Goal: Task Accomplishment & Management: Manage account settings

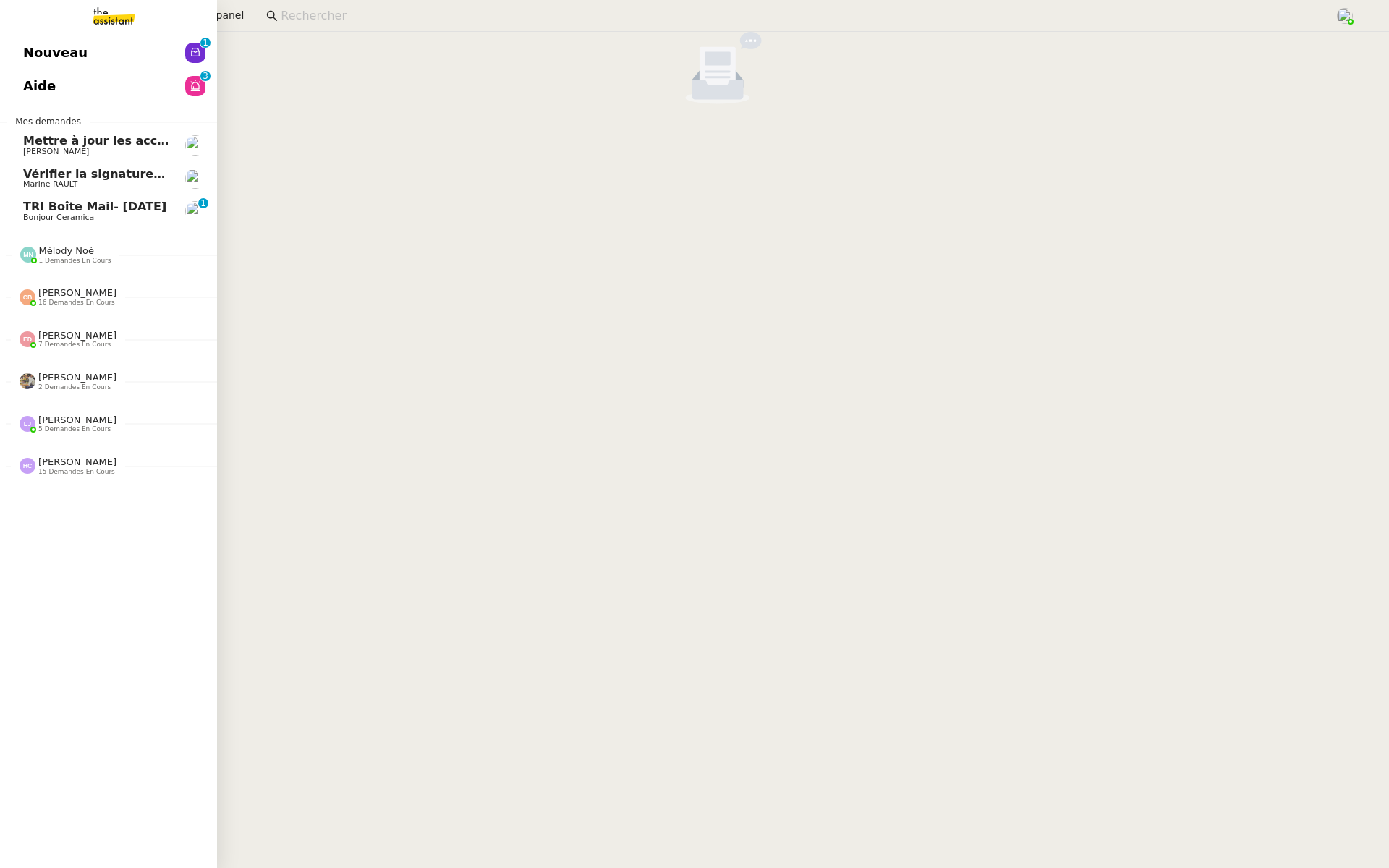
click at [0, 89] on link "Aide 0 1 2 3 4 5 6 7 8 9" at bounding box center [108, 86] width 217 height 34
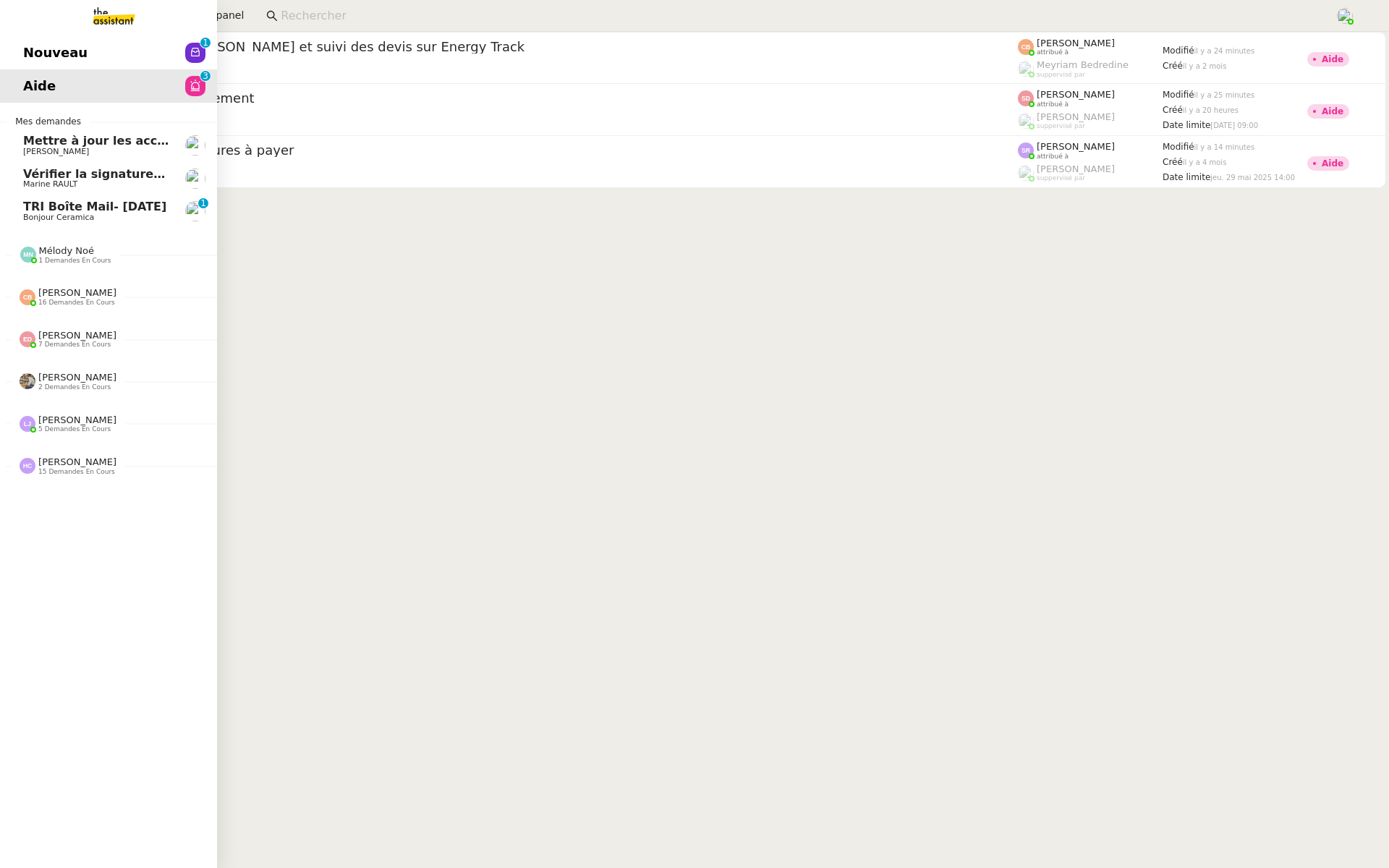
click at [36, 199] on span "TRI Boîte Mail- Décembre 2023" at bounding box center [94, 206] width 143 height 14
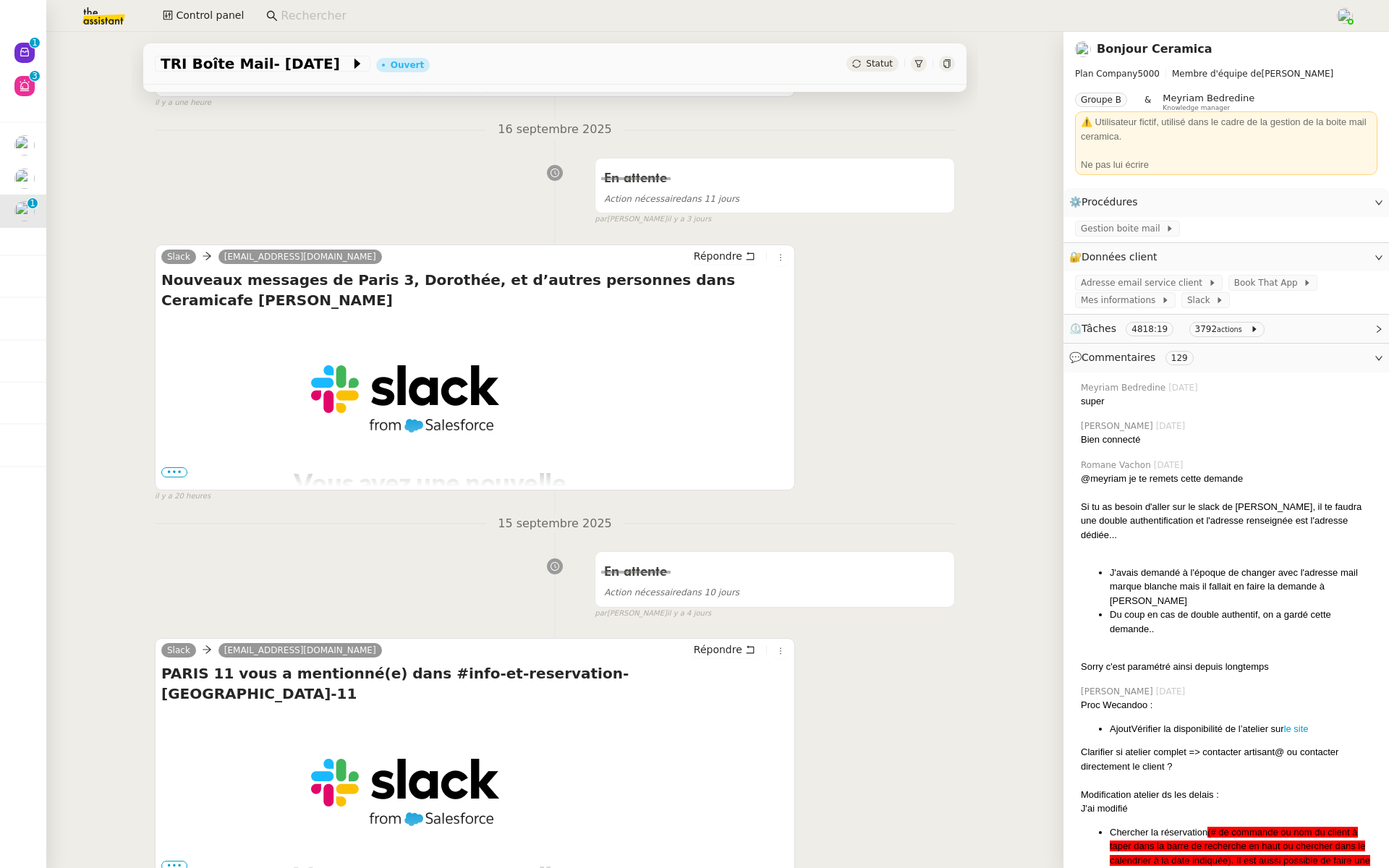
scroll to position [553, 0]
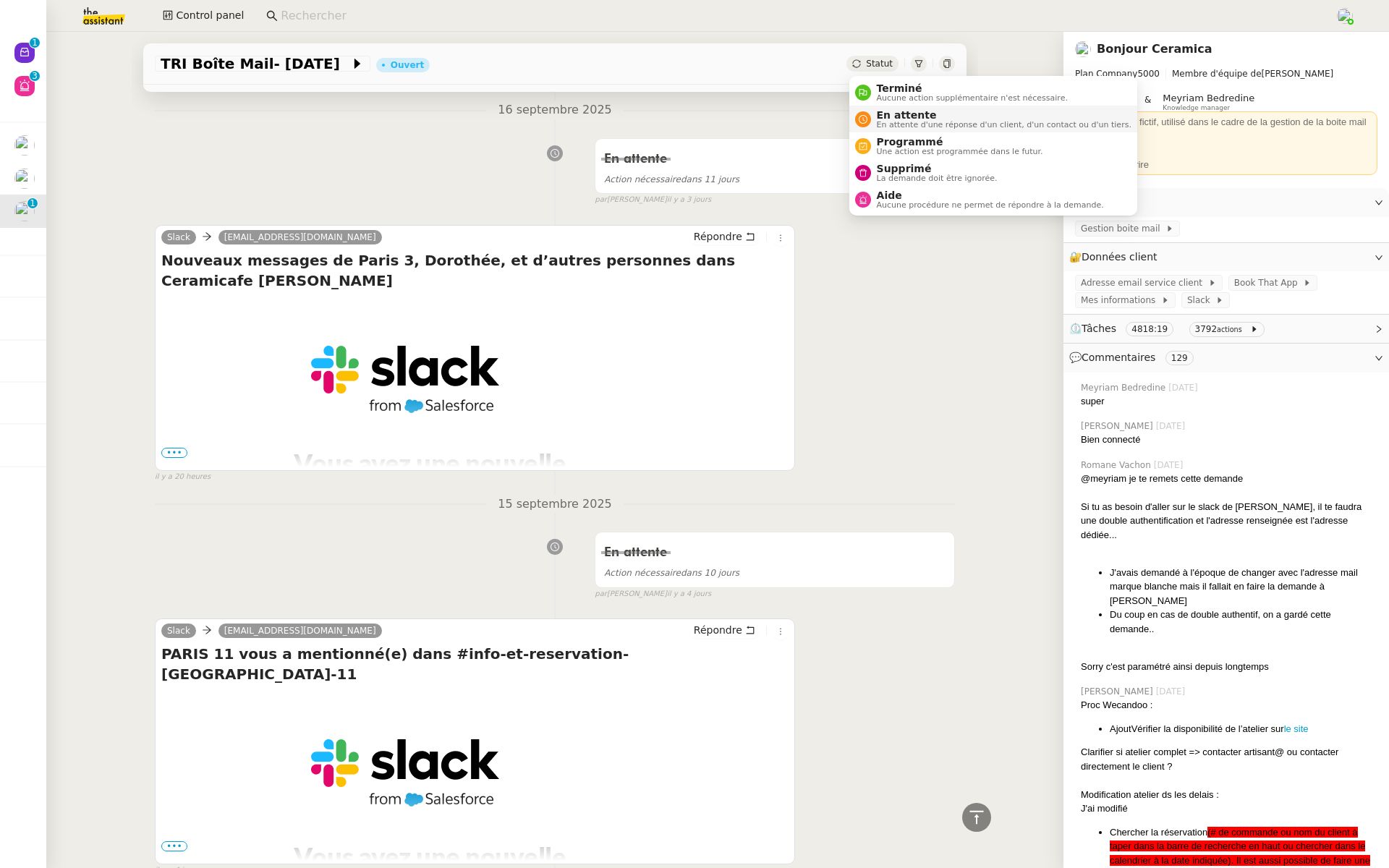
click at [883, 119] on span "En attente" at bounding box center [1004, 115] width 255 height 12
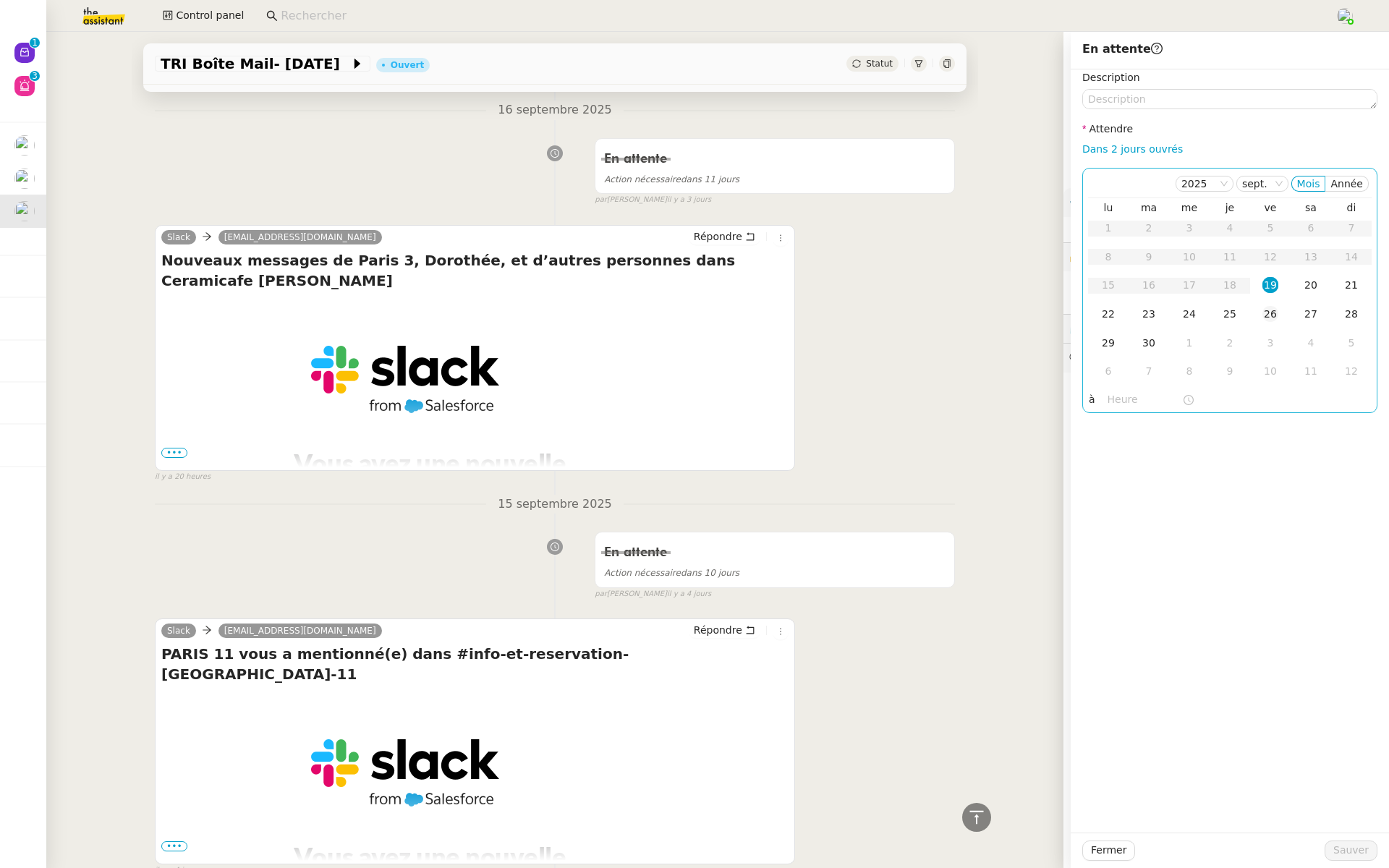
click at [1275, 317] on div "26" at bounding box center [1270, 313] width 15 height 15
click at [1108, 393] on div at bounding box center [1150, 400] width 86 height 16
click at [1160, 604] on span "Ok" at bounding box center [1161, 608] width 14 height 15
type input "07:00"
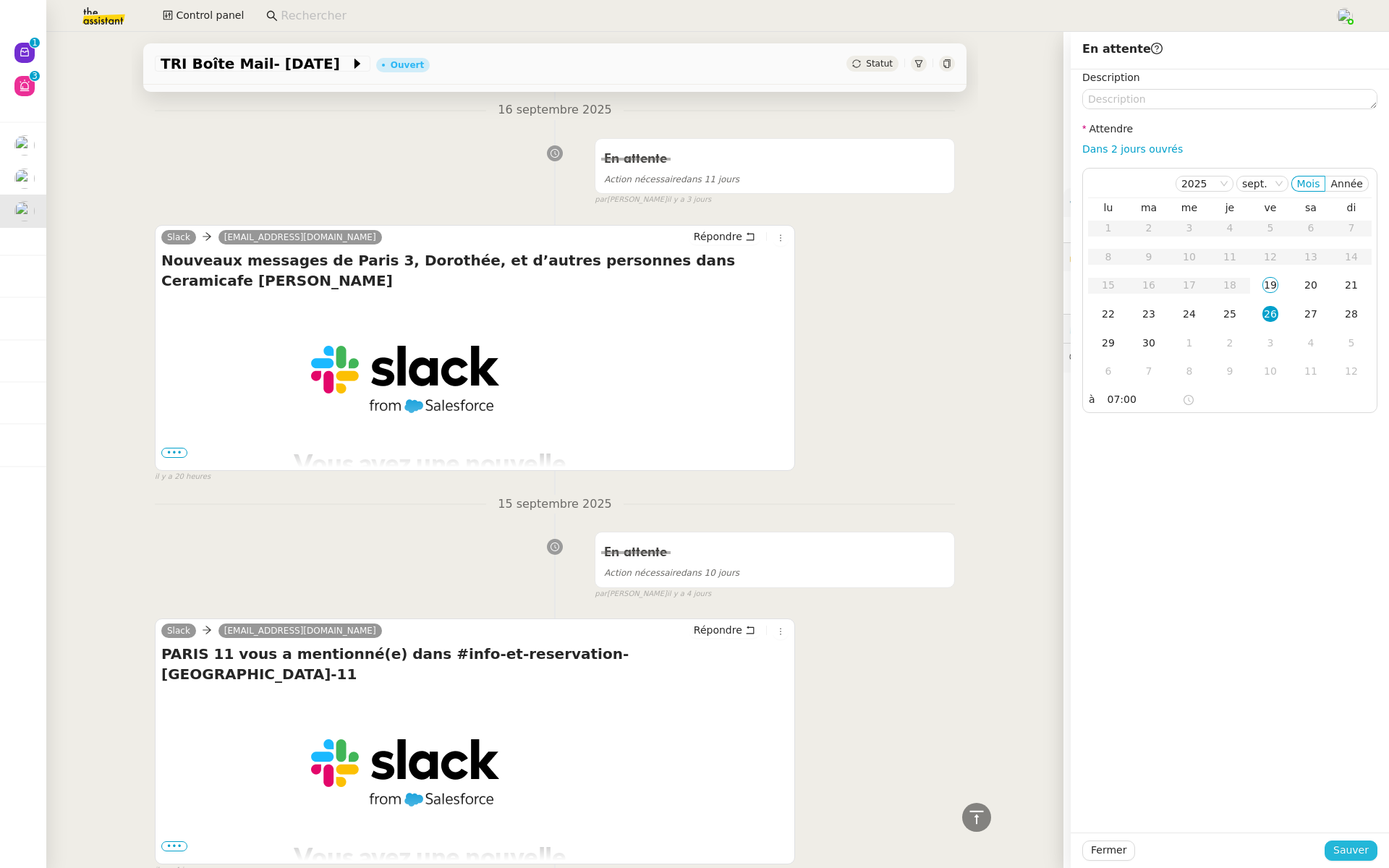
click at [1347, 844] on span "Sauver" at bounding box center [1350, 850] width 36 height 16
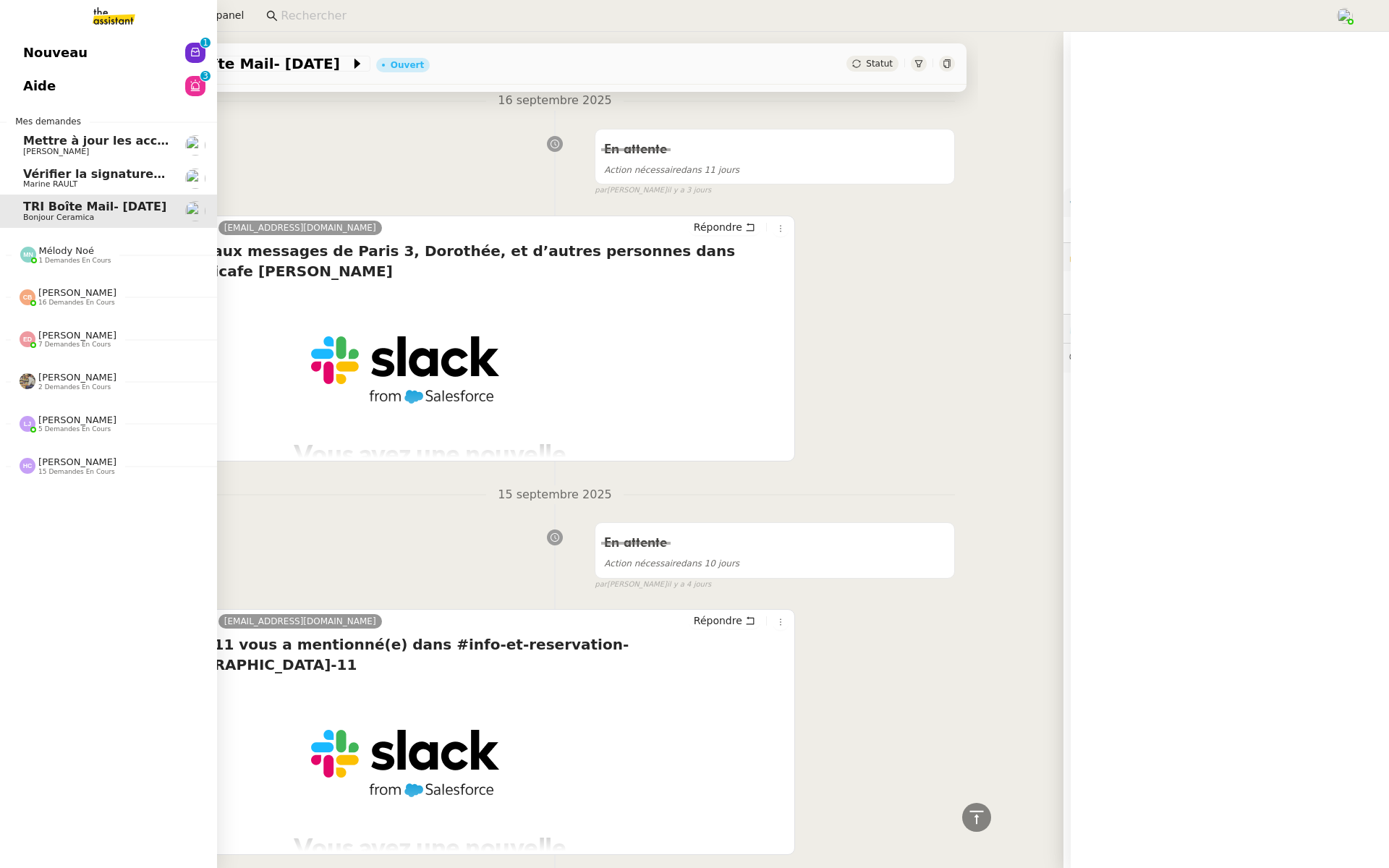
scroll to position [544, 0]
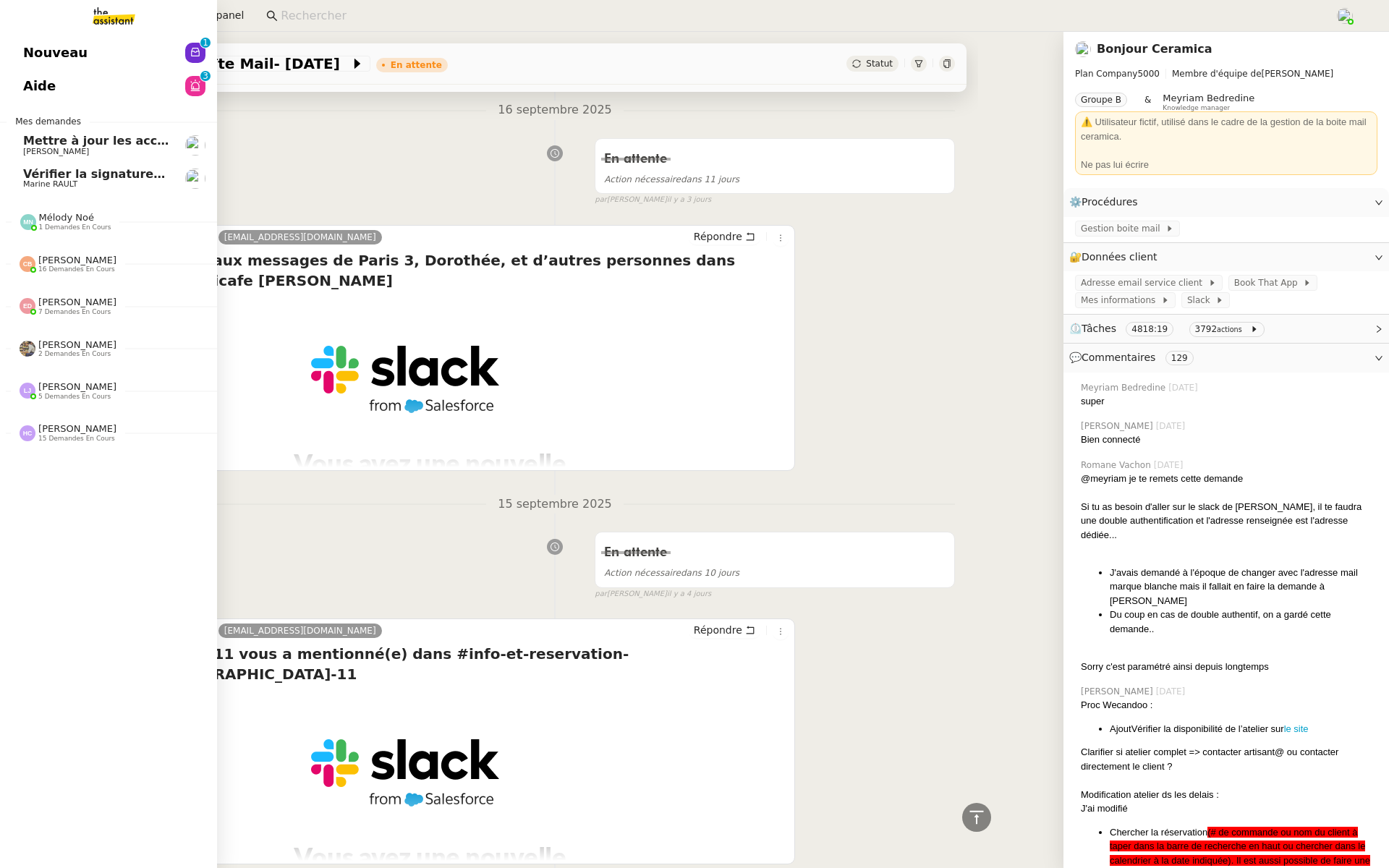
click at [131, 186] on span "Marine RAULT" at bounding box center [96, 185] width 146 height 9
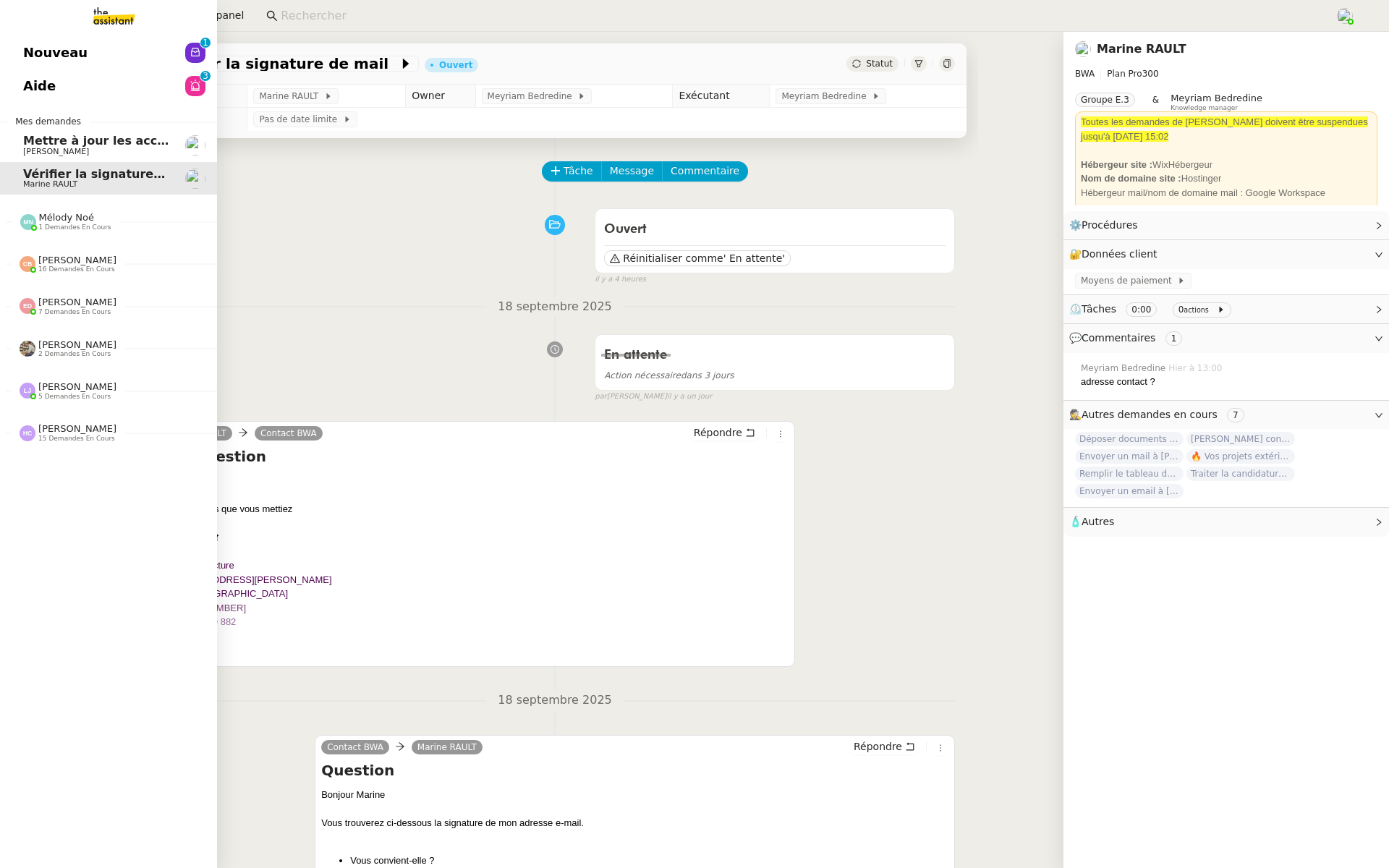
click at [149, 87] on link "Aide 0 1 2 3 4 5 6 7 8 9" at bounding box center [108, 86] width 217 height 34
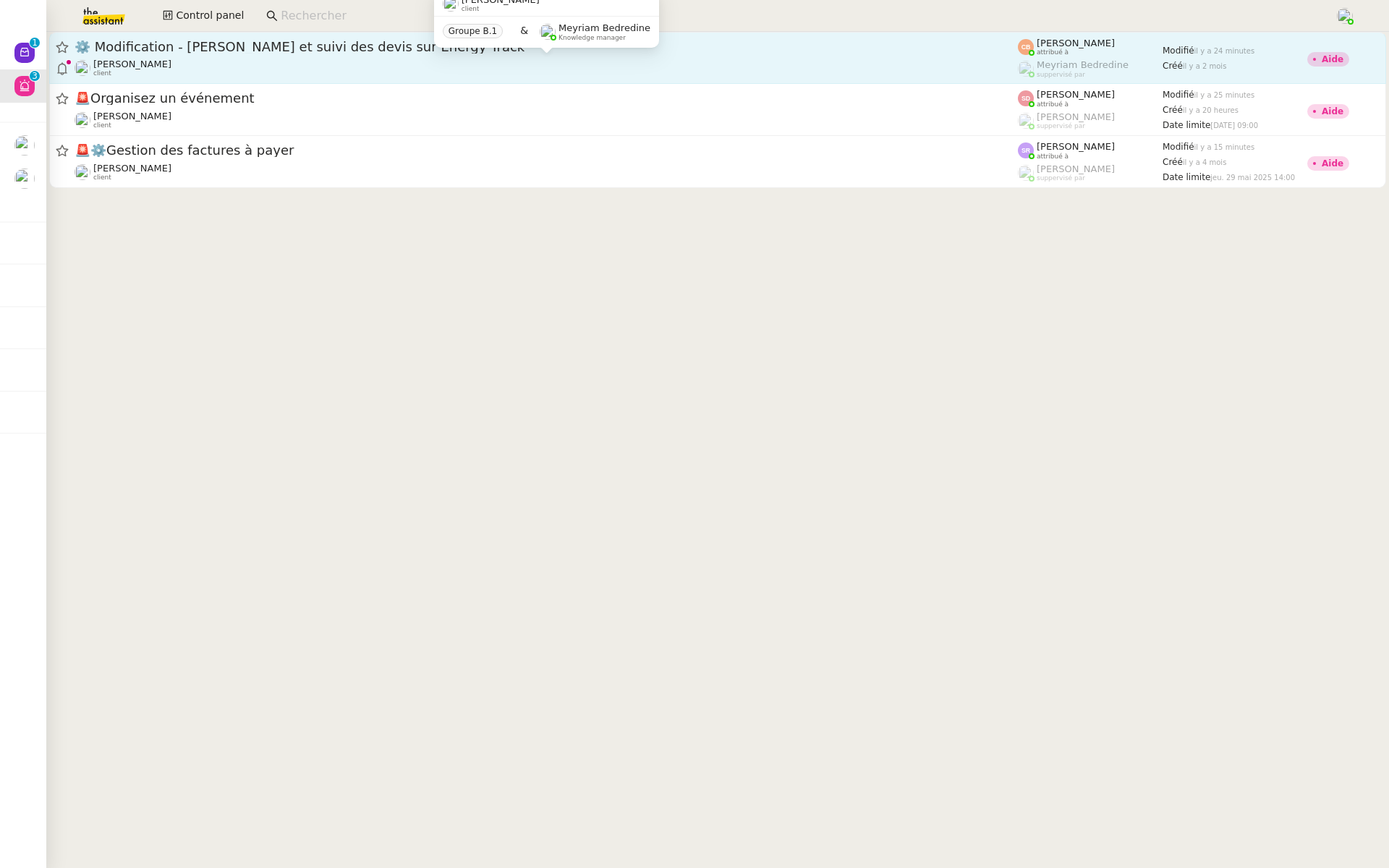
click at [229, 66] on div "[PERSON_NAME] Conceicao client" at bounding box center [546, 67] width 943 height 19
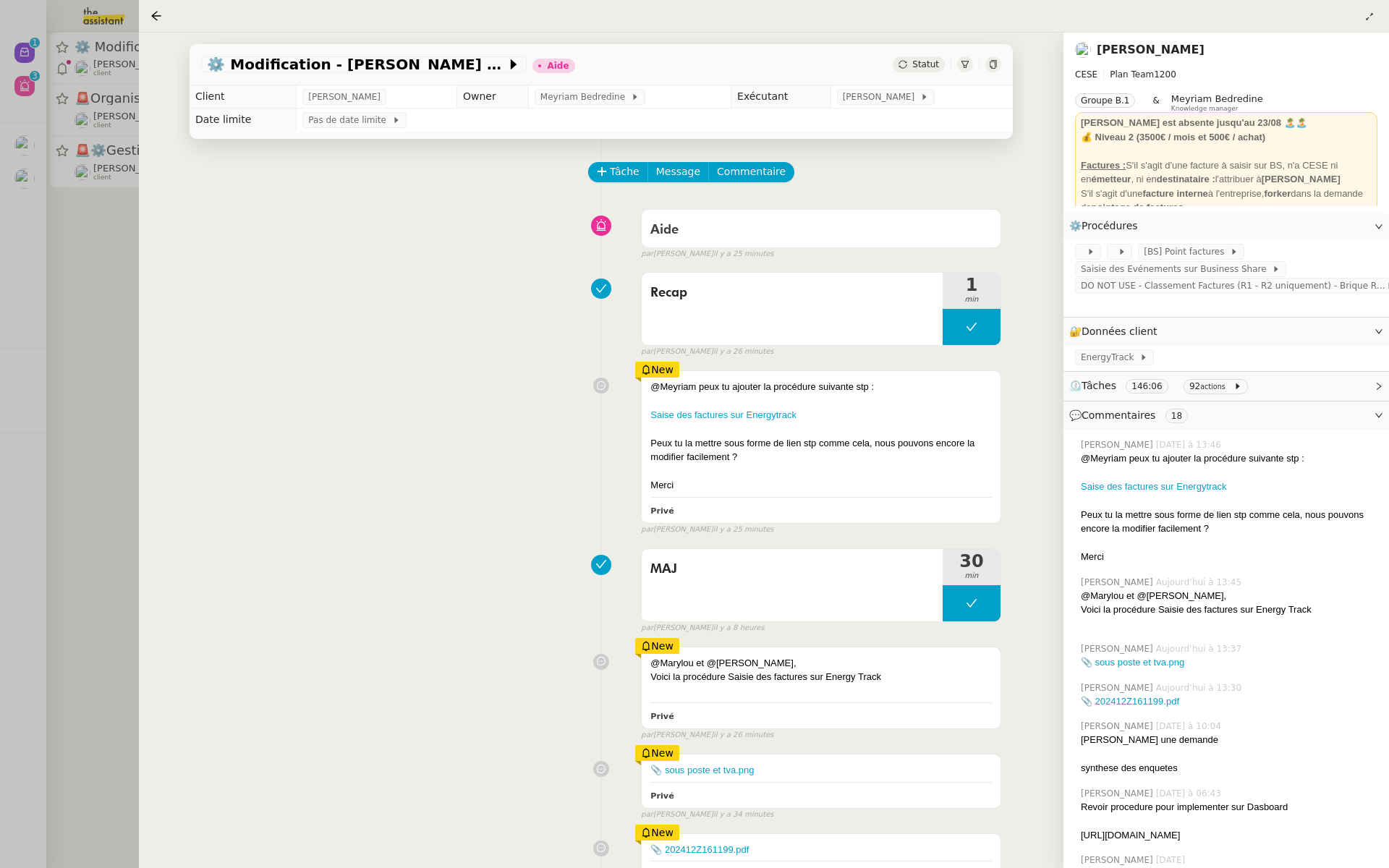
click at [61, 332] on div at bounding box center [694, 434] width 1389 height 868
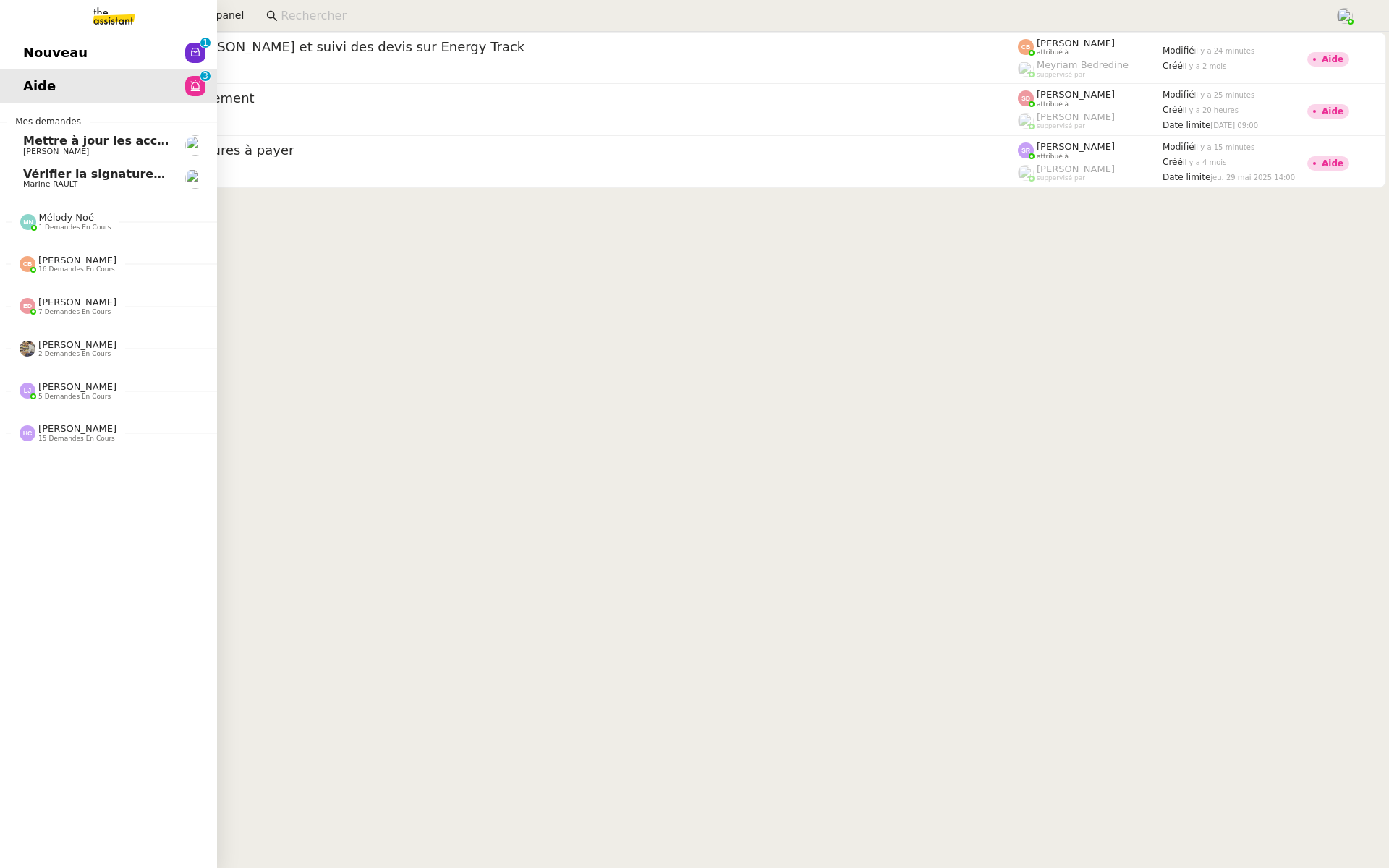
click at [30, 179] on span "Vérifier la signature de mail" at bounding box center [114, 173] width 182 height 14
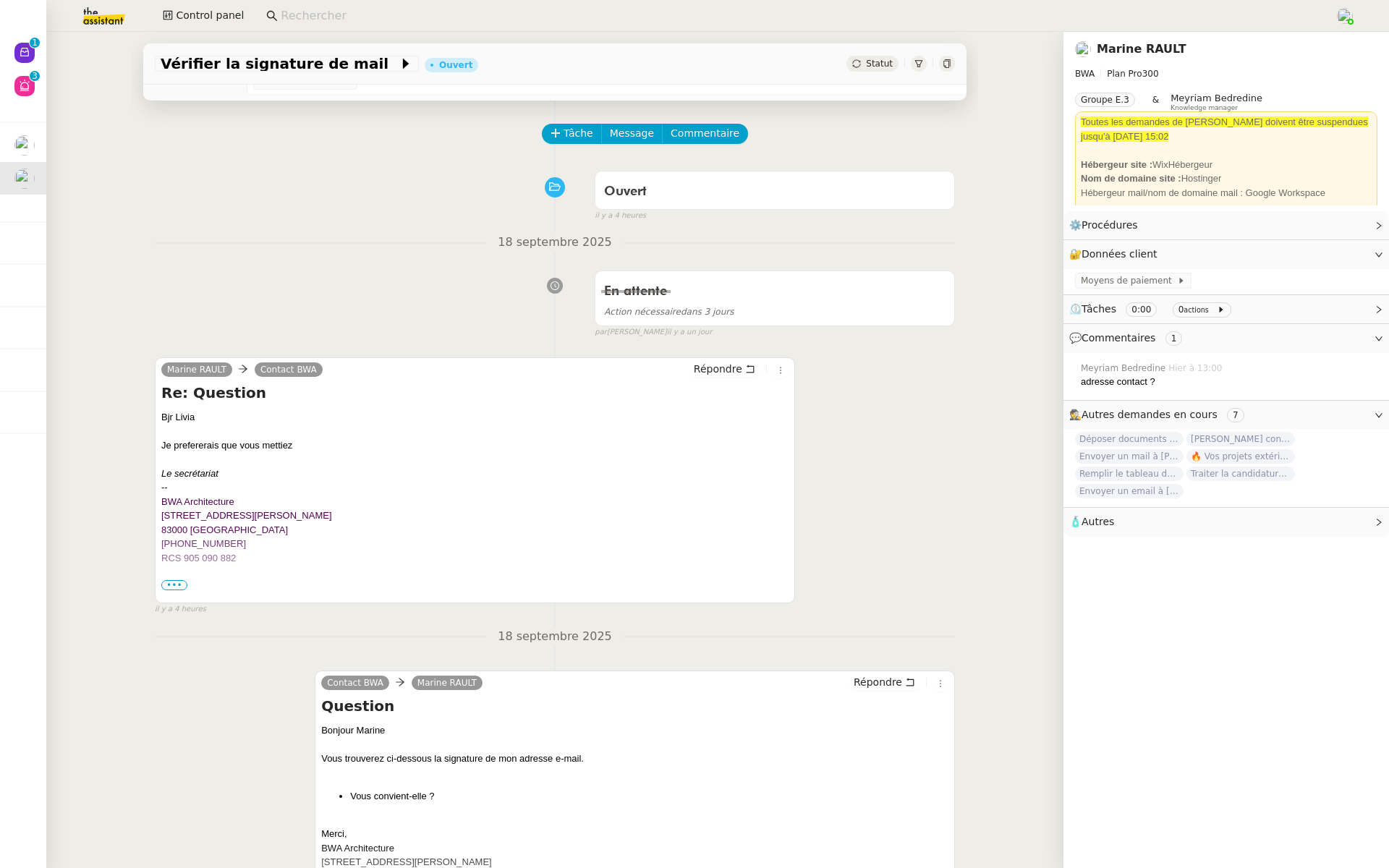
scroll to position [70, 0]
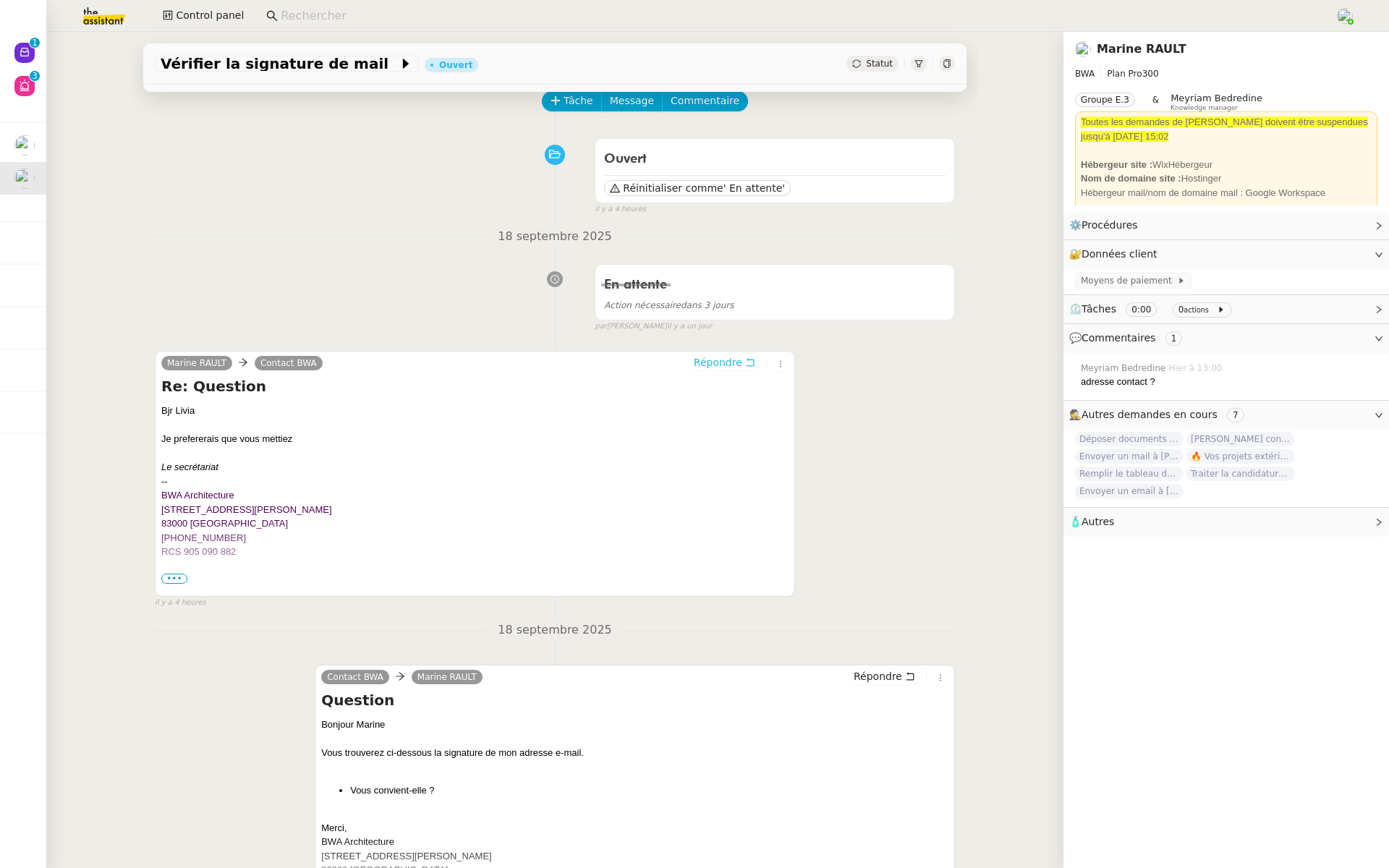
click at [727, 360] on span "Répondre" at bounding box center [717, 363] width 48 height 15
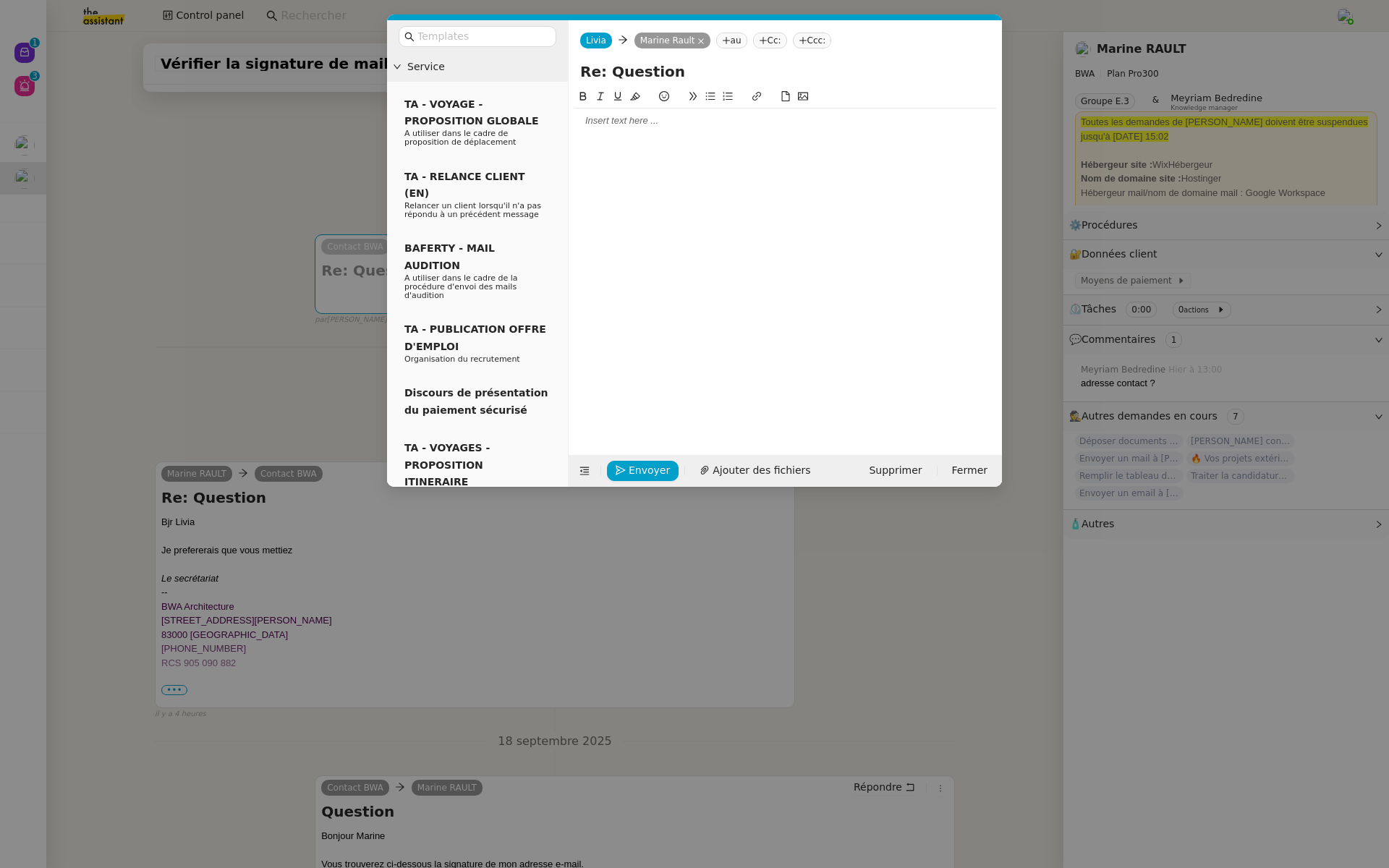
click at [619, 126] on div at bounding box center [784, 120] width 422 height 13
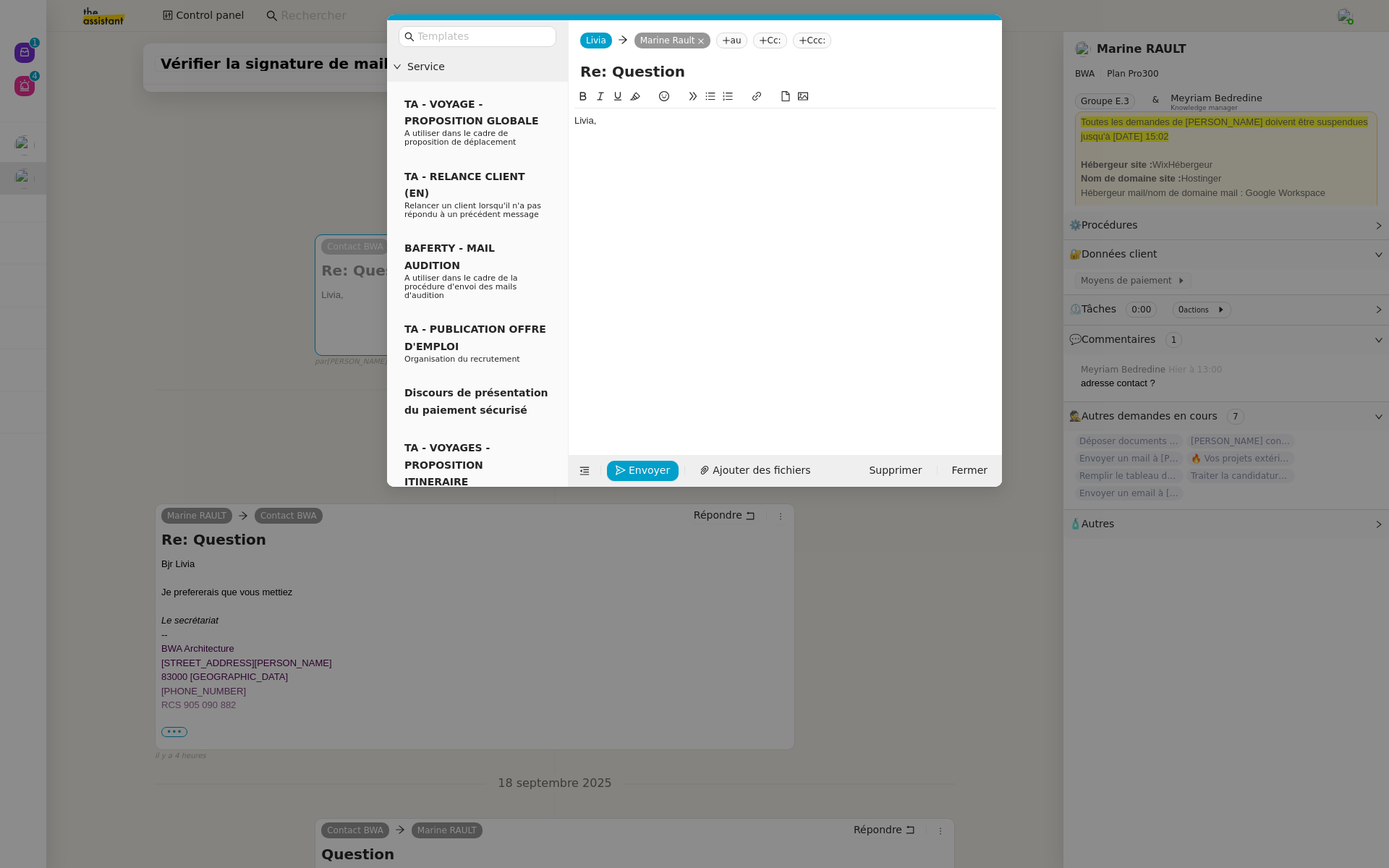
click at [58, 239] on nz-modal-container "Service TA - VOYAGE - PROPOSITION GLOBALE A utiliser dans le cadre de propositi…" at bounding box center [694, 434] width 1389 height 868
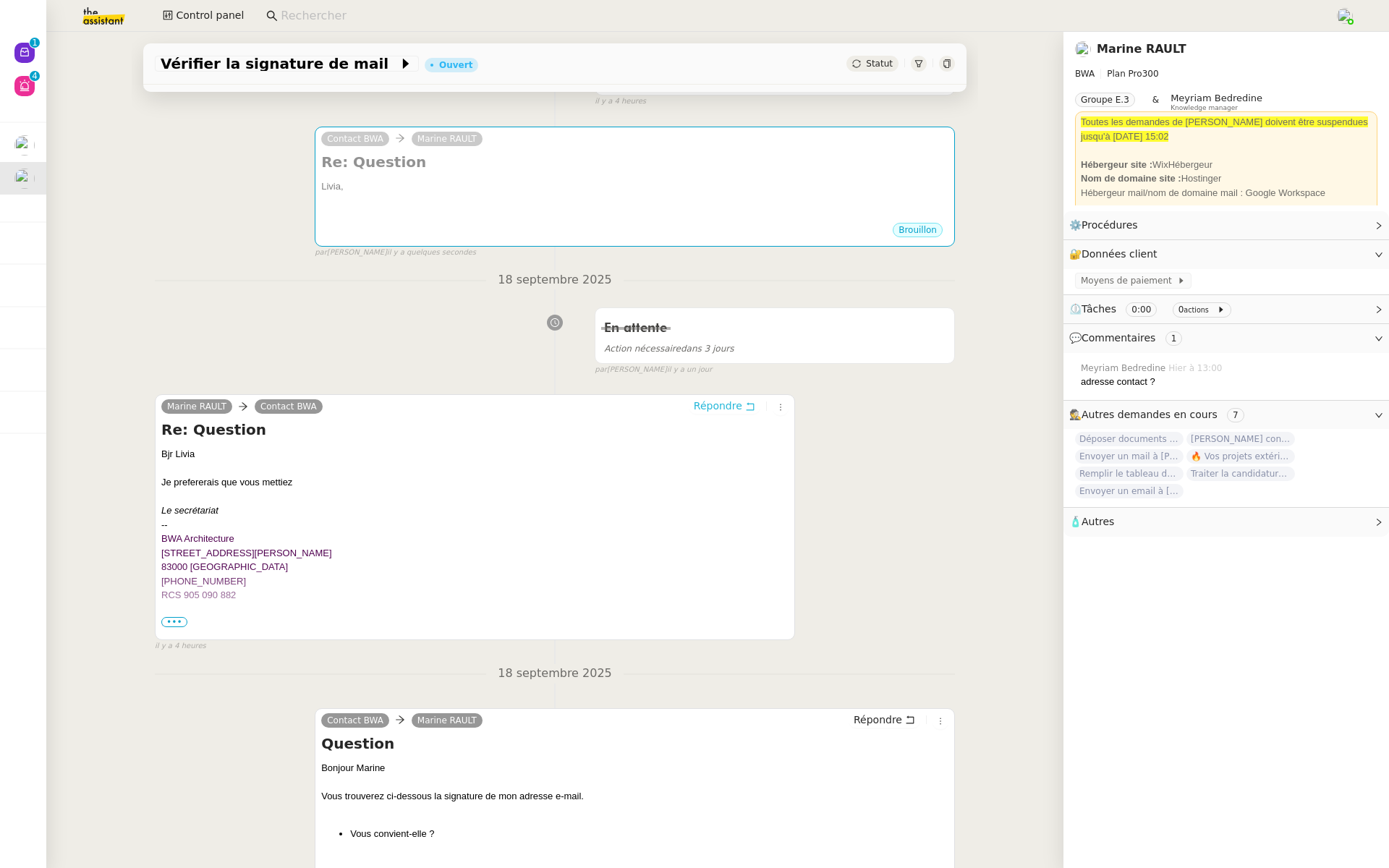
scroll to position [150, 0]
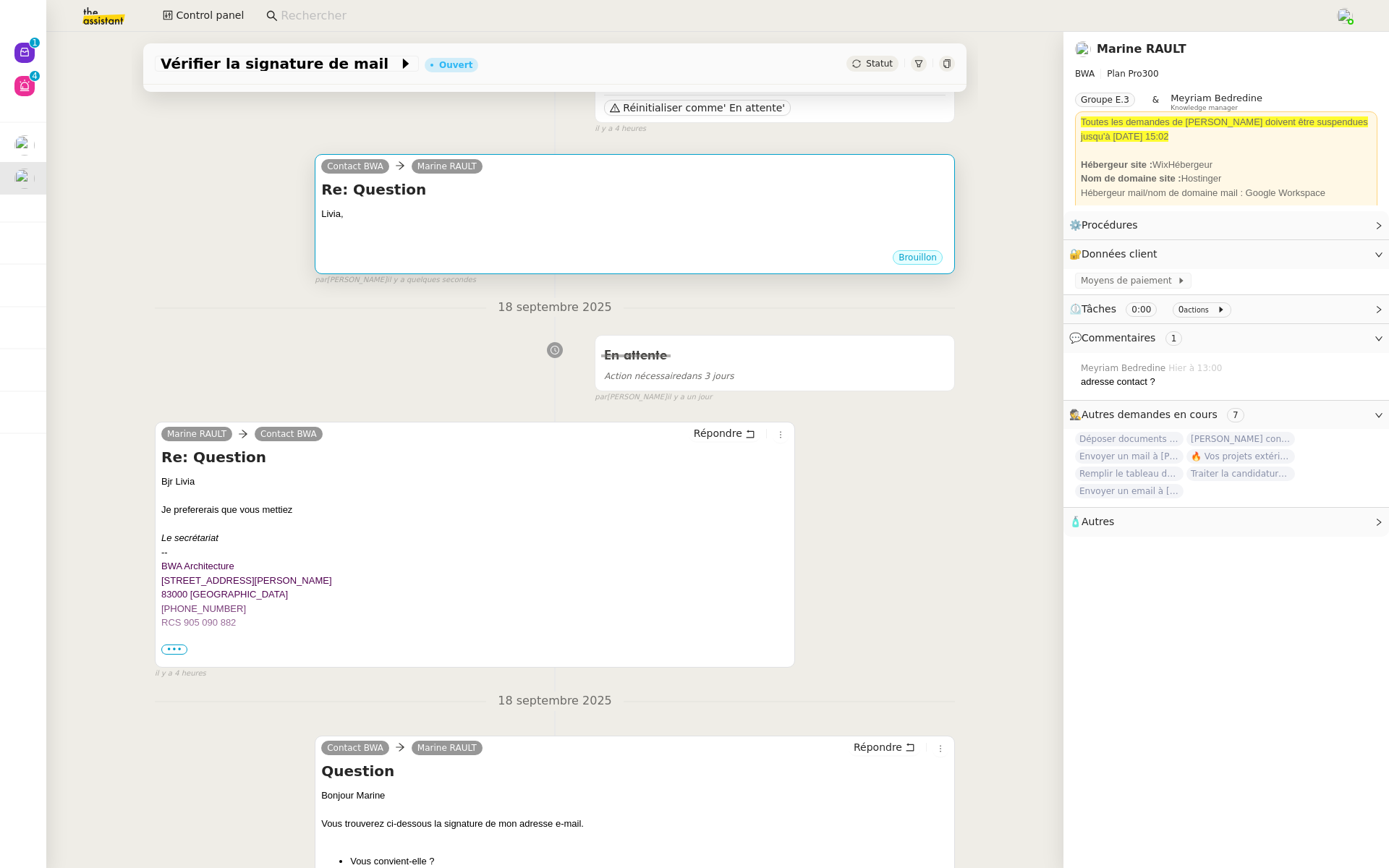
click at [479, 216] on div "Livia," at bounding box center [635, 214] width 627 height 15
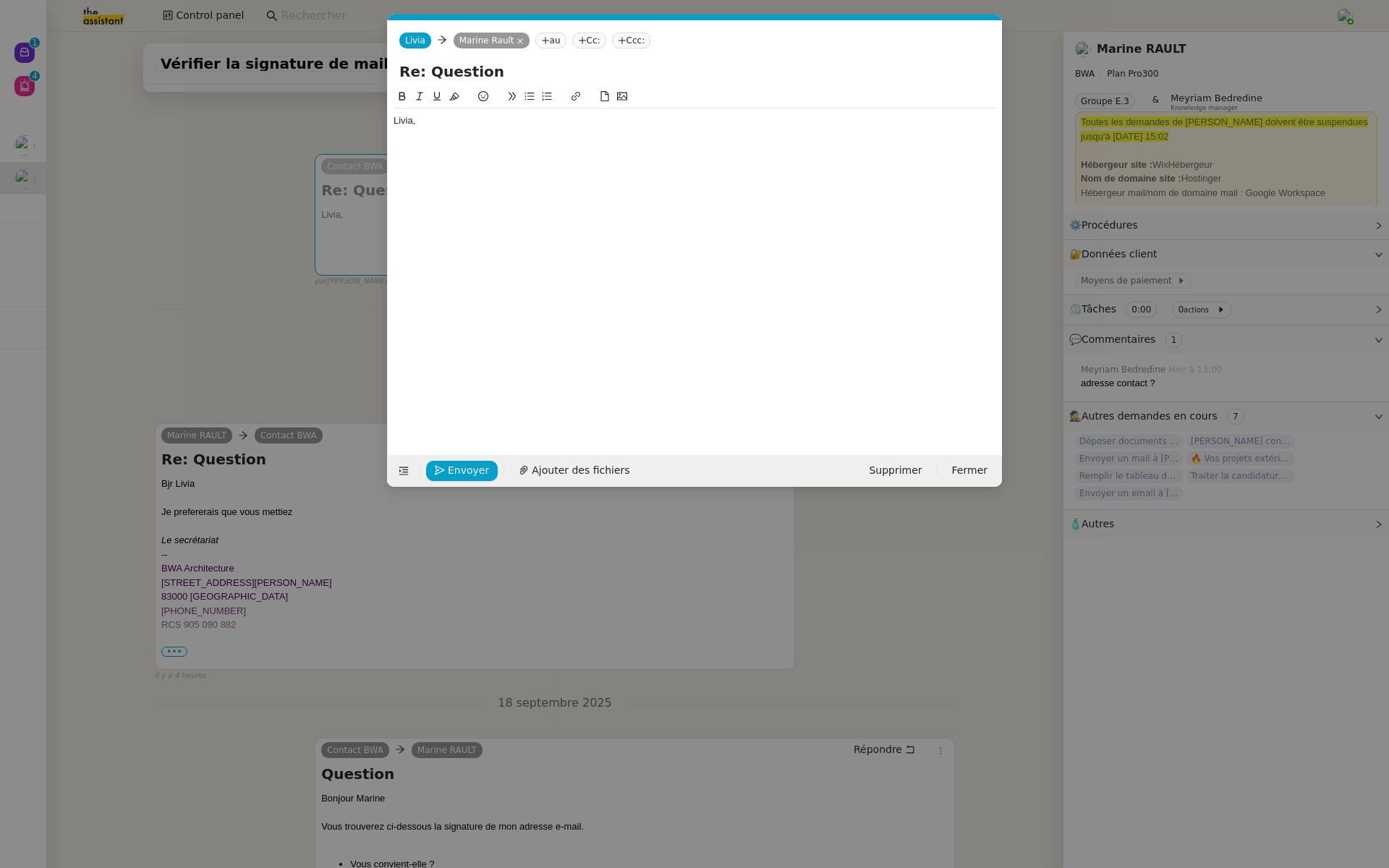
scroll to position [0, 30]
click at [456, 125] on div "Livia," at bounding box center [694, 120] width 602 height 13
drag, startPoint x: 456, startPoint y: 125, endPoint x: 388, endPoint y: 121, distance: 68.1
click at [388, 121] on nz-spin "Livia," at bounding box center [695, 263] width 614 height 350
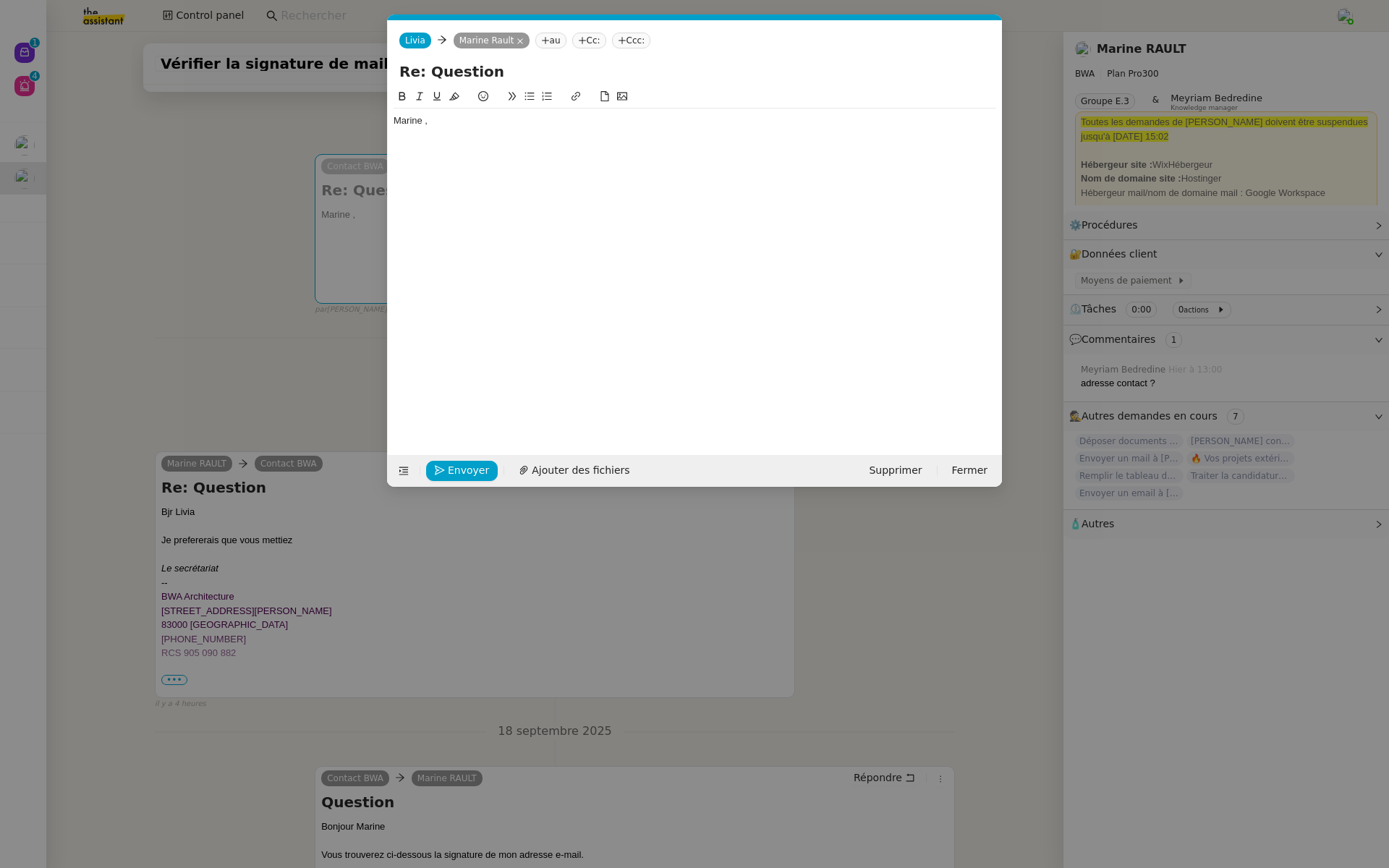
click at [401, 149] on div at bounding box center [694, 148] width 602 height 13
click at [422, 119] on div "Marine ," at bounding box center [694, 120] width 602 height 13
click at [0, 0] on lt-em "," at bounding box center [0, 0] width 0 height 0
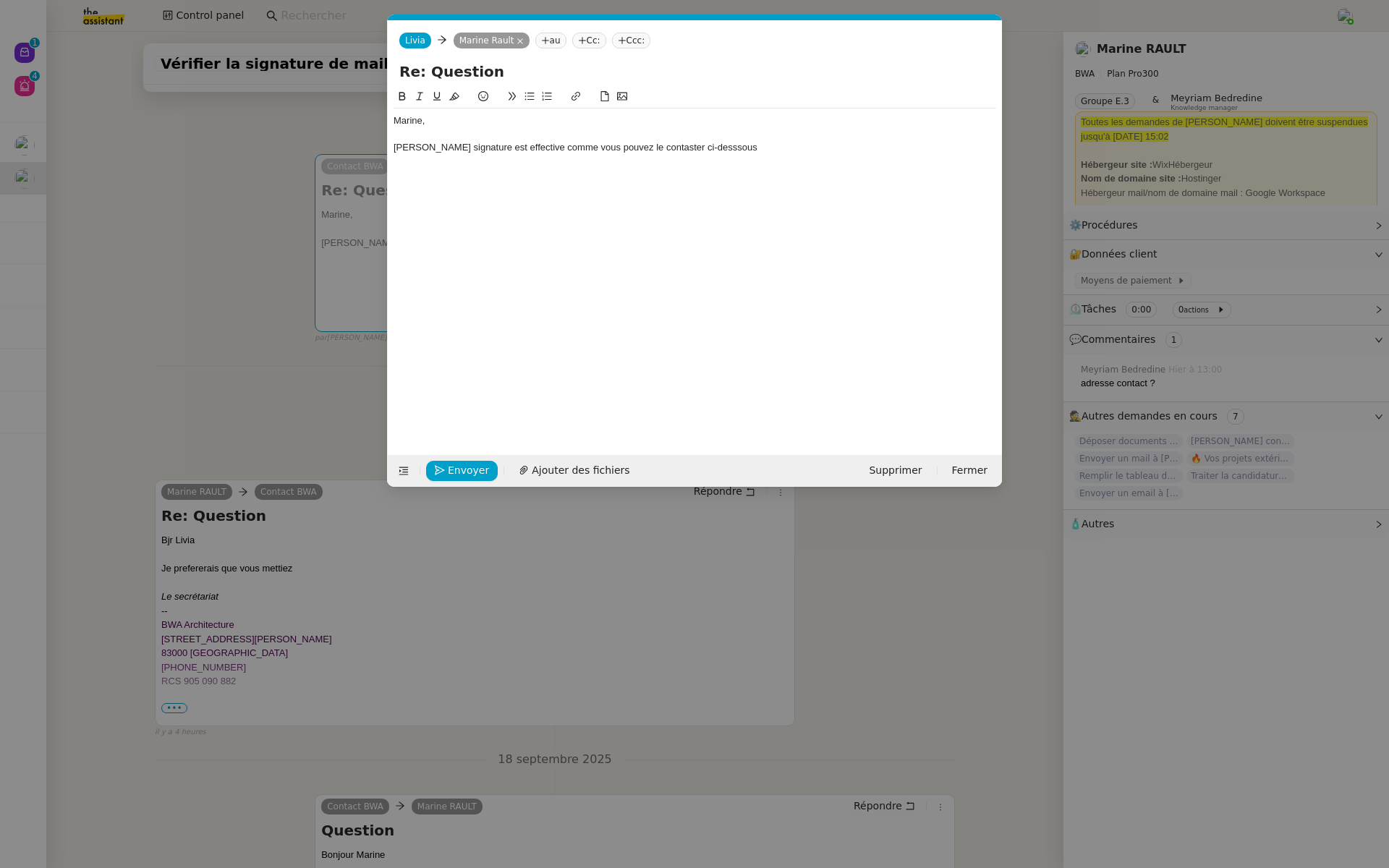
click at [655, 143] on div "Ma nouevlle signature est effective comme vous pouvez le contaster ci-desssous" at bounding box center [694, 148] width 602 height 13
click at [0, 0] on lt-span "contraster" at bounding box center [0, 0] width 0 height 0
click at [661, 146] on div "Ma nouevlle signature est effective comme vous pouvez le contraster ci-desssous" at bounding box center [694, 148] width 602 height 13
click at [667, 147] on div "Ma nouevlle signature est effective comme vous pouvez le constaster ci-desssous" at bounding box center [694, 148] width 602 height 13
click at [0, 0] on lt-span "const at er" at bounding box center [0, 0] width 0 height 0
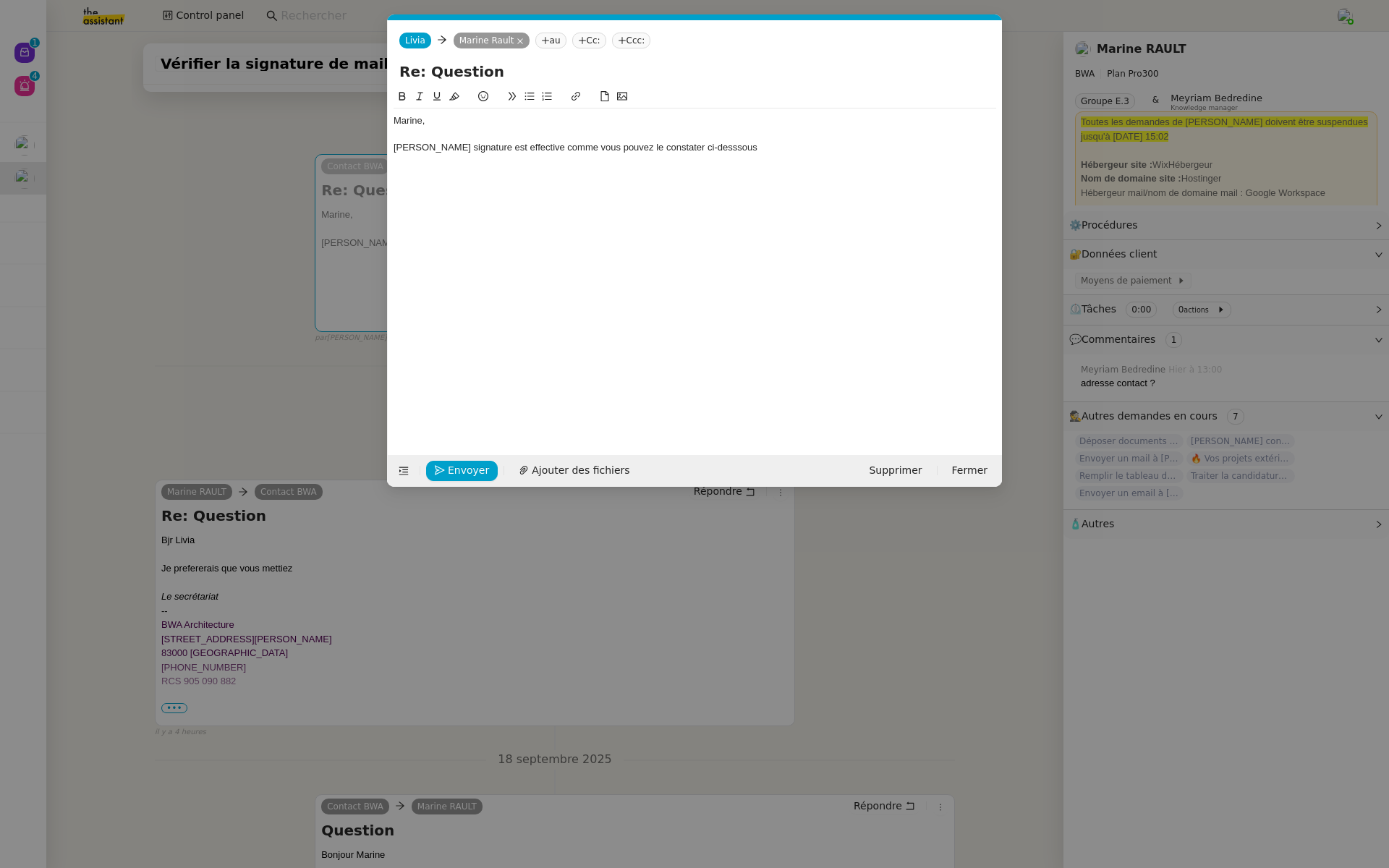
click at [429, 149] on div "Ma nouevlle signature est effective comme vous pouvez le constater ci-desssous" at bounding box center [694, 148] width 602 height 13
click at [0, 0] on lt-span "nou ve lle" at bounding box center [0, 0] width 0 height 0
click at [716, 145] on div "Ma nouvelle signature est effective comme vous pouvez le constater ci-desssous" at bounding box center [694, 148] width 602 height 13
click at [709, 148] on div "Ma nouvelle signature est effective comme vous pouvez le constater ci-desssous" at bounding box center [694, 148] width 602 height 13
click at [757, 150] on div "Ma nouvelle signature est effective comme vous pouvez le constater ci-dessous" at bounding box center [694, 148] width 602 height 13
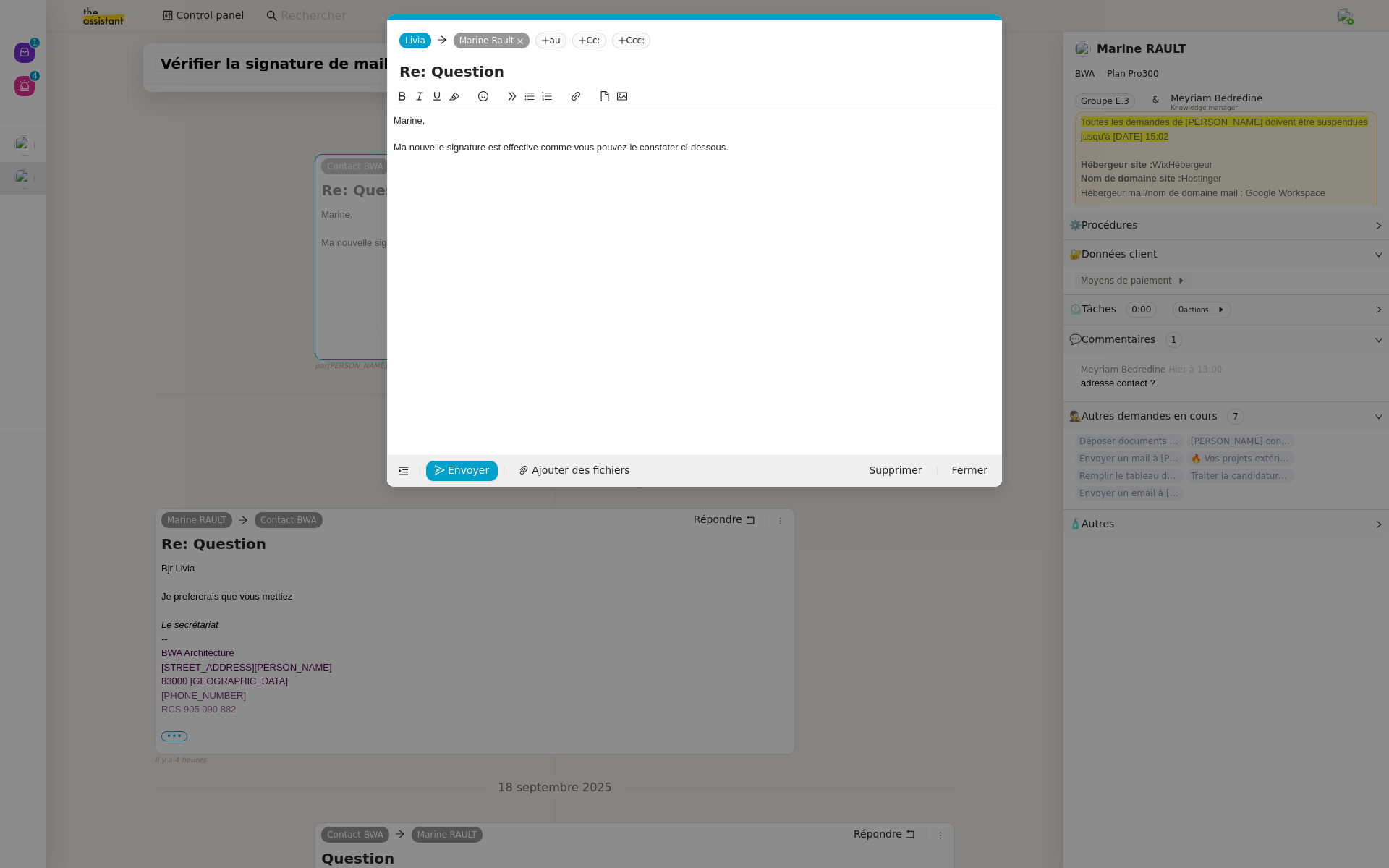
drag, startPoint x: 735, startPoint y: 149, endPoint x: 349, endPoint y: 124, distance: 386.8
click at [349, 124] on nz-modal-container "Service TA - VOYAGE - PROPOSITION GLOBALE A utiliser dans le cadre de propositi…" at bounding box center [694, 434] width 1389 height 868
copy div "Marine, Ma nouvelle signature est effective comme vous pouvez le constater ci-d…"
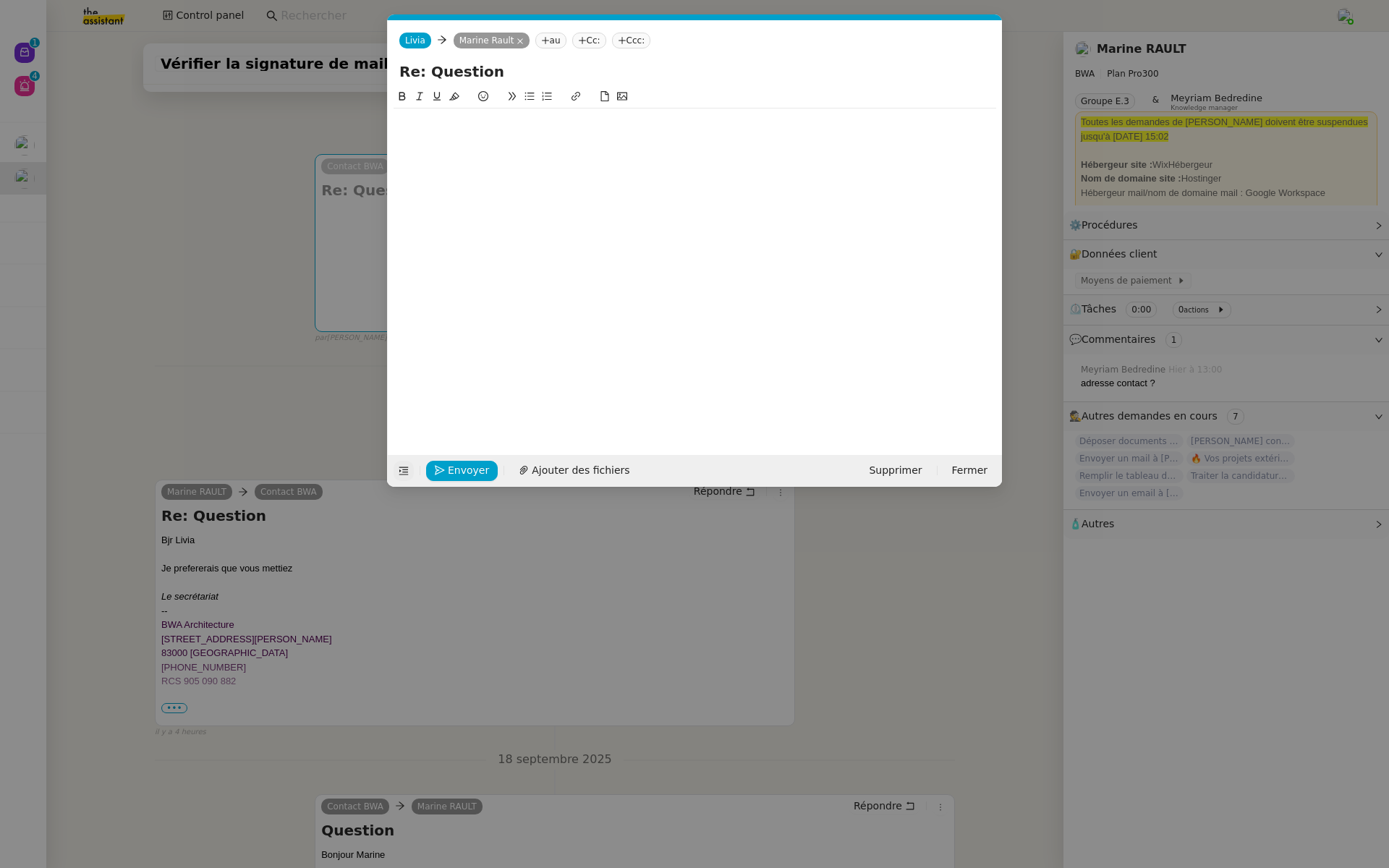
click at [405, 467] on icon at bounding box center [403, 471] width 9 height 8
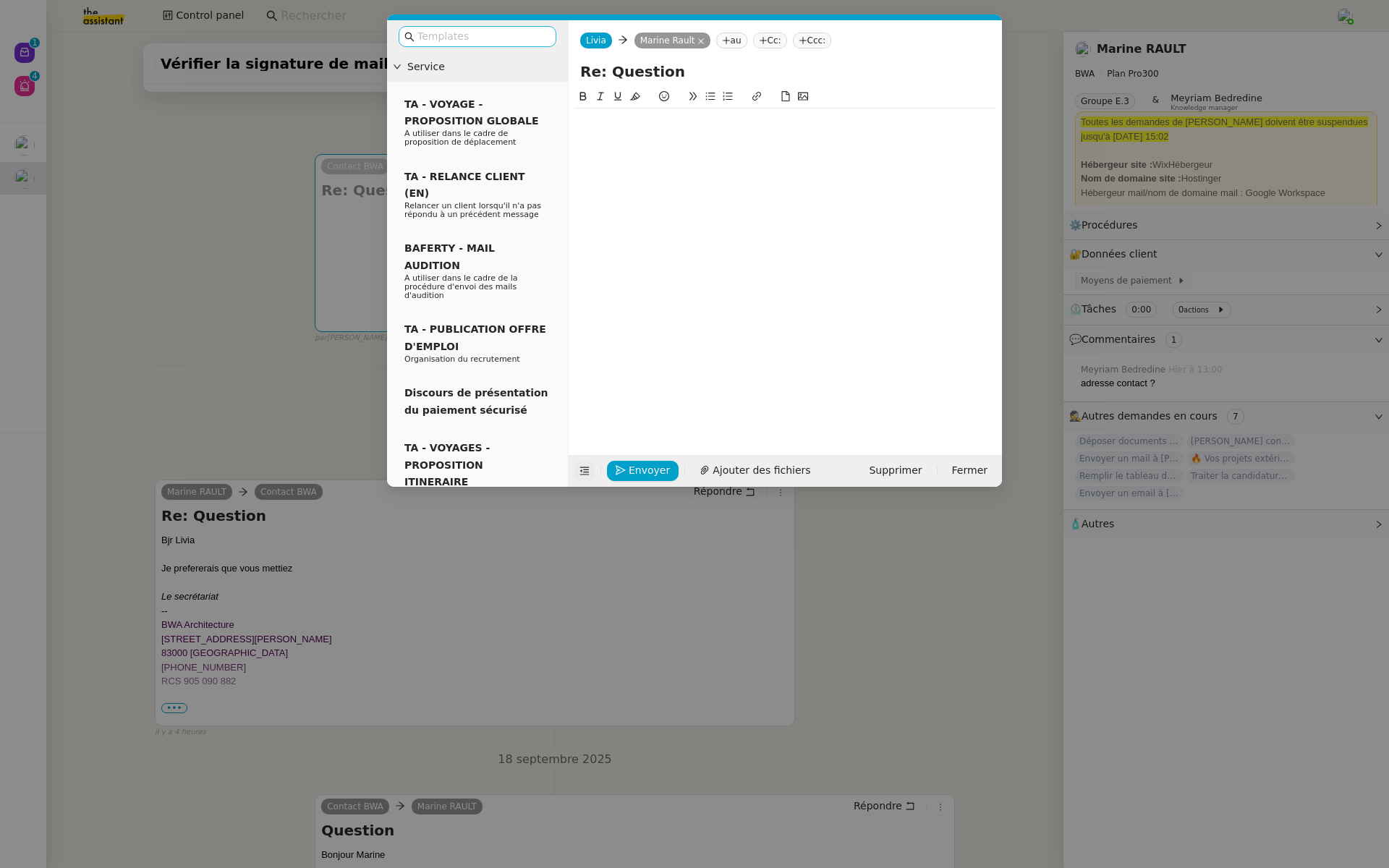
click at [482, 41] on input "text" at bounding box center [482, 36] width 130 height 16
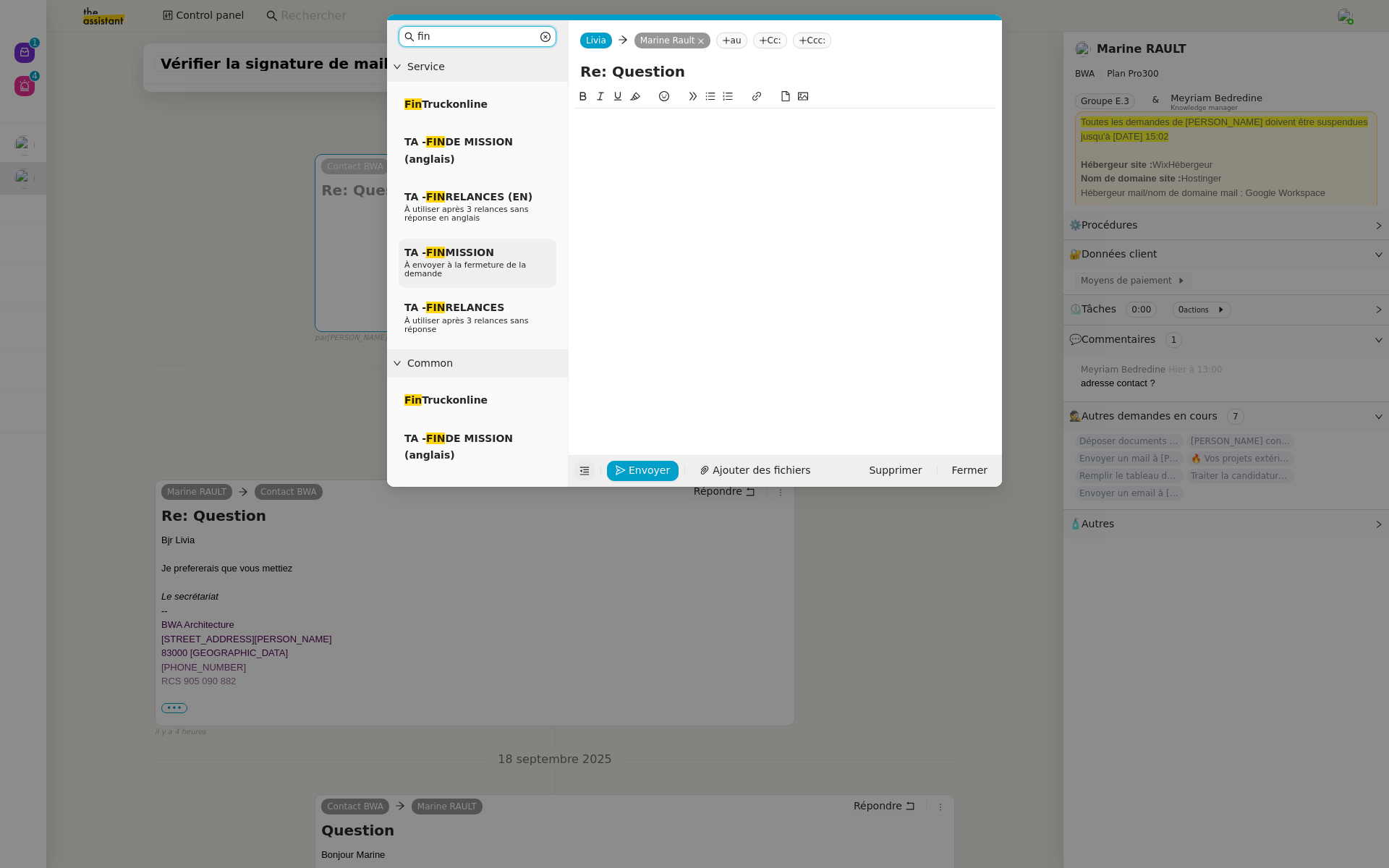
type input "fin"
click at [485, 251] on span "TA - FIN MISSION" at bounding box center [449, 252] width 89 height 12
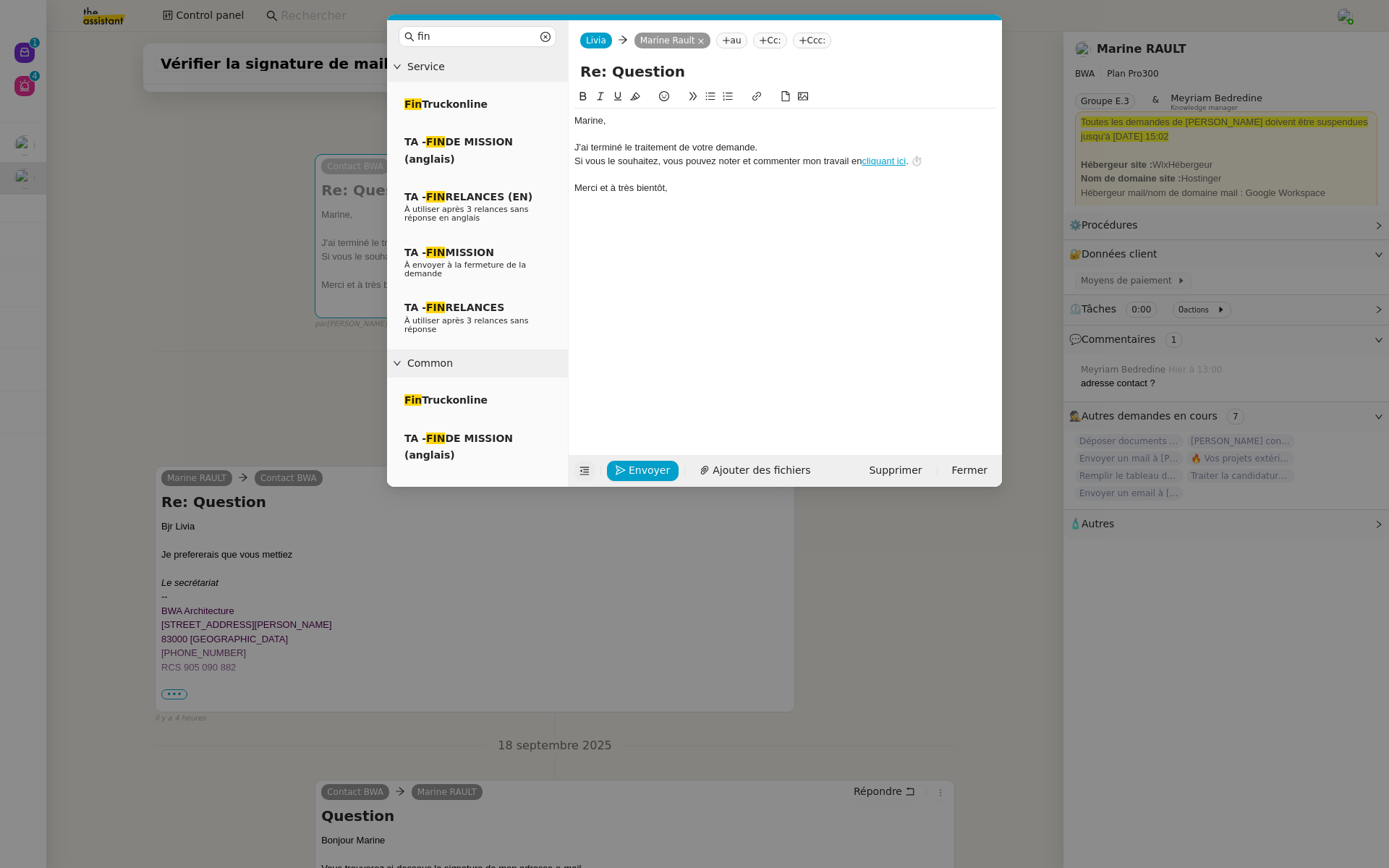
click at [614, 131] on div at bounding box center [784, 135] width 422 height 13
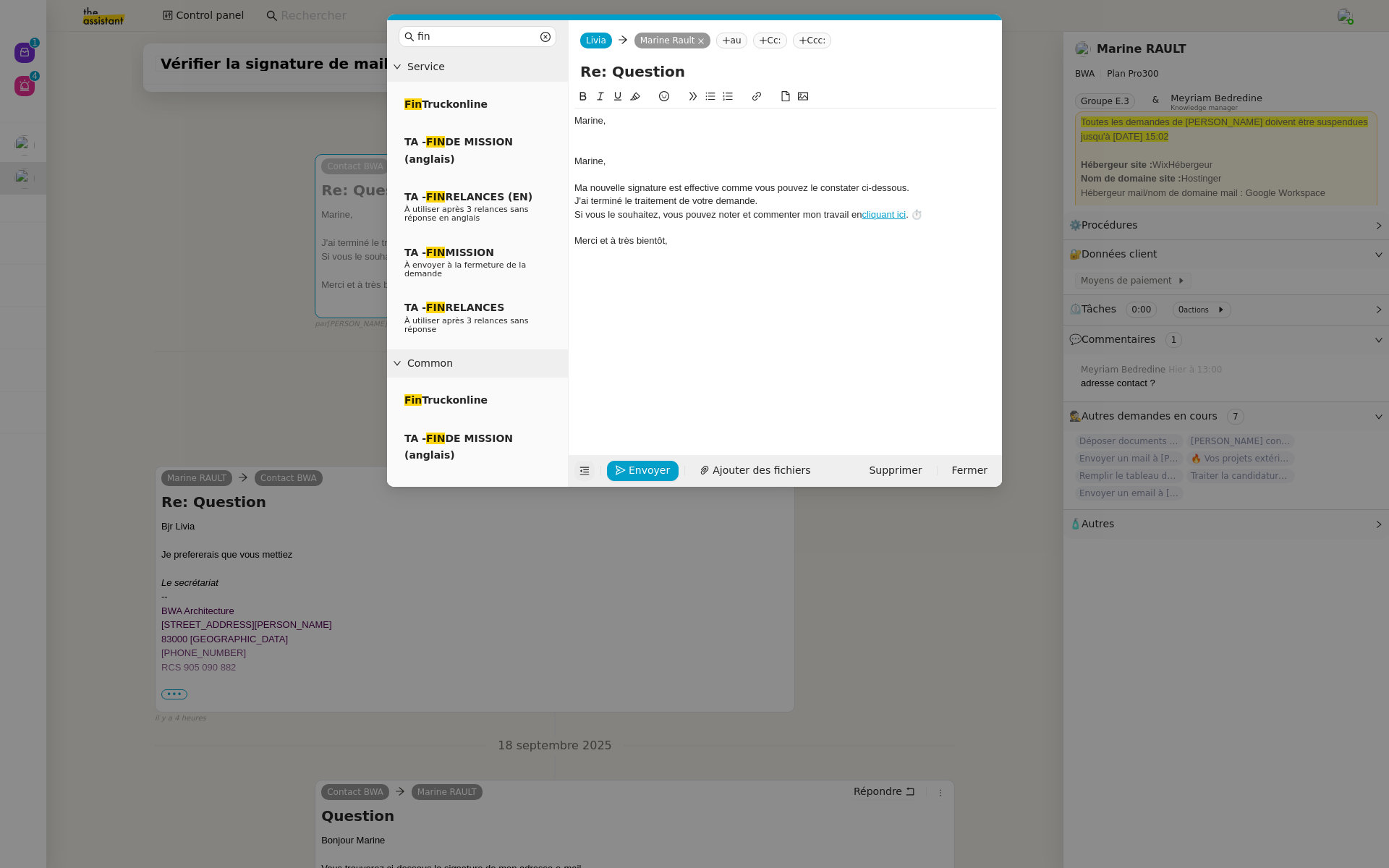
scroll to position [0, 0]
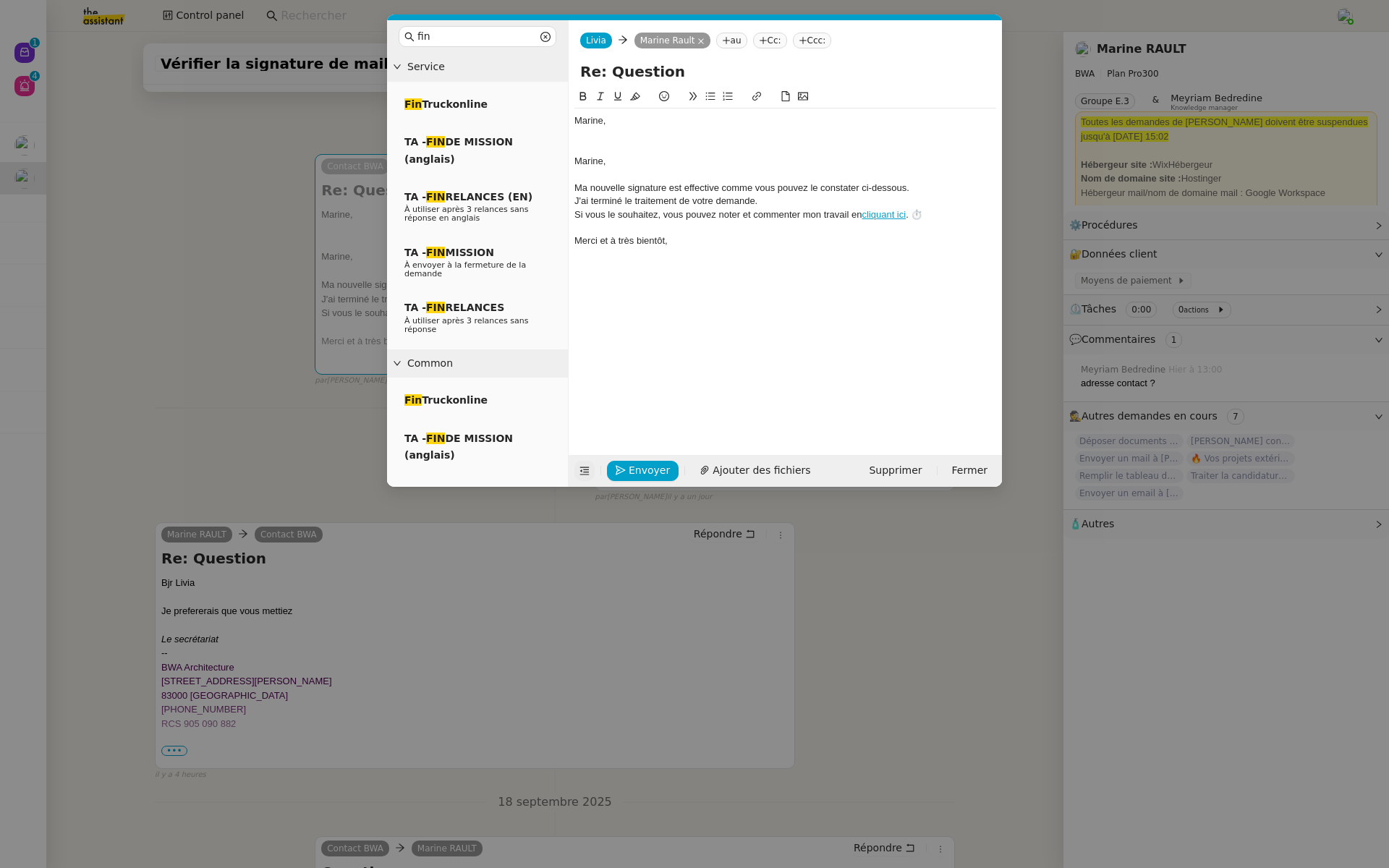
click at [619, 144] on div at bounding box center [784, 148] width 422 height 13
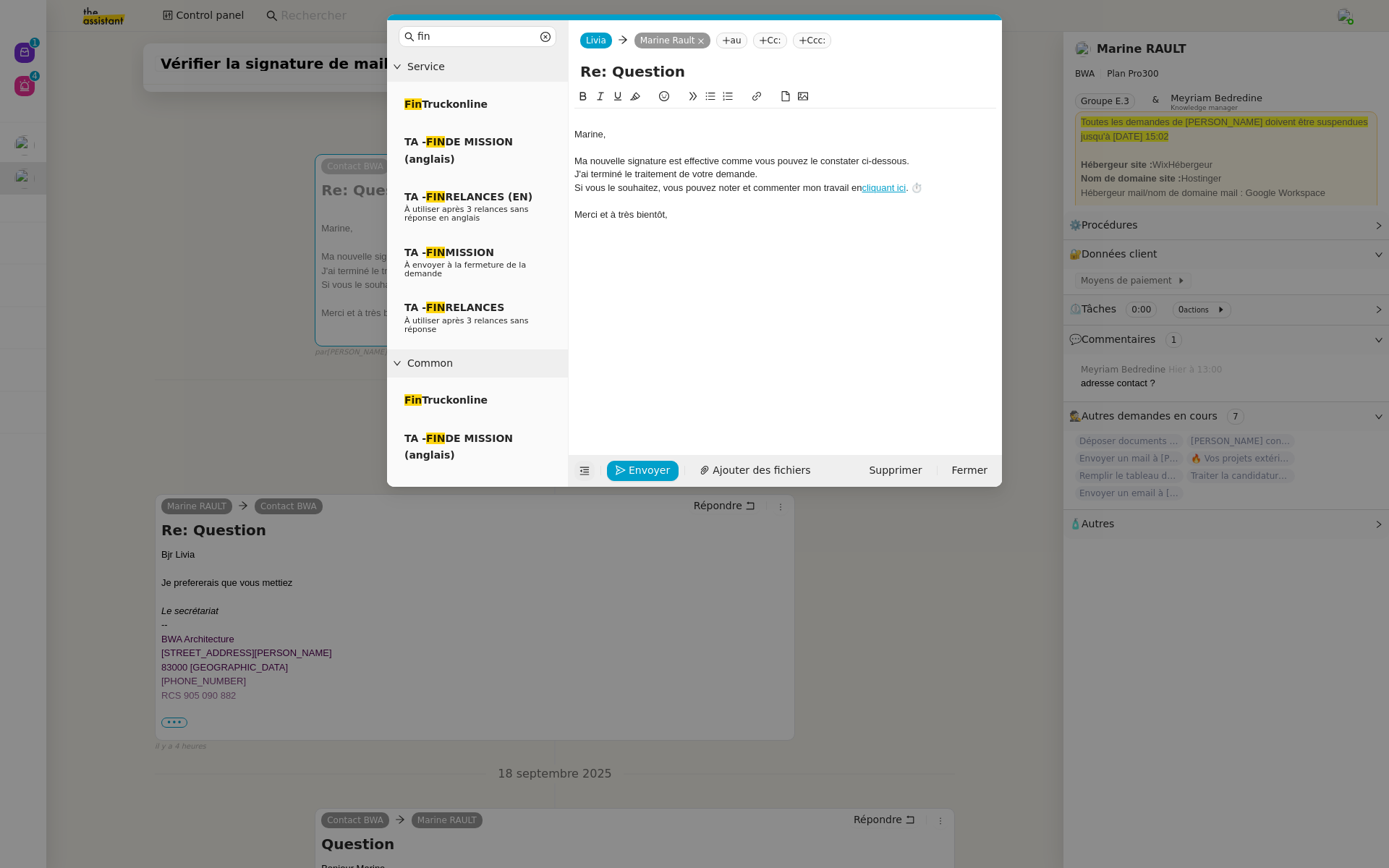
click at [574, 134] on div "Marine," at bounding box center [784, 135] width 422 height 13
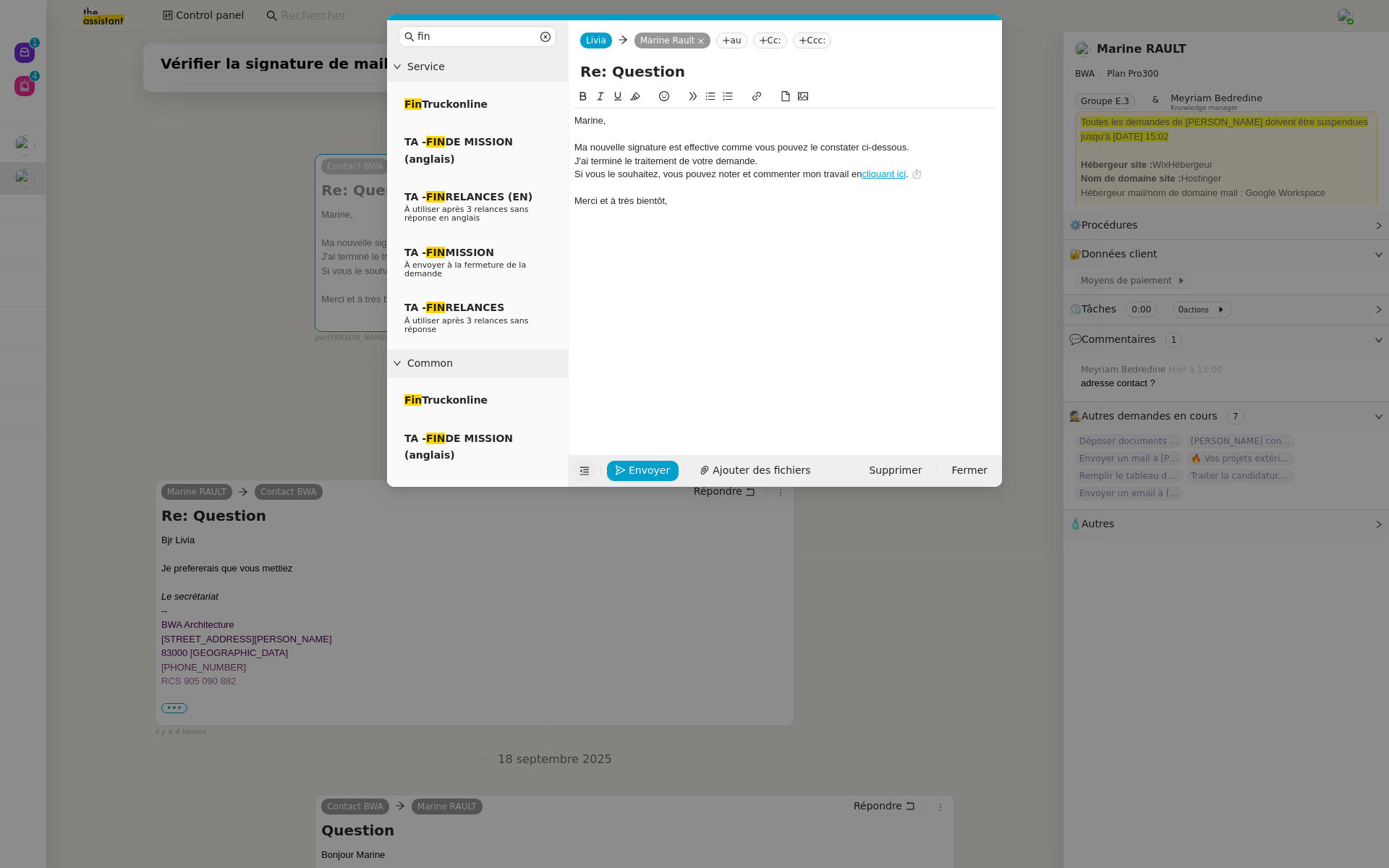
click at [790, 161] on div "J'ai terminé le traitement de votre demande." at bounding box center [784, 161] width 422 height 13
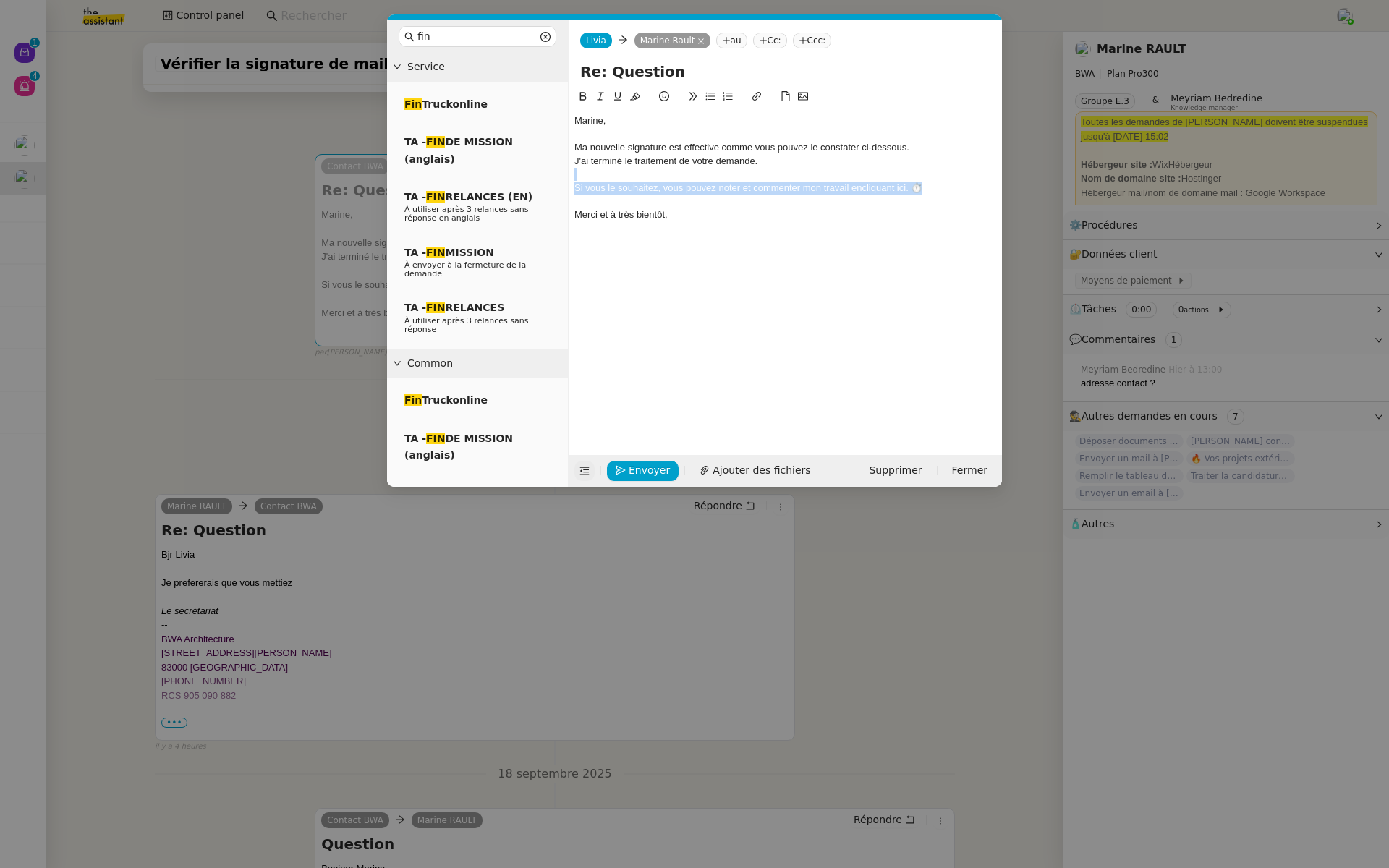
drag, startPoint x: 929, startPoint y: 188, endPoint x: 569, endPoint y: 181, distance: 360.1
click at [569, 181] on nz-spin "Marine, Ma nouvelle signature est effective comme vous pouvez le constater ci-d…" at bounding box center [785, 263] width 434 height 350
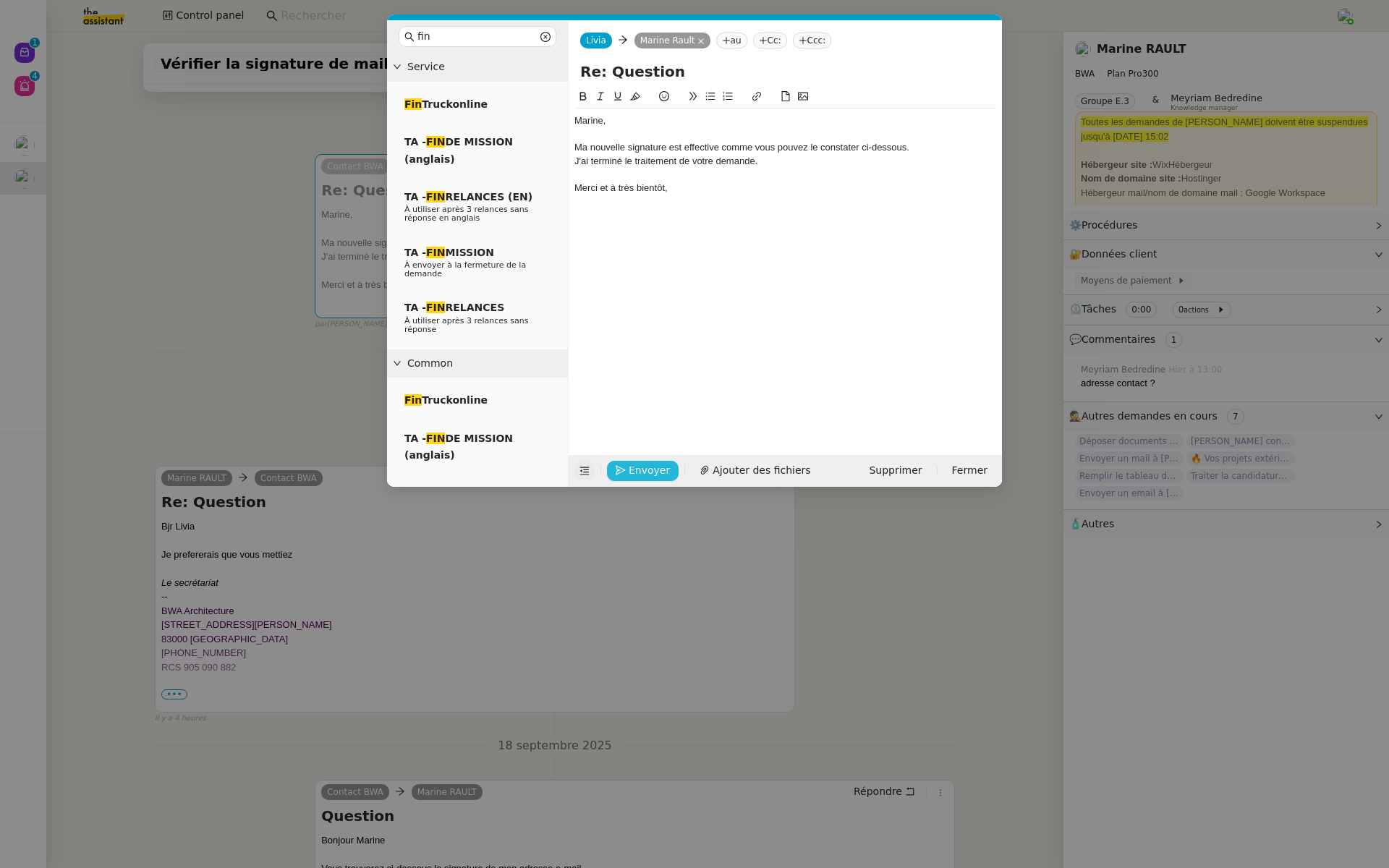
click at [623, 473] on icon "button" at bounding box center [620, 470] width 10 height 10
click at [622, 455] on icon "button" at bounding box center [620, 450] width 10 height 10
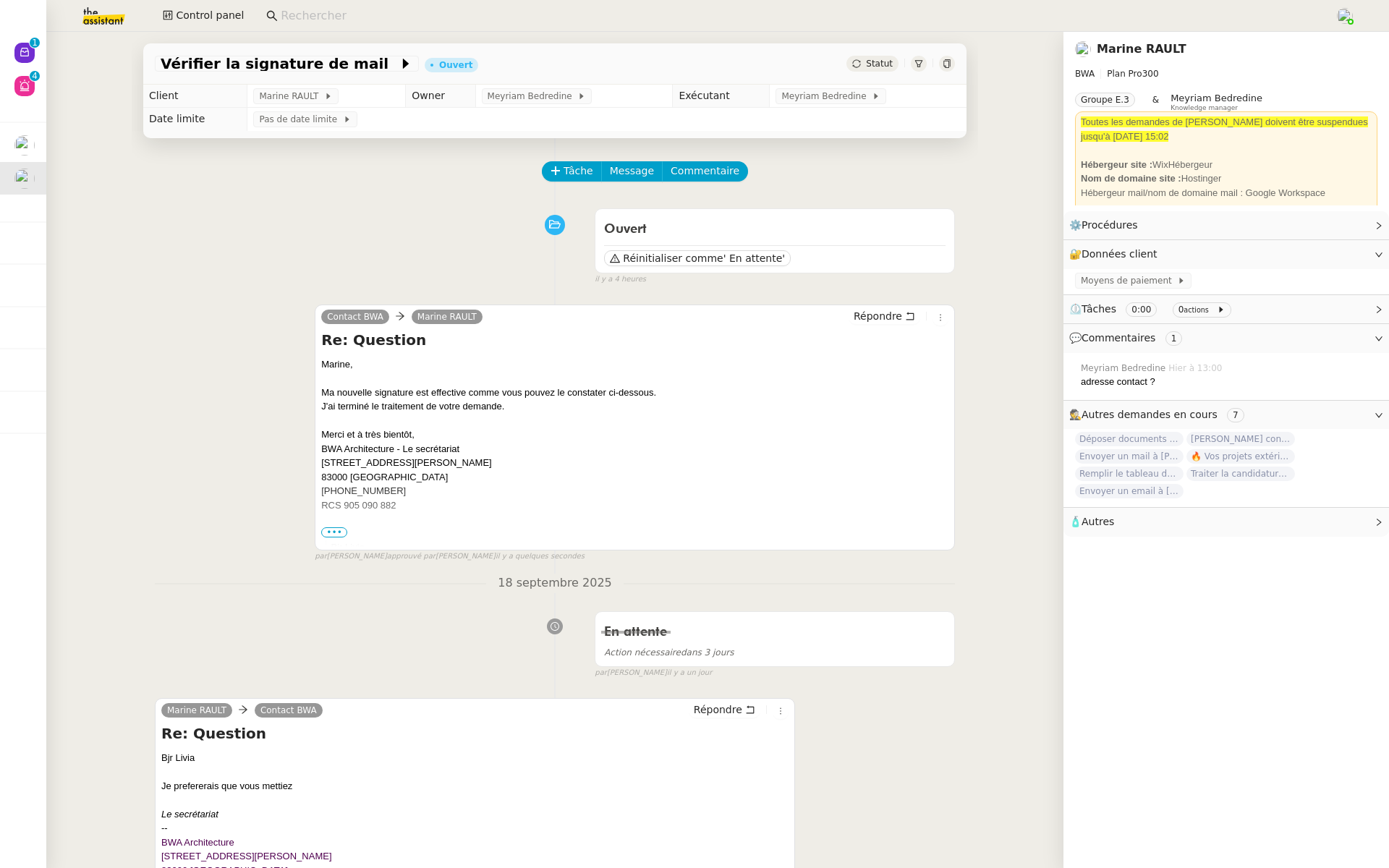
click at [334, 532] on span "•••" at bounding box center [334, 532] width 26 height 10
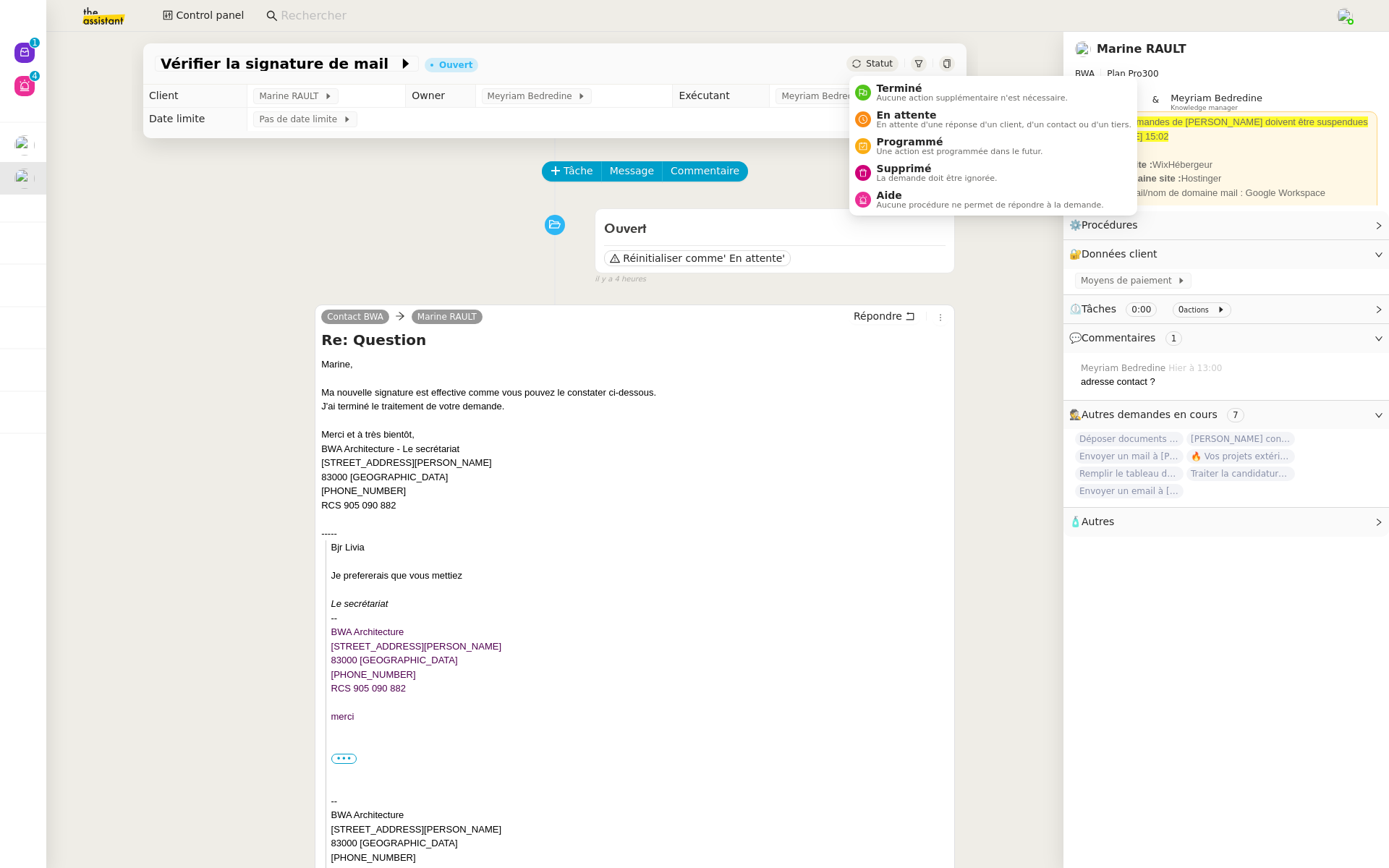
click at [870, 66] on span "Statut" at bounding box center [878, 63] width 26 height 10
click at [872, 89] on div "Terminé Aucune action supplémentaire n'est nécessaire." at bounding box center [969, 92] width 197 height 19
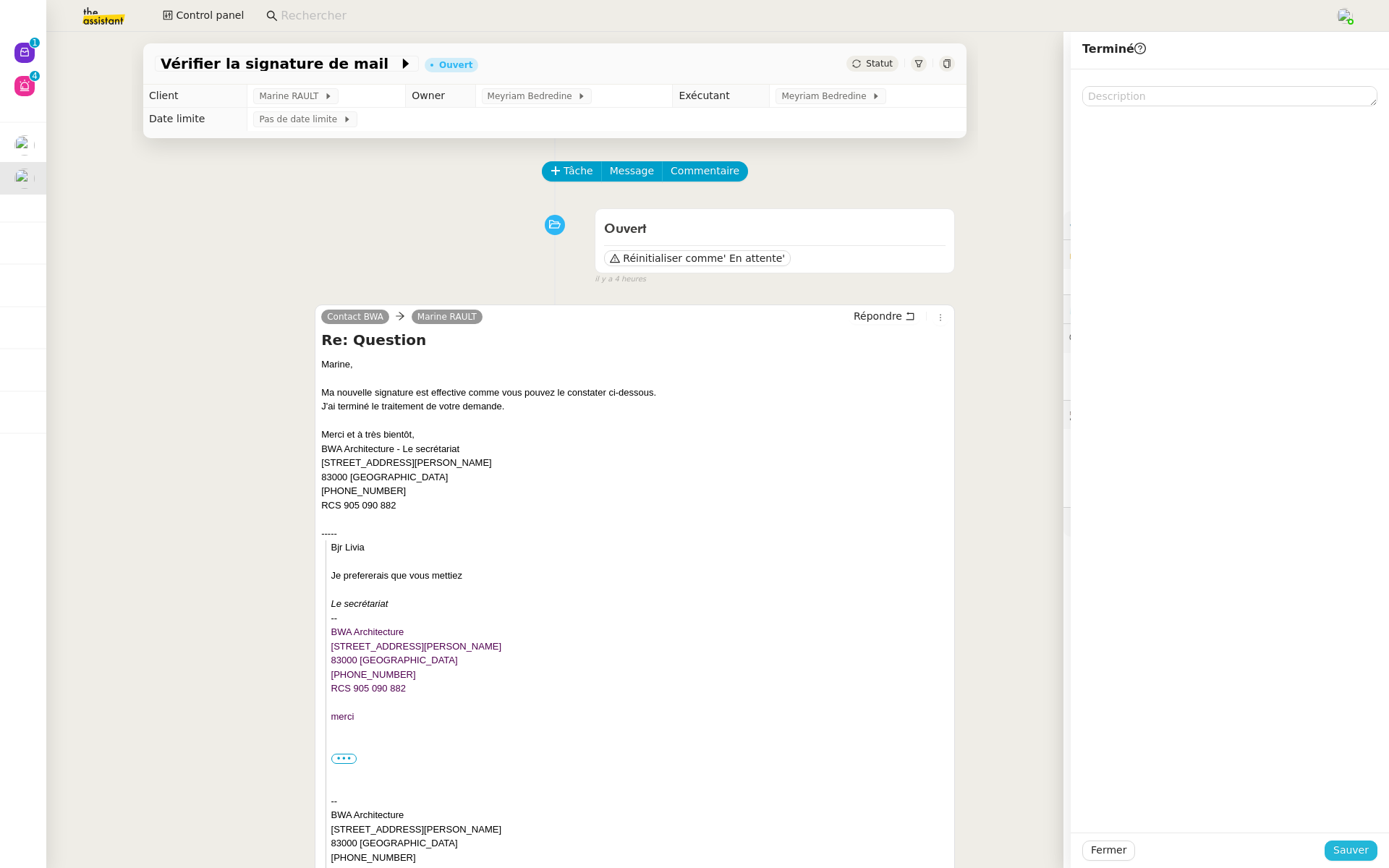
click at [1350, 855] on span "Sauver" at bounding box center [1350, 850] width 36 height 16
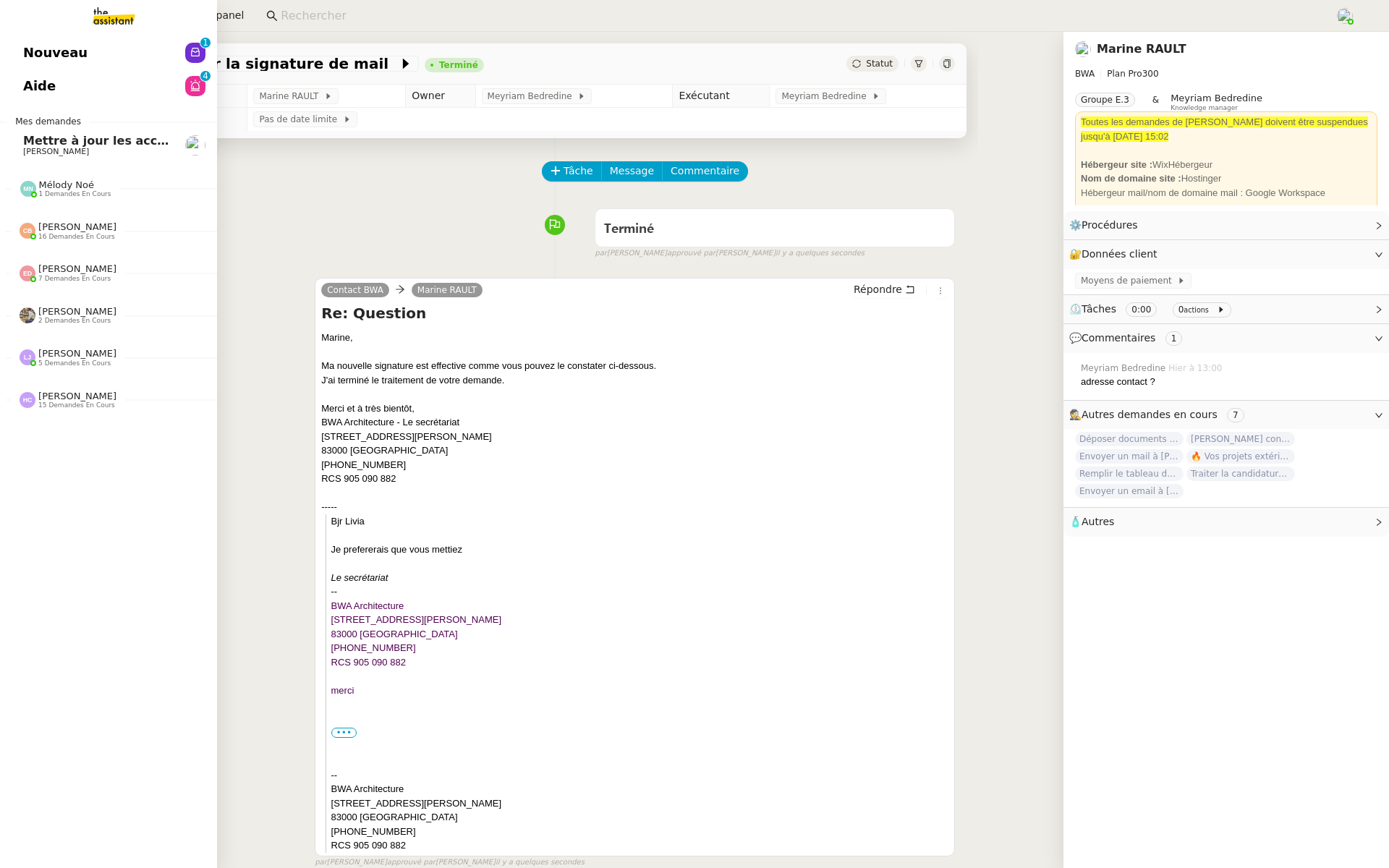
click at [34, 76] on span "Aide" at bounding box center [39, 87] width 33 height 22
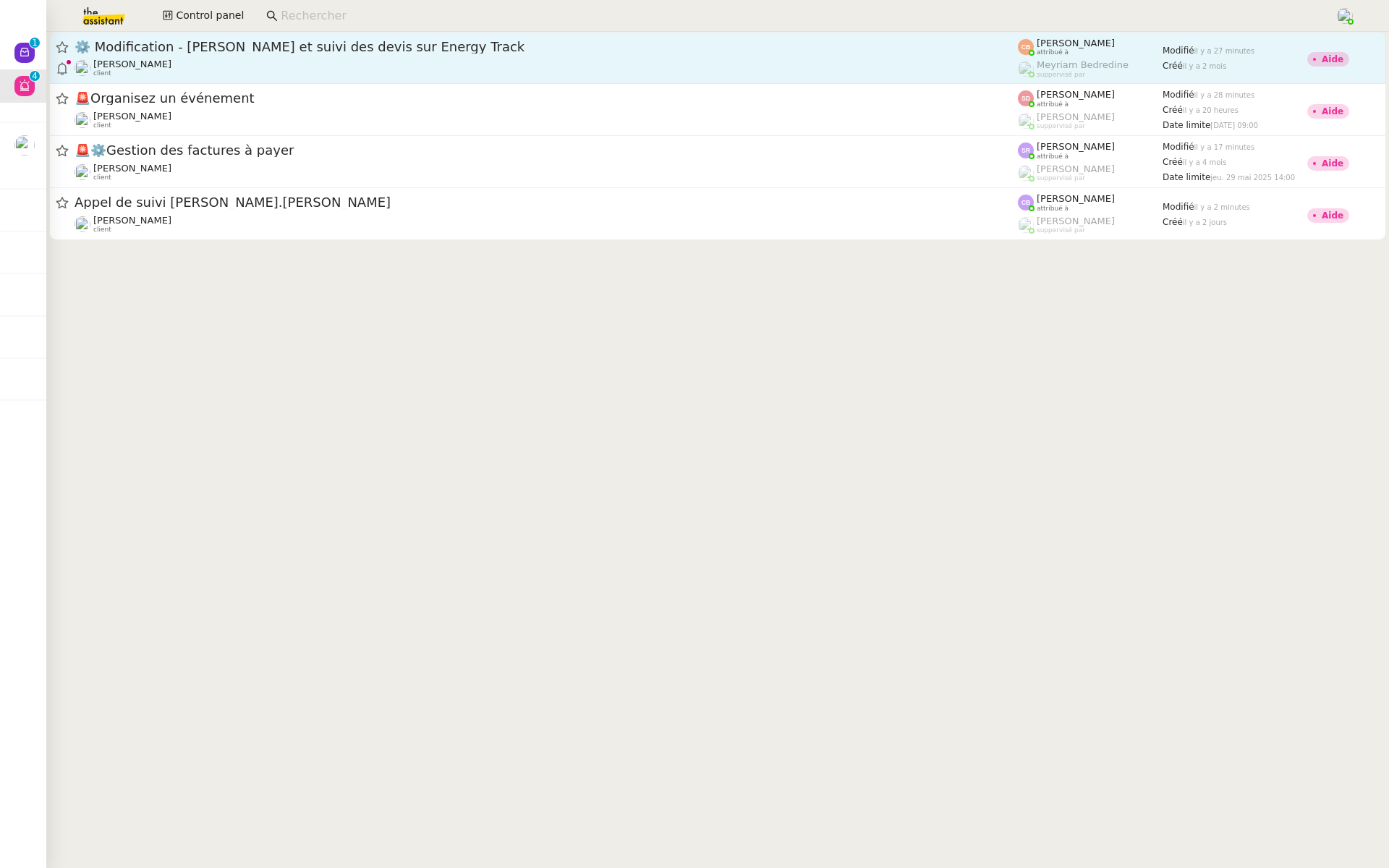
click at [219, 46] on span "⚙️ Modification - [PERSON_NAME] et suivi des devis sur Energy Track" at bounding box center [546, 46] width 943 height 13
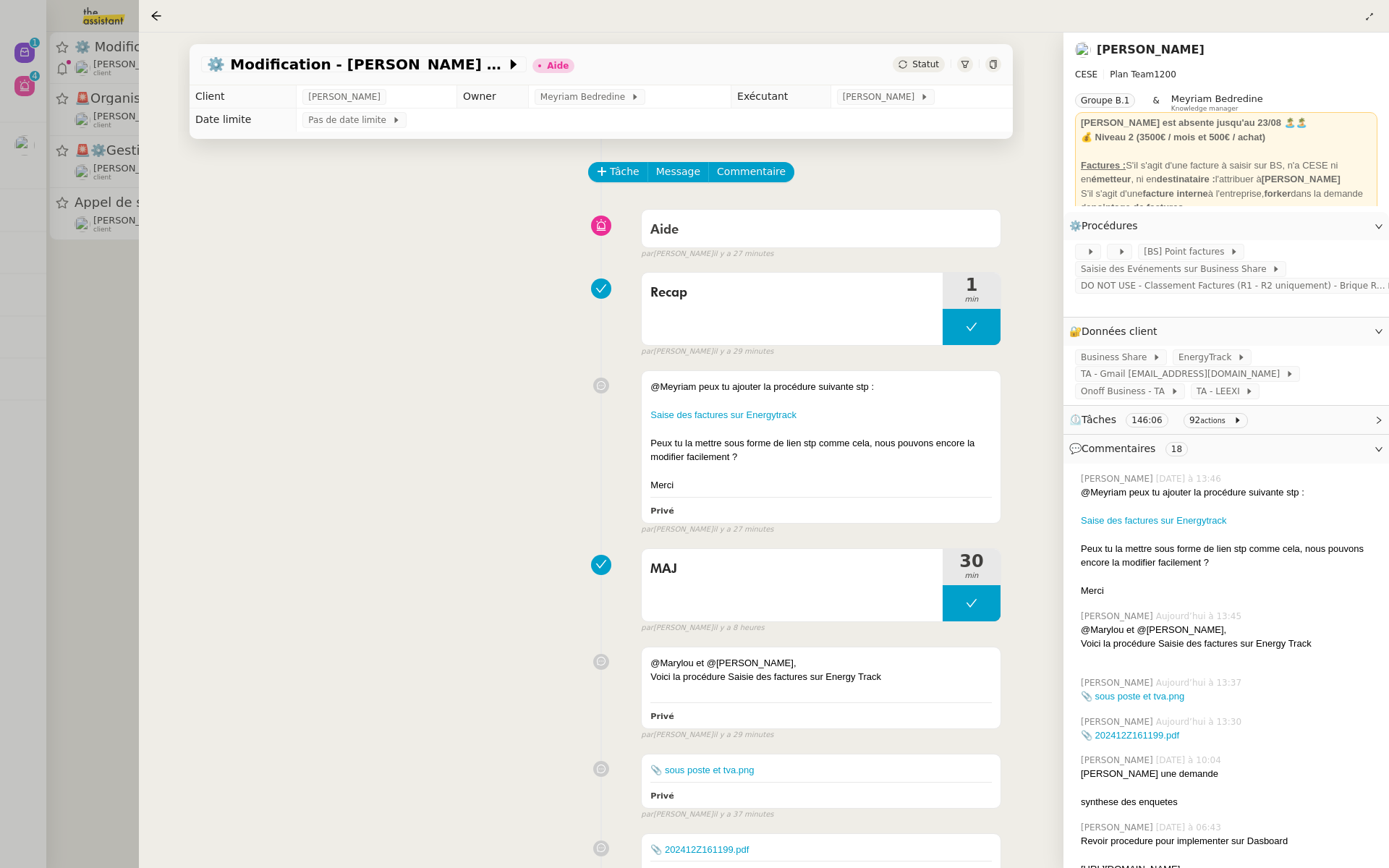
click at [110, 312] on div at bounding box center [694, 434] width 1389 height 868
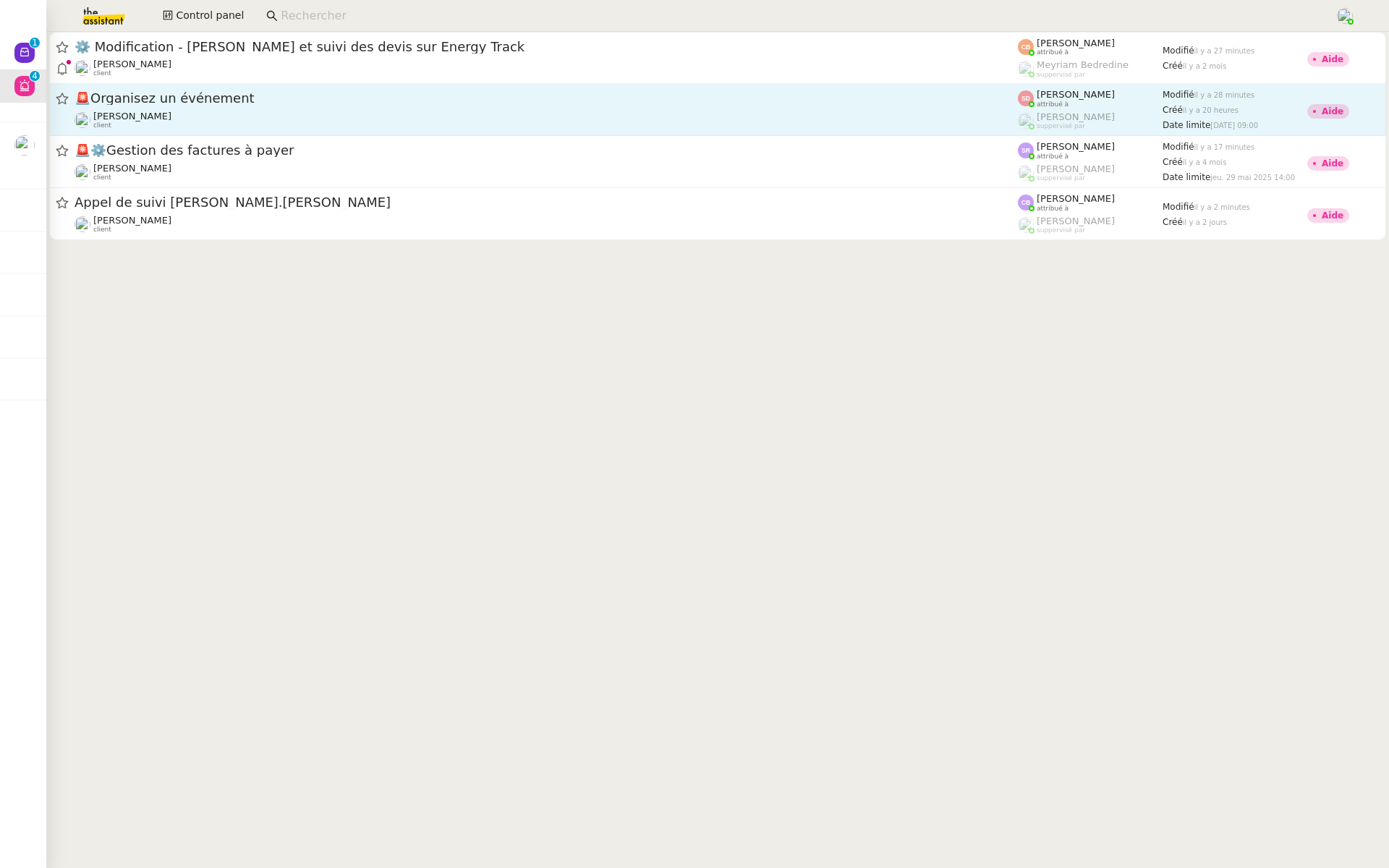
click at [237, 109] on div "🚨 Organisez un événement Maurice N'Diaye client" at bounding box center [546, 109] width 943 height 40
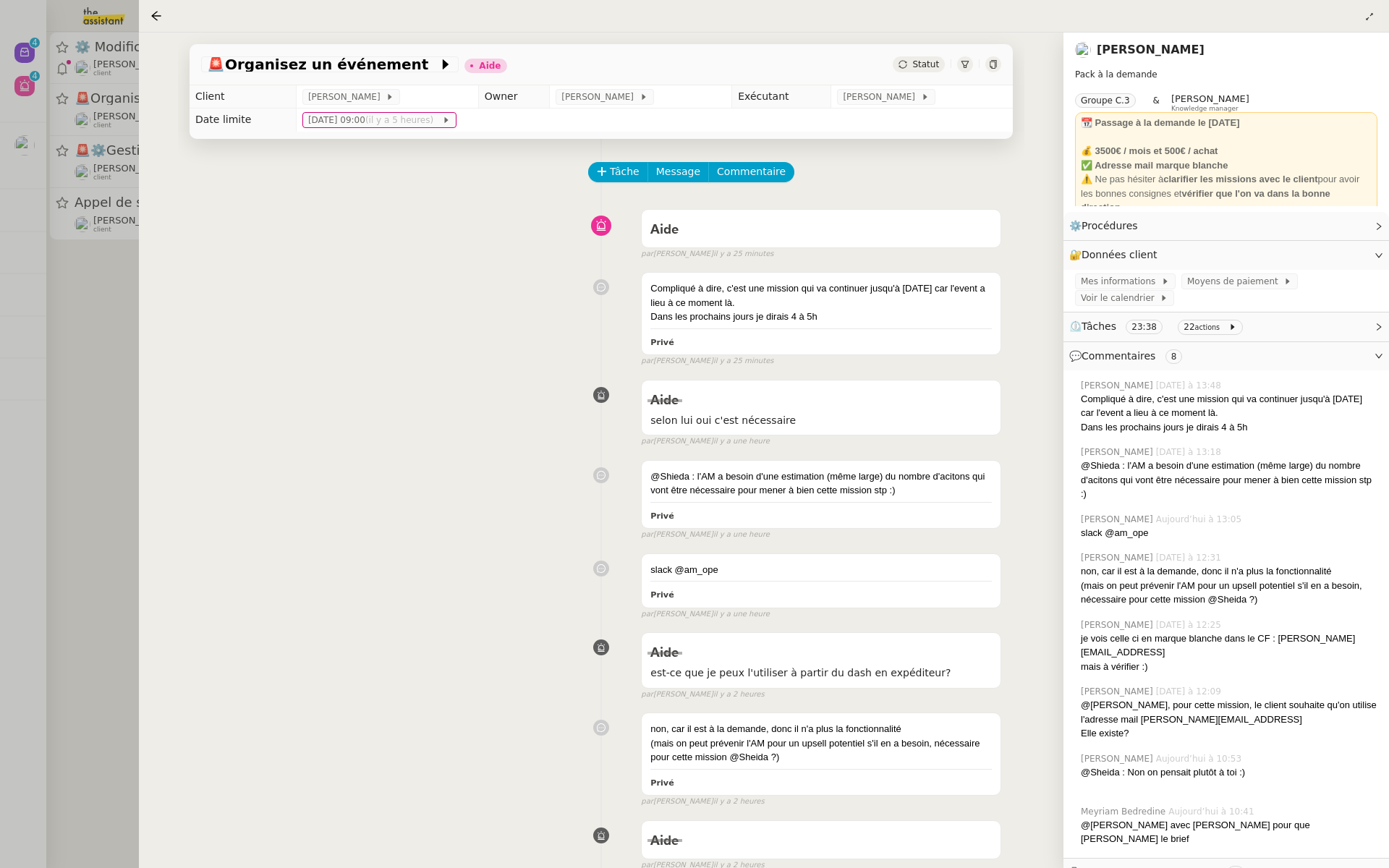
click at [172, 224] on div "🚨 Organisez un événement Aide Statut Client Maurice N'Diaye Owner Frédérique Al…" at bounding box center [600, 450] width 924 height 835
click at [81, 286] on div at bounding box center [694, 434] width 1389 height 868
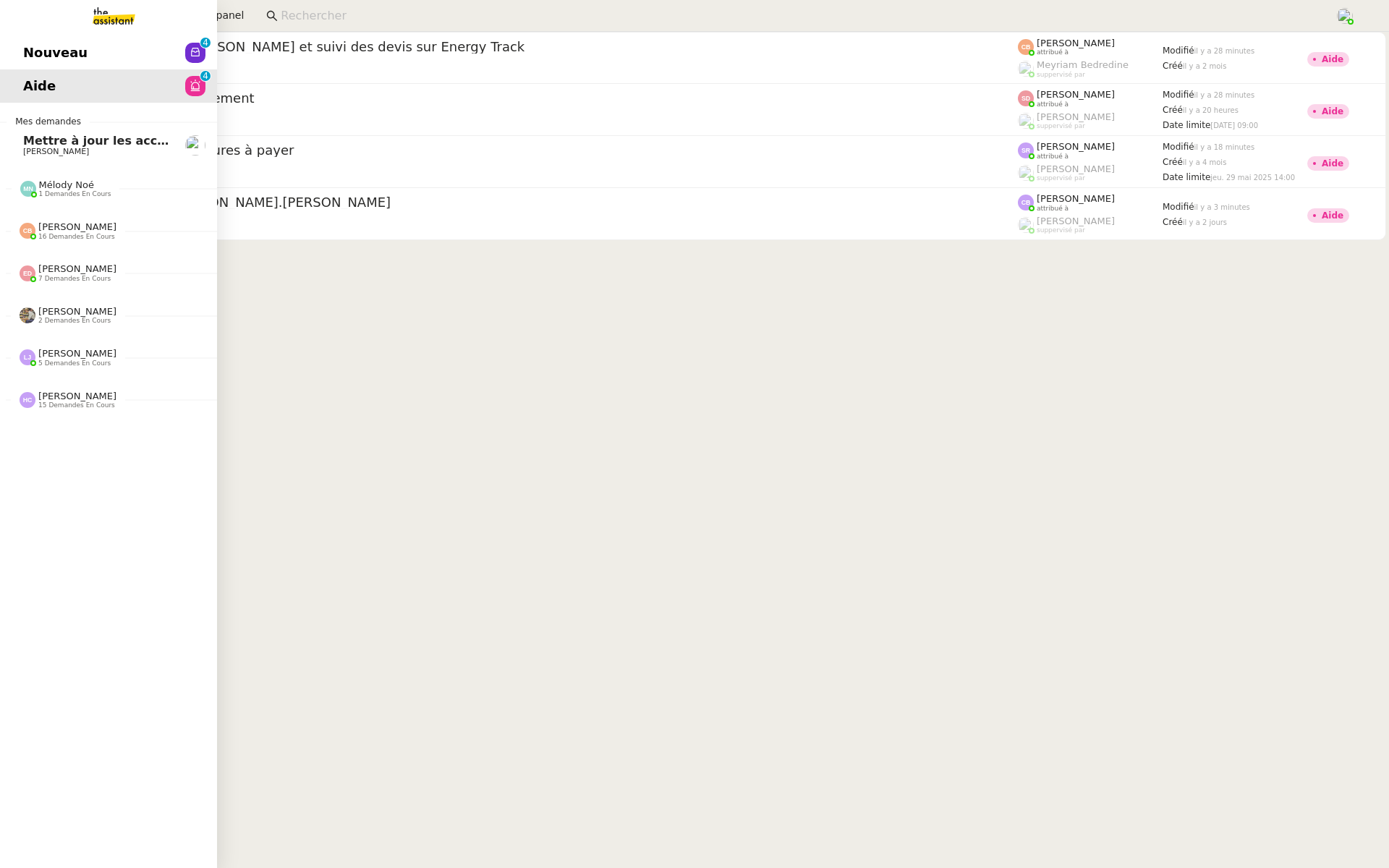
click at [36, 51] on span "Nouveau" at bounding box center [55, 53] width 65 height 22
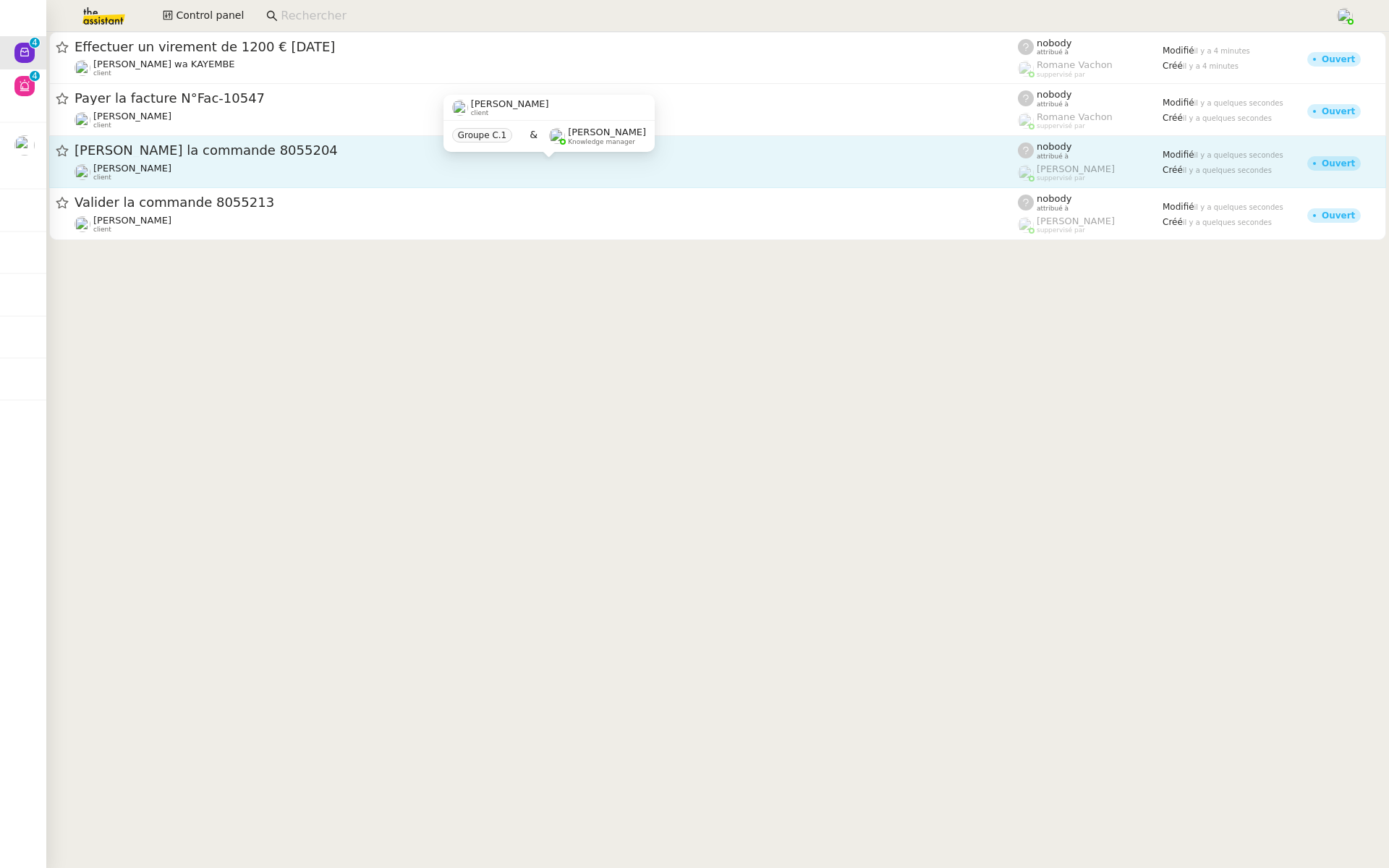
click at [269, 169] on div "David Berrebi client" at bounding box center [546, 172] width 943 height 19
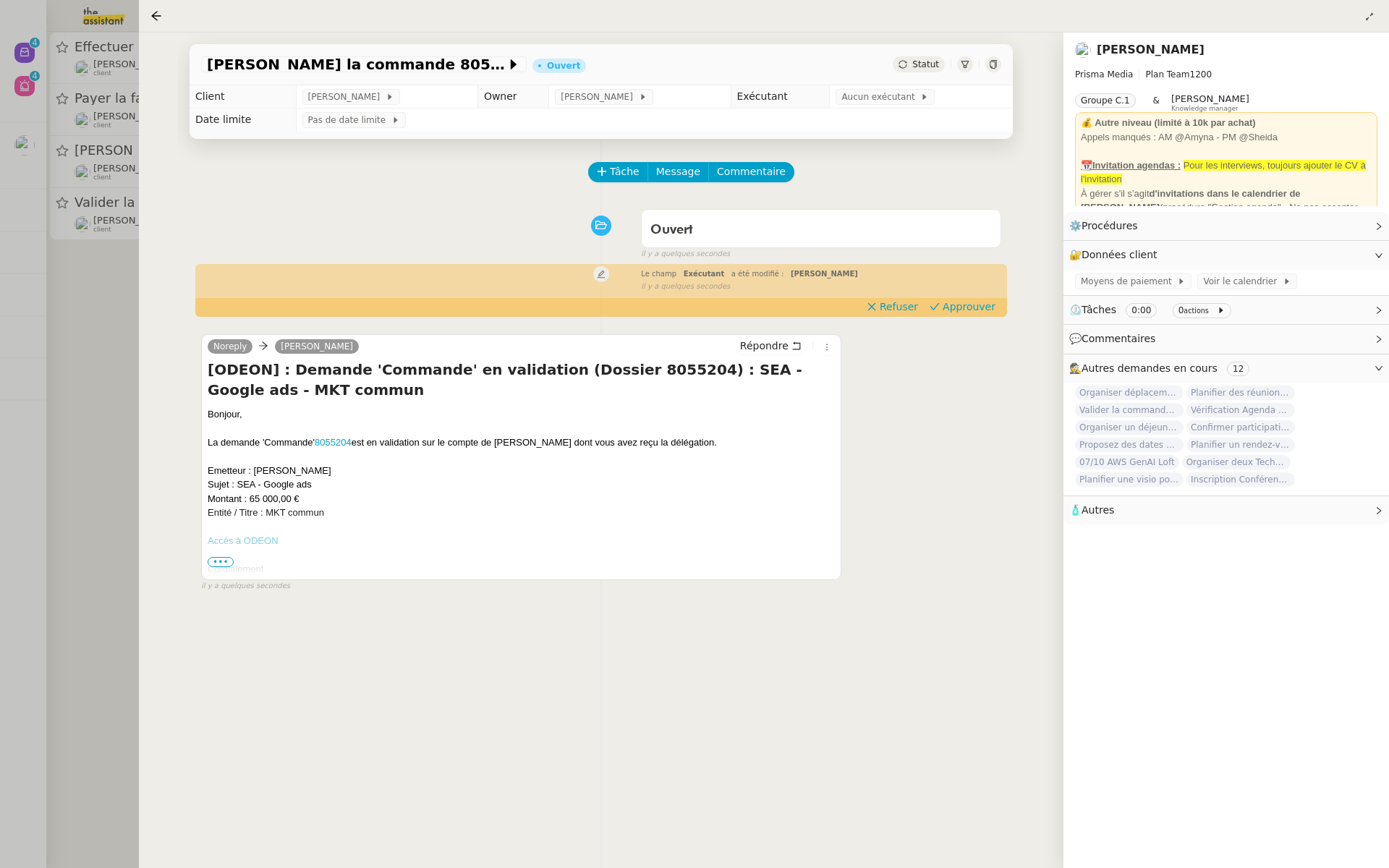
click at [988, 318] on div "Tâche Message Commentaire Veuillez patienter une erreur s'est produite 👌👌👌 mess…" at bounding box center [600, 572] width 846 height 868
click at [988, 300] on span "Approuver" at bounding box center [969, 307] width 53 height 15
click at [26, 247] on div at bounding box center [694, 434] width 1389 height 868
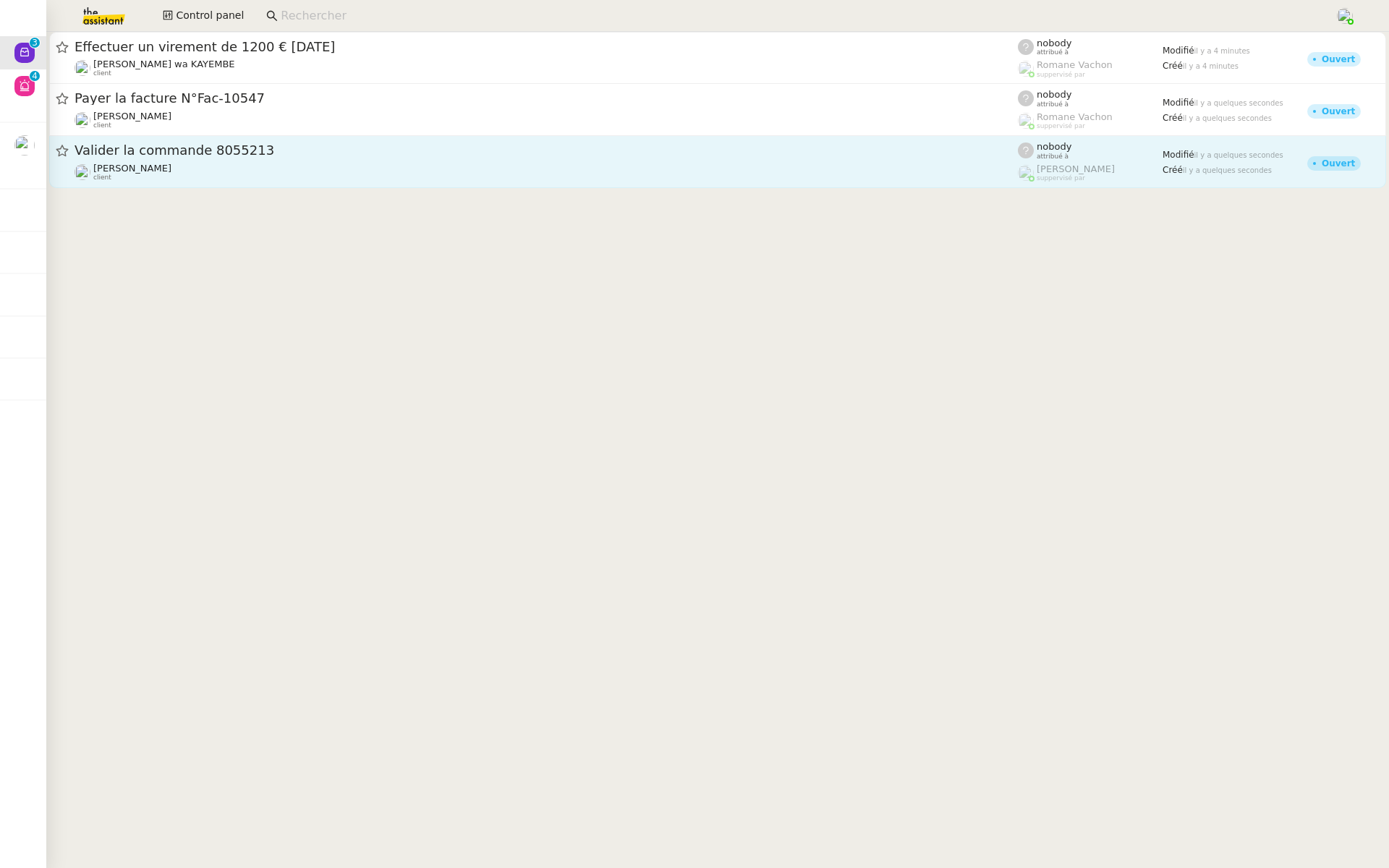
click at [225, 148] on span "Valider la commande 8055213" at bounding box center [546, 150] width 943 height 13
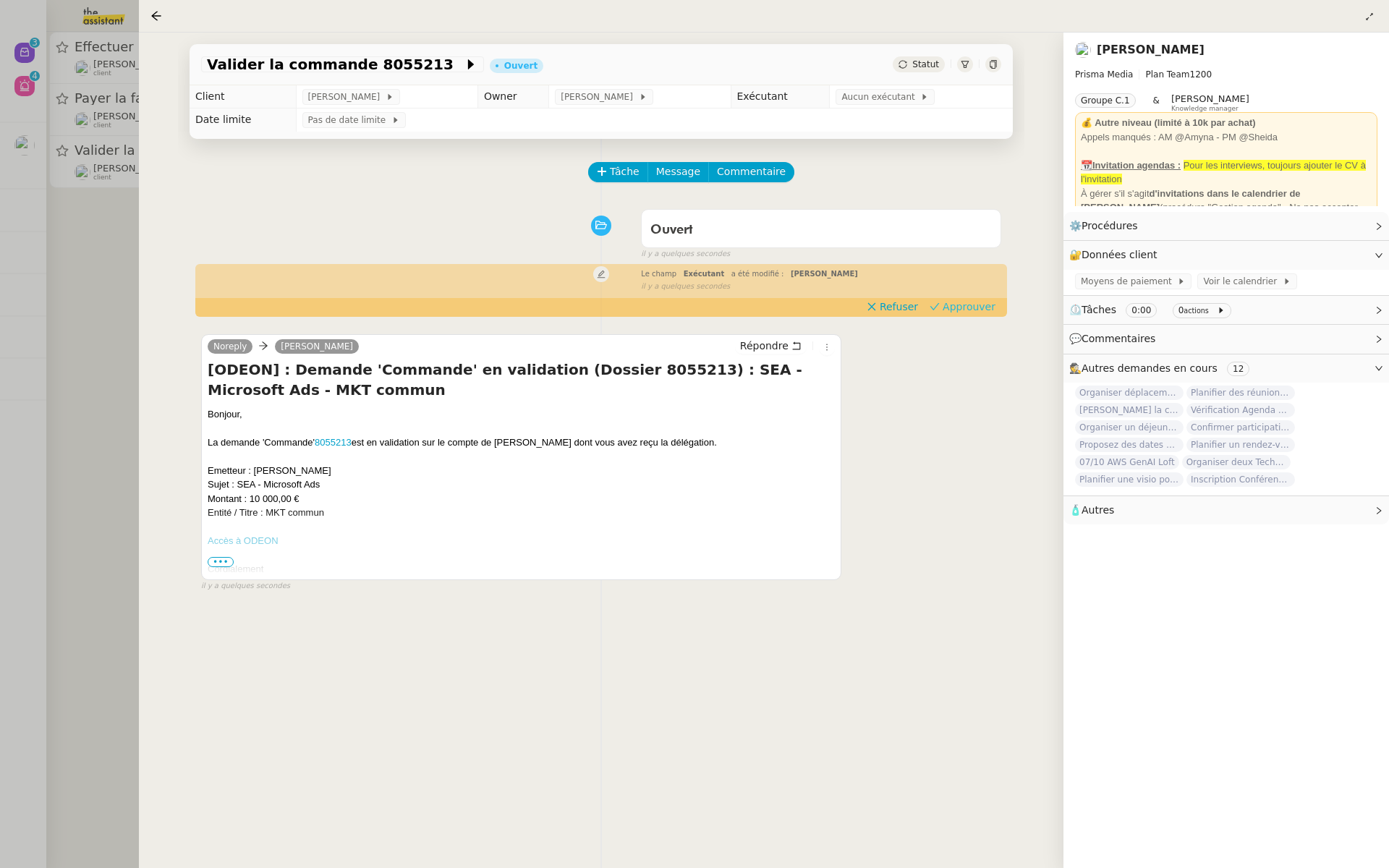
click at [982, 305] on span "Approuver" at bounding box center [969, 307] width 53 height 15
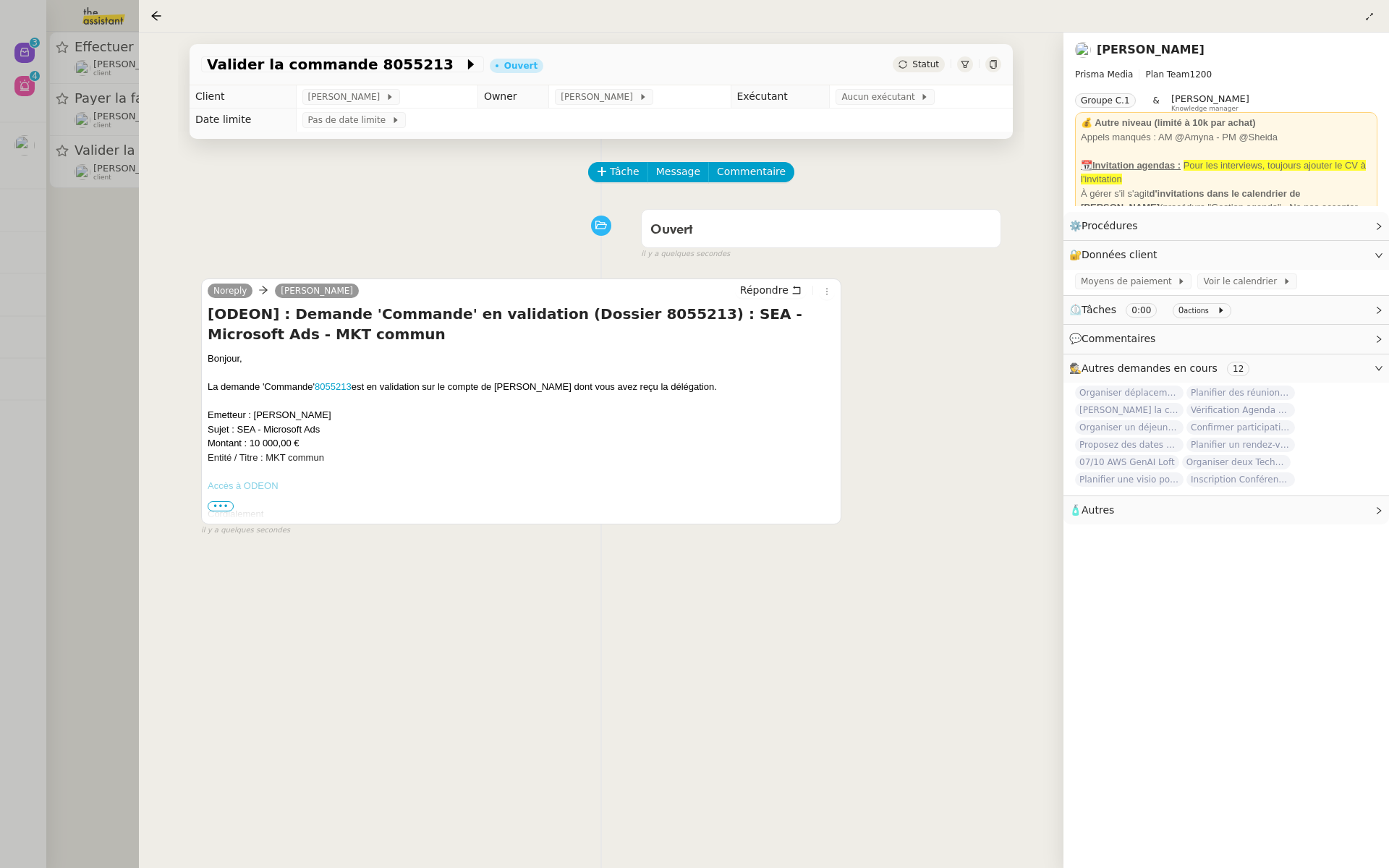
click at [61, 291] on div at bounding box center [694, 434] width 1389 height 868
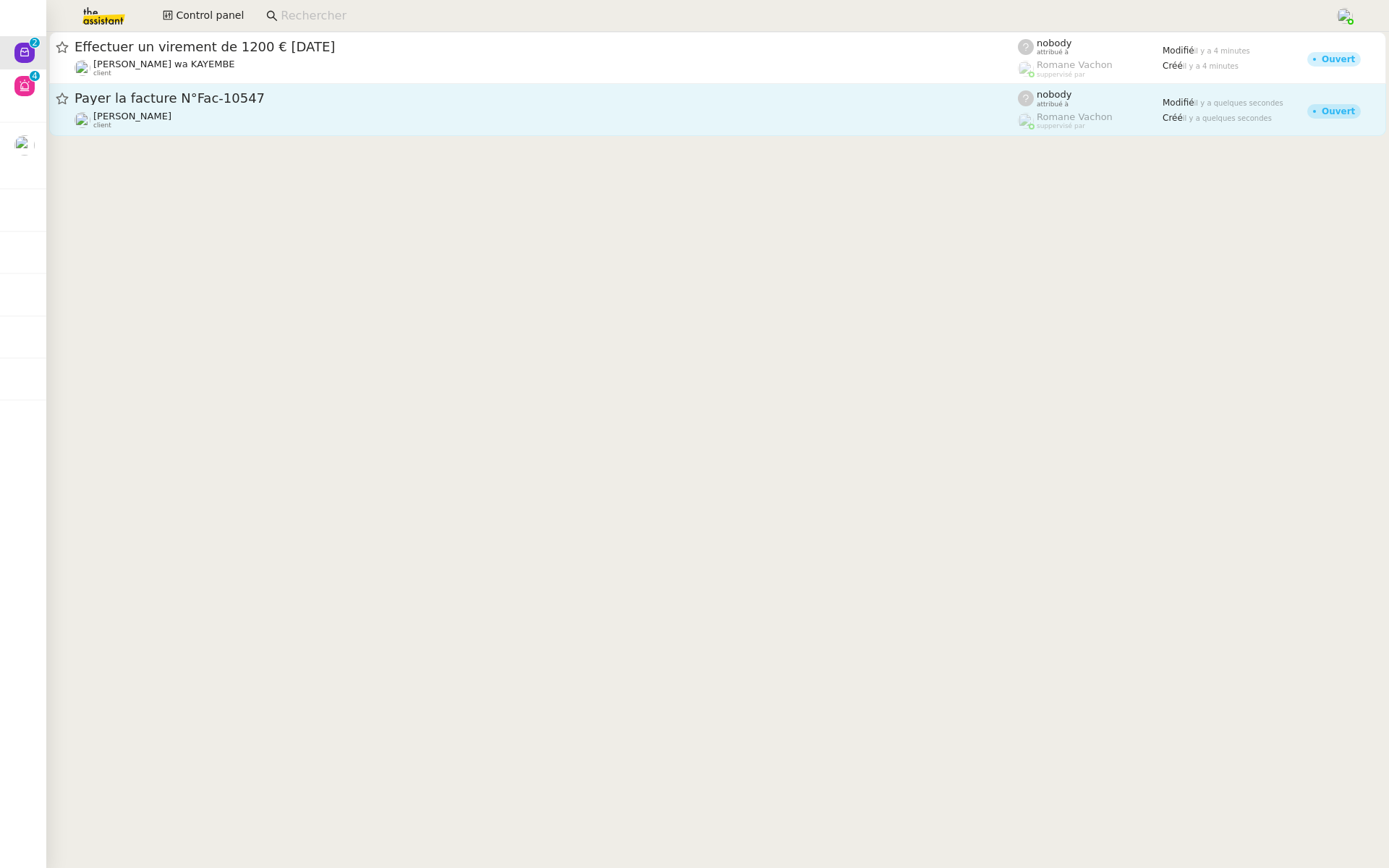
click at [338, 115] on div "Gabrielle Tavernier client" at bounding box center [546, 119] width 943 height 19
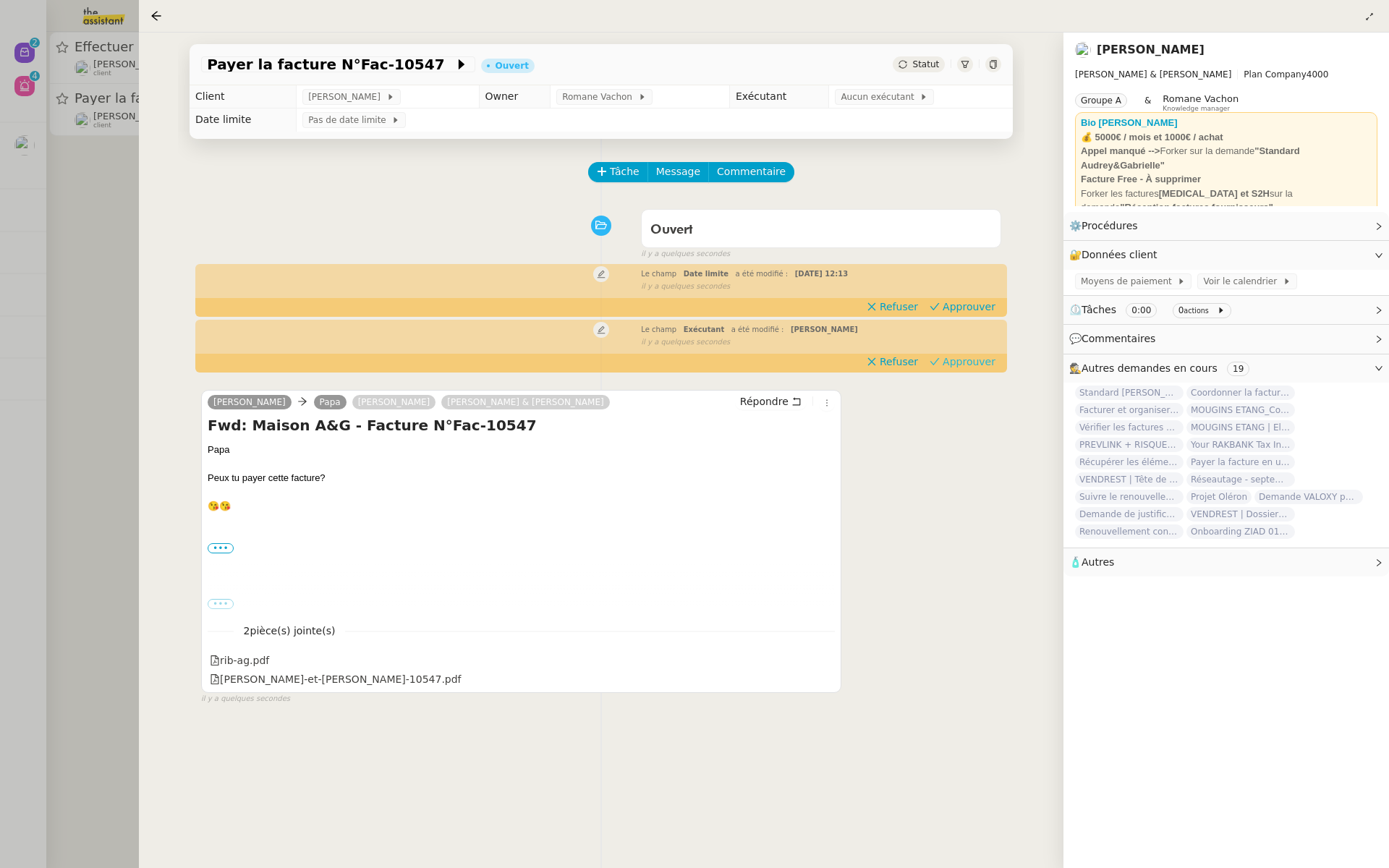
click at [974, 363] on span "Approuver" at bounding box center [969, 362] width 53 height 15
click at [975, 311] on span "Approuver" at bounding box center [969, 307] width 53 height 15
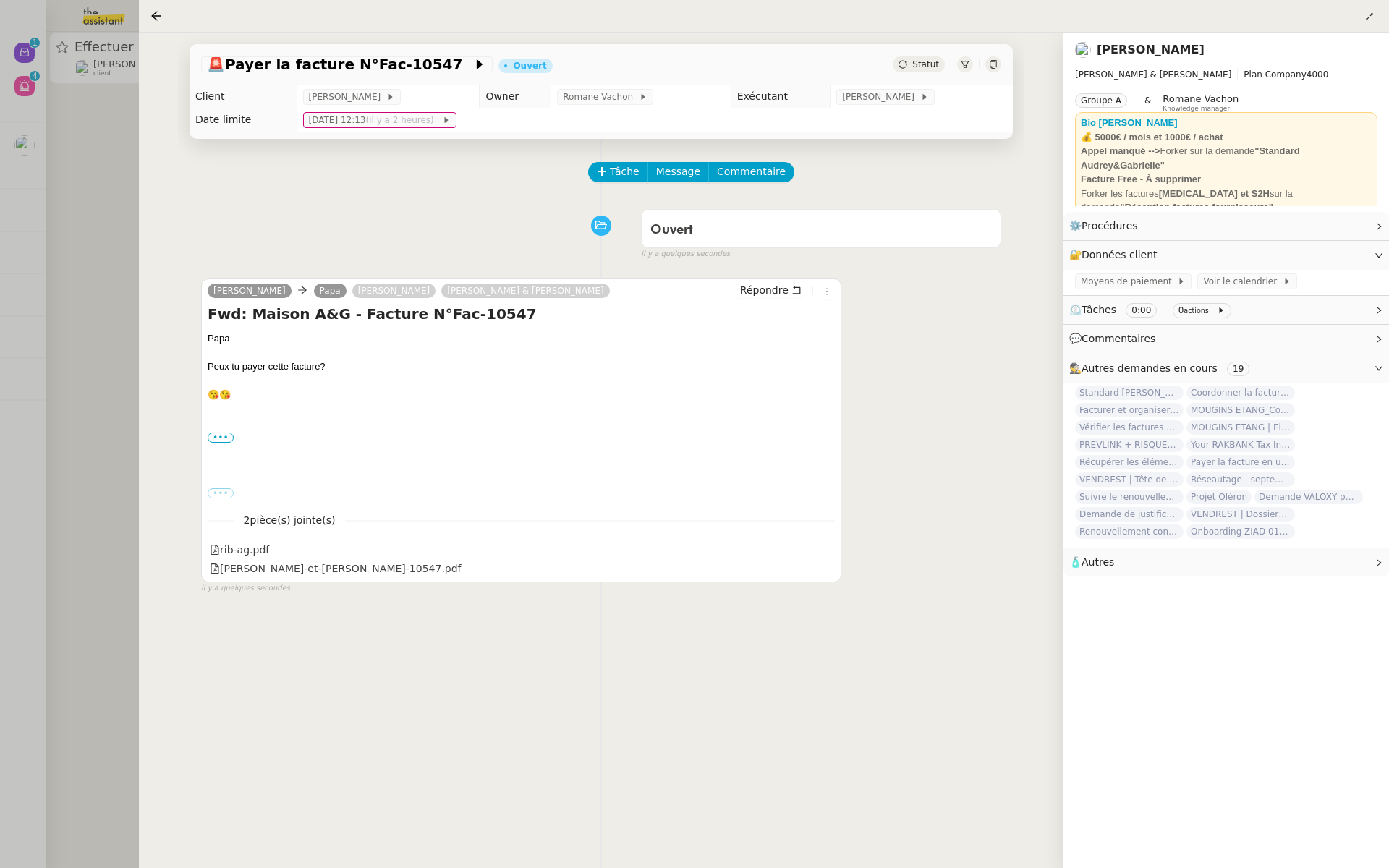
click at [66, 220] on div at bounding box center [694, 434] width 1389 height 868
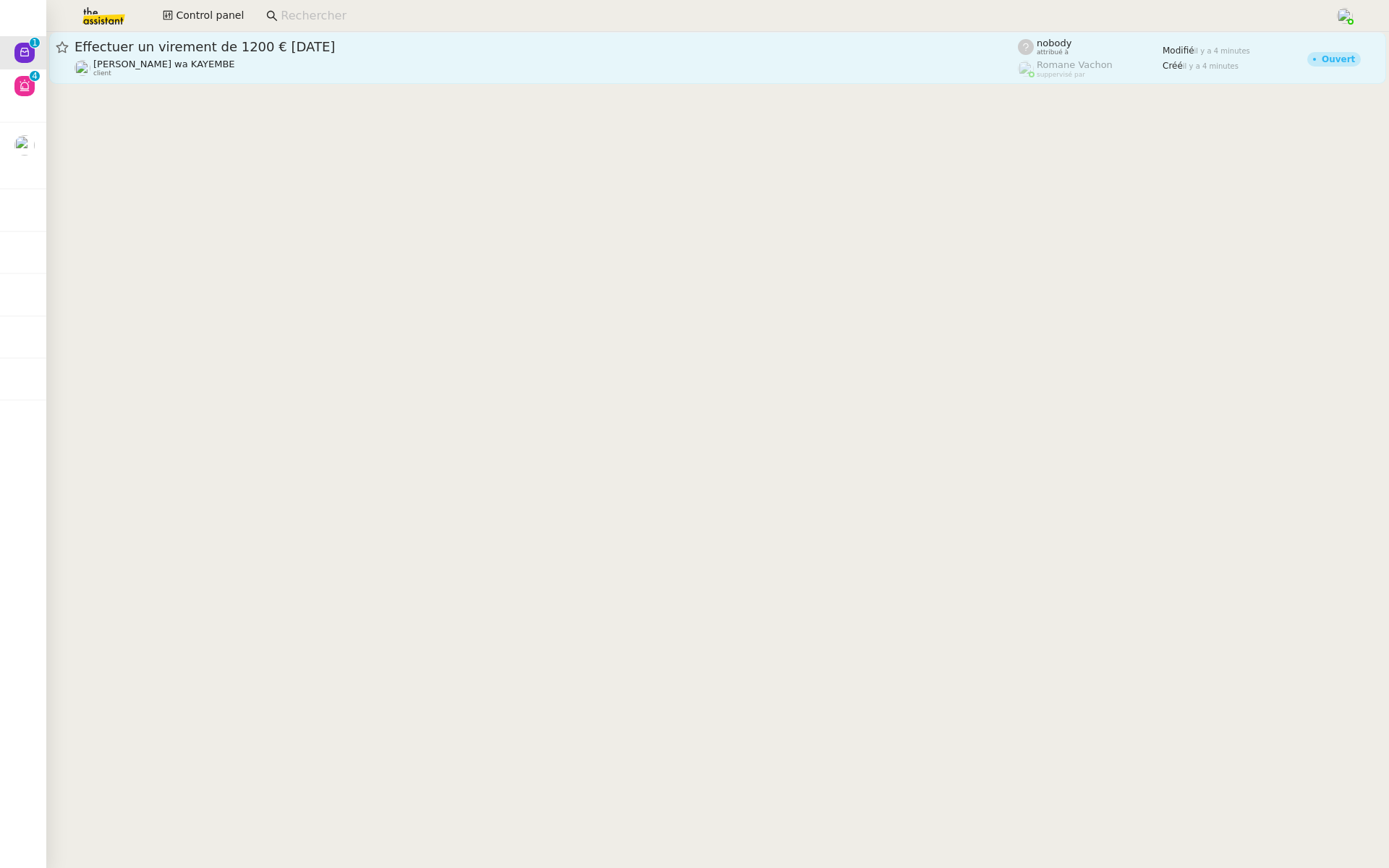
click at [356, 44] on span "Effectuer un virement de 1200 € [DATE]" at bounding box center [546, 46] width 943 height 13
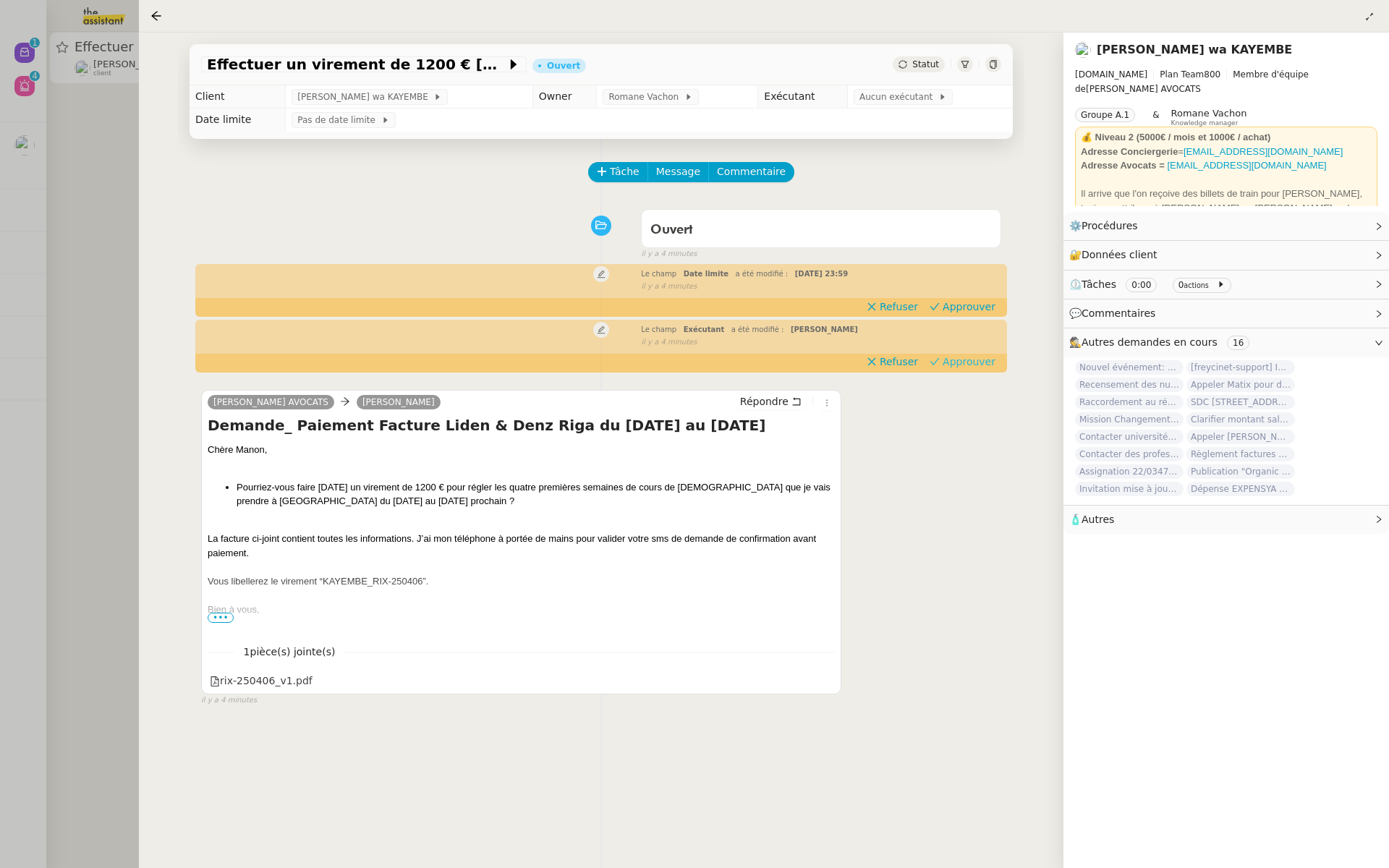
click at [968, 360] on span "Approuver" at bounding box center [969, 362] width 53 height 15
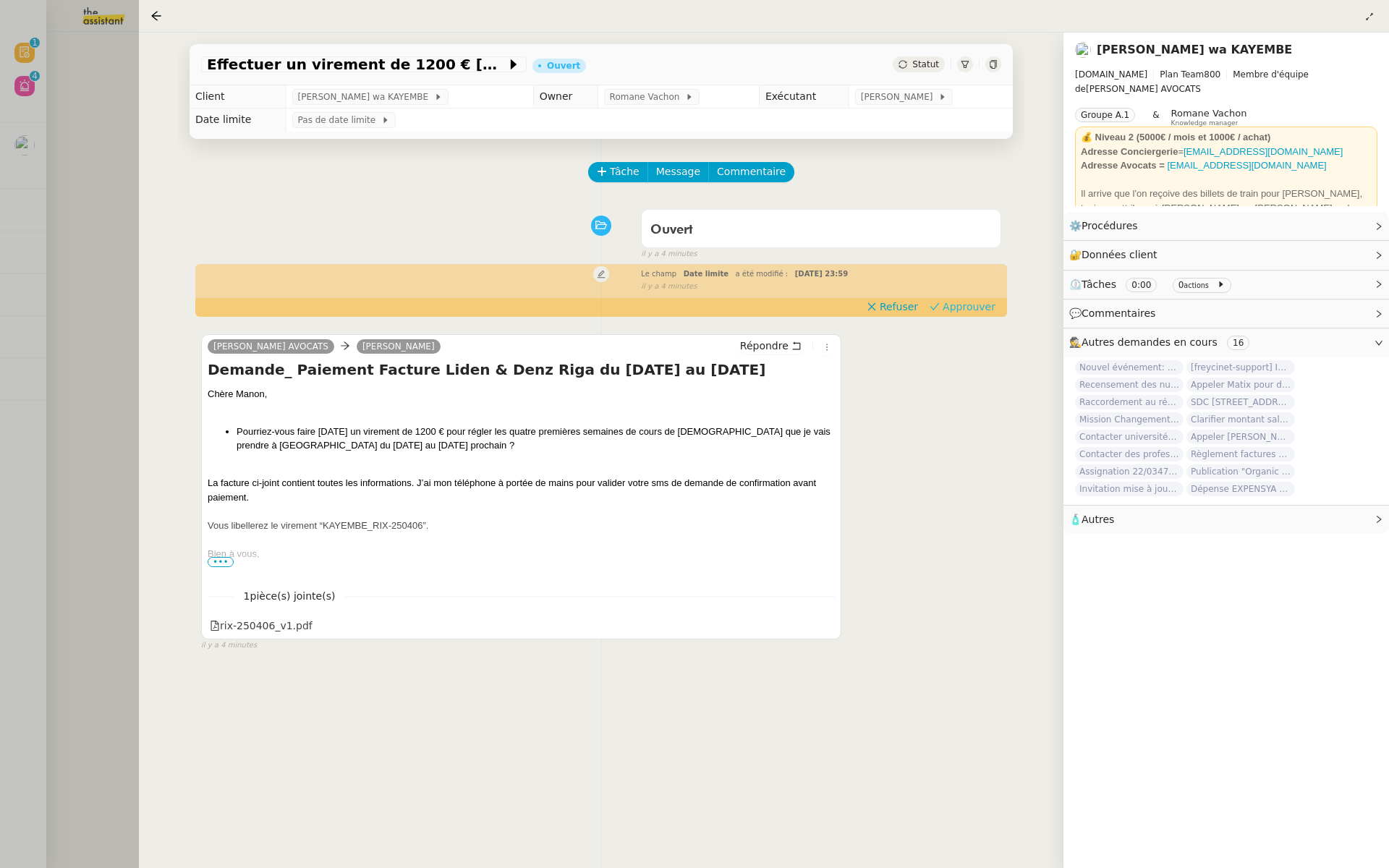
click at [971, 304] on span "Approuver" at bounding box center [969, 307] width 53 height 15
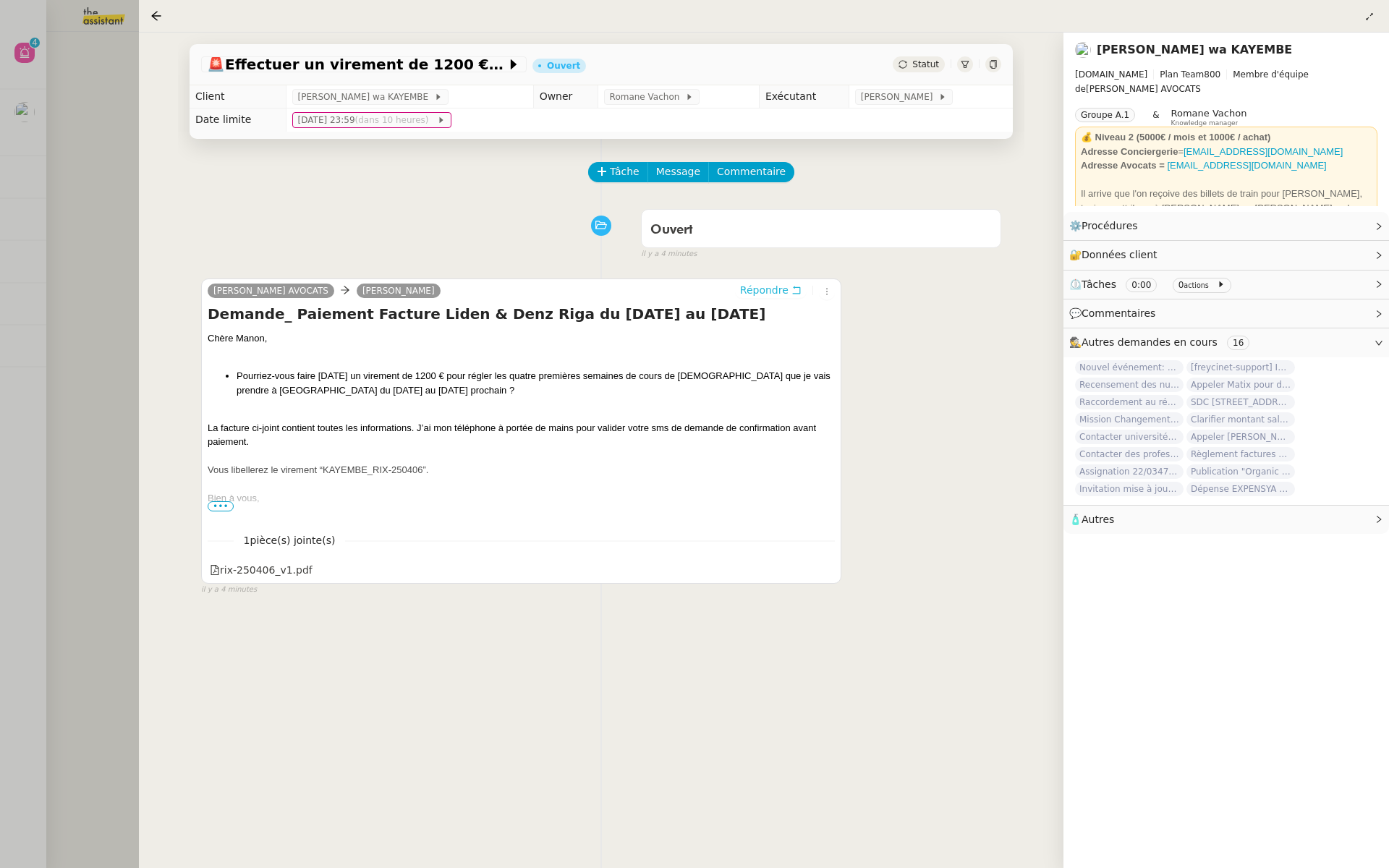
click at [750, 287] on span "Répondre" at bounding box center [763, 290] width 48 height 15
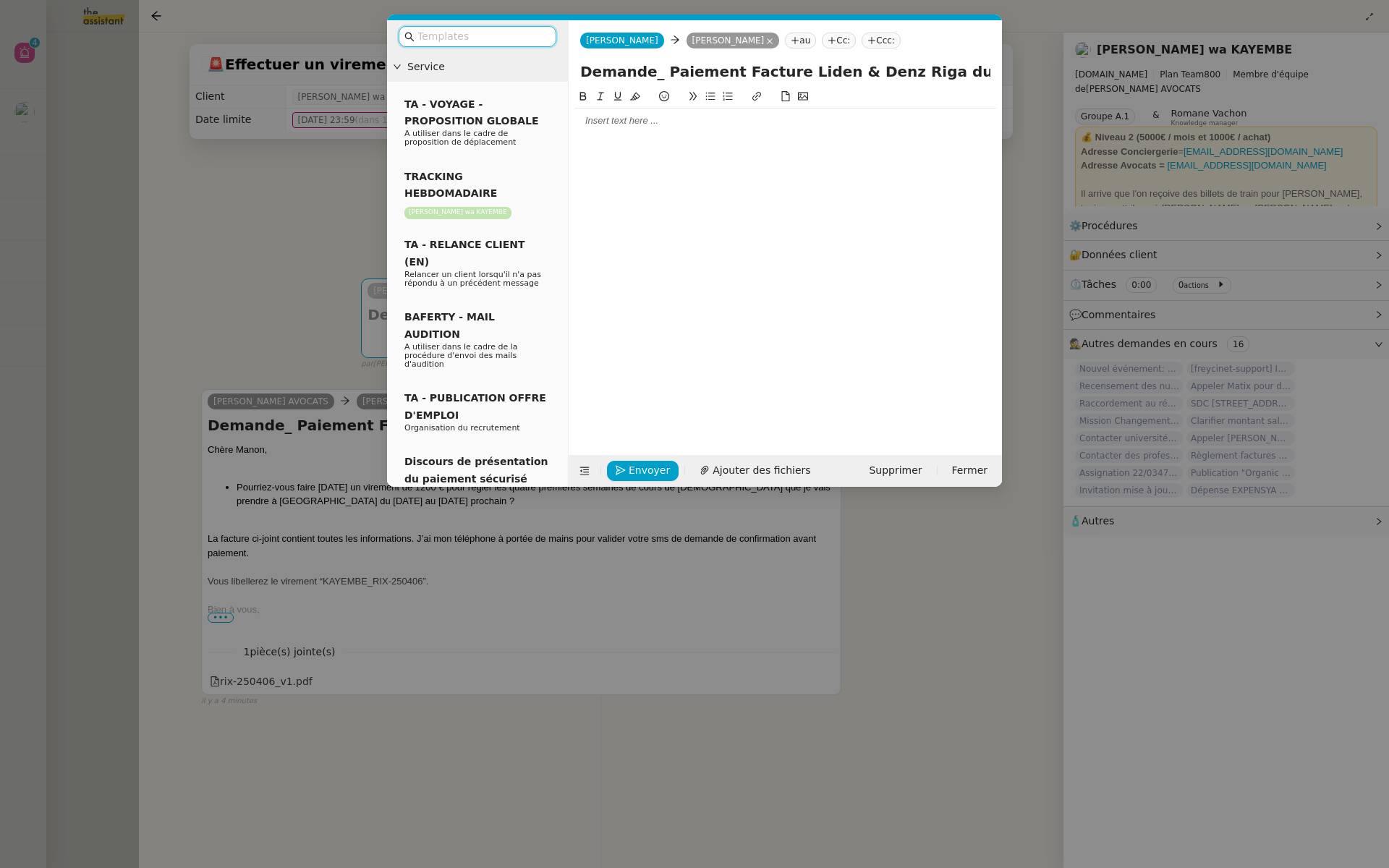
click at [470, 38] on input "text" at bounding box center [482, 36] width 130 height 16
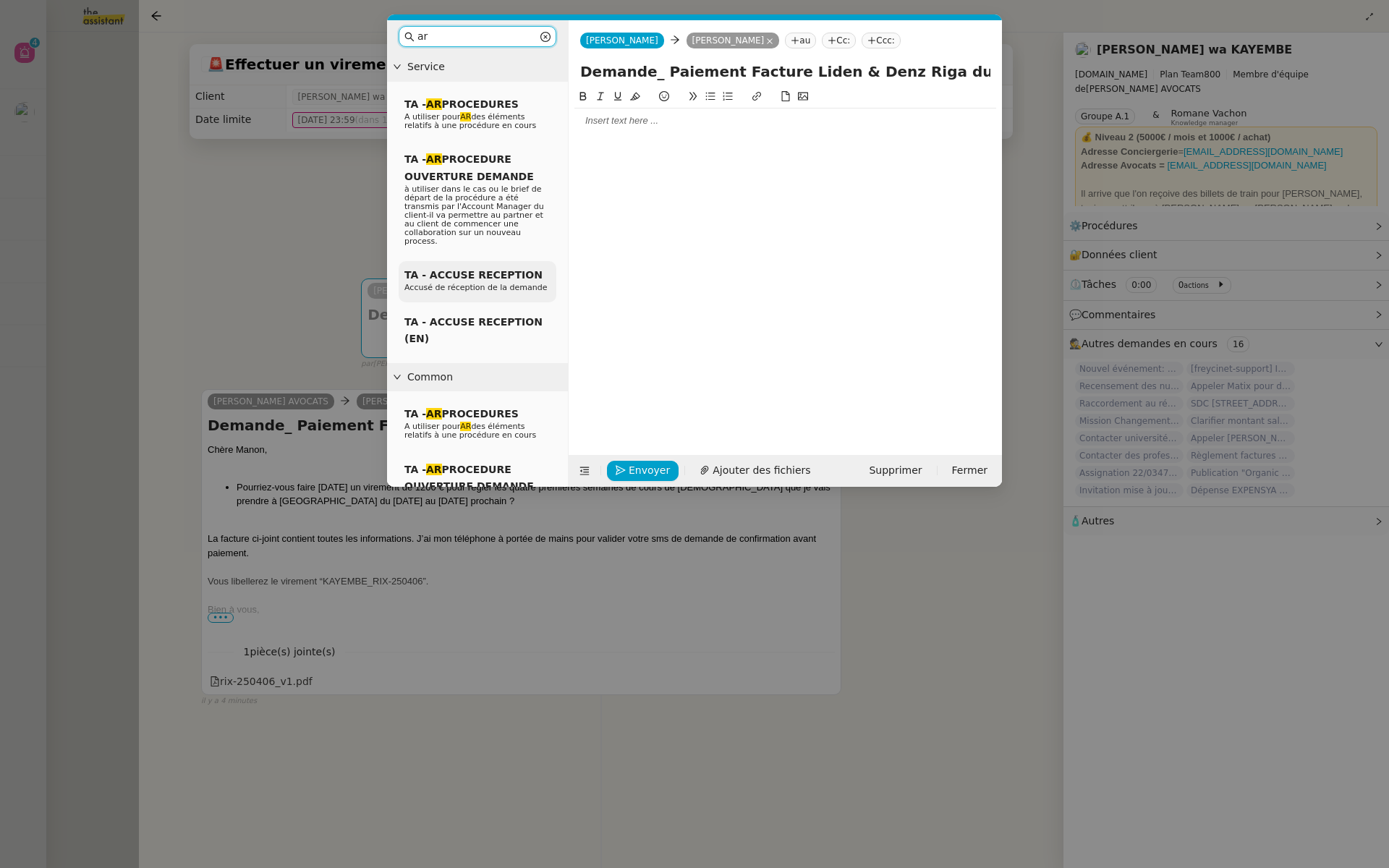
type input "ar"
click at [455, 271] on span "TA - ACCUSE RECEPTION" at bounding box center [474, 274] width 138 height 12
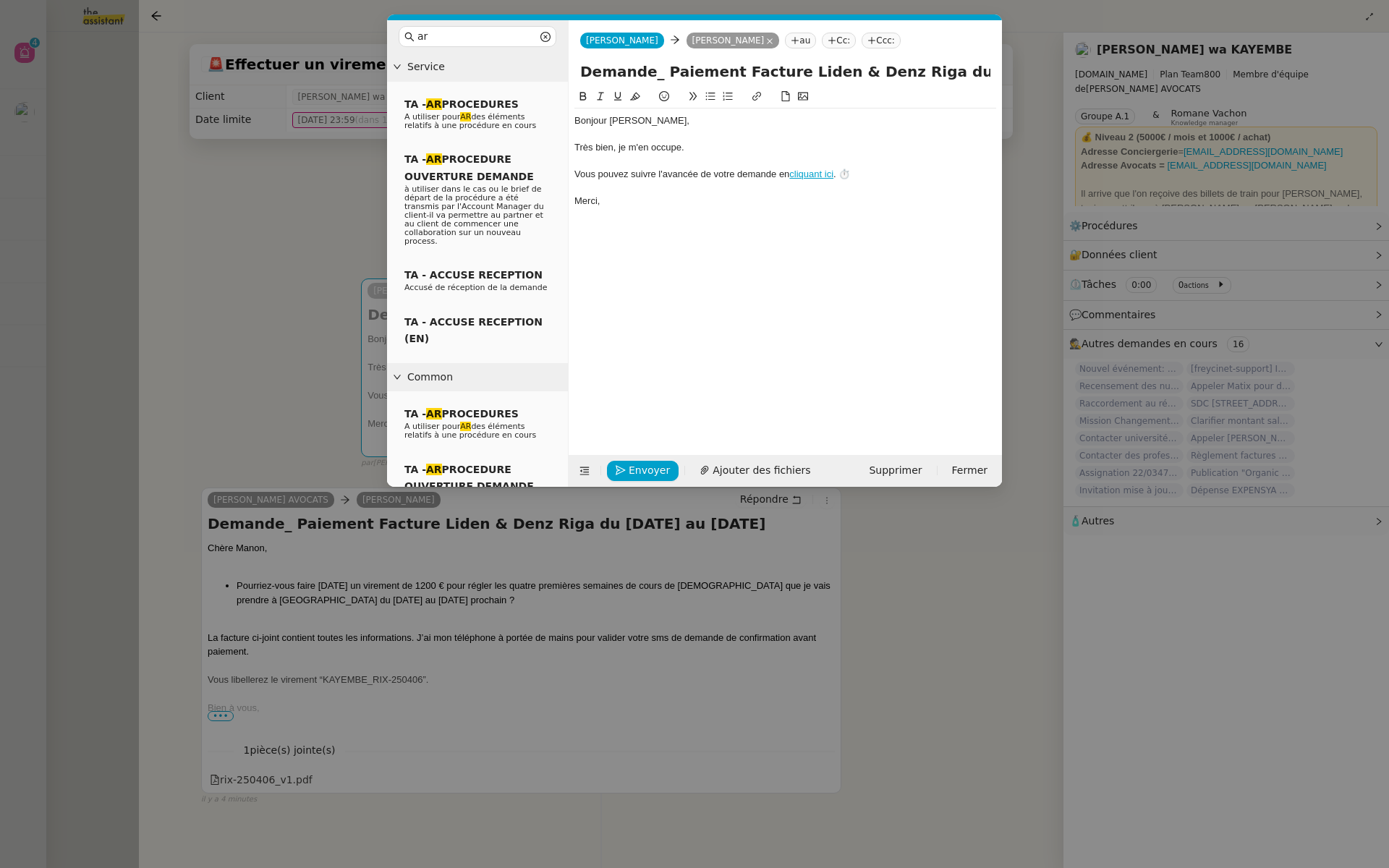
click at [722, 139] on div at bounding box center [784, 135] width 422 height 13
click at [634, 469] on span "Envoyer" at bounding box center [649, 470] width 41 height 16
click at [634, 458] on span "Confirmer l'envoi" at bounding box center [671, 450] width 87 height 16
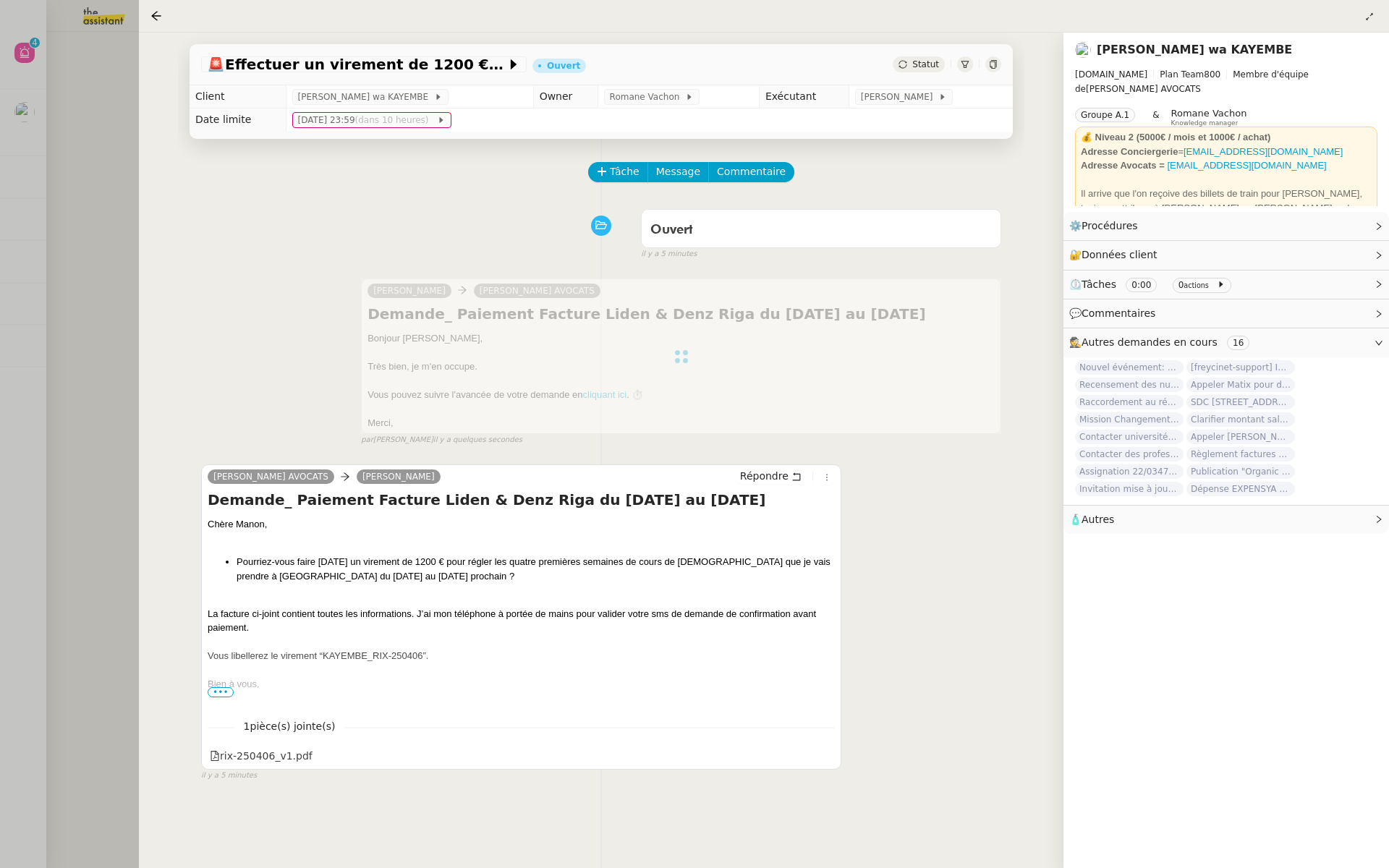
click at [68, 198] on div at bounding box center [694, 434] width 1389 height 868
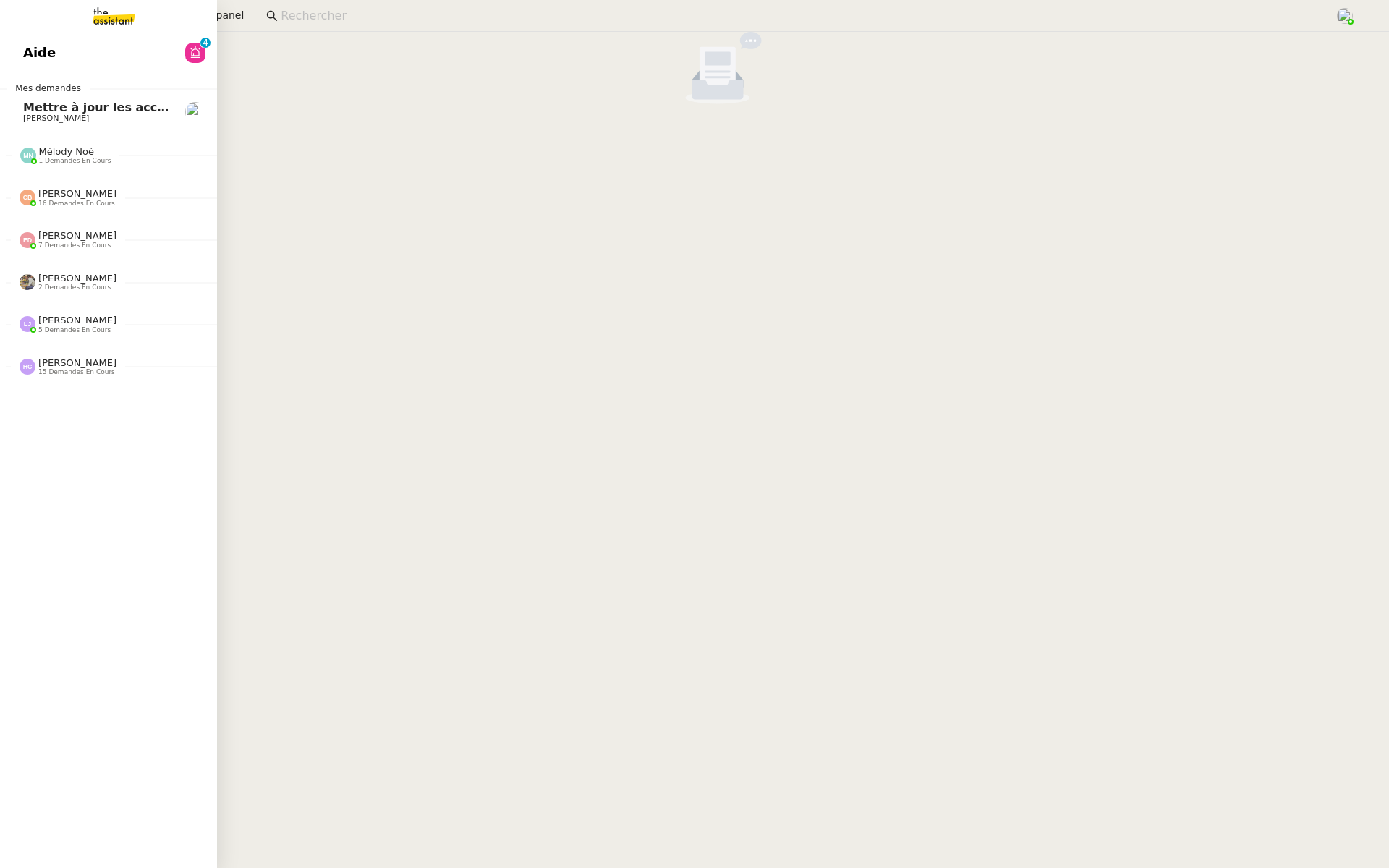
click at [26, 59] on span "Aide" at bounding box center [39, 53] width 33 height 22
click at [27, 58] on span "Aide" at bounding box center [39, 53] width 33 height 22
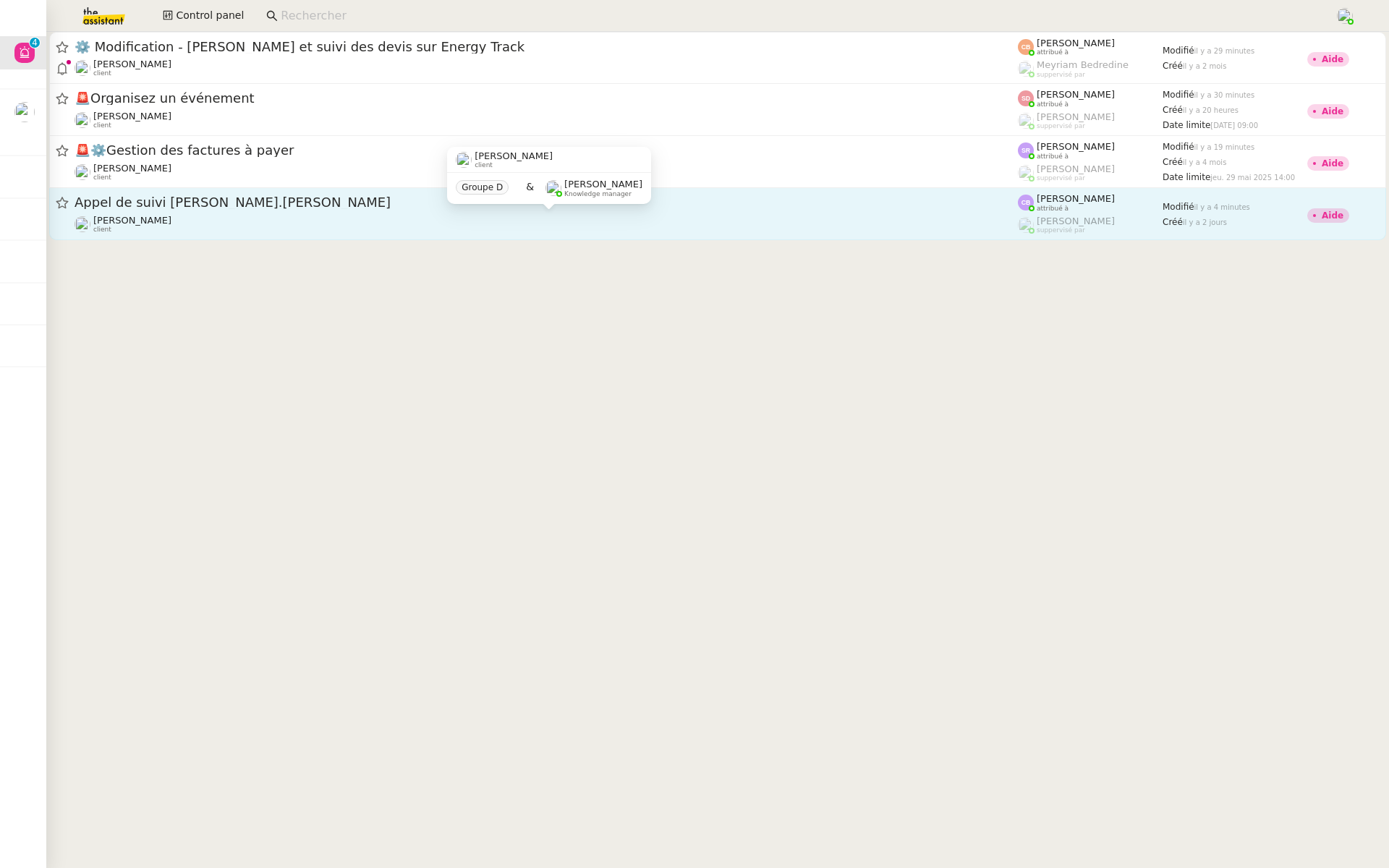
click at [269, 215] on div "Florian Parant client" at bounding box center [546, 224] width 943 height 19
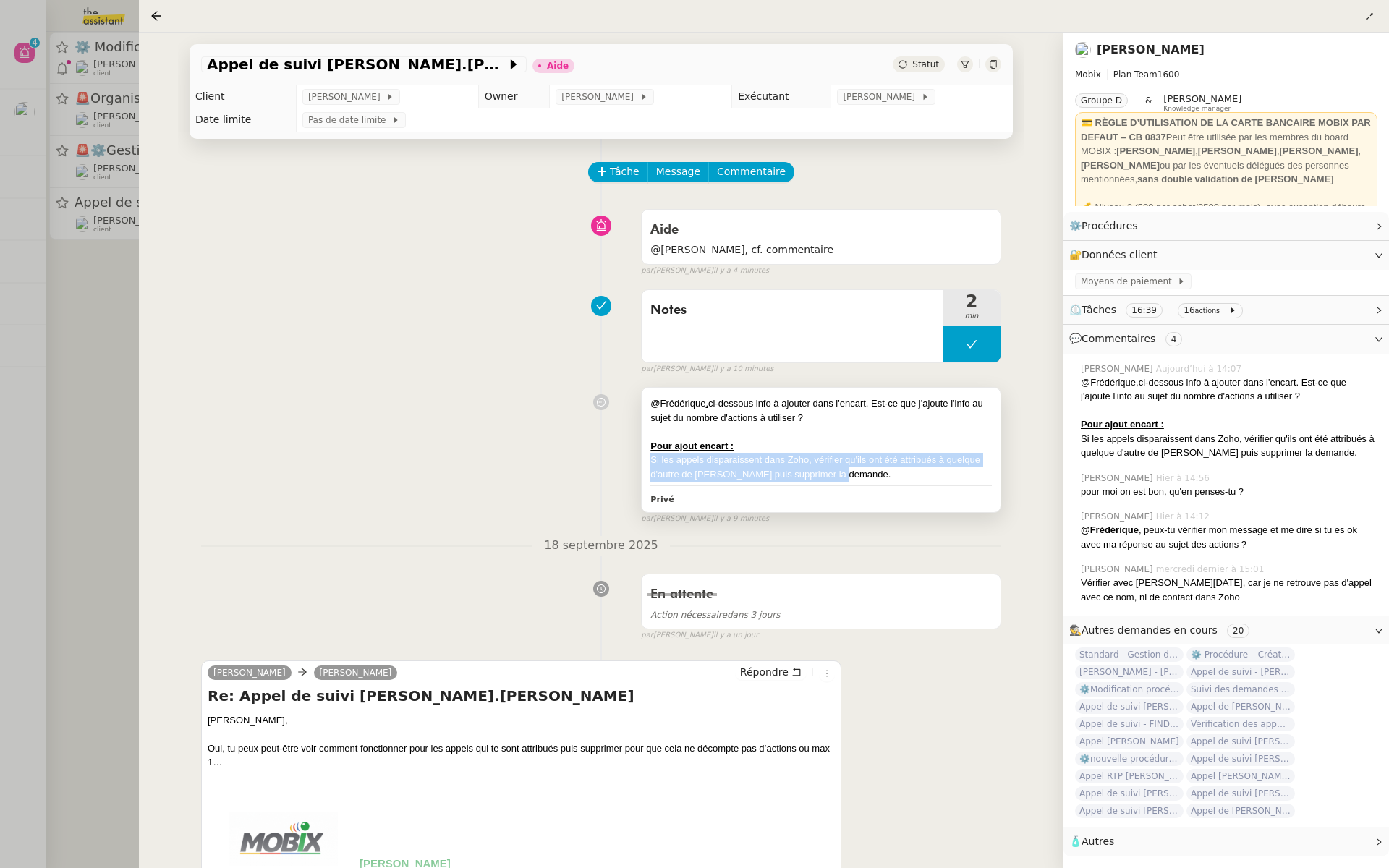
drag, startPoint x: 848, startPoint y: 473, endPoint x: 643, endPoint y: 459, distance: 205.5
click at [643, 459] on div "@Frédérique , ci-dessous info à ajouter dans l'encart. Est-ce que j'ajoute l'in…" at bounding box center [821, 450] width 359 height 124
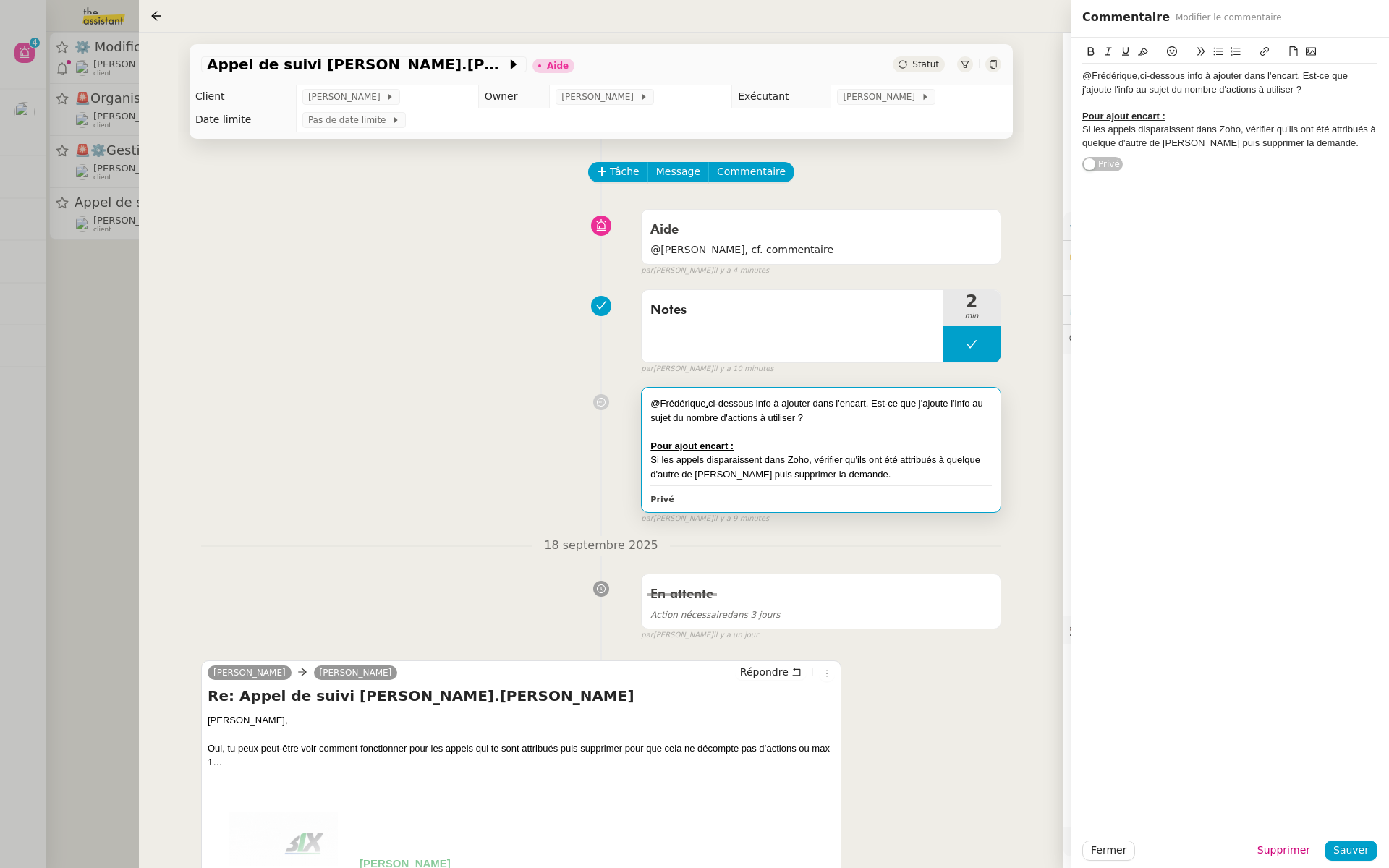
click at [587, 364] on div "Notes 2 min false par Camille B. il y a 10 minutes" at bounding box center [601, 329] width 800 height 93
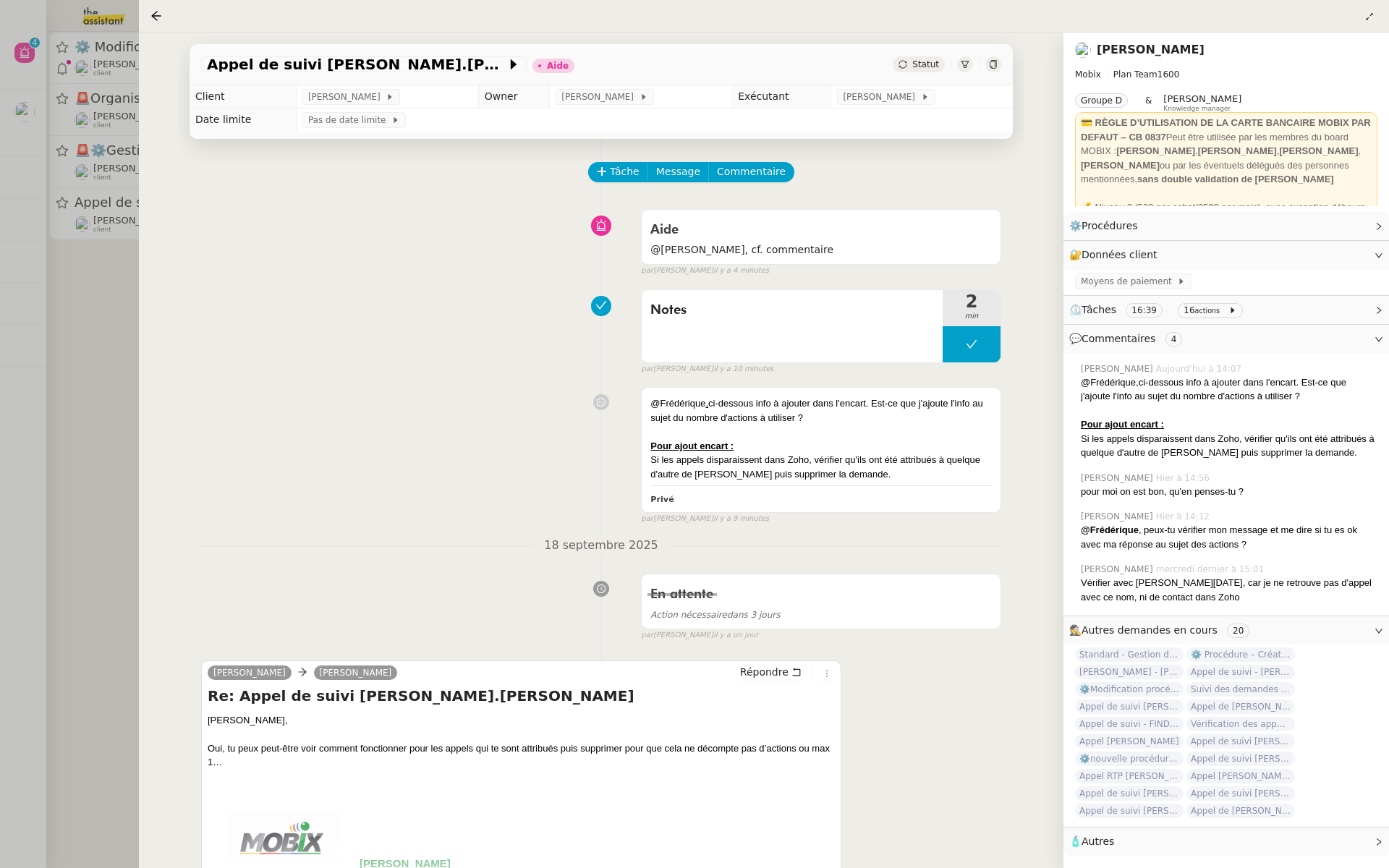
click at [1135, 49] on link "[PERSON_NAME]" at bounding box center [1150, 49] width 107 height 14
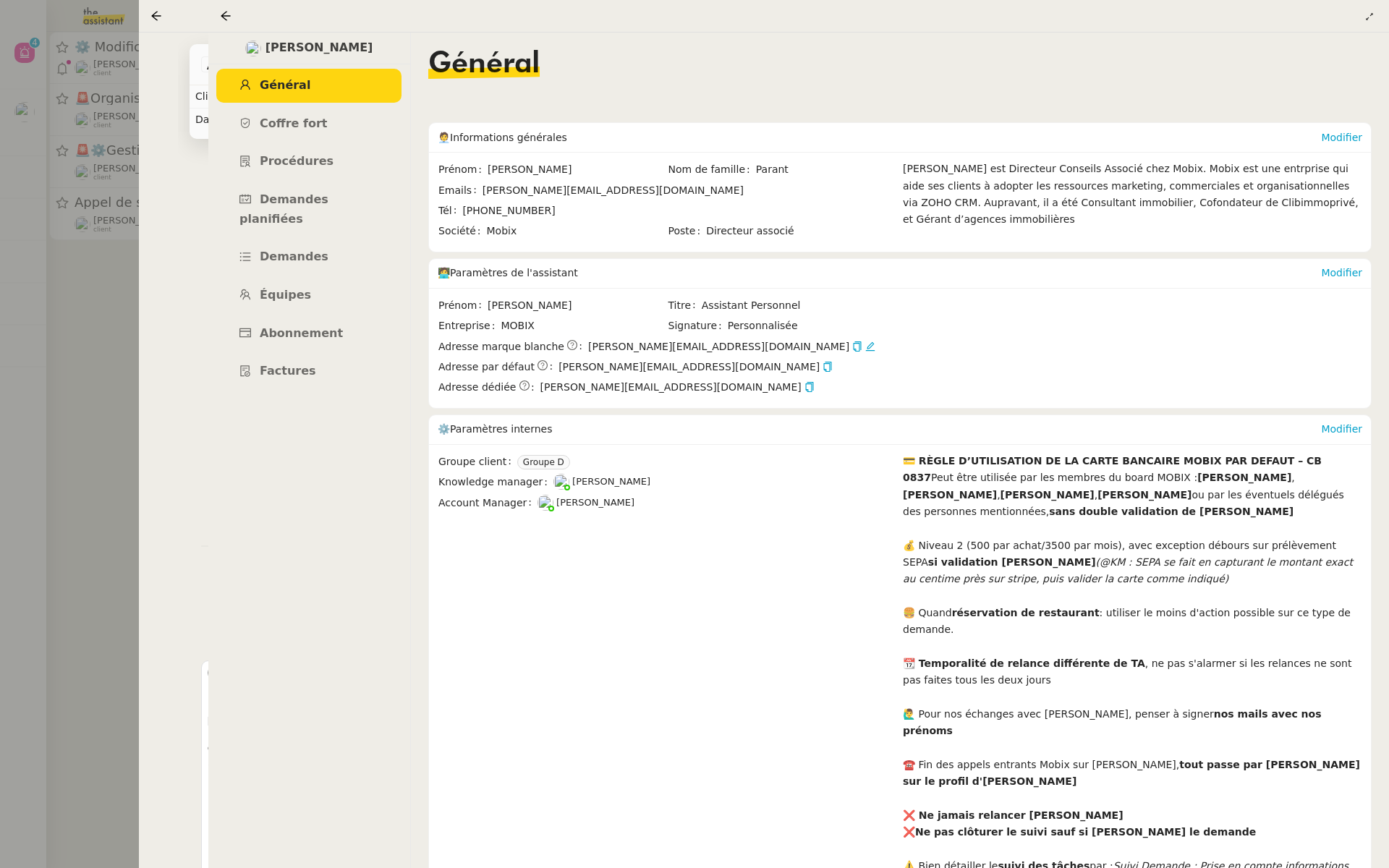
click at [77, 424] on div at bounding box center [694, 434] width 1389 height 868
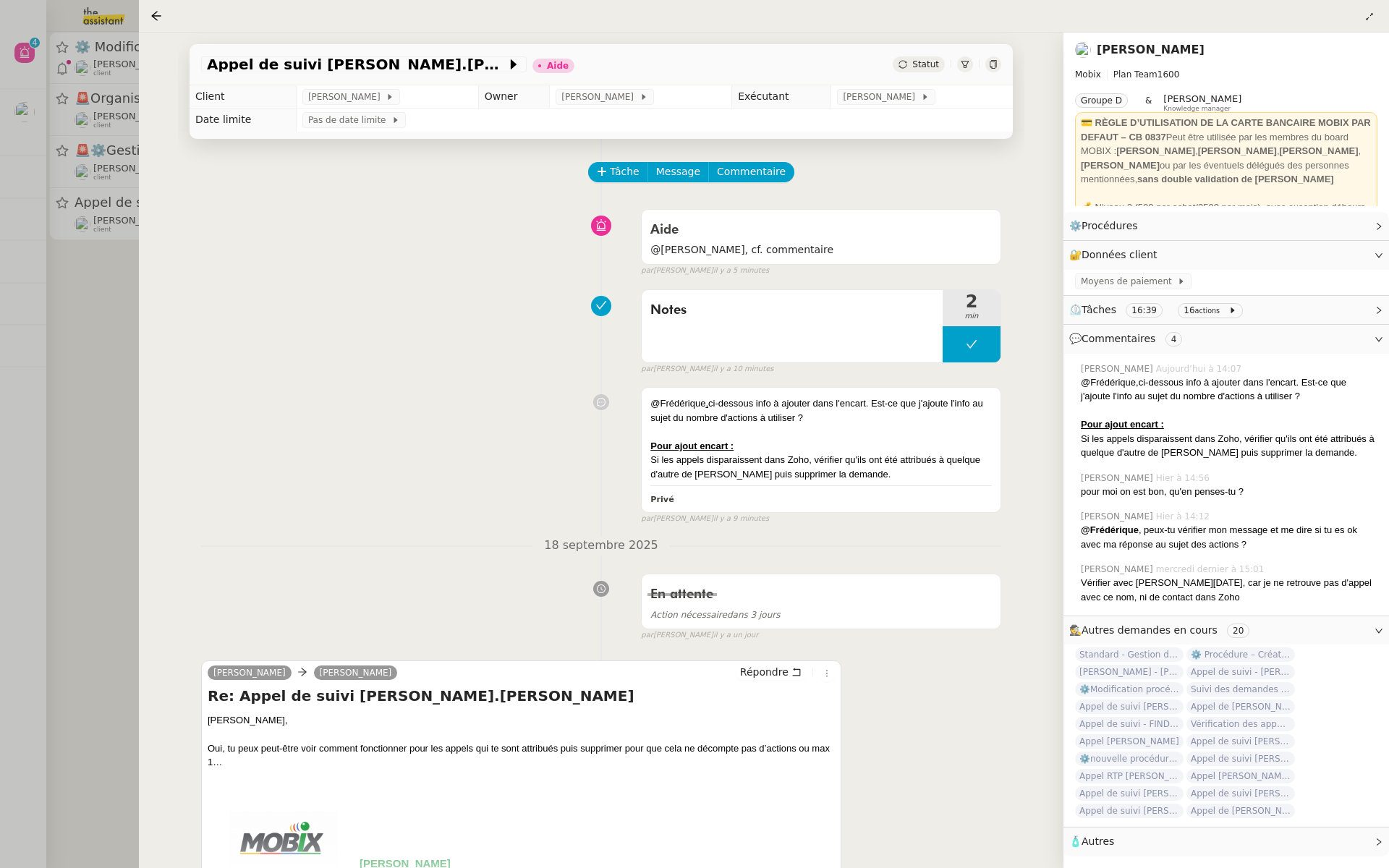
click at [1134, 45] on link "[PERSON_NAME]" at bounding box center [1150, 49] width 107 height 14
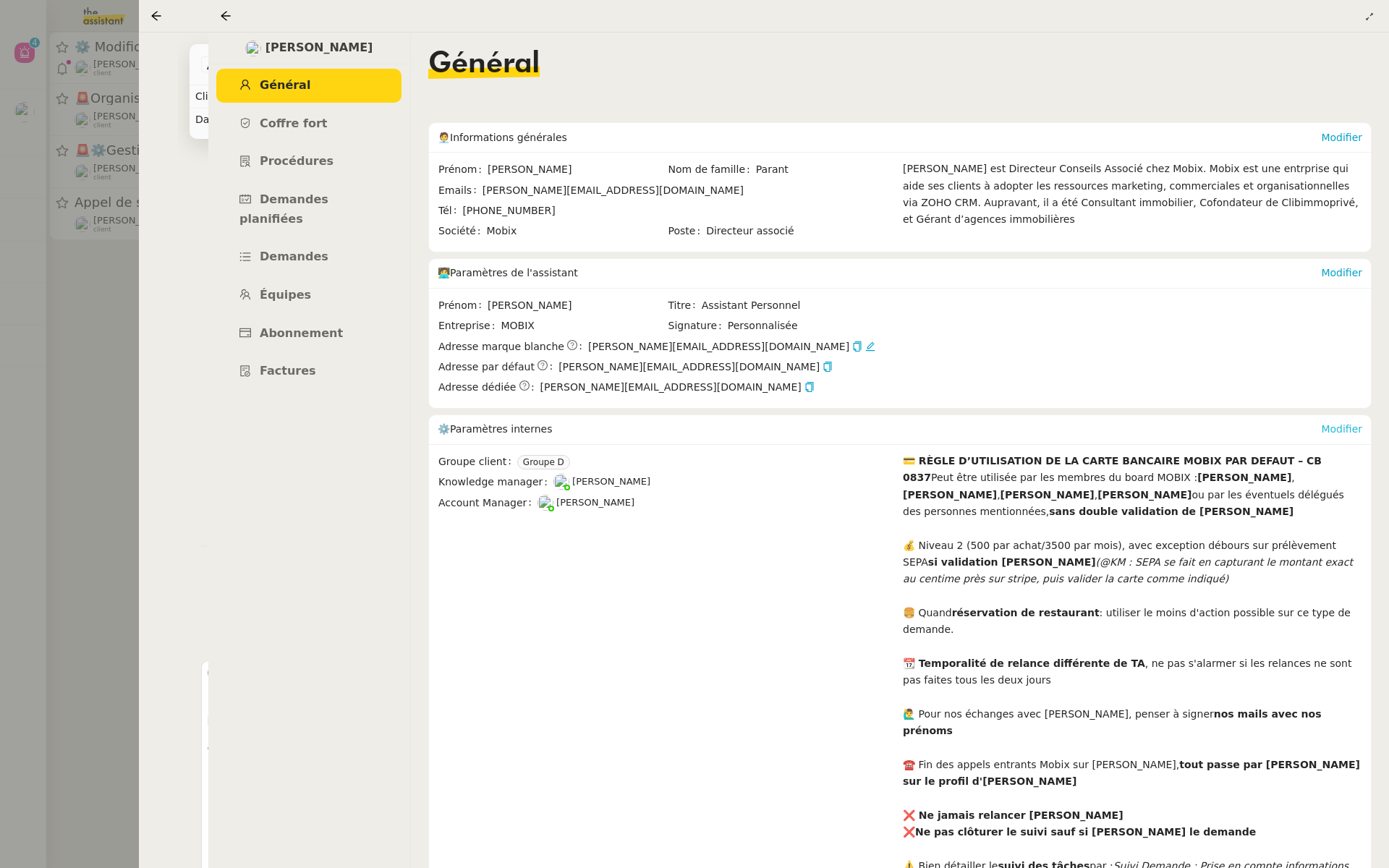
click at [1346, 424] on link "Modifier" at bounding box center [1341, 429] width 41 height 12
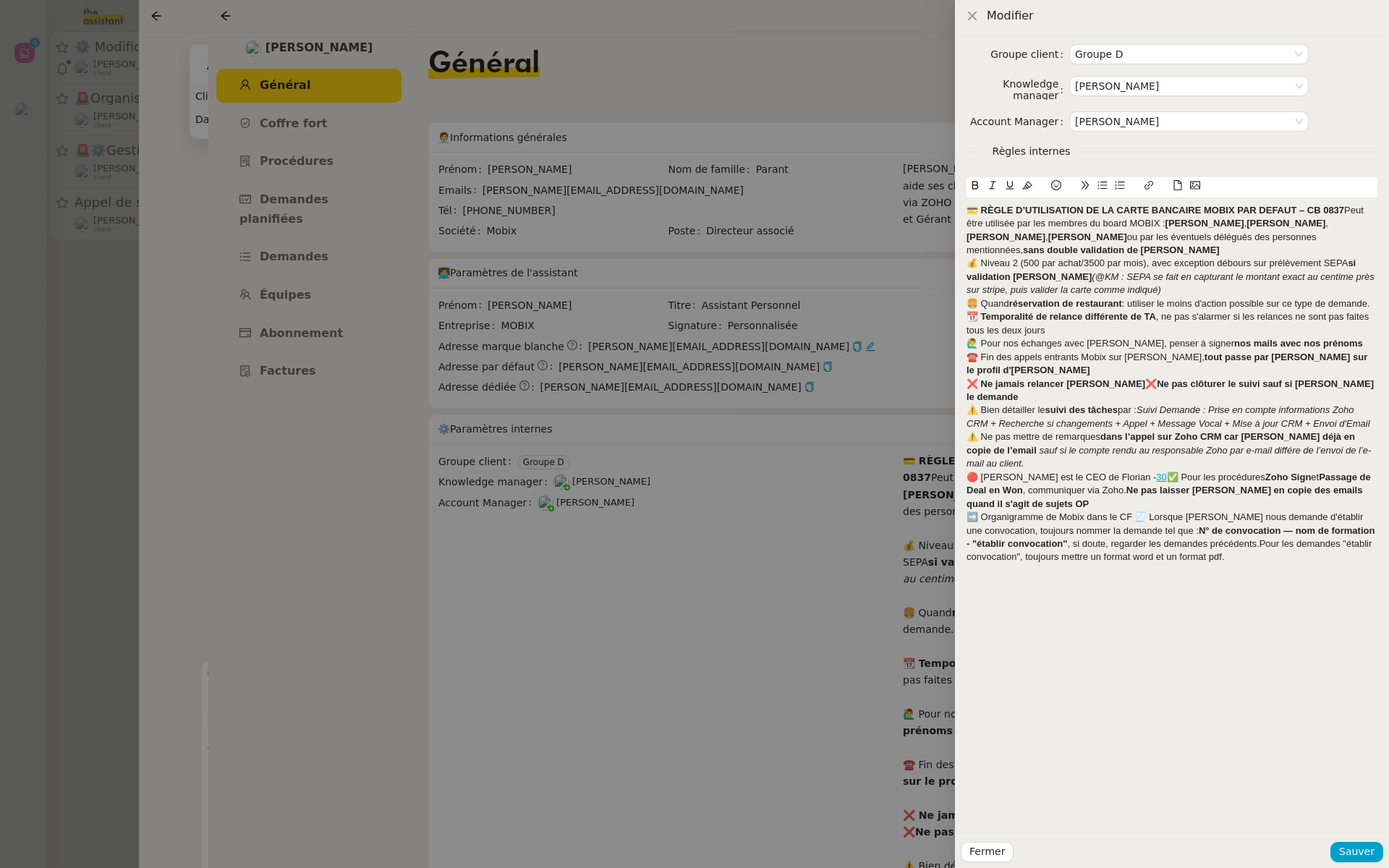
click at [645, 681] on div at bounding box center [694, 434] width 1389 height 868
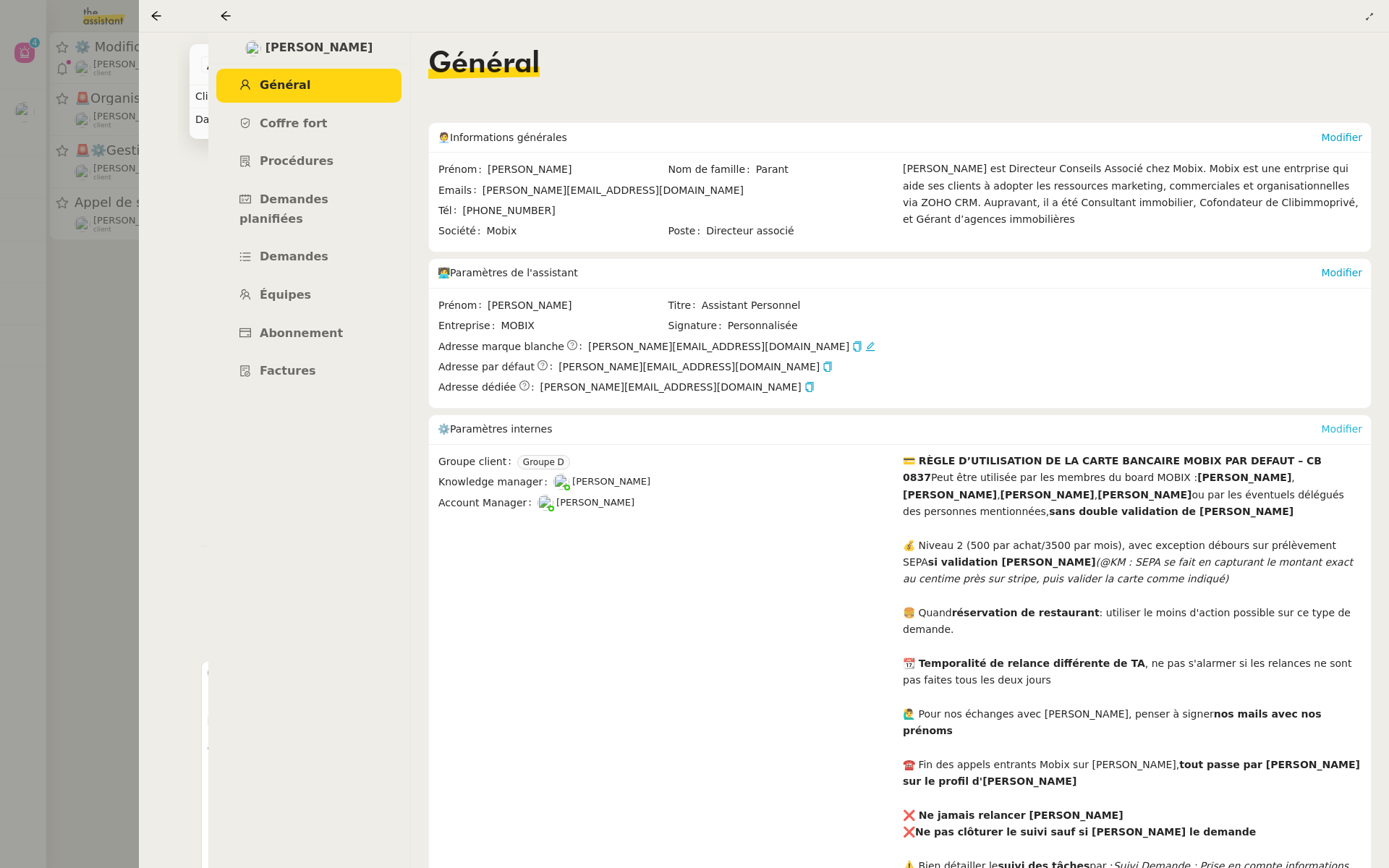
click at [1346, 426] on link "Modifier" at bounding box center [1341, 429] width 41 height 12
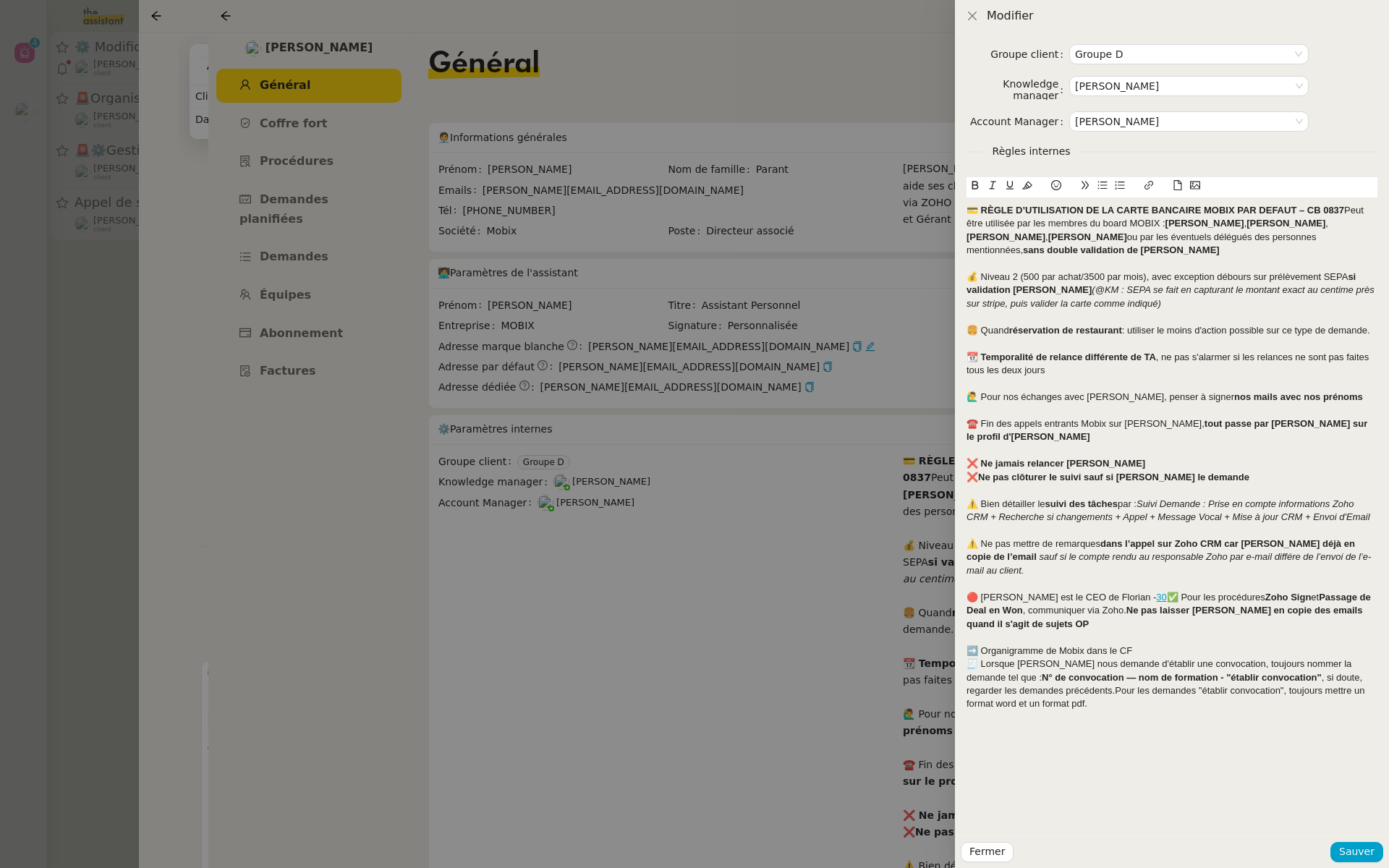
click at [968, 209] on strong "💳 RÈGLE D’UTILISATION DE LA CARTE BANCAIRE MOBIX PAR DEFAUT – CB 0837" at bounding box center [1155, 210] width 377 height 11
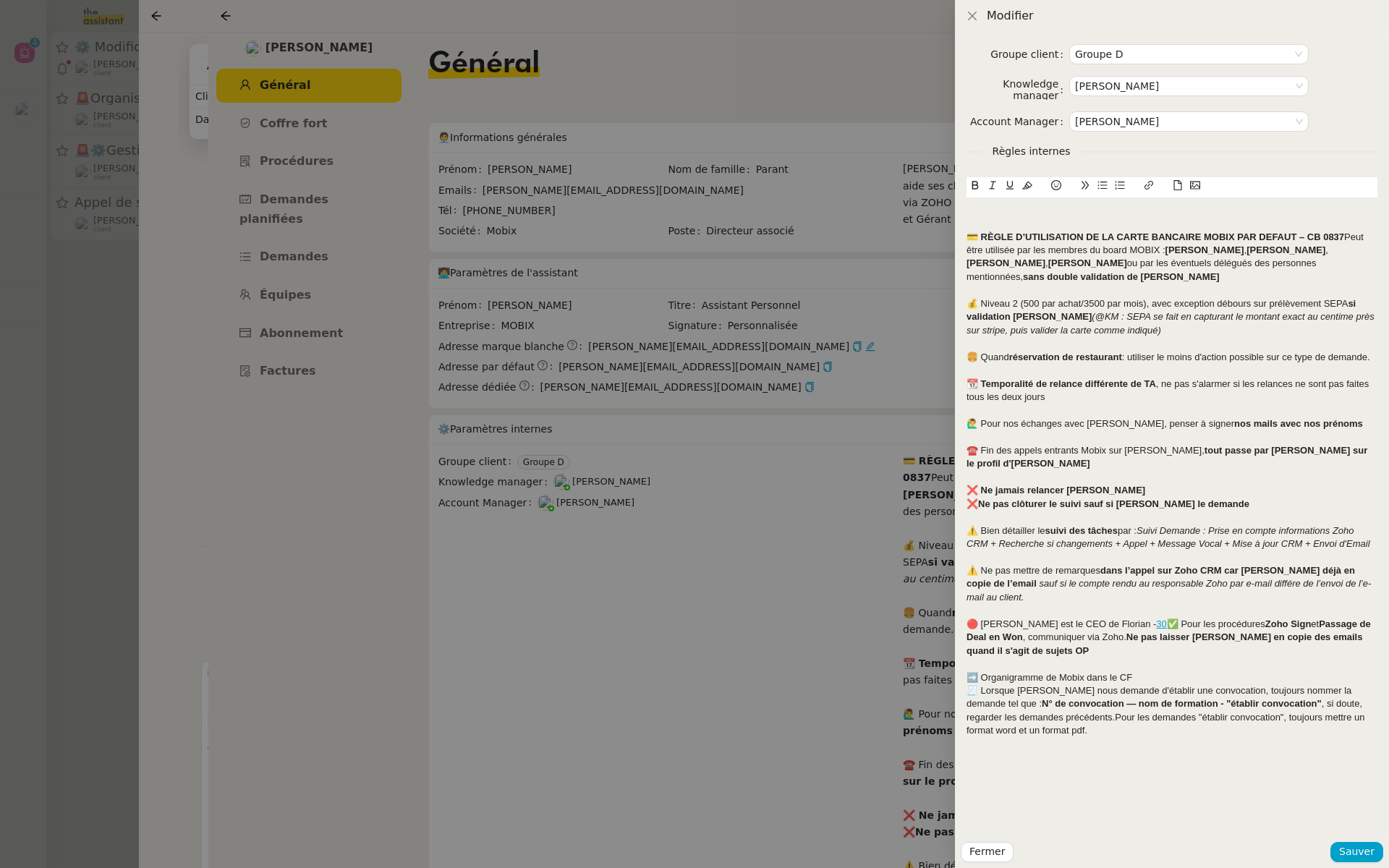
click at [973, 212] on div at bounding box center [1171, 210] width 411 height 13
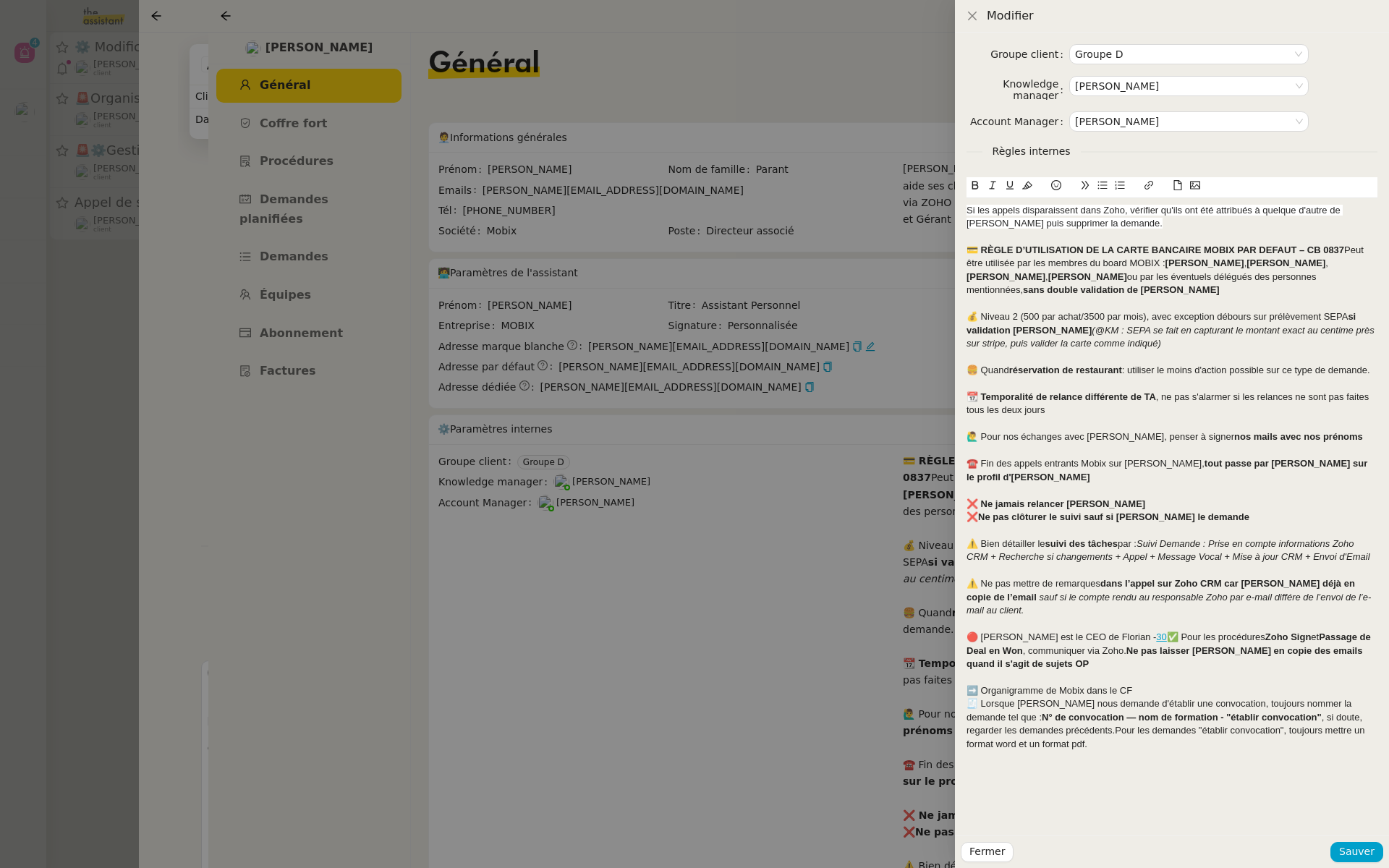
click at [965, 207] on div "Groupe client Groupe D Knowledge manager Frédérique Albert Account Manager Mari…" at bounding box center [1171, 434] width 434 height 802
click at [967, 208] on span "Si les appels disparaissent dans Zoho, vérifier qu'ils ont été attribués à quel…" at bounding box center [1154, 217] width 376 height 24
click at [1058, 188] on icon at bounding box center [1056, 185] width 10 height 10
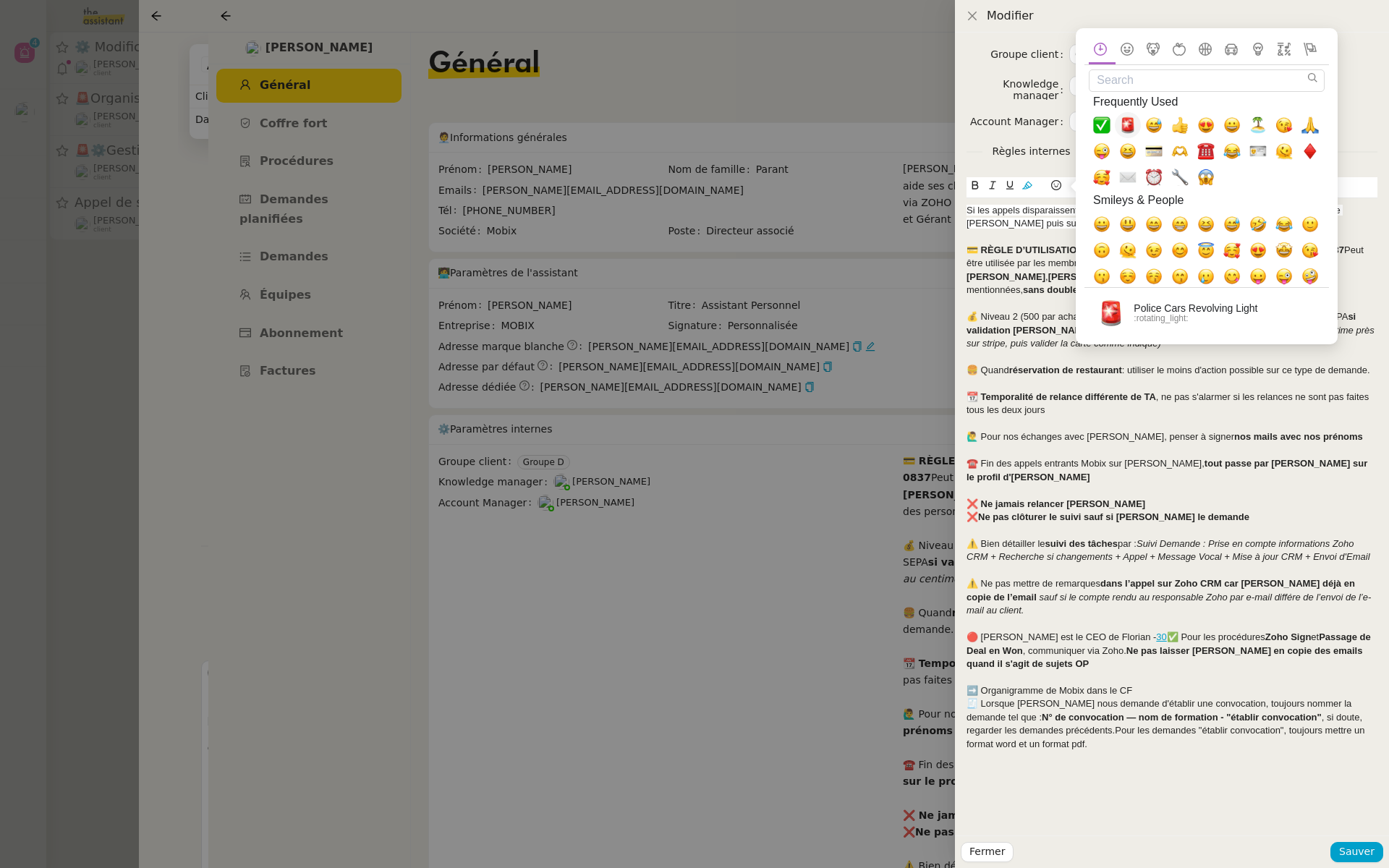
click at [1128, 125] on span "🚨, rotating_light" at bounding box center [1127, 126] width 17 height 17
click at [1016, 234] on div at bounding box center [1171, 237] width 411 height 13
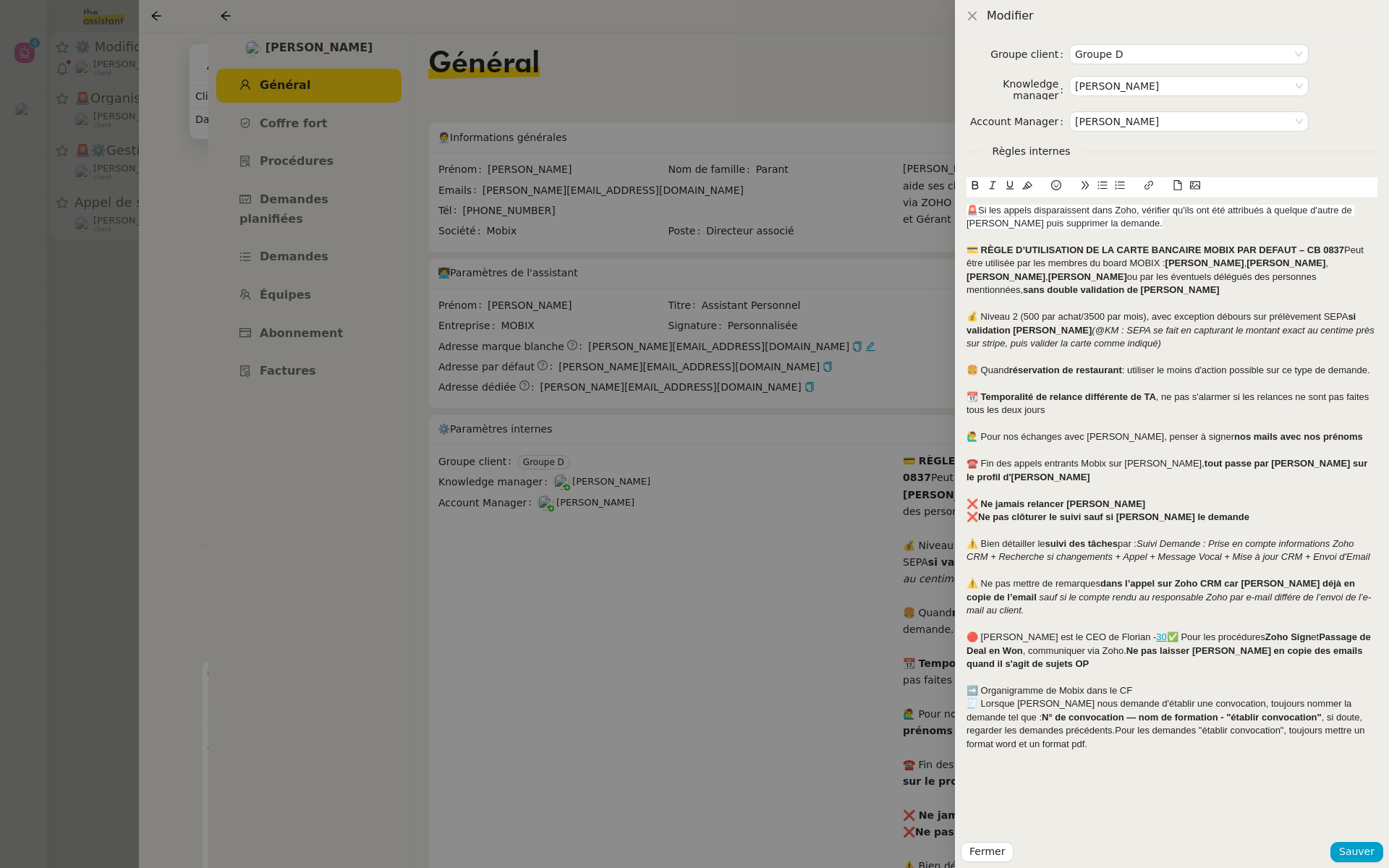
click at [1141, 227] on div "🚨Si les appels disparaissent dans Zoho, vérifier qu'ils ont été attribués à que…" at bounding box center [1171, 217] width 411 height 26
drag, startPoint x: 1141, startPoint y: 227, endPoint x: 974, endPoint y: 210, distance: 167.9
click at [974, 210] on div "🚨Si les appels disparaissent dans Zoho, vérifier qu'ils ont été attribués à que…" at bounding box center [1171, 217] width 411 height 26
click at [1028, 179] on button at bounding box center [1026, 186] width 17 height 16
click at [1122, 233] on div at bounding box center [1171, 237] width 411 height 13
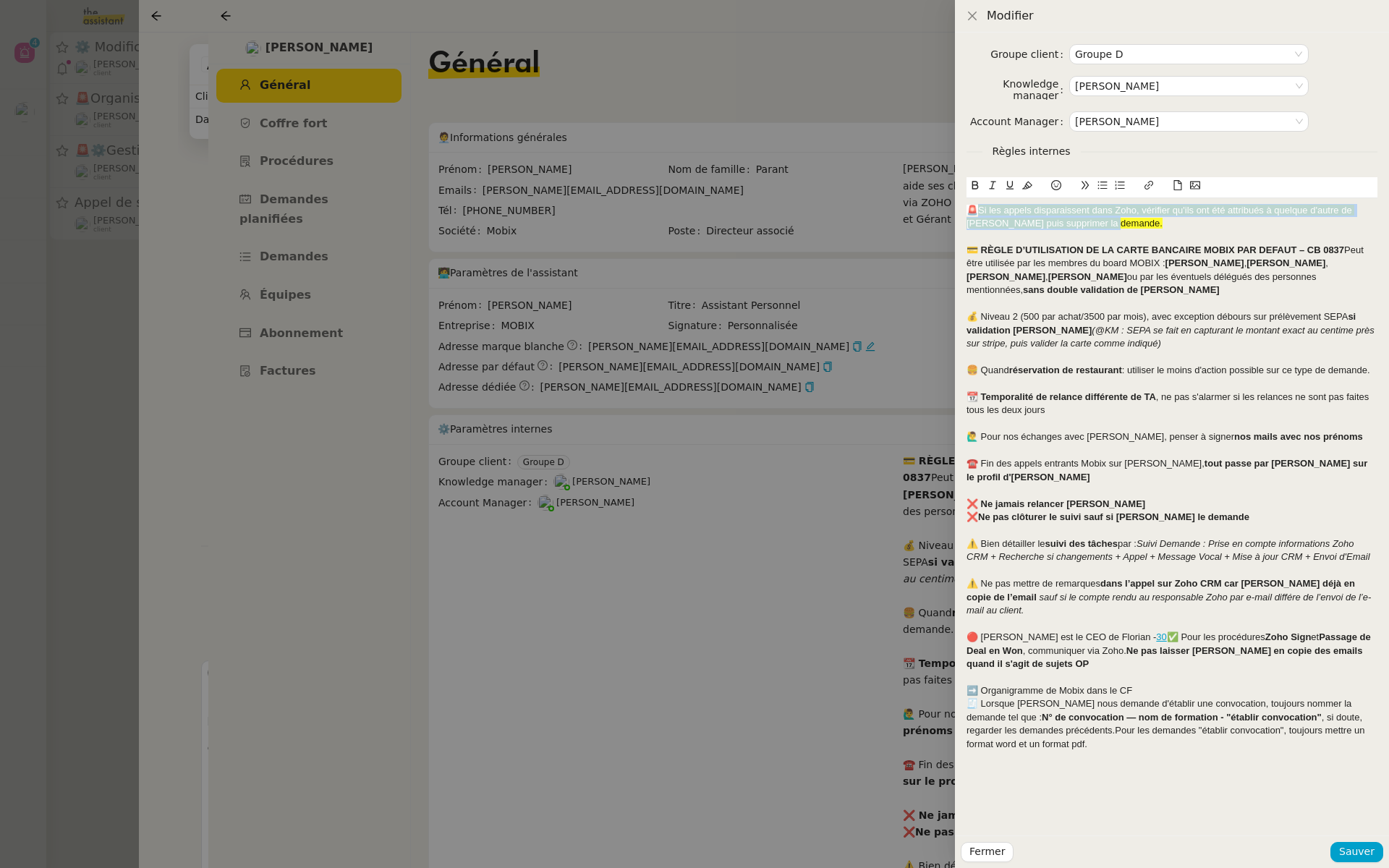
drag, startPoint x: 1110, startPoint y: 224, endPoint x: 975, endPoint y: 207, distance: 136.1
click at [975, 207] on div "🚨 Si les appels disparaissent dans Zoho, vérifier qu'ils ont été attribués à qu…" at bounding box center [1171, 217] width 411 height 26
click at [1027, 180] on icon at bounding box center [1026, 185] width 10 height 10
click at [1117, 218] on div "🚨 Si les appels disparaissent dans Zoho, vérifier qu'ils ont été attribués à qu…" at bounding box center [1171, 217] width 411 height 26
drag, startPoint x: 1135, startPoint y: 213, endPoint x: 978, endPoint y: 209, distance: 157.1
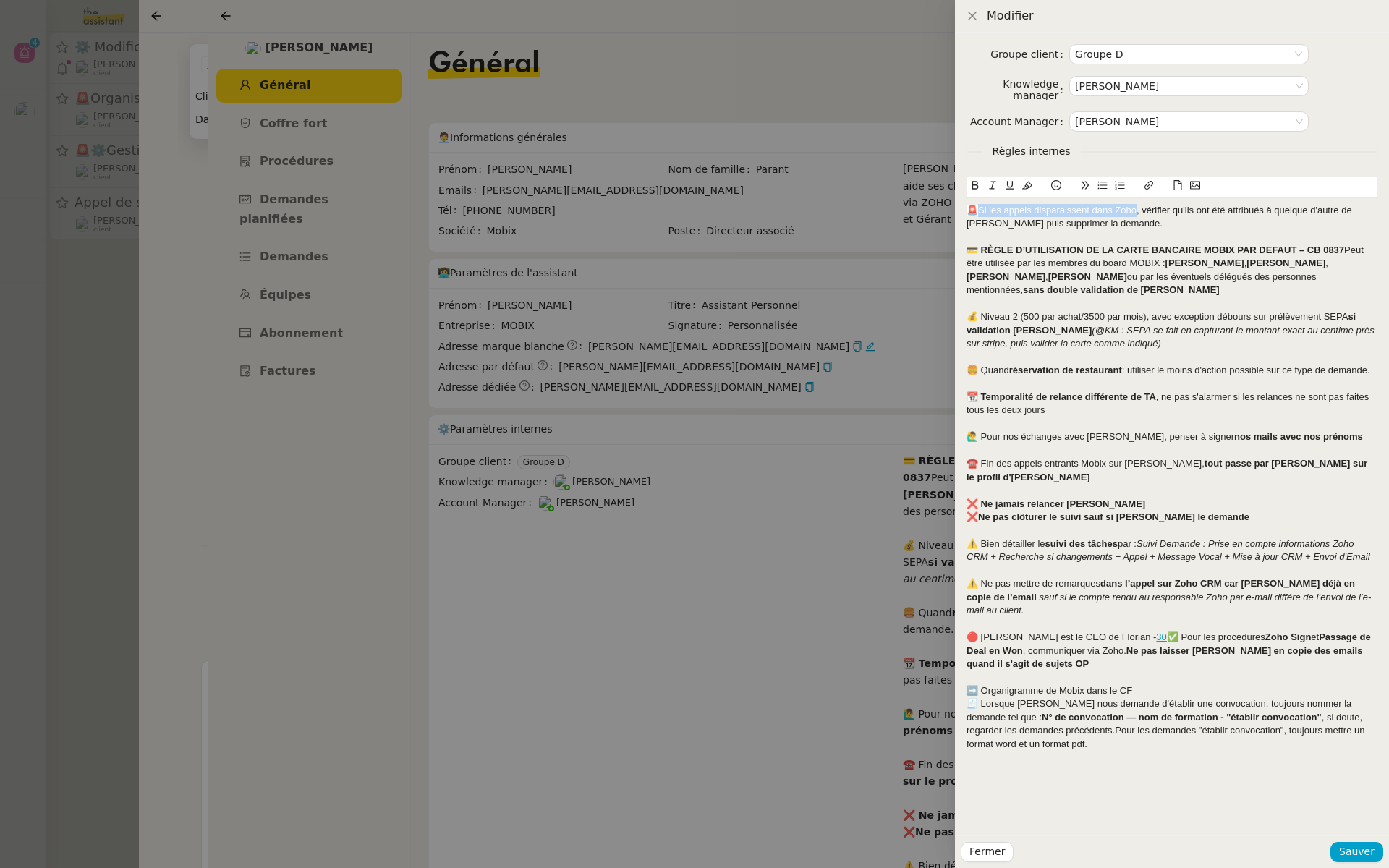
click at [978, 209] on div "🚨 Si les appels disparaissent dans Zoho, vérifier qu'ils ont été attribués à qu…" at bounding box center [1171, 217] width 411 height 26
click at [975, 184] on icon at bounding box center [975, 185] width 10 height 10
click at [1220, 220] on div "🚨 Si les appels disparaissent dans Zoho , vérifier qu'ils ont été attribués à q…" at bounding box center [1171, 217] width 411 height 26
drag, startPoint x: 1154, startPoint y: 209, endPoint x: 1112, endPoint y: 227, distance: 45.7
click at [1112, 227] on div "🚨 Si les appels disparaissent dans Zoho , vérifier qu'ils ont été attribués à q…" at bounding box center [1171, 217] width 411 height 26
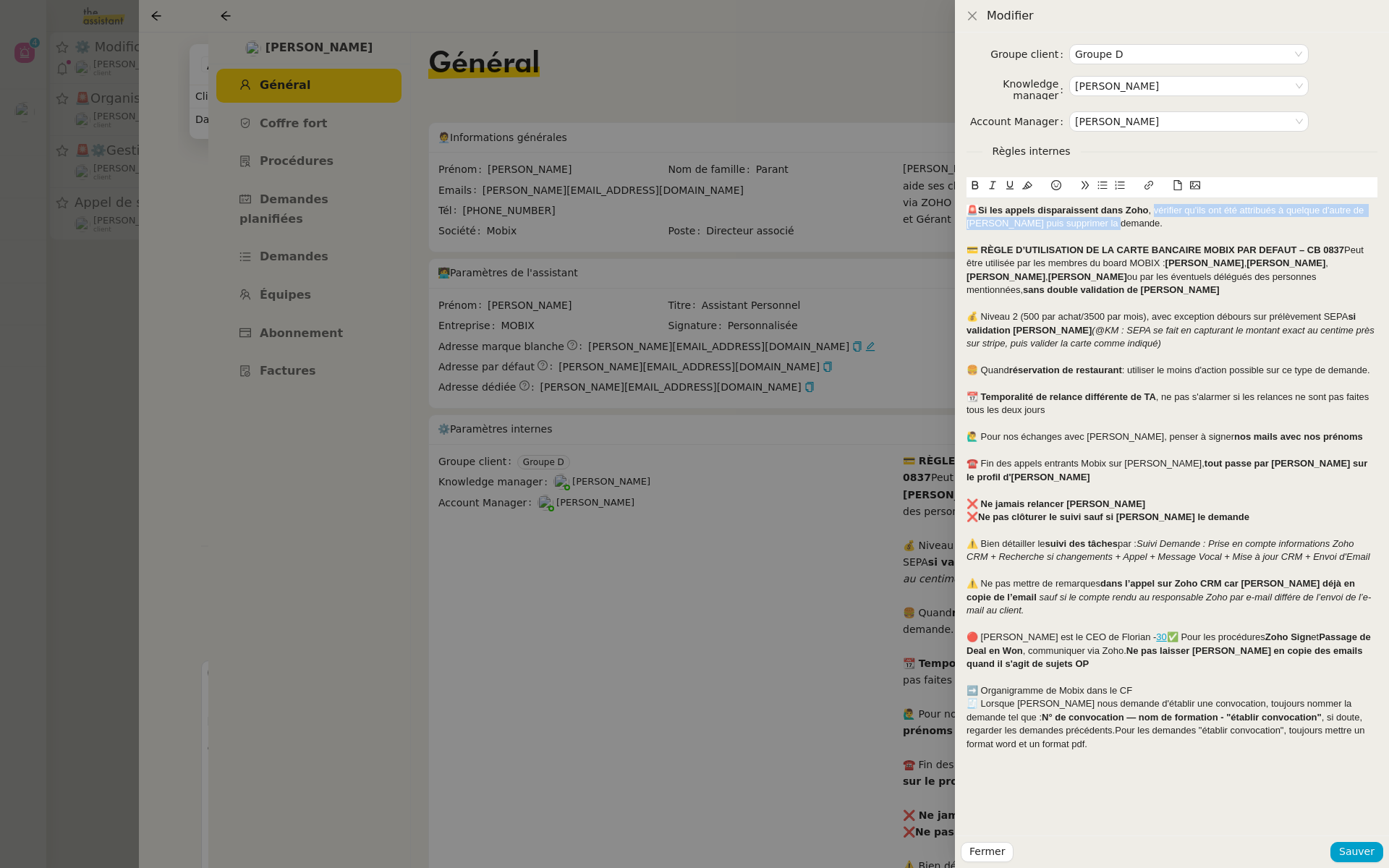
click at [1030, 181] on icon at bounding box center [1026, 185] width 10 height 10
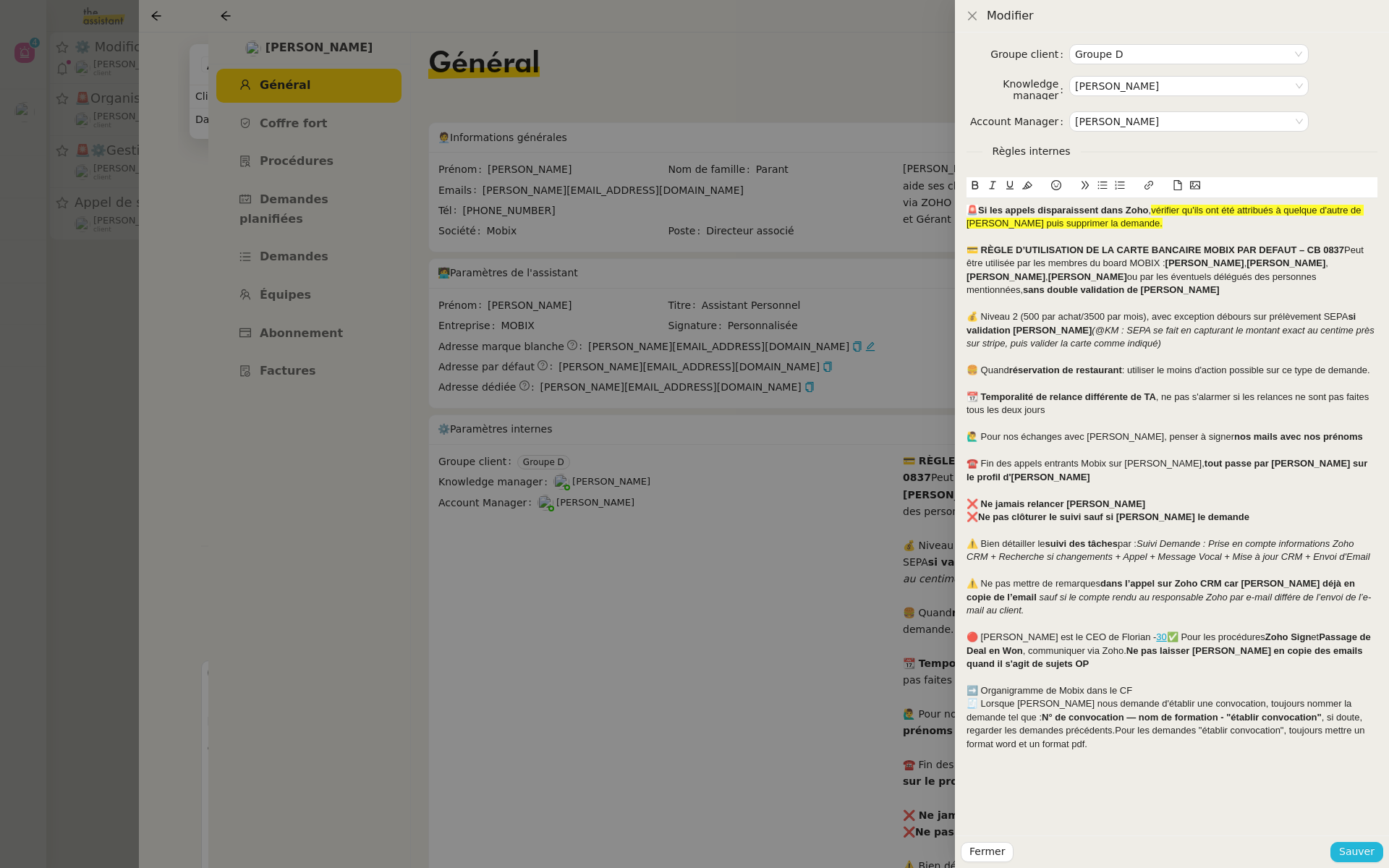
click at [1347, 854] on span "Sauver" at bounding box center [1356, 852] width 36 height 16
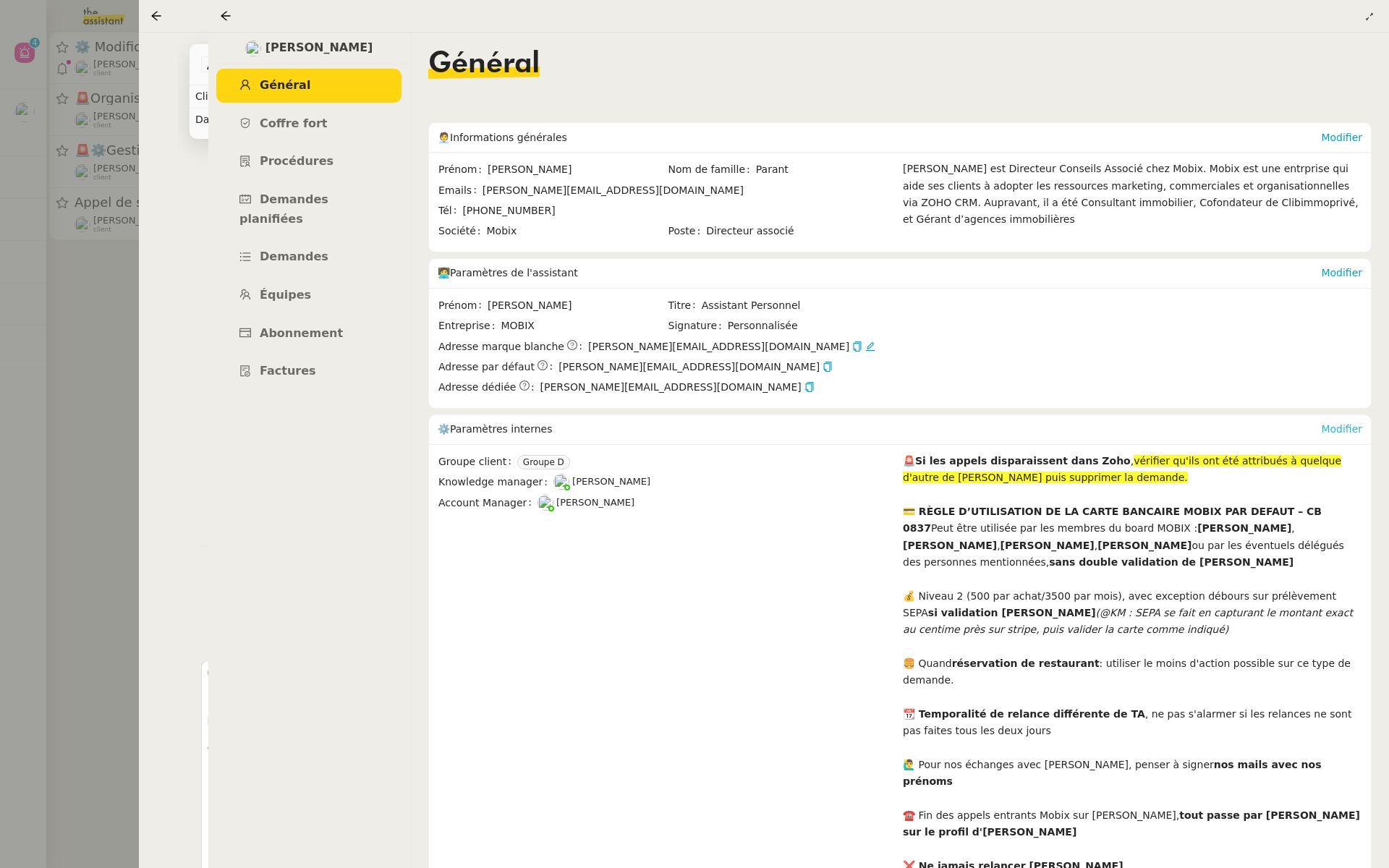
click at [1339, 429] on link "Modifier" at bounding box center [1341, 429] width 41 height 12
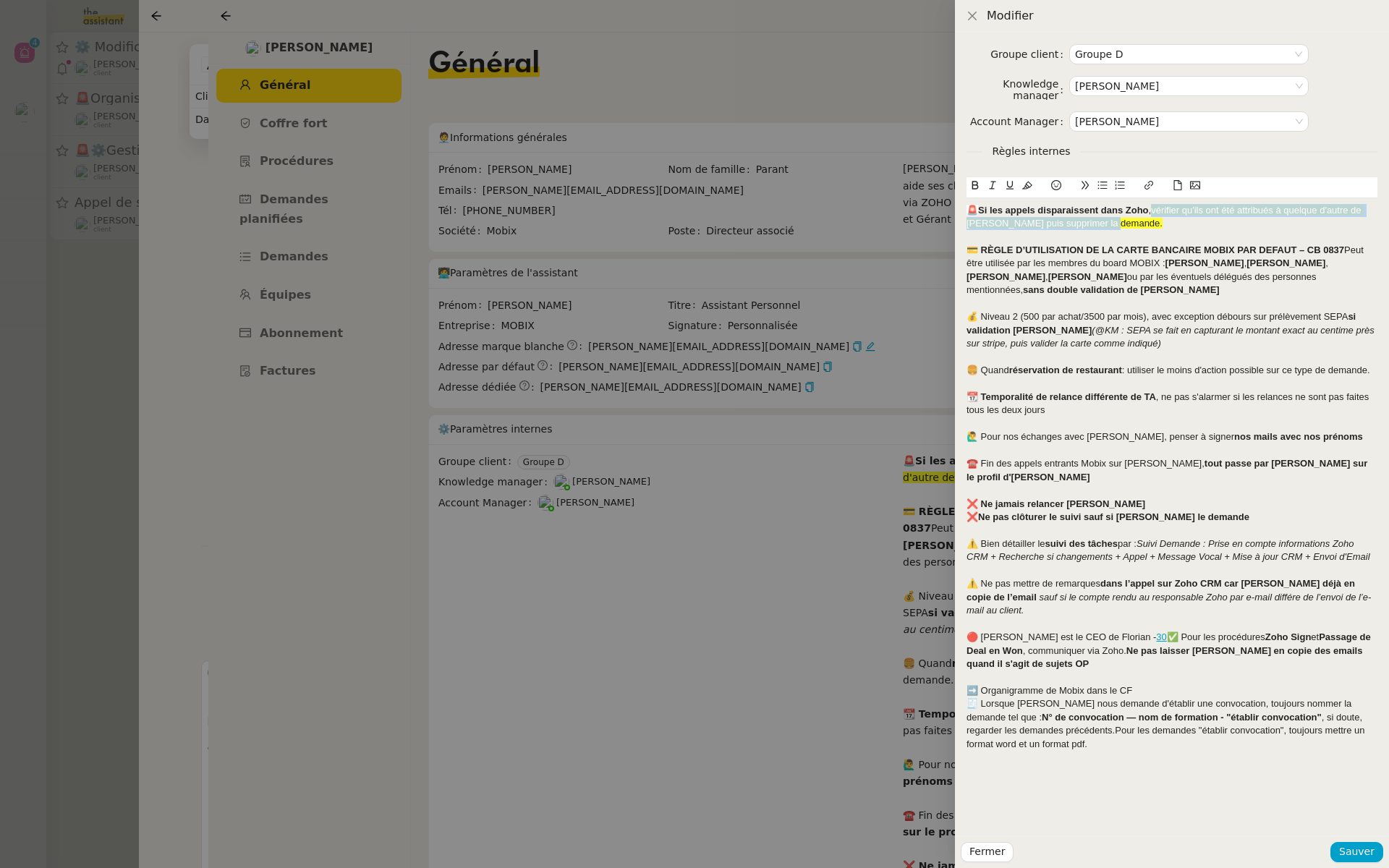
drag, startPoint x: 1111, startPoint y: 226, endPoint x: 1149, endPoint y: 208, distance: 42.0
click at [1149, 208] on div "🚨 Si les appels disparaissent dans Zoho , vérifier qu'ils ont été attribués à q…" at bounding box center [1171, 217] width 411 height 26
click at [1027, 184] on icon at bounding box center [1026, 185] width 10 height 10
click at [1164, 220] on div "🚨 Si les appels disparaissent dans Zoho , vérifier qu'ils ont été attribués à q…" at bounding box center [1171, 217] width 411 height 26
drag, startPoint x: 1113, startPoint y: 223, endPoint x: 1150, endPoint y: 212, distance: 38.6
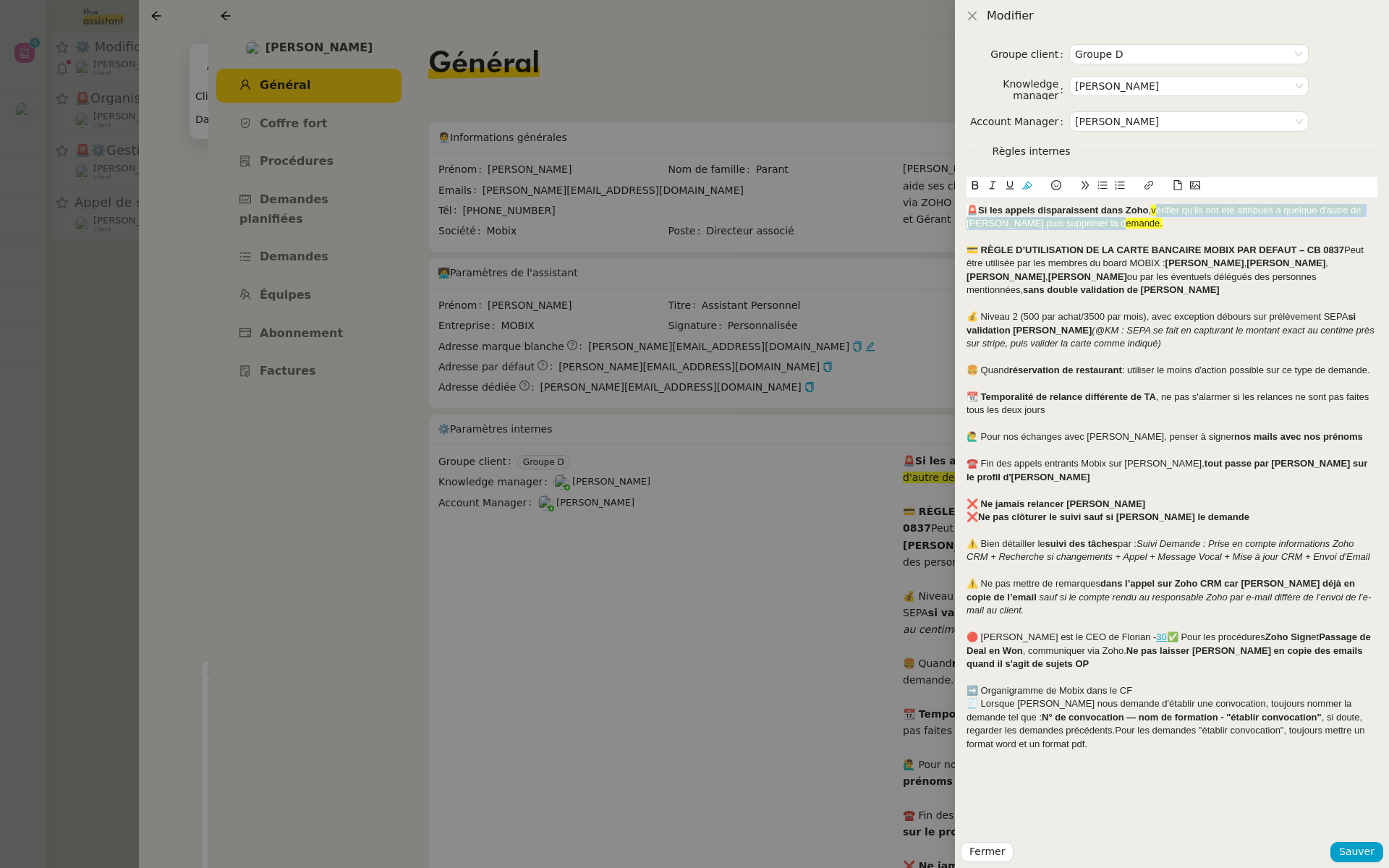
click at [1150, 212] on div "🚨 Si les appels disparaissent dans Zoho , vérifier qu'ils ont été attribués à q…" at bounding box center [1171, 217] width 411 height 26
click at [1027, 181] on icon at bounding box center [1026, 185] width 10 height 10
click at [1125, 221] on div "🚨 Si les appels disparaissent dans Zoho , vérifier qu'ils ont été attribués à q…" at bounding box center [1171, 217] width 411 height 26
click at [1343, 853] on span "Sauver" at bounding box center [1356, 852] width 36 height 16
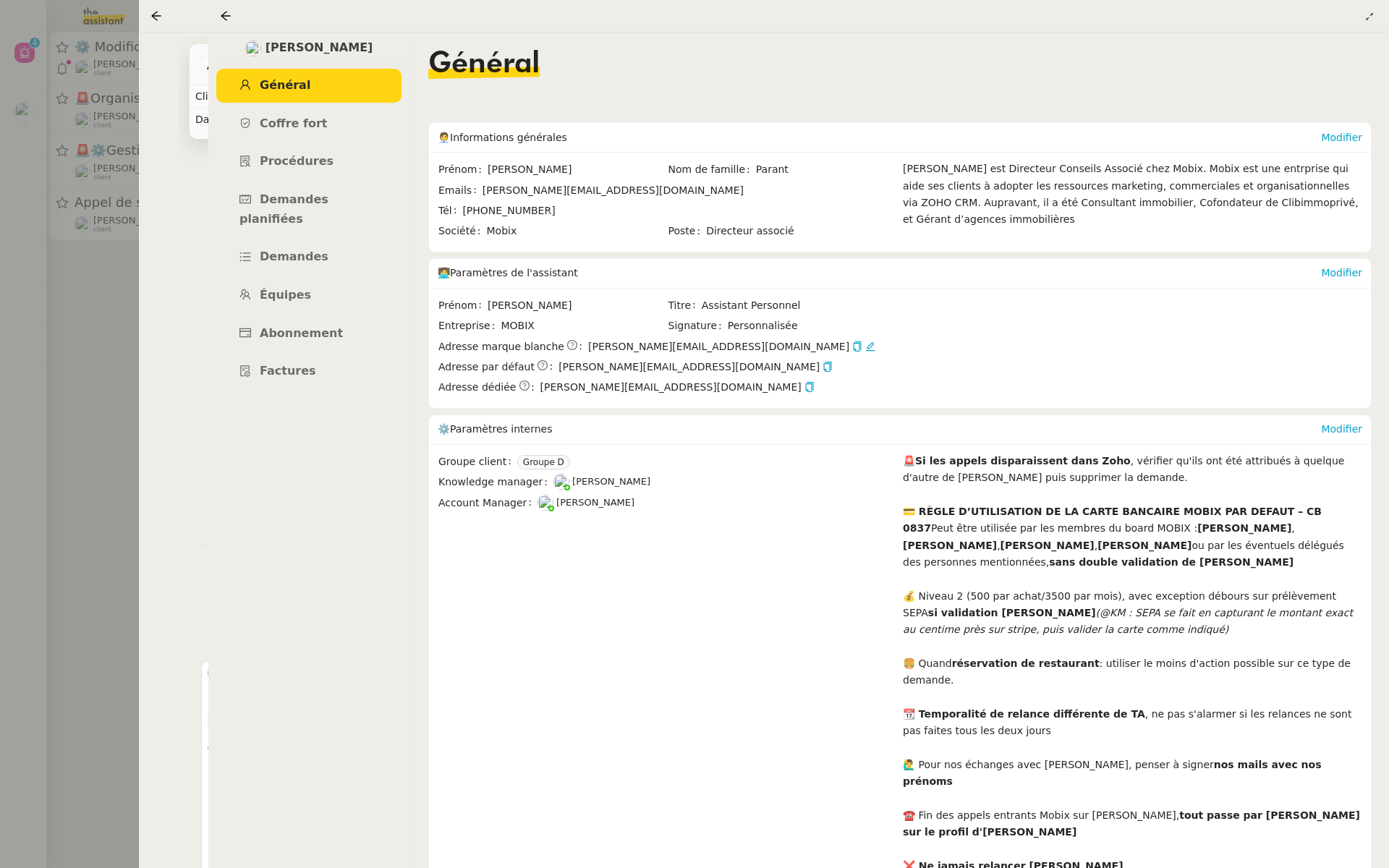
click at [26, 314] on div at bounding box center [694, 434] width 1389 height 868
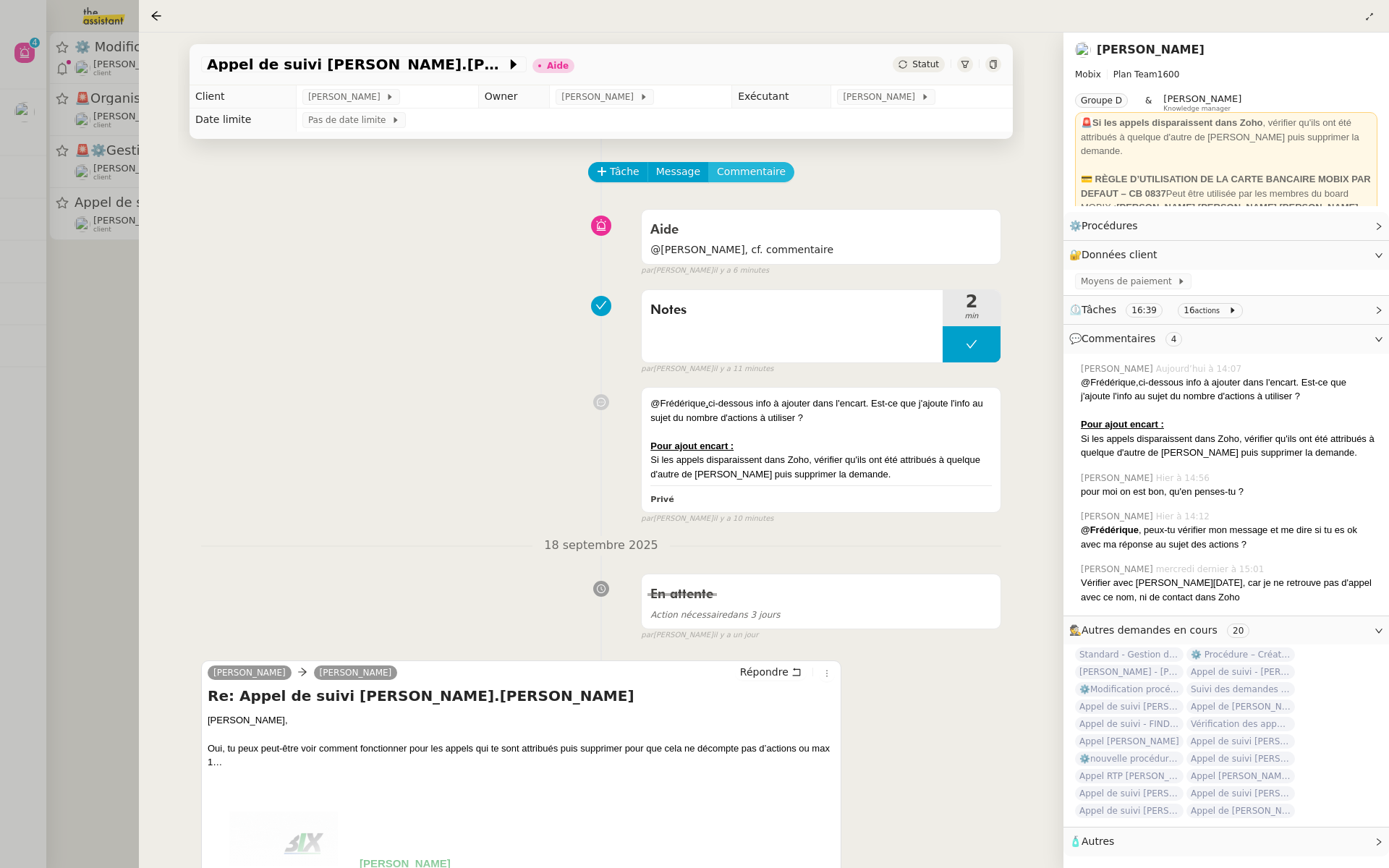
click at [758, 170] on span "Commentaire" at bounding box center [751, 171] width 68 height 16
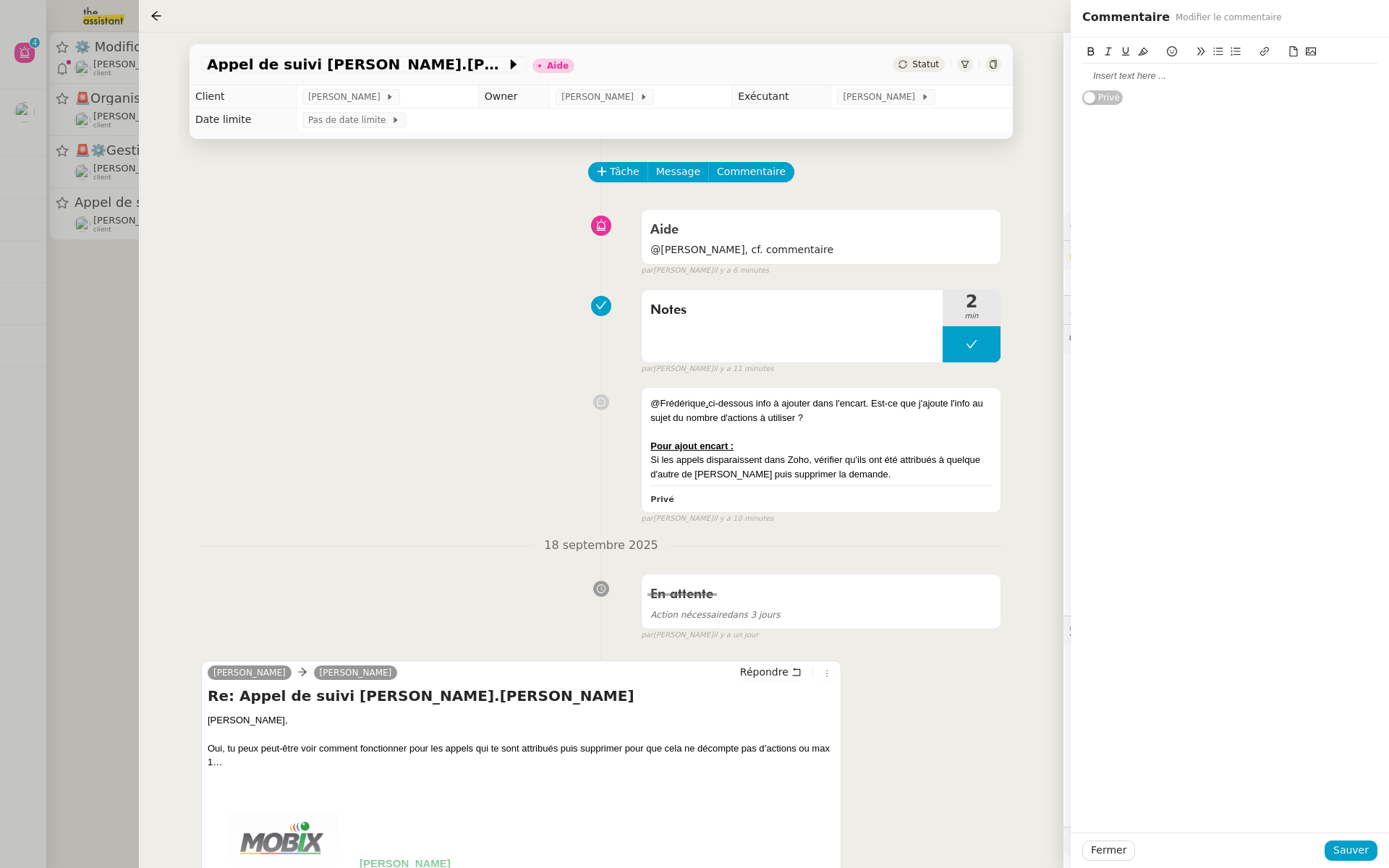
click at [1160, 75] on div at bounding box center [1230, 76] width 295 height 13
click at [1374, 852] on button "Sauver" at bounding box center [1351, 851] width 53 height 20
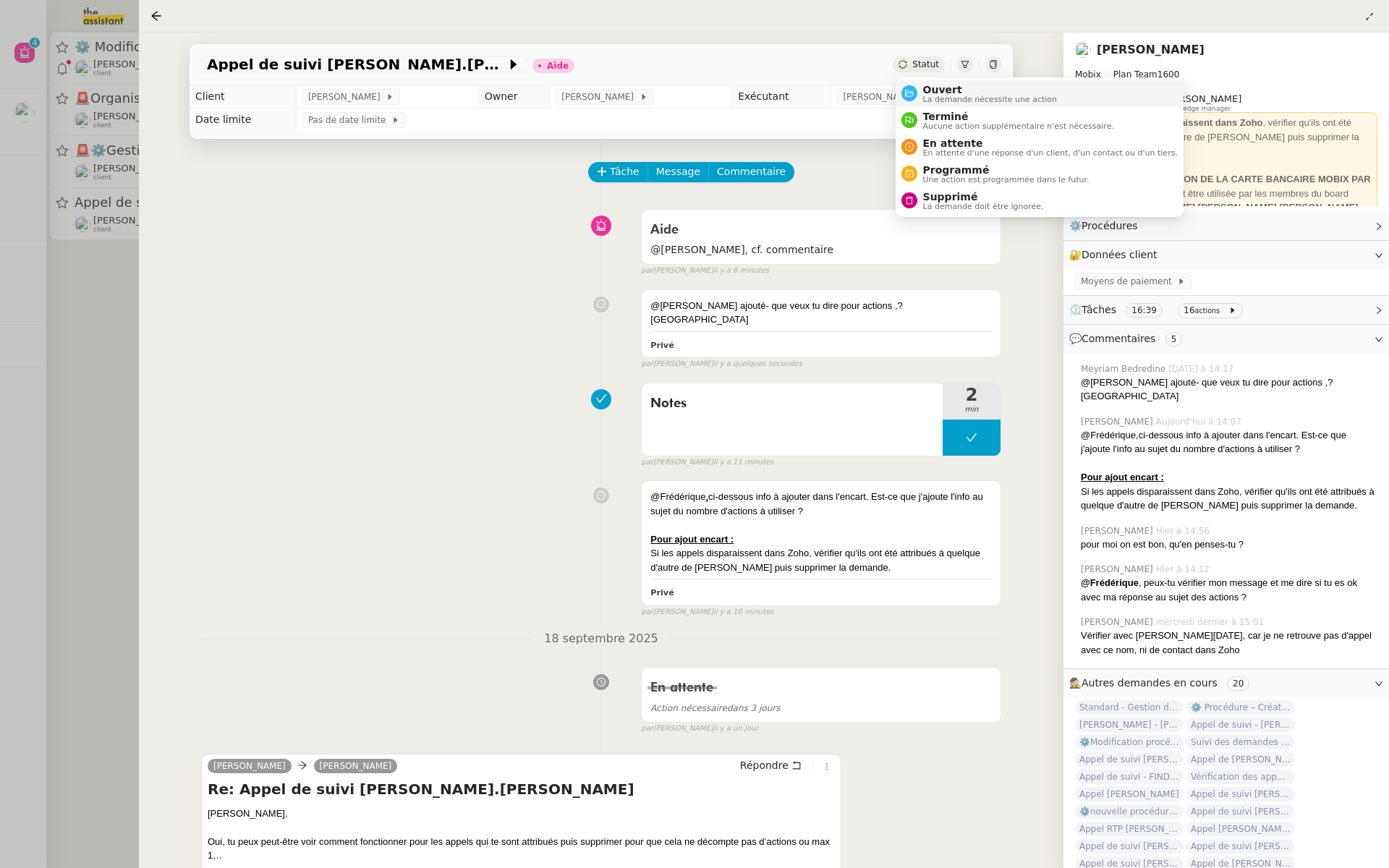
click at [923, 93] on span "Ouvert" at bounding box center [990, 89] width 135 height 12
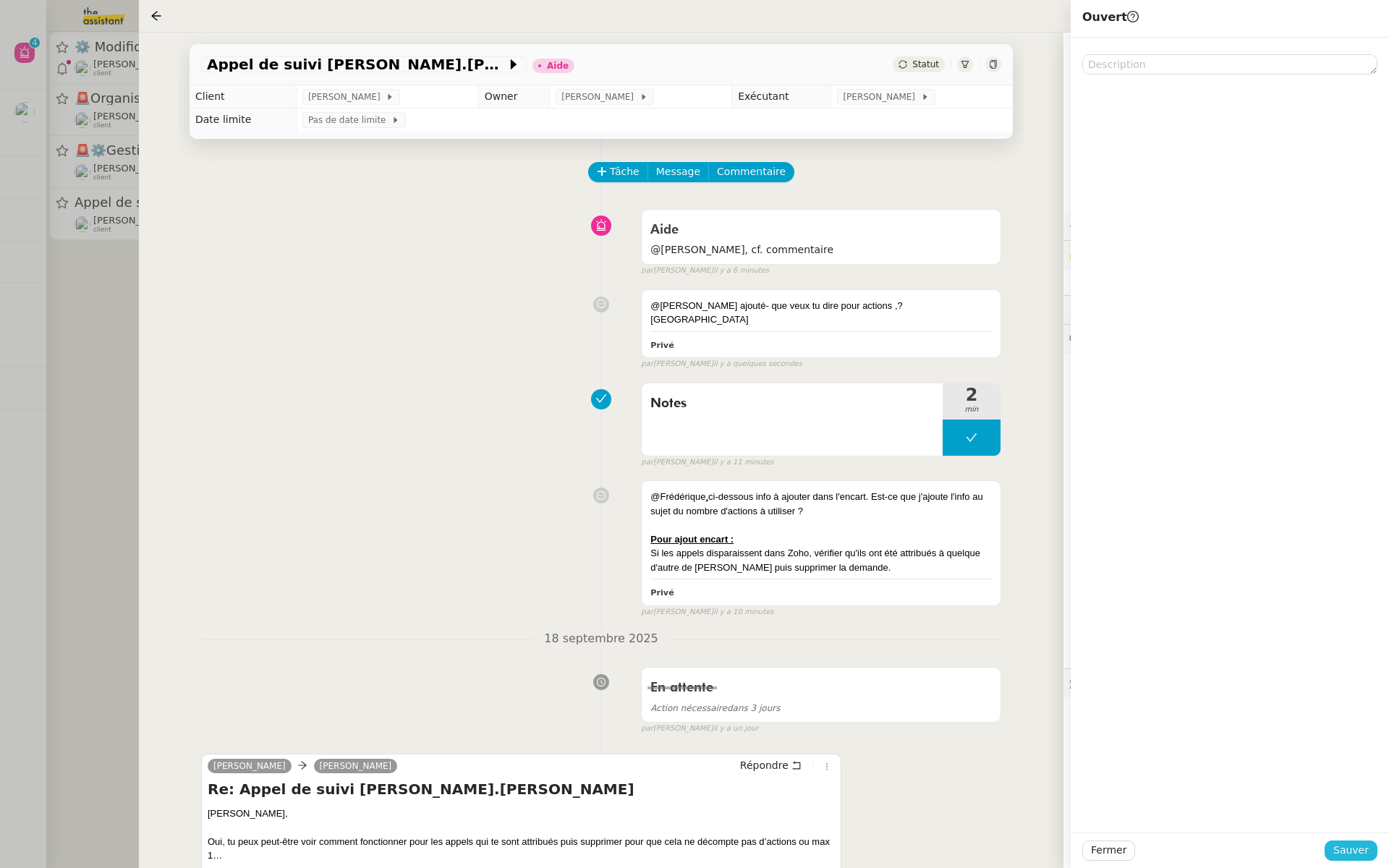
click at [1330, 849] on button "Sauver" at bounding box center [1351, 851] width 53 height 20
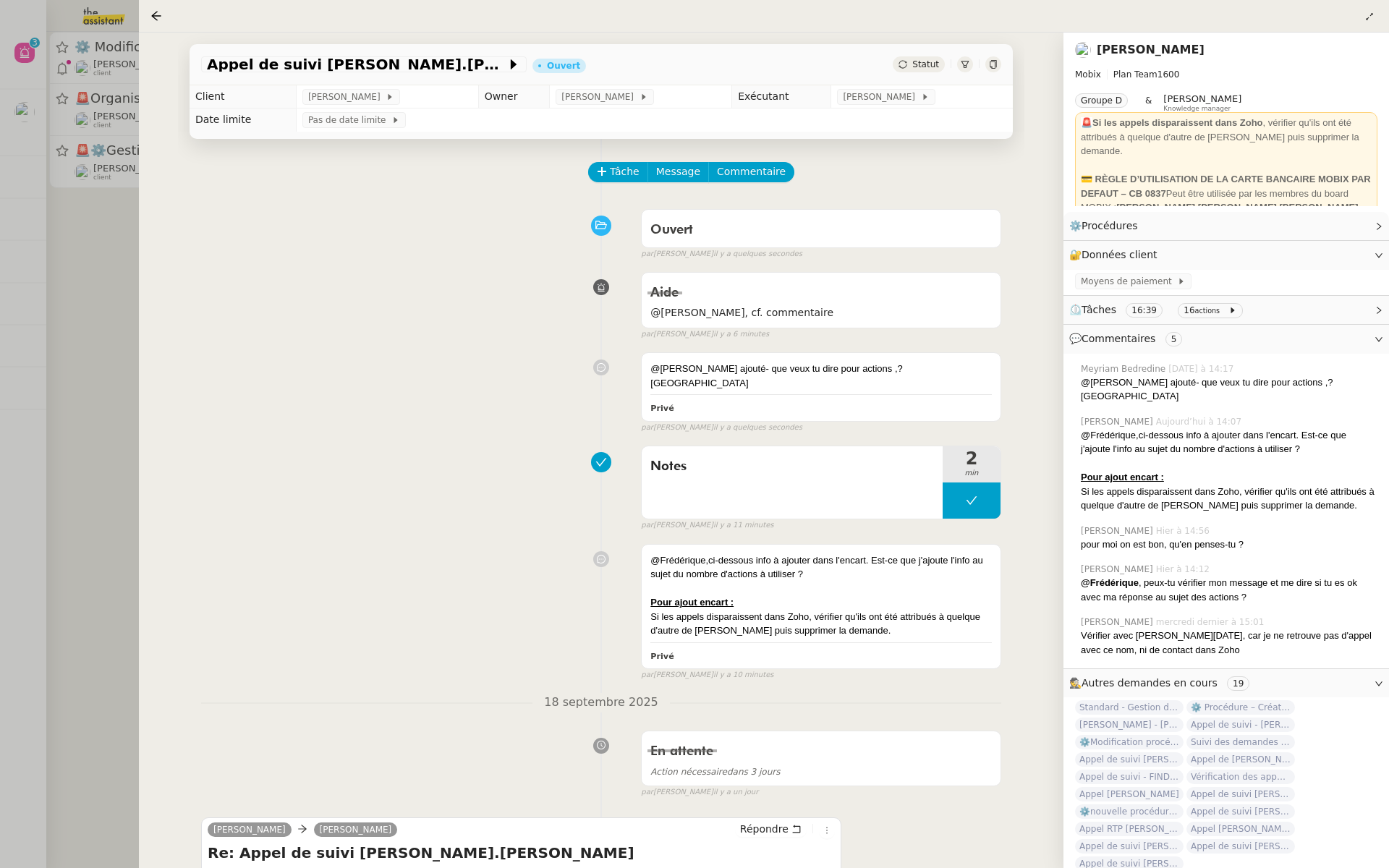
click at [85, 244] on div at bounding box center [694, 434] width 1389 height 868
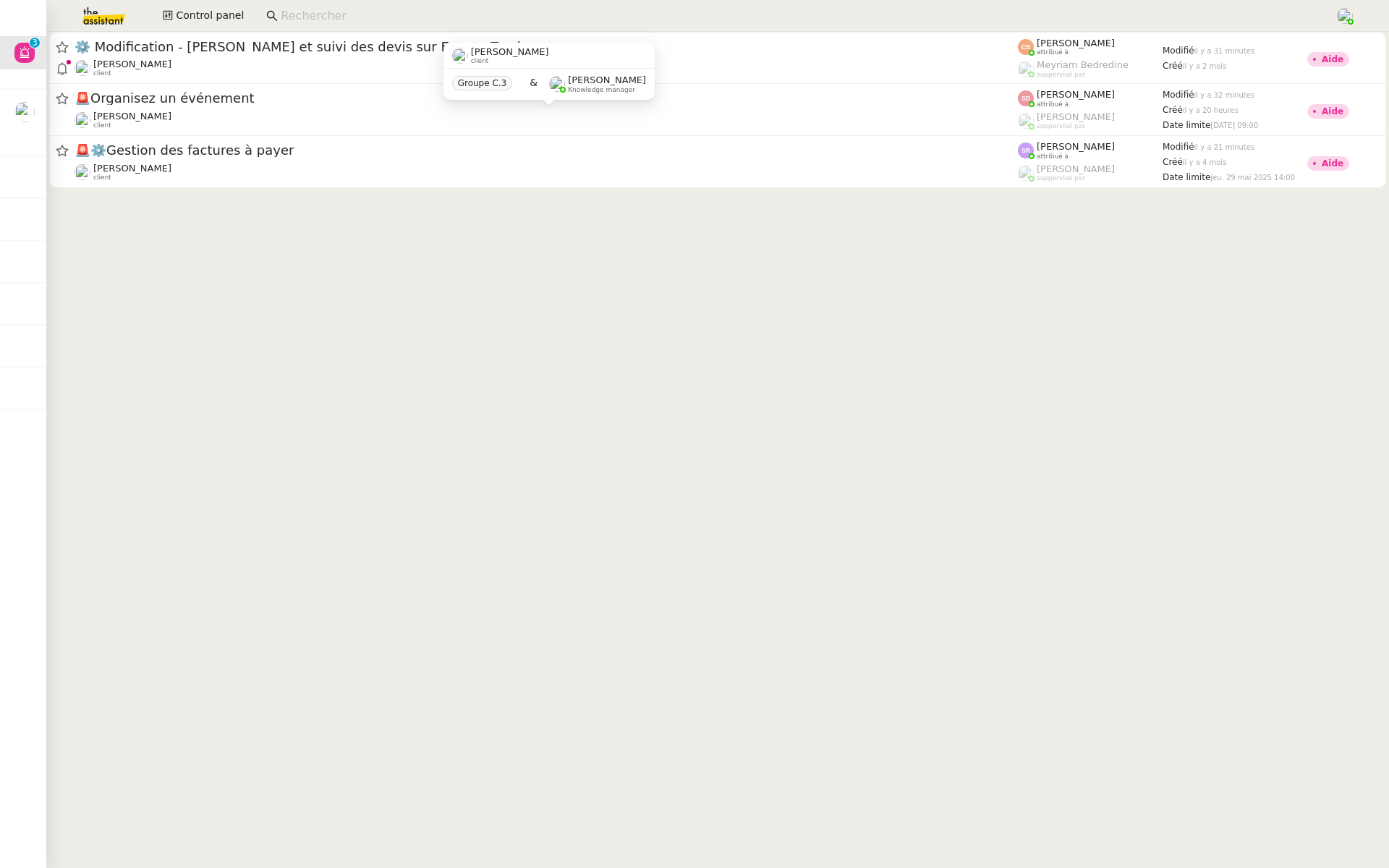
click at [181, 195] on div at bounding box center [718, 114] width 1343 height 165
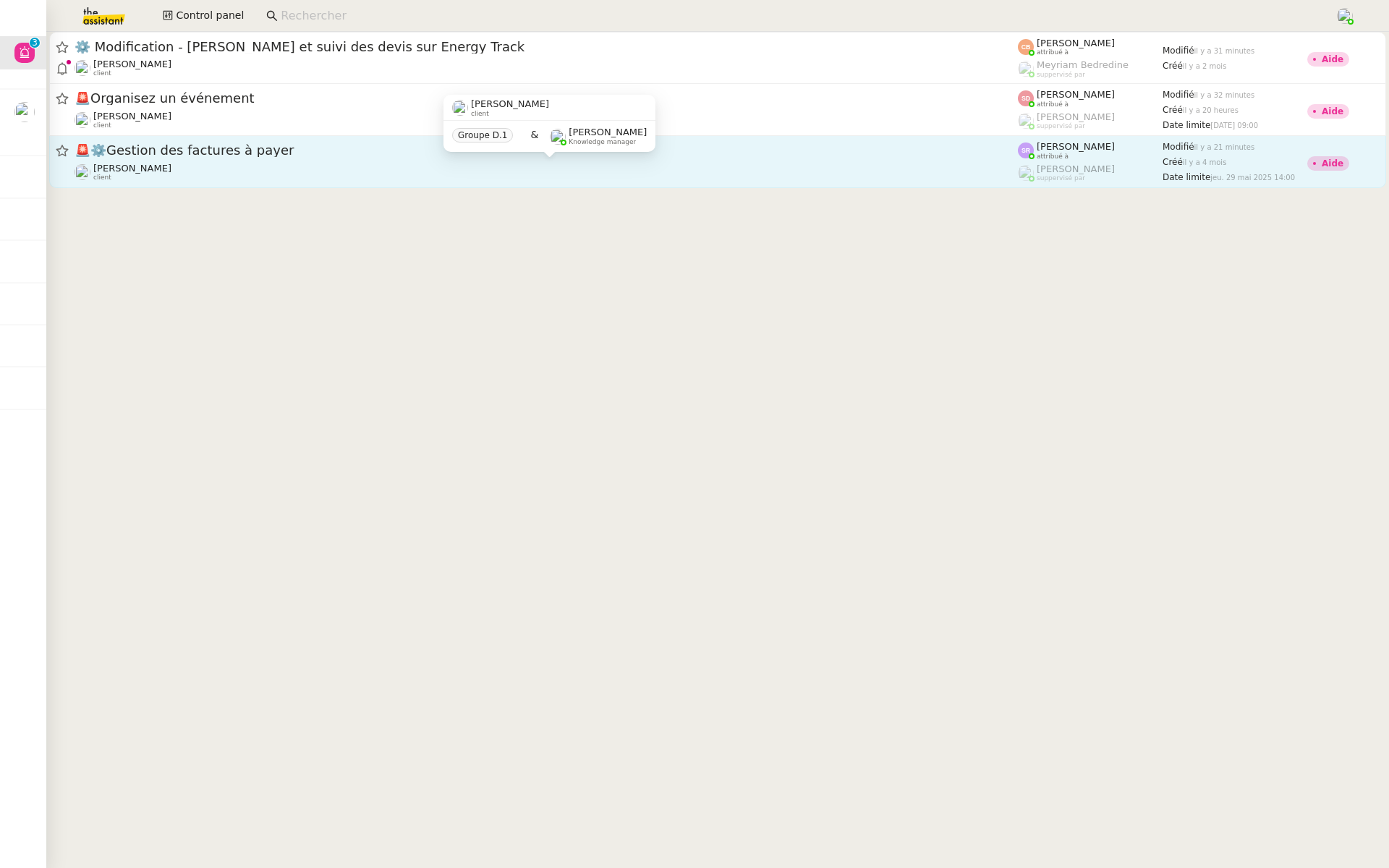
click at [283, 176] on div "Flo Rys client" at bounding box center [546, 172] width 943 height 19
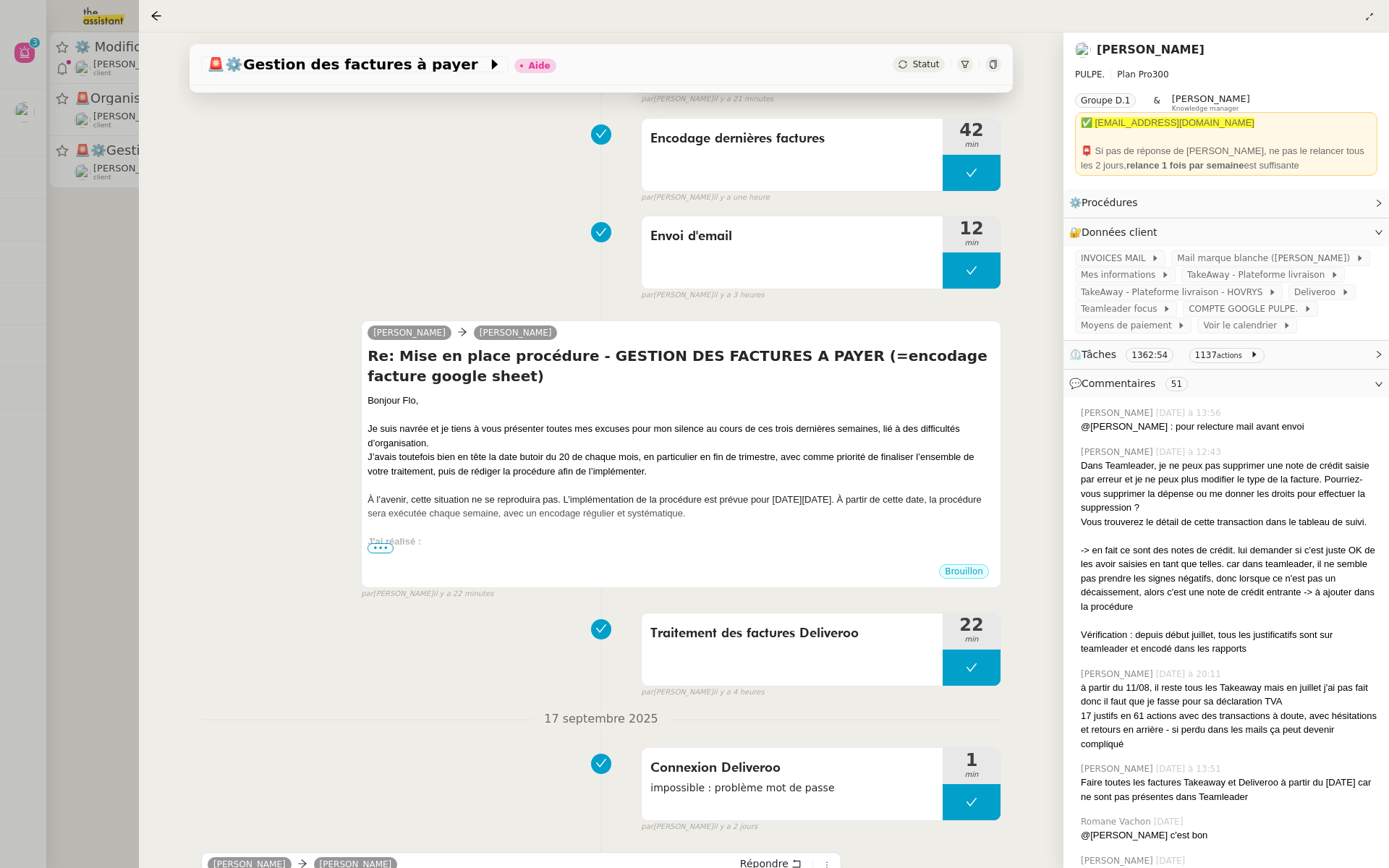
scroll to position [374, 0]
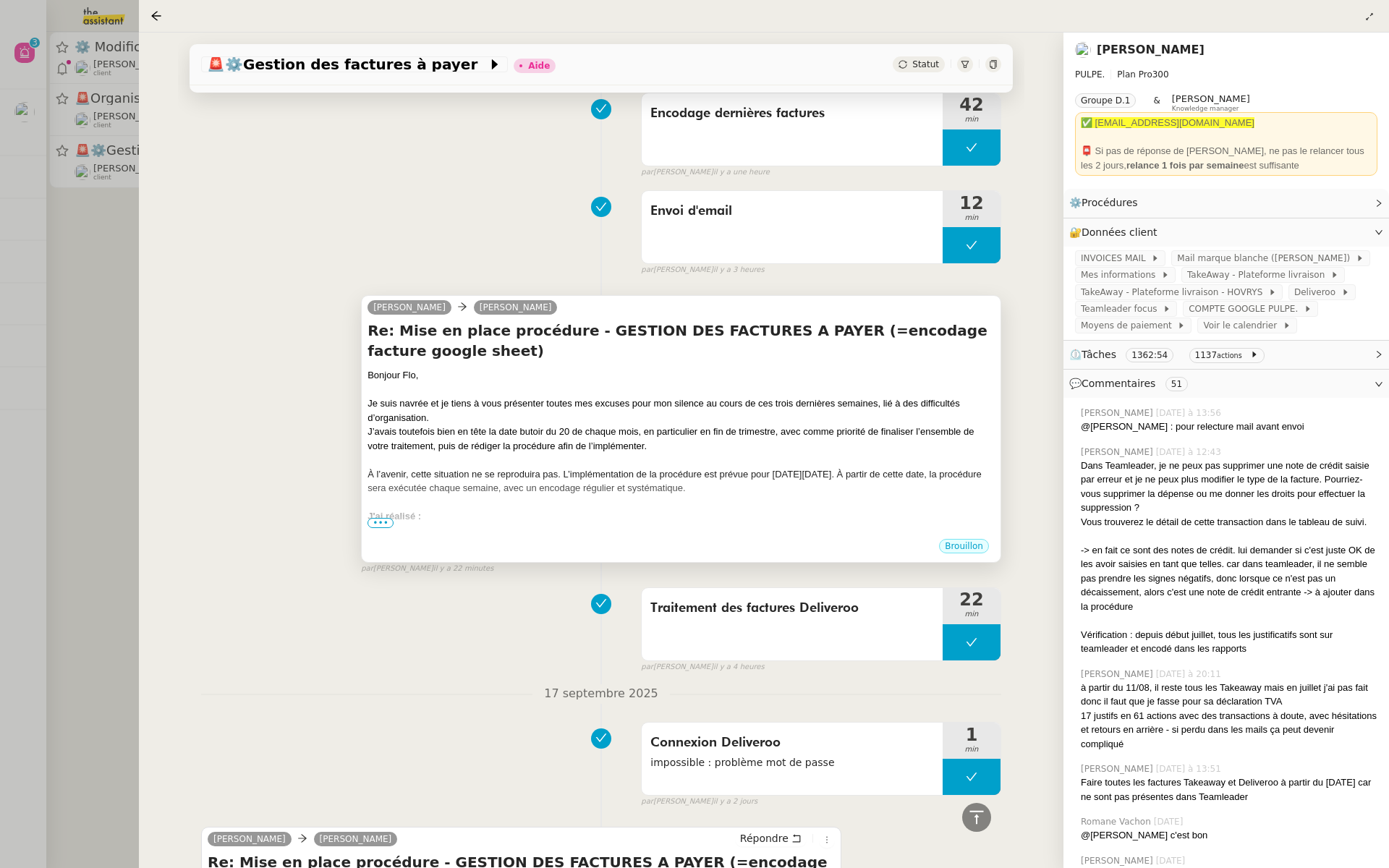
click at [381, 518] on span "•••" at bounding box center [380, 523] width 26 height 10
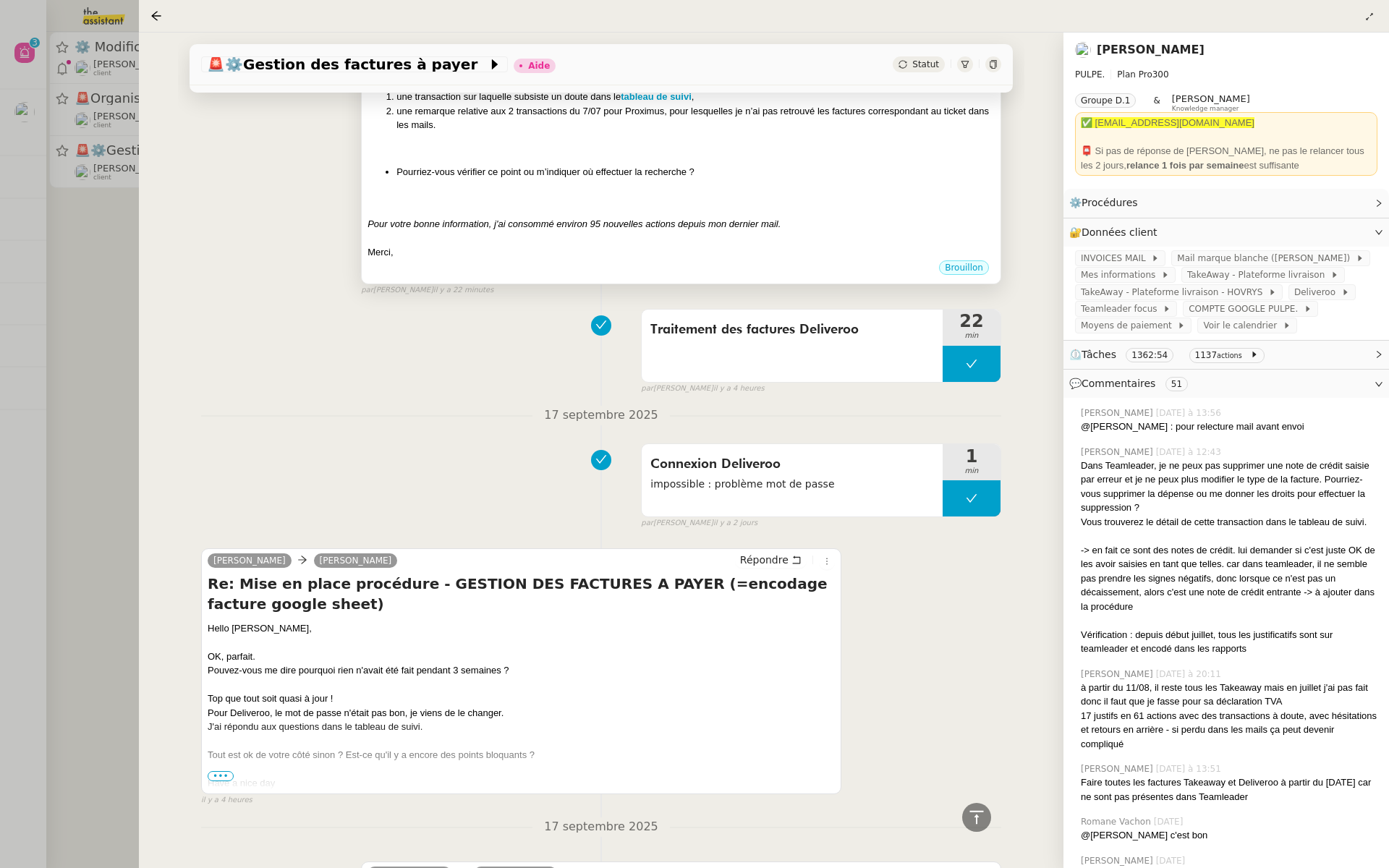
scroll to position [955, 0]
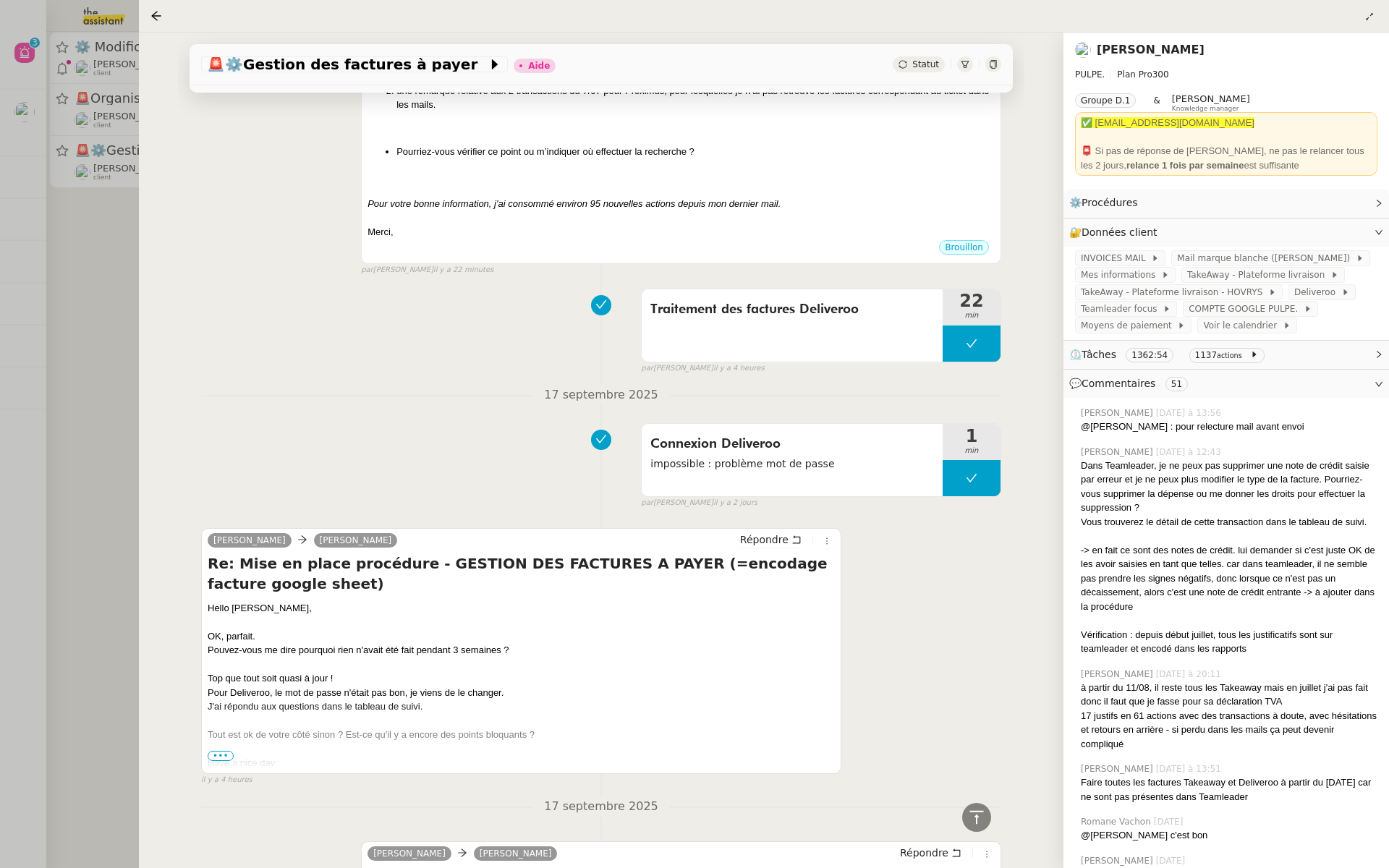
click at [43, 339] on div at bounding box center [694, 434] width 1389 height 868
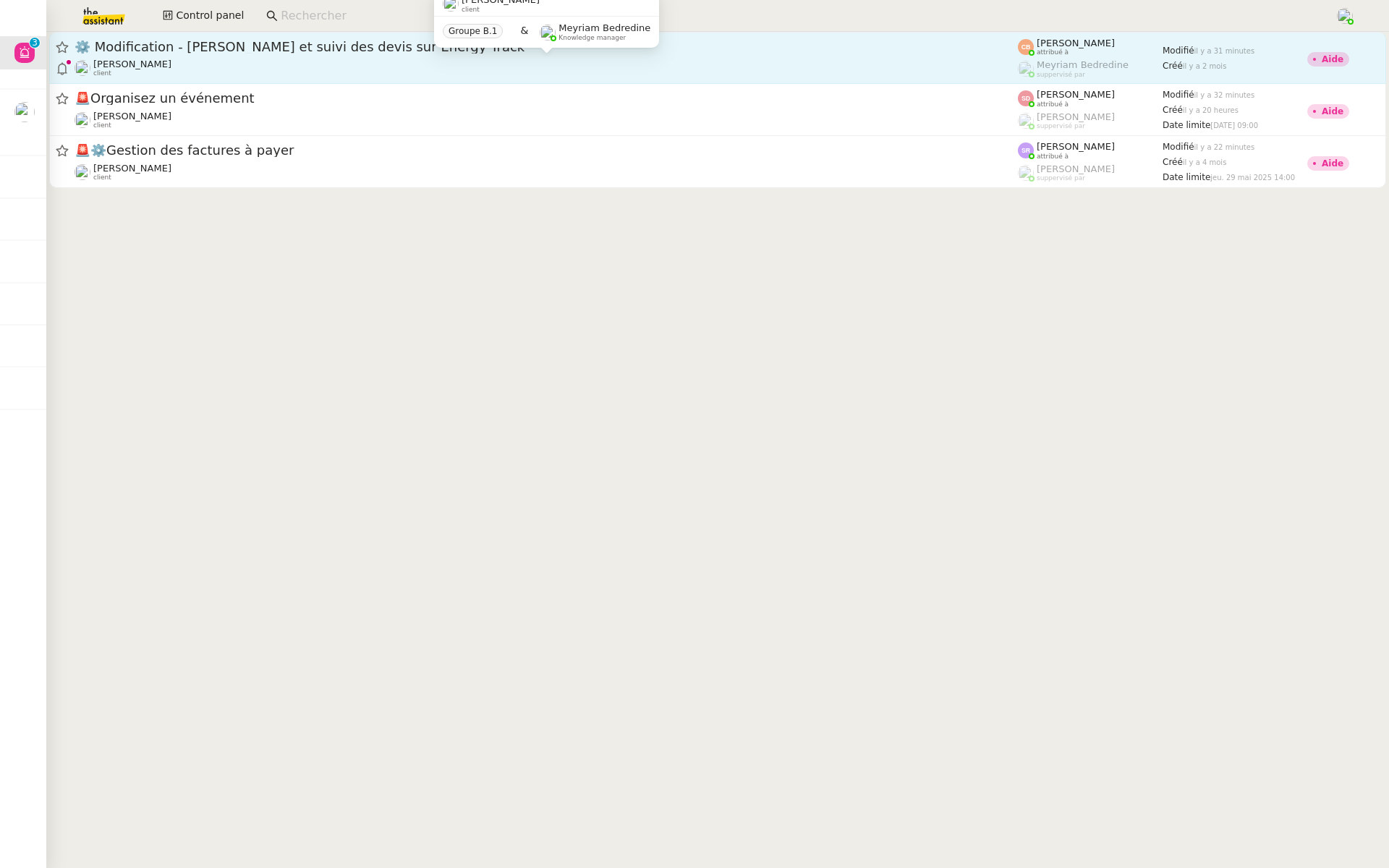
click at [275, 64] on div "Charles Da Conceicao client" at bounding box center [546, 67] width 943 height 19
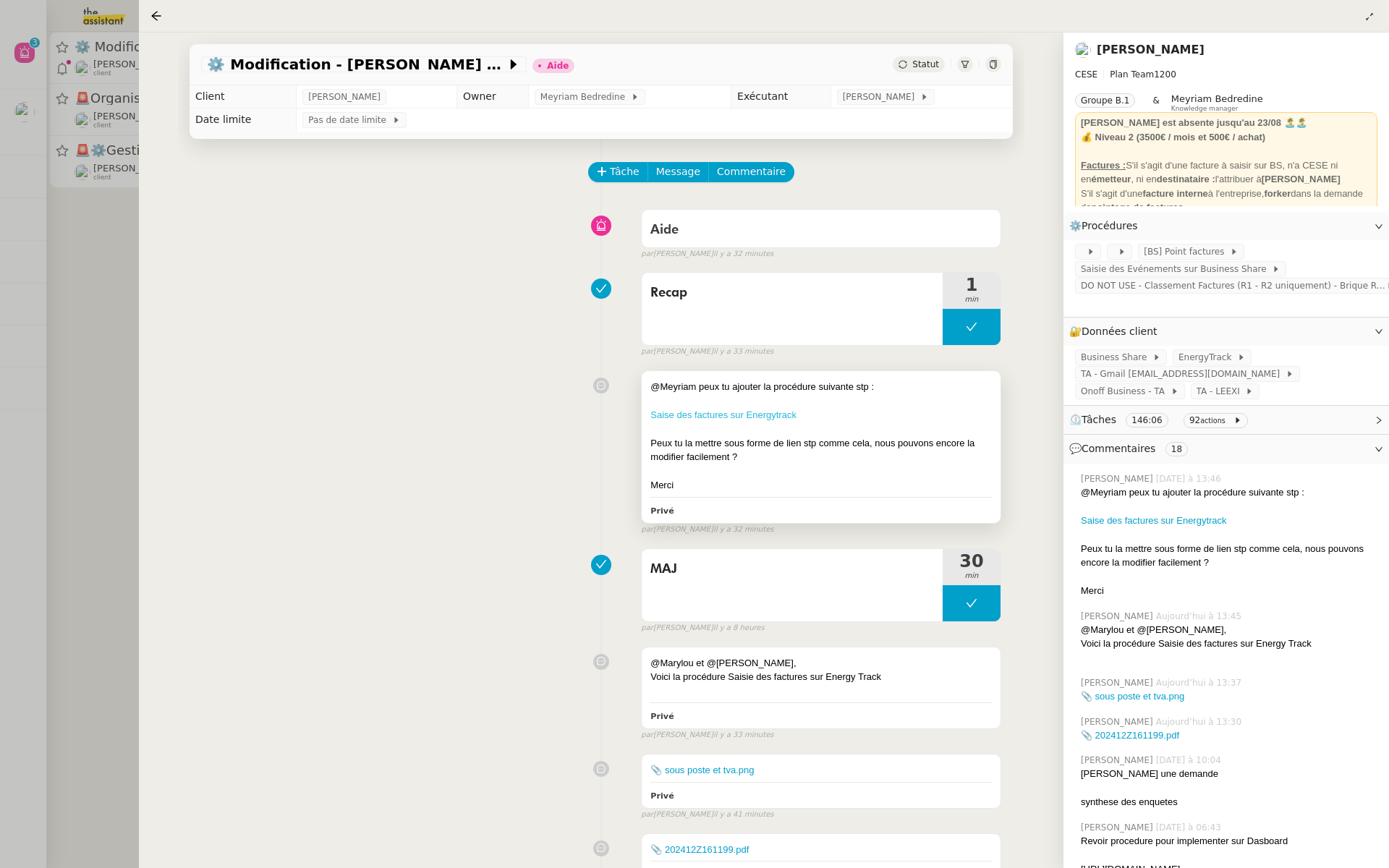
click at [781, 410] on link "Saise des factures sur Energytrack" at bounding box center [723, 414] width 146 height 11
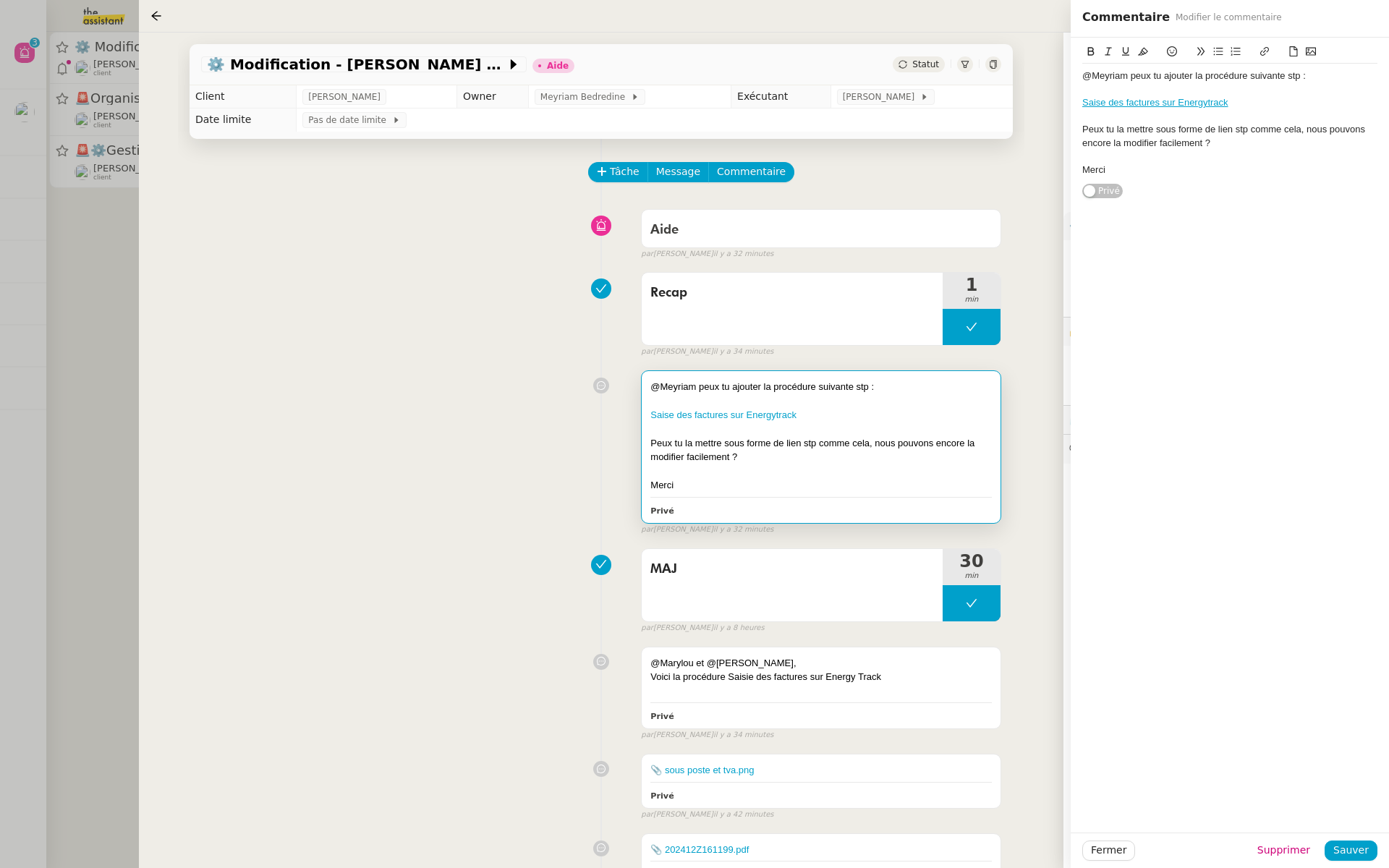
click at [493, 298] on div "Recap 1 min false par Coralie B. il y a 34 minutes" at bounding box center [601, 311] width 800 height 93
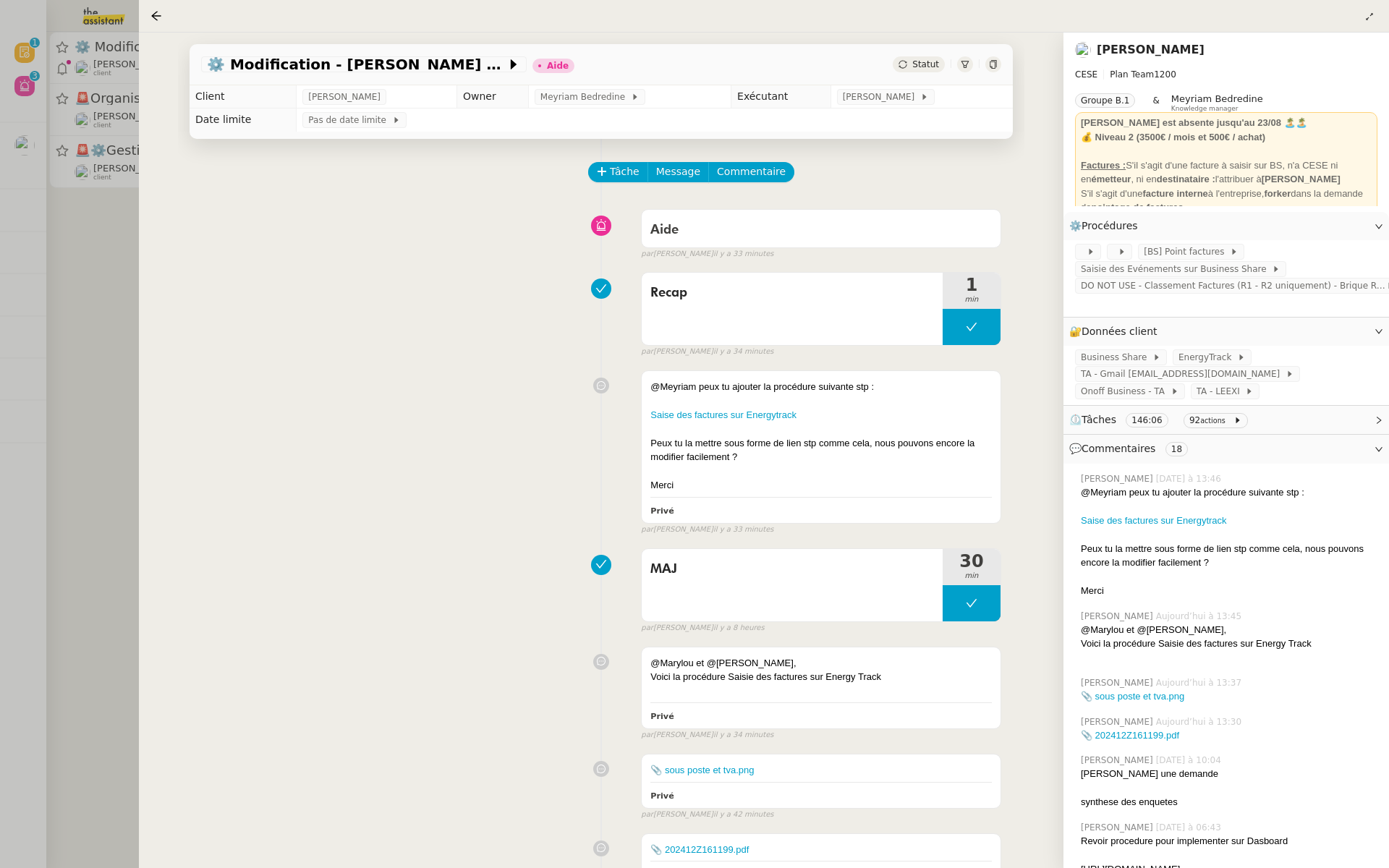
click at [1151, 47] on link "[PERSON_NAME]" at bounding box center [1150, 49] width 107 height 14
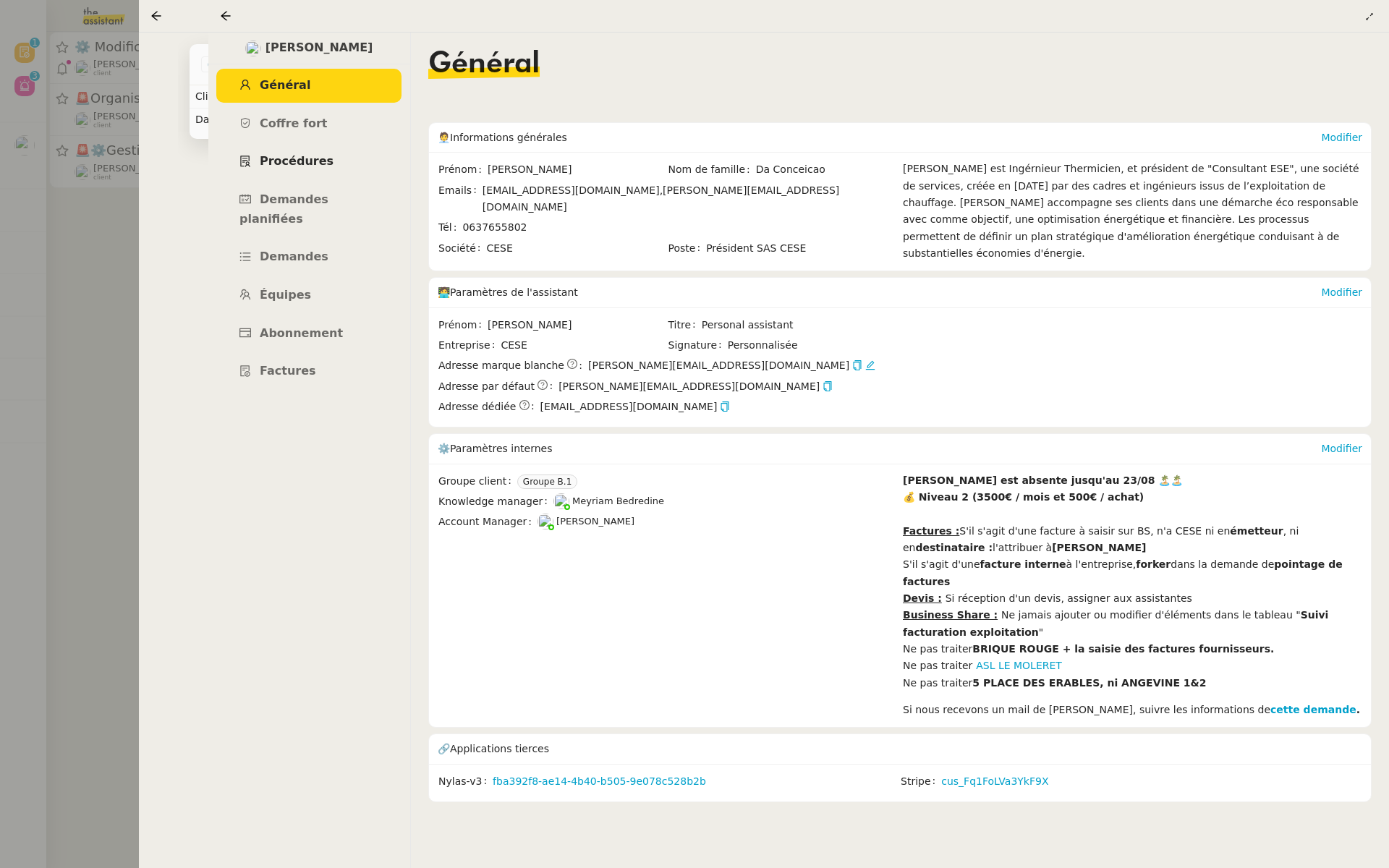
click at [314, 162] on span "Procédures" at bounding box center [296, 160] width 74 height 14
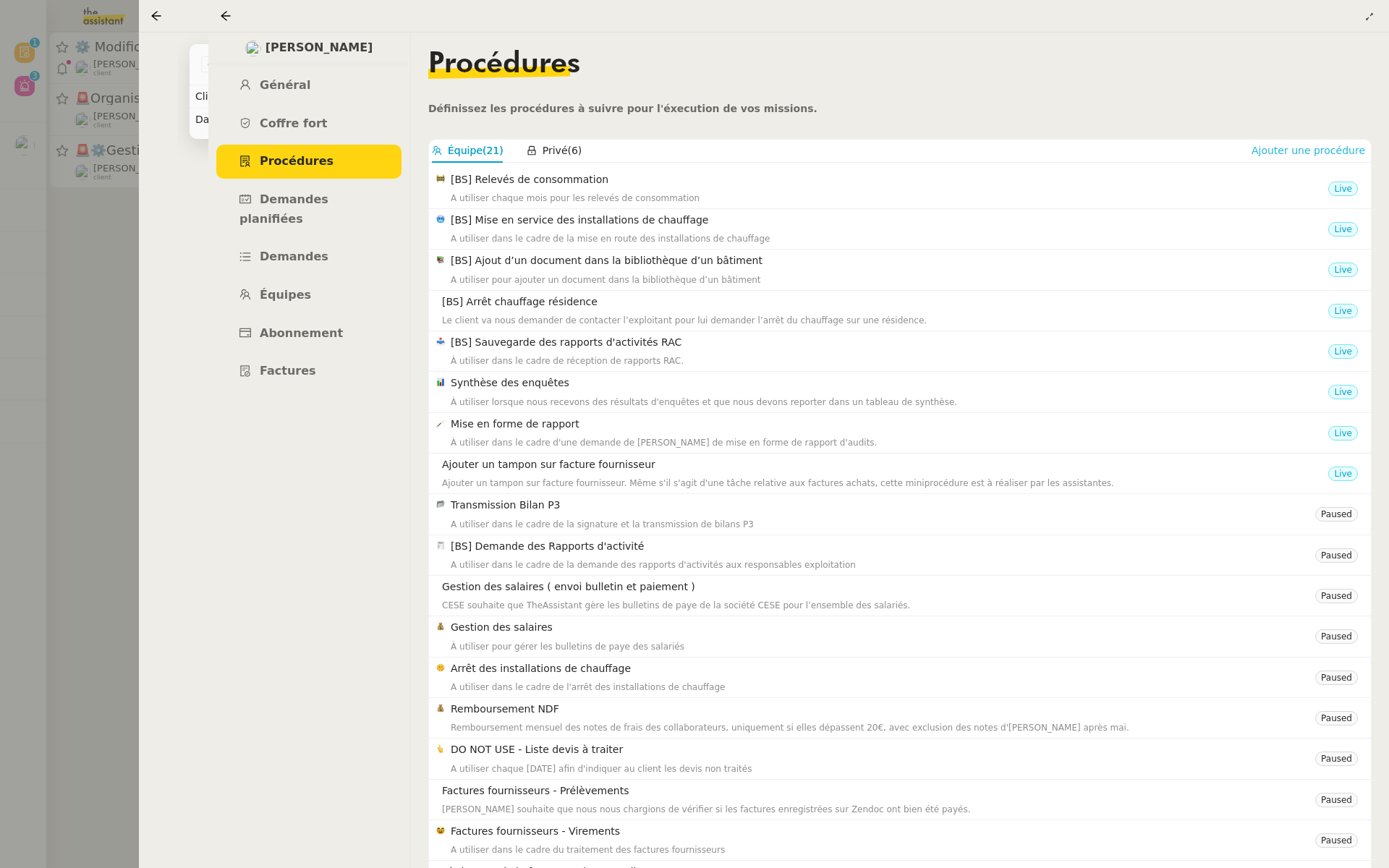
click at [1323, 152] on span "Ajouter une procédure" at bounding box center [1308, 150] width 114 height 15
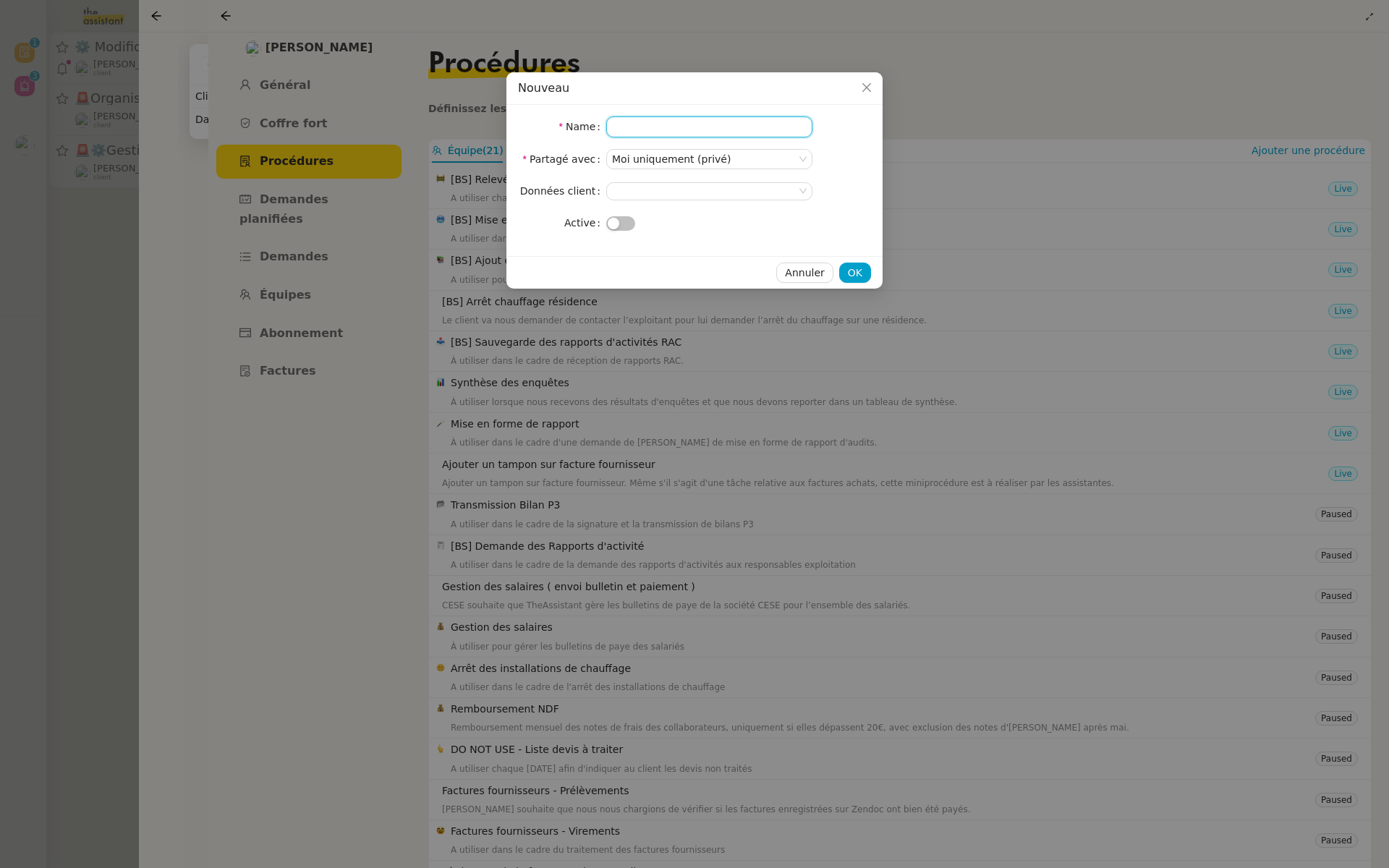
click at [649, 125] on input "Name" at bounding box center [709, 127] width 206 height 21
type input "Saisie des factures sur EnergyTrack"
click at [652, 190] on nz-select-top-control at bounding box center [709, 191] width 206 height 18
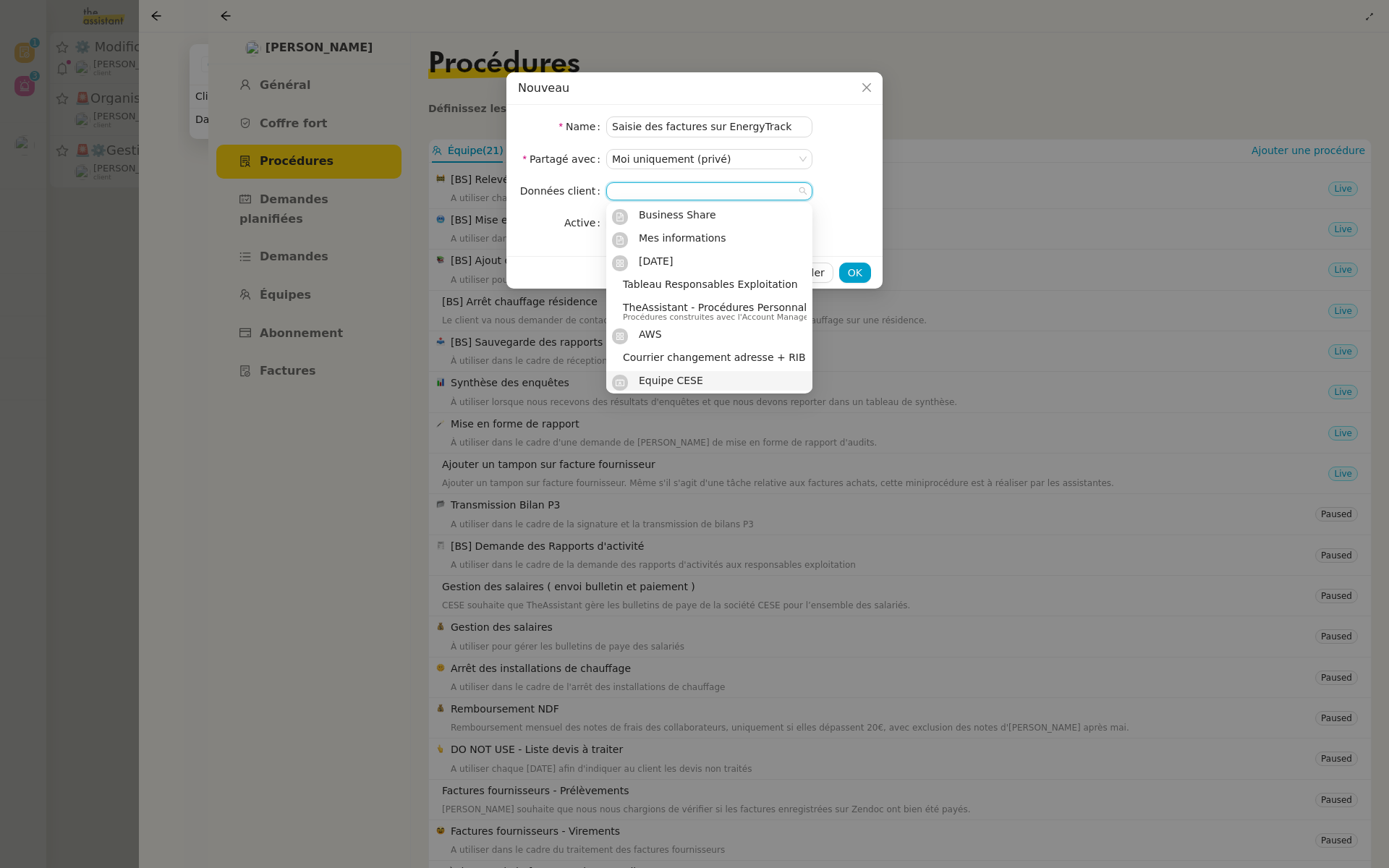
click at [663, 382] on span "Equipe CESE" at bounding box center [670, 380] width 65 height 12
click at [852, 206] on form "Name Saisie des factures sur EnergyTrack Partagé avec Moi uniquement (privé) Do…" at bounding box center [694, 175] width 352 height 117
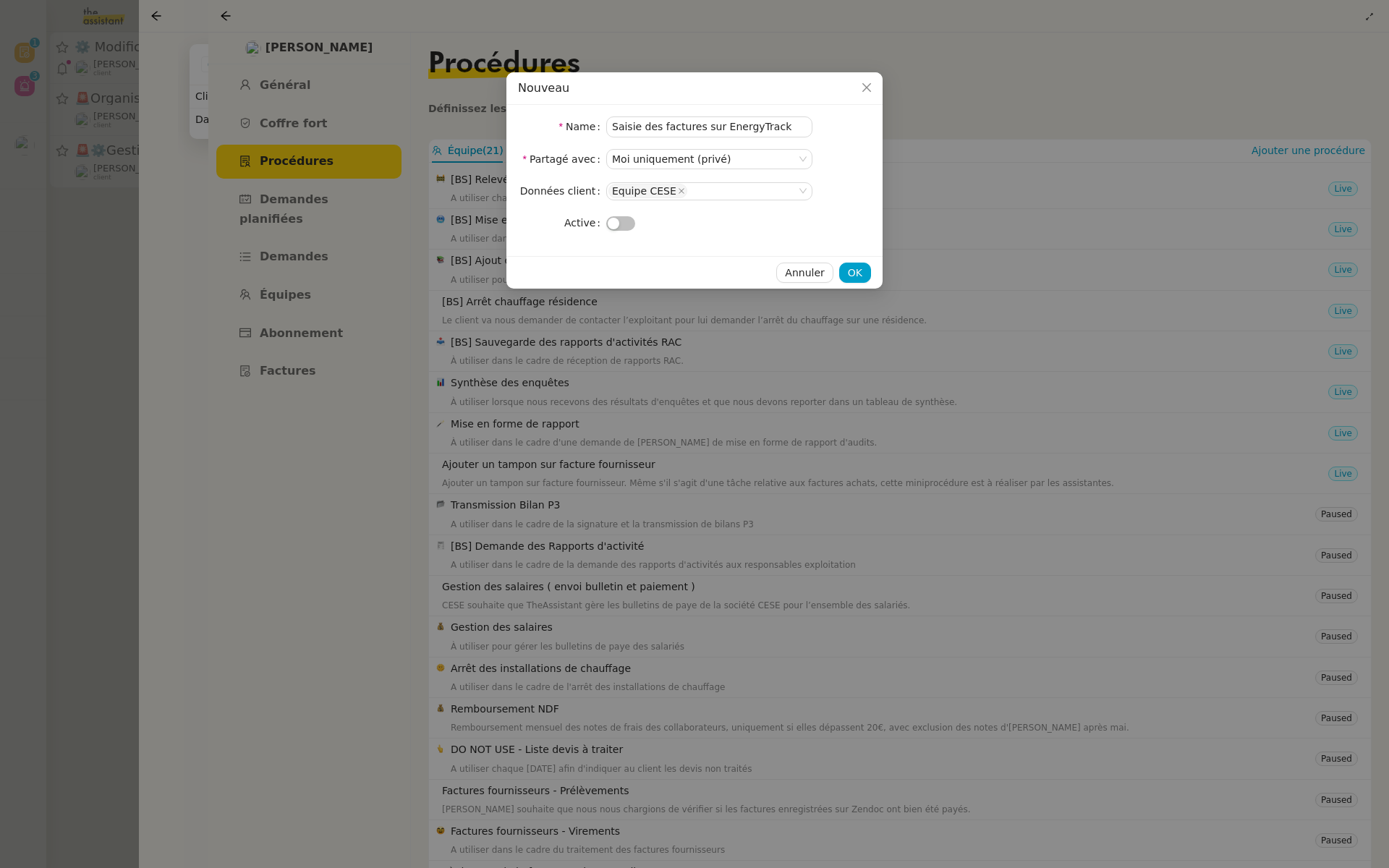
click at [615, 222] on span "button" at bounding box center [613, 223] width 12 height 12
click at [863, 276] on span "OK" at bounding box center [855, 273] width 15 height 16
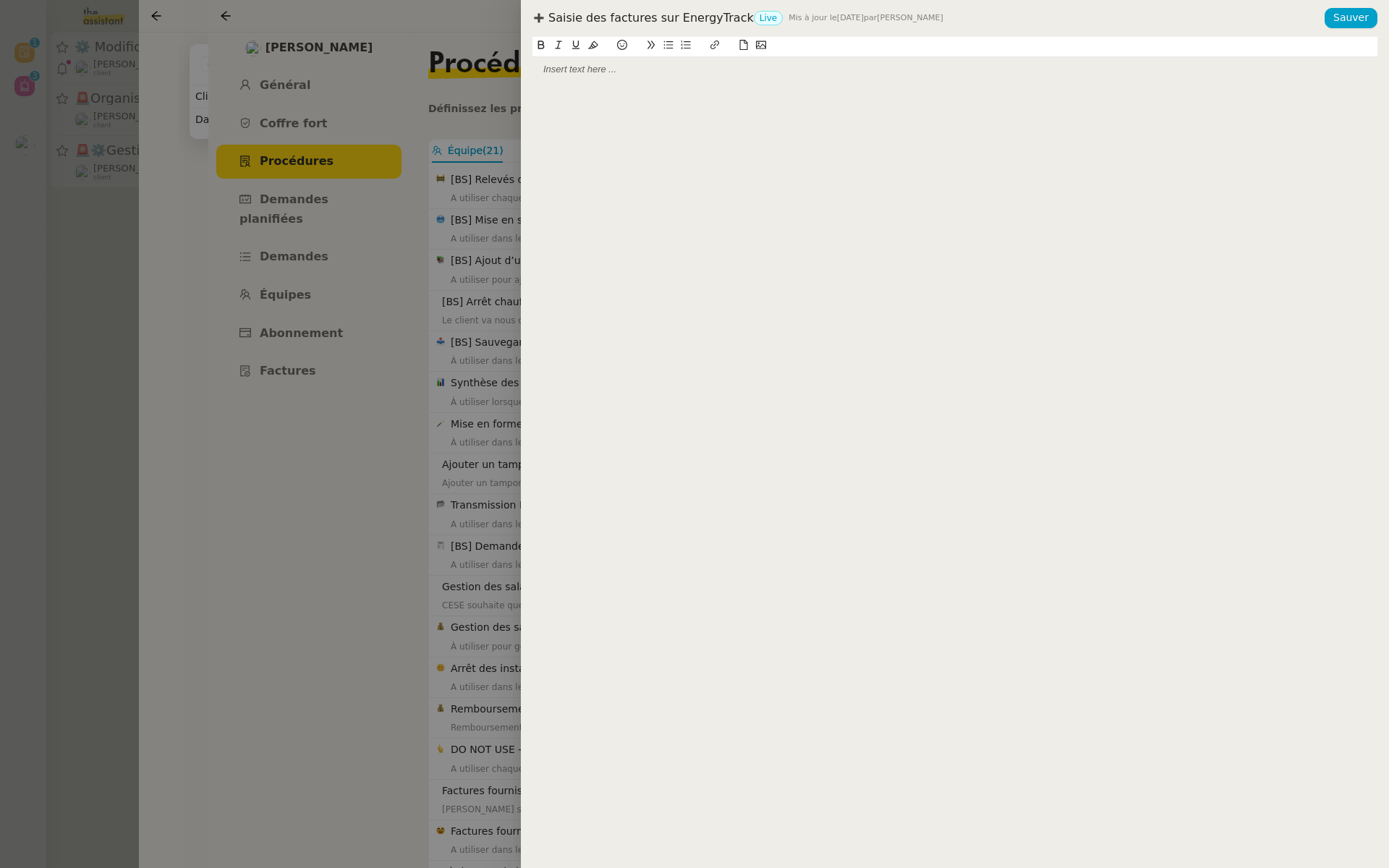
click at [638, 82] on div at bounding box center [955, 452] width 868 height 831
click at [622, 69] on div at bounding box center [954, 69] width 844 height 13
drag, startPoint x: 633, startPoint y: 65, endPoint x: 503, endPoint y: 65, distance: 130.0
click at [503, 65] on div "Saisie des factures sur EnergyTrack Live Mis à jour le 19 sept. 2025 par Meyria…" at bounding box center [694, 434] width 1389 height 868
click at [597, 39] on button at bounding box center [593, 45] width 17 height 16
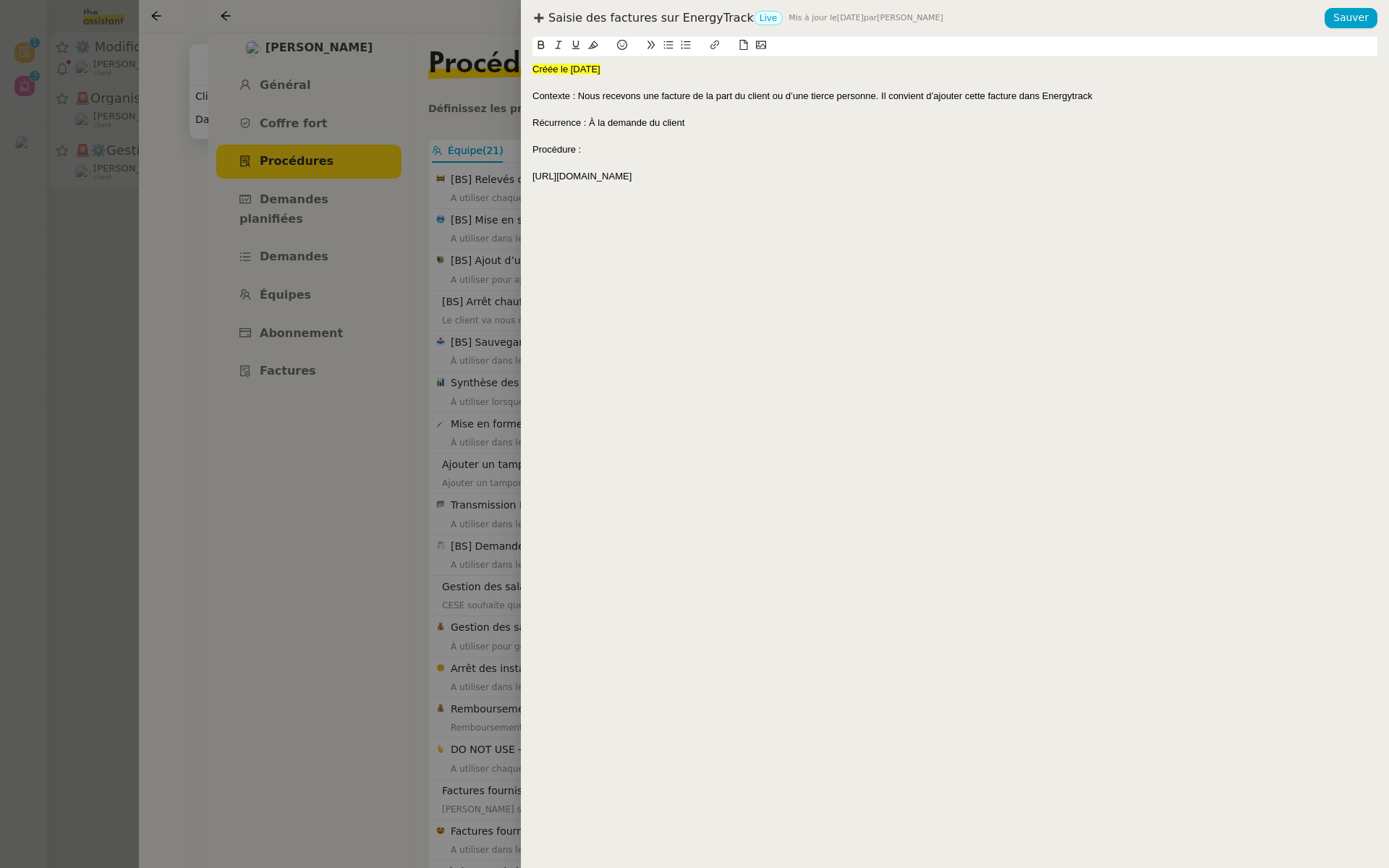
click at [672, 73] on div "Créée le 19/09/2025" at bounding box center [954, 69] width 844 height 13
drag, startPoint x: 576, startPoint y: 96, endPoint x: 505, endPoint y: 94, distance: 71.0
click at [505, 94] on div "Saisie des factures sur EnergyTrack Live Mis à jour le 19 sept. 2025 par Meyria…" at bounding box center [694, 434] width 1389 height 868
click at [537, 44] on icon at bounding box center [540, 45] width 10 height 10
drag, startPoint x: 588, startPoint y: 121, endPoint x: 514, endPoint y: 121, distance: 74.0
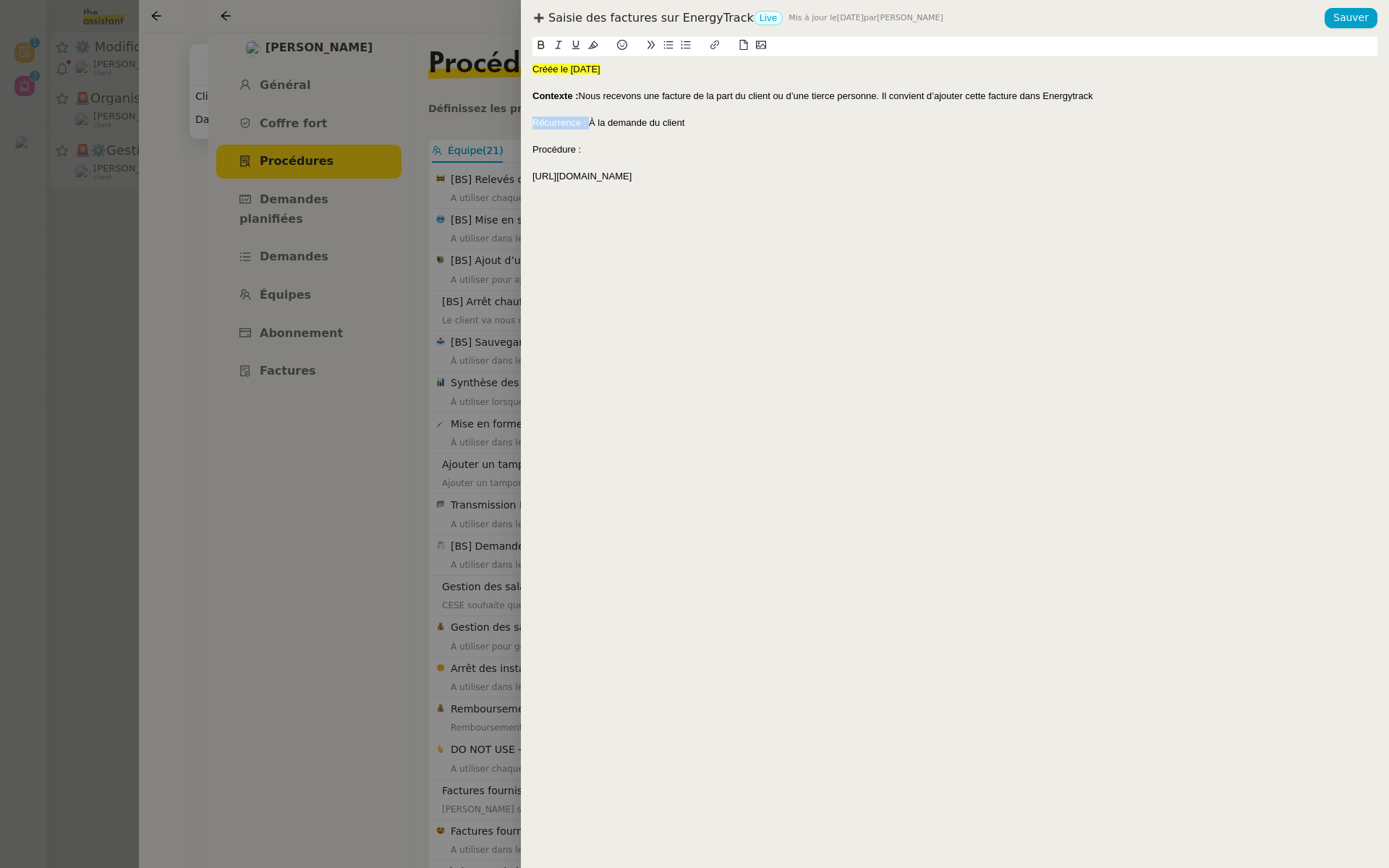
click at [514, 121] on div "Saisie des factures sur EnergyTrack Live Mis à jour le 19 sept. 2025 par Meyria…" at bounding box center [694, 434] width 1389 height 868
click at [541, 41] on icon at bounding box center [541, 45] width 6 height 9
drag, startPoint x: 582, startPoint y: 148, endPoint x: 519, endPoint y: 149, distance: 63.0
click at [519, 149] on div "Saisie des factures sur EnergyTrack Live Mis à jour le 19 sept. 2025 par Meyria…" at bounding box center [694, 434] width 1389 height 868
click at [536, 45] on icon at bounding box center [540, 45] width 10 height 10
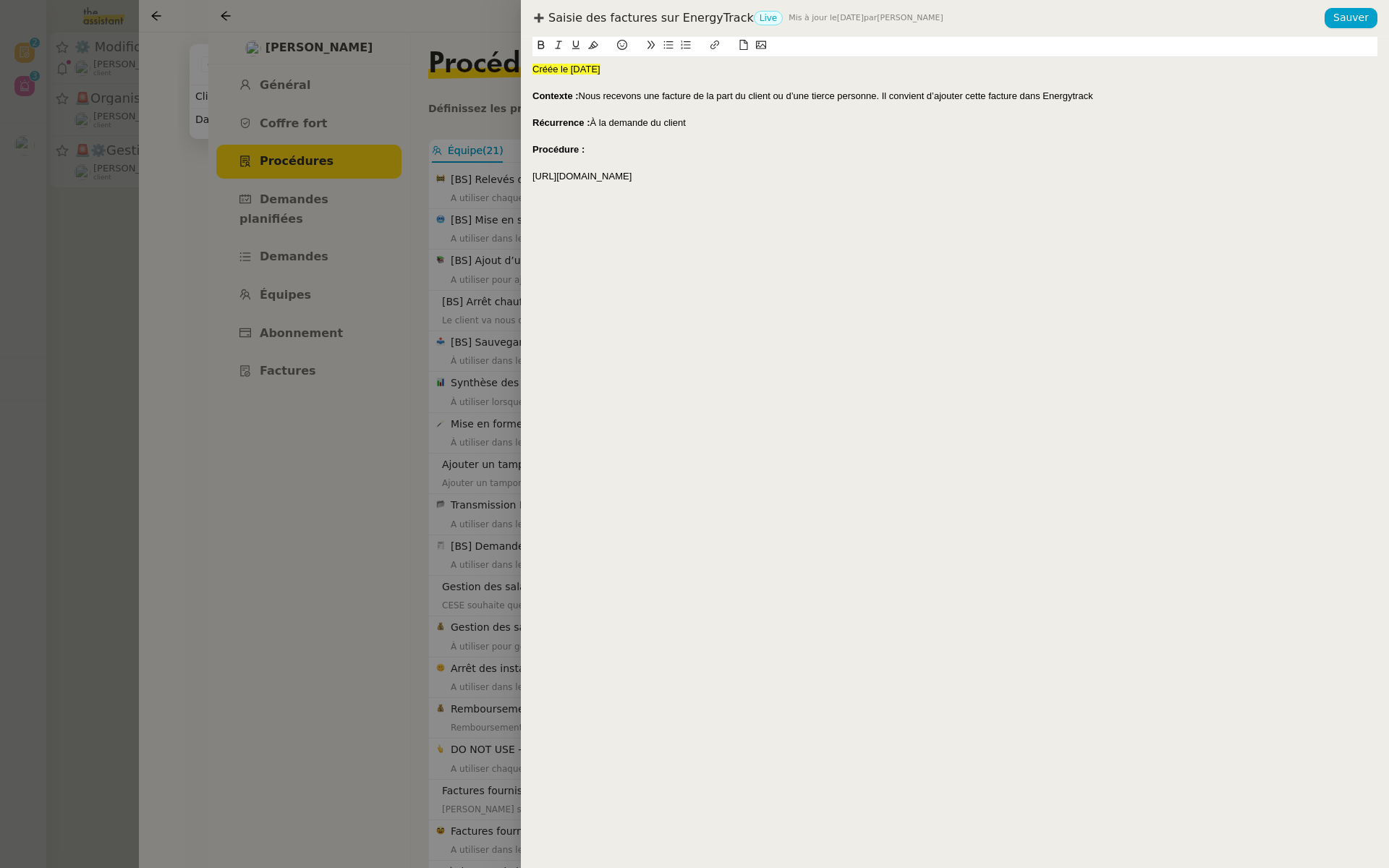
click at [993, 181] on div "https://docs.google.com/document/d/1NrZokZom3pY-xJS7Mp-zvPLqgex7qxA2qIN9i5zZwSo…" at bounding box center [954, 177] width 844 height 13
drag, startPoint x: 994, startPoint y: 168, endPoint x: 533, endPoint y: 183, distance: 461.2
click at [533, 183] on div "Créée le 19/09/2025 Contexte : Nous recevons une facture de la part du client o…" at bounding box center [954, 137] width 844 height 158
copy div "https://docs.google.com/document/d/1NrZokZom3pY-xJS7Mp-zvPLqgex7qxA2qIN9i5zZwSo…"
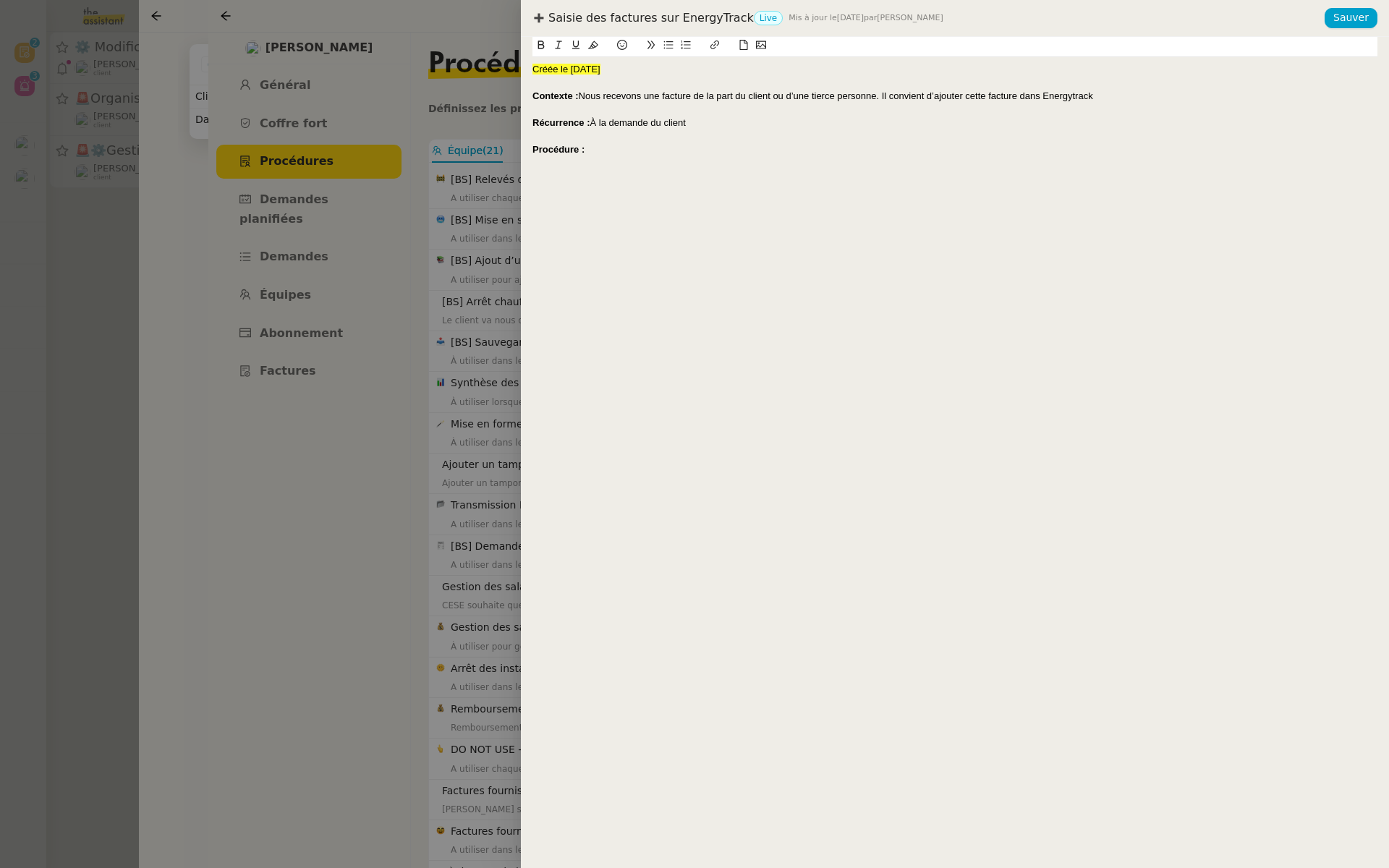
click at [554, 178] on div at bounding box center [954, 177] width 844 height 13
click at [542, 178] on div "ma procédure doit-être améliorée avec Charles" at bounding box center [954, 177] width 844 height 13
click at [751, 178] on div "La procédure doit-être améliorée avec Charles" at bounding box center [954, 177] width 844 height 13
click at [739, 191] on div "Nous la gardons donc sous forme de lien midifiable pour les moment" at bounding box center [954, 189] width 844 height 13
click at [0, 0] on lt-span "m o difiable" at bounding box center [0, 0] width 0 height 0
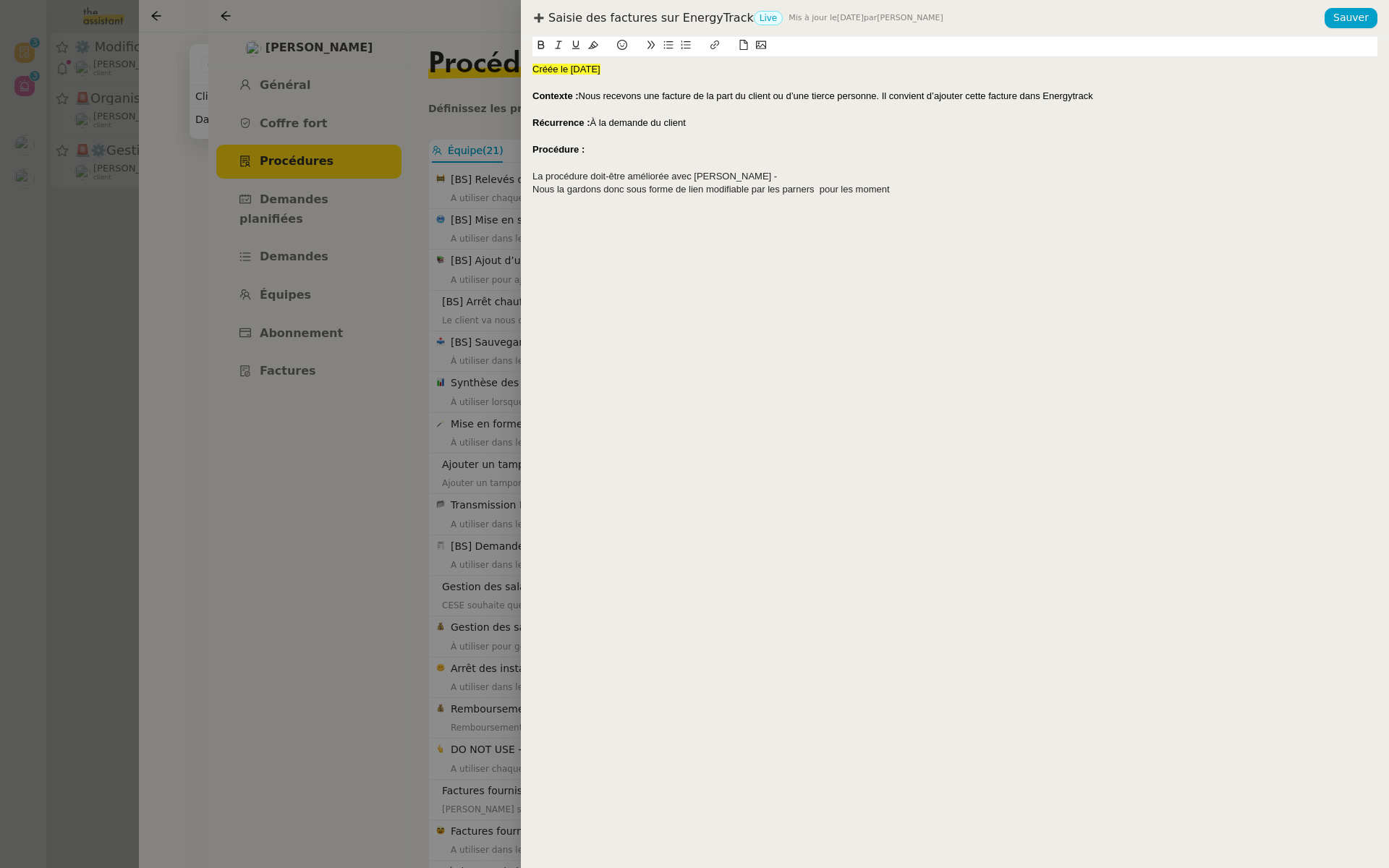
click at [869, 189] on div "Nous la gardons donc sous forme de lien modifiable par les parners pour les mom…" at bounding box center [954, 189] width 844 height 13
click at [0, 0] on lt-span "le moment" at bounding box center [0, 0] width 0 height 0
drag, startPoint x: 817, startPoint y: 186, endPoint x: 685, endPoint y: 188, distance: 132.0
click at [685, 188] on div "Nous la gardons donc sous forme de lien modifiable par les parners pour le mome…" at bounding box center [954, 189] width 844 height 13
click at [717, 42] on icon at bounding box center [714, 45] width 10 height 10
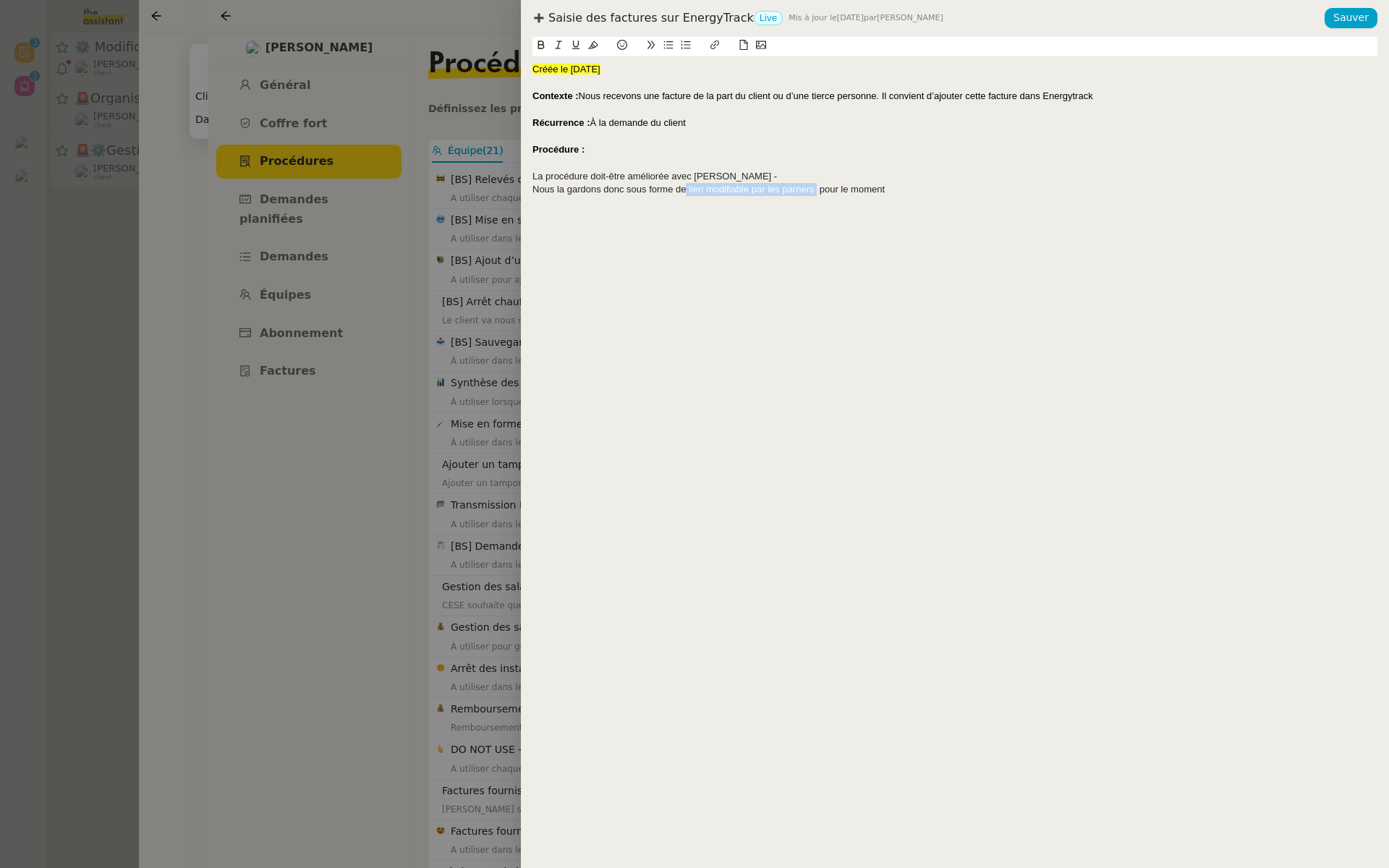
type input "lien modifiable par les parners"
paste input "https://docs.google.com/document/d/1NrZokZom3pY-xJS7Mp-zvPLqgex7qxA2qIN9i5zZwSo…"
click at [845, 214] on link at bounding box center [836, 216] width 34 height 11
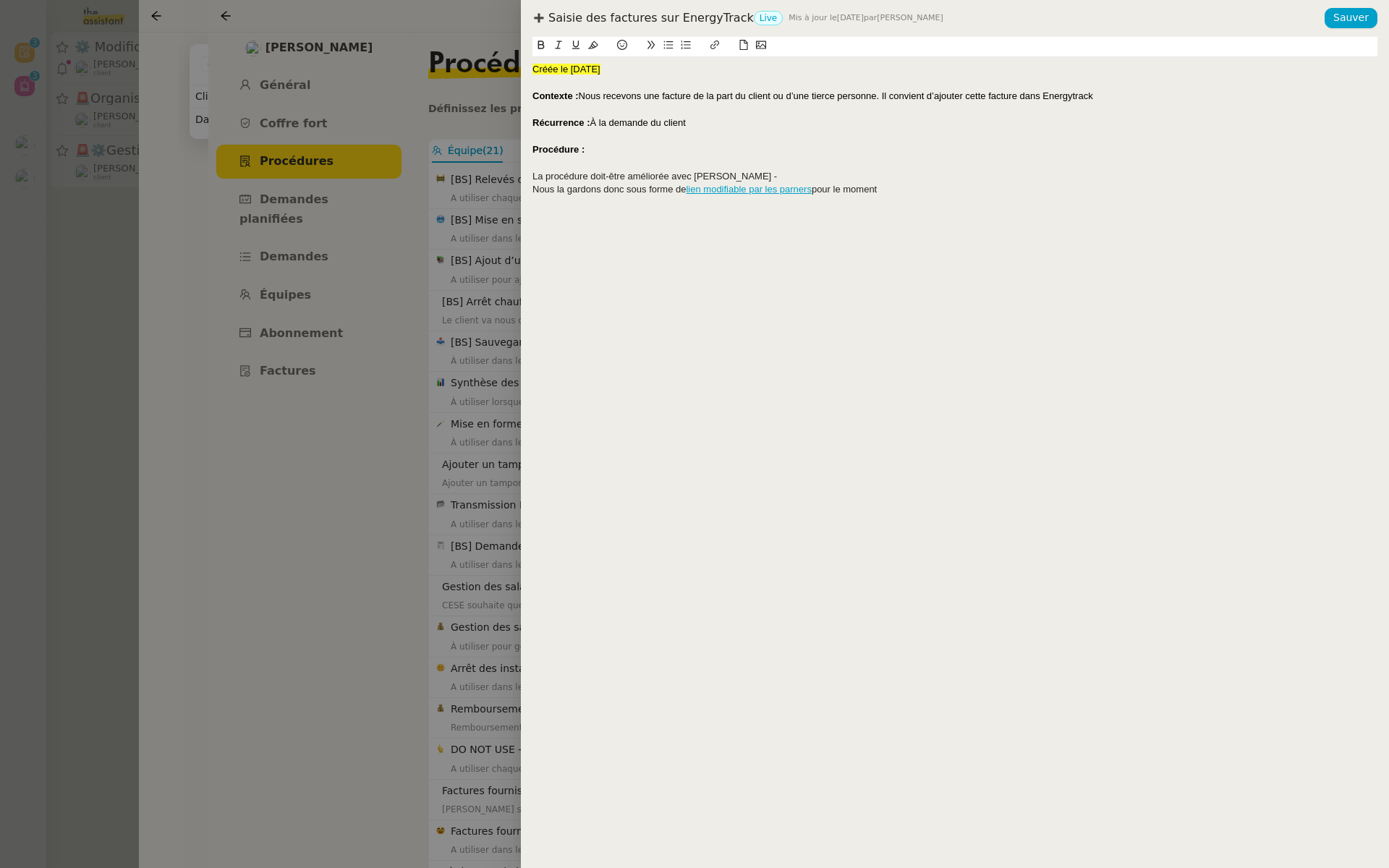
click at [997, 125] on div "Récurrence : À la demande du client" at bounding box center [954, 123] width 844 height 13
click at [799, 189] on link "lien modifiable par les parners" at bounding box center [748, 189] width 125 height 11
click at [799, 217] on link at bounding box center [781, 215] width 34 height 11
type input "https://docs.google.com/document/d/1NrZokZom3pY-xJS7Mp-zvPLqgex7qxA2qIN9i5zZwSo…"
drag, startPoint x: 816, startPoint y: 189, endPoint x: 778, endPoint y: 183, distance: 38.5
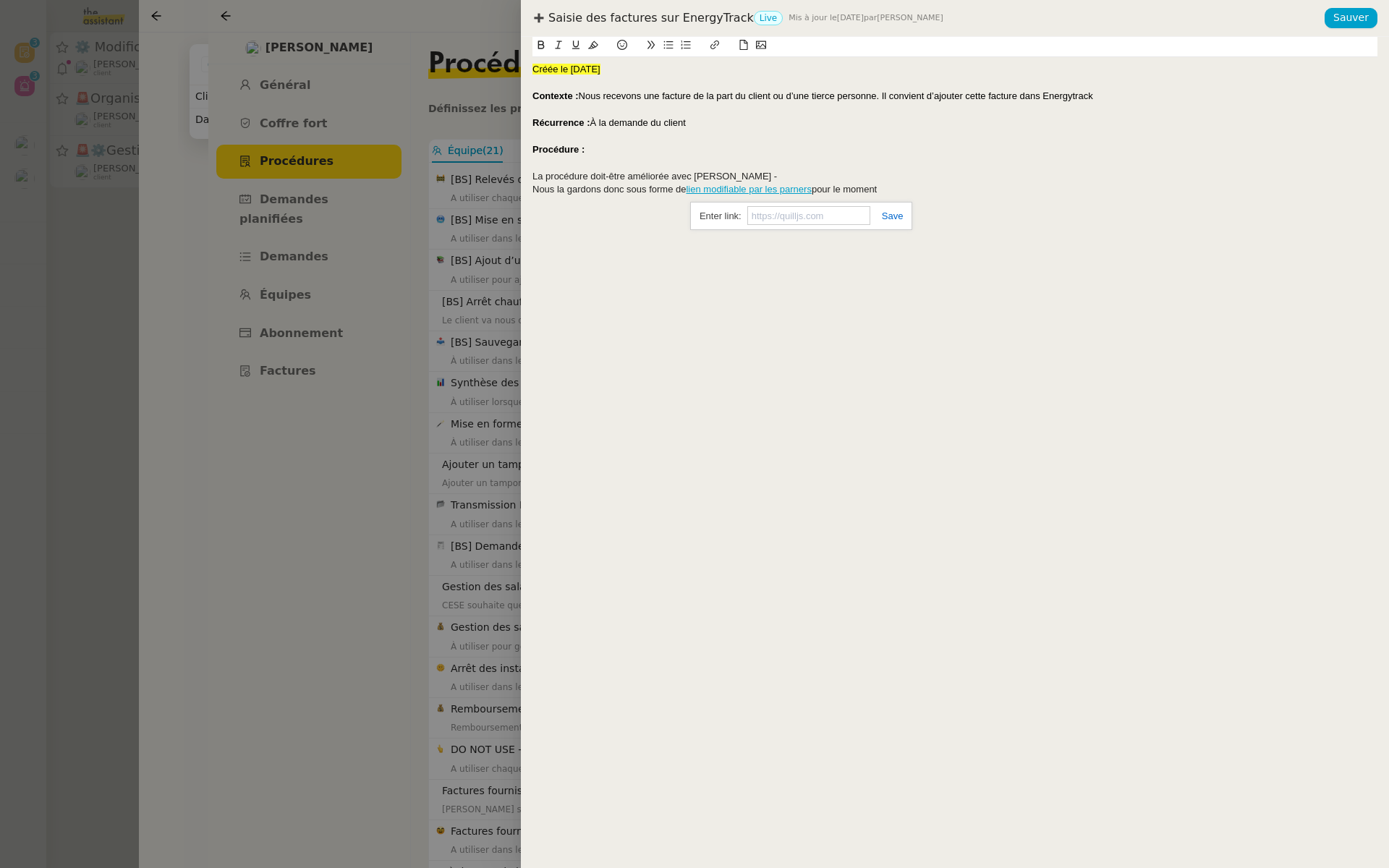
click at [778, 183] on div "Nous la gardons donc sous forme de lien modifiable par les parners pour le mome…" at bounding box center [954, 189] width 844 height 13
drag, startPoint x: 816, startPoint y: 189, endPoint x: 689, endPoint y: 188, distance: 127.0
click at [689, 188] on div "Nous la gardons donc sous forme de lien modifiable par les partners pour le mom…" at bounding box center [954, 189] width 844 height 13
click at [689, 188] on link "lien modifiable par les" at bounding box center [731, 189] width 91 height 11
click at [781, 213] on link at bounding box center [762, 215] width 34 height 11
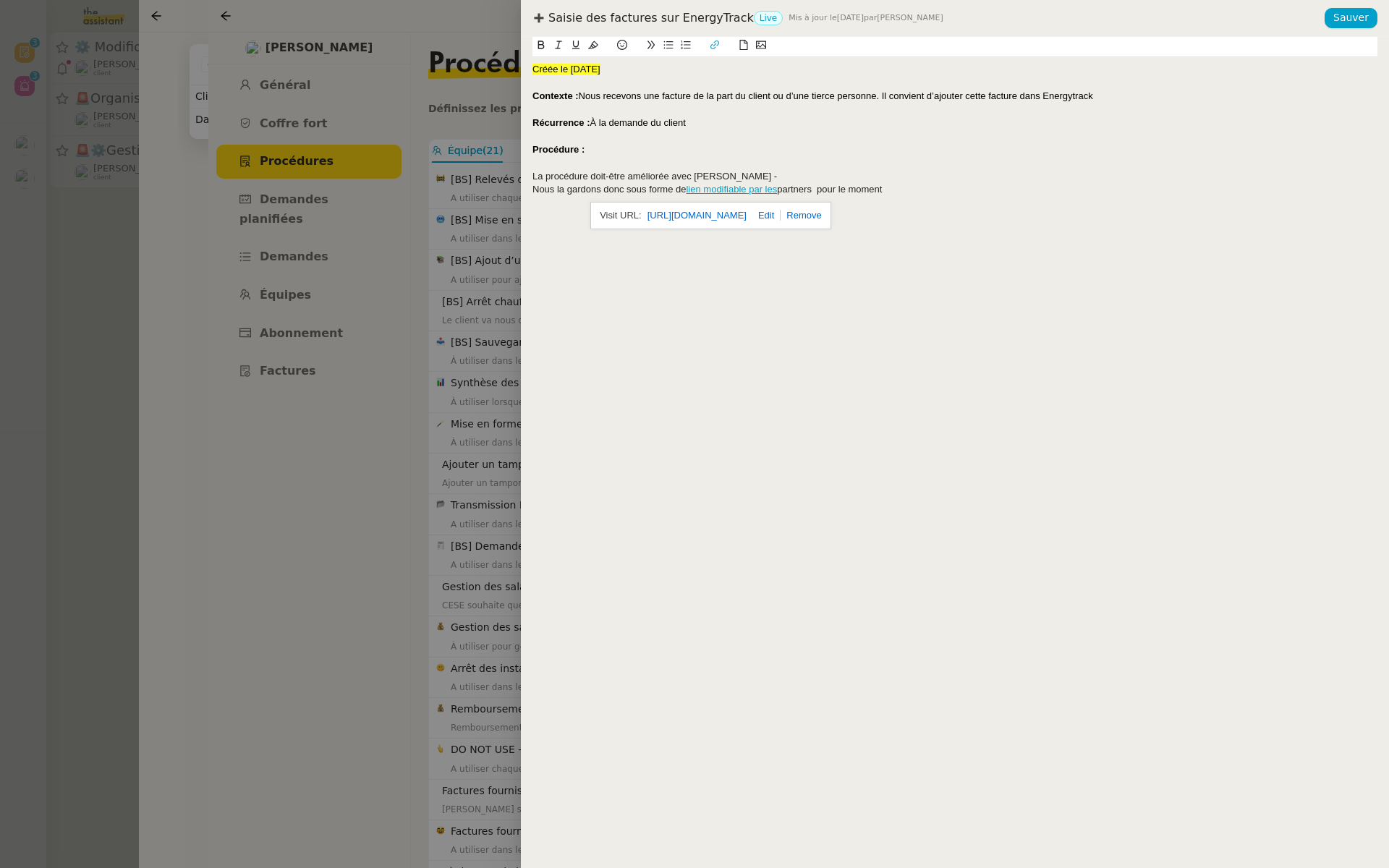
type input "https://docs.google.com/document/d/1NrZokZom3pY-xJS7Mp-zvPLqgex7qxA2qIN9i5zZwSo…"
click at [789, 212] on link at bounding box center [776, 216] width 34 height 11
drag, startPoint x: 820, startPoint y: 188, endPoint x: 672, endPoint y: 189, distance: 148.0
click at [672, 189] on div "Nous la gardons donc sous forme de lien modifiable par les partners pour le mom…" at bounding box center [954, 189] width 844 height 13
click at [713, 42] on icon at bounding box center [714, 45] width 10 height 10
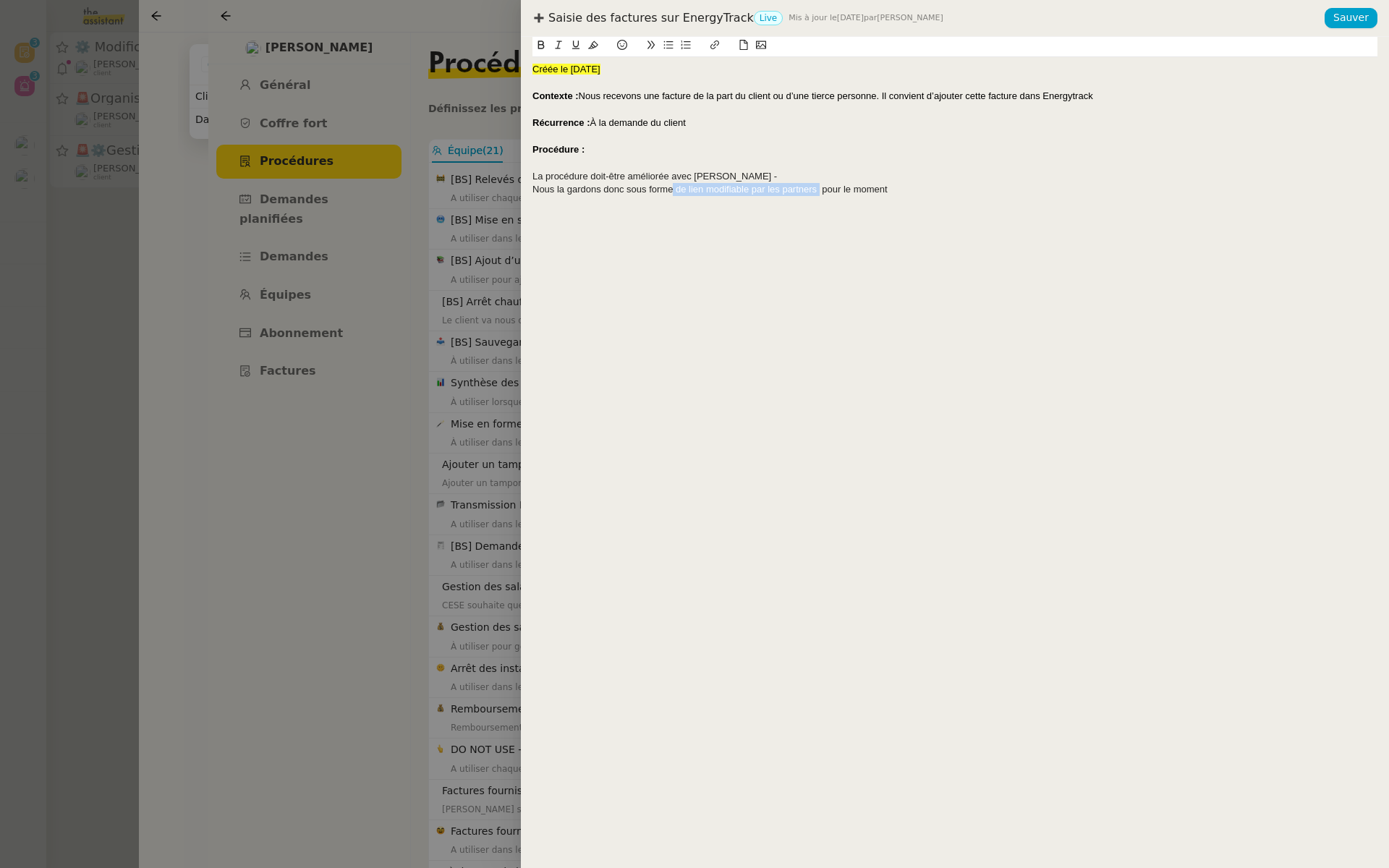
type input "de lien modifiable par les partners"
paste input "https://docs.google.com/document/d/1NrZokZom3pY-xJS7Mp-zvPLqgex7qxA2qIN9i5zZwSo…"
type input "https://docs.google.com/document/d/1NrZokZom3pY-xJS7Mp-zvPLqgex7qxA2qIN9i5zZwSo…"
click at [854, 193] on div "Nous la gardons donc sous forme de lien modifiable par les partners pour le mom…" at bounding box center [954, 189] width 844 height 13
drag, startPoint x: 1344, startPoint y: 15, endPoint x: 1348, endPoint y: 36, distance: 21.4
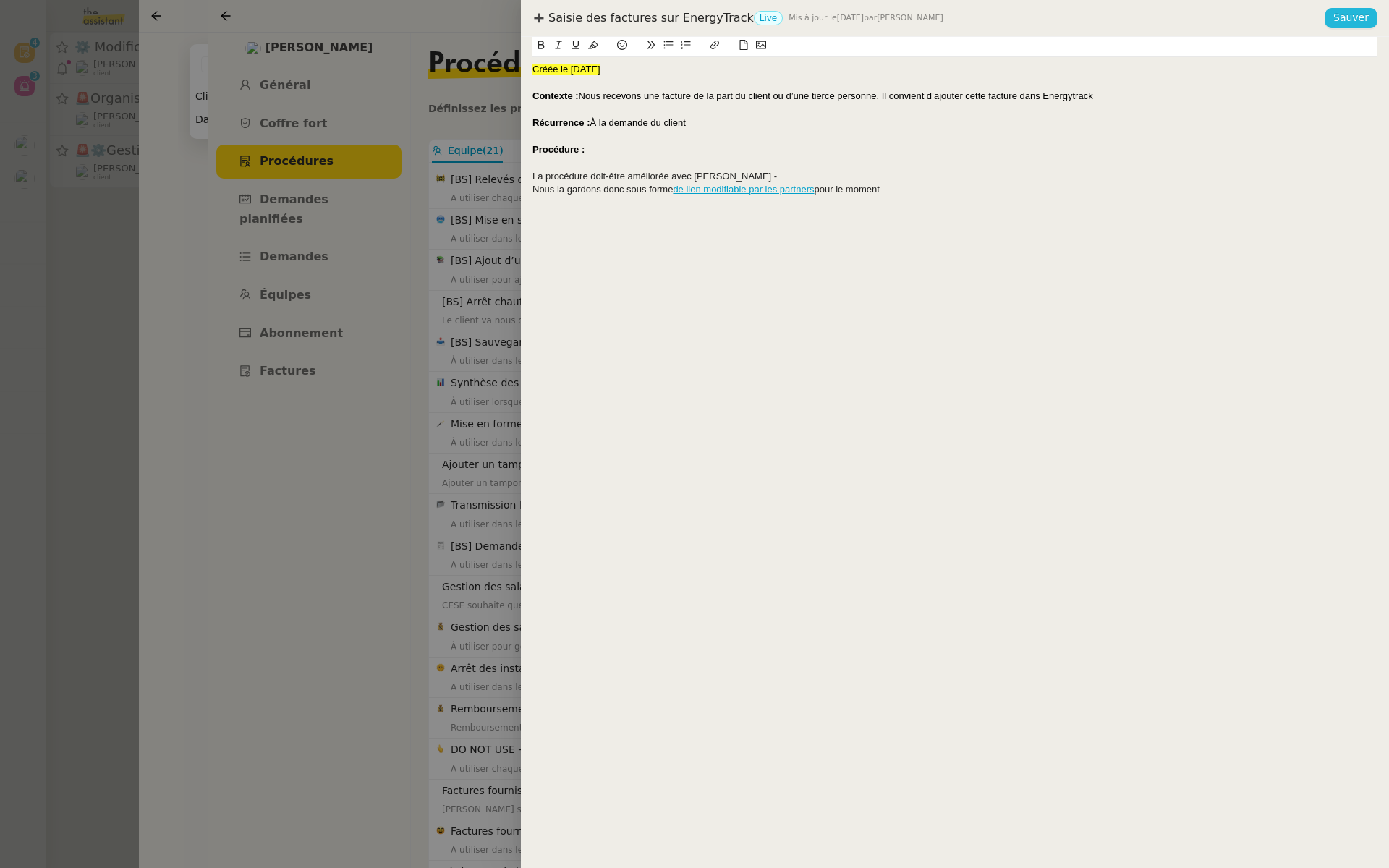
click at [1344, 15] on span "Sauver" at bounding box center [1350, 17] width 36 height 16
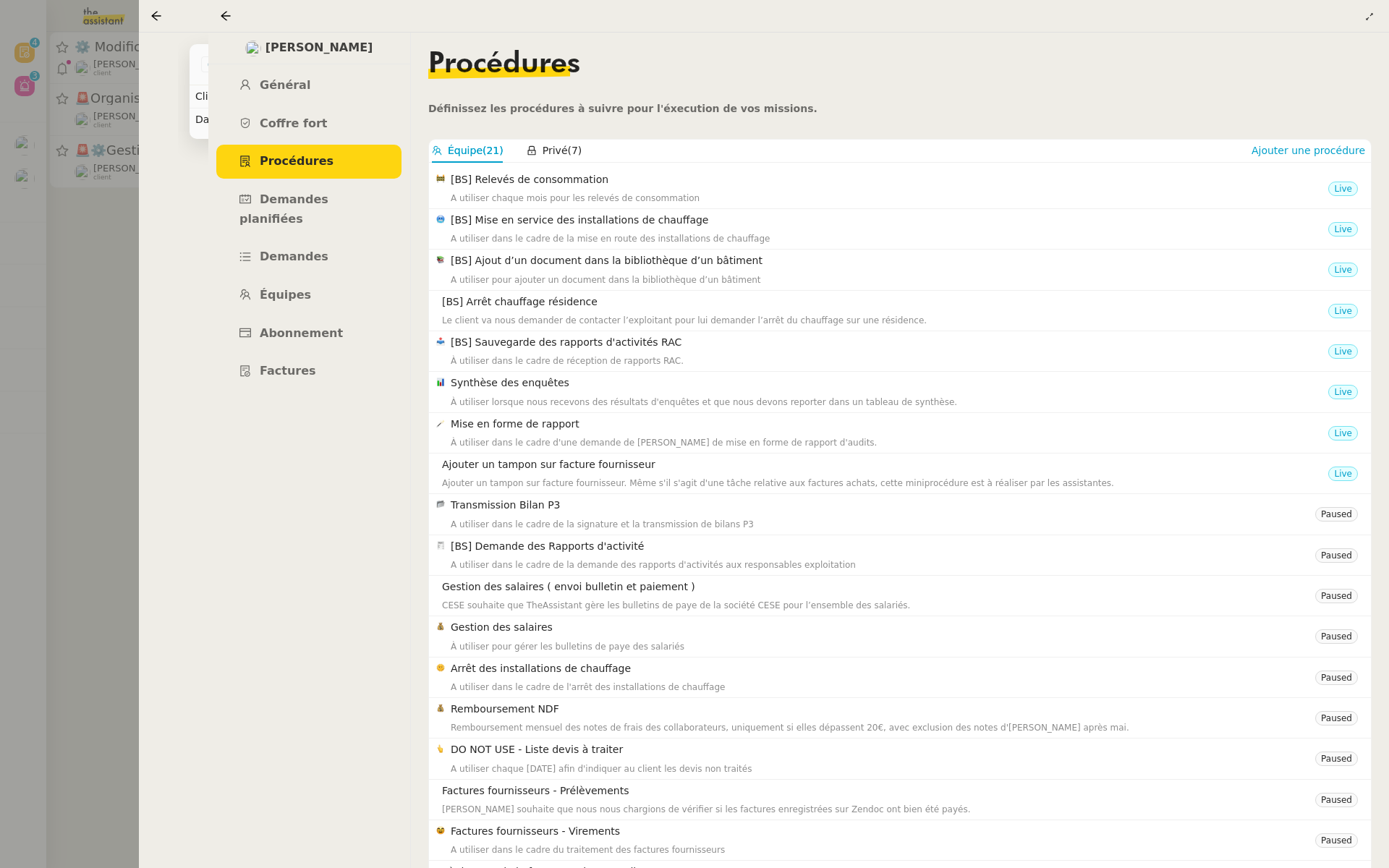
click at [29, 304] on div at bounding box center [694, 434] width 1389 height 868
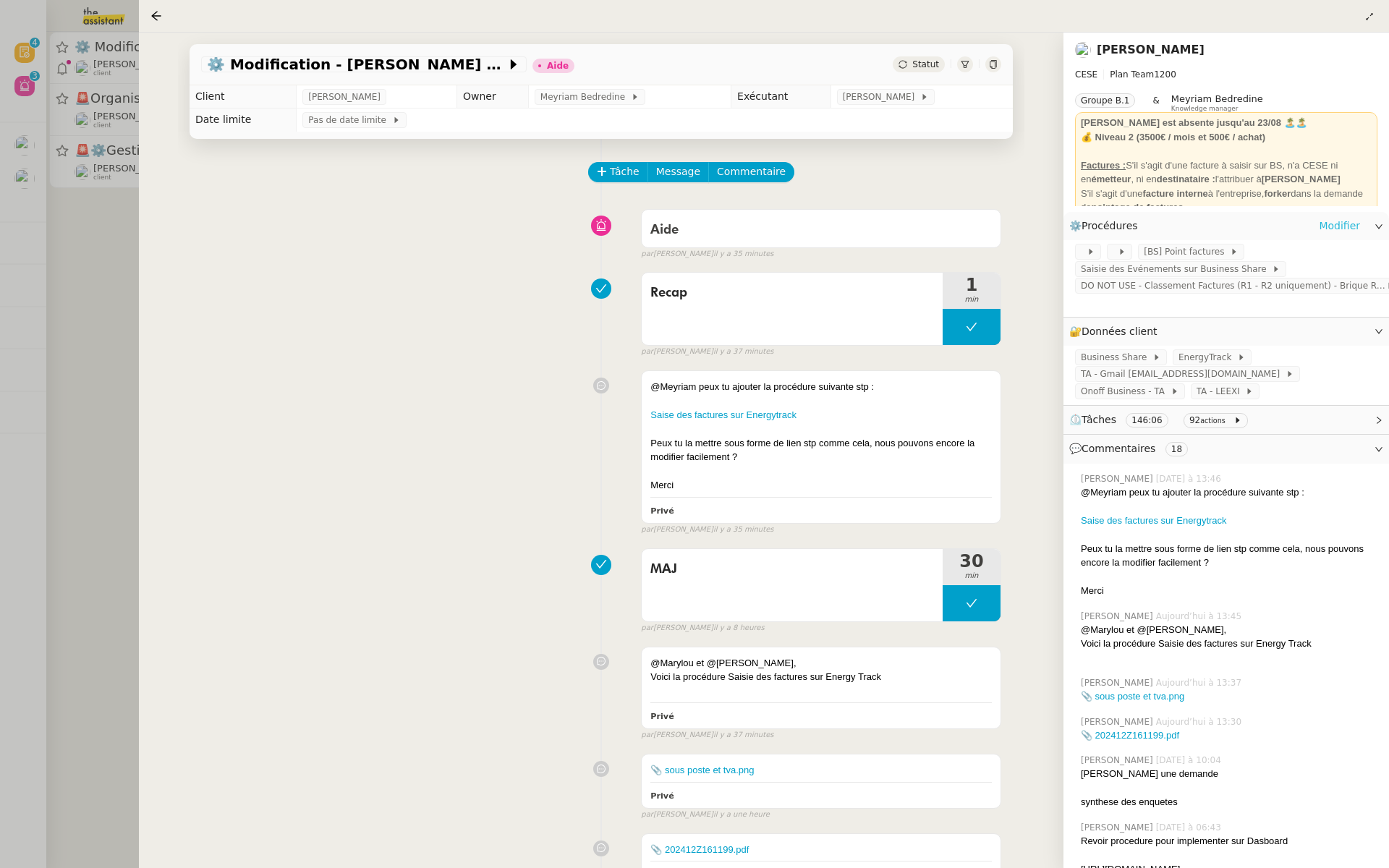
click at [1341, 227] on link "Modifier" at bounding box center [1339, 226] width 41 height 16
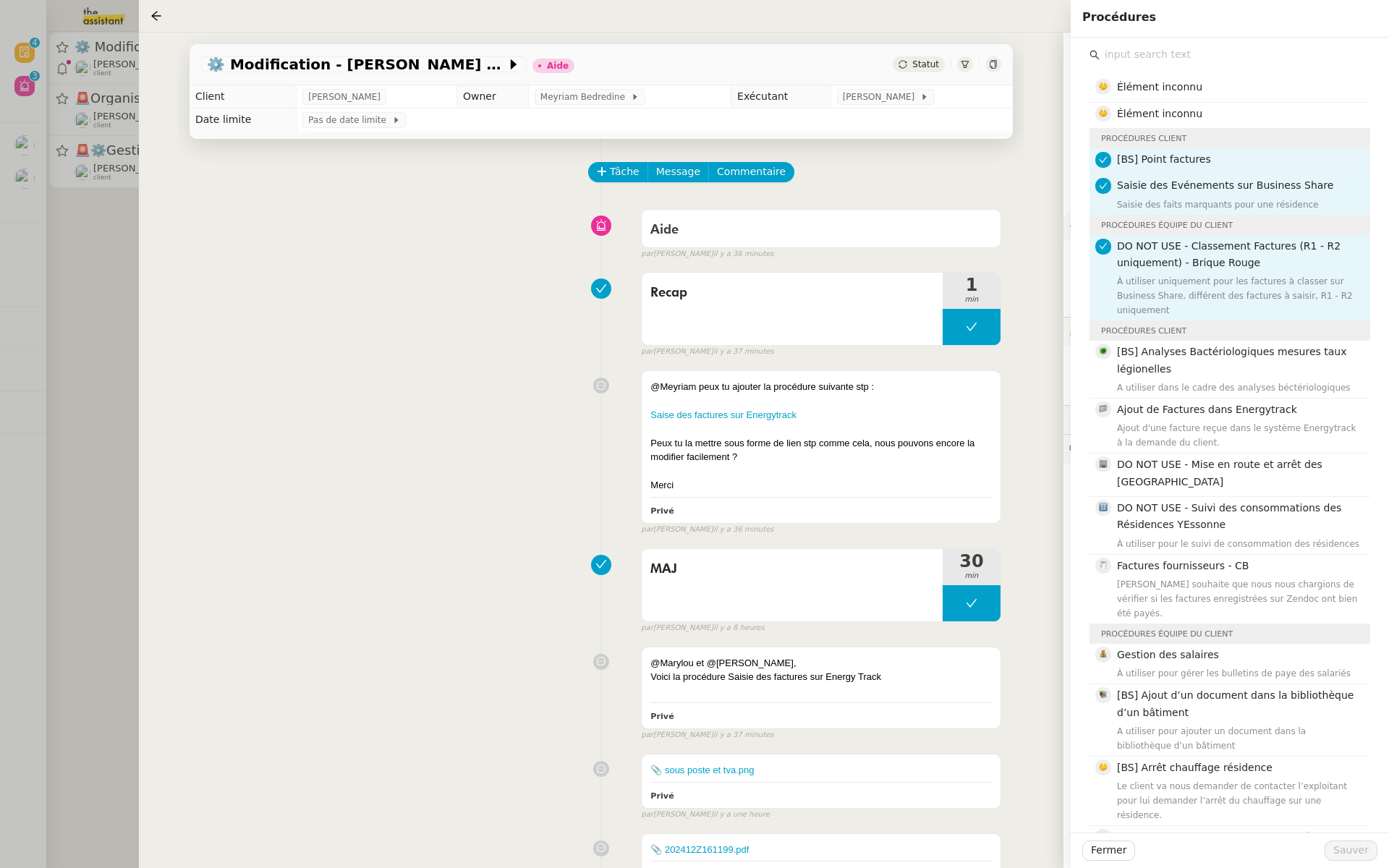
click at [967, 164] on div "Tâche Message Commentaire" at bounding box center [795, 179] width 412 height 35
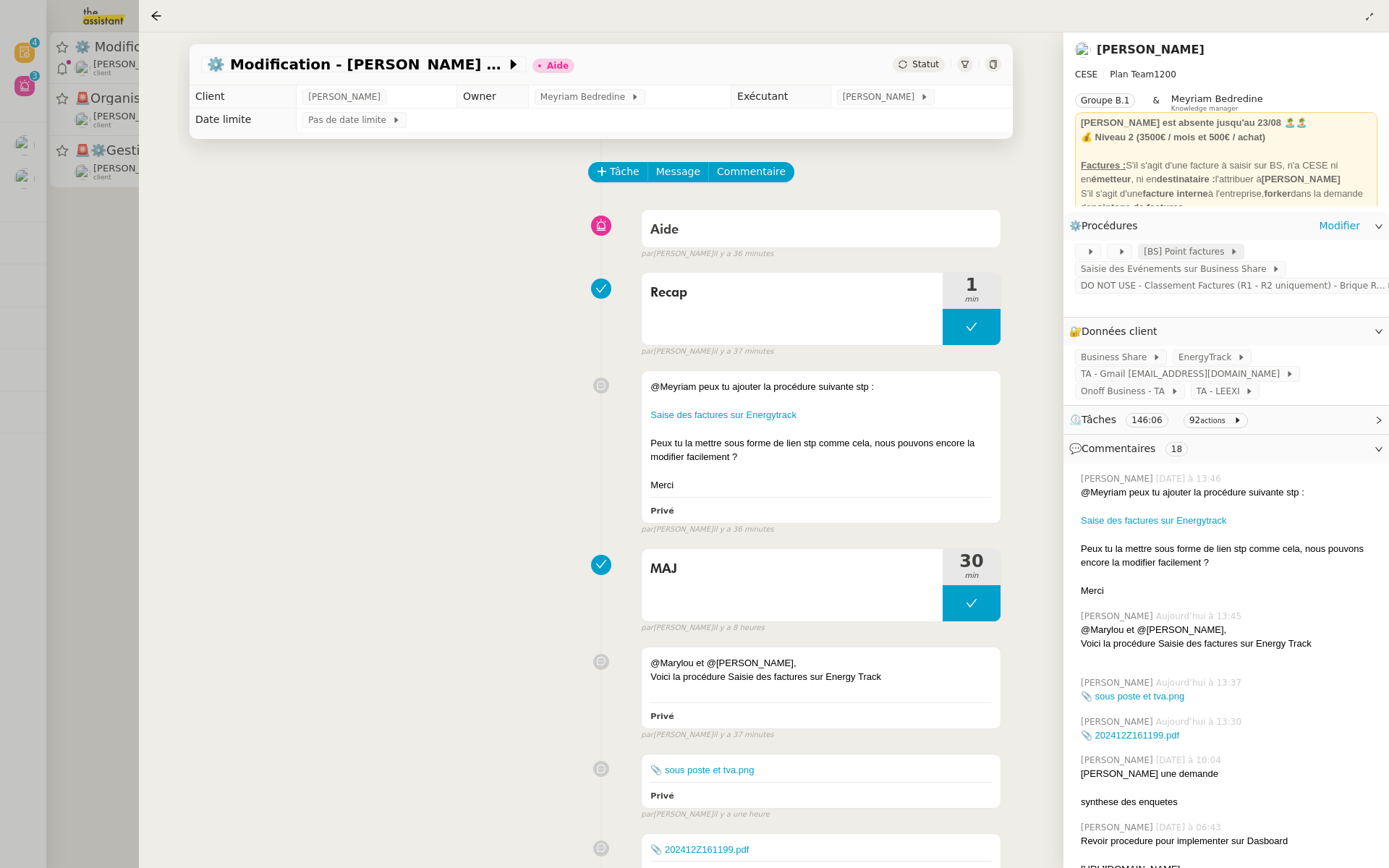
click at [1203, 250] on span "[BS] Point factures" at bounding box center [1186, 251] width 86 height 15
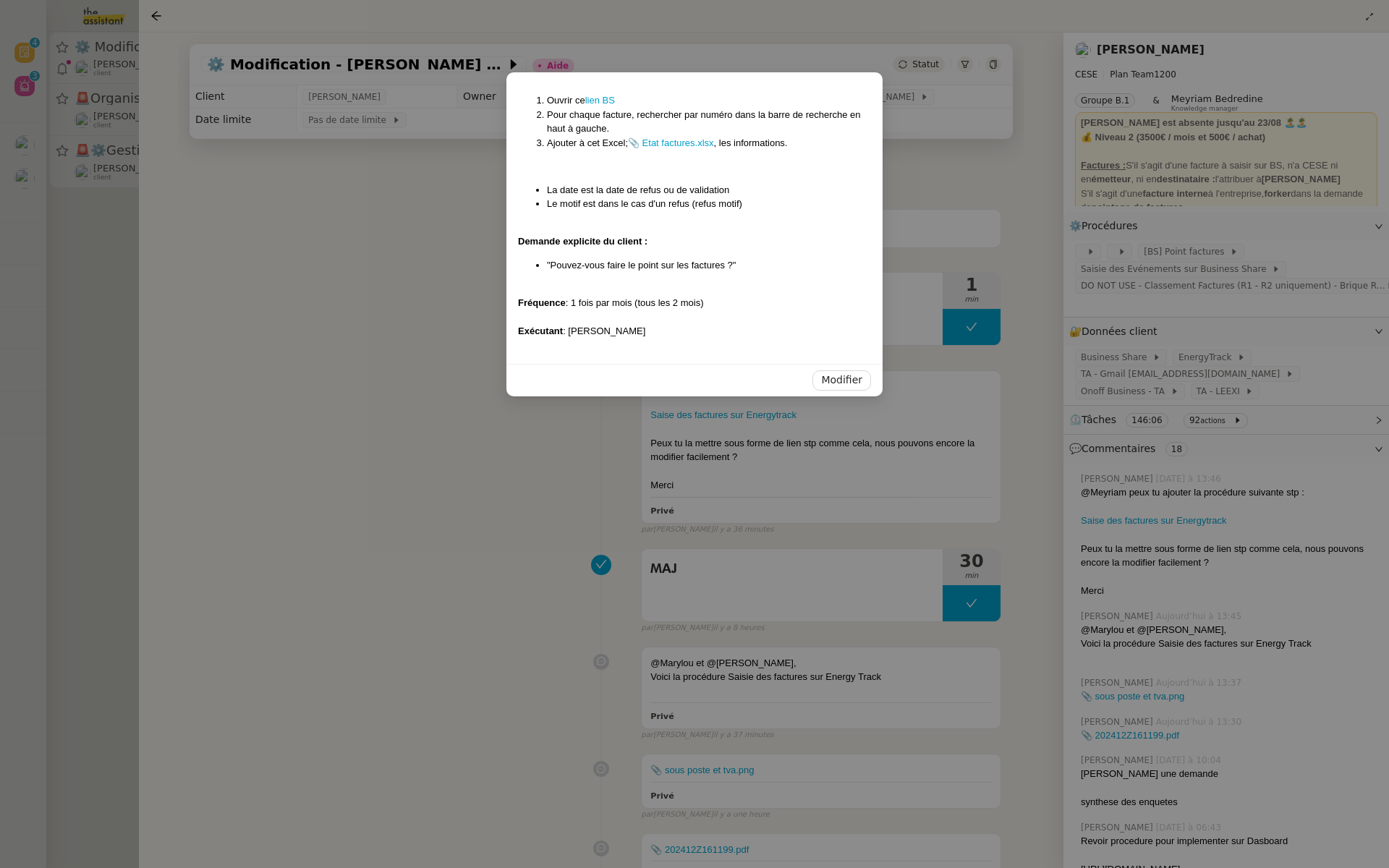
click at [434, 258] on nz-modal-container "Ouvrir ce lien BS Pour chaque facture, rechercher par numéro dans la barre de r…" at bounding box center [694, 434] width 1389 height 868
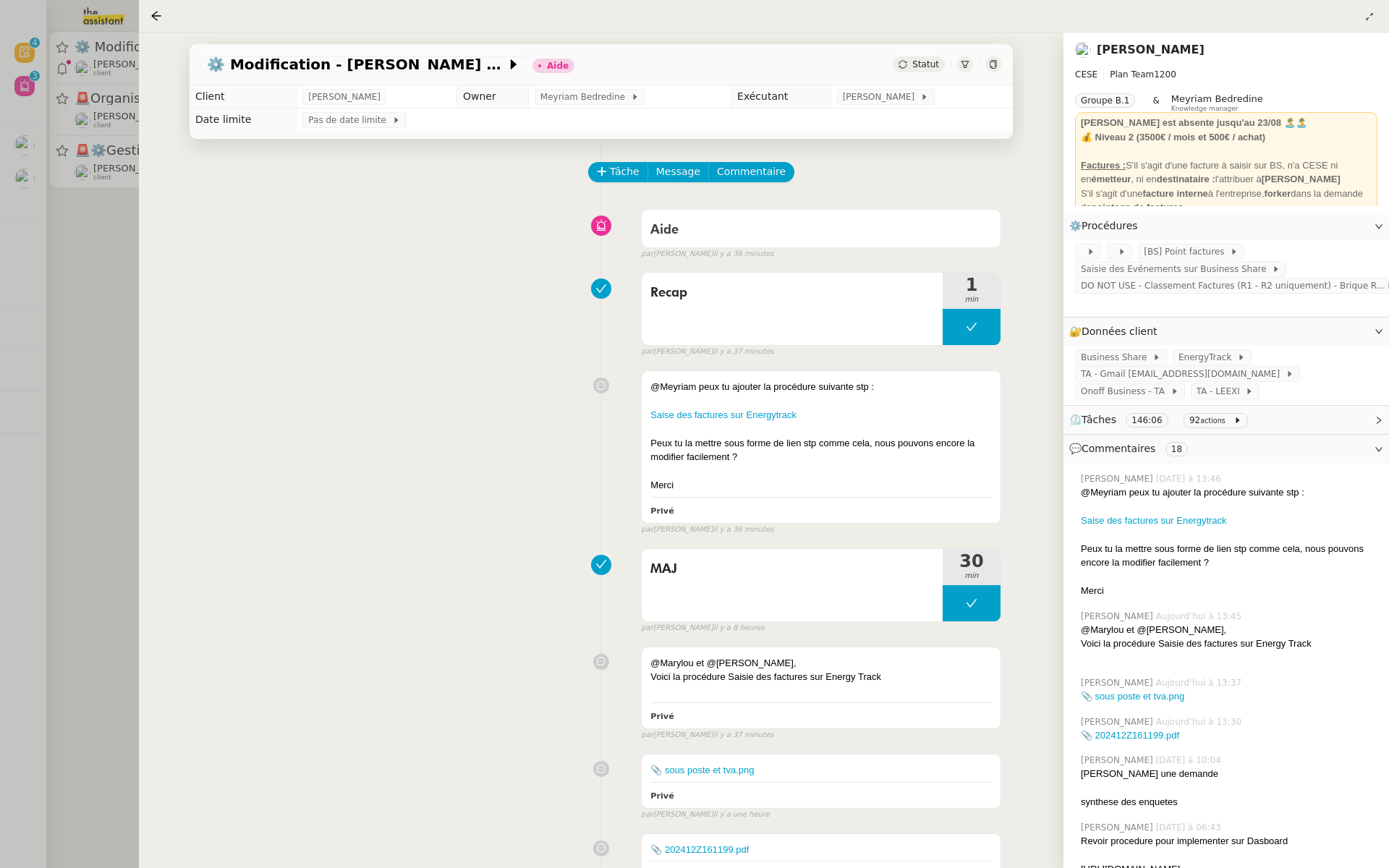
click at [1146, 45] on link "[PERSON_NAME]" at bounding box center [1150, 49] width 107 height 14
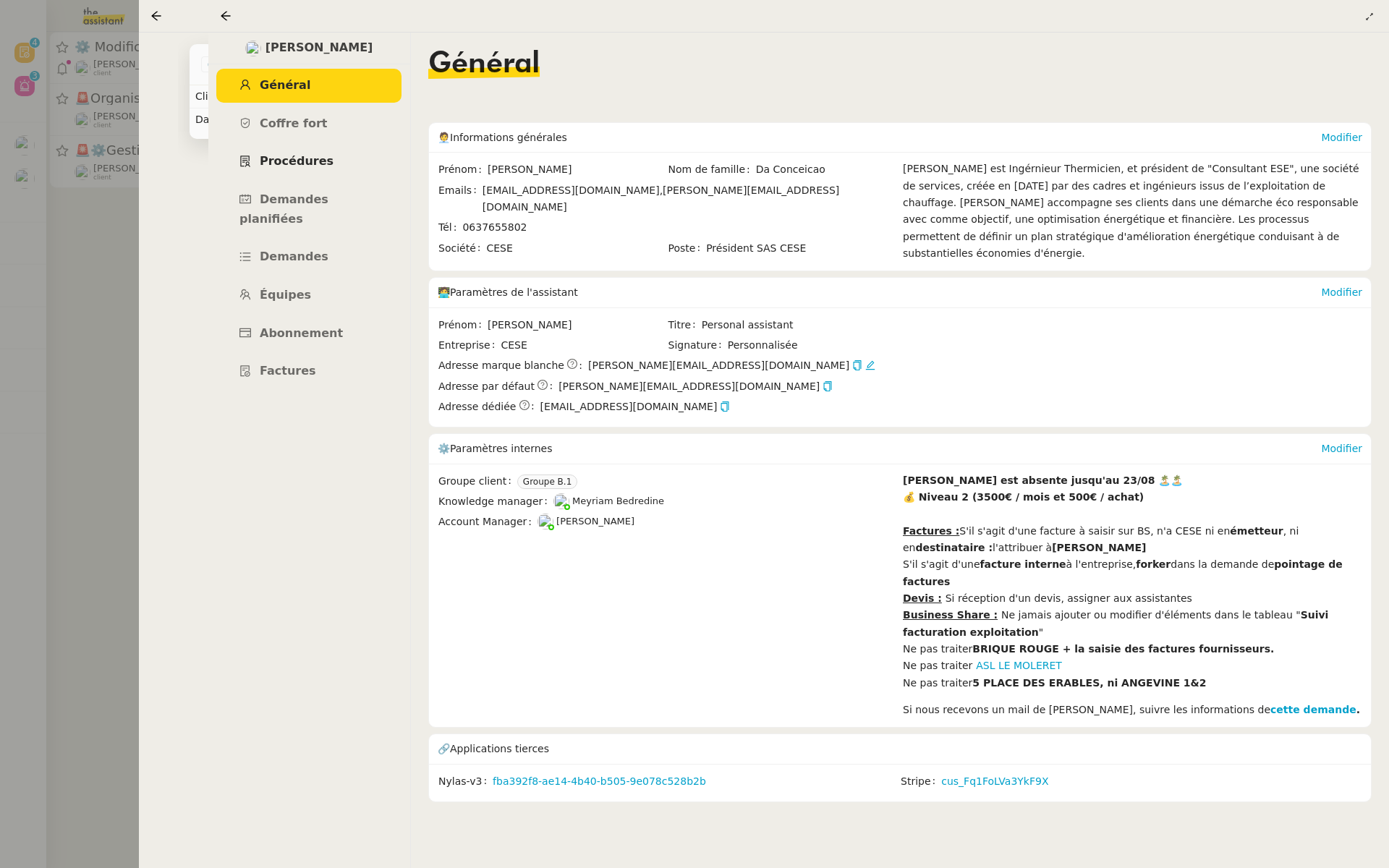
click at [279, 170] on link "Procédures" at bounding box center [308, 161] width 185 height 34
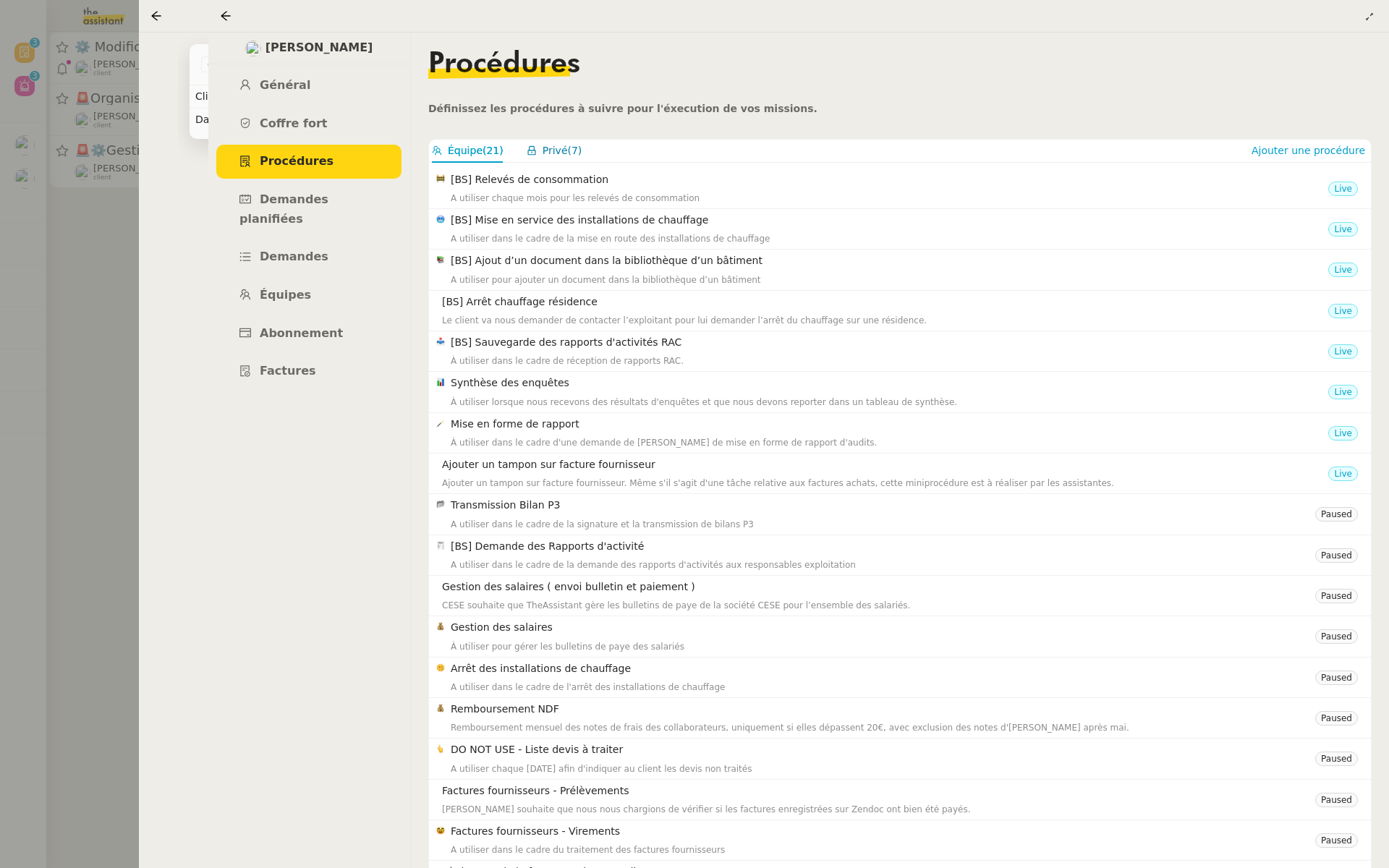
click at [555, 149] on span "Privé" at bounding box center [556, 150] width 26 height 12
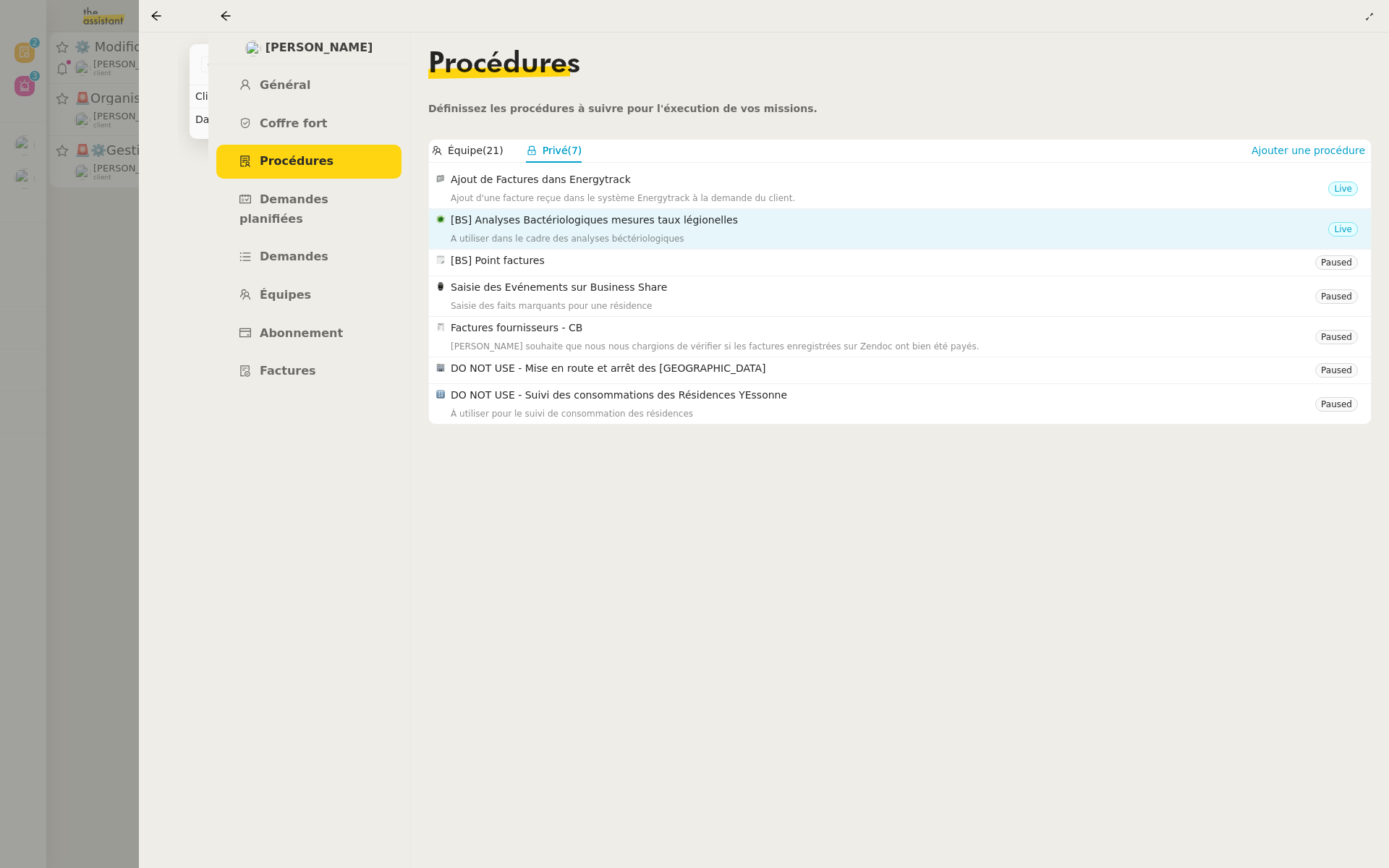
click at [953, 236] on div "A utiliser dans le cadre des analyses béctériologiques" at bounding box center [889, 239] width 877 height 15
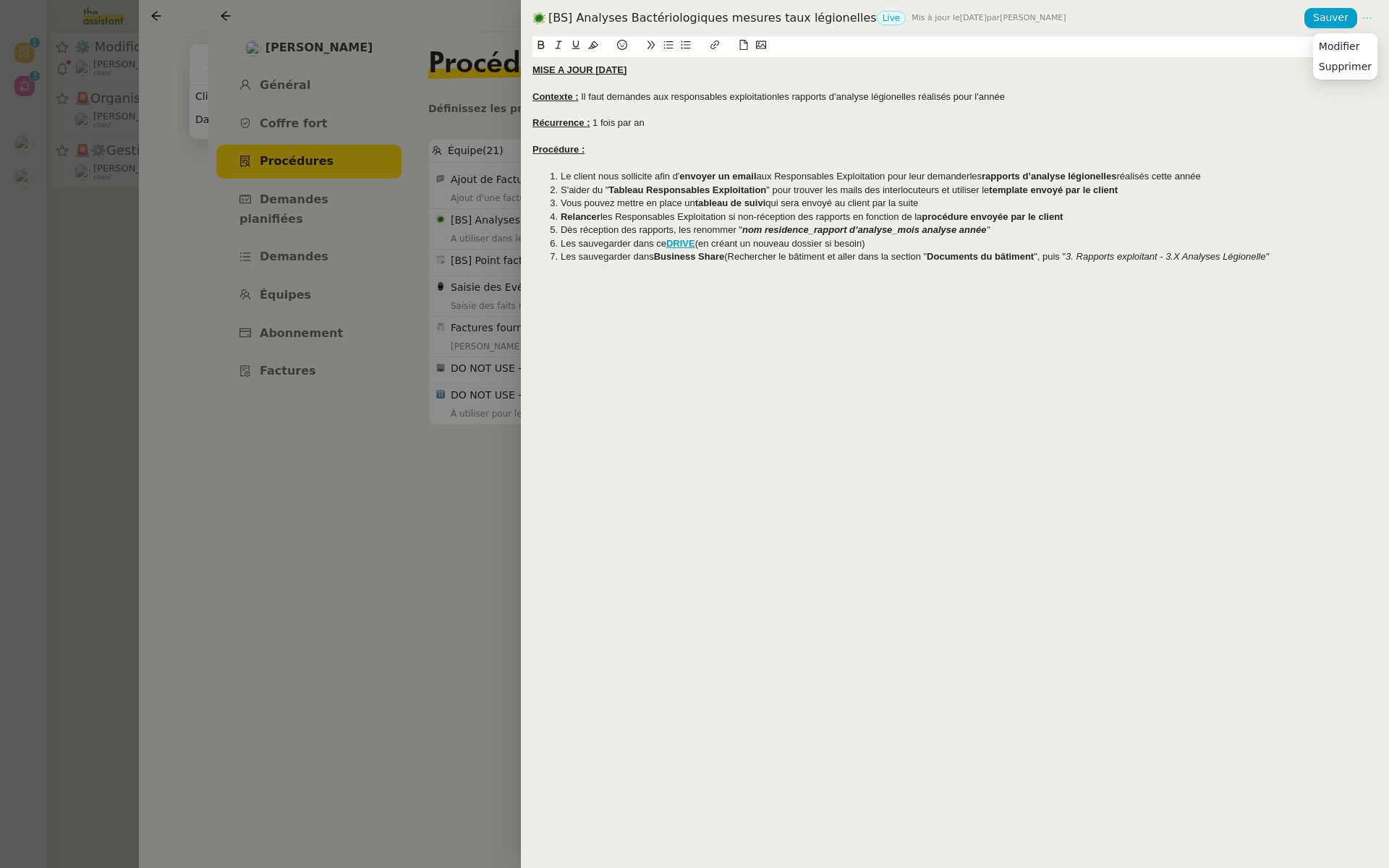
click at [1370, 19] on icon at bounding box center [1367, 18] width 8 height 2
click at [1354, 45] on span "Modifier" at bounding box center [1339, 46] width 41 height 13
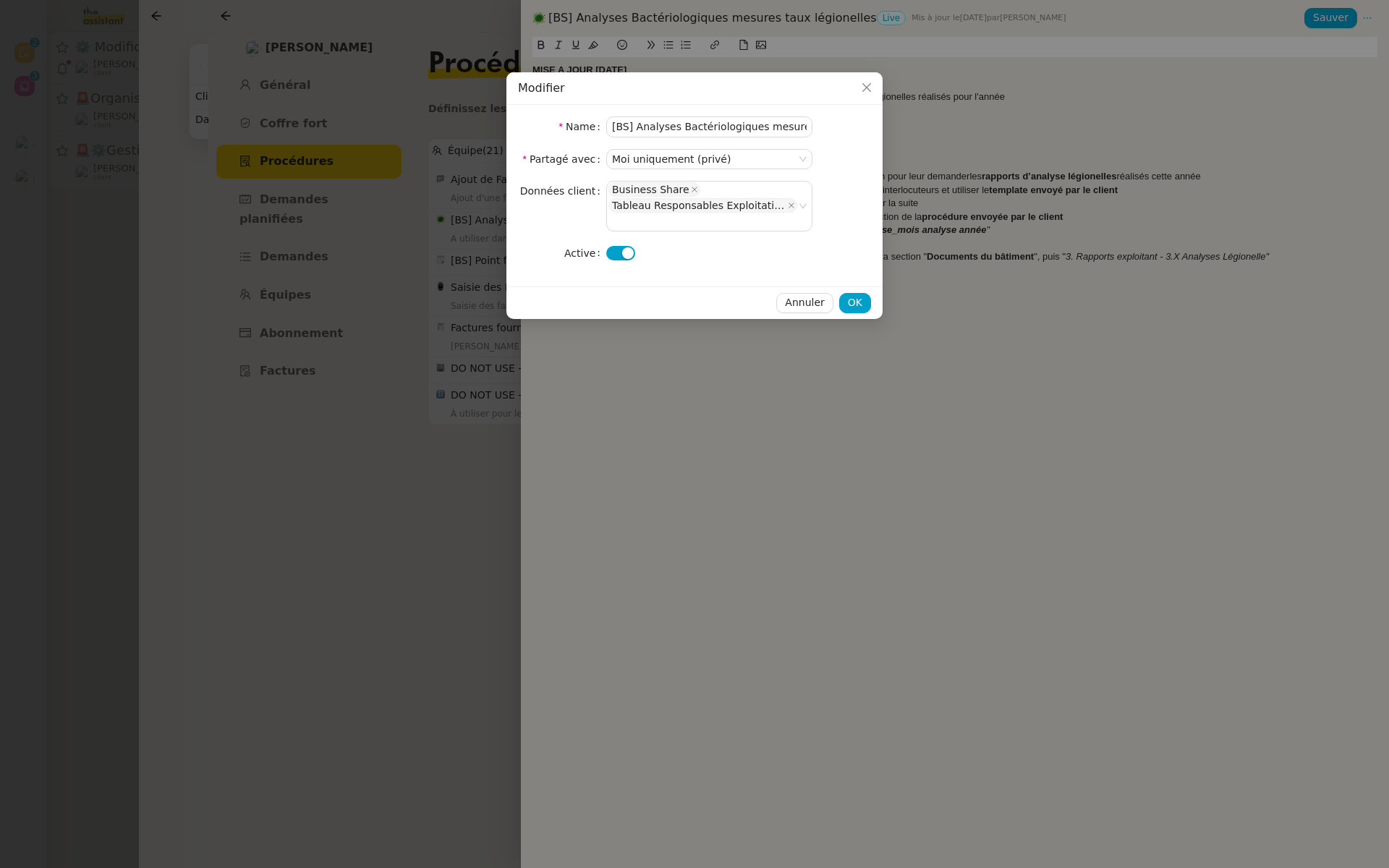
click at [620, 246] on button "button" at bounding box center [620, 253] width 29 height 15
click at [859, 294] on span "OK" at bounding box center [855, 302] width 15 height 16
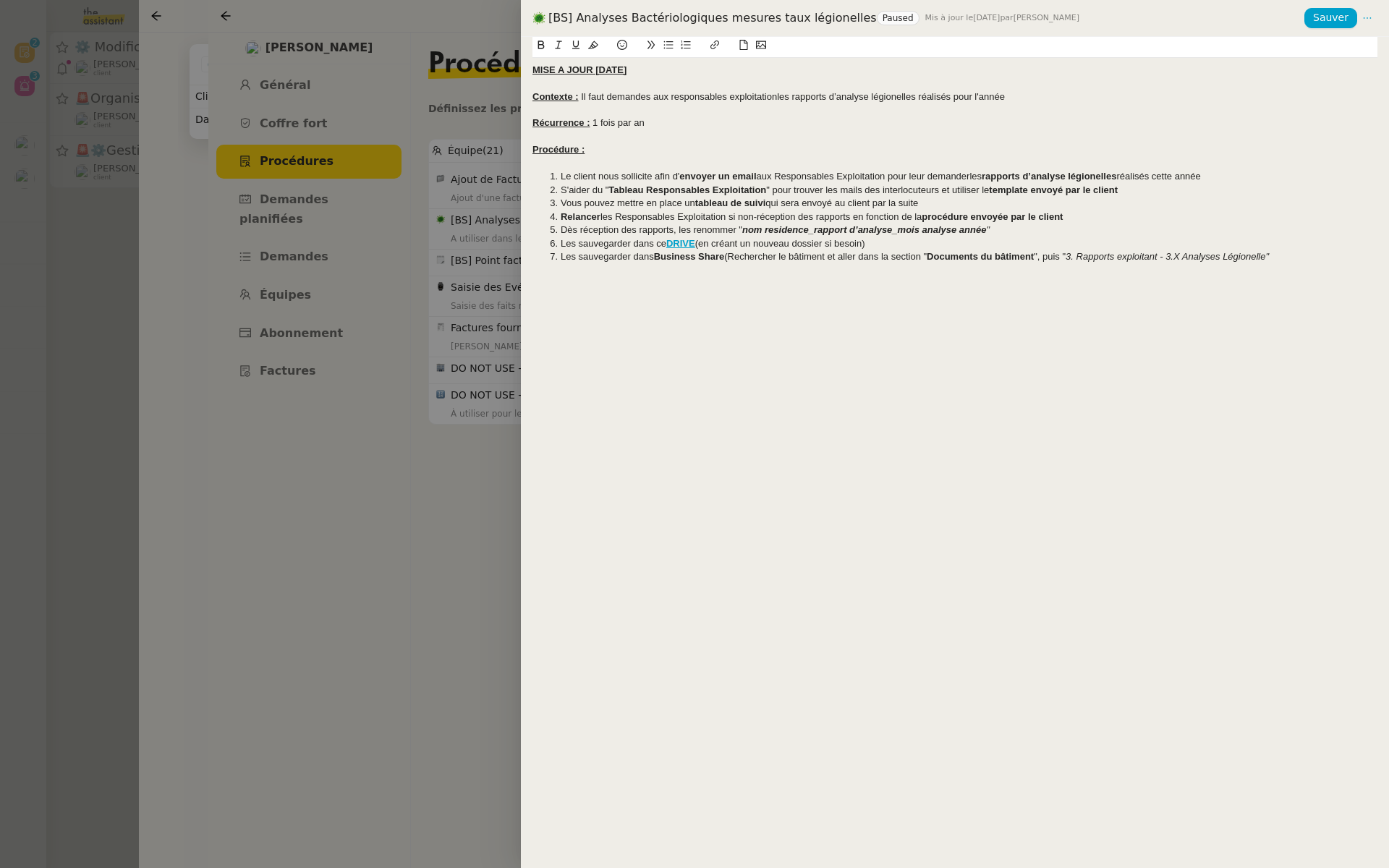
click at [319, 322] on div at bounding box center [694, 434] width 1389 height 868
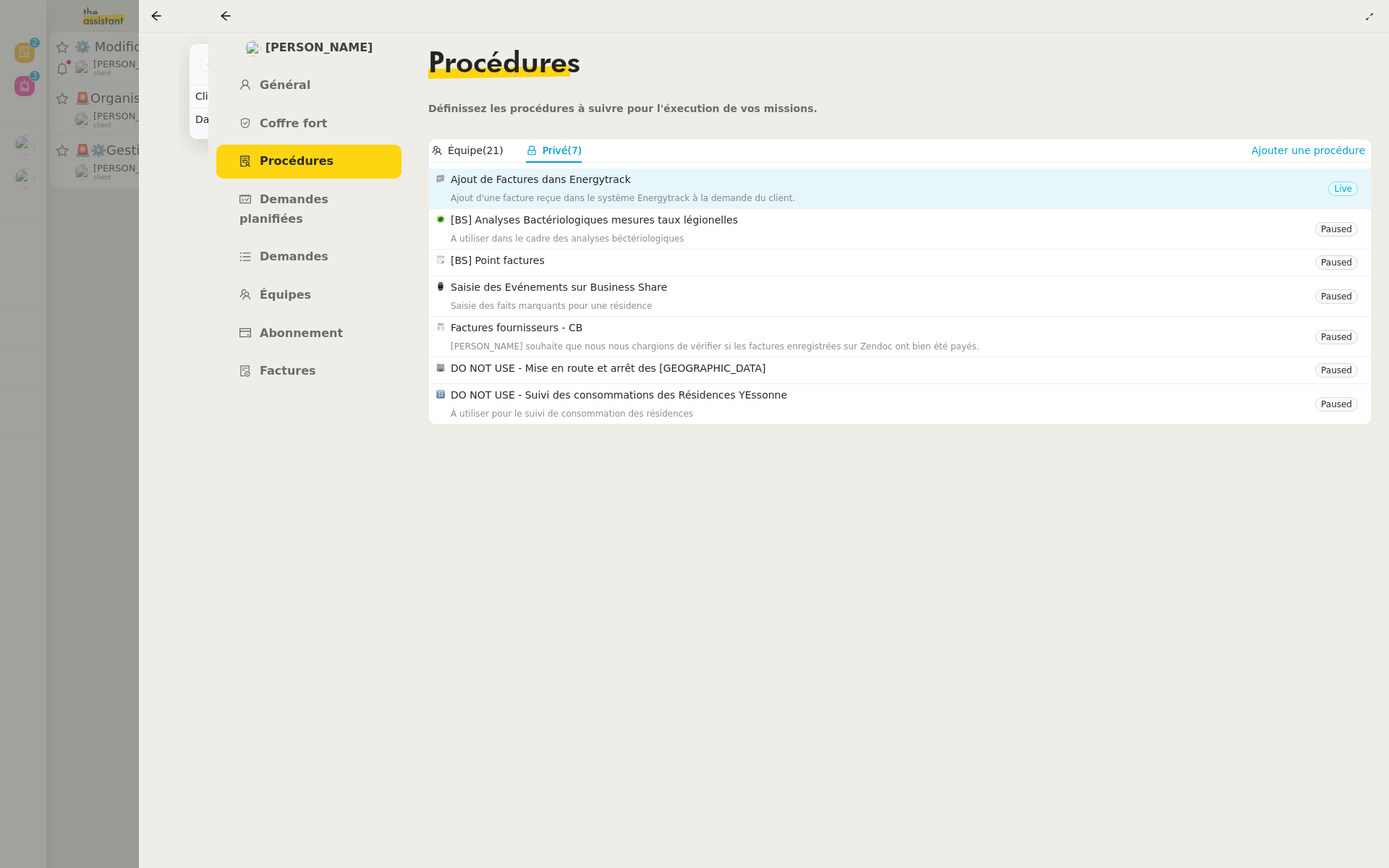
click at [564, 182] on h4 "Ajout de Factures dans Energytrack" at bounding box center [889, 179] width 877 height 16
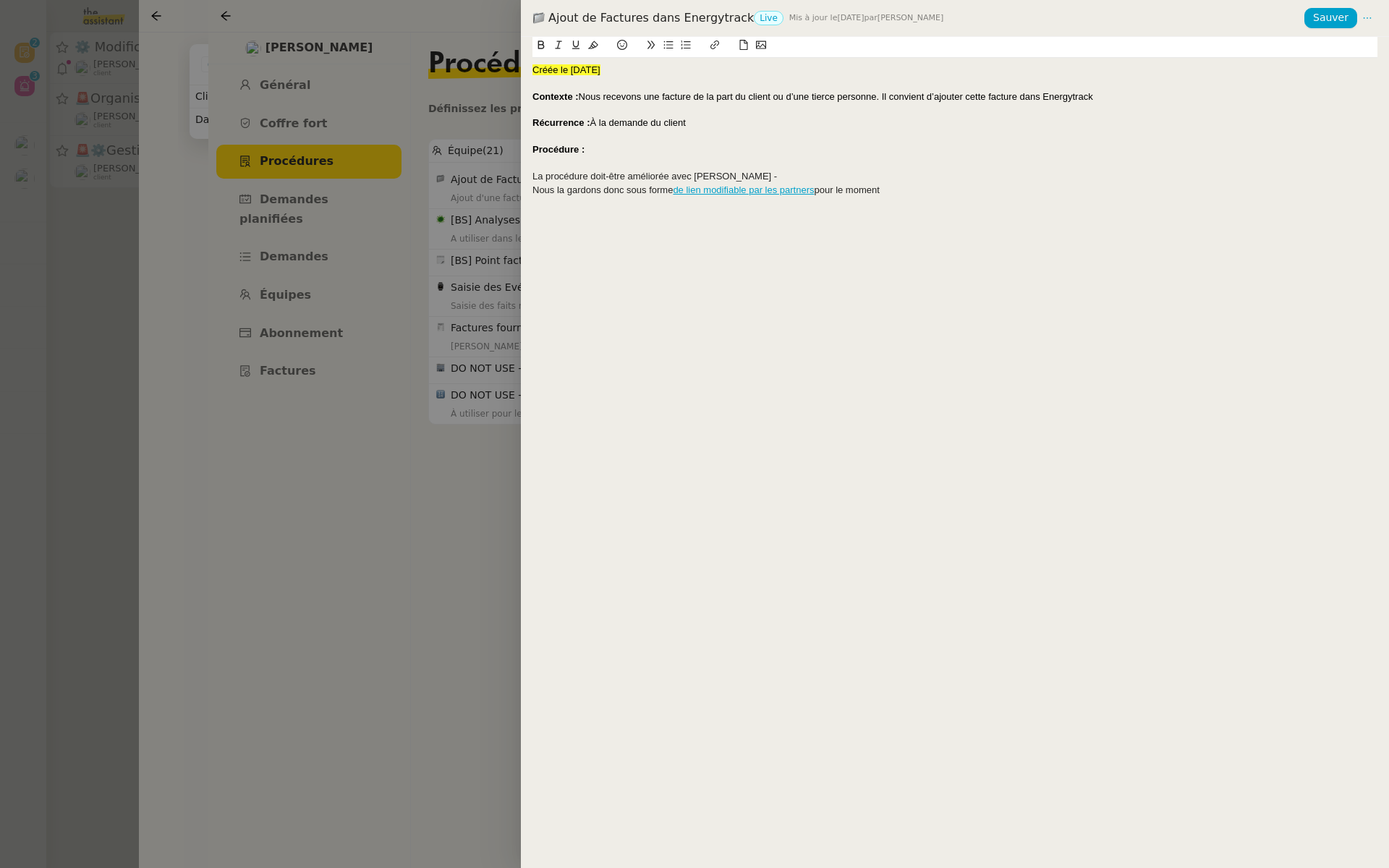
click at [342, 381] on div at bounding box center [694, 434] width 1389 height 868
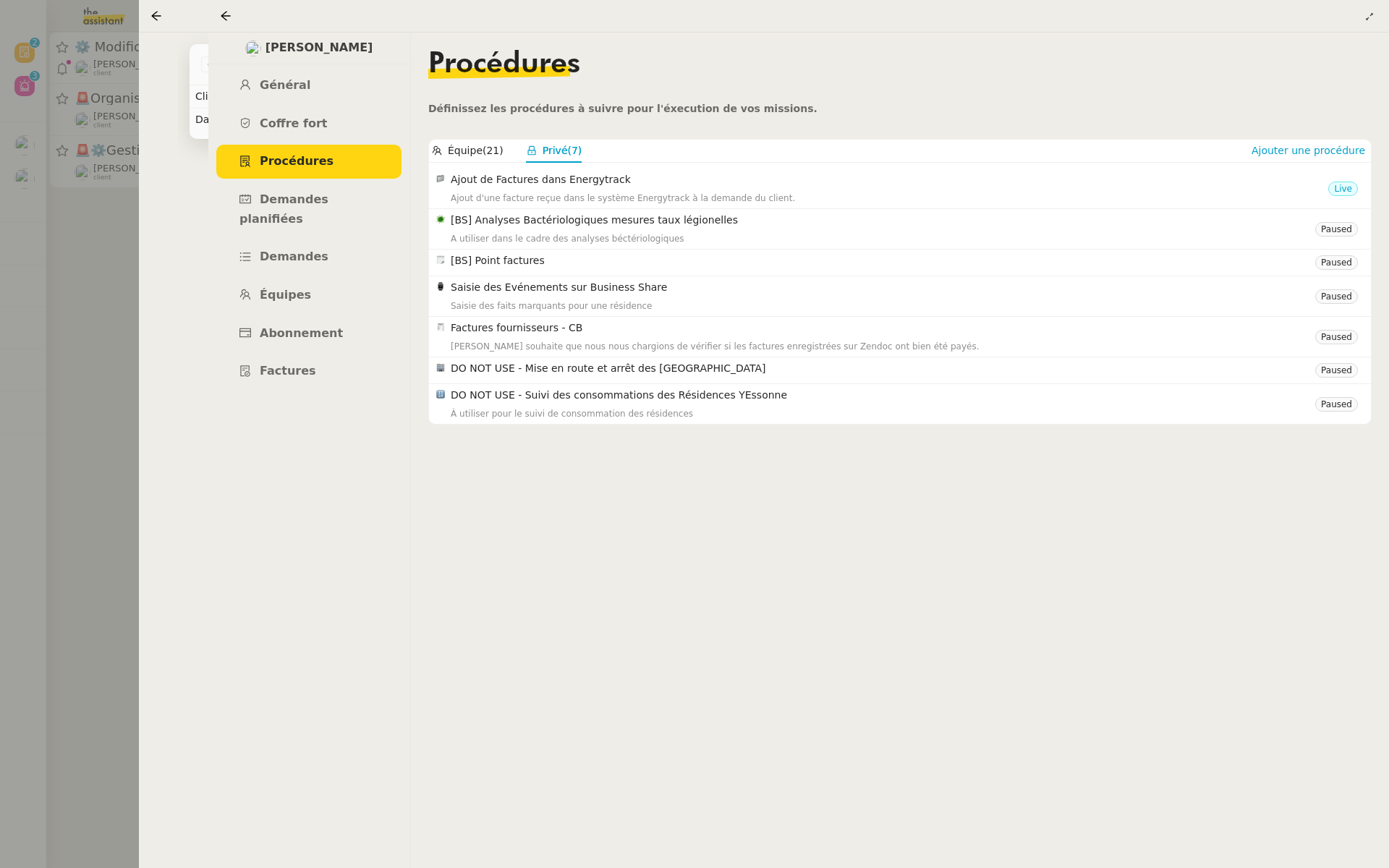
click at [108, 267] on div at bounding box center [694, 434] width 1389 height 868
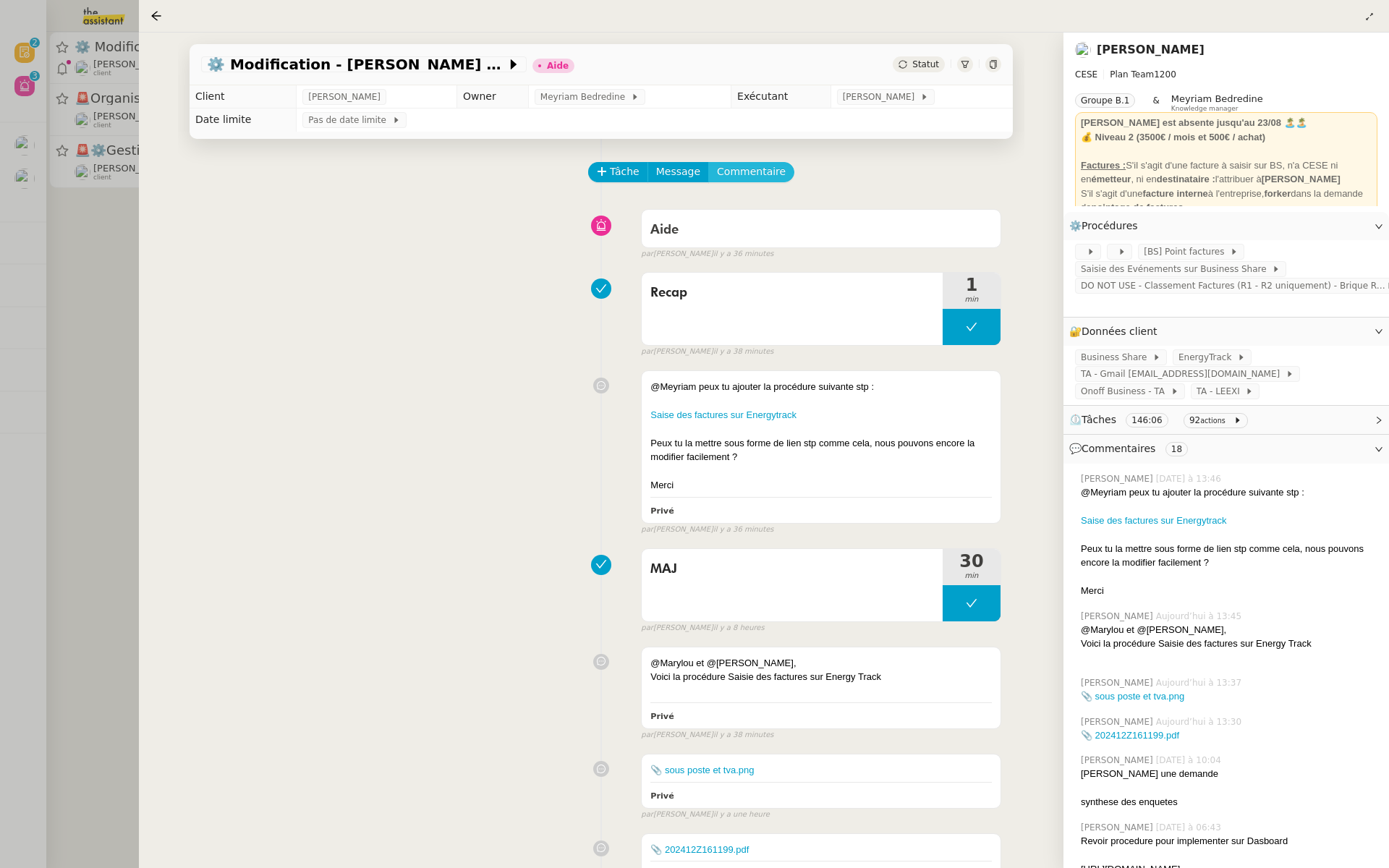
click at [763, 178] on span "Commentaire" at bounding box center [751, 171] width 68 height 16
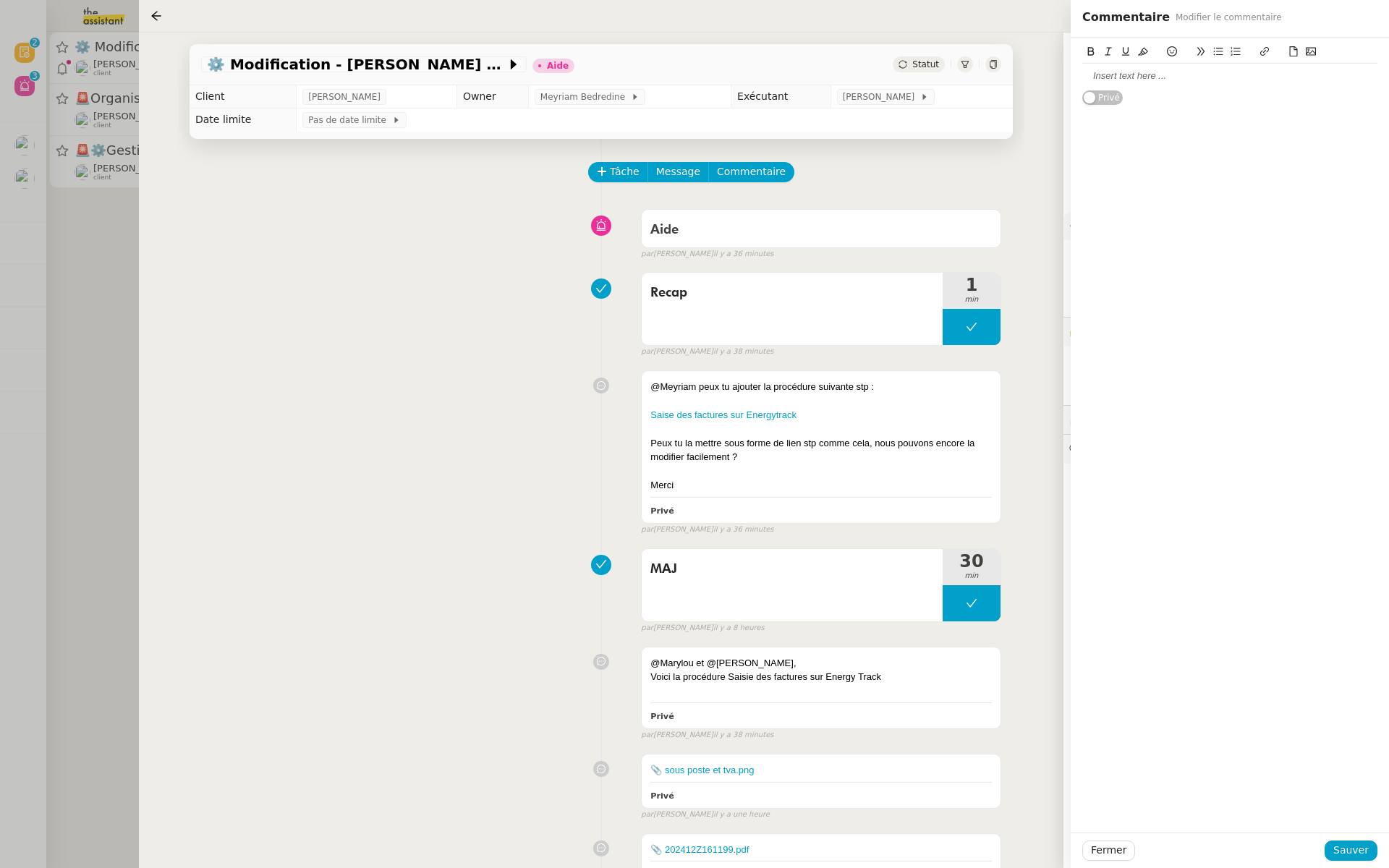
click at [1143, 76] on div at bounding box center [1230, 76] width 295 height 13
click at [1347, 849] on span "Sauver" at bounding box center [1350, 850] width 36 height 16
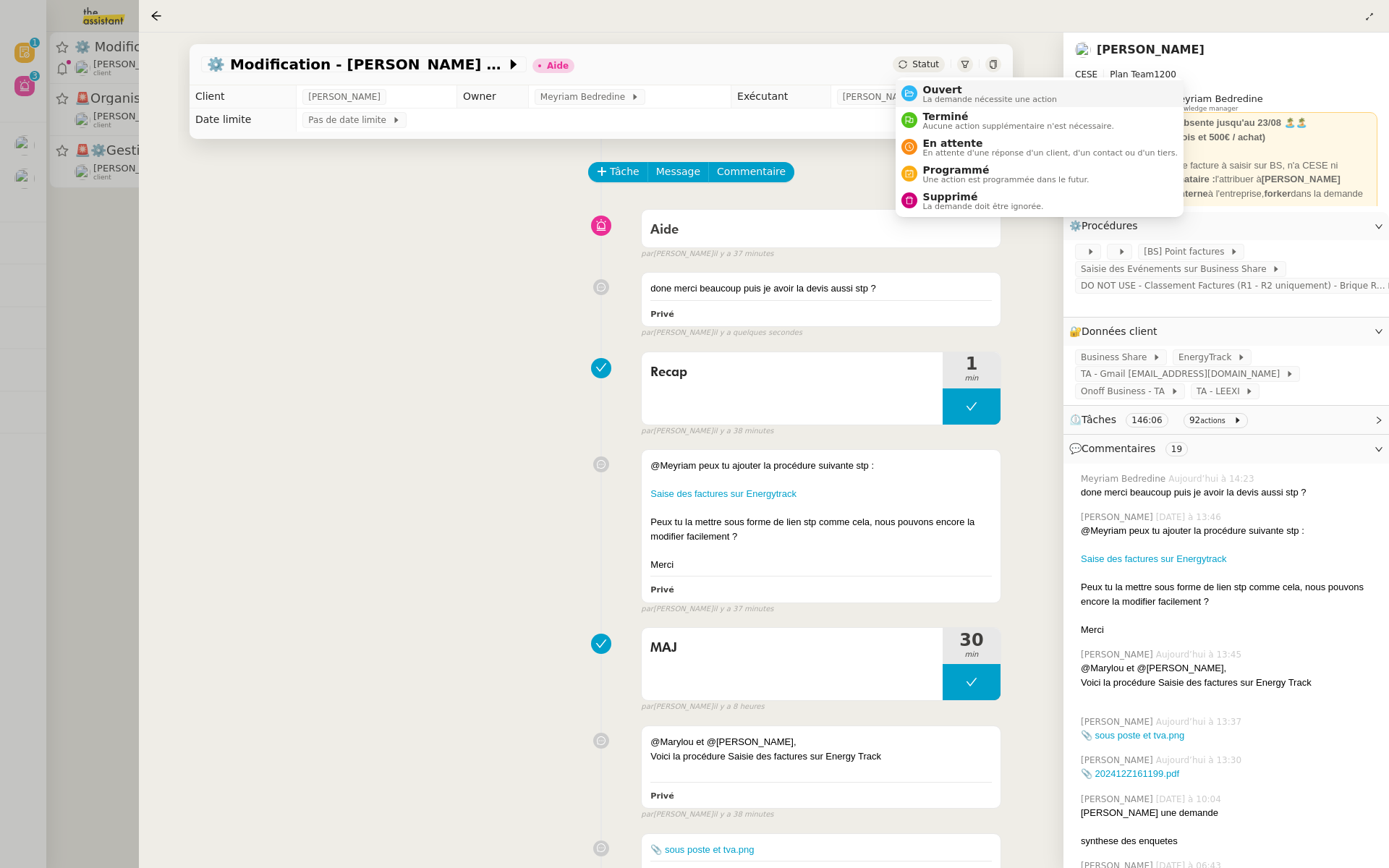
click at [937, 93] on span "Ouvert" at bounding box center [990, 89] width 135 height 12
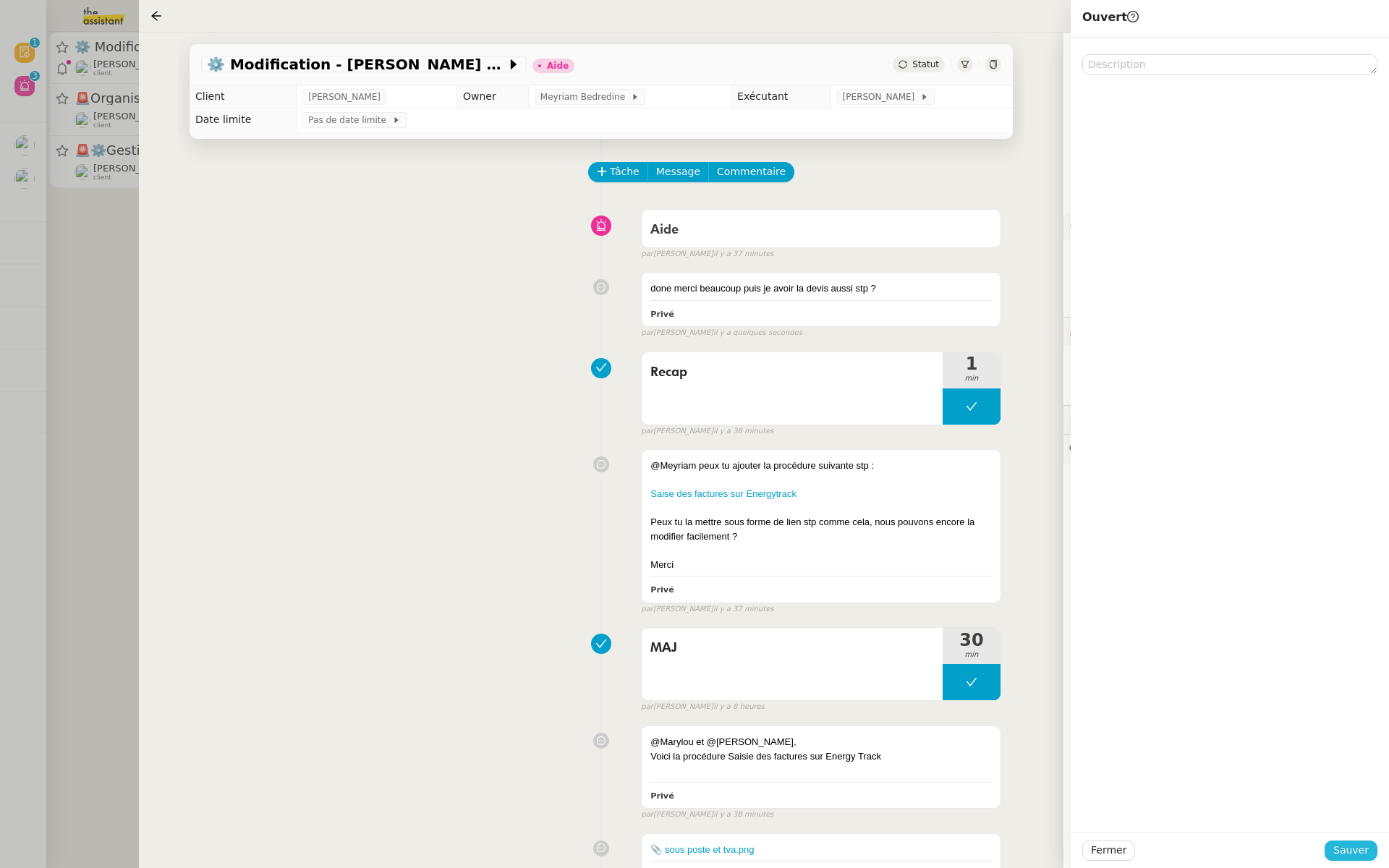
click at [1347, 848] on span "Sauver" at bounding box center [1350, 850] width 36 height 16
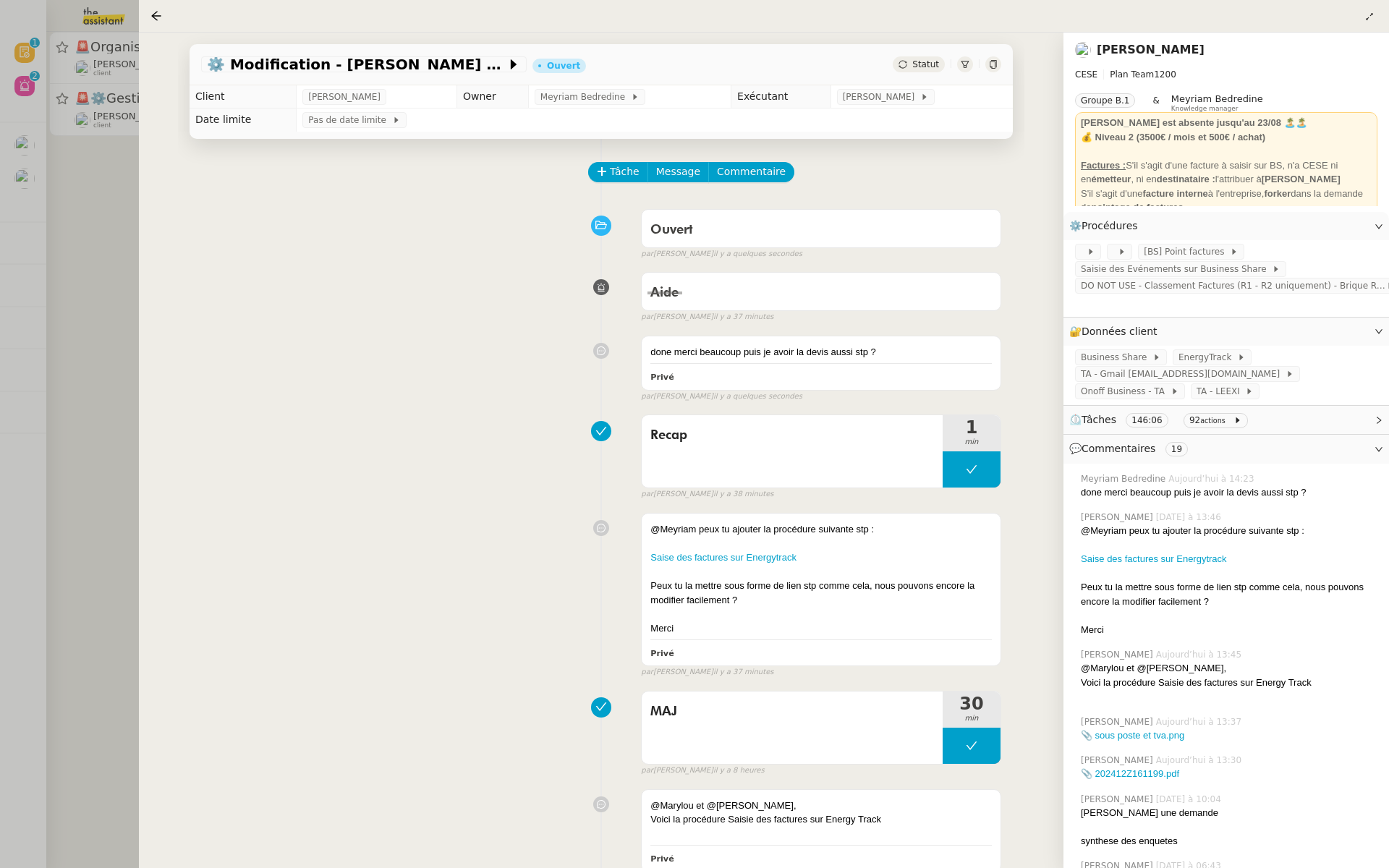
click at [54, 214] on div at bounding box center [694, 434] width 1389 height 868
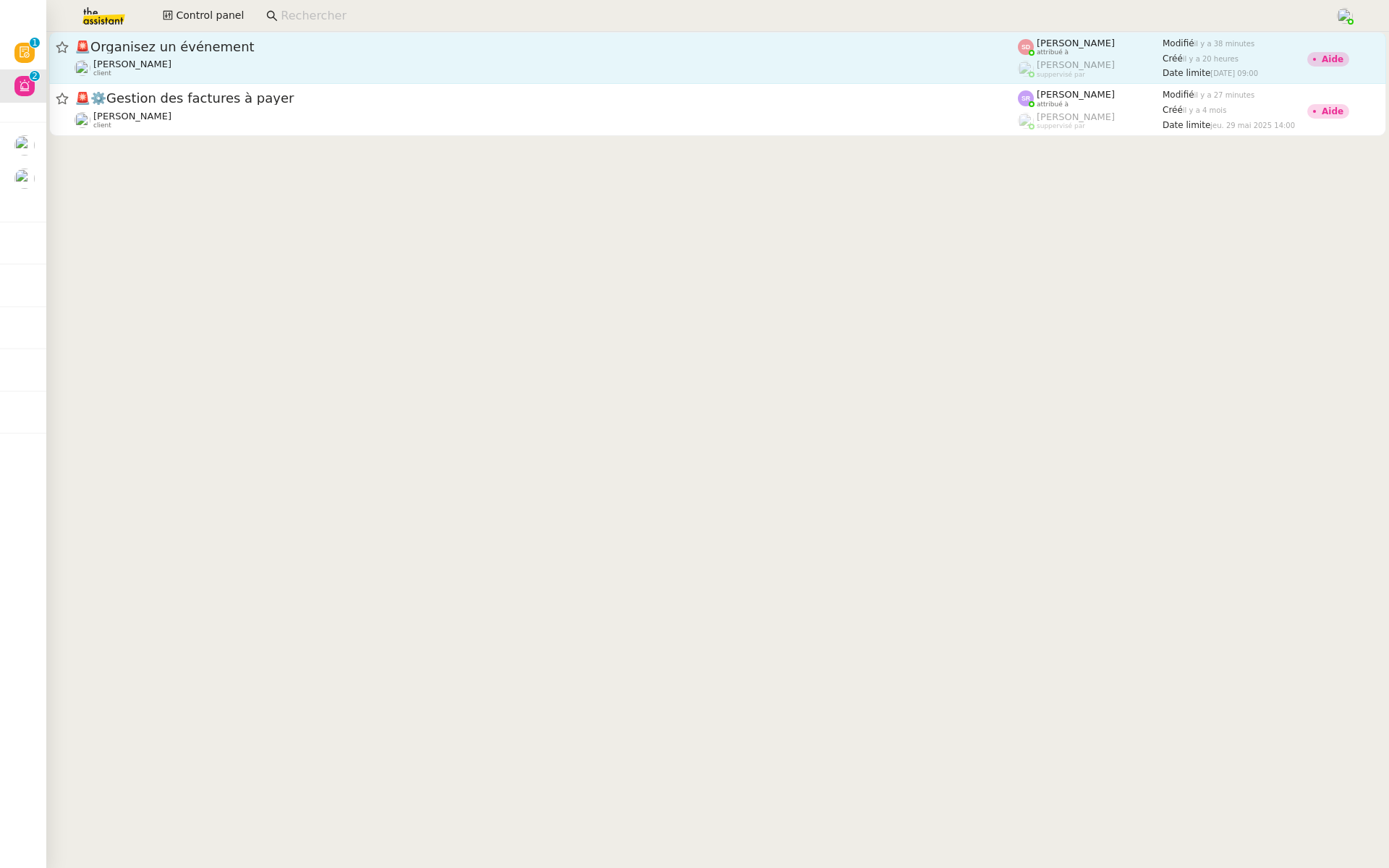
click at [177, 51] on span "🚨 Organisez un événement" at bounding box center [546, 46] width 943 height 13
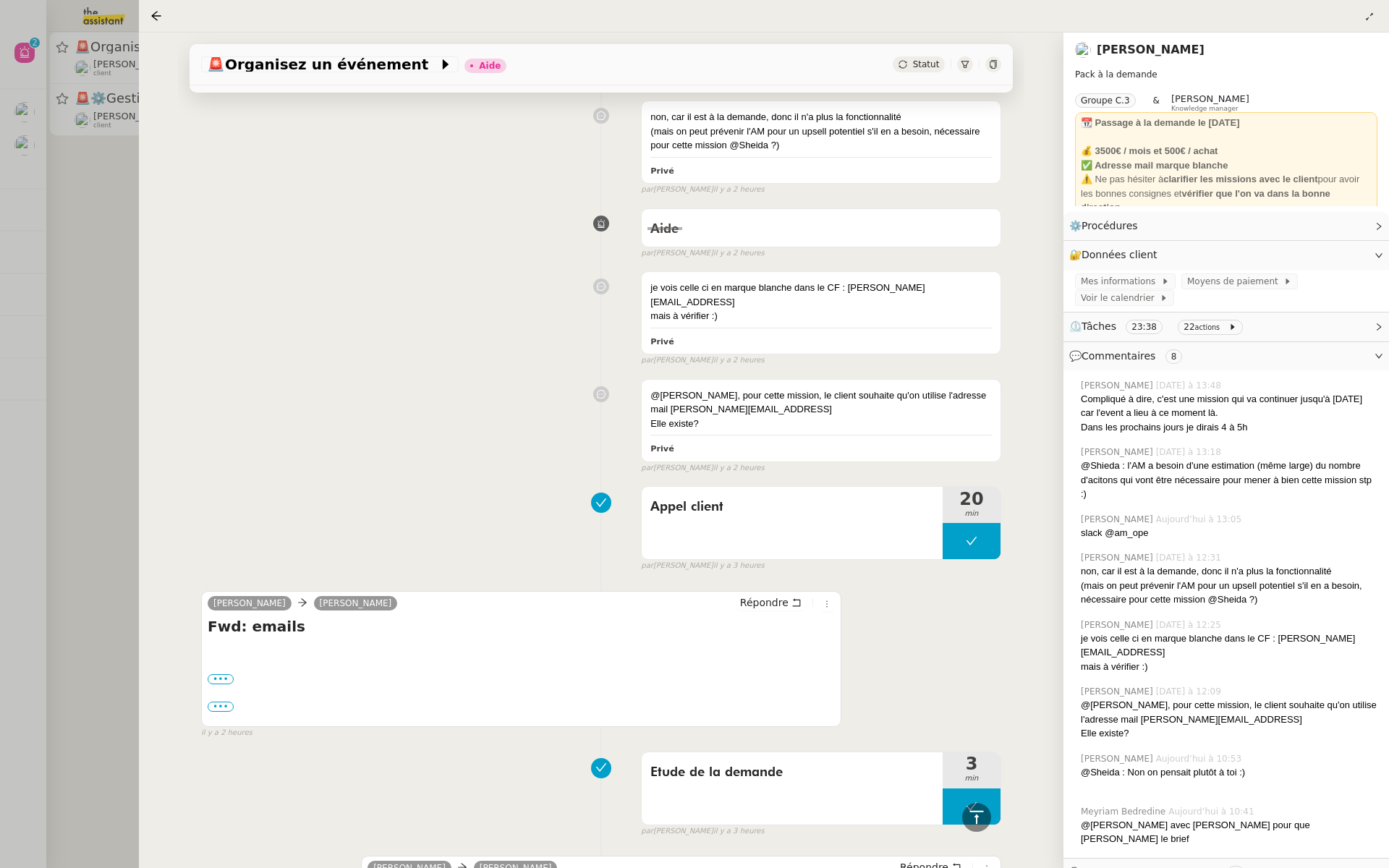
scroll to position [34, 0]
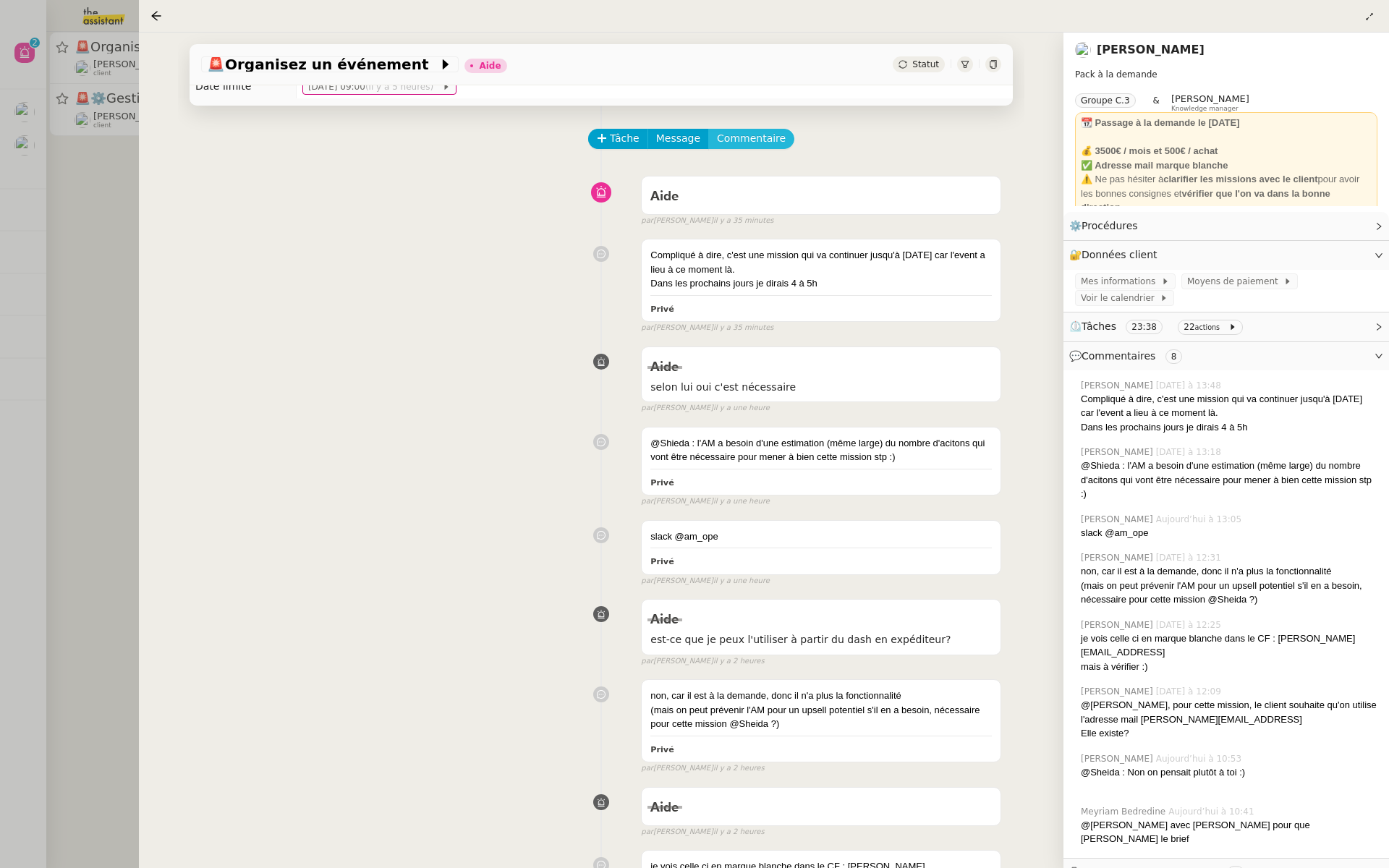
click at [741, 142] on span "Commentaire" at bounding box center [751, 138] width 68 height 16
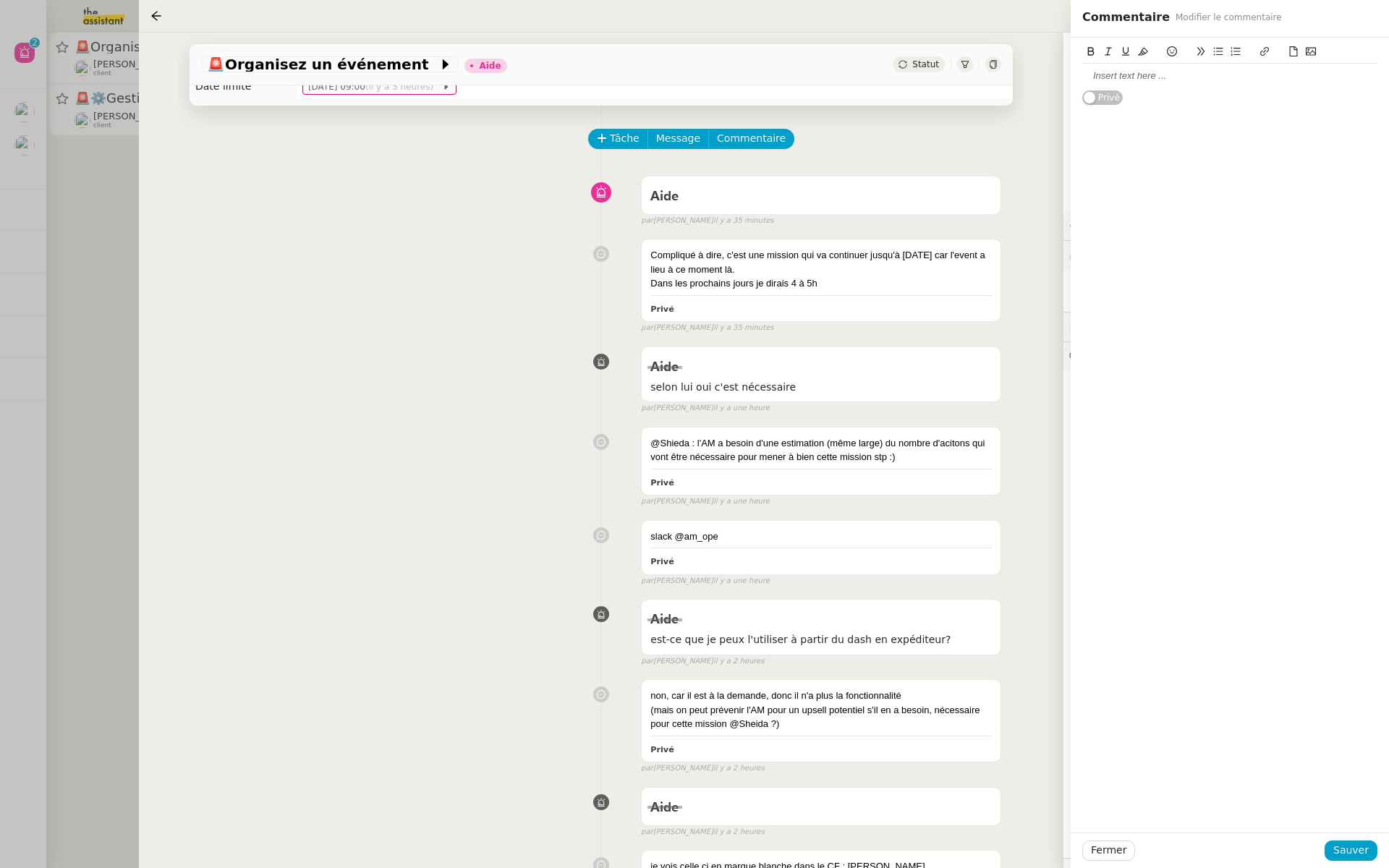
click at [1108, 70] on div at bounding box center [1230, 76] width 295 height 13
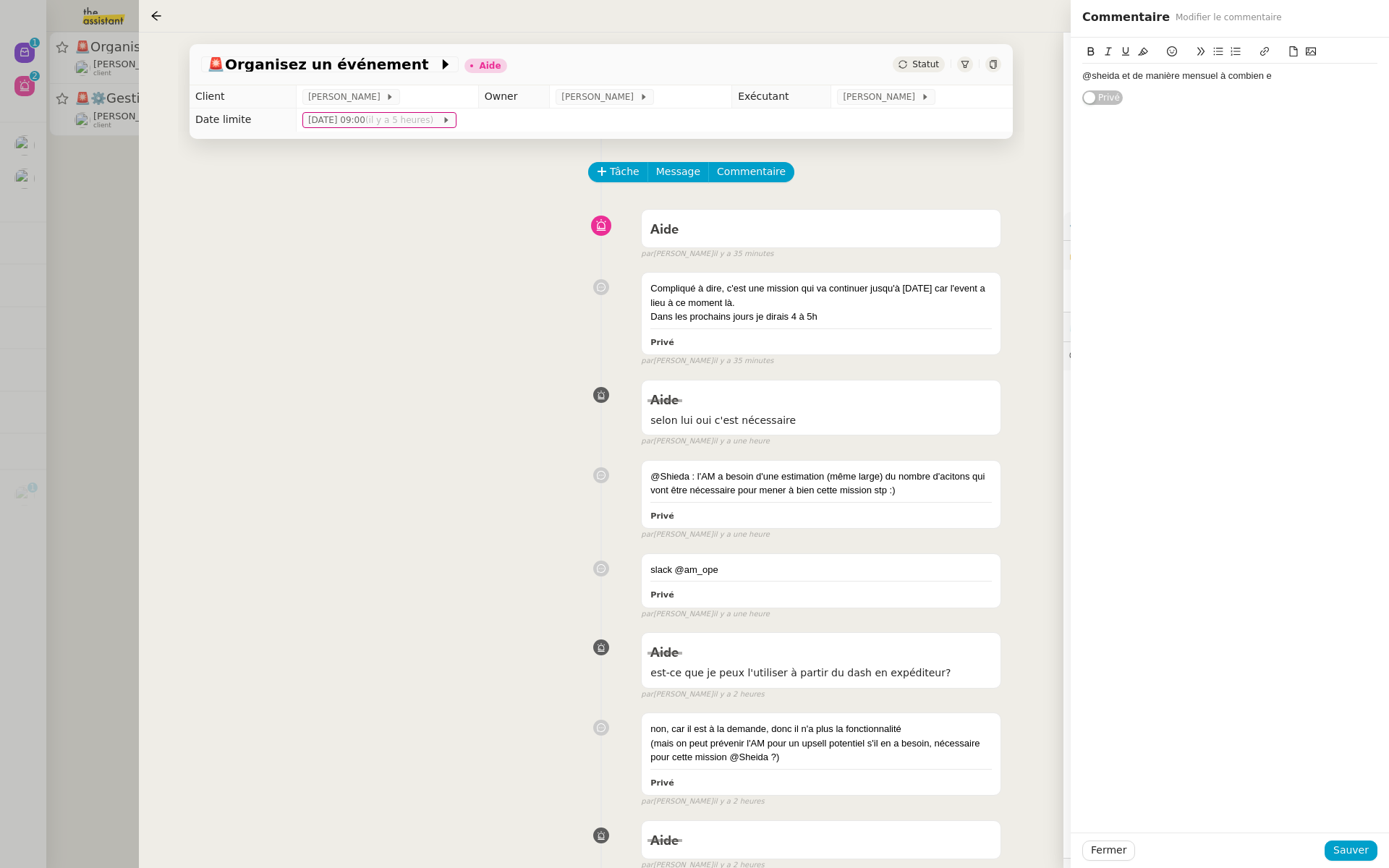
scroll to position [34, 0]
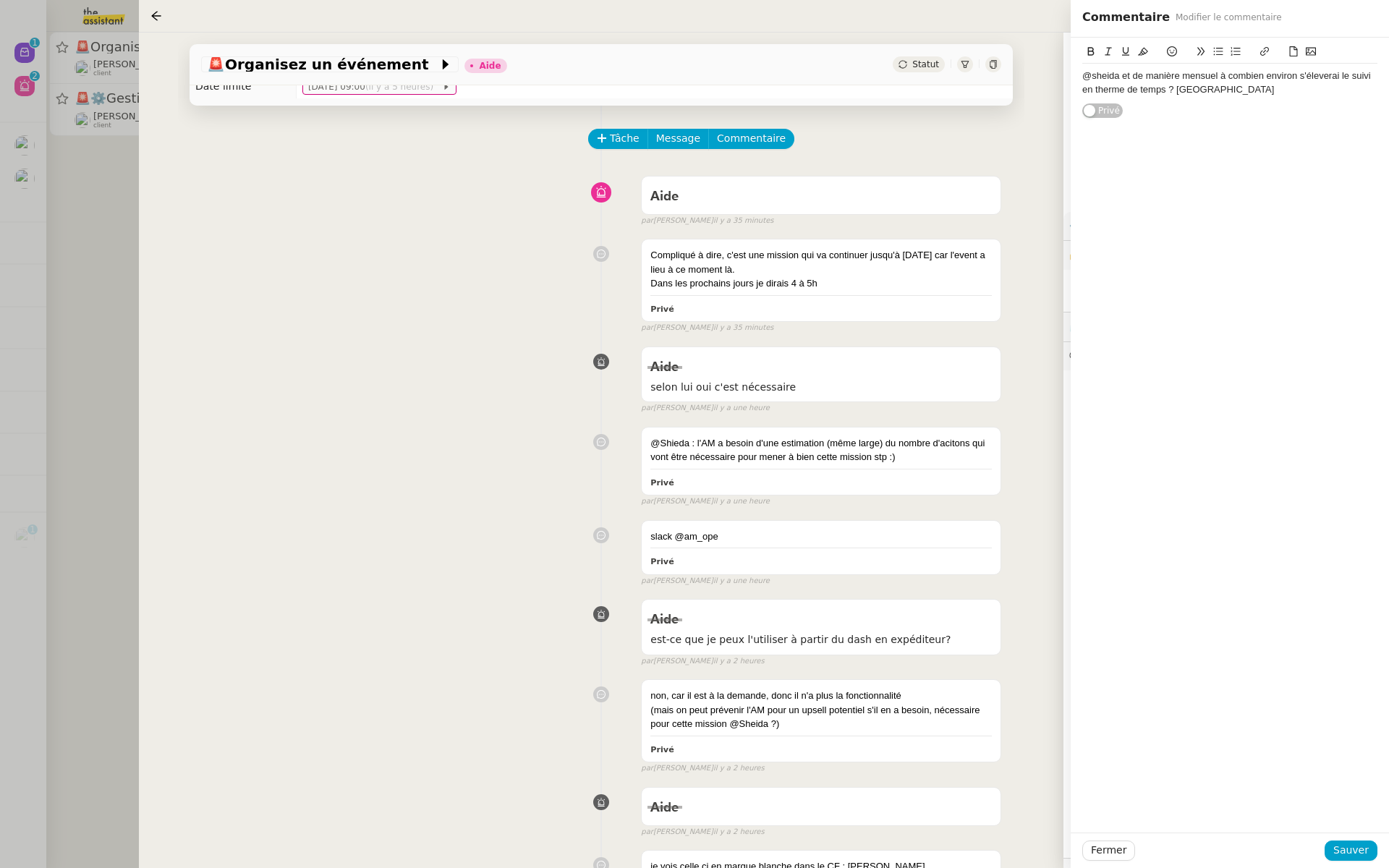
click at [1332, 79] on div "@sheida et de manière mensuel à combien environ s'éleverai le suivi en therme d…" at bounding box center [1230, 82] width 295 height 26
click at [0, 0] on lt-span "élèverait" at bounding box center [0, 0] width 0 height 0
click at [1106, 96] on div "@sheida et de manière mensuel à combien environ s'élèverait le suivi en therme …" at bounding box center [1230, 82] width 295 height 26
click at [1102, 86] on div "@sheida et de manière mensuel à combien environ s'élèverait le suivi en therme …" at bounding box center [1230, 82] width 295 height 26
click at [0, 0] on lt-span "terme" at bounding box center [0, 0] width 0 height 0
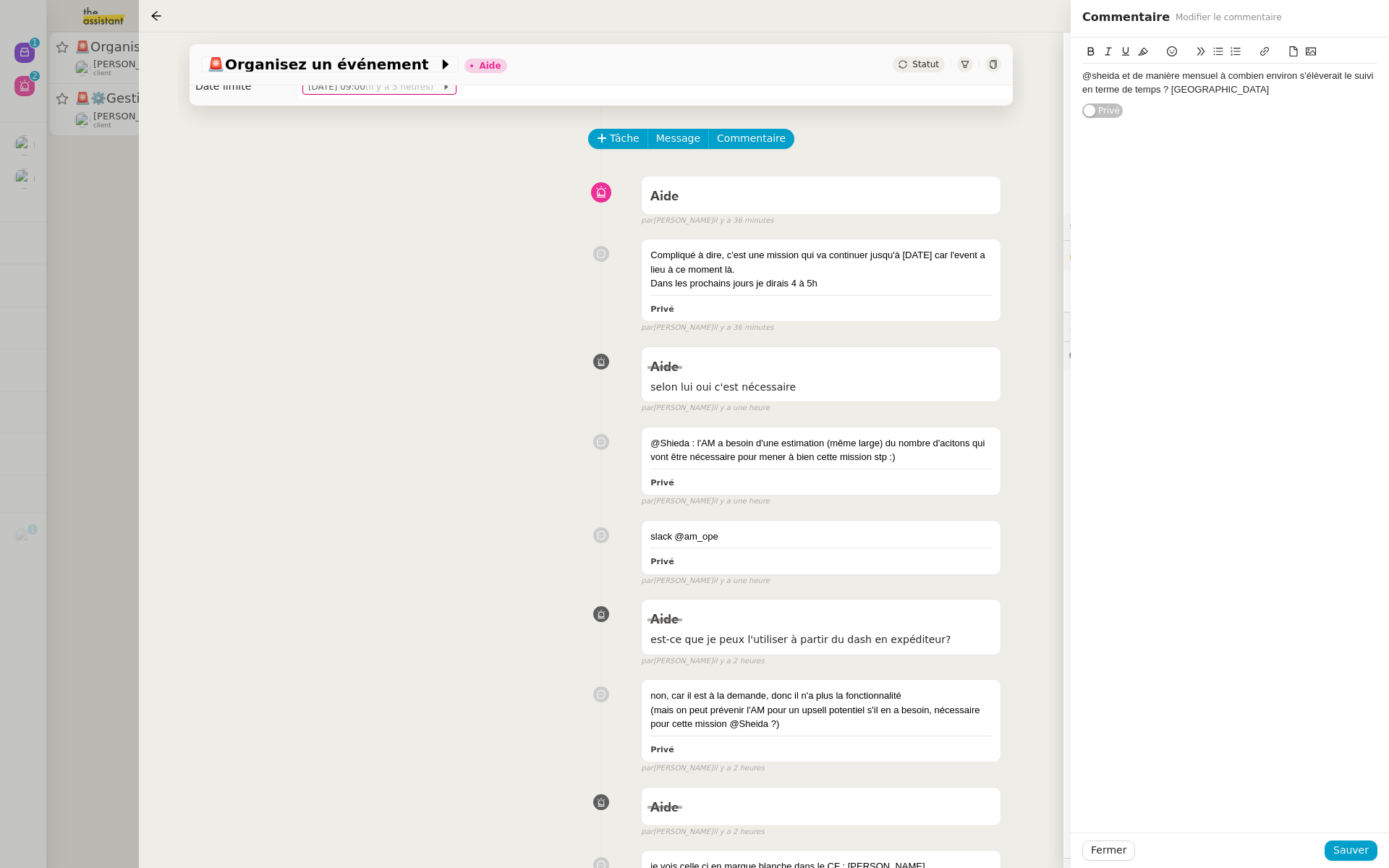
click at [1218, 76] on div "@sheida et de manière mensuel à combien environ s'élèverait le suivi en terme d…" at bounding box center [1230, 82] width 295 height 26
click at [1248, 378] on div "@sheida et de manière mensuelle à combien environ s'élèverait le suivi en terme…" at bounding box center [1229, 434] width 318 height 795
click at [1345, 857] on span "Sauver" at bounding box center [1350, 850] width 36 height 16
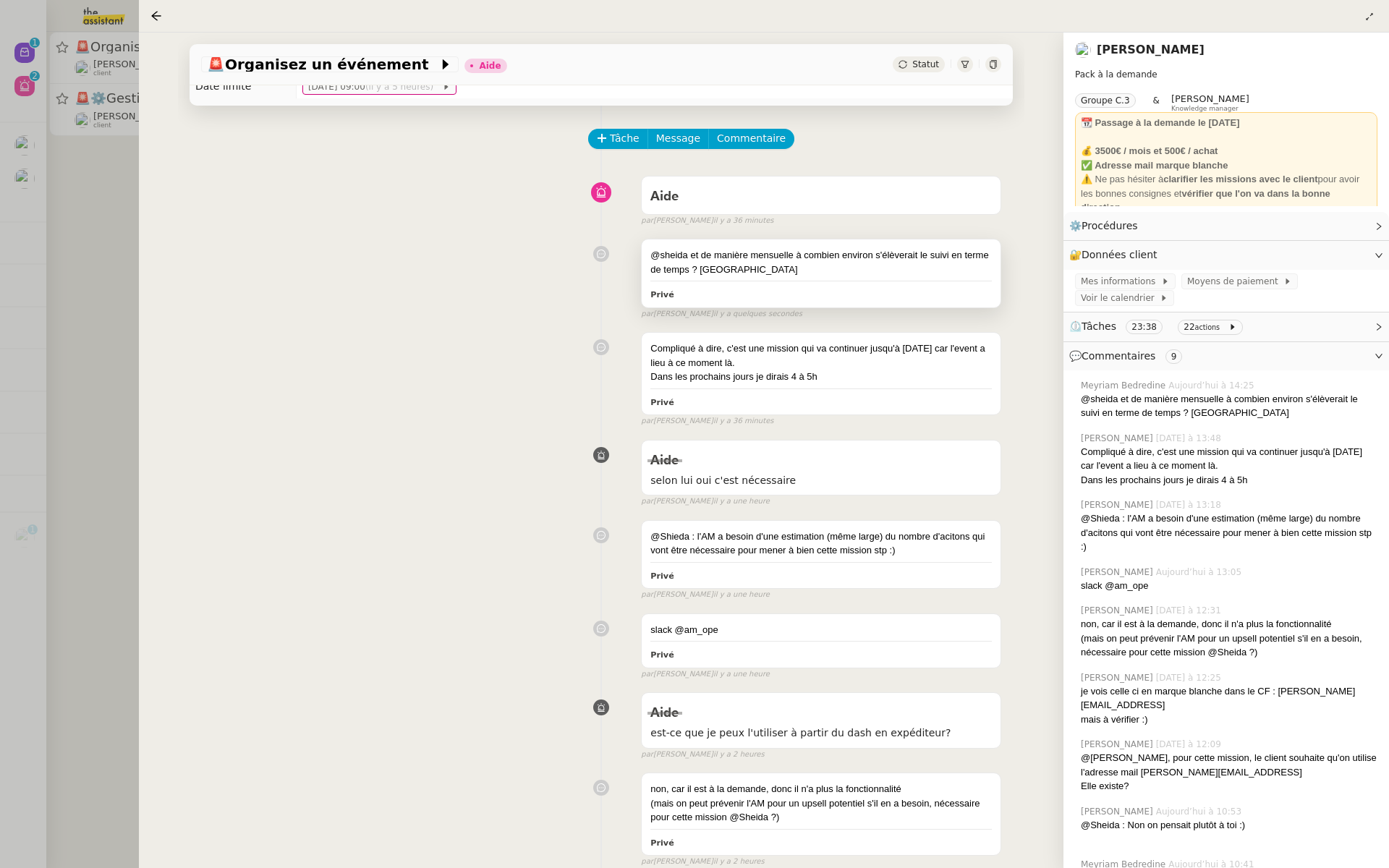
click at [757, 277] on div "@sheida et de manière mensuelle à combien environ s'élèverait le suivi en terme…" at bounding box center [821, 273] width 359 height 67
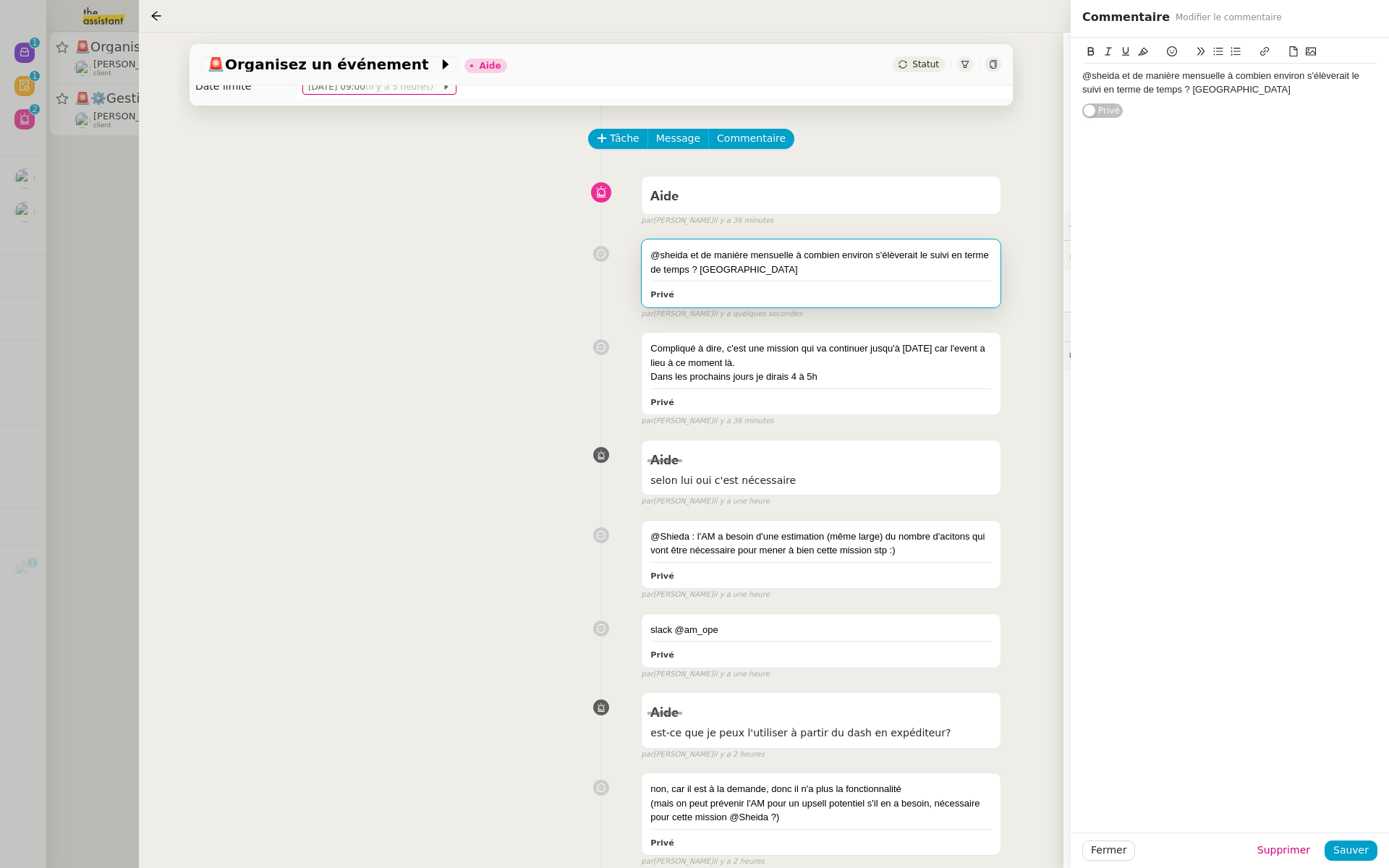
click at [1247, 87] on div "@sheida et de manière mensuelle à combien environ s'élèverait le suivi en terme…" at bounding box center [1230, 82] width 295 height 26
click at [1357, 848] on span "Sauver" at bounding box center [1350, 850] width 36 height 16
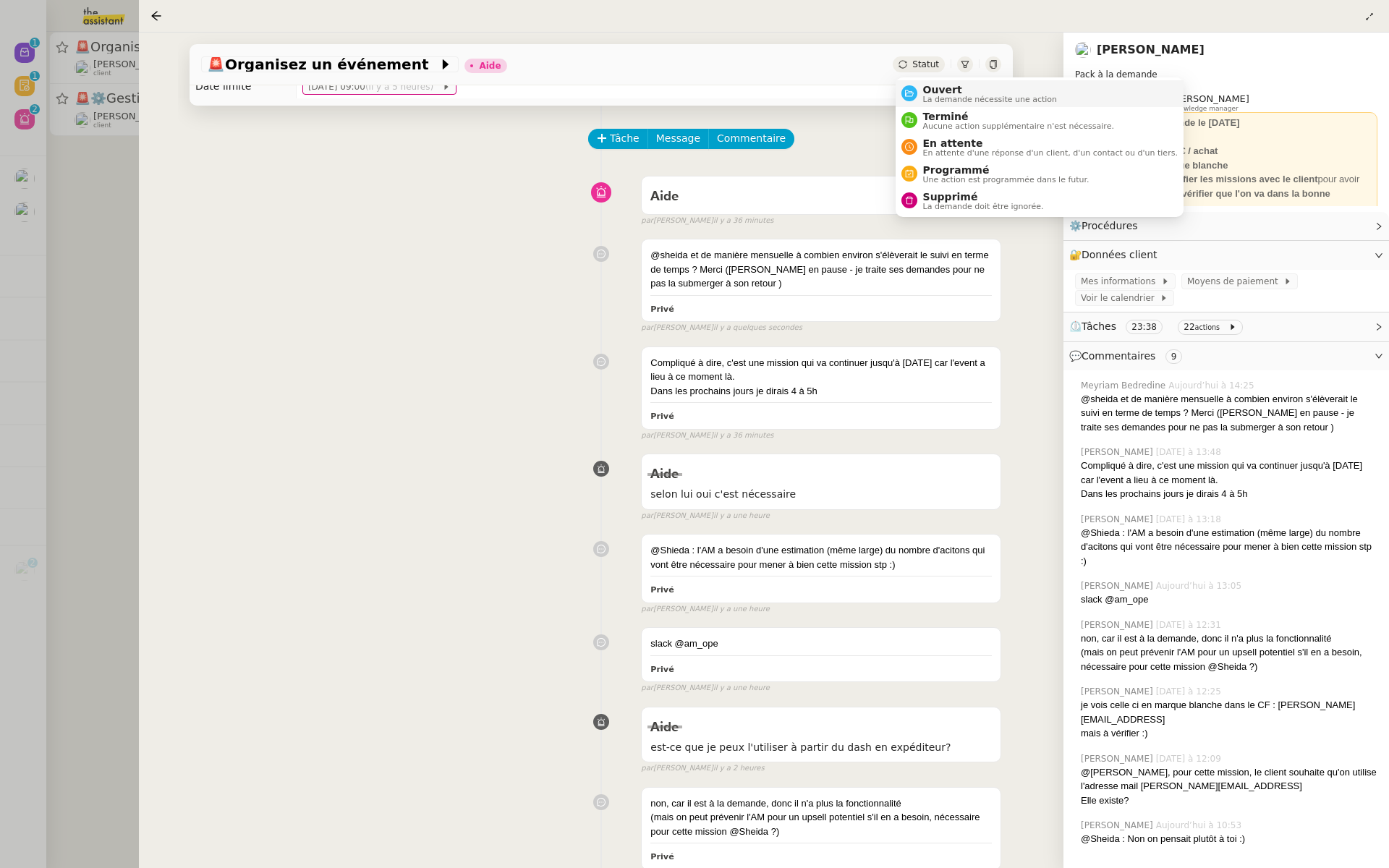
click at [923, 88] on span "Ouvert" at bounding box center [990, 89] width 135 height 12
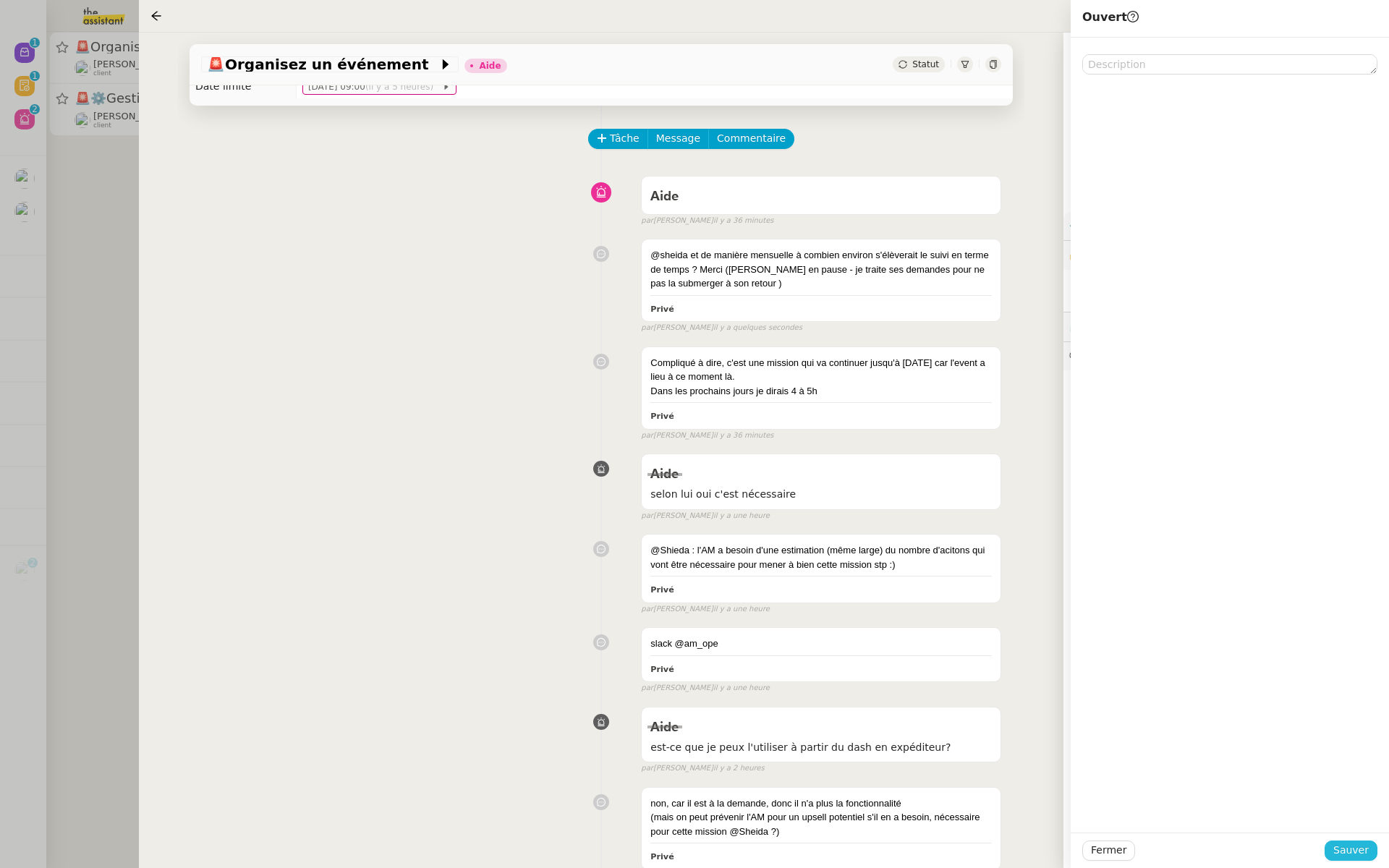
click at [1353, 848] on span "Sauver" at bounding box center [1350, 850] width 36 height 16
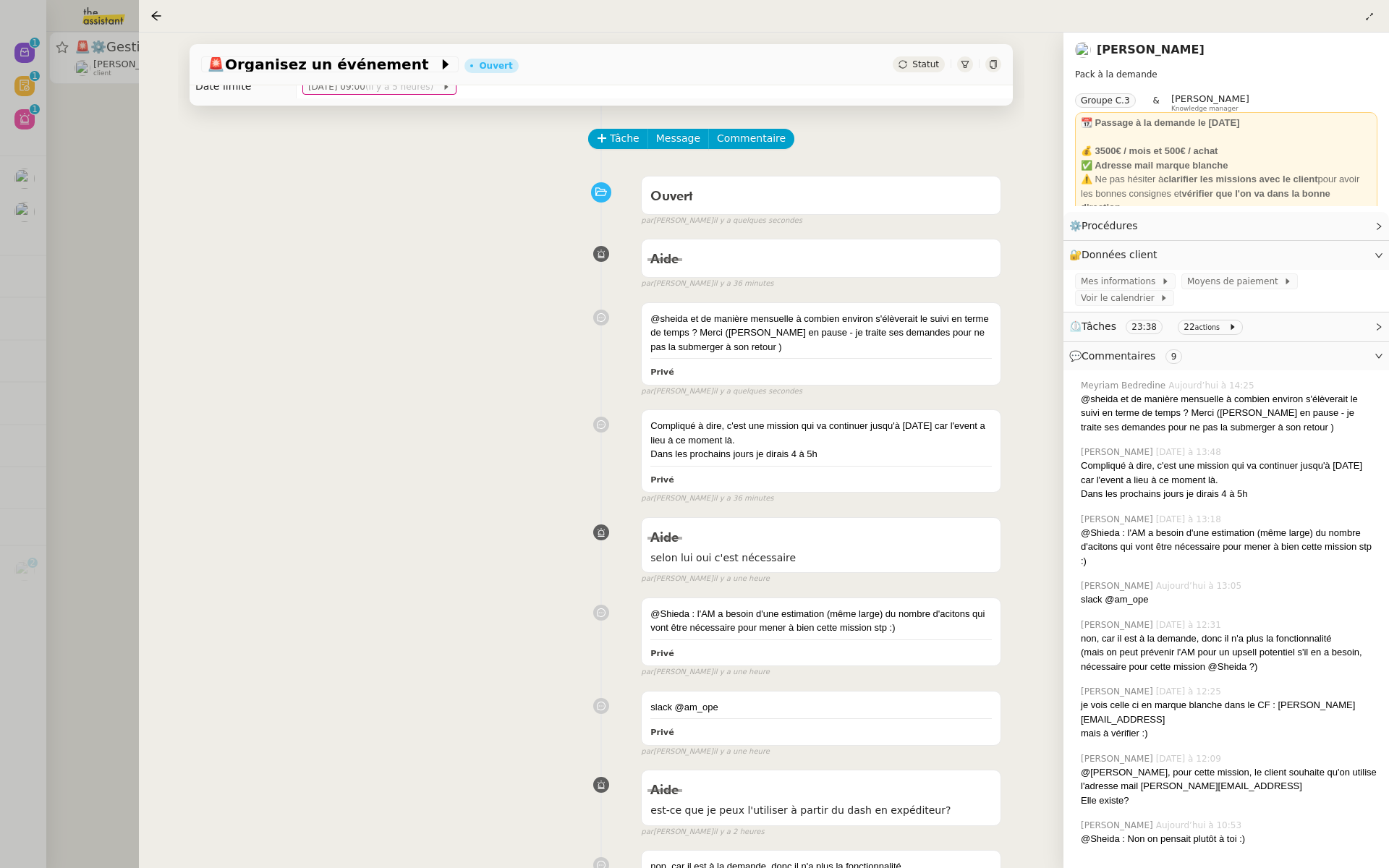
click at [136, 340] on div at bounding box center [694, 434] width 1389 height 868
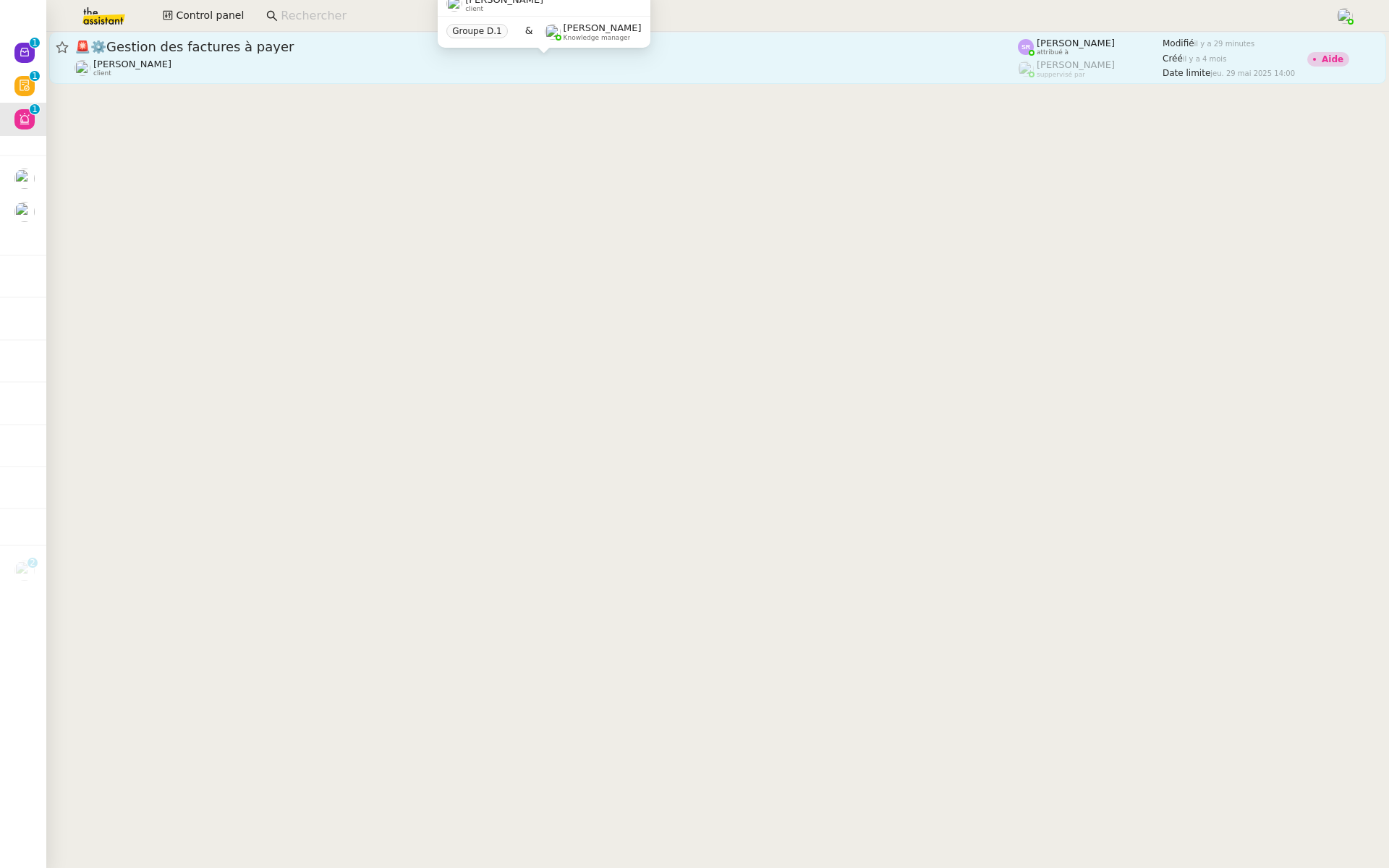
click at [272, 71] on div "Flo Rys client" at bounding box center [546, 67] width 943 height 19
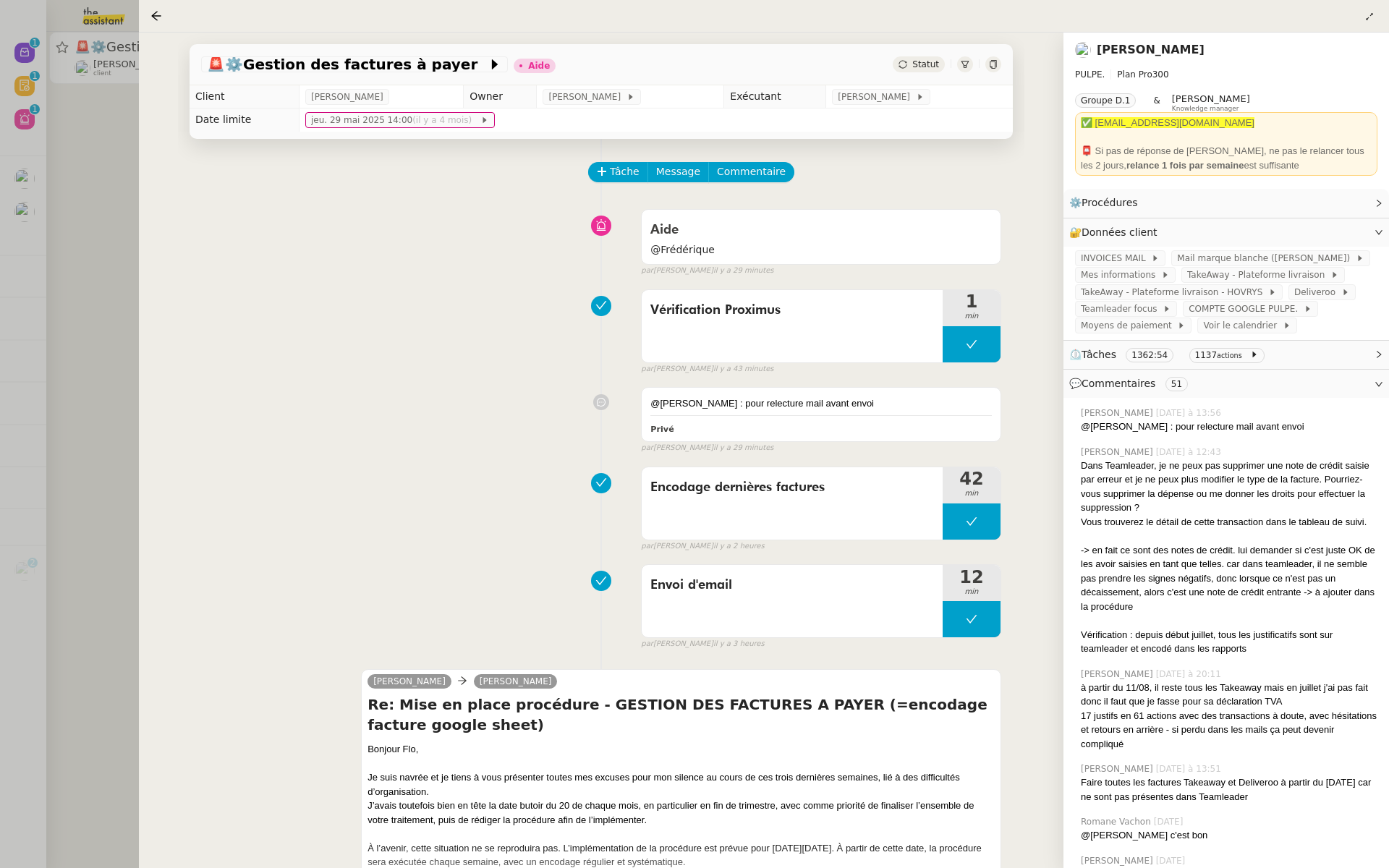
click at [29, 270] on div at bounding box center [694, 434] width 1389 height 868
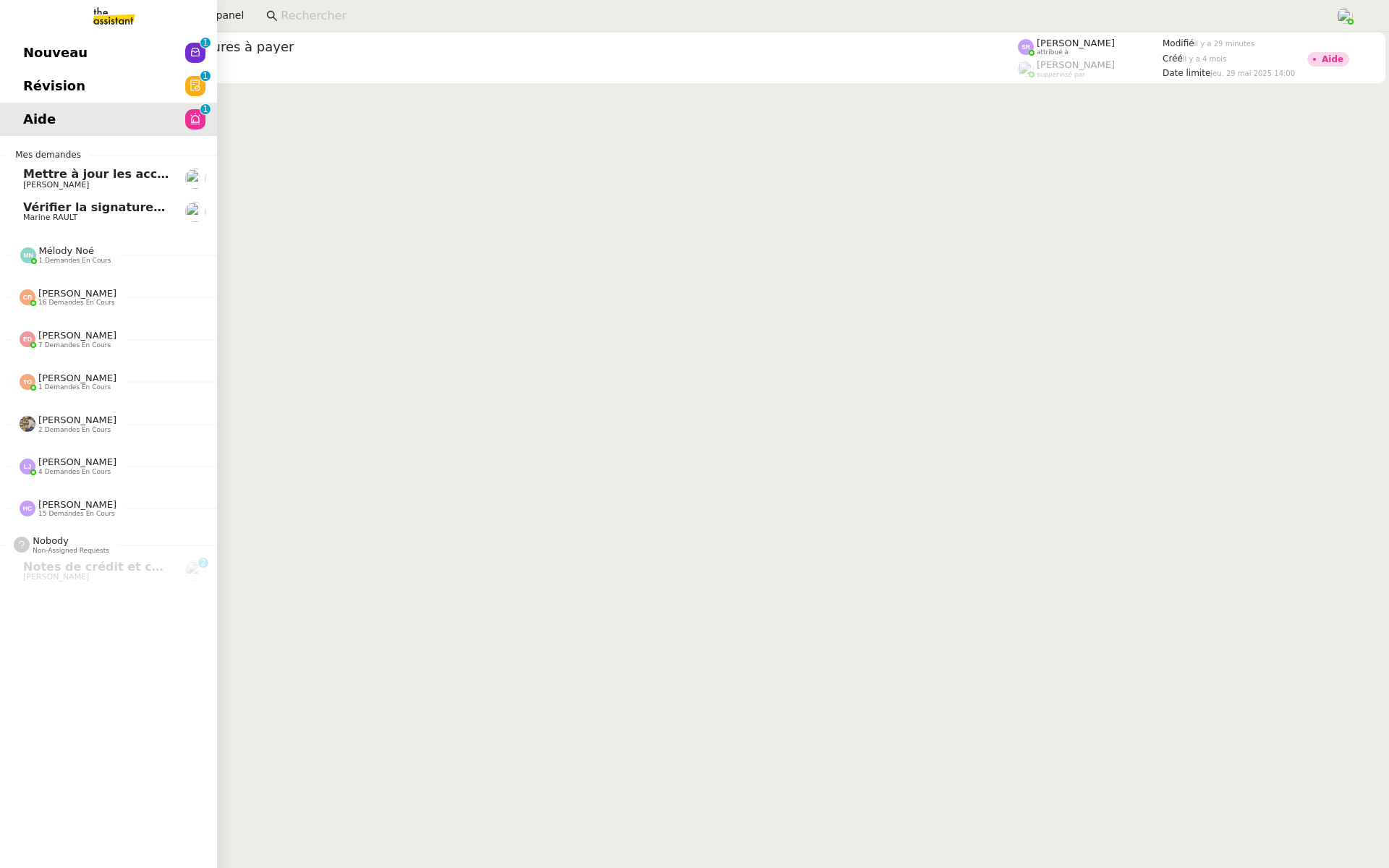
click at [36, 84] on span "Révision" at bounding box center [54, 87] width 62 height 22
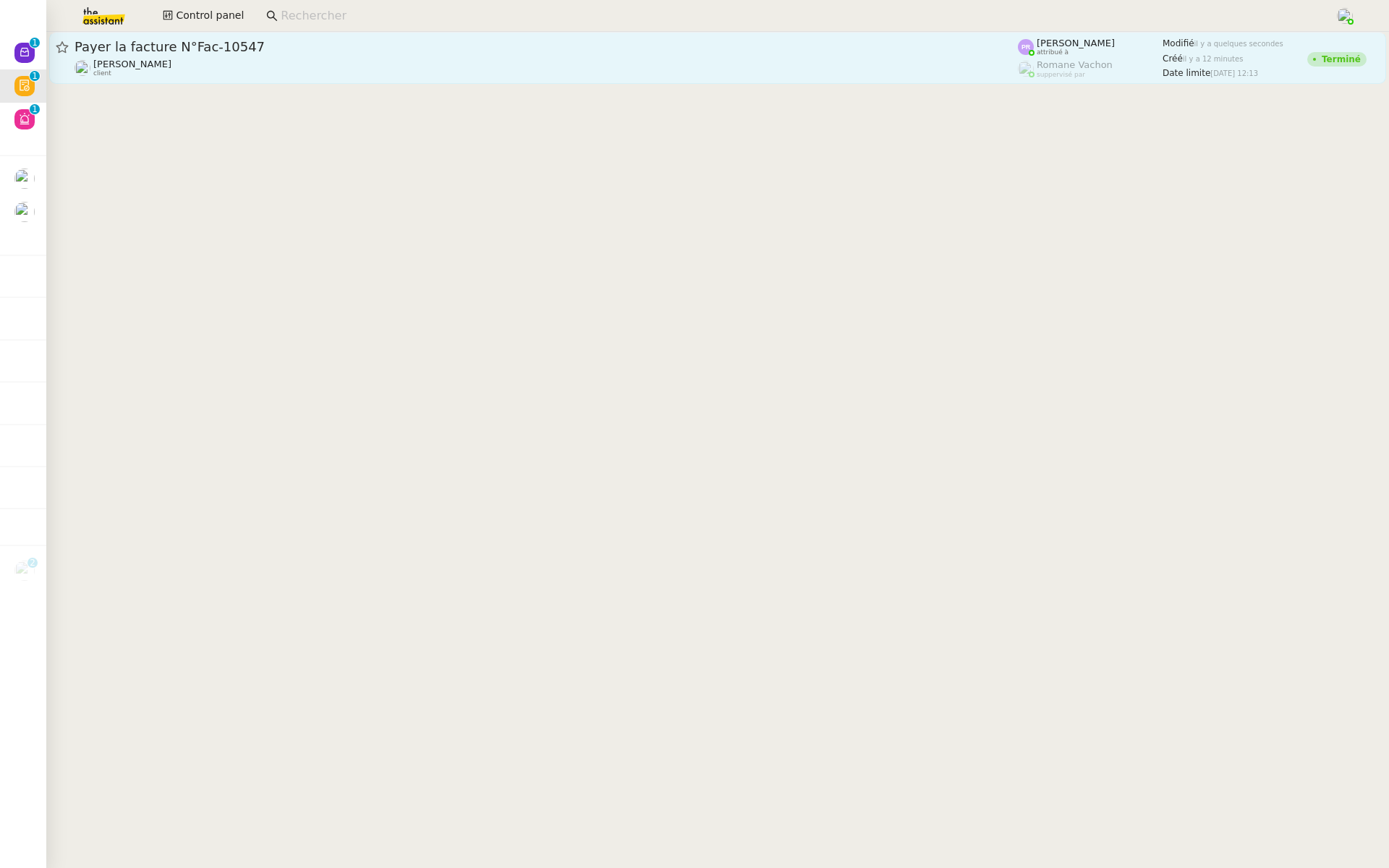
click at [265, 52] on span "Payer la facture N°Fac-10547" at bounding box center [546, 46] width 943 height 13
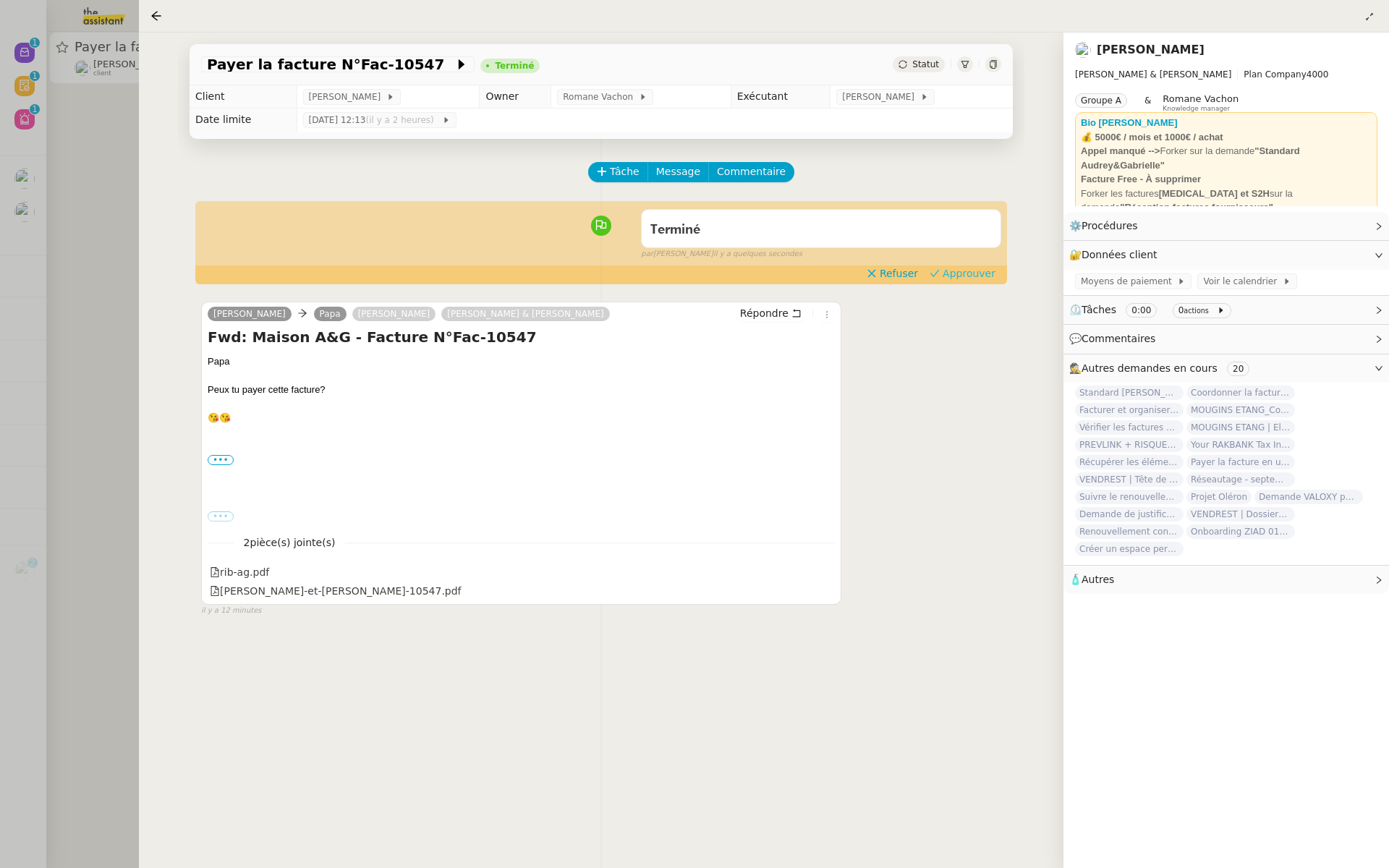
click at [972, 274] on span "Approuver" at bounding box center [969, 273] width 53 height 15
click at [73, 294] on div at bounding box center [694, 434] width 1389 height 868
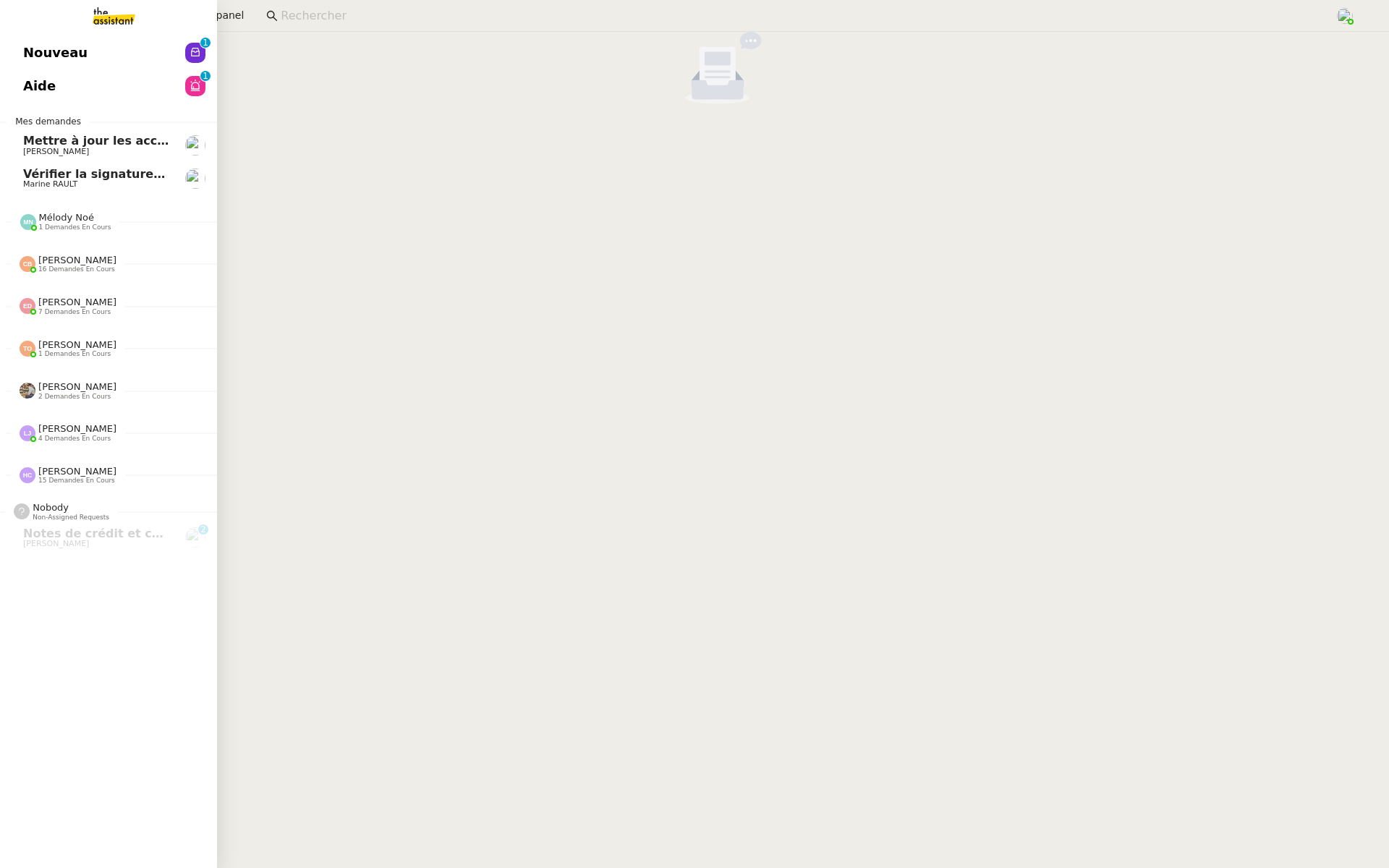
click at [26, 40] on link "Nouveau 0 1 2 3 4 5 6 7 8 9" at bounding box center [108, 53] width 217 height 34
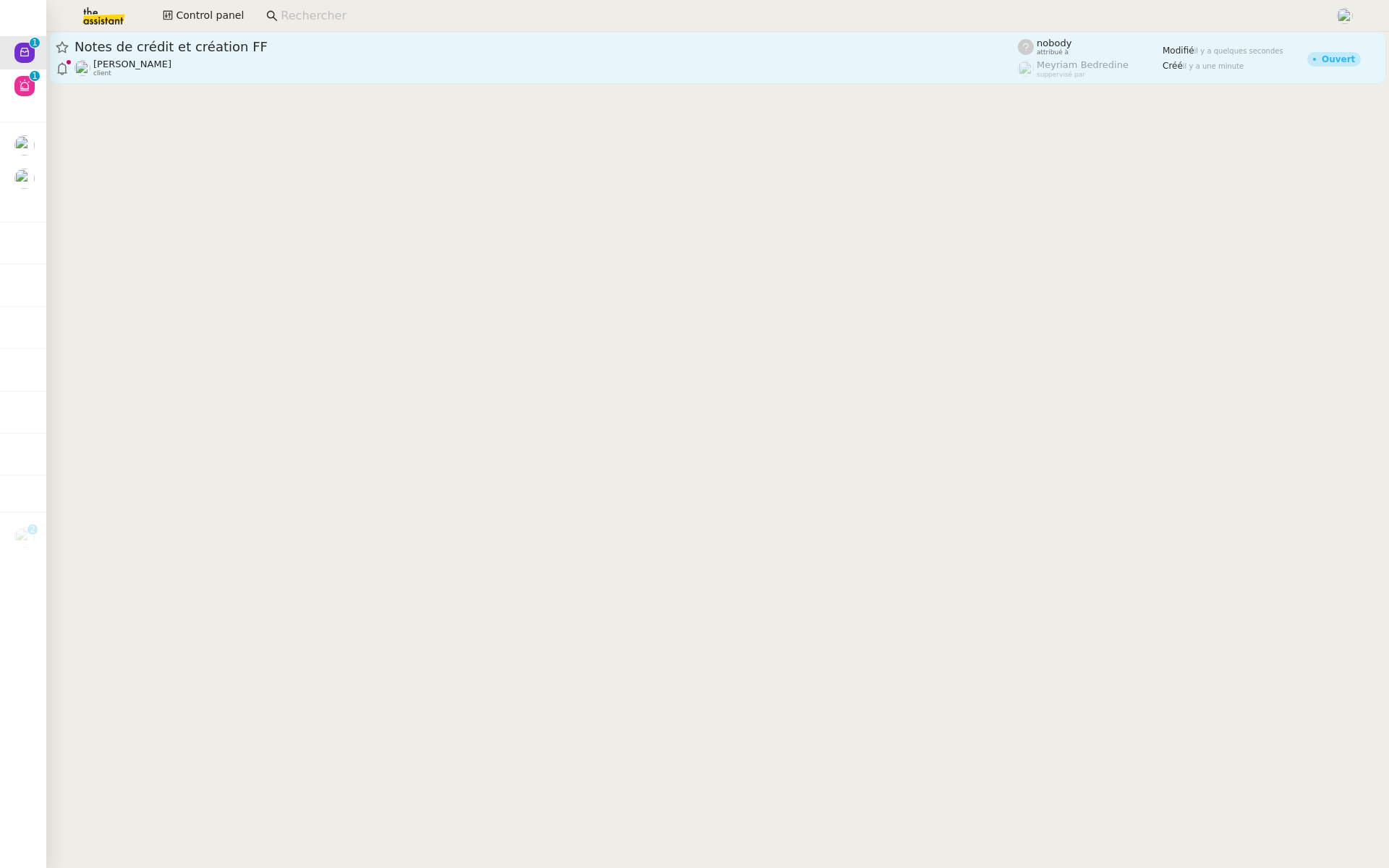
click at [226, 43] on span "Notes de crédit et création FF" at bounding box center [546, 46] width 943 height 13
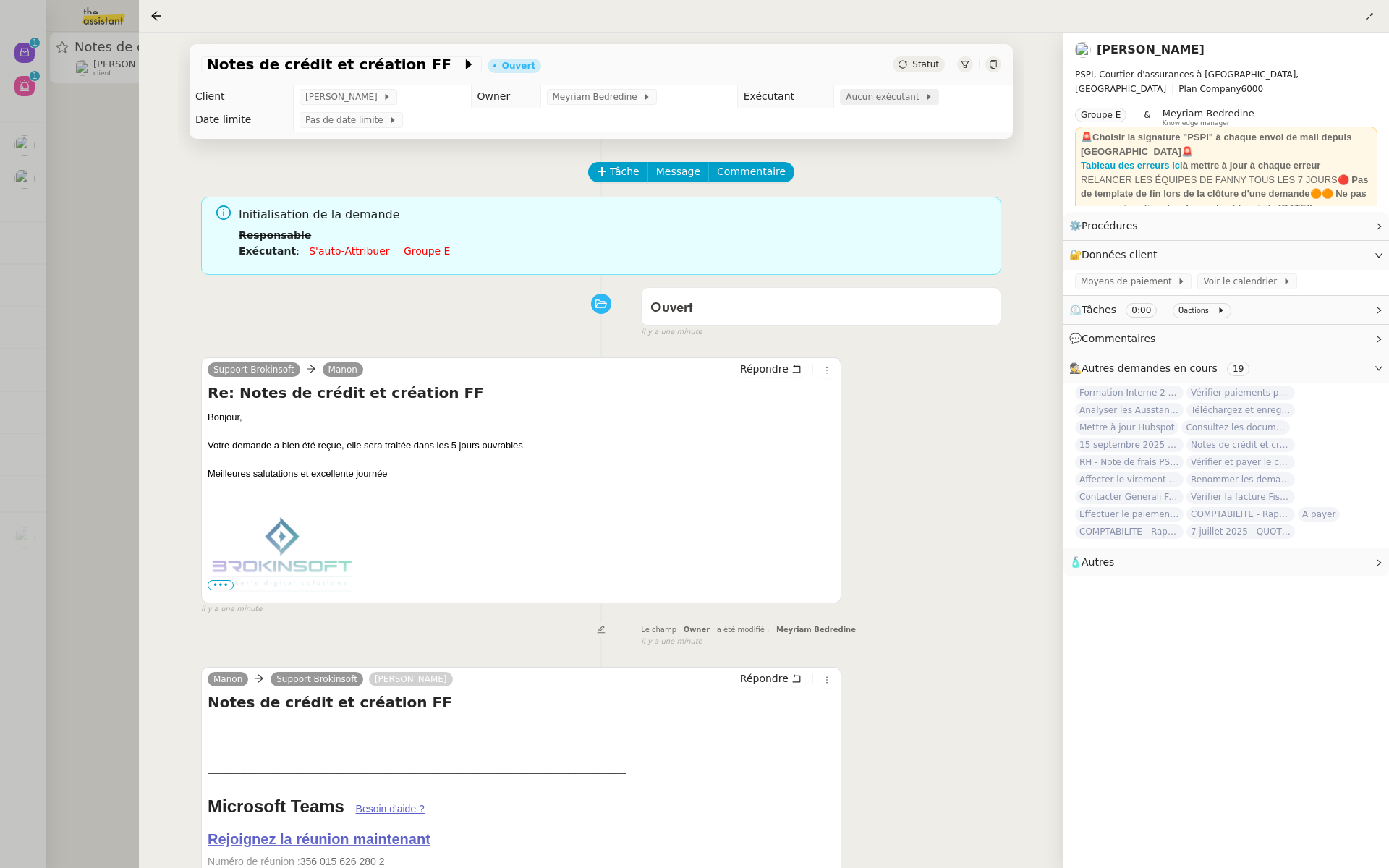
click at [854, 101] on span "Aucun exécutant" at bounding box center [884, 97] width 79 height 15
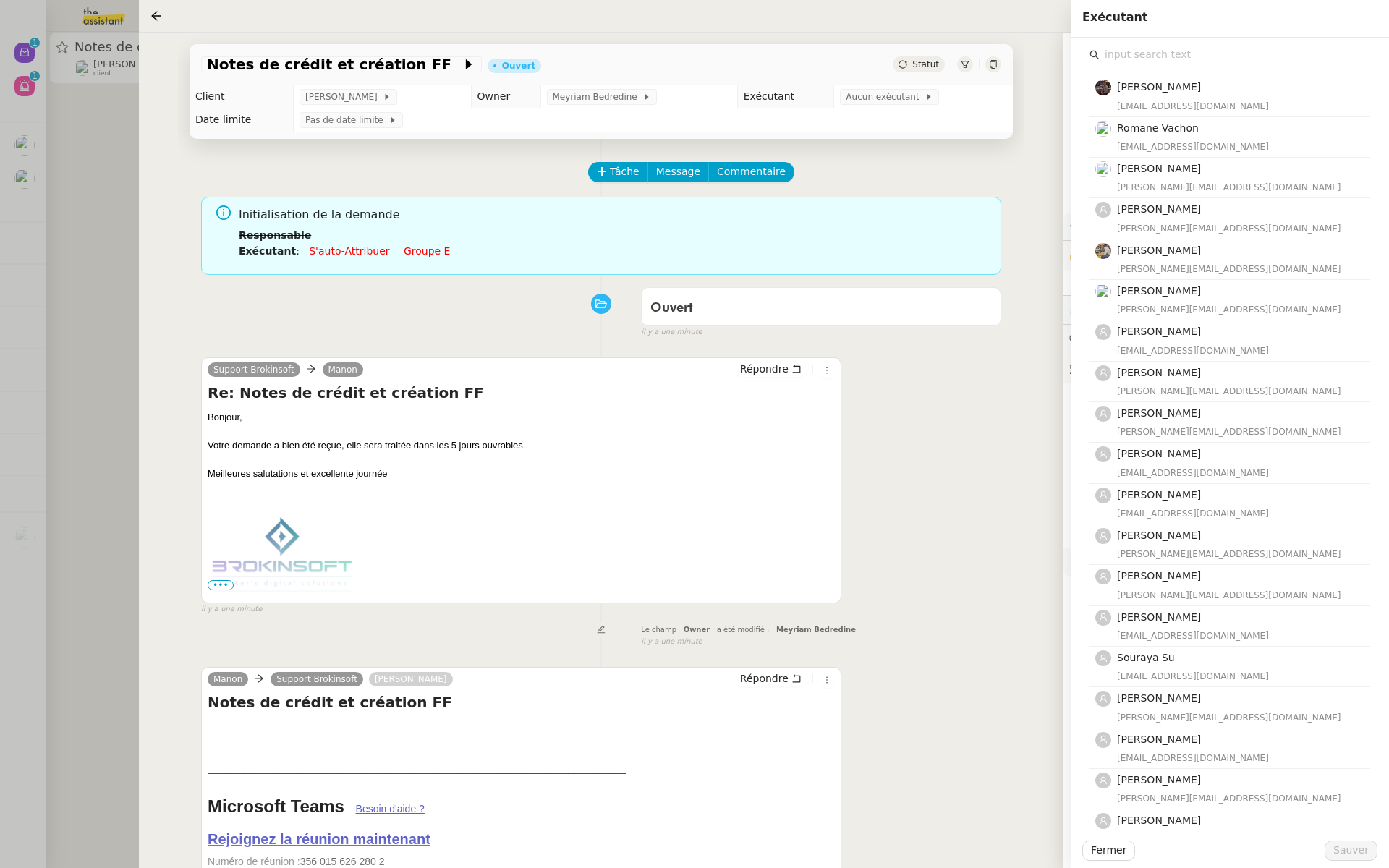
click at [1146, 52] on input "text" at bounding box center [1234, 54] width 271 height 19
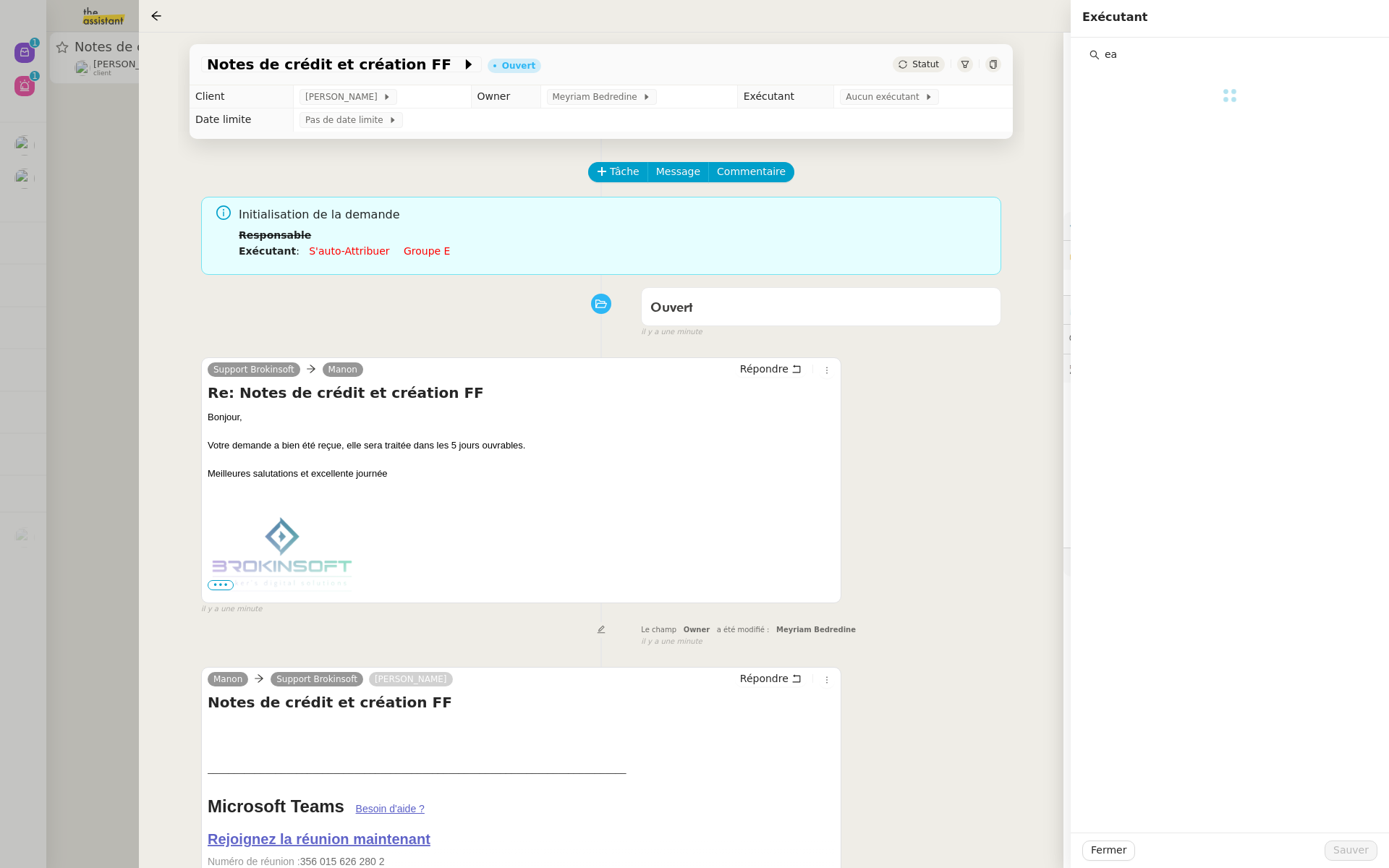
type input "e"
type input "lea"
click at [1135, 104] on div "[EMAIL_ADDRESS][DOMAIN_NAME]" at bounding box center [1239, 107] width 244 height 15
click at [1361, 852] on span "Sauver" at bounding box center [1350, 850] width 36 height 16
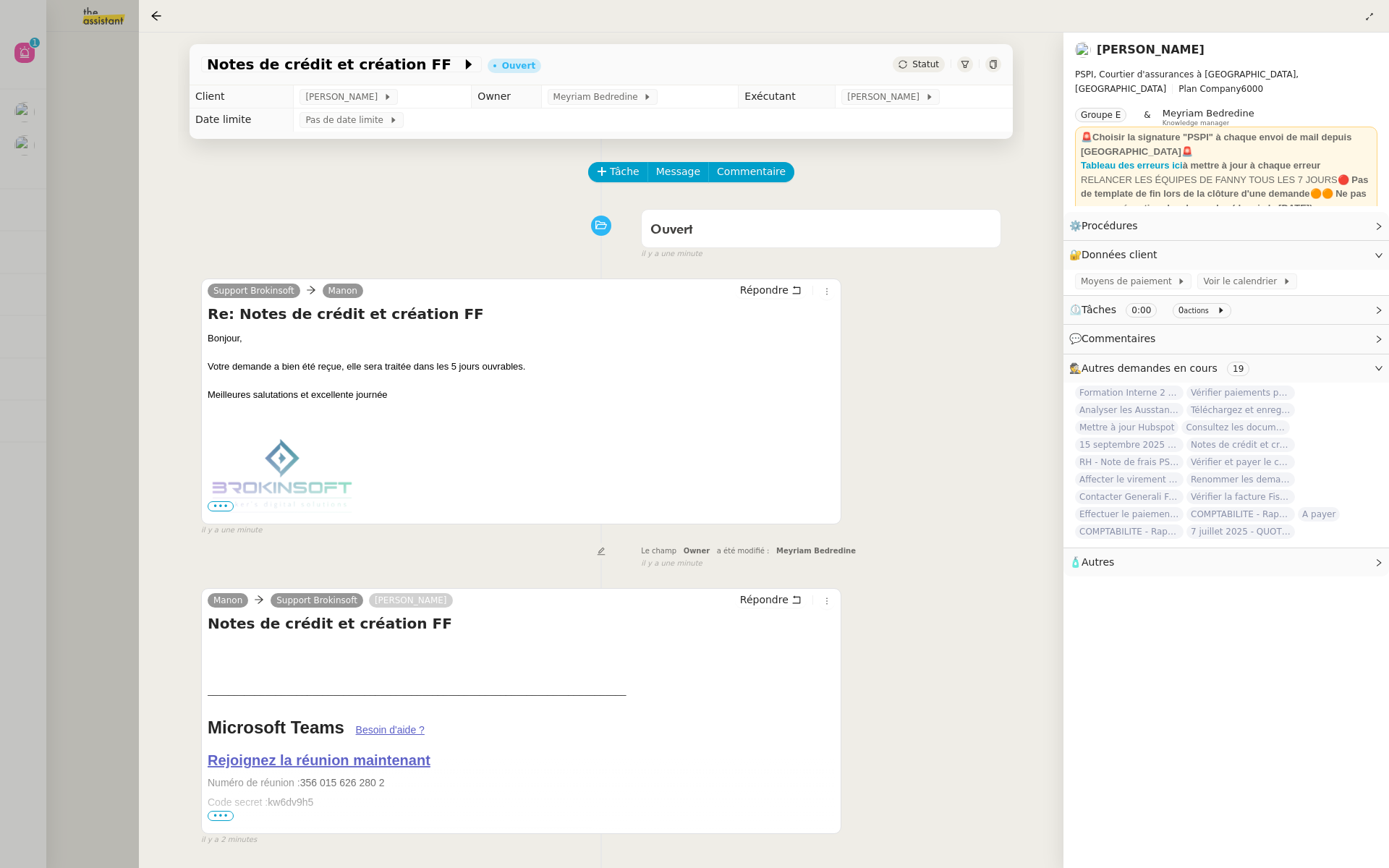
click at [67, 214] on div at bounding box center [694, 434] width 1389 height 868
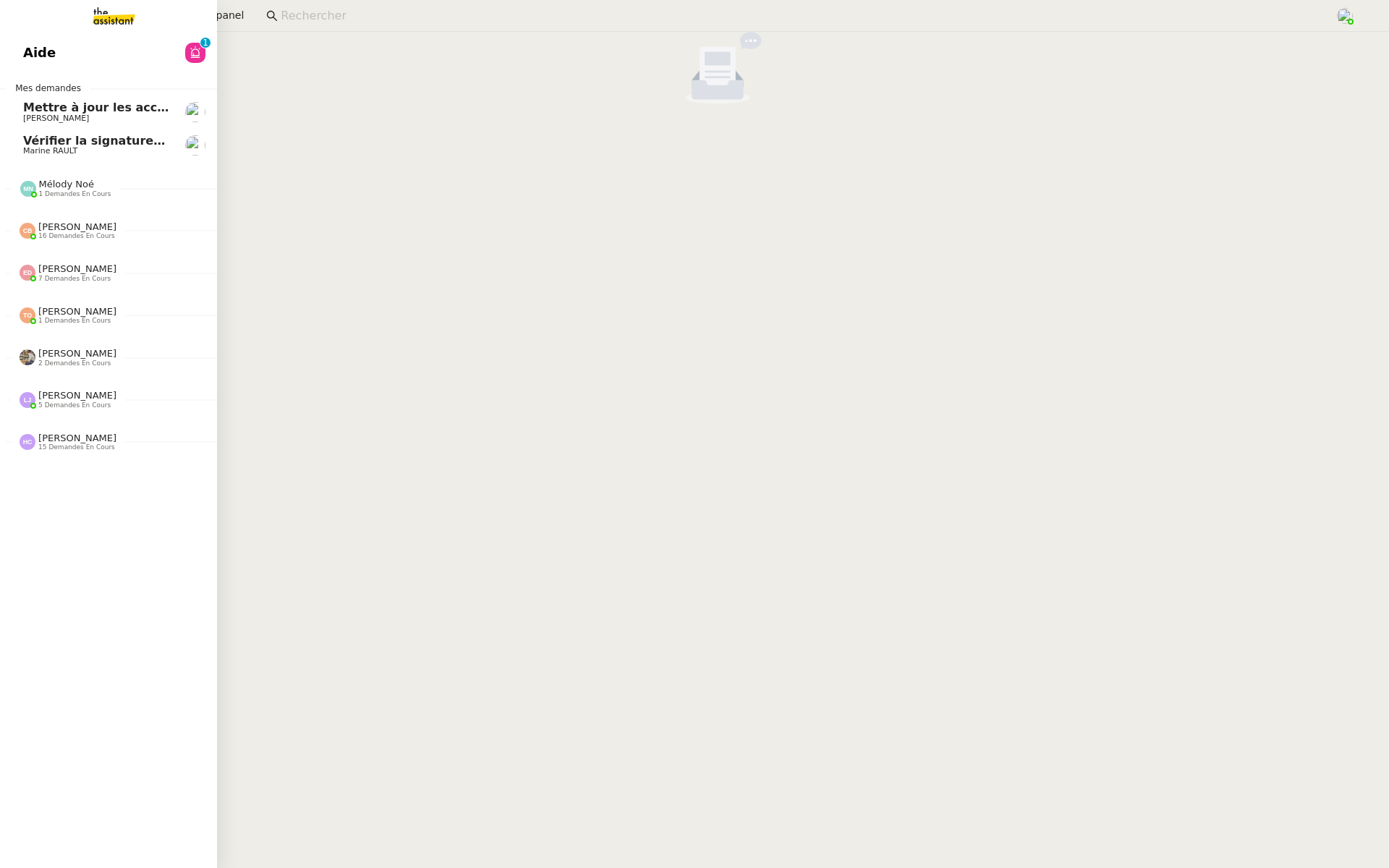
click at [2, 36] on link "Aide 0 1 2 3 4 5 6 7 8 9" at bounding box center [108, 53] width 217 height 34
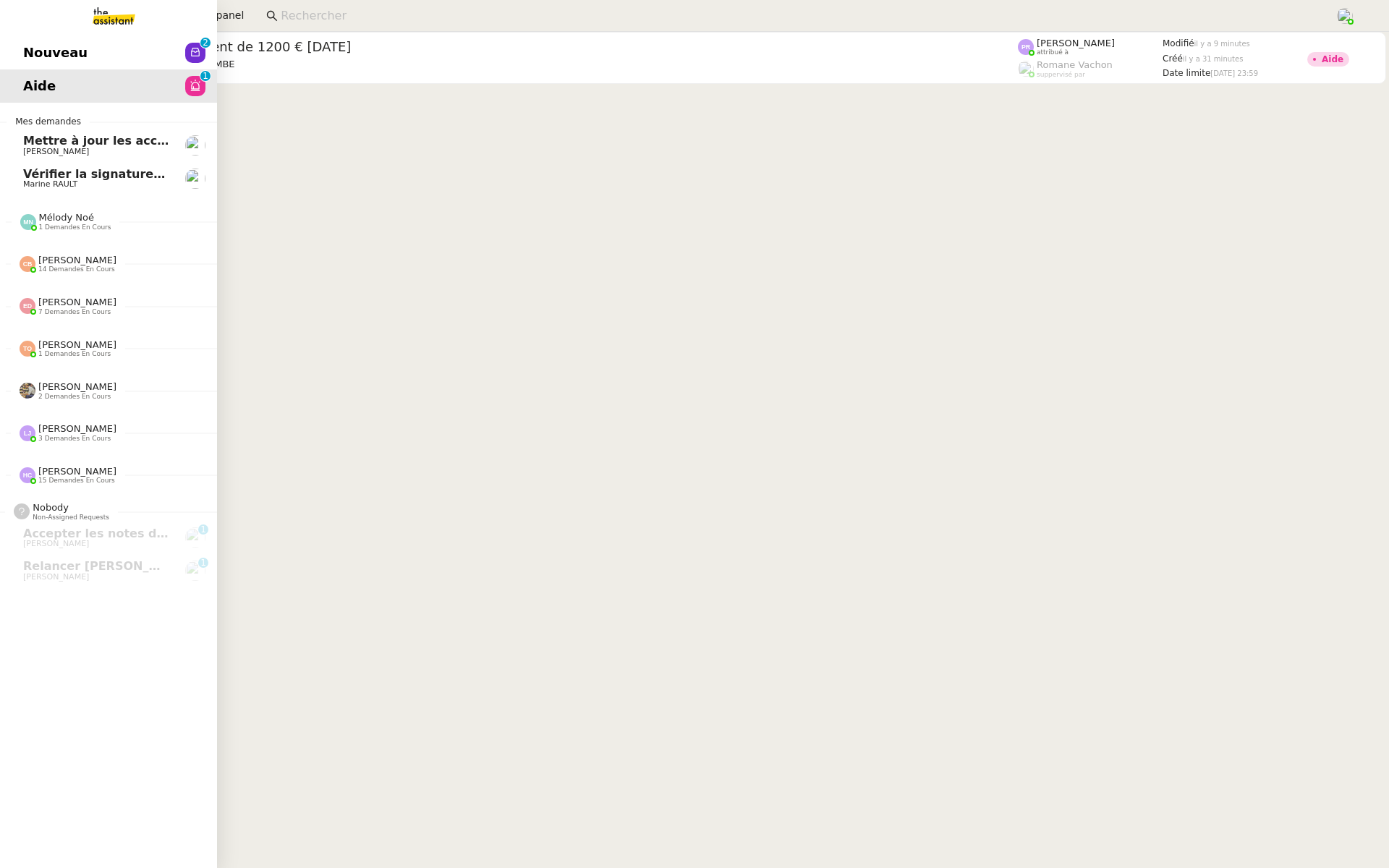
click at [47, 49] on span "Nouveau" at bounding box center [55, 53] width 65 height 22
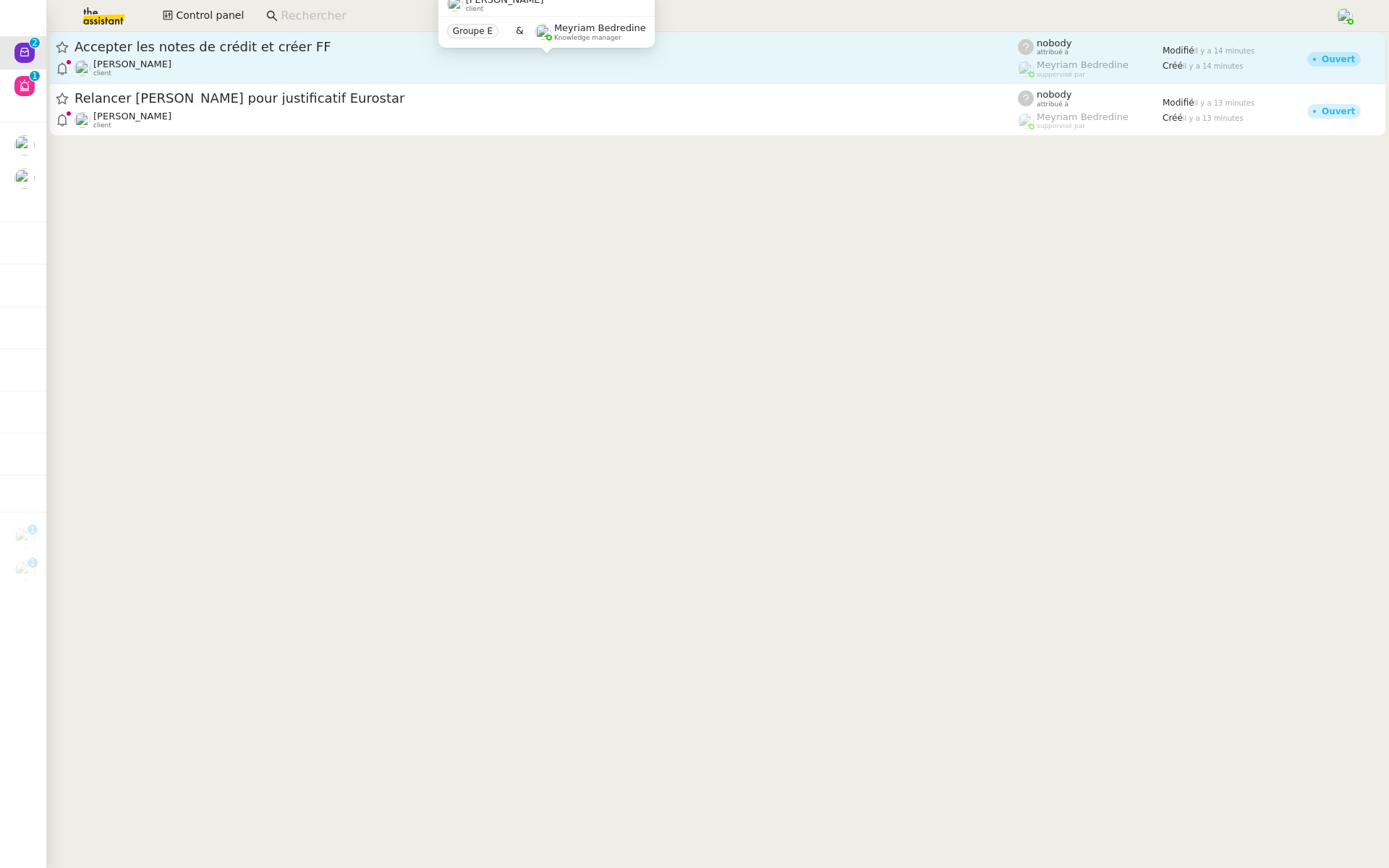
click at [173, 59] on div "Fanny Eyraud client" at bounding box center [546, 67] width 943 height 19
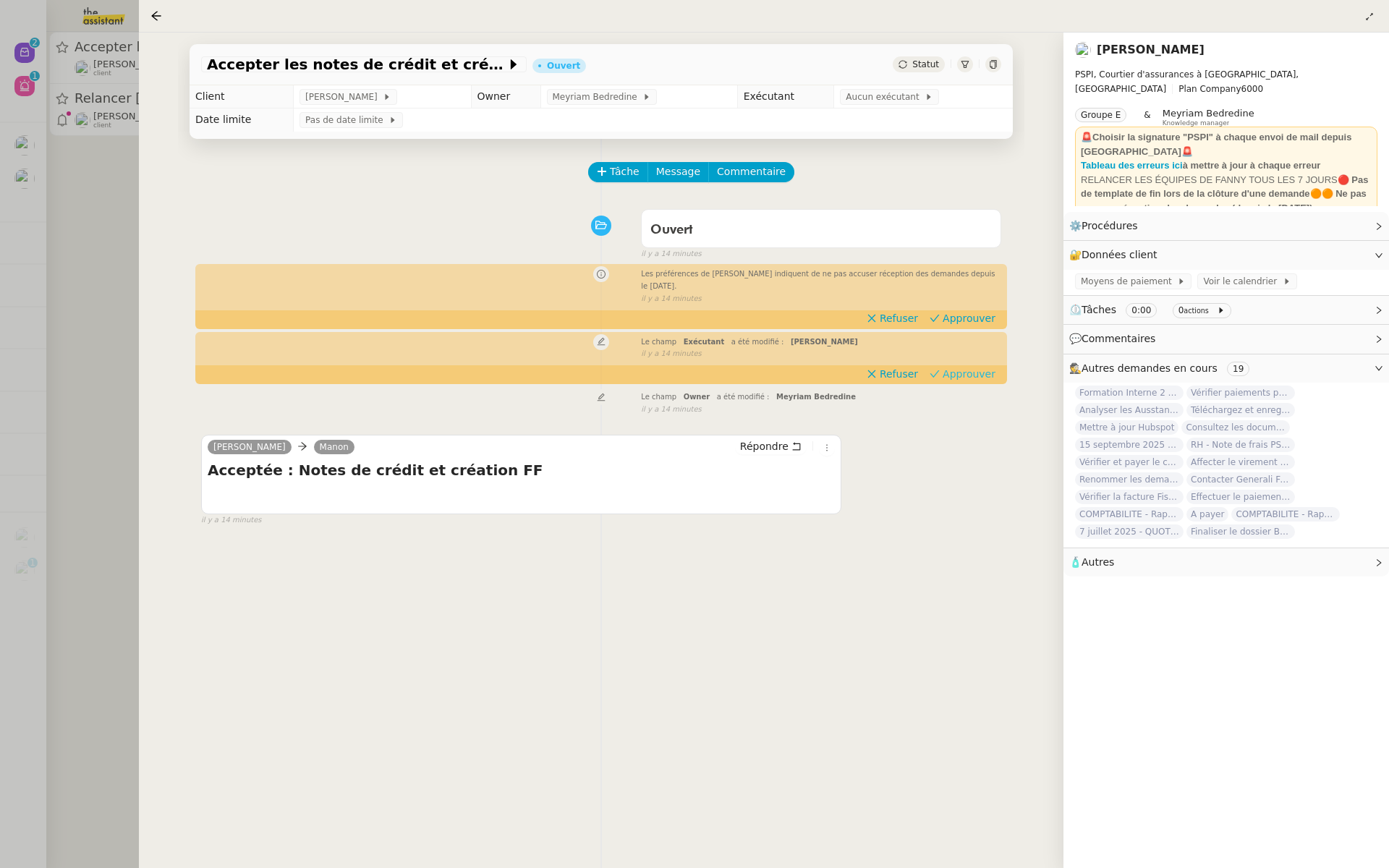
click at [975, 377] on span "Approuver" at bounding box center [969, 374] width 53 height 15
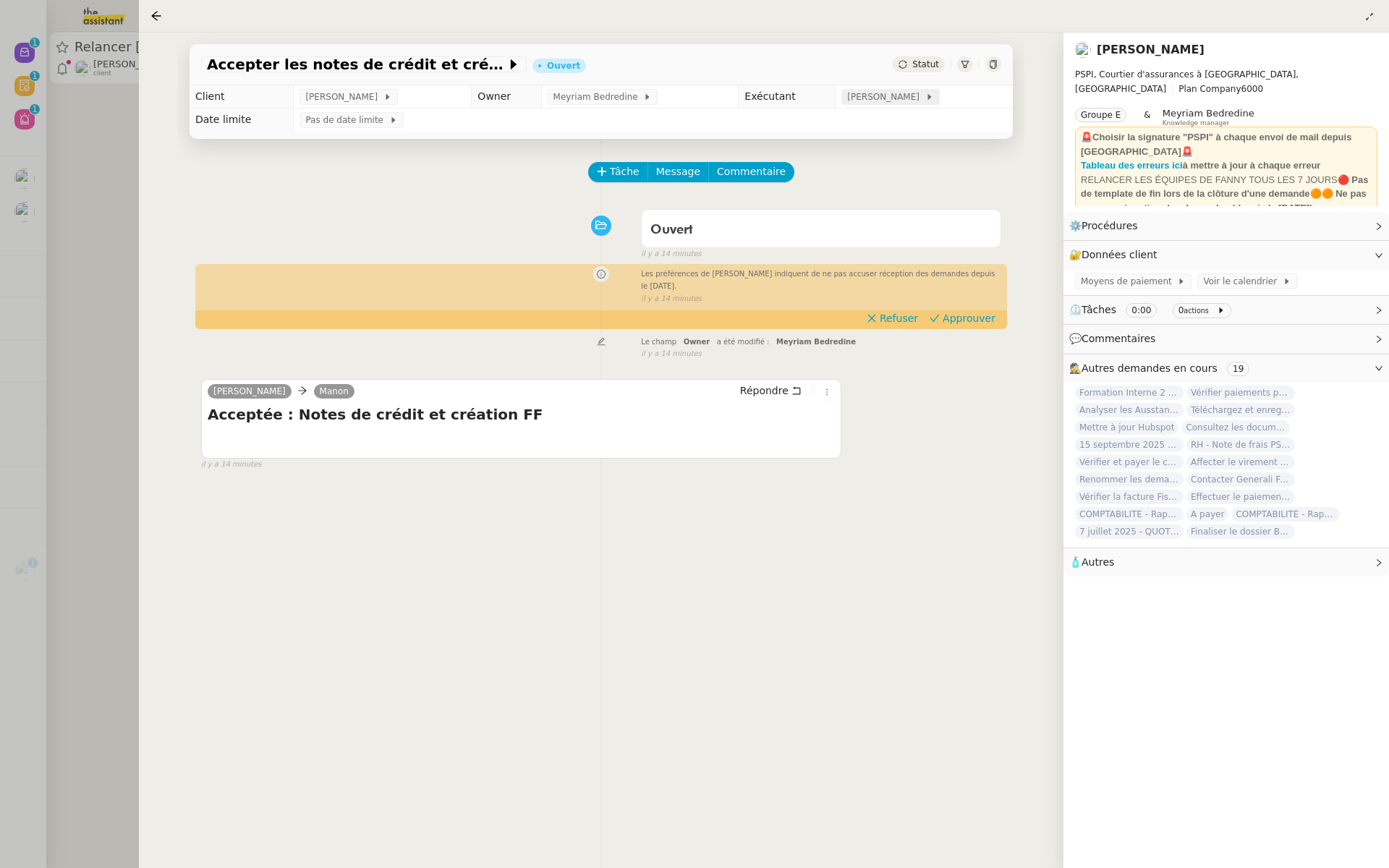
click at [860, 95] on span "[PERSON_NAME]" at bounding box center [885, 97] width 77 height 15
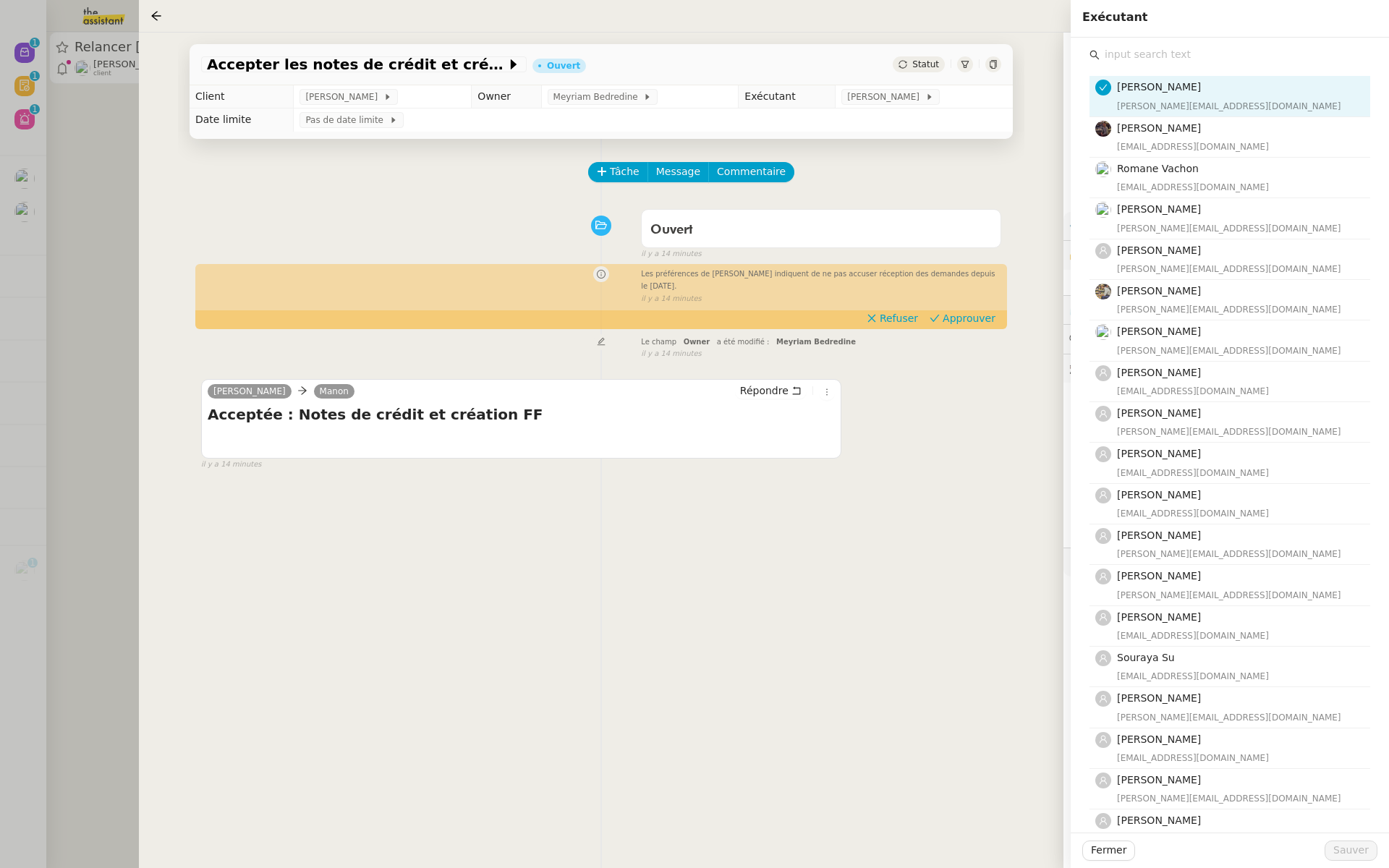
click at [1153, 55] on input "text" at bounding box center [1234, 54] width 271 height 19
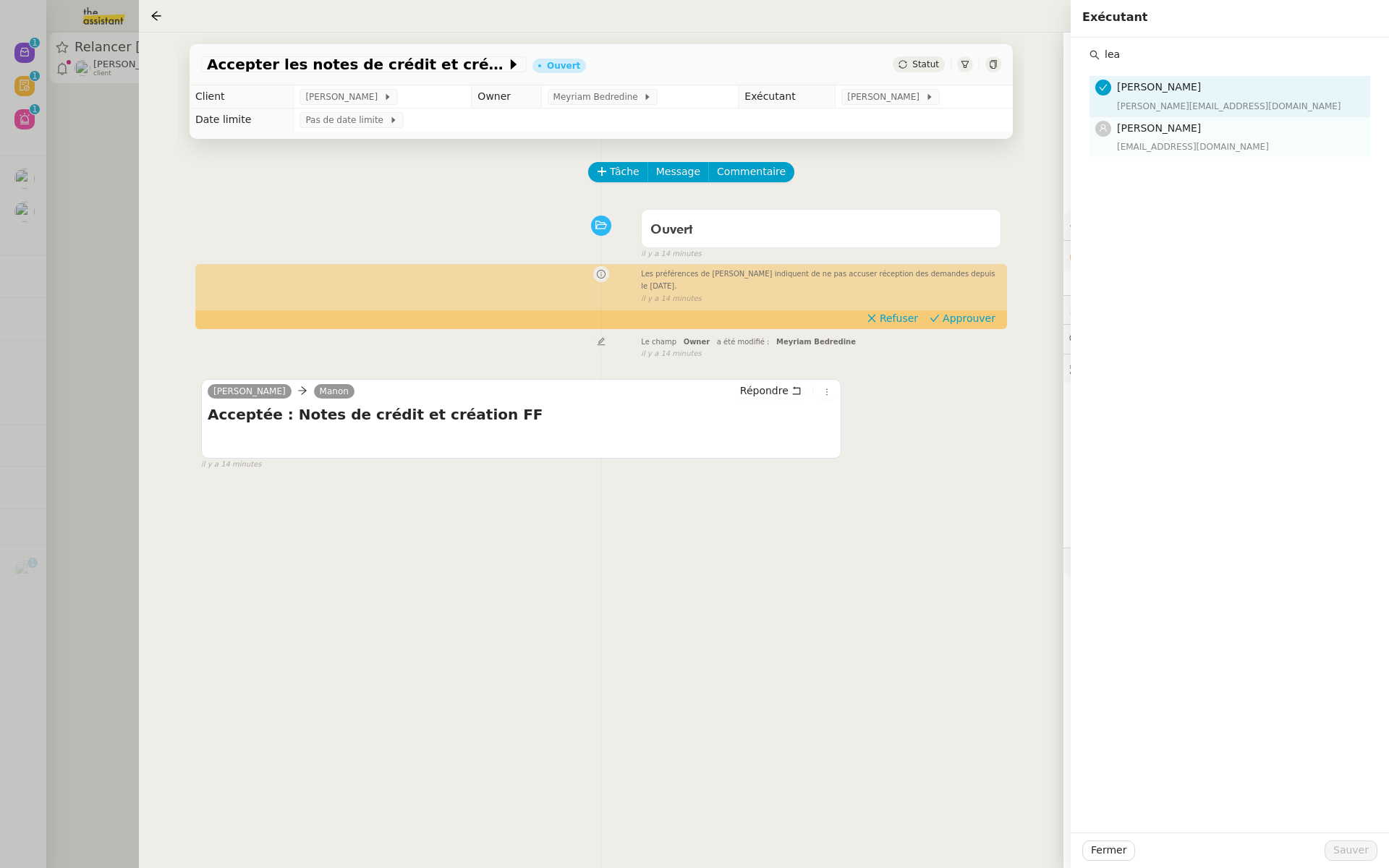
type input "lea"
click at [1138, 147] on div "[EMAIL_ADDRESS][DOMAIN_NAME]" at bounding box center [1239, 147] width 244 height 15
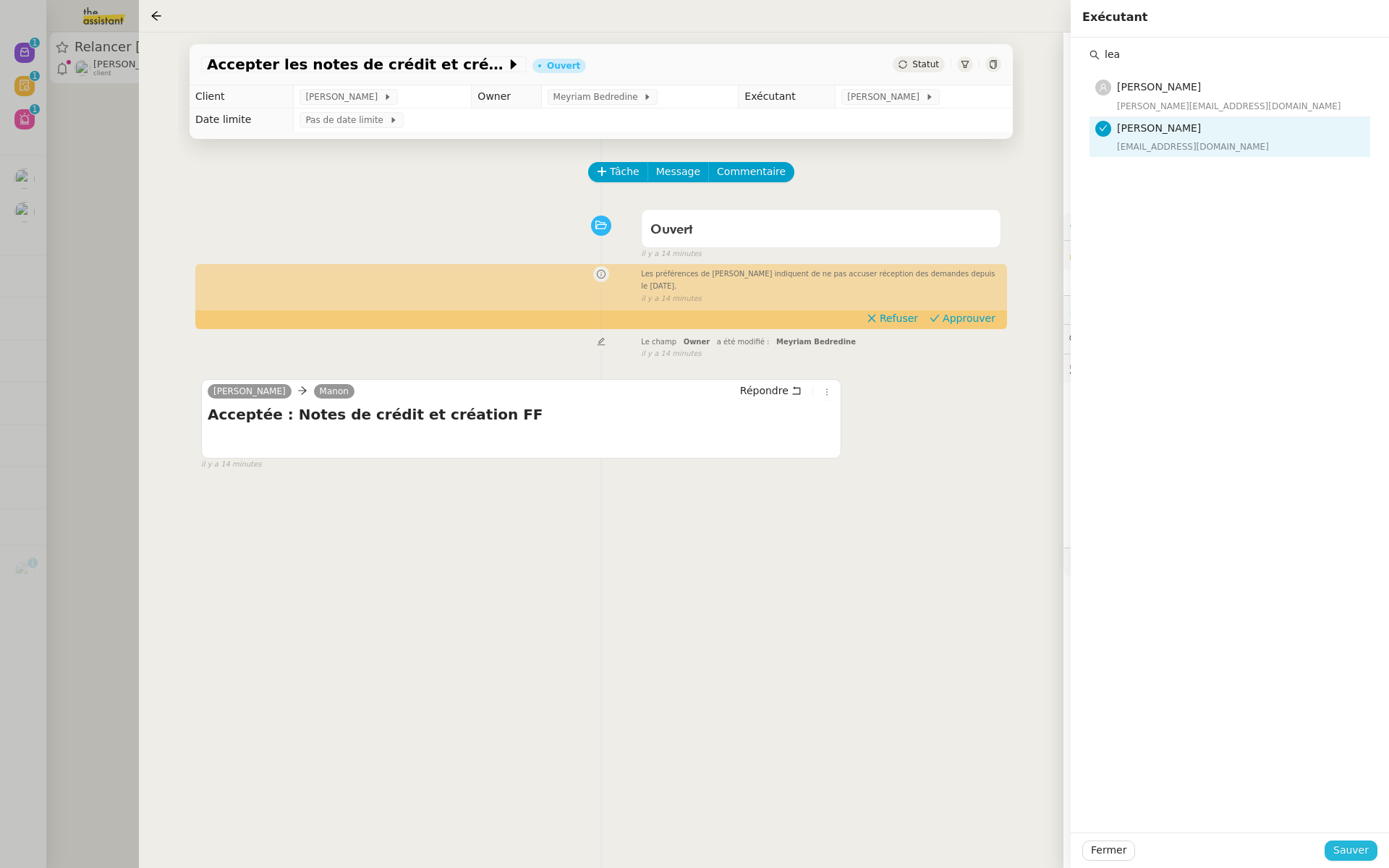
click at [1360, 848] on span "Sauver" at bounding box center [1350, 850] width 36 height 16
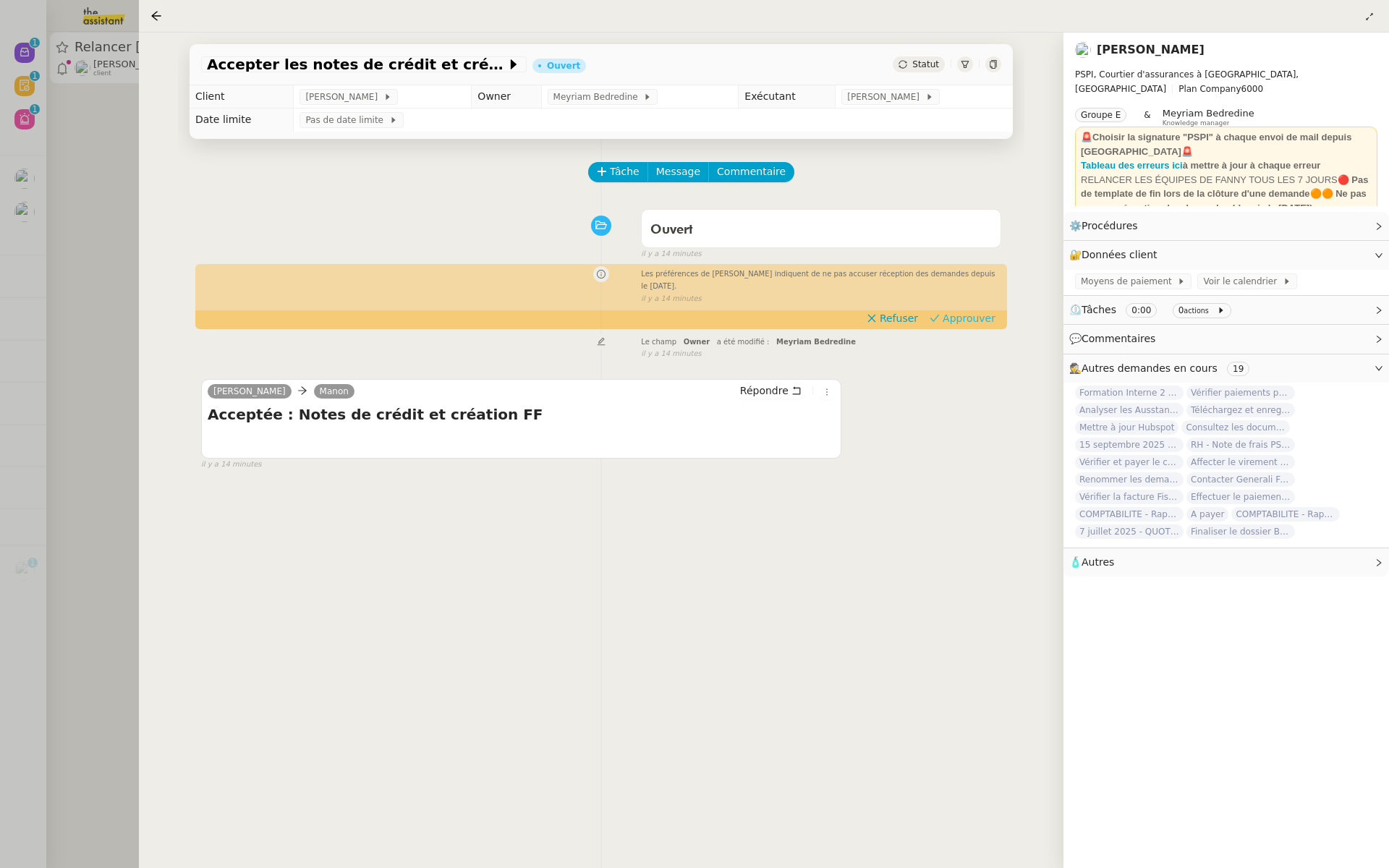
click at [973, 318] on span "Approuver" at bounding box center [969, 318] width 53 height 15
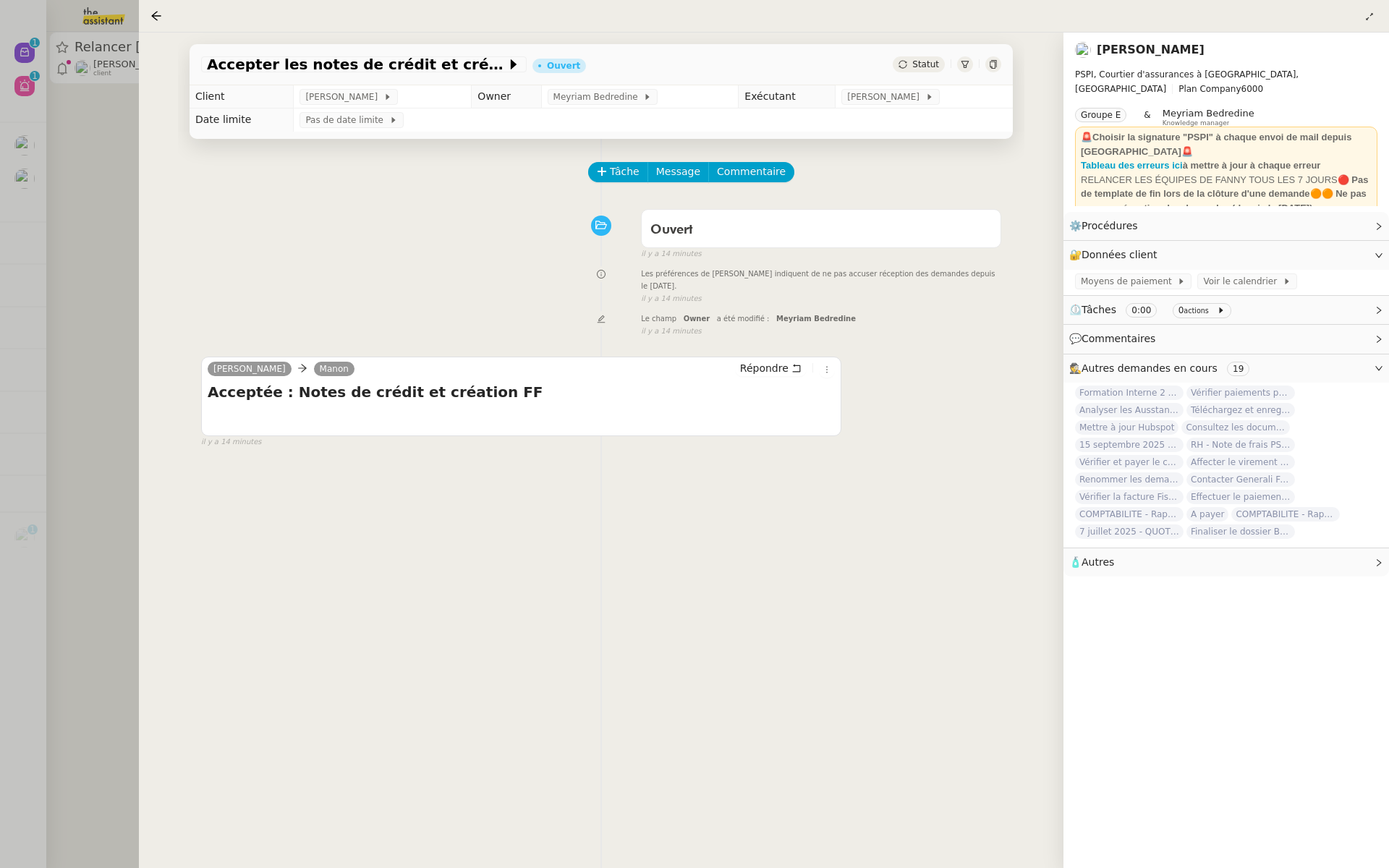
click at [65, 223] on div at bounding box center [694, 434] width 1389 height 868
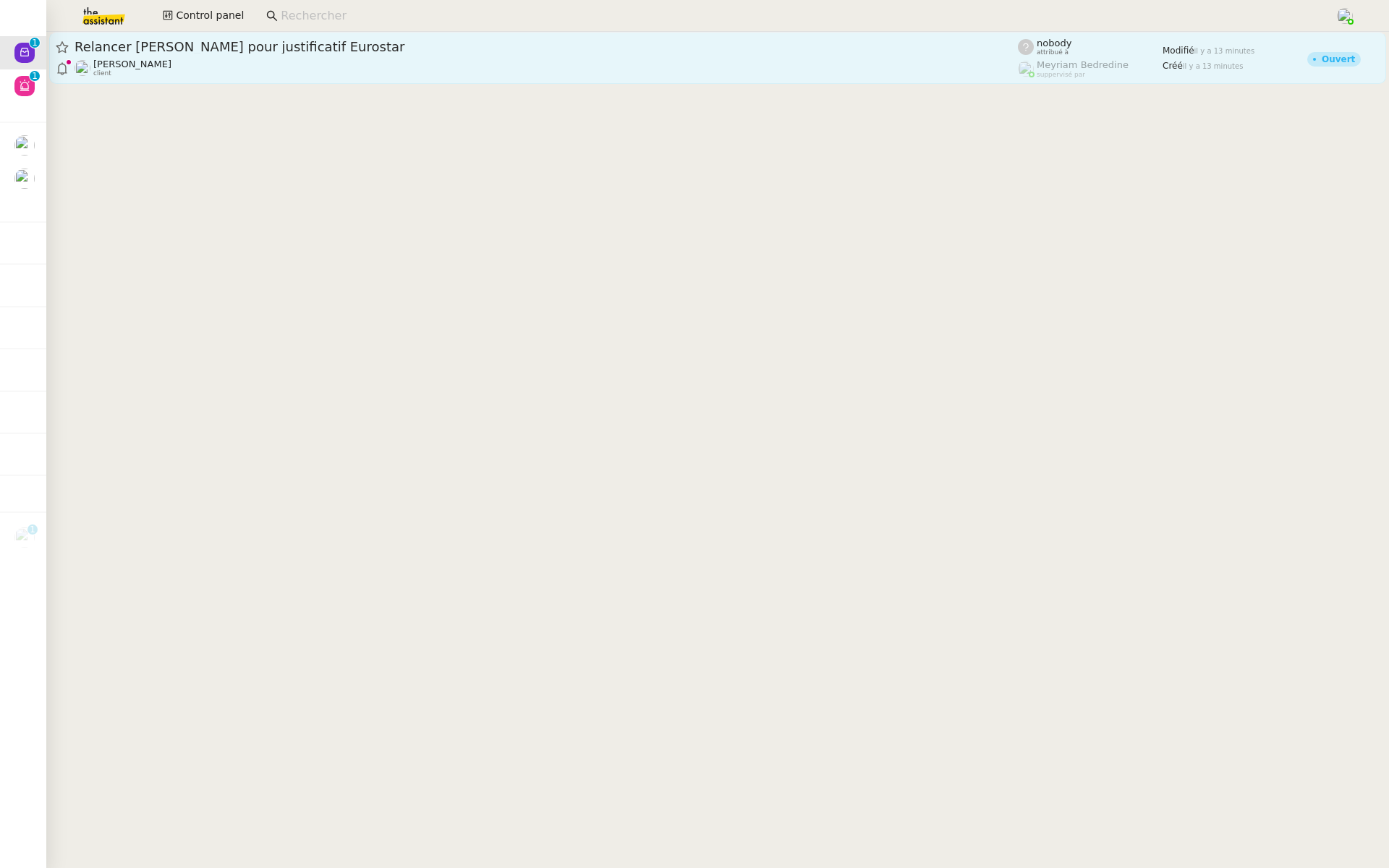
click at [242, 56] on div "Relancer Laurent pour justificatif Eurostar Sylvie SUCRA client" at bounding box center [546, 57] width 943 height 39
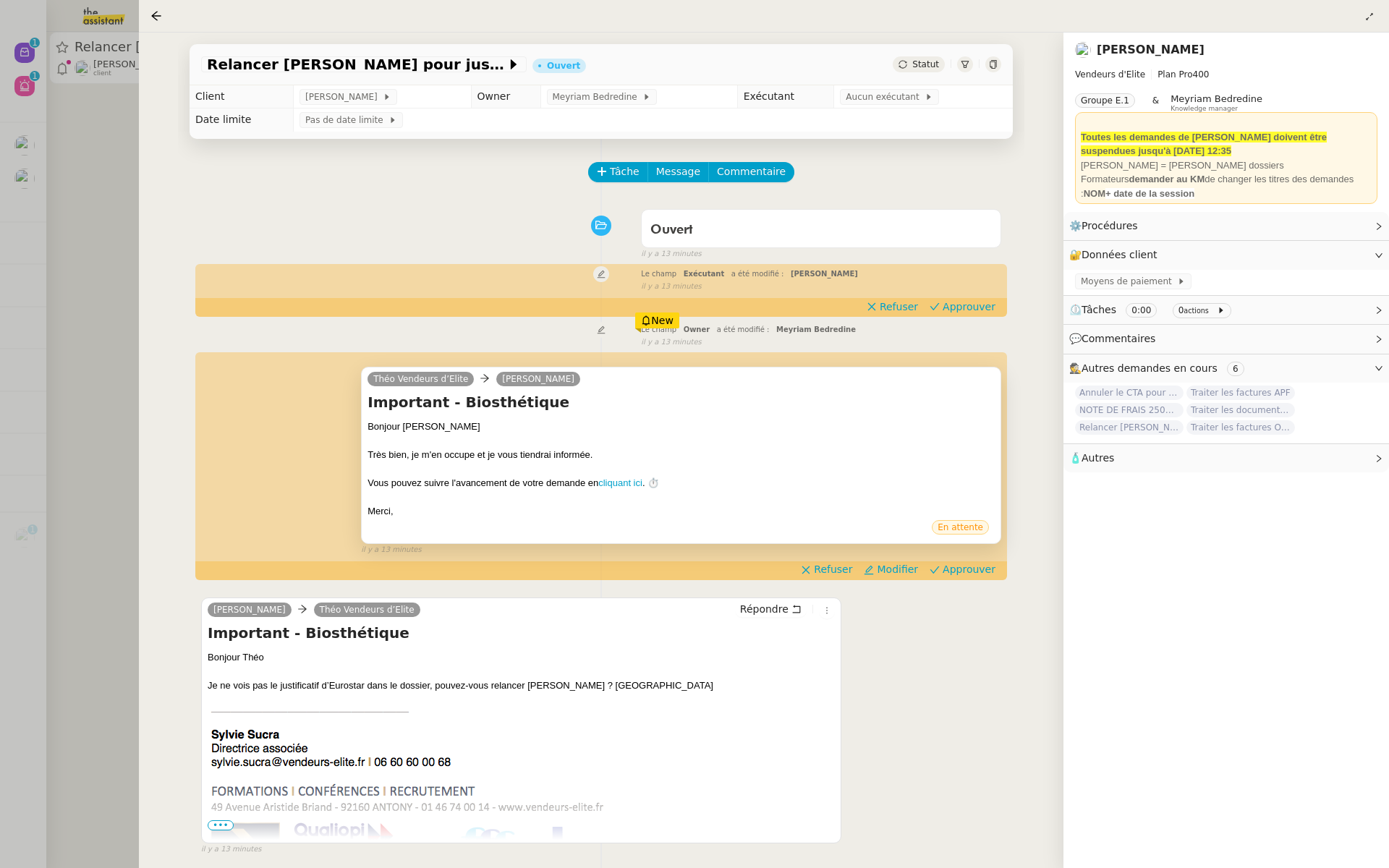
scroll to position [168, 0]
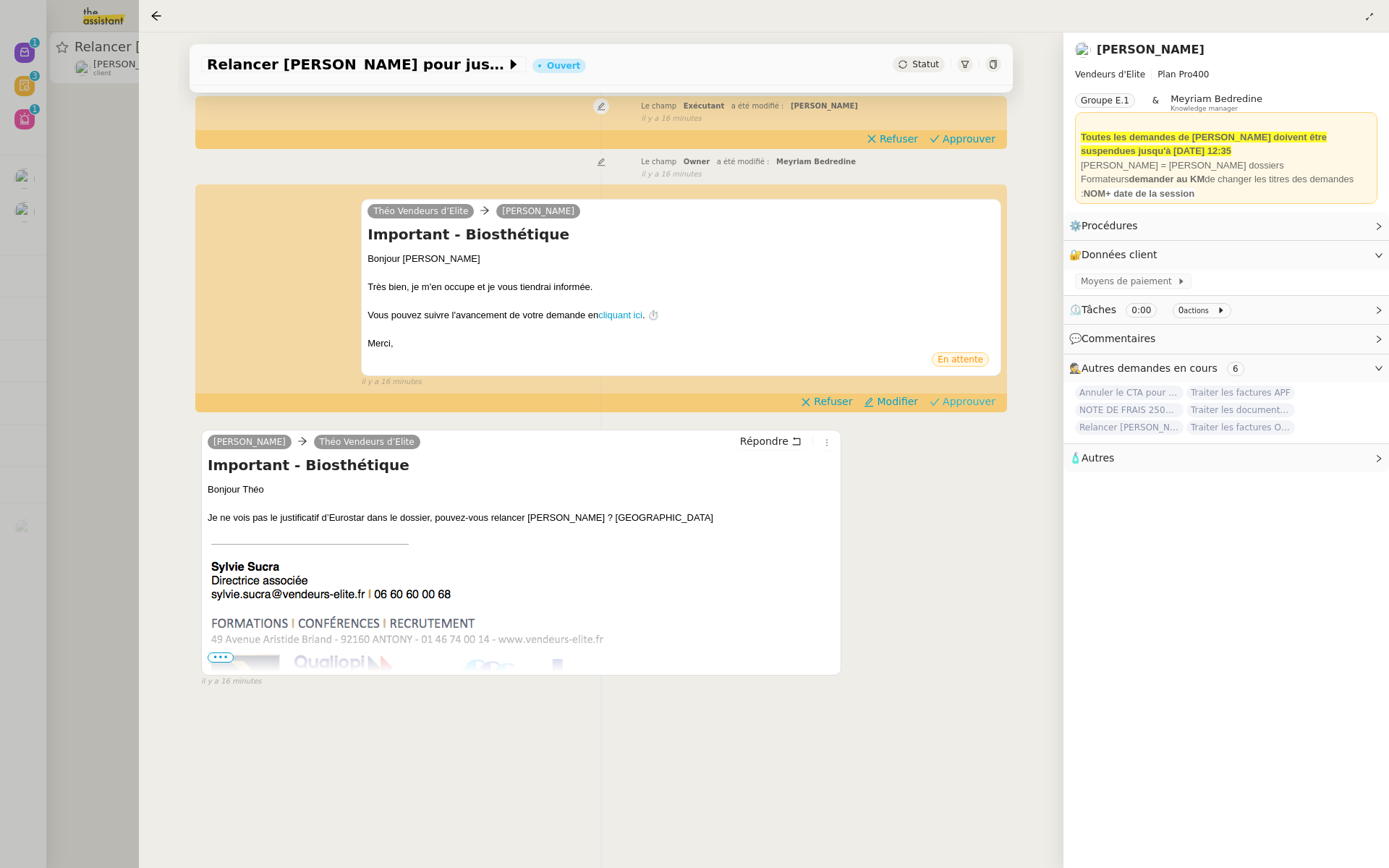
click at [984, 402] on span "Approuver" at bounding box center [969, 402] width 53 height 15
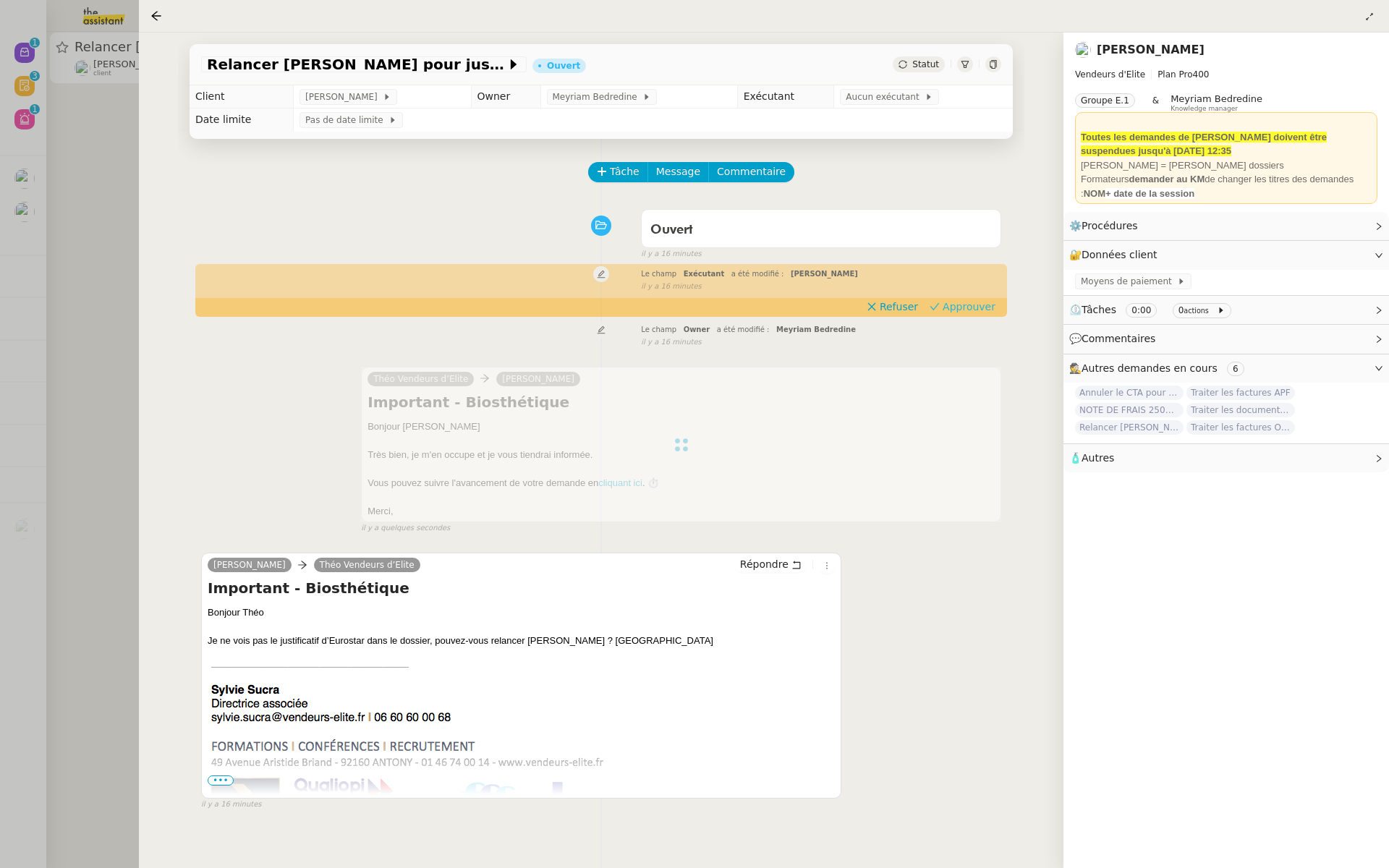
click at [977, 307] on span "Approuver" at bounding box center [969, 307] width 53 height 15
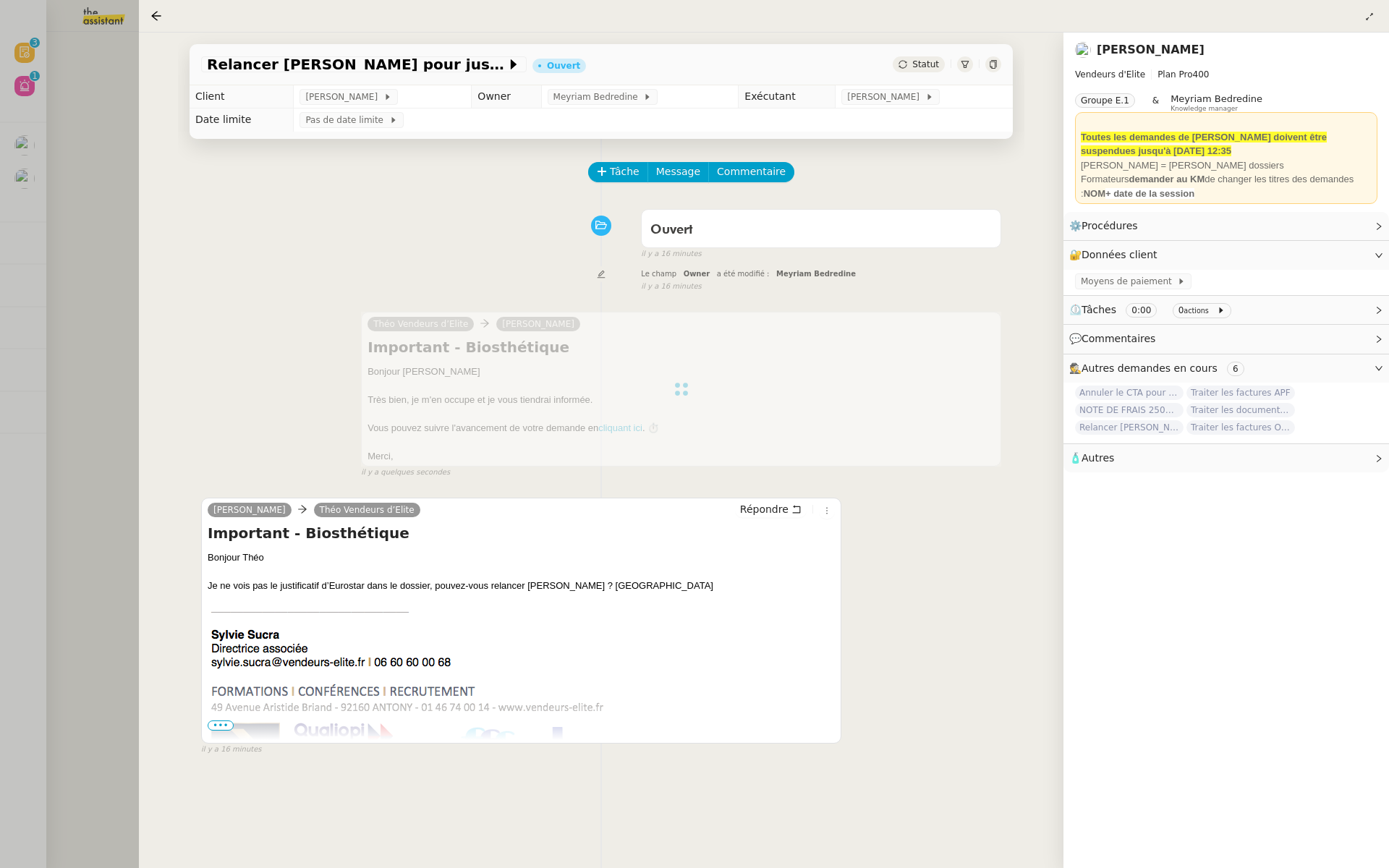
click at [76, 200] on div at bounding box center [694, 434] width 1389 height 868
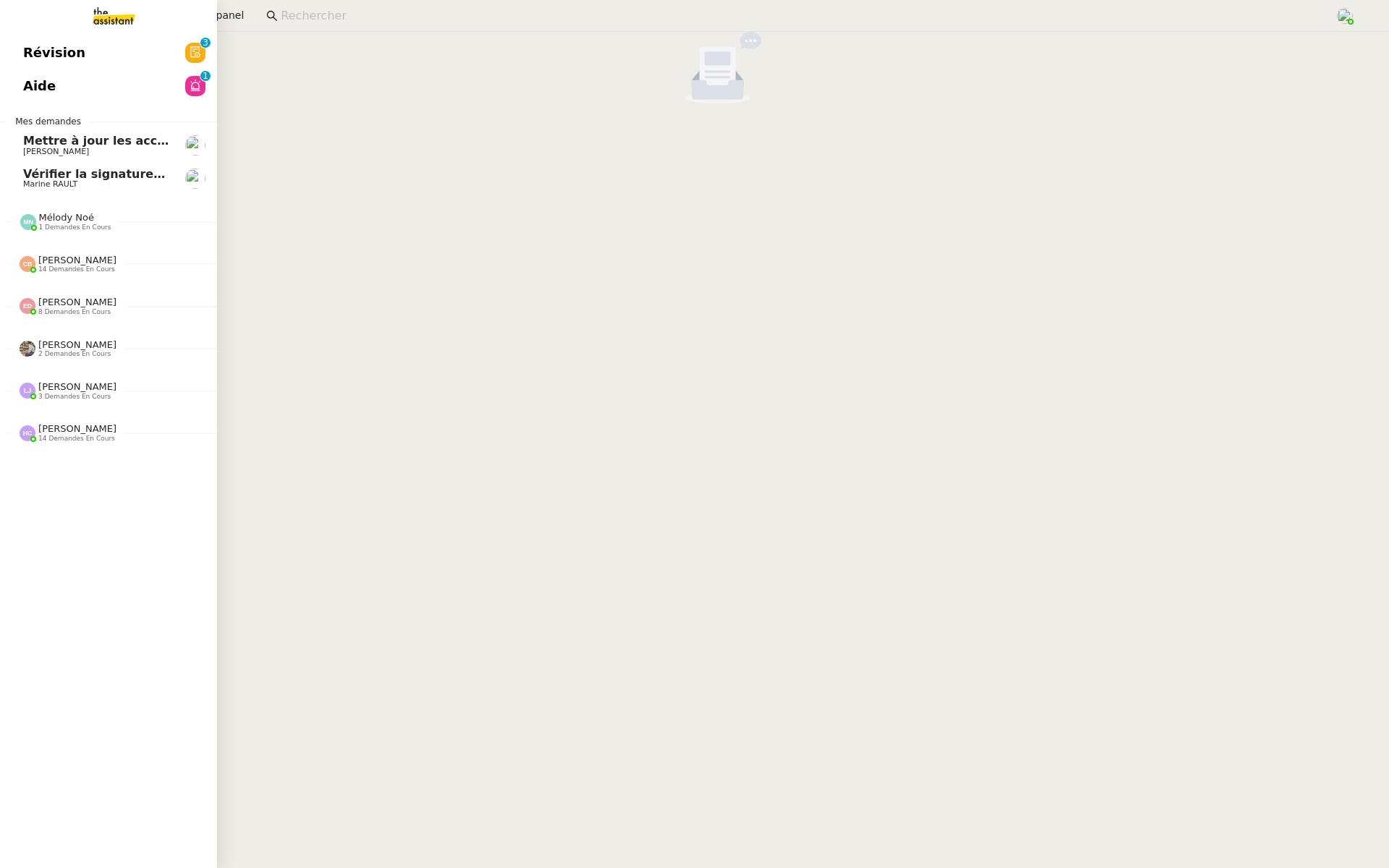
click at [19, 59] on link "Révision 0 1 2 3 4 5 6 7 8 9" at bounding box center [108, 53] width 217 height 34
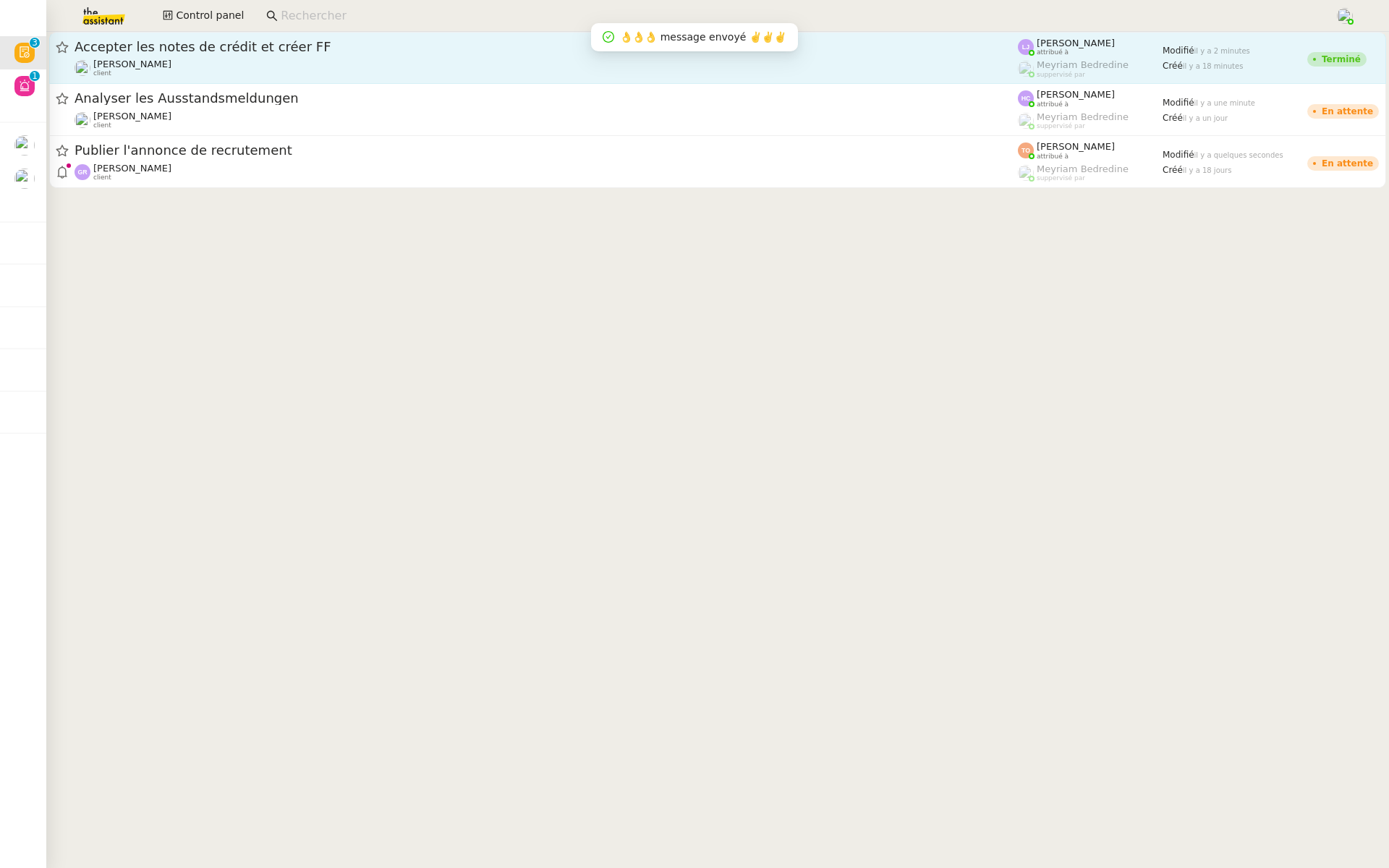
click at [230, 50] on span "Accepter les notes de crédit et créer FF" at bounding box center [546, 46] width 943 height 13
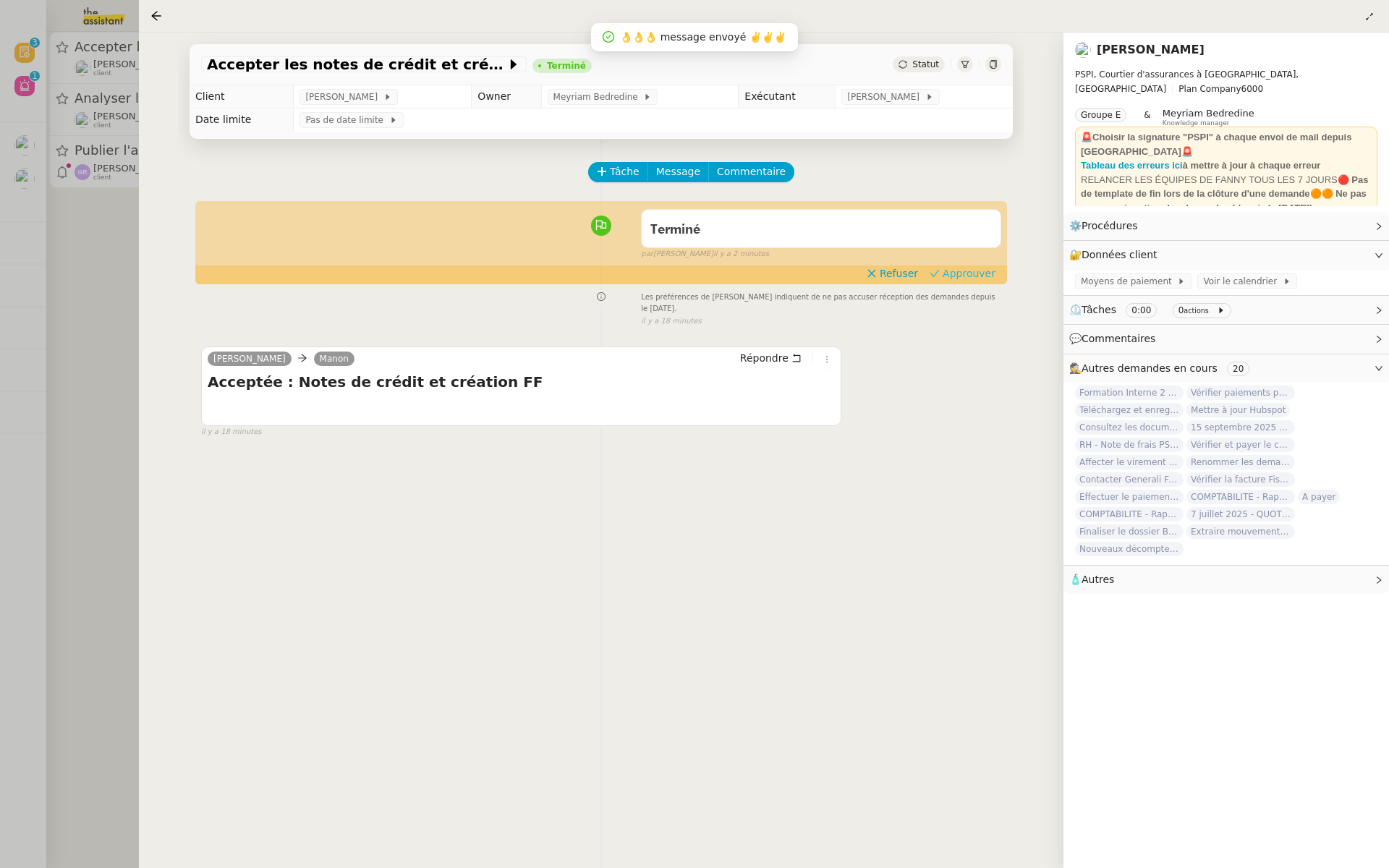
click at [975, 276] on span "Approuver" at bounding box center [969, 273] width 53 height 15
click at [66, 296] on div at bounding box center [694, 434] width 1389 height 868
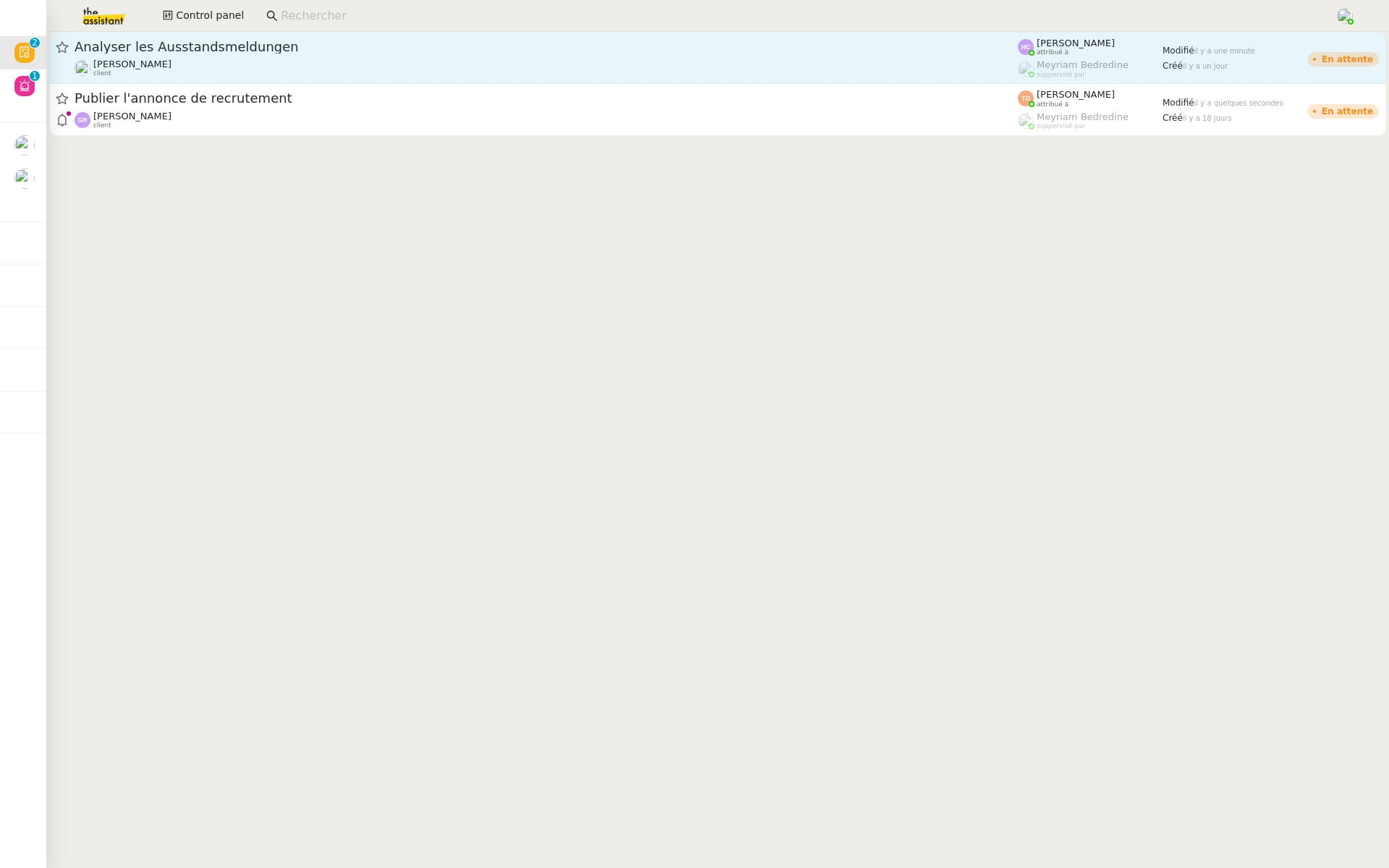
click at [361, 49] on span "Analyser les Ausstandsmeldungen" at bounding box center [546, 46] width 943 height 13
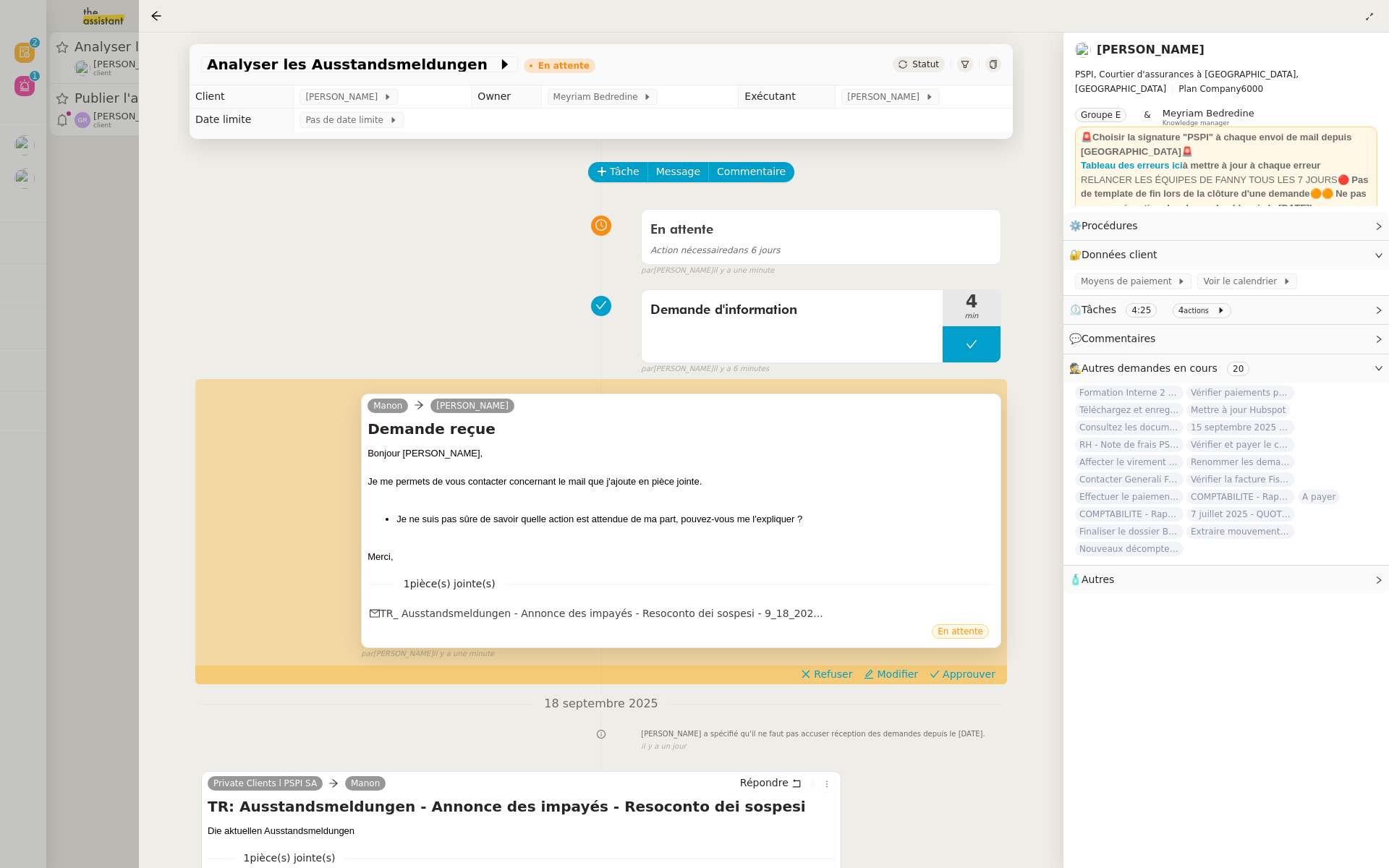
scroll to position [185, 0]
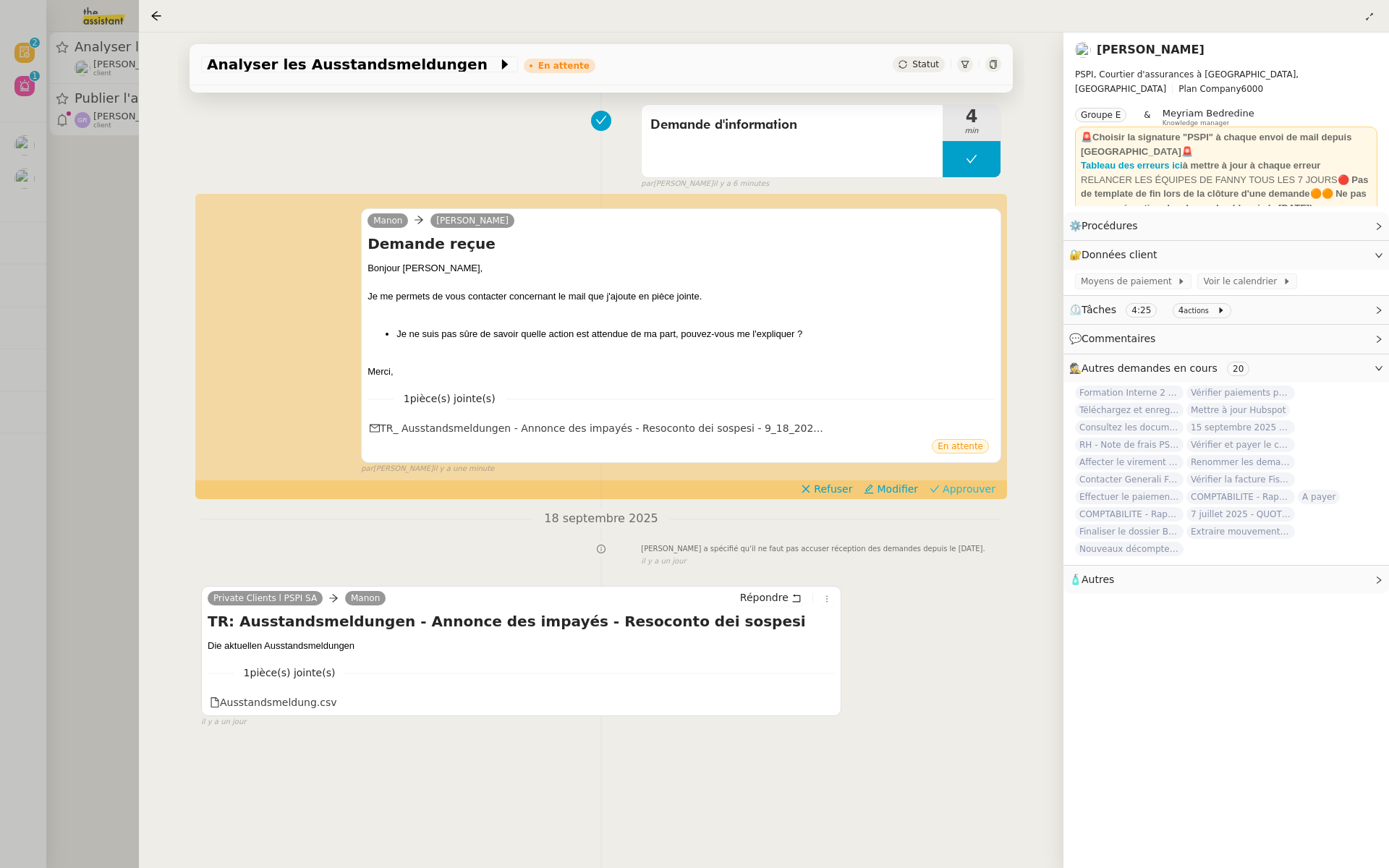
click at [972, 490] on span "Approuver" at bounding box center [969, 489] width 53 height 15
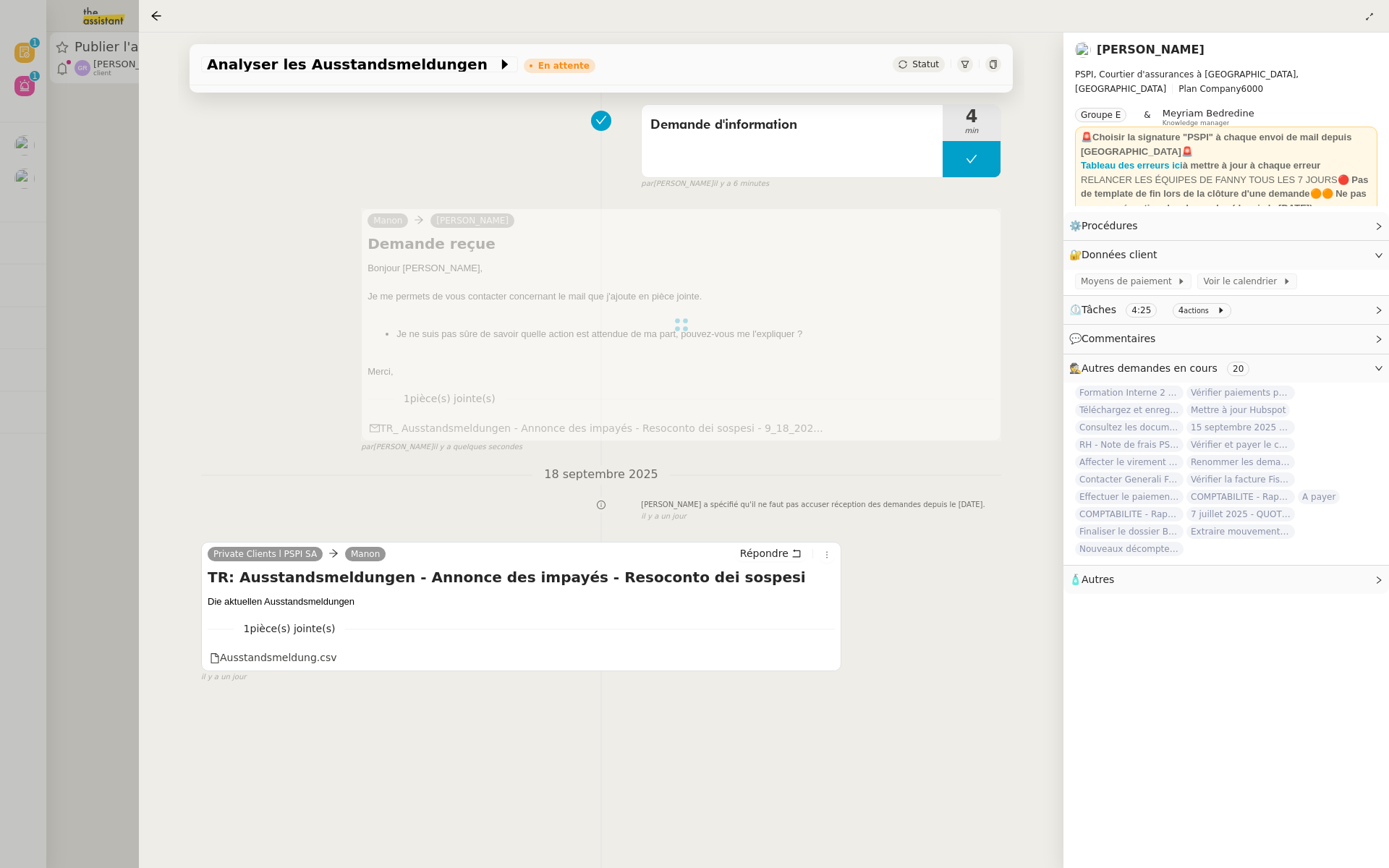
click at [48, 212] on div at bounding box center [694, 434] width 1389 height 868
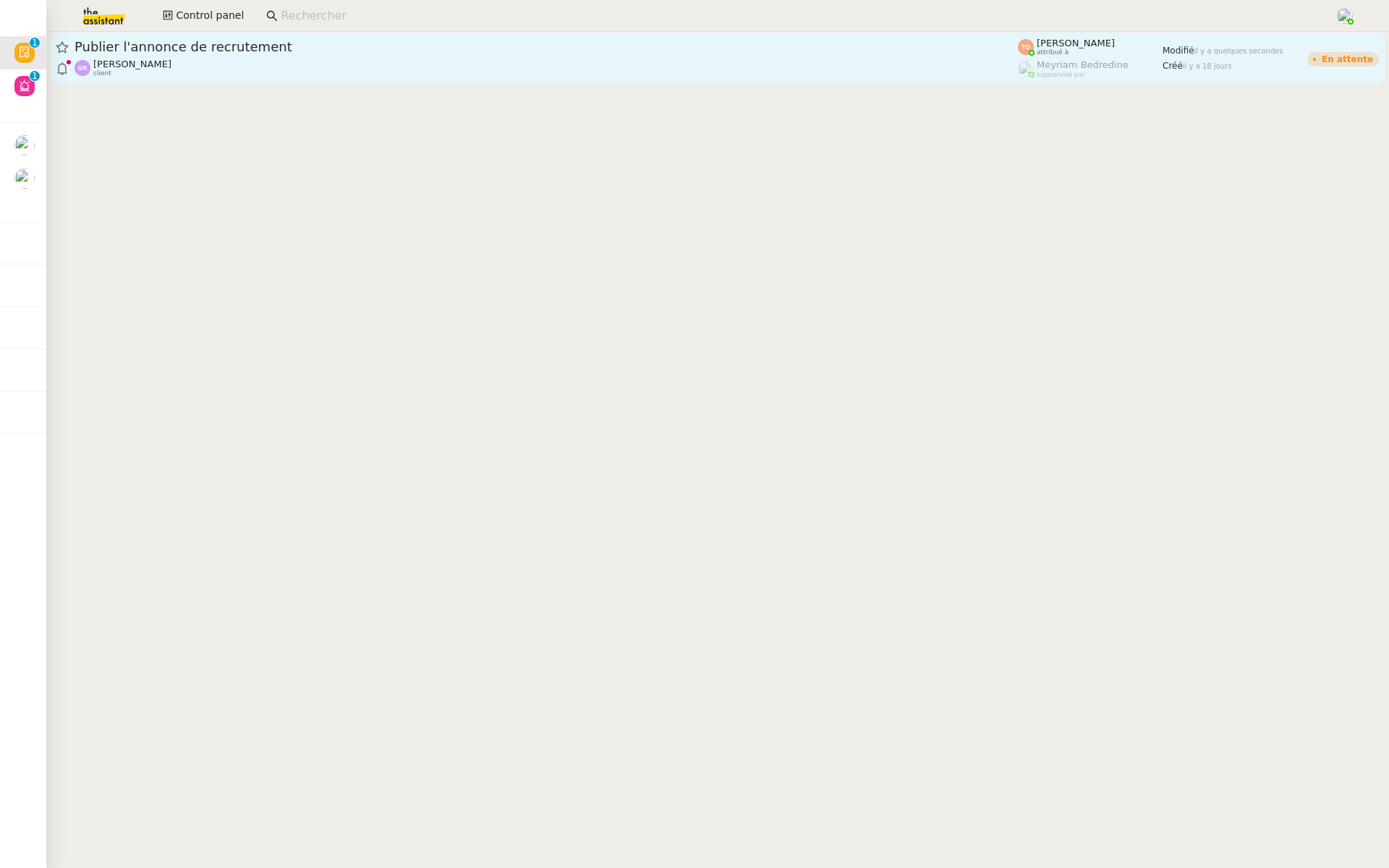
click at [303, 44] on span "Publier l'annonce de recrutement" at bounding box center [546, 46] width 943 height 13
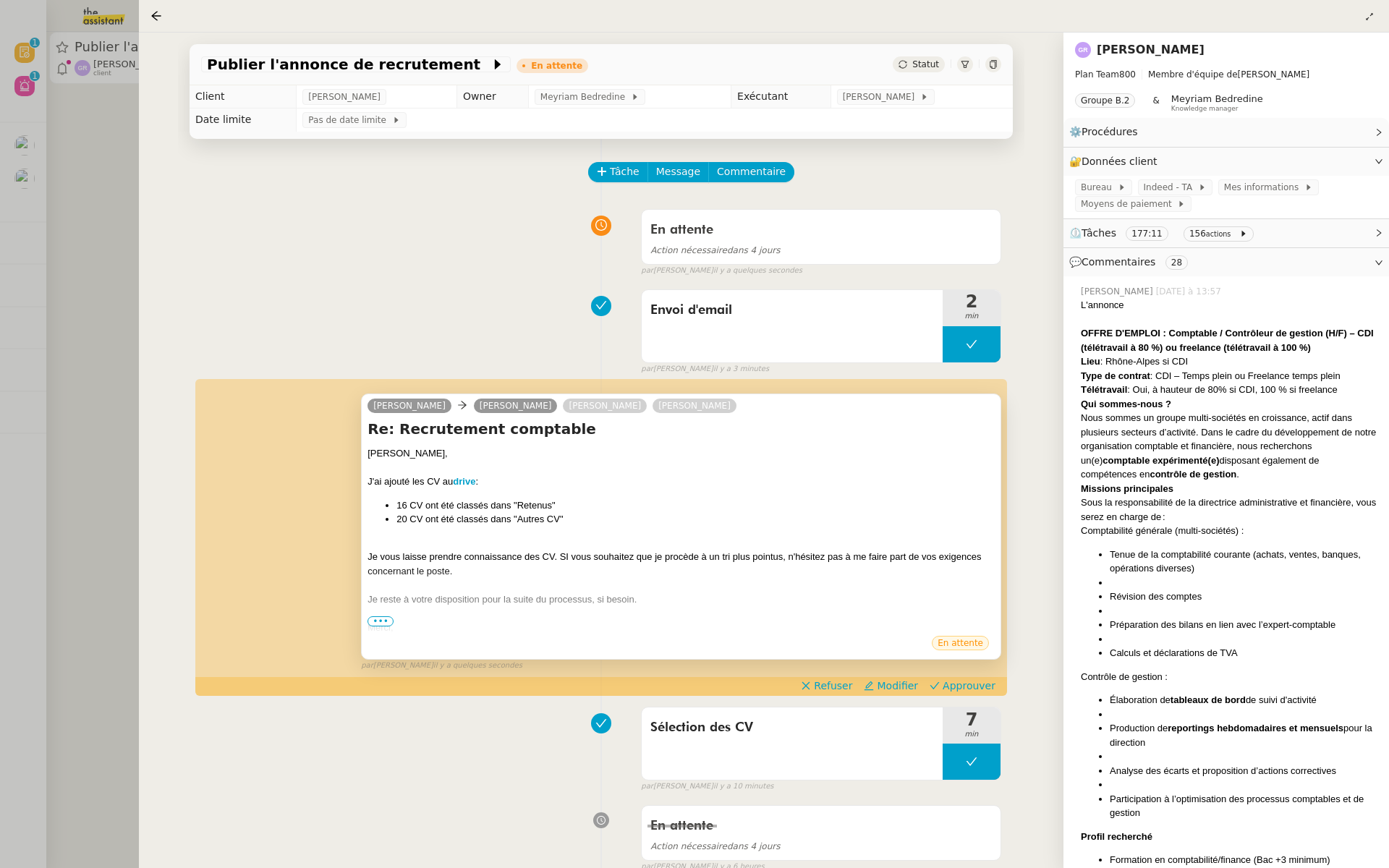
scroll to position [255, 0]
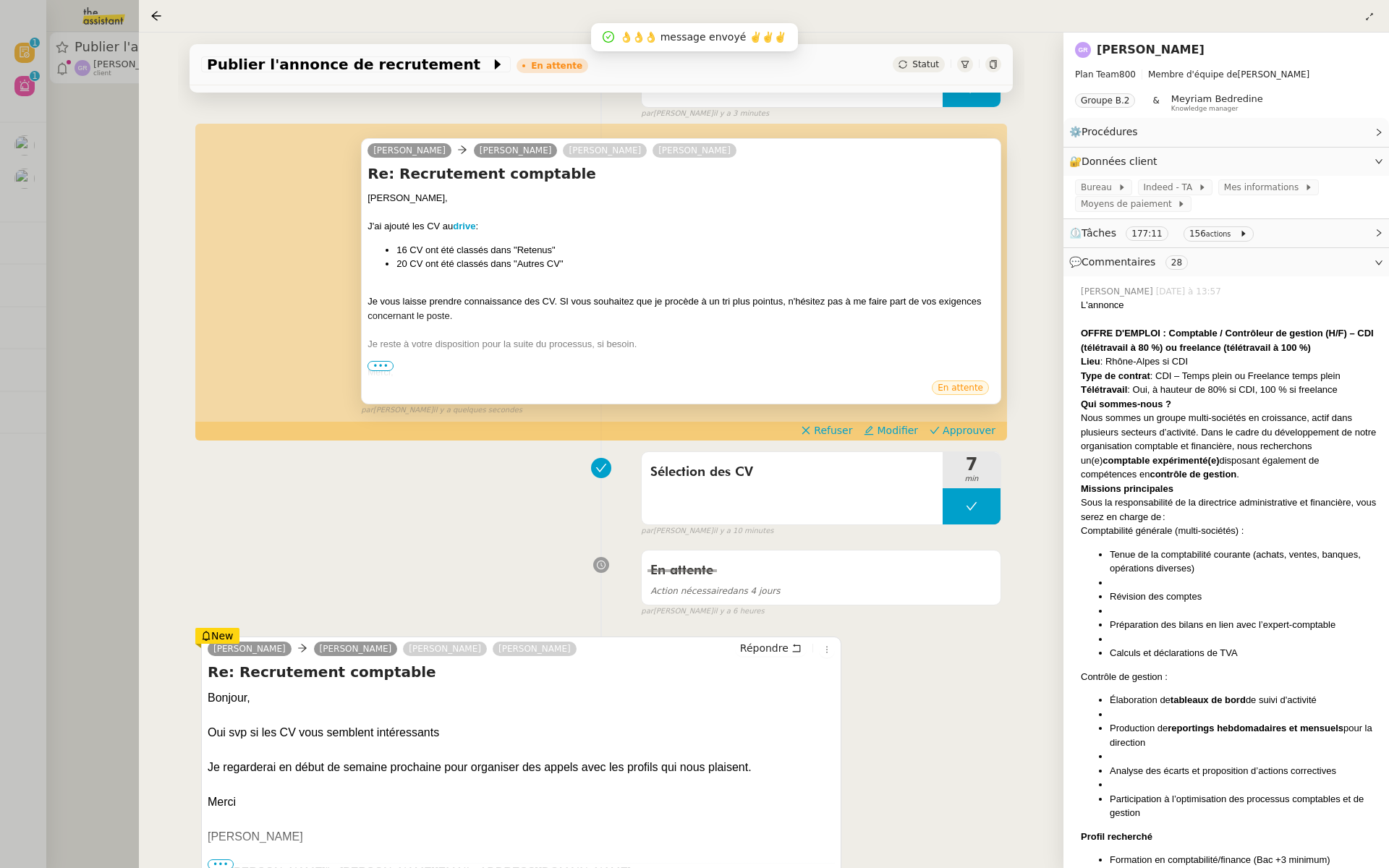
click at [383, 366] on span "•••" at bounding box center [380, 365] width 26 height 10
click at [975, 427] on span "Approuver" at bounding box center [969, 431] width 53 height 15
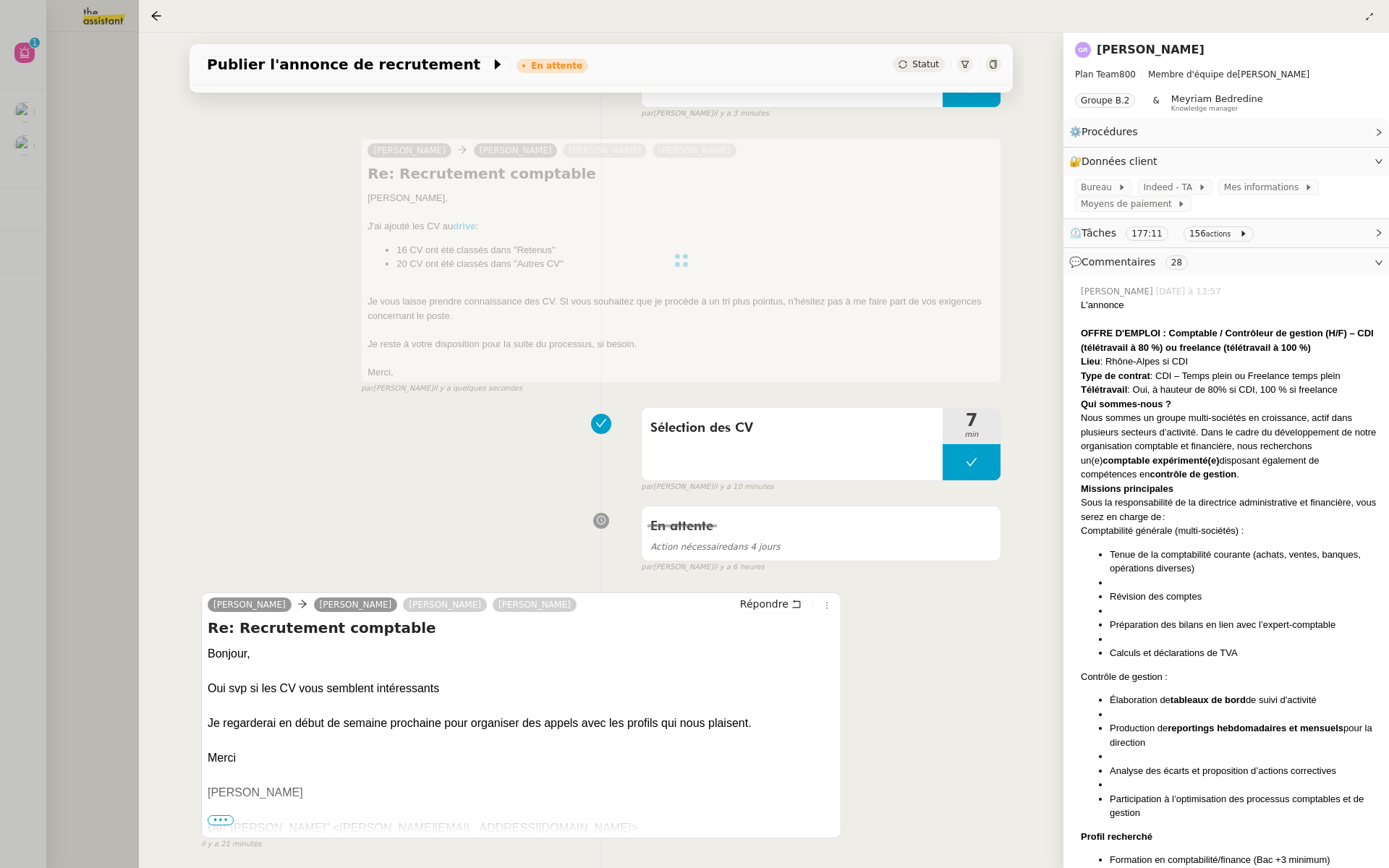
click at [95, 166] on div at bounding box center [694, 434] width 1389 height 868
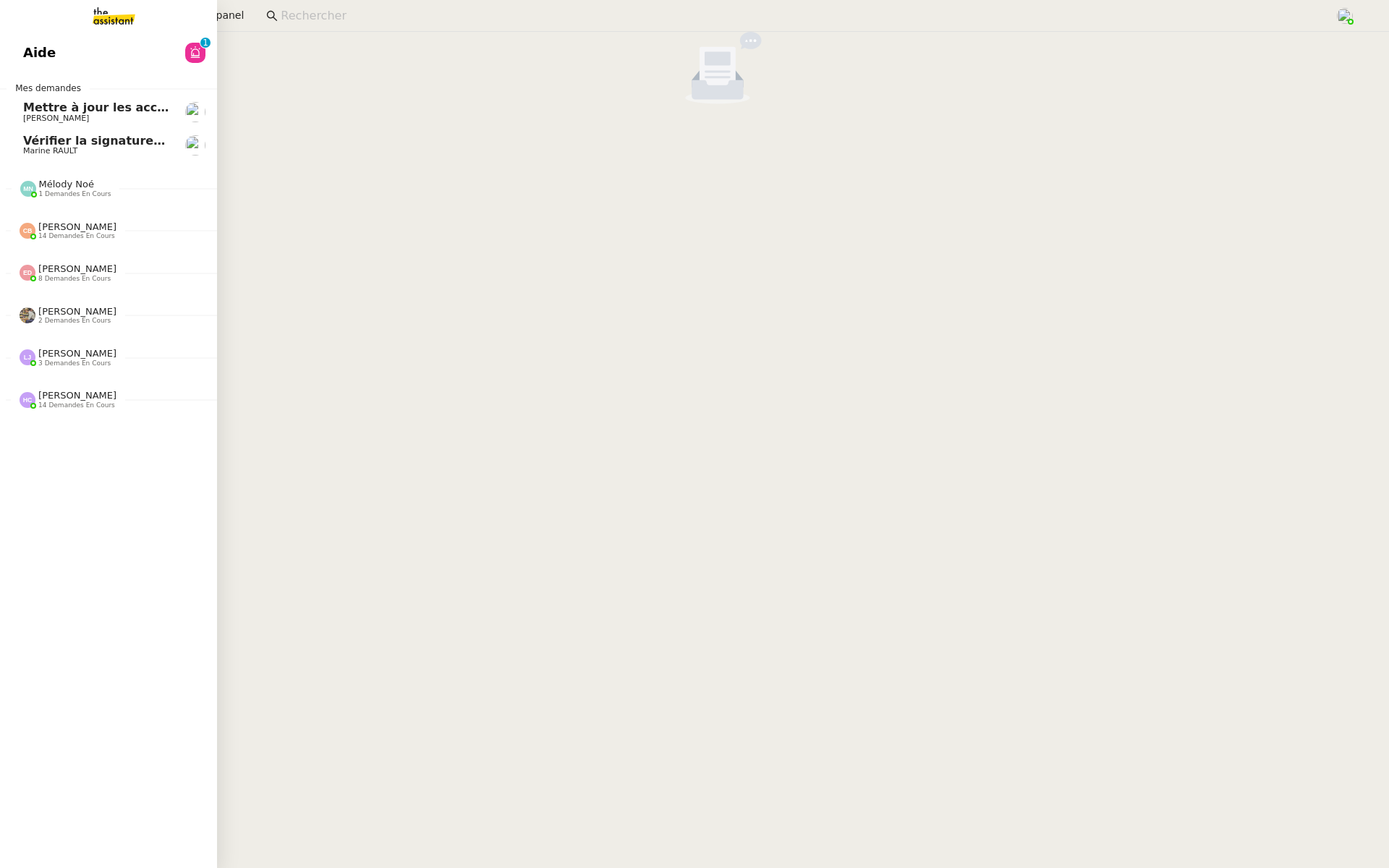
click at [26, 51] on span "Aide" at bounding box center [39, 53] width 33 height 22
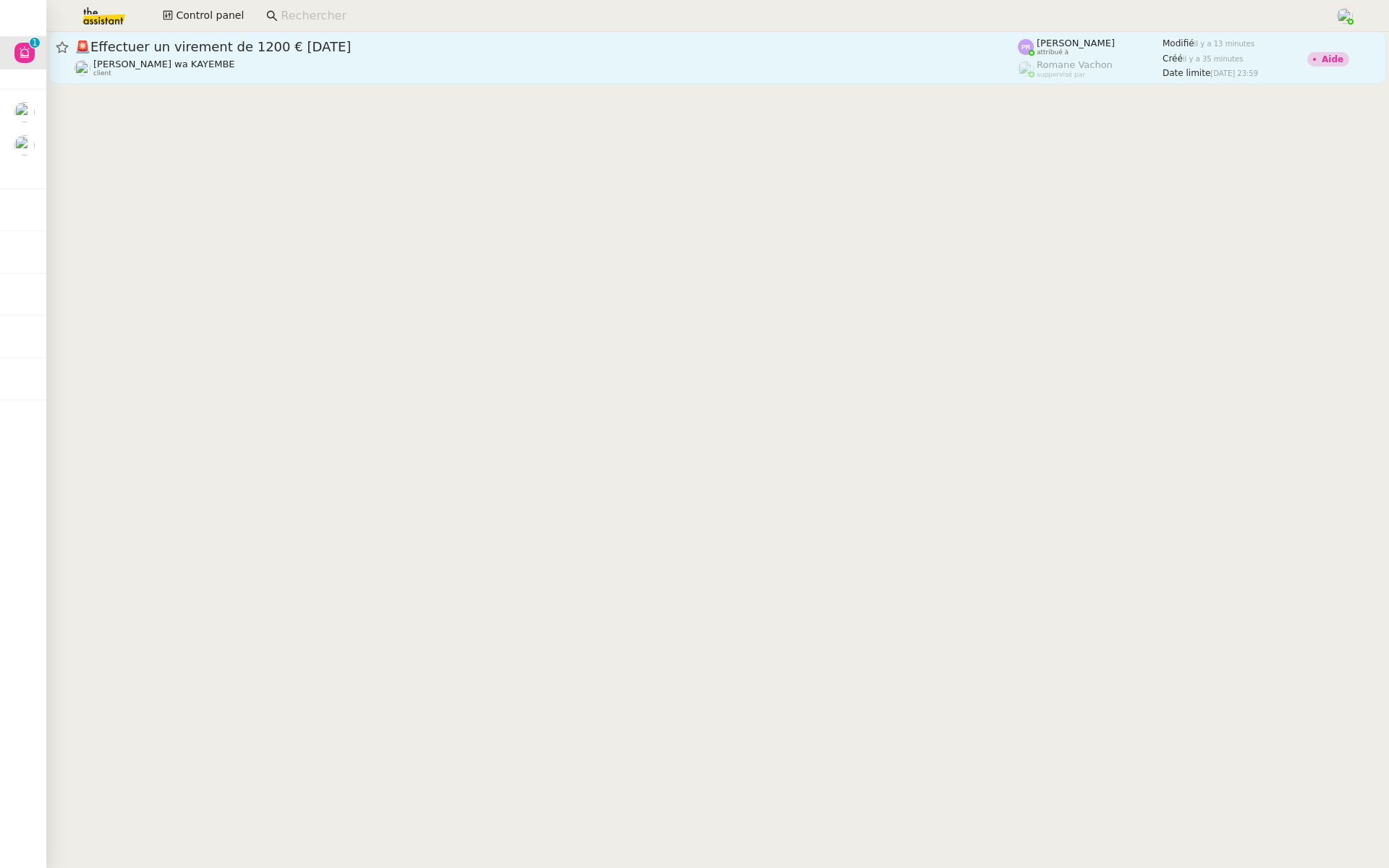
click at [242, 46] on span "🚨 Effectuer un virement de 1200 € aujourd'hui" at bounding box center [546, 46] width 943 height 13
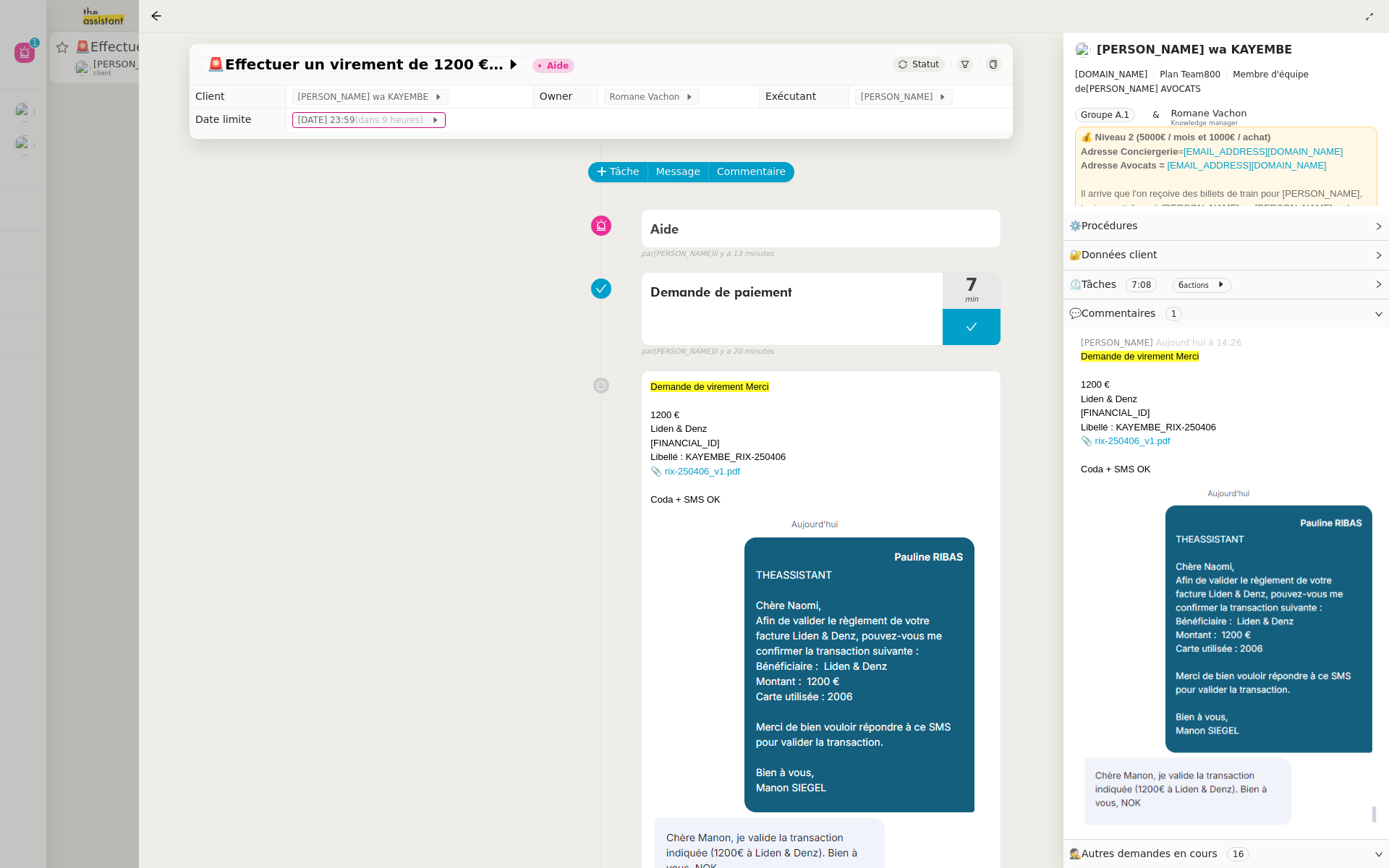
click at [60, 259] on div at bounding box center [694, 434] width 1389 height 868
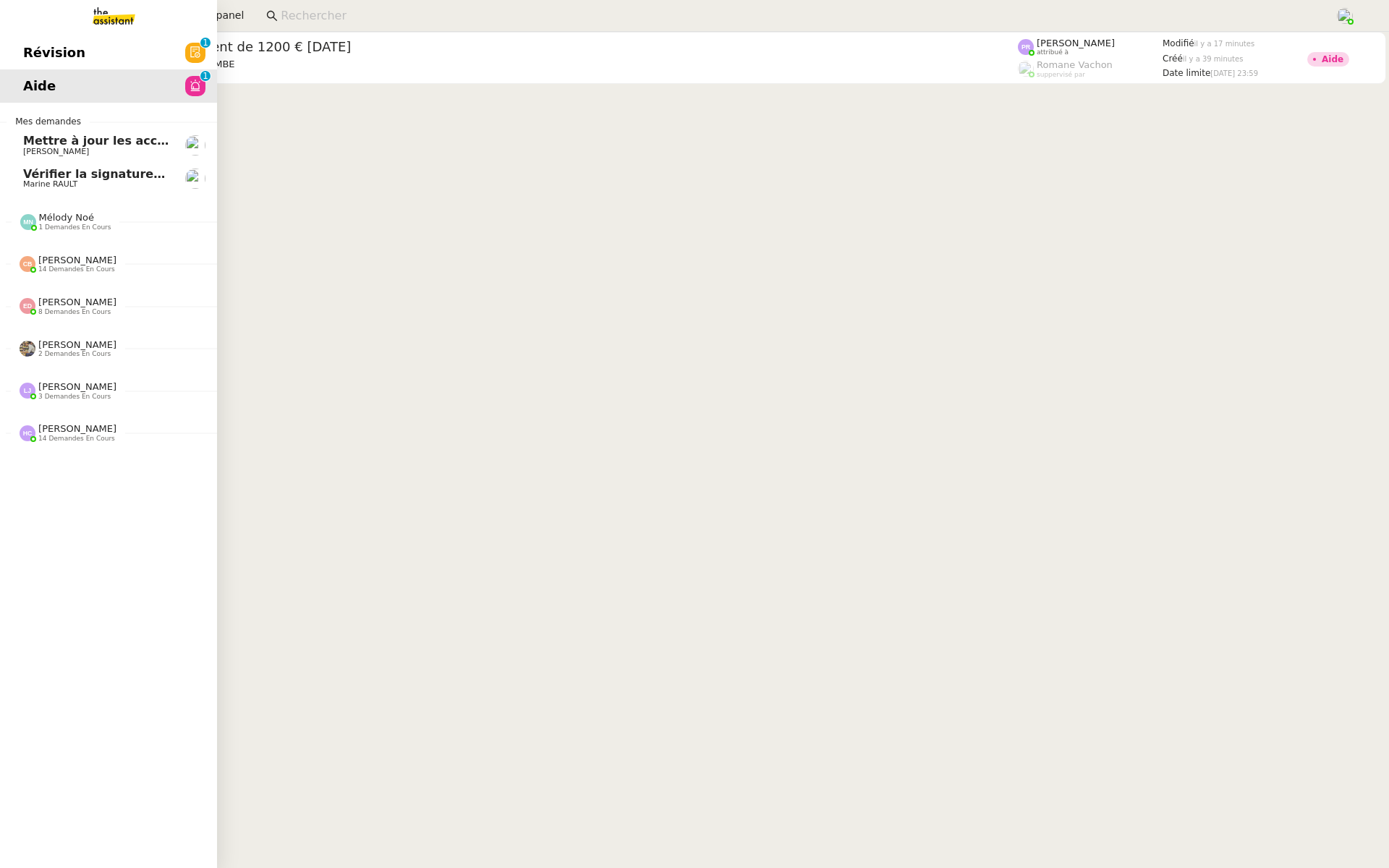
click at [36, 47] on span "Révision" at bounding box center [54, 53] width 62 height 22
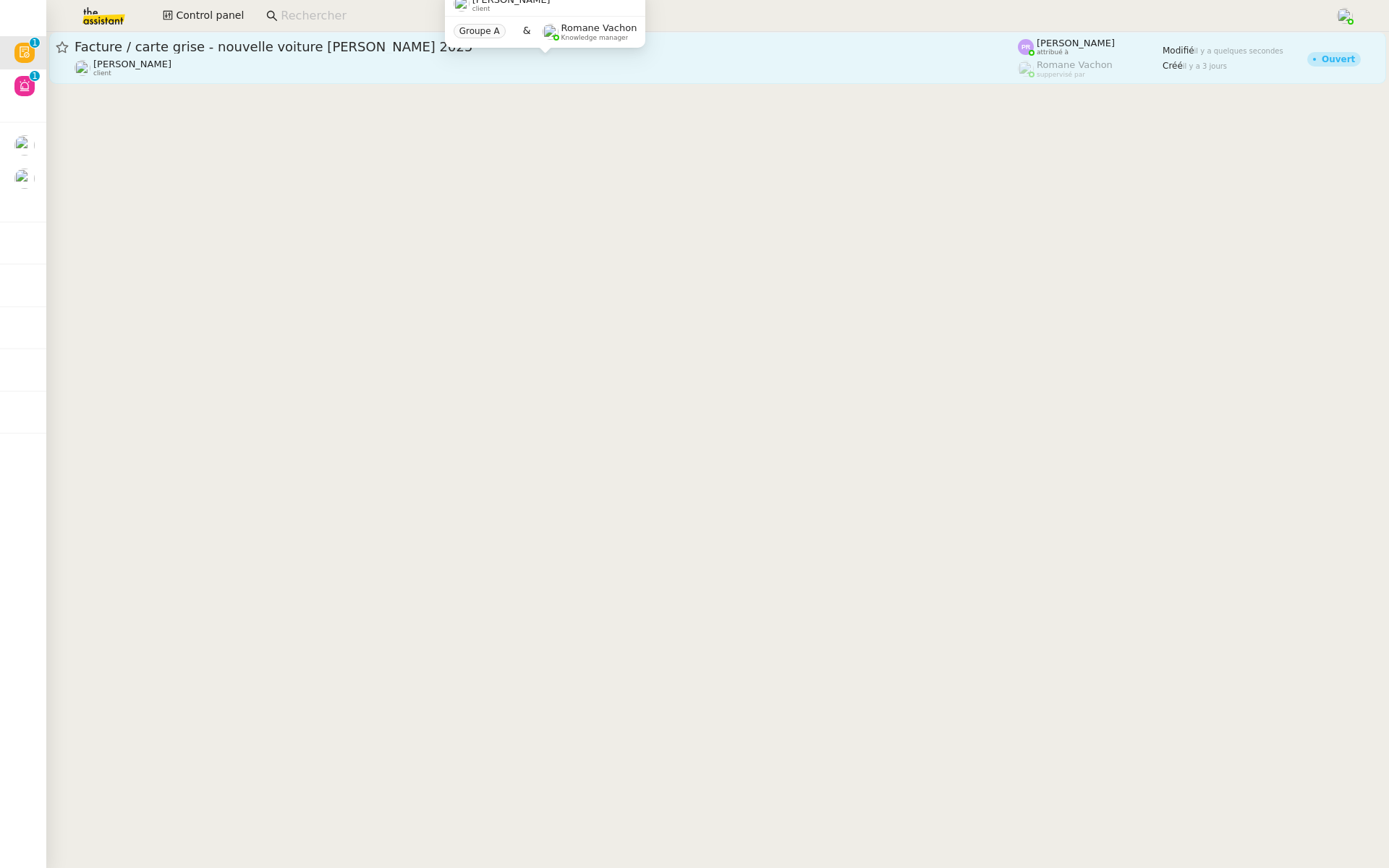
click at [257, 58] on div "Gabrielle Tavernier client" at bounding box center [546, 67] width 943 height 19
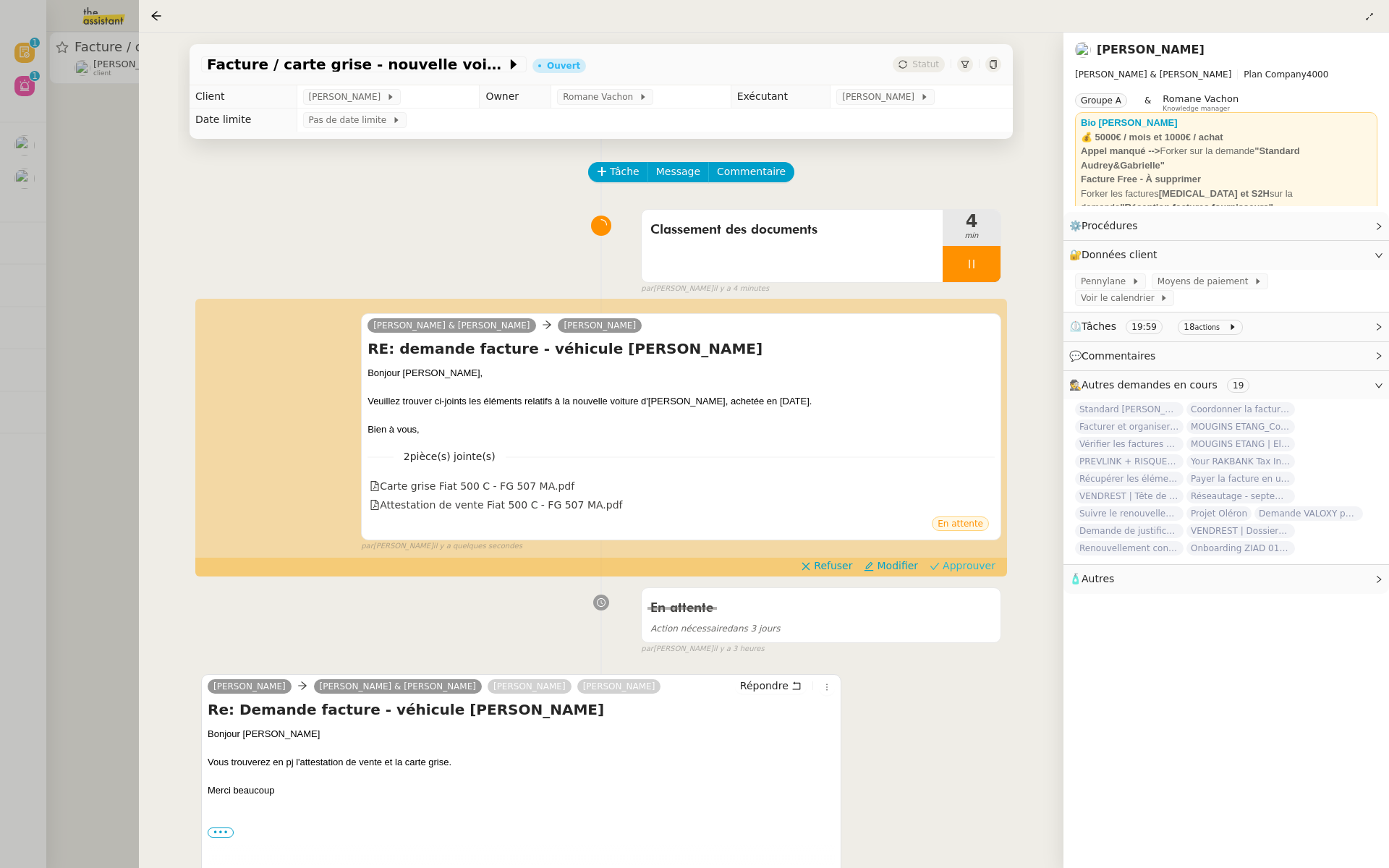
click at [980, 564] on span "Approuver" at bounding box center [969, 566] width 53 height 15
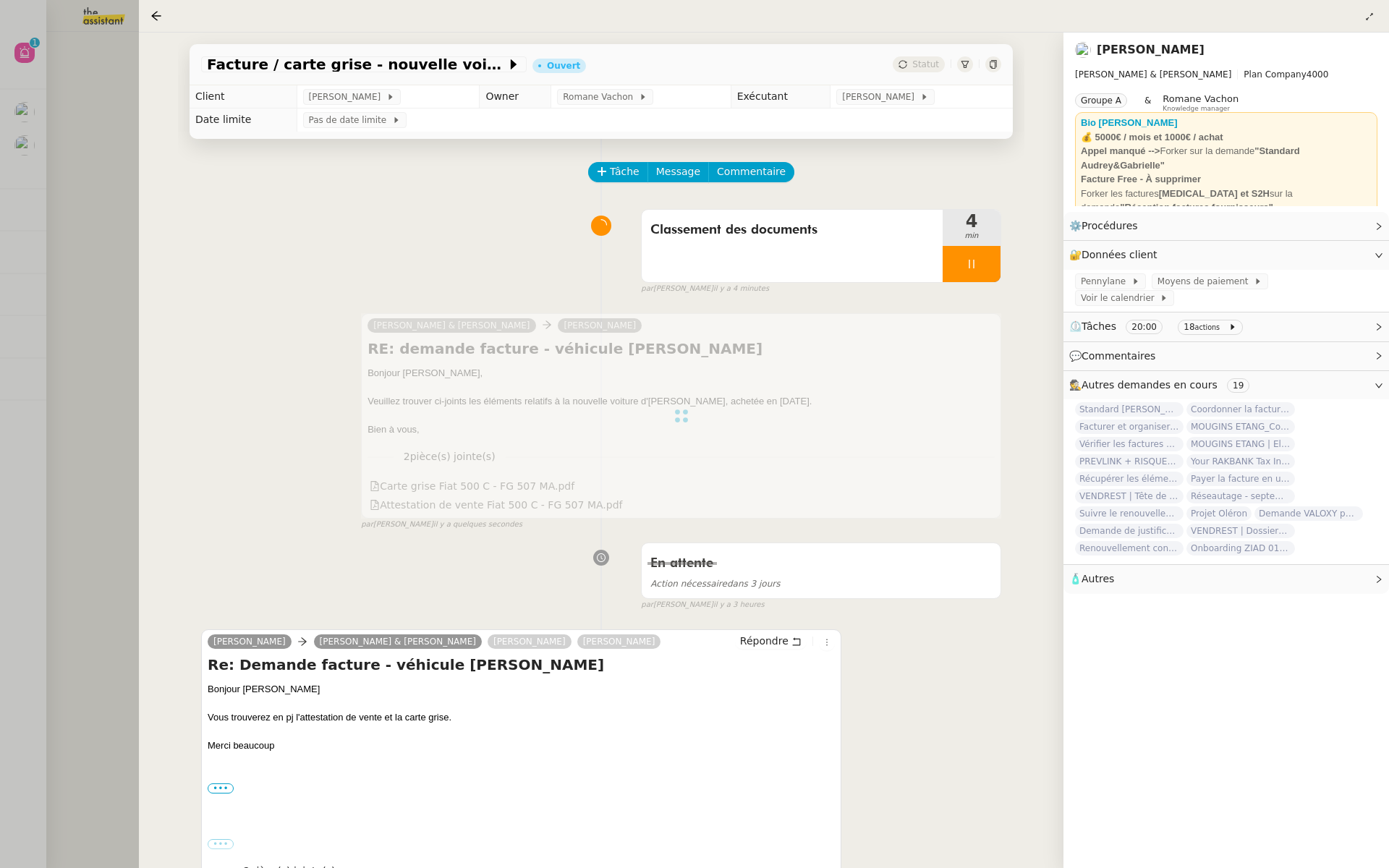
click at [0, 156] on div at bounding box center [694, 434] width 1389 height 868
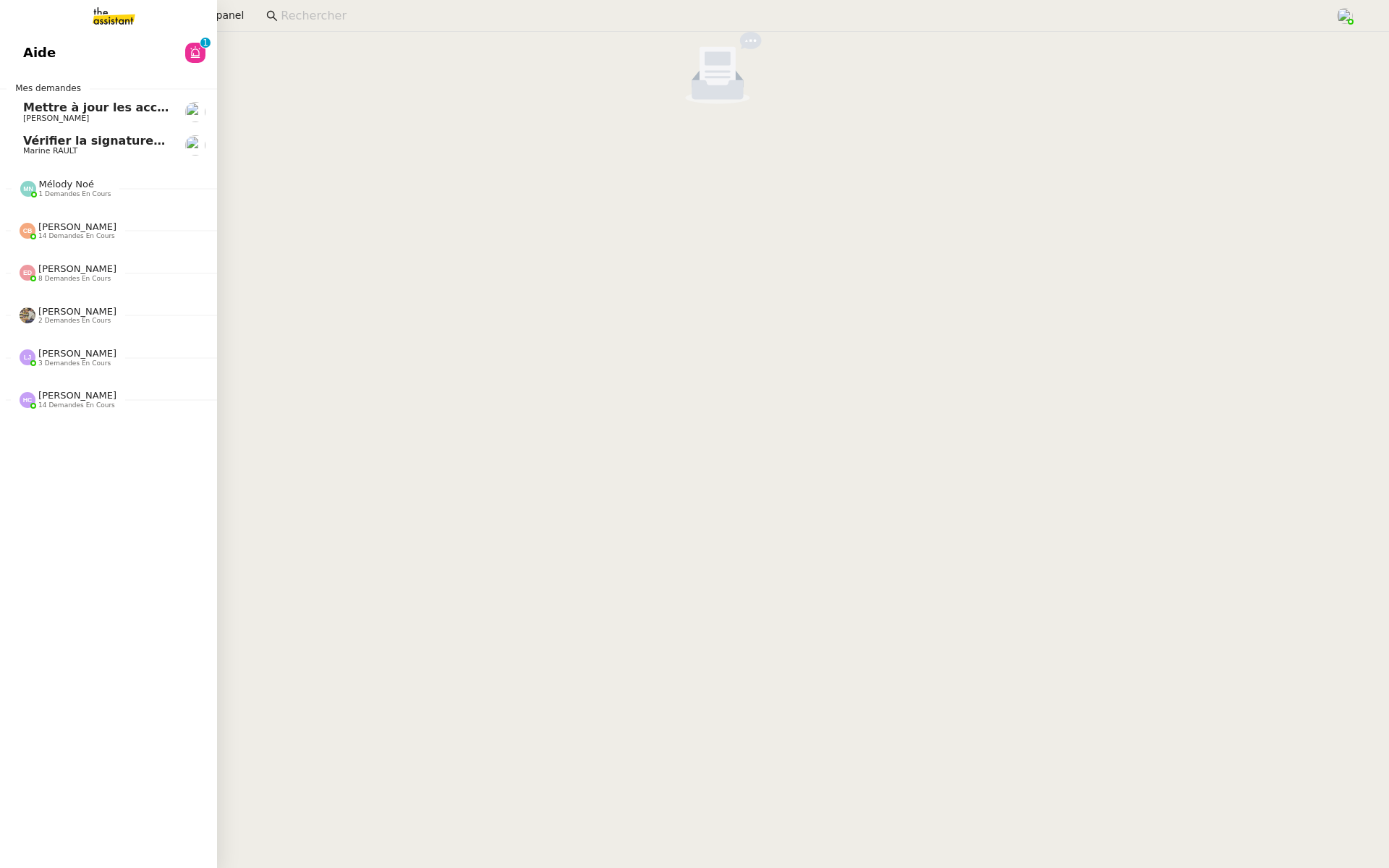
click at [31, 47] on span "Aide" at bounding box center [39, 53] width 33 height 22
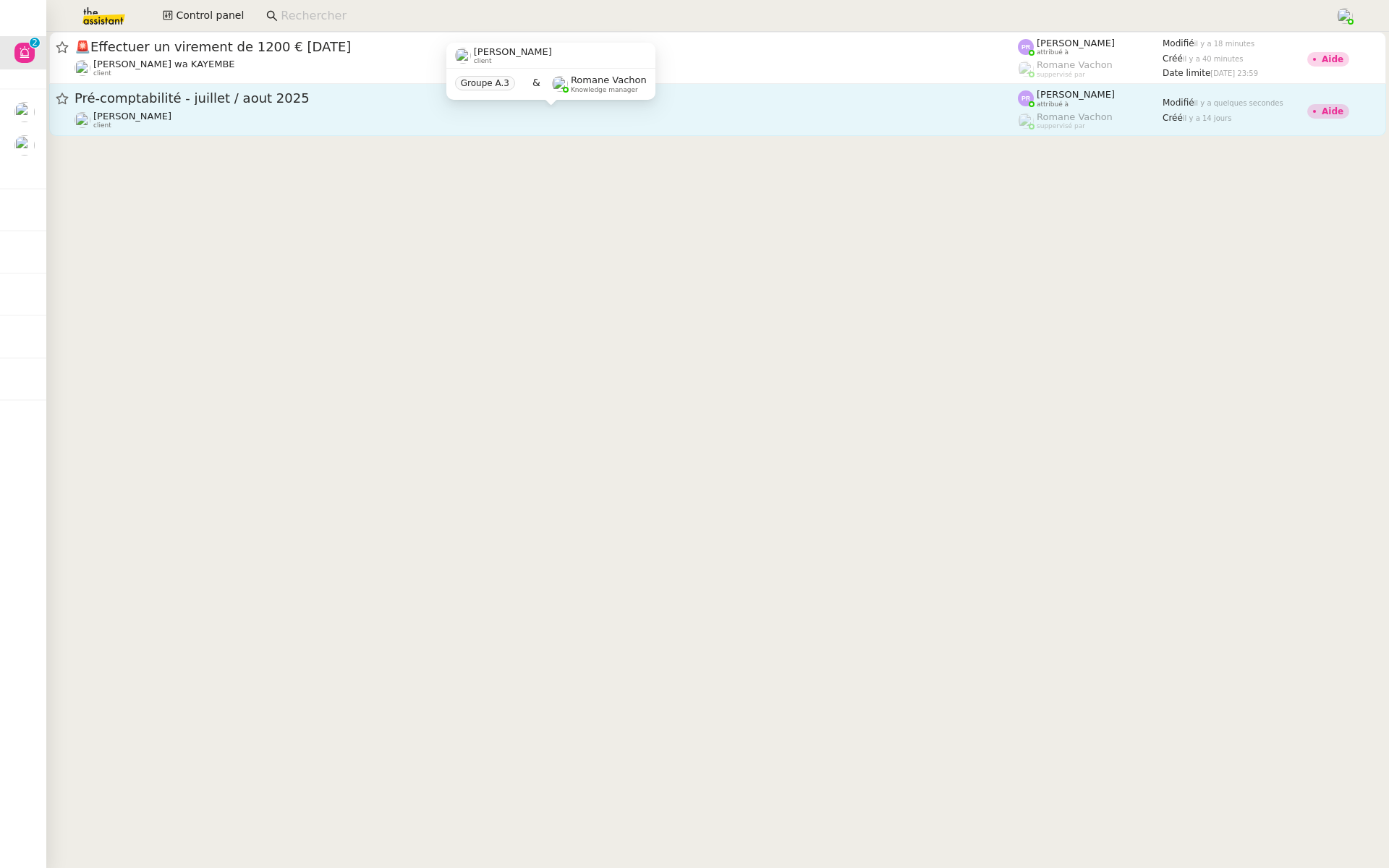
click at [235, 117] on div "Arthur MATHAUT client" at bounding box center [546, 119] width 943 height 19
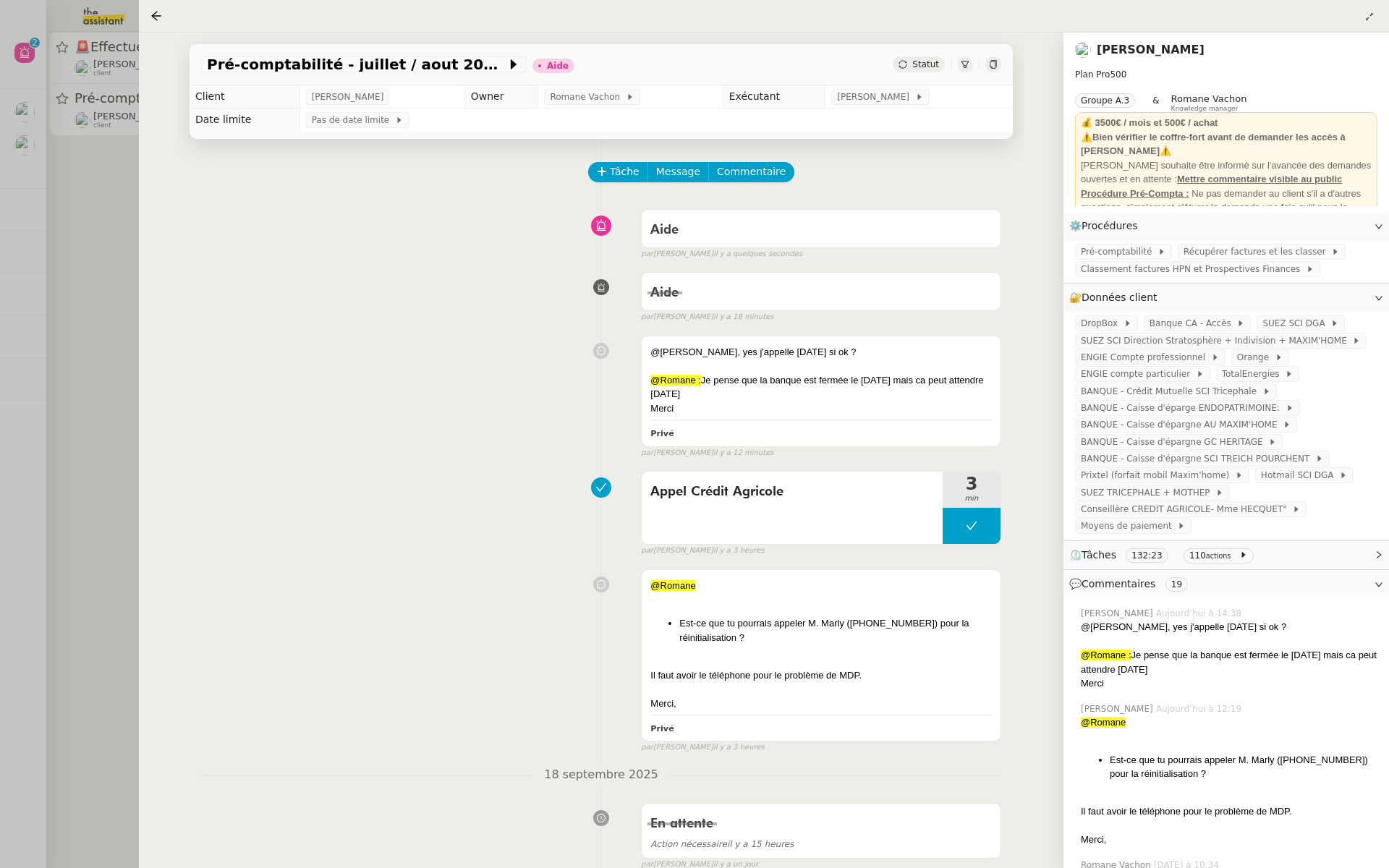
click at [97, 319] on div at bounding box center [694, 434] width 1389 height 868
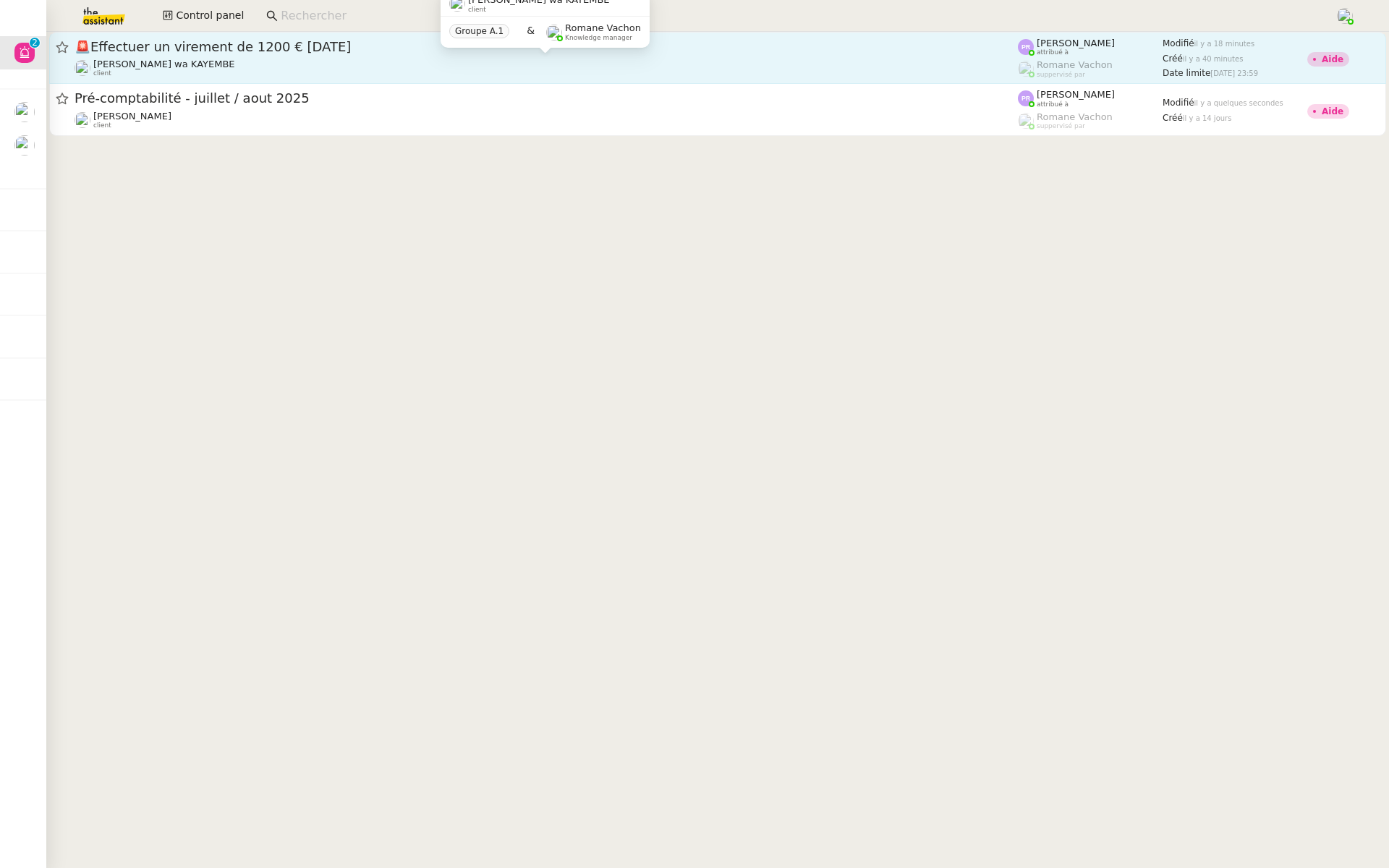
click at [199, 69] on span "Naomi OMEONGA wa KAYEMBE" at bounding box center [164, 64] width 142 height 11
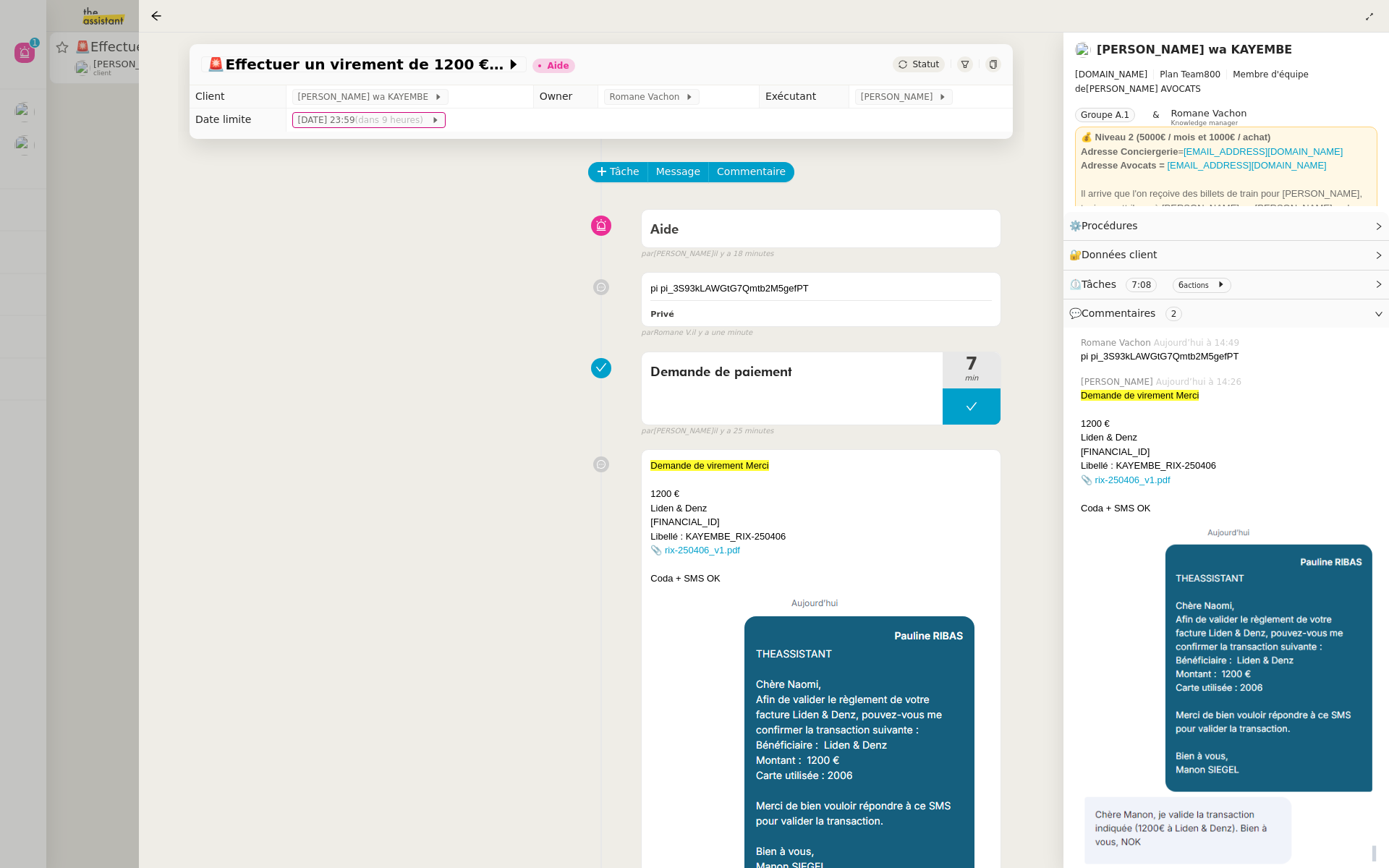
click at [97, 137] on div at bounding box center [694, 434] width 1389 height 868
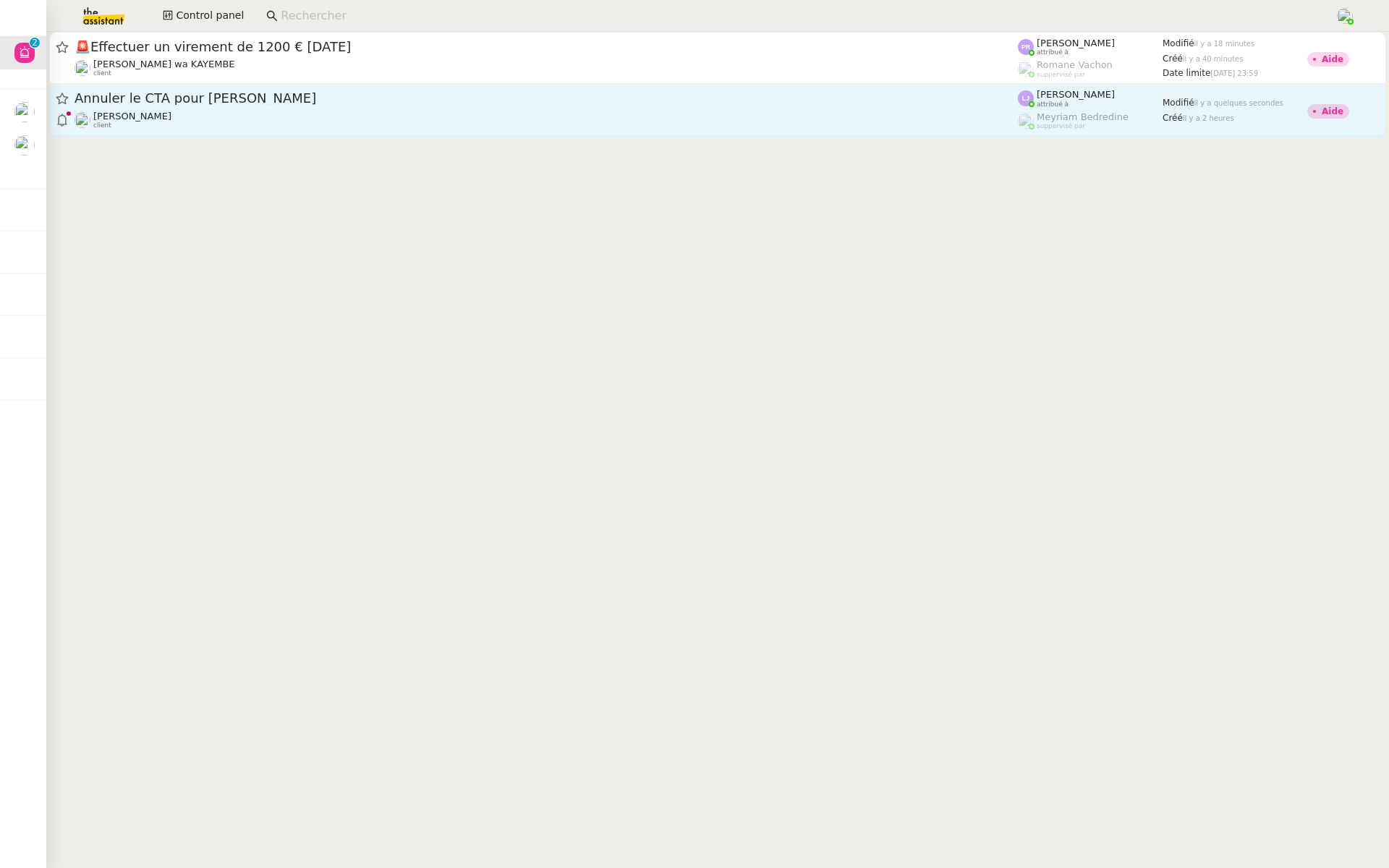
click at [299, 107] on div "Annuler le CTA pour Joël" at bounding box center [546, 98] width 943 height 18
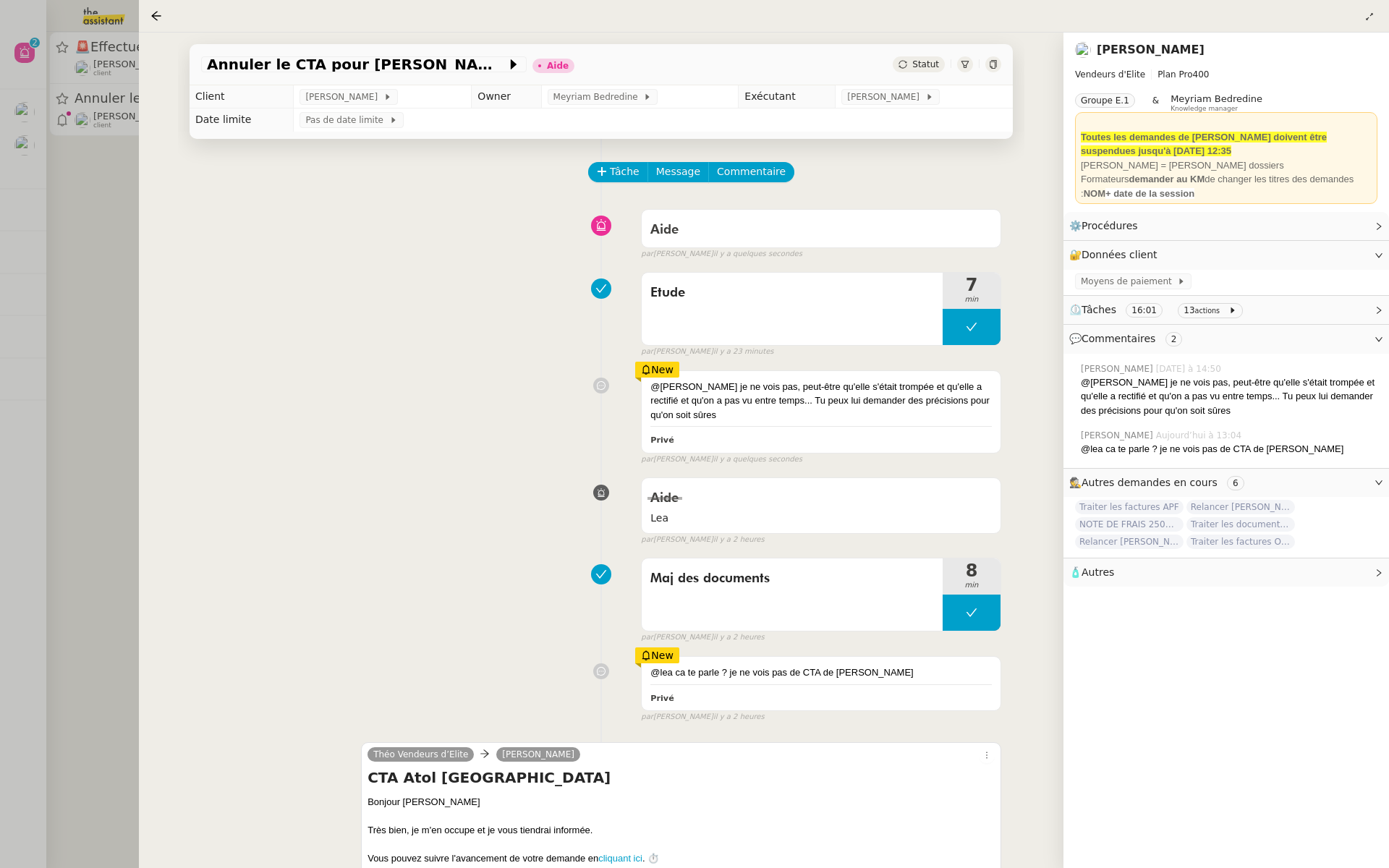
click at [65, 222] on div at bounding box center [694, 434] width 1389 height 868
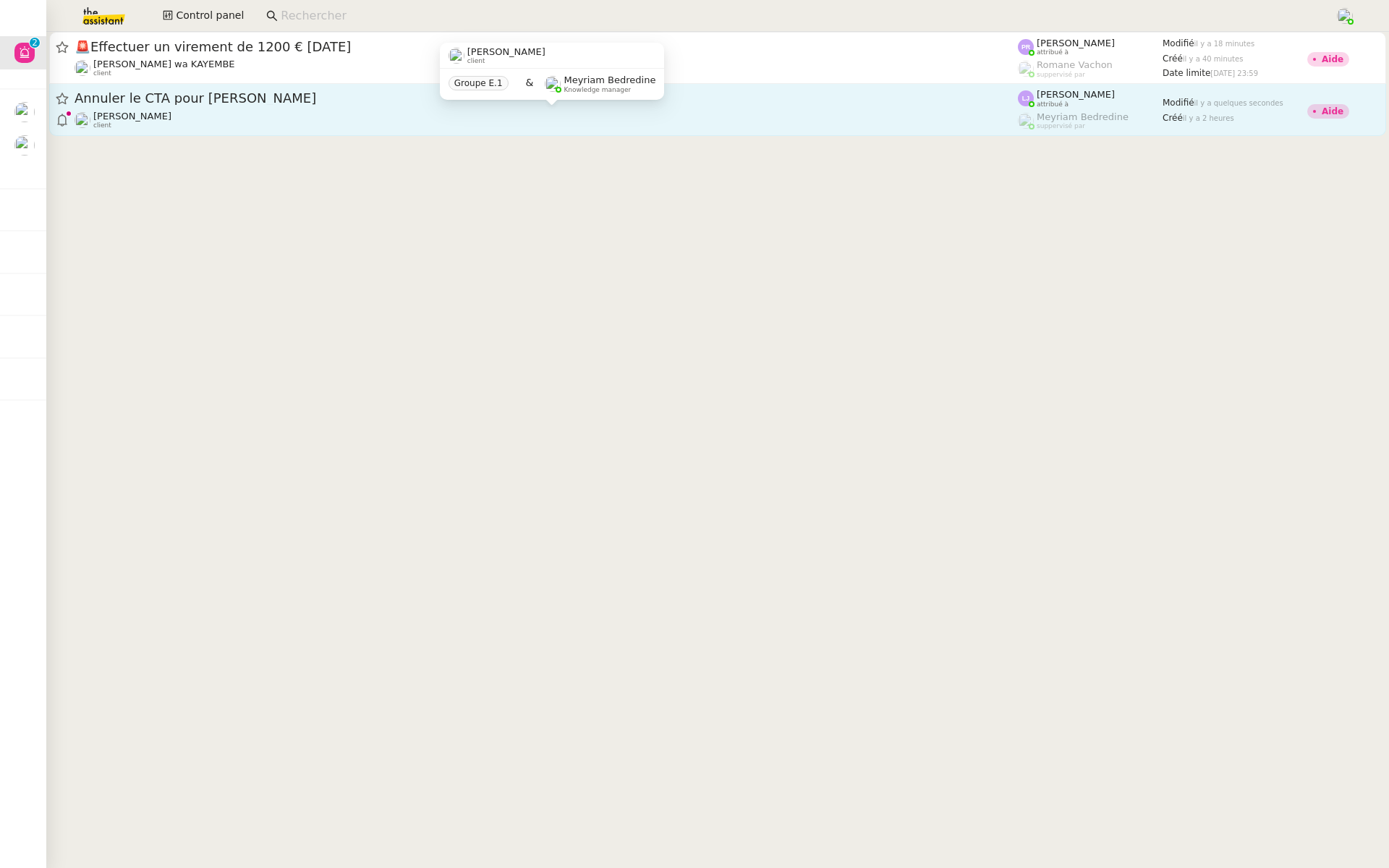
click at [169, 120] on div "Sylvie SUCRA client" at bounding box center [546, 119] width 943 height 19
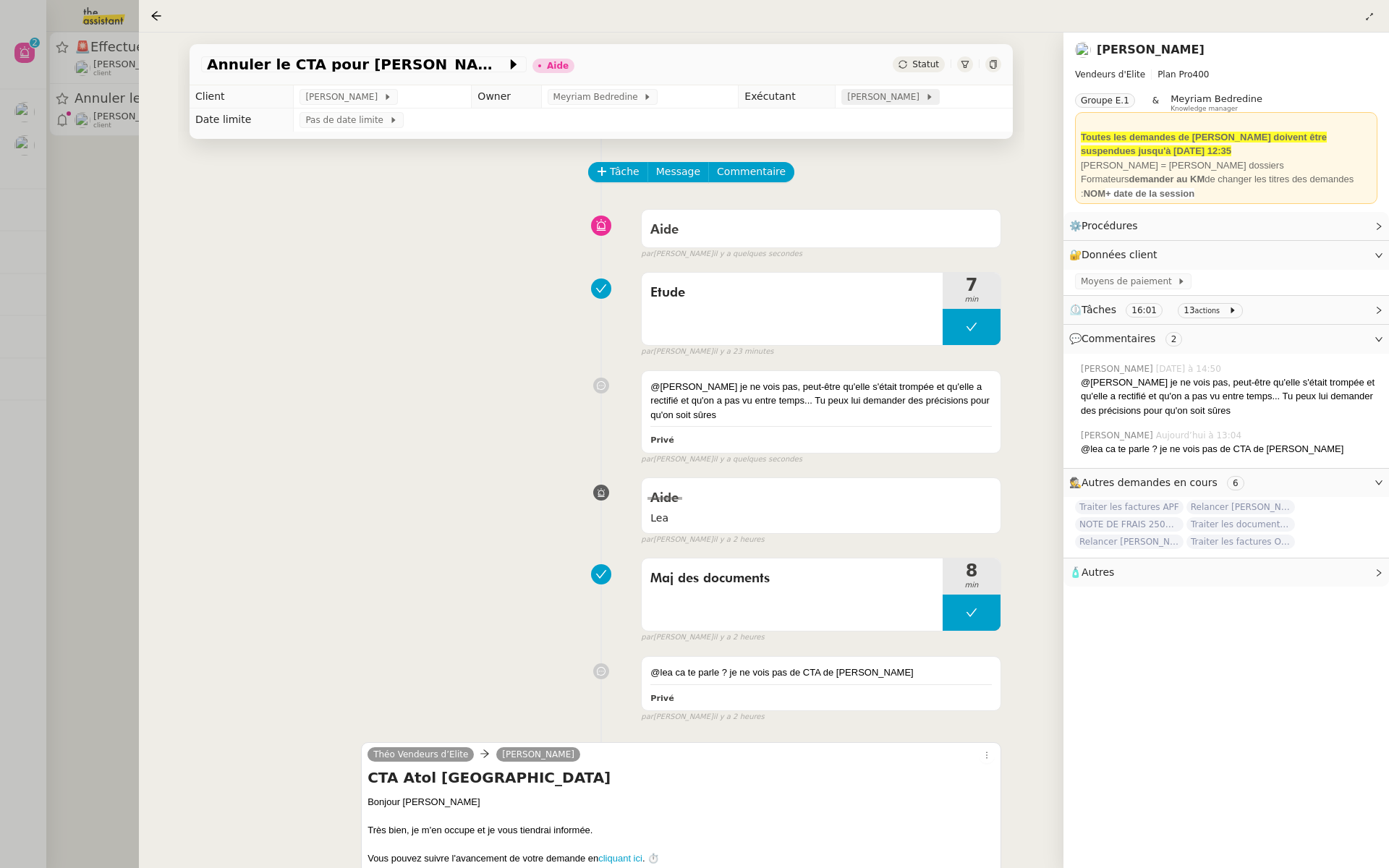
click at [899, 100] on span "[PERSON_NAME]" at bounding box center [885, 97] width 77 height 15
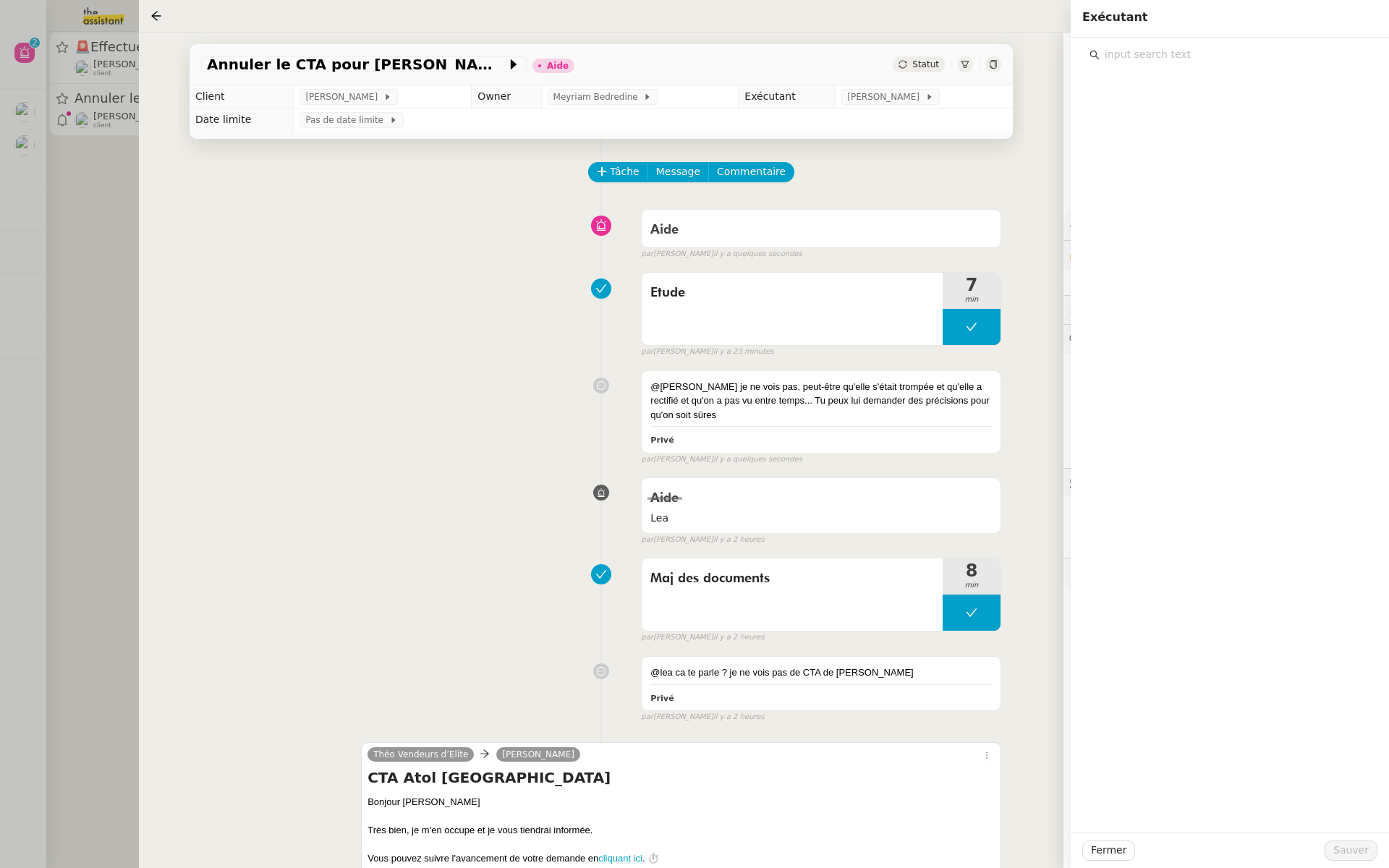
click at [1154, 58] on input "text" at bounding box center [1234, 54] width 271 height 19
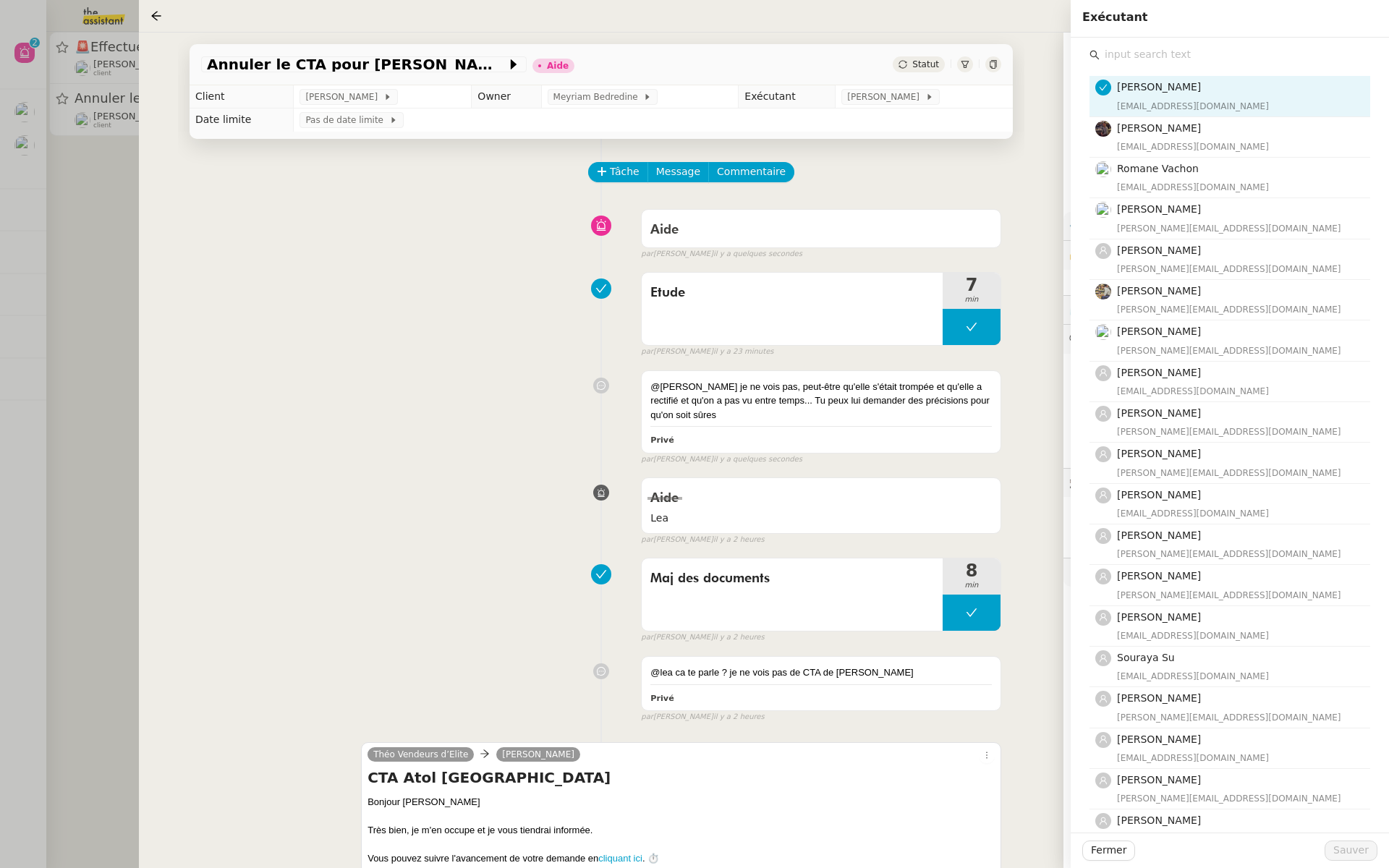
click at [1147, 47] on input "text" at bounding box center [1234, 54] width 271 height 19
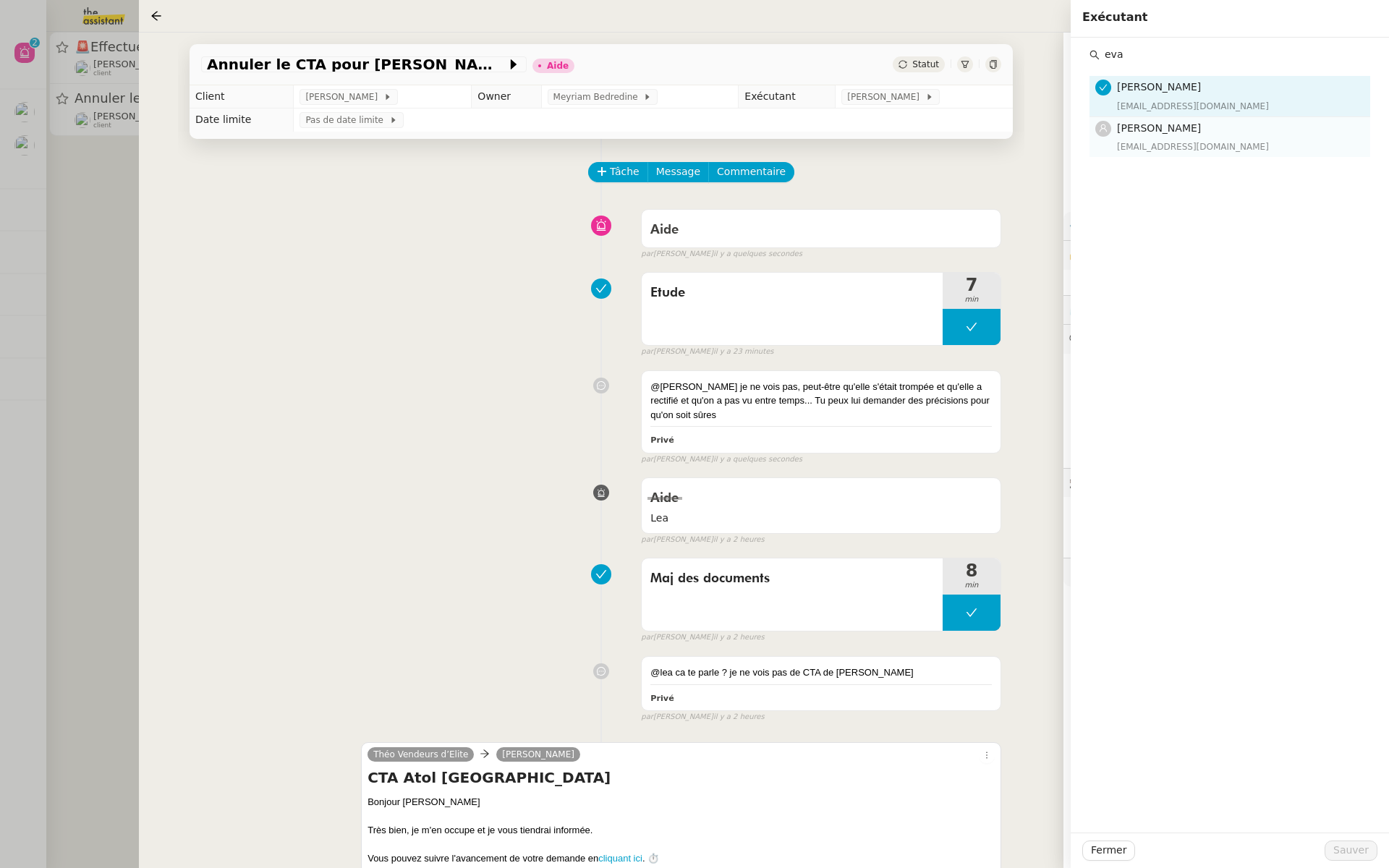
type input "eva"
click at [1118, 144] on div "eva@theassistant.team" at bounding box center [1239, 147] width 244 height 15
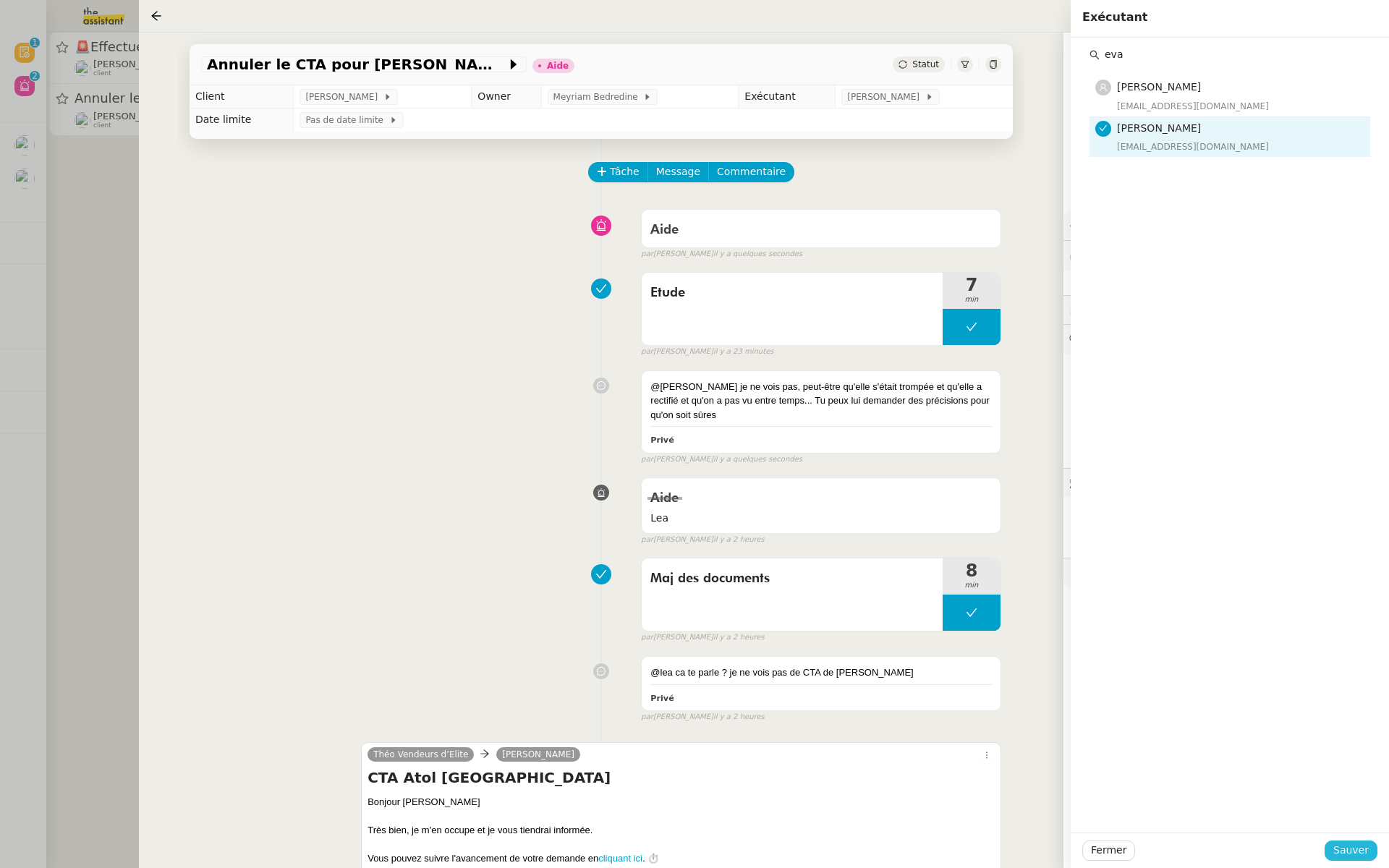
click at [1350, 845] on span "Sauver" at bounding box center [1350, 850] width 36 height 16
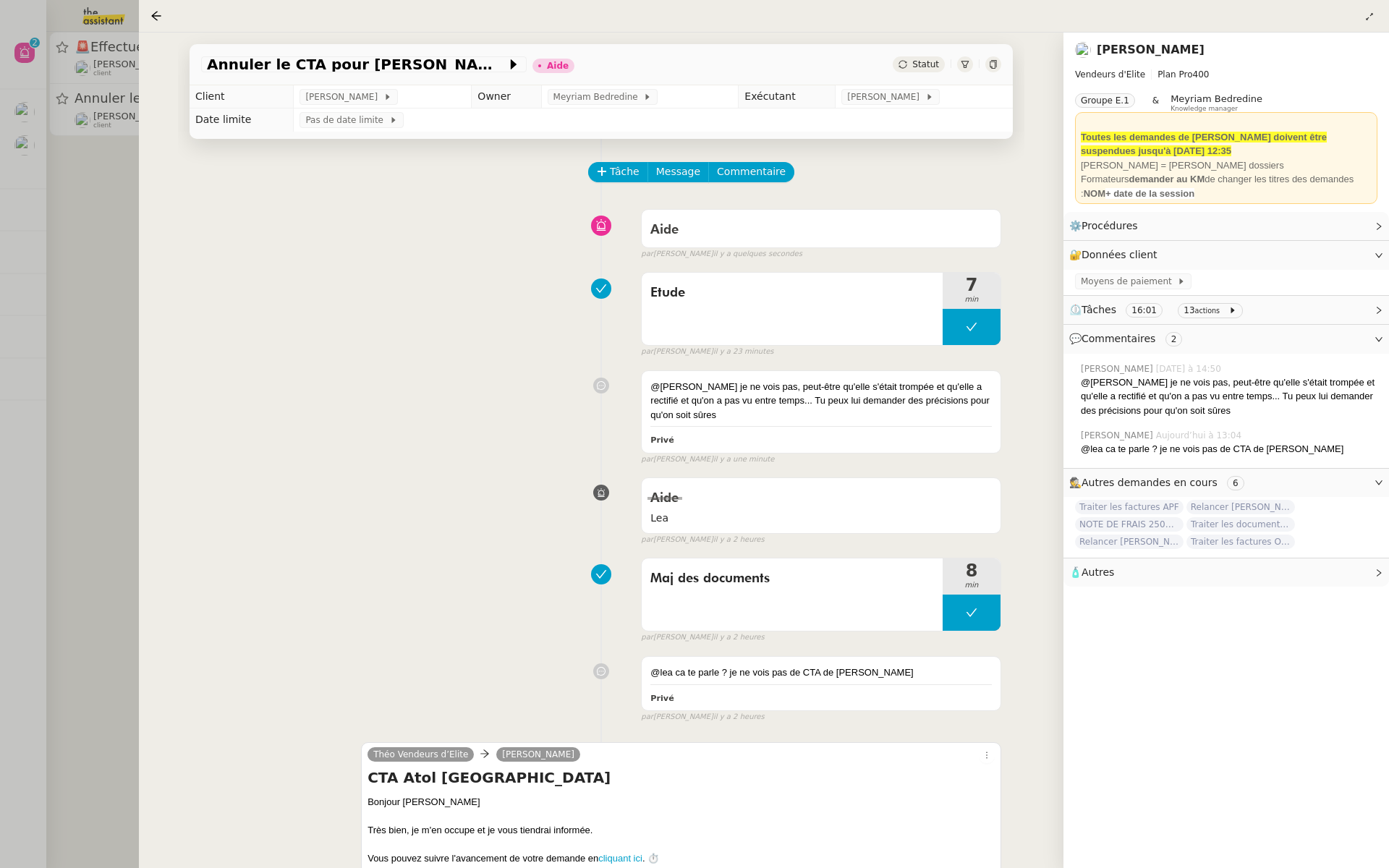
click at [83, 138] on div at bounding box center [694, 434] width 1389 height 868
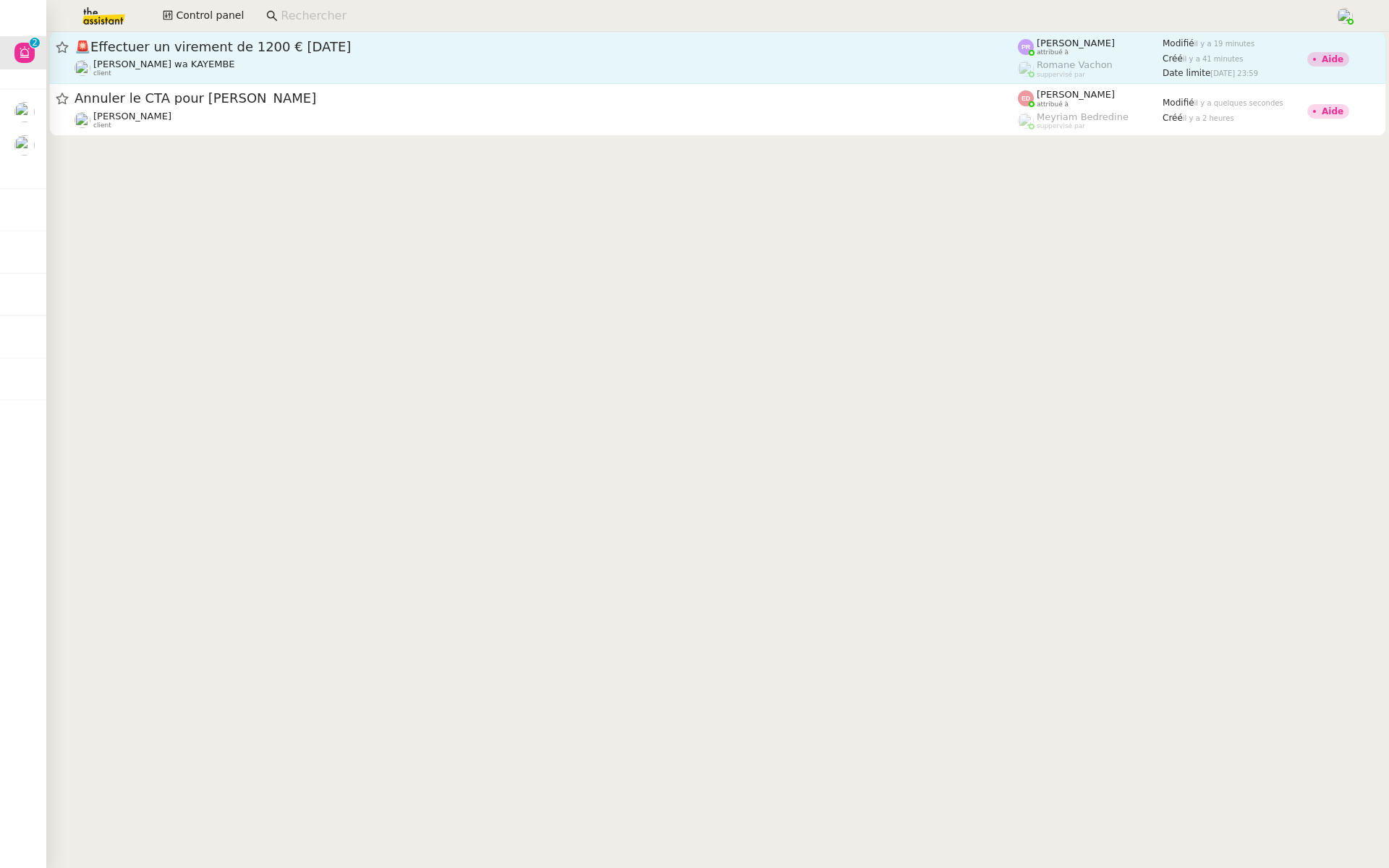
click at [286, 45] on span "🚨 Effectuer un virement de 1200 € aujourd'hui" at bounding box center [546, 46] width 943 height 13
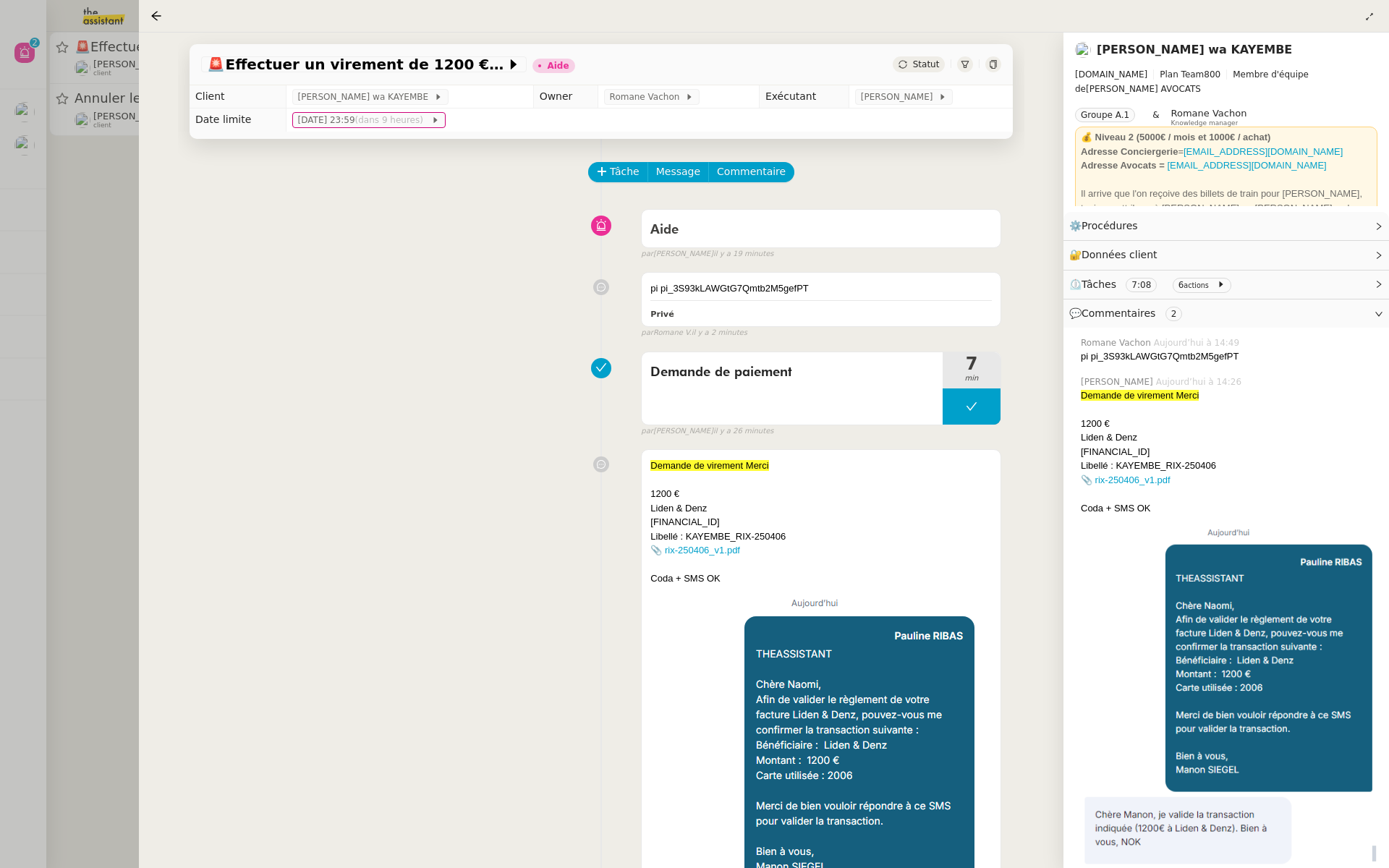
click at [4, 352] on div at bounding box center [694, 434] width 1389 height 868
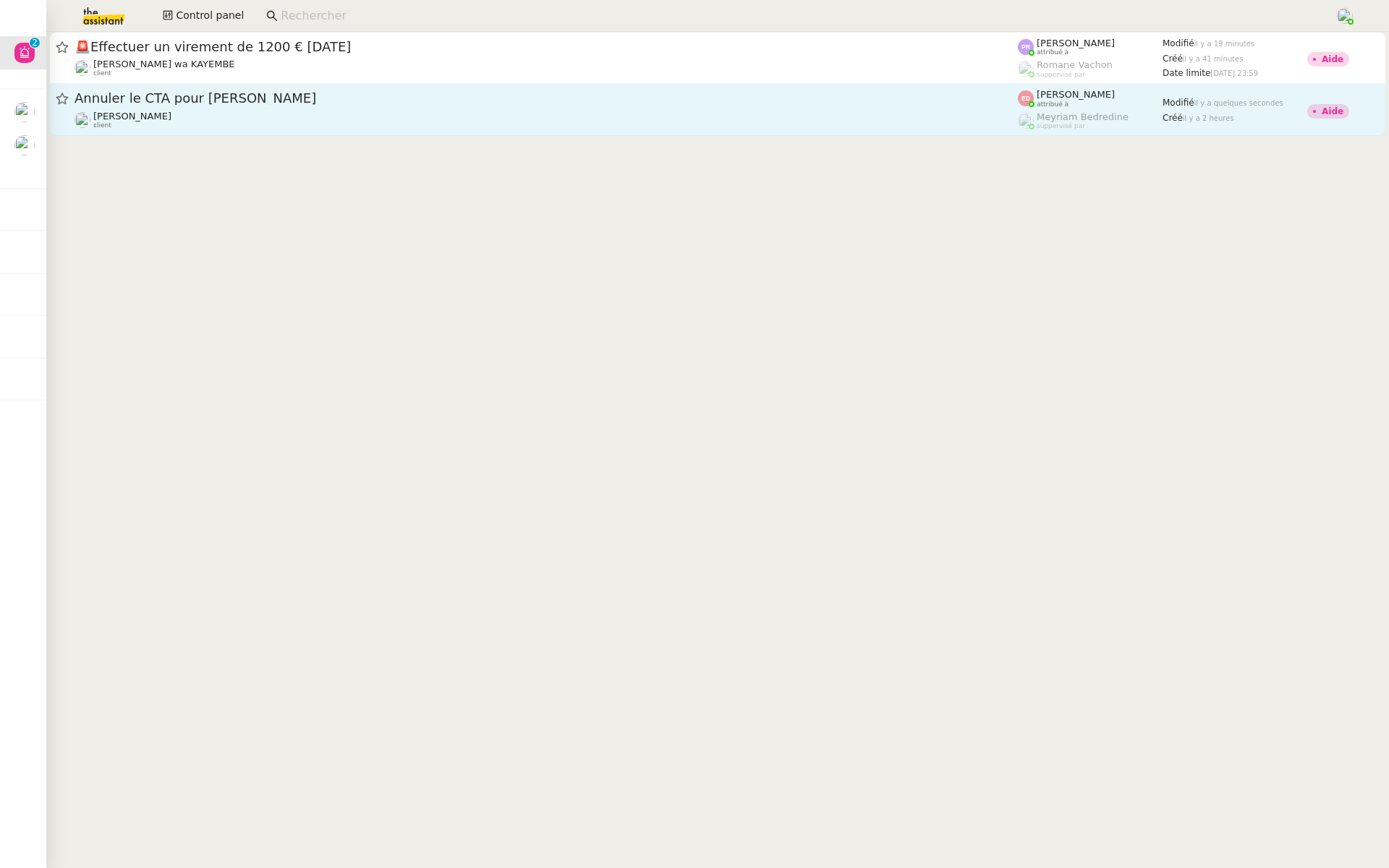
click at [157, 99] on span "Annuler le CTA pour Joël" at bounding box center [546, 98] width 943 height 13
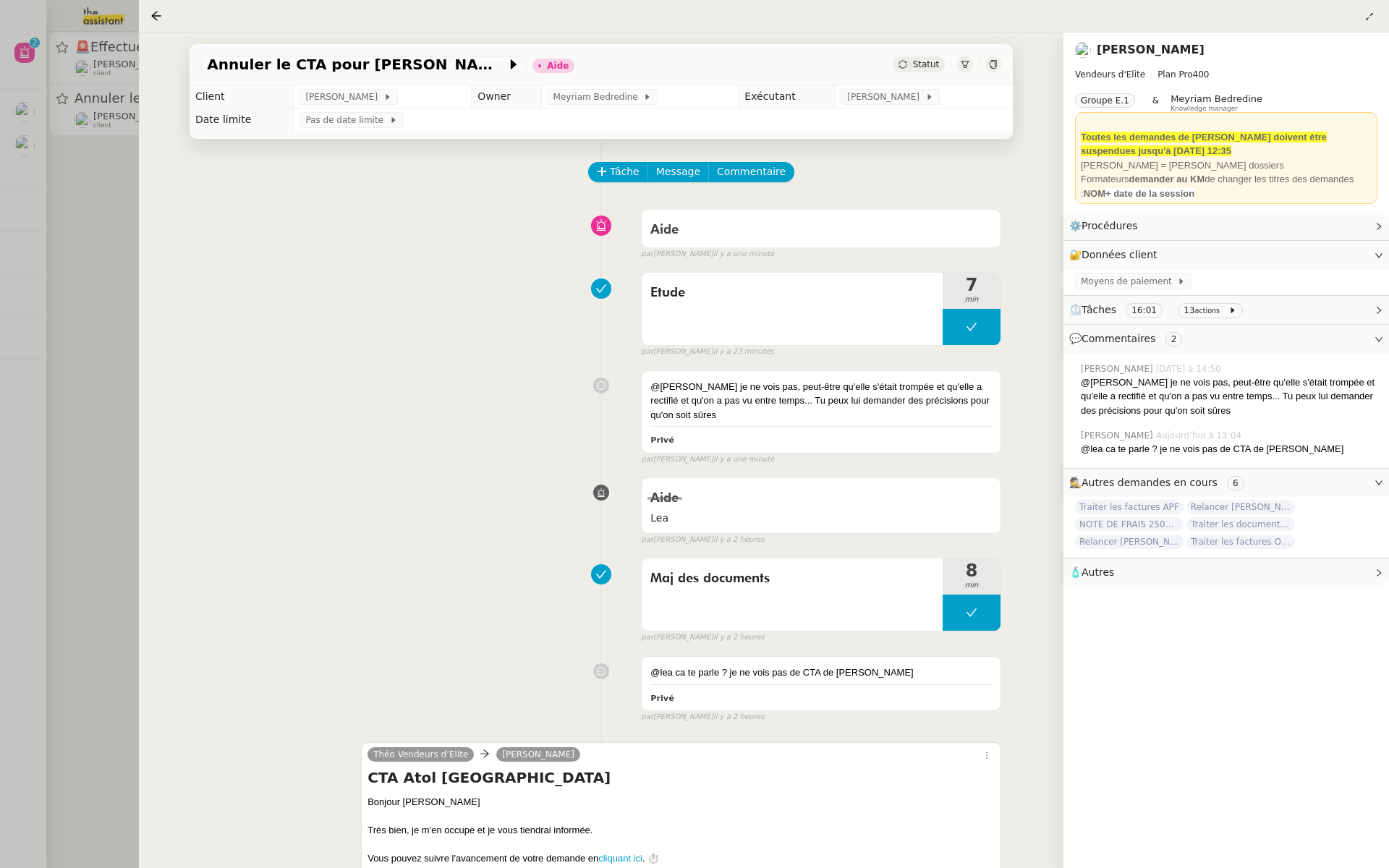
click at [61, 158] on div at bounding box center [694, 434] width 1389 height 868
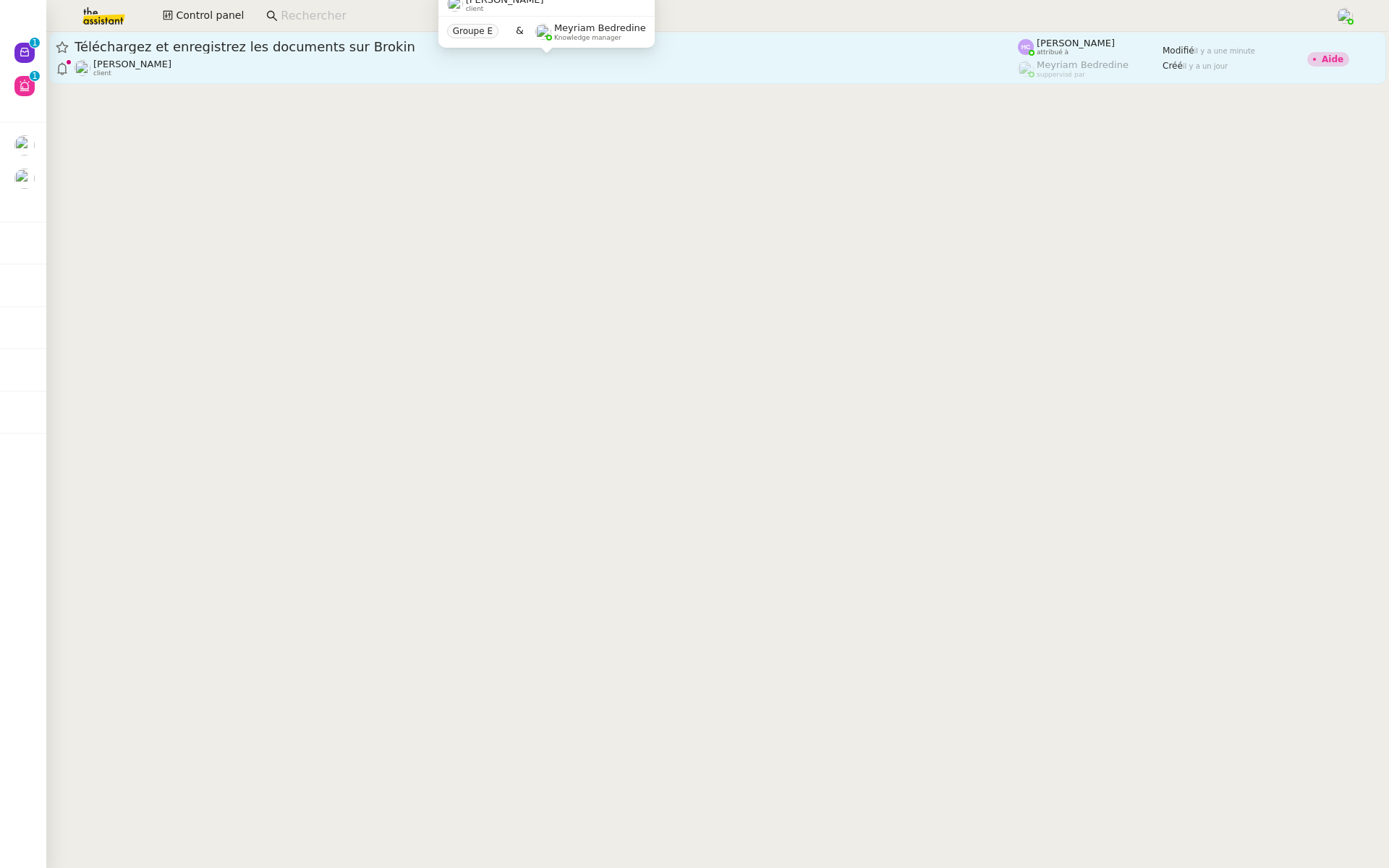
click at [185, 64] on div "[PERSON_NAME] client" at bounding box center [546, 67] width 943 height 19
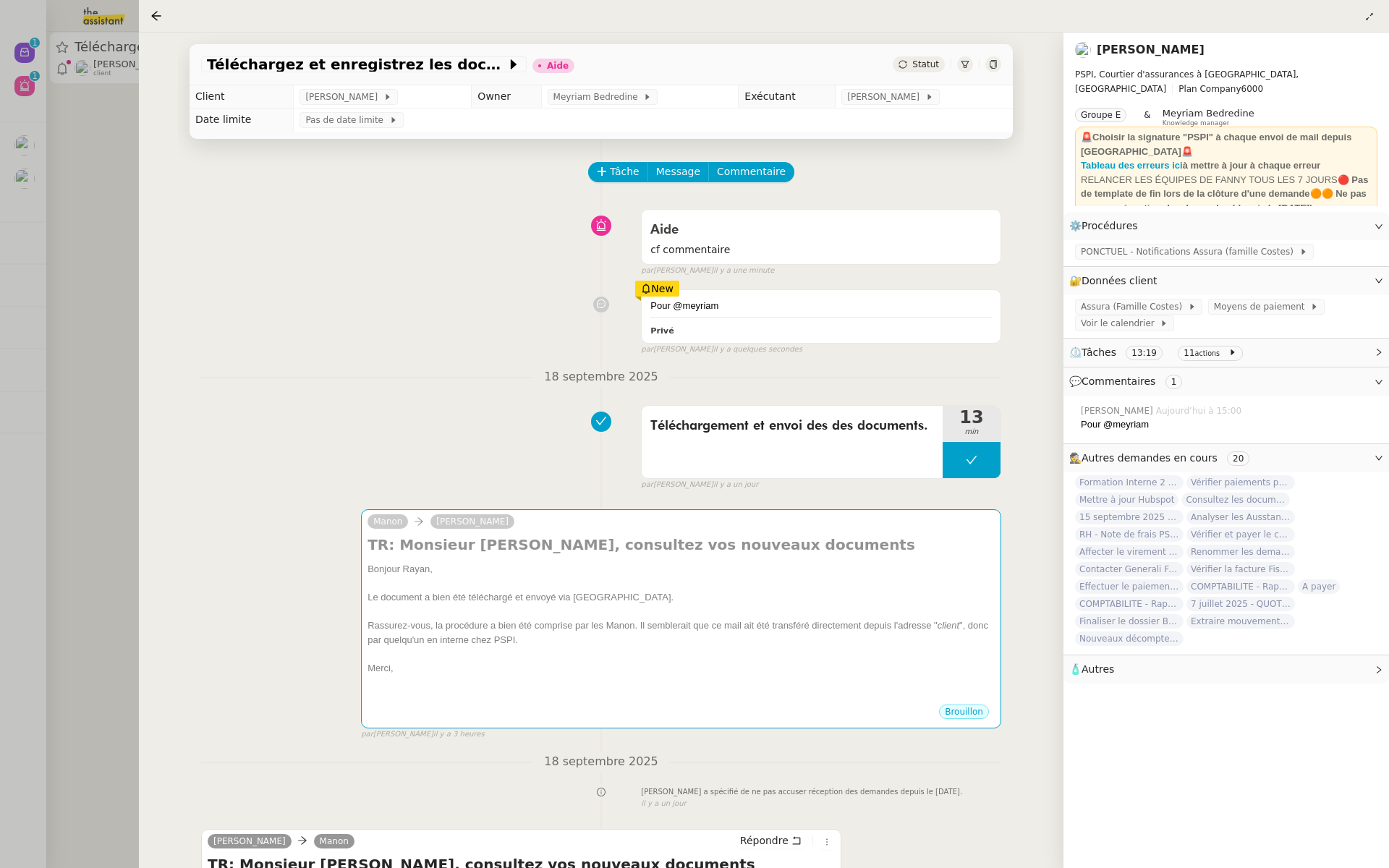
scroll to position [150, 0]
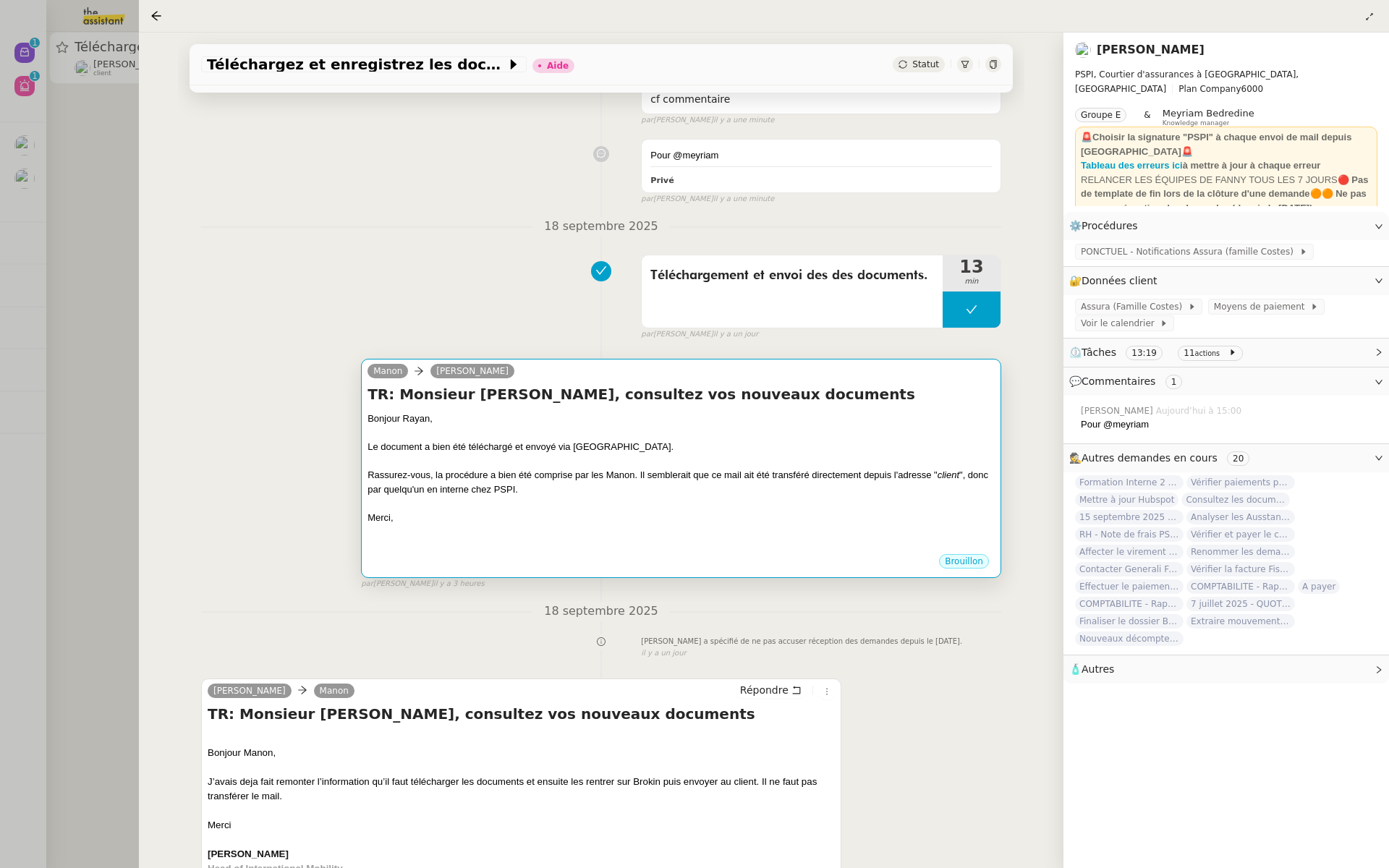
click at [715, 420] on div "Bonjour Rayan," at bounding box center [680, 419] width 627 height 15
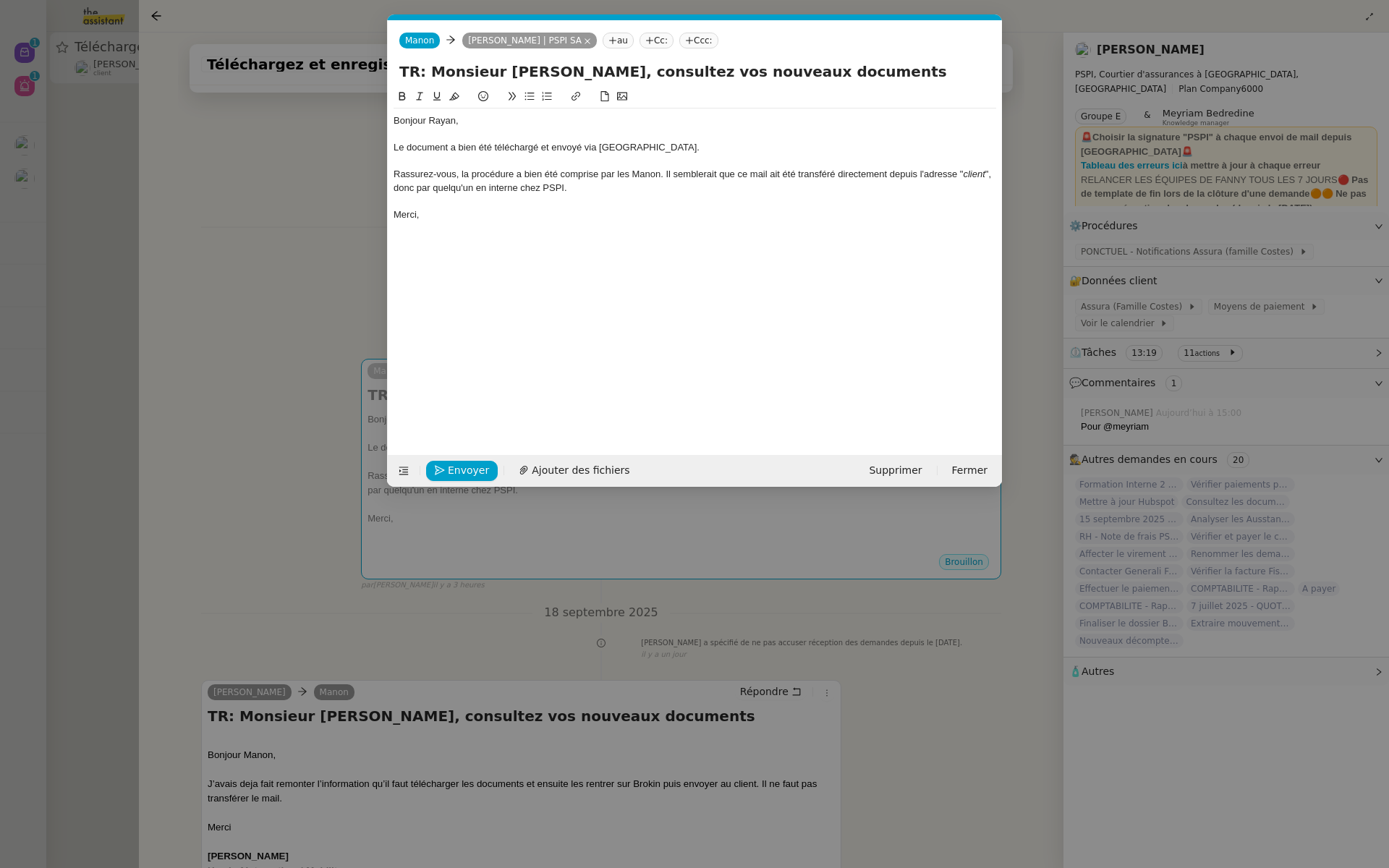
scroll to position [0, 30]
click at [459, 470] on span "Envoyer" at bounding box center [468, 470] width 41 height 16
click at [459, 470] on span "Confirmer l'envoi" at bounding box center [491, 470] width 87 height 16
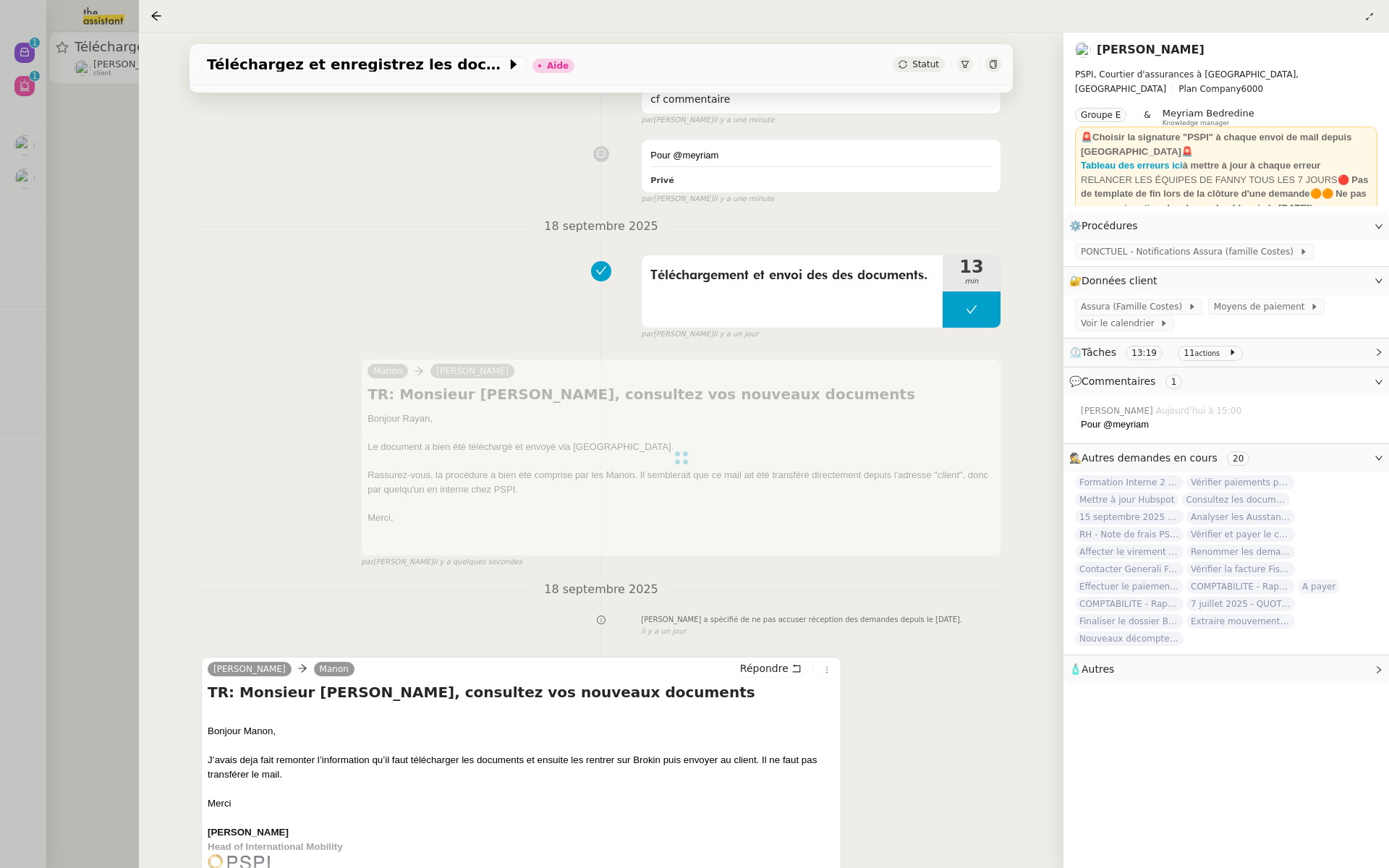
scroll to position [0, 0]
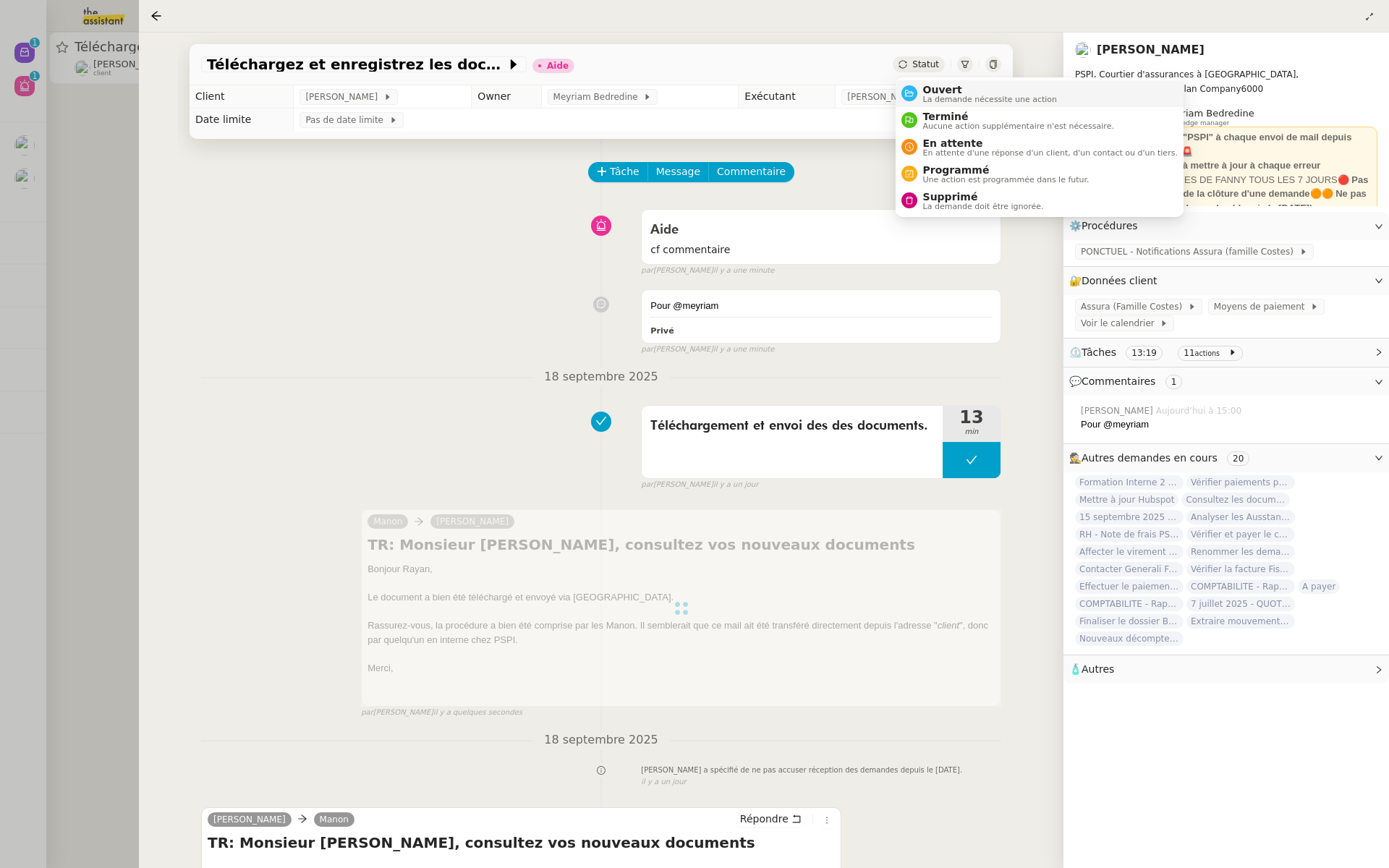
click at [939, 93] on span "Ouvert" at bounding box center [990, 89] width 135 height 12
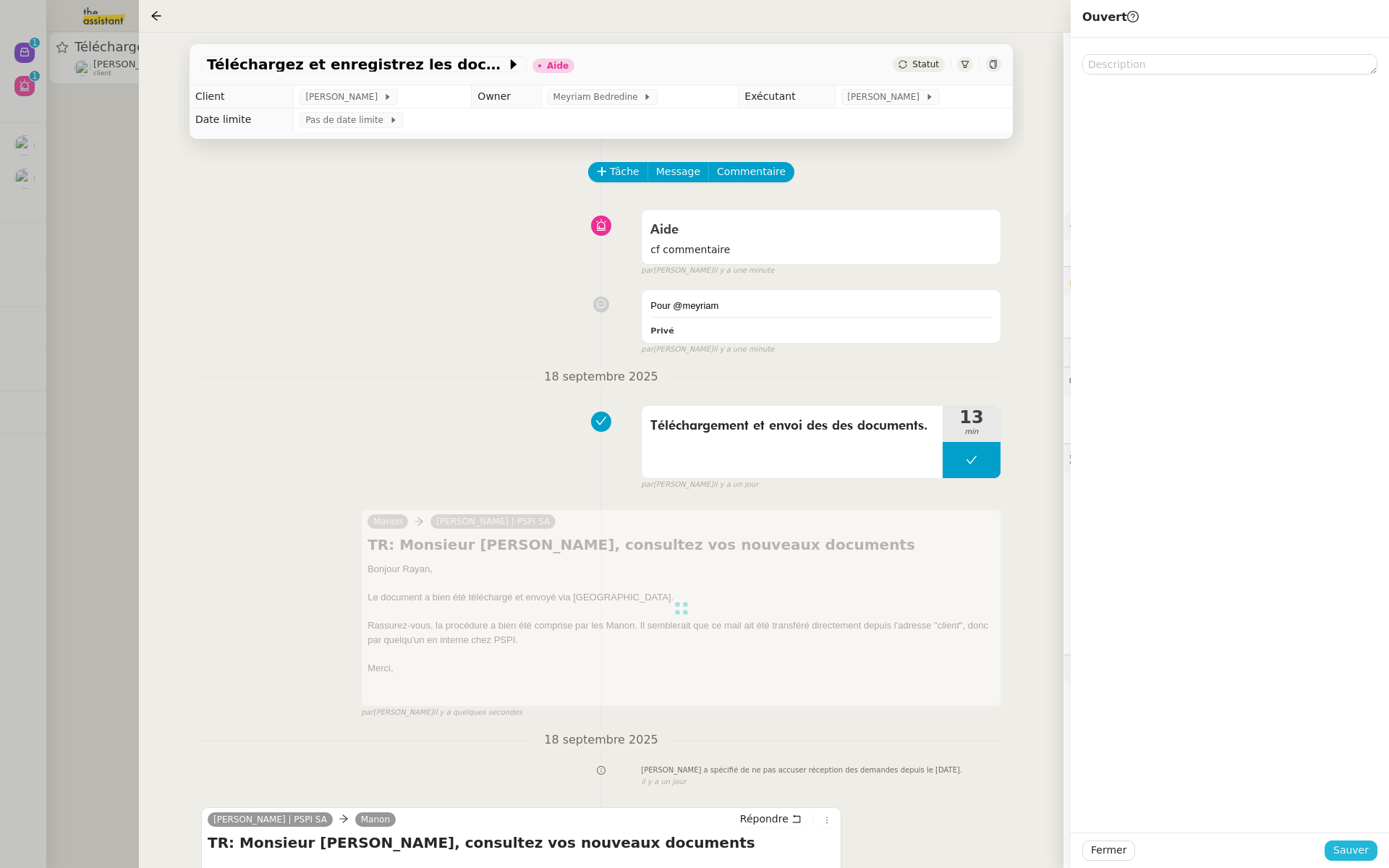
click at [1353, 848] on span "Sauver" at bounding box center [1350, 850] width 36 height 16
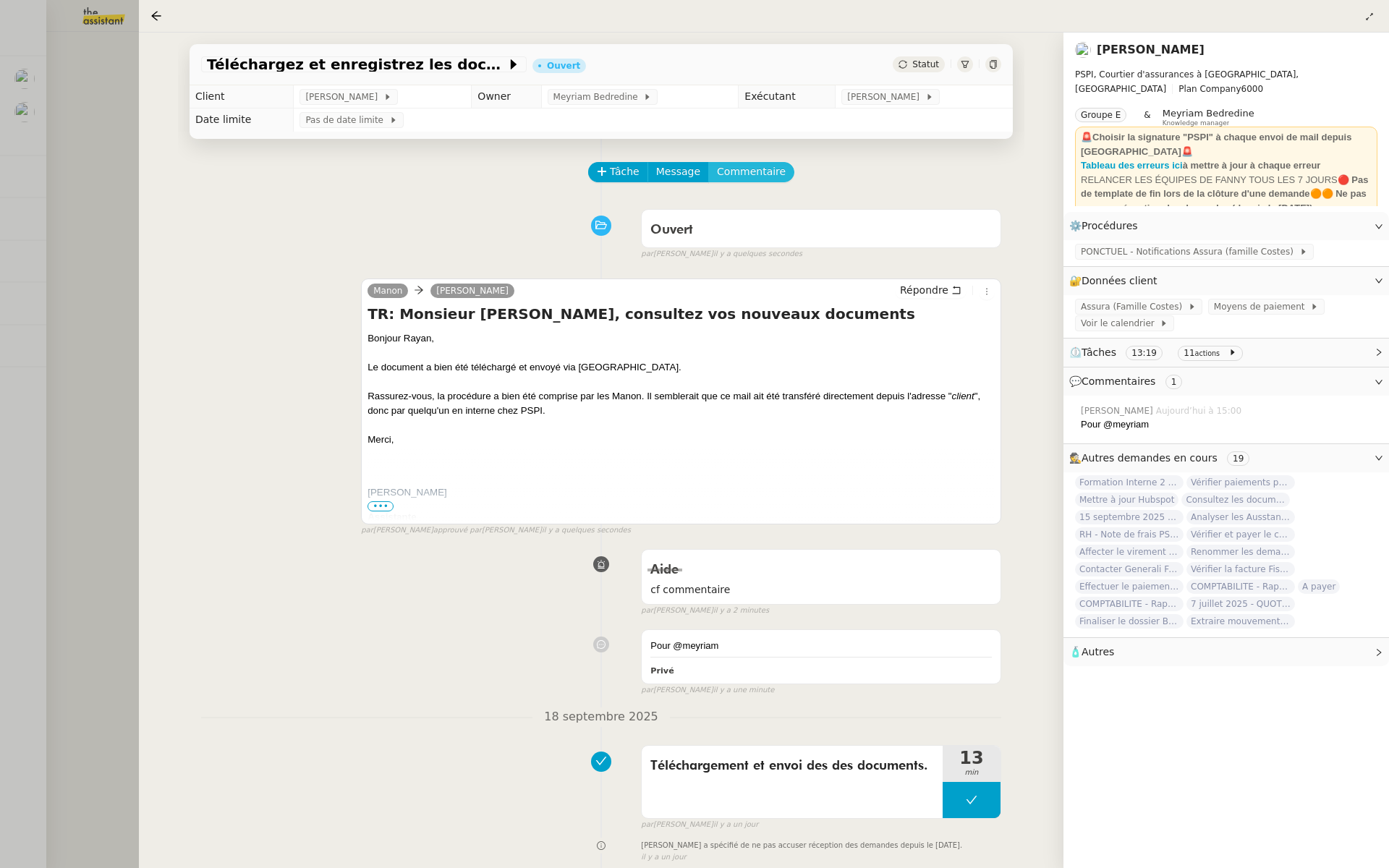
click at [753, 172] on span "Commentaire" at bounding box center [751, 171] width 68 height 16
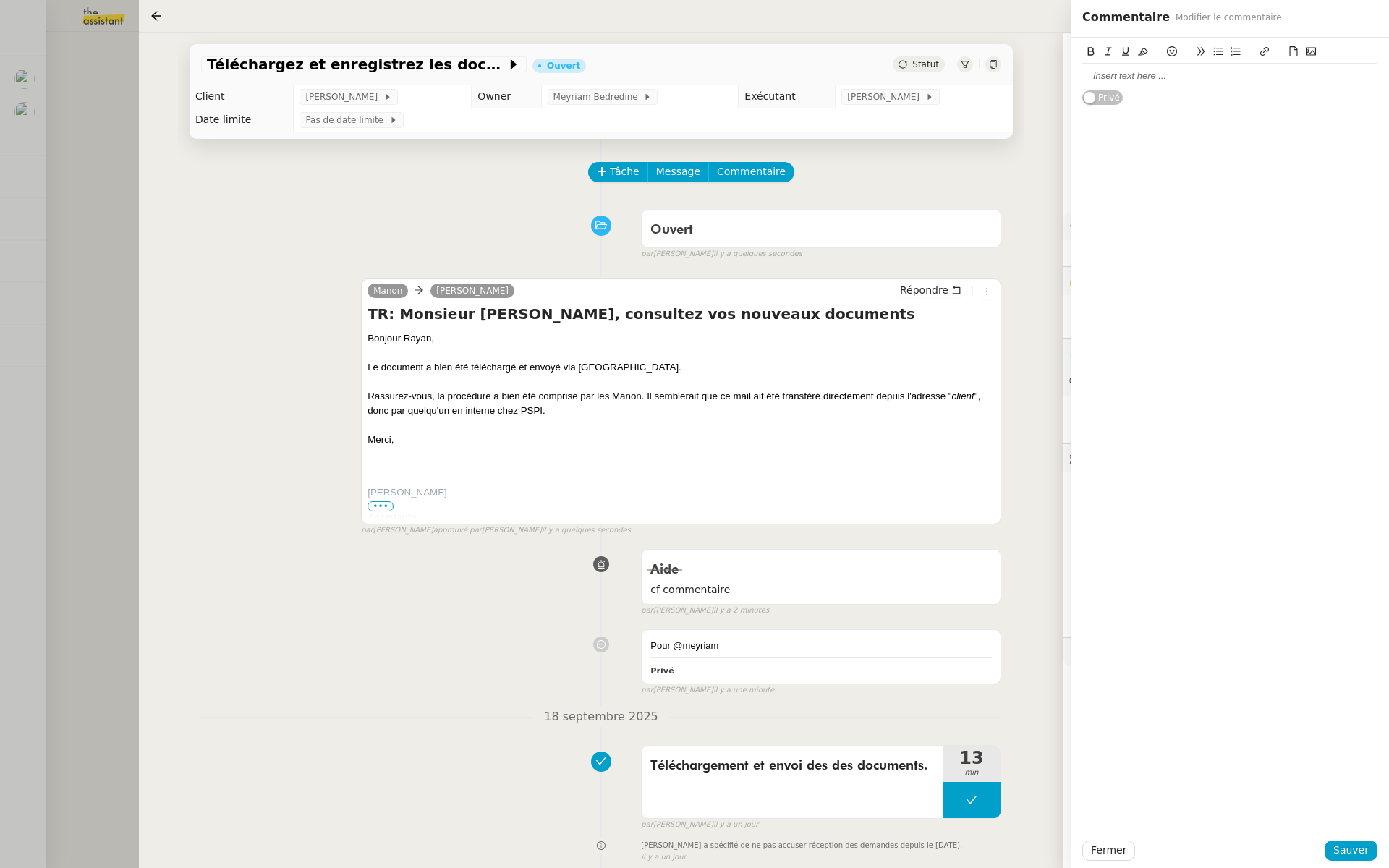
click at [1118, 82] on div at bounding box center [1230, 76] width 295 height 13
click at [1245, 77] on div "@Hannah tu me tiens au courant de" at bounding box center [1230, 76] width 295 height 13
click at [1357, 854] on span "Sauver" at bounding box center [1350, 850] width 36 height 16
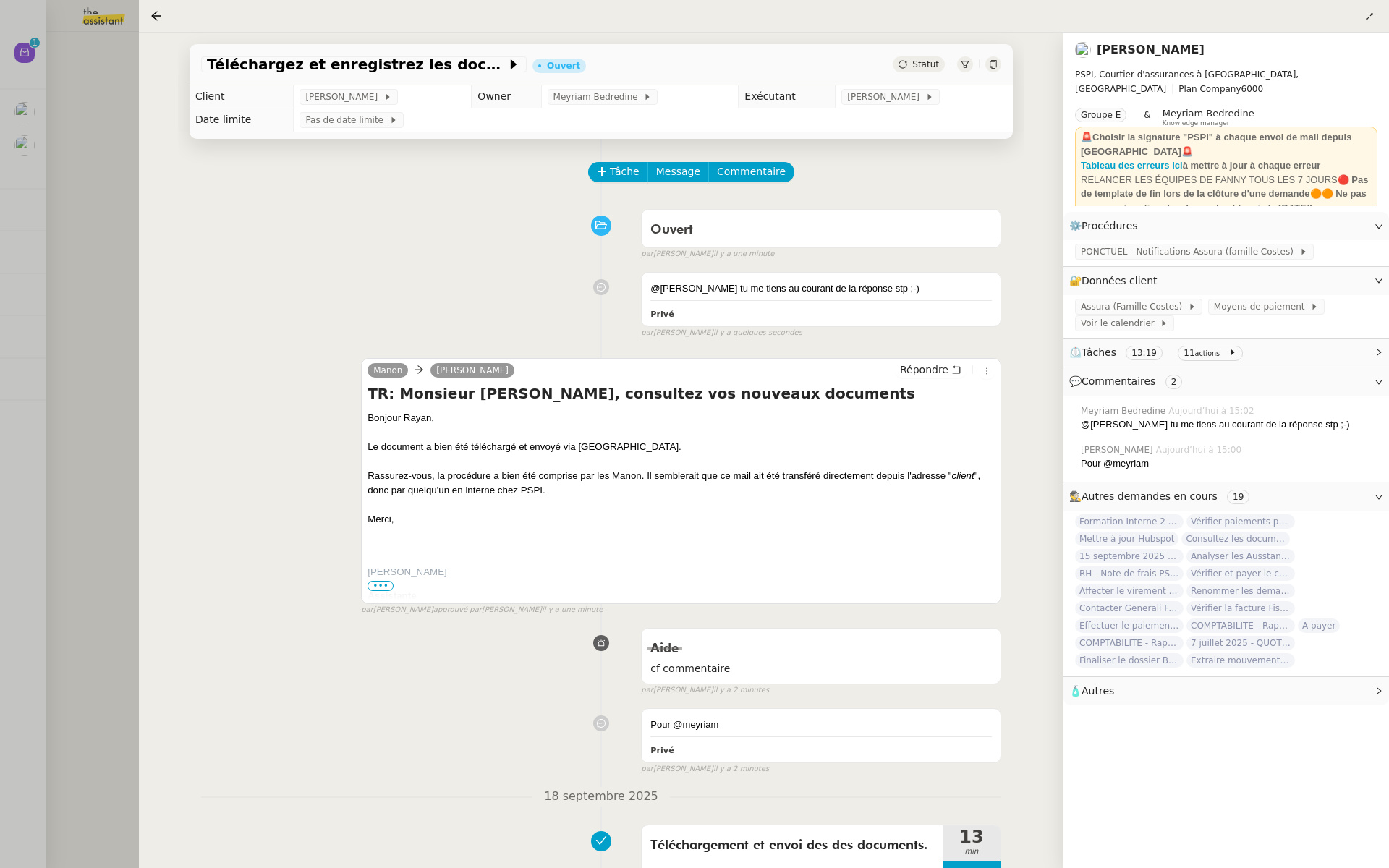
click at [0, 133] on div at bounding box center [694, 434] width 1389 height 868
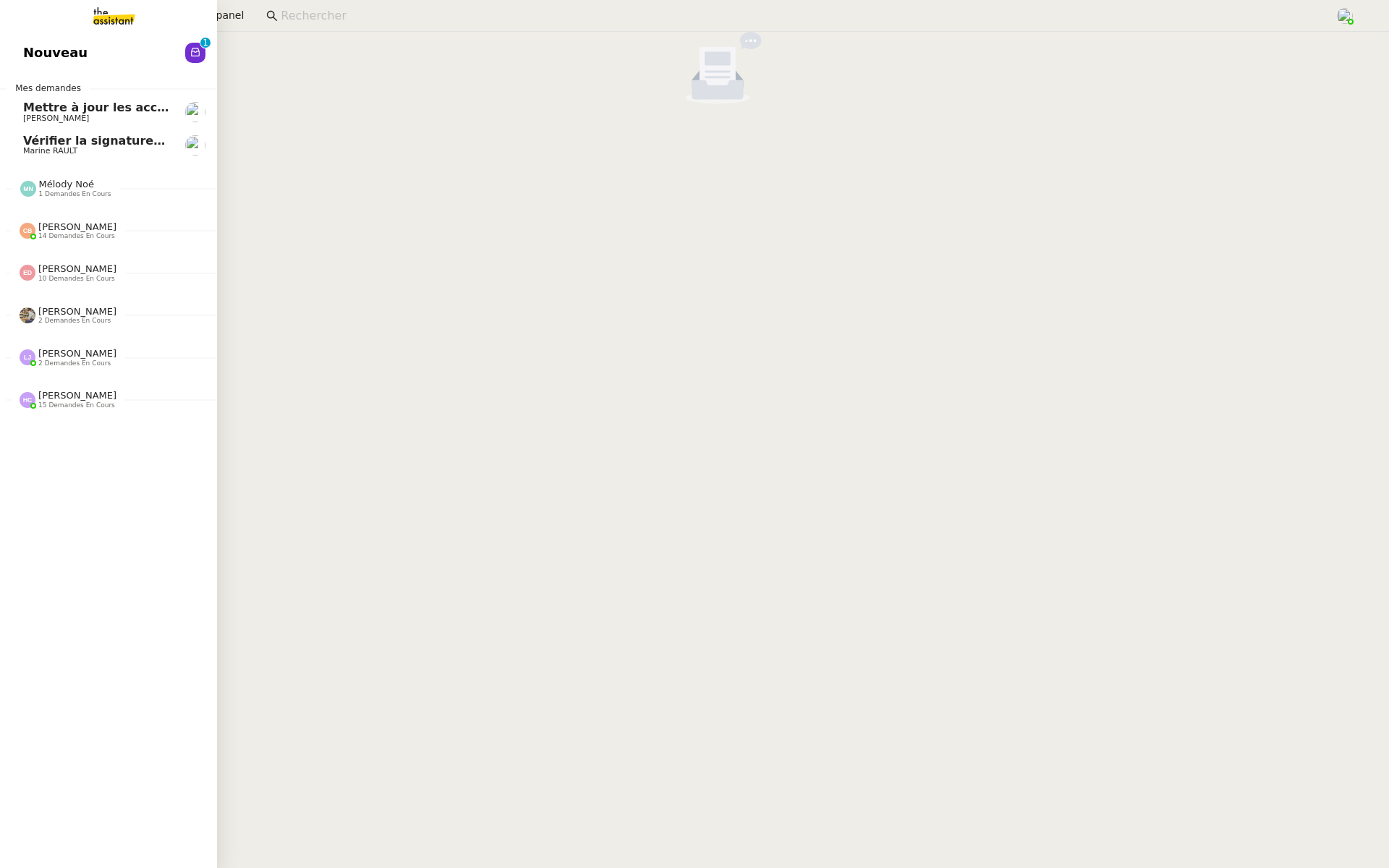
click at [27, 46] on span "Nouveau" at bounding box center [55, 53] width 65 height 22
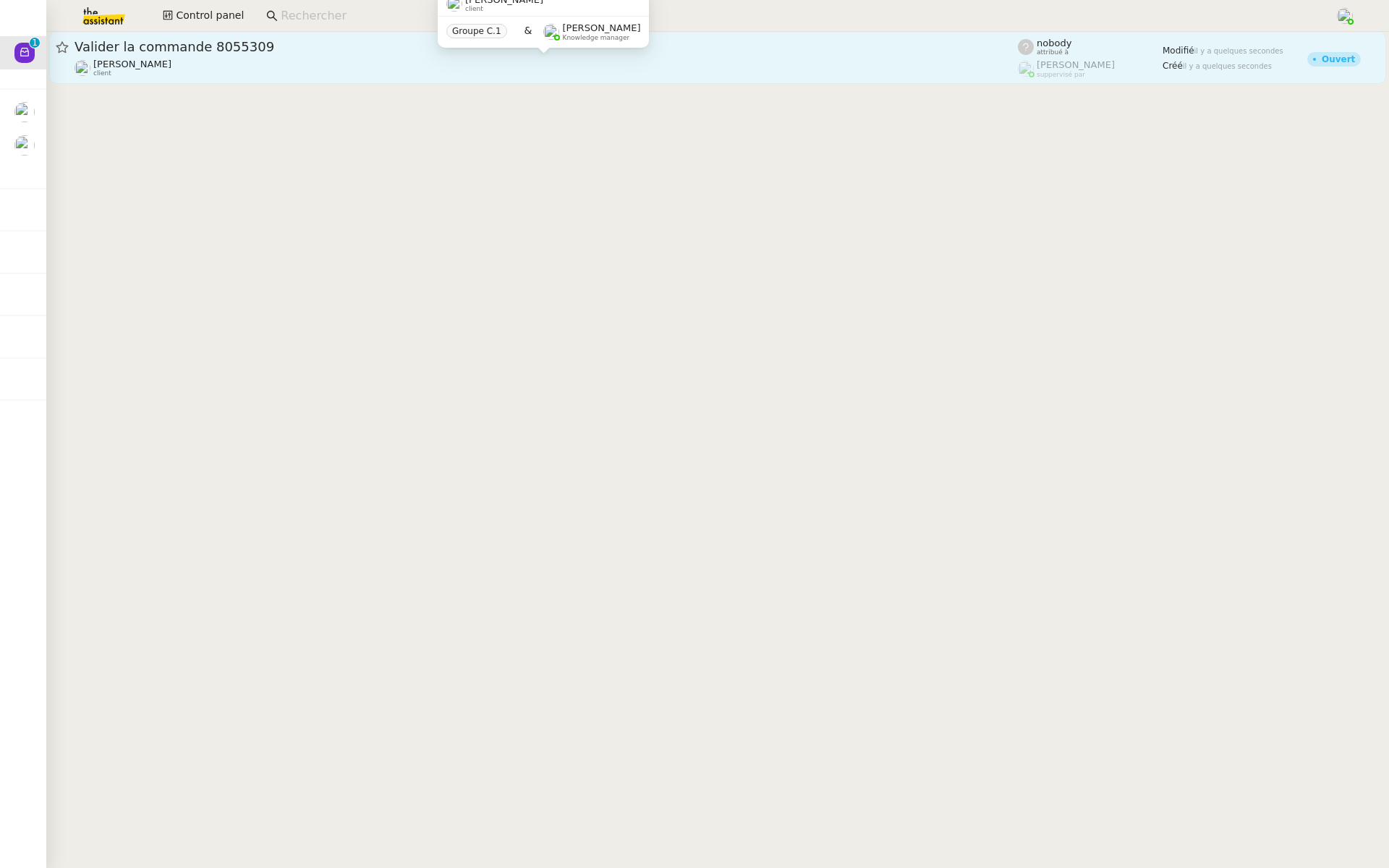
click at [276, 61] on div "David Berrebi client" at bounding box center [546, 67] width 943 height 19
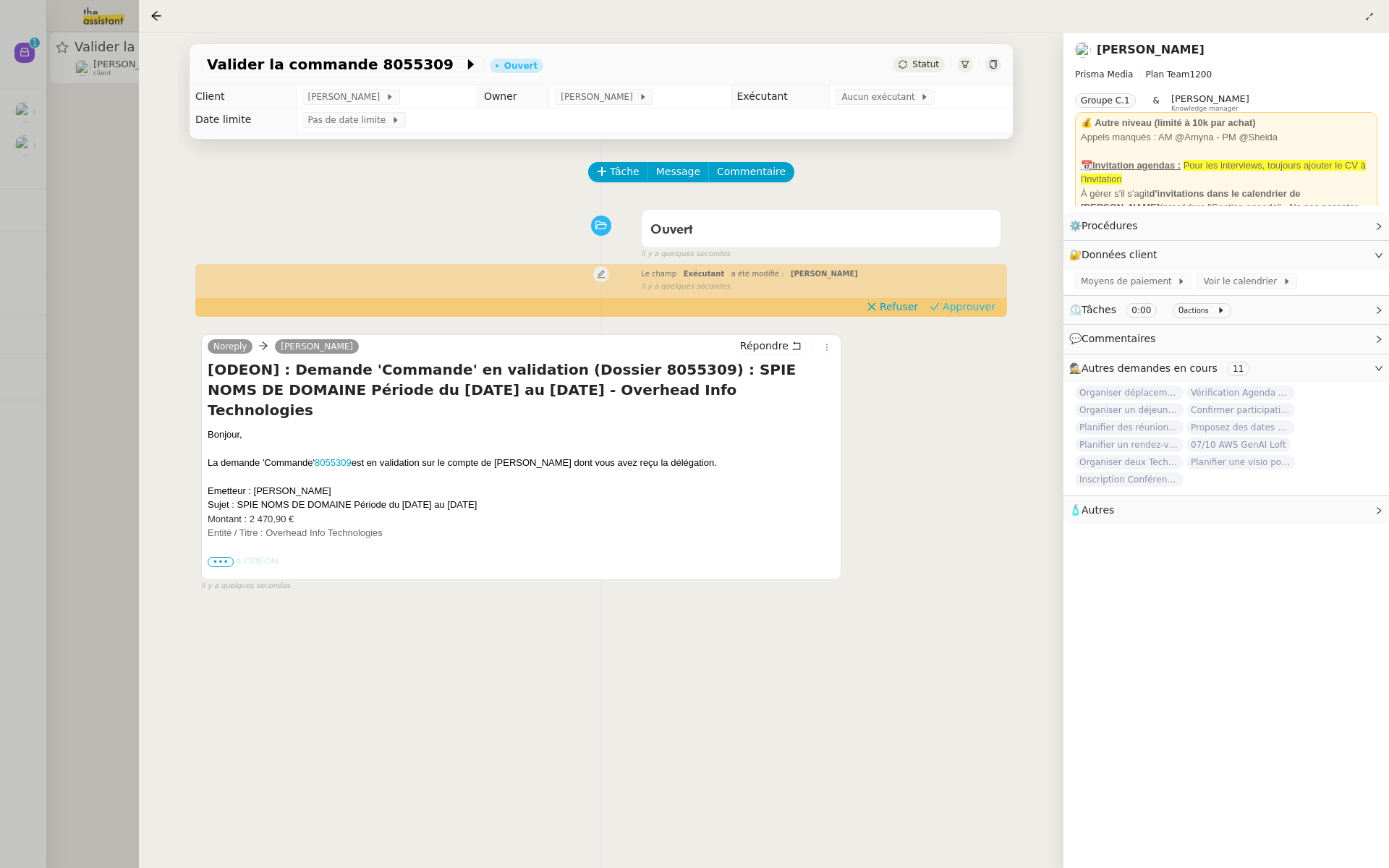
click at [968, 307] on span "Approuver" at bounding box center [969, 307] width 53 height 15
click at [0, 225] on div at bounding box center [694, 434] width 1389 height 868
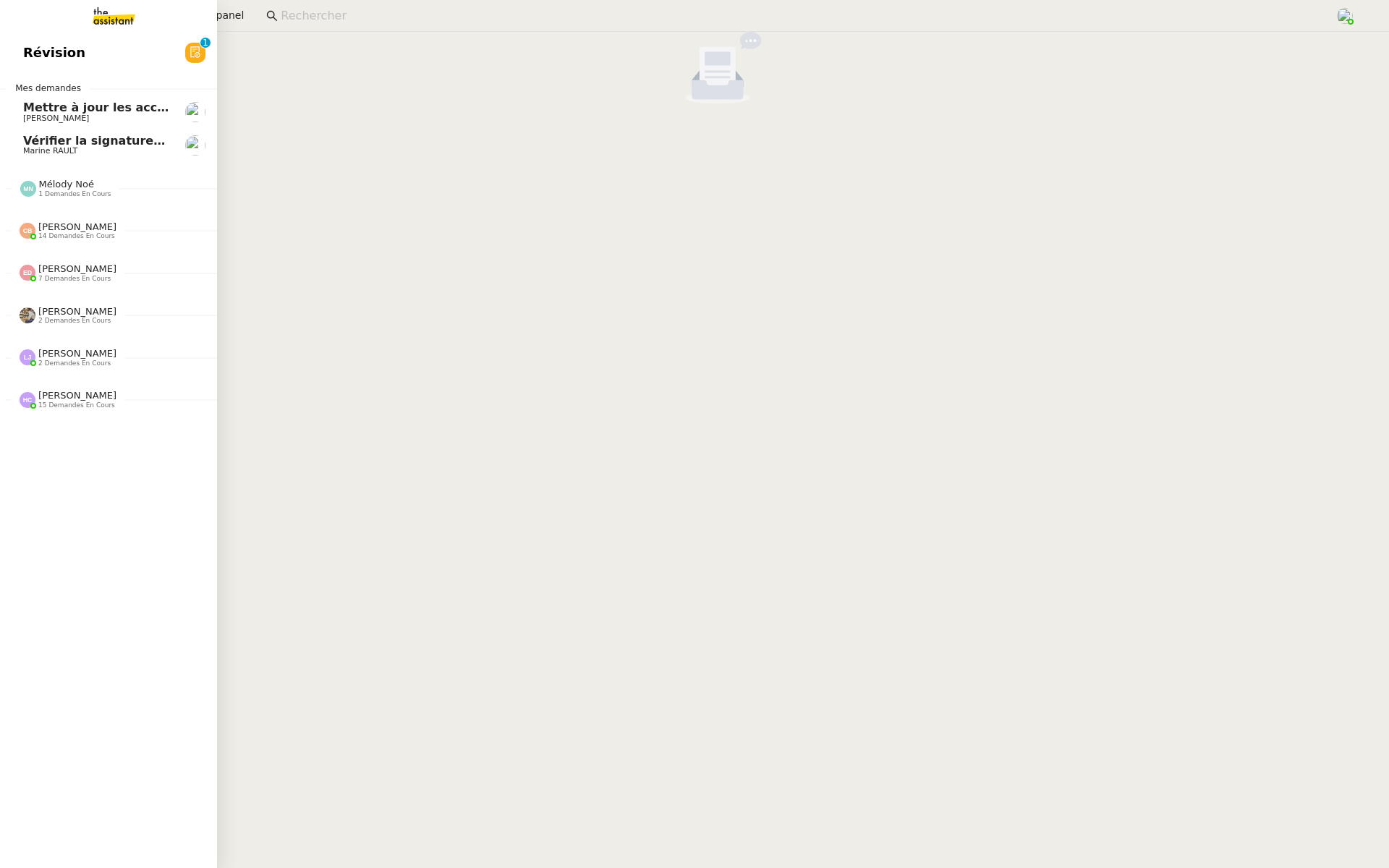
click at [30, 55] on span "Révision" at bounding box center [54, 53] width 62 height 22
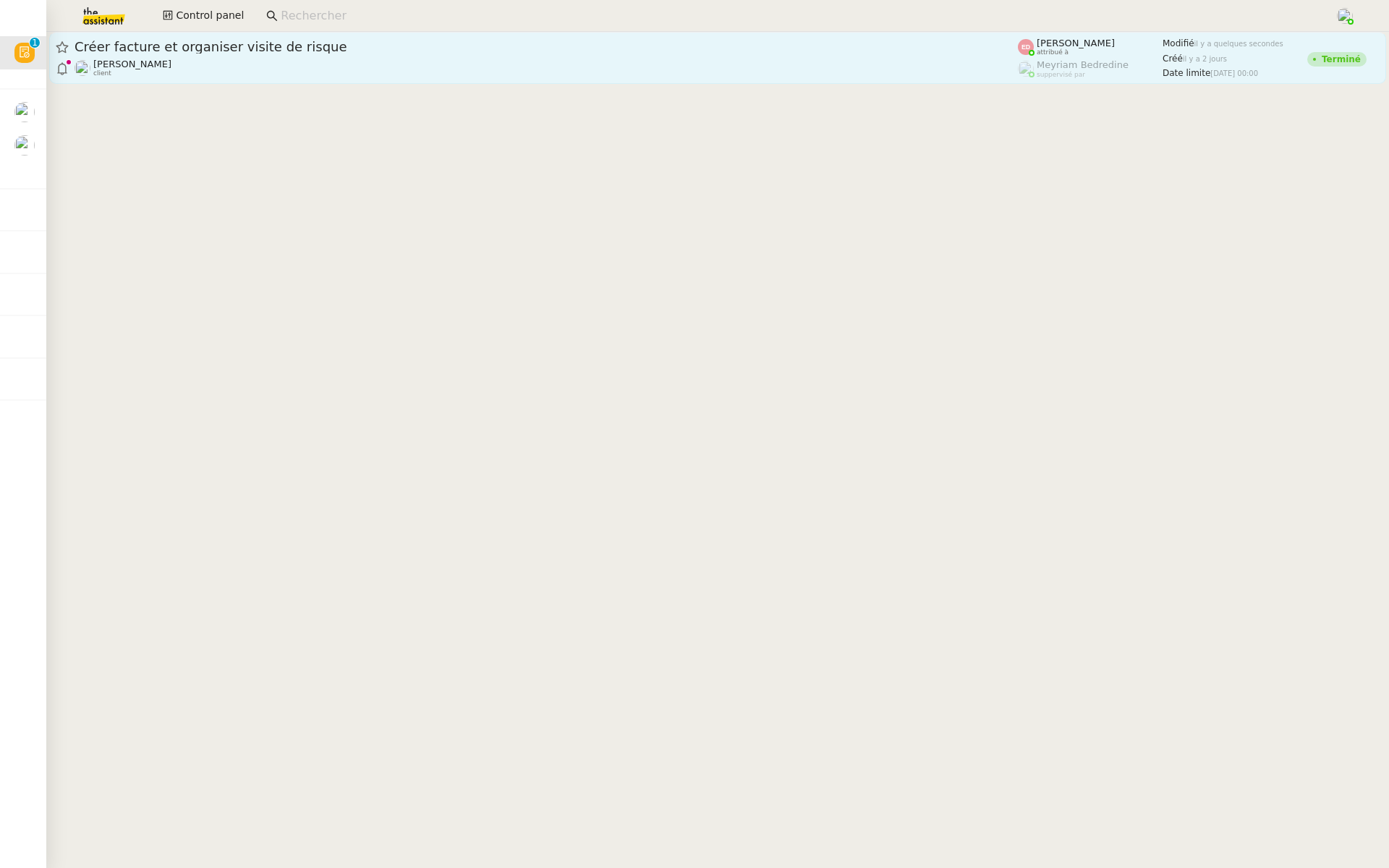
click at [258, 40] on span "Créer facture et organiser visite de risque" at bounding box center [546, 46] width 943 height 13
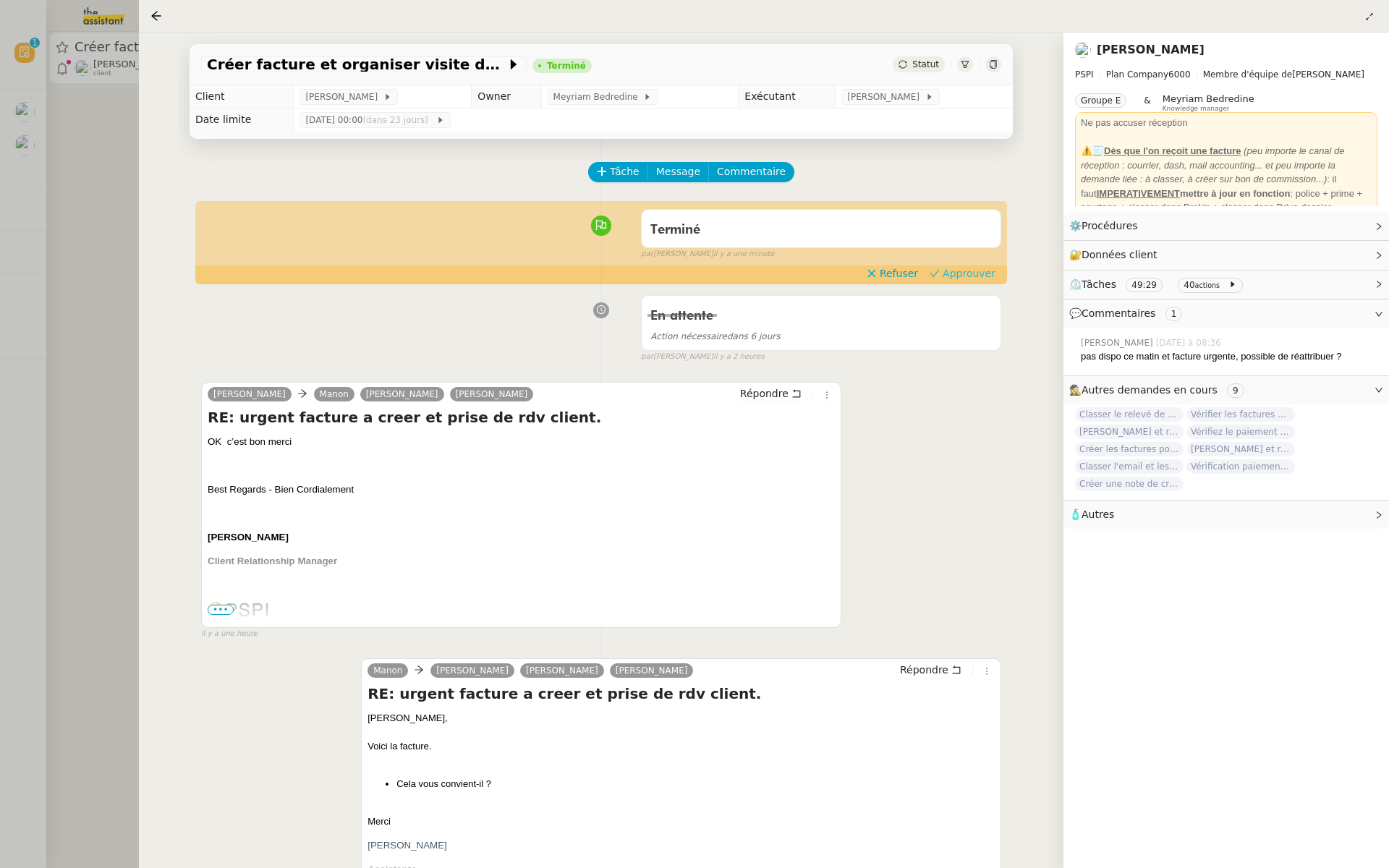
click at [966, 273] on span "Approuver" at bounding box center [969, 273] width 53 height 15
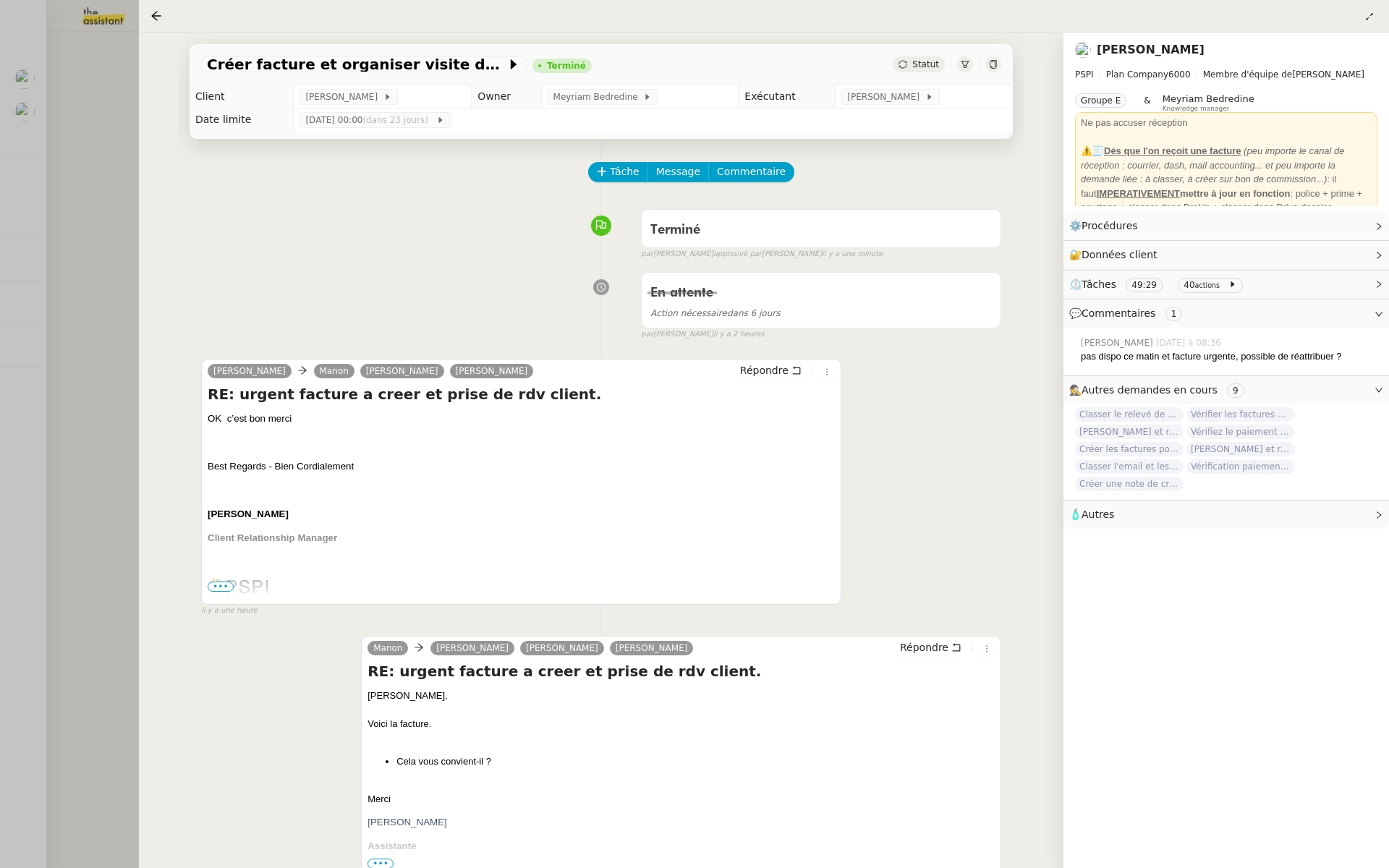
click at [57, 208] on div at bounding box center [694, 434] width 1389 height 868
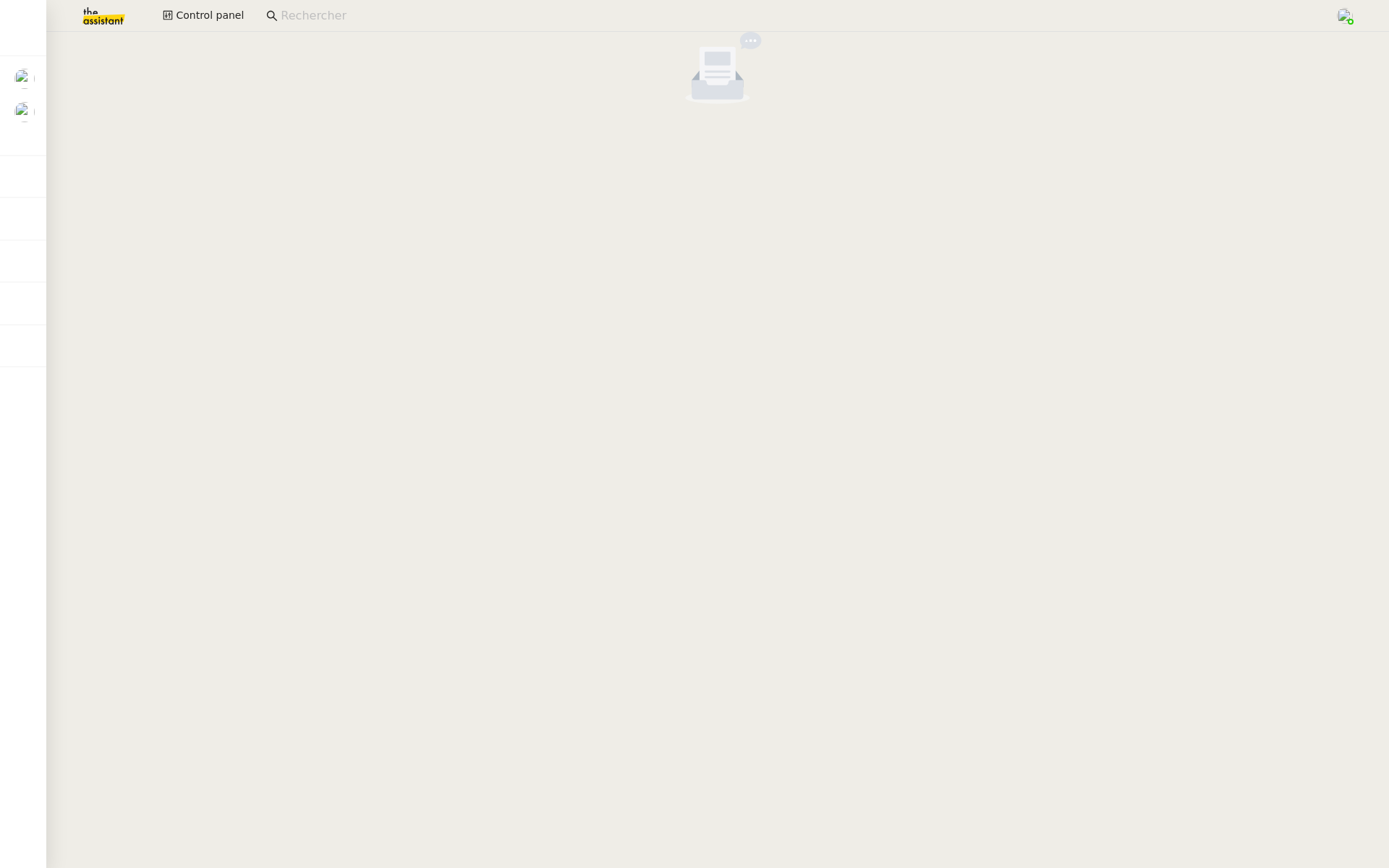
click at [96, 13] on img at bounding box center [92, 15] width 112 height 32
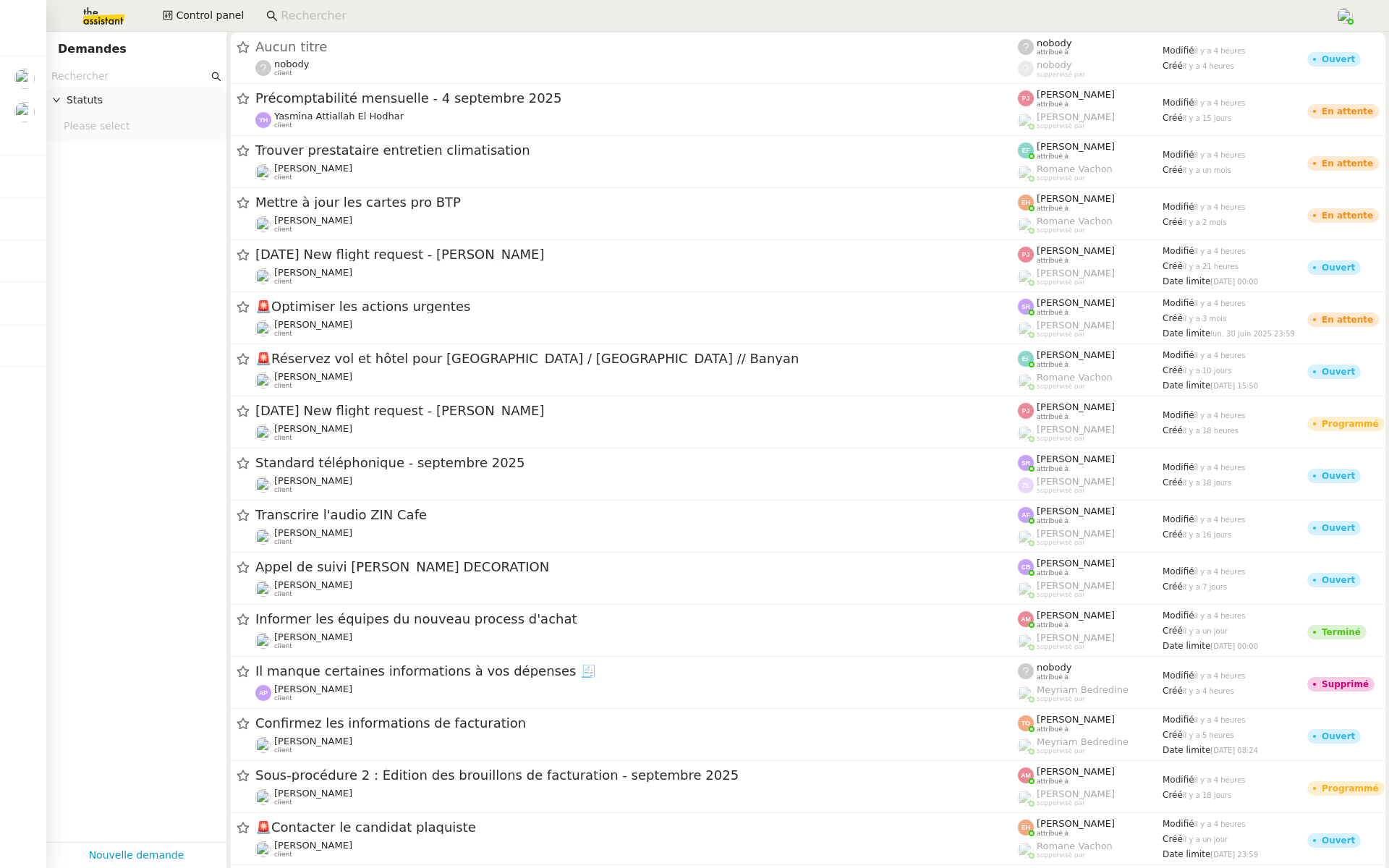
click at [98, 79] on input "text" at bounding box center [129, 77] width 157 height 16
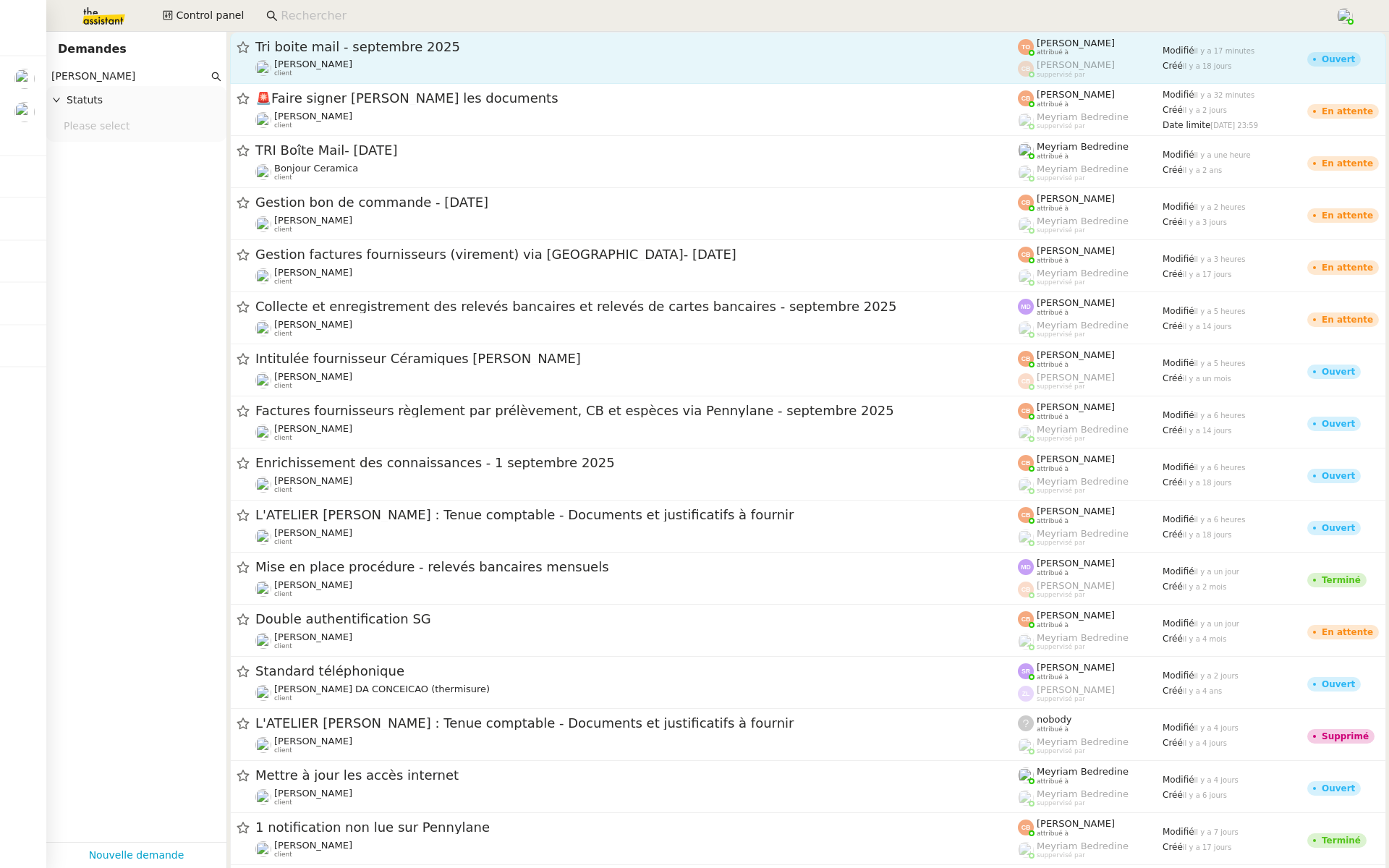
type input "genevieve"
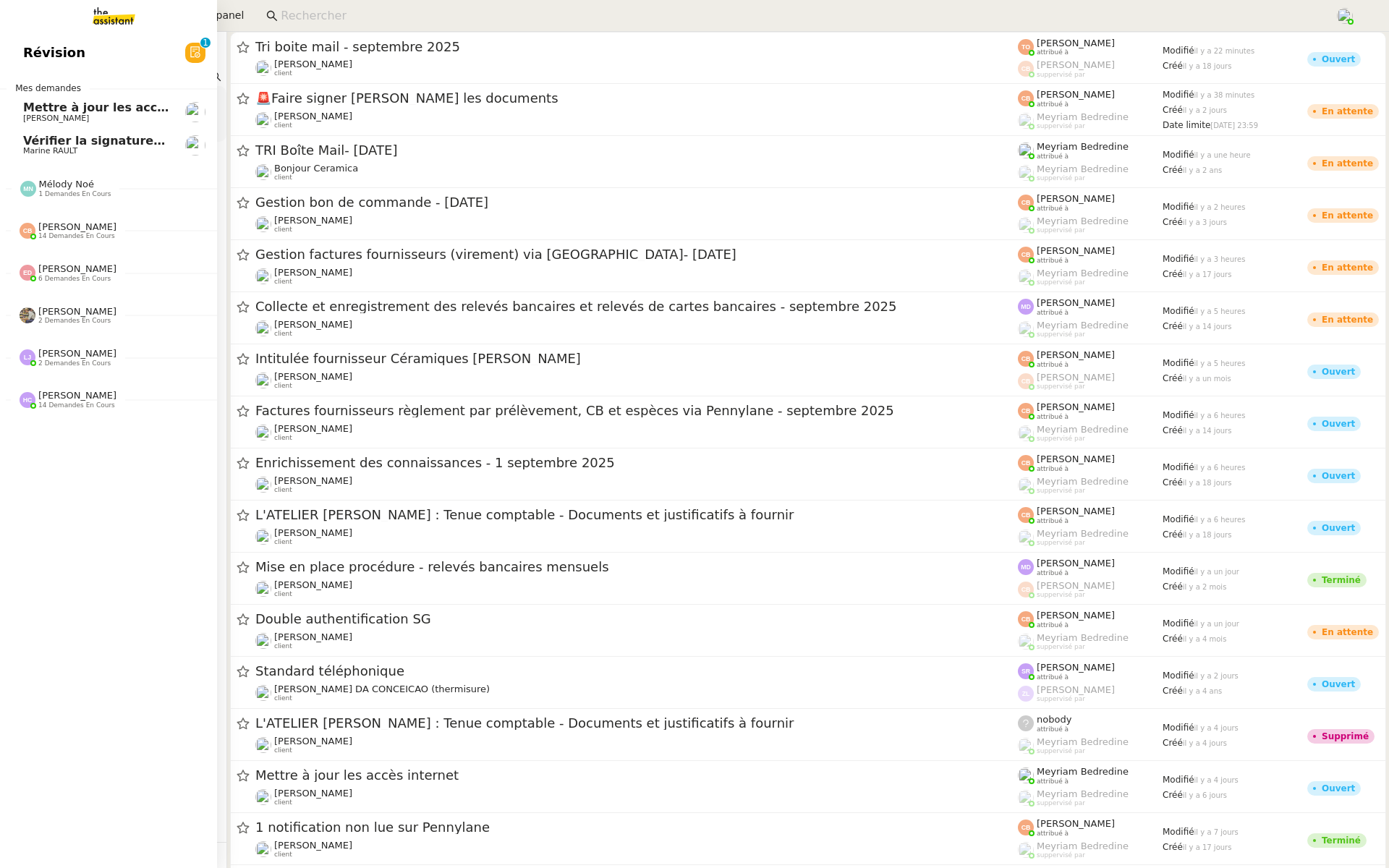
click at [24, 50] on span "Révision" at bounding box center [54, 53] width 62 height 22
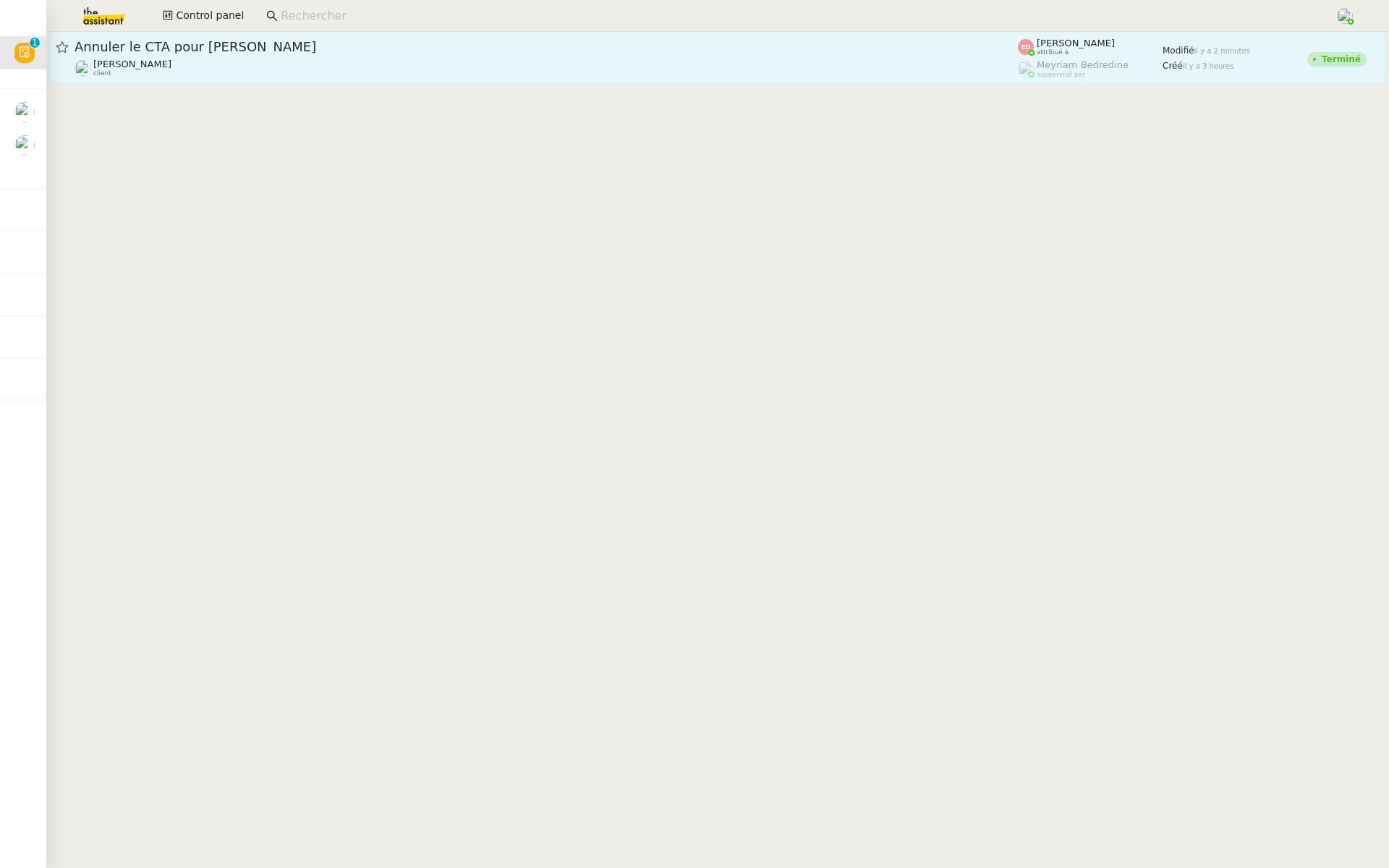
click at [241, 40] on div "Annuler le CTA pour [PERSON_NAME]" at bounding box center [546, 46] width 943 height 17
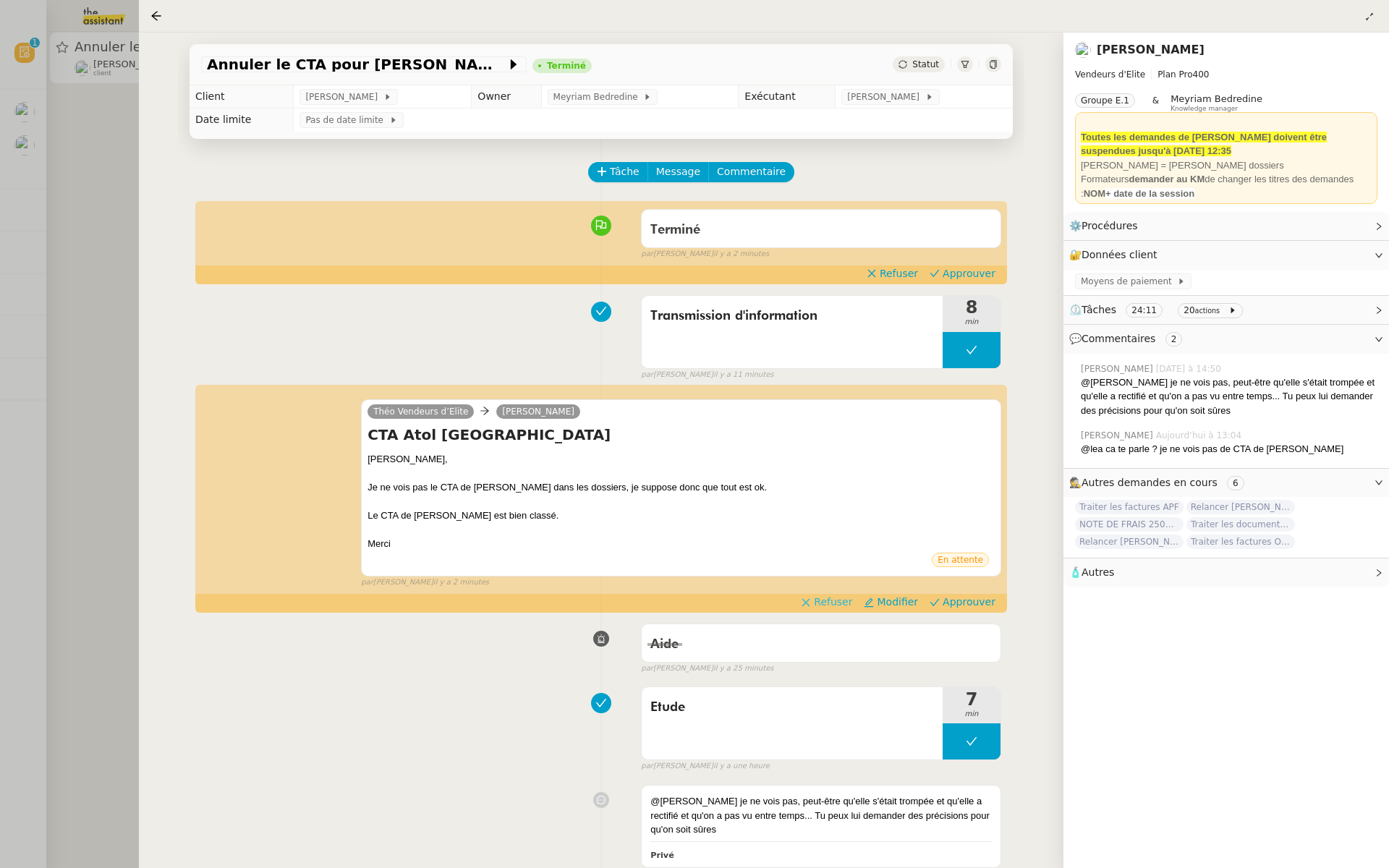
click at [835, 595] on span "Refuser" at bounding box center [832, 602] width 38 height 15
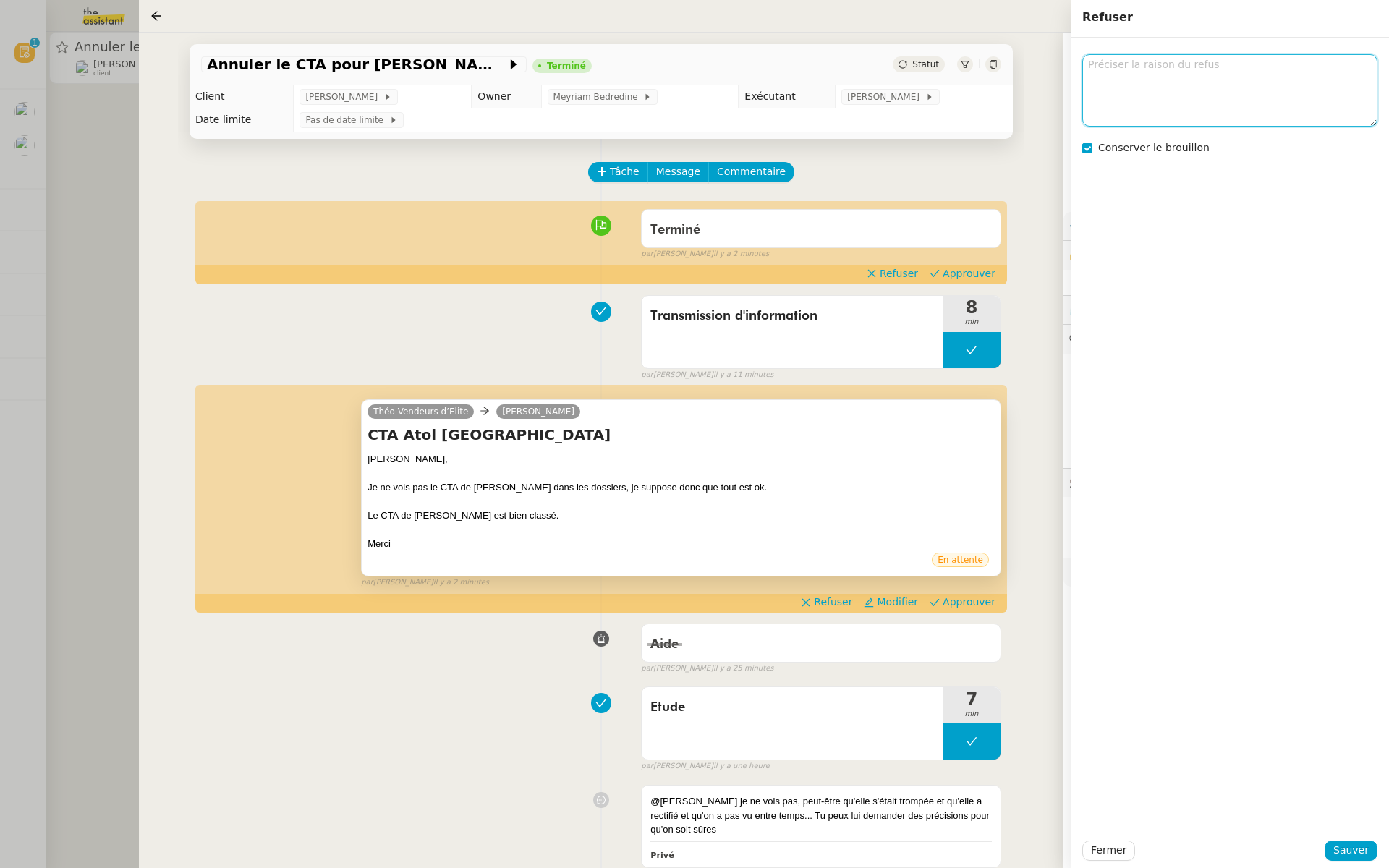
click at [1137, 97] on textarea at bounding box center [1230, 90] width 295 height 72
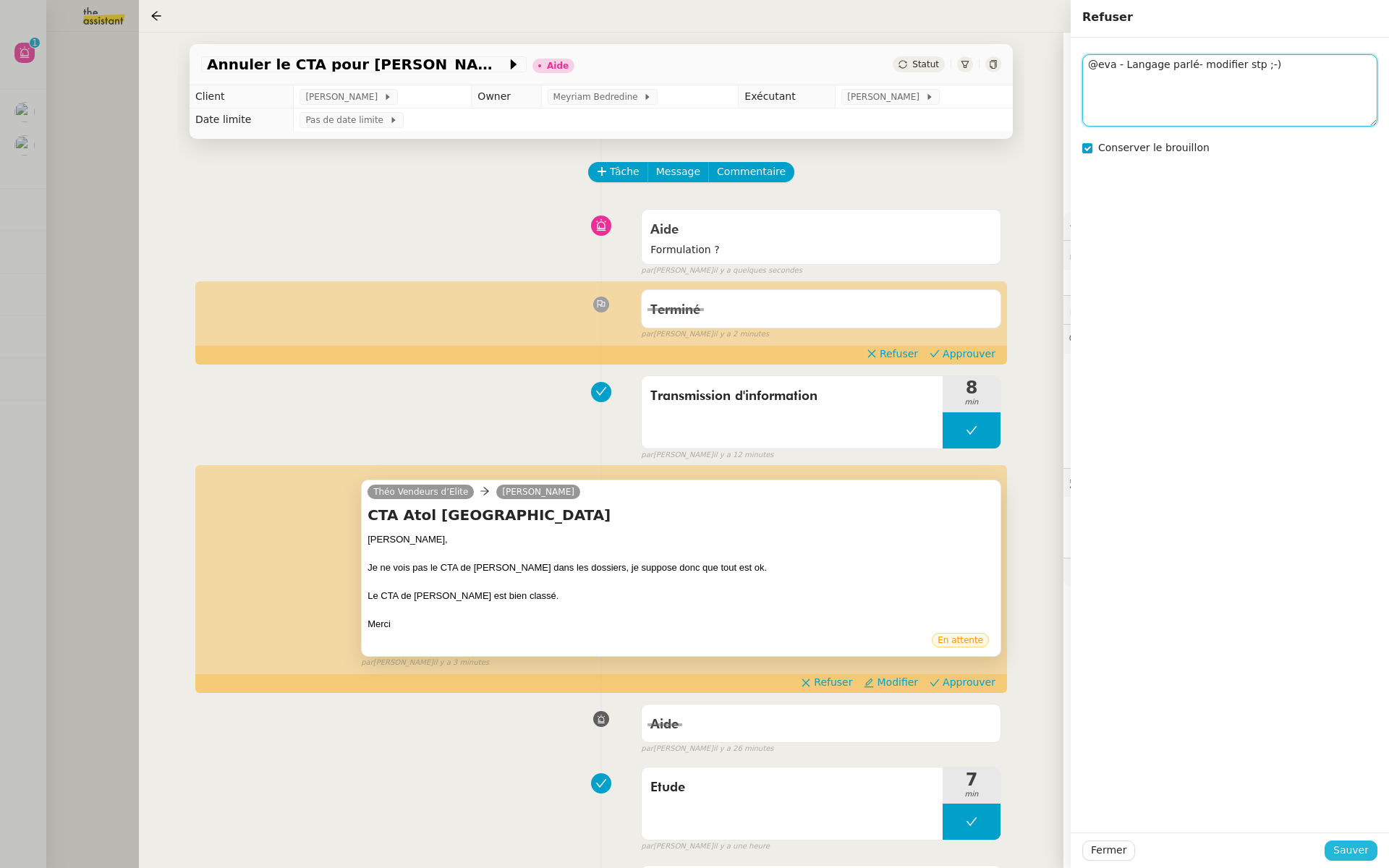
type textarea "@eva - Langage parlé- modifier stp ;-)"
click at [1340, 852] on span "Sauver" at bounding box center [1350, 850] width 36 height 16
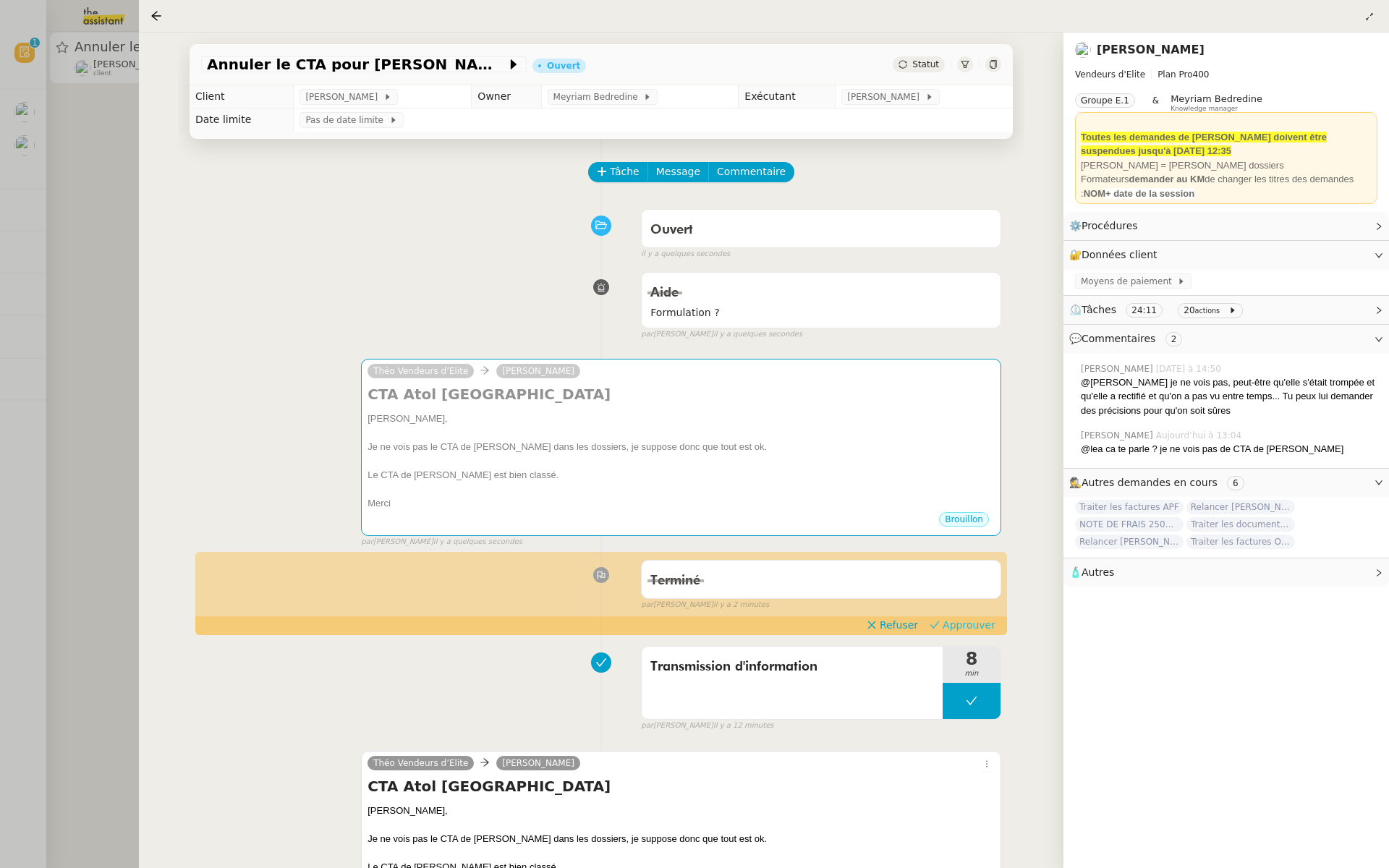
click at [964, 624] on span "Approuver" at bounding box center [969, 625] width 53 height 15
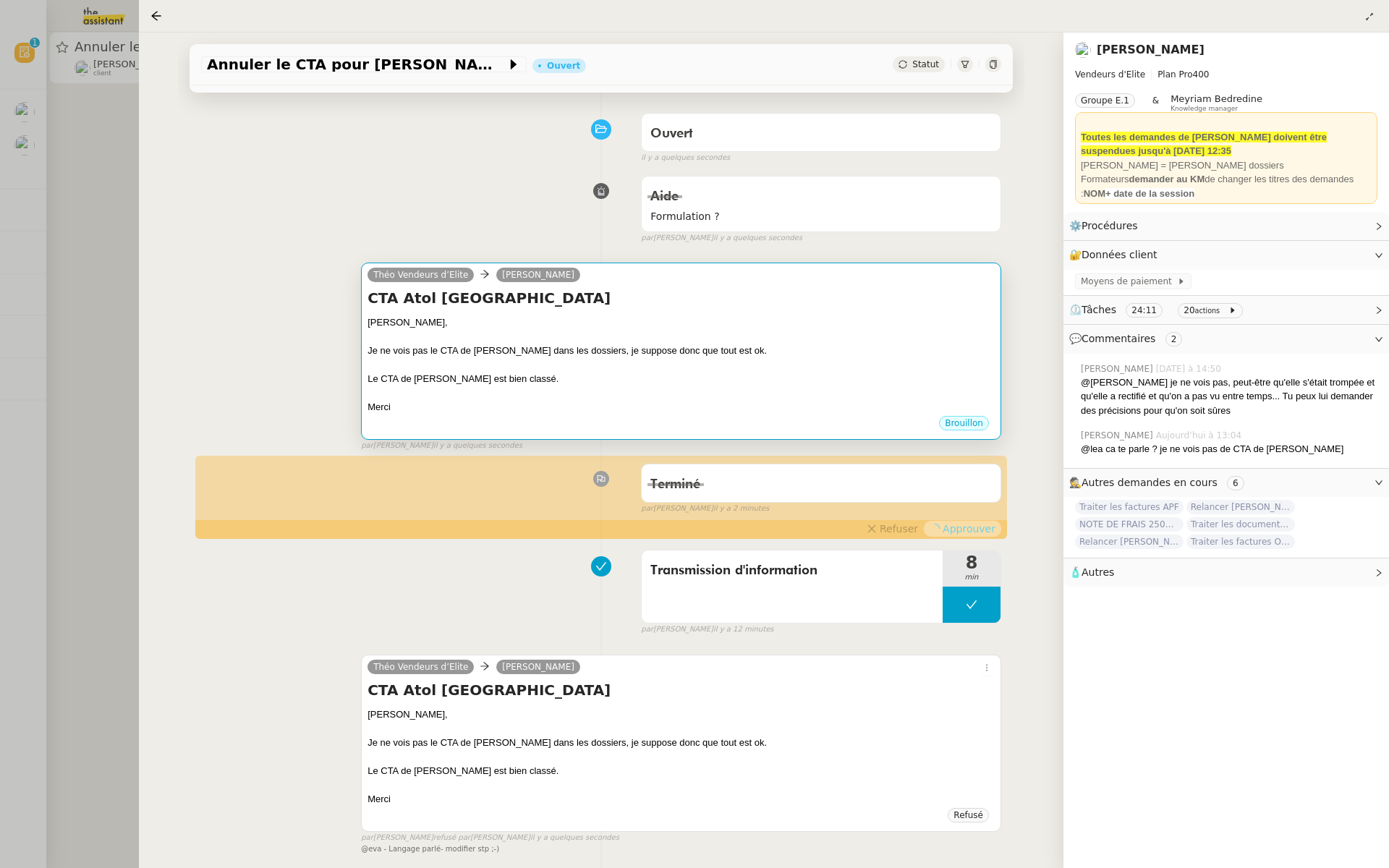
scroll to position [189, 0]
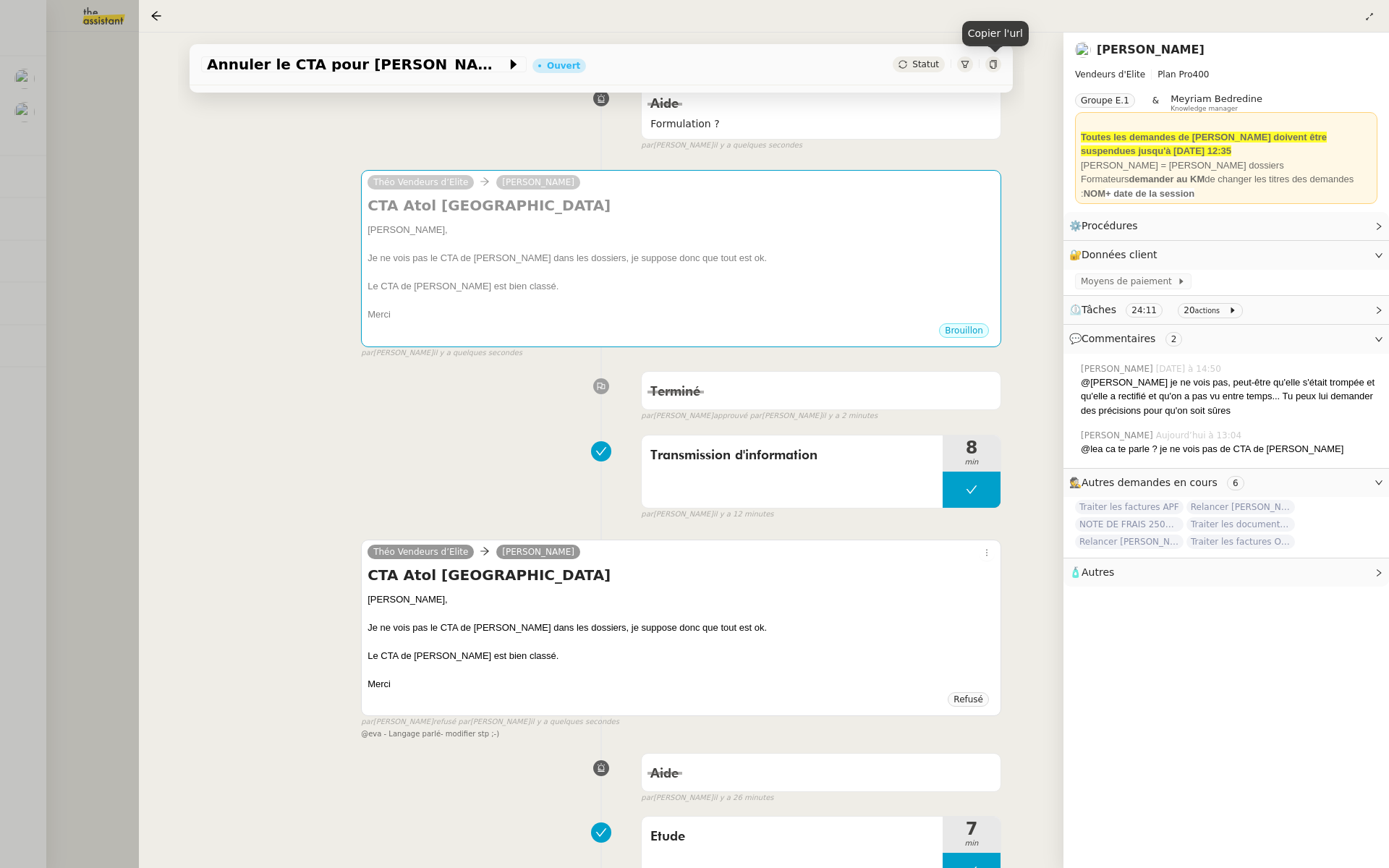
click at [994, 62] on icon at bounding box center [993, 65] width 9 height 9
click at [39, 280] on div at bounding box center [694, 434] width 1389 height 868
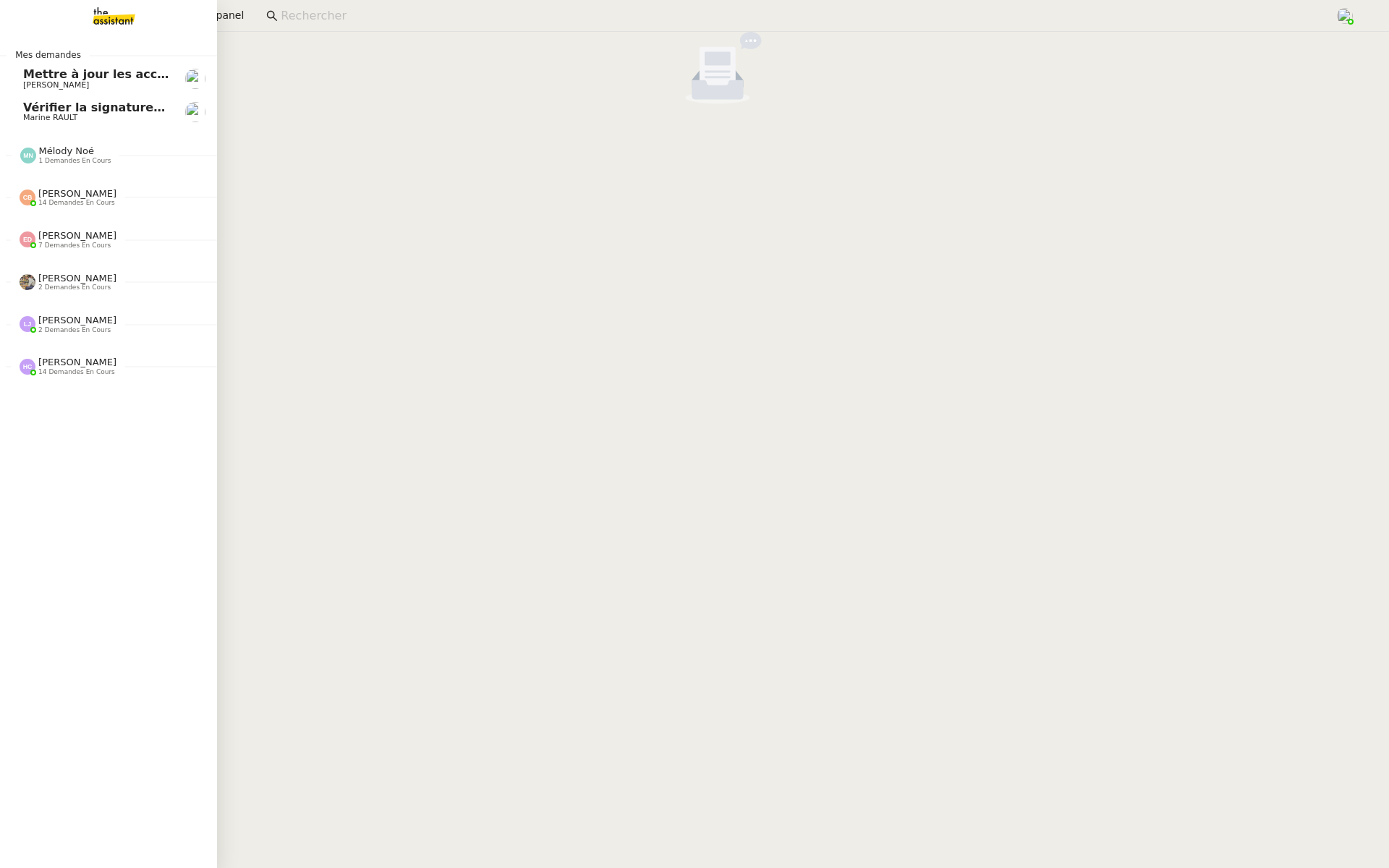
click at [19, 79] on link "Mettre à jour les accès internet [PERSON_NAME]" at bounding box center [108, 78] width 217 height 34
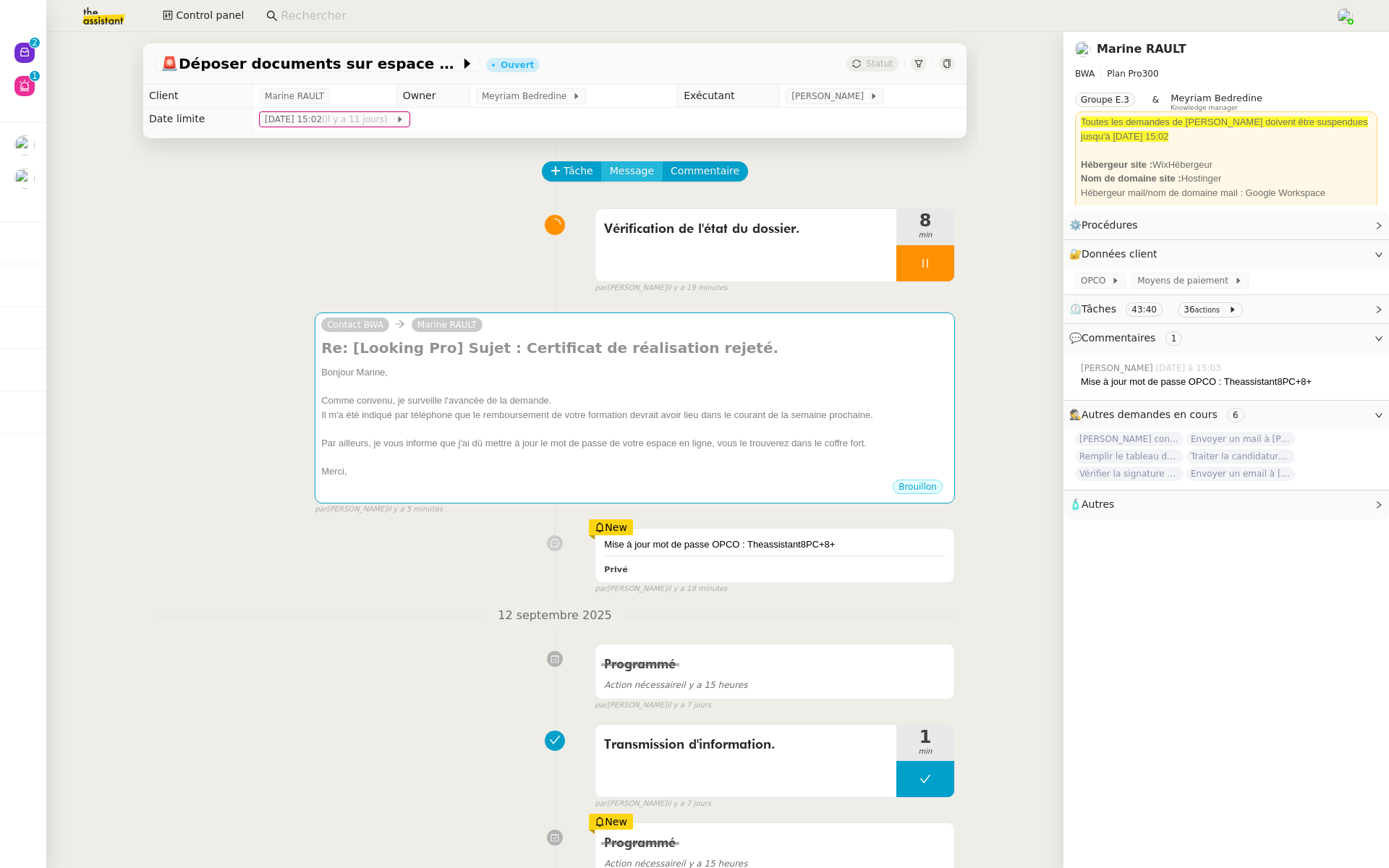
click at [645, 165] on span "Message" at bounding box center [631, 171] width 44 height 16
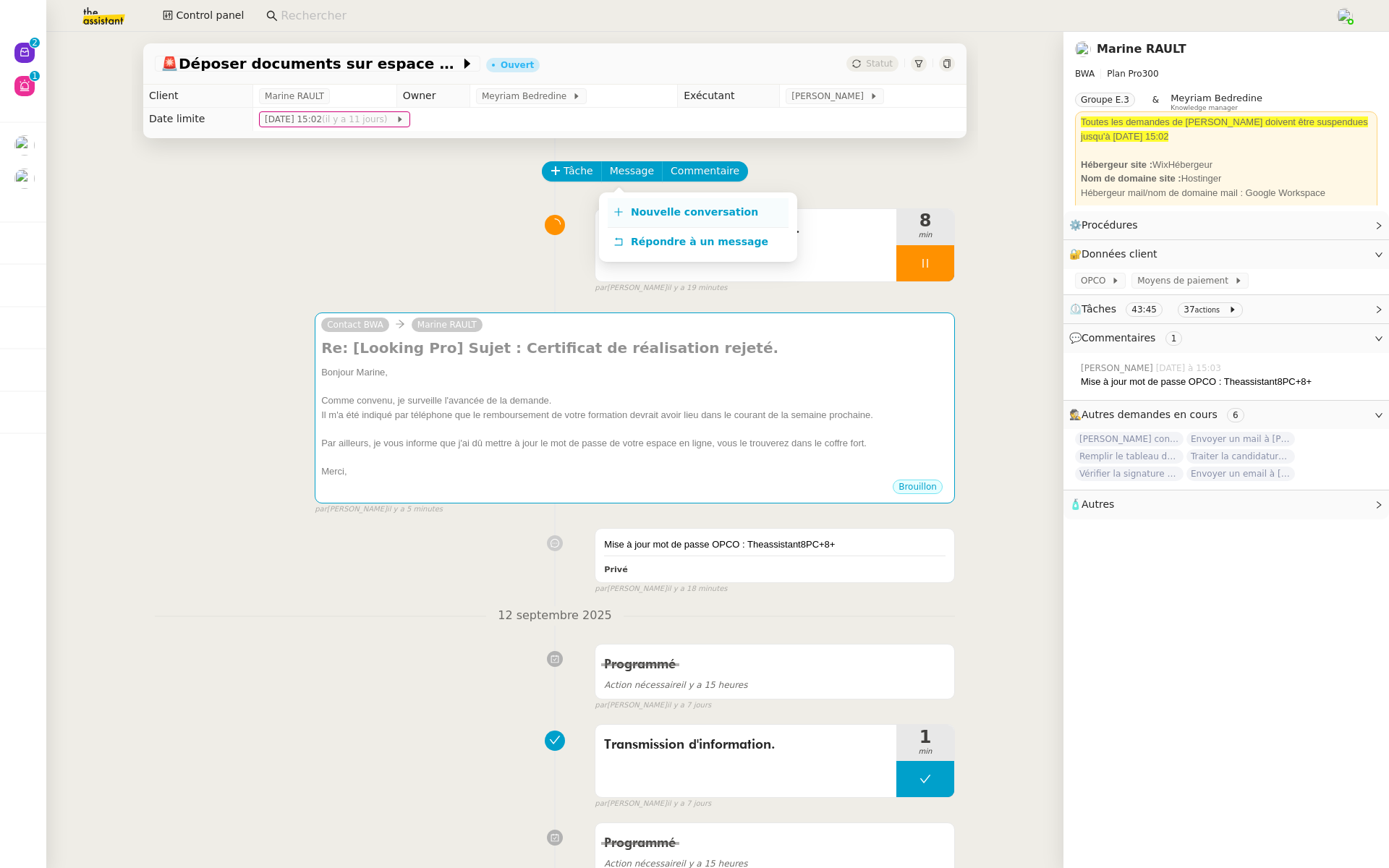
click at [655, 209] on span "Nouvelle conversation" at bounding box center [694, 211] width 128 height 12
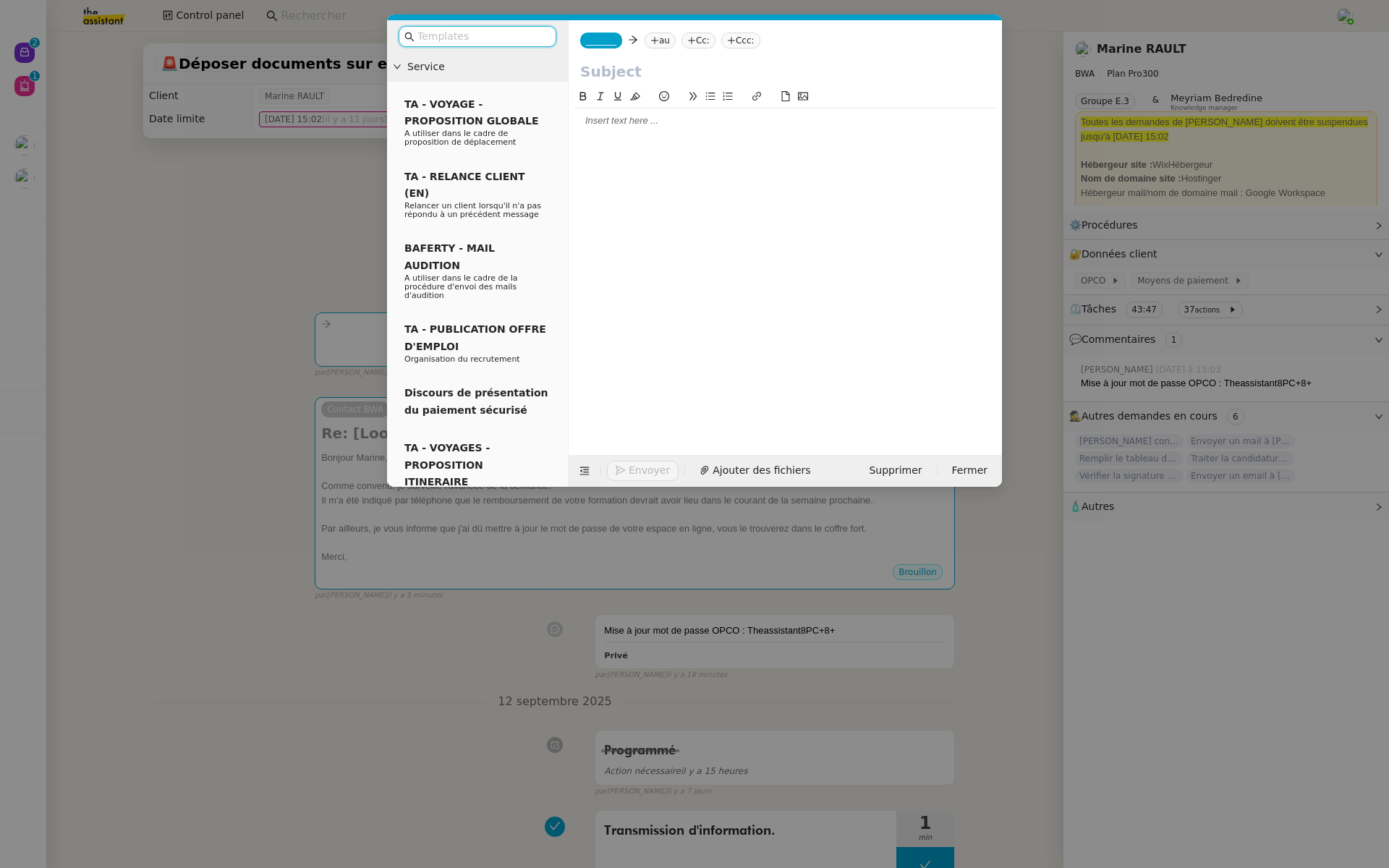
click at [432, 30] on input "text" at bounding box center [482, 36] width 130 height 16
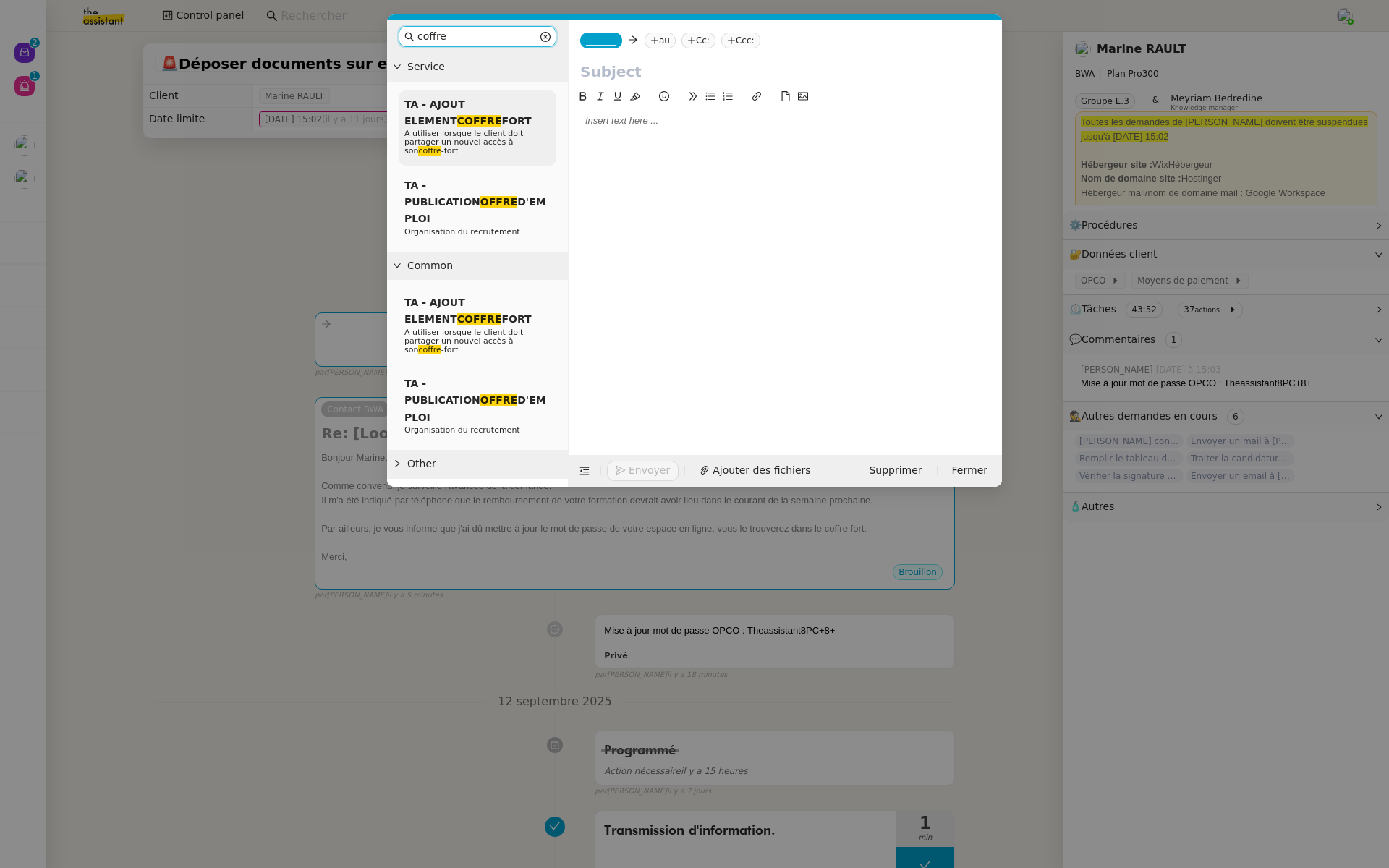
type input "coffre"
click at [463, 109] on div "TA - AJOUT ELEMENT COFFRE FORT A utiliser lorsque le client doit partager un no…" at bounding box center [477, 128] width 158 height 76
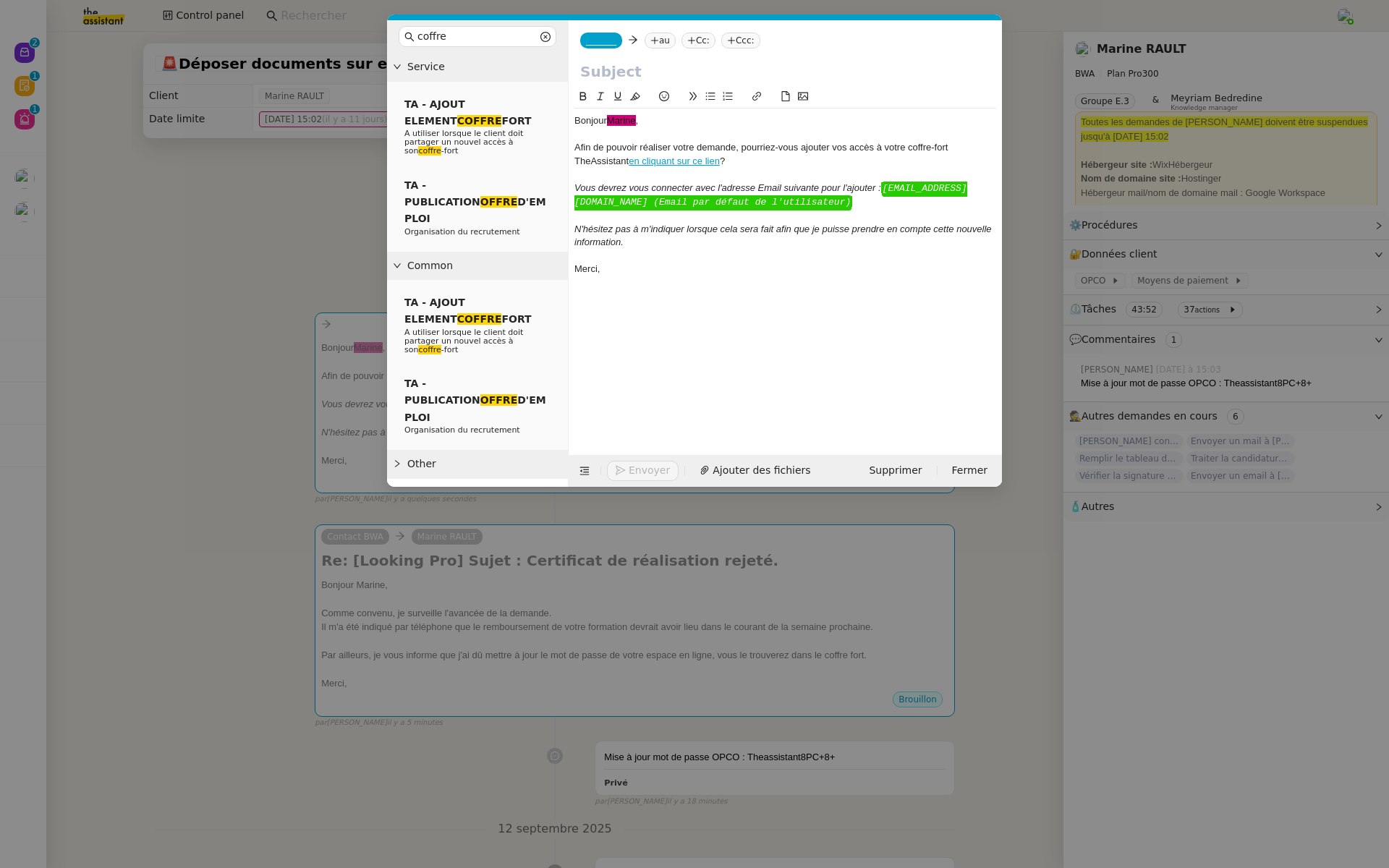
drag, startPoint x: 736, startPoint y: 161, endPoint x: 628, endPoint y: 159, distance: 108.0
click at [628, 159] on div "Afin de pouvoir réaliser votre demande, pourriez-vous ajouter vos accès à votre…" at bounding box center [784, 154] width 422 height 26
copy div "en cliquant sur ce lien ?"
click at [171, 311] on nz-modal-container "coffre Service TA - AJOUT ELEMENT COFFRE FORT A utiliser lorsque le client doit…" at bounding box center [694, 434] width 1389 height 868
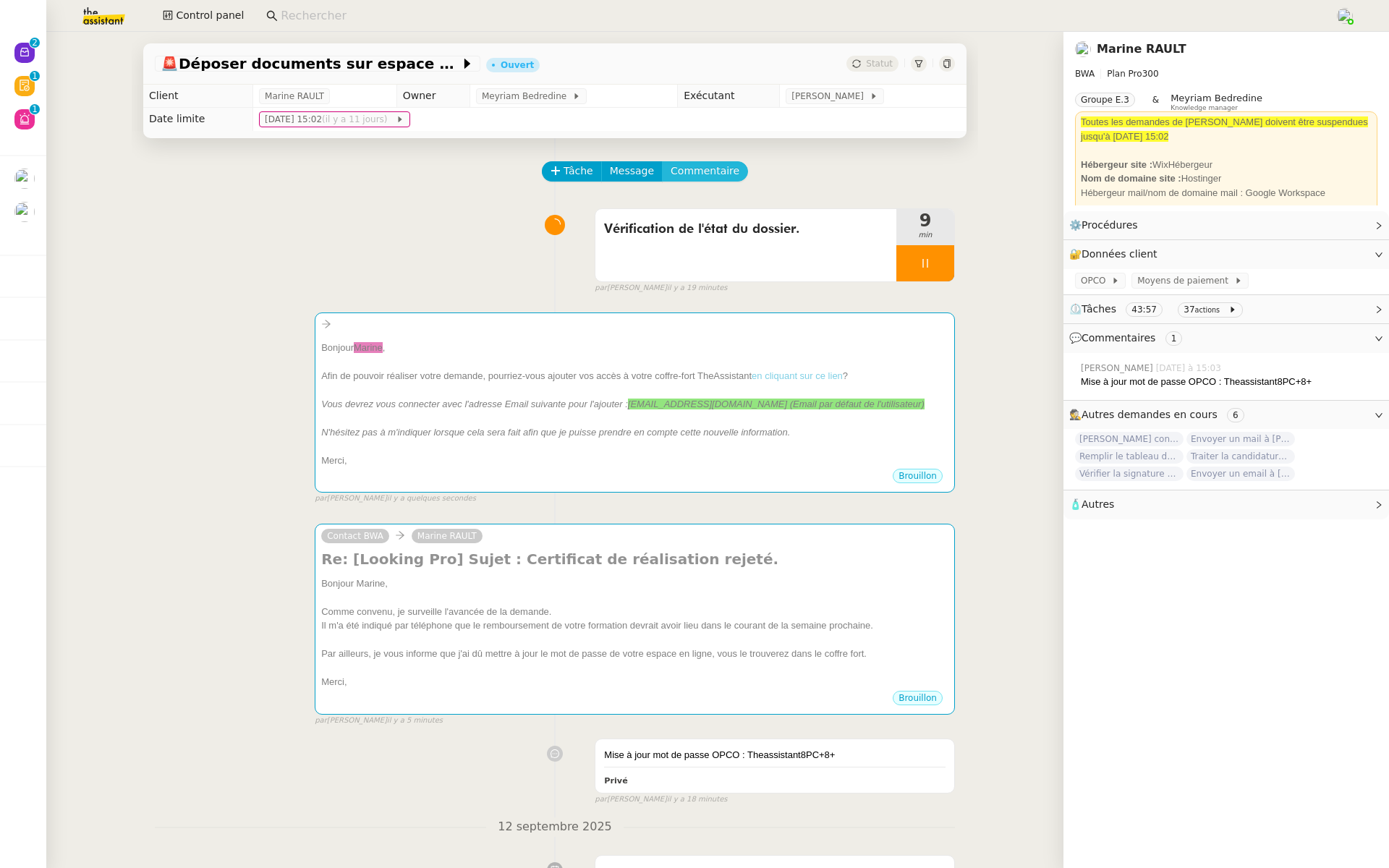
click at [689, 168] on span "Commentaire" at bounding box center [704, 171] width 68 height 16
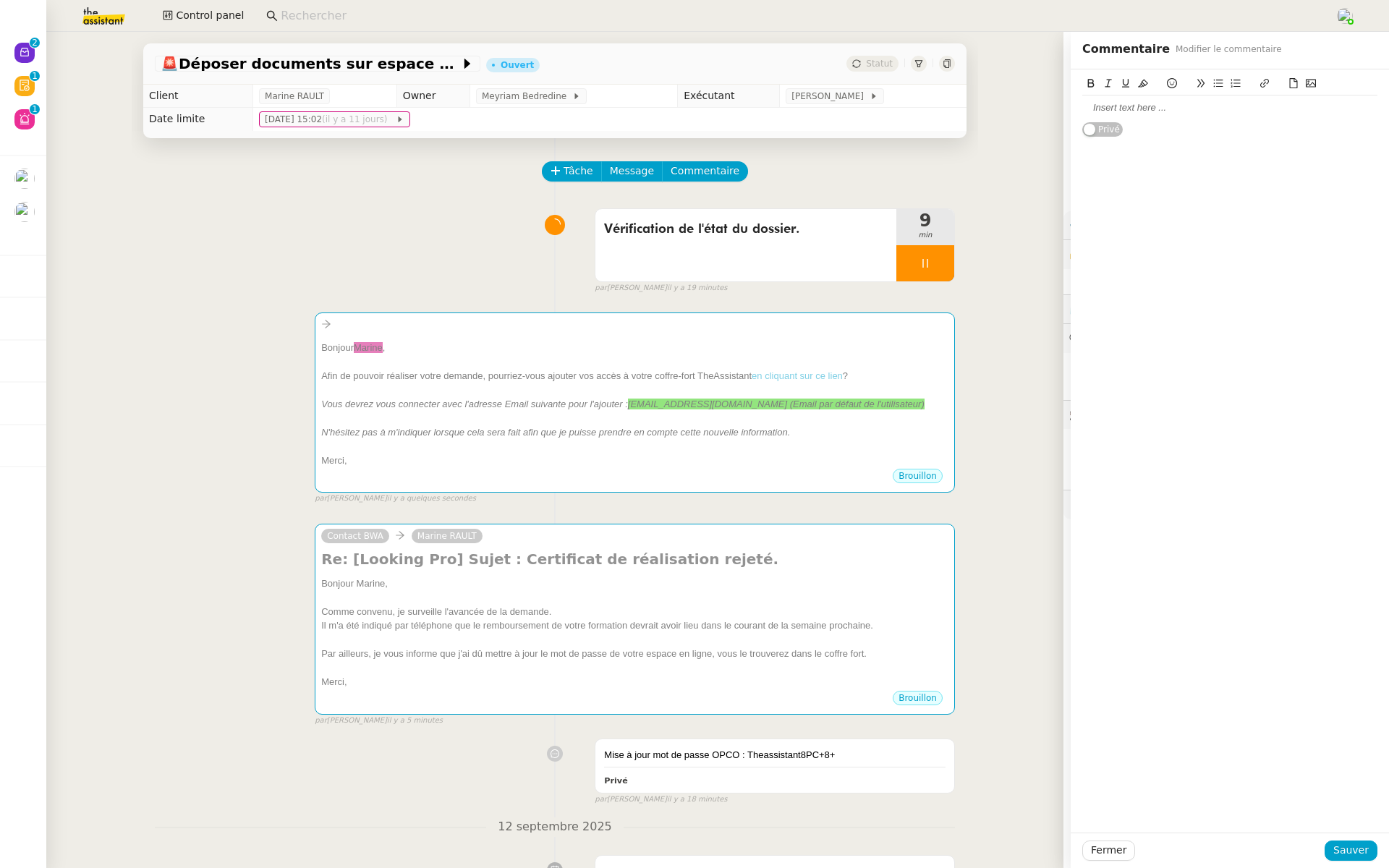
click at [1144, 105] on div at bounding box center [1230, 107] width 295 height 13
click at [1199, 110] on div "en cliquant sur ce lien ?" at bounding box center [1230, 107] width 295 height 13
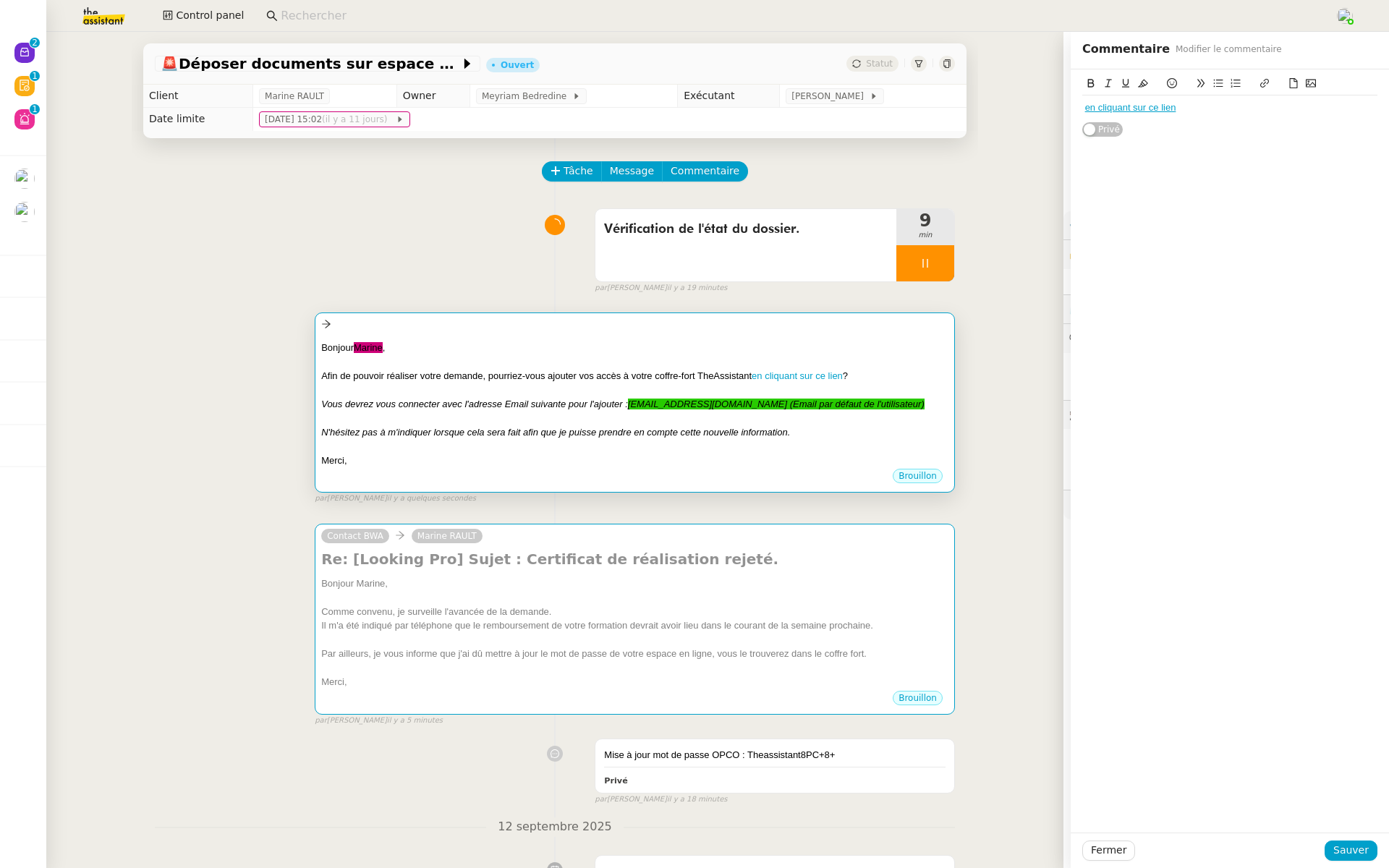
click at [725, 447] on div at bounding box center [635, 446] width 627 height 15
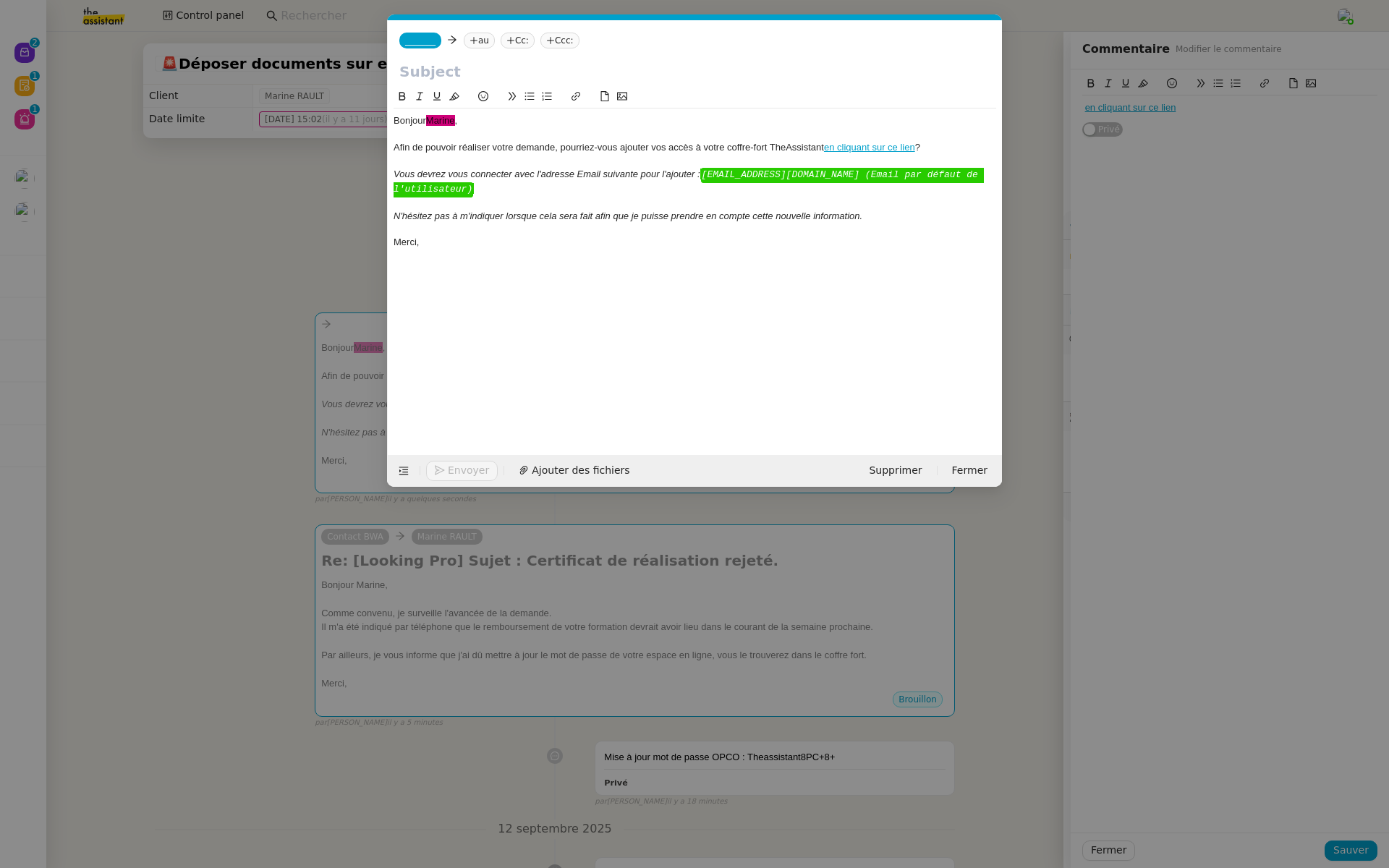
scroll to position [0, 58]
click at [883, 473] on span "Supprimer" at bounding box center [895, 470] width 53 height 16
click at [1023, 426] on span "OK" at bounding box center [1030, 432] width 15 height 15
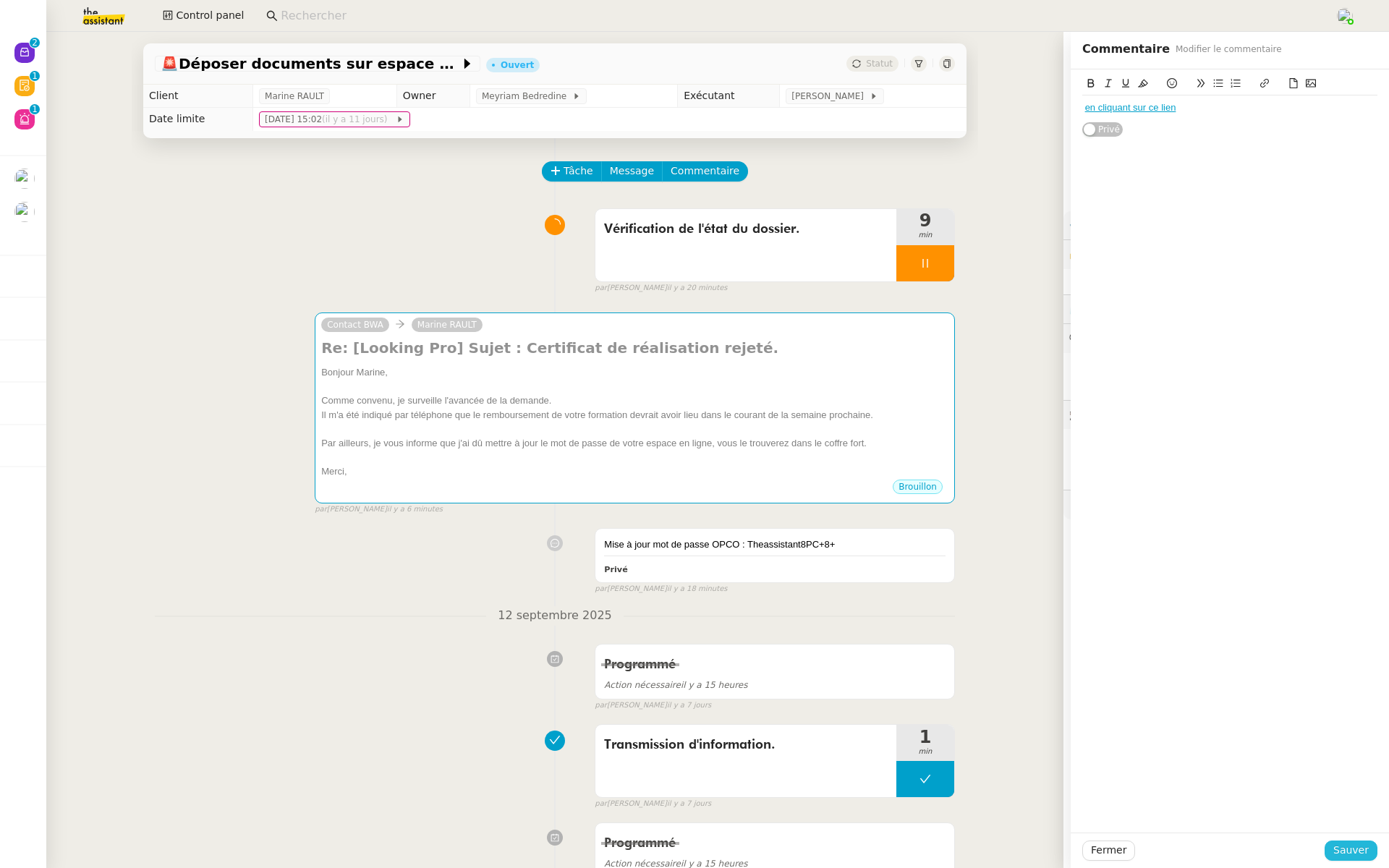
click at [1352, 849] on span "Sauver" at bounding box center [1350, 850] width 36 height 16
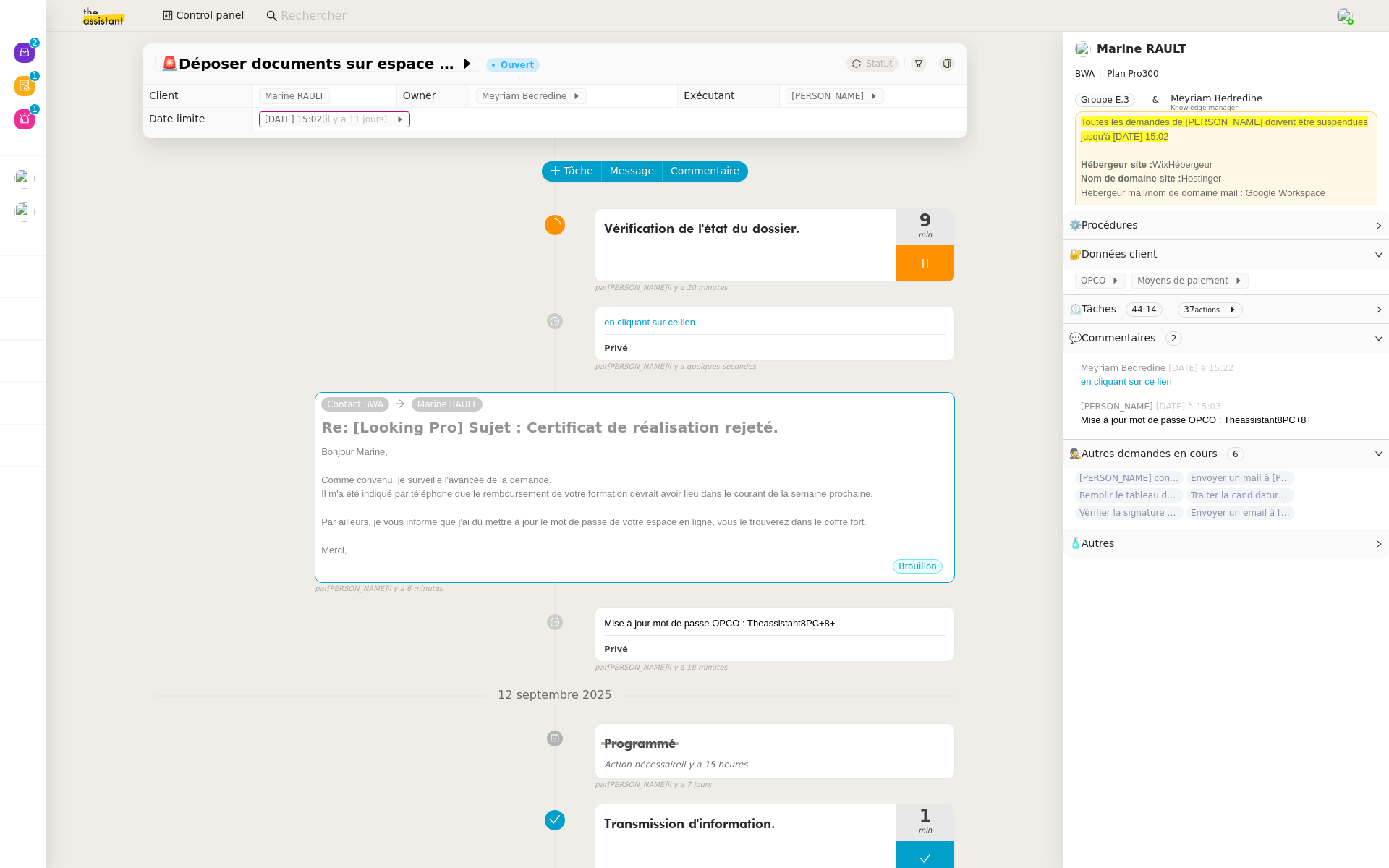
click at [276, 206] on div "Vérification de l'état du dossier. 9 min false par Hannah C. il y a 20 minutes" at bounding box center [555, 249] width 800 height 93
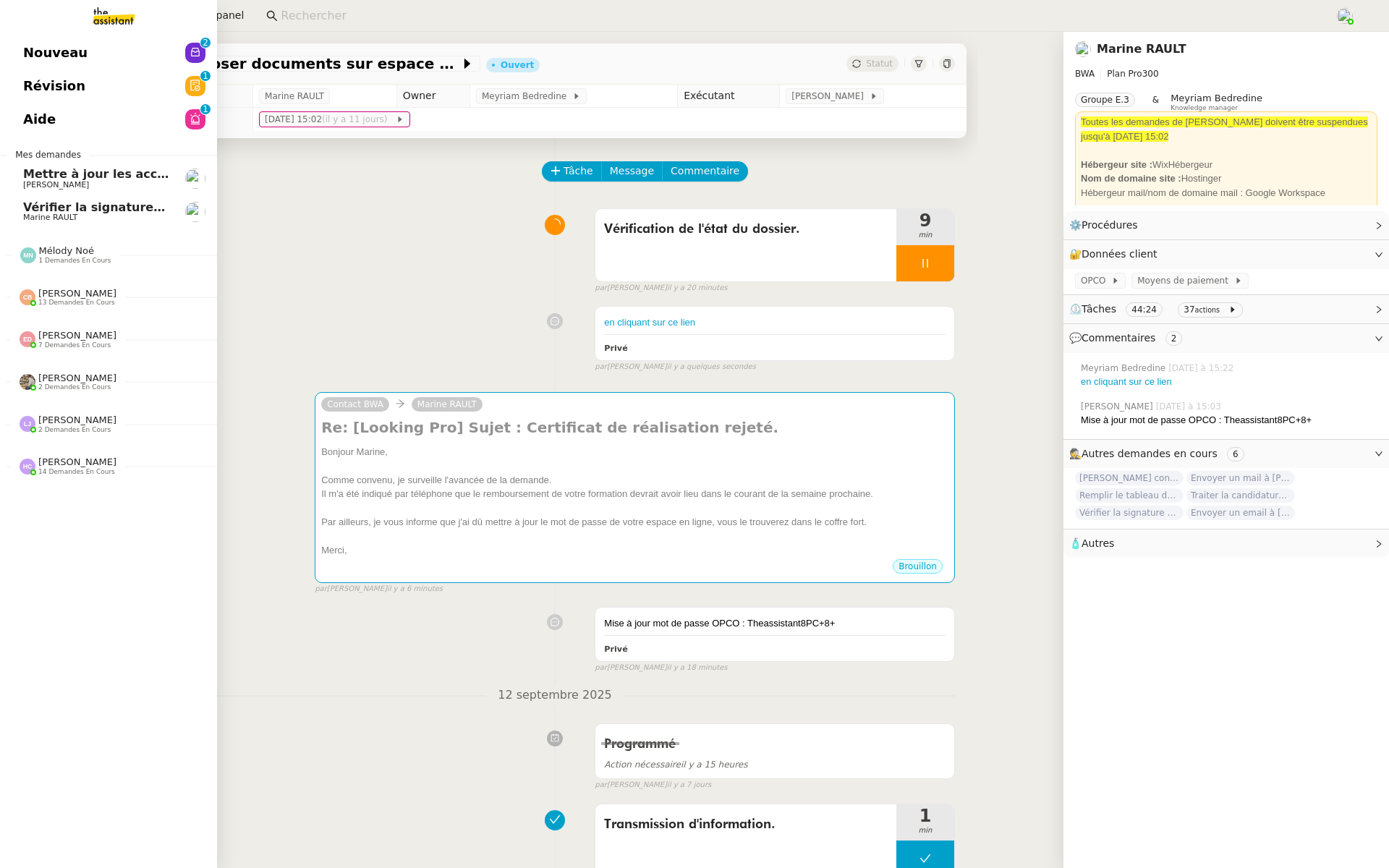
click at [24, 83] on span "Révision" at bounding box center [54, 87] width 62 height 22
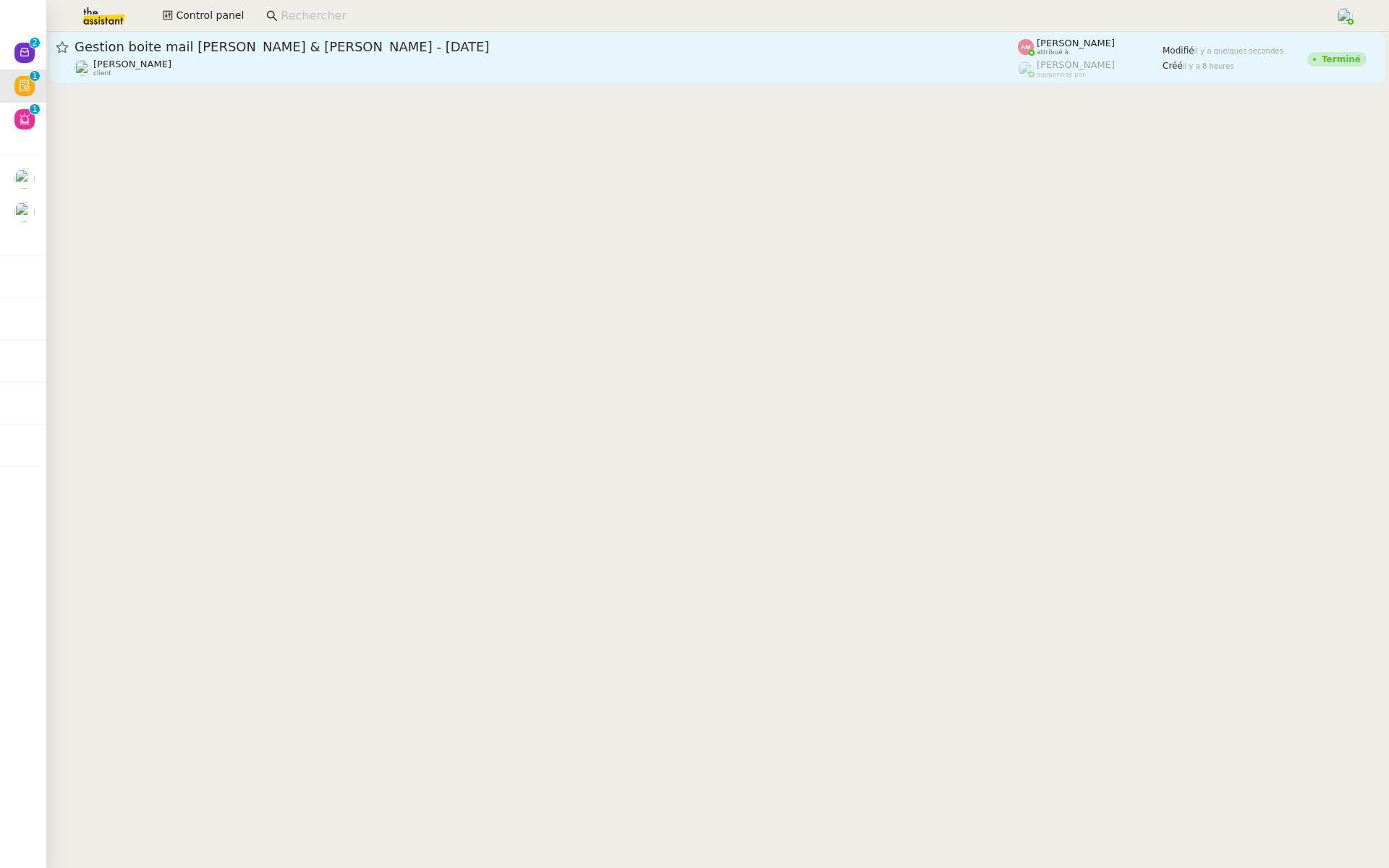
click at [230, 43] on span "Gestion boite mail Sylvie & John - 19 septembre 2025" at bounding box center [546, 46] width 943 height 13
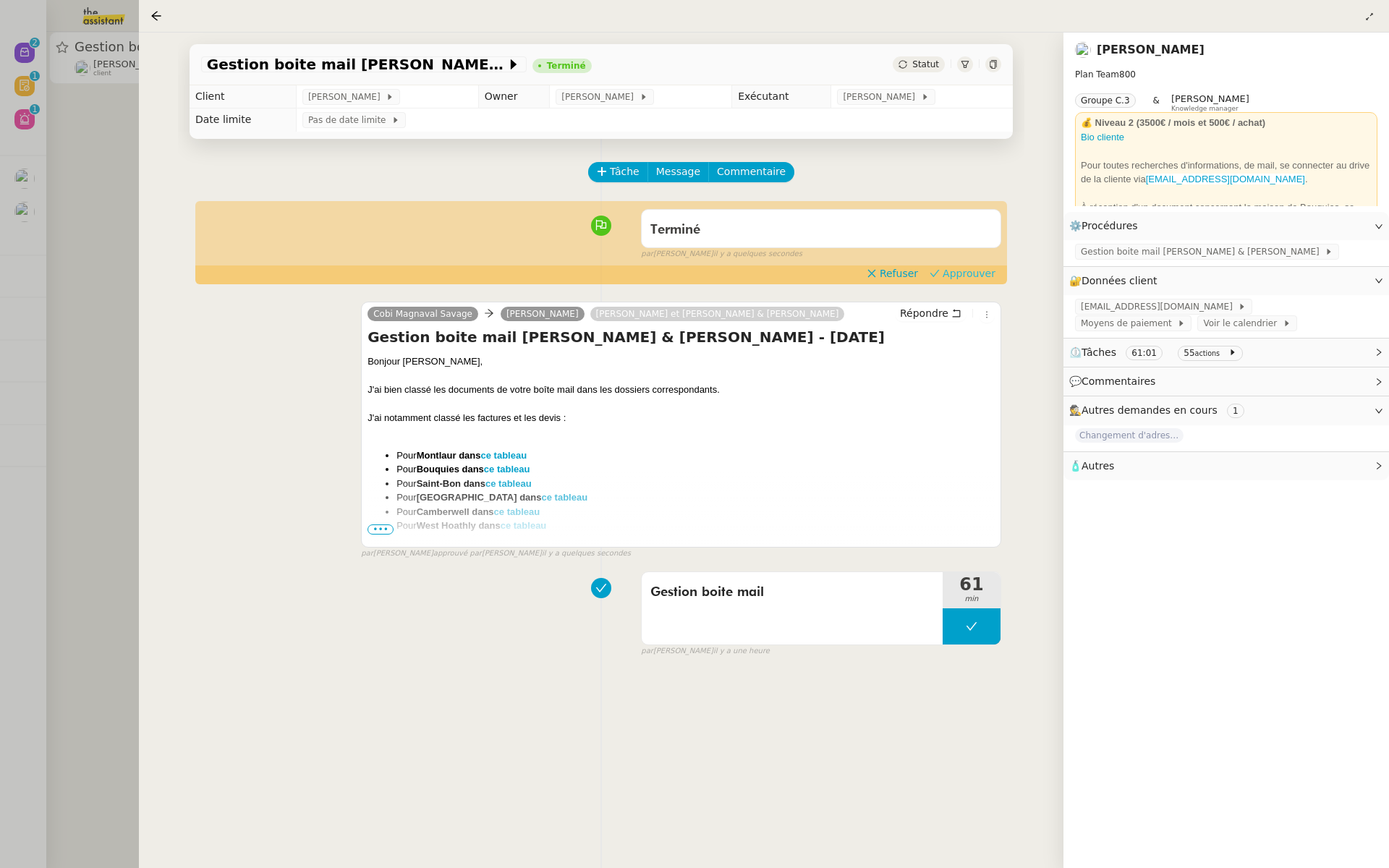
click at [975, 271] on span "Approuver" at bounding box center [969, 273] width 53 height 15
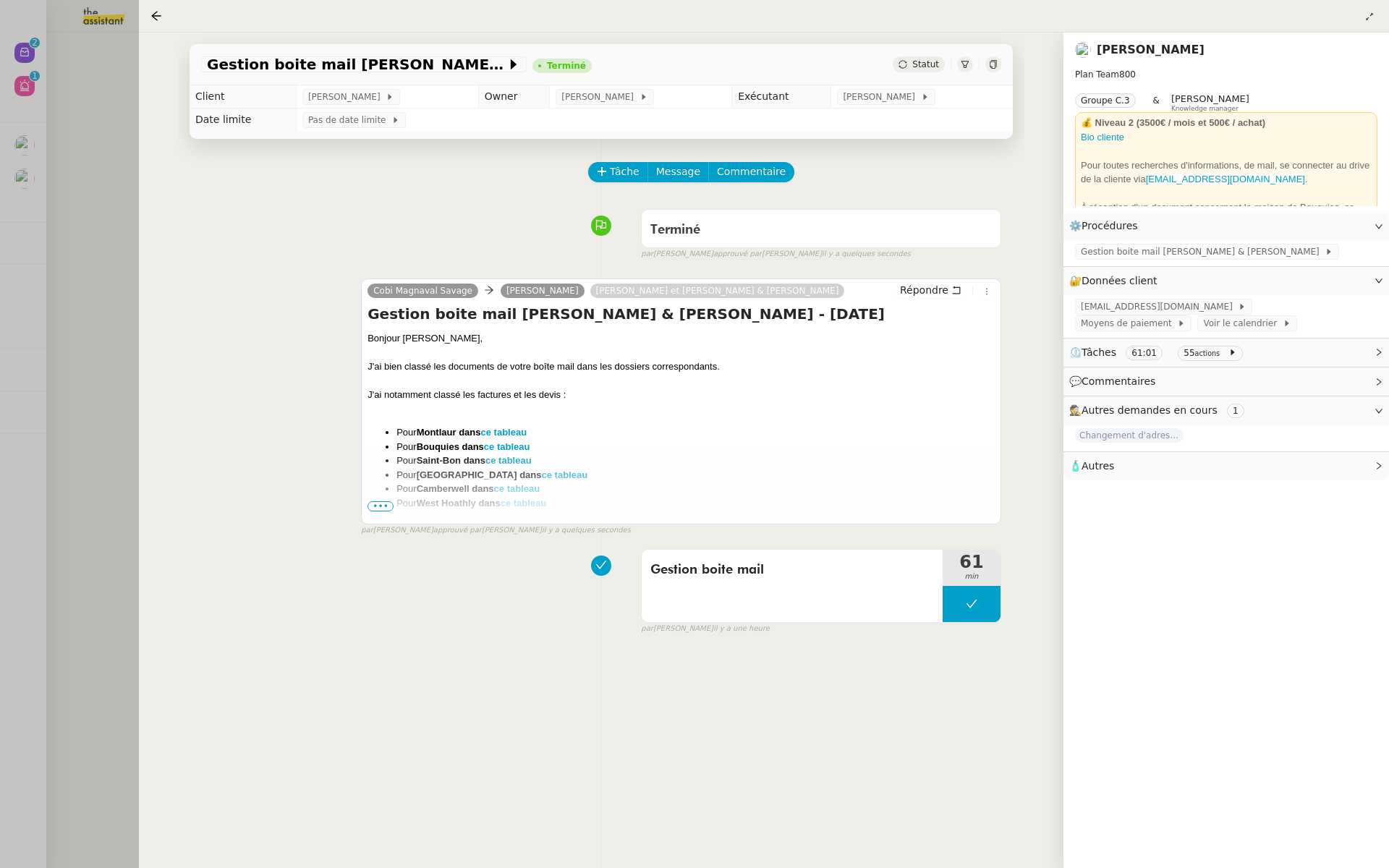
click at [57, 207] on div at bounding box center [694, 434] width 1389 height 868
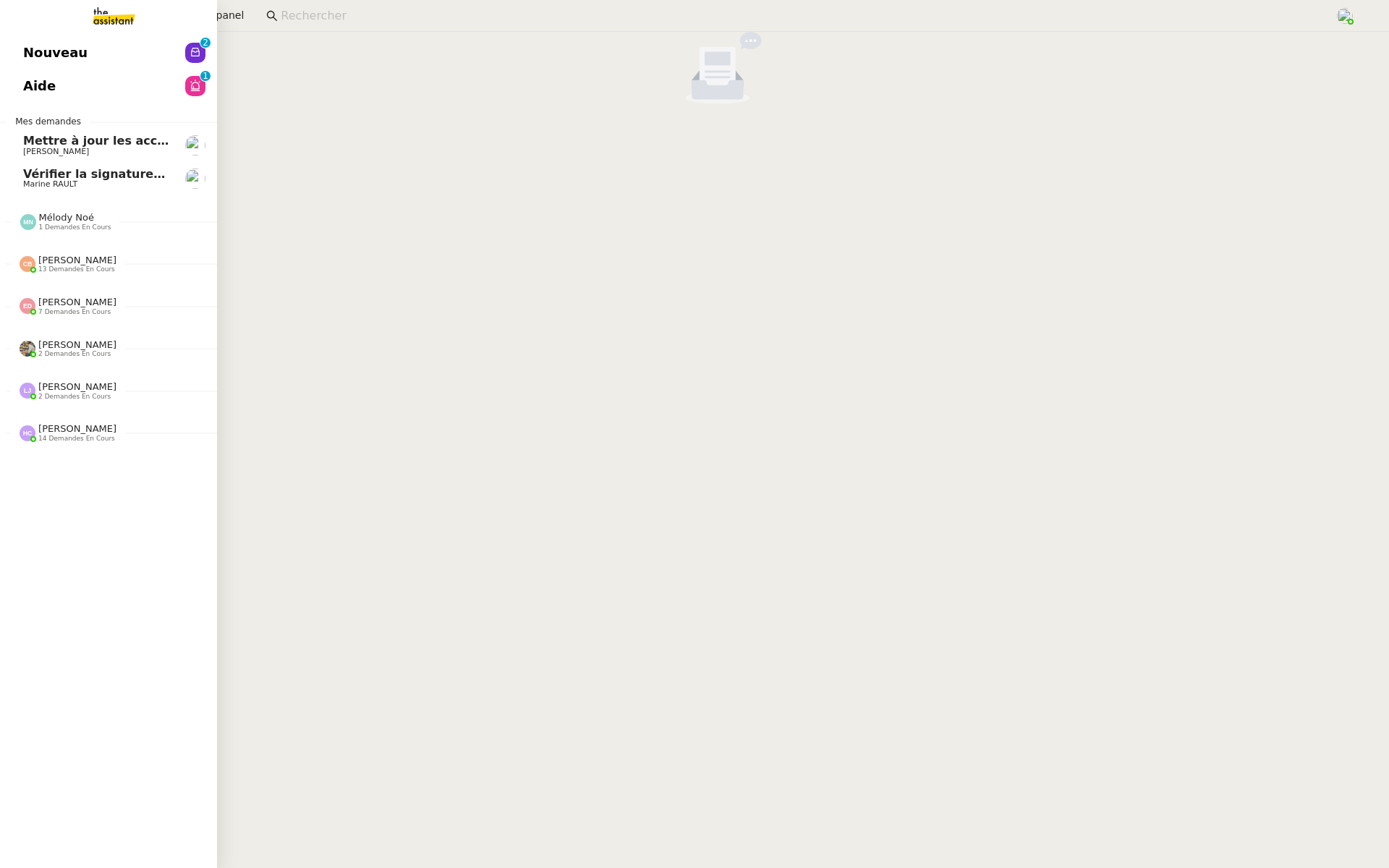
click at [30, 54] on span "Nouveau" at bounding box center [55, 53] width 65 height 22
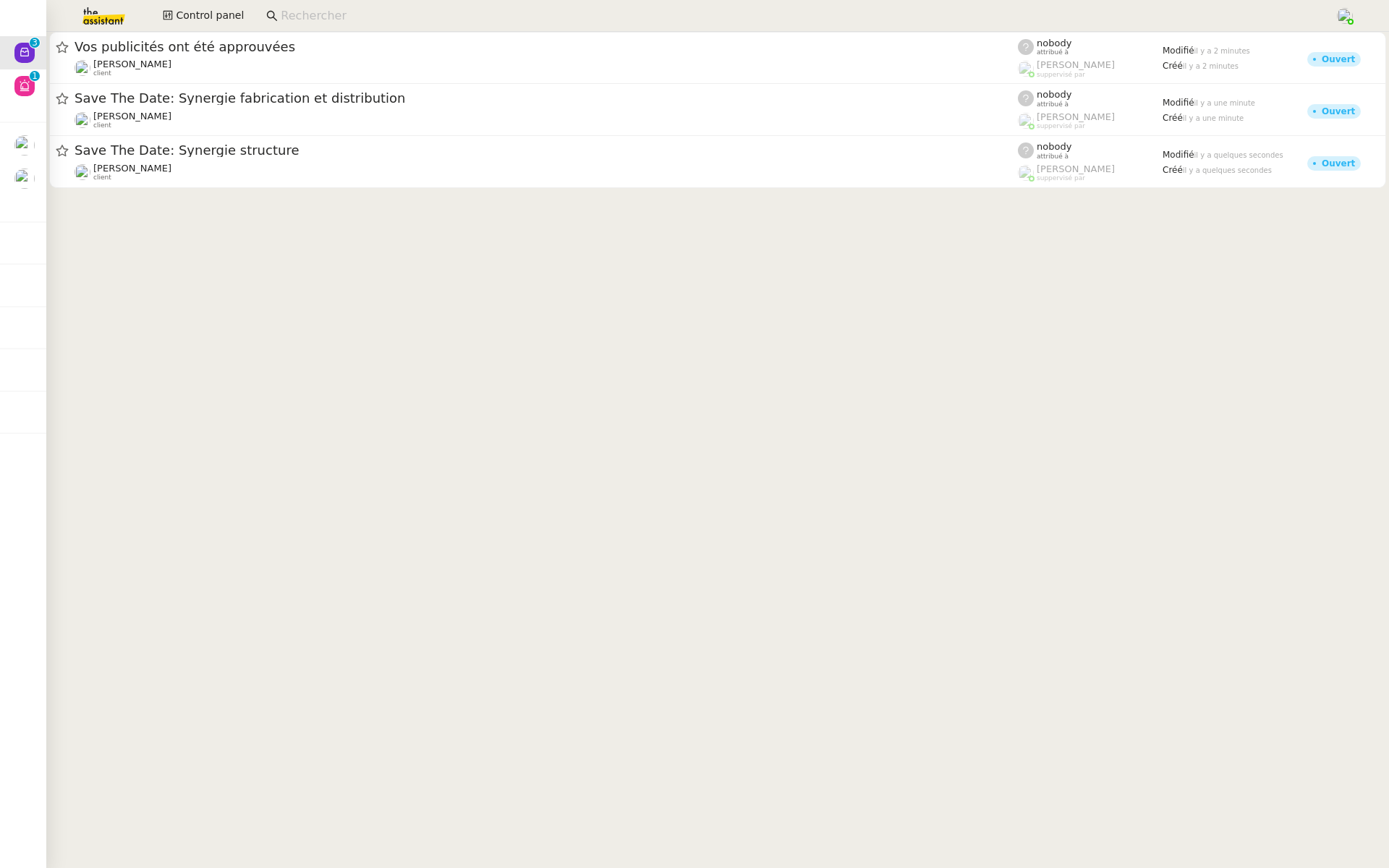
click at [700, 45] on span "Vos publicités ont été approuvées" at bounding box center [546, 46] width 943 height 13
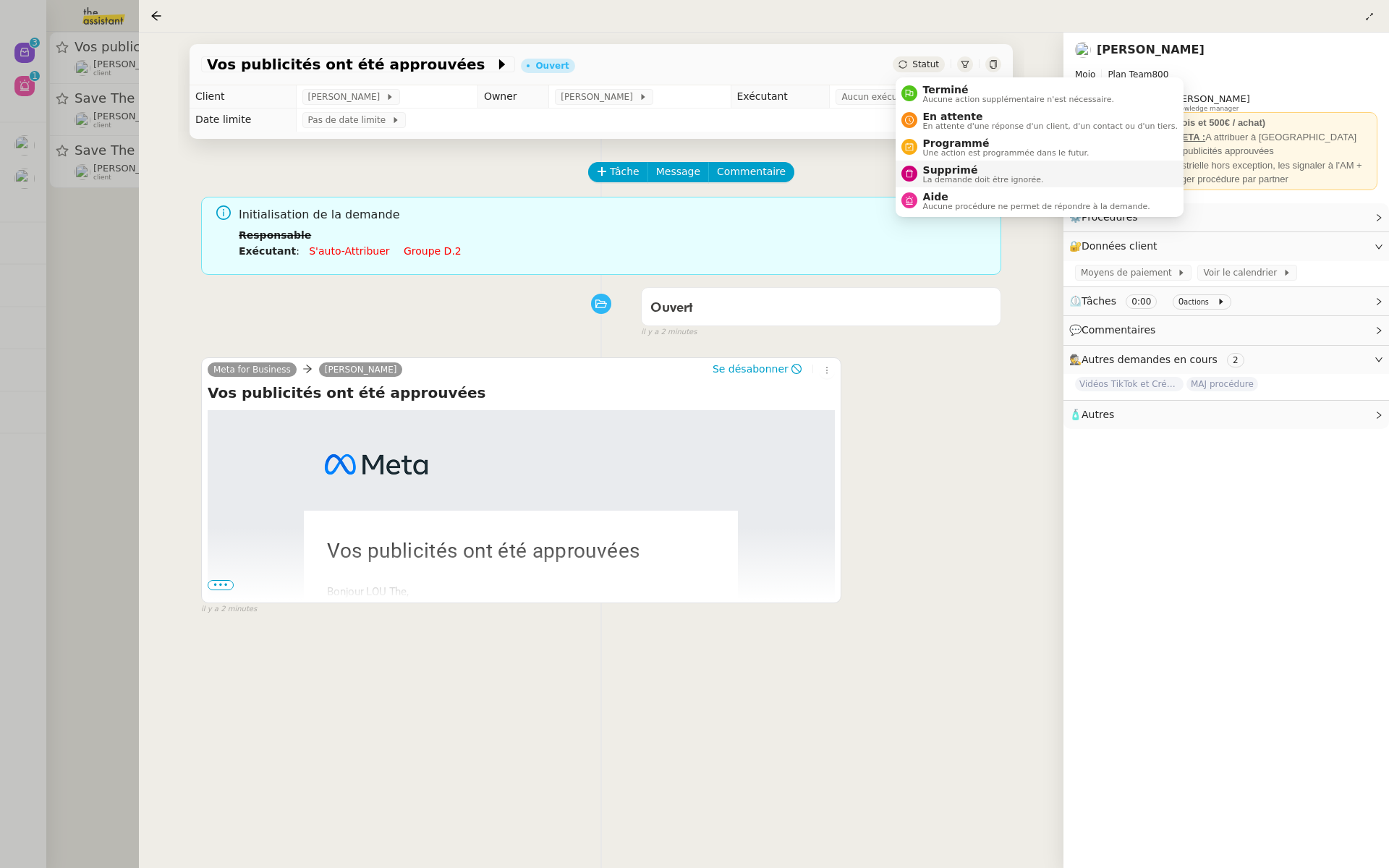
click at [929, 176] on span "La demande doit être ignorée." at bounding box center [983, 179] width 121 height 8
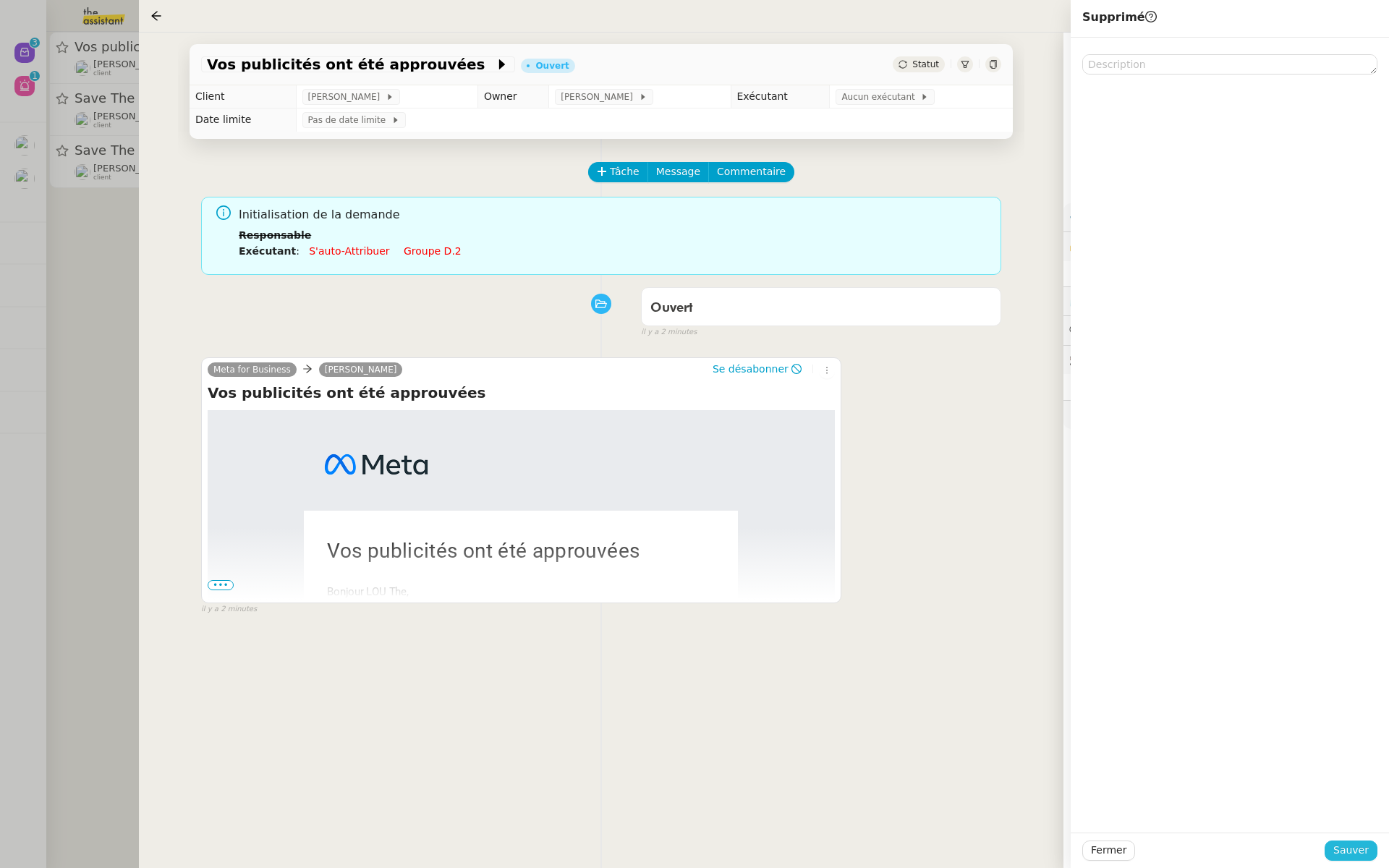
click at [1363, 858] on span "Sauver" at bounding box center [1350, 850] width 36 height 16
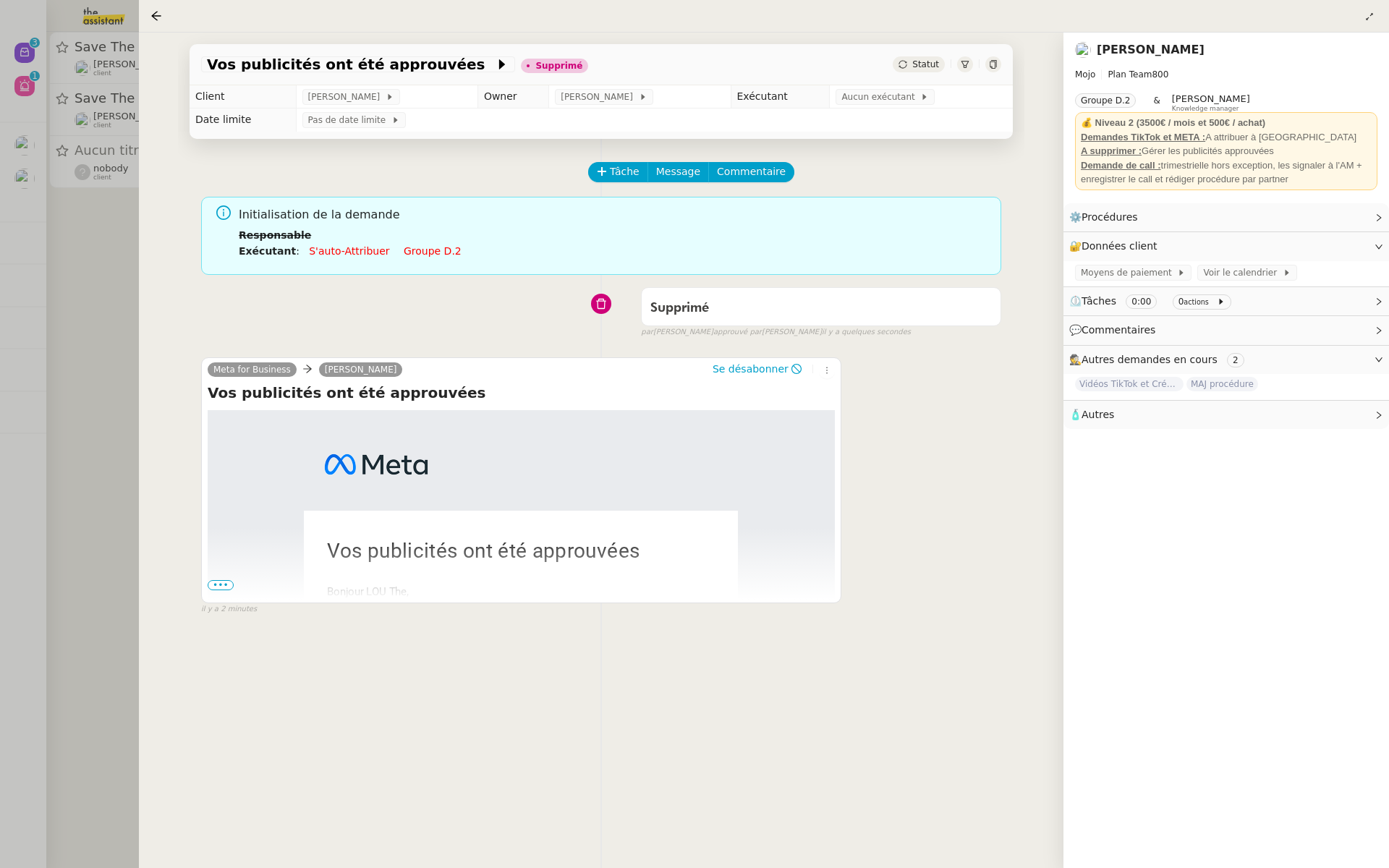
click at [16, 232] on div at bounding box center [694, 434] width 1389 height 868
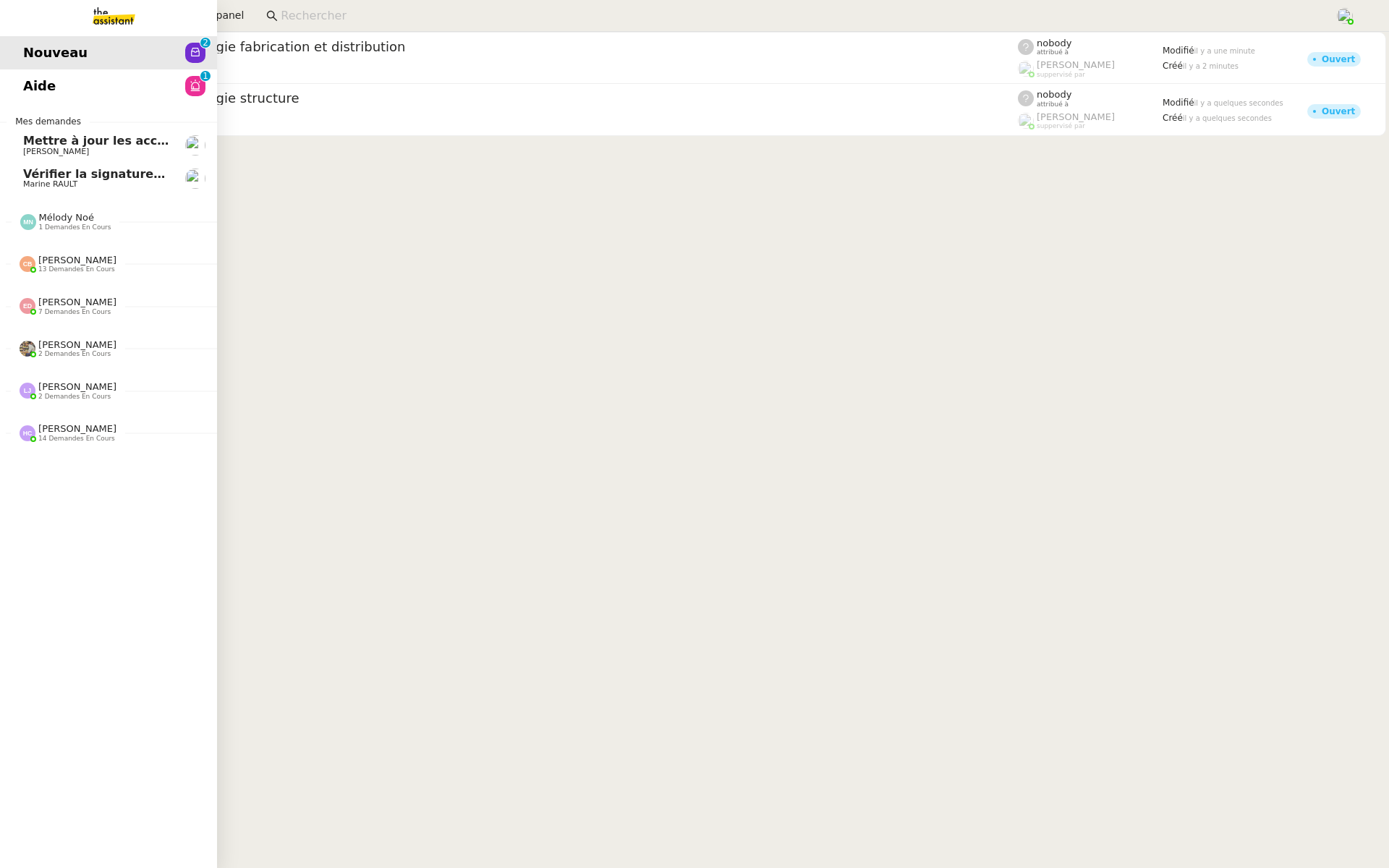
click at [40, 73] on link "Aide 0 1 2 3 4 5 6 7 8 9" at bounding box center [108, 86] width 217 height 34
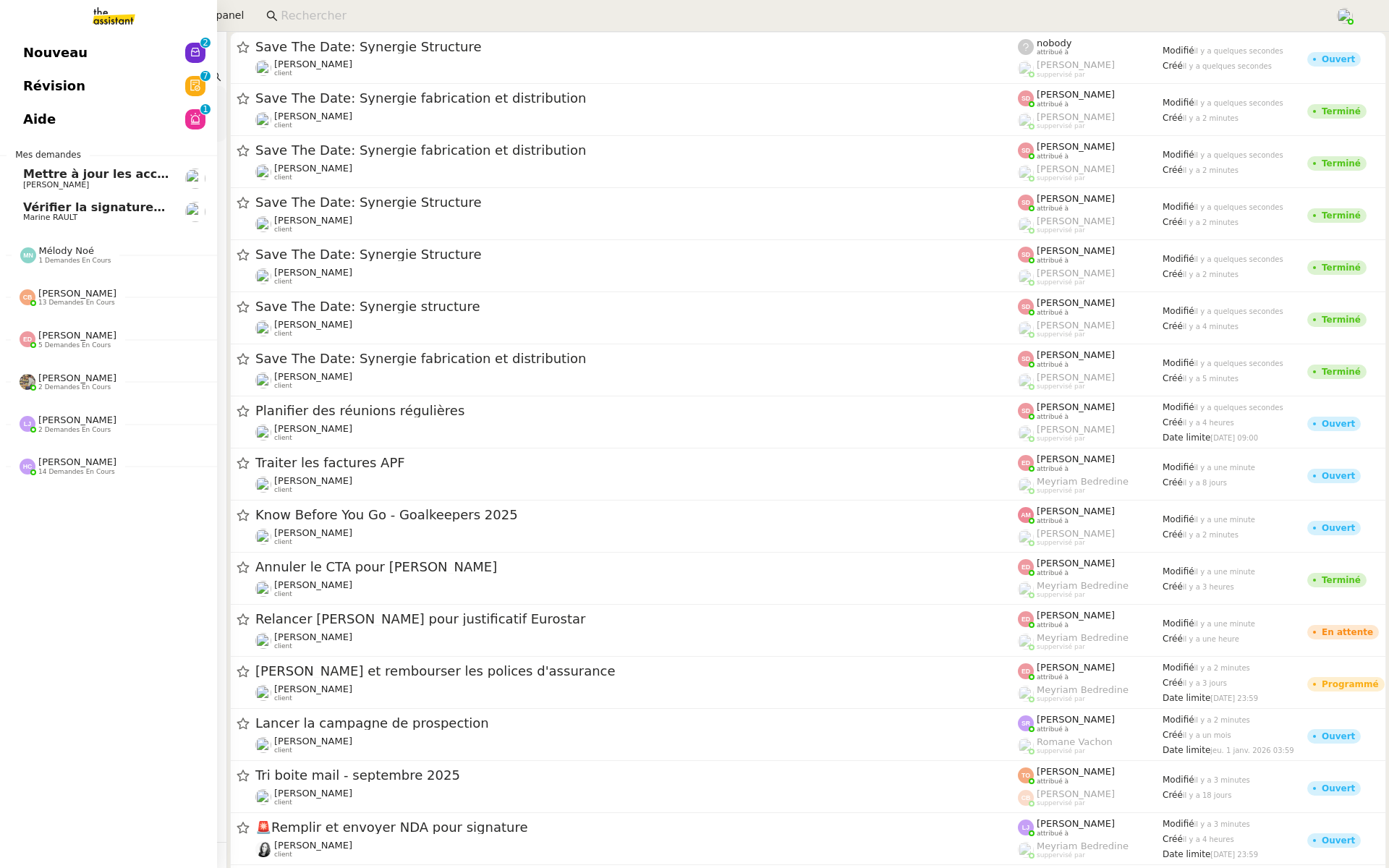
click at [25, 127] on span "Aide" at bounding box center [39, 119] width 33 height 22
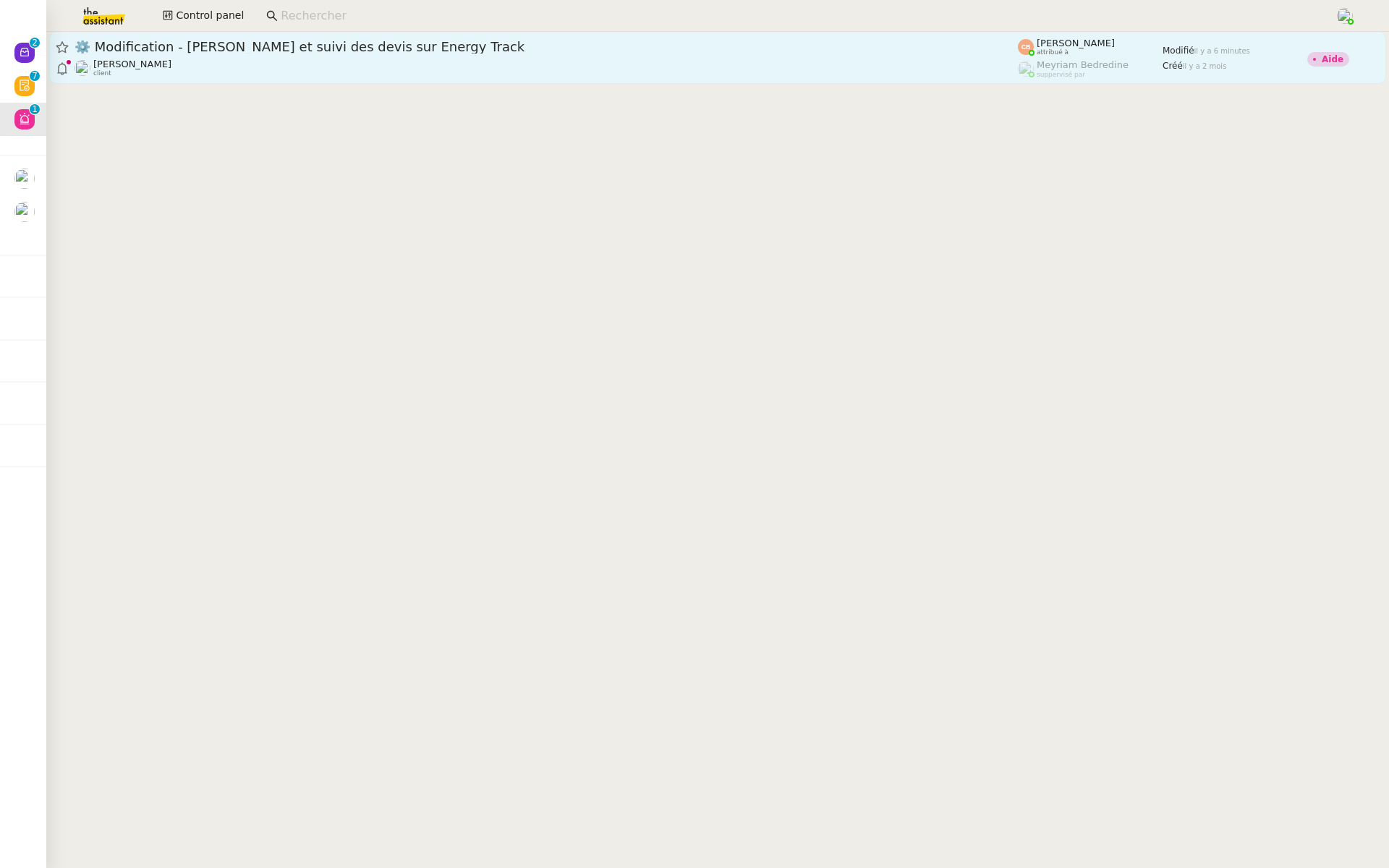
click at [317, 36] on link "⚙️ Modification - Saisie et suivi des devis sur Energy Track [PERSON_NAME] Conc…" at bounding box center [717, 57] width 1336 height 52
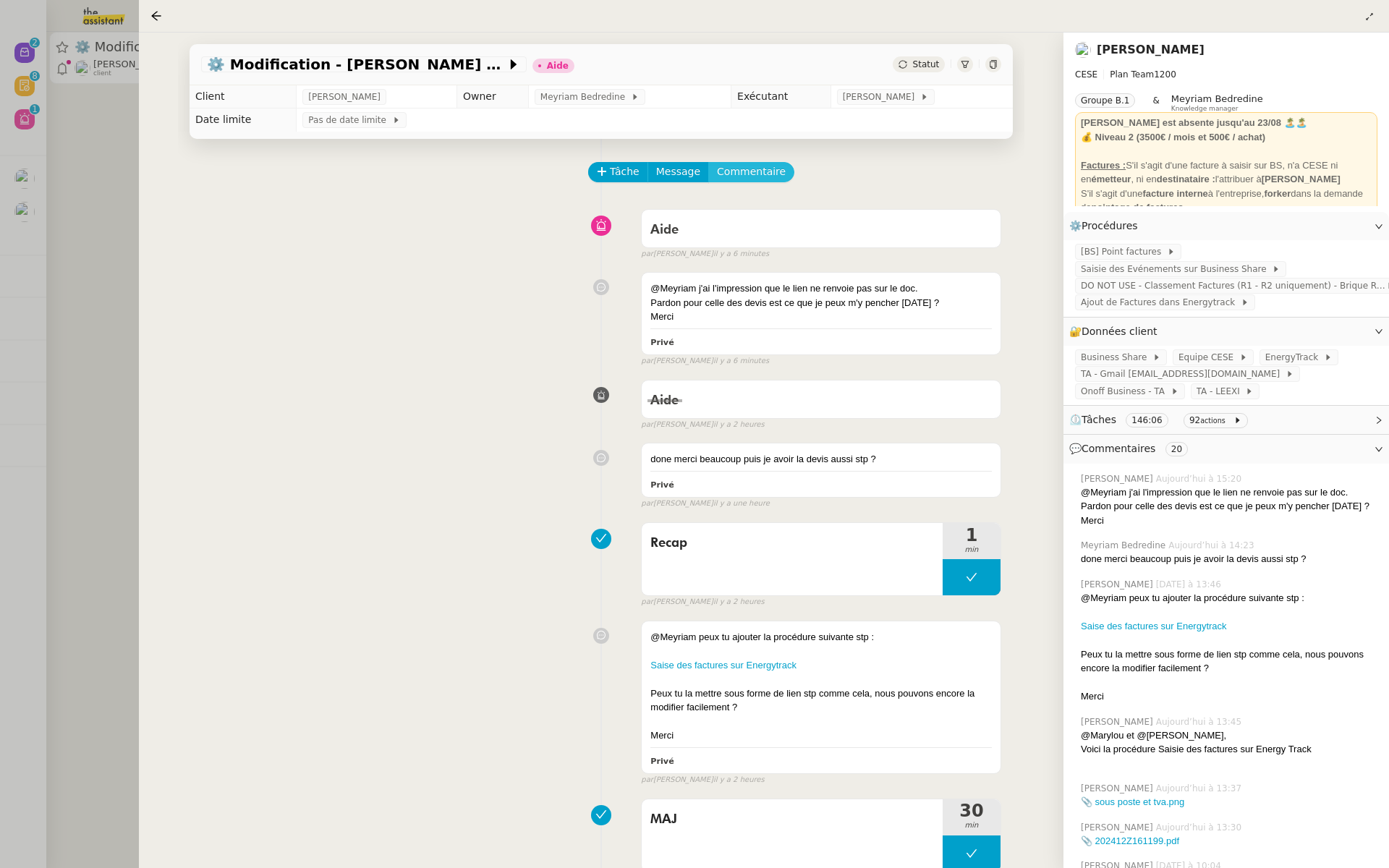
click at [746, 178] on span "Commentaire" at bounding box center [751, 171] width 68 height 16
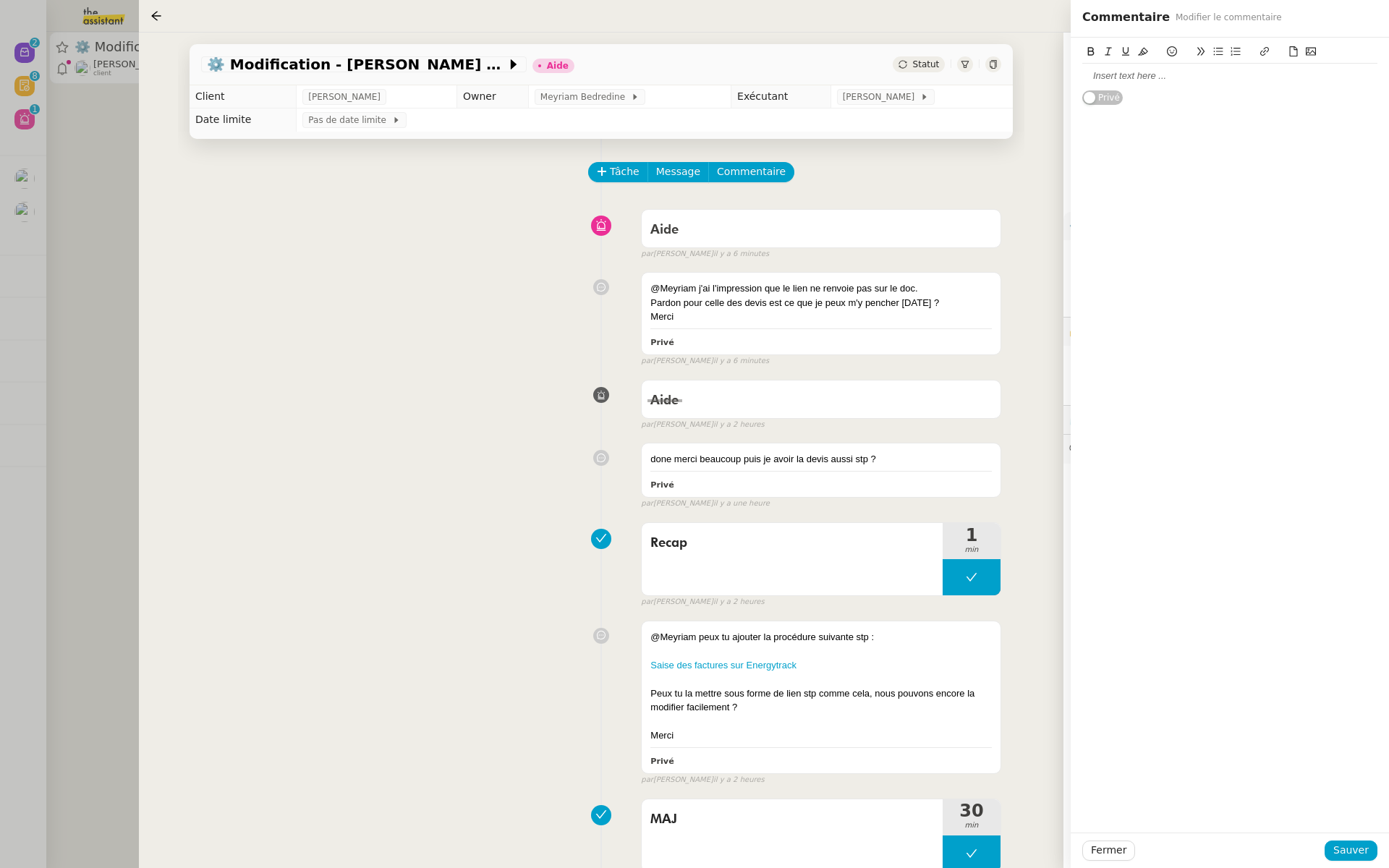
click at [434, 231] on div "Aide false par [PERSON_NAME] il y a 6 minutes" at bounding box center [601, 231] width 800 height 58
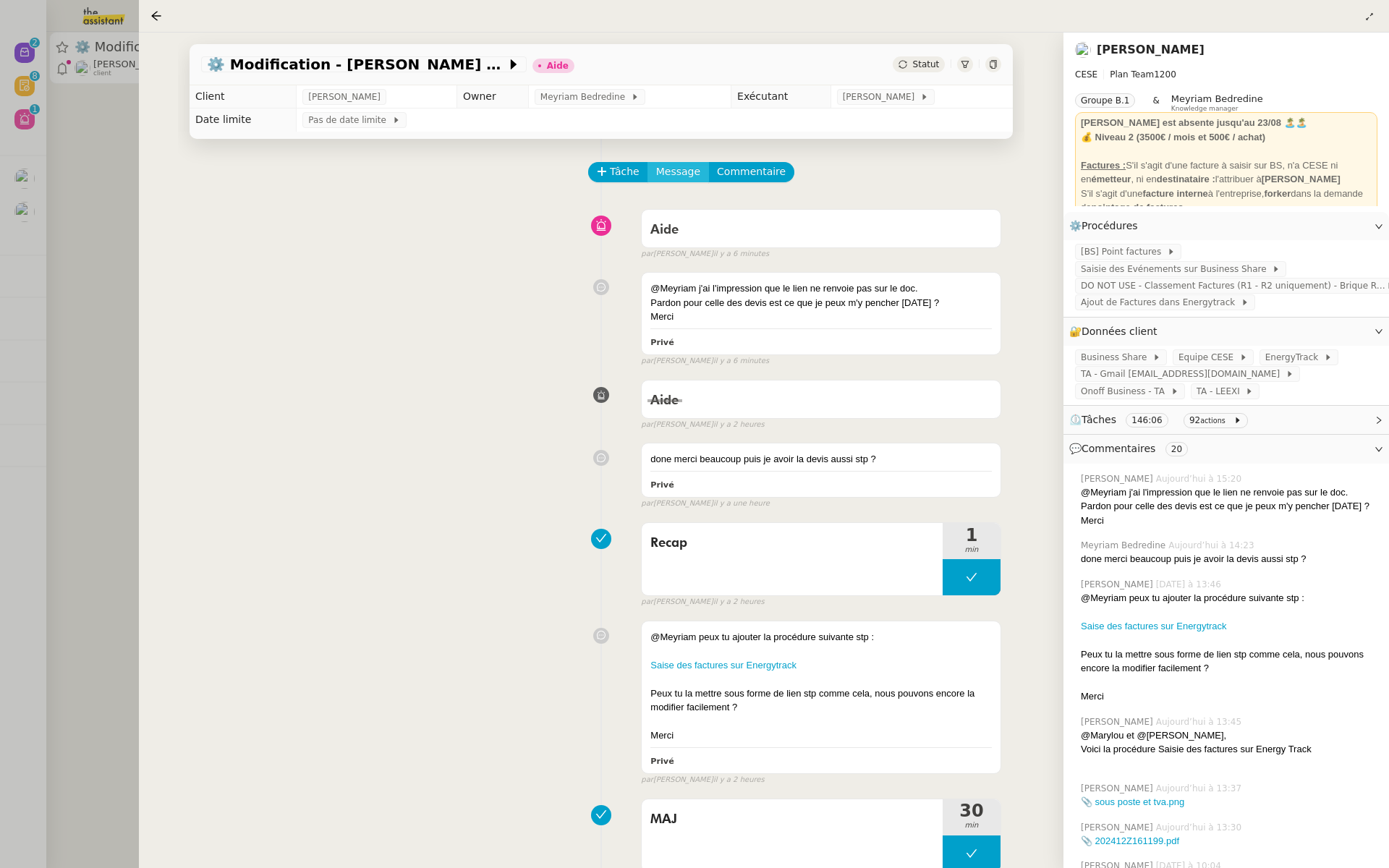
click at [668, 170] on span "Message" at bounding box center [678, 171] width 44 height 16
click at [744, 209] on span "Nouvelle conversation" at bounding box center [740, 213] width 128 height 12
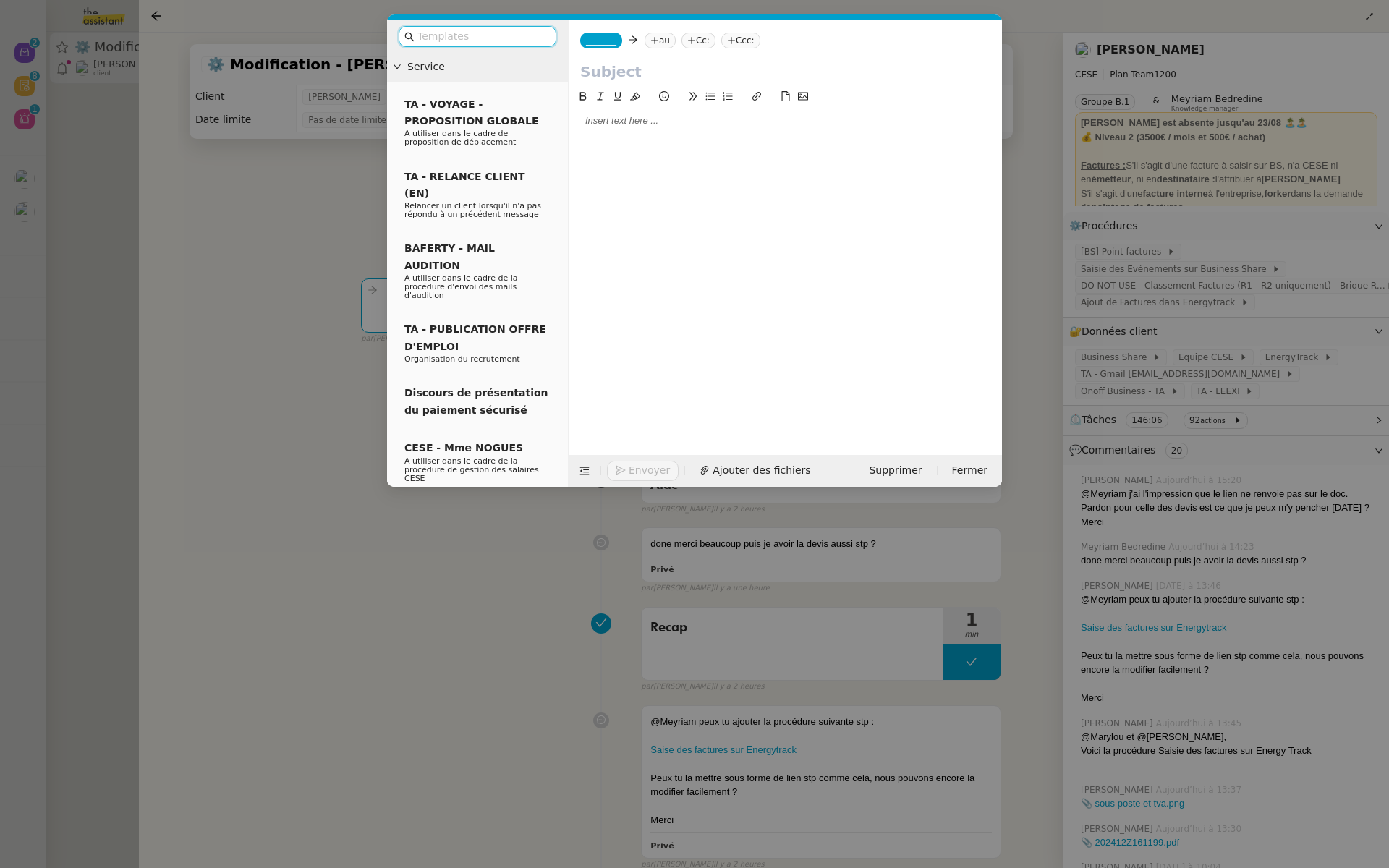
click at [491, 37] on input "text" at bounding box center [482, 36] width 130 height 16
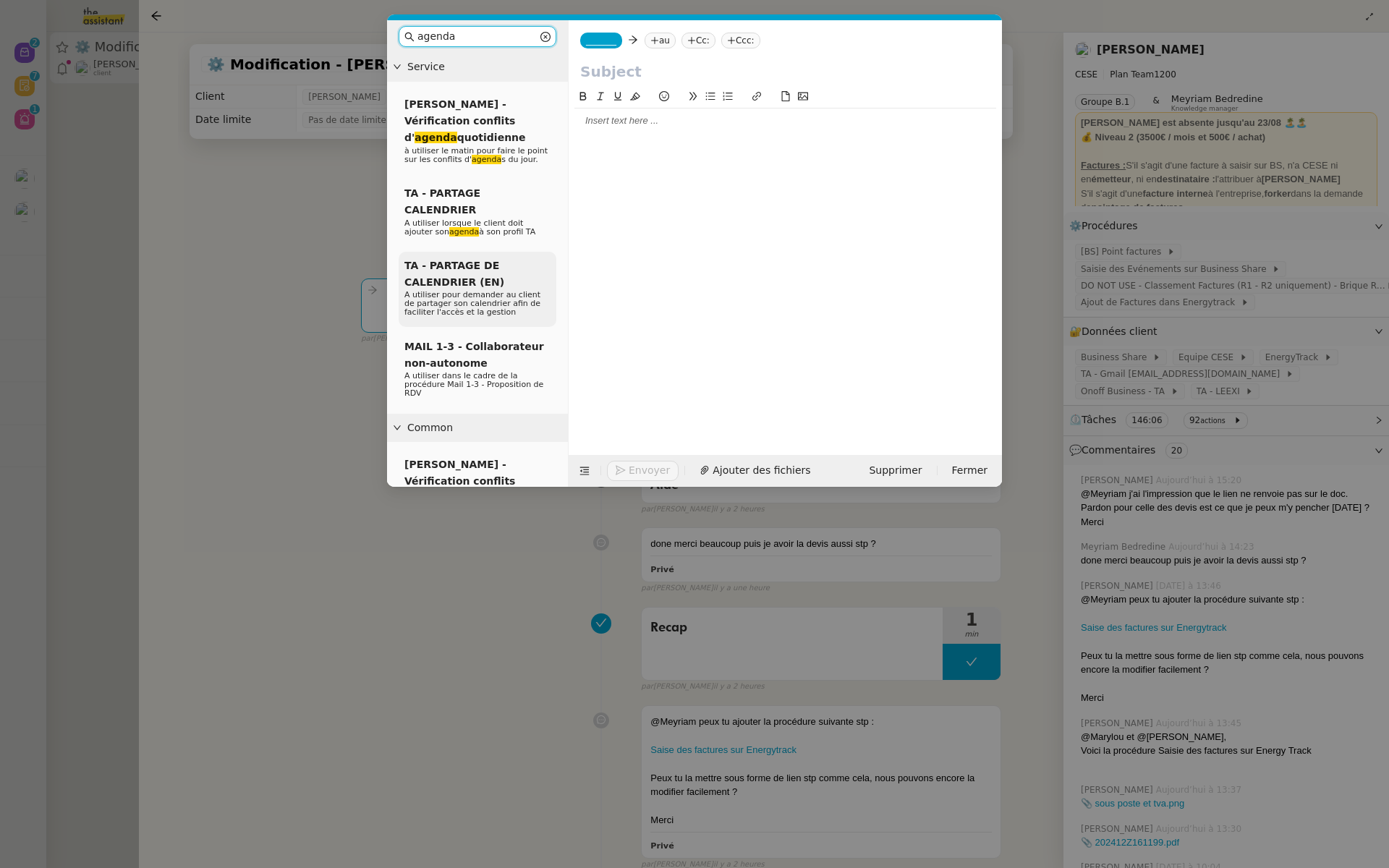
type input "agenda"
click at [439, 266] on span "TA - PARTAGE DE CALENDRIER (EN)" at bounding box center [454, 273] width 100 height 28
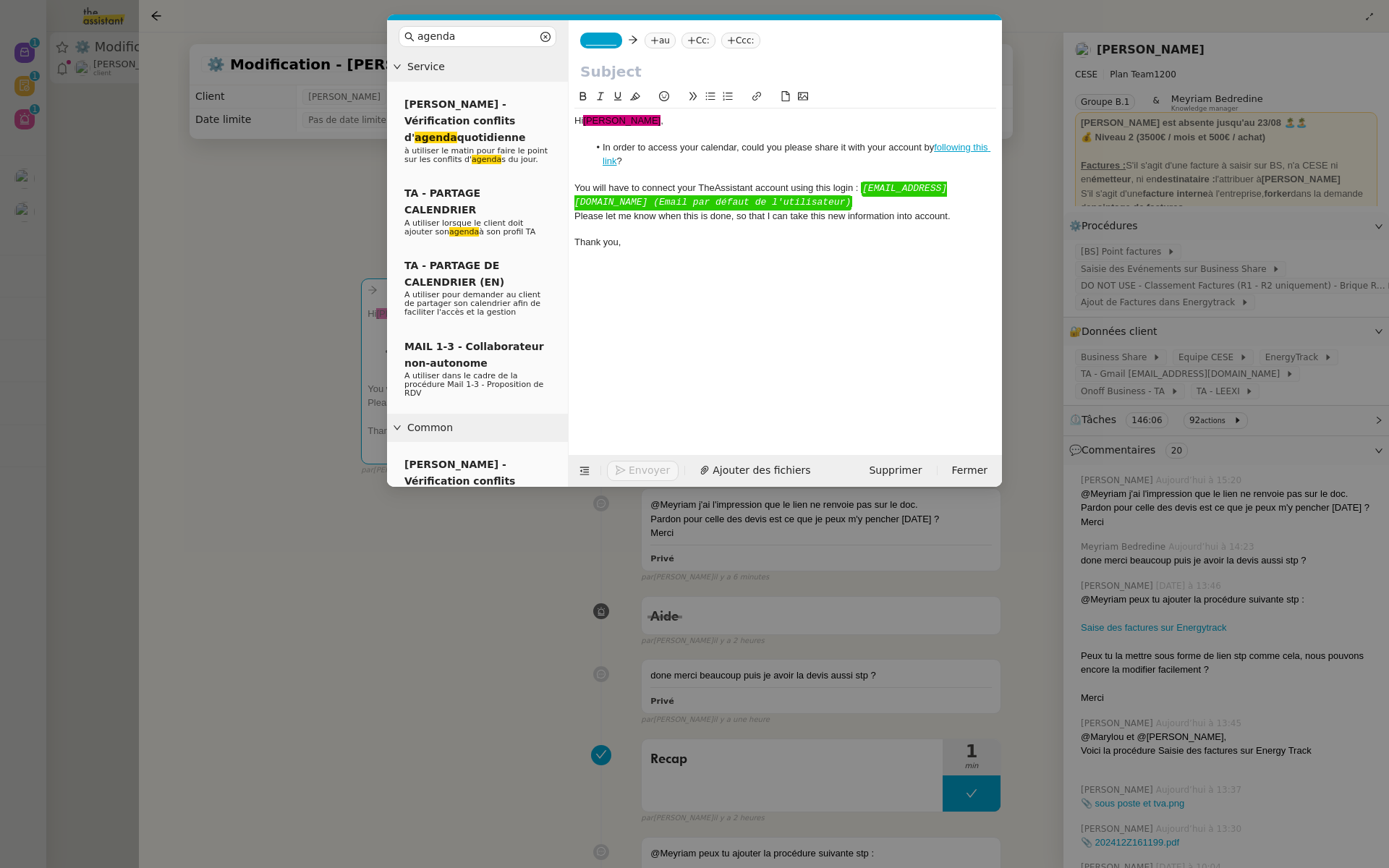
click at [117, 261] on nz-modal-container "agenda Service [PERSON_NAME] - Vérification conflits d' agenda quotidienne à ut…" at bounding box center [694, 434] width 1389 height 868
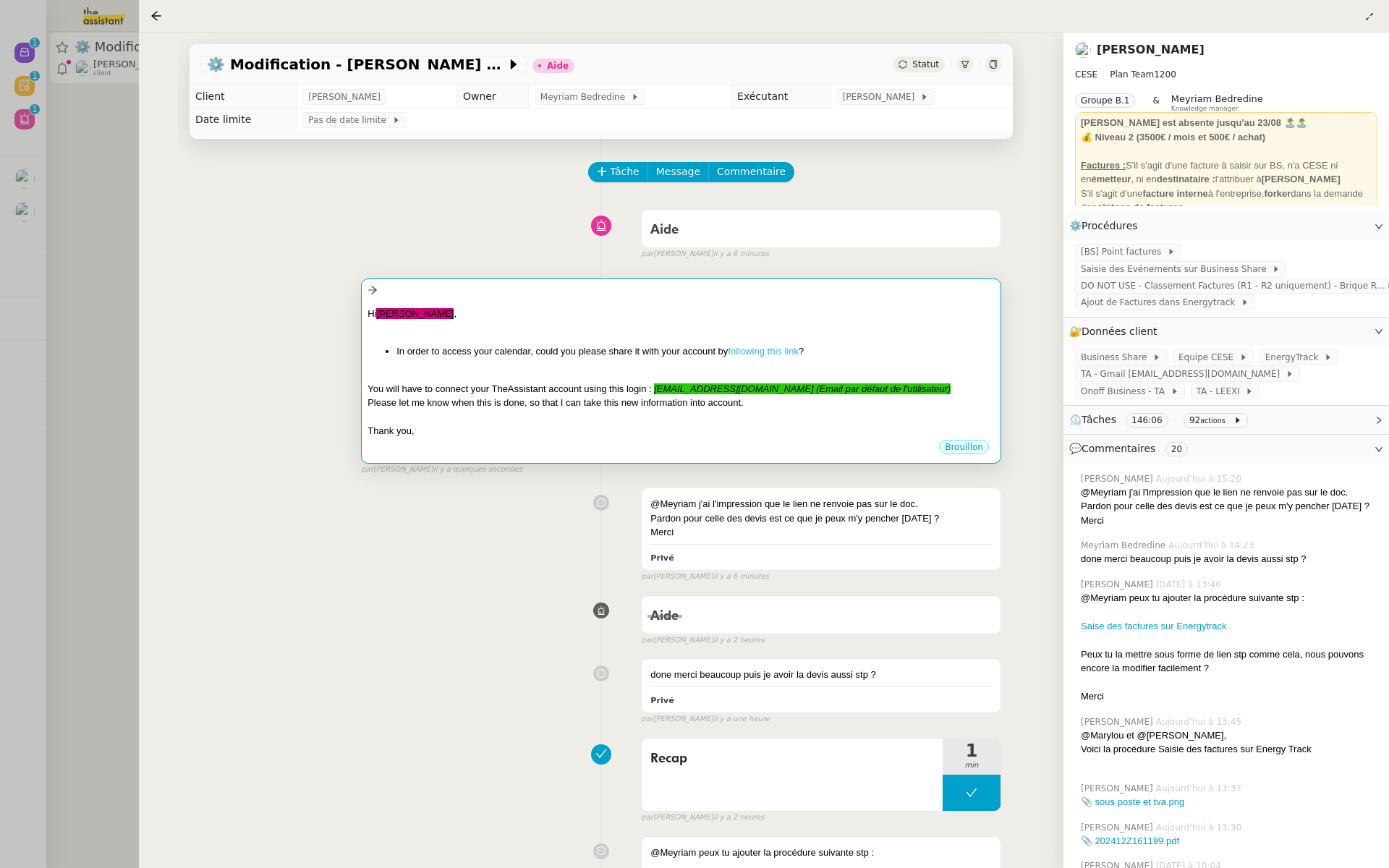
click at [768, 351] on link "following this link" at bounding box center [763, 352] width 71 height 11
click at [584, 330] on div at bounding box center [680, 328] width 627 height 15
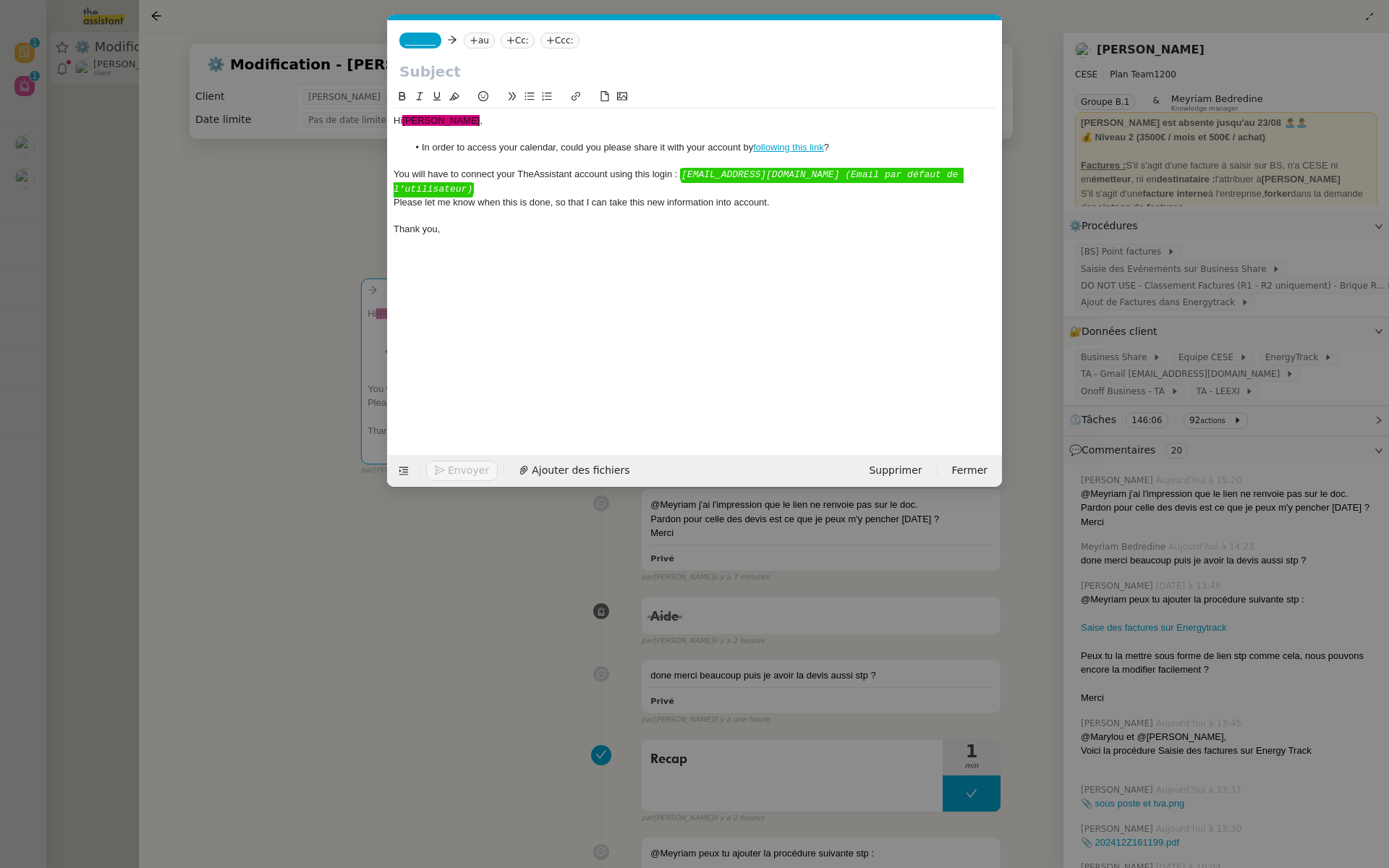
scroll to position [0, 65]
click at [400, 476] on button at bounding box center [403, 471] width 20 height 20
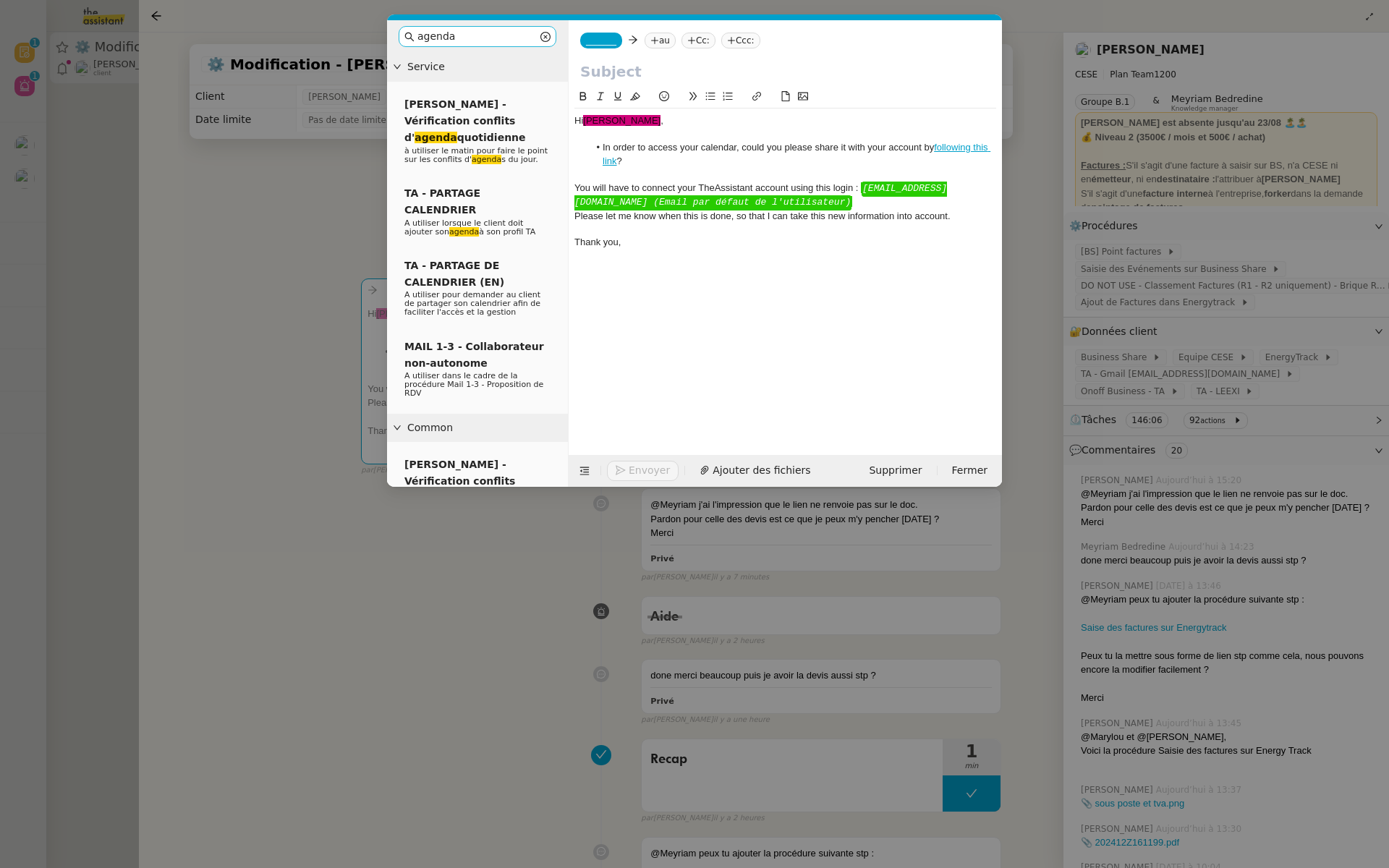
click at [458, 44] on input "agenda" at bounding box center [477, 36] width 120 height 16
drag, startPoint x: 473, startPoint y: 36, endPoint x: 363, endPoint y: 43, distance: 110.2
click at [363, 43] on nz-modal-container "agenda Service [PERSON_NAME] - Vérification conflits d' agenda quotidienne à ut…" at bounding box center [694, 434] width 1389 height 868
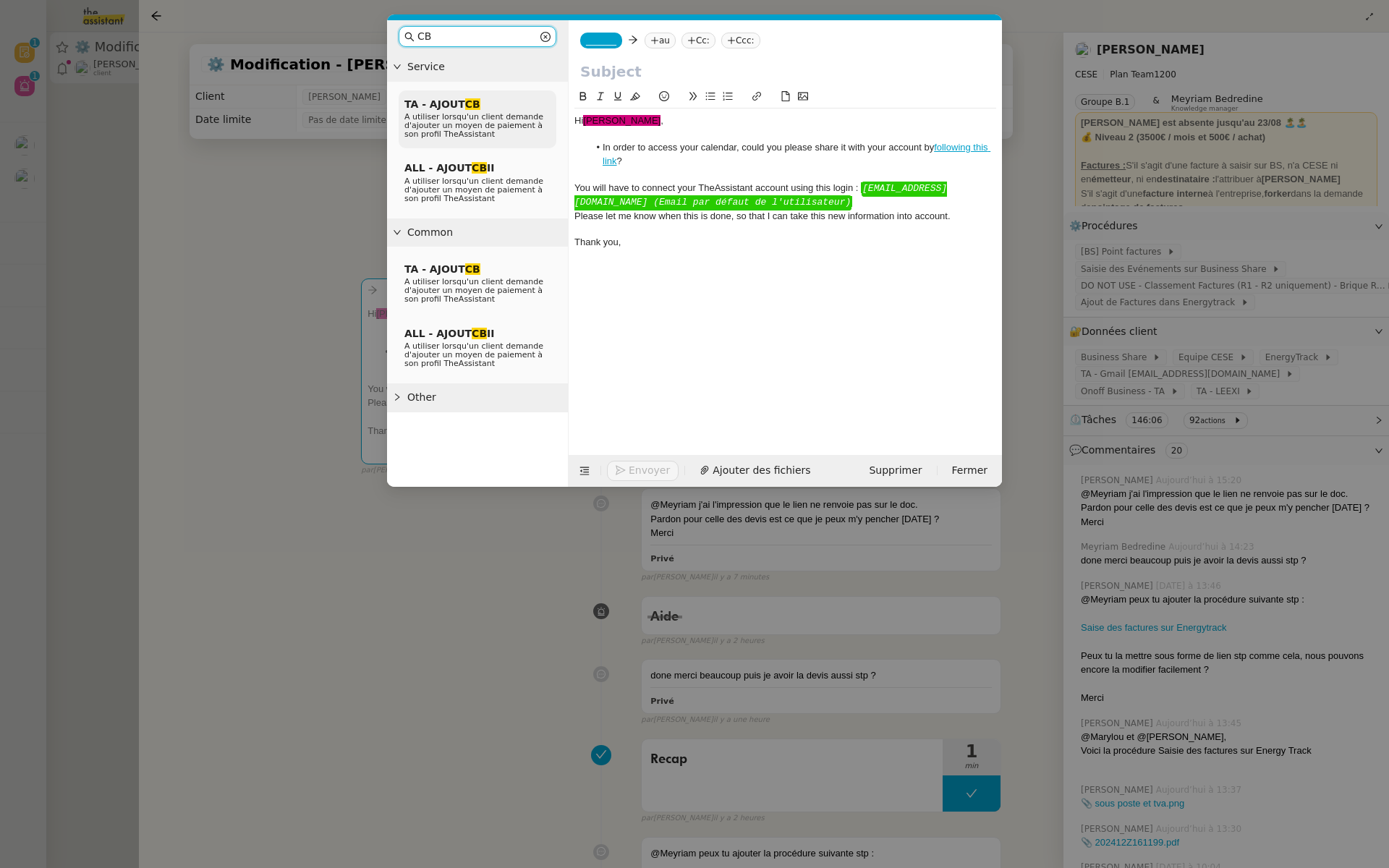
type input "CB"
click at [444, 120] on span "A utiliser lorsqu'un client demande d'ajouter un moyen de paiement à son profil…" at bounding box center [474, 125] width 138 height 26
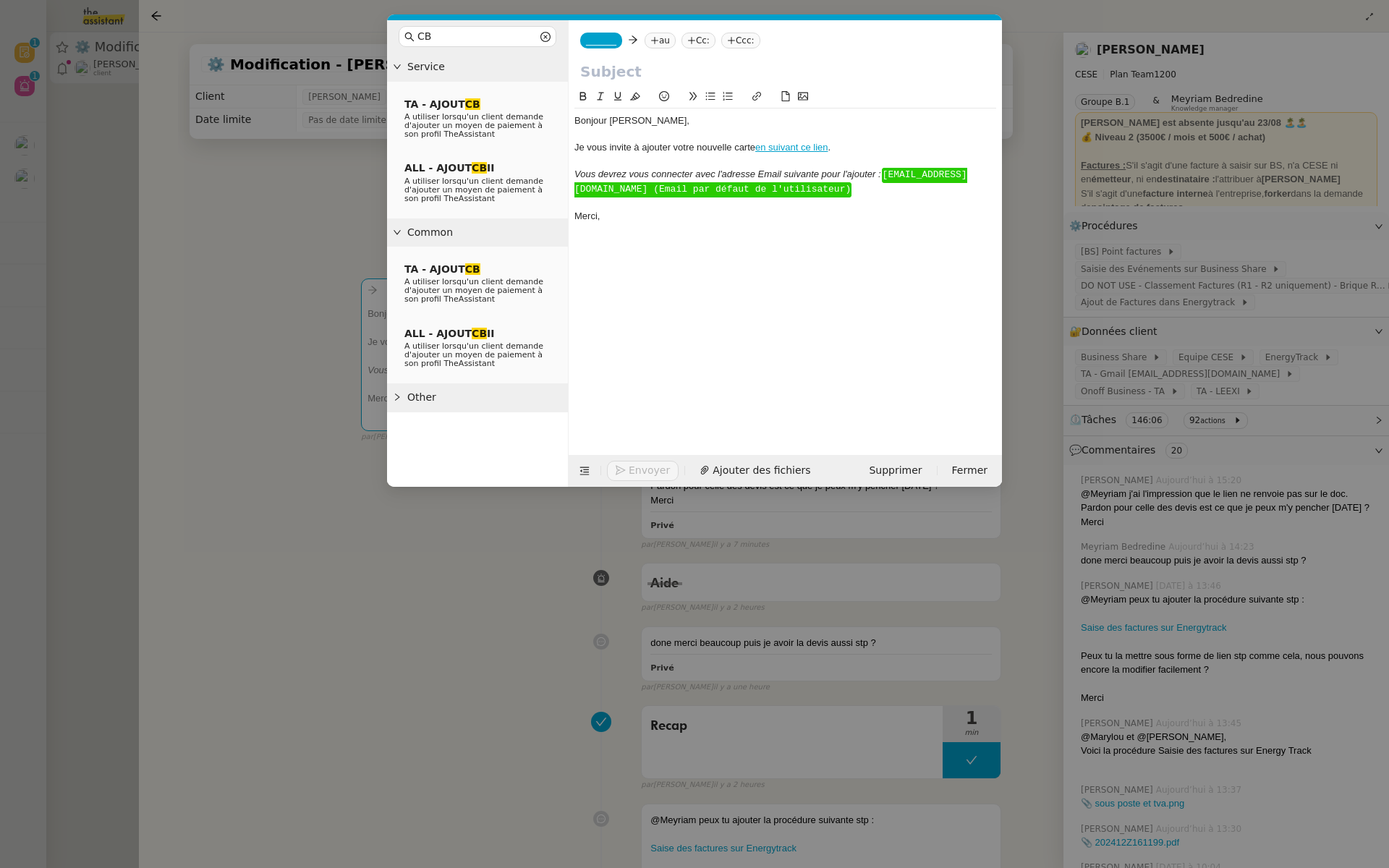
click at [789, 145] on link "en suivant ce lien" at bounding box center [791, 148] width 72 height 11
click at [785, 172] on link "[URL][DOMAIN_NAME]" at bounding box center [757, 173] width 99 height 19
click at [342, 638] on nz-modal-container "CB Service TA - AJOUT CB A utiliser lorsqu'un client demande d'ajouter un moyen…" at bounding box center [694, 434] width 1389 height 868
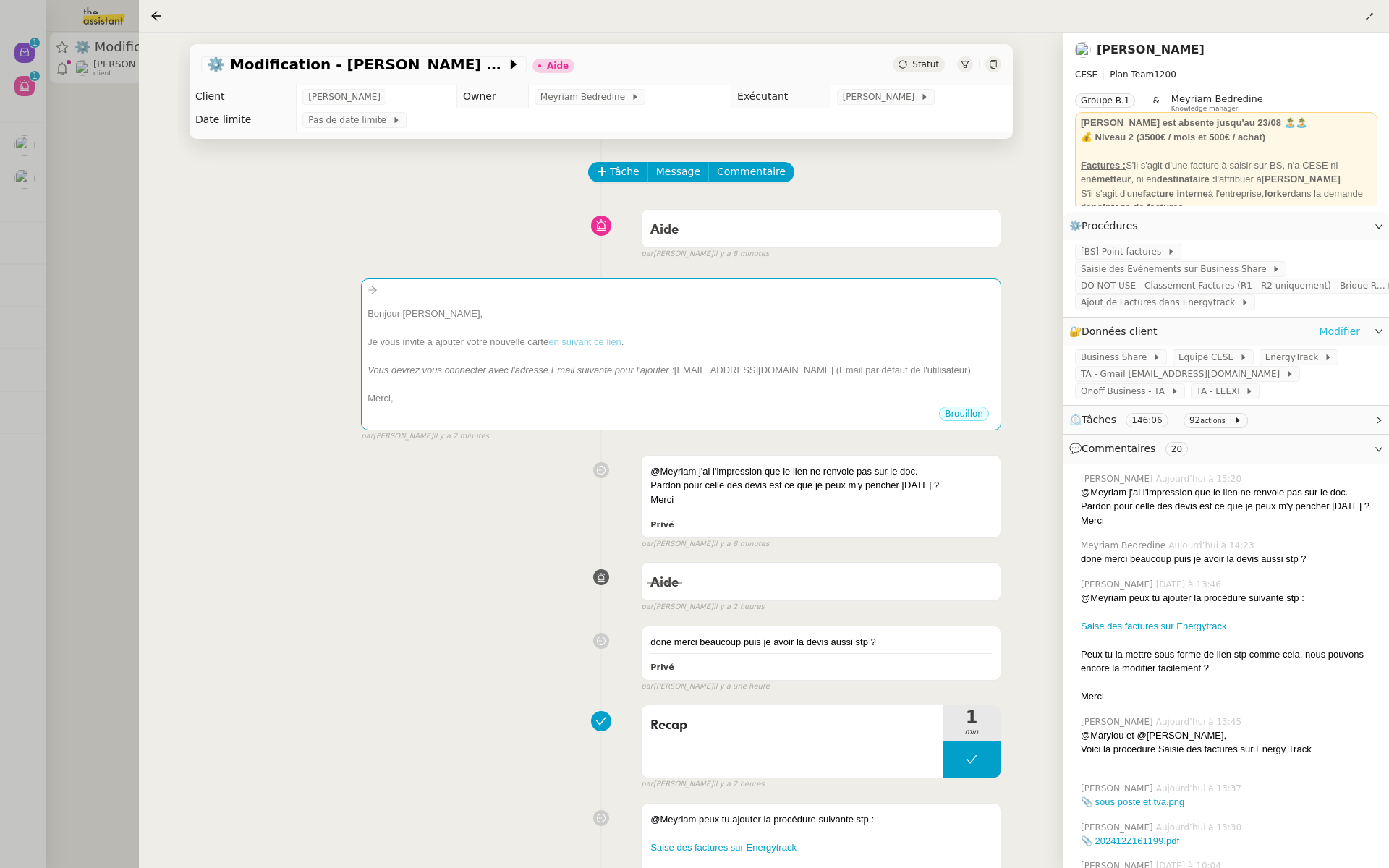
click at [1336, 332] on link "Modifier" at bounding box center [1339, 332] width 41 height 16
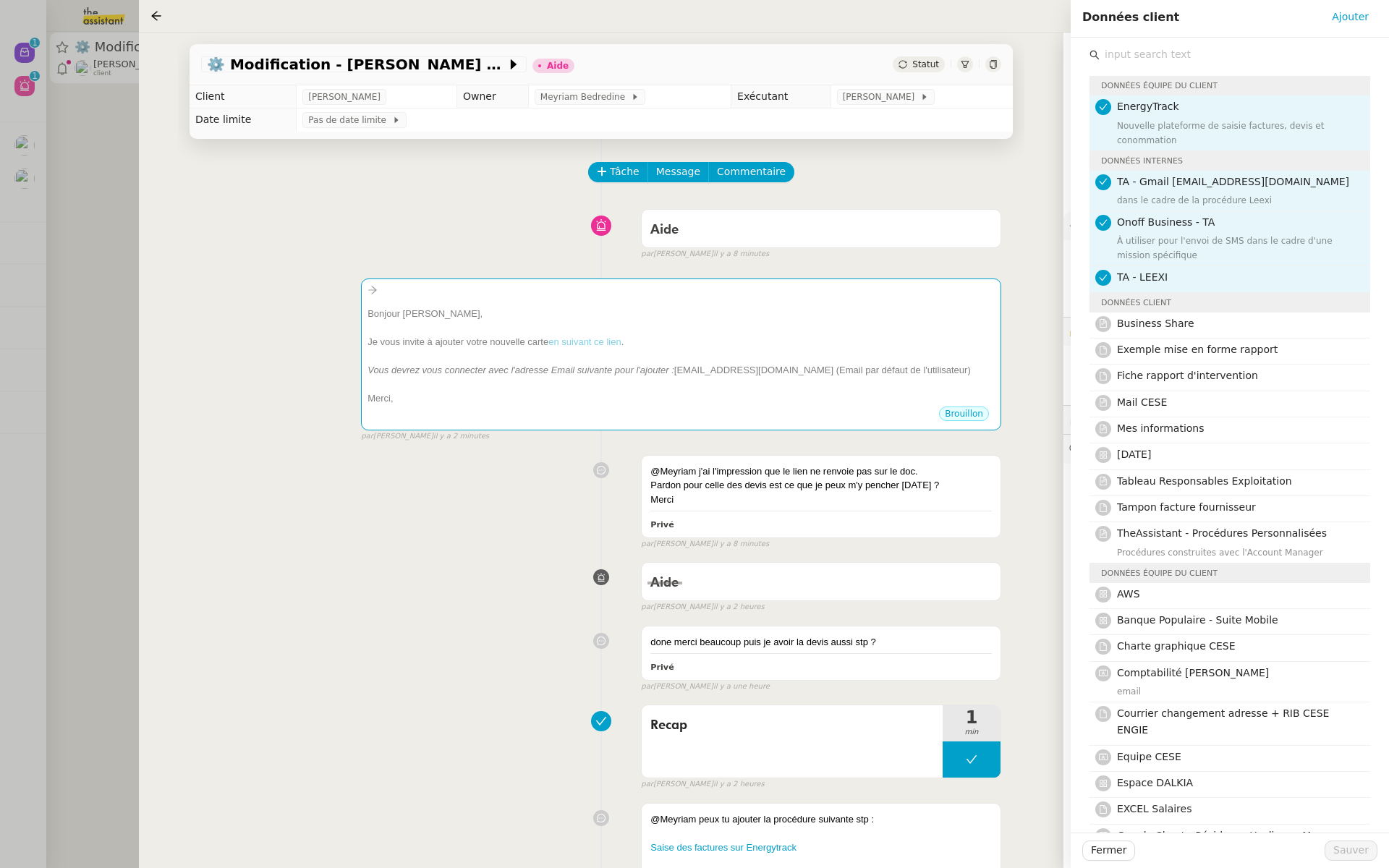
click at [1154, 56] on input "text" at bounding box center [1234, 54] width 271 height 19
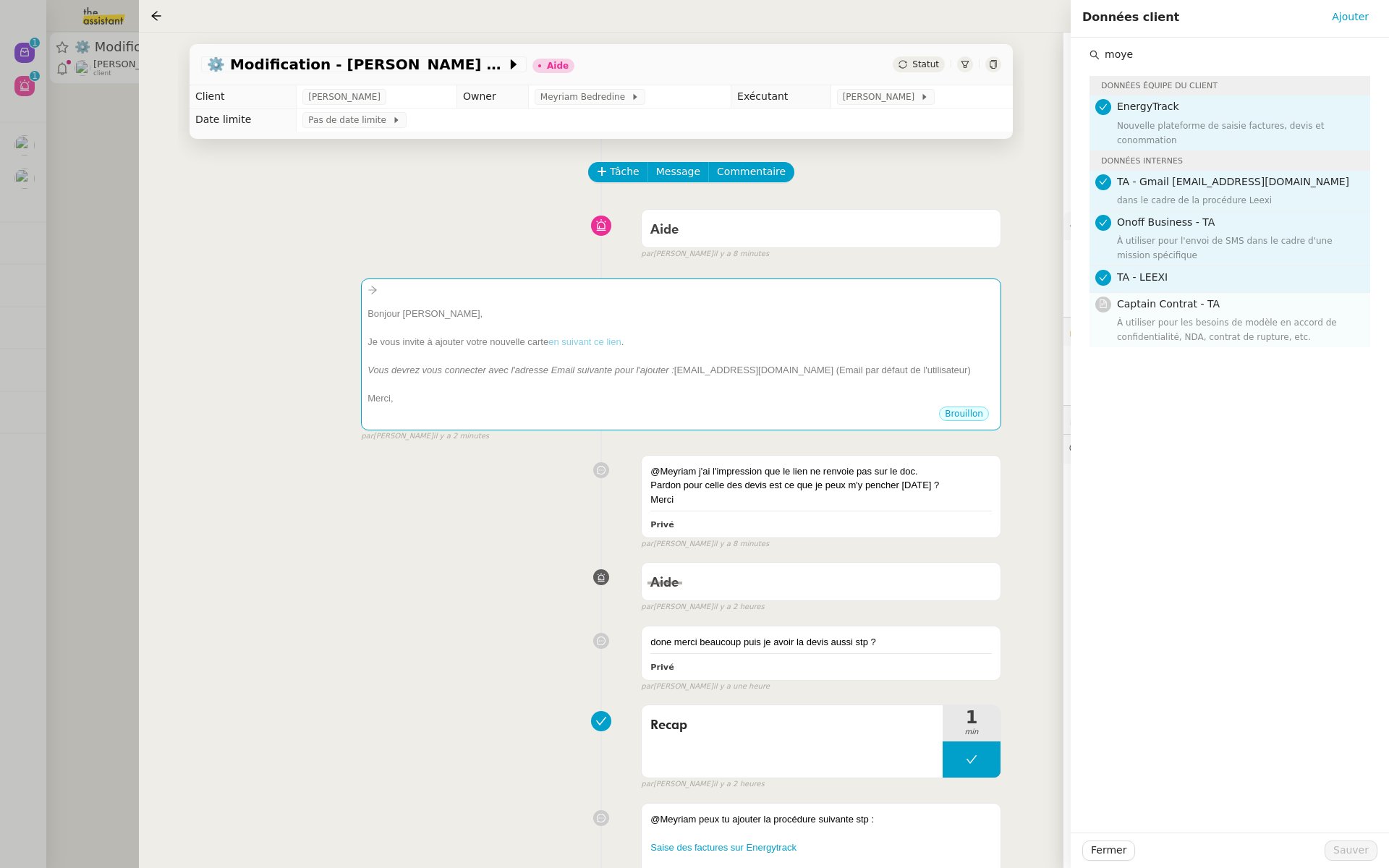
type input "moye"
click at [1157, 305] on span "Captain Contrat - TA" at bounding box center [1168, 303] width 103 height 12
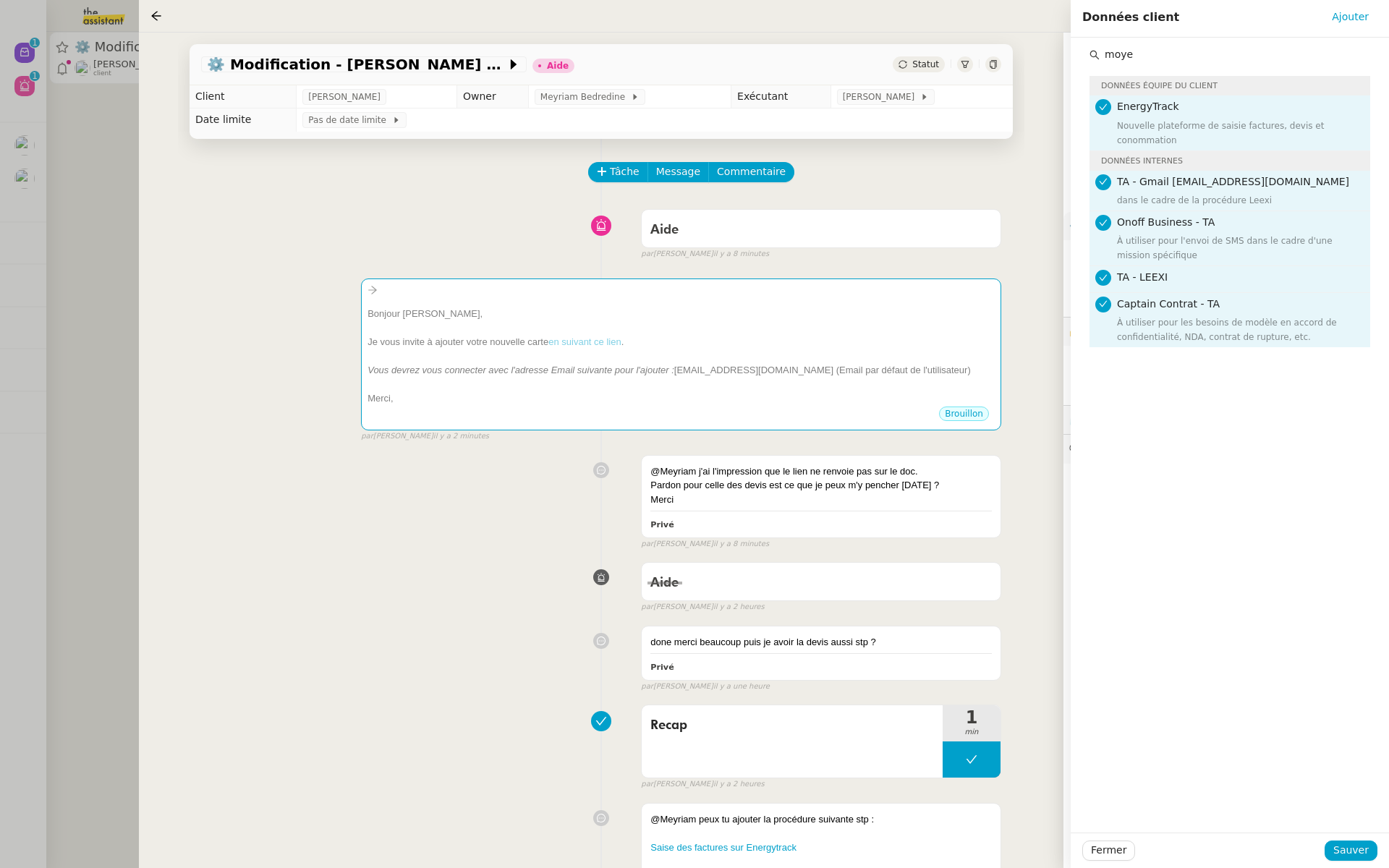
click at [1149, 55] on input "moye" at bounding box center [1234, 54] width 271 height 19
drag, startPoint x: 1149, startPoint y: 55, endPoint x: 1050, endPoint y: 55, distance: 99.0
click at [1050, 55] on app-ticket "⚙️ Modification - Saisie et suivi des devis sur Energy Track Aide Statut Client…" at bounding box center [763, 450] width 1250 height 835
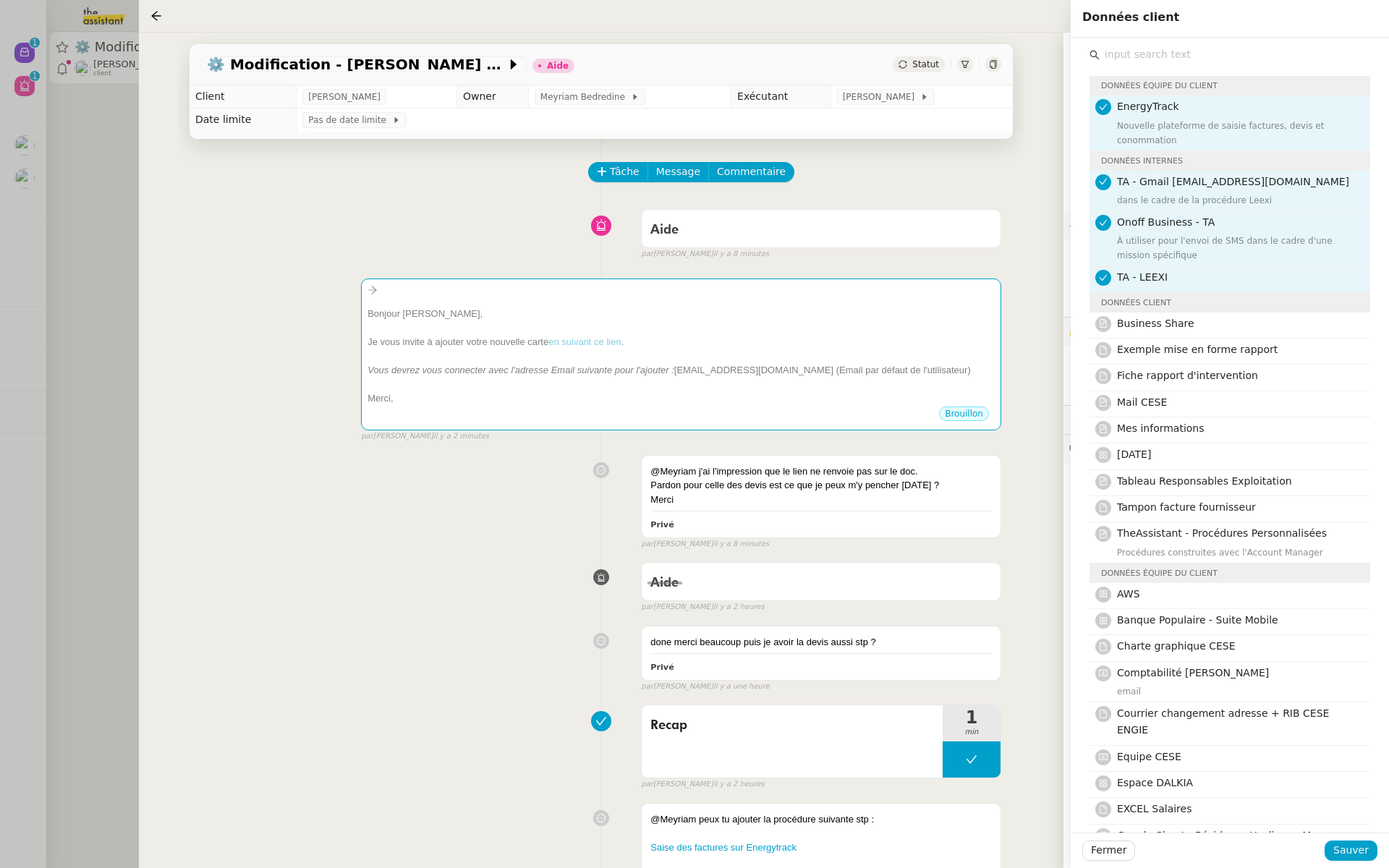
click at [934, 179] on div "Tâche Message Commentaire" at bounding box center [795, 179] width 412 height 35
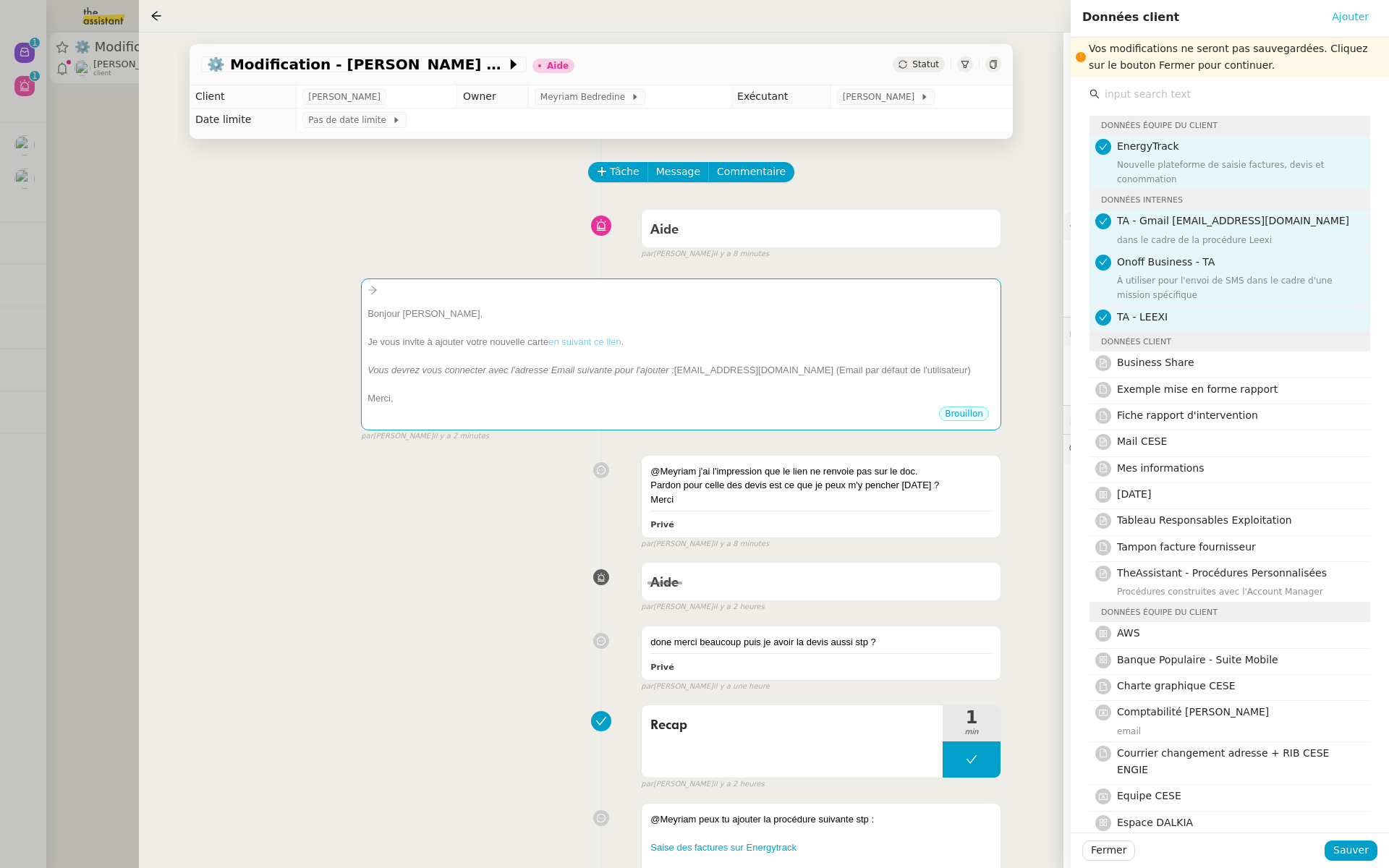
click at [1356, 13] on span "Ajouter" at bounding box center [1350, 17] width 36 height 16
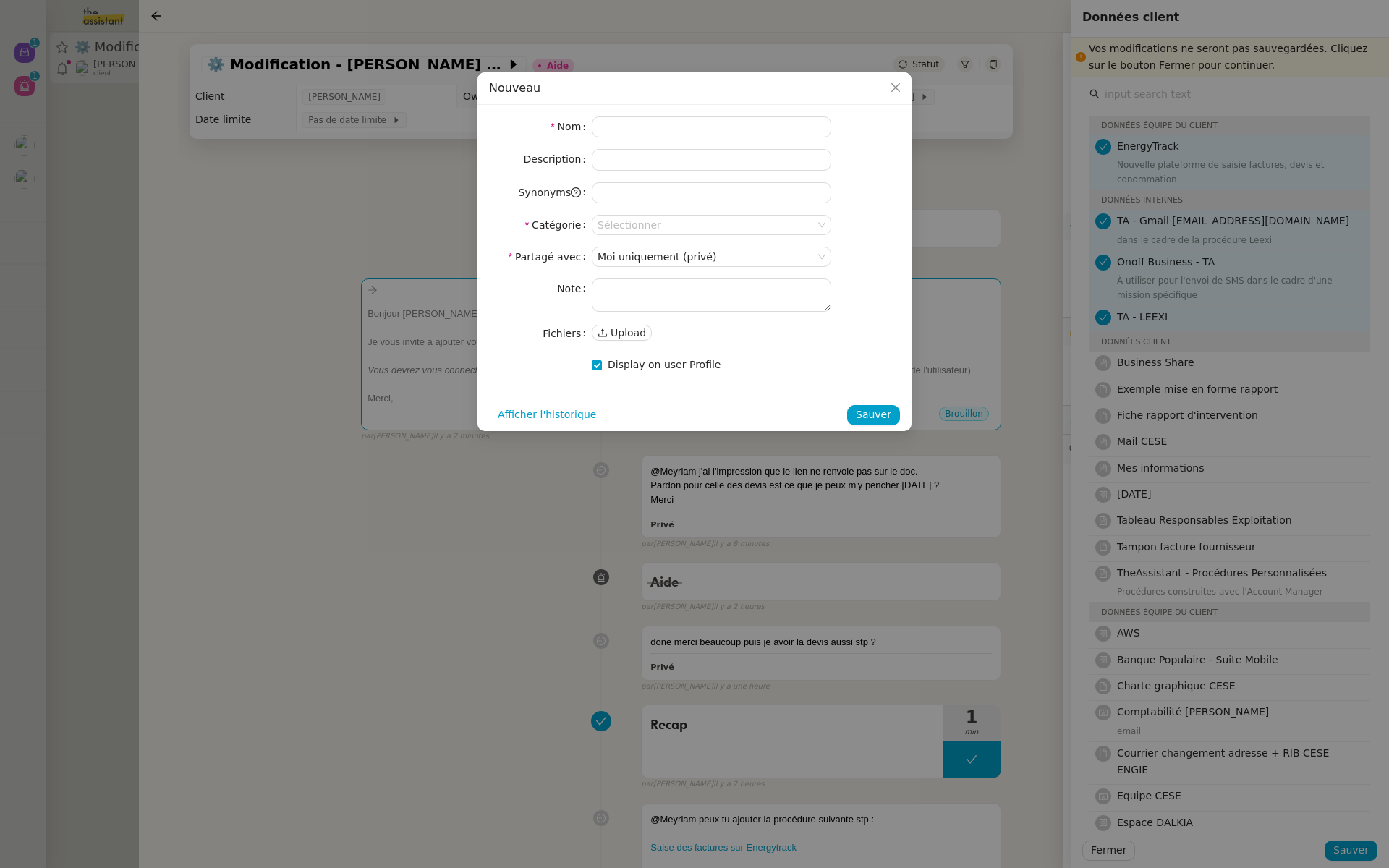
click at [876, 93] on div "Nouveau" at bounding box center [694, 87] width 411 height 15
click at [900, 86] on icon "Close" at bounding box center [895, 87] width 12 height 12
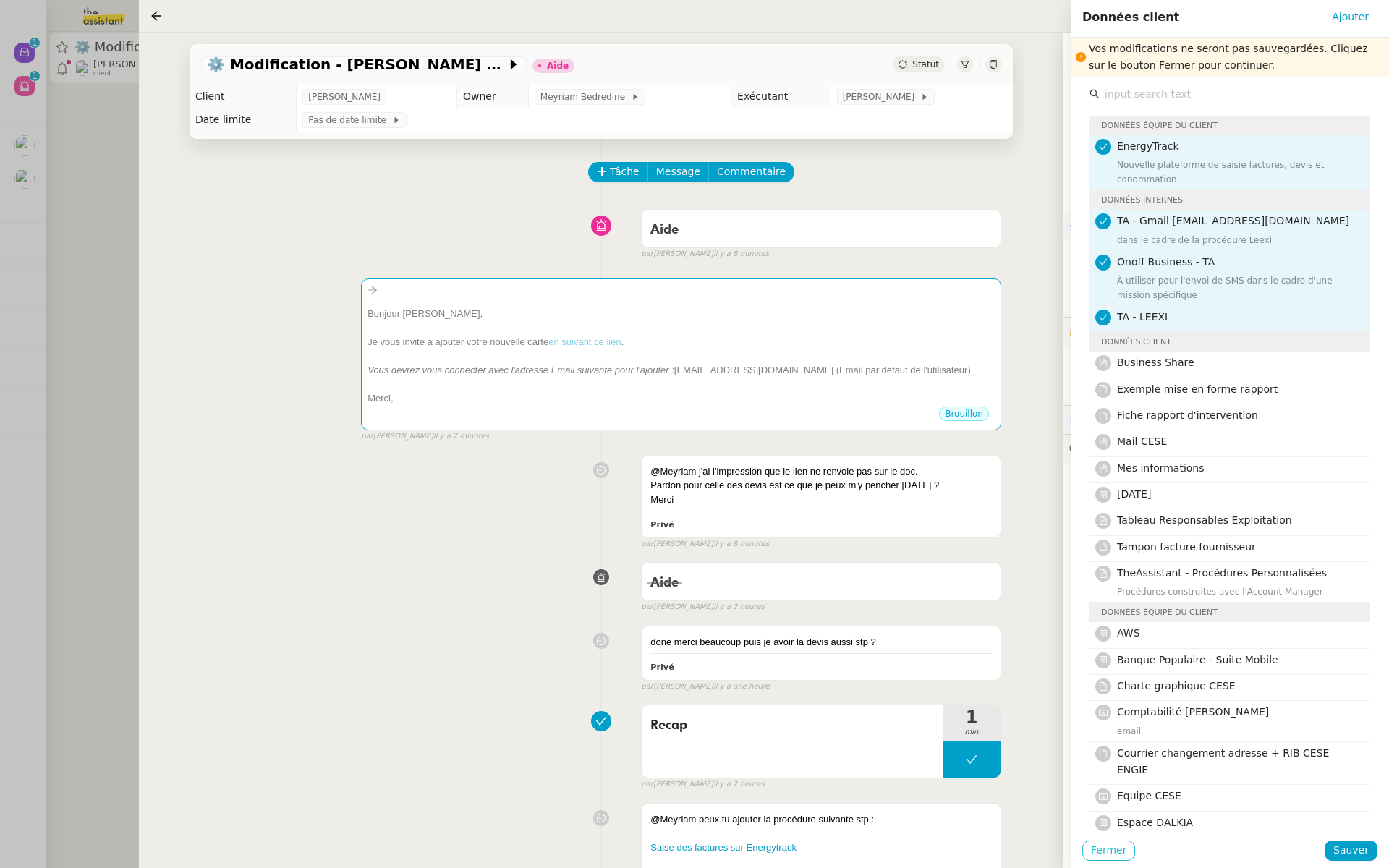
click at [1112, 847] on span "Fermer" at bounding box center [1108, 850] width 36 height 16
click at [1229, 811] on span "Ok" at bounding box center [1235, 812] width 14 height 15
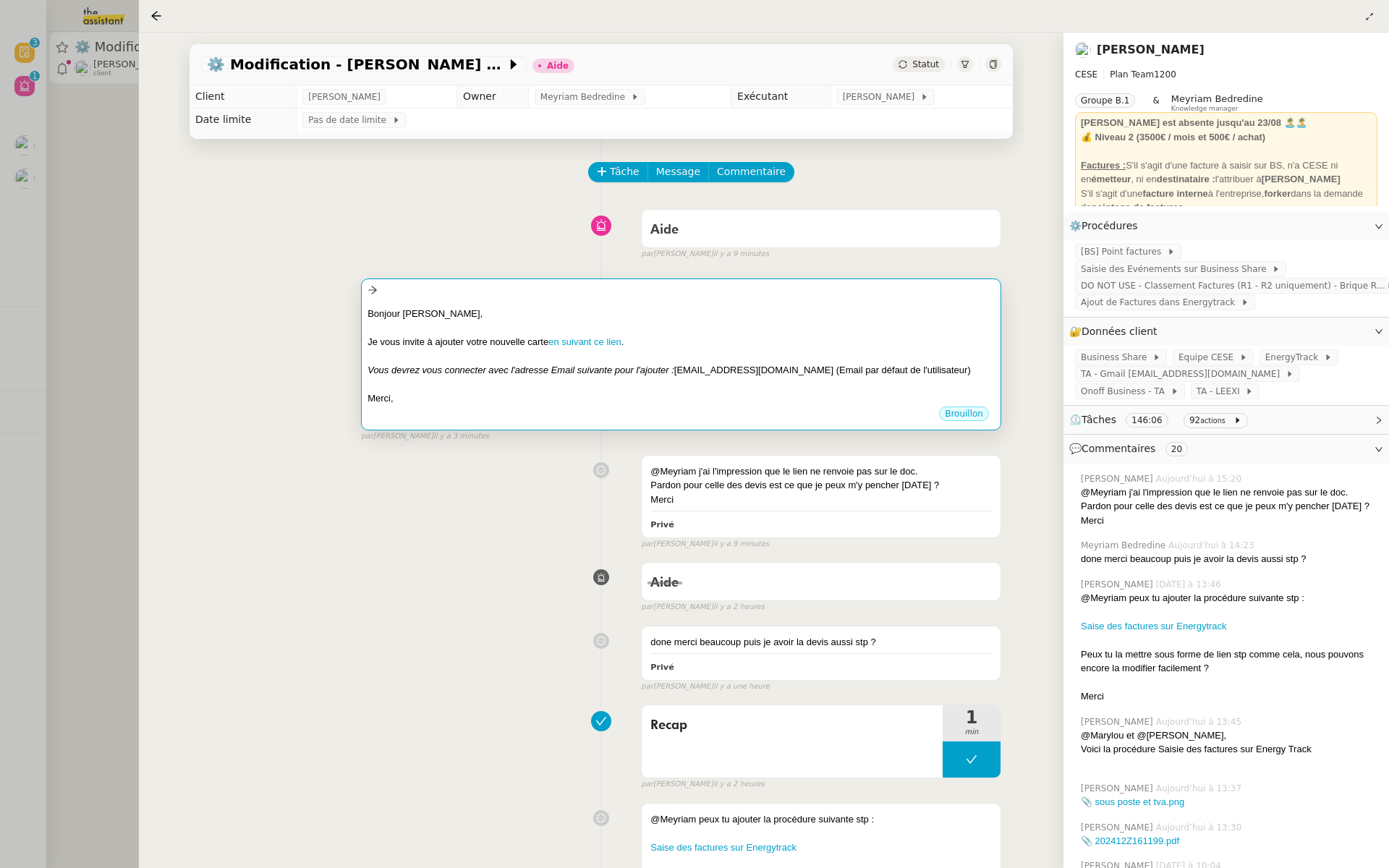
click at [593, 353] on div at bounding box center [680, 356] width 627 height 15
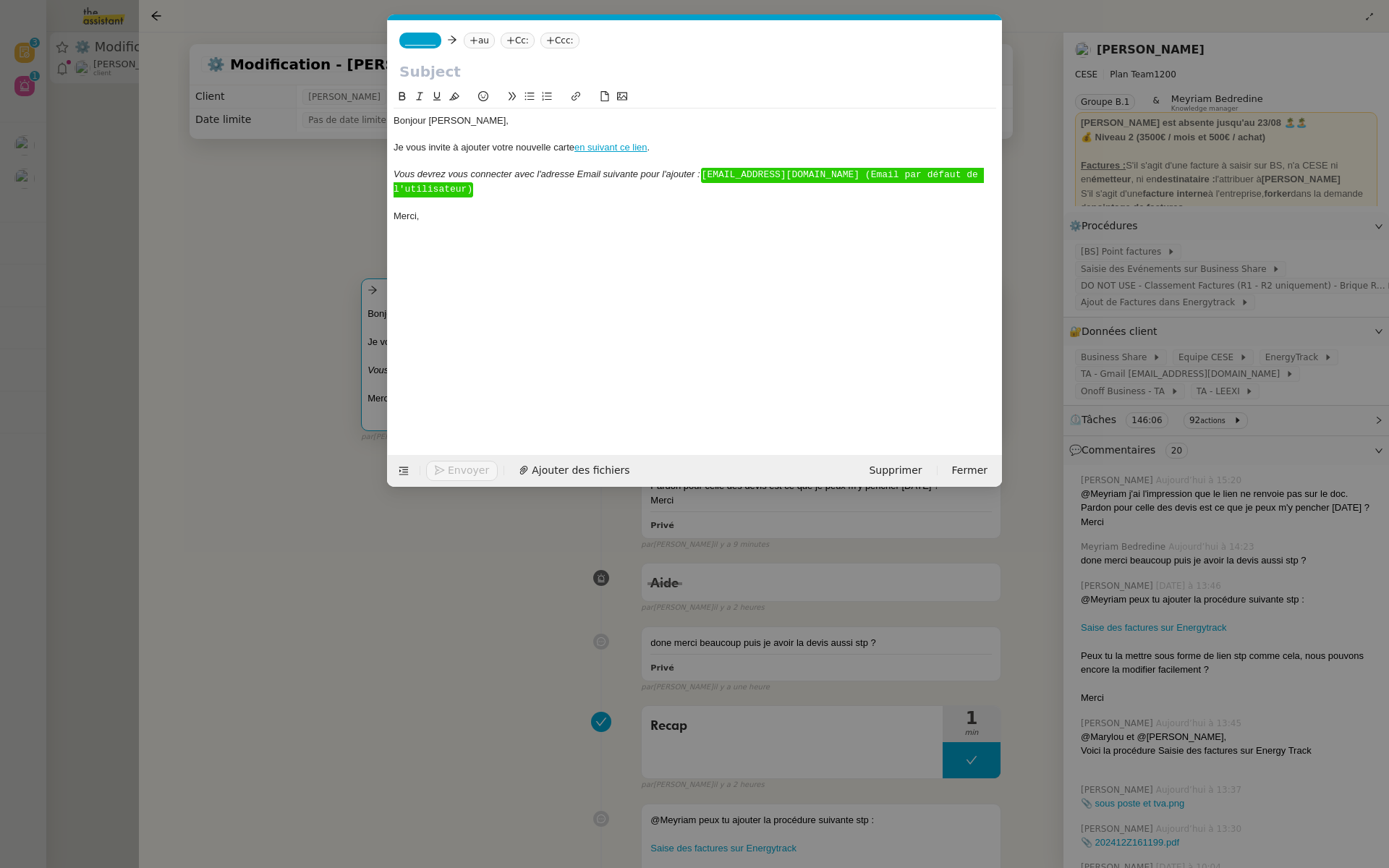
scroll to position [0, 44]
click at [399, 473] on icon at bounding box center [403, 470] width 10 height 10
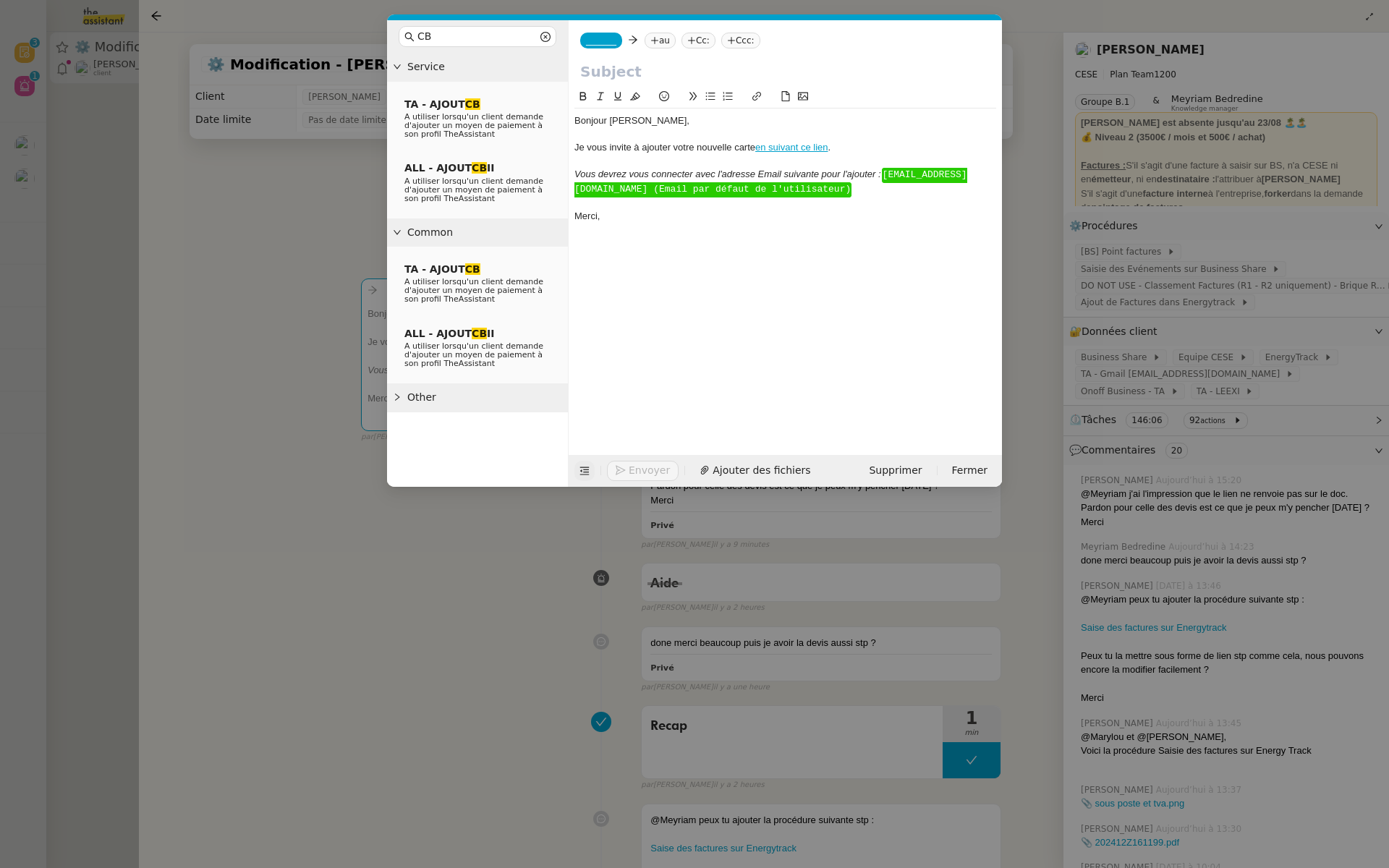
click at [1210, 220] on nz-modal-container "CB Service TA - AJOUT CB A utiliser lorsqu'un client demande d'ajouter un moyen…" at bounding box center [694, 434] width 1389 height 868
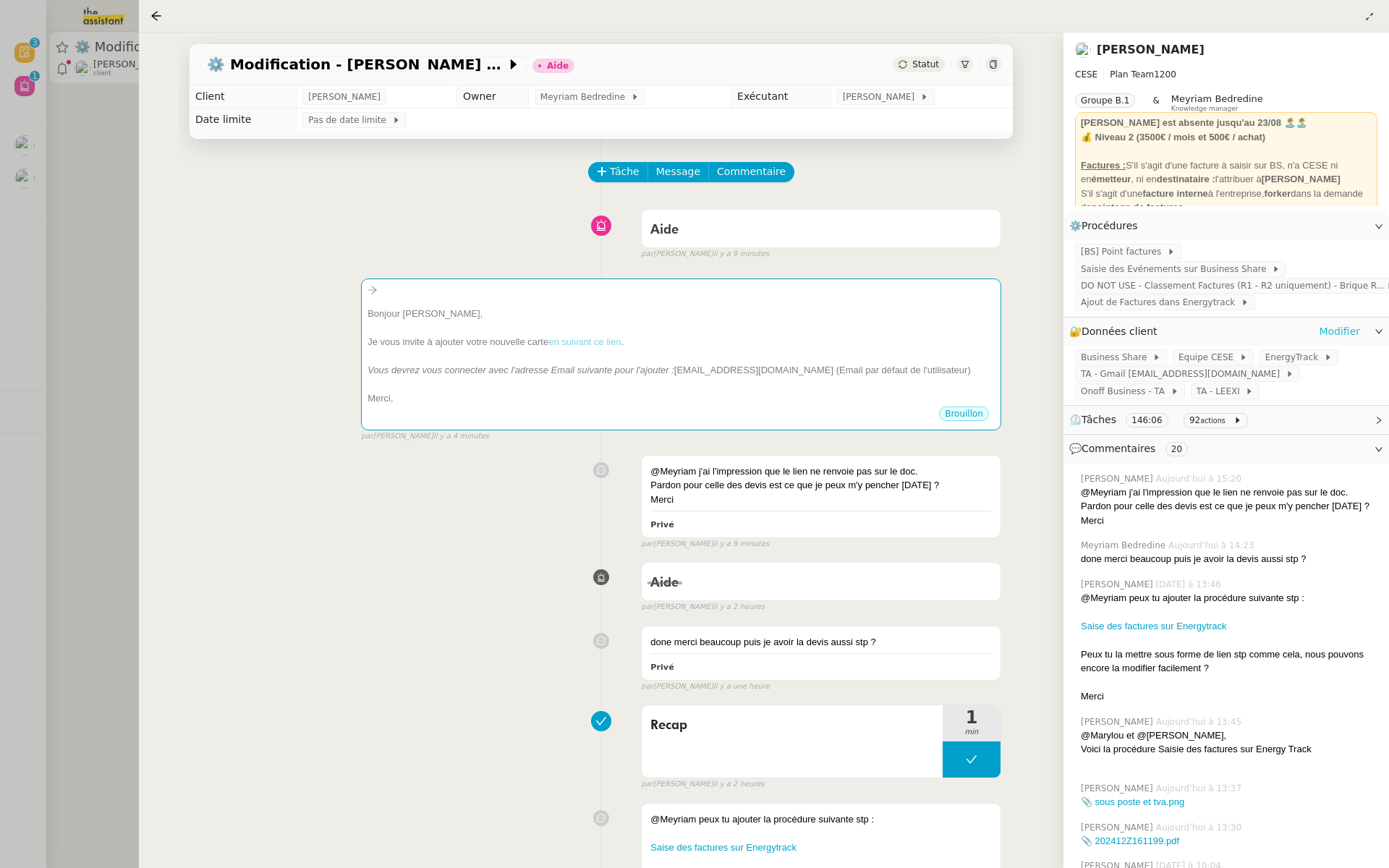
click at [1335, 329] on link "Modifier" at bounding box center [1339, 332] width 41 height 16
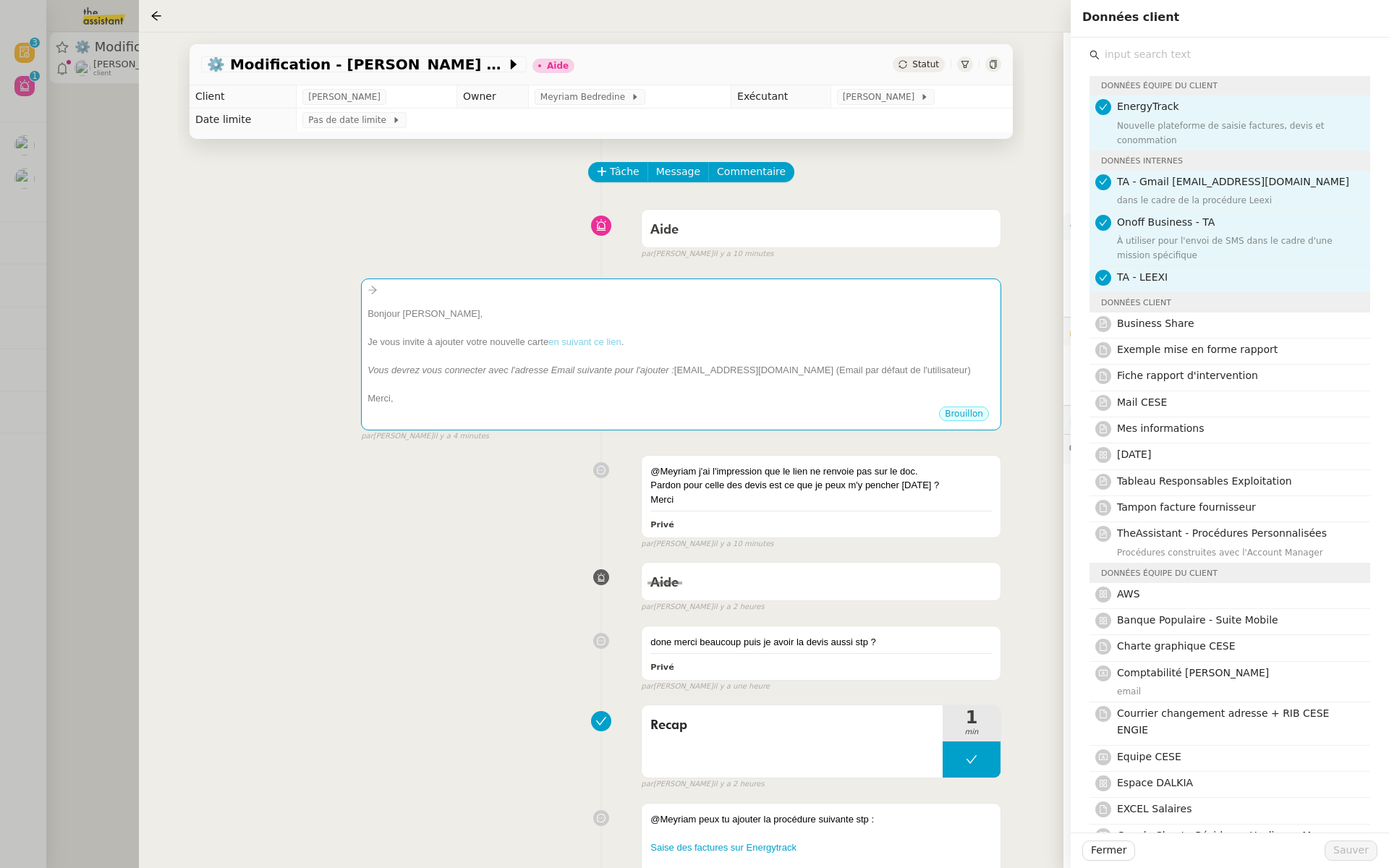
click at [387, 458] on div "@Meyriam j'ai l'impression que le lien ne renvoie pas sur le doc. Pardon pour c…" at bounding box center [601, 498] width 800 height 101
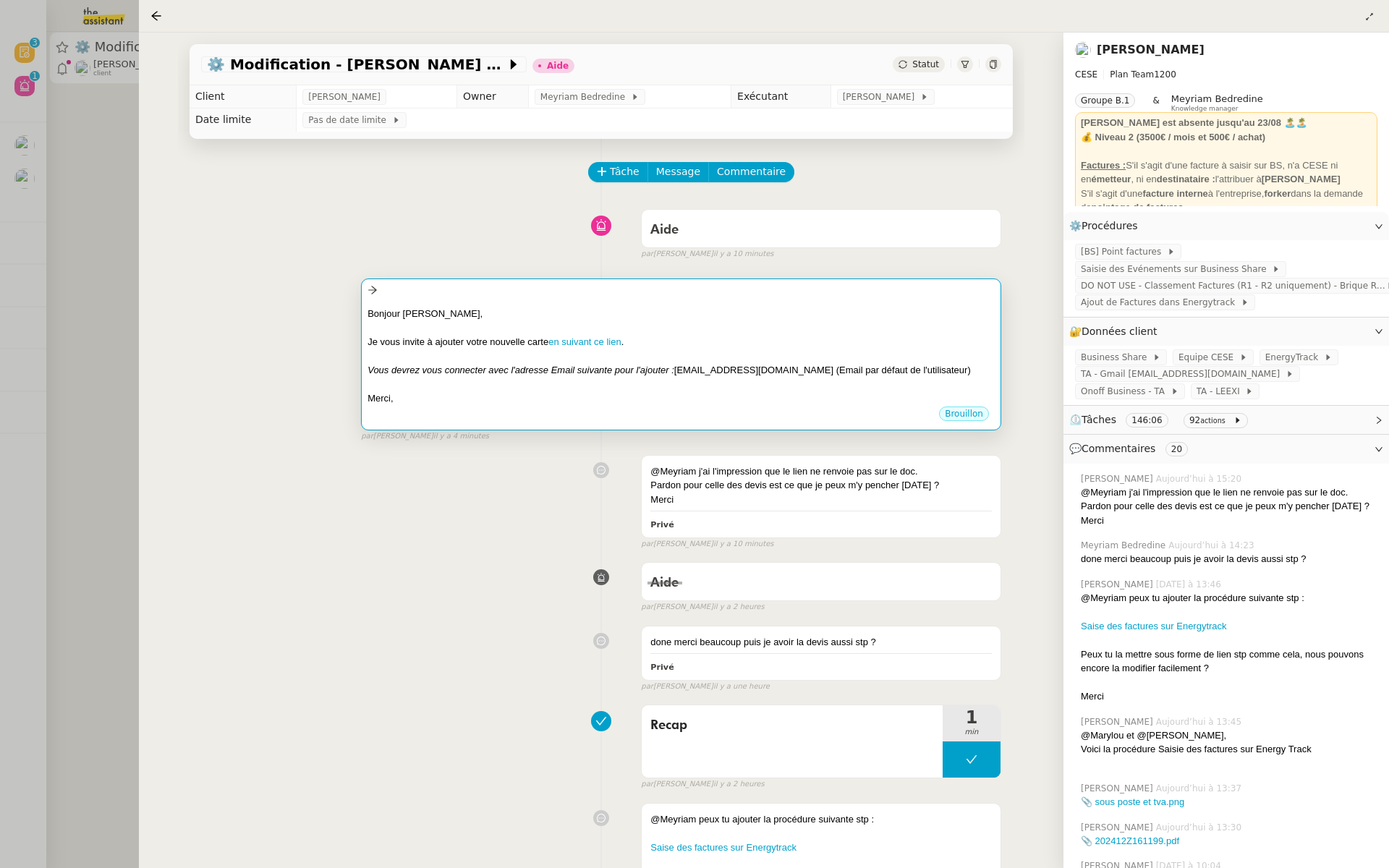
click at [705, 311] on div "Bonjour ﻿[PERSON_NAME]," at bounding box center [680, 314] width 627 height 15
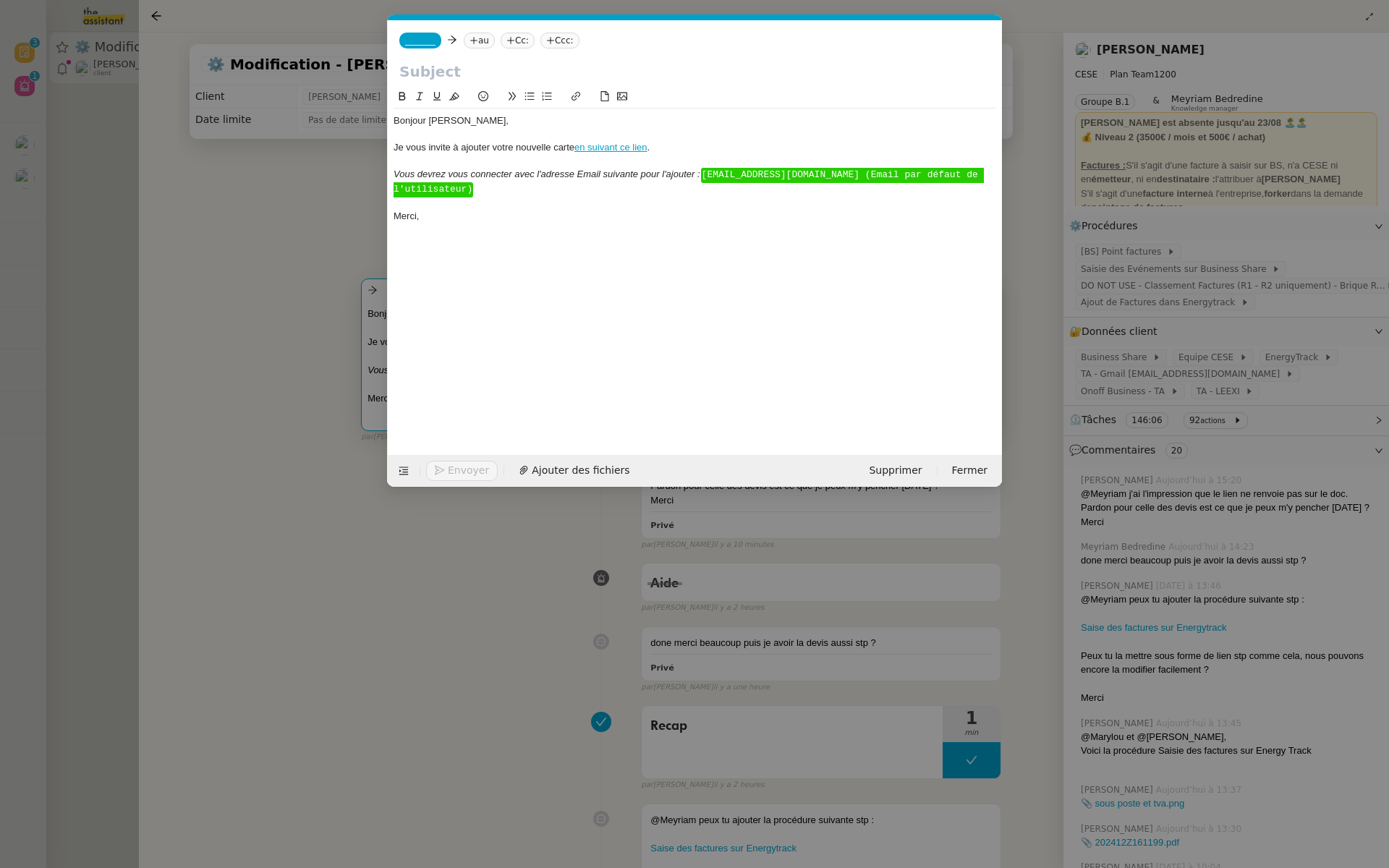
scroll to position [0, 44]
click at [893, 482] on div "Envoyer Ajouter des fichiers Supprimer Fermer" at bounding box center [695, 470] width 614 height 32
click at [900, 470] on span "Supprimer" at bounding box center [895, 470] width 53 height 16
click at [1023, 431] on span "OK" at bounding box center [1030, 432] width 15 height 15
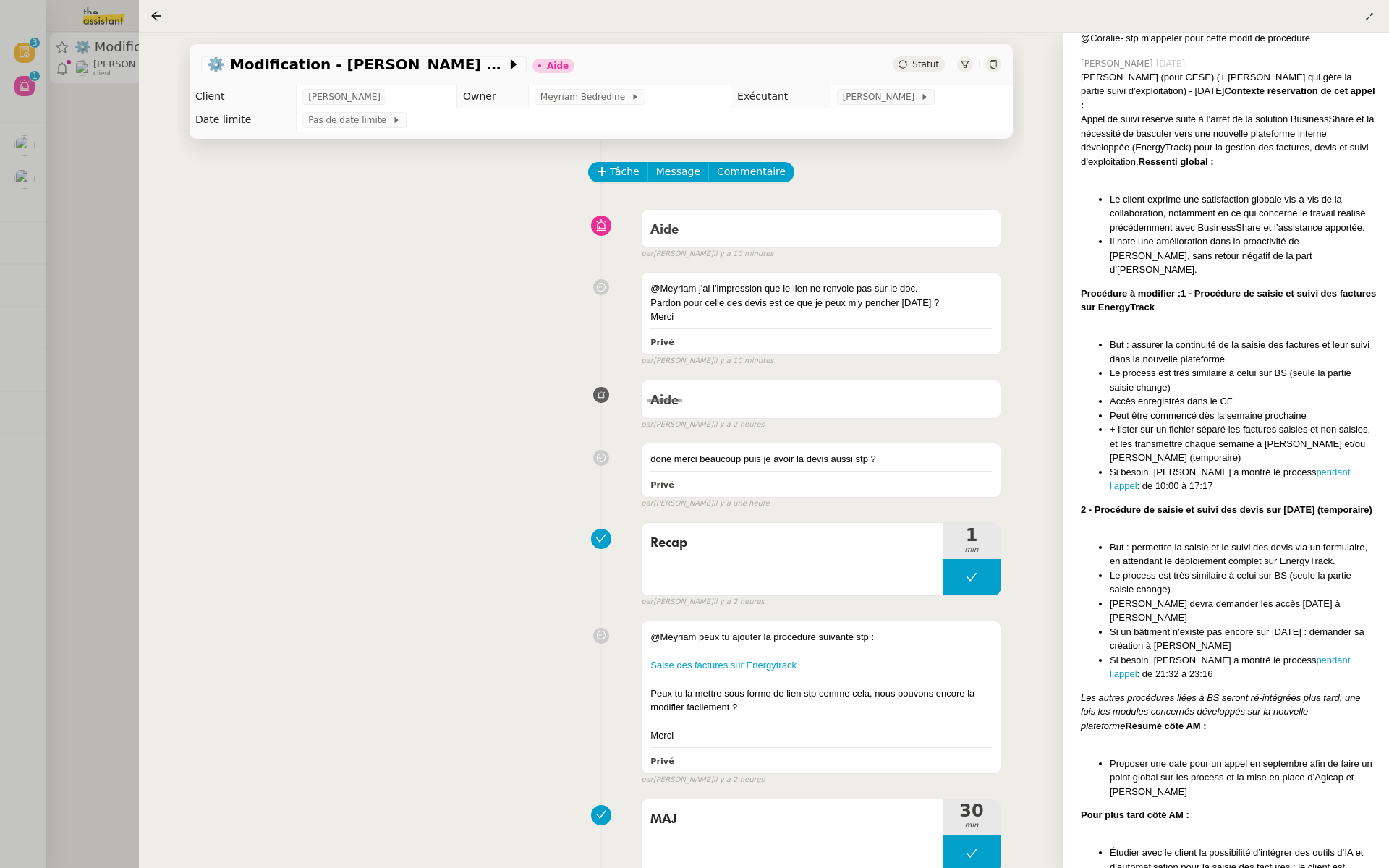
scroll to position [2021, 0]
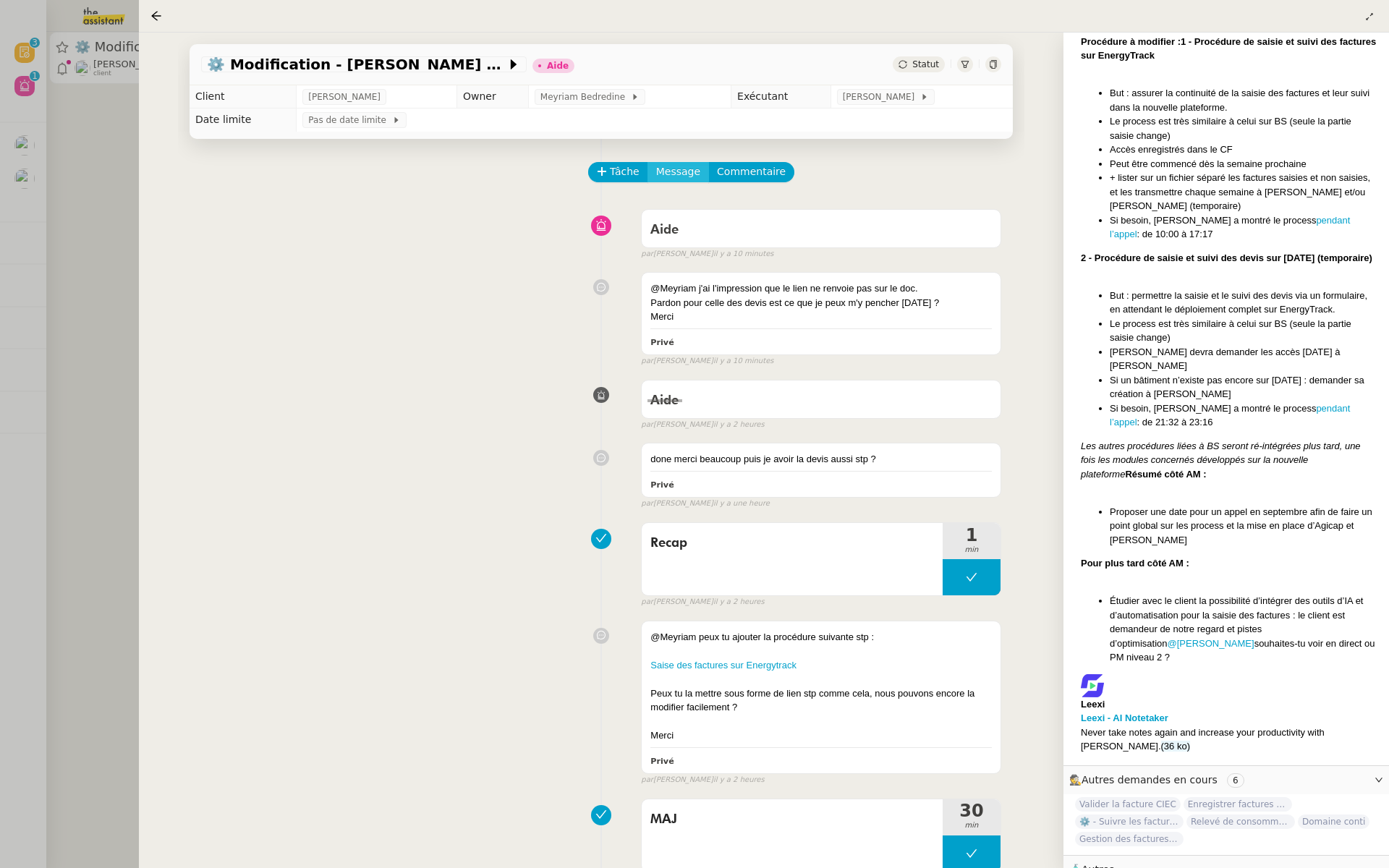
click at [683, 173] on span "Message" at bounding box center [678, 171] width 44 height 16
click at [709, 211] on span "Nouvelle conversation" at bounding box center [740, 213] width 128 height 12
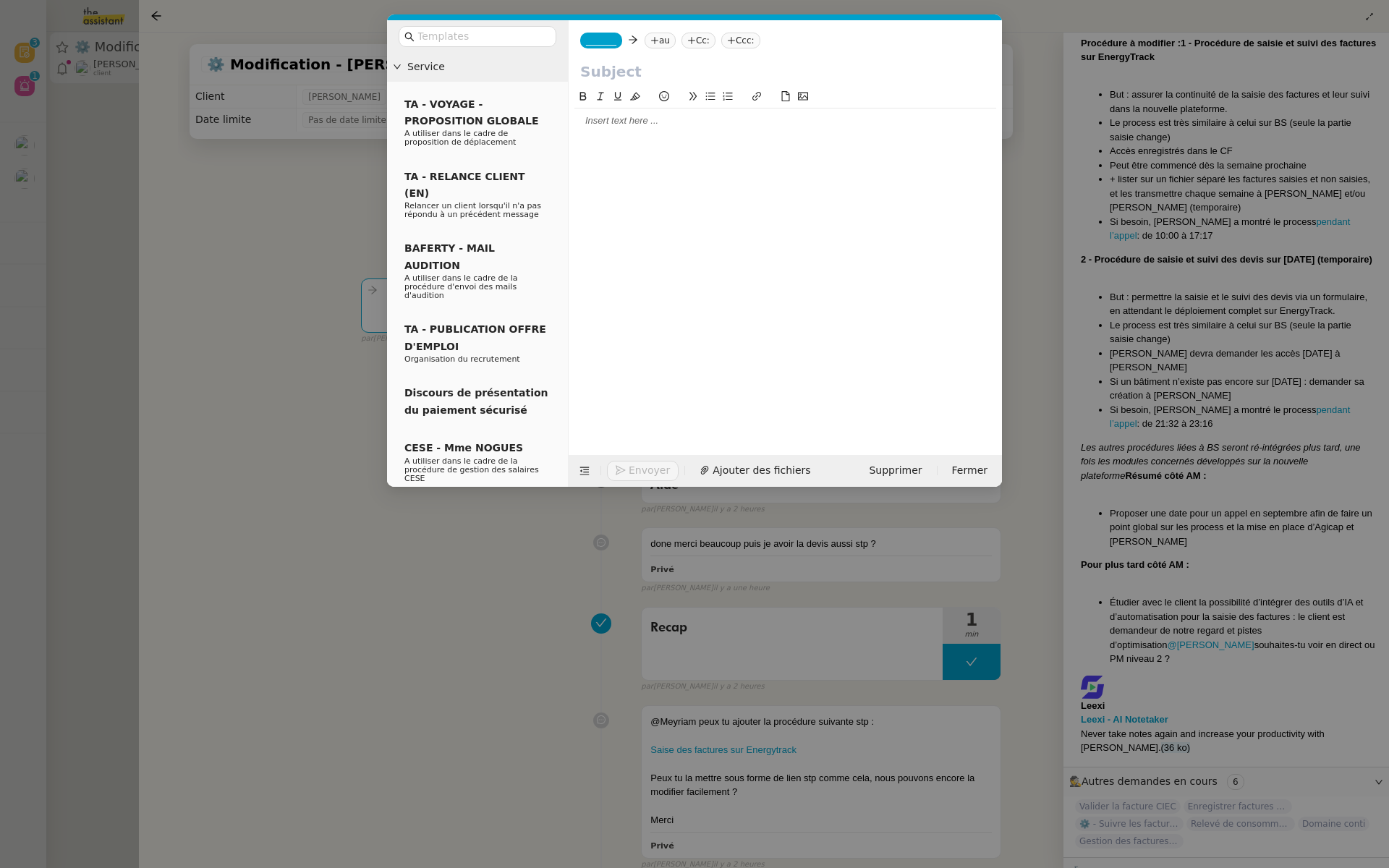
scroll to position [2047, 0]
click at [597, 36] on span "_______" at bounding box center [600, 40] width 30 height 10
click at [337, 179] on nz-modal-container "Service TA - VOYAGE - PROPOSITION GLOBALE A utiliser dans le cadre de propositi…" at bounding box center [694, 434] width 1389 height 868
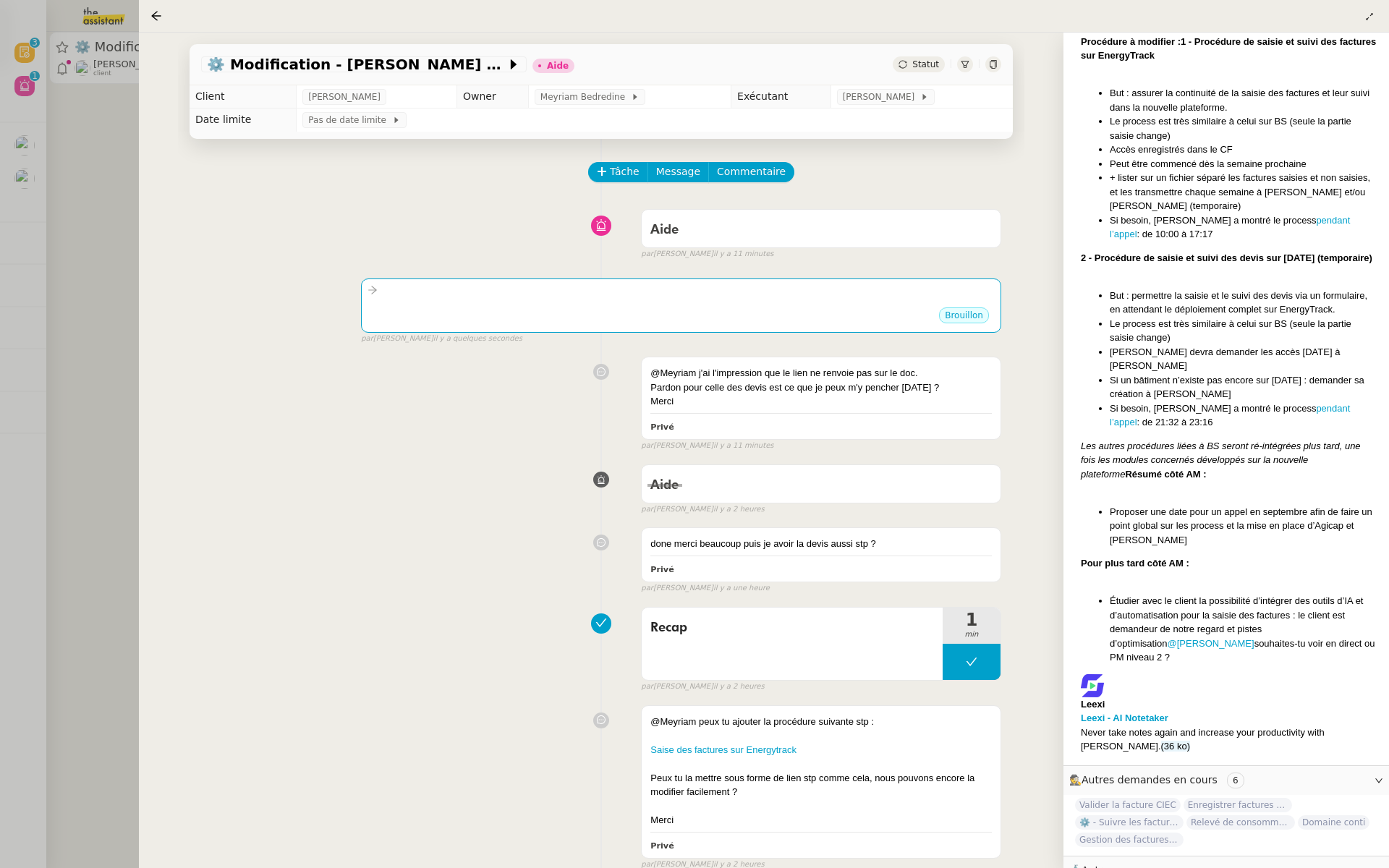
scroll to position [2046, 0]
click at [680, 296] on div at bounding box center [680, 291] width 627 height 16
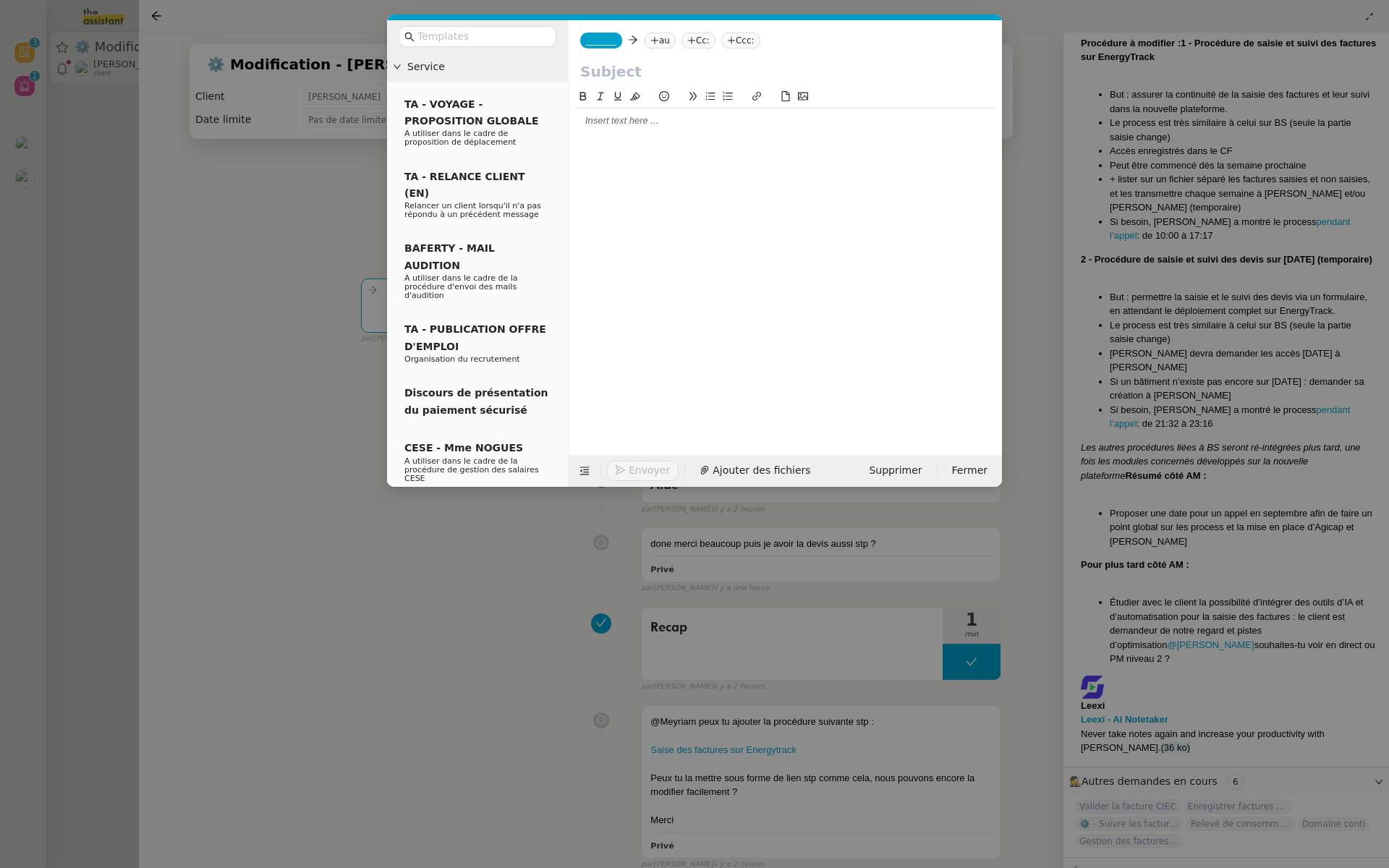
scroll to position [2047, 0]
click at [904, 470] on span "Supprimer" at bounding box center [895, 470] width 53 height 16
click at [1023, 433] on span "OK" at bounding box center [1030, 432] width 15 height 15
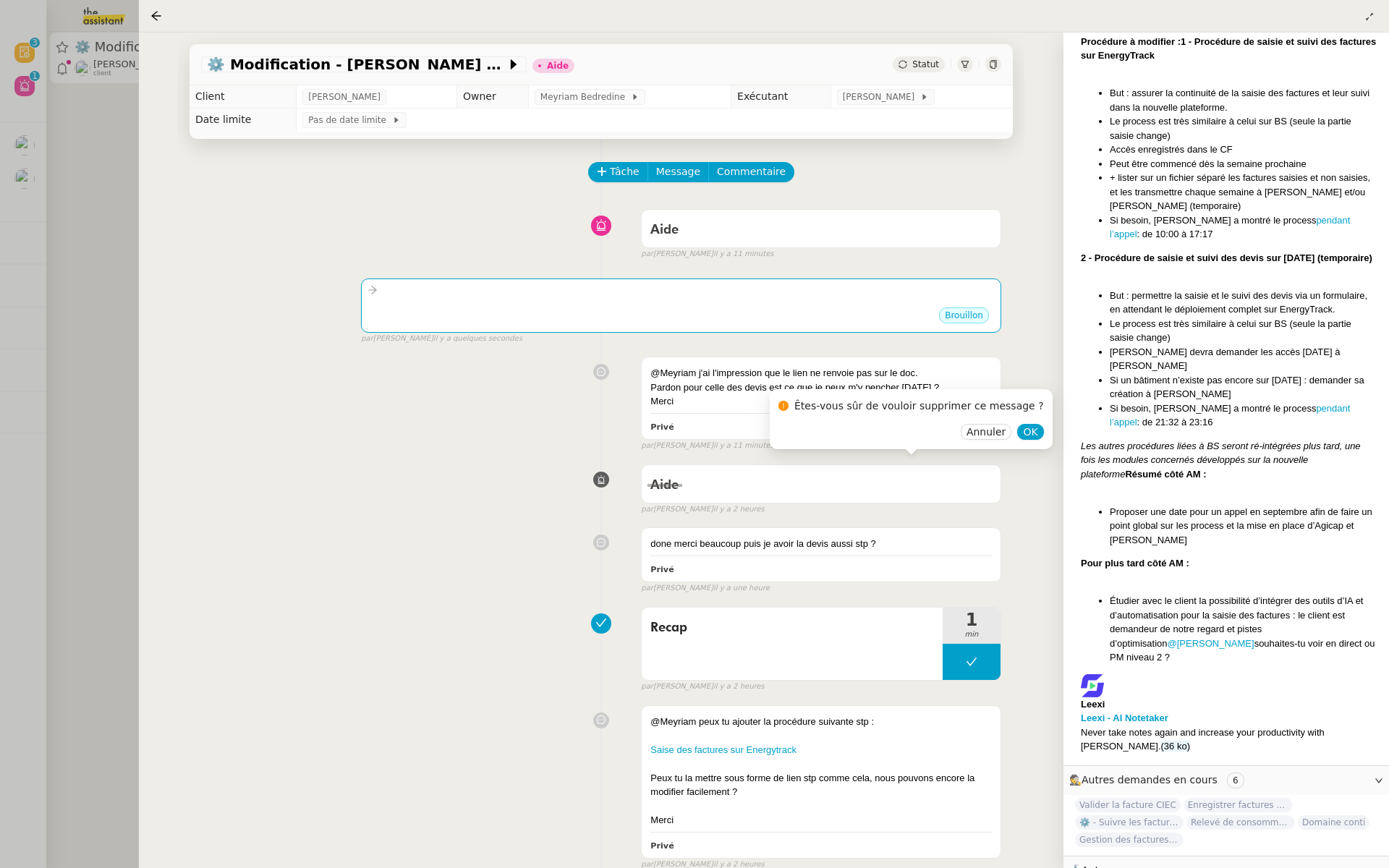
scroll to position [2046, 0]
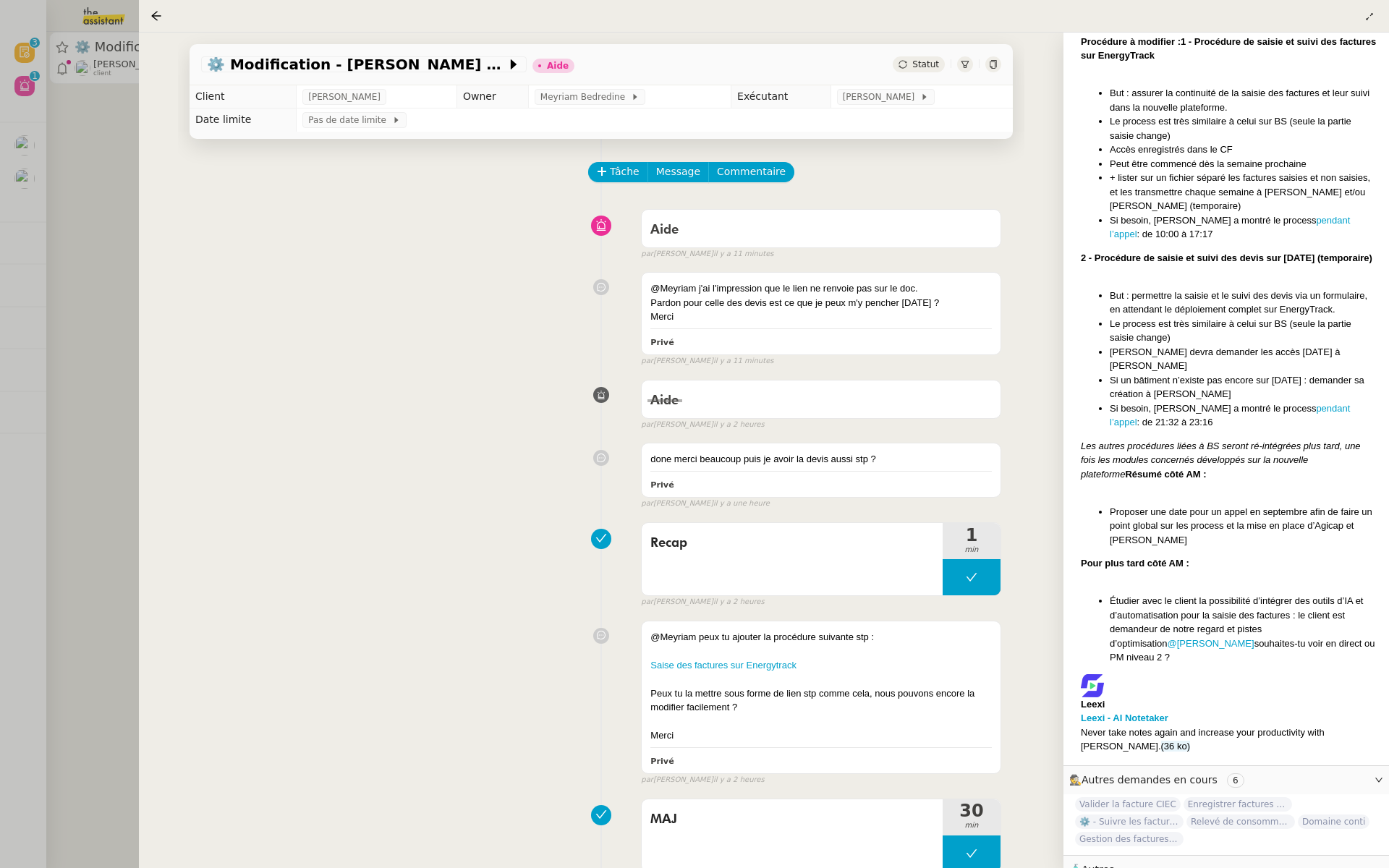
click at [553, 404] on div "Aide false par [PERSON_NAME] il y a 2 heures" at bounding box center [601, 403] width 800 height 58
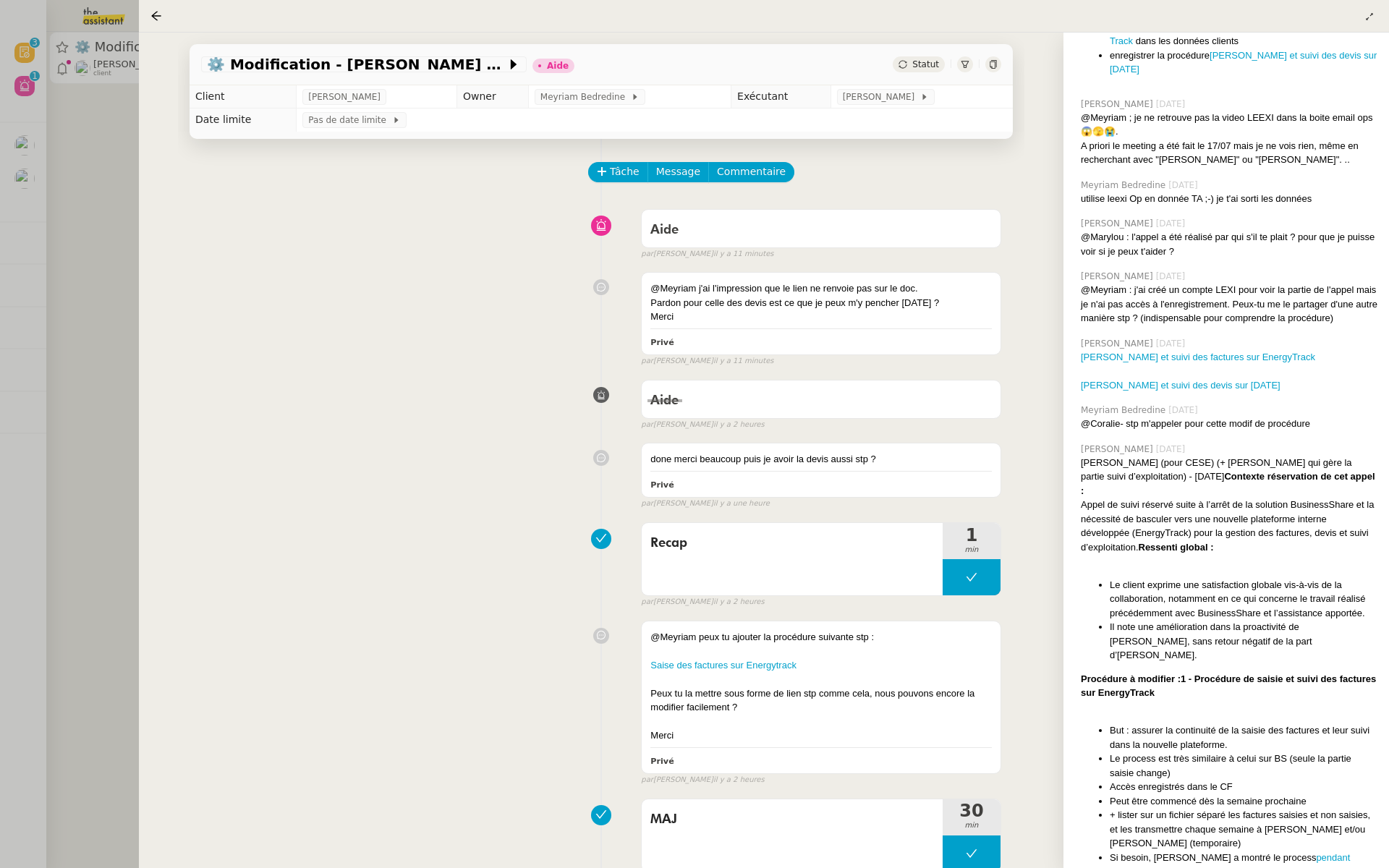
scroll to position [453, 0]
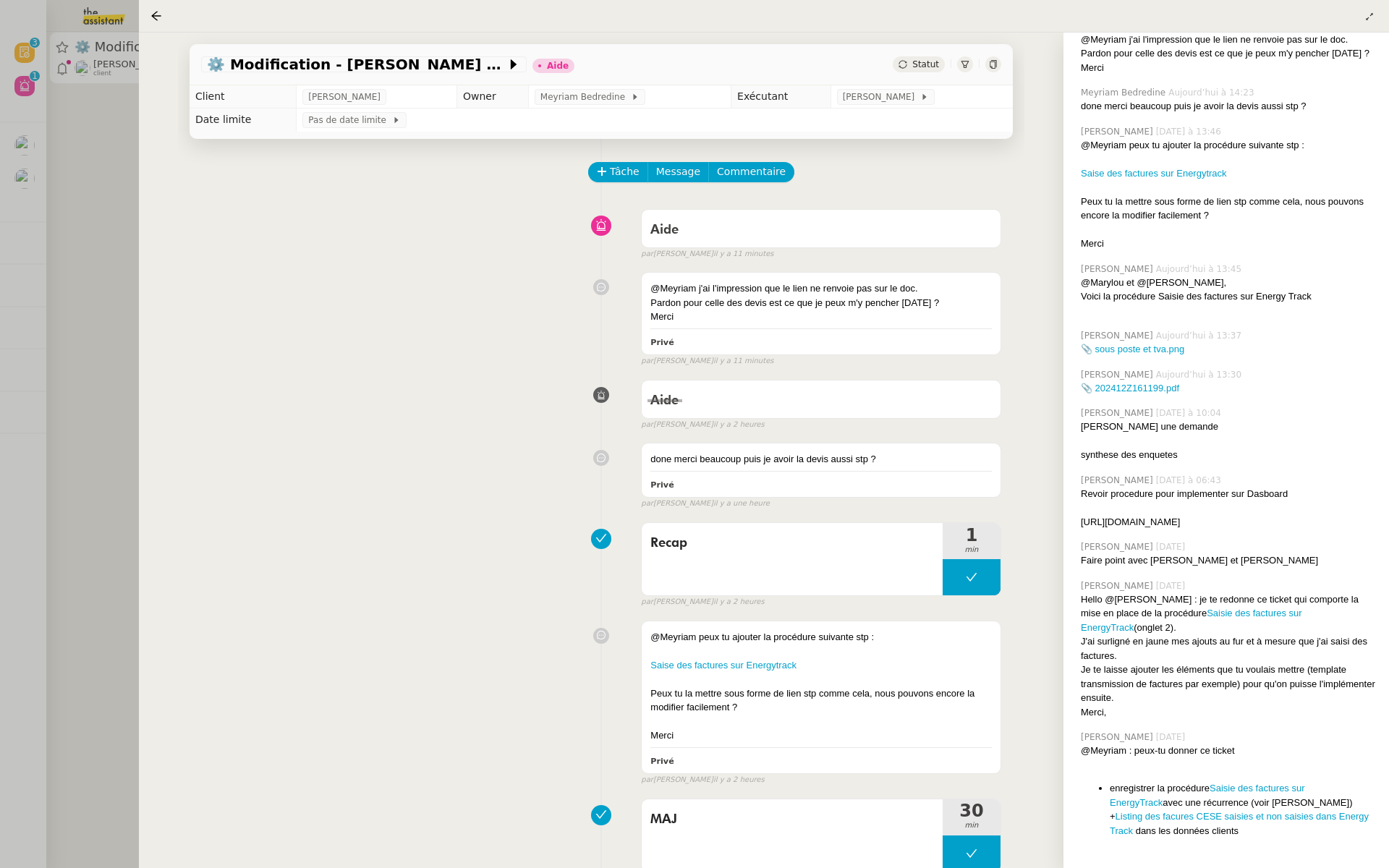
click at [863, 167] on div "Tâche Message Commentaire" at bounding box center [795, 179] width 412 height 35
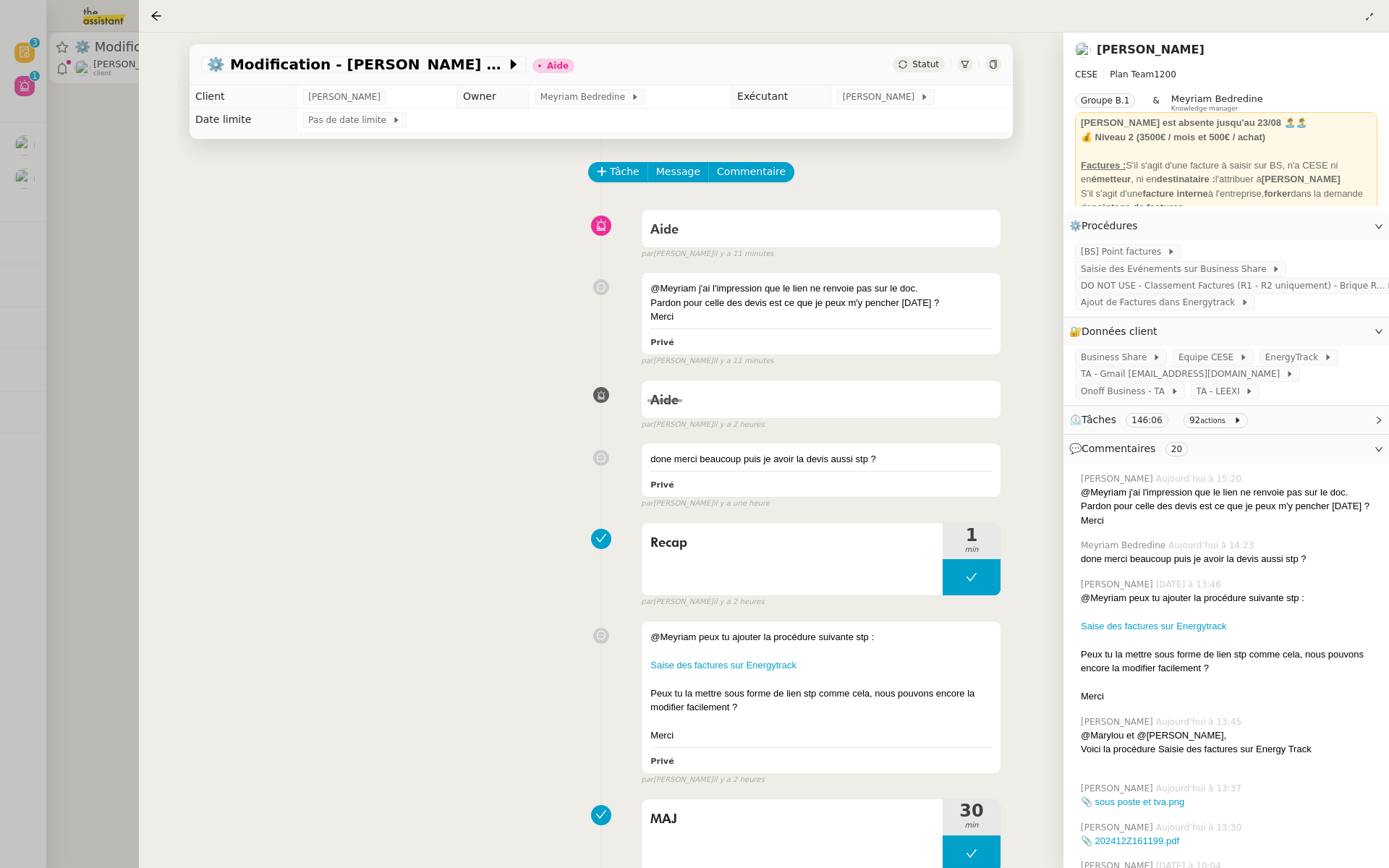
click at [1181, 51] on link "[PERSON_NAME]" at bounding box center [1150, 49] width 107 height 14
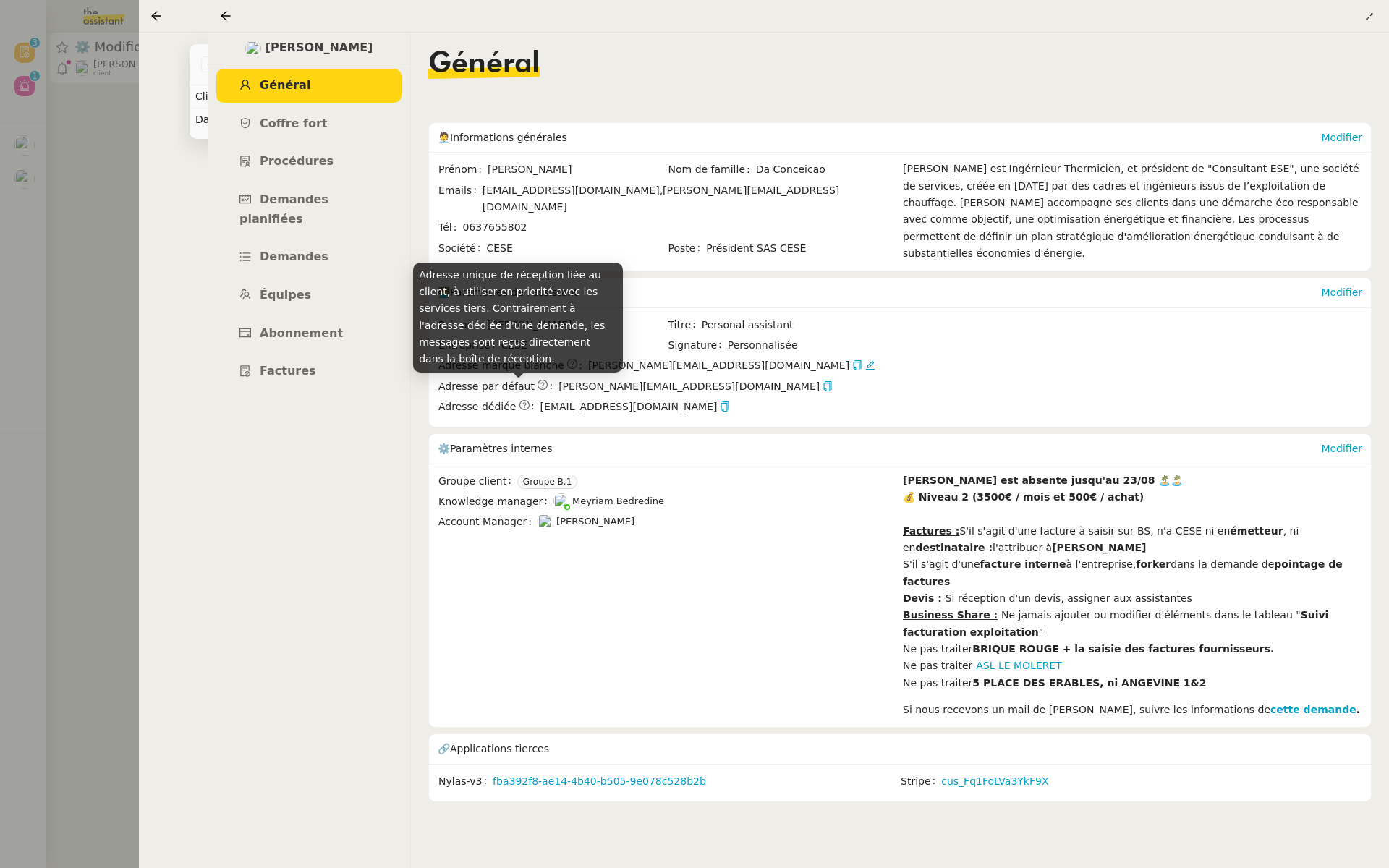
drag, startPoint x: 671, startPoint y: 387, endPoint x: 521, endPoint y: 385, distance: 150.0
click at [521, 399] on div "Adresse dédiée [EMAIL_ADDRESS][DOMAIN_NAME]" at bounding box center [667, 407] width 458 height 16
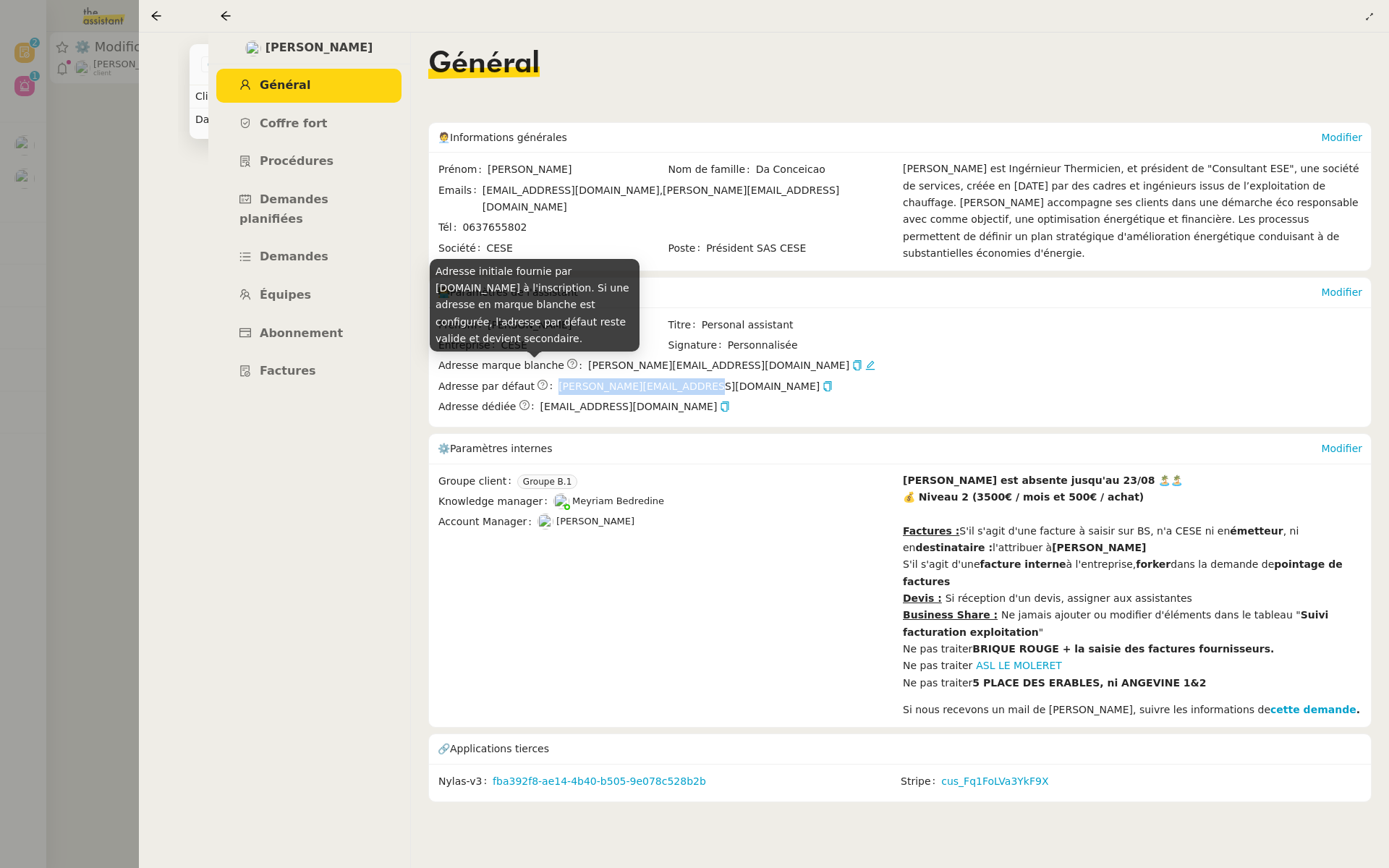
drag, startPoint x: 675, startPoint y: 368, endPoint x: 536, endPoint y: 363, distance: 139.1
click at [536, 378] on div "Adresse par défaut [PERSON_NAME][EMAIL_ADDRESS][DOMAIN_NAME]" at bounding box center [667, 386] width 458 height 16
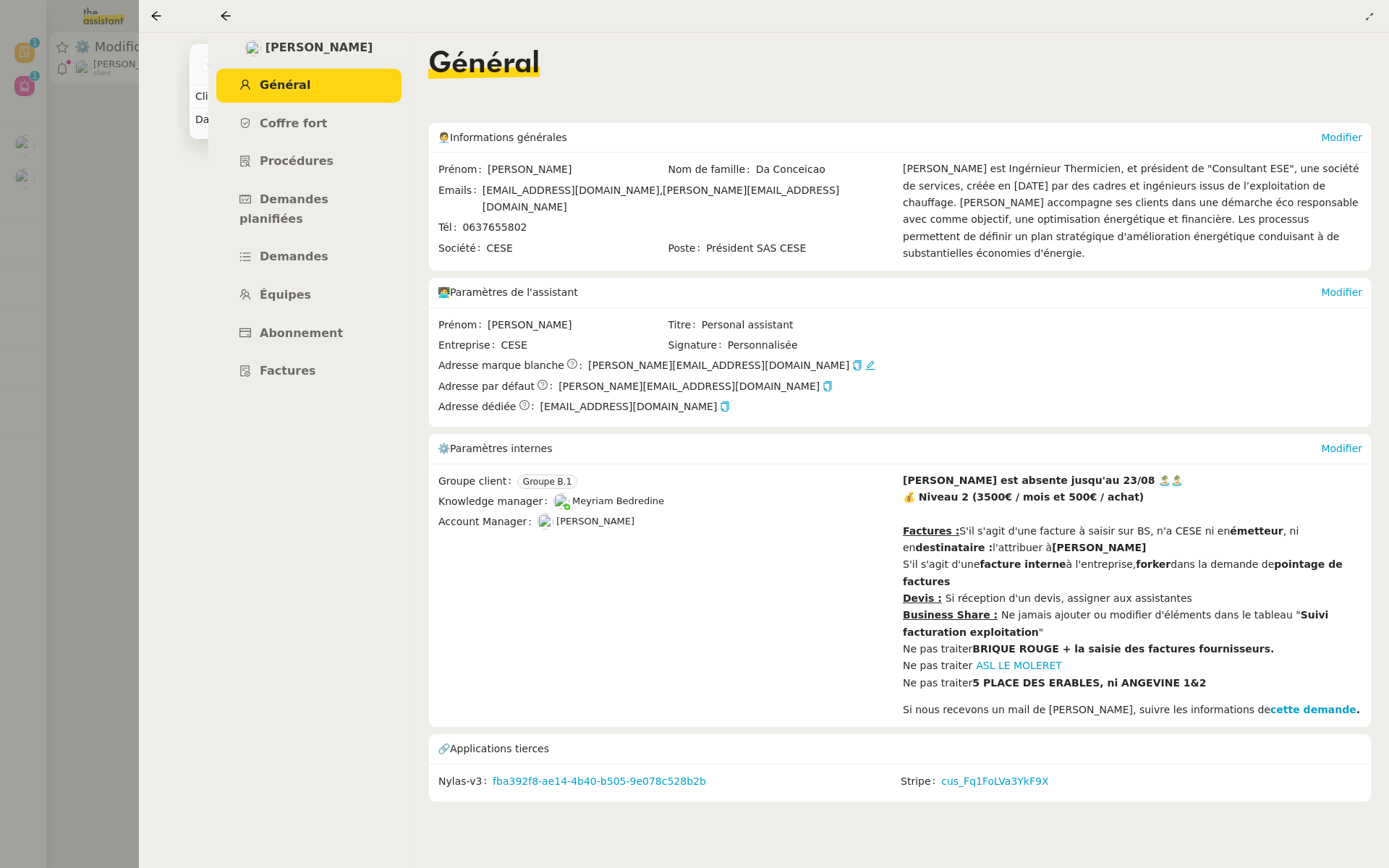
click at [745, 399] on span "[EMAIL_ADDRESS][DOMAIN_NAME]" at bounding box center [718, 407] width 356 height 16
drag, startPoint x: 669, startPoint y: 391, endPoint x: 511, endPoint y: 392, distance: 158.0
click at [511, 399] on div "Adresse dédiée [EMAIL_ADDRESS][DOMAIN_NAME]" at bounding box center [667, 407] width 458 height 16
click at [97, 236] on div at bounding box center [694, 434] width 1389 height 868
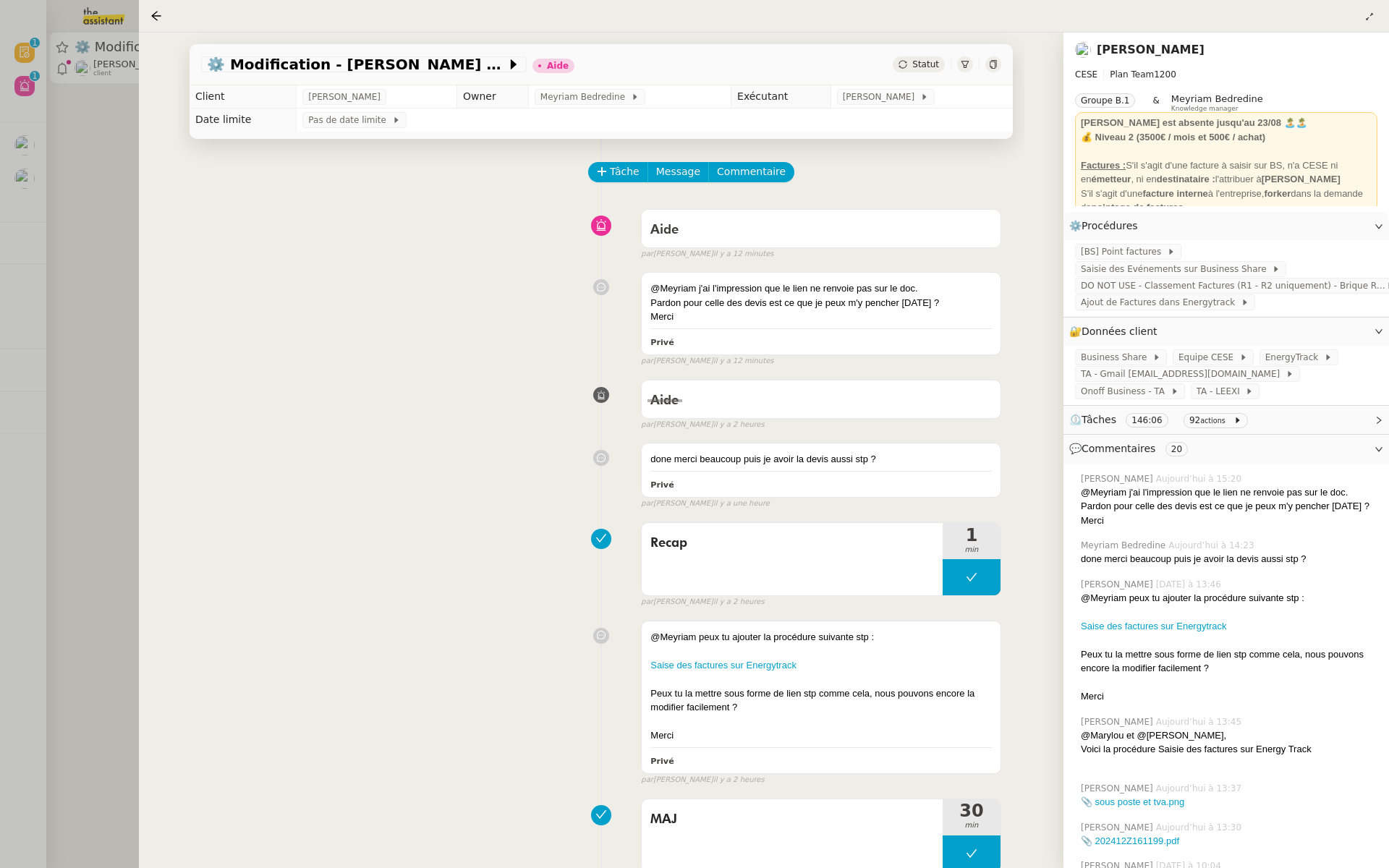
click at [124, 128] on div at bounding box center [694, 434] width 1389 height 868
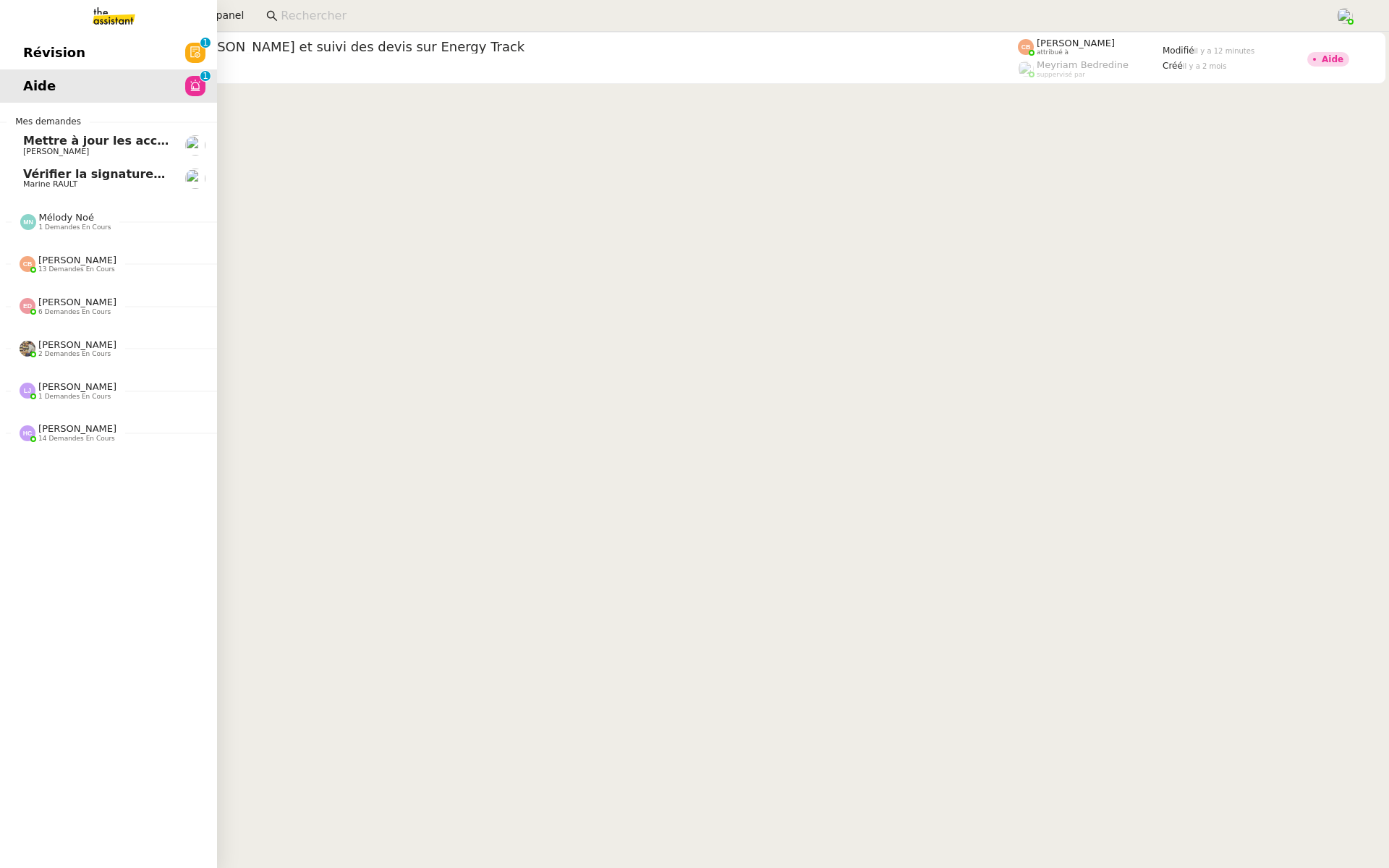
click at [98, 48] on link "Révision 0 1 2 3 4 5 6 7 8 9" at bounding box center [108, 53] width 217 height 34
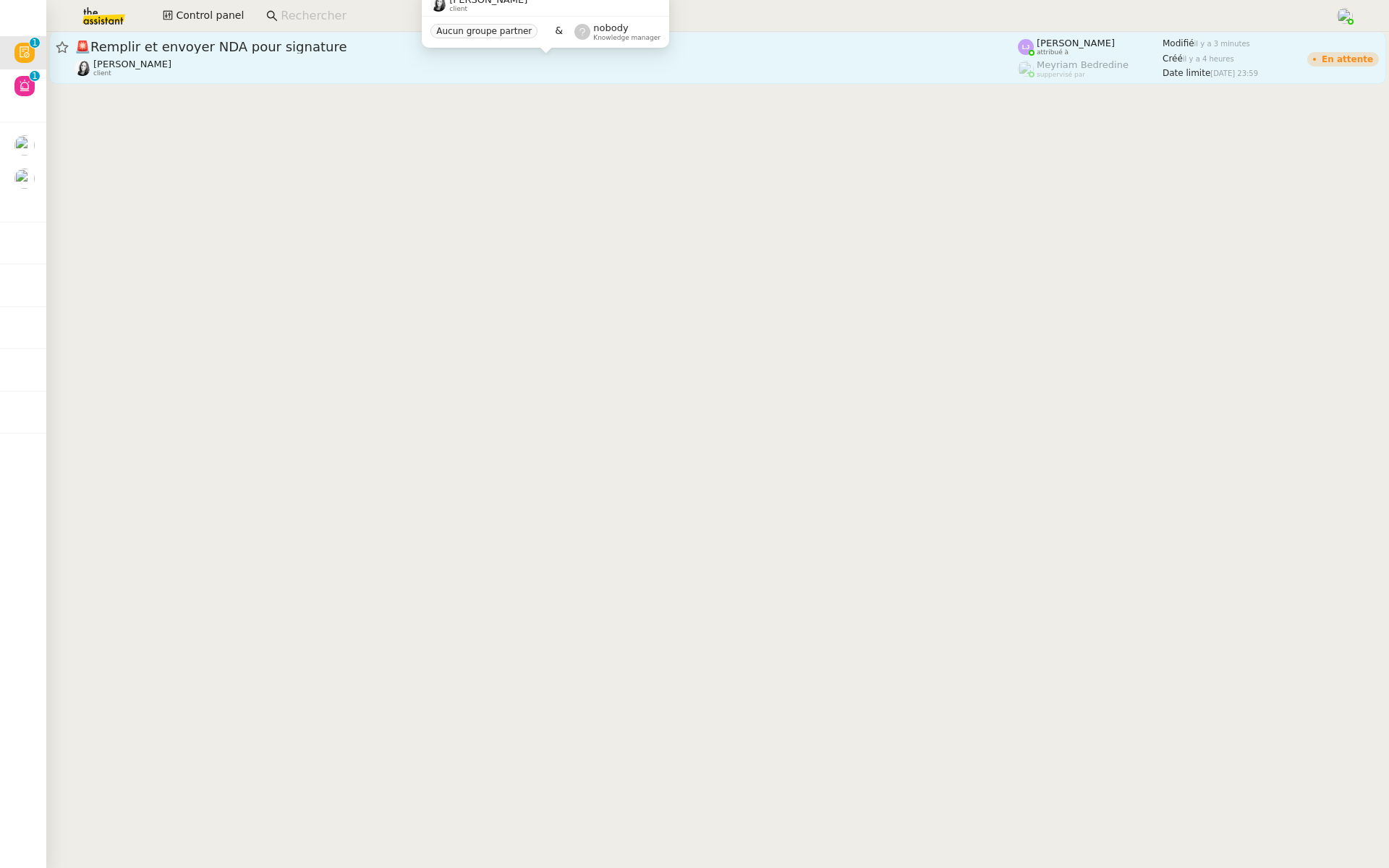
click at [341, 58] on div "[PERSON_NAME] client" at bounding box center [546, 67] width 943 height 19
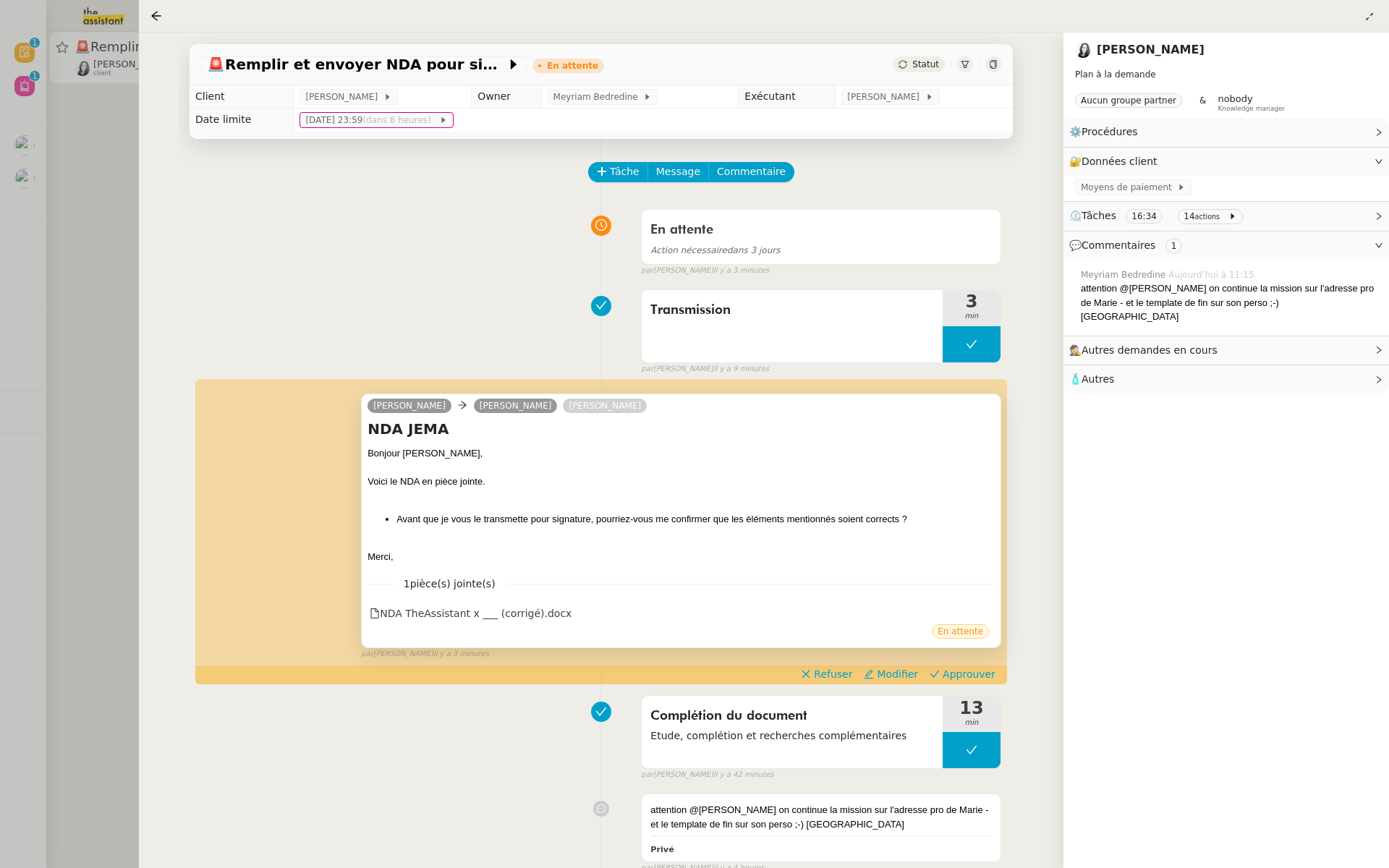
scroll to position [175, 0]
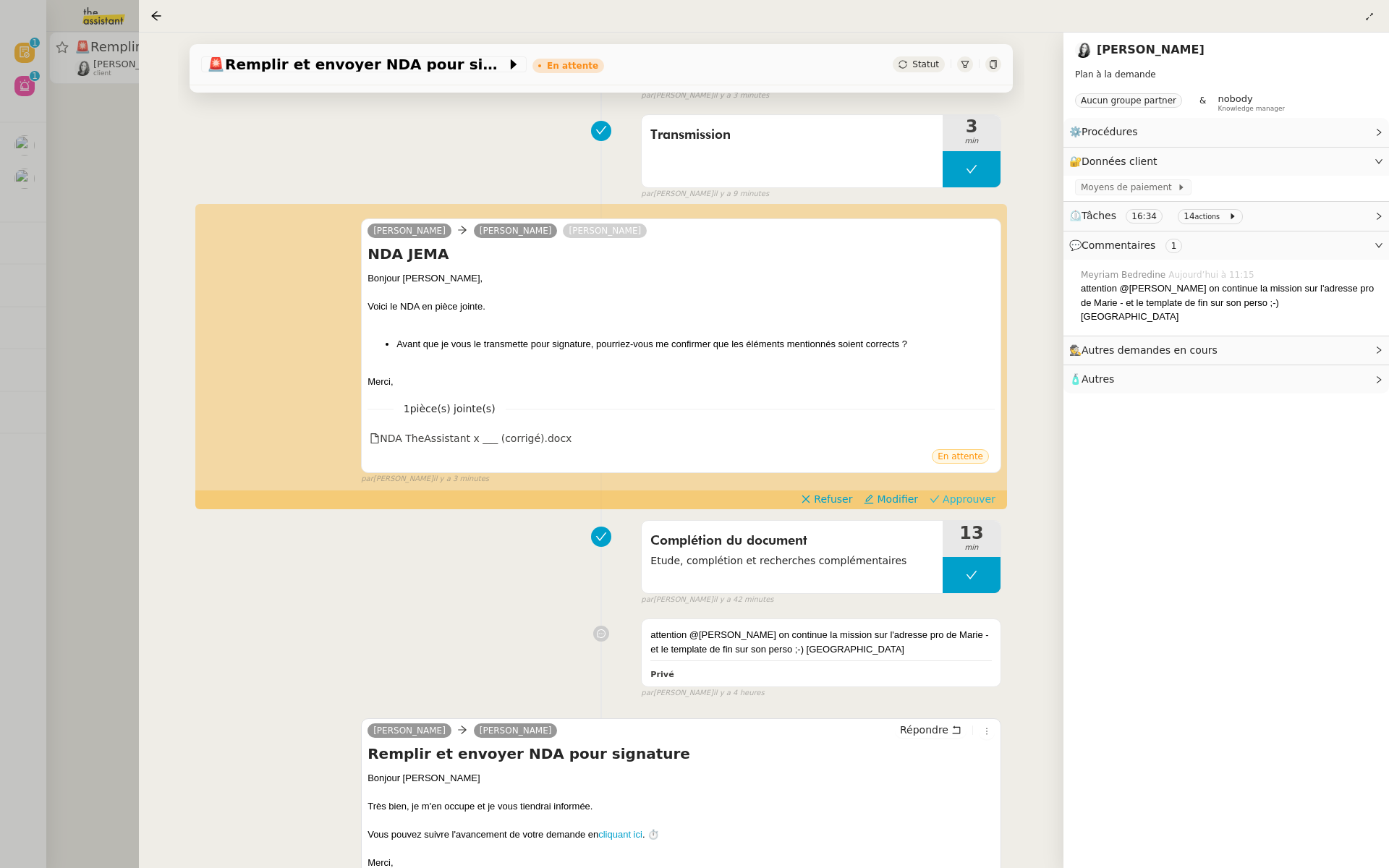
click at [986, 497] on span "Approuver" at bounding box center [969, 499] width 53 height 15
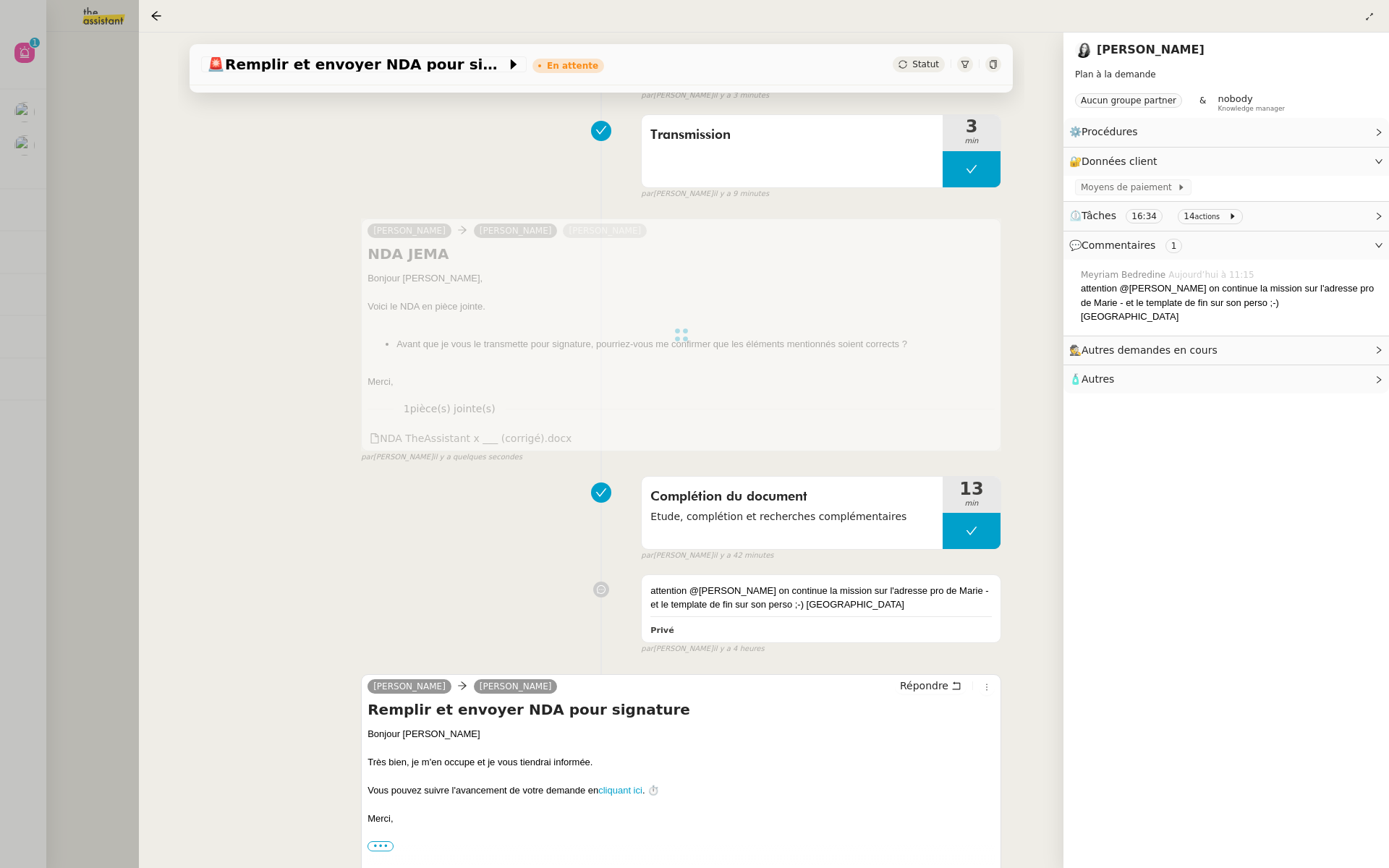
click at [21, 350] on div at bounding box center [694, 434] width 1389 height 868
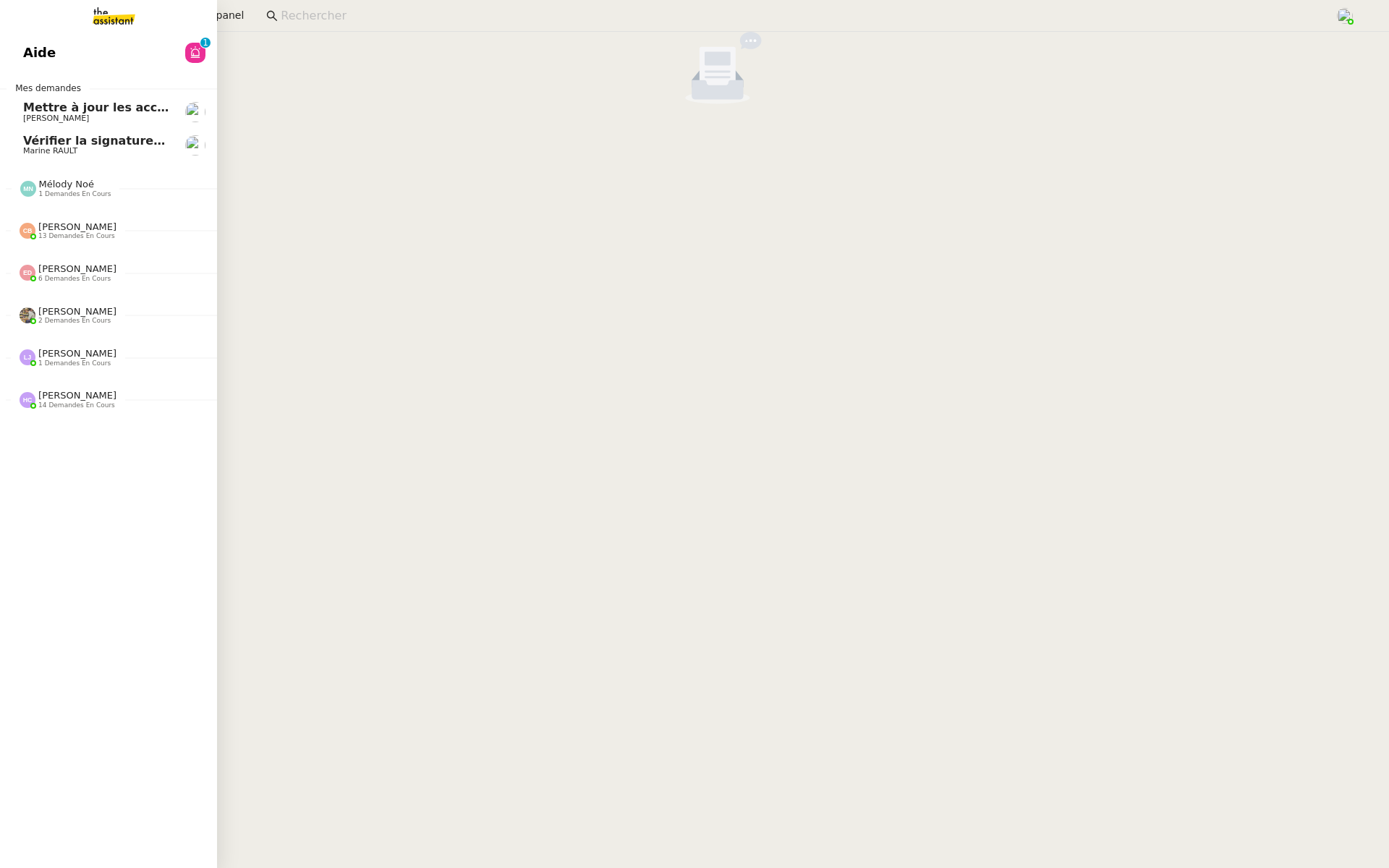
click at [44, 48] on span "Aide" at bounding box center [39, 53] width 33 height 22
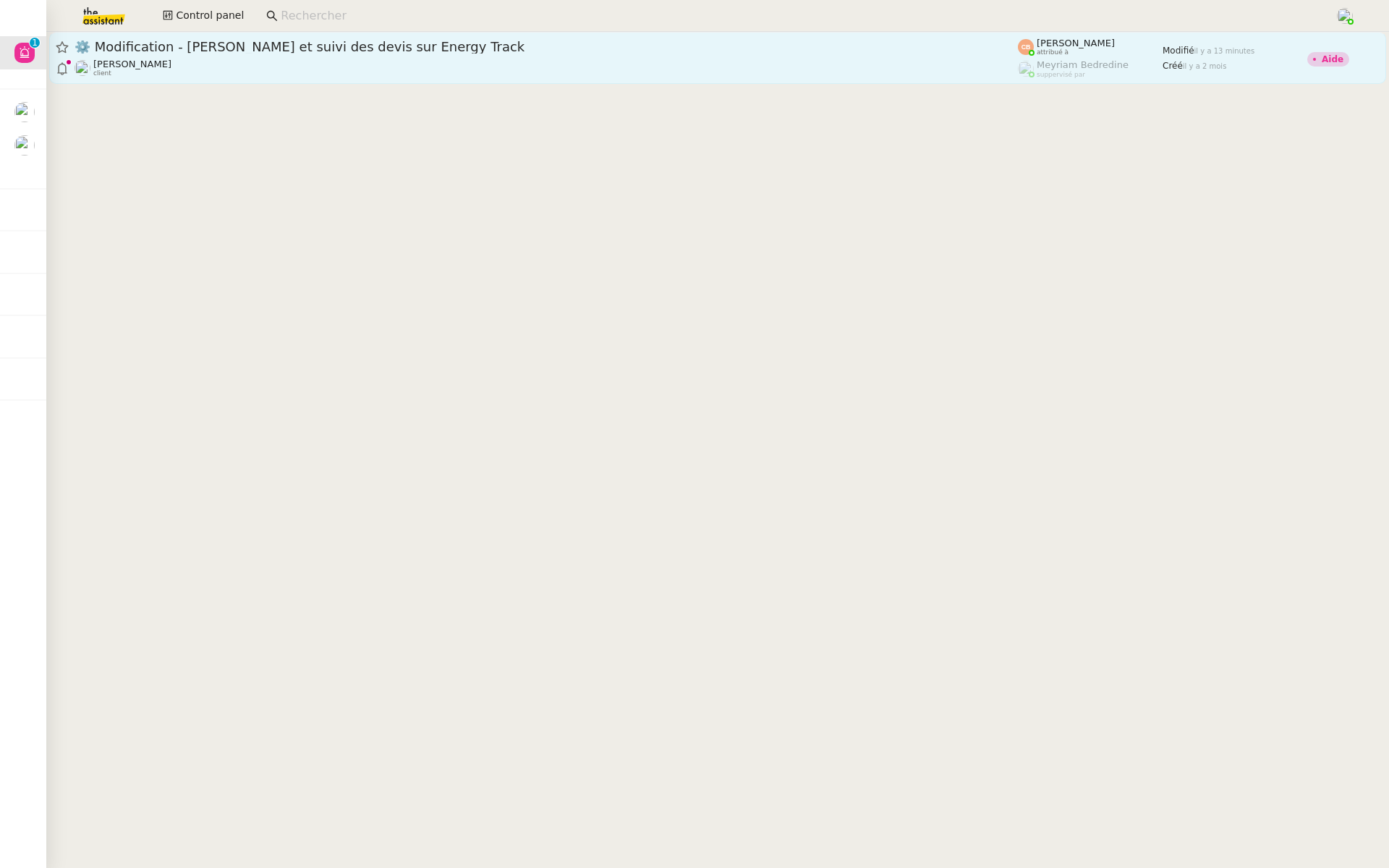
click at [373, 41] on span "⚙️ Modification - [PERSON_NAME] et suivi des devis sur Energy Track" at bounding box center [546, 46] width 943 height 13
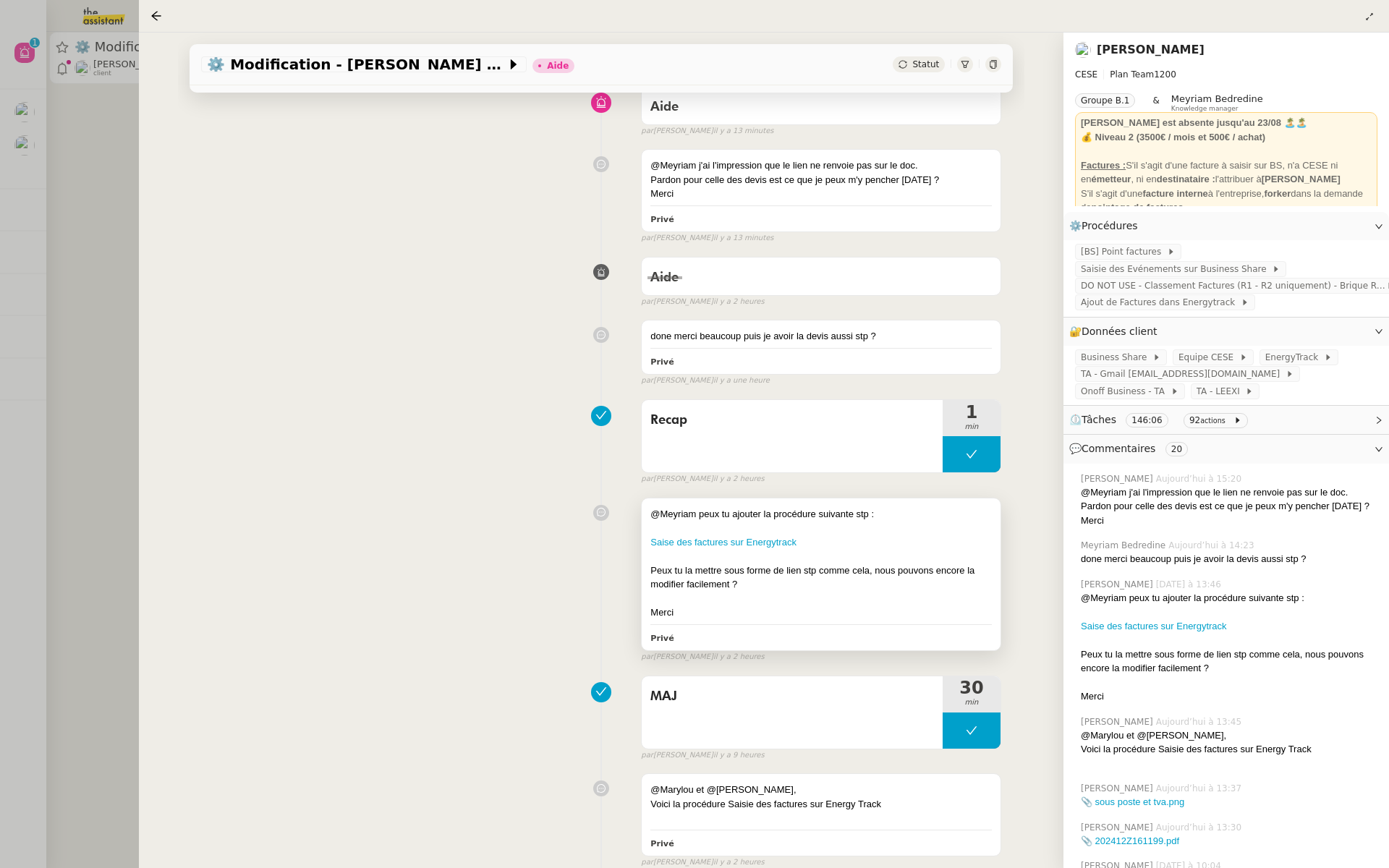
scroll to position [139, 0]
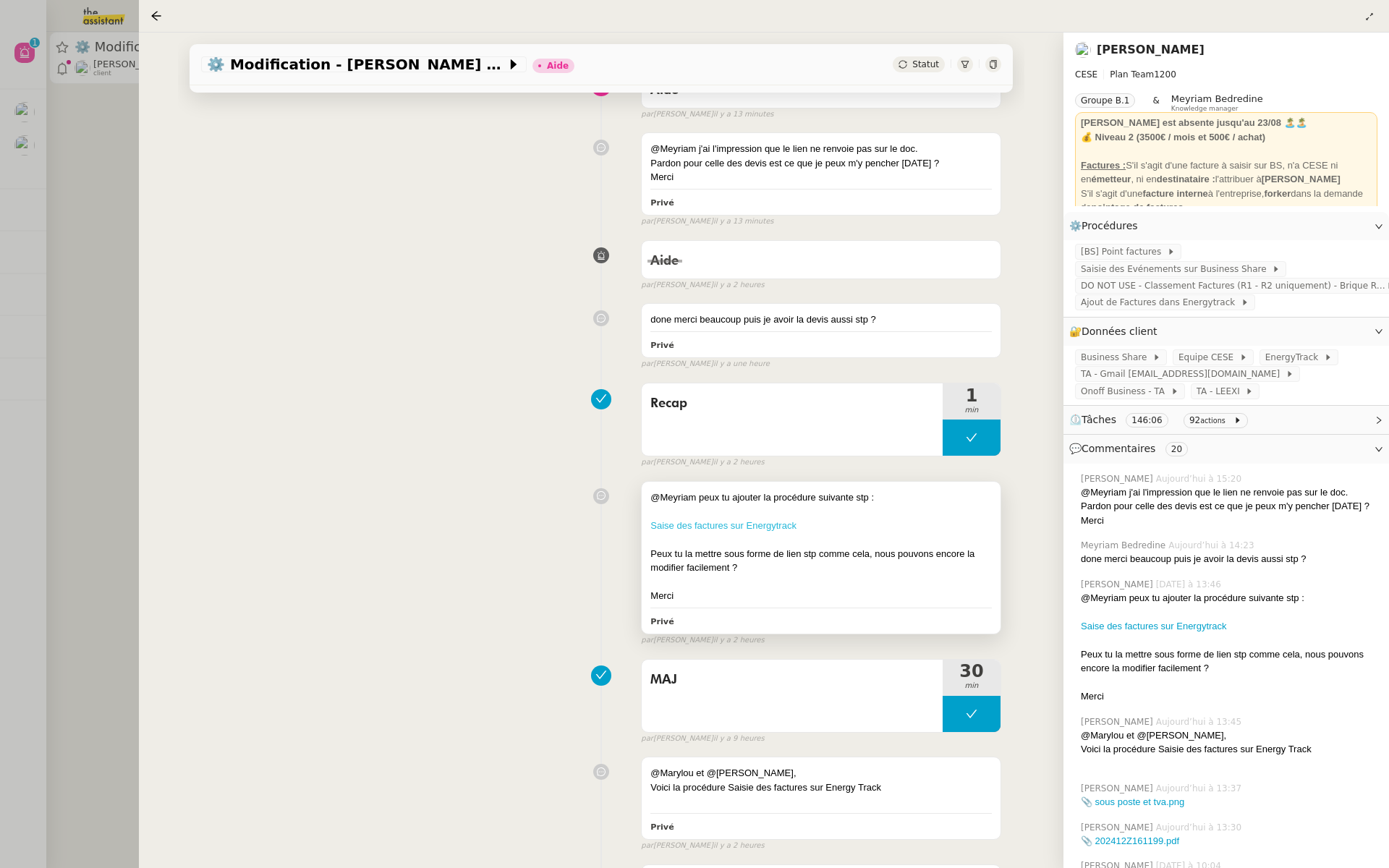
click at [757, 522] on link "Saise des factures sur Energytrack" at bounding box center [723, 526] width 146 height 11
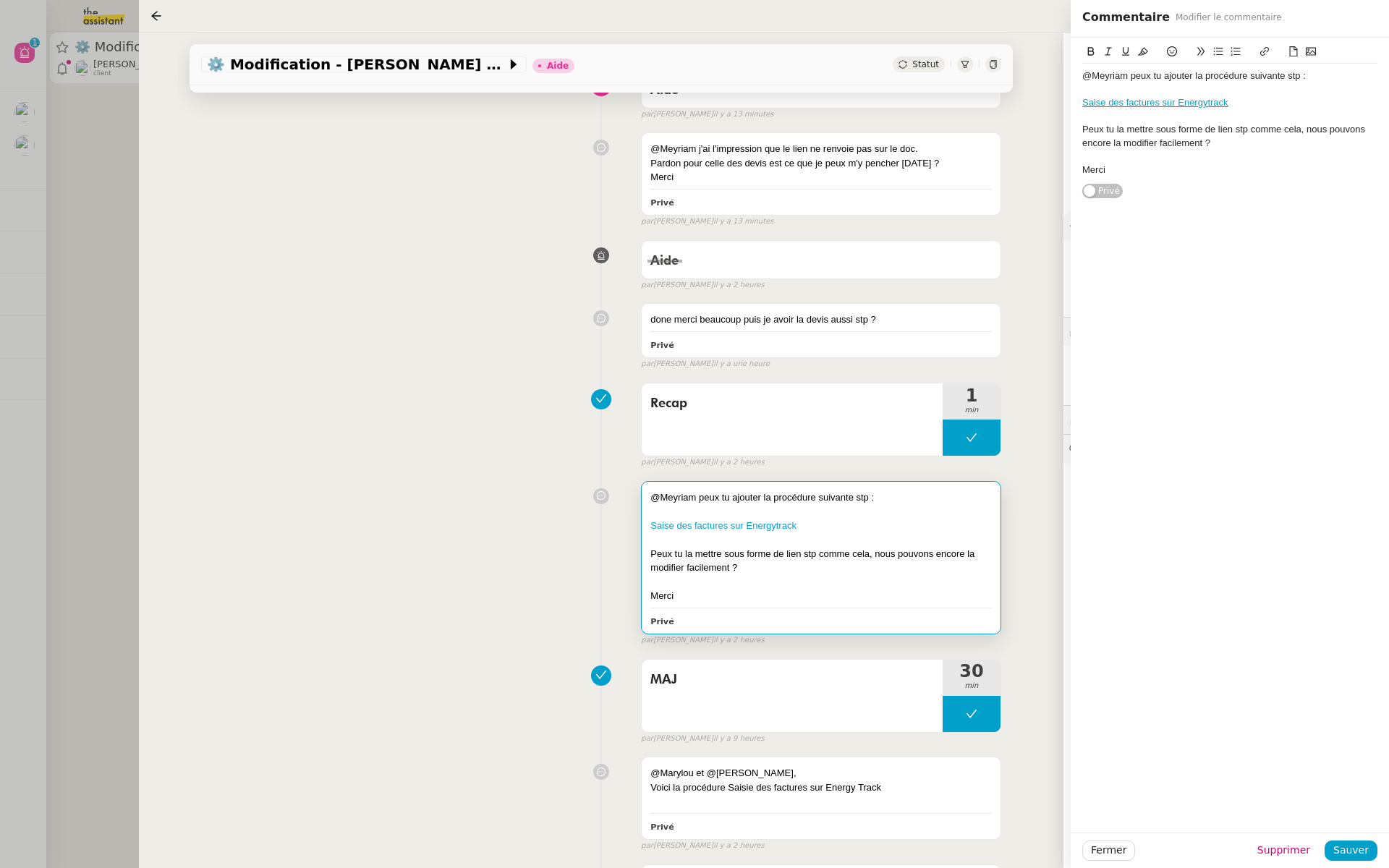
click at [412, 455] on div "Recap 1 min false par [PERSON_NAME] il y a 2 heures" at bounding box center [601, 423] width 800 height 93
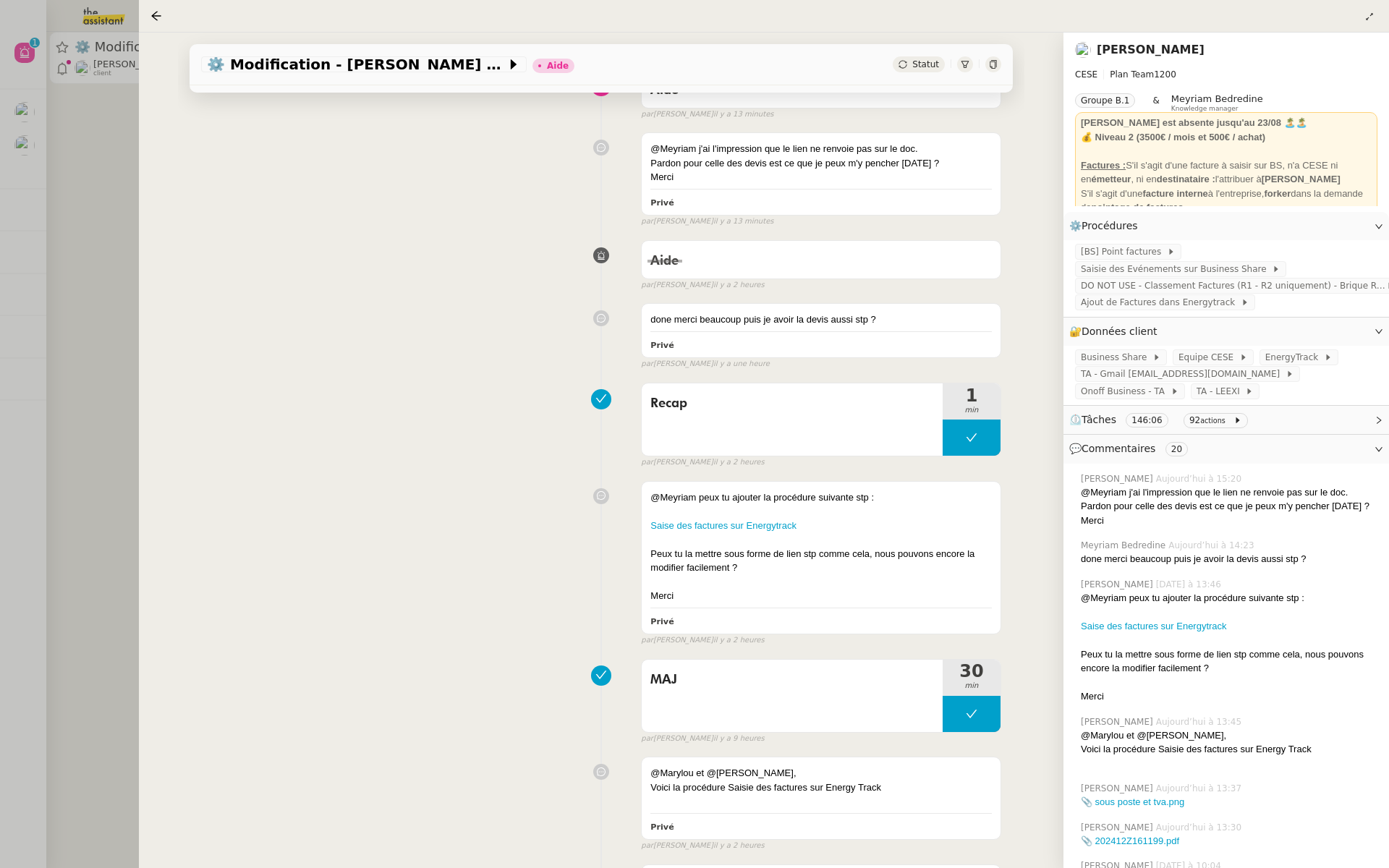
click at [1160, 56] on link "[PERSON_NAME]" at bounding box center [1150, 49] width 107 height 14
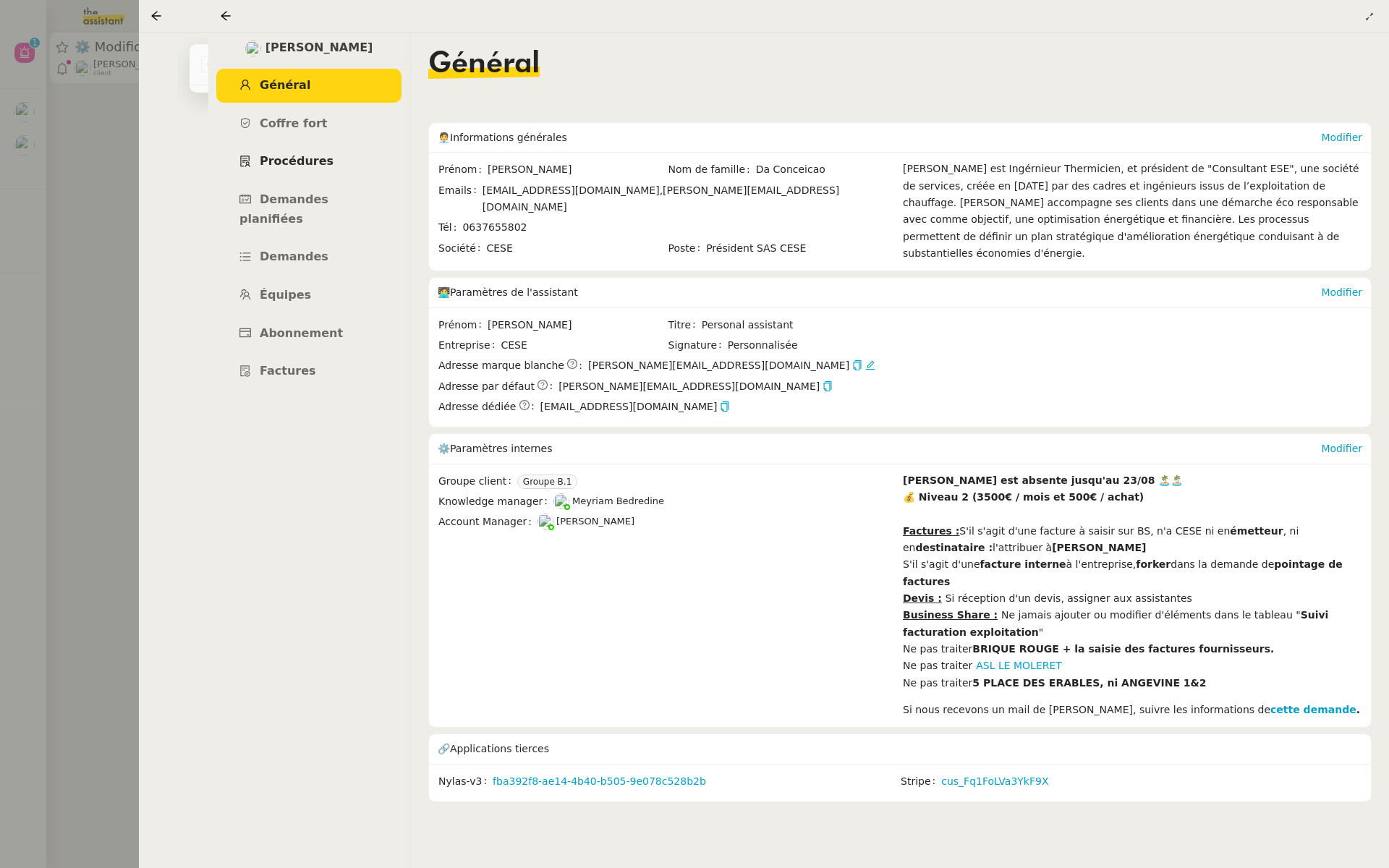
click at [271, 154] on link "Procédures" at bounding box center [308, 161] width 185 height 34
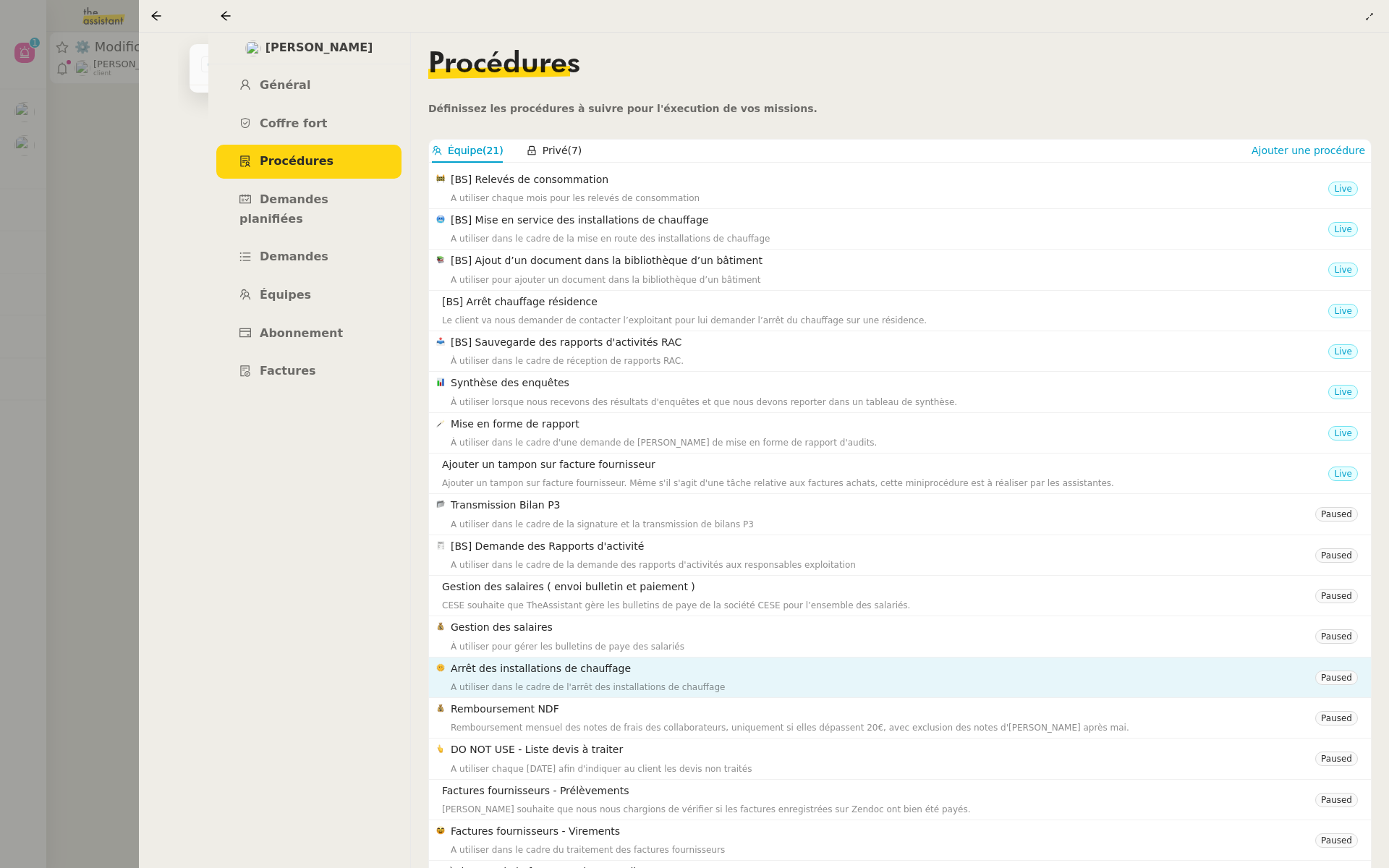
scroll to position [165, 0]
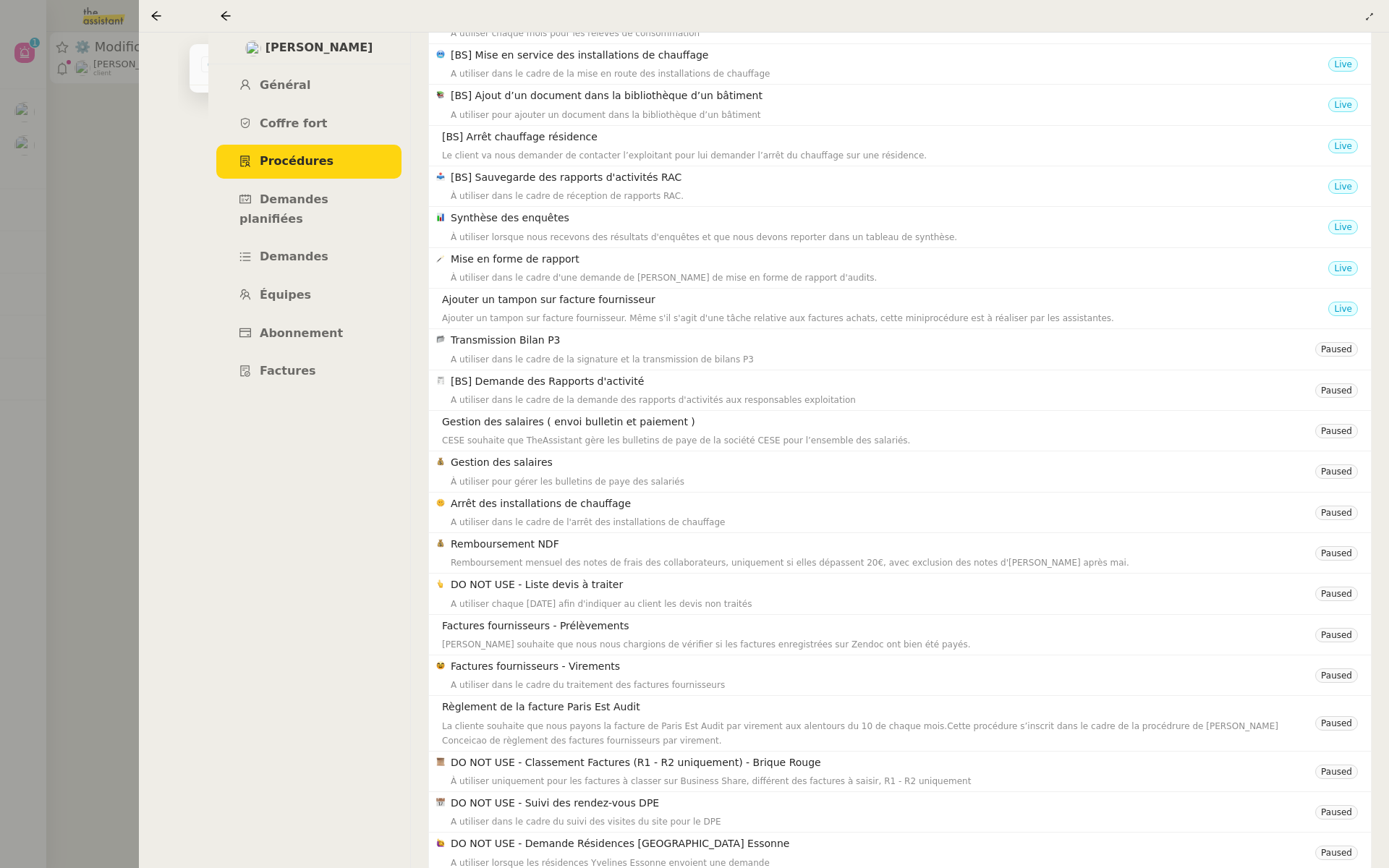
click at [15, 385] on div at bounding box center [694, 434] width 1389 height 868
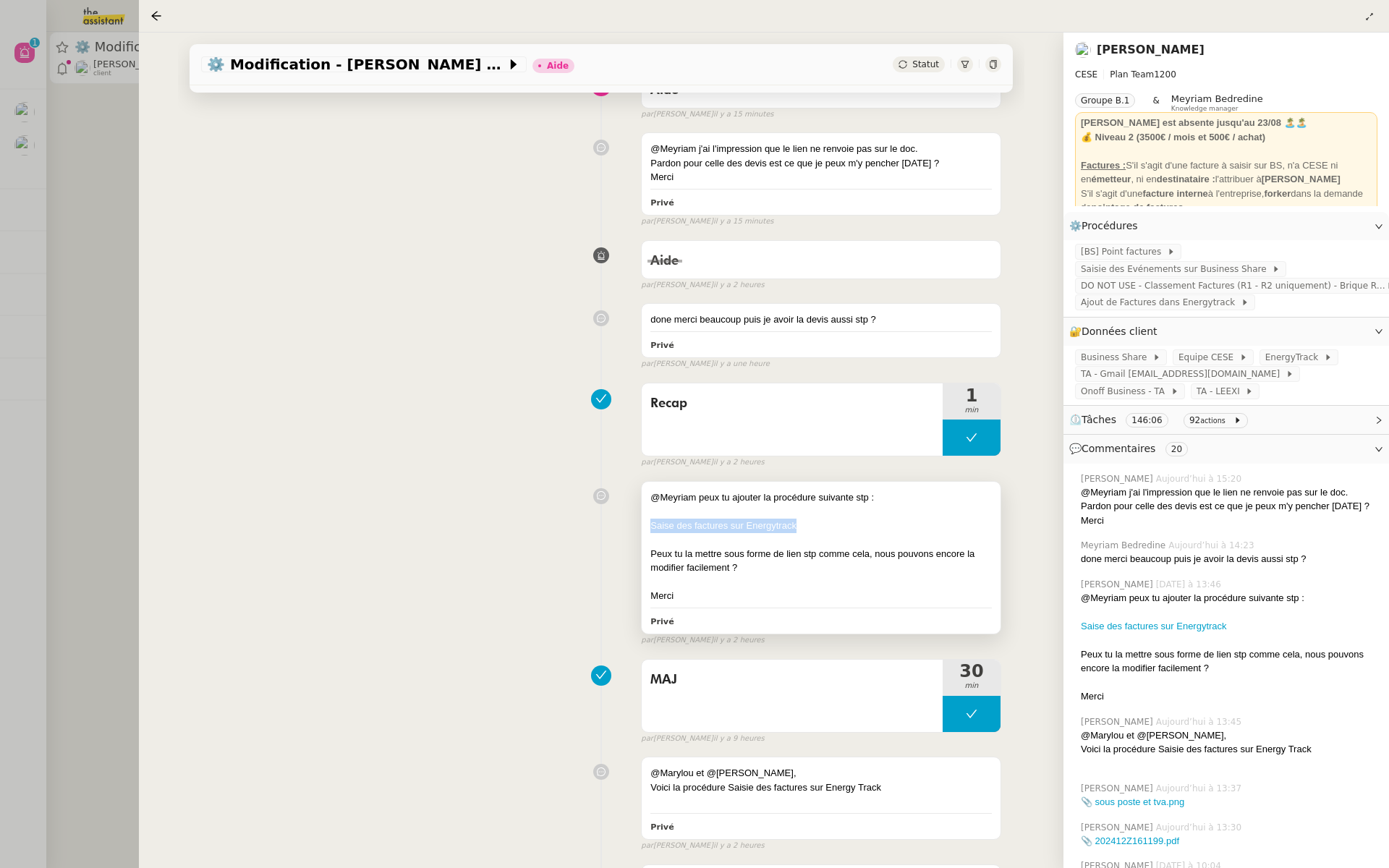
drag, startPoint x: 814, startPoint y: 518, endPoint x: 642, endPoint y: 526, distance: 172.2
click at [642, 526] on div "@Meyriam peux tu ajouter la procédure suivante stp : Saise des factures sur Ene…" at bounding box center [821, 557] width 359 height 152
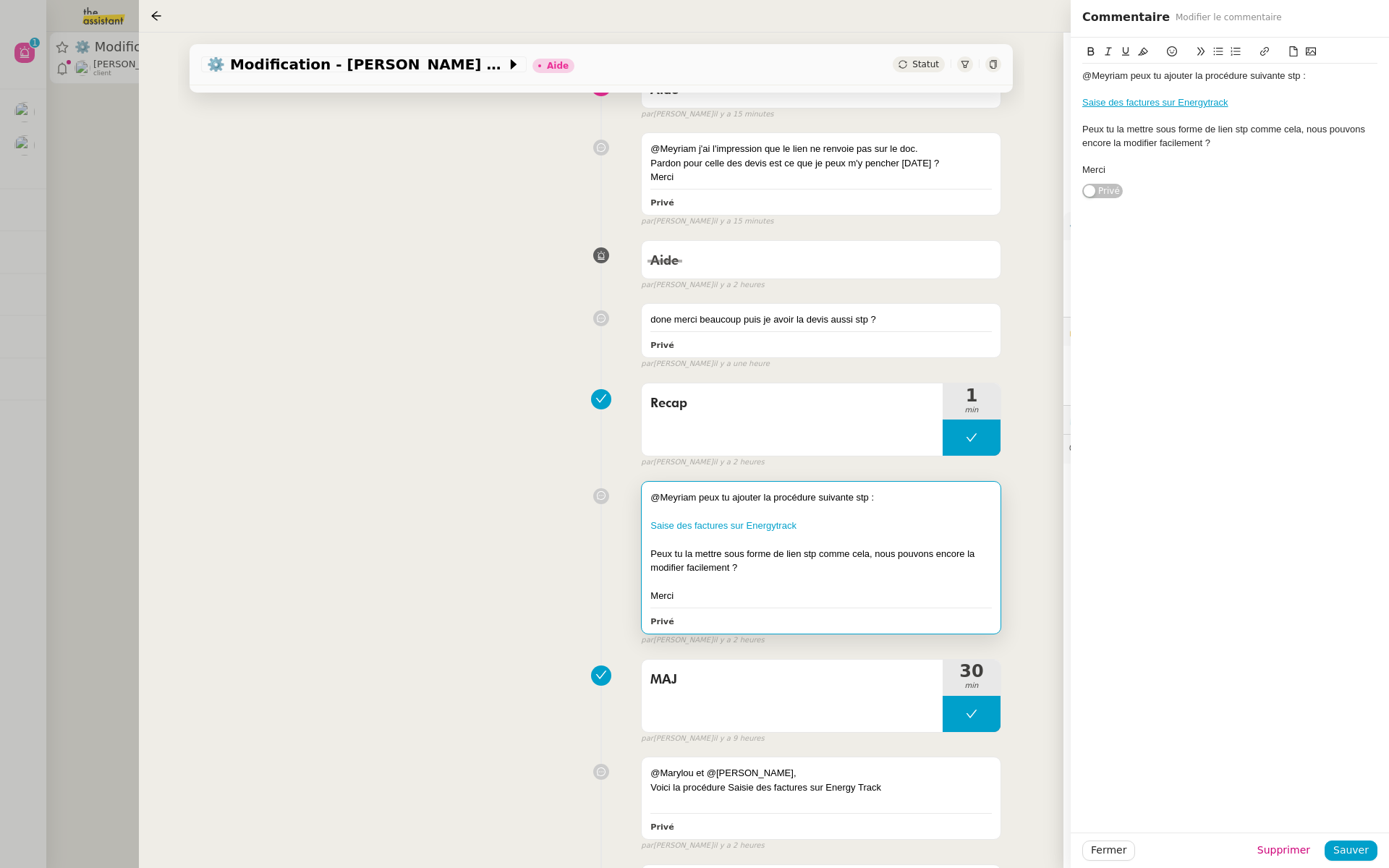
click at [418, 443] on div "Recap 1 min false par Coralie B. il y a 2 heures" at bounding box center [601, 423] width 800 height 93
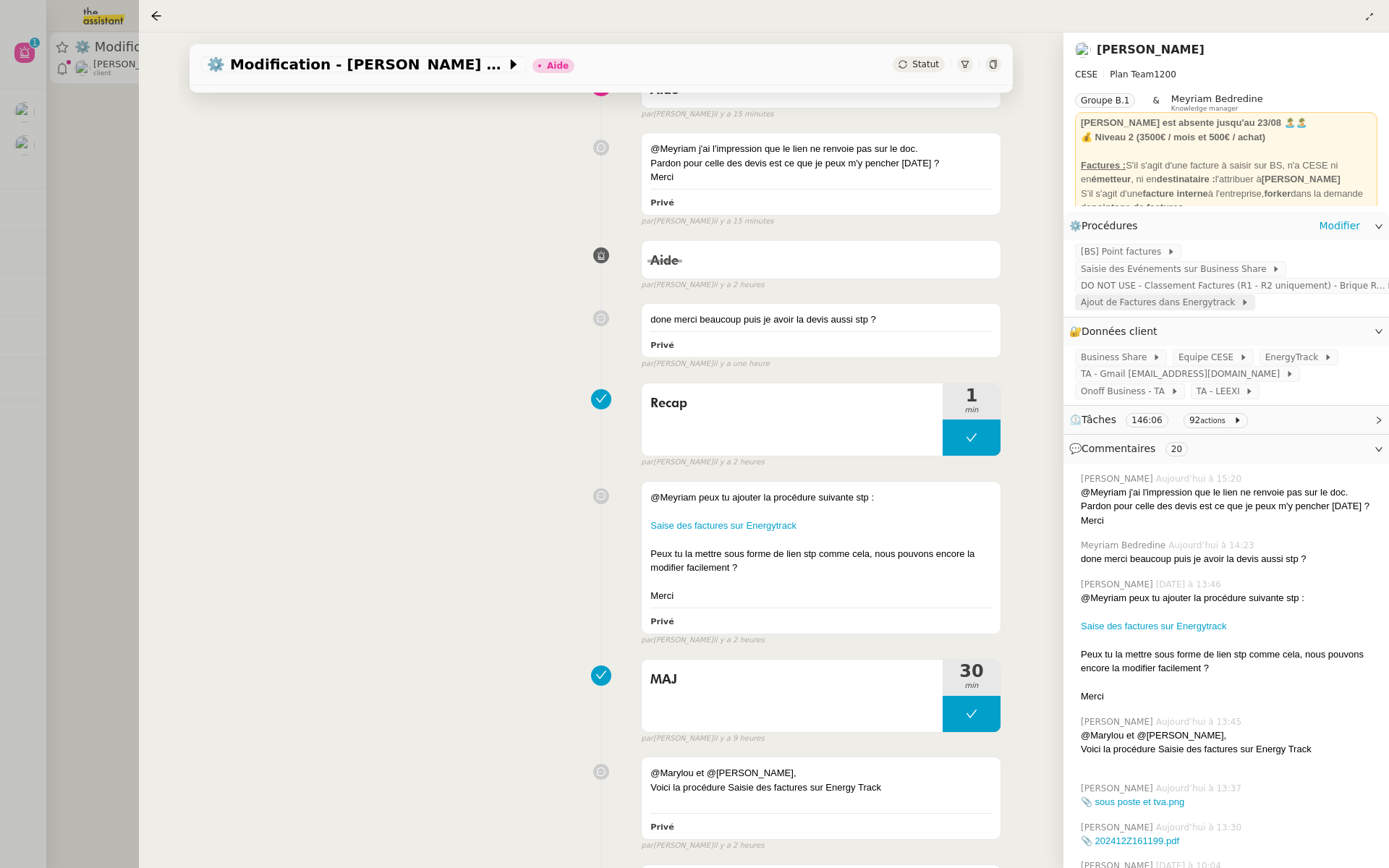
click at [1169, 300] on span "Ajout de Factures dans Energytrack" at bounding box center [1159, 302] width 159 height 15
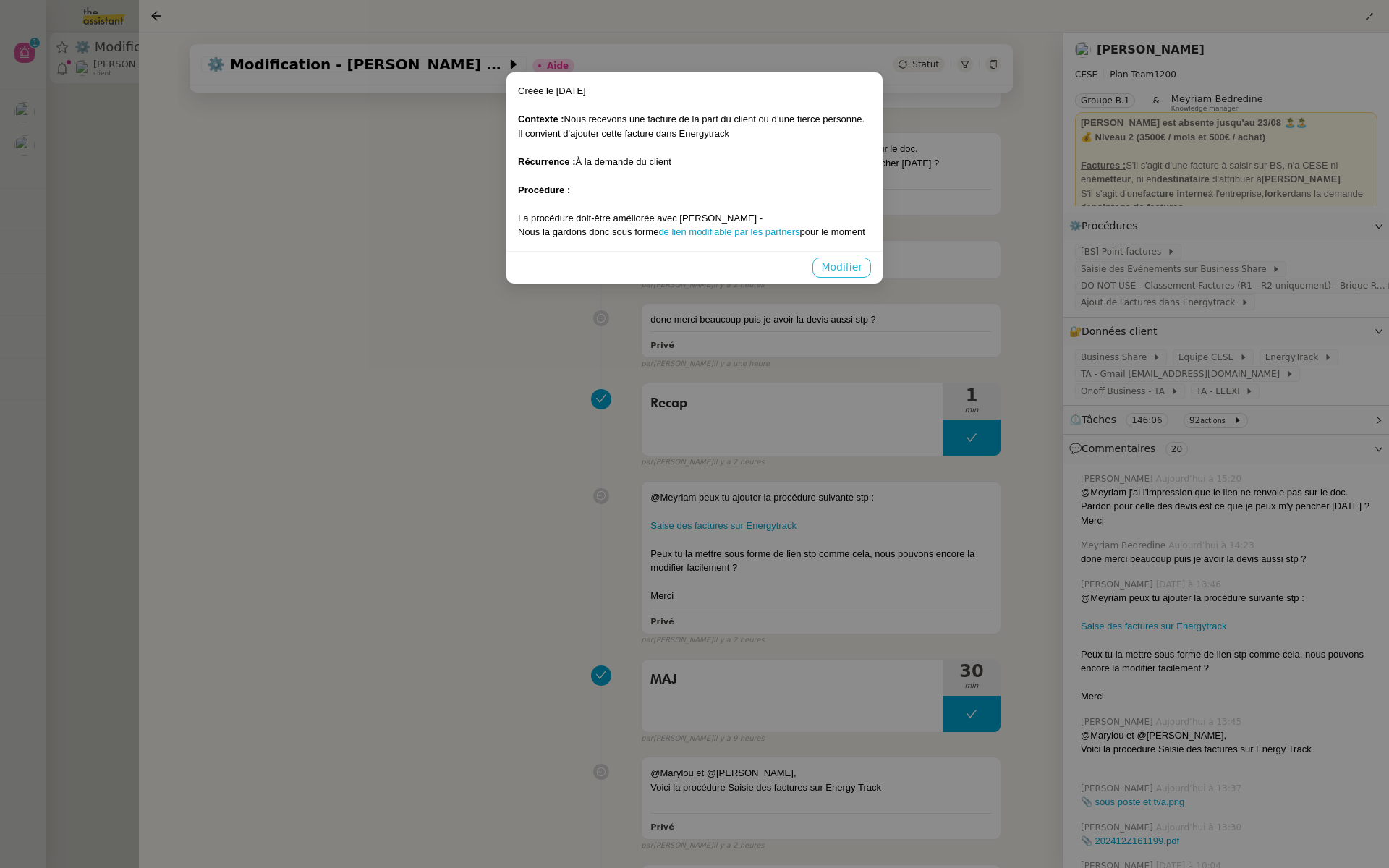
click at [844, 263] on span "Modifier" at bounding box center [841, 267] width 41 height 16
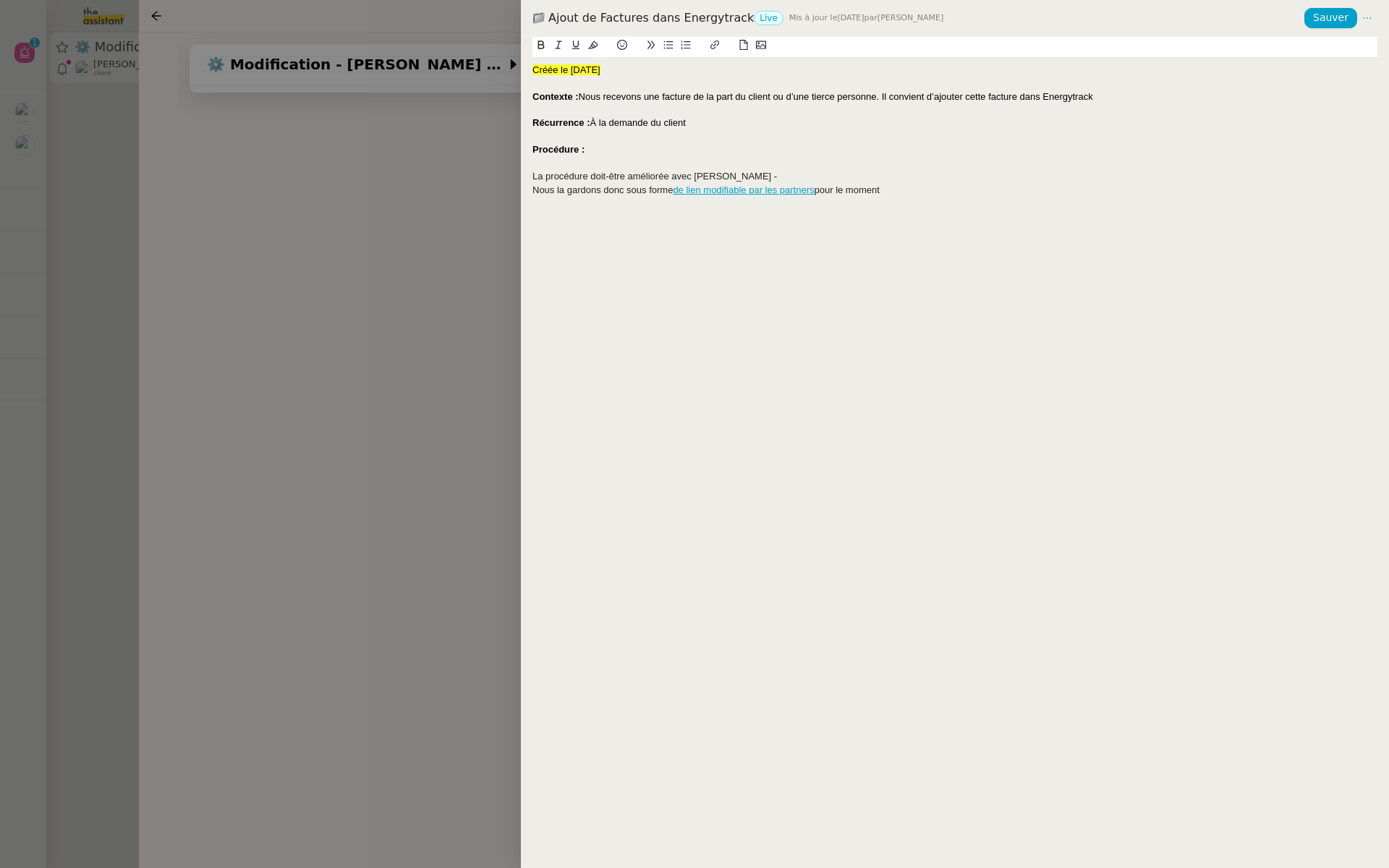
click at [795, 188] on link "de lien modifiable par les partners" at bounding box center [742, 189] width 141 height 11
click at [760, 215] on link "https://docs.google.com/document/d/1NrZokZom3pY-xJS7Mp-zvPLqgex7qxA2qIN9i5zZwSo…" at bounding box center [710, 216] width 99 height 19
click at [346, 348] on div at bounding box center [694, 434] width 1389 height 868
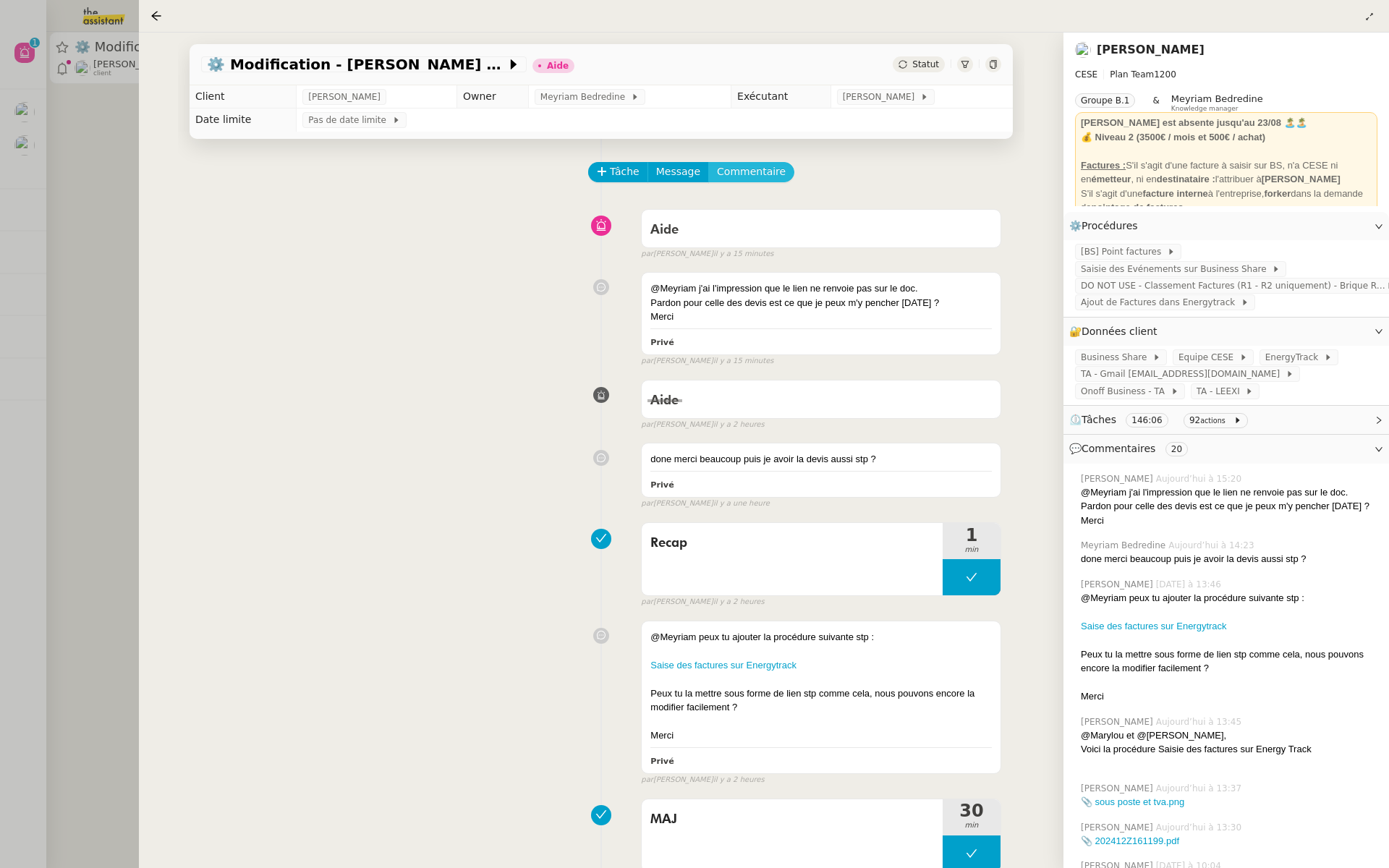
click at [759, 171] on span "Commentaire" at bounding box center [751, 171] width 68 height 16
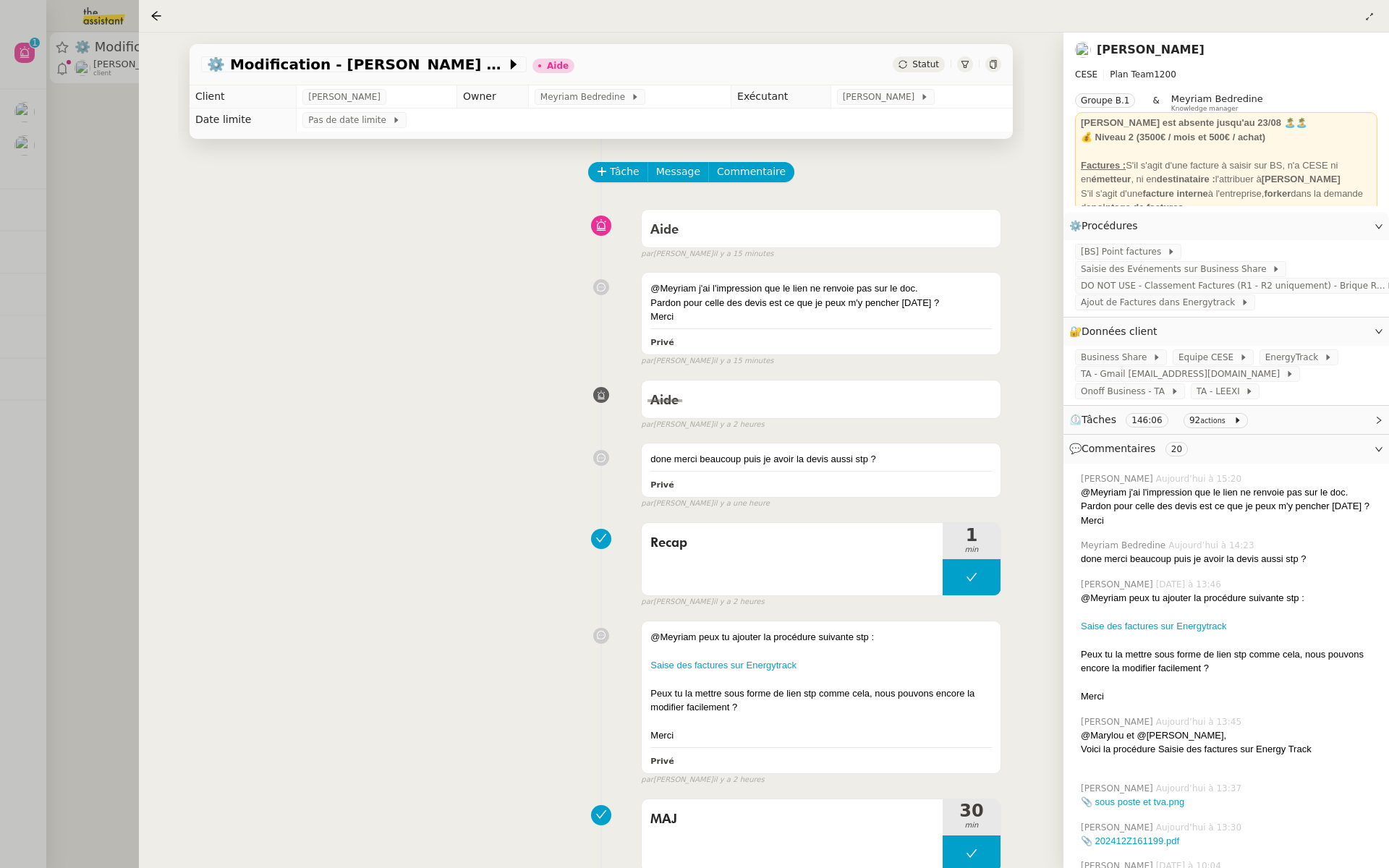
click at [1126, 47] on link "[PERSON_NAME]" at bounding box center [1150, 49] width 107 height 14
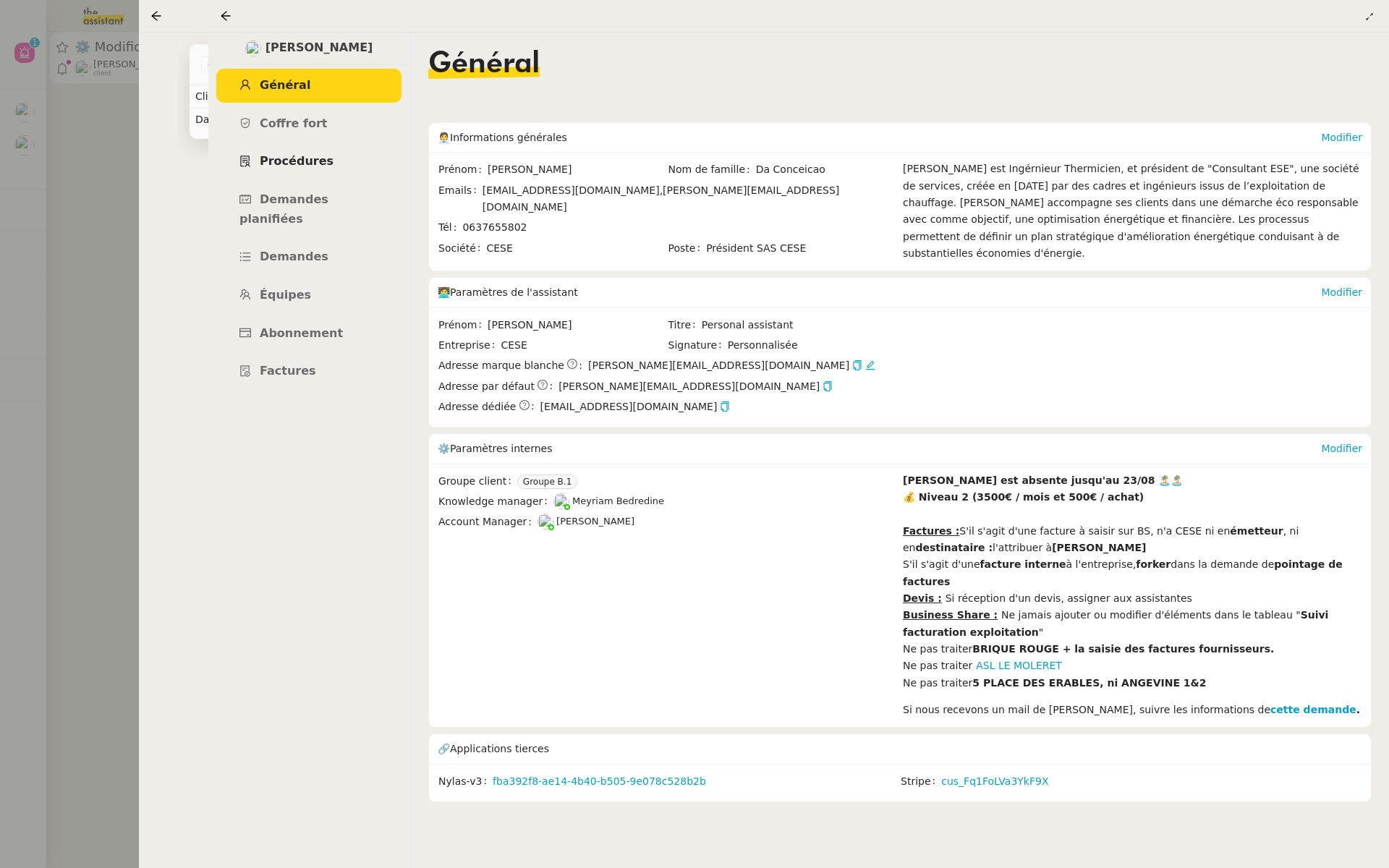
click at [290, 157] on span "Procédures" at bounding box center [296, 160] width 74 height 14
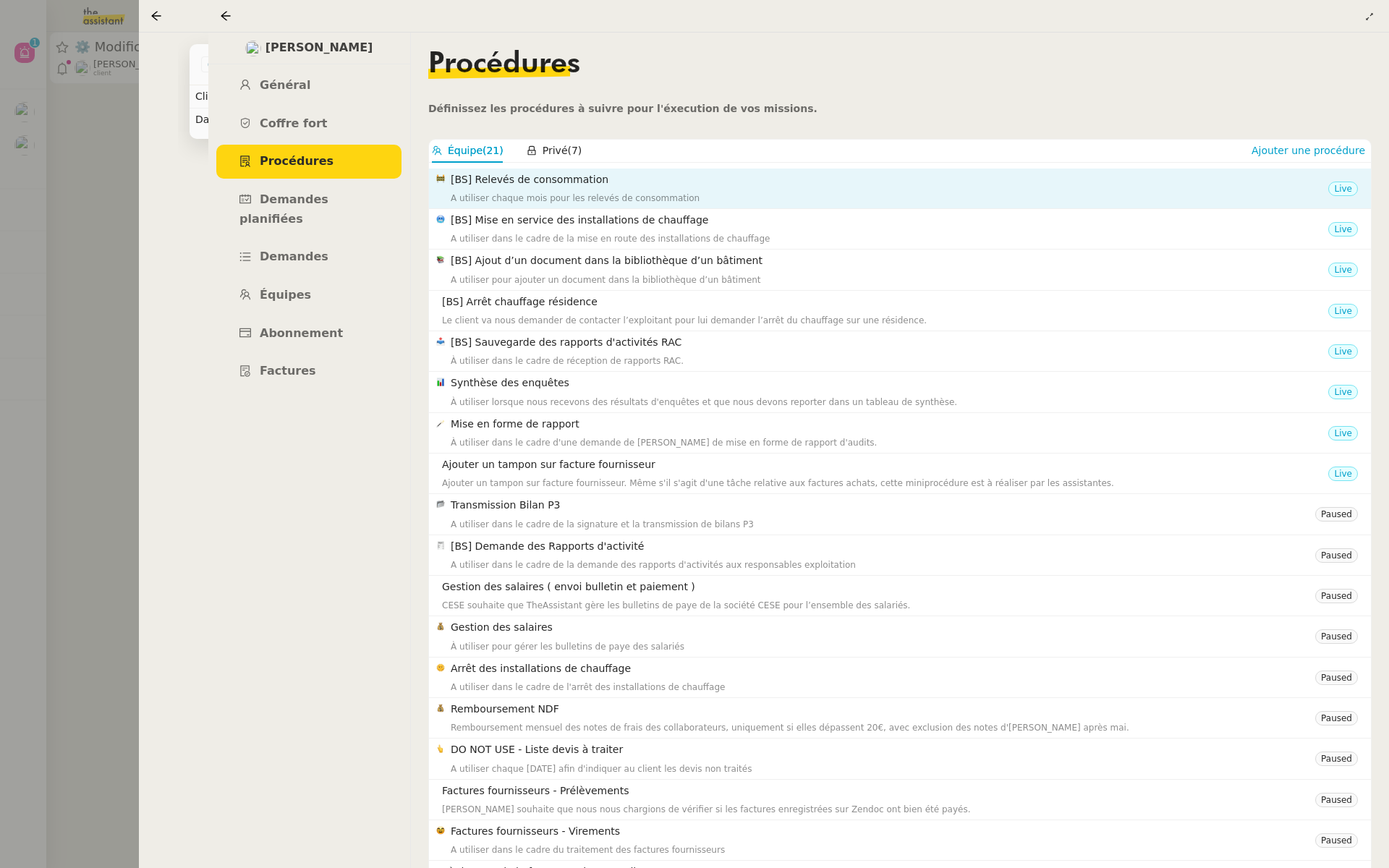
click at [716, 178] on h4 "[BS] Relevés de consommation" at bounding box center [889, 179] width 877 height 16
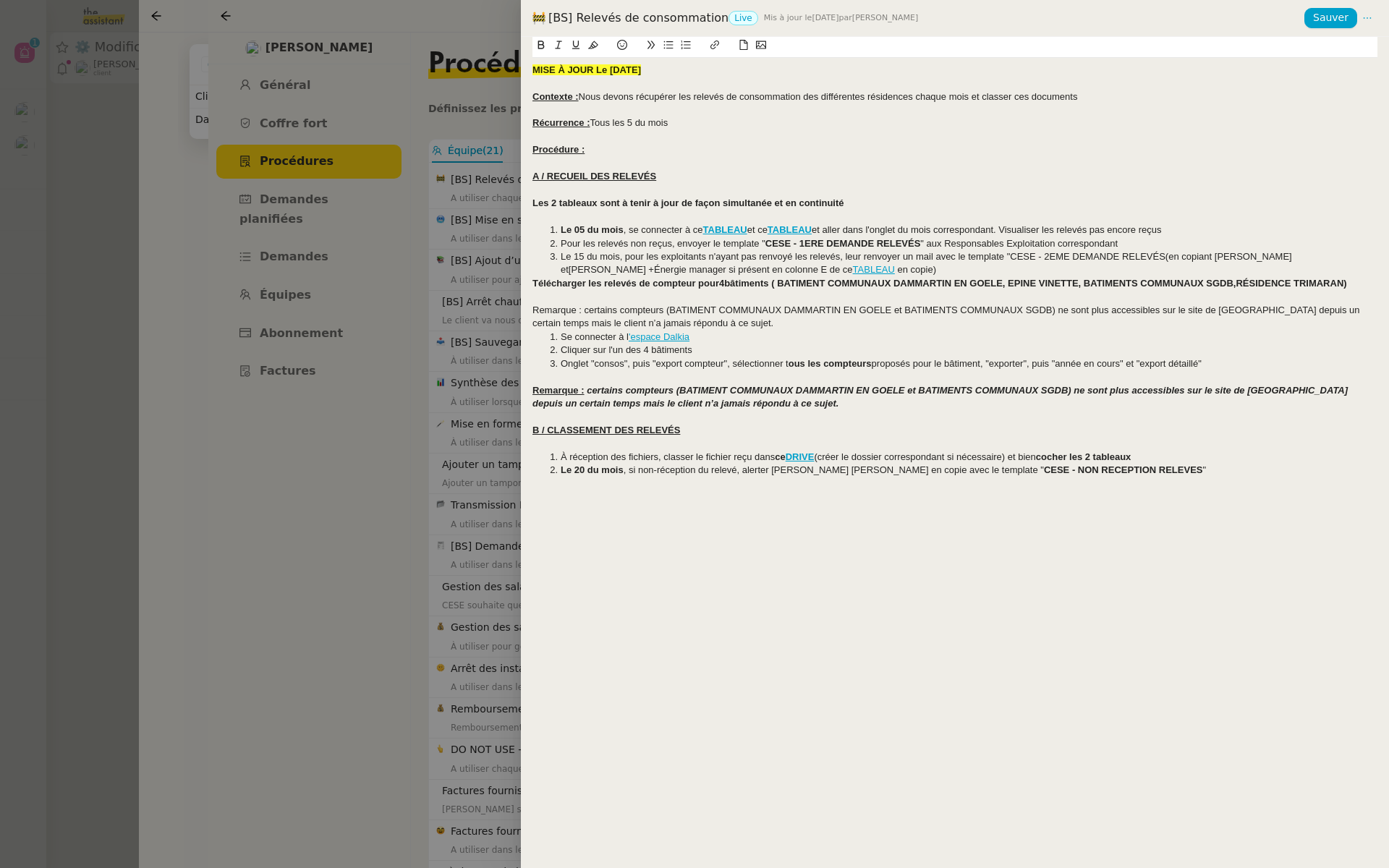
click at [409, 240] on div at bounding box center [694, 434] width 1389 height 868
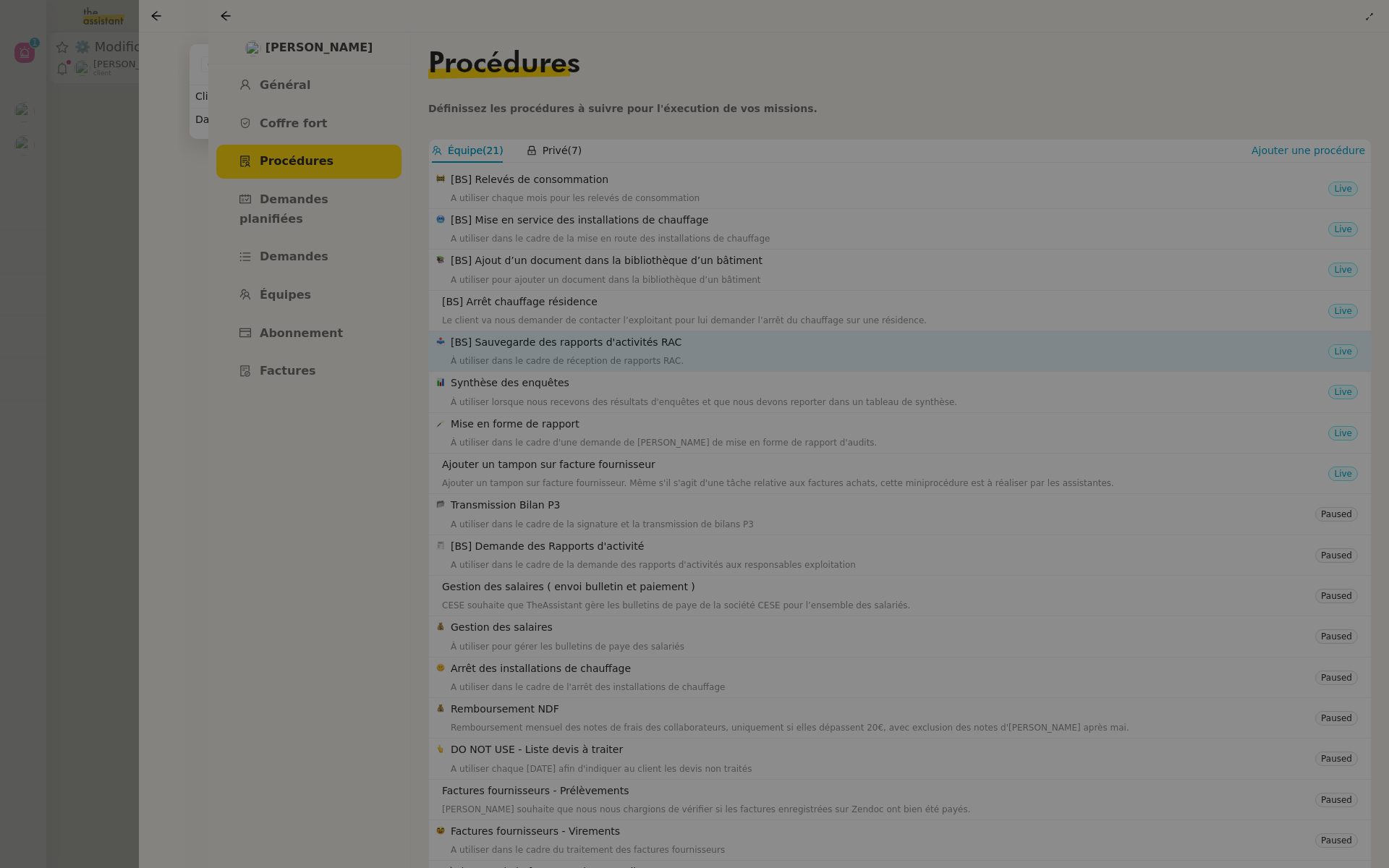
scroll to position [135, 0]
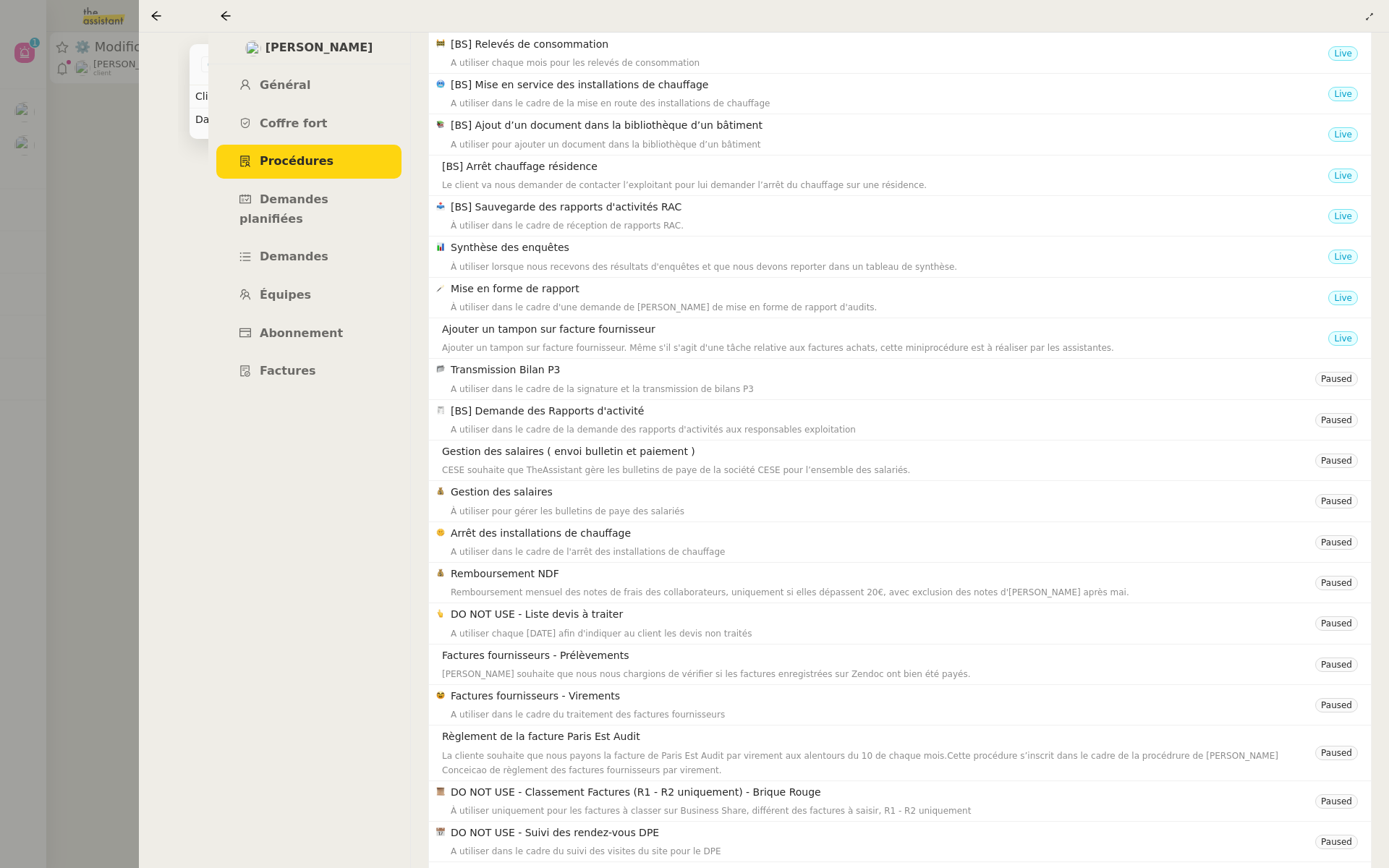
click at [123, 328] on div at bounding box center [694, 434] width 1389 height 868
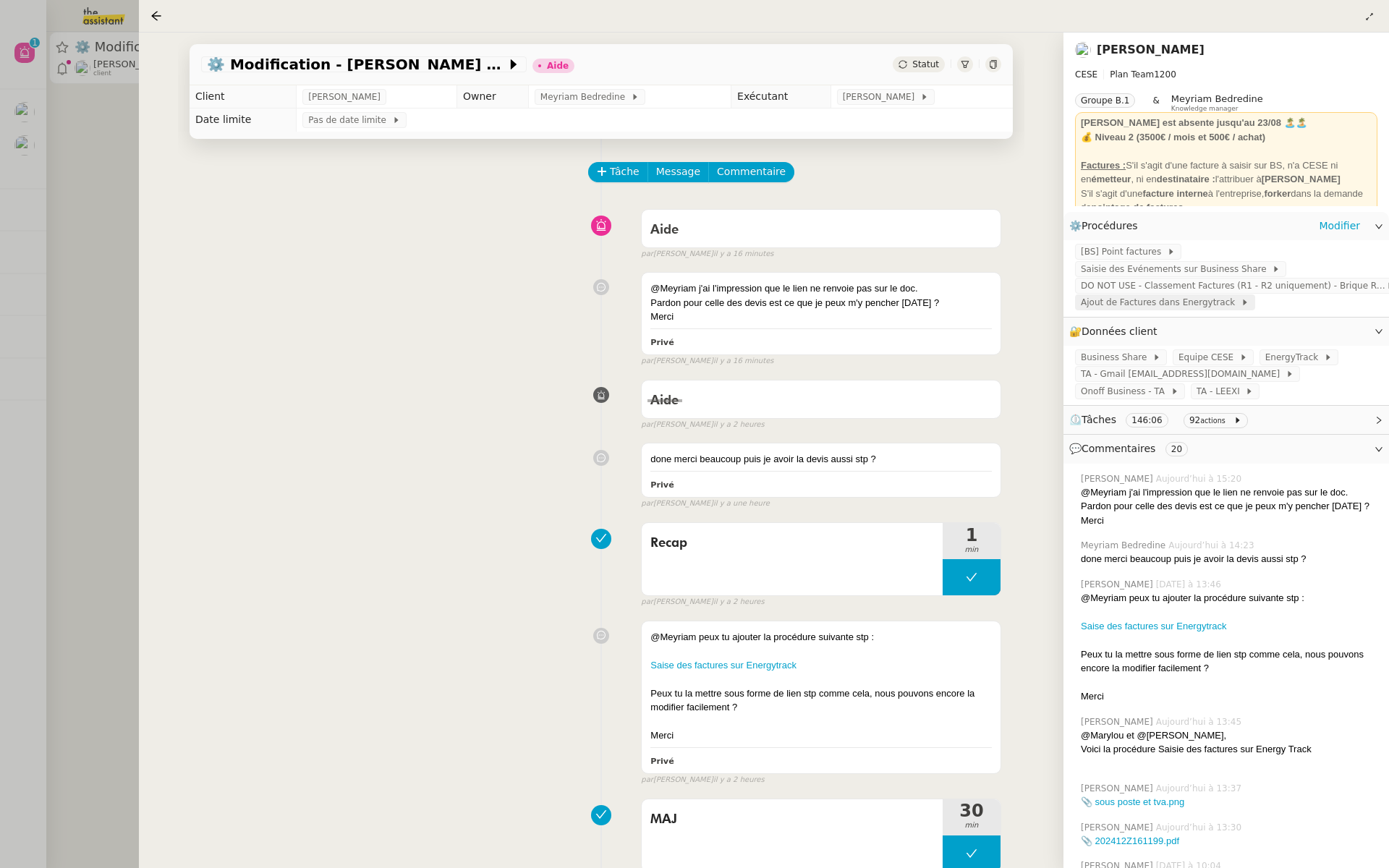
click at [1159, 307] on span "Ajout de Factures dans Energytrack" at bounding box center [1159, 302] width 159 height 15
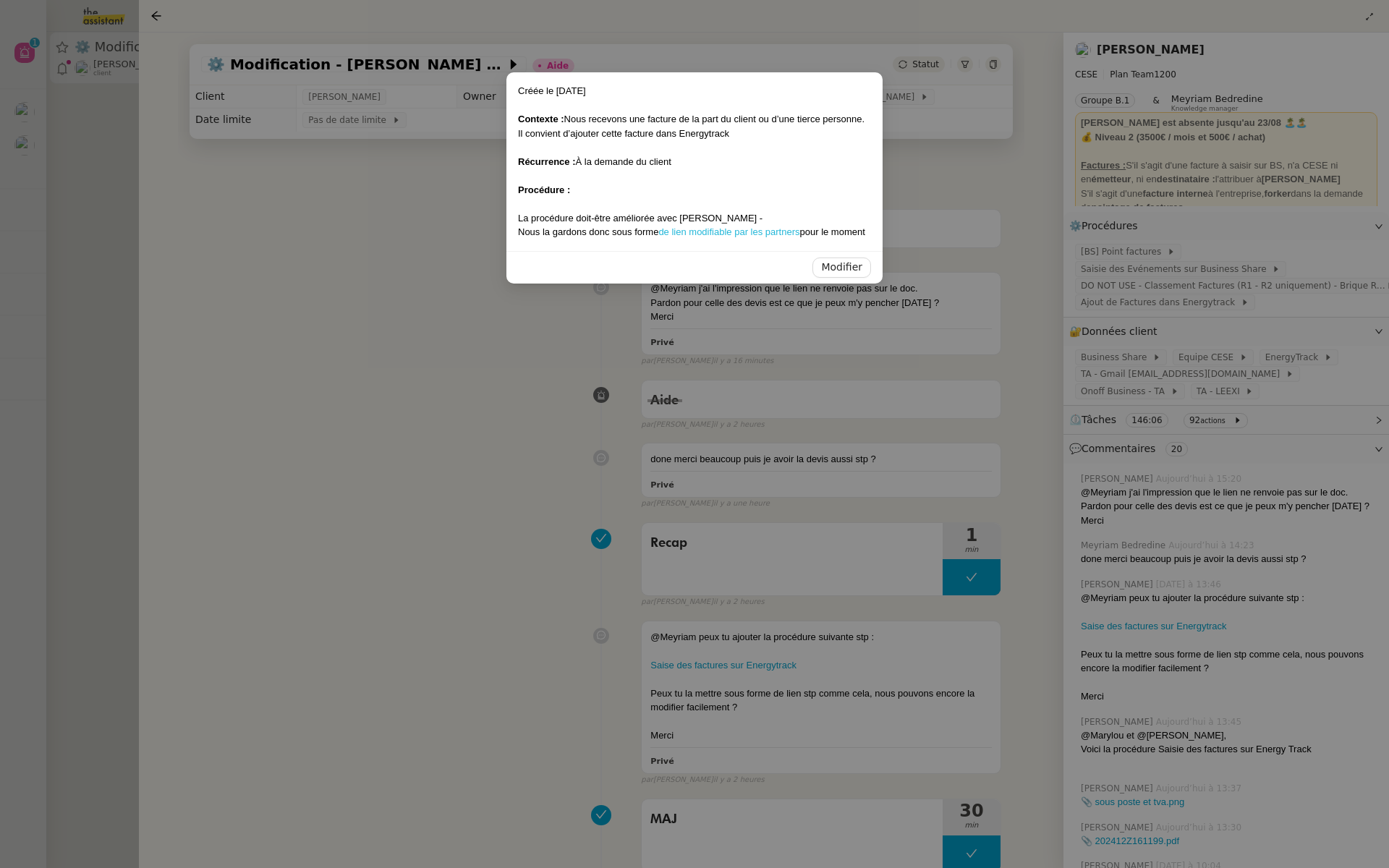
click at [740, 233] on link "de lien modifiable par les partners" at bounding box center [729, 232] width 141 height 11
click at [831, 267] on span "Modifier" at bounding box center [841, 267] width 41 height 16
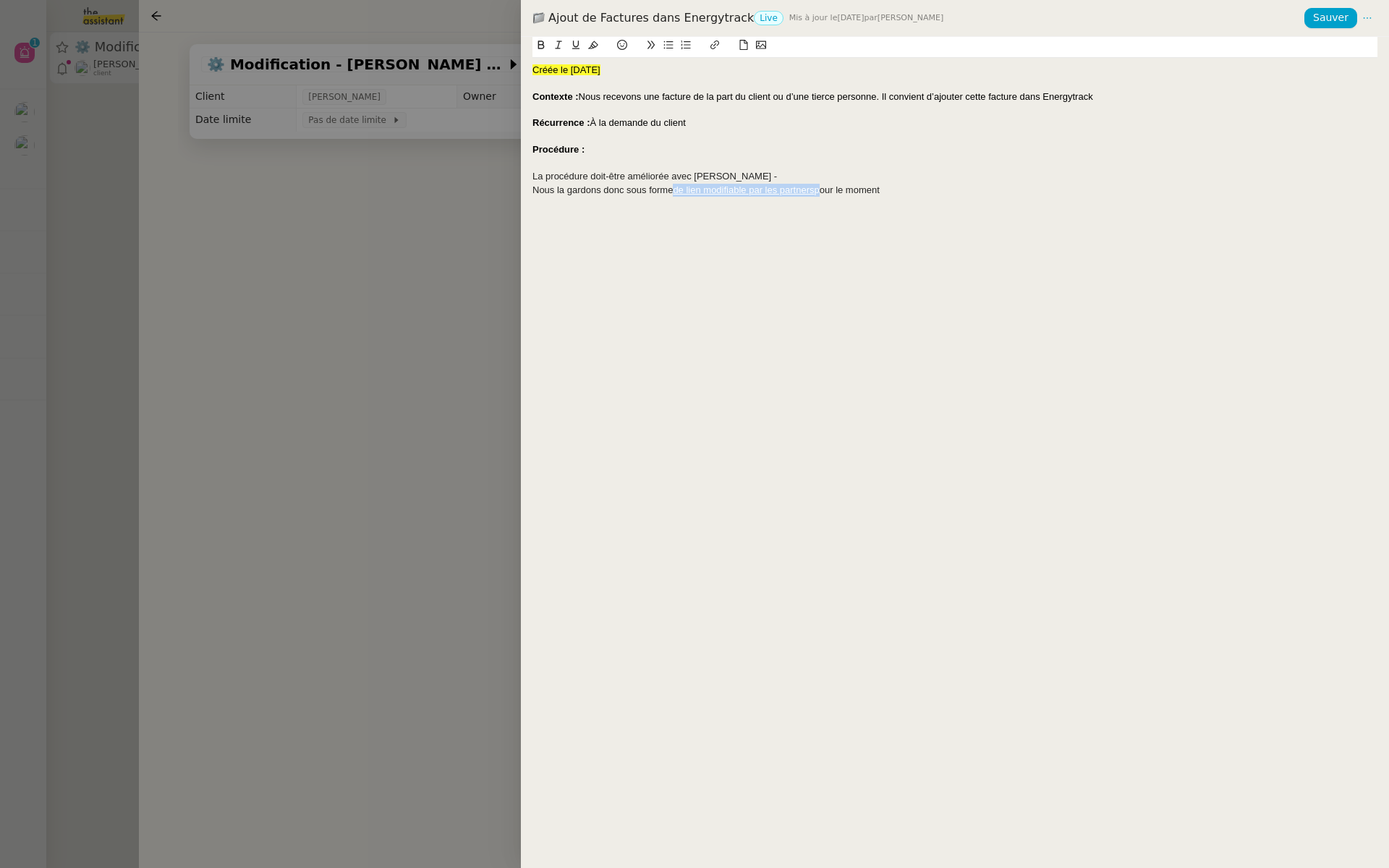
drag, startPoint x: 821, startPoint y: 185, endPoint x: 672, endPoint y: 191, distance: 149.1
click at [672, 191] on div "Nous la gardons donc sous forme de lien modifiable par les partners pour le mom…" at bounding box center [954, 190] width 844 height 13
drag, startPoint x: 820, startPoint y: 191, endPoint x: 683, endPoint y: 194, distance: 137.0
click at [683, 194] on div "Nous la gardons donc sous forme de lien modifiable par les partners pour le mom…" at bounding box center [954, 190] width 844 height 13
click at [718, 46] on icon at bounding box center [714, 45] width 10 height 10
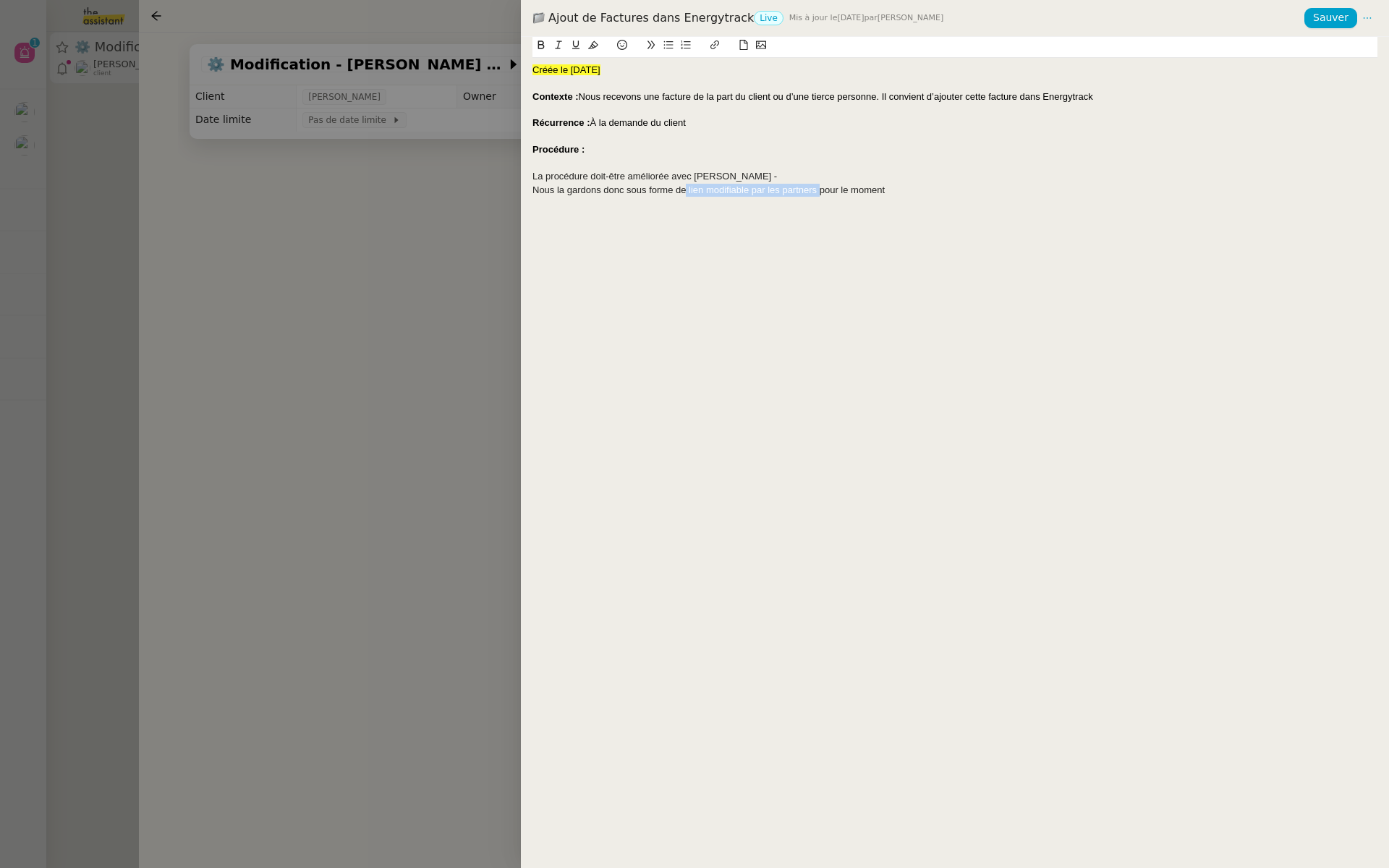
type input "lien modifiable par les partners"
paste input "https://docs.google.com/document/d/1NrZokZom3pY-xJS7Mp-zvPLqgex7qxA2qIN9i5zZwSo…"
type input "https://docs.google.com/document/d/1NrZokZom3pY-xJS7Mp-zvPLqgex7qxA2qIN9i5zZwSo…"
click at [838, 217] on link at bounding box center [838, 216] width 34 height 11
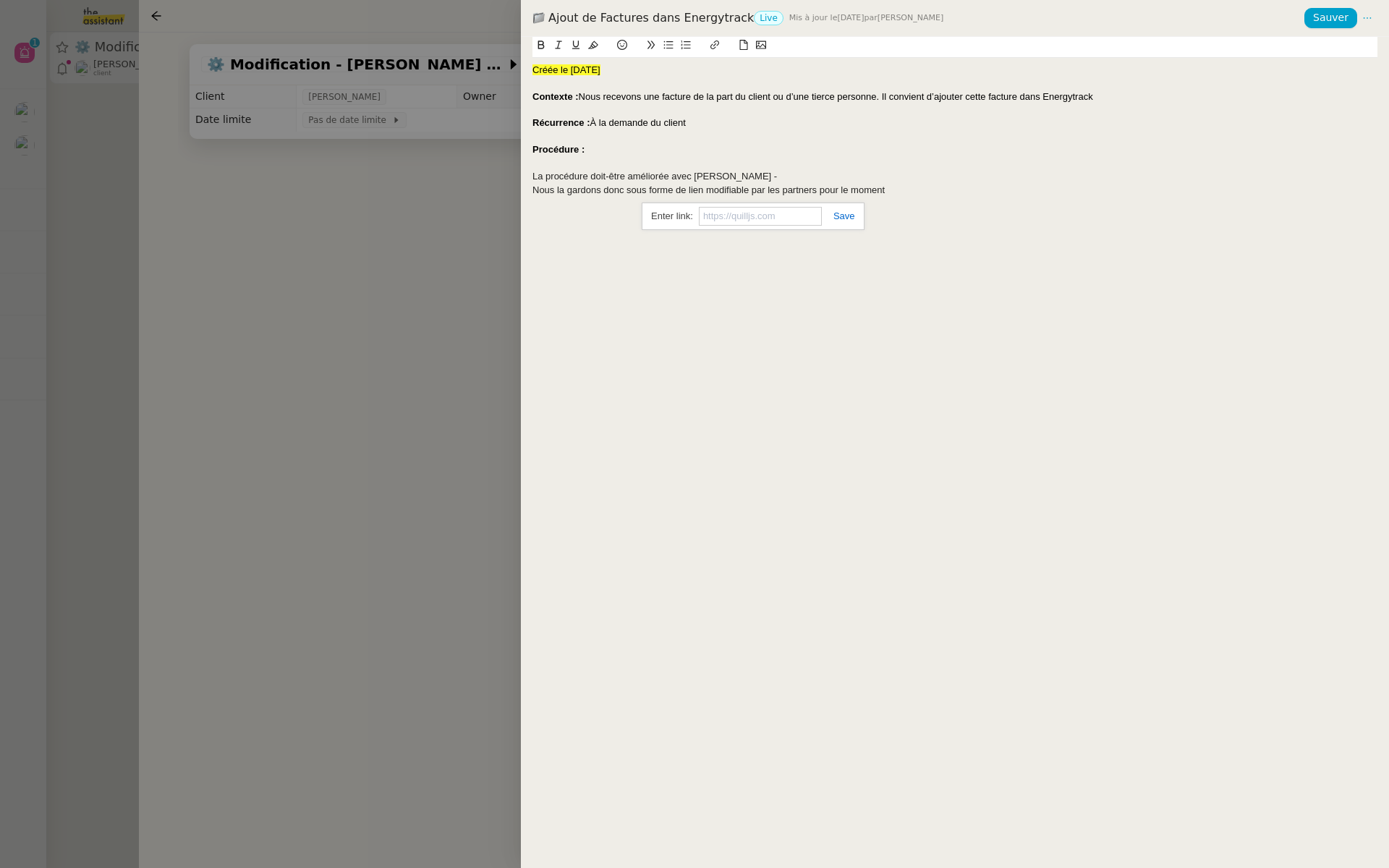
scroll to position [0, 0]
click at [823, 292] on div "Créée le 19/09/2025 Contexte : Nous recevons une facture de la part du client o…" at bounding box center [955, 452] width 868 height 831
click at [771, 193] on link "lien modifiable par les partners" at bounding box center [750, 189] width 128 height 11
click at [751, 217] on link "https://docs.google.com/document/d/1NrZokZom3pY-xJS7Mp-zvPLqgex7qxA2qIN9i5zZwSo…" at bounding box center [716, 216] width 99 height 19
click at [237, 220] on div at bounding box center [694, 434] width 1389 height 868
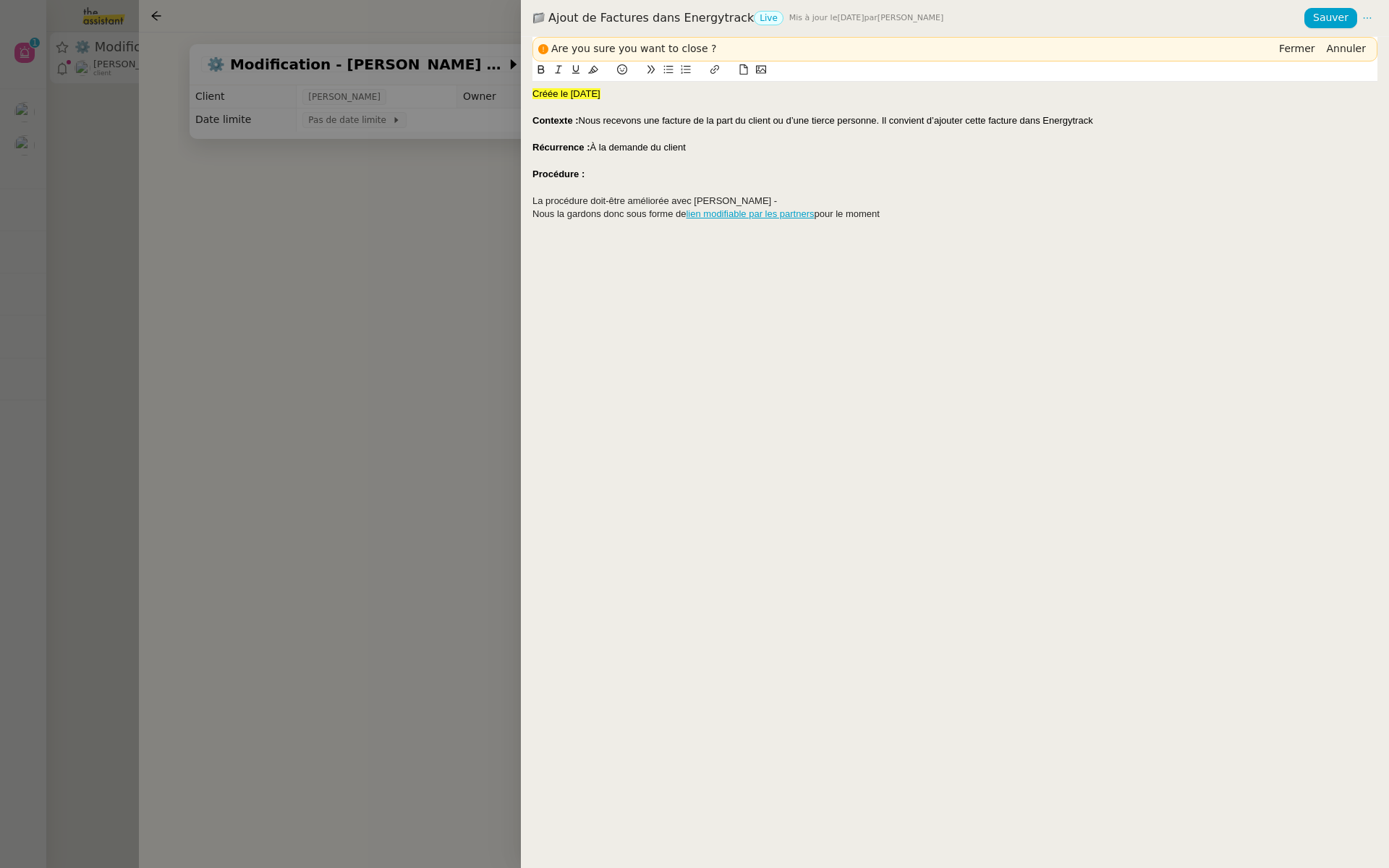
click at [237, 220] on div at bounding box center [694, 434] width 1389 height 868
click at [1333, 15] on span "Sauver" at bounding box center [1330, 17] width 36 height 16
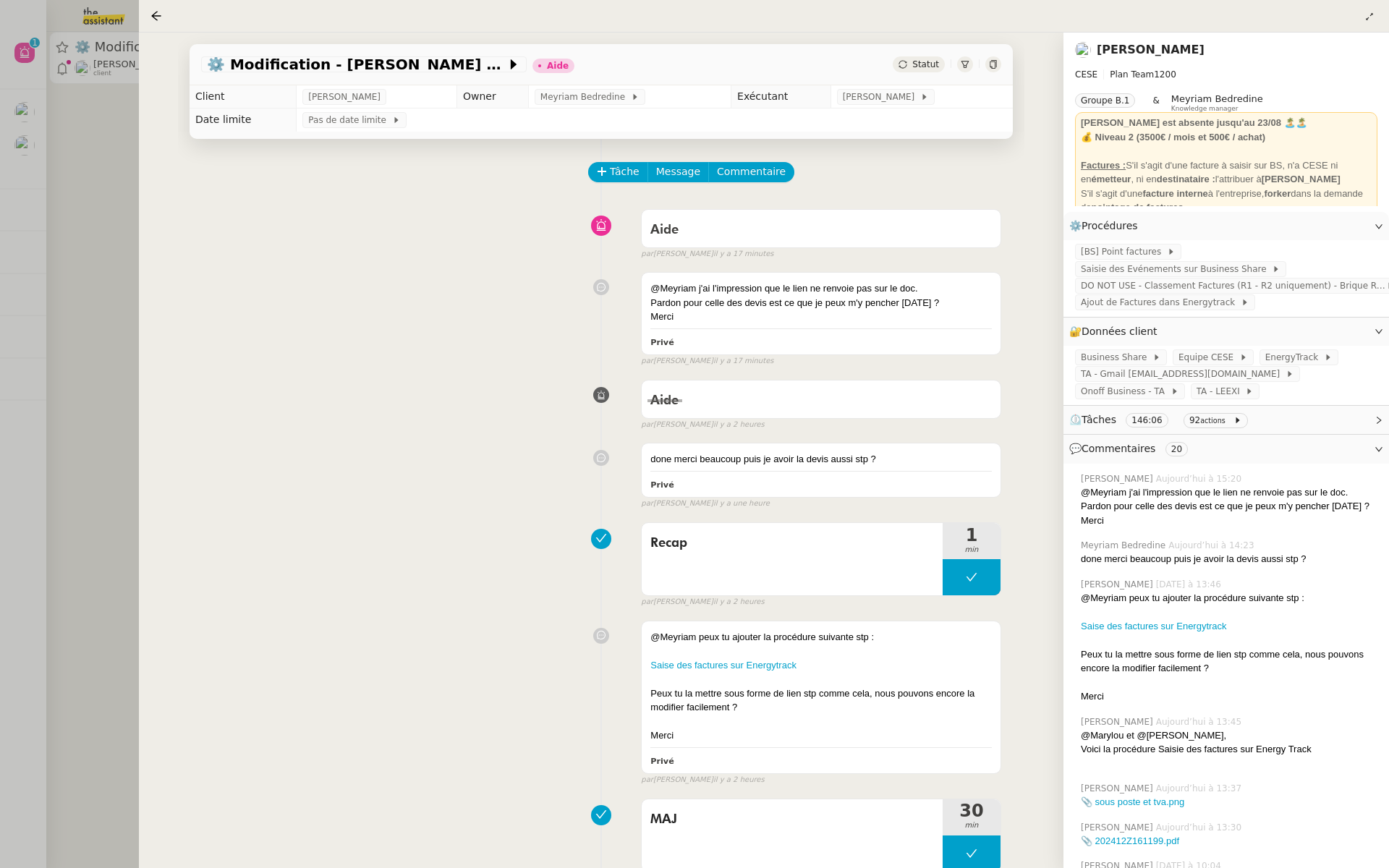
click at [322, 282] on div "@Meyriam j'ai l'impression que le lien ne renvoie pas sur le doc. Pardon pour c…" at bounding box center [601, 315] width 800 height 101
click at [759, 171] on span "Commentaire" at bounding box center [751, 171] width 68 height 16
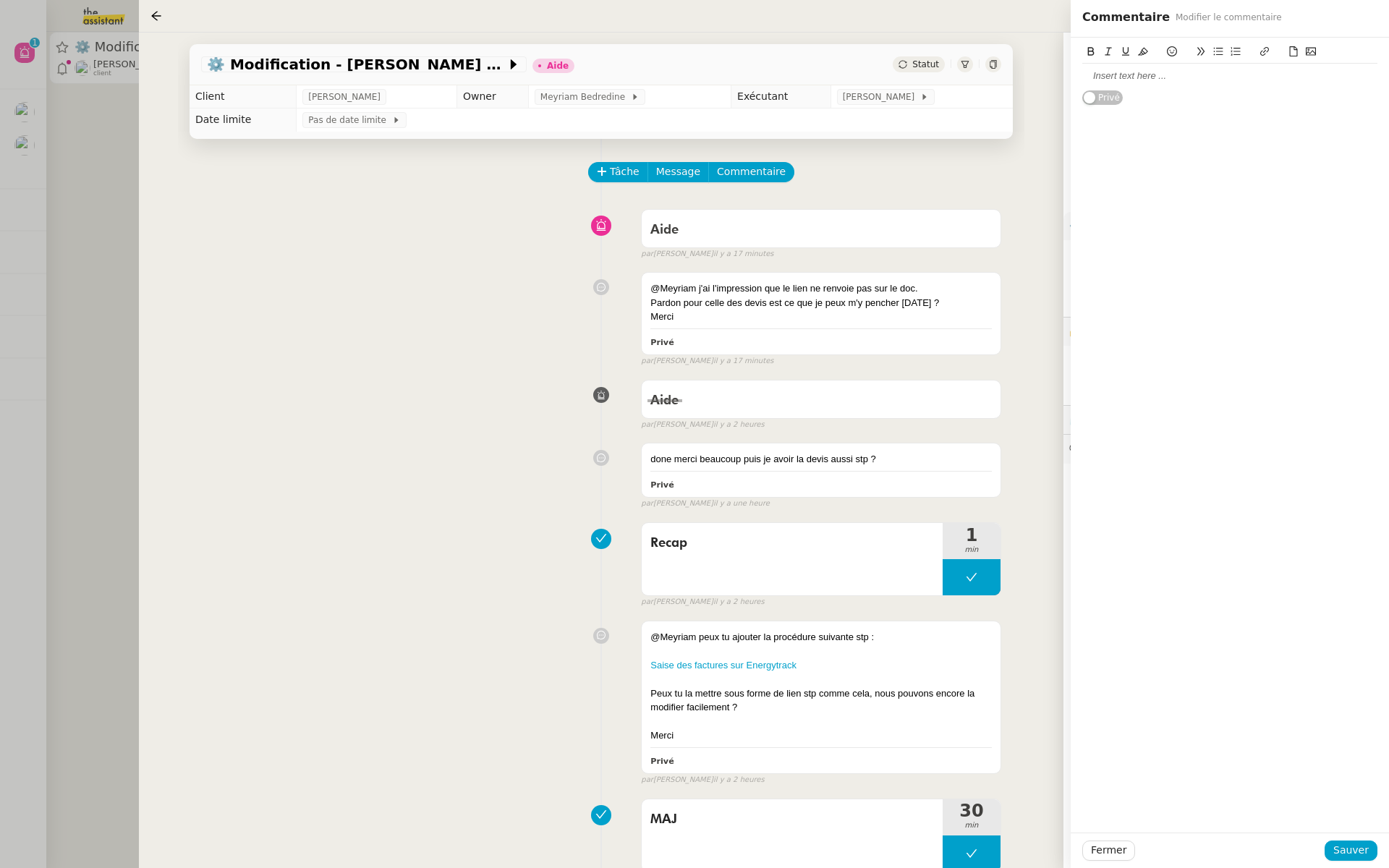
click at [1108, 83] on div at bounding box center [1230, 76] width 295 height 25
click at [1336, 848] on span "Sauver" at bounding box center [1350, 850] width 36 height 16
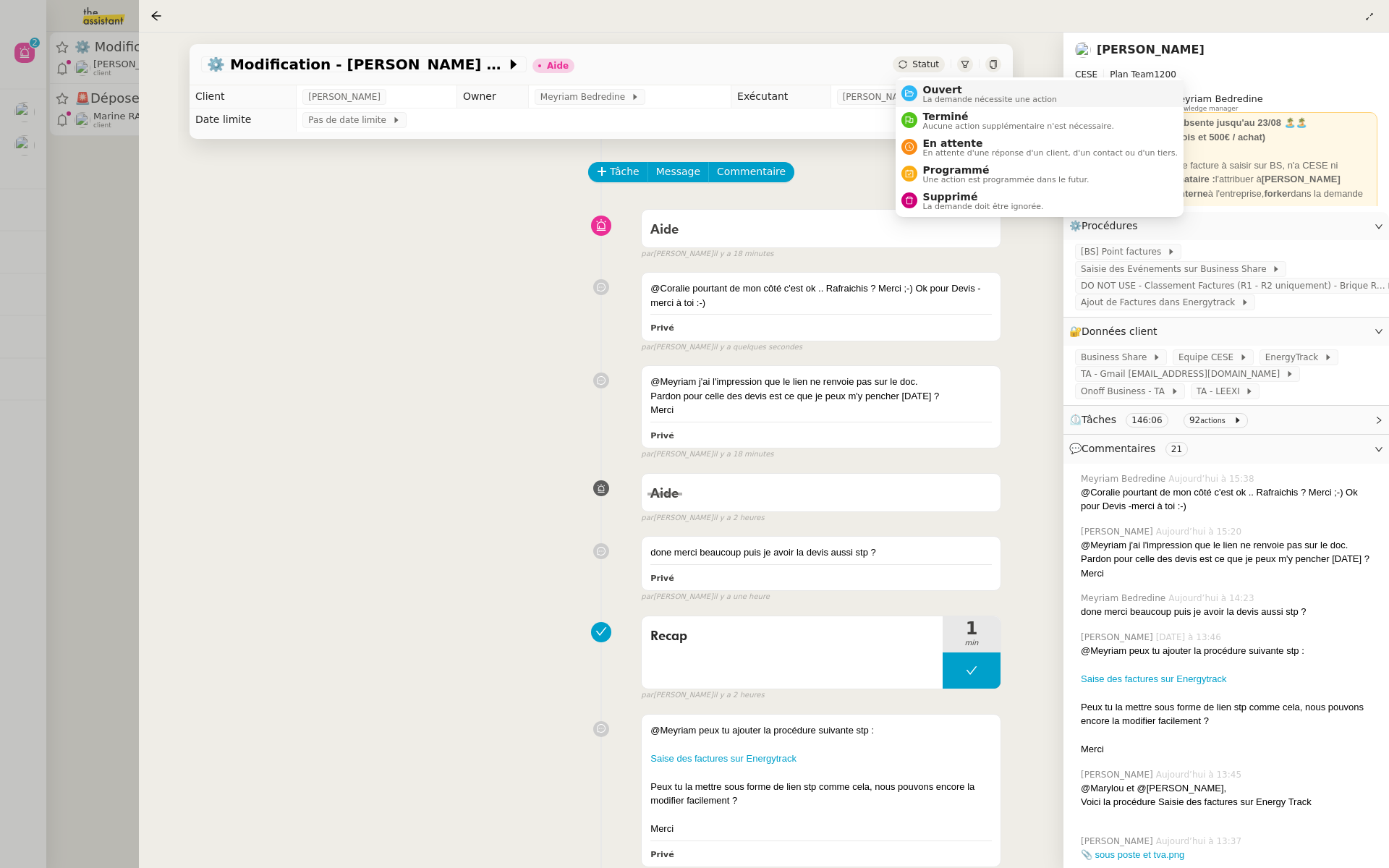
click at [933, 88] on span "Ouvert" at bounding box center [990, 89] width 135 height 12
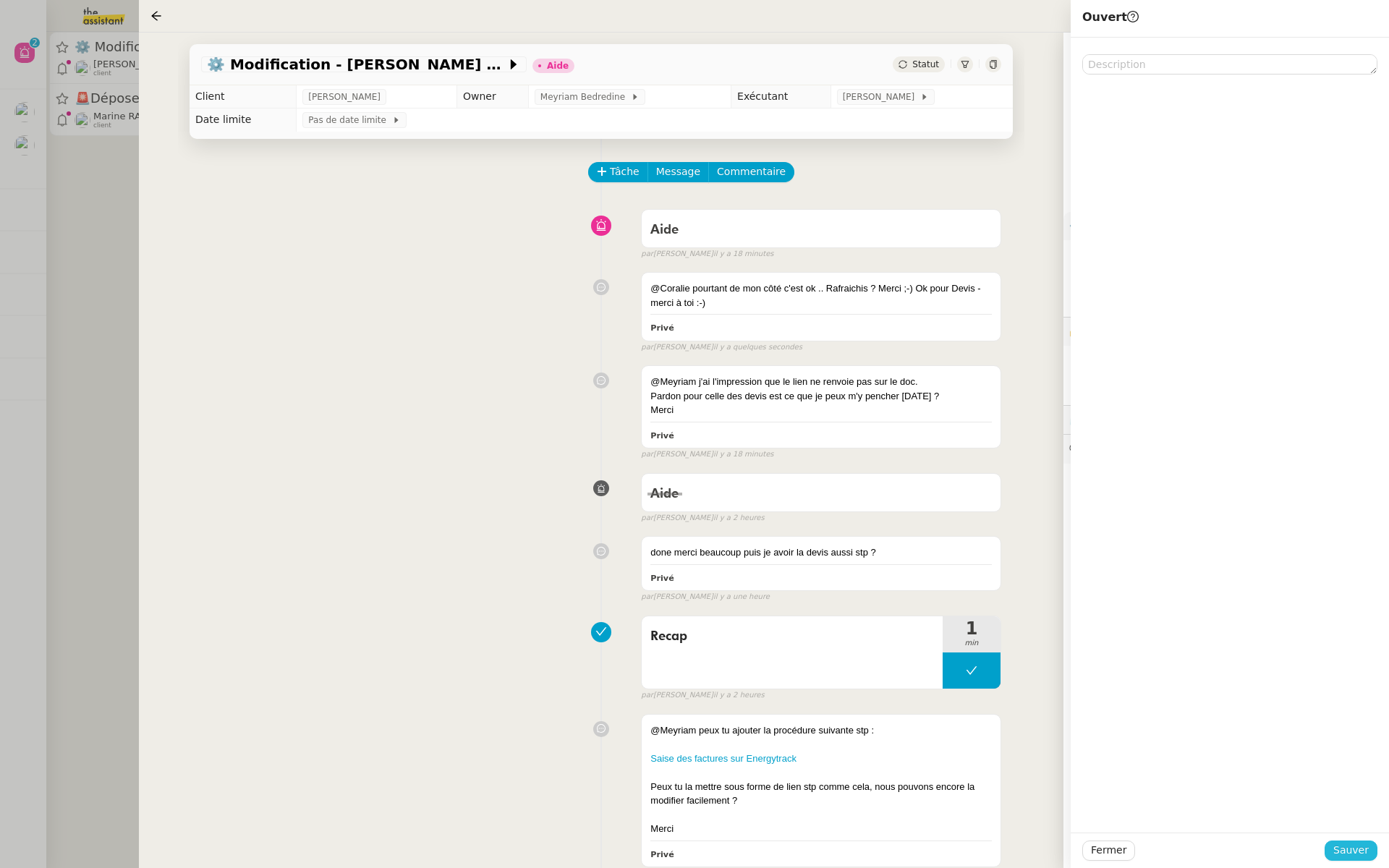
click at [1352, 847] on span "Sauver" at bounding box center [1350, 850] width 36 height 16
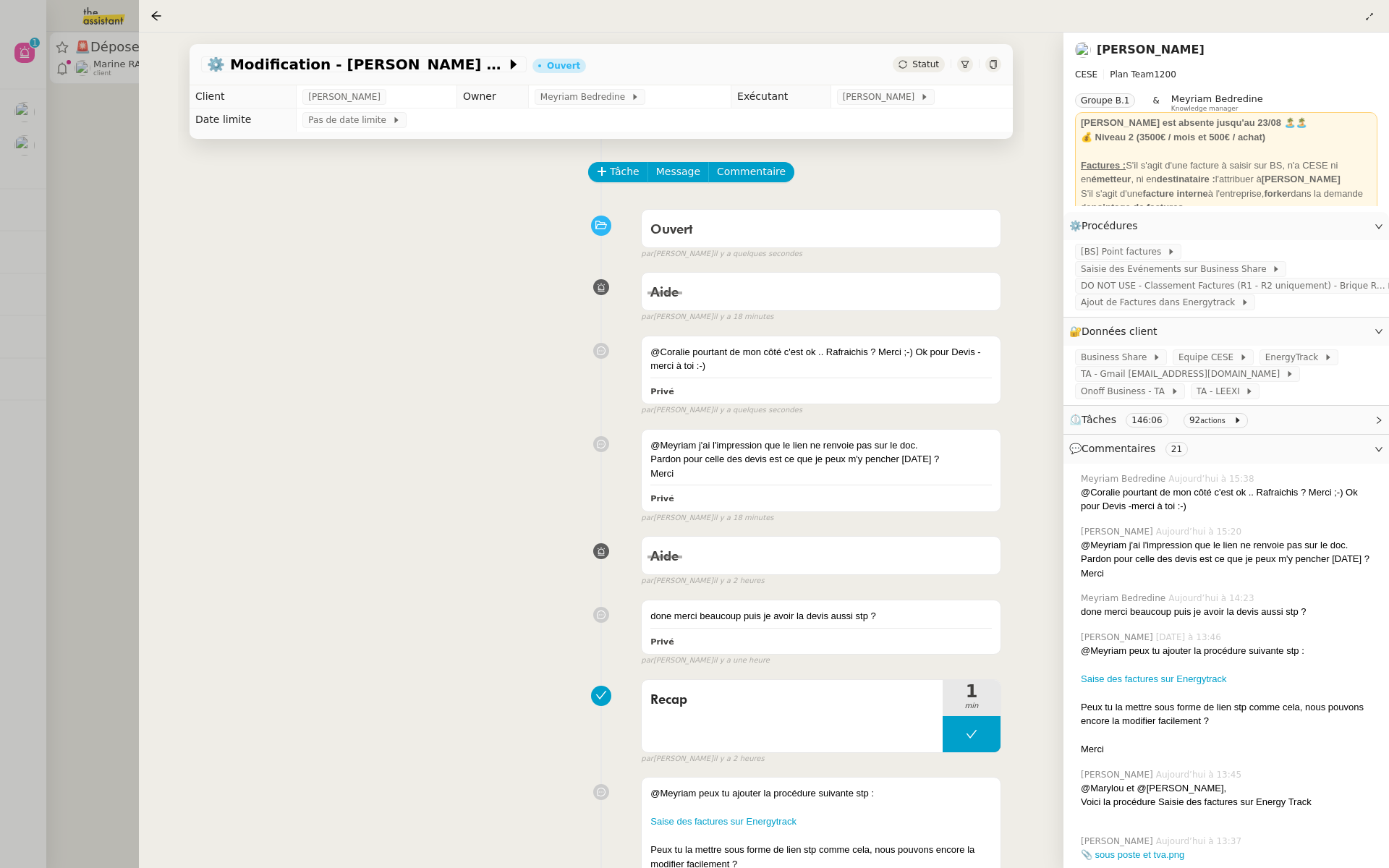
click at [116, 279] on div at bounding box center [694, 434] width 1389 height 868
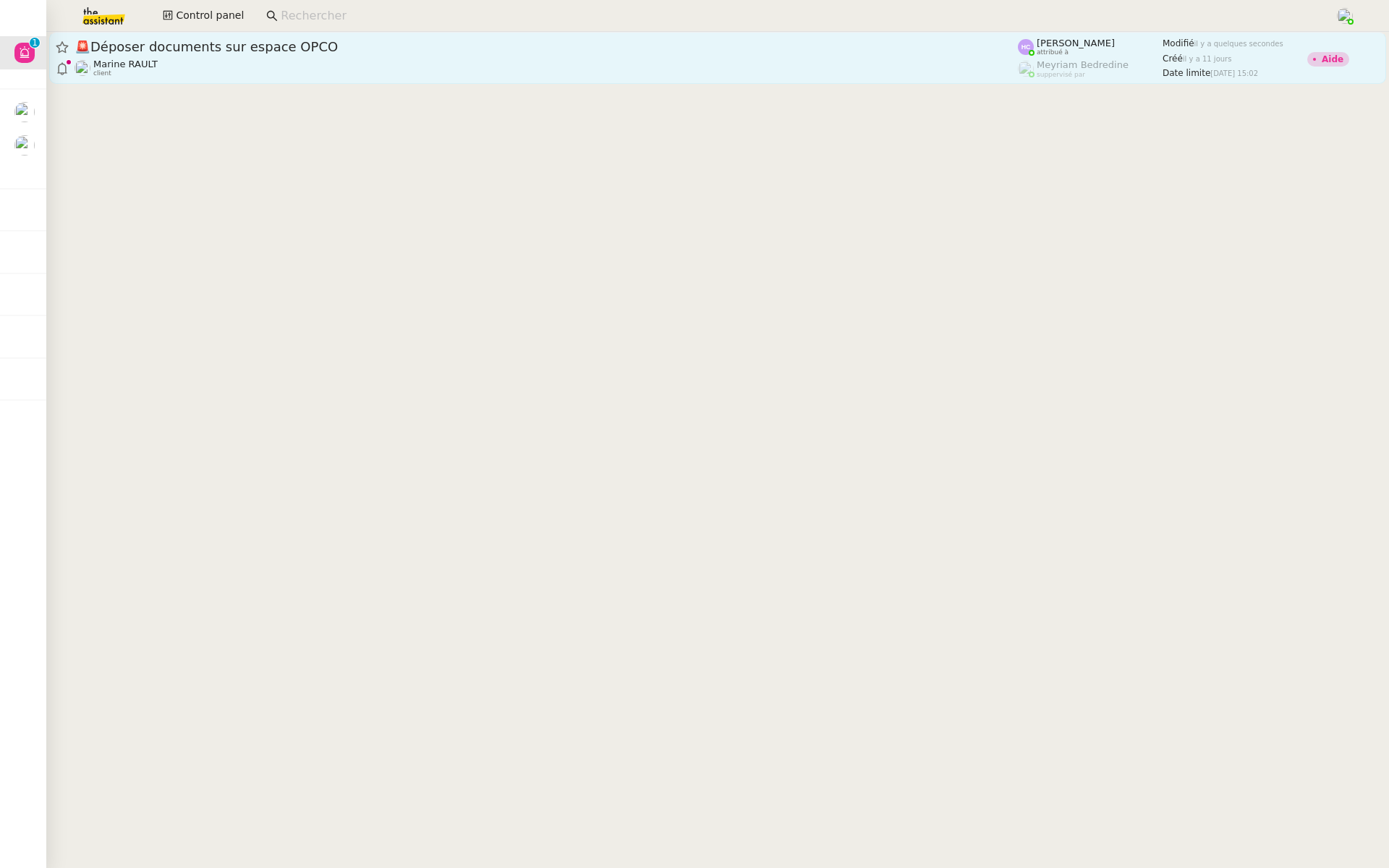
click at [355, 40] on span "🚨 Déposer documents sur espace OPCO" at bounding box center [546, 46] width 943 height 13
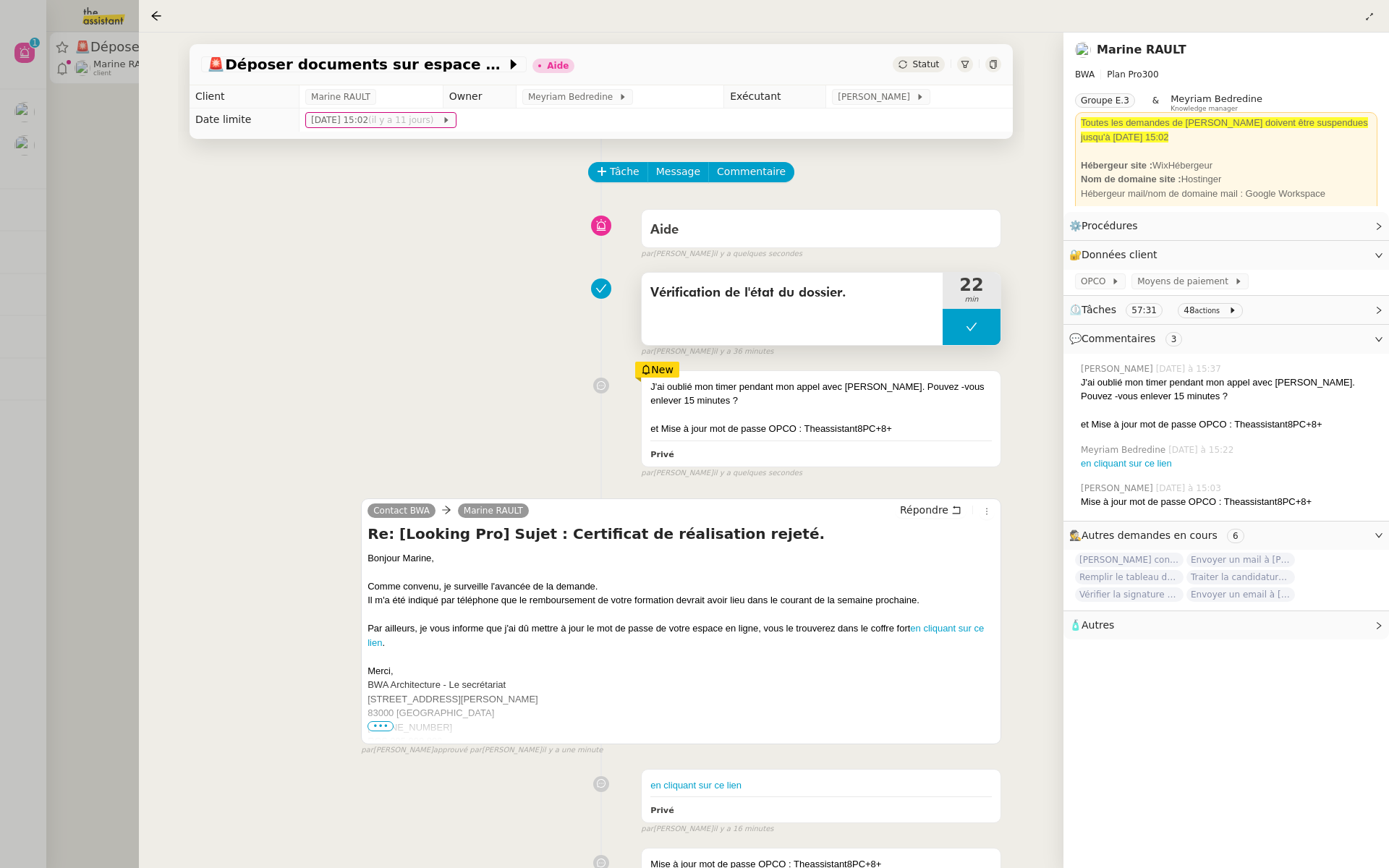
click at [888, 282] on span "Vérification de l'état du dossier." at bounding box center [792, 293] width 283 height 22
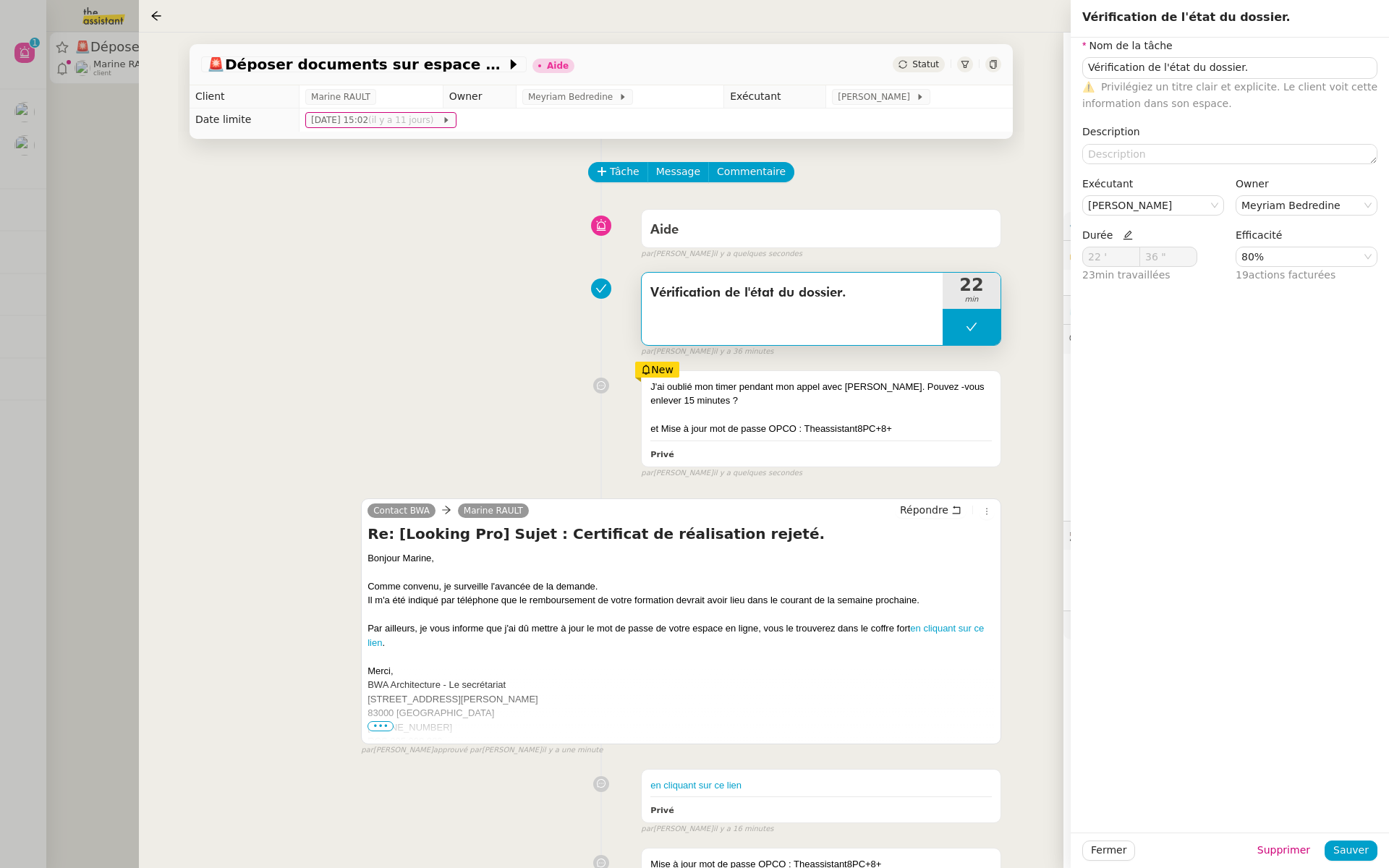
click at [1123, 235] on icon at bounding box center [1127, 235] width 9 height 9
click at [1104, 256] on input "22 '" at bounding box center [1111, 257] width 56 height 19
type input "22 '"
click at [1346, 843] on span "Sauver" at bounding box center [1350, 850] width 36 height 16
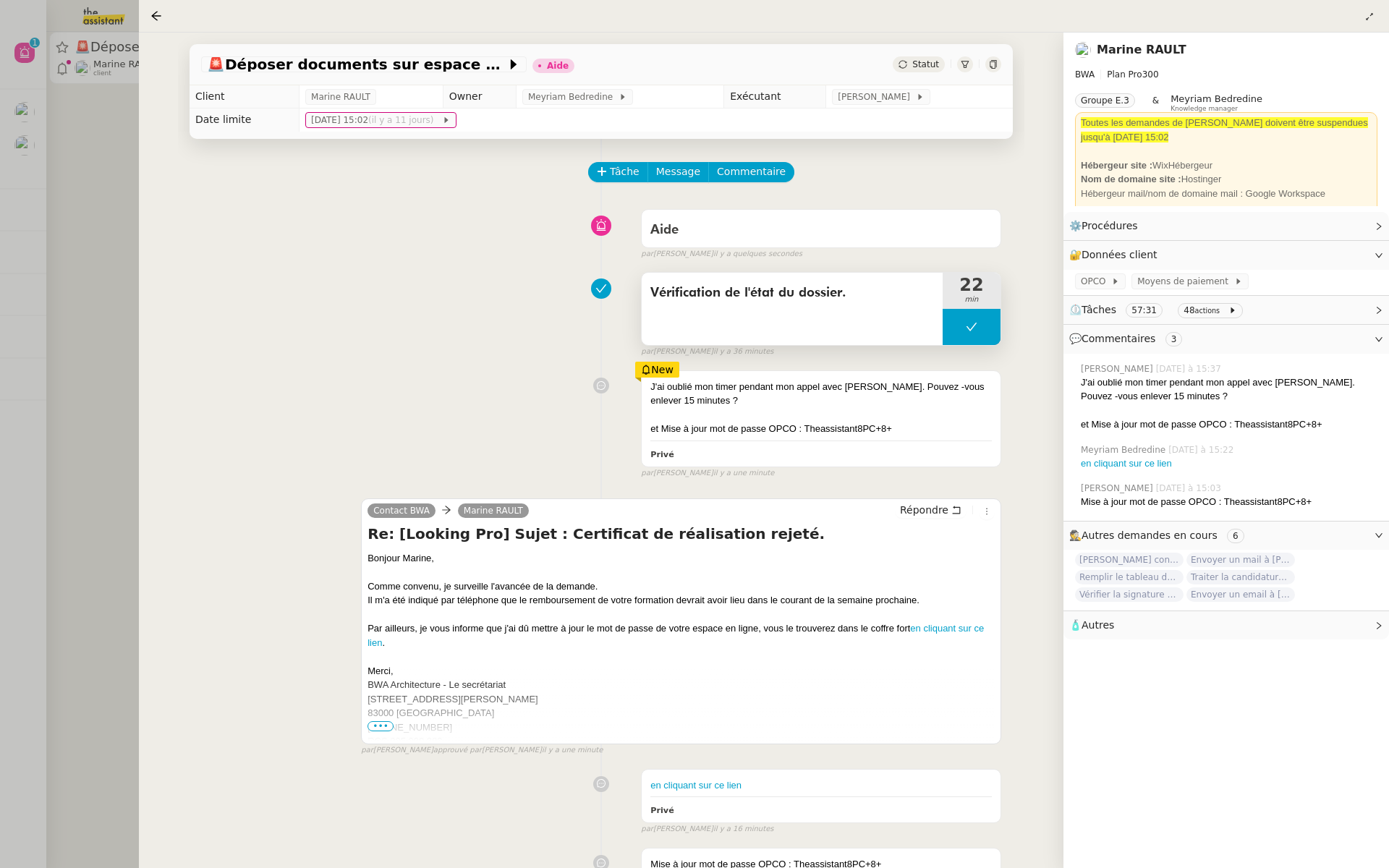
click at [885, 309] on div "Vérification de l'état du dossier." at bounding box center [792, 308] width 301 height 72
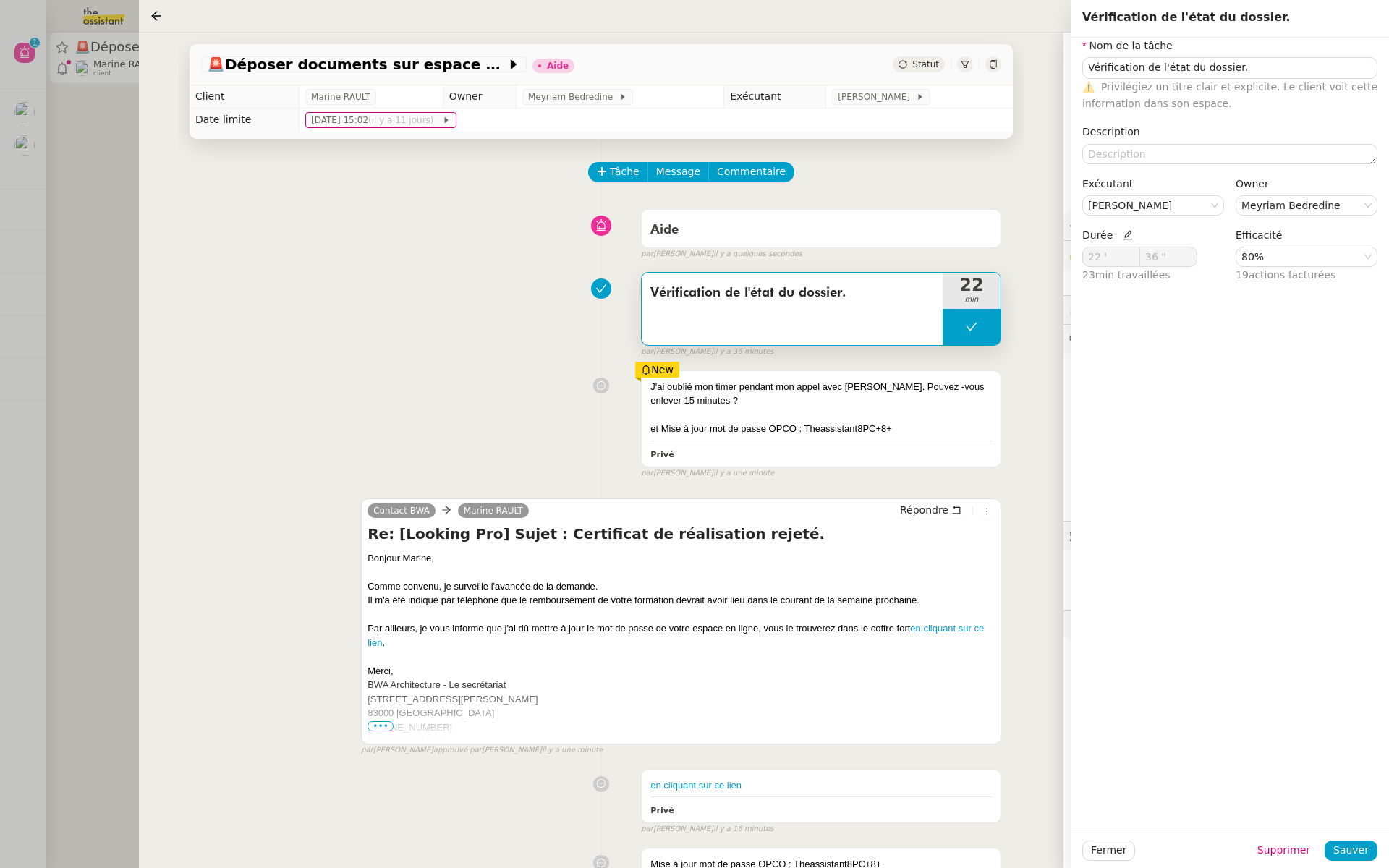
click at [1126, 237] on icon at bounding box center [1127, 235] width 10 height 10
click at [1101, 256] on input "22 '" at bounding box center [1111, 257] width 56 height 19
type input "2"
type input "8 '"
click at [1344, 848] on span "Sauver" at bounding box center [1350, 850] width 36 height 16
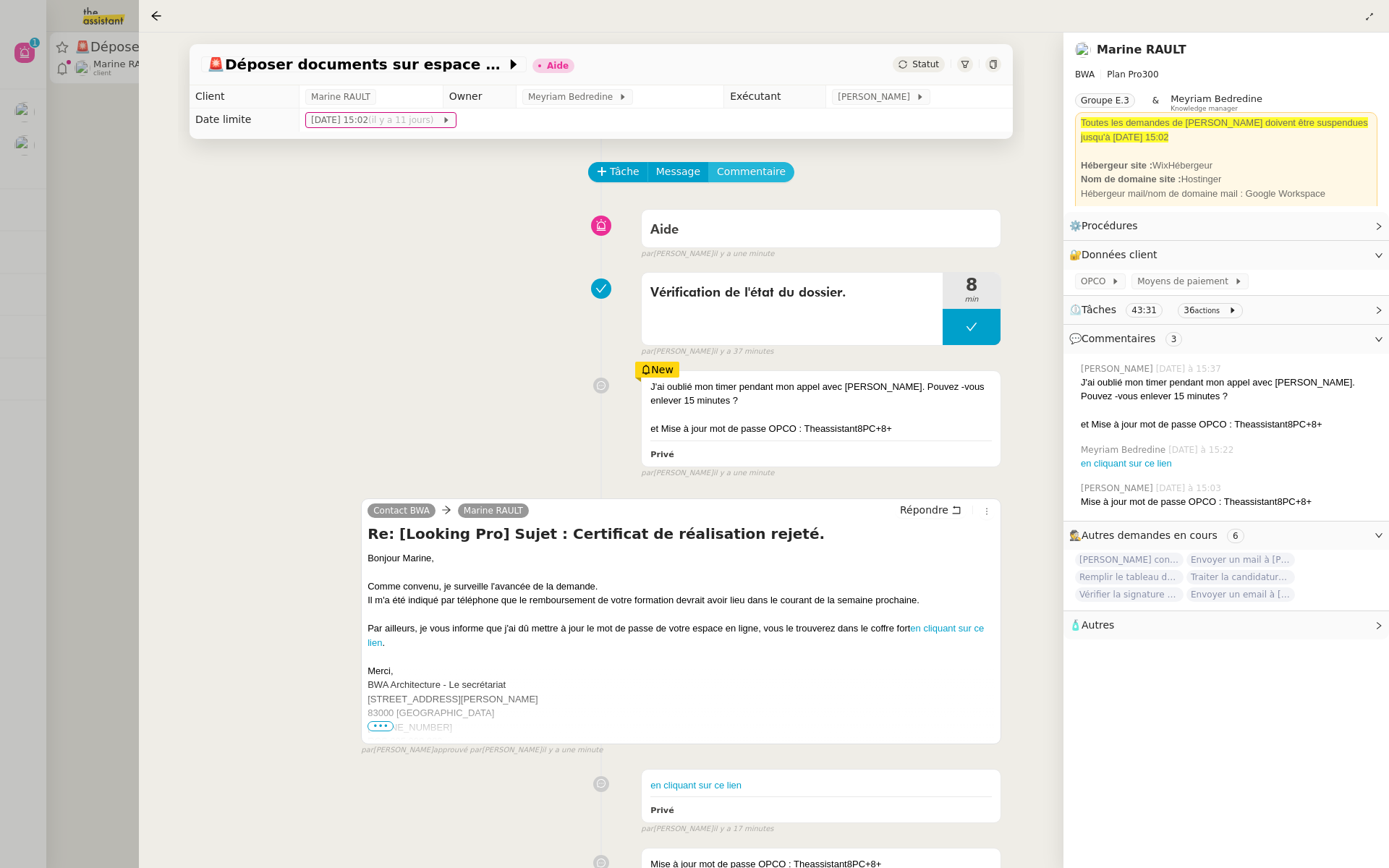
click at [746, 174] on span "Commentaire" at bounding box center [751, 171] width 68 height 16
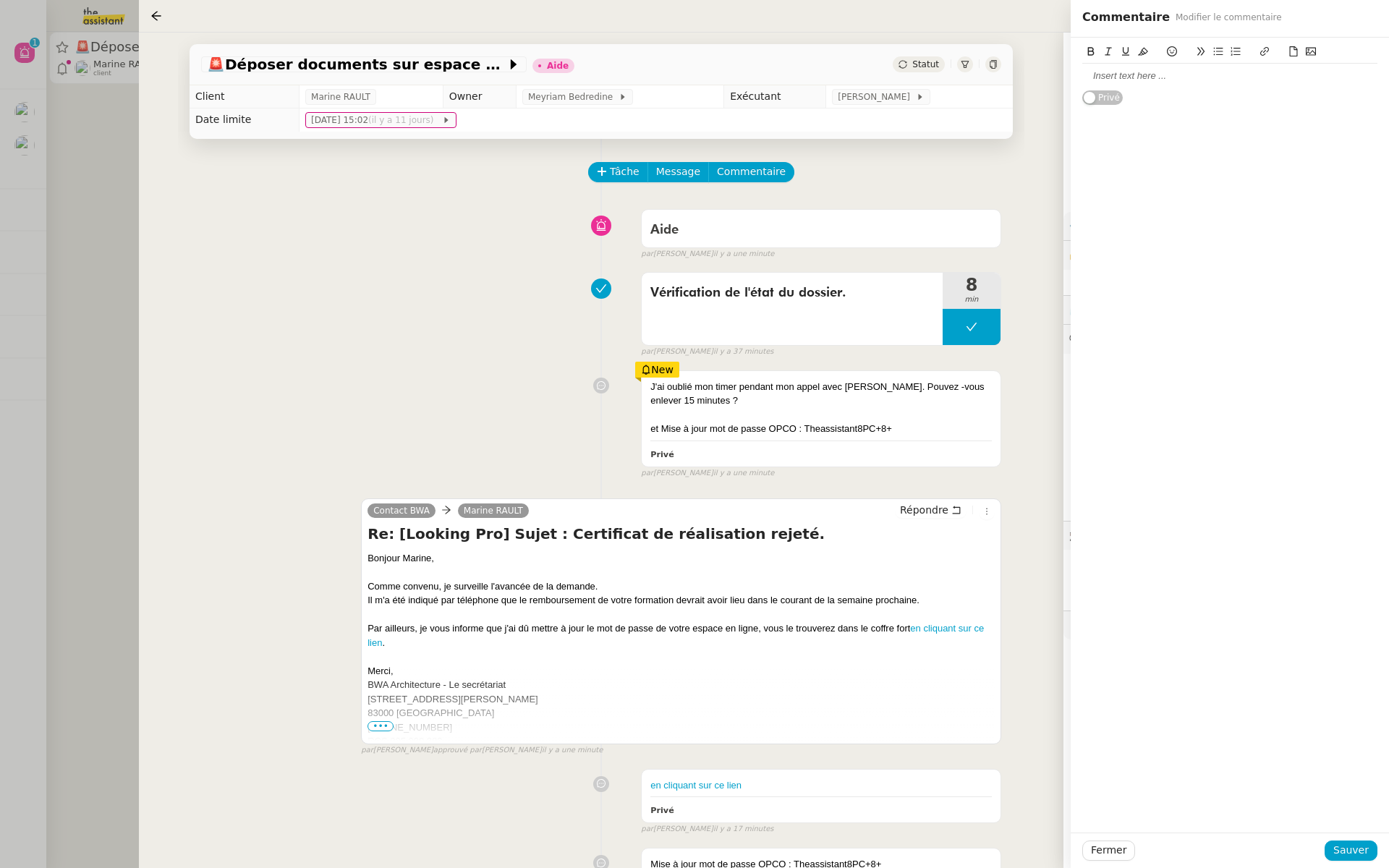
click at [1139, 83] on div at bounding box center [1230, 76] width 295 height 25
click at [1207, 77] on div "@hannah merci pour ton honneteté et vigilance" at bounding box center [1230, 76] width 295 height 13
click at [0, 0] on lt-span "honnêteté" at bounding box center [0, 0] width 0 height 0
click at [1361, 852] on span "Sauver" at bounding box center [1350, 850] width 36 height 16
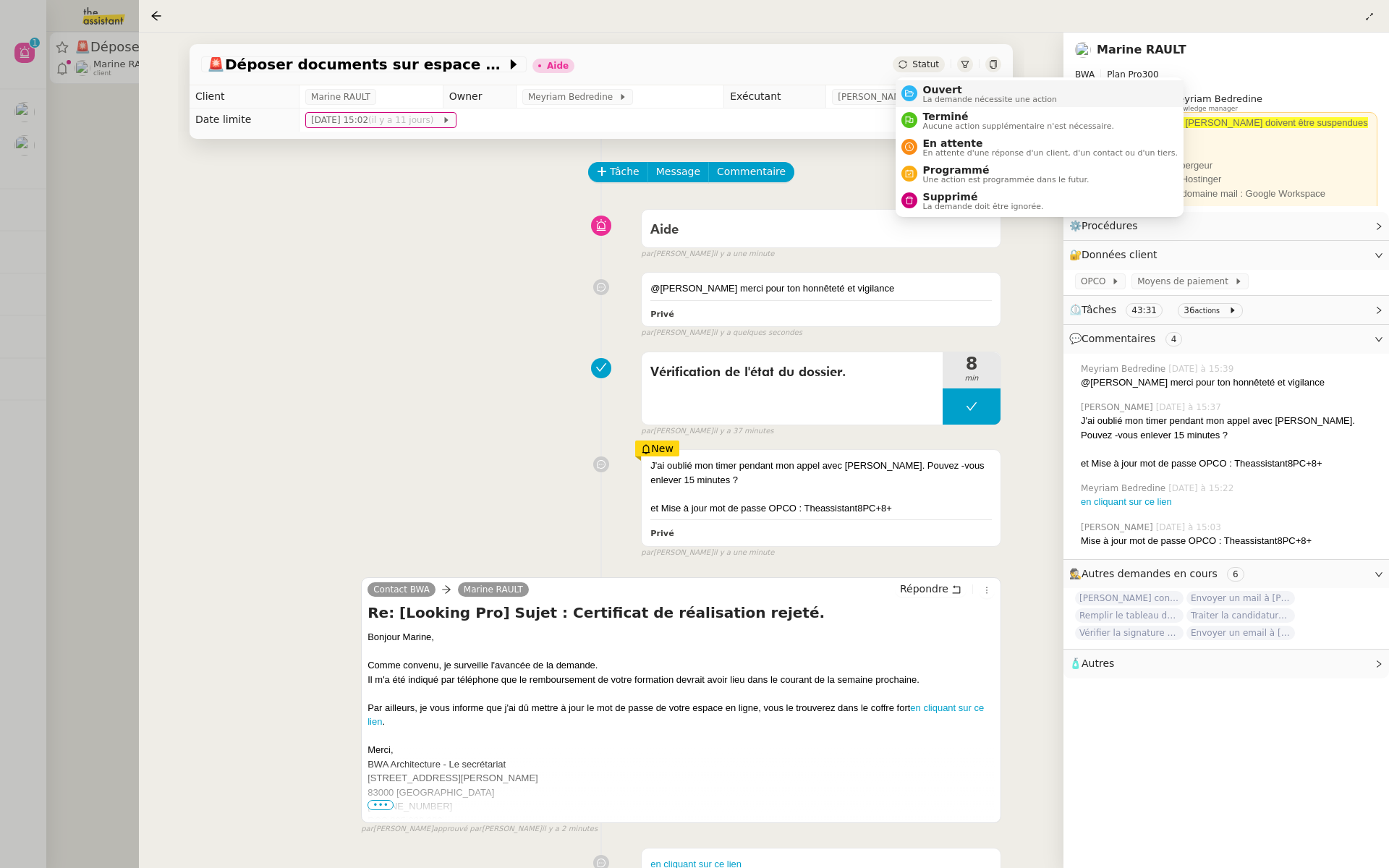
click at [918, 97] on div "Ouvert La demande nécessite une action" at bounding box center [987, 93] width 140 height 19
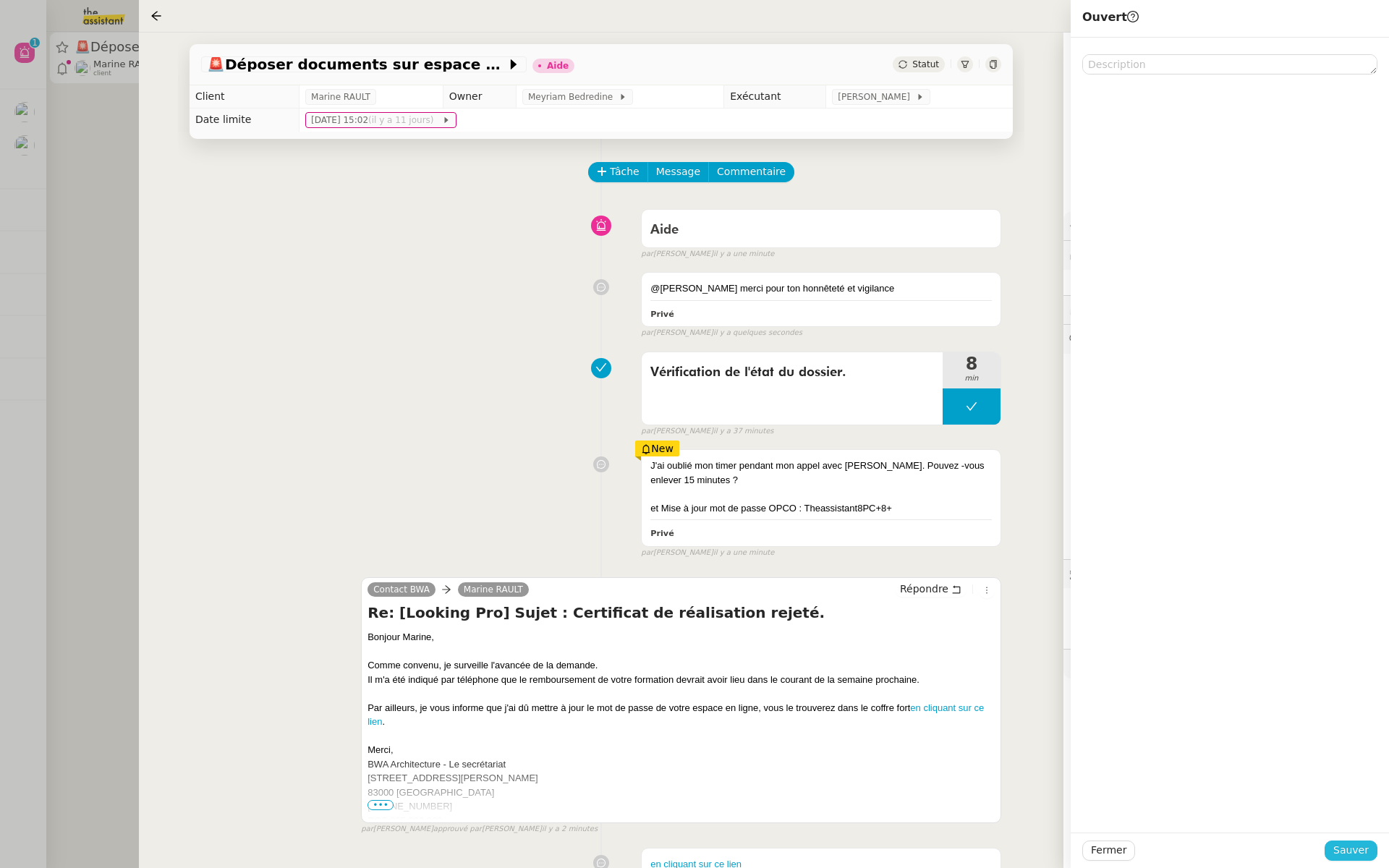
click at [1332, 846] on button "Sauver" at bounding box center [1351, 851] width 53 height 20
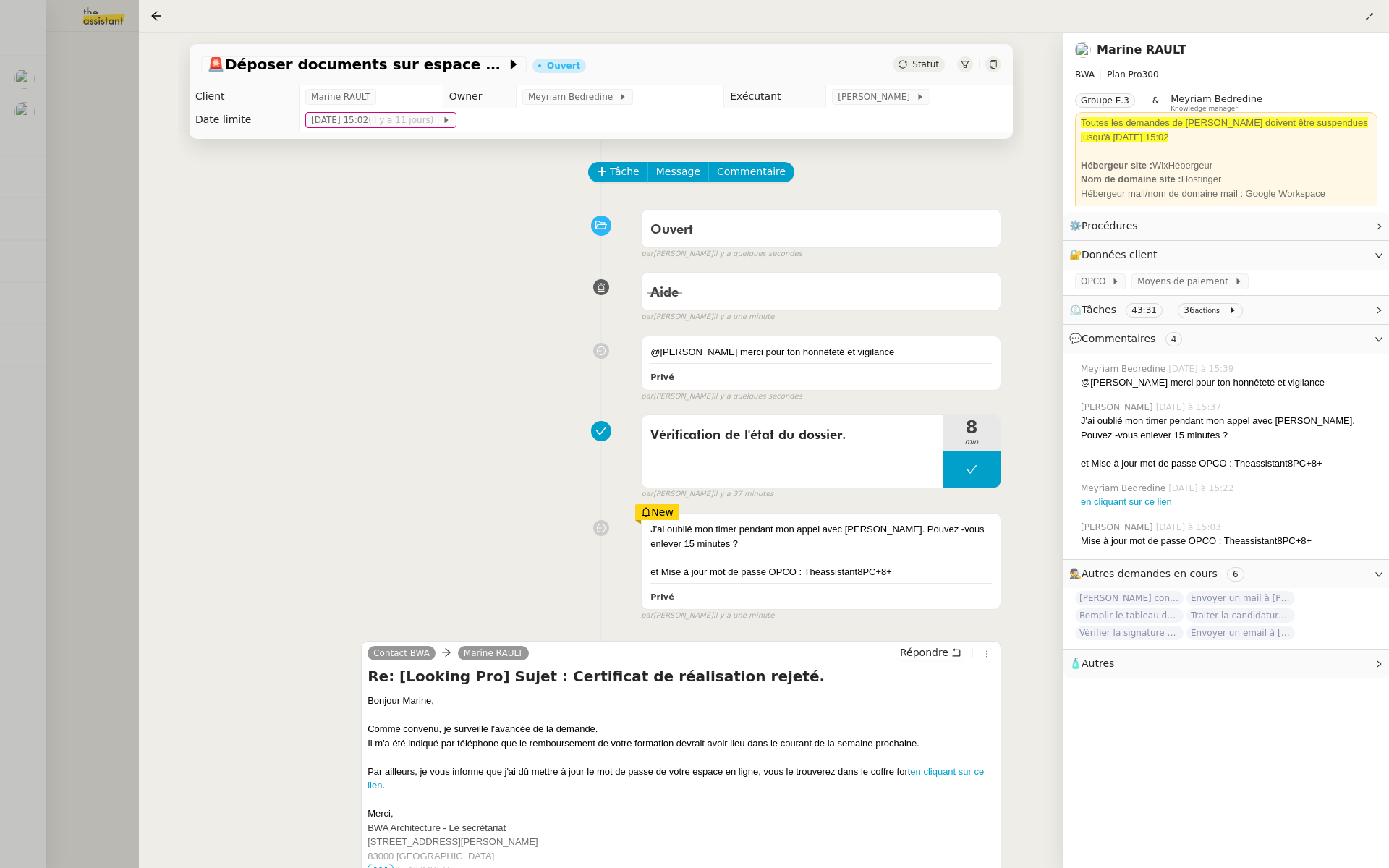
click at [0, 339] on div at bounding box center [694, 434] width 1389 height 868
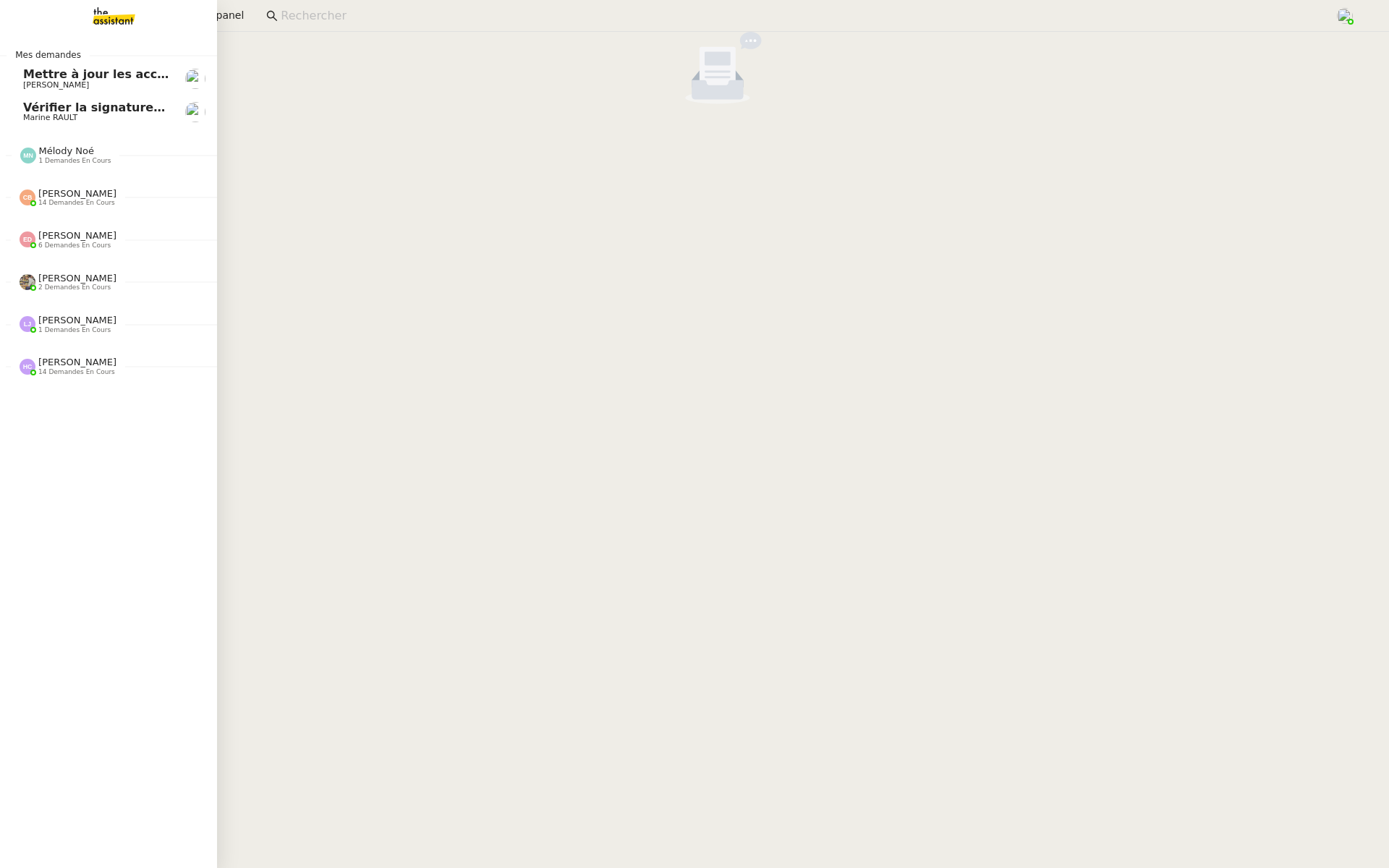
click at [61, 69] on span "Mettre à jour les accès internet" at bounding box center [126, 74] width 206 height 14
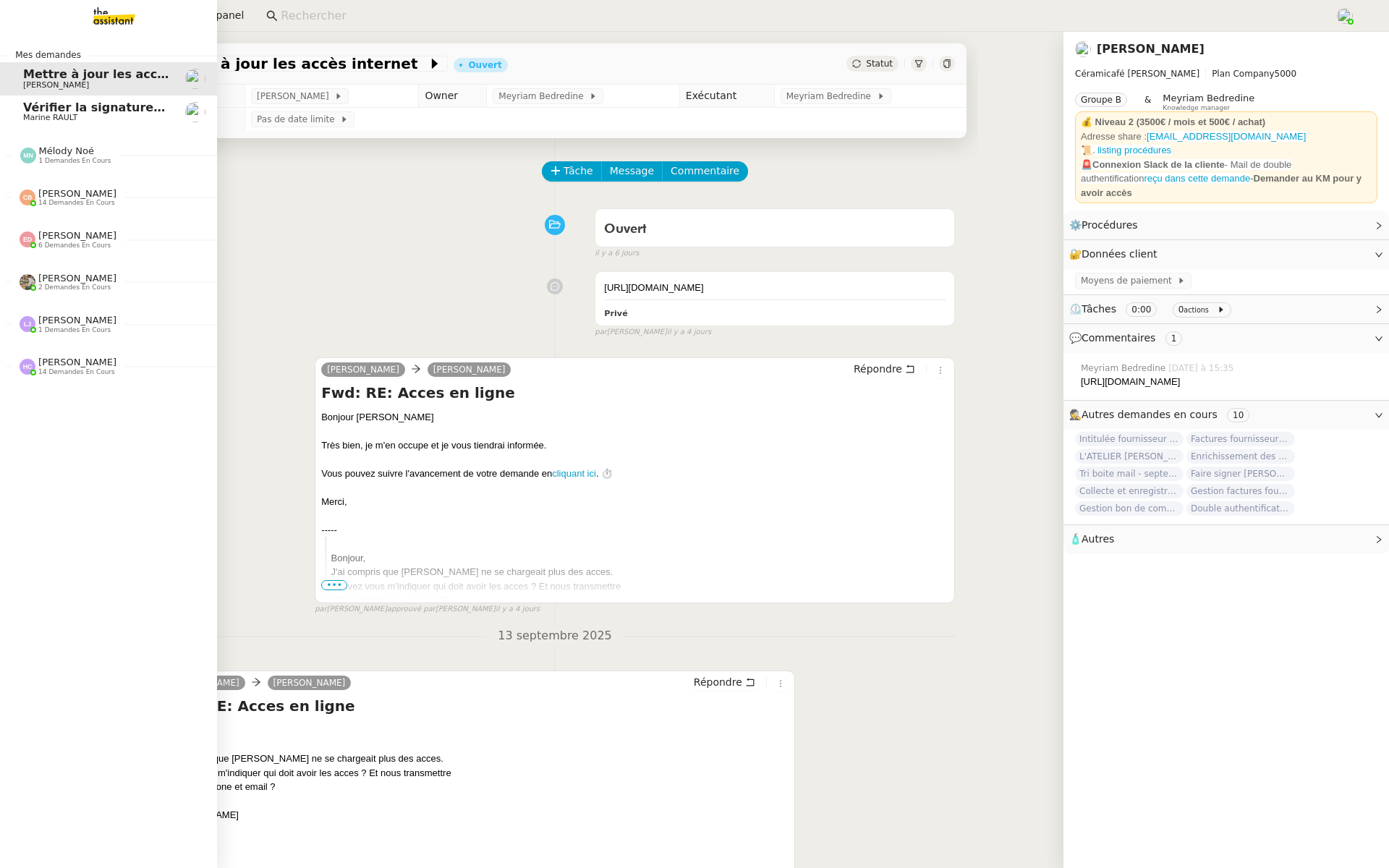
click at [74, 107] on span "Vérifier la signature de mail" at bounding box center [114, 107] width 182 height 14
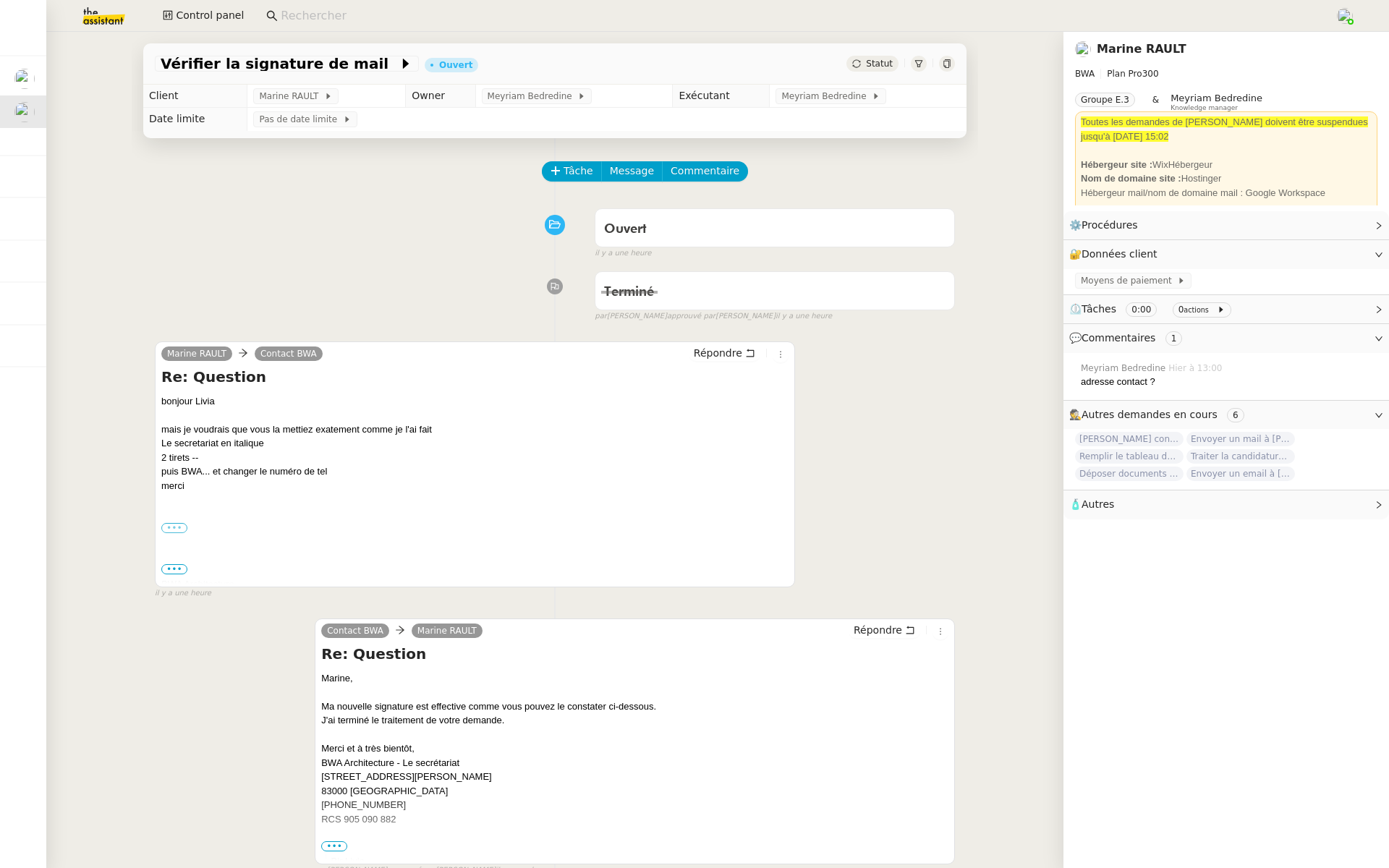
click at [169, 526] on label "•••" at bounding box center [174, 527] width 26 height 10
click at [0, 0] on input "•••" at bounding box center [0, 0] width 0 height 0
click at [173, 568] on span "•••" at bounding box center [174, 568] width 26 height 10
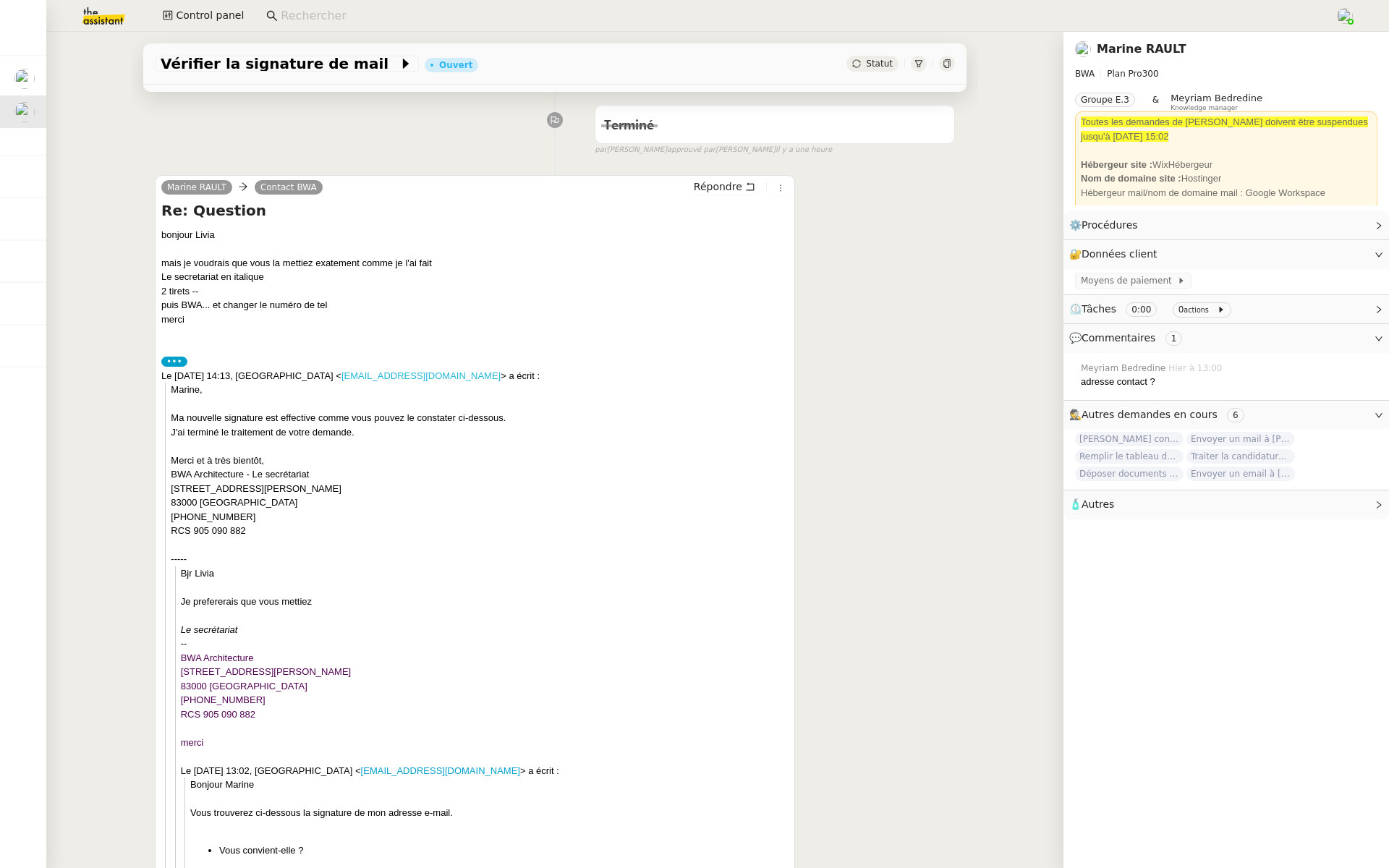
scroll to position [179, 0]
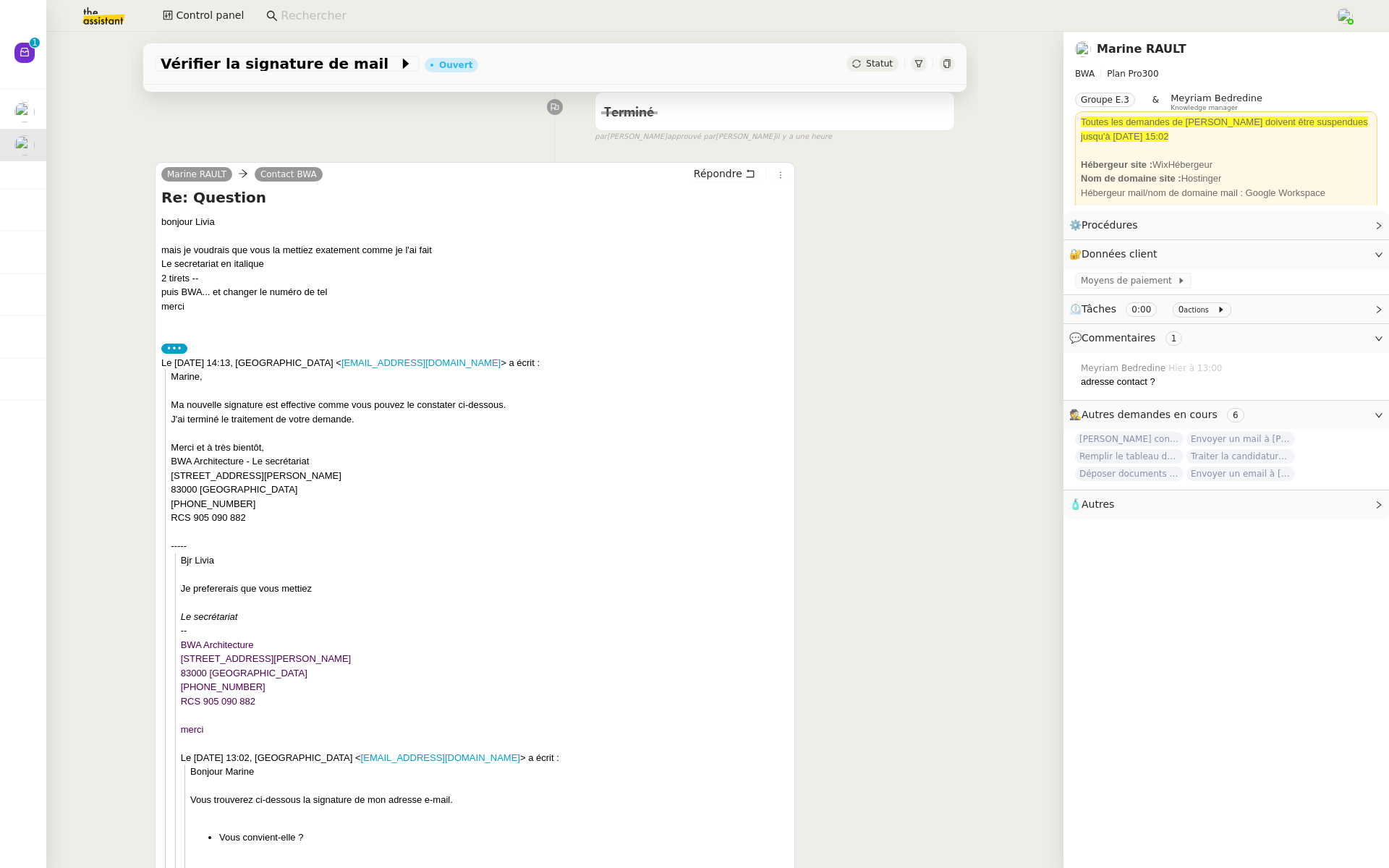
click at [948, 65] on icon at bounding box center [945, 64] width 6 height 9
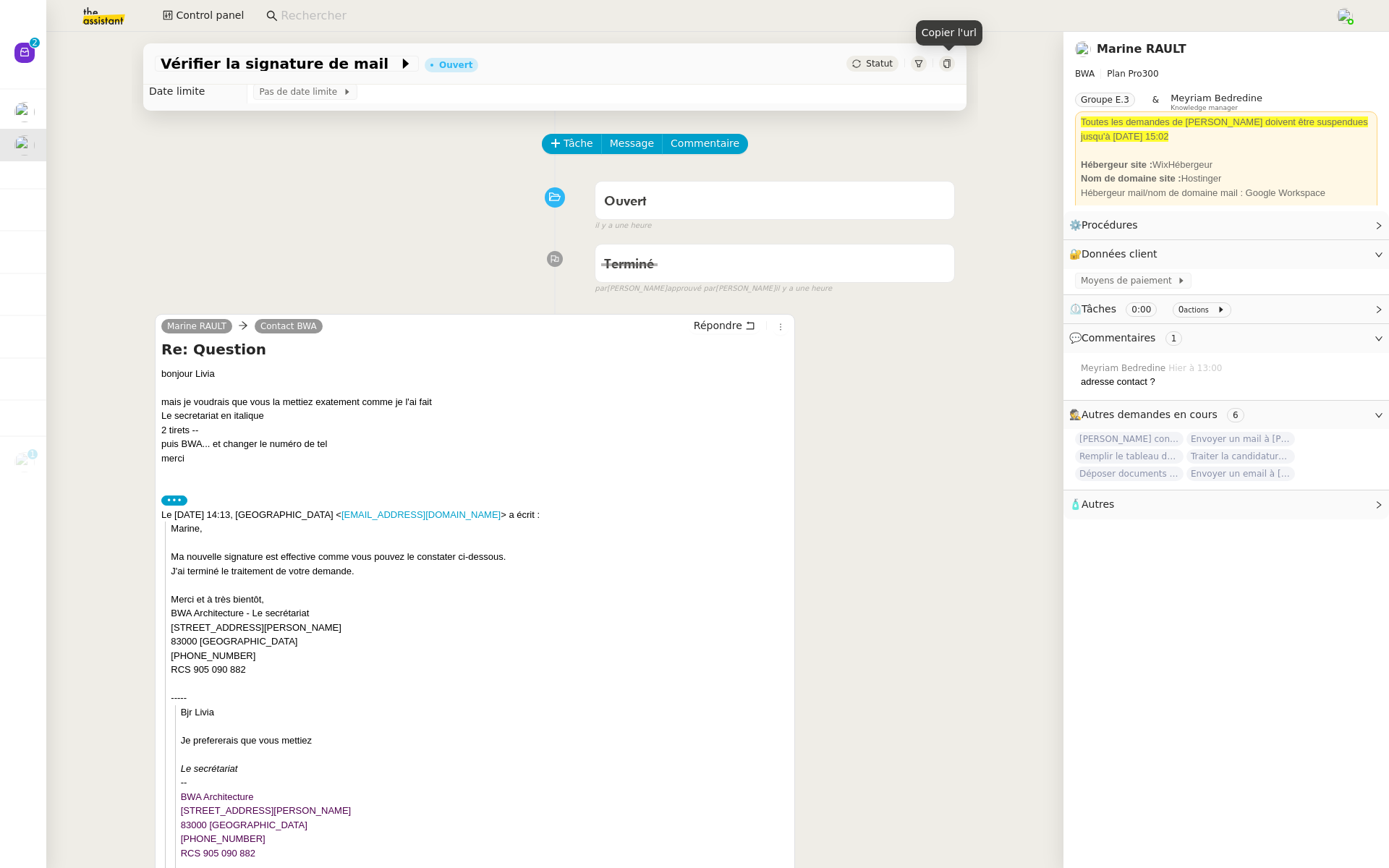
scroll to position [0, 0]
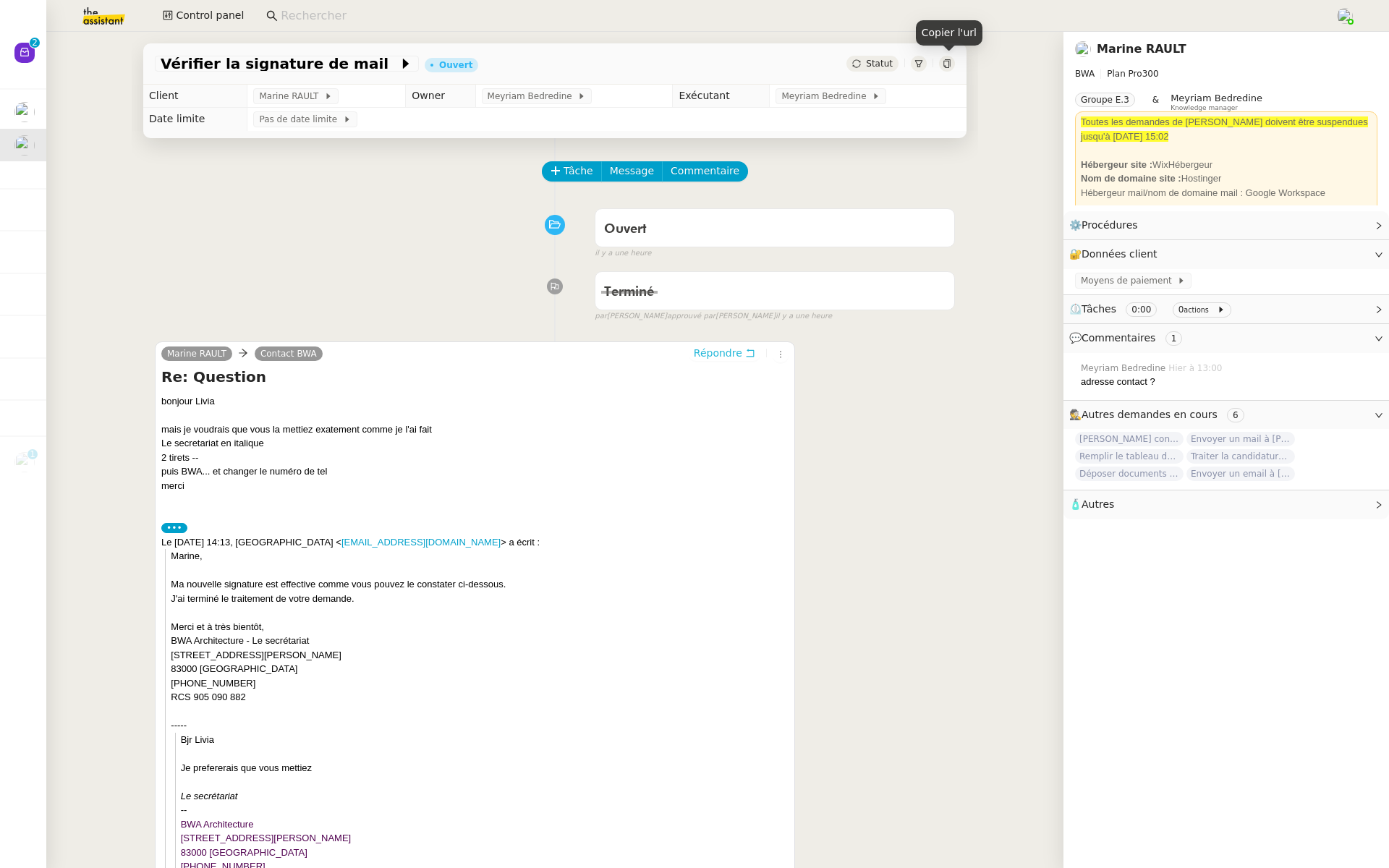
click at [712, 350] on span "Répondre" at bounding box center [717, 353] width 48 height 15
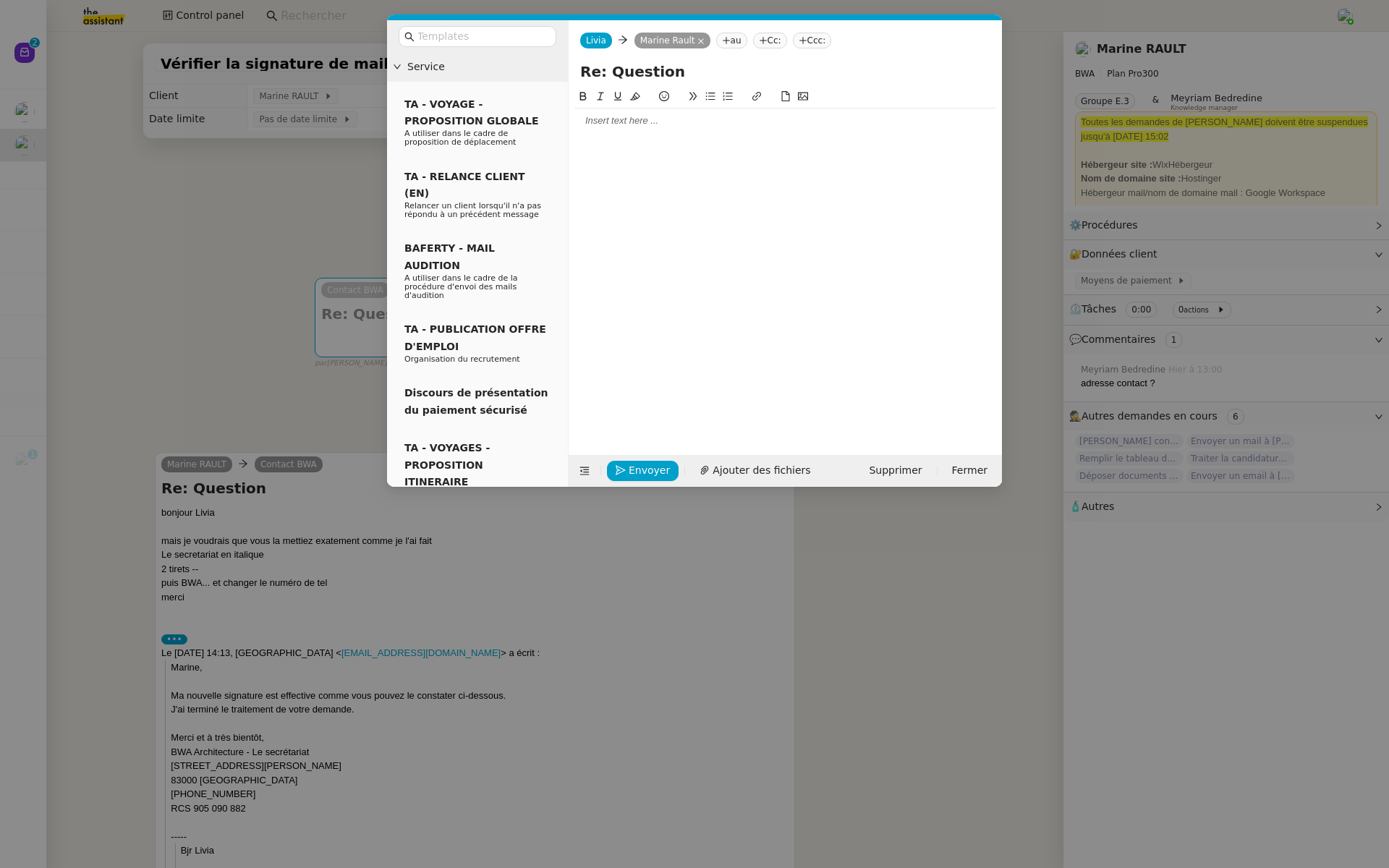
click at [620, 128] on div at bounding box center [784, 120] width 422 height 25
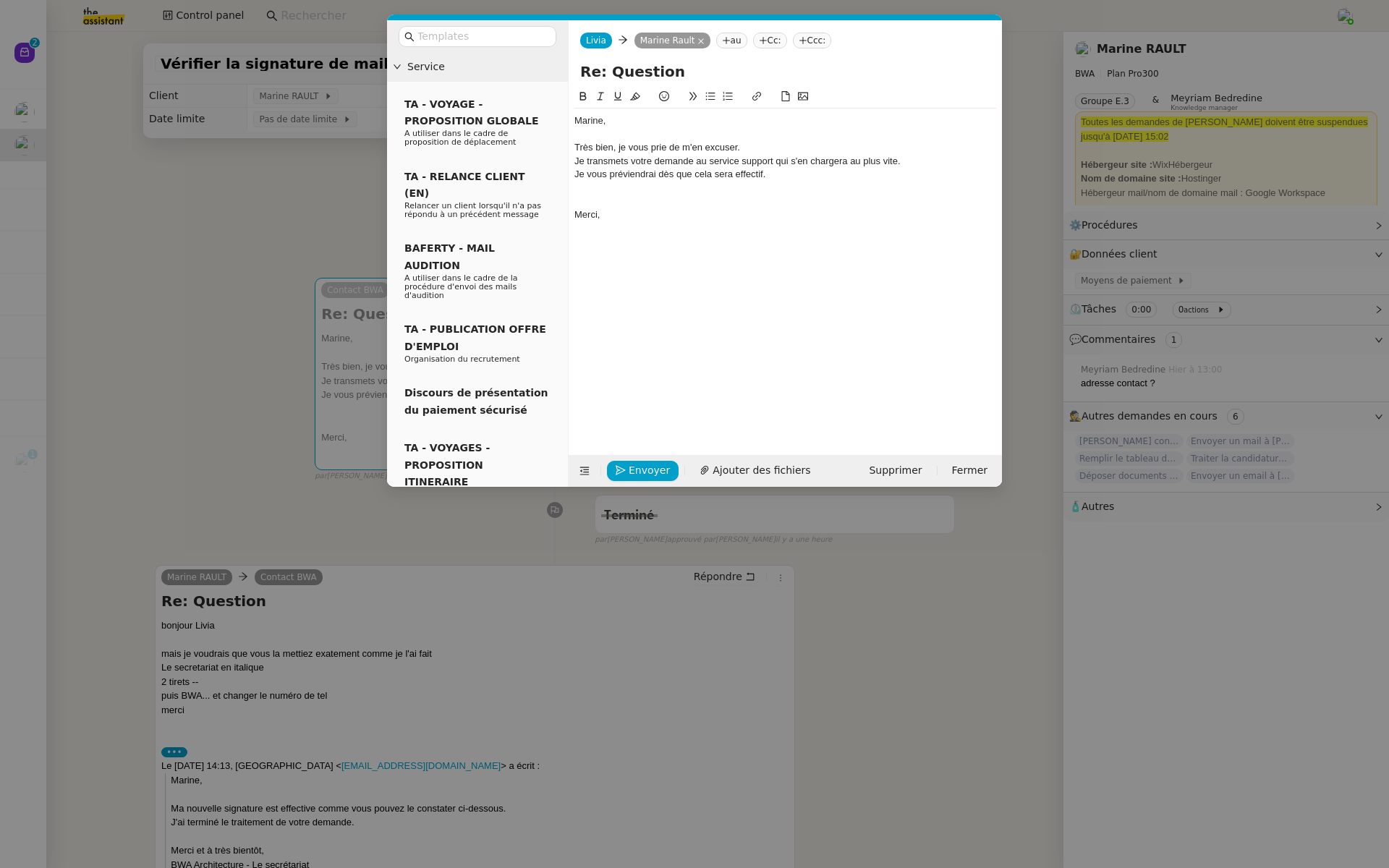
click at [916, 157] on div "Je transmets votre demande au service support qui s'en chargera au plus vite." at bounding box center [784, 161] width 422 height 13
click at [435, 576] on nz-modal-container "Service TA - VOYAGE - PROPOSITION GLOBALE A utiliser dans le cadre de propositi…" at bounding box center [694, 434] width 1389 height 868
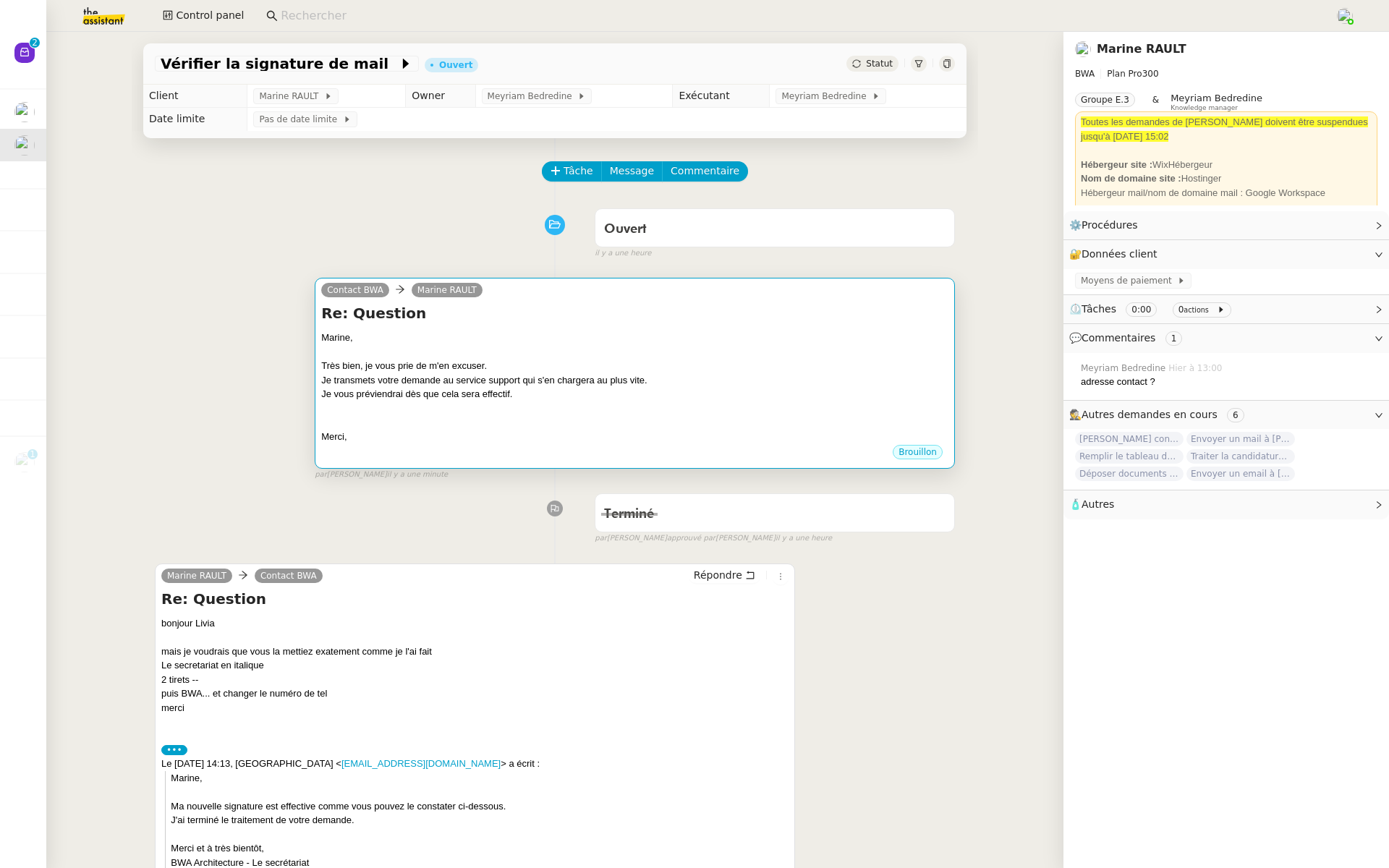
click at [629, 392] on div "Je vous préviendrai dès que cela sera effectif." at bounding box center [635, 394] width 627 height 15
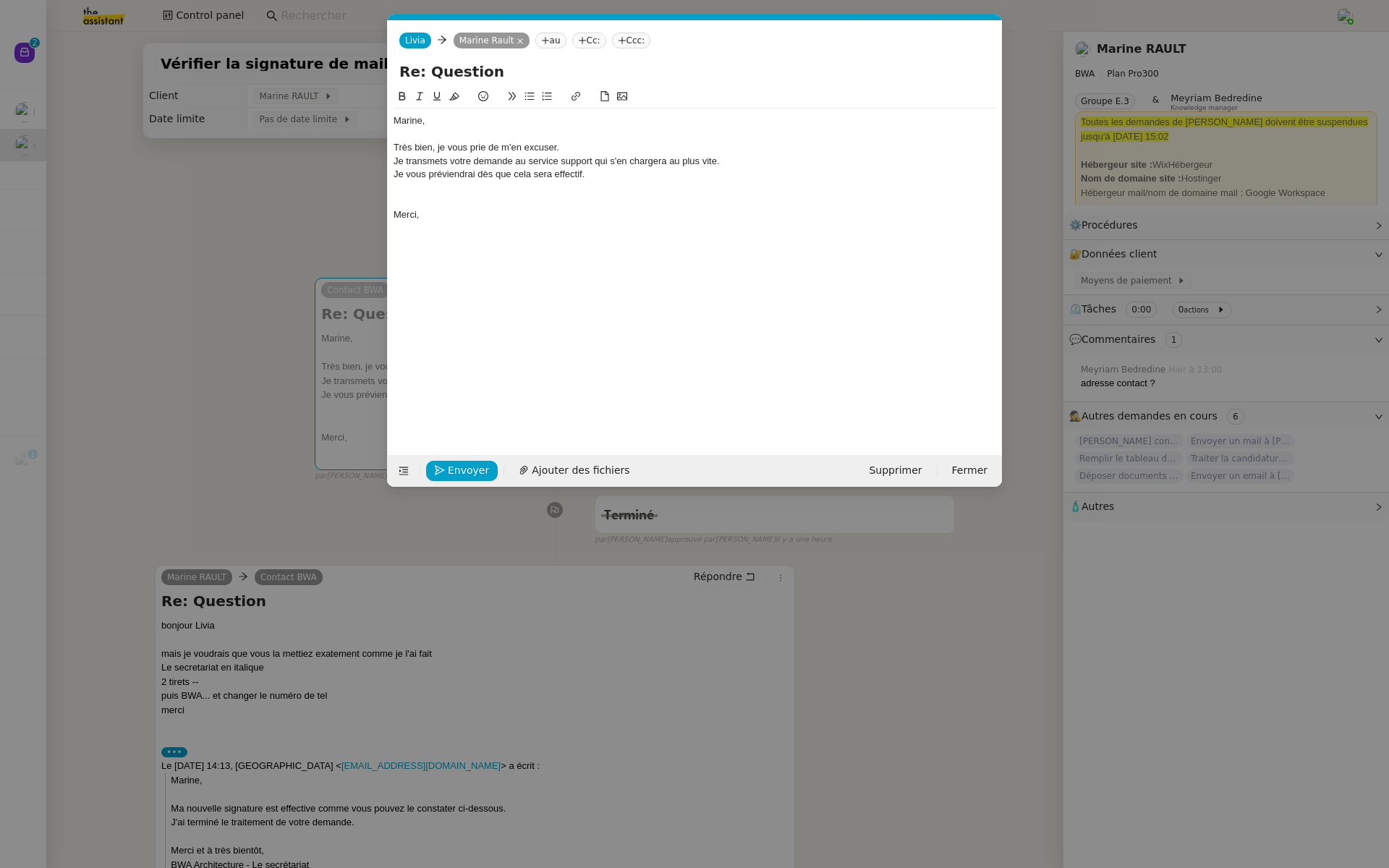
scroll to position [0, 30]
drag, startPoint x: 560, startPoint y: 164, endPoint x: 516, endPoint y: 164, distance: 44.0
click at [516, 164] on div "Je transmets votre demande au service support qui s'en chargera au plus vite." at bounding box center [694, 161] width 602 height 13
click at [648, 203] on div at bounding box center [694, 201] width 602 height 13
click at [744, 157] on div "Je transmets votre demande à l'équipe support qui s'en chargera au plus vite." at bounding box center [694, 161] width 602 height 13
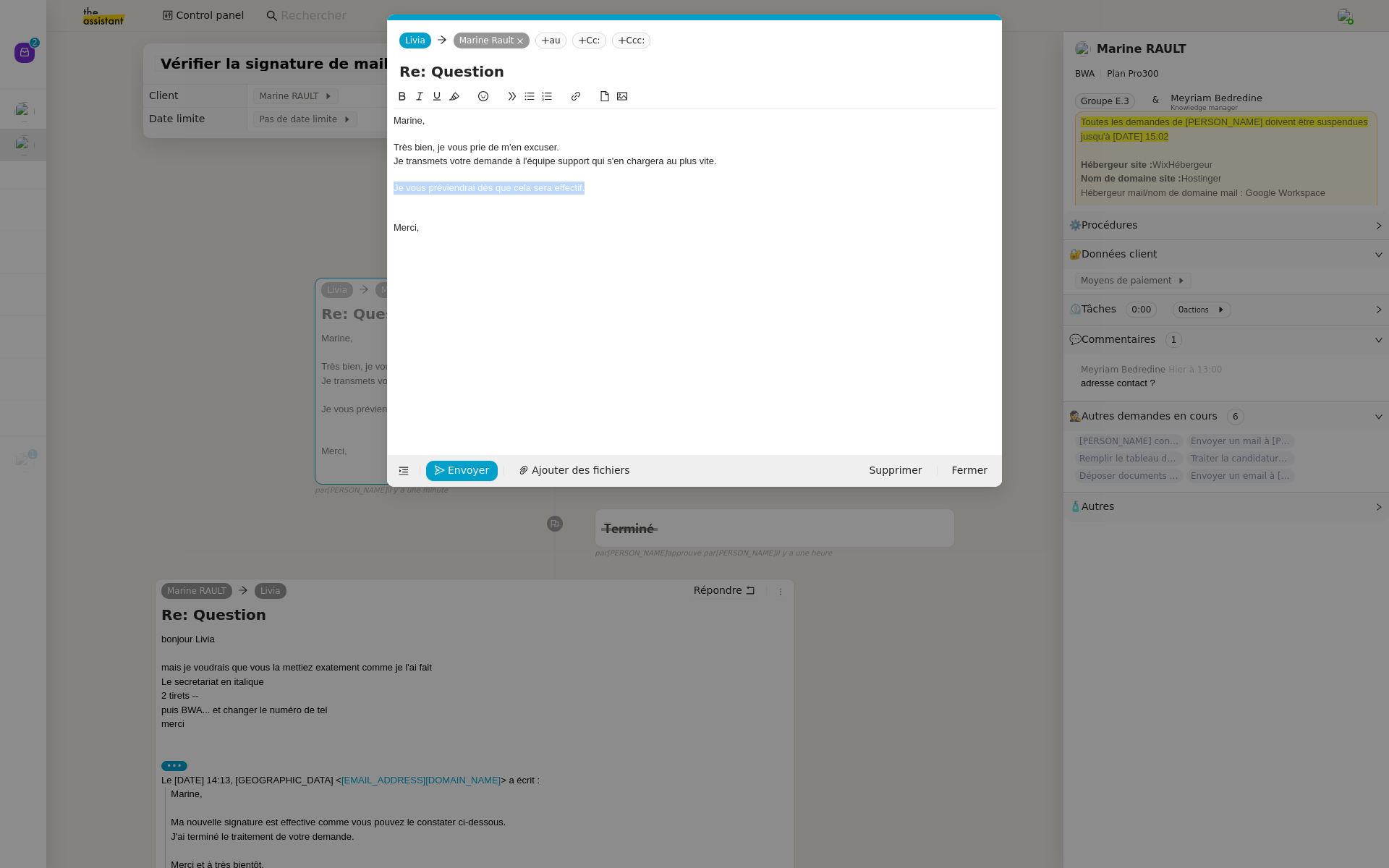
drag, startPoint x: 602, startPoint y: 188, endPoint x: 368, endPoint y: 188, distance: 234.0
click at [368, 188] on nz-modal-container "Service TA - VOYAGE - PROPOSITION GLOBALE A utiliser dans le cadre de propositi…" at bounding box center [694, 434] width 1389 height 868
click at [416, 95] on icon at bounding box center [419, 96] width 10 height 10
click at [474, 147] on div "Très bien, je vous prie de m'en excuser." at bounding box center [694, 148] width 602 height 13
click at [501, 145] on div "Très bien, je vous prie de m'en excuser." at bounding box center [694, 148] width 602 height 13
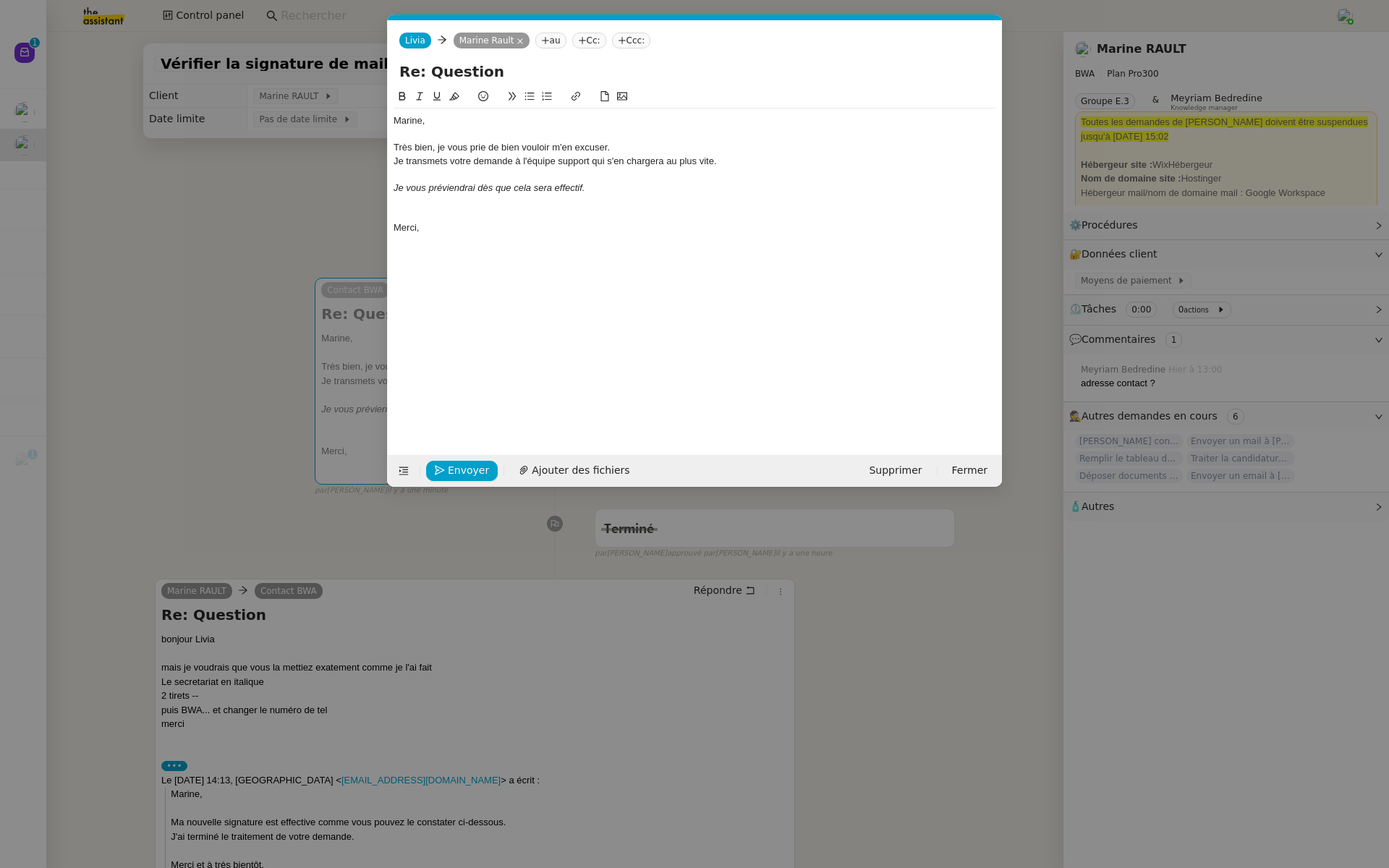
click at [627, 195] on div at bounding box center [694, 201] width 602 height 13
click at [468, 465] on span "Envoyer" at bounding box center [468, 470] width 41 height 16
click at [468, 465] on span "Confirmer l'envoi" at bounding box center [491, 470] width 87 height 16
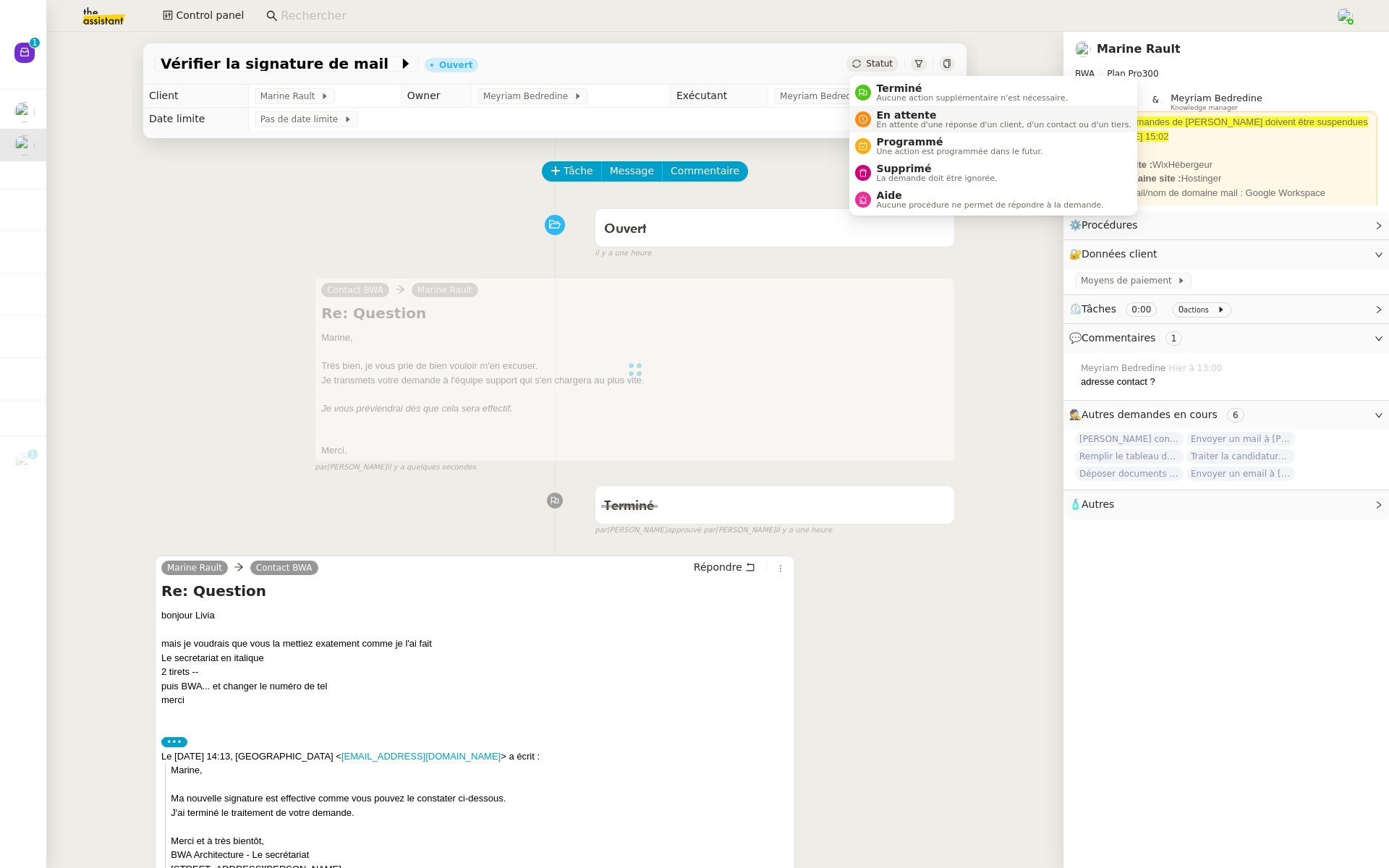
click at [875, 117] on div "En attente En attente d'une réponse d'un client, d'un contact ou d'un tiers." at bounding box center [1001, 118] width 260 height 19
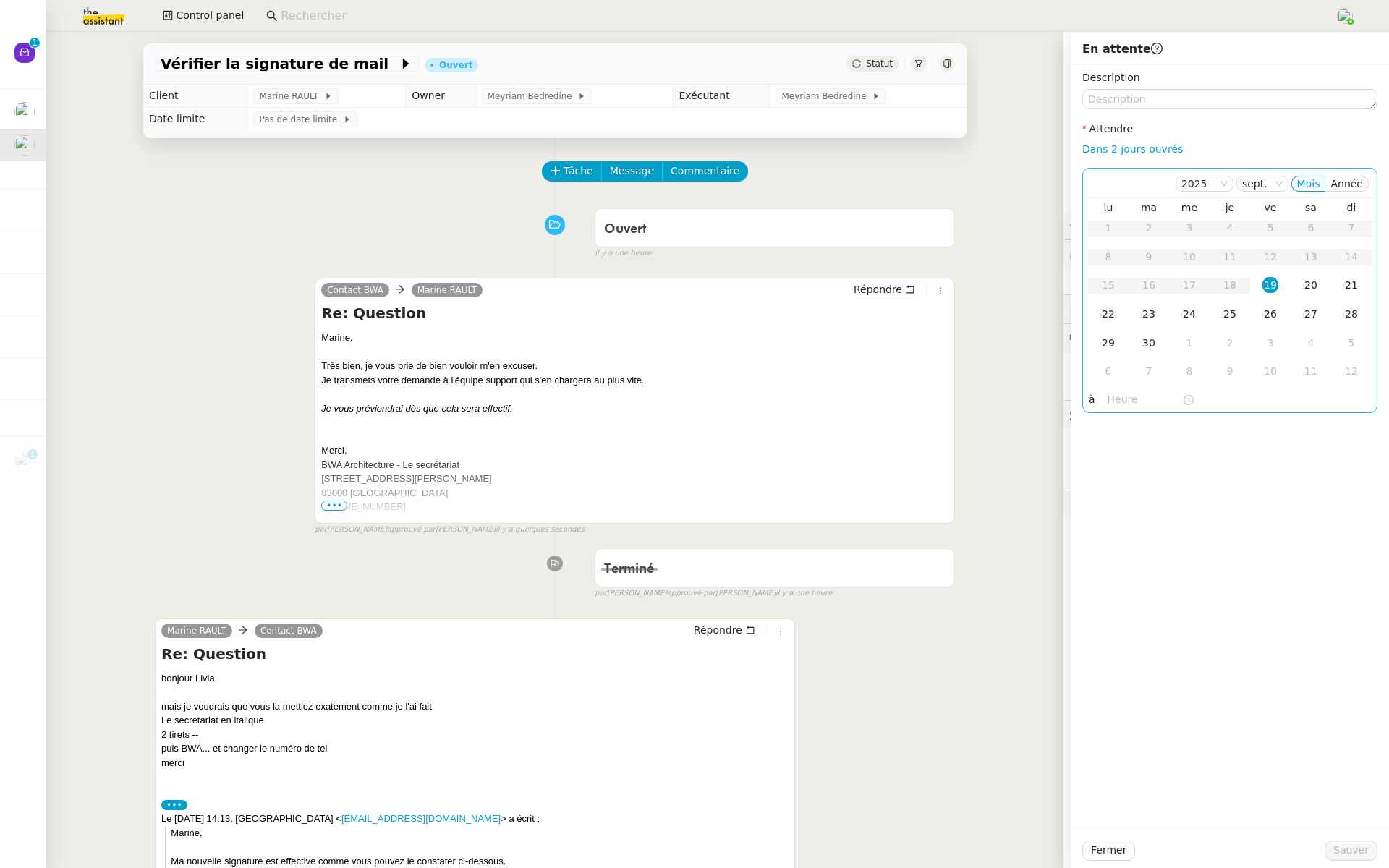
click at [1103, 313] on div "22" at bounding box center [1108, 313] width 15 height 15
click at [1111, 399] on input "text" at bounding box center [1145, 400] width 75 height 16
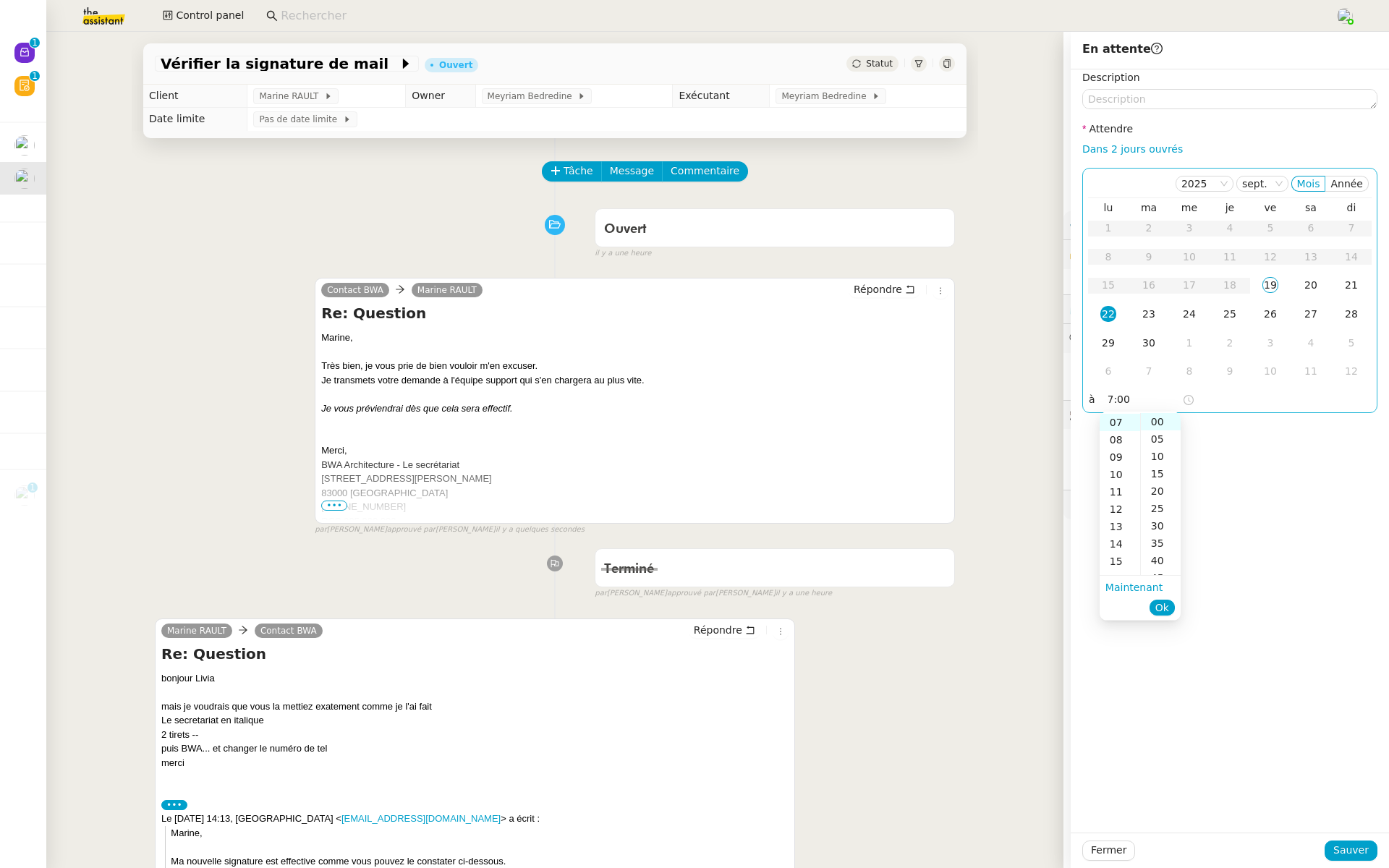
scroll to position [121, 0]
click at [1161, 609] on span "Ok" at bounding box center [1161, 608] width 14 height 15
type input "07:00"
click at [1347, 853] on span "Sauver" at bounding box center [1350, 850] width 36 height 16
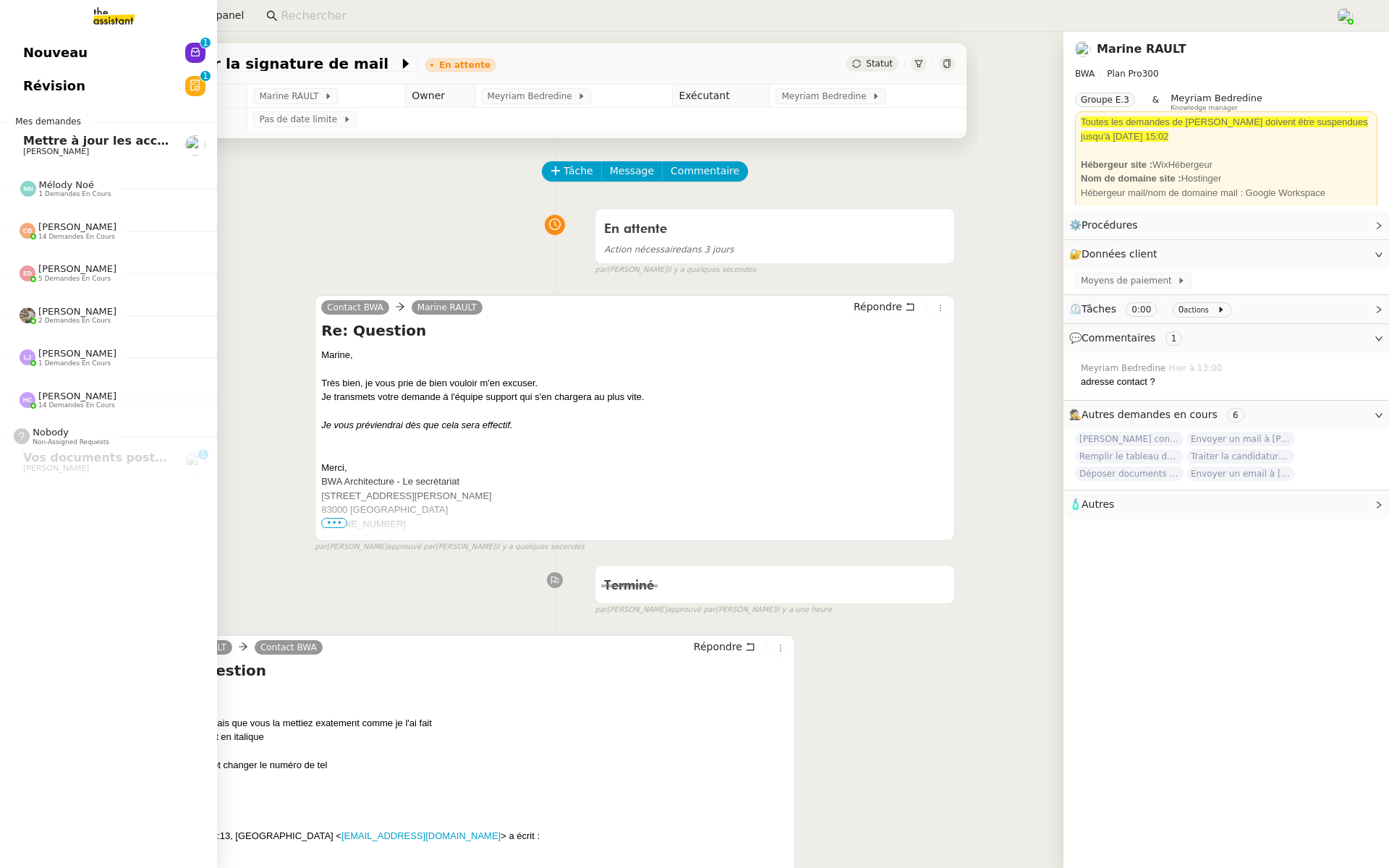
click at [19, 86] on link "Révision 0 1 2 3 4 5 6 7 8 9" at bounding box center [108, 86] width 217 height 34
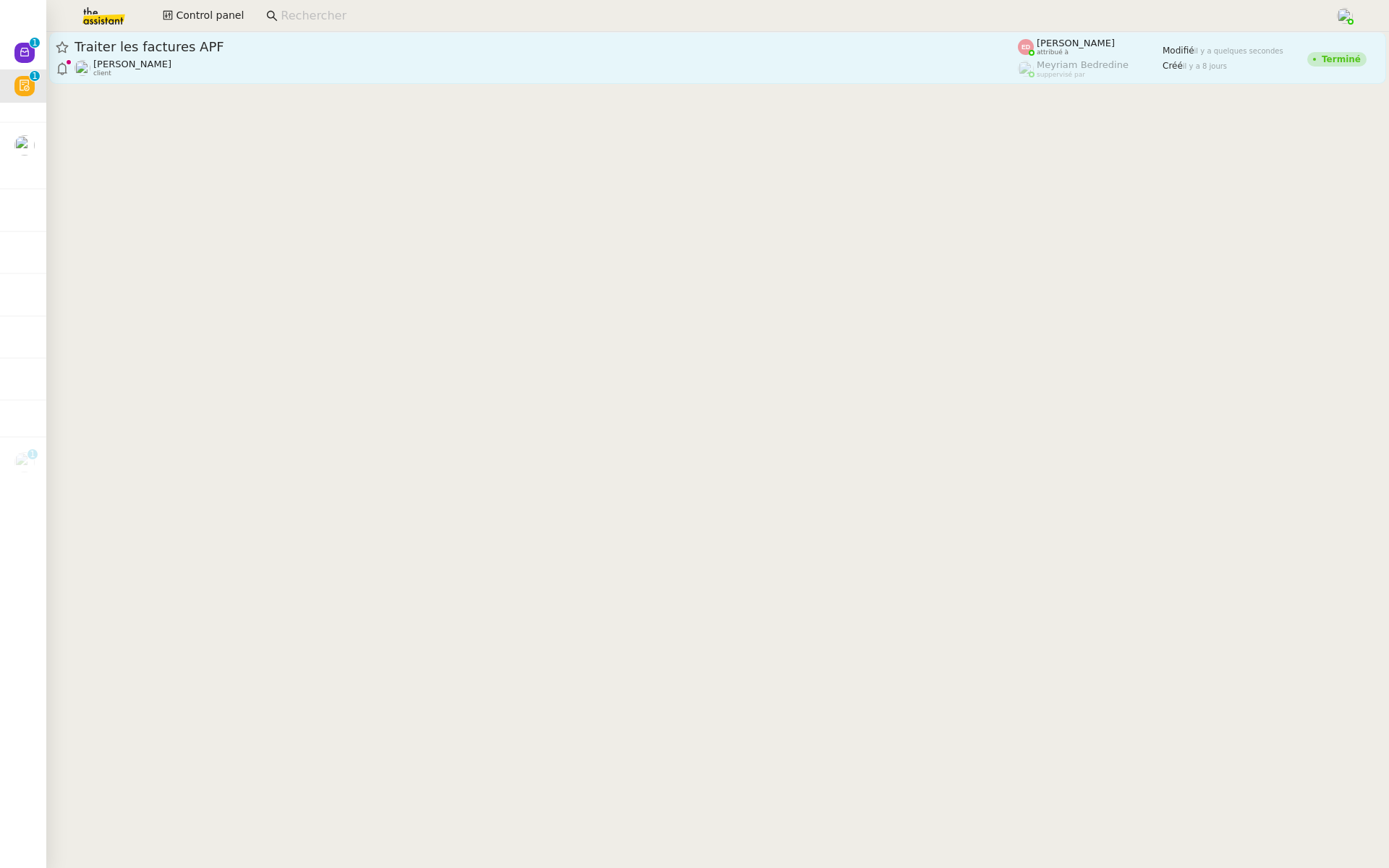
click at [310, 49] on span "Traiter les factures APF" at bounding box center [546, 46] width 943 height 13
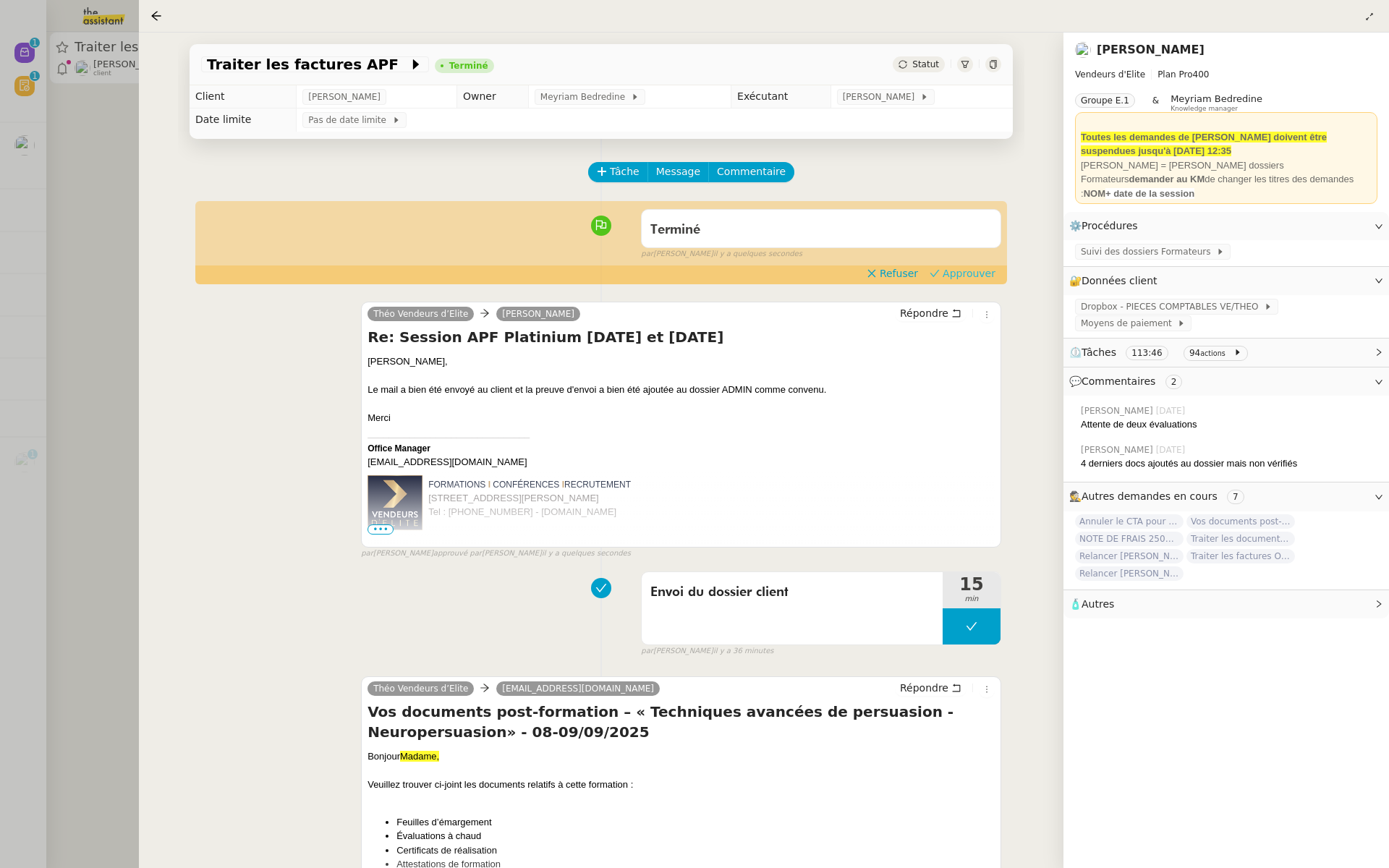
click at [981, 272] on span "Approuver" at bounding box center [969, 273] width 53 height 15
click at [51, 255] on div at bounding box center [694, 434] width 1389 height 868
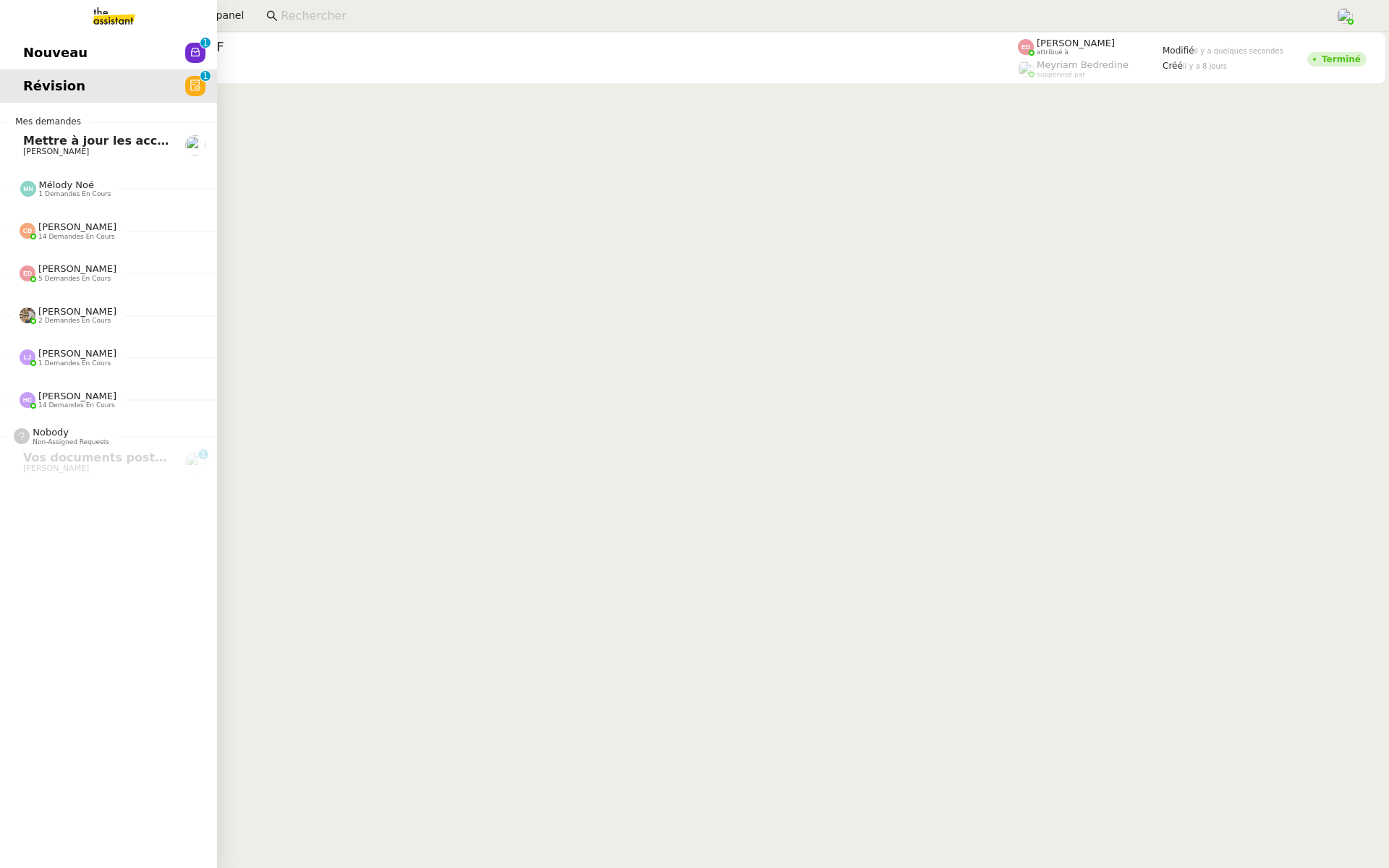
click at [30, 42] on span "Nouveau" at bounding box center [55, 53] width 65 height 22
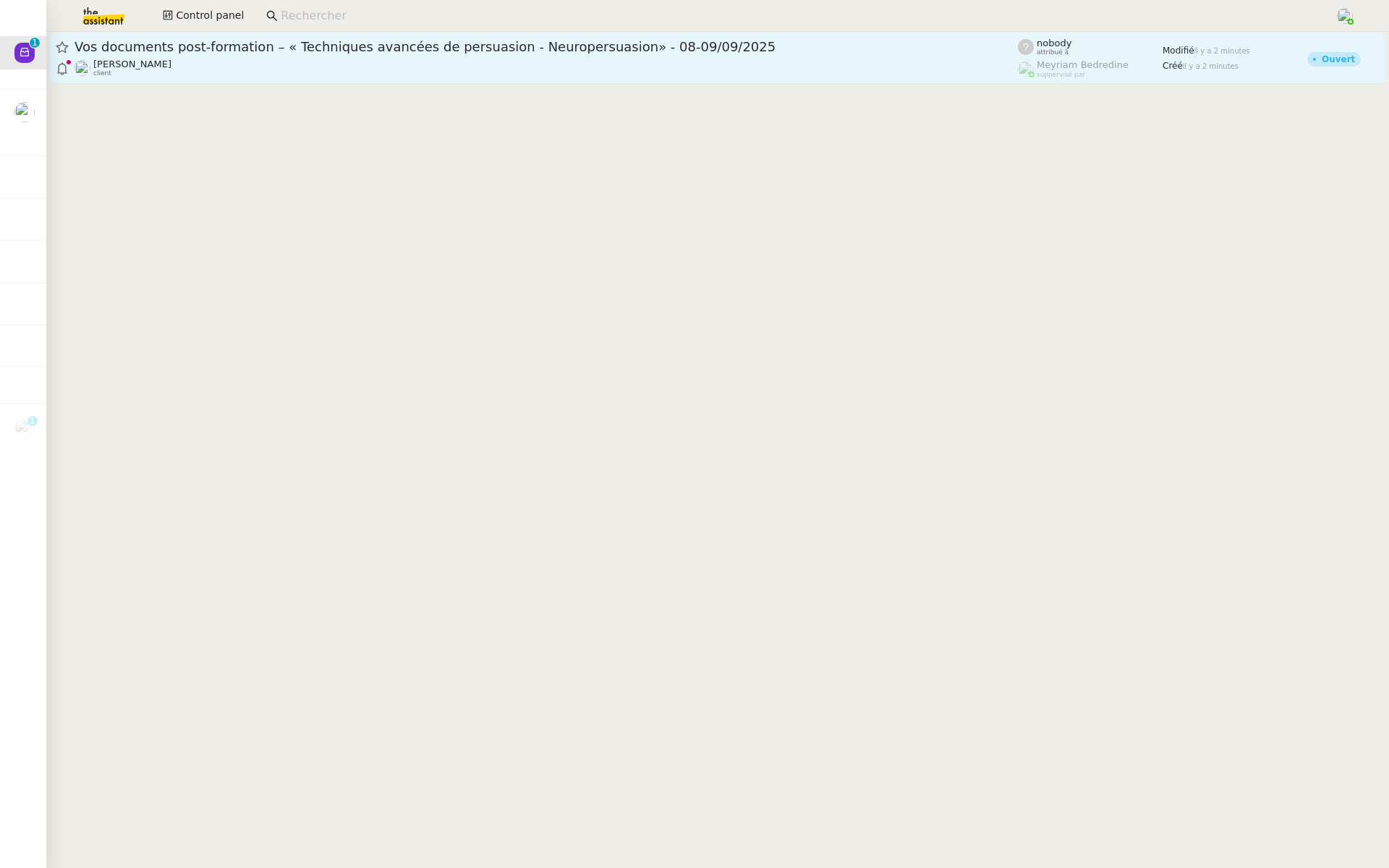
click at [265, 47] on span "Vos documents post-formation – « Techniques avancées de persuasion - Neuropersu…" at bounding box center [546, 46] width 943 height 13
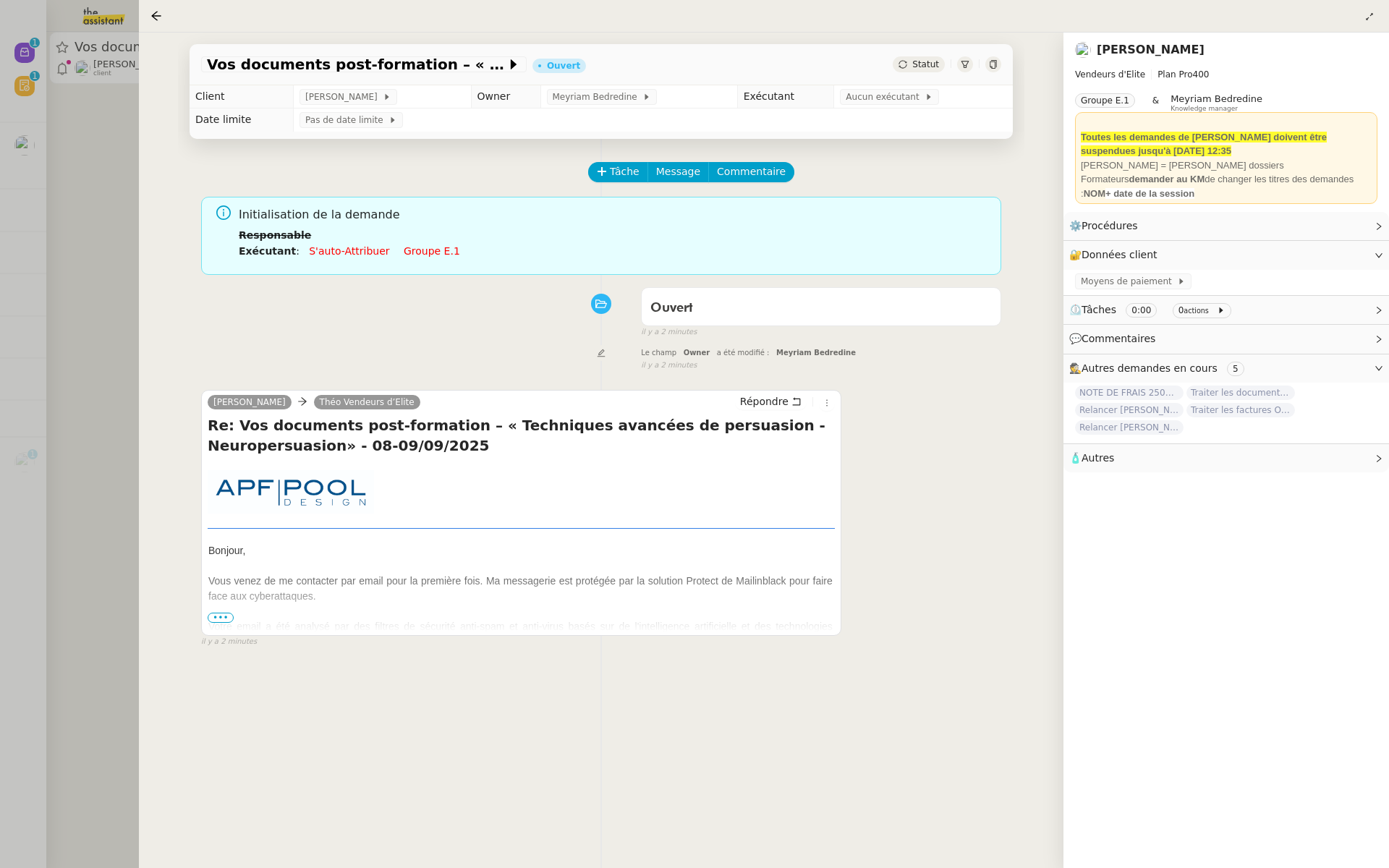
click at [220, 614] on span "•••" at bounding box center [220, 618] width 26 height 10
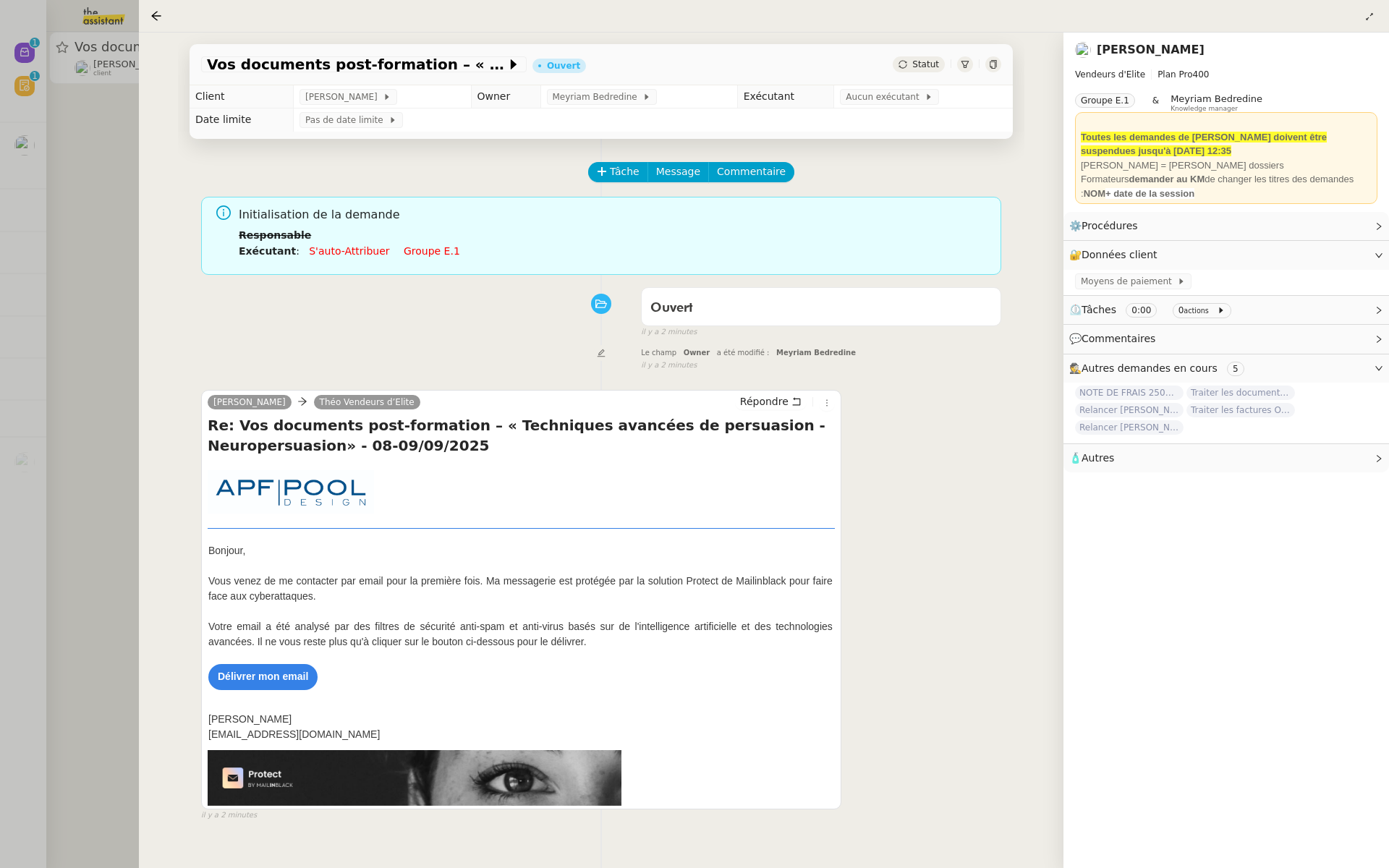
scroll to position [117, 0]
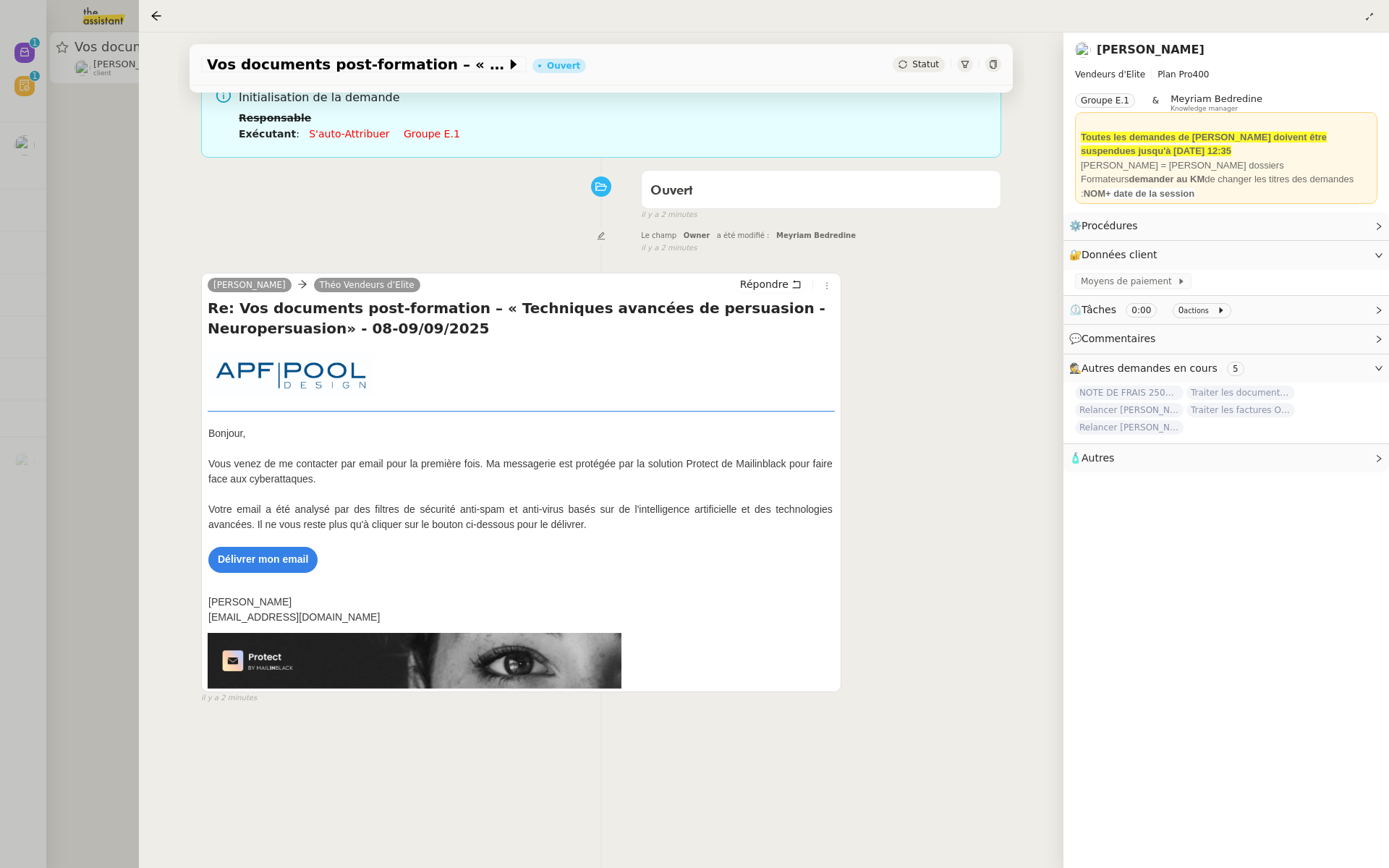
click at [265, 560] on link "Délivrer mon email" at bounding box center [262, 558] width 90 height 12
click at [866, 182] on div "Ouvert" at bounding box center [821, 190] width 342 height 23
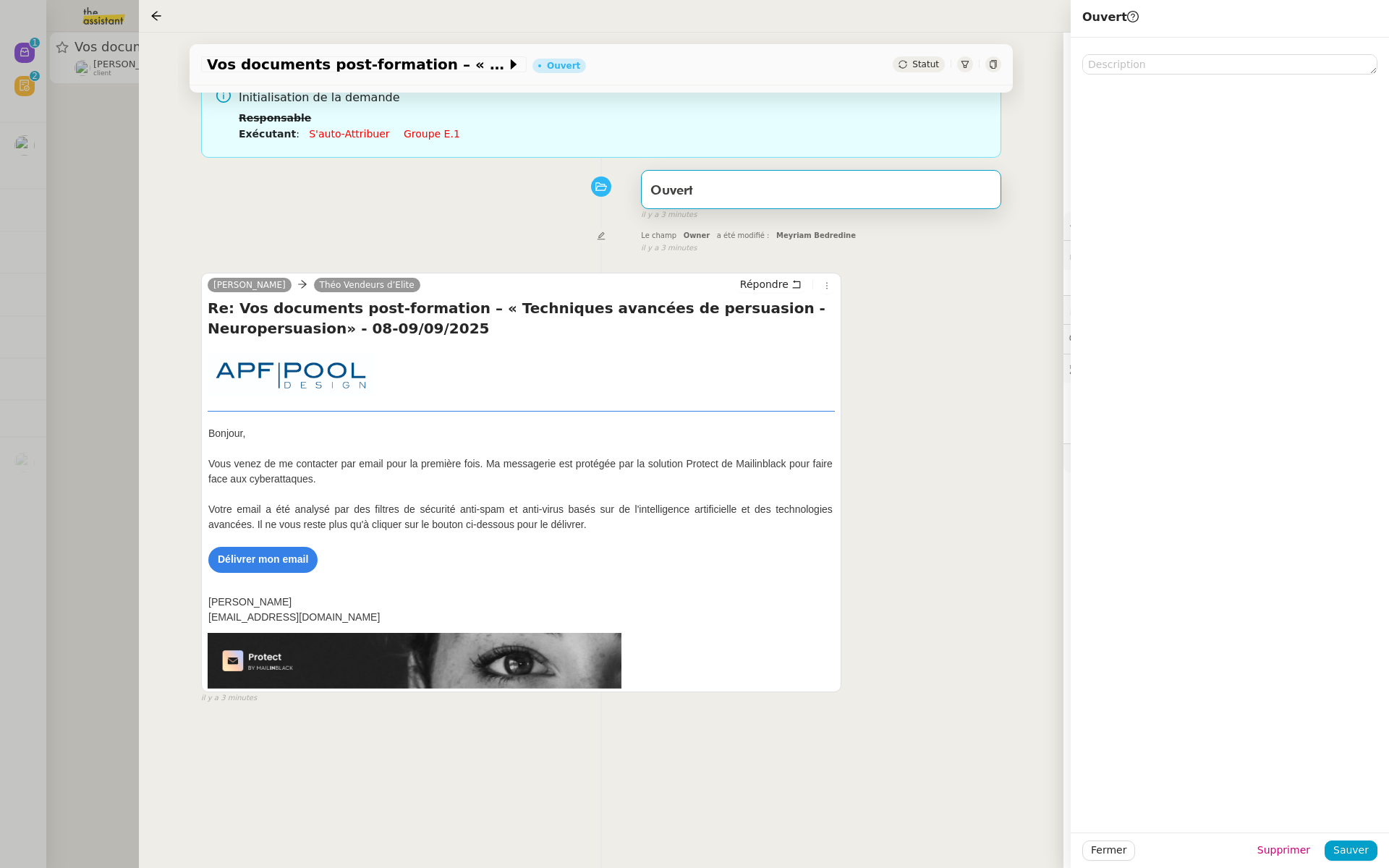
click at [939, 319] on div "Bérengère SASSOLAS Théo Vendeurs d’Elite Répondre Re: Vos documents post-format…" at bounding box center [601, 482] width 800 height 444
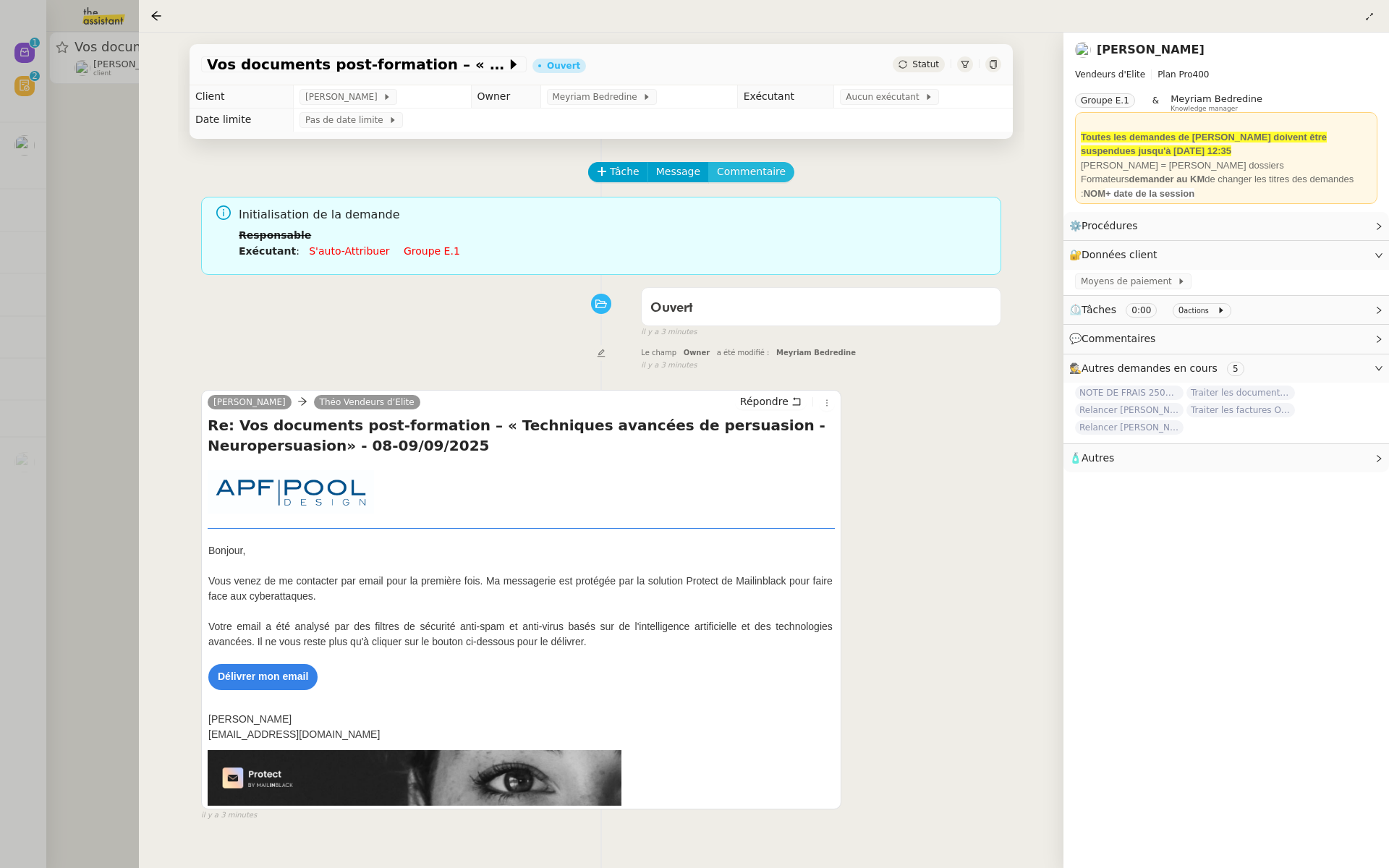
click at [728, 167] on span "Commentaire" at bounding box center [751, 171] width 68 height 16
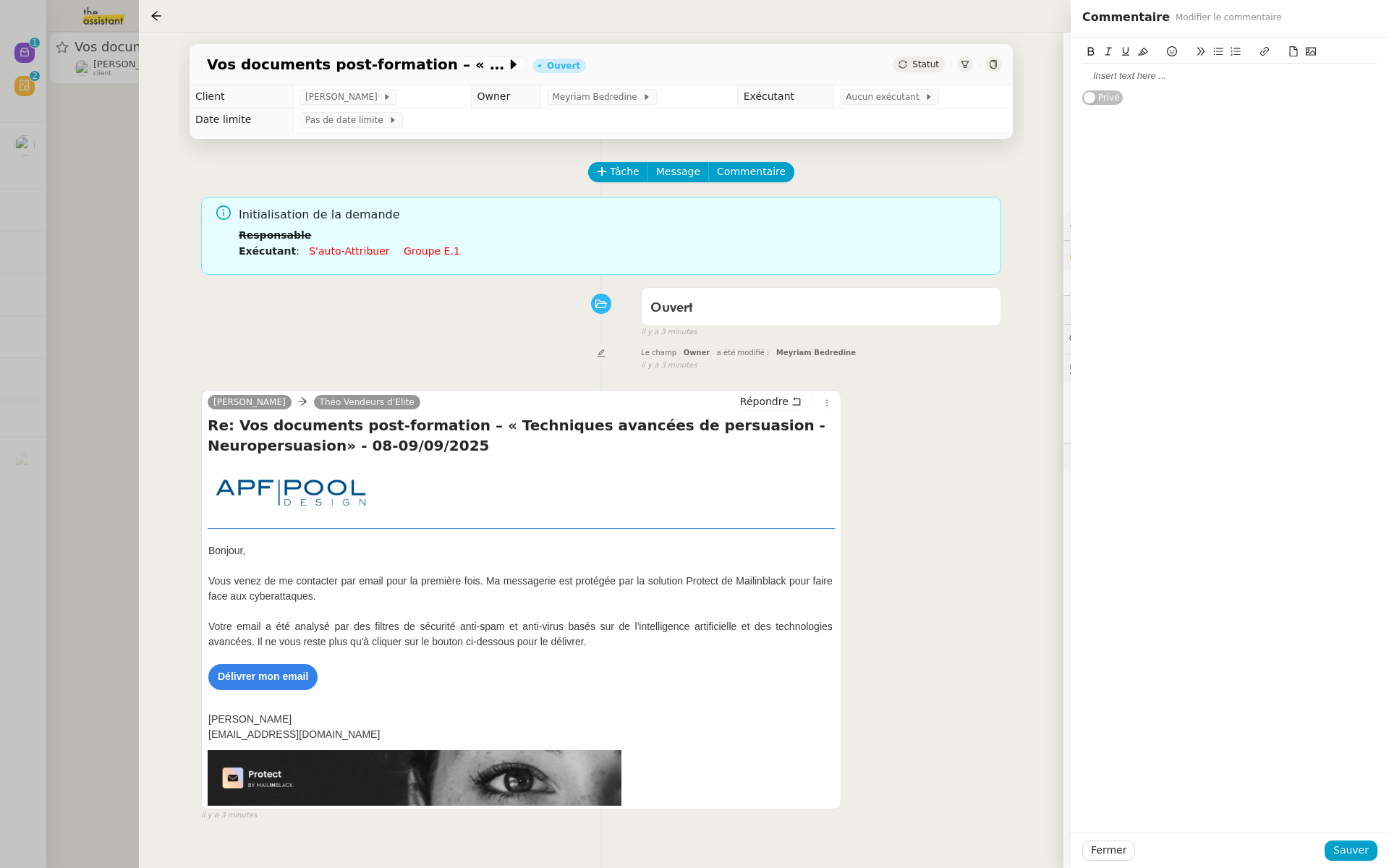
click at [1315, 53] on button at bounding box center [1310, 52] width 17 height 16
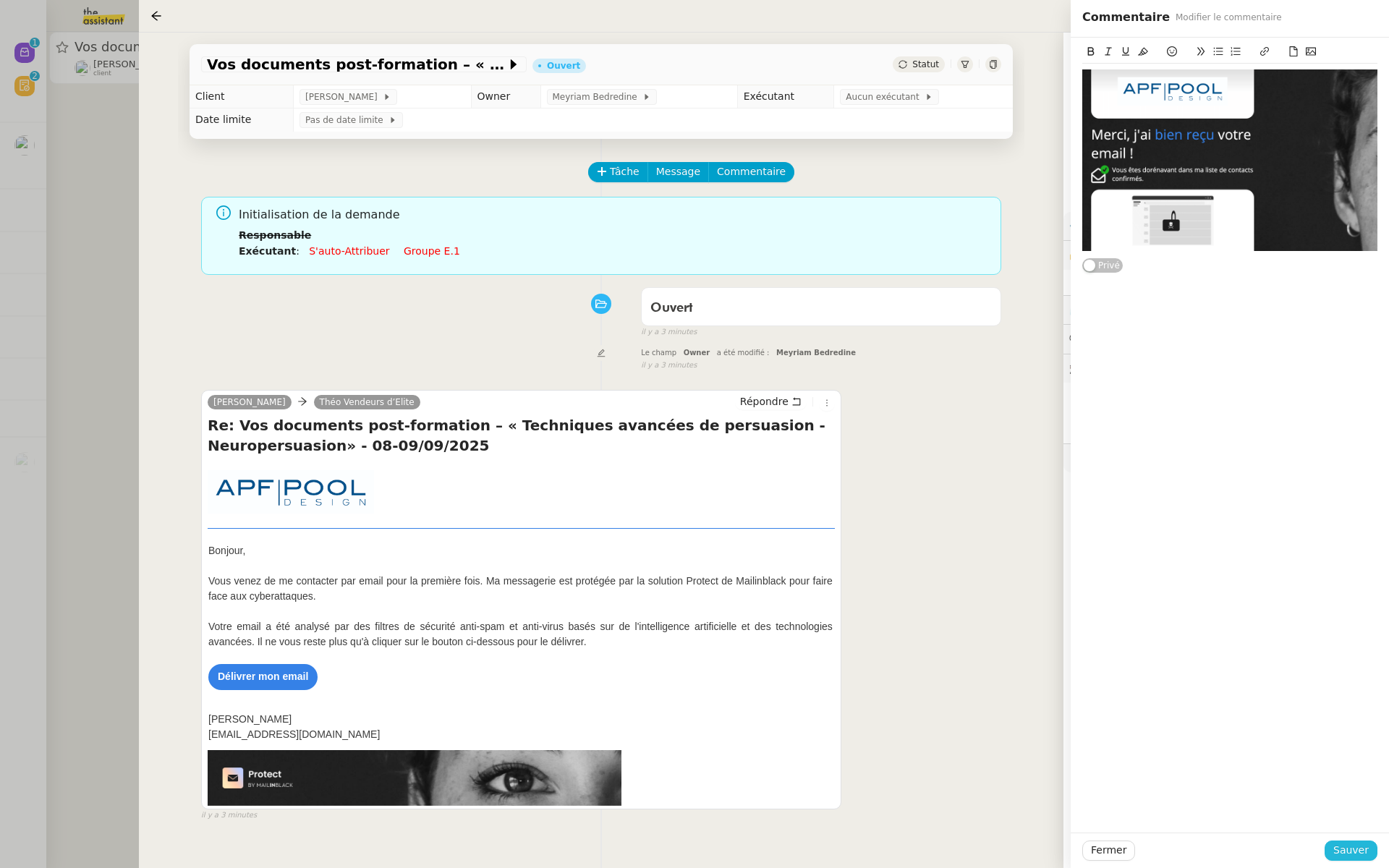
click at [1354, 850] on span "Sauver" at bounding box center [1350, 850] width 36 height 16
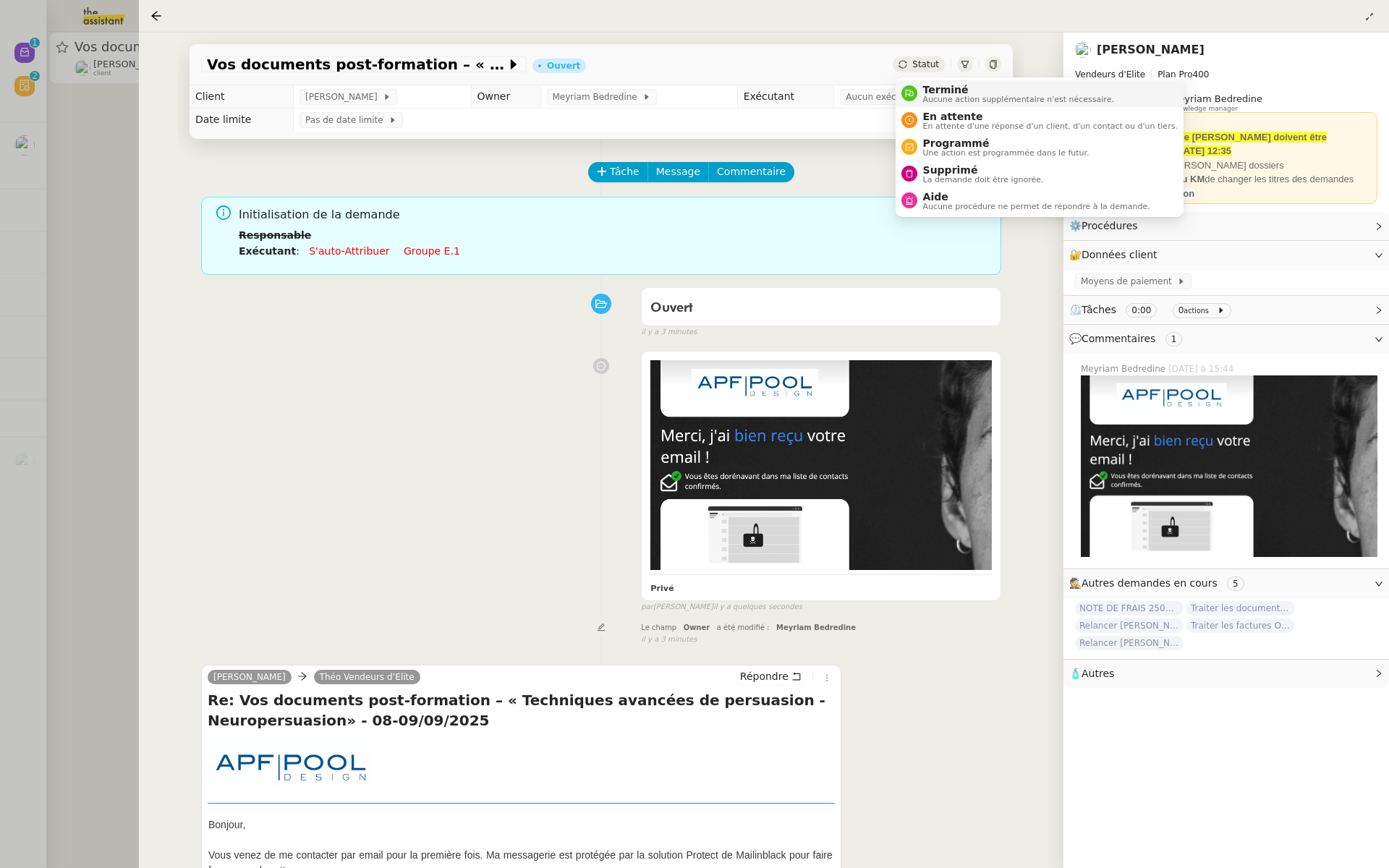
click at [933, 87] on span "Terminé" at bounding box center [1018, 89] width 191 height 12
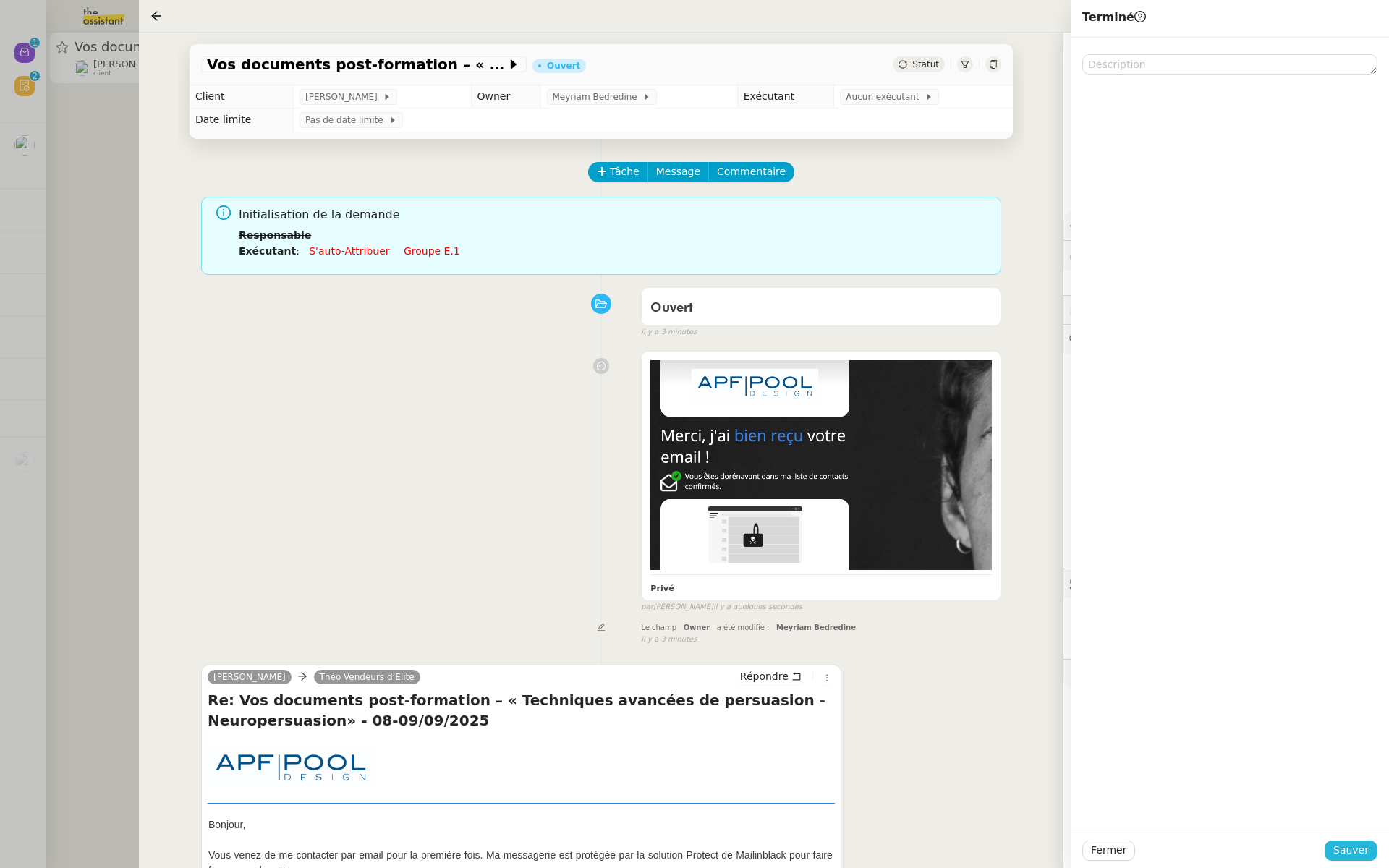
click at [1363, 853] on span "Sauver" at bounding box center [1350, 850] width 36 height 16
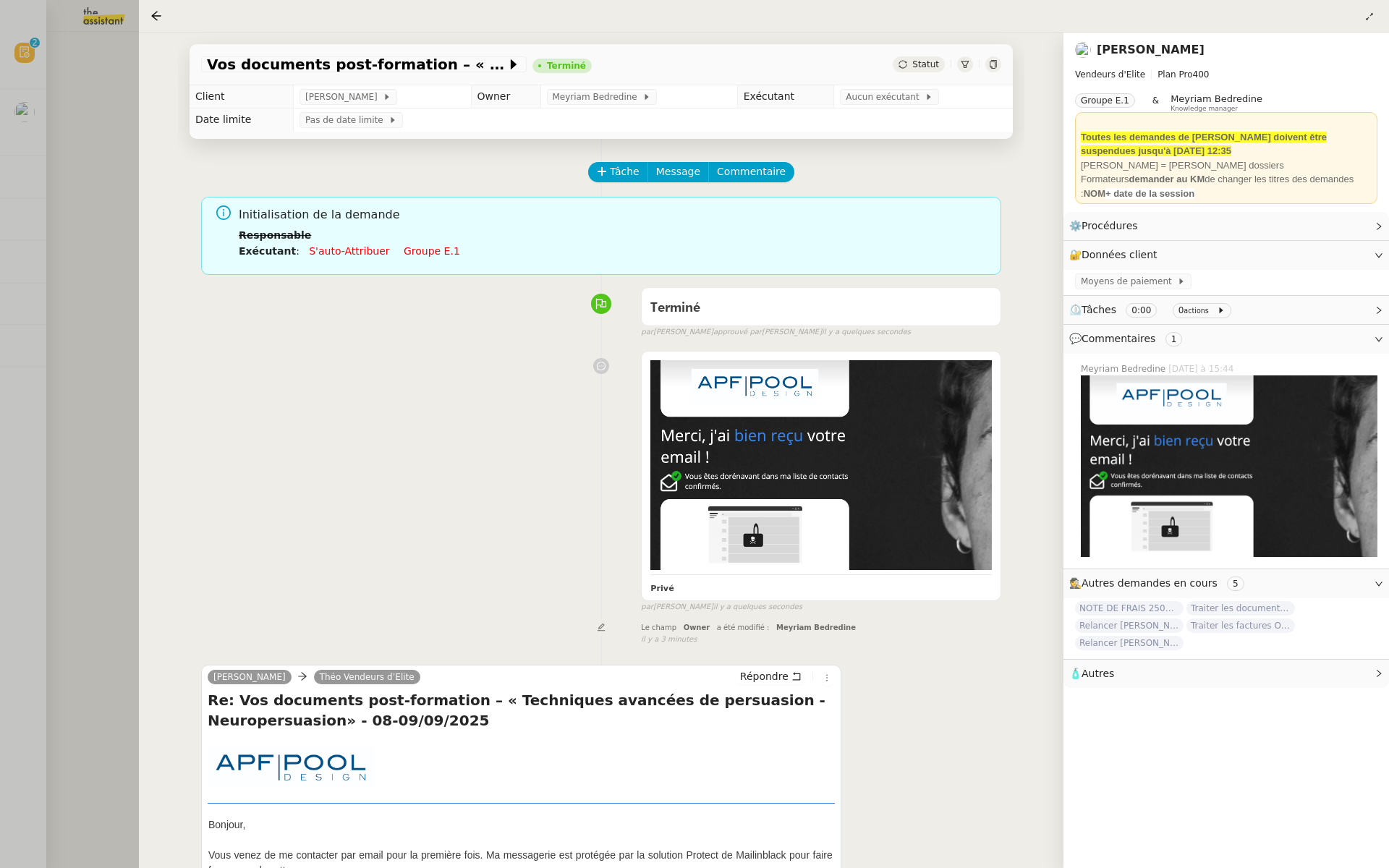
click at [82, 371] on div at bounding box center [694, 434] width 1389 height 868
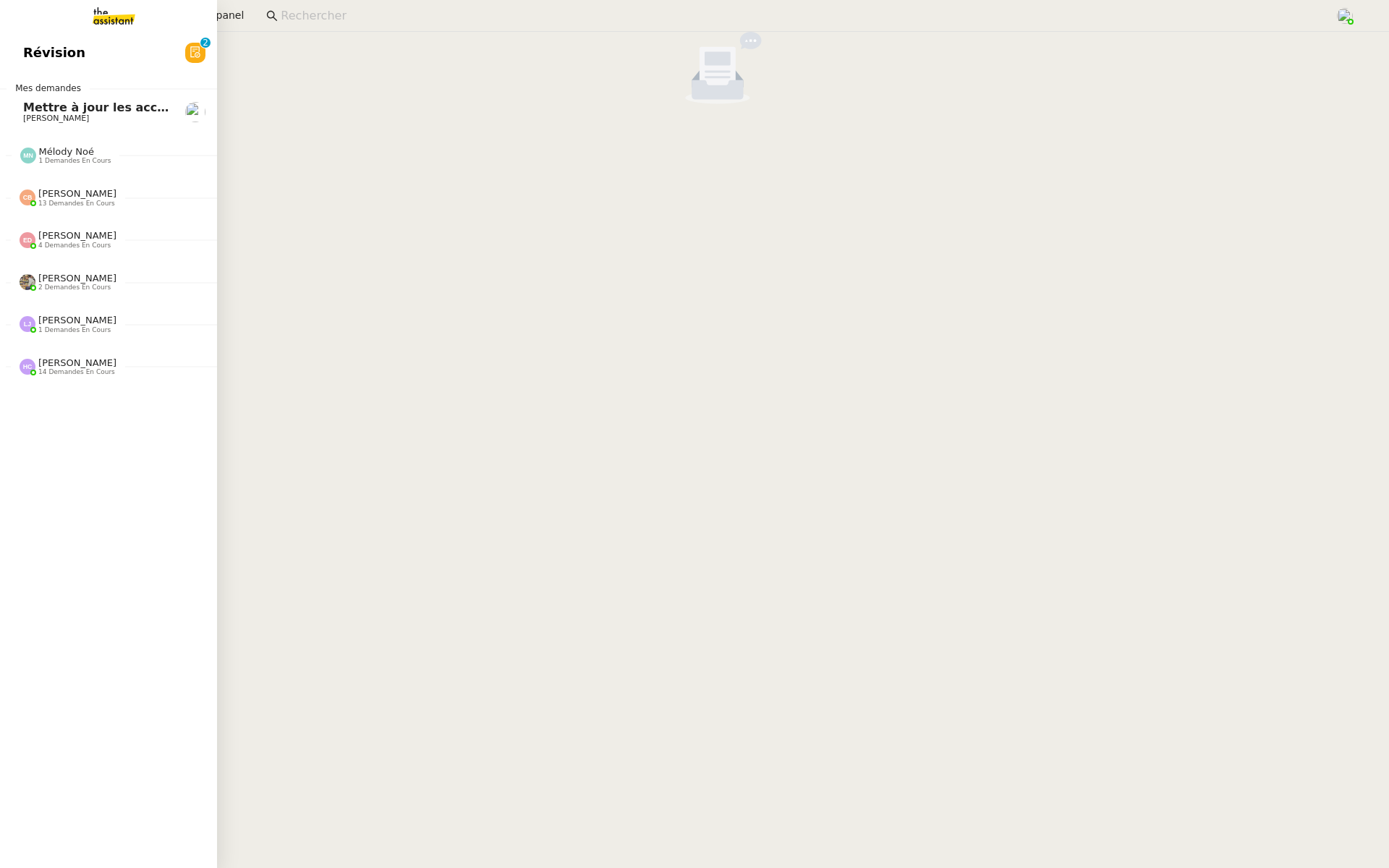
click at [9, 61] on link "Révision 0 1 2 3 4 5 6 7 8 9" at bounding box center [108, 53] width 217 height 34
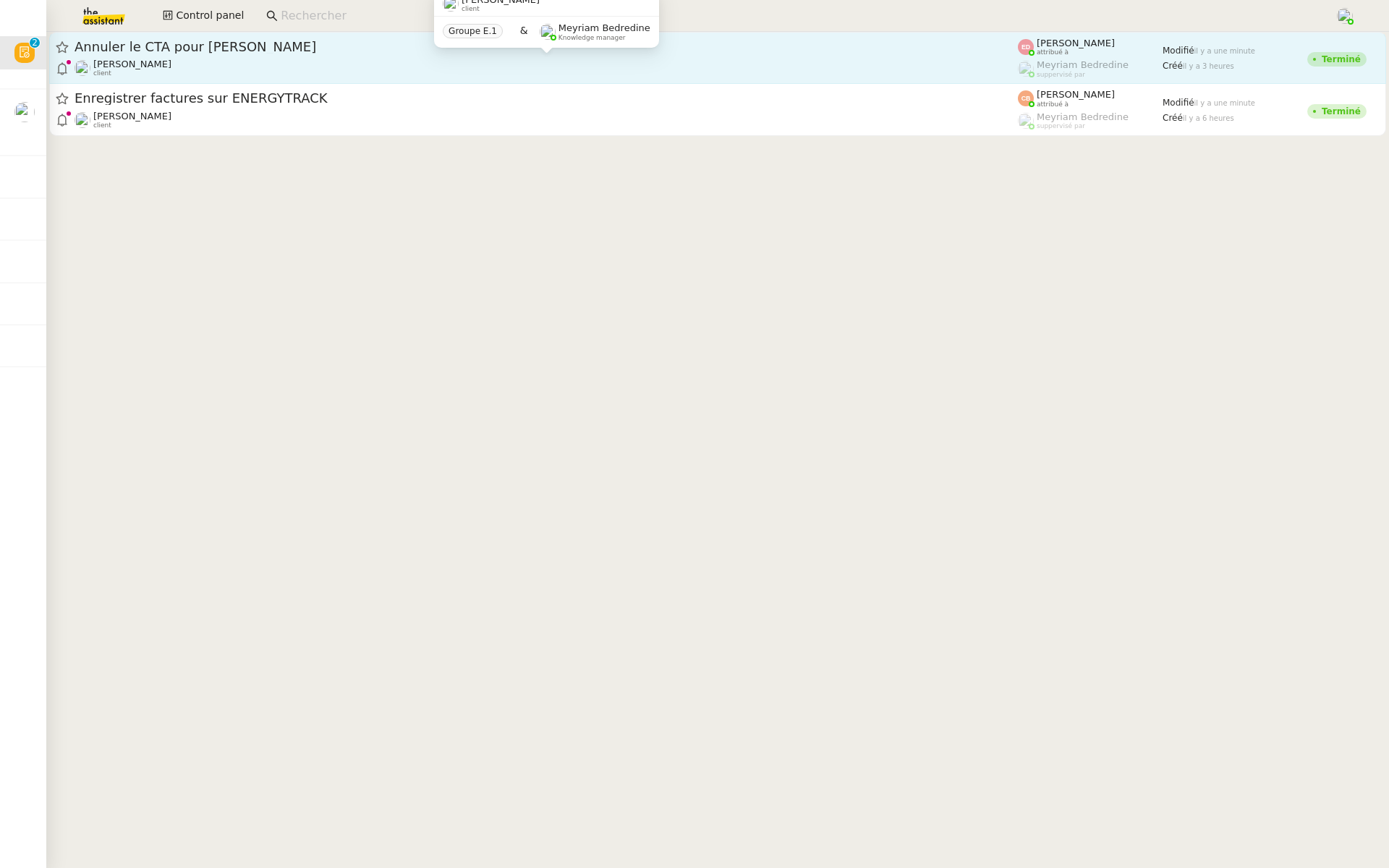
click at [215, 60] on div "Sylvie SUCRA client" at bounding box center [546, 67] width 943 height 19
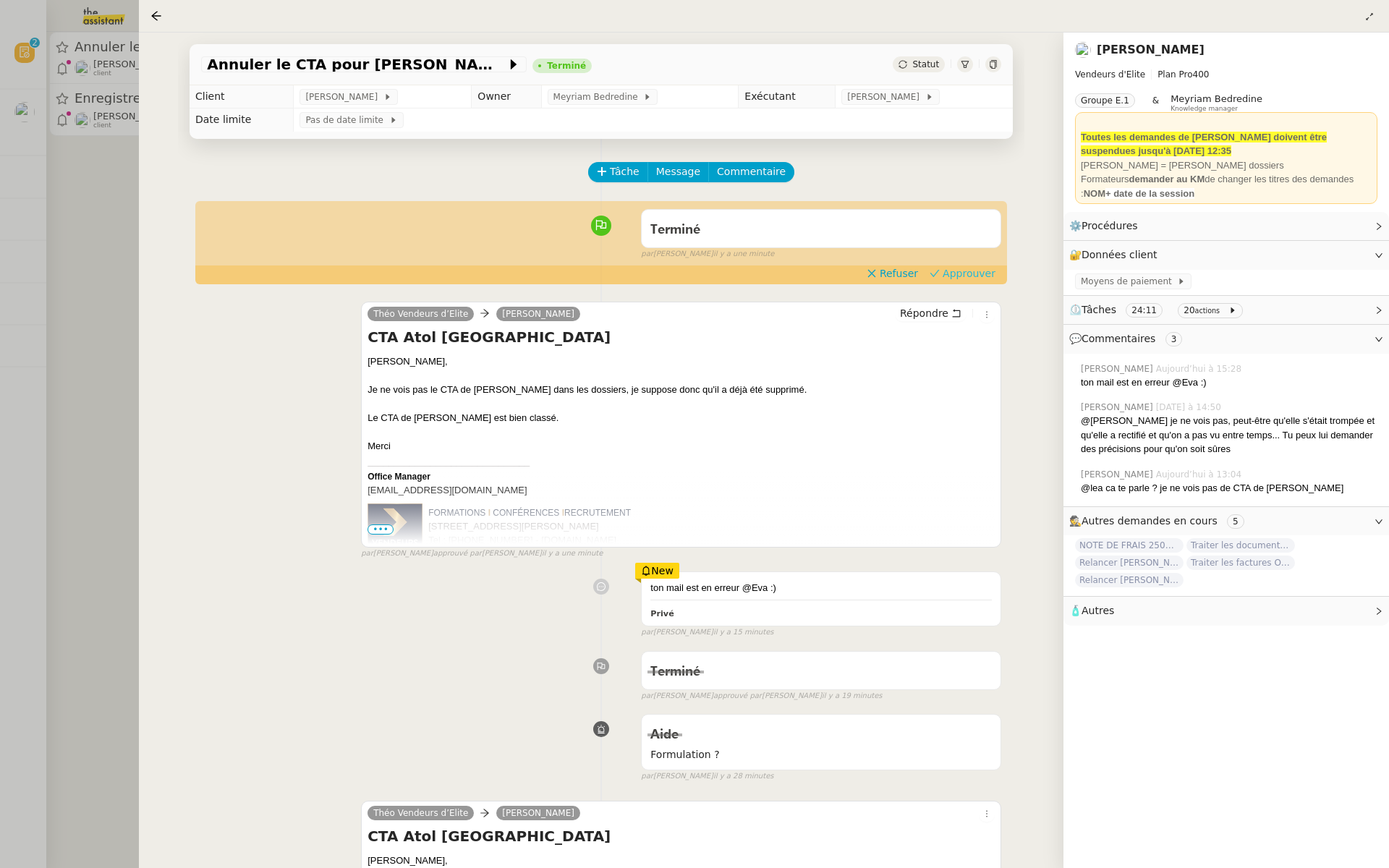
click at [987, 270] on span "Approuver" at bounding box center [969, 273] width 53 height 15
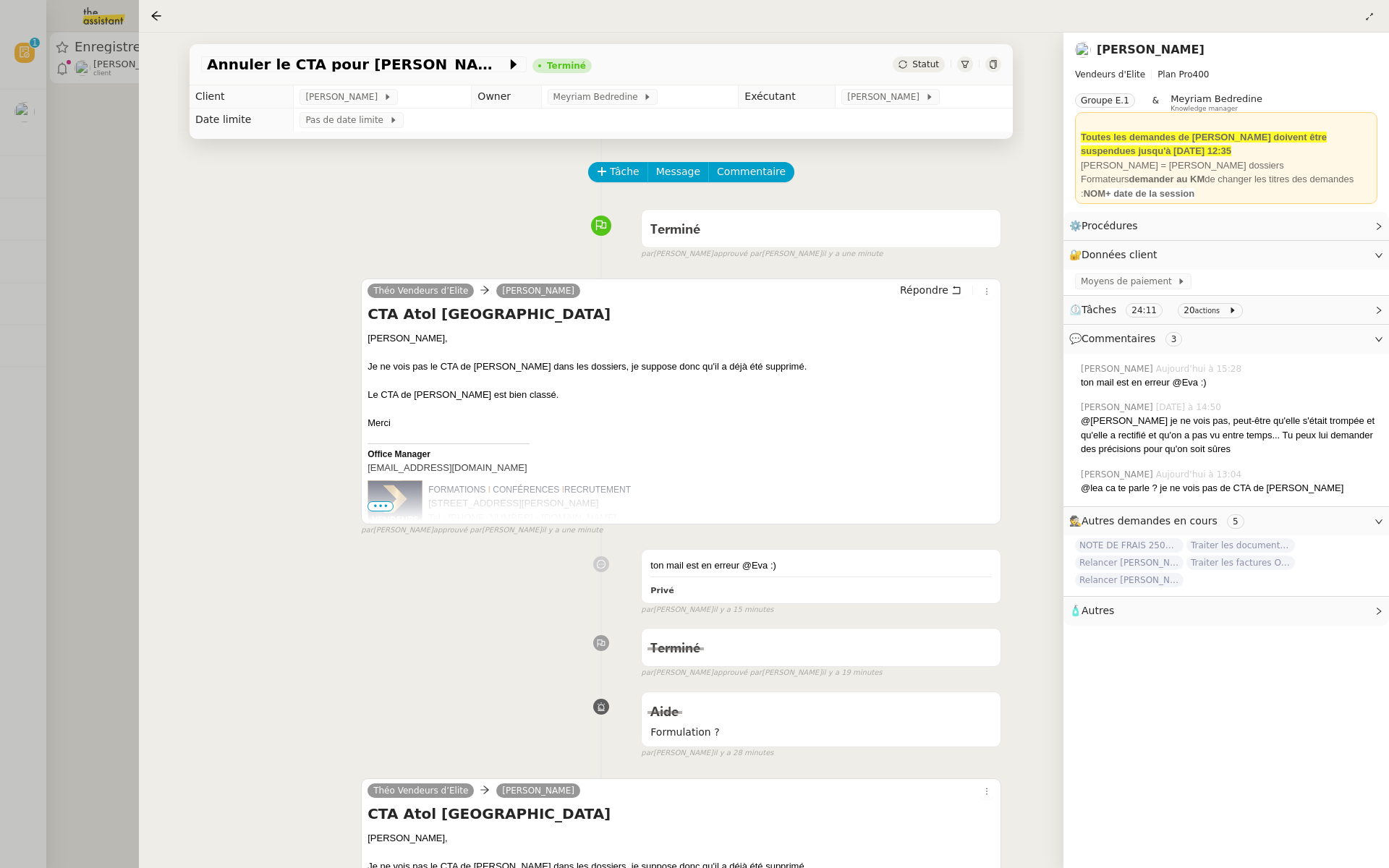
click at [79, 223] on div at bounding box center [694, 434] width 1389 height 868
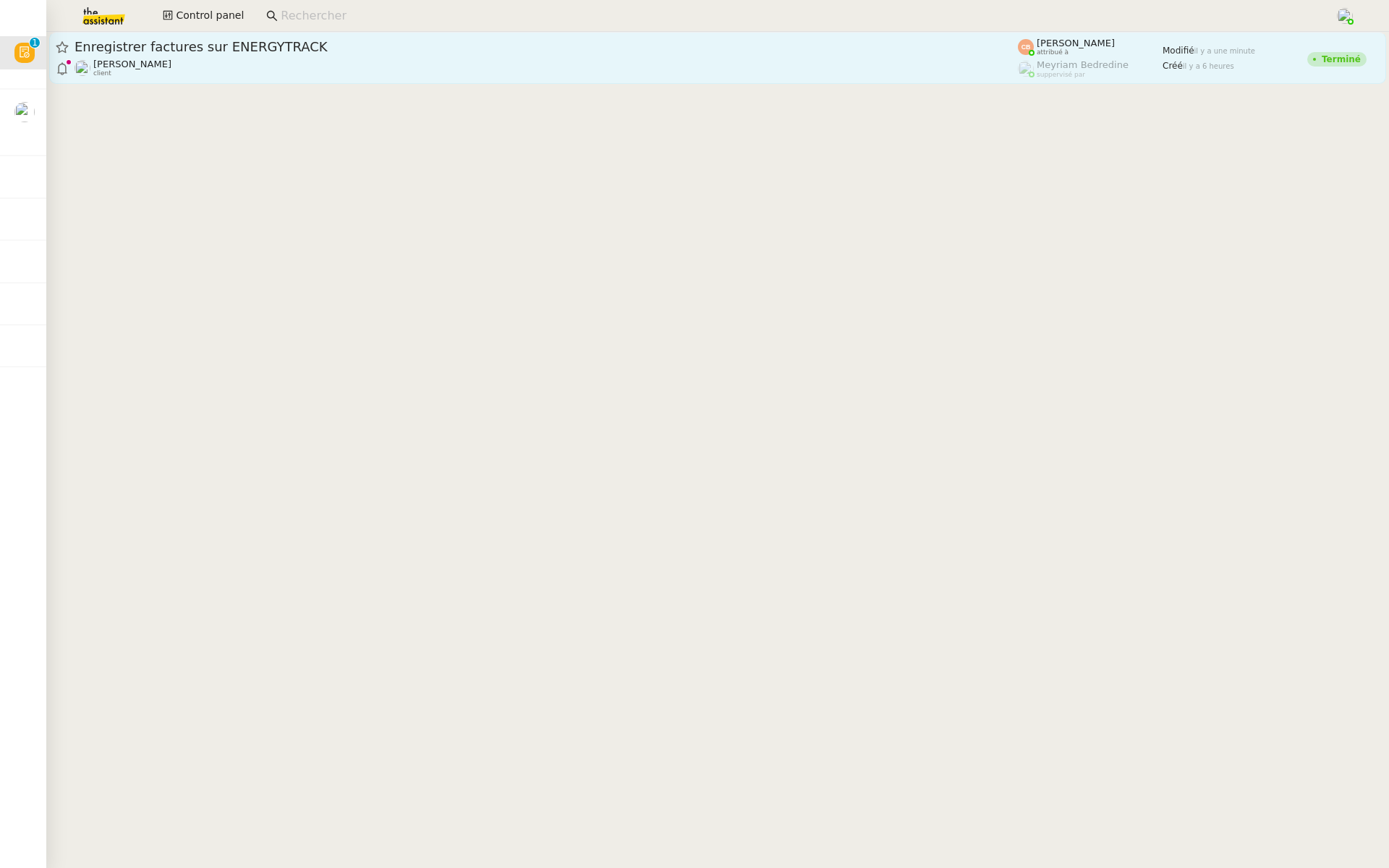
click at [335, 50] on span "Enregistrer factures sur ENERGYTRACK" at bounding box center [546, 46] width 943 height 13
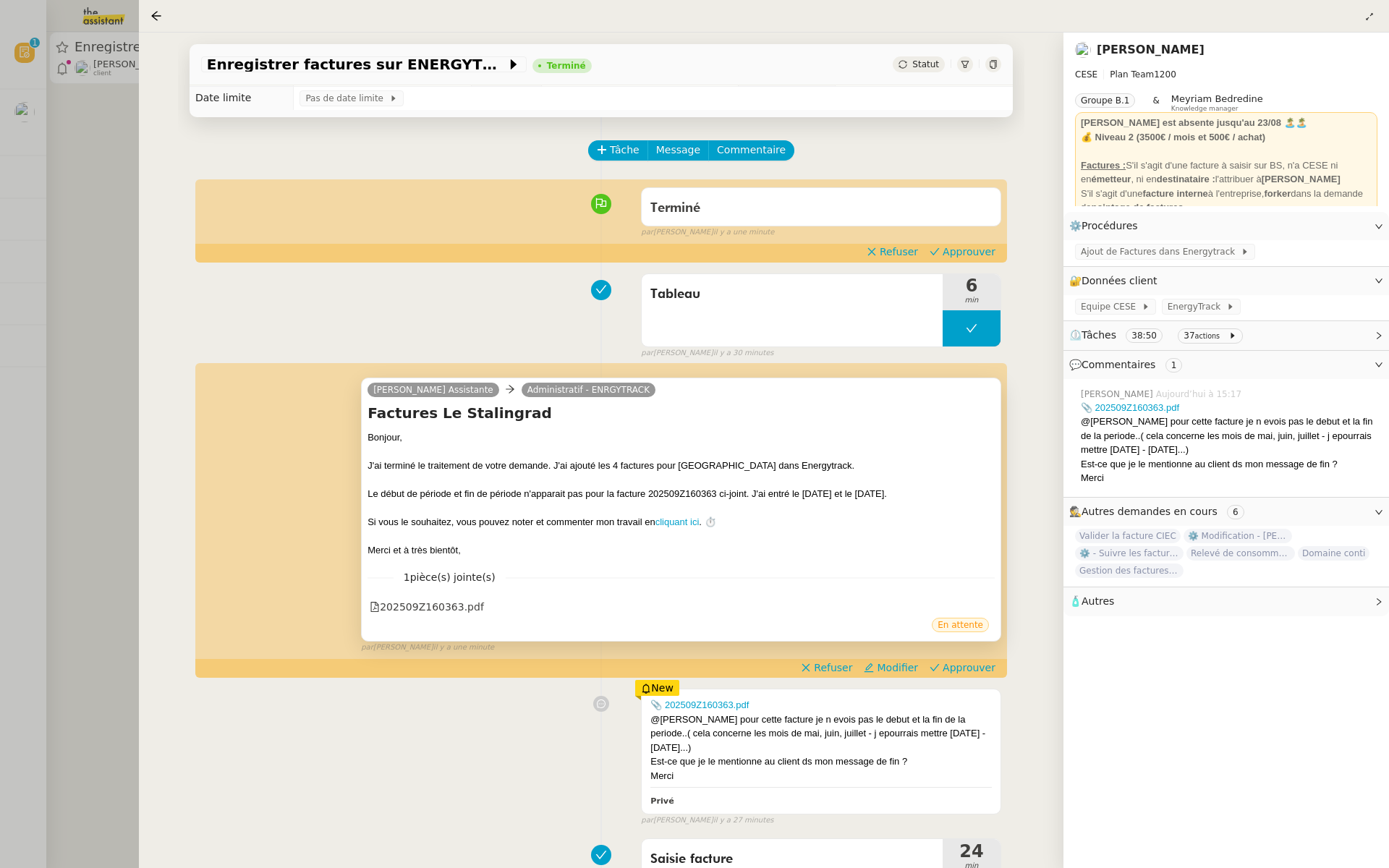
scroll to position [106, 0]
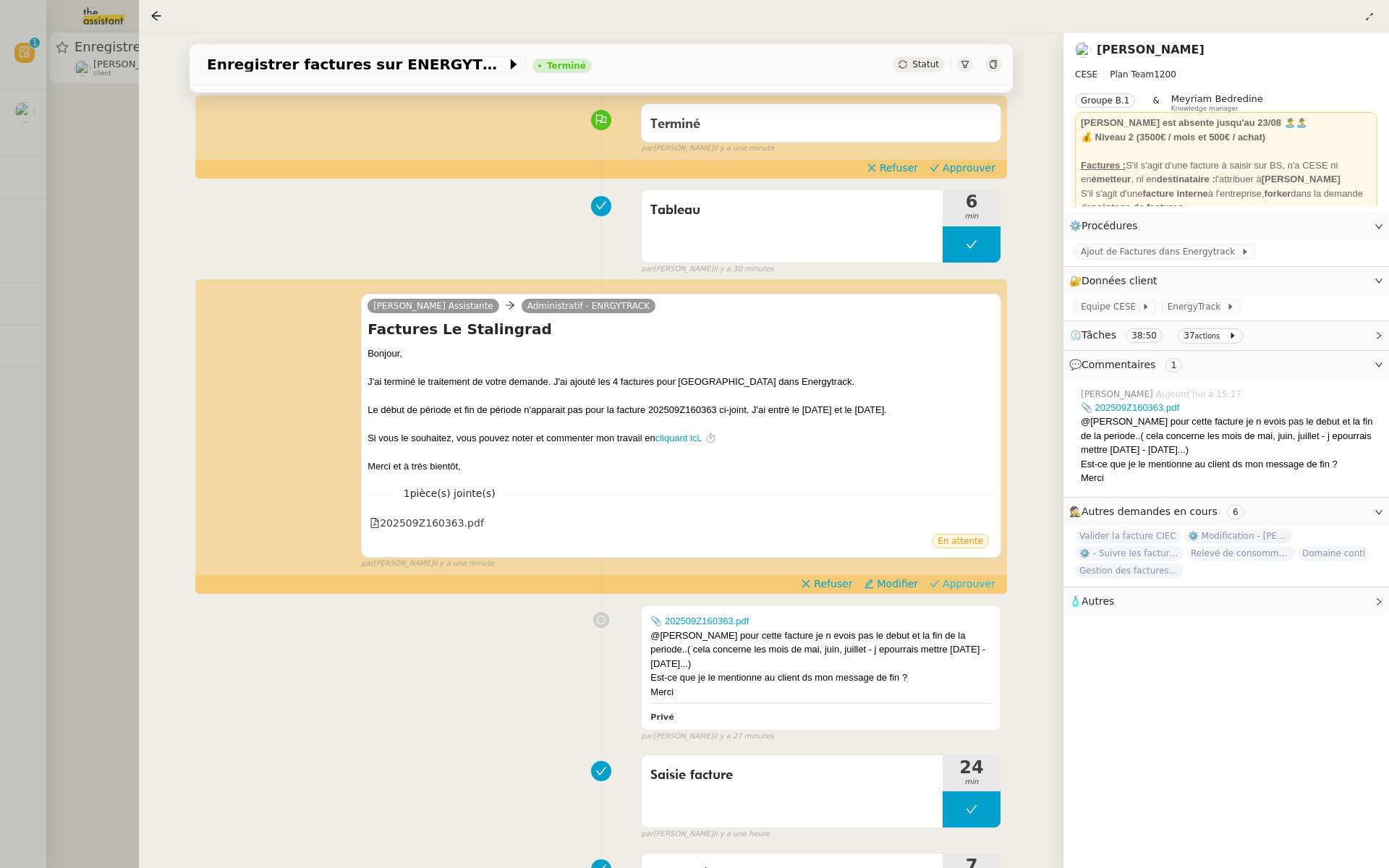
click at [957, 580] on span "Approuver" at bounding box center [969, 584] width 53 height 15
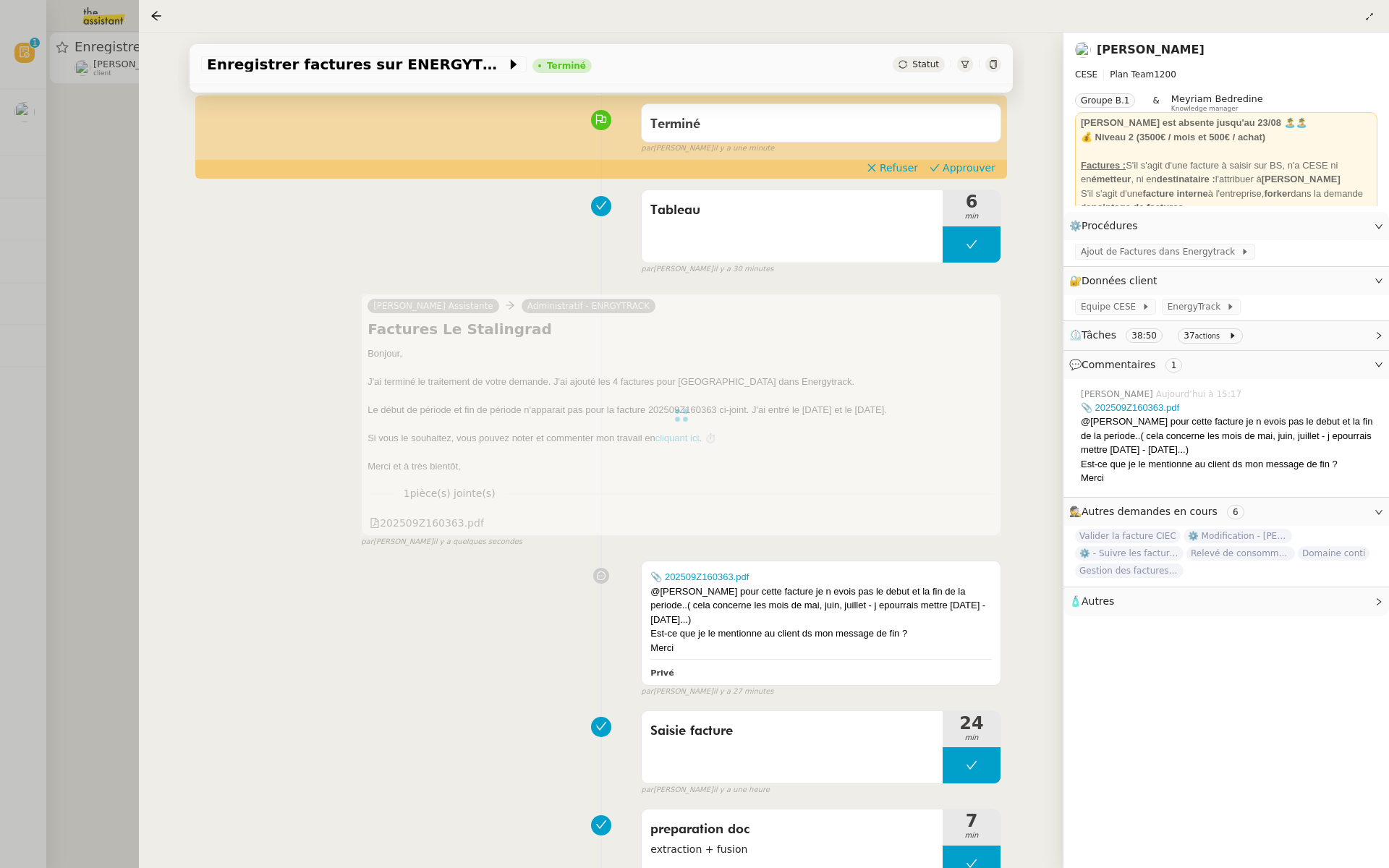
scroll to position [0, 0]
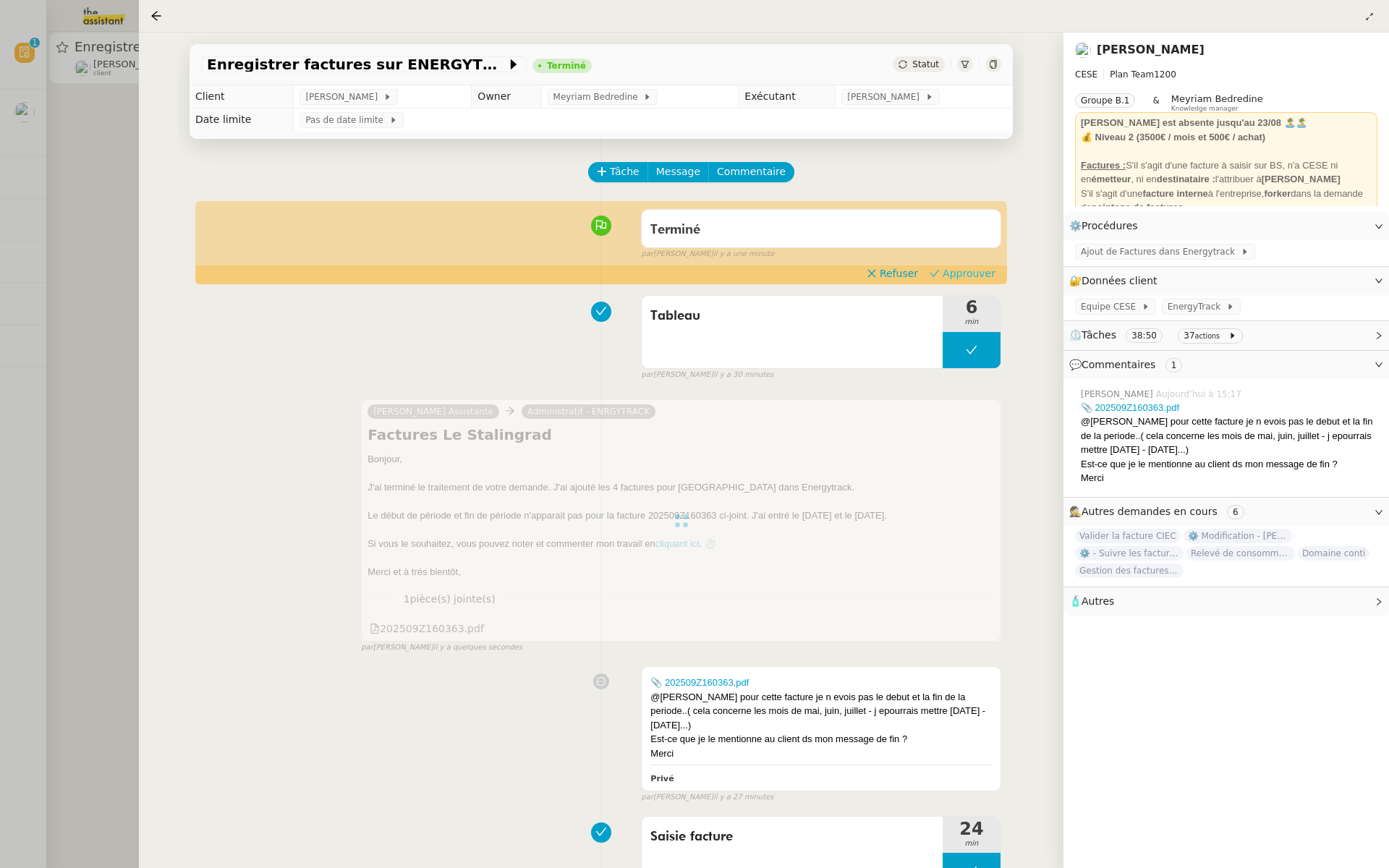
click at [967, 278] on span "Approuver" at bounding box center [969, 273] width 53 height 15
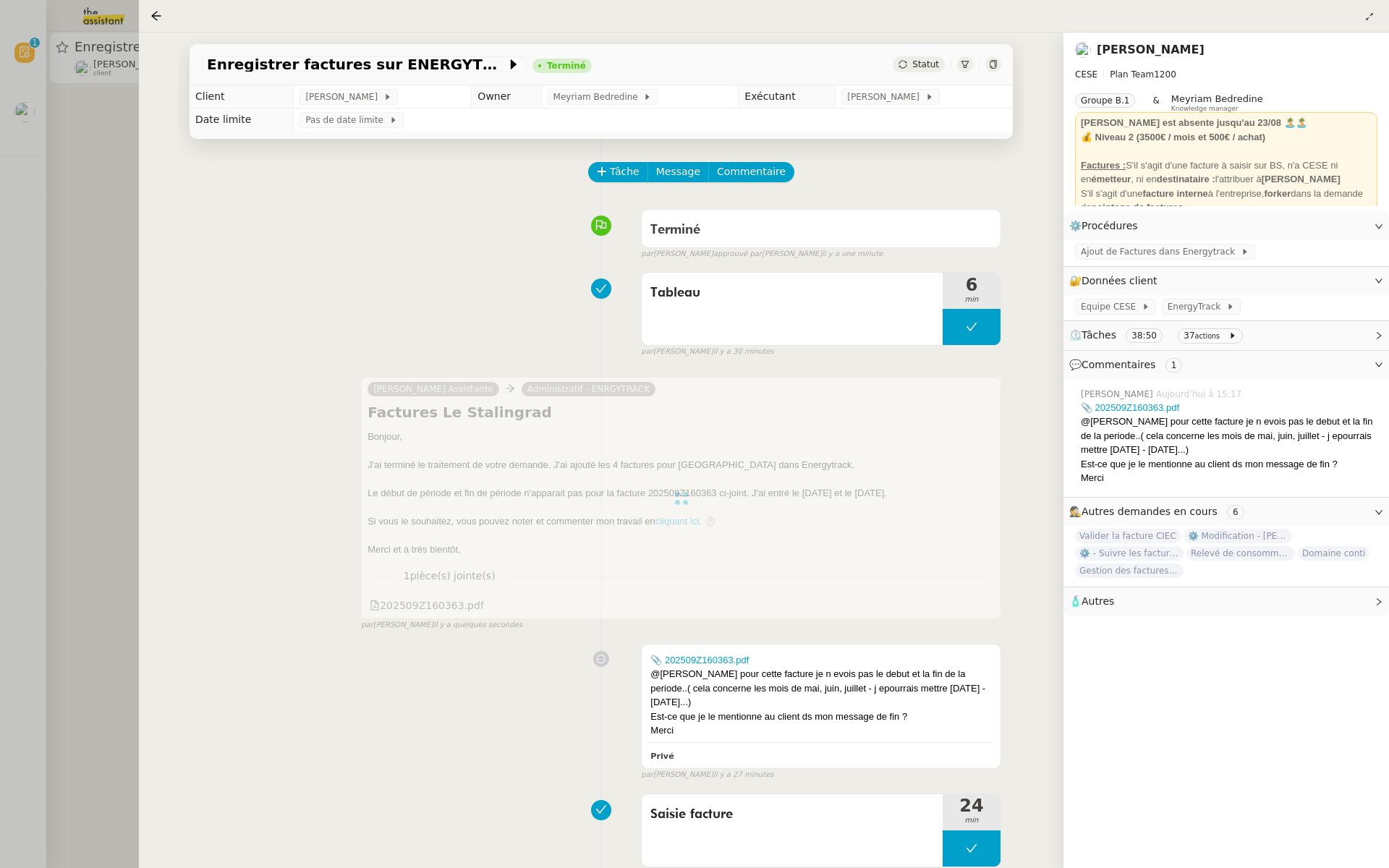
click at [49, 172] on div at bounding box center [694, 434] width 1389 height 868
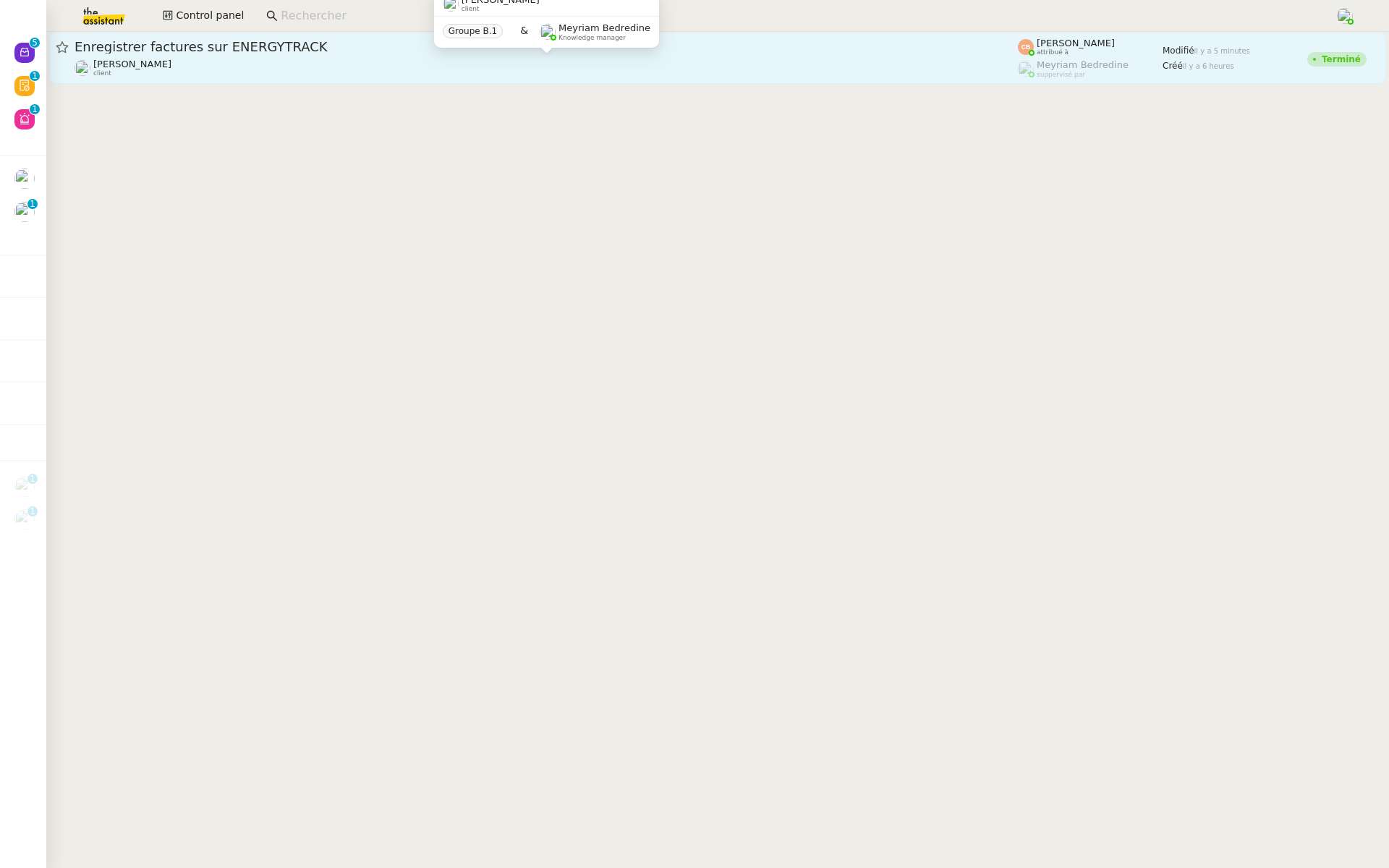
click at [203, 59] on div "Charles Da Conceicao client" at bounding box center [546, 67] width 943 height 19
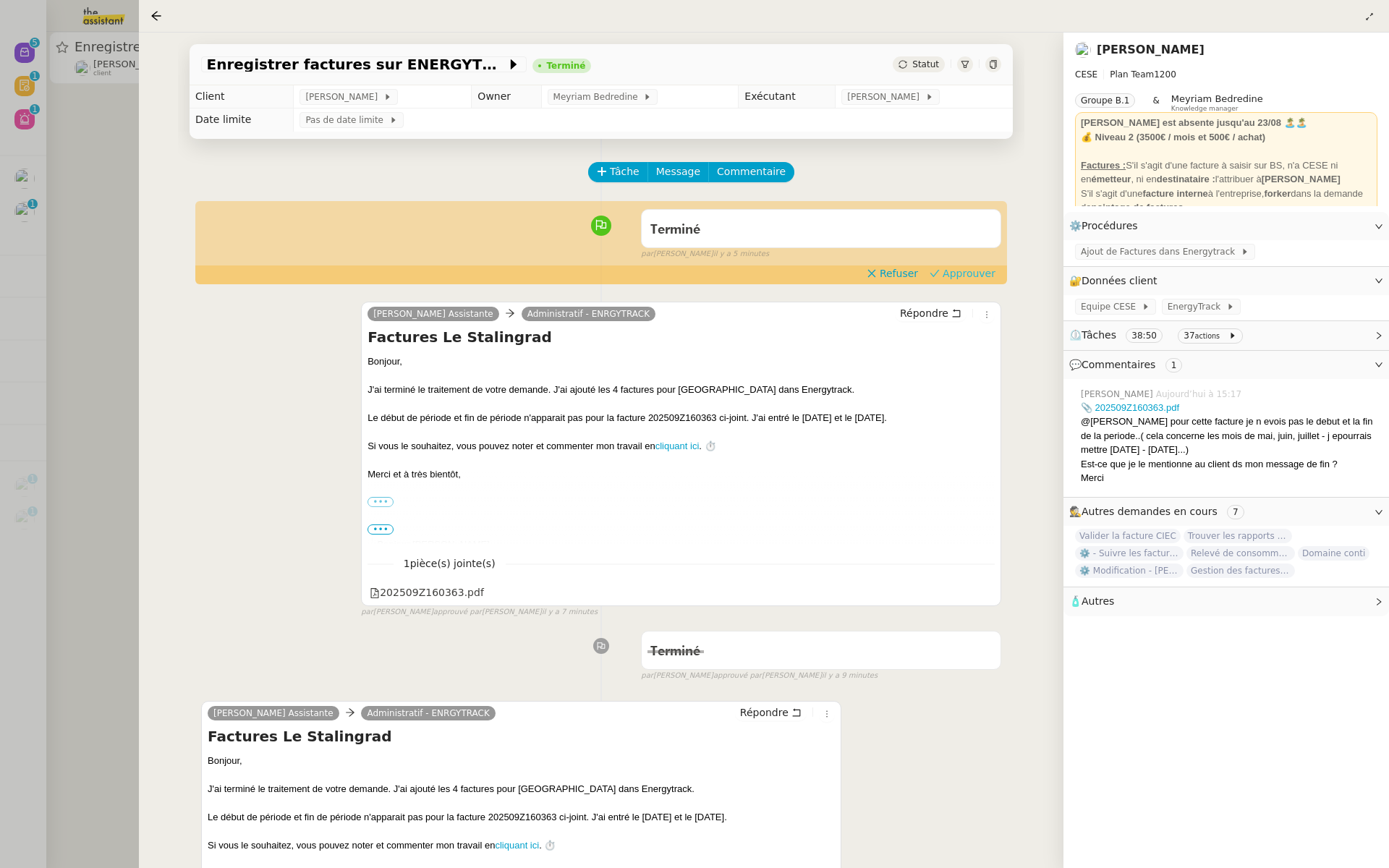
click at [994, 269] on span "Approuver" at bounding box center [969, 273] width 53 height 15
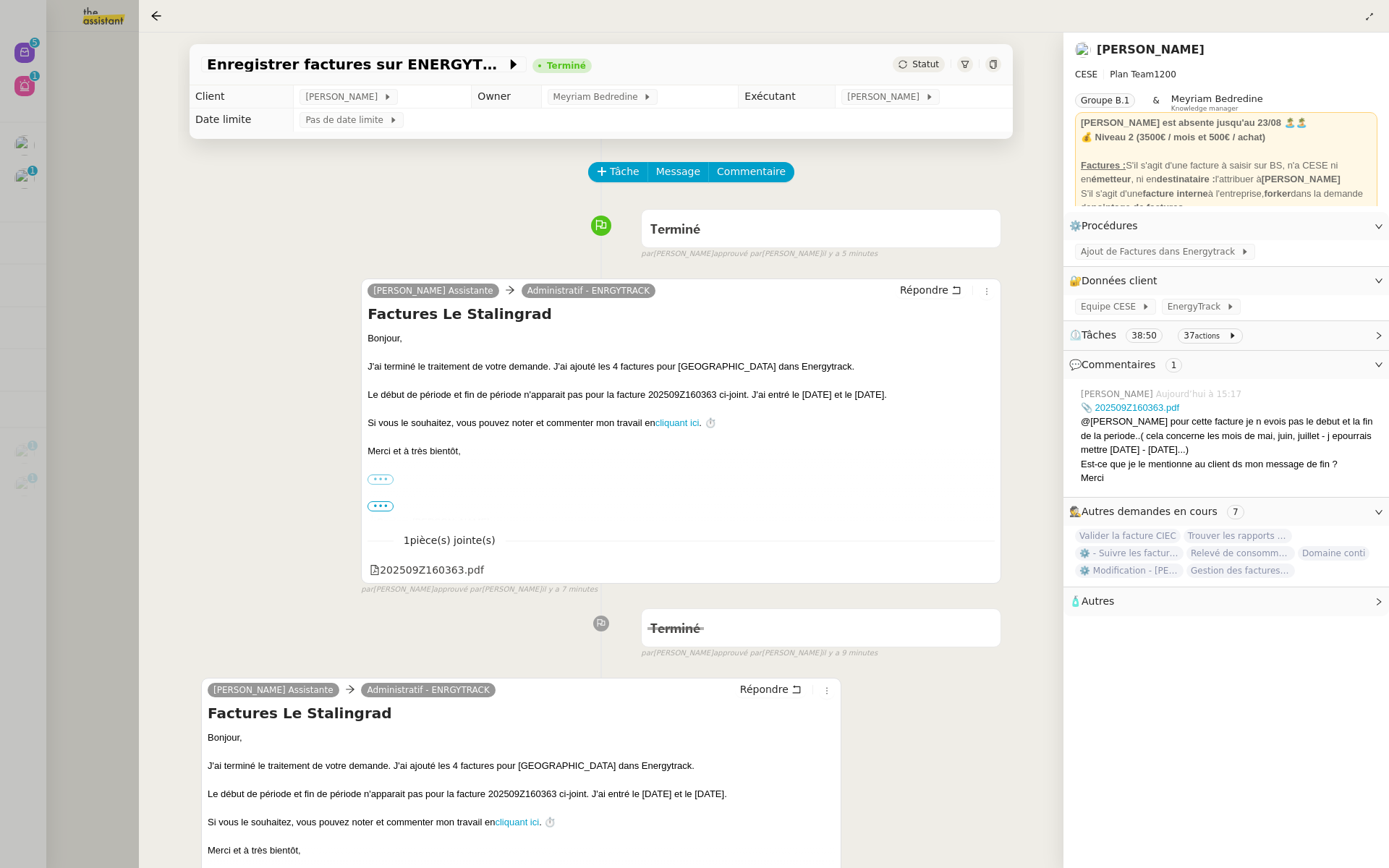
click at [127, 171] on div at bounding box center [694, 434] width 1389 height 868
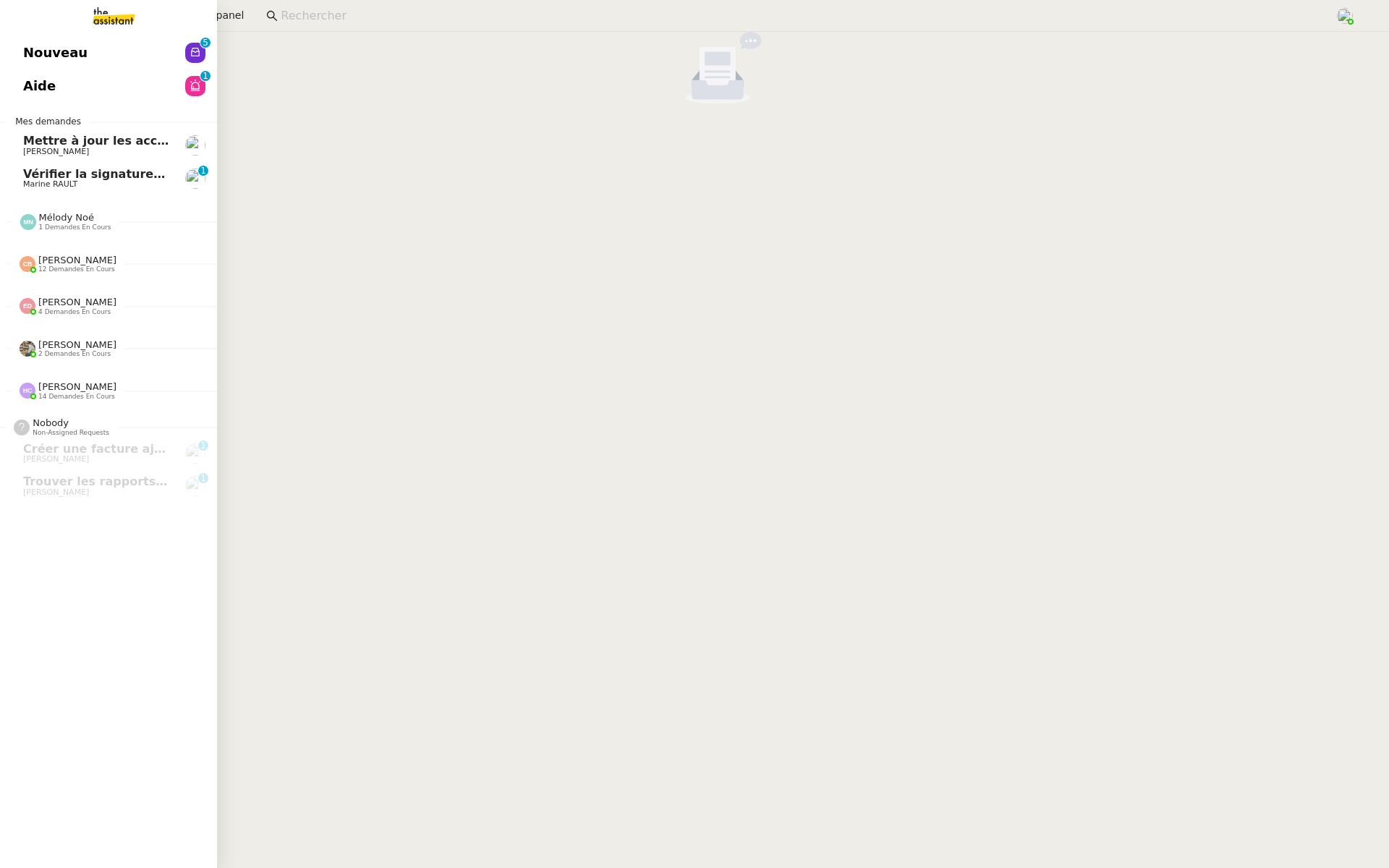
click at [36, 44] on span "Nouveau" at bounding box center [55, 53] width 65 height 22
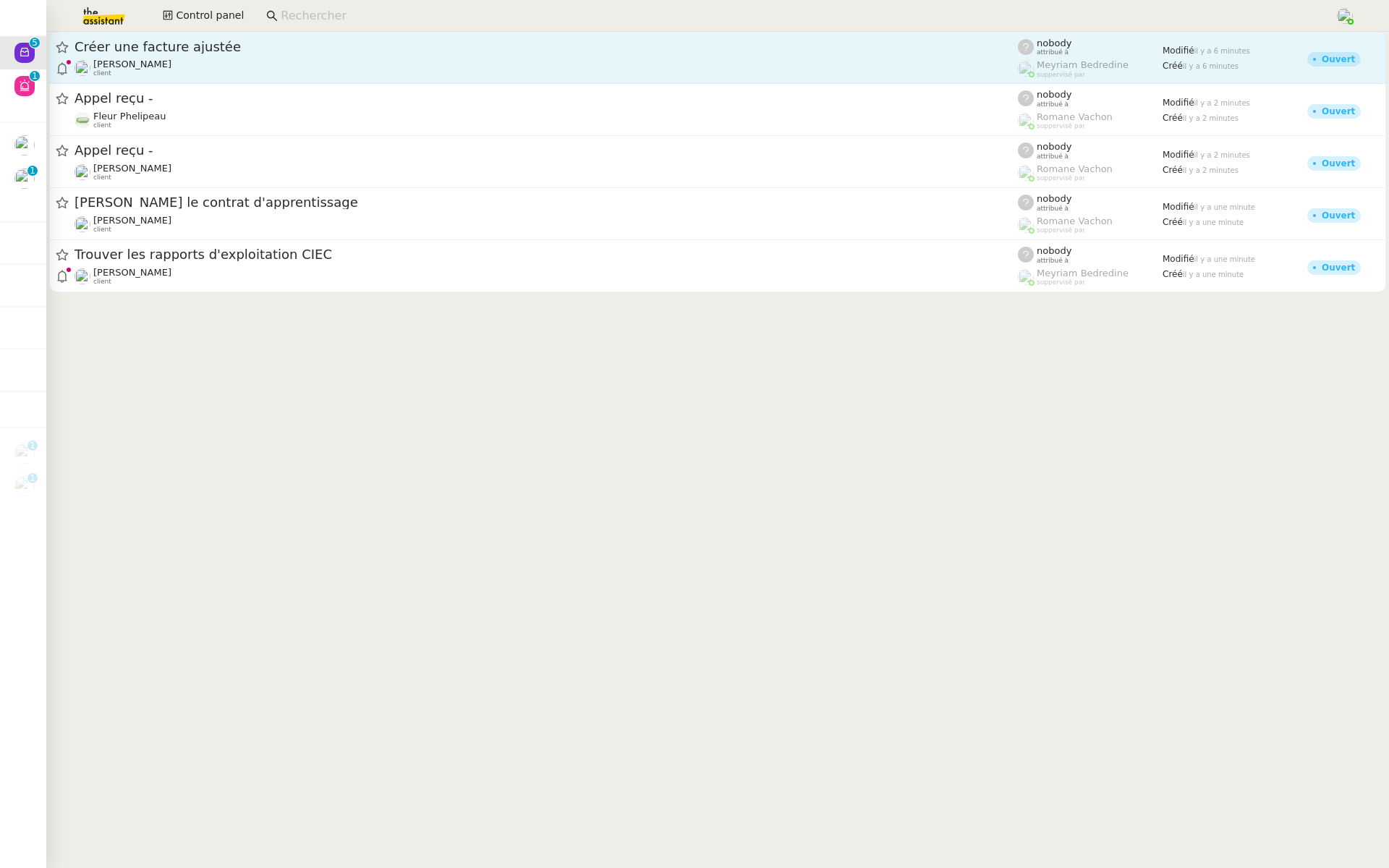
click at [312, 56] on div "Créer une facture ajustée Sophie Mouraire client" at bounding box center [546, 57] width 943 height 39
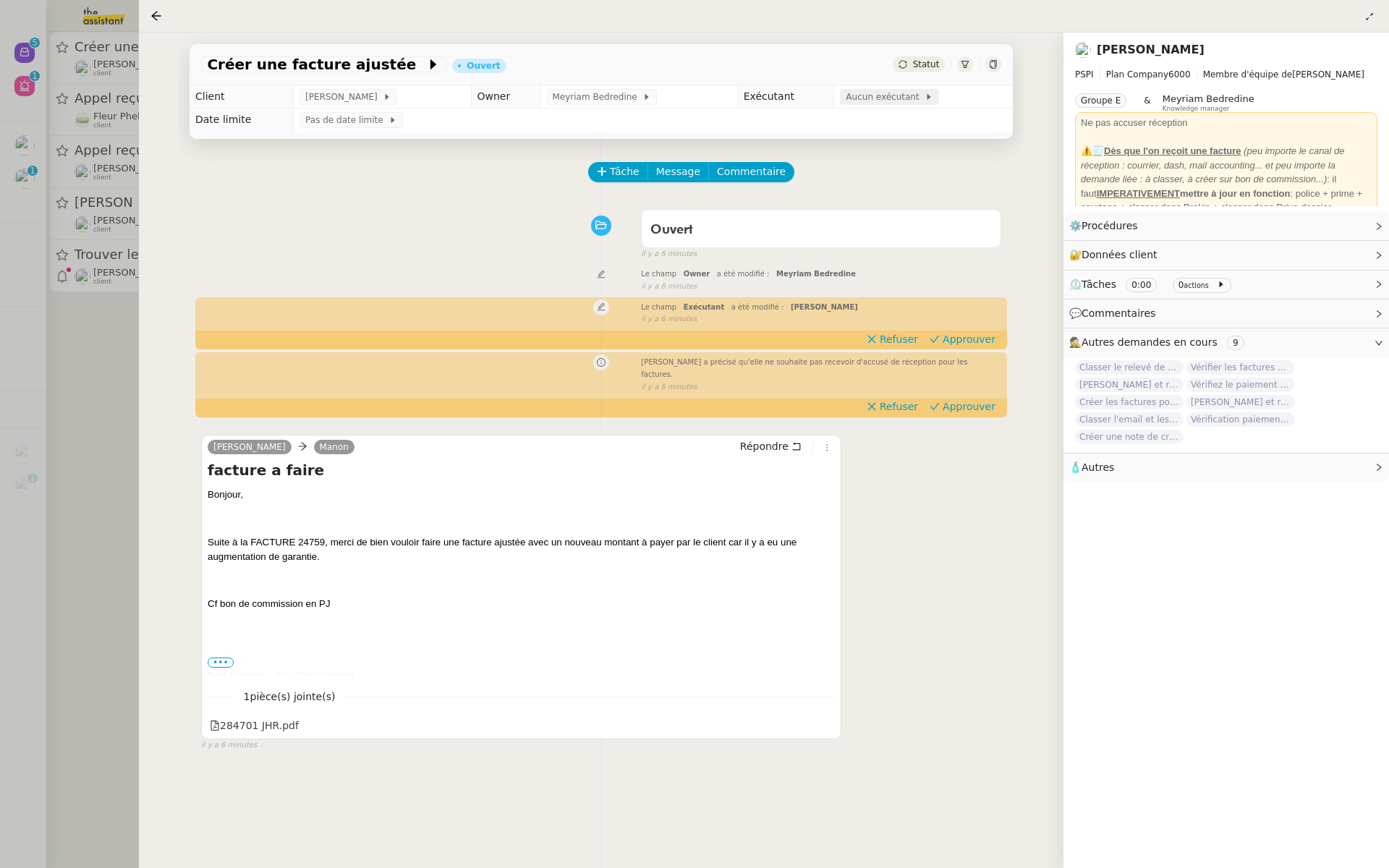
click at [890, 97] on span "Aucun exécutant" at bounding box center [884, 97] width 79 height 15
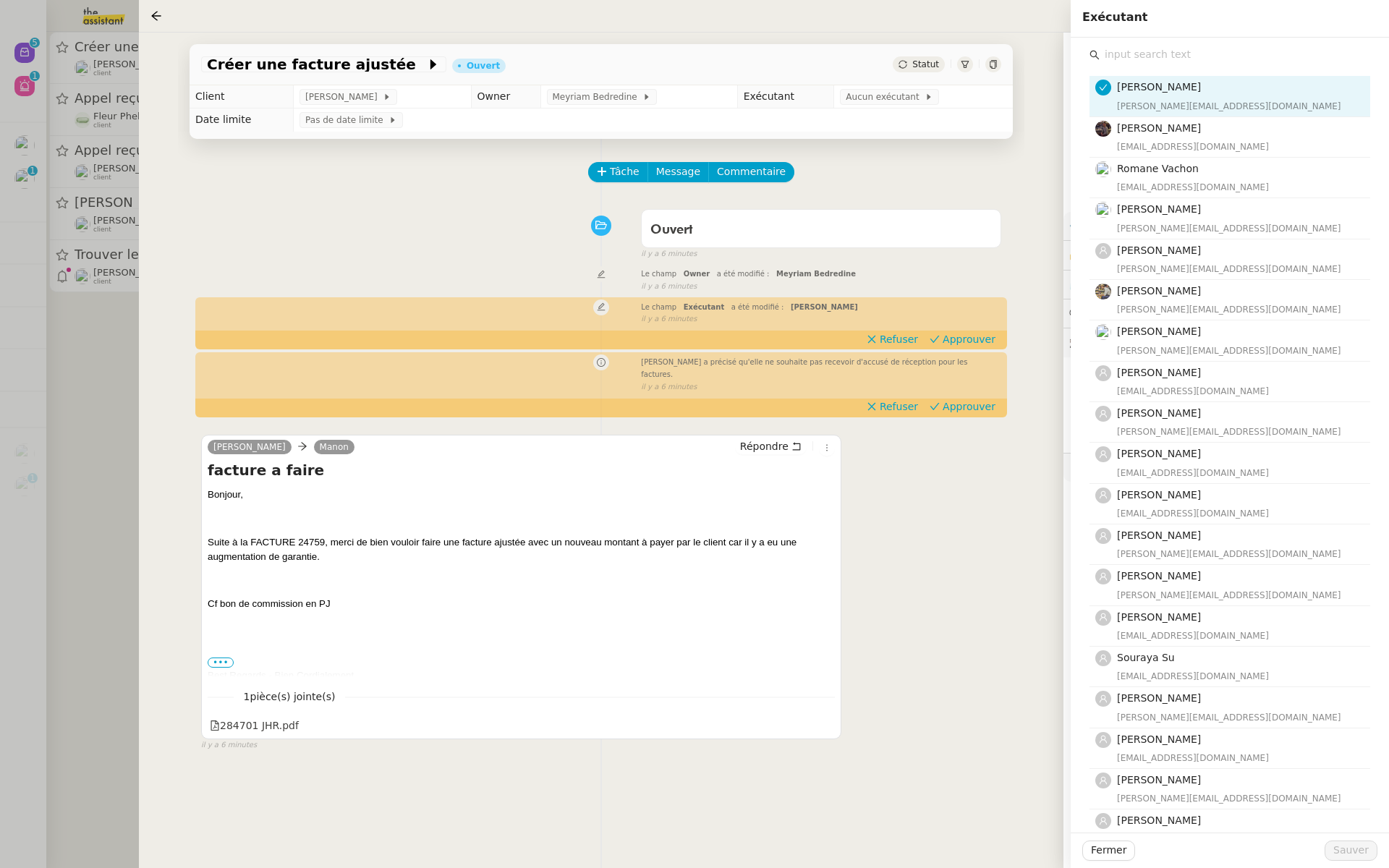
click at [1141, 57] on input "text" at bounding box center [1234, 54] width 271 height 19
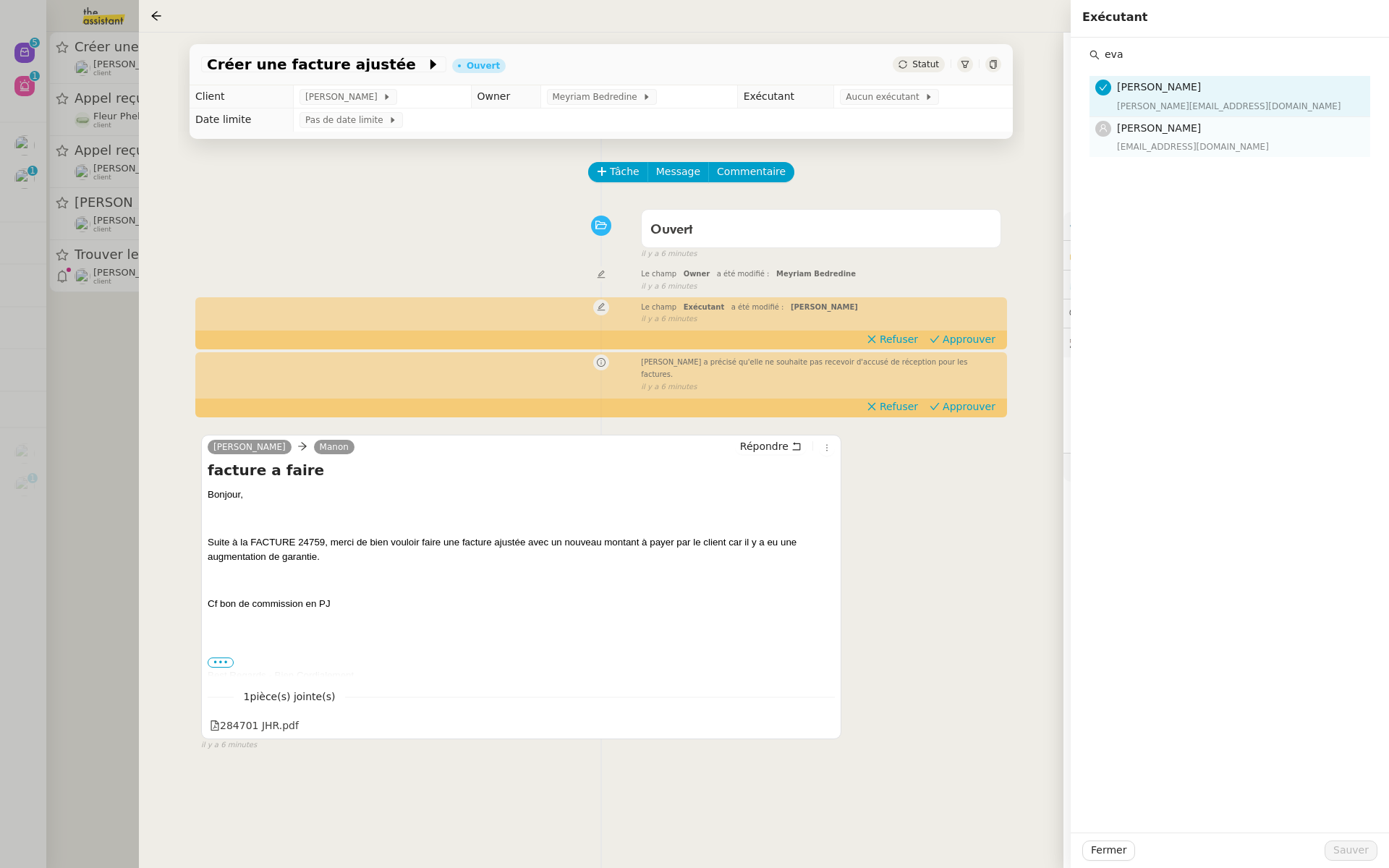
type input "eva"
click at [1196, 140] on div "eva@theassistant.team" at bounding box center [1239, 147] width 244 height 15
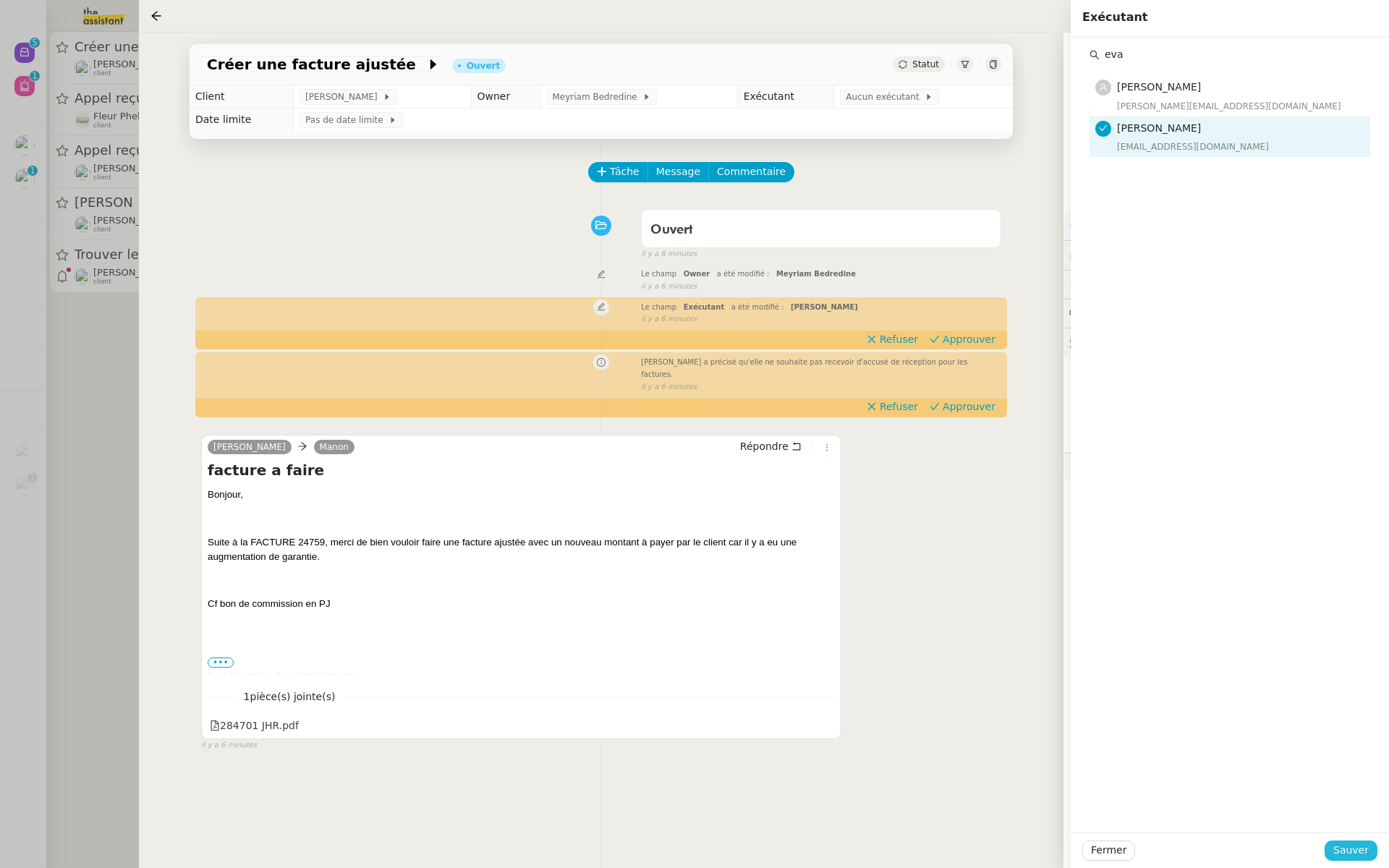
click at [1349, 853] on span "Sauver" at bounding box center [1350, 850] width 36 height 16
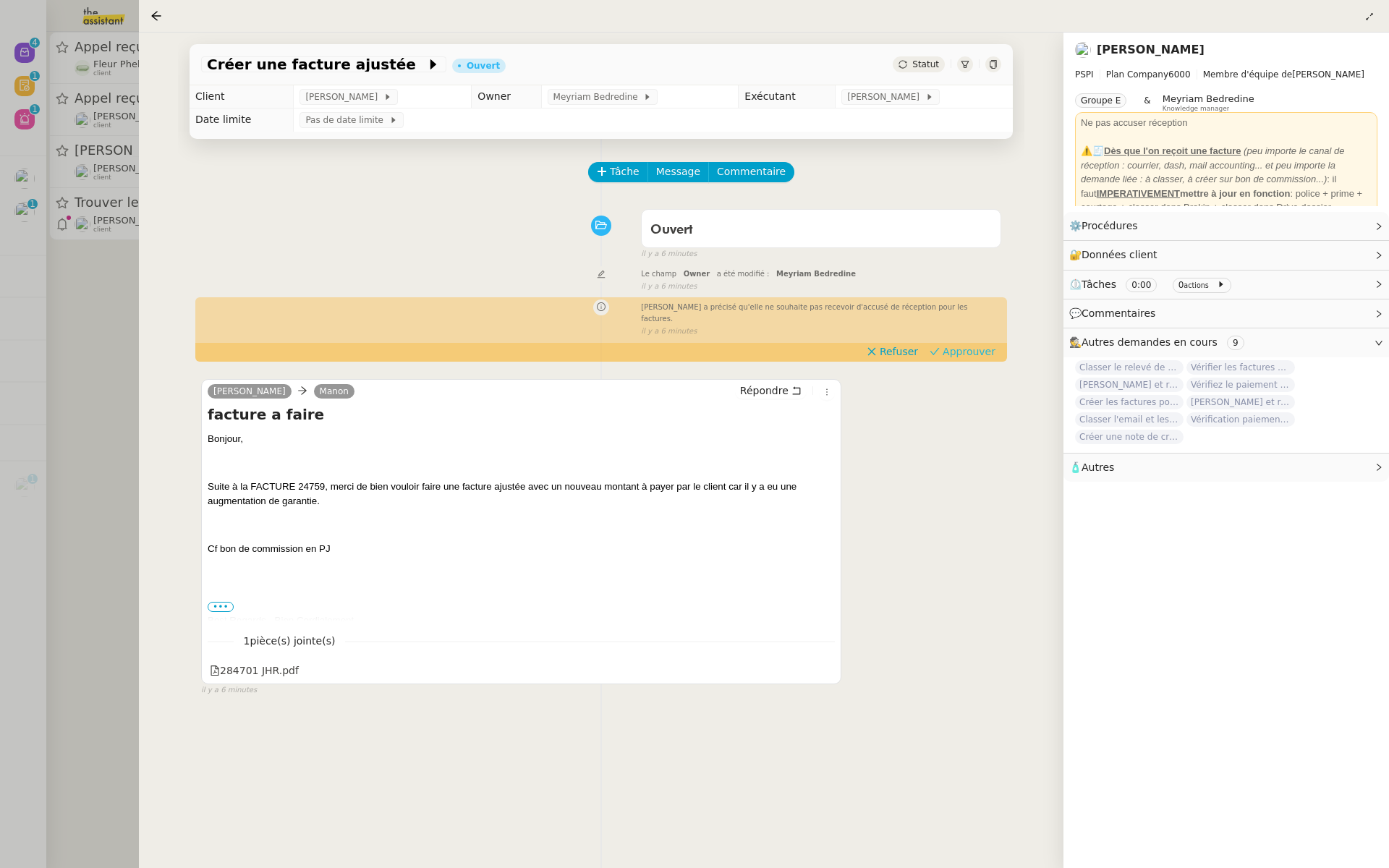
click at [971, 344] on span "Approuver" at bounding box center [969, 352] width 53 height 15
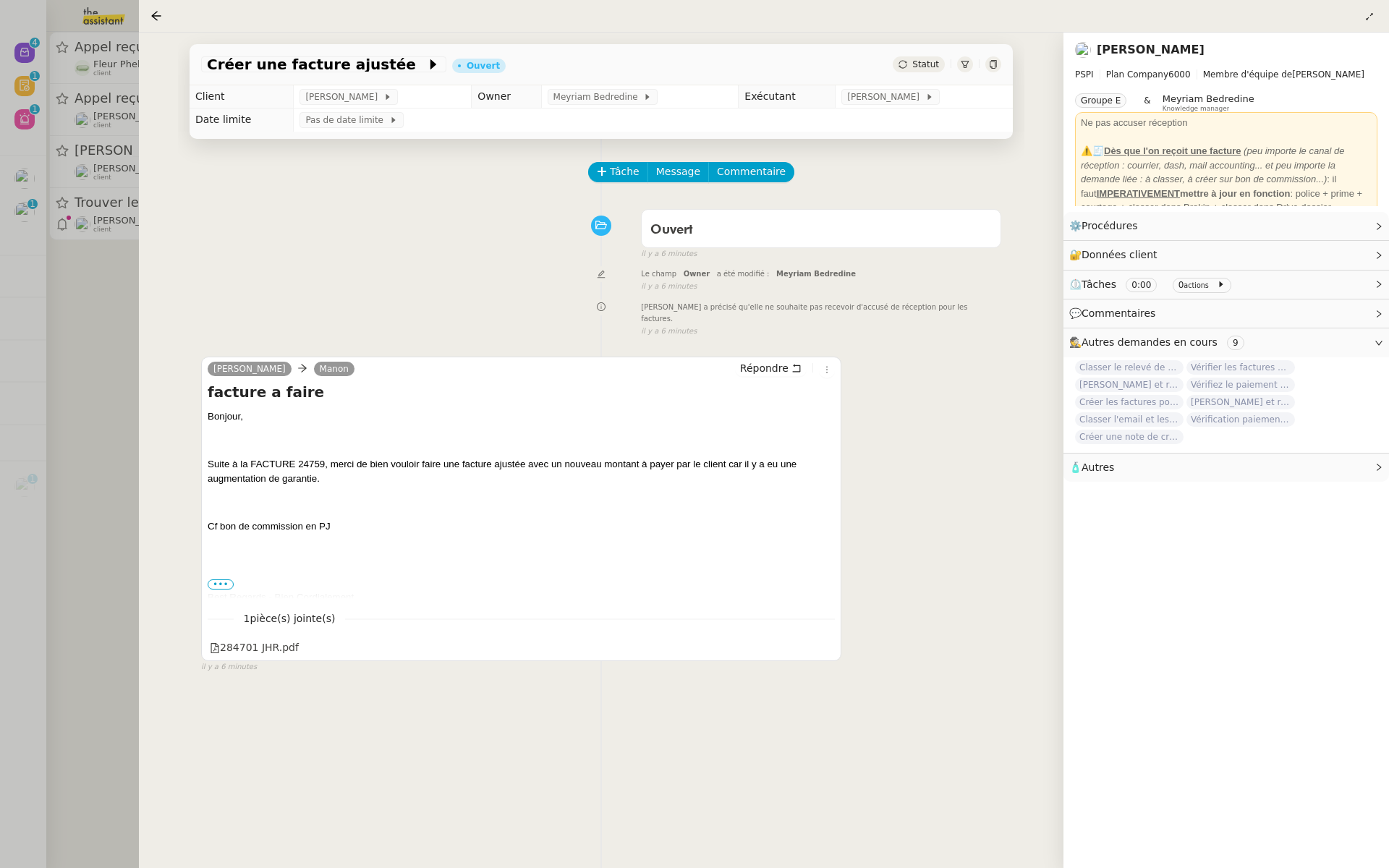
click at [9, 293] on div at bounding box center [694, 434] width 1389 height 868
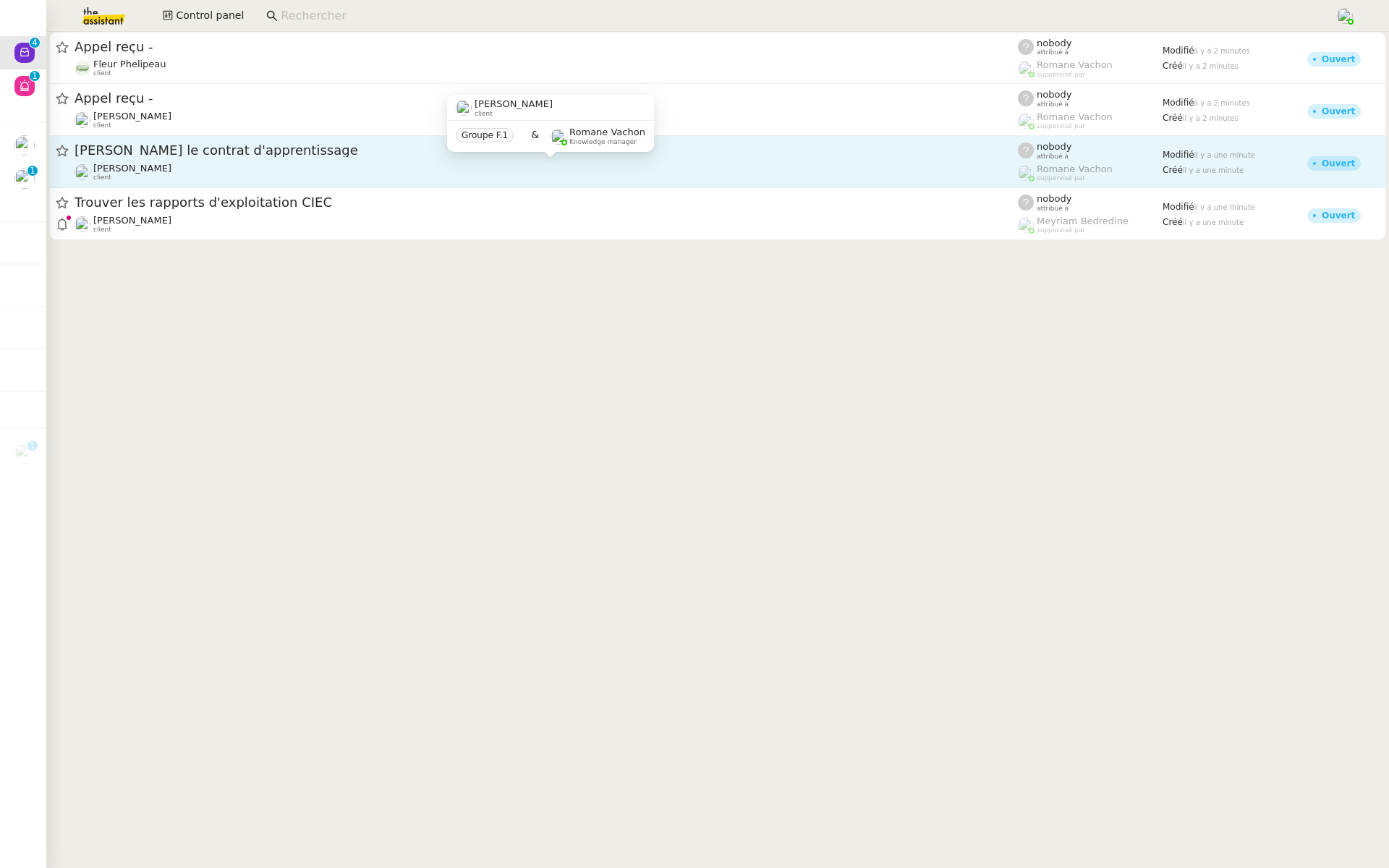
click at [156, 166] on div "Vitor Alvites client" at bounding box center [546, 172] width 943 height 19
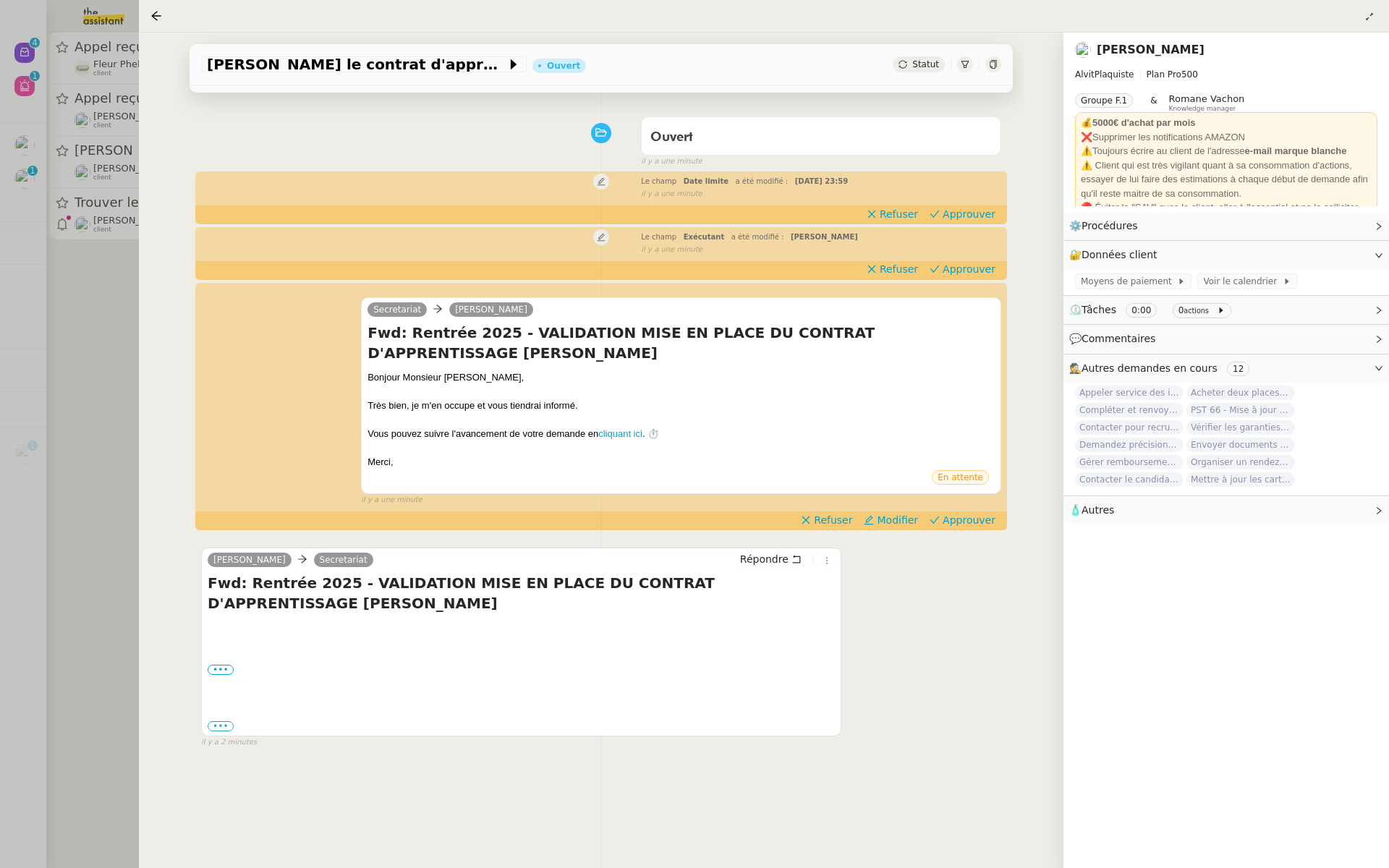
scroll to position [110, 0]
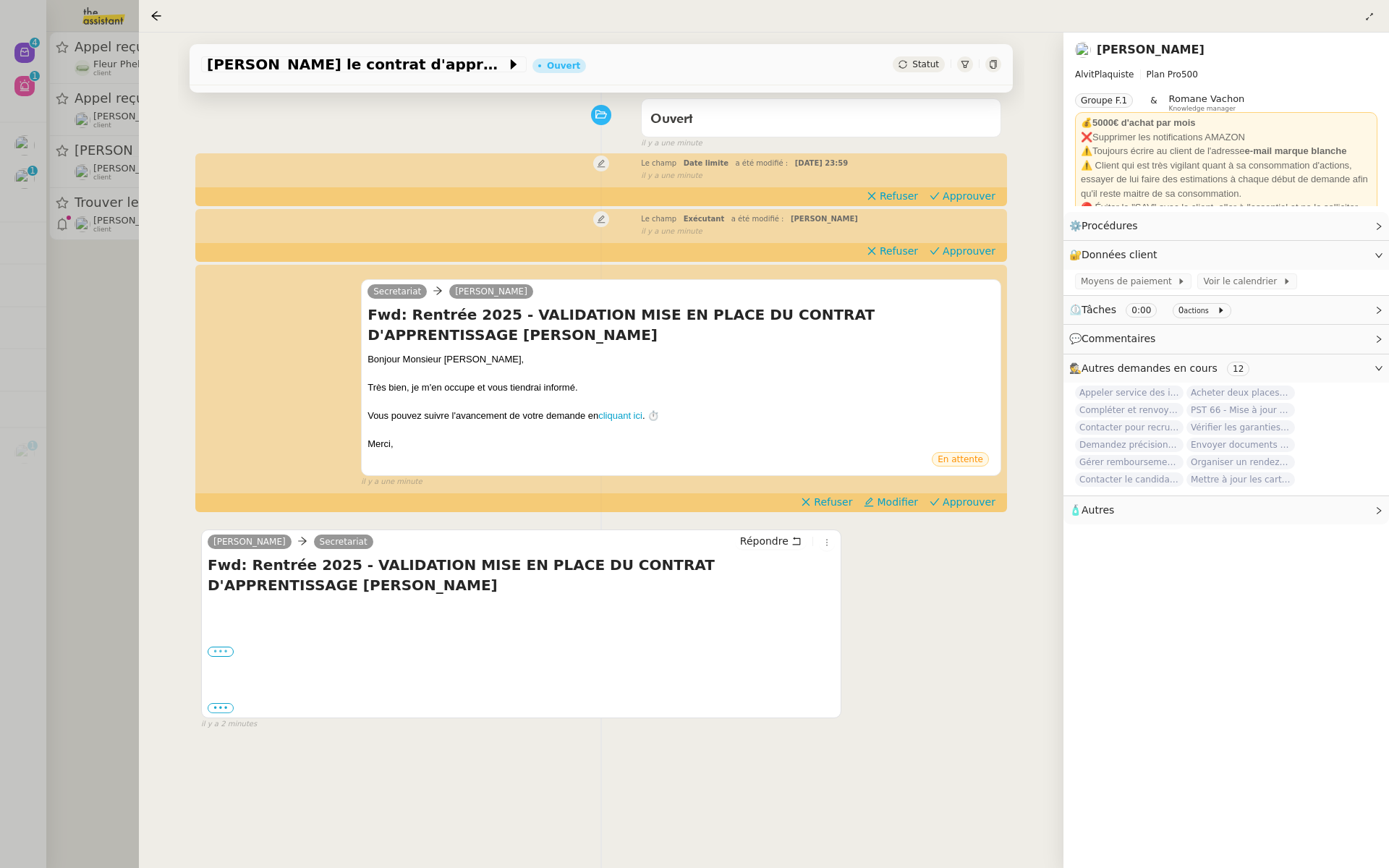
click at [217, 648] on label "•••" at bounding box center [220, 651] width 26 height 10
click at [0, 0] on input "•••" at bounding box center [0, 0] width 0 height 0
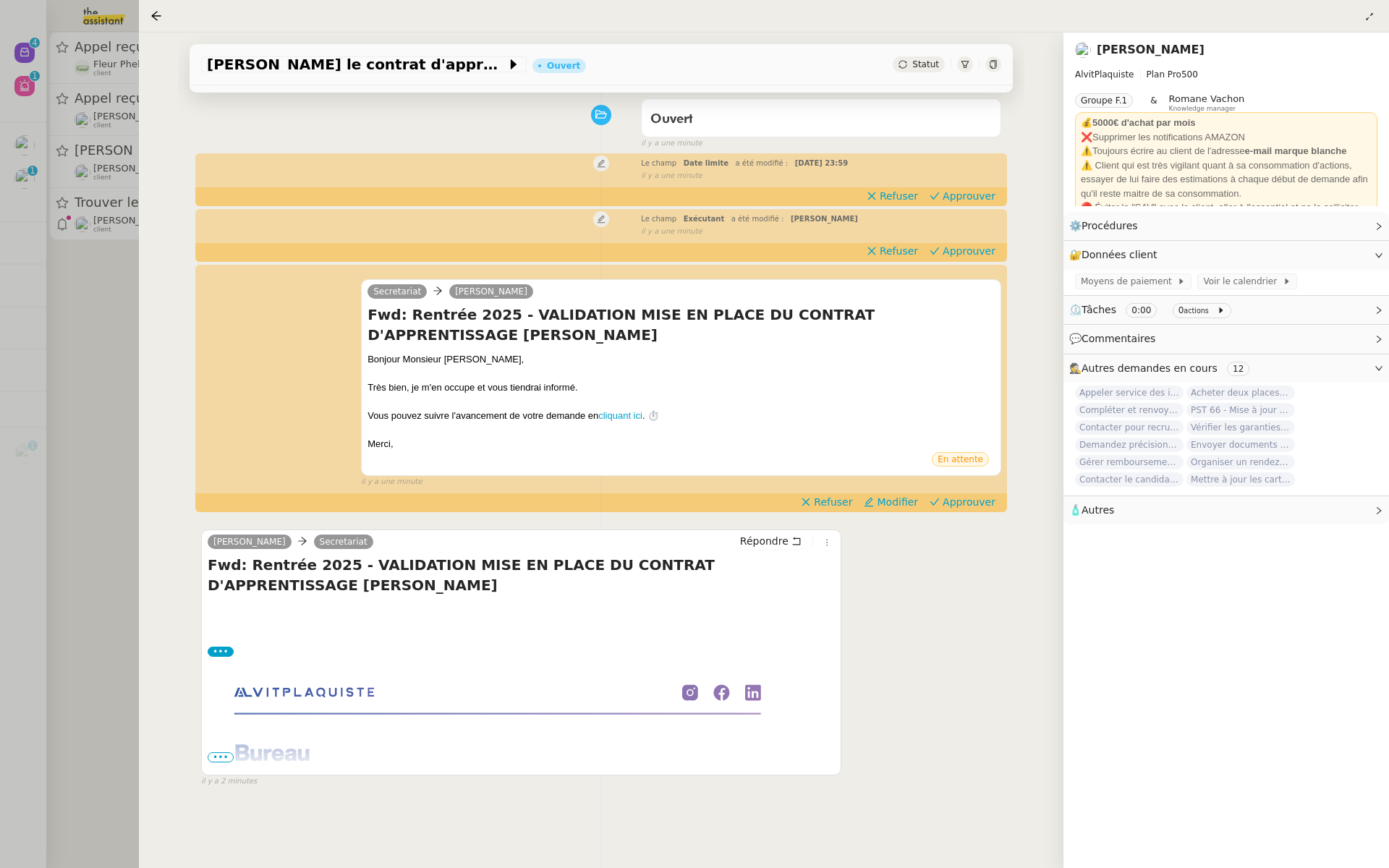
scroll to position [185, 0]
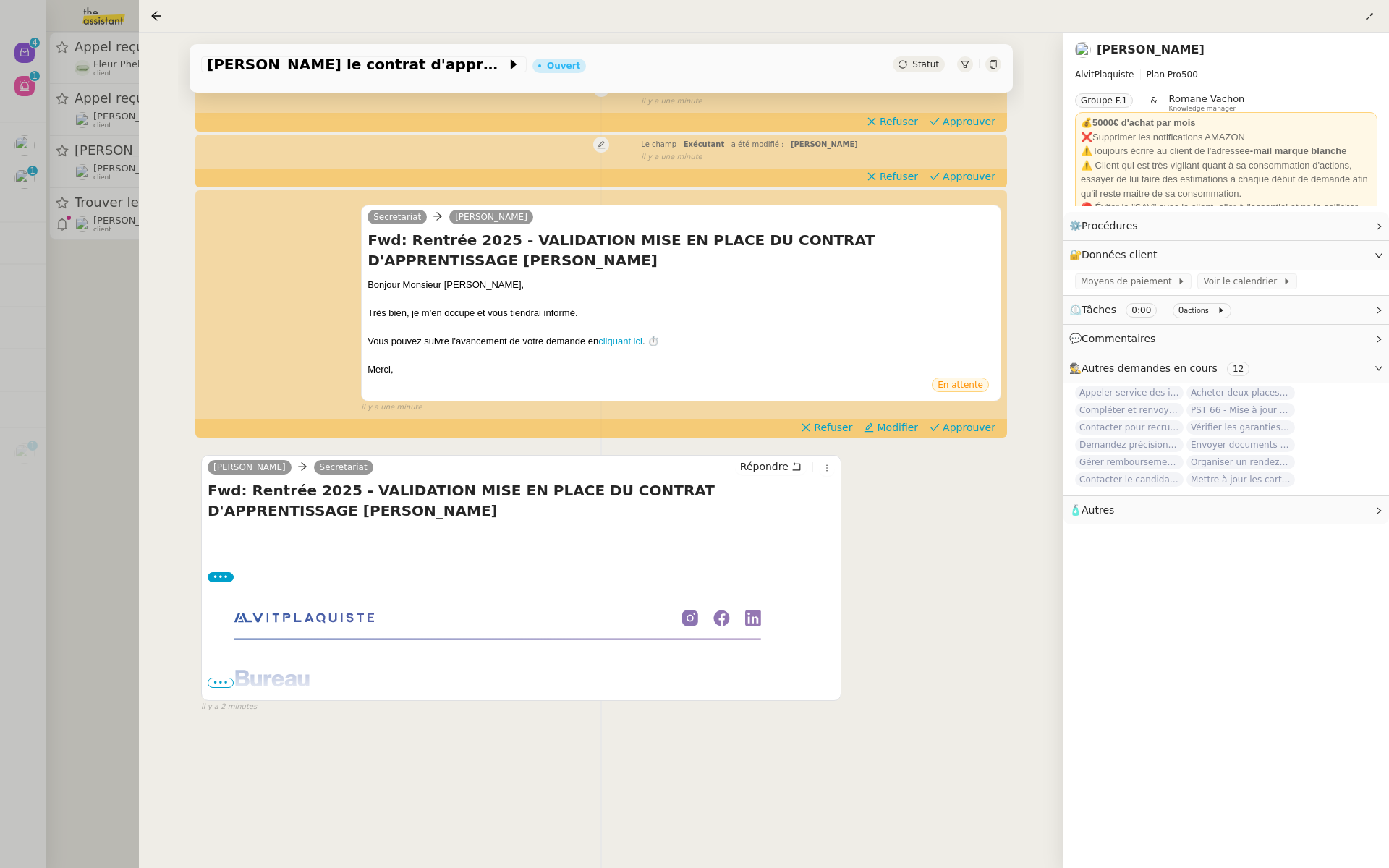
click at [219, 679] on span "•••" at bounding box center [220, 682] width 26 height 10
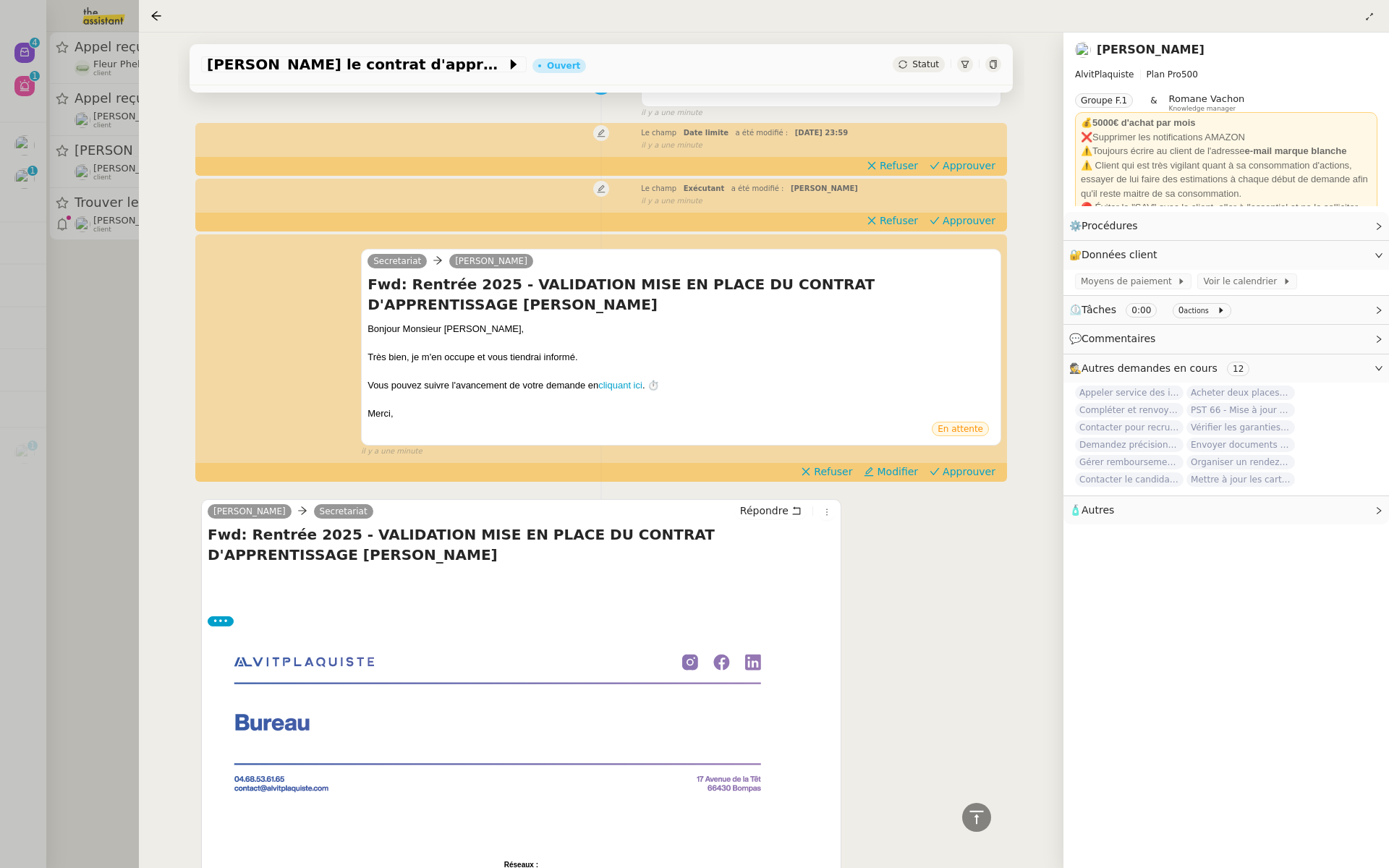
scroll to position [121, 0]
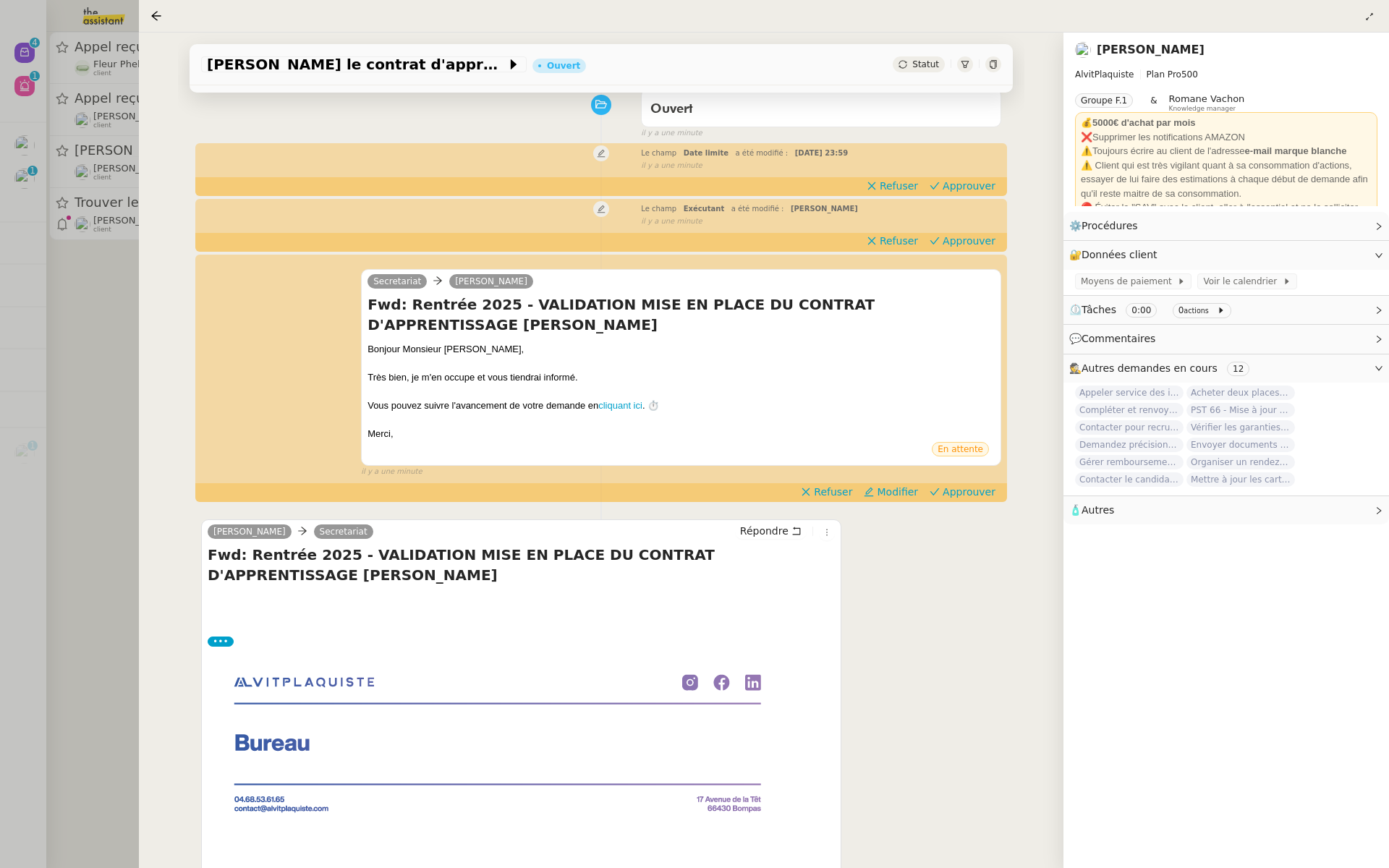
click at [5, 238] on div at bounding box center [694, 434] width 1389 height 868
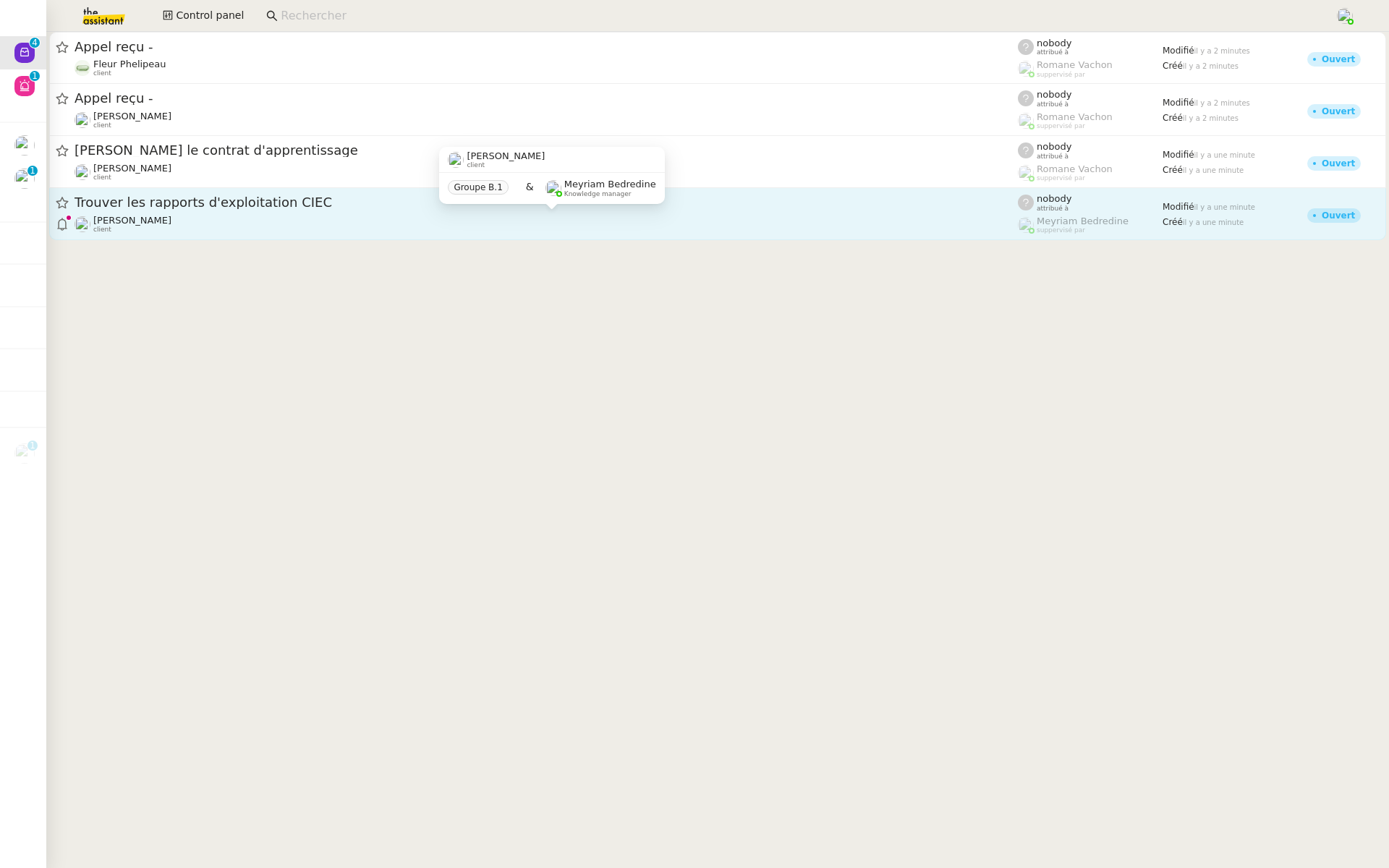
click at [257, 217] on div "Charles Da Conceicao client" at bounding box center [546, 224] width 943 height 19
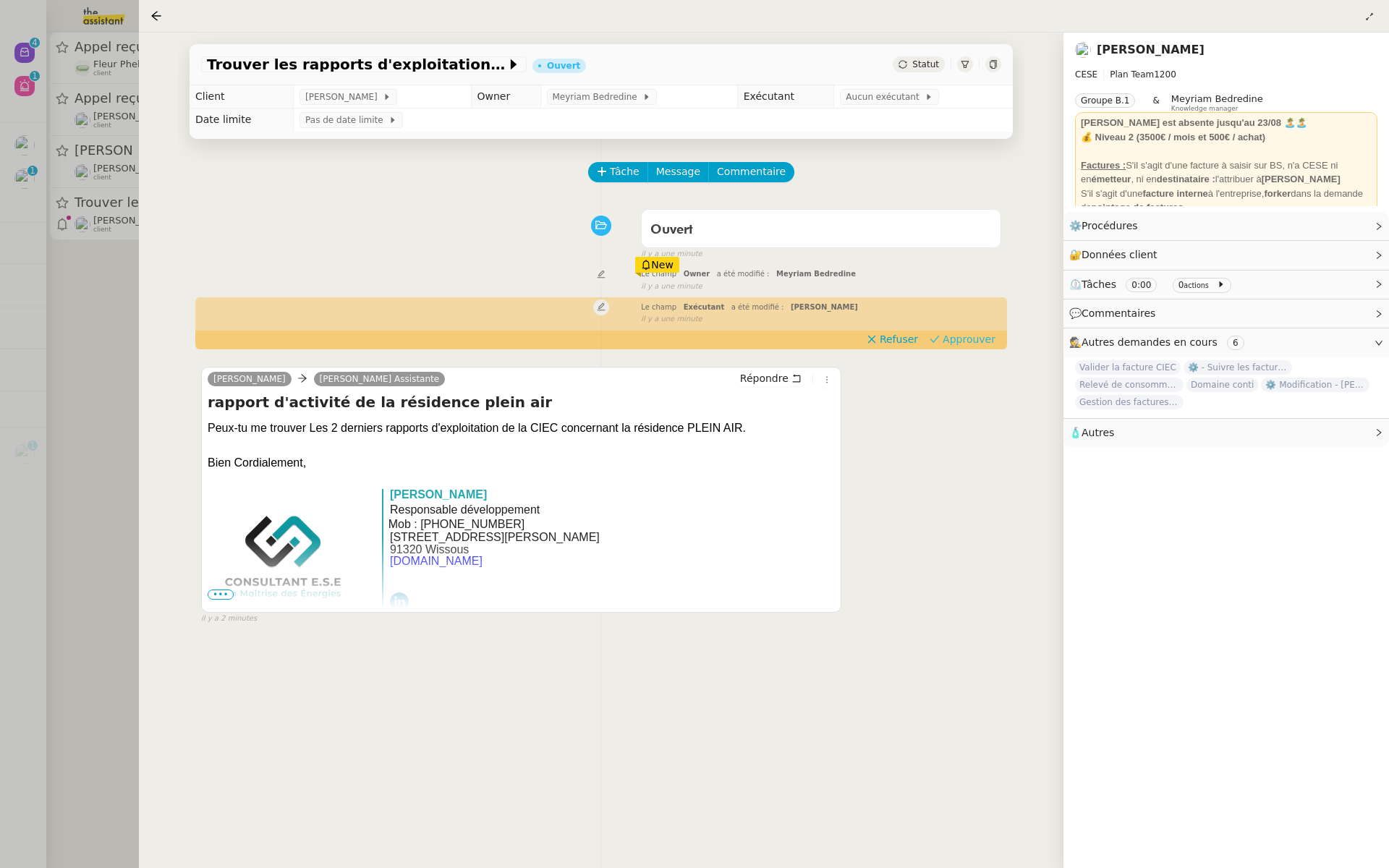
click at [975, 342] on span "Approuver" at bounding box center [969, 339] width 53 height 15
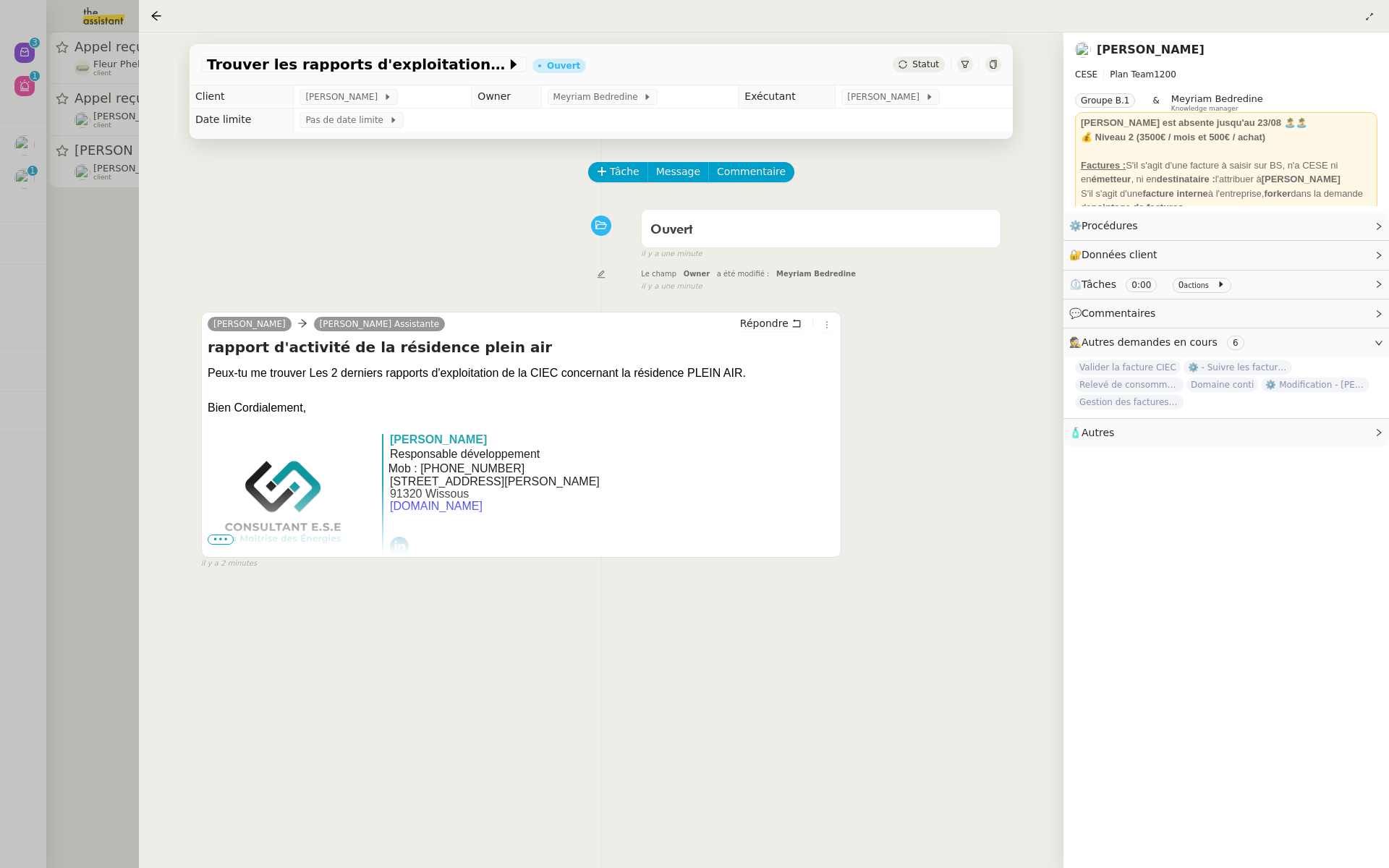
click at [70, 283] on div at bounding box center [694, 434] width 1389 height 868
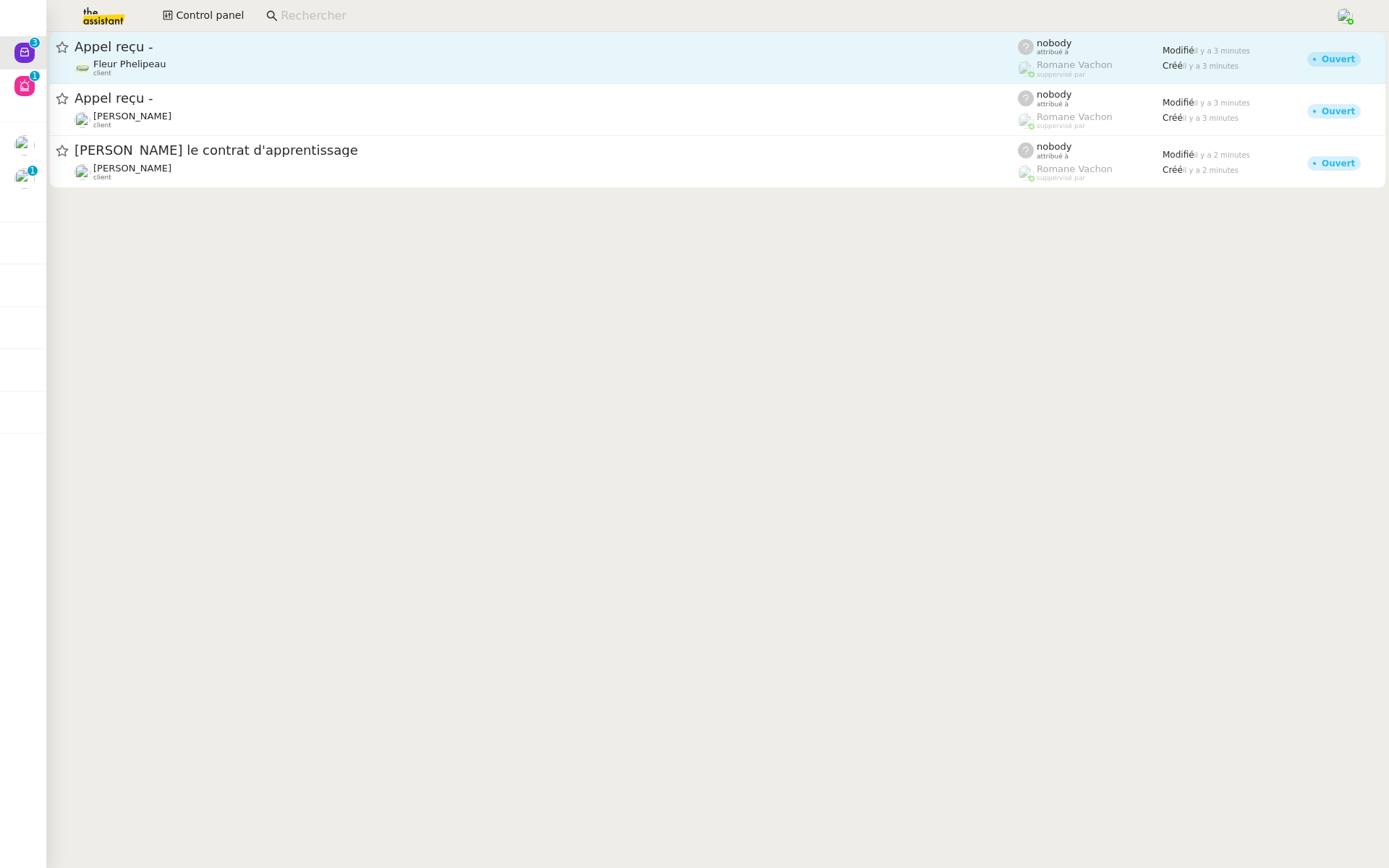
click at [261, 47] on span "Appel reçu -" at bounding box center [546, 46] width 943 height 13
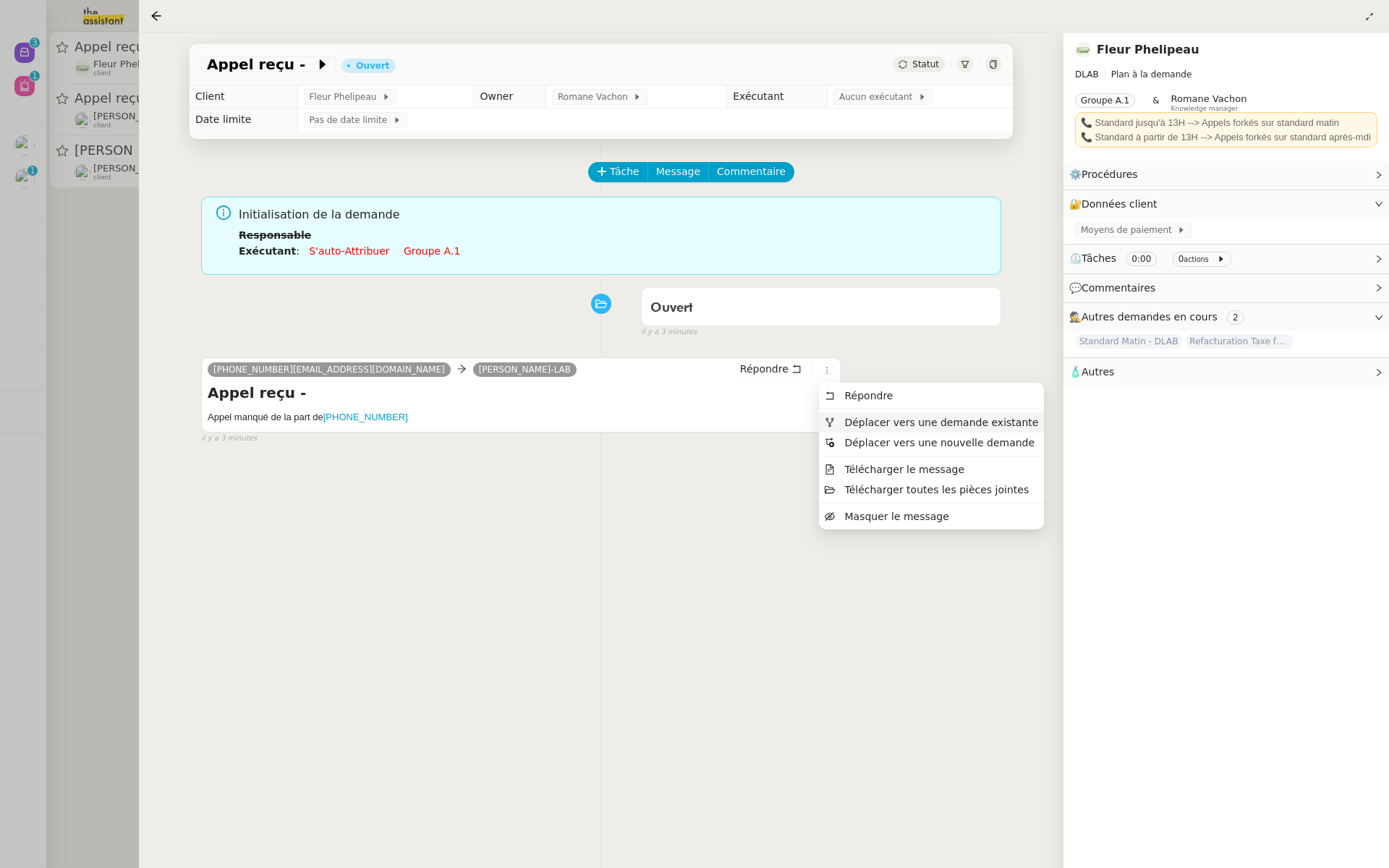
click at [848, 420] on span "Déplacer vers une demande existante" at bounding box center [941, 422] width 194 height 12
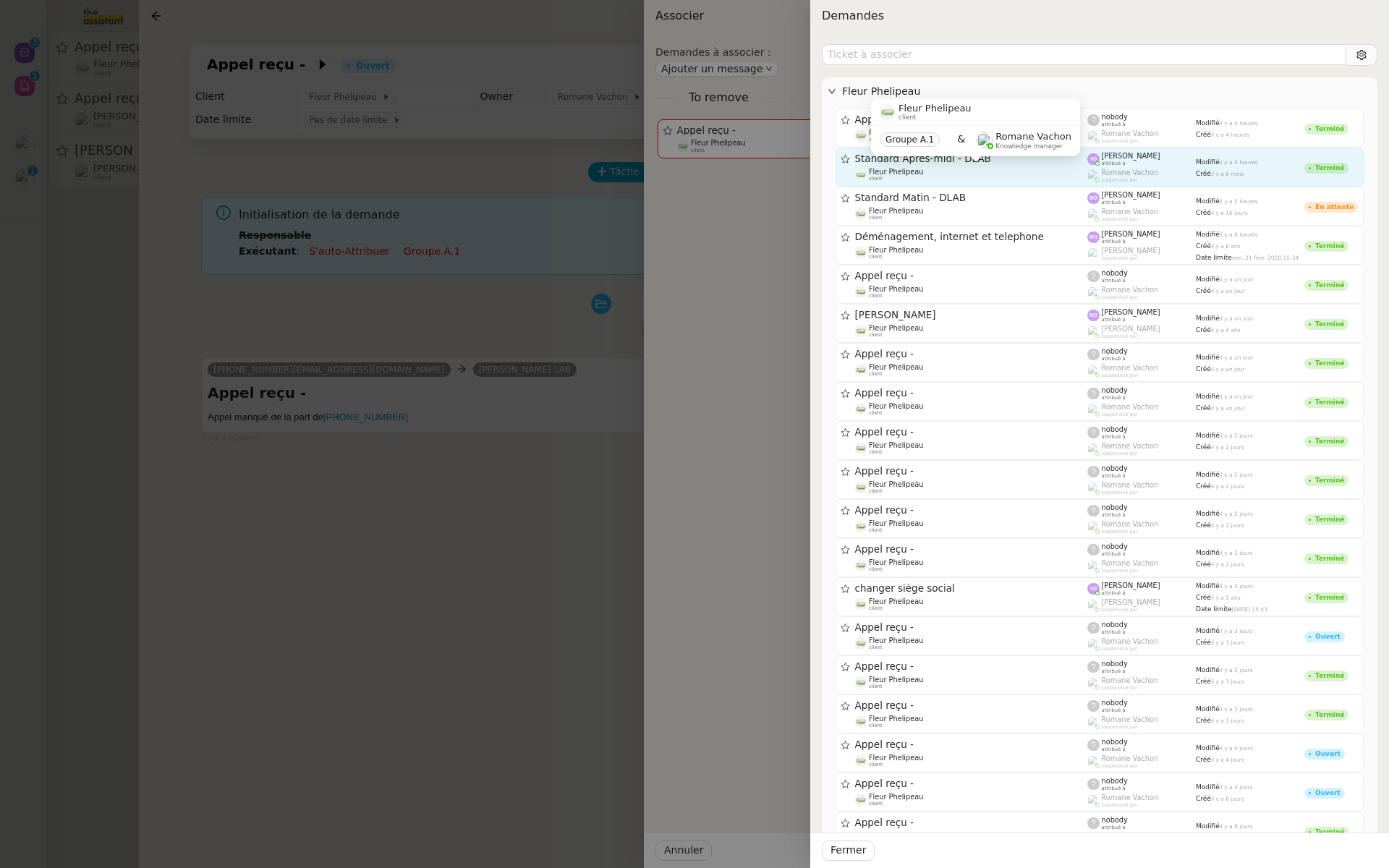
click at [992, 168] on div "Fleur Phelipeau client" at bounding box center [972, 175] width 233 height 15
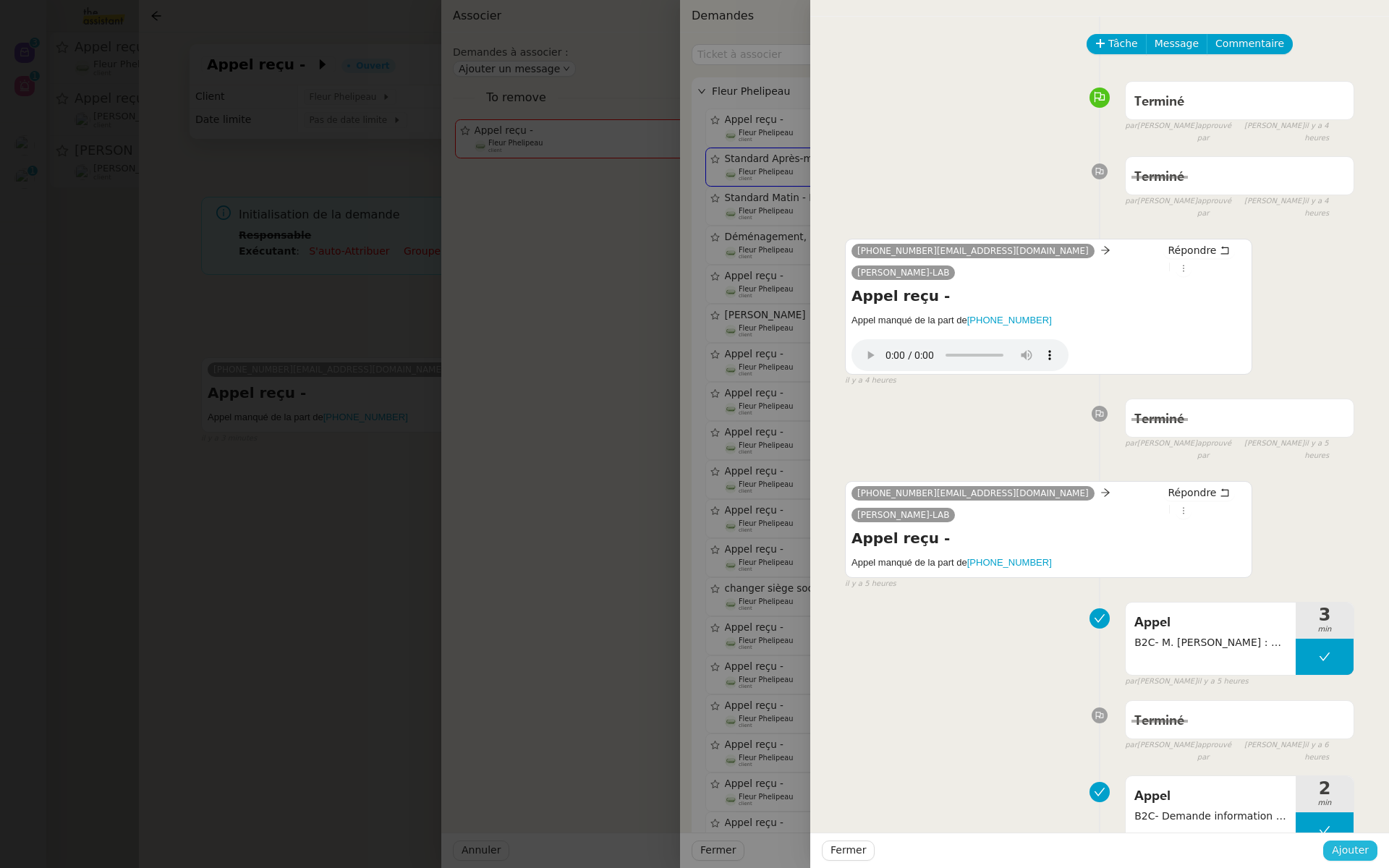
click at [1326, 848] on button "Ajouter" at bounding box center [1350, 851] width 55 height 20
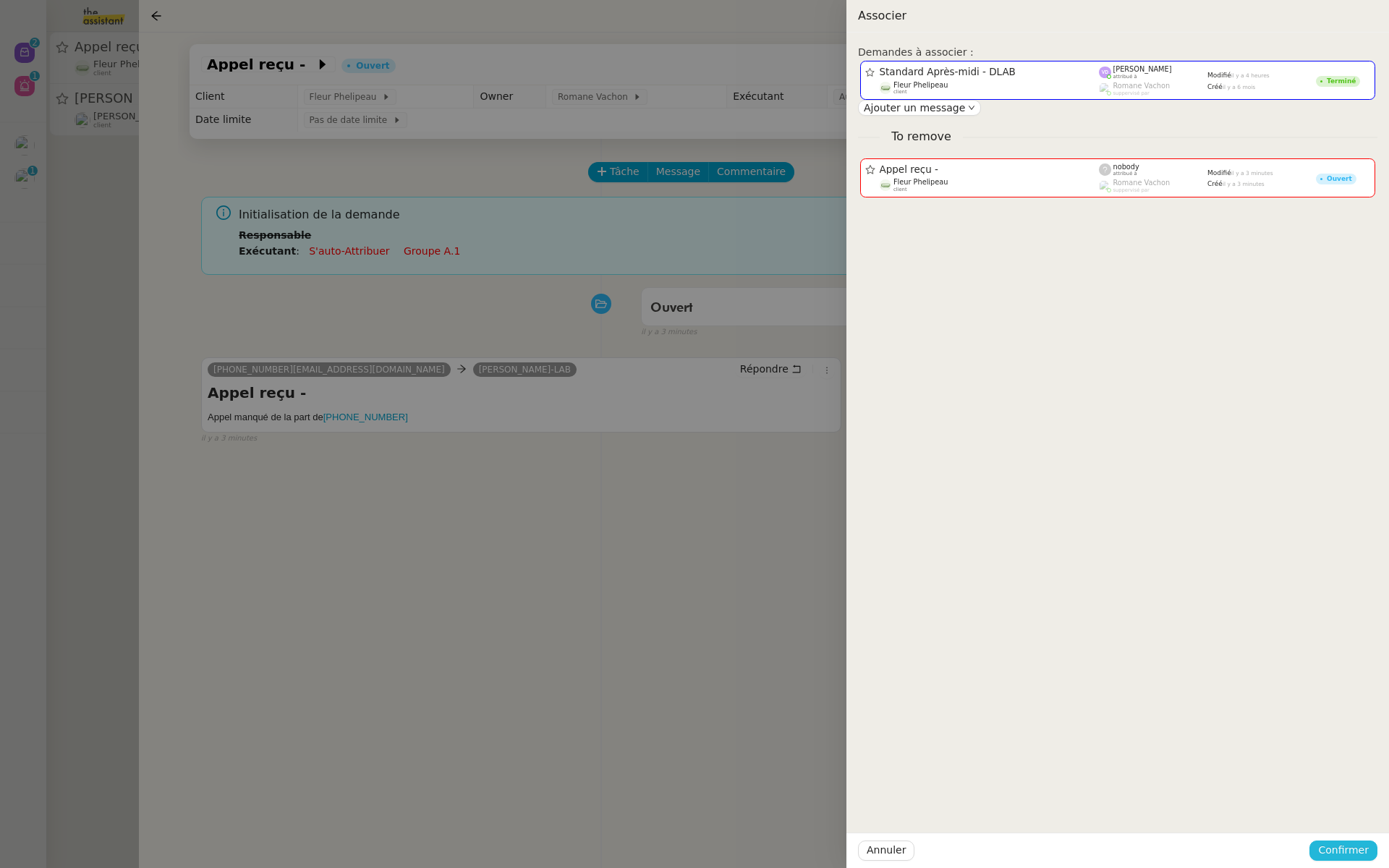
click at [1356, 852] on span "Confirmer" at bounding box center [1343, 850] width 51 height 16
click at [1341, 810] on span "Ajouter" at bounding box center [1344, 812] width 36 height 15
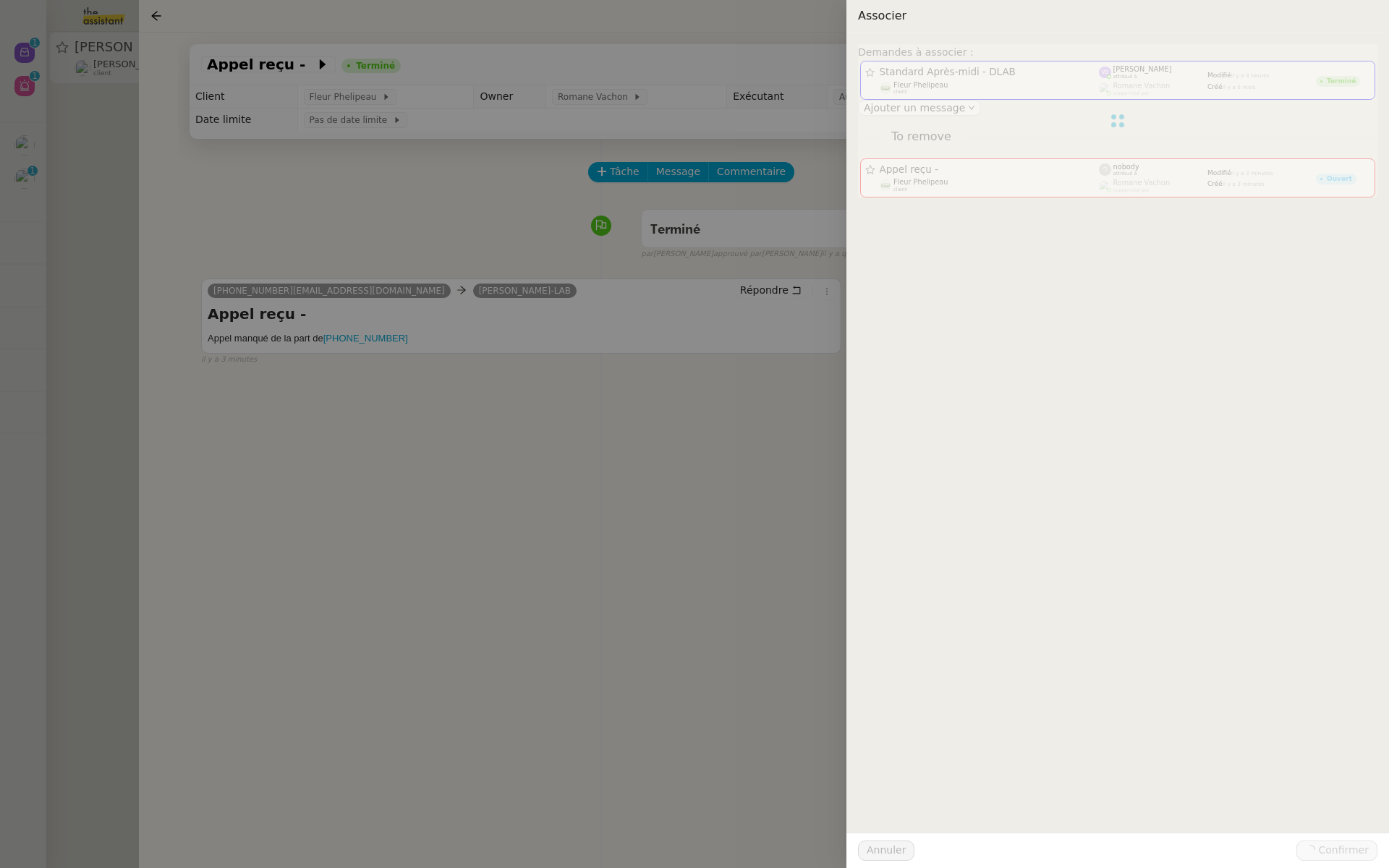
click at [78, 158] on div at bounding box center [694, 434] width 1389 height 868
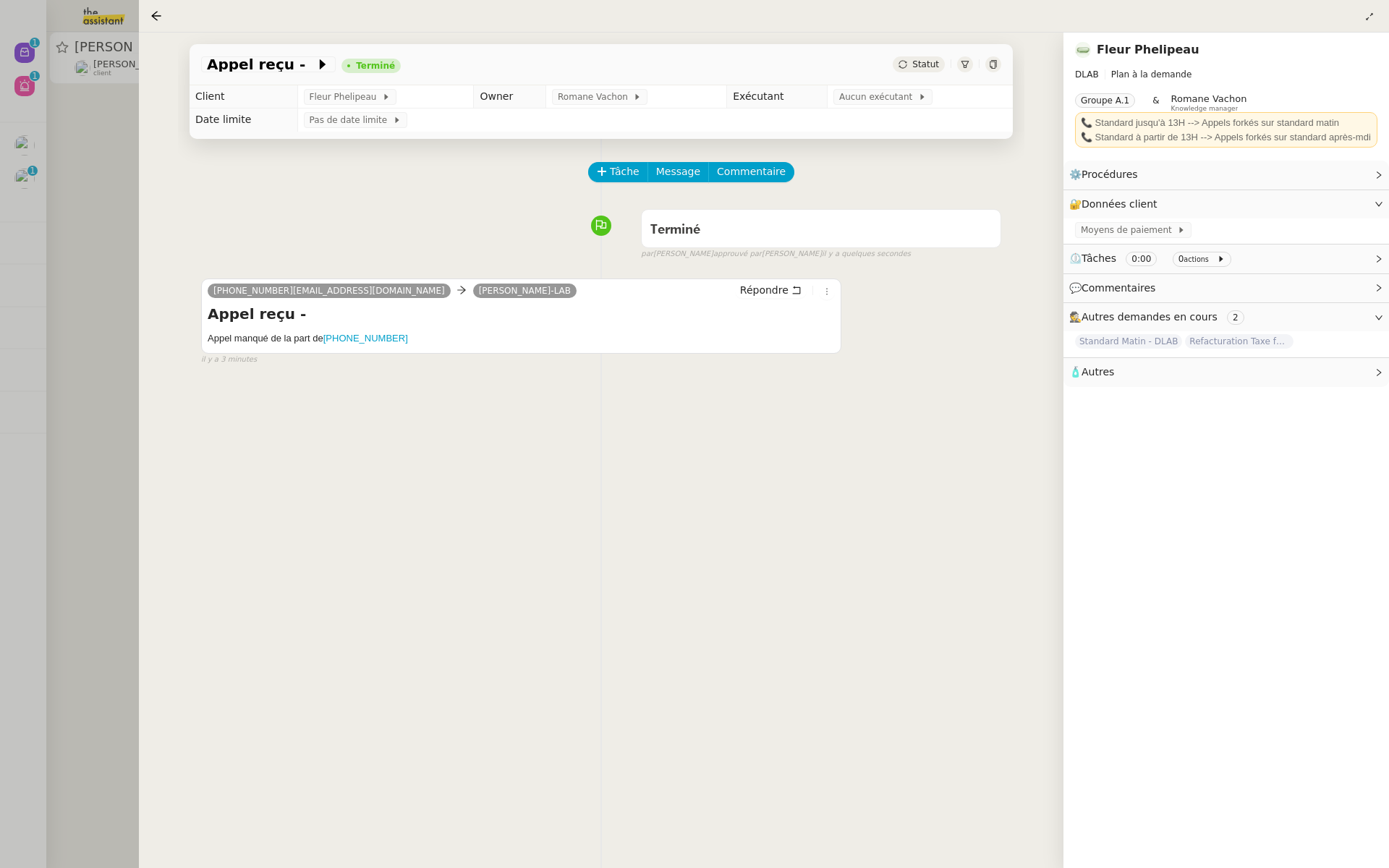
click at [68, 92] on div at bounding box center [694, 434] width 1389 height 868
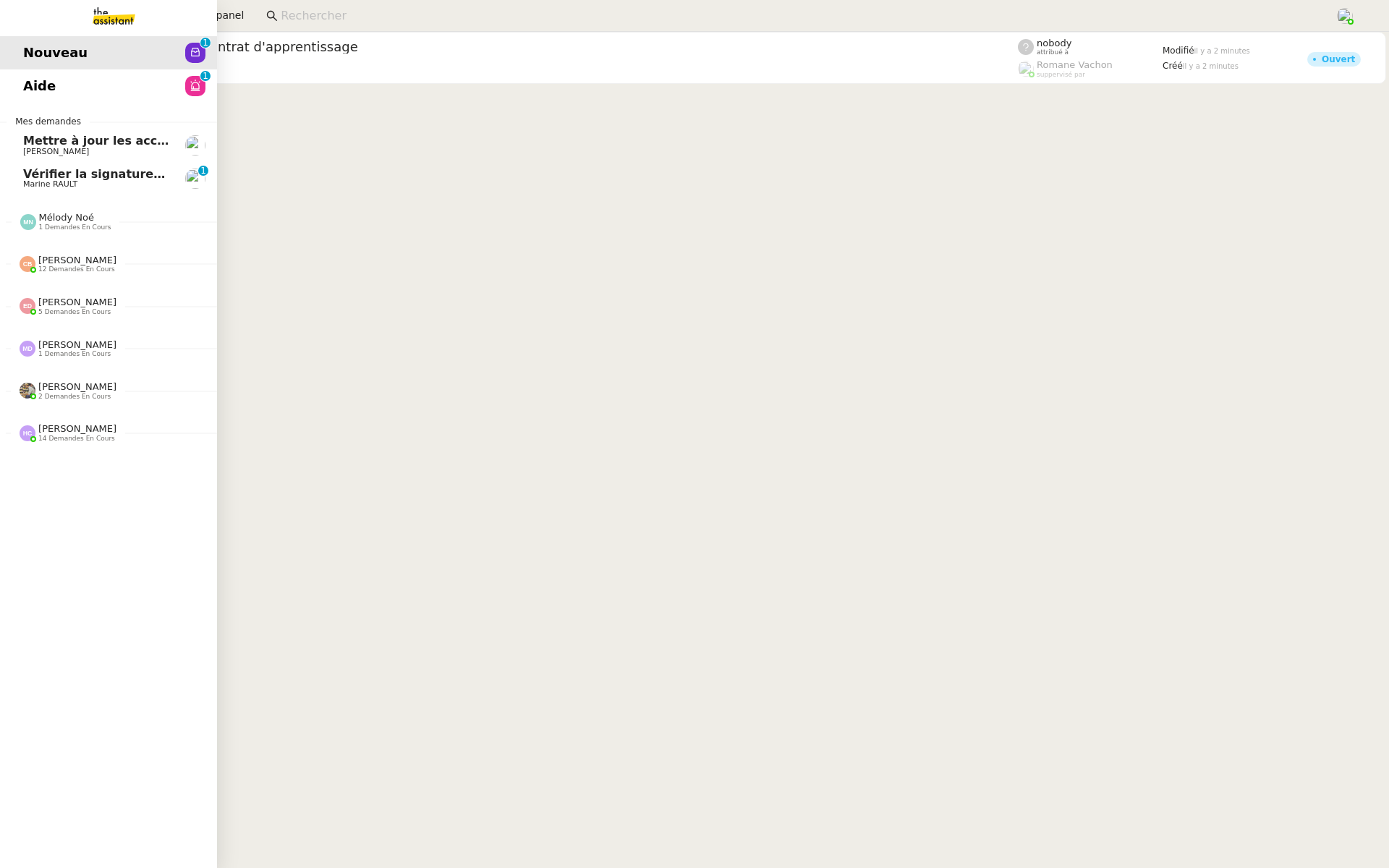
click at [46, 77] on span "Aide" at bounding box center [39, 87] width 33 height 22
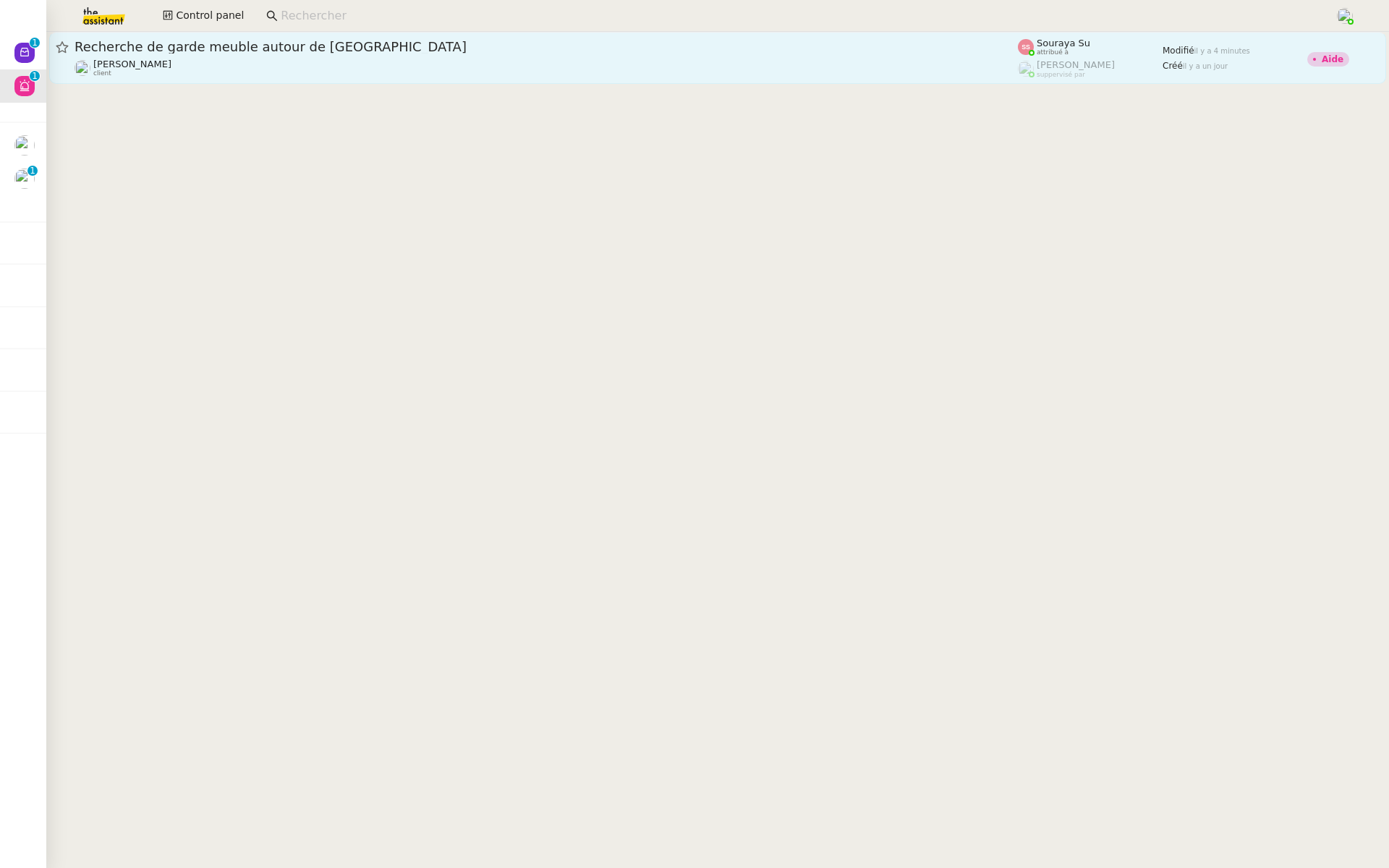
click at [217, 55] on div "Recherche de garde meuble autour de Rennes" at bounding box center [546, 46] width 943 height 17
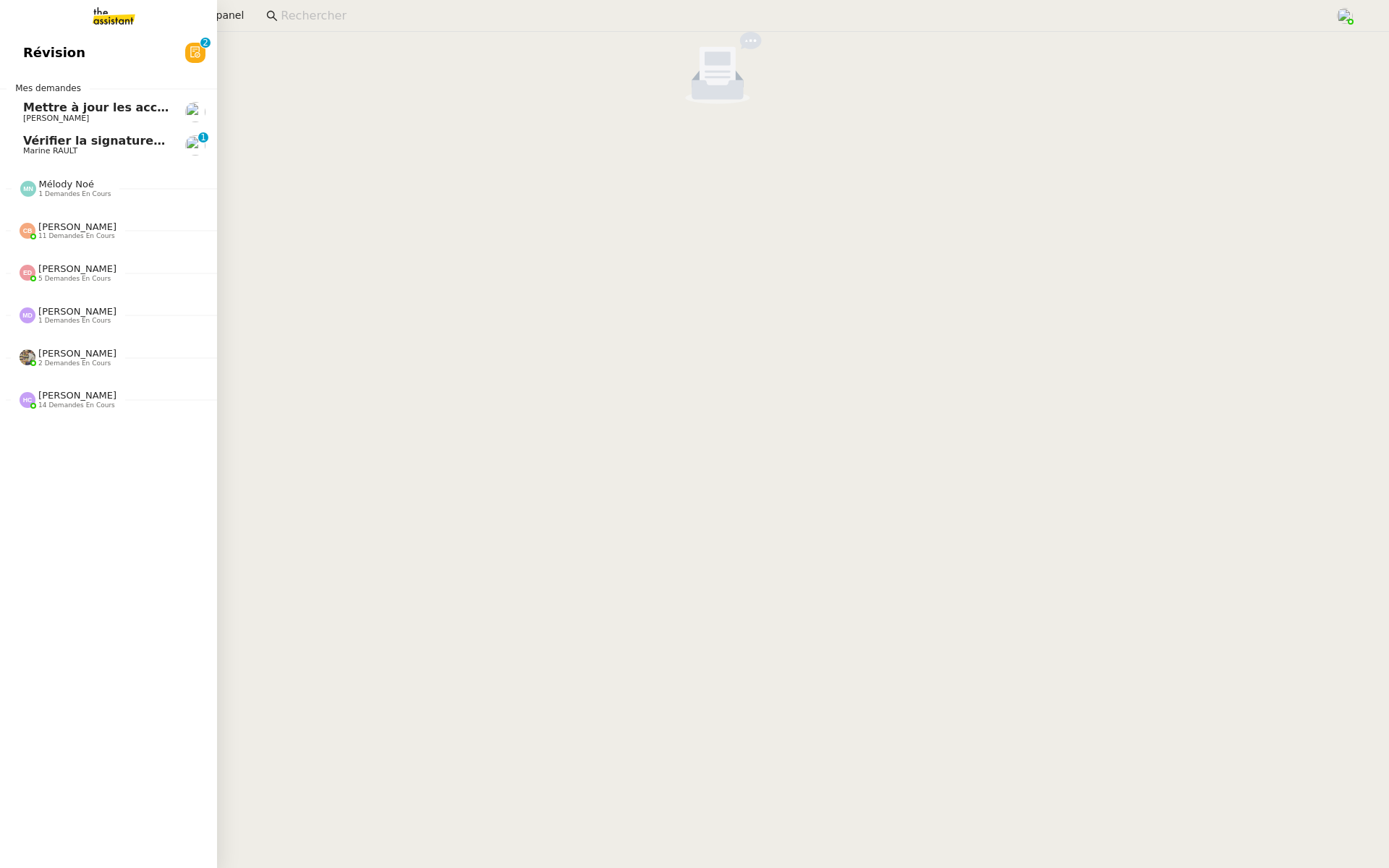
click at [28, 38] on link "Révision 0 1 2 3 4 5 6 7 8 9" at bounding box center [108, 53] width 217 height 34
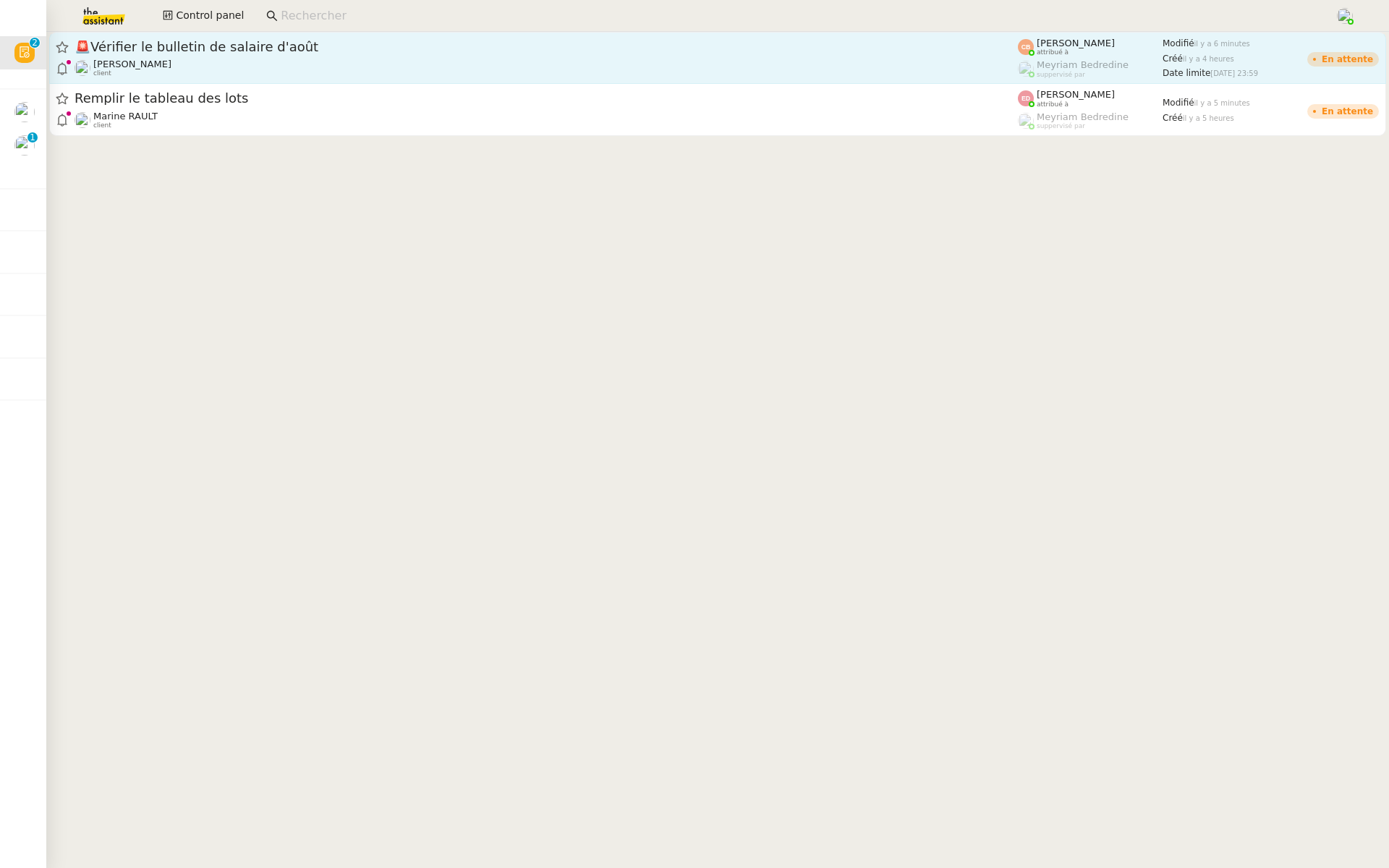
click at [269, 51] on span "🚨 Vérifier le bulletin de salaire d'août" at bounding box center [546, 46] width 943 height 13
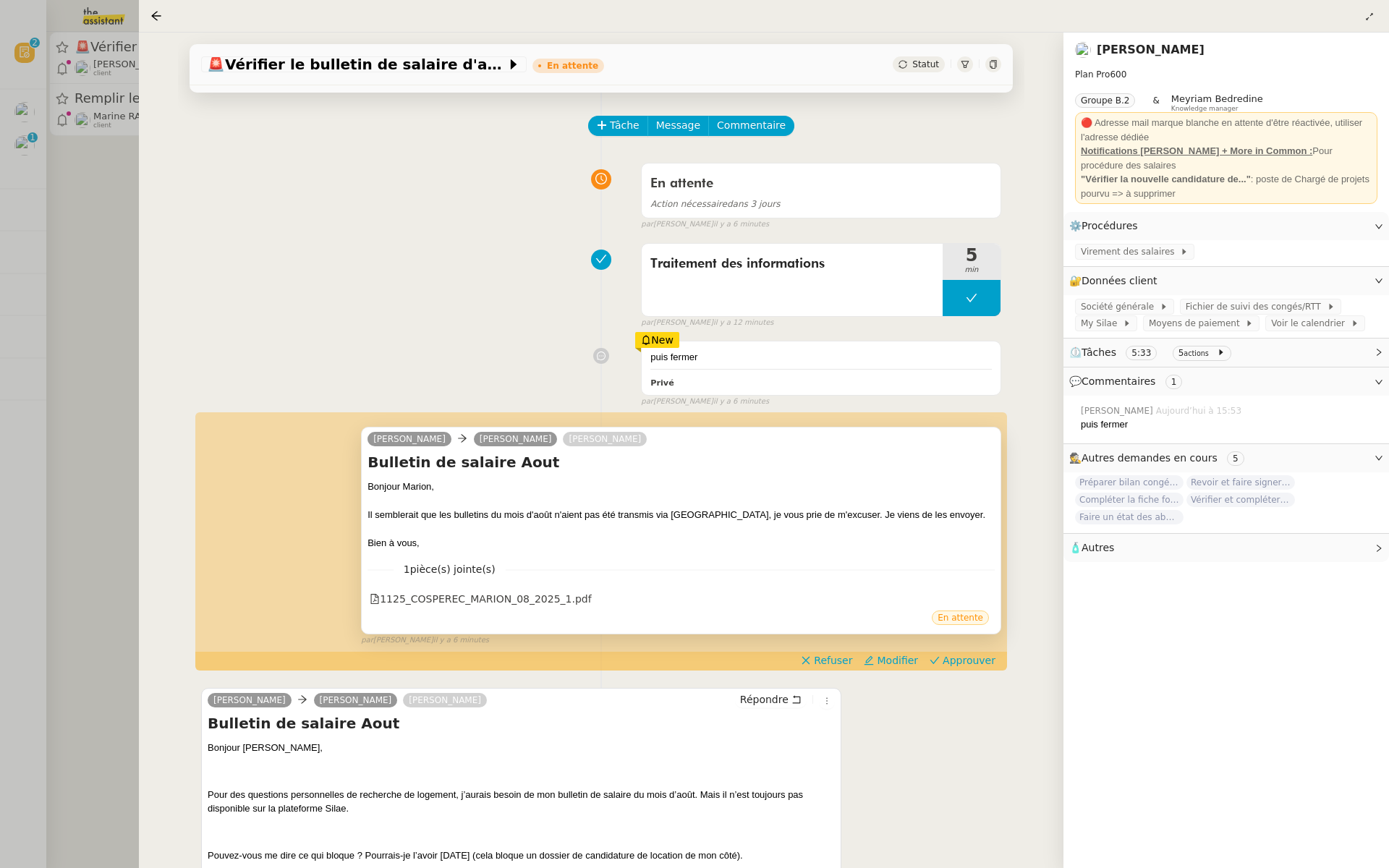
scroll to position [102, 0]
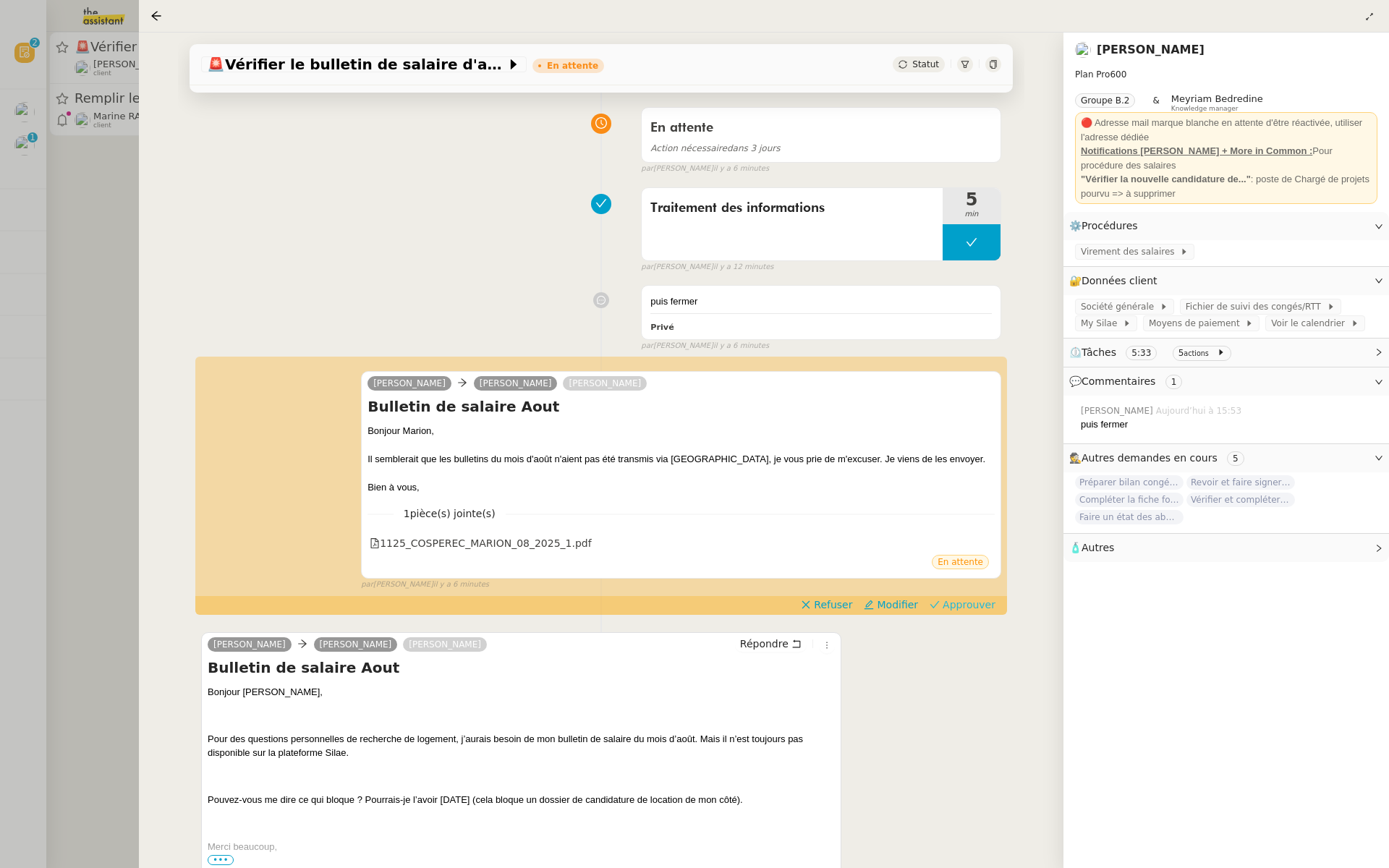
click at [971, 606] on span "Approuver" at bounding box center [969, 605] width 53 height 15
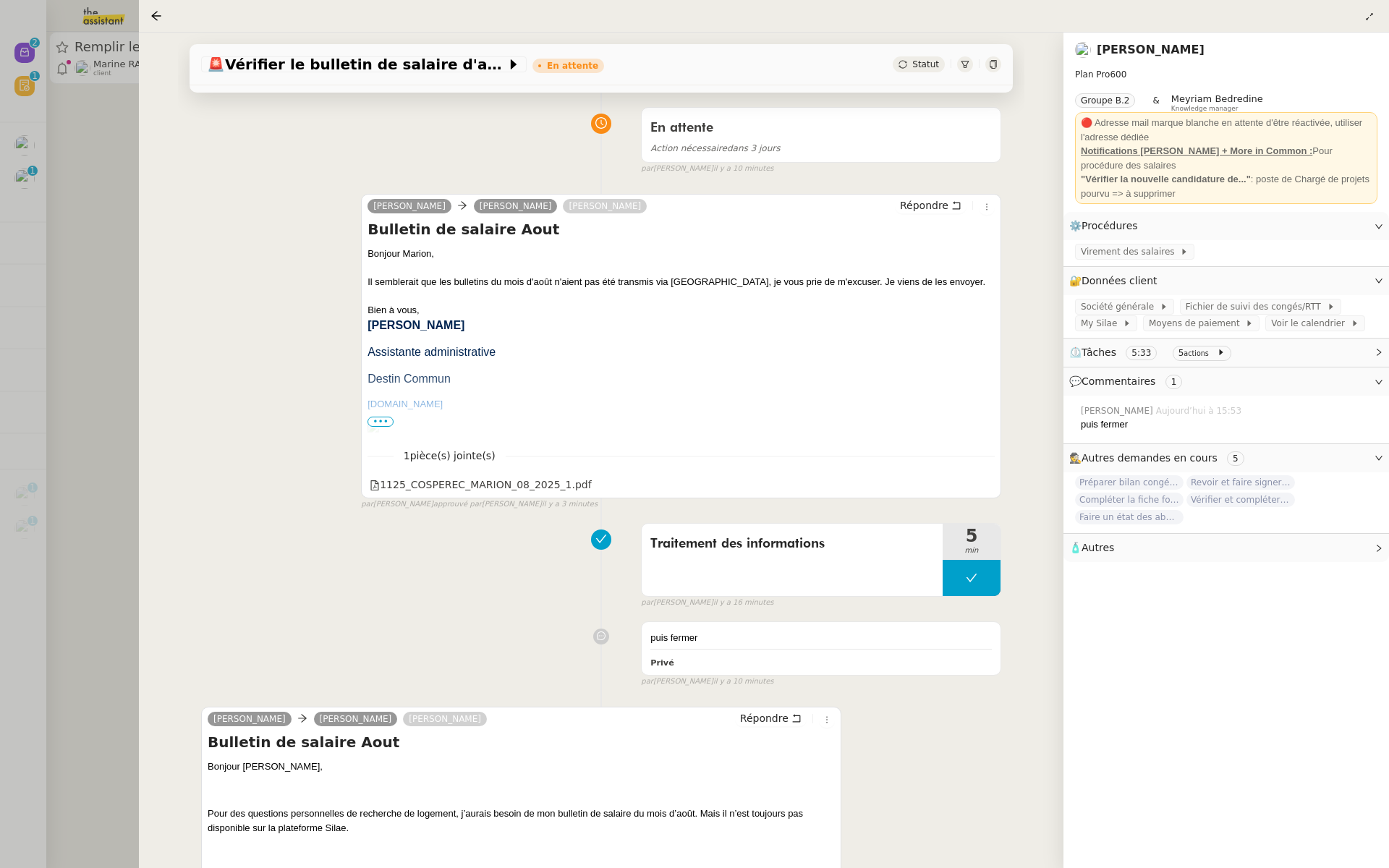
click at [61, 250] on div at bounding box center [694, 434] width 1389 height 868
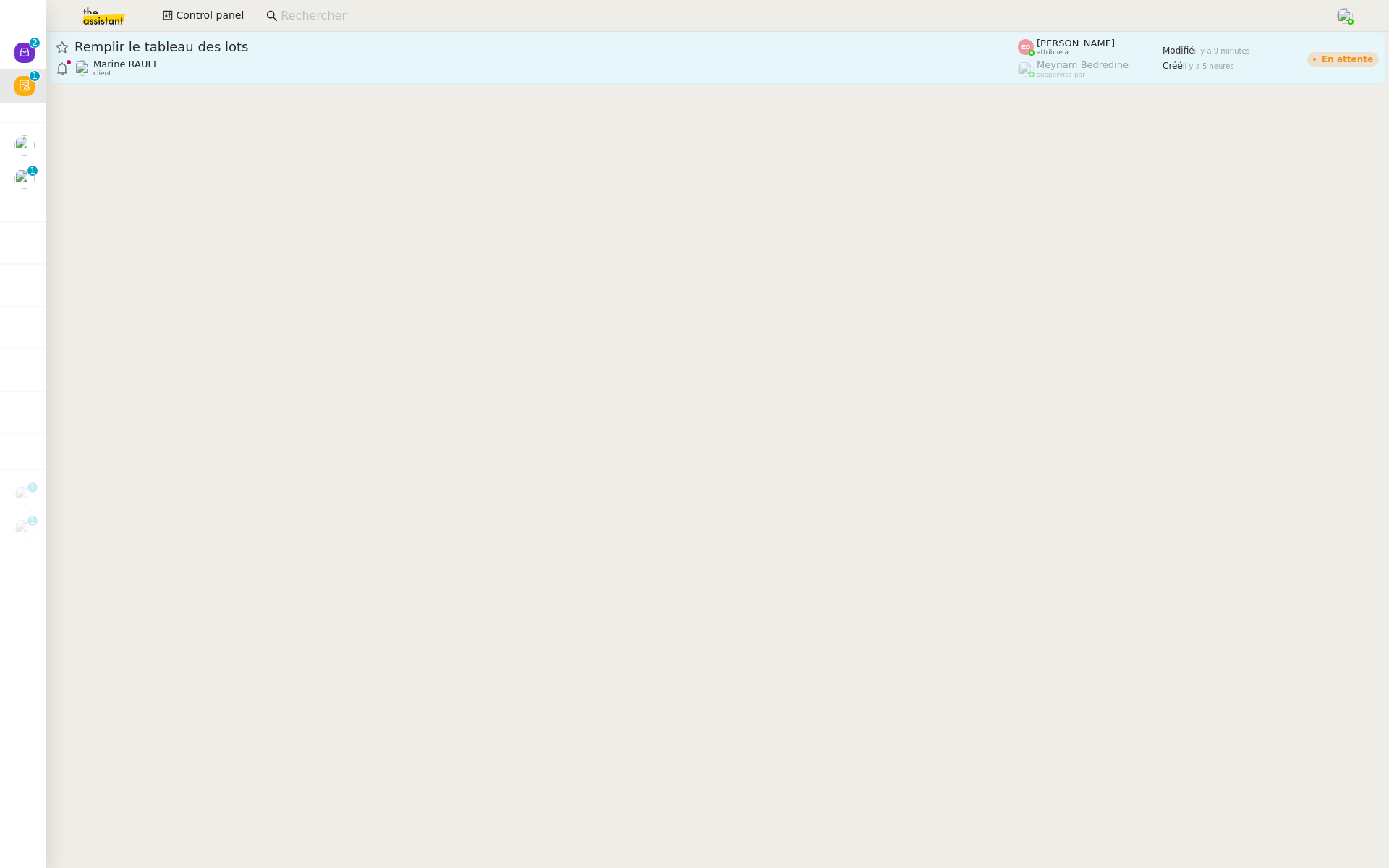
click at [140, 51] on span "Remplir le tableau des lots" at bounding box center [546, 46] width 943 height 13
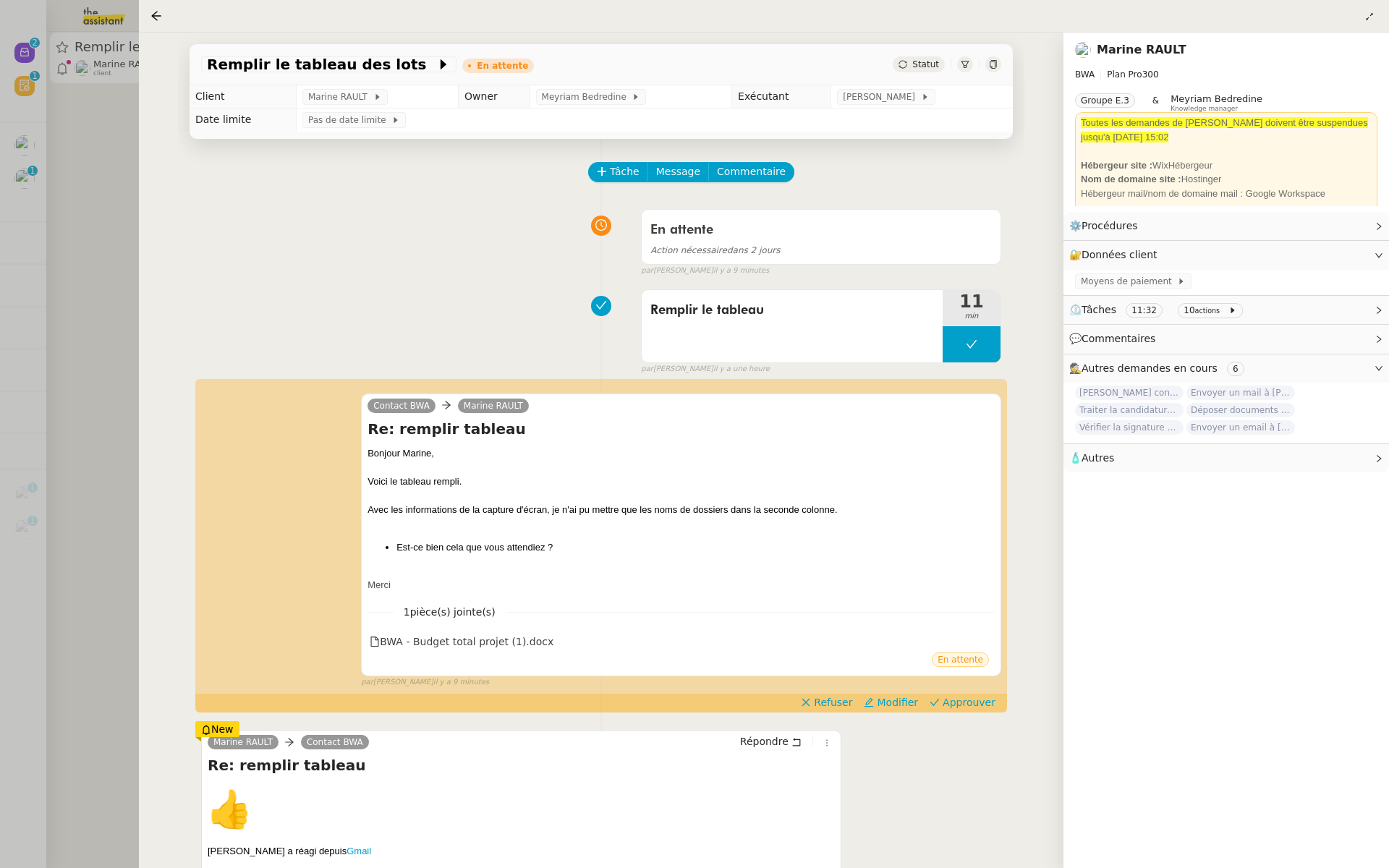
scroll to position [89, 0]
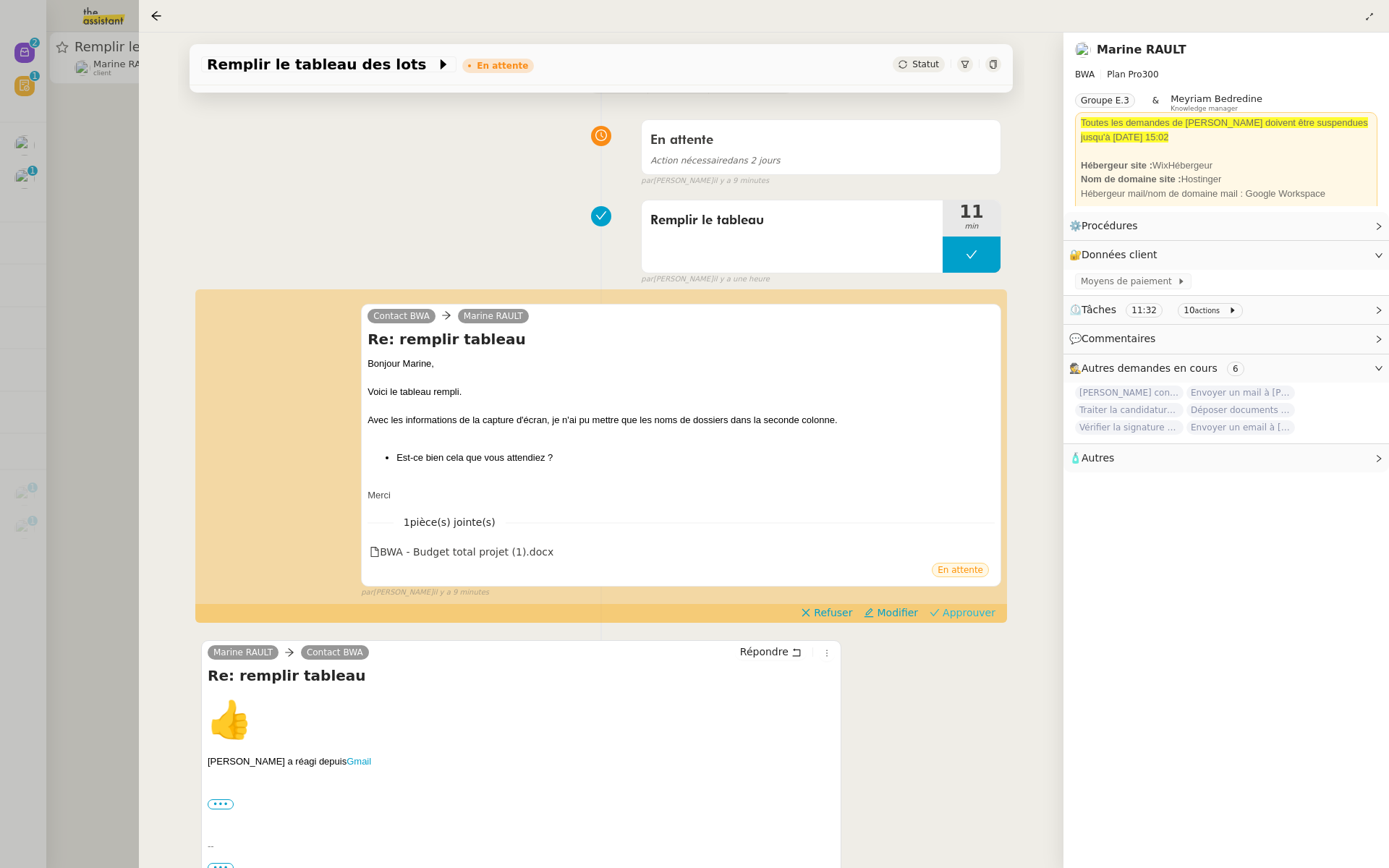
click at [959, 608] on span "Approuver" at bounding box center [969, 613] width 53 height 15
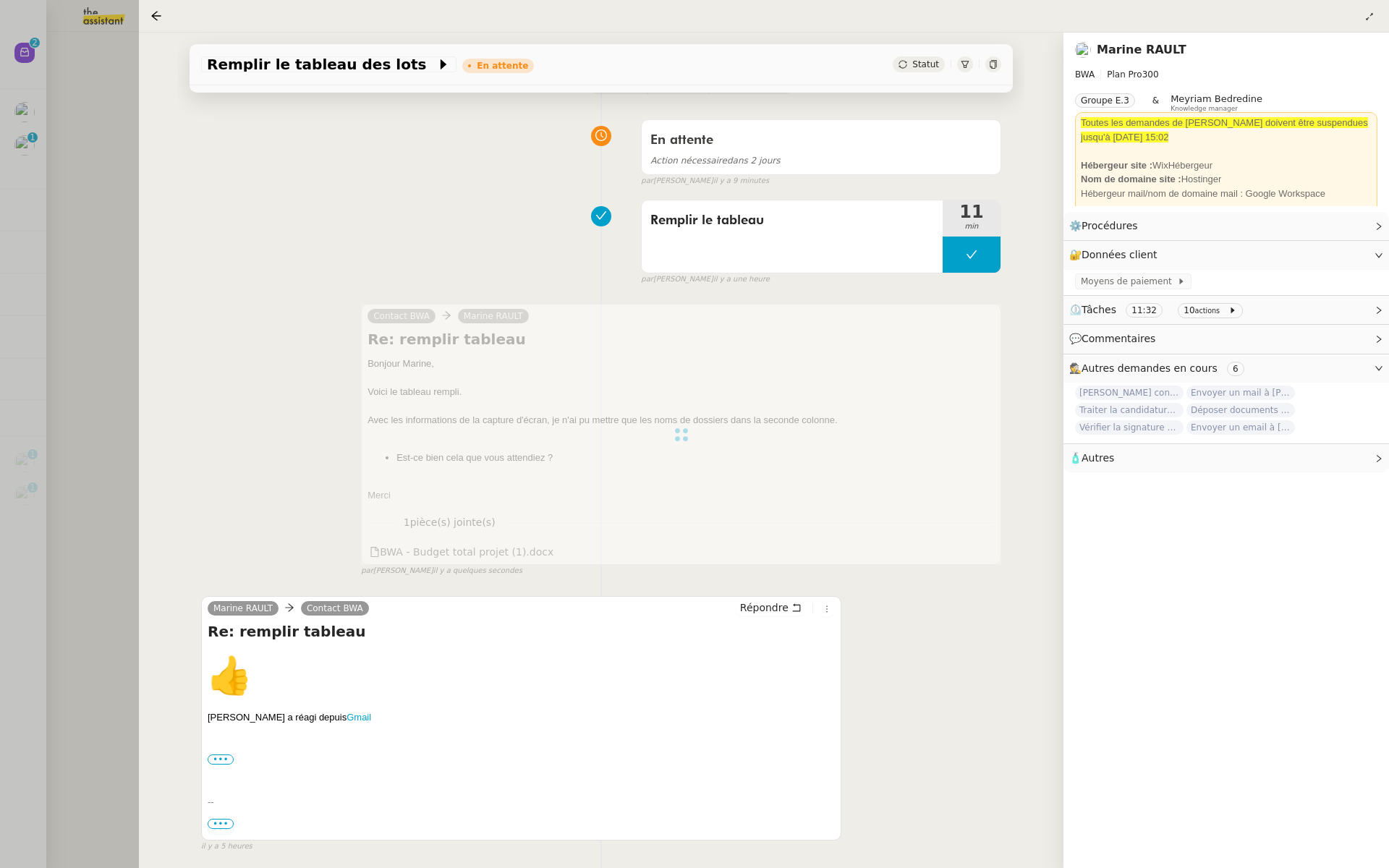
click at [53, 240] on div at bounding box center [694, 434] width 1389 height 868
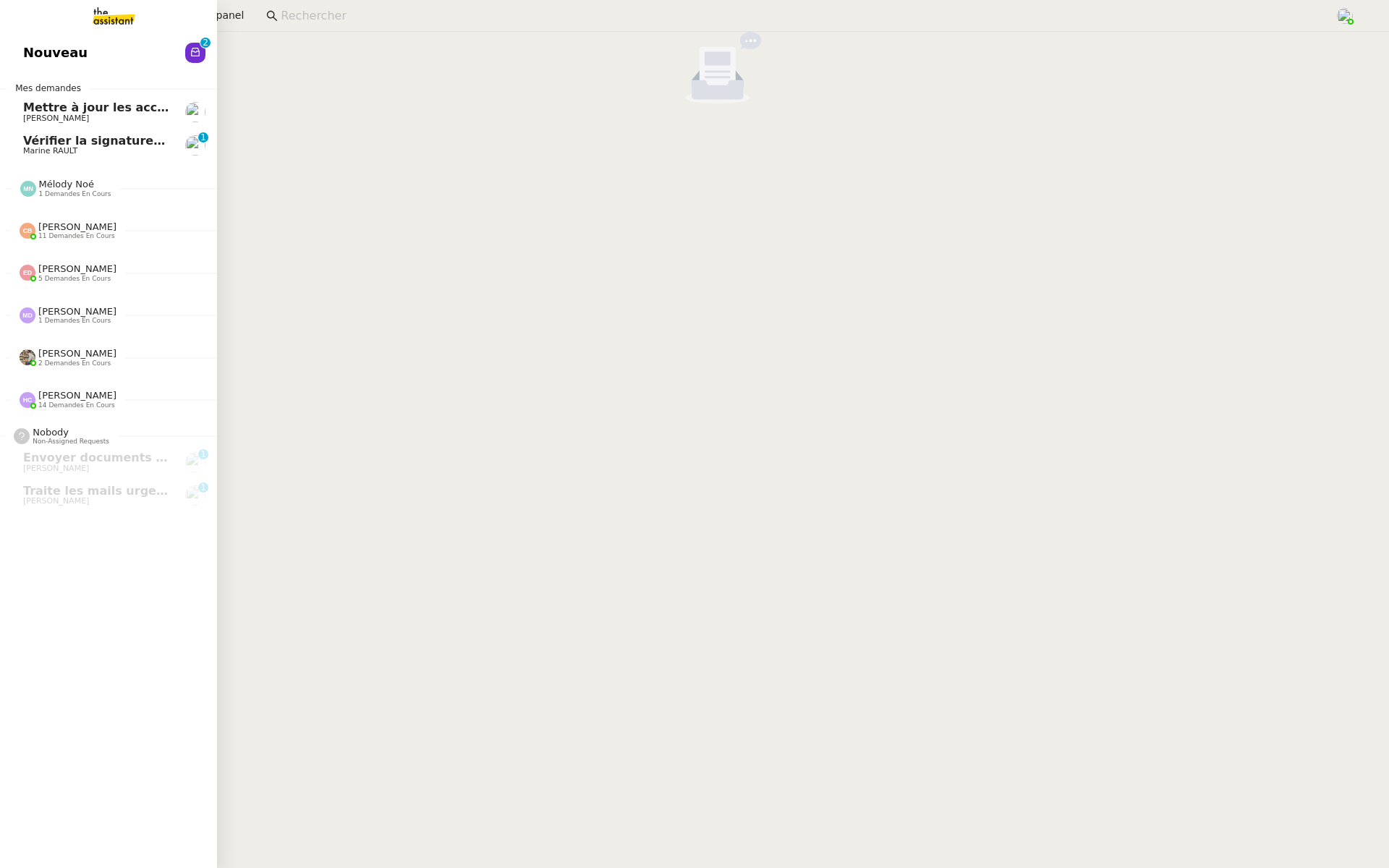
click at [34, 65] on link "Nouveau 0 1 2 3 4 5 6 7 8 9" at bounding box center [108, 53] width 217 height 34
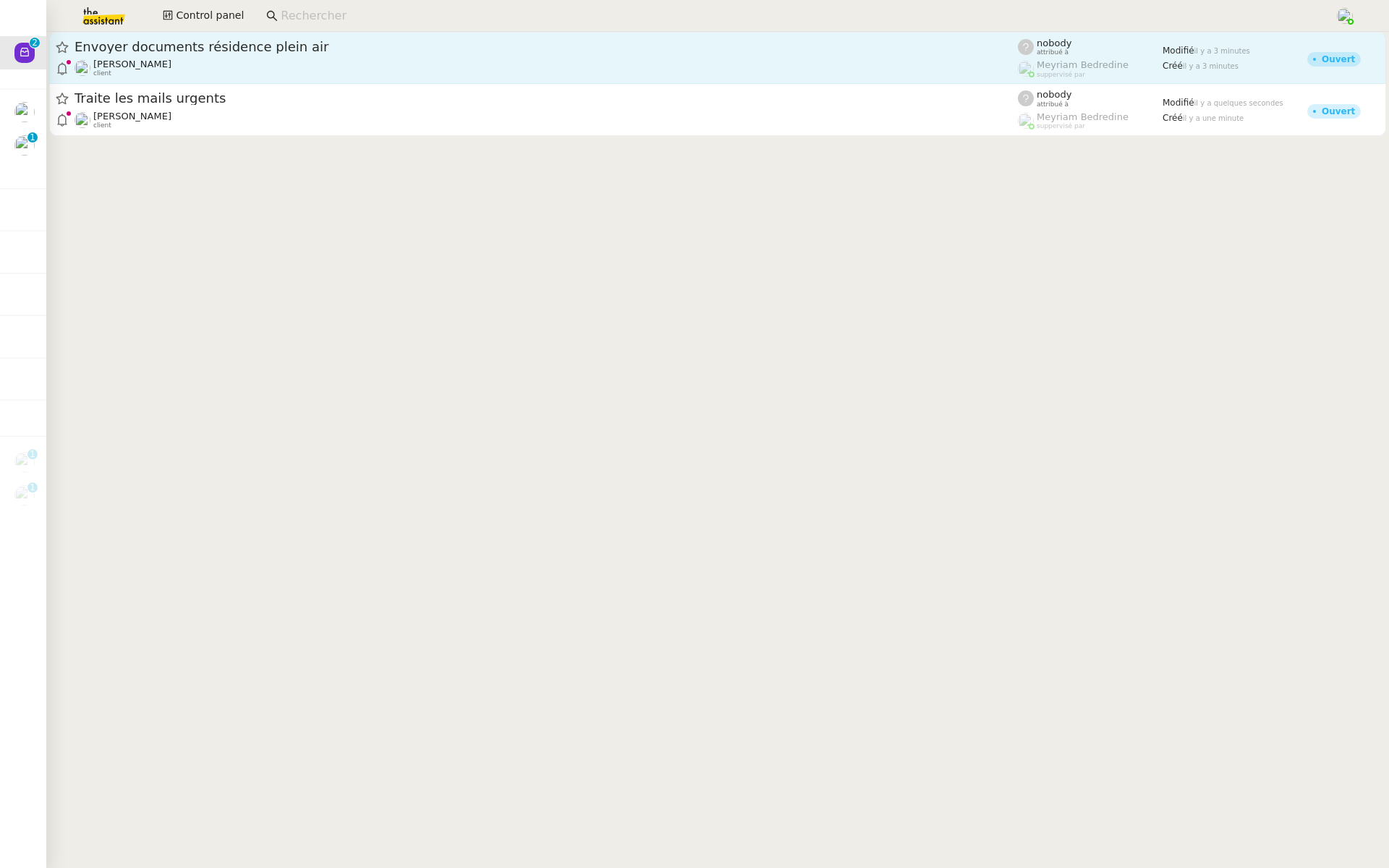
click at [255, 51] on span "Envoyer documents résidence plein air" at bounding box center [546, 46] width 943 height 13
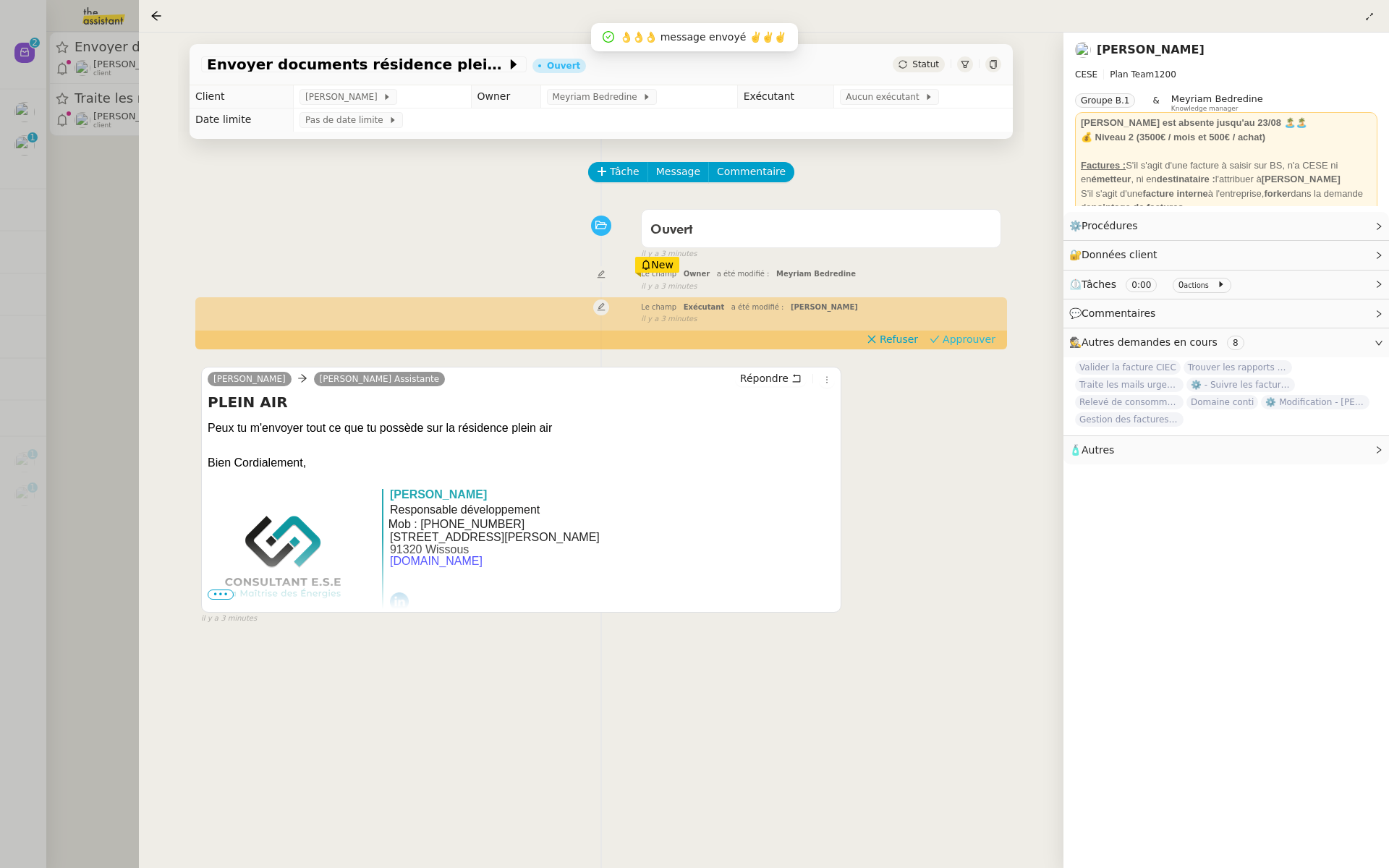
click at [960, 342] on span "Approuver" at bounding box center [969, 339] width 53 height 15
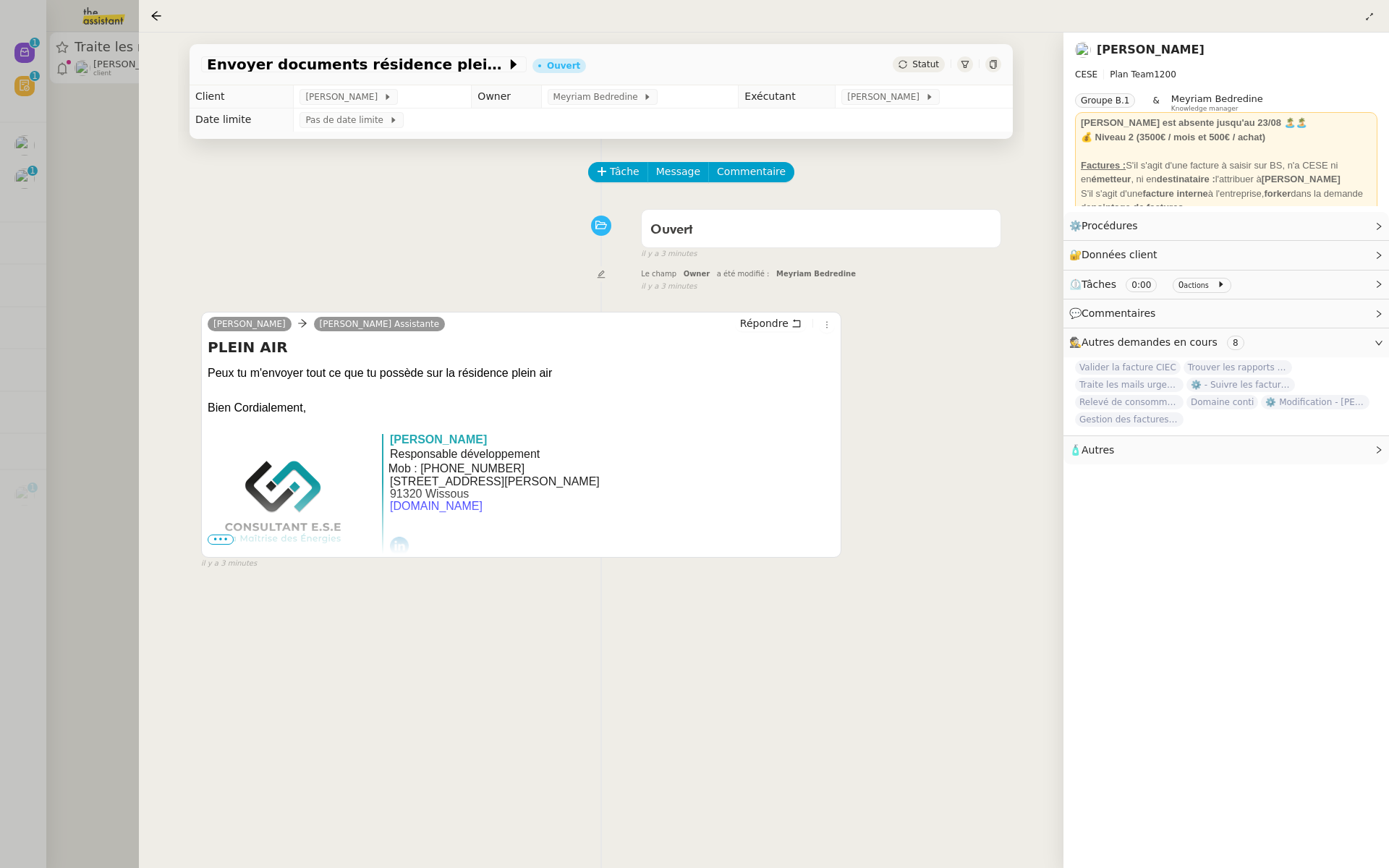
click at [0, 209] on div at bounding box center [694, 434] width 1389 height 868
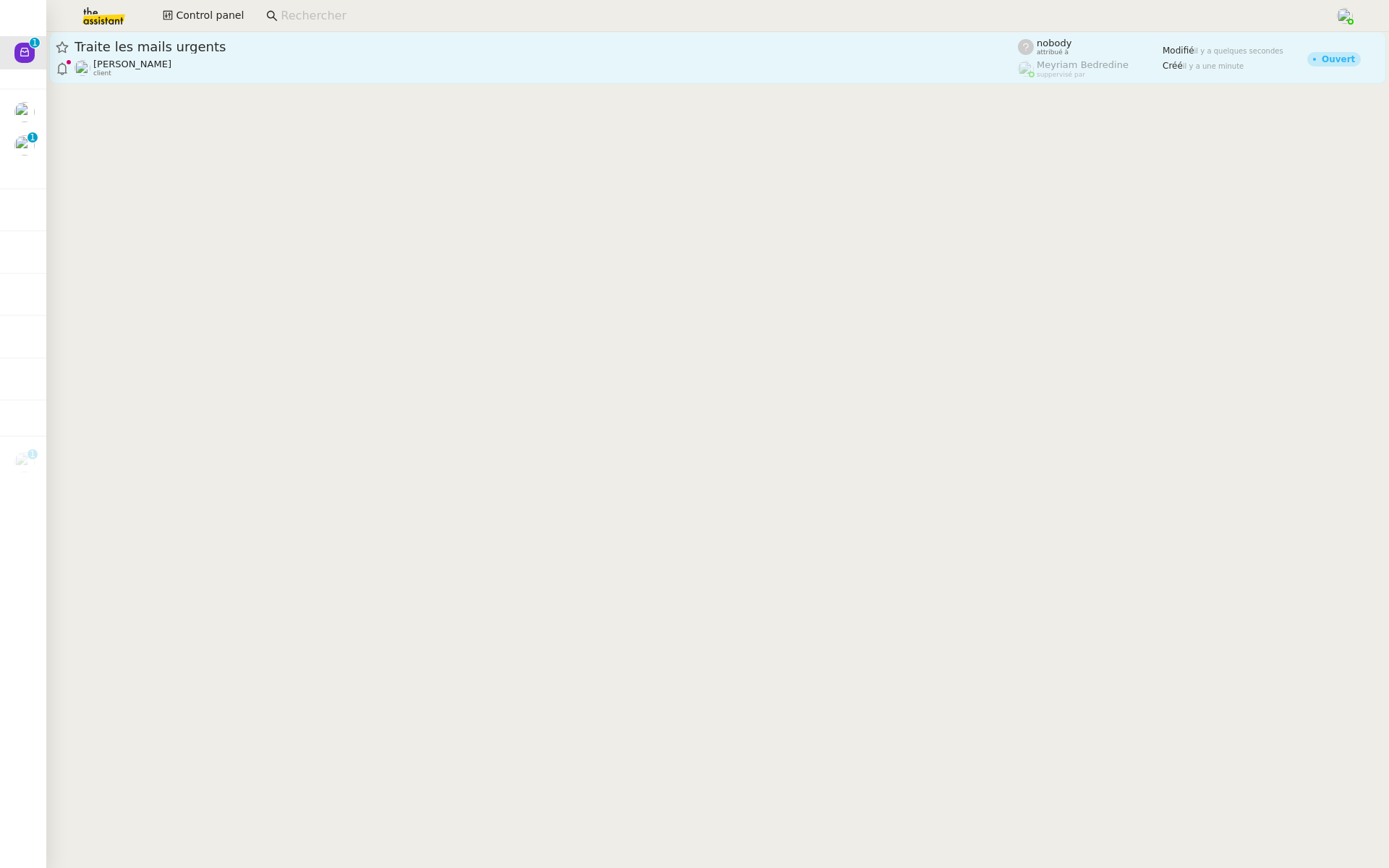
click at [171, 59] on span "[PERSON_NAME]" at bounding box center [132, 64] width 78 height 11
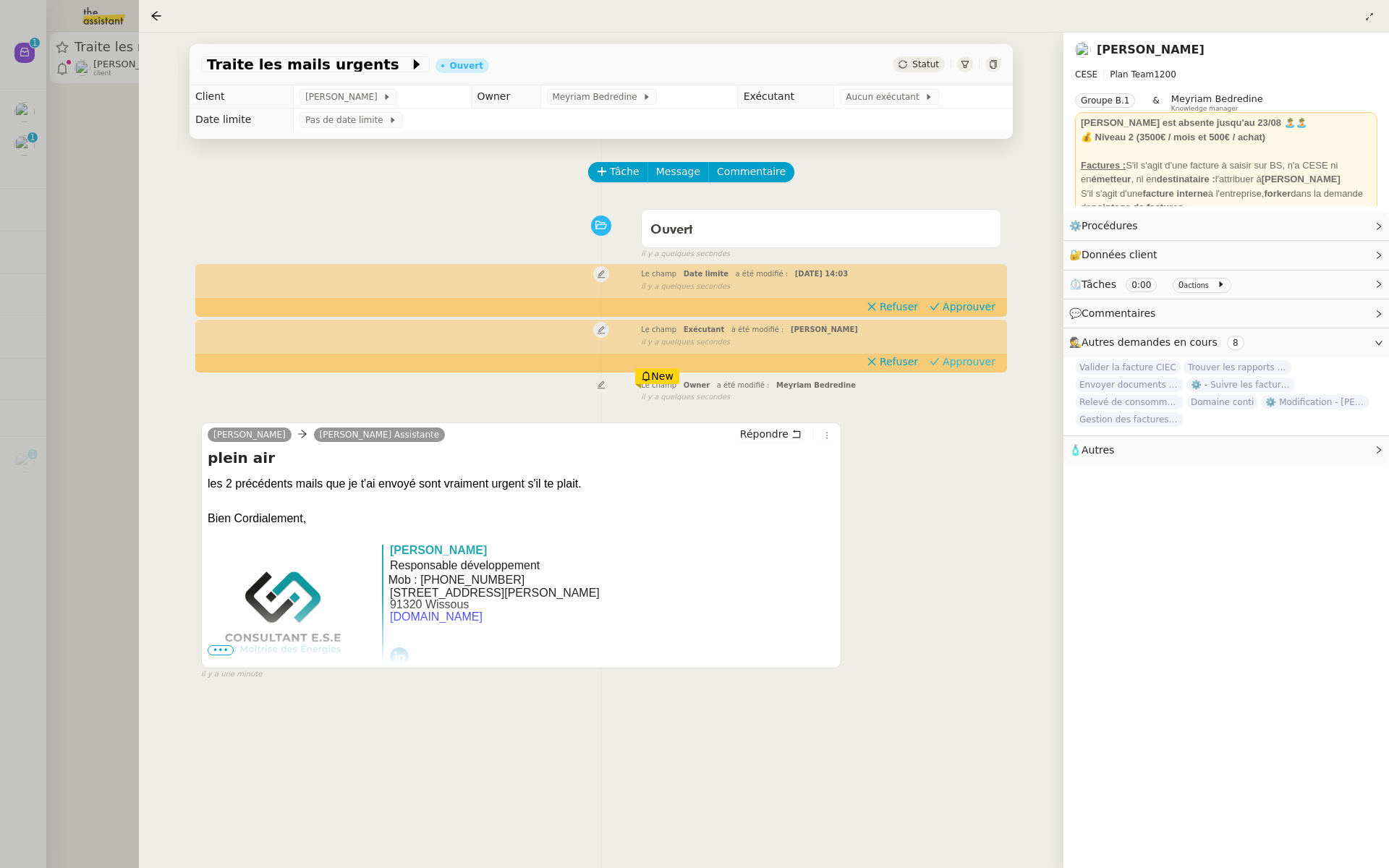
click at [981, 363] on span "Approuver" at bounding box center [969, 362] width 53 height 15
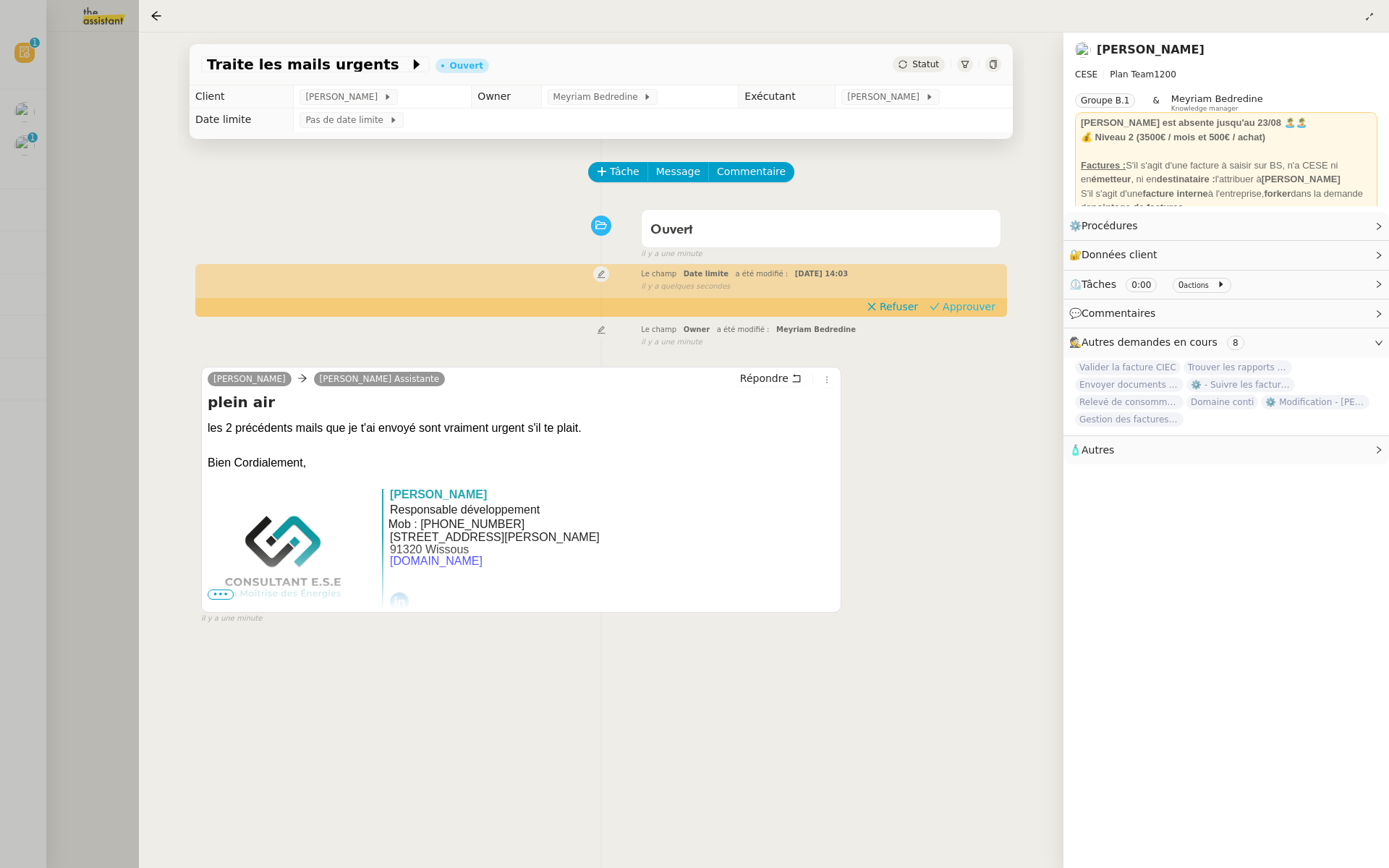
click at [986, 305] on span "Approuver" at bounding box center [969, 307] width 53 height 15
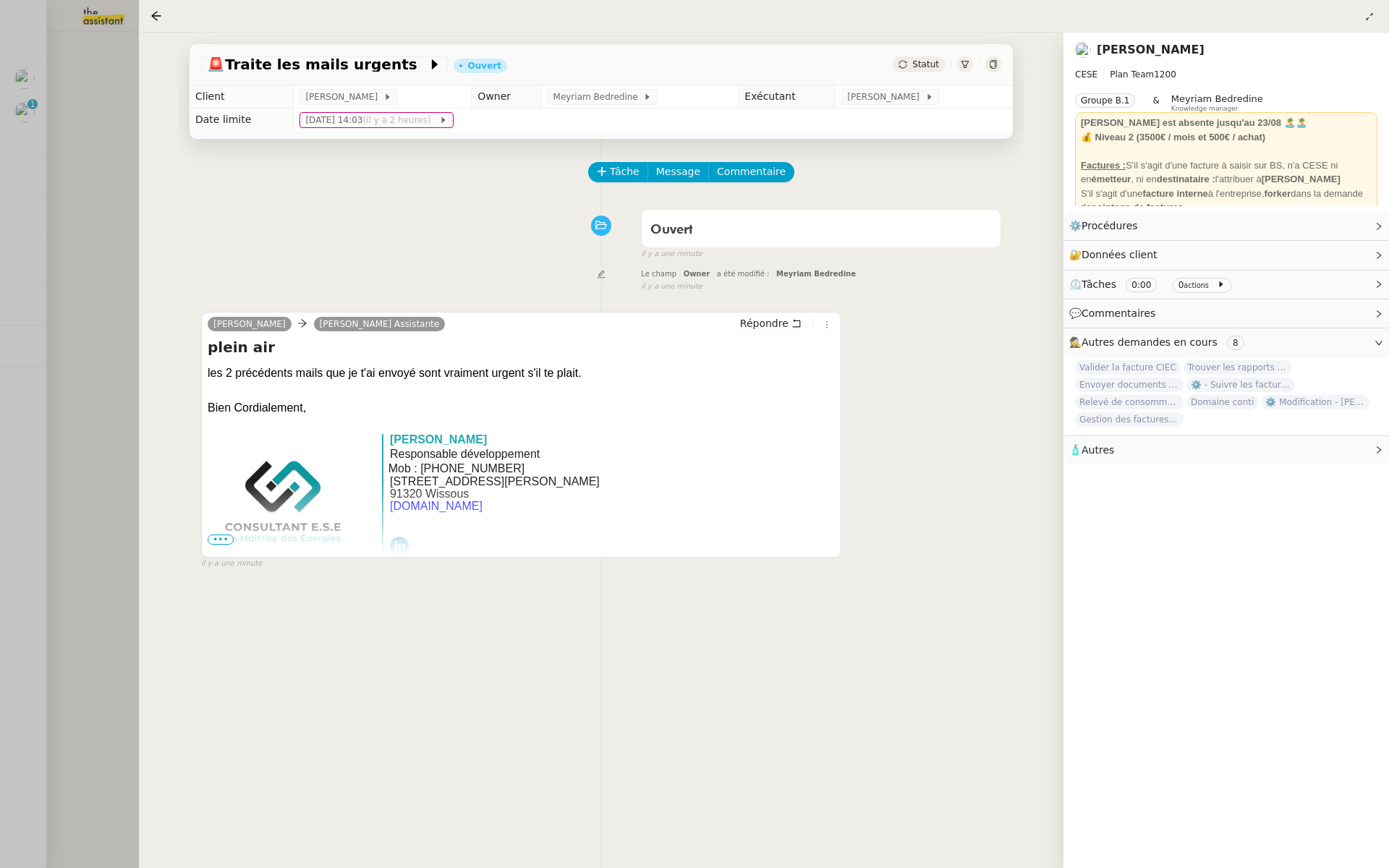
click at [36, 378] on div at bounding box center [694, 434] width 1389 height 868
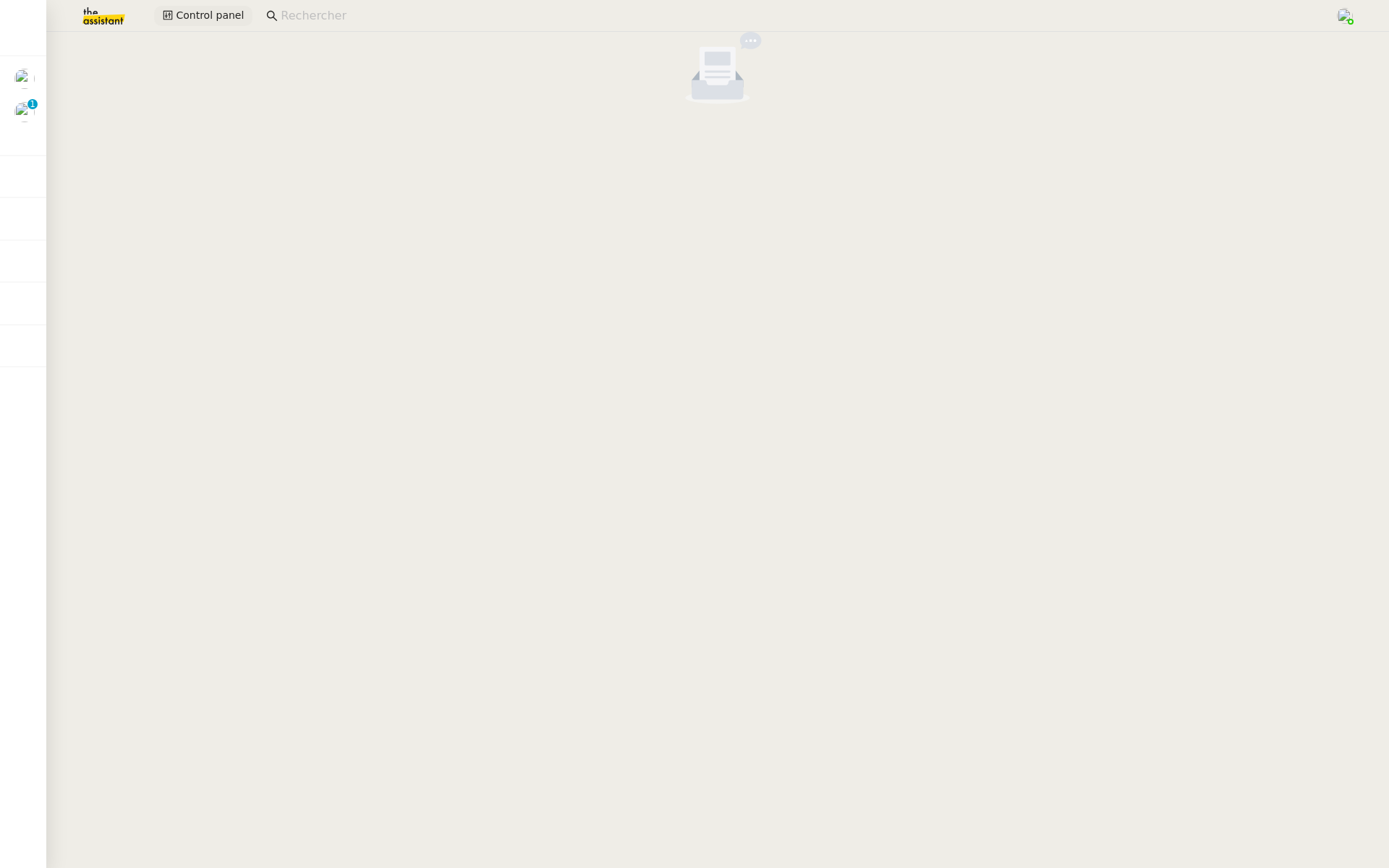
click at [220, 7] on span "Control panel" at bounding box center [209, 15] width 68 height 16
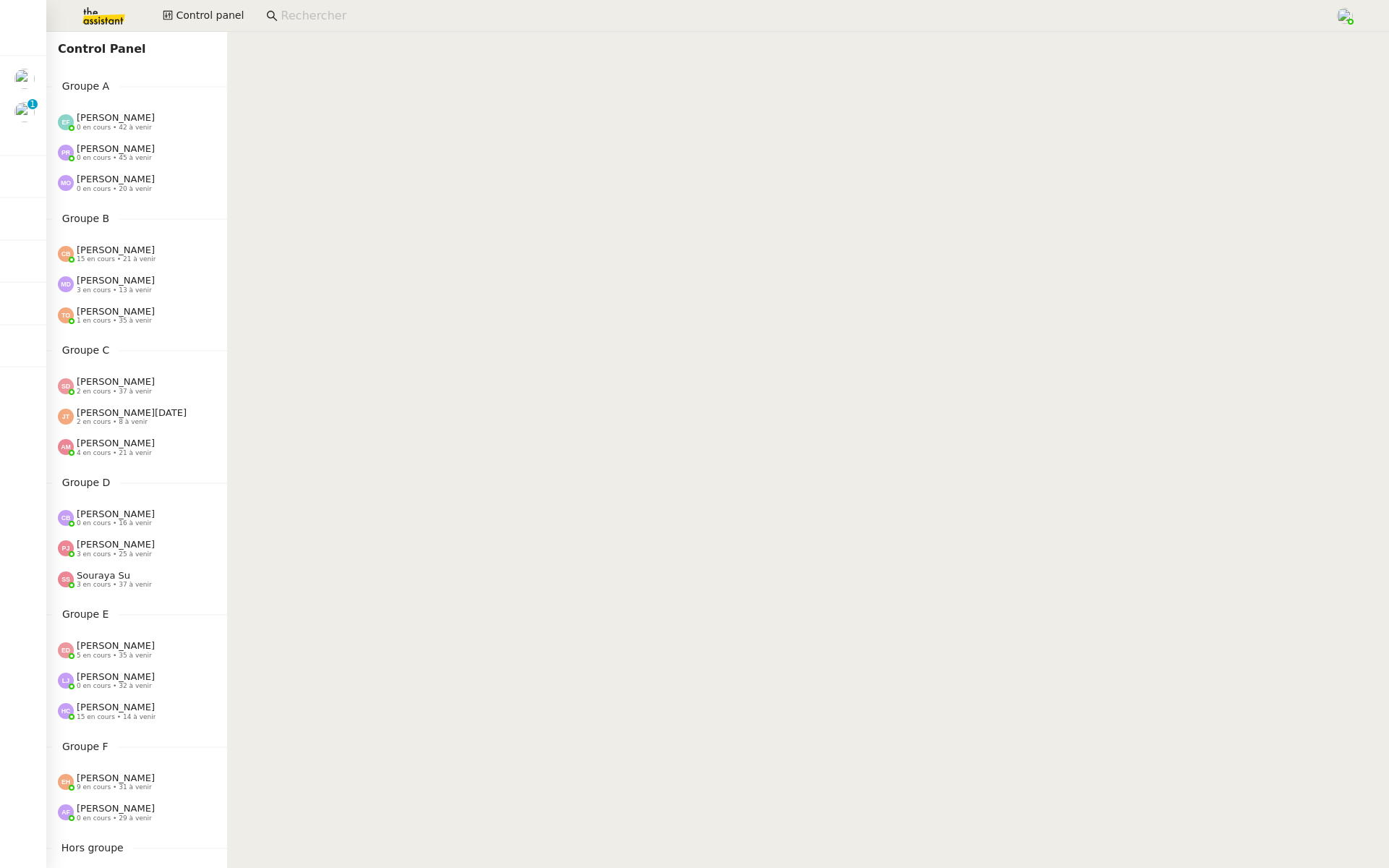
click at [115, 287] on span "3 en cours • 13 à venir" at bounding box center [114, 290] width 76 height 8
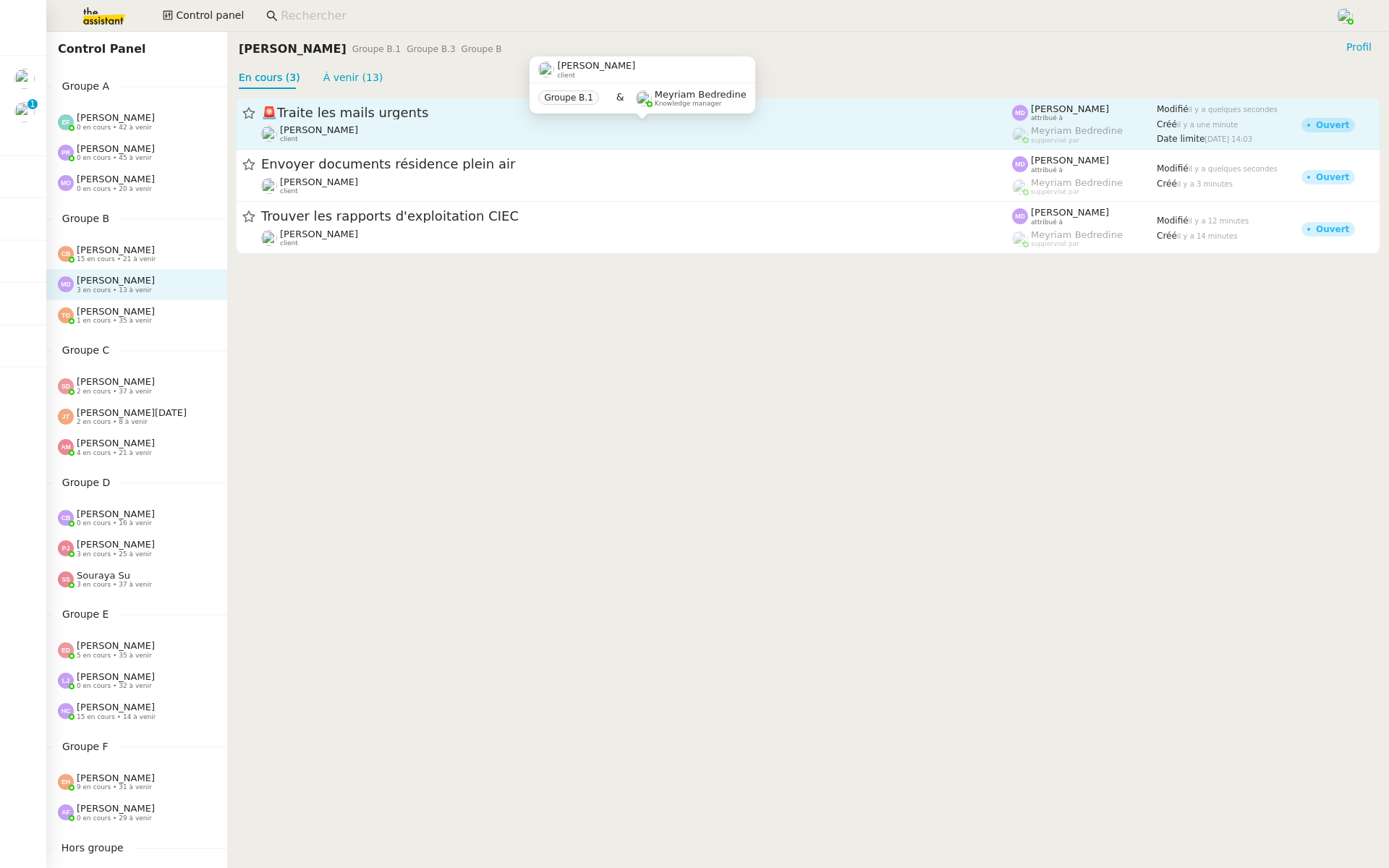
click at [330, 131] on span "[PERSON_NAME]" at bounding box center [319, 130] width 78 height 11
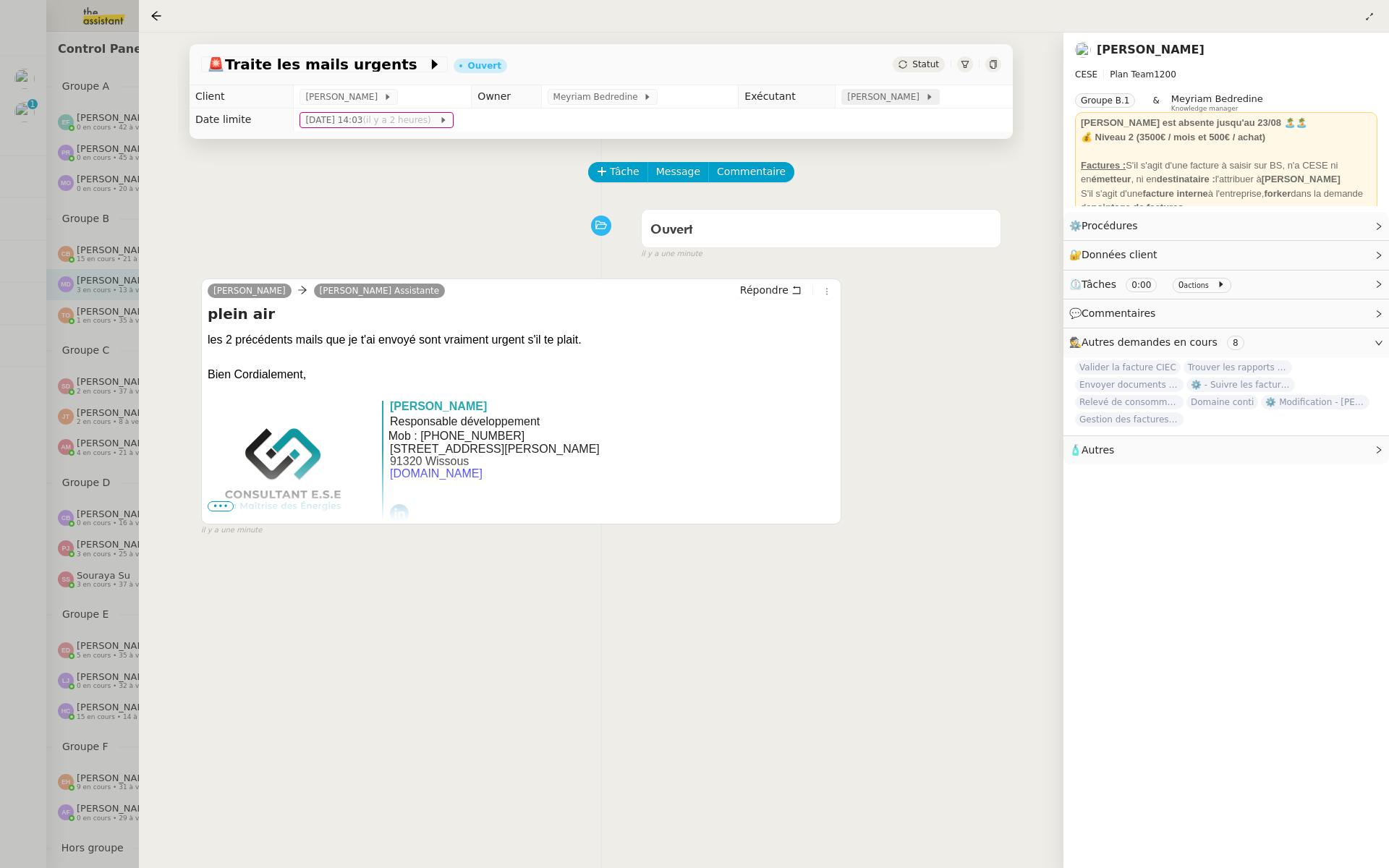
click at [878, 93] on span "Marylou Deybach" at bounding box center [885, 97] width 77 height 15
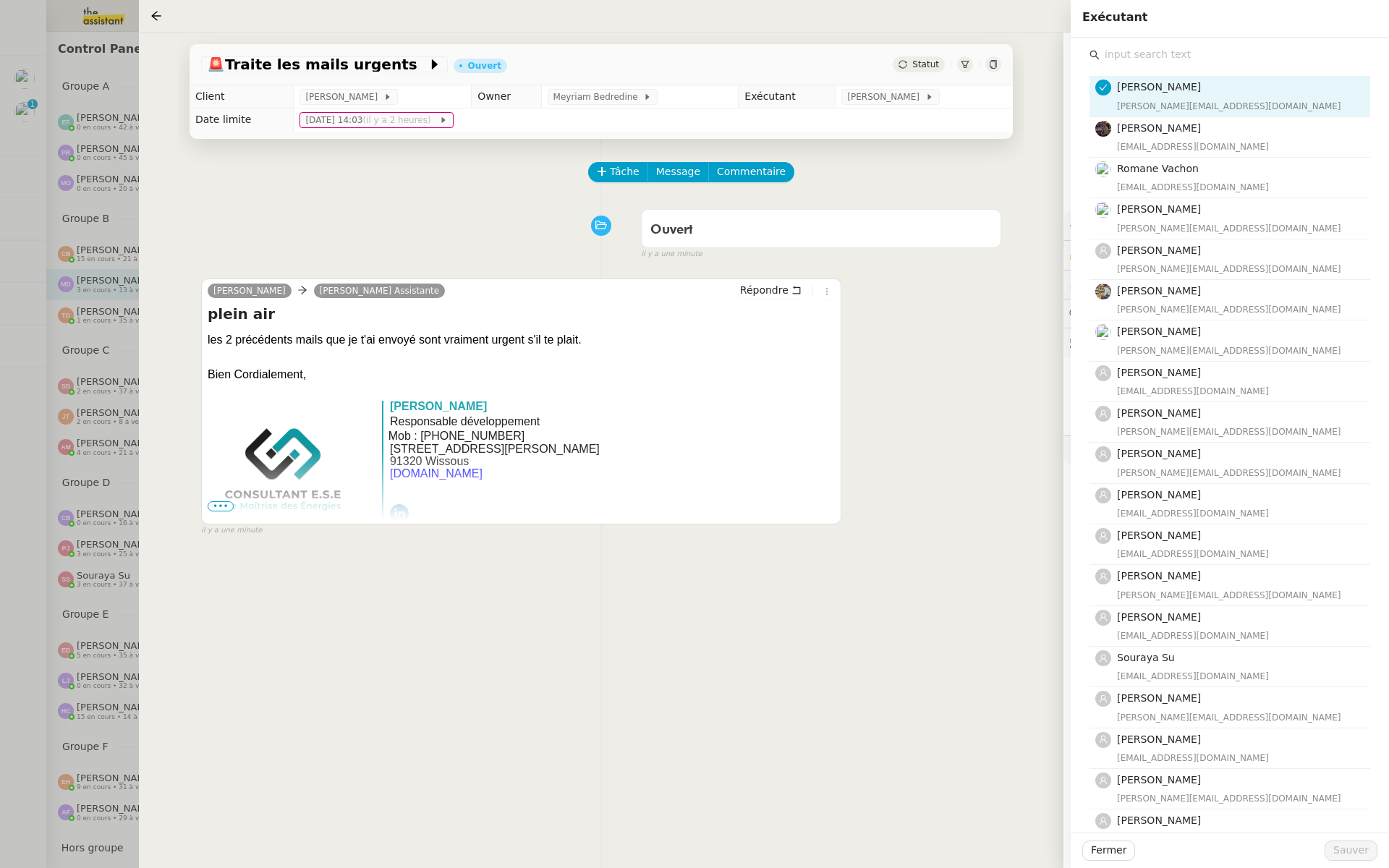
click at [1136, 57] on input "text" at bounding box center [1234, 54] width 271 height 19
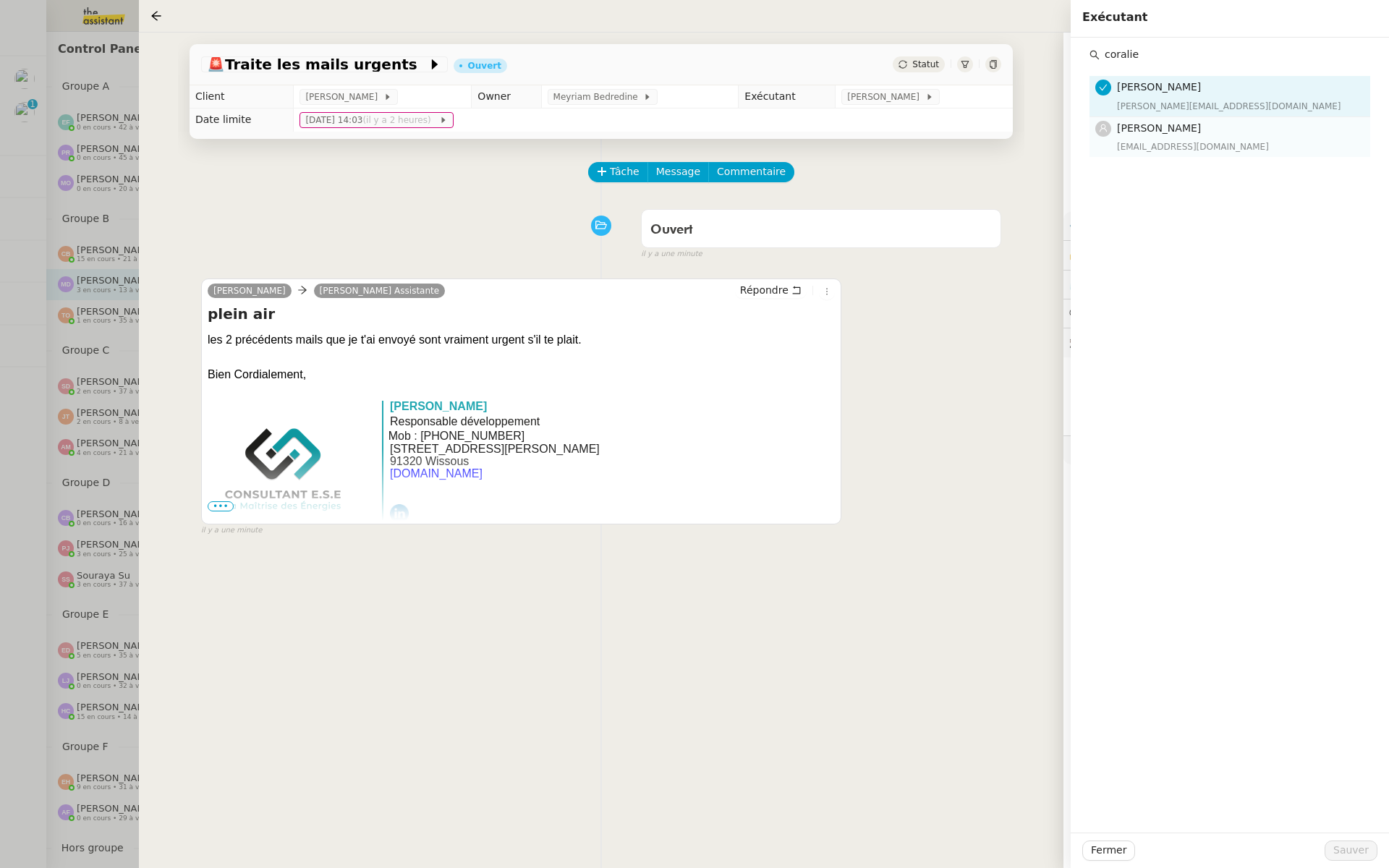
type input "coralie"
click at [1150, 129] on span "[PERSON_NAME]" at bounding box center [1159, 128] width 84 height 12
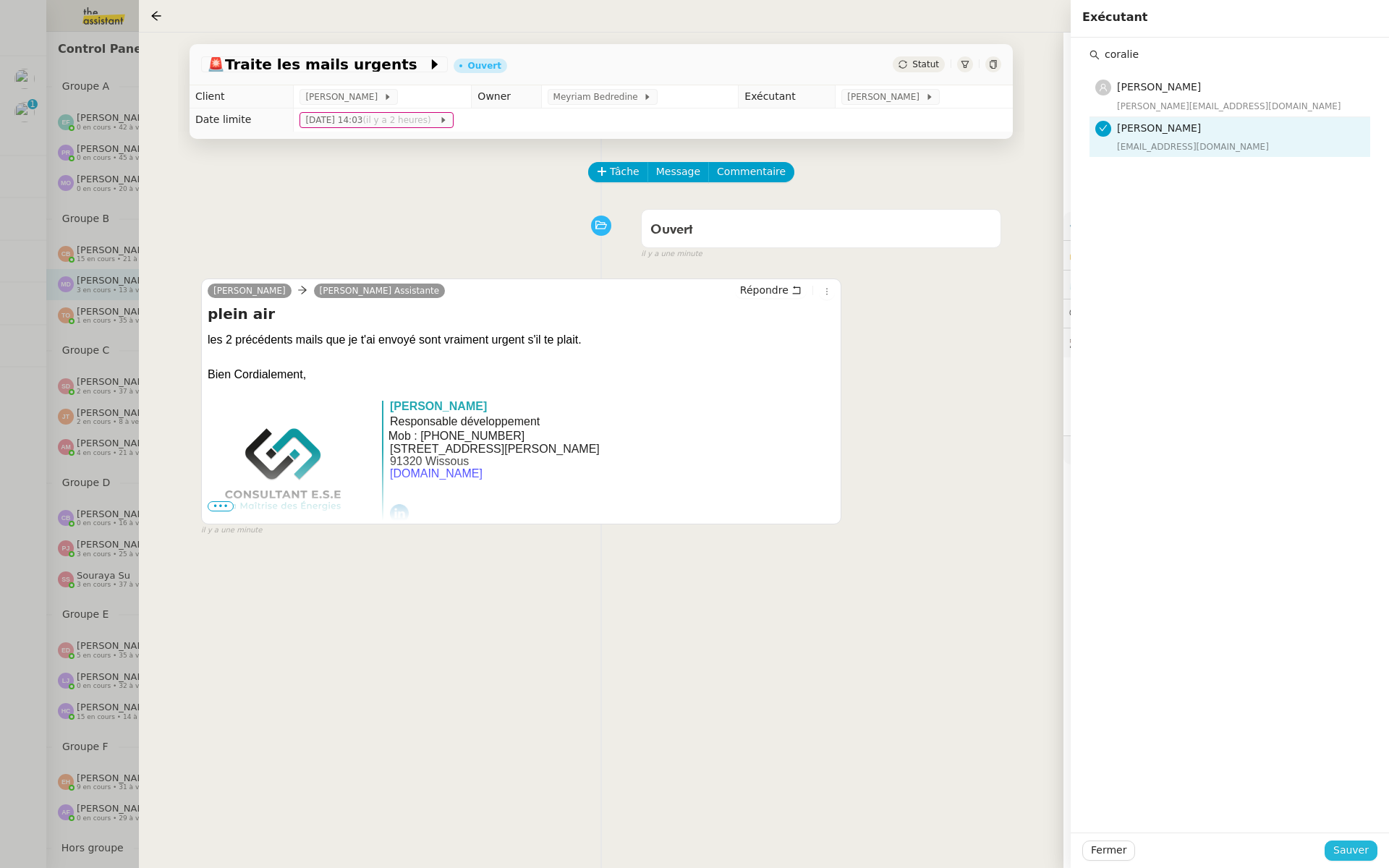
click at [1357, 846] on span "Sauver" at bounding box center [1350, 850] width 36 height 16
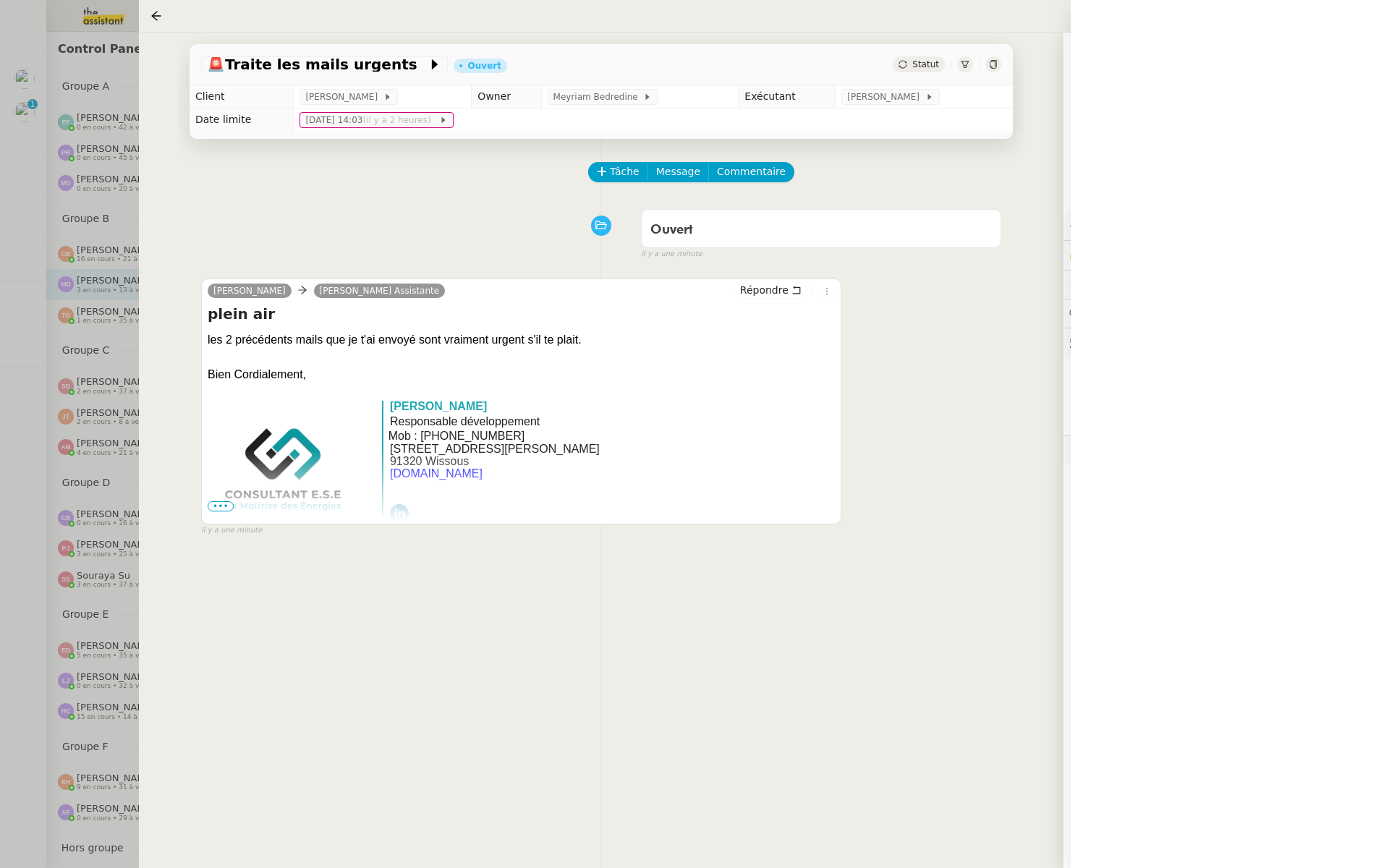
click at [85, 244] on div at bounding box center [694, 434] width 1389 height 868
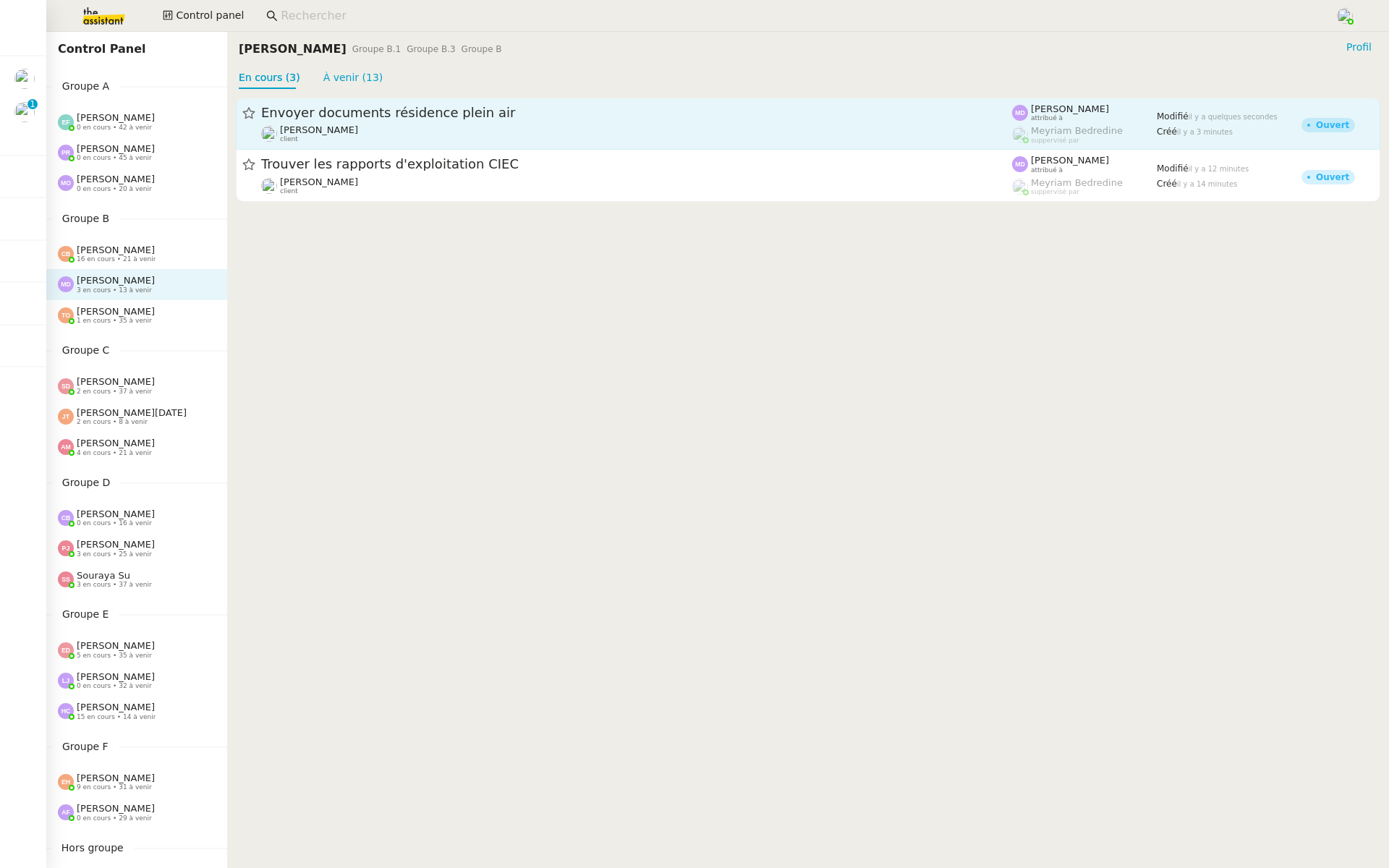
click at [358, 133] on span "[PERSON_NAME]" at bounding box center [319, 130] width 78 height 11
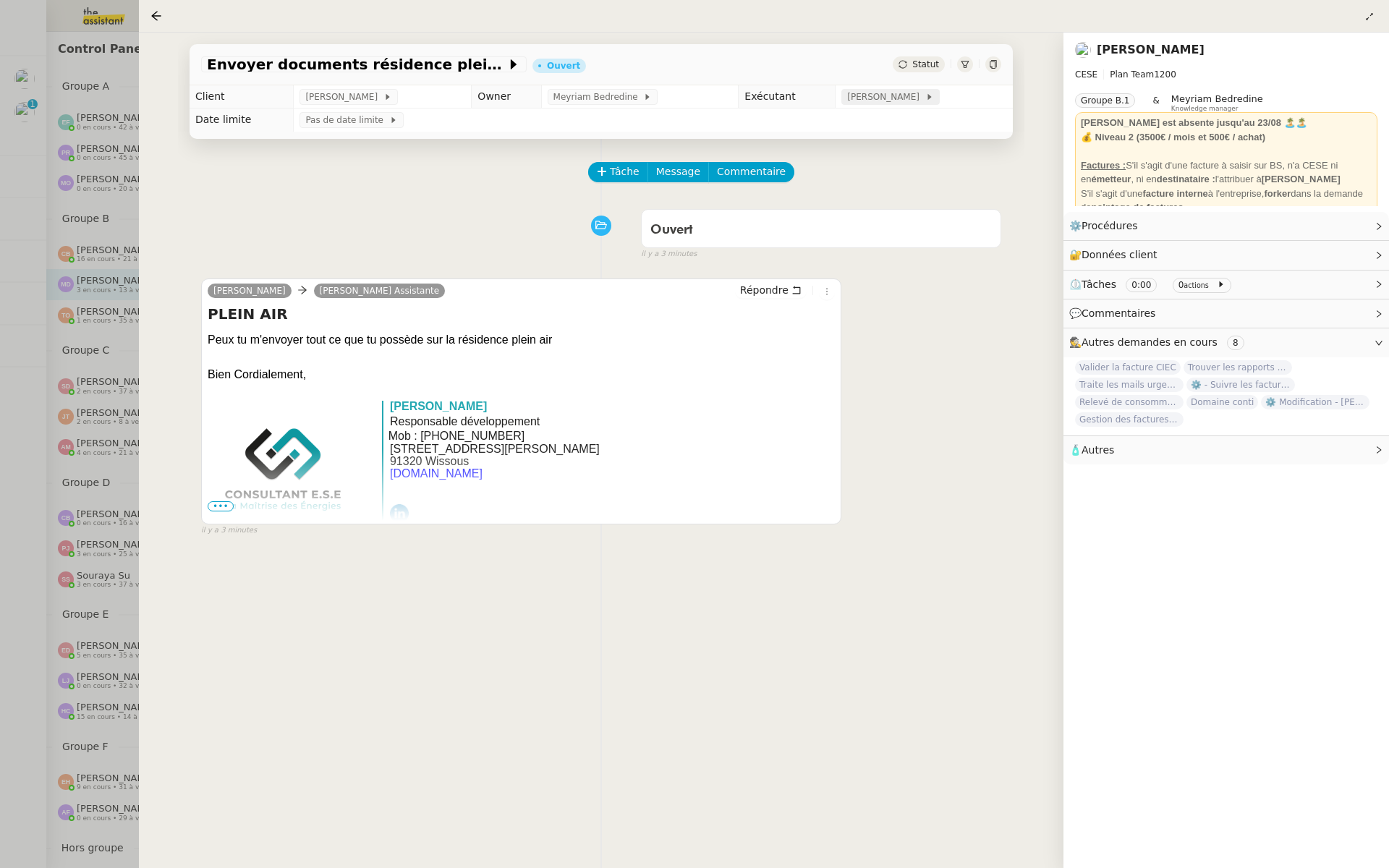
click at [869, 104] on span "Marylou Deybach" at bounding box center [885, 97] width 77 height 15
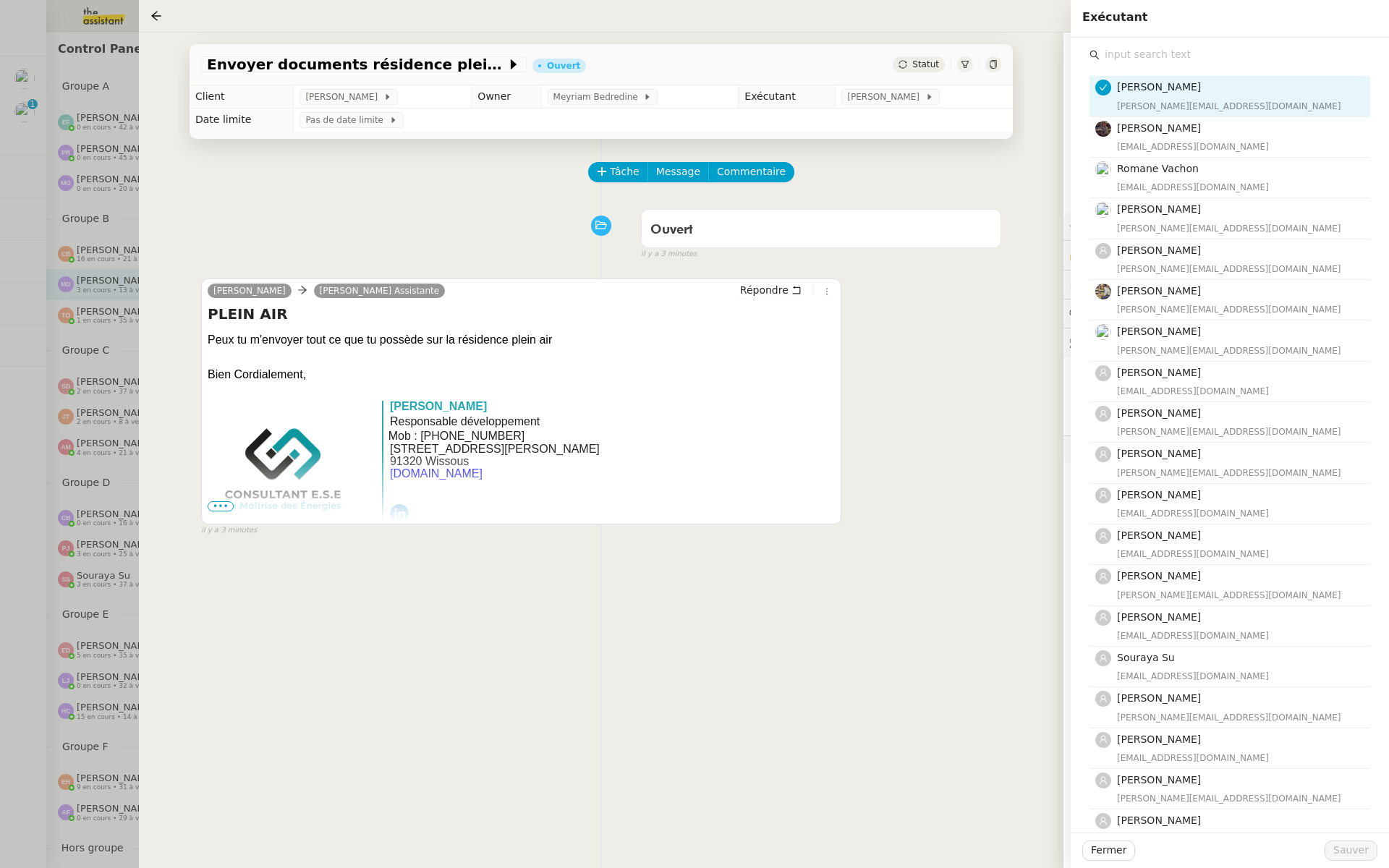
click at [1167, 60] on input "text" at bounding box center [1234, 54] width 271 height 19
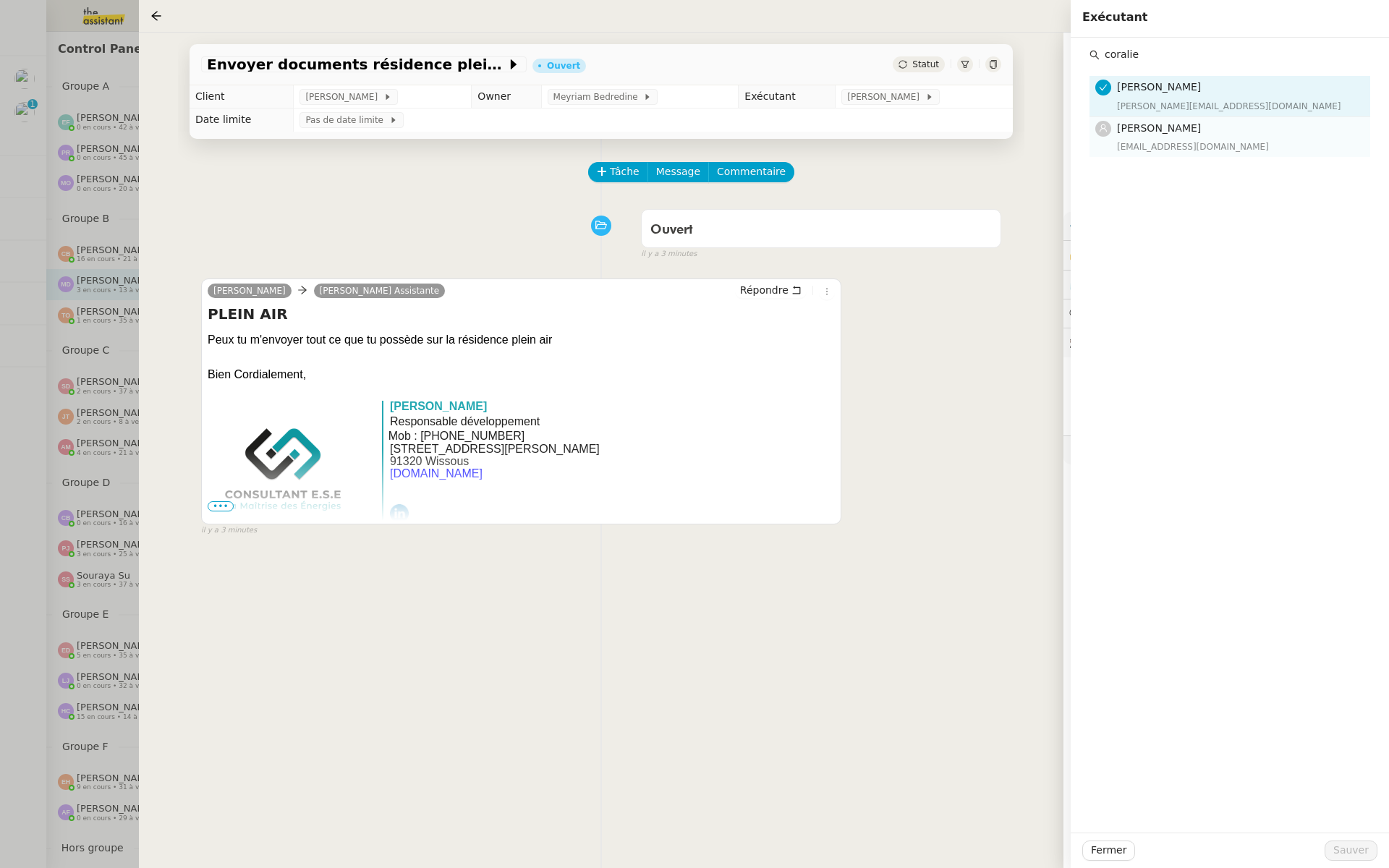
type input "coralie"
click at [1159, 134] on h4 "[PERSON_NAME]" at bounding box center [1239, 128] width 244 height 16
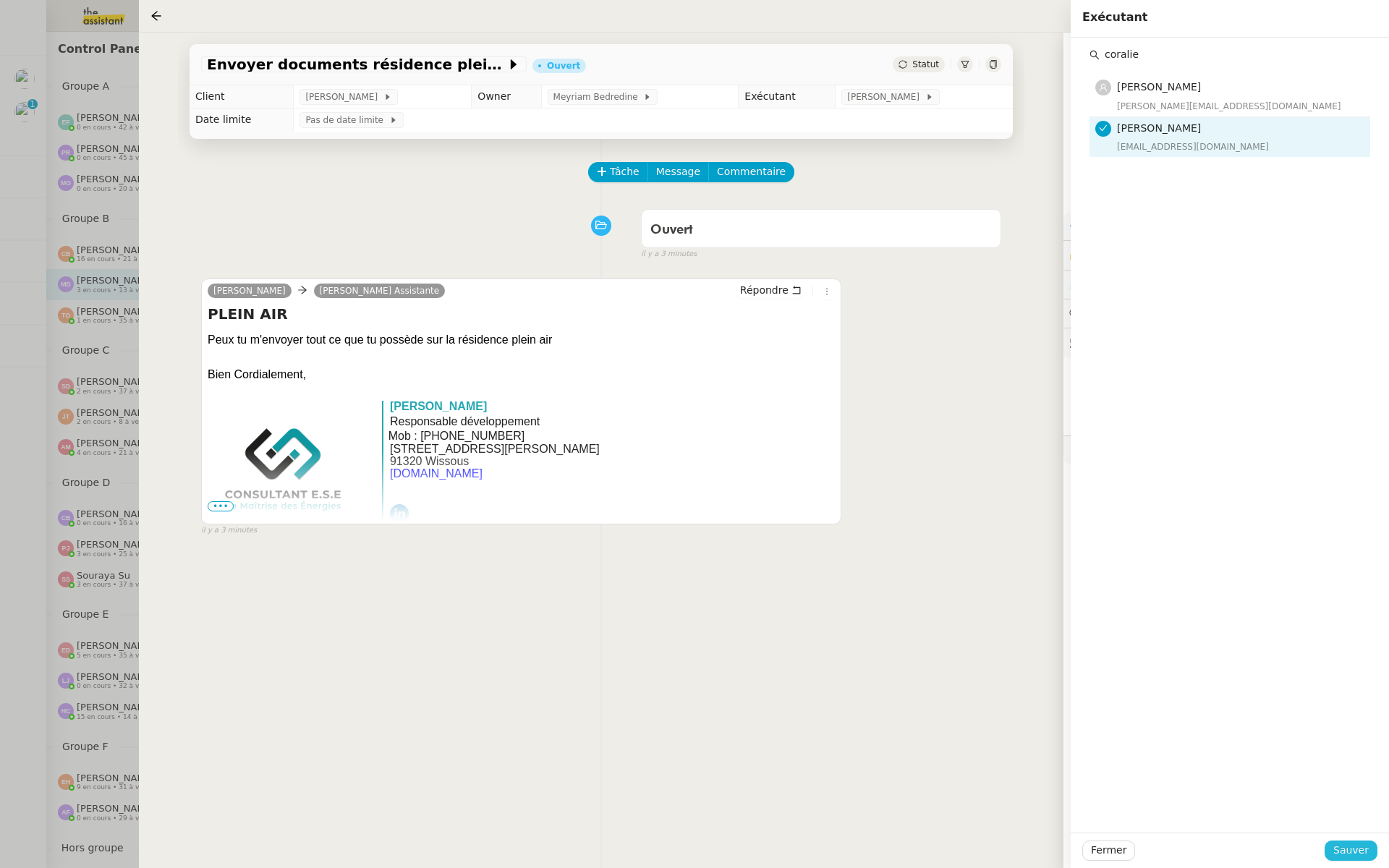
click at [1349, 853] on span "Sauver" at bounding box center [1350, 850] width 36 height 16
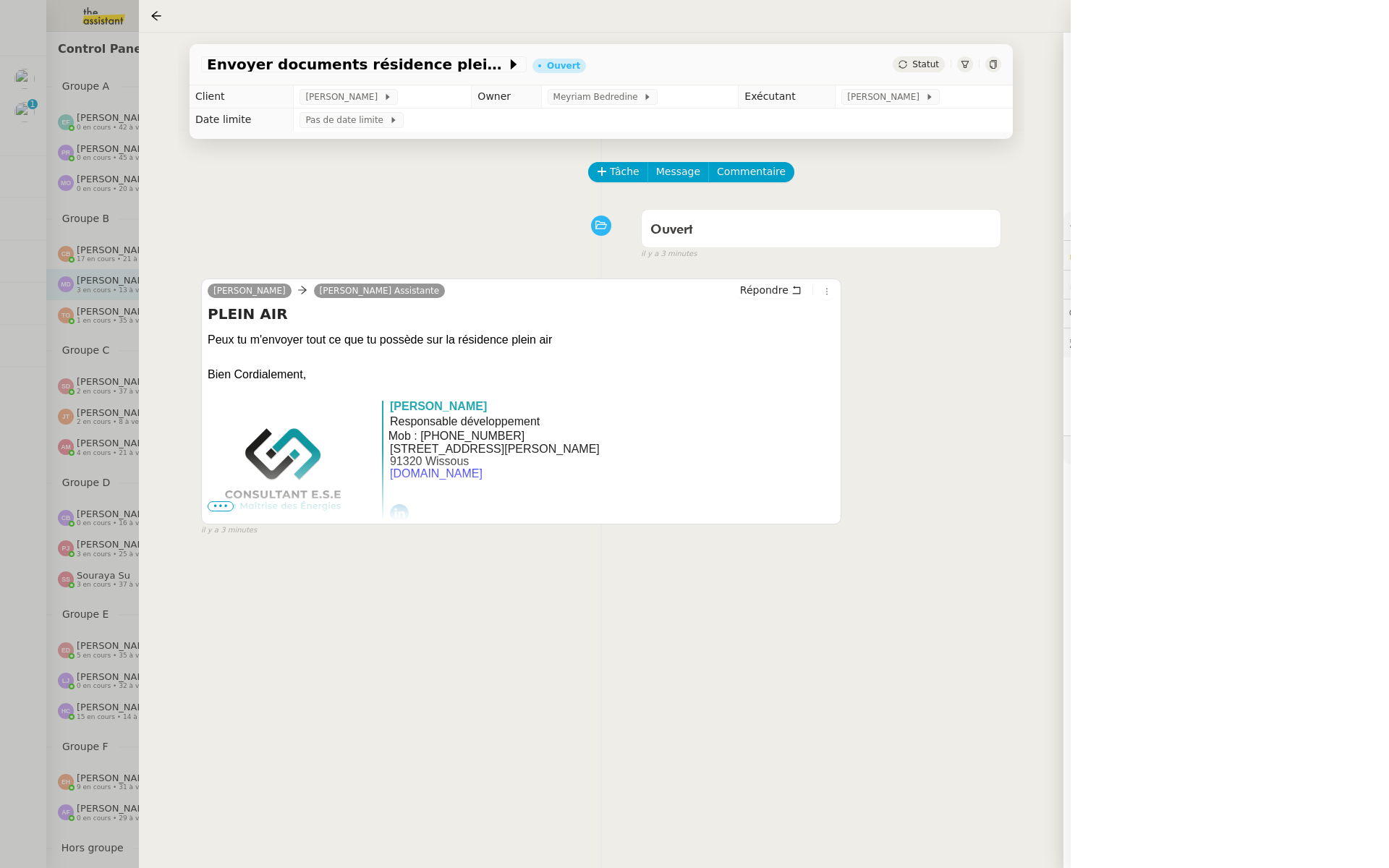
click at [32, 383] on div at bounding box center [694, 434] width 1389 height 868
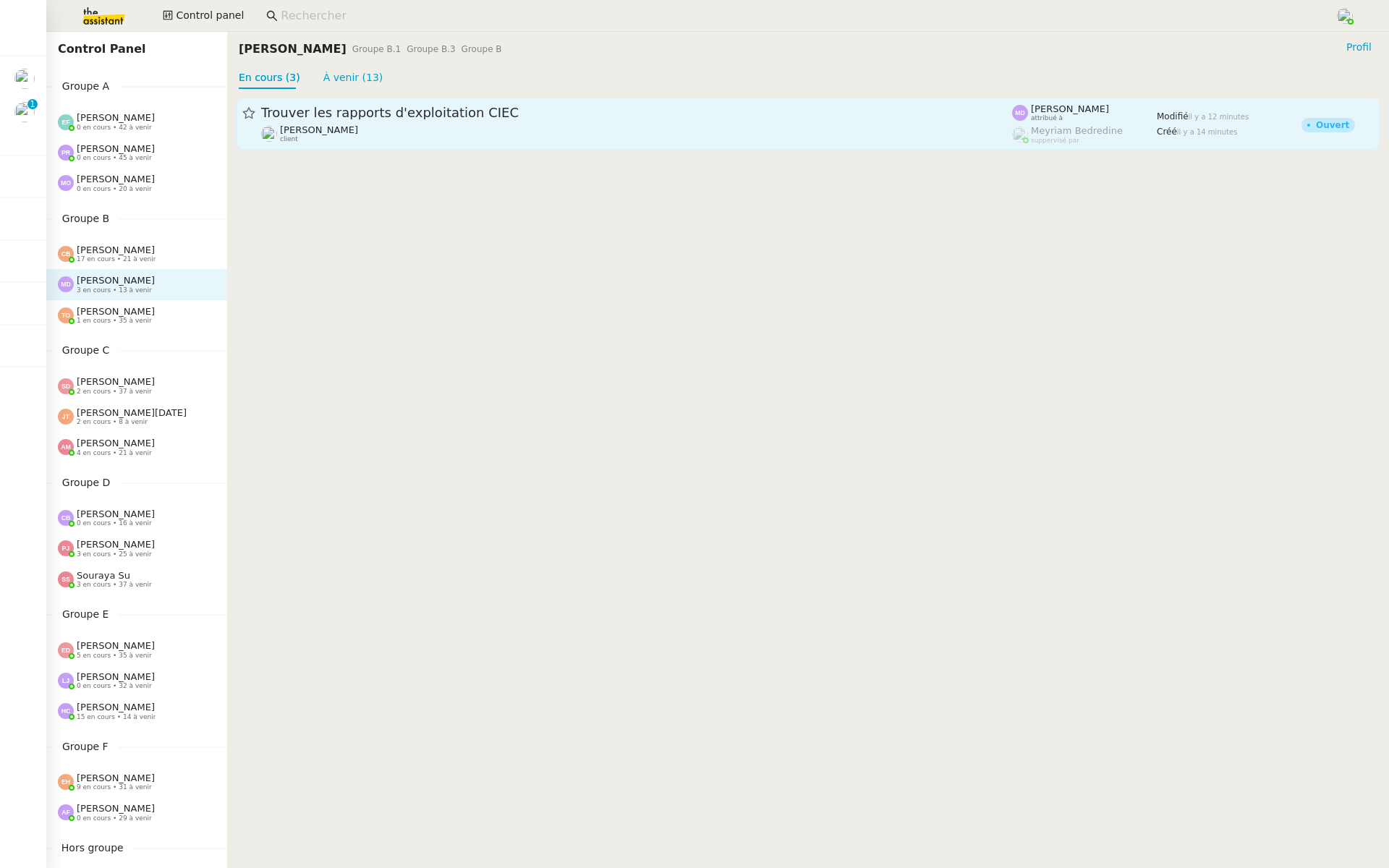
click at [494, 121] on div "Trouver les rapports d'exploitation CIEC Charles Da Conceicao client" at bounding box center [637, 123] width 751 height 39
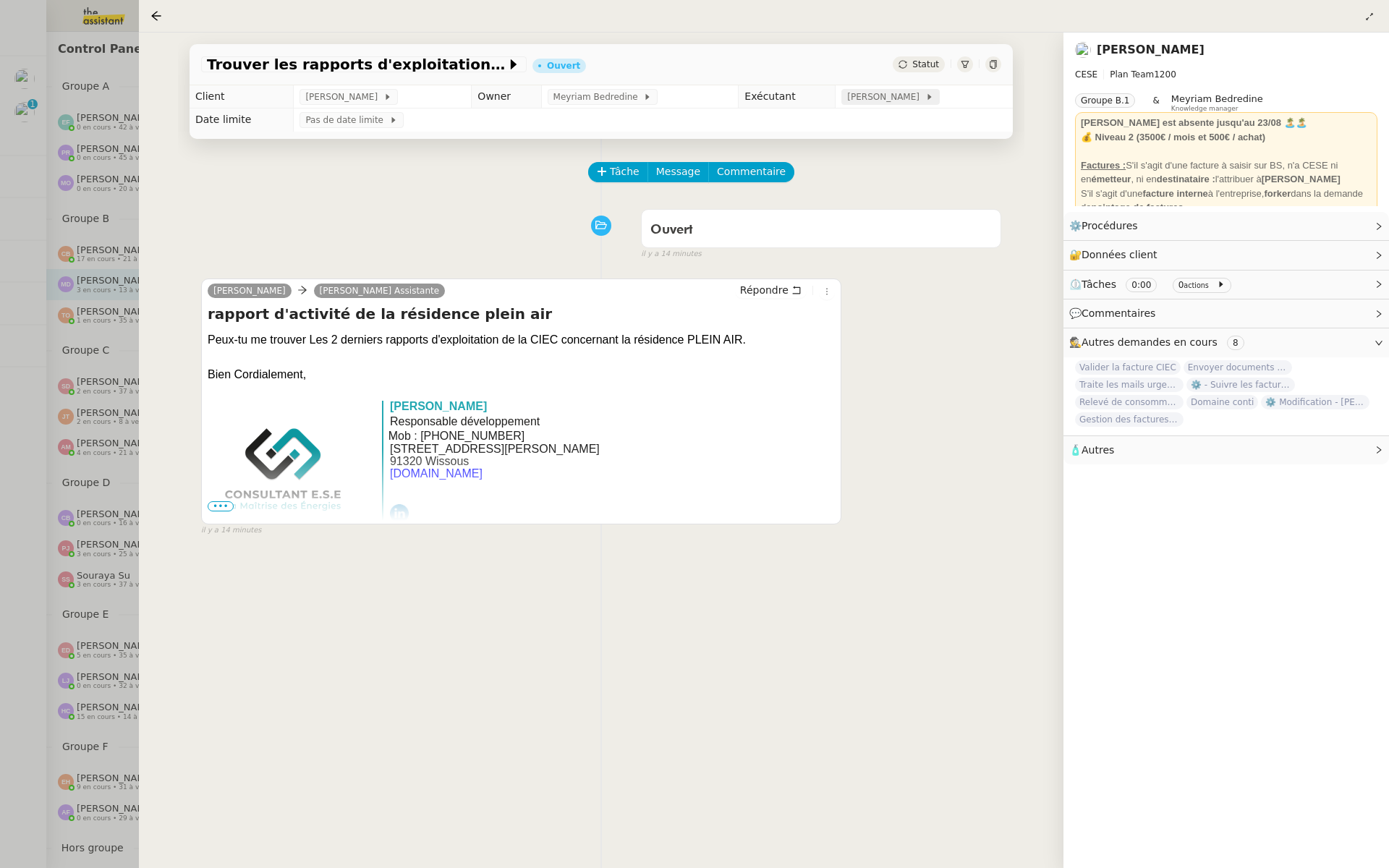
click at [875, 99] on span "Marylou Deybach" at bounding box center [885, 97] width 77 height 15
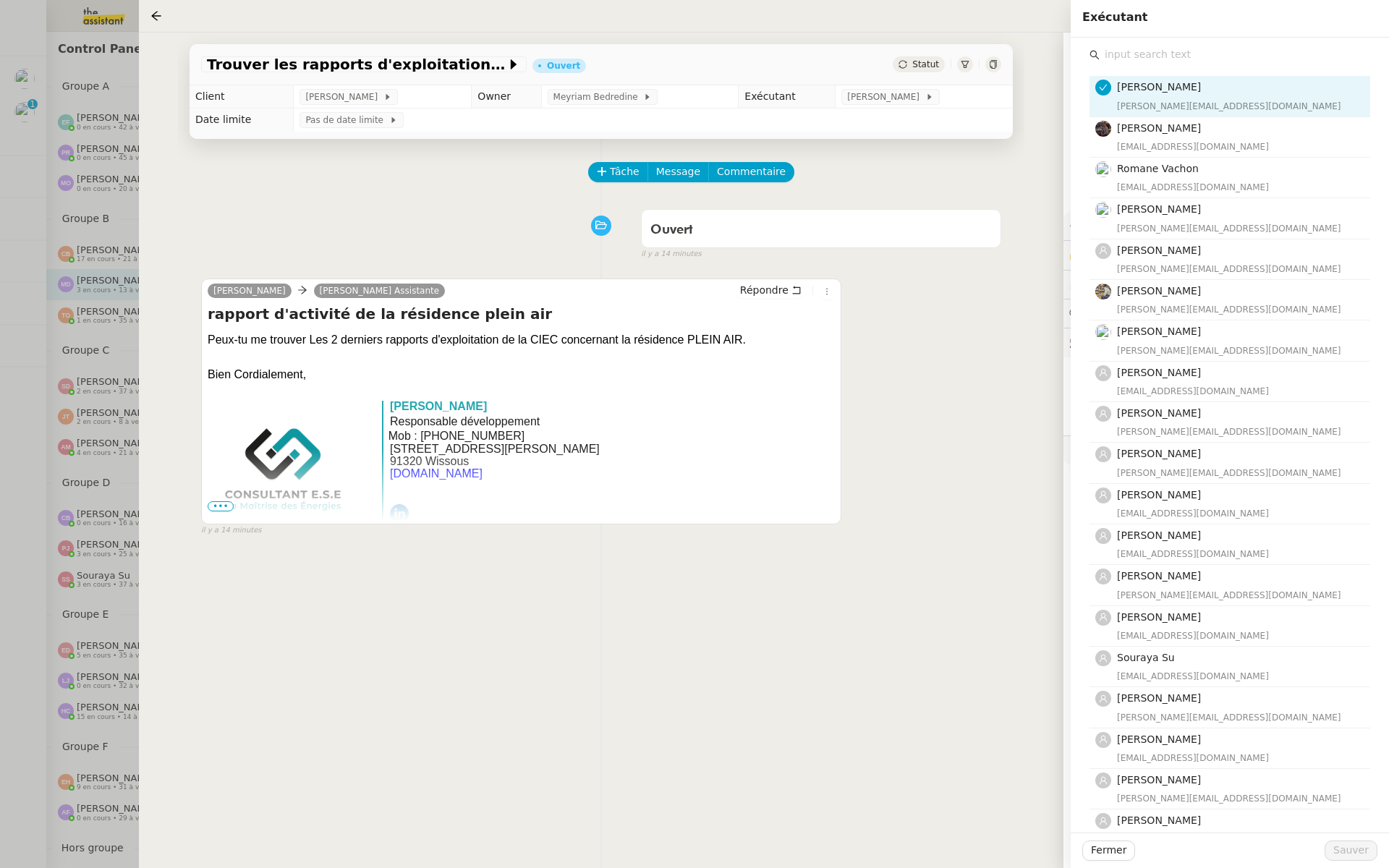
click at [1147, 52] on input "text" at bounding box center [1234, 54] width 271 height 19
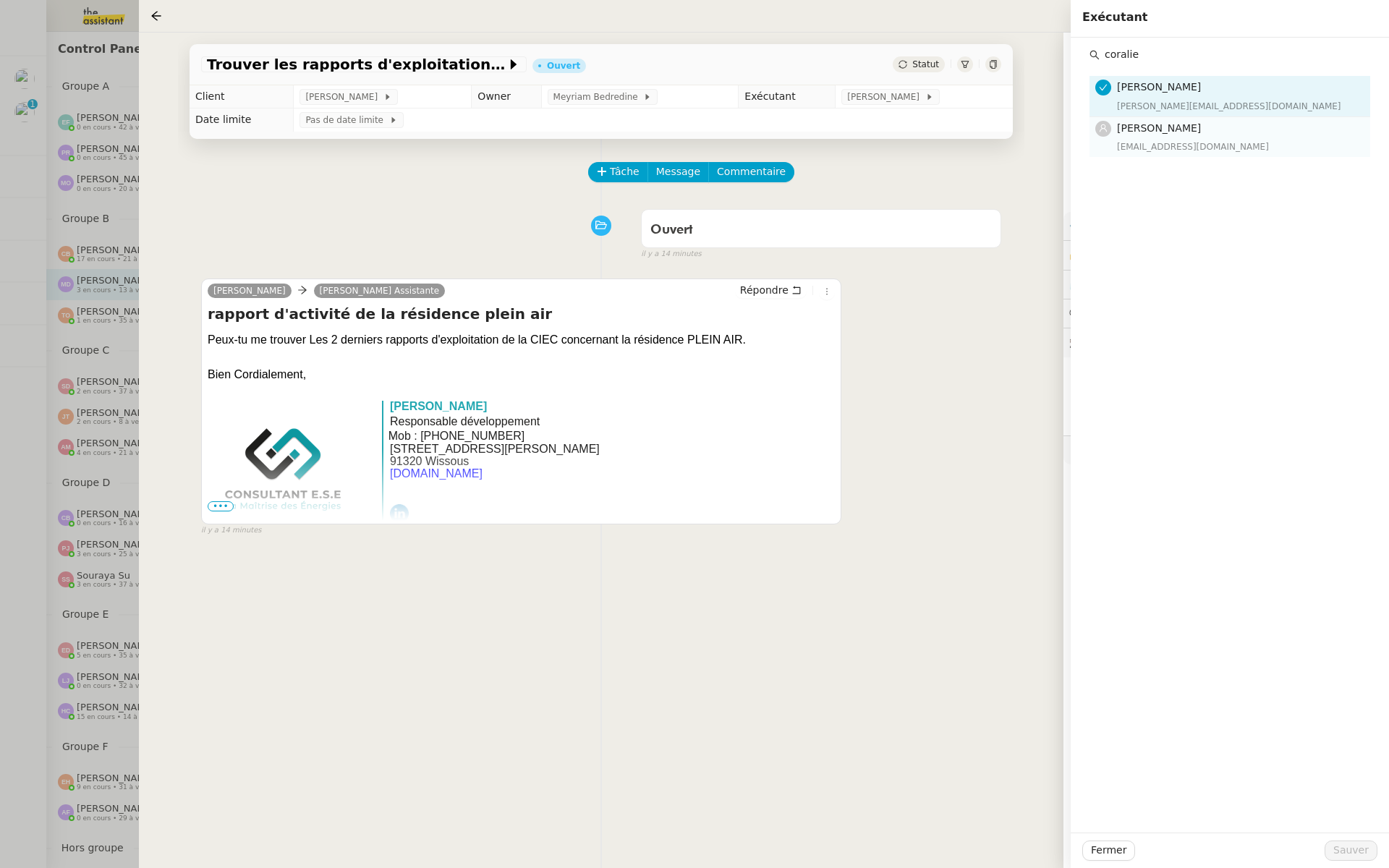
type input "coralie"
click at [1139, 133] on h4 "[PERSON_NAME]" at bounding box center [1239, 128] width 244 height 16
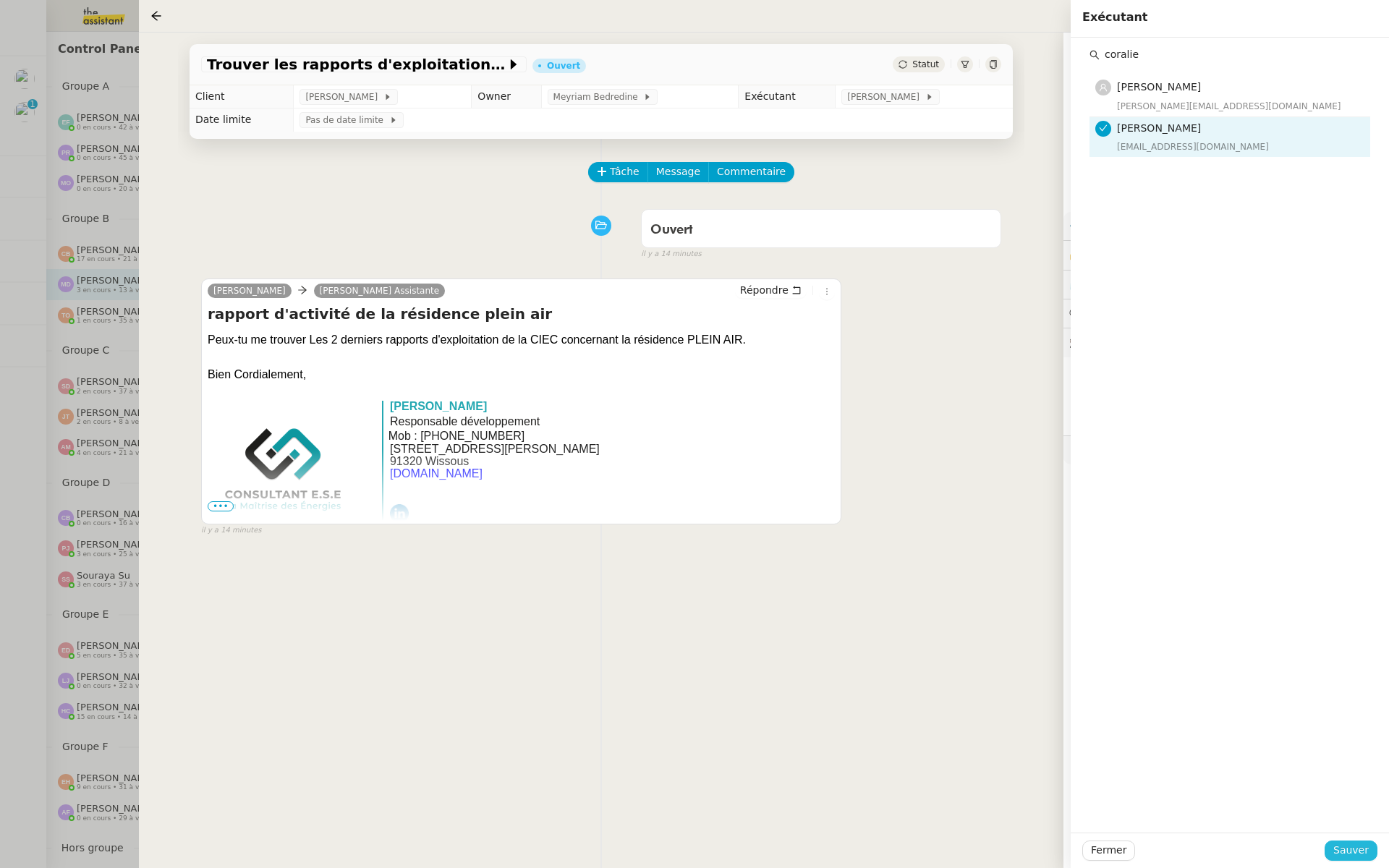
click at [1343, 843] on span "Sauver" at bounding box center [1350, 850] width 36 height 16
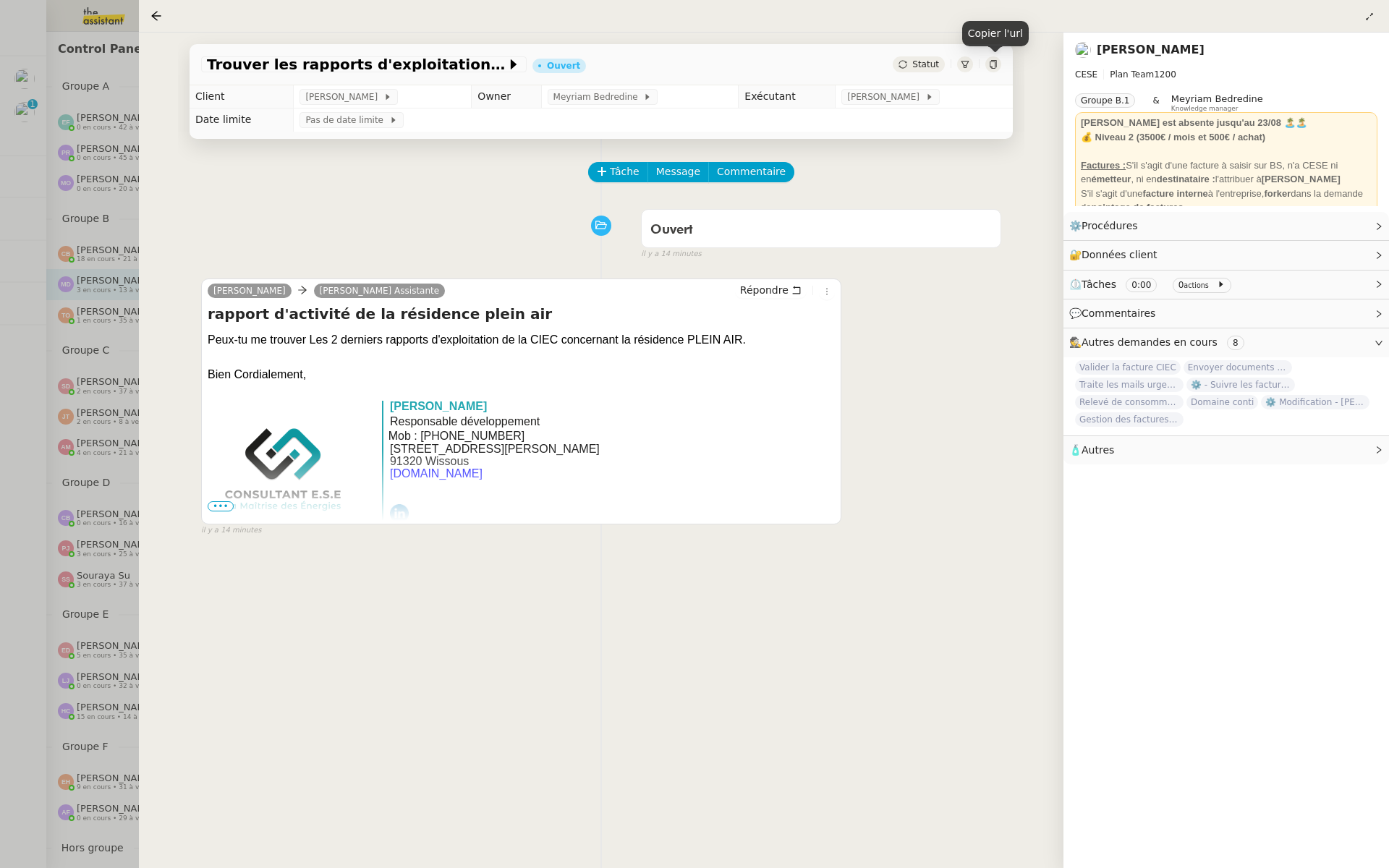
click at [995, 60] on icon at bounding box center [993, 65] width 9 height 9
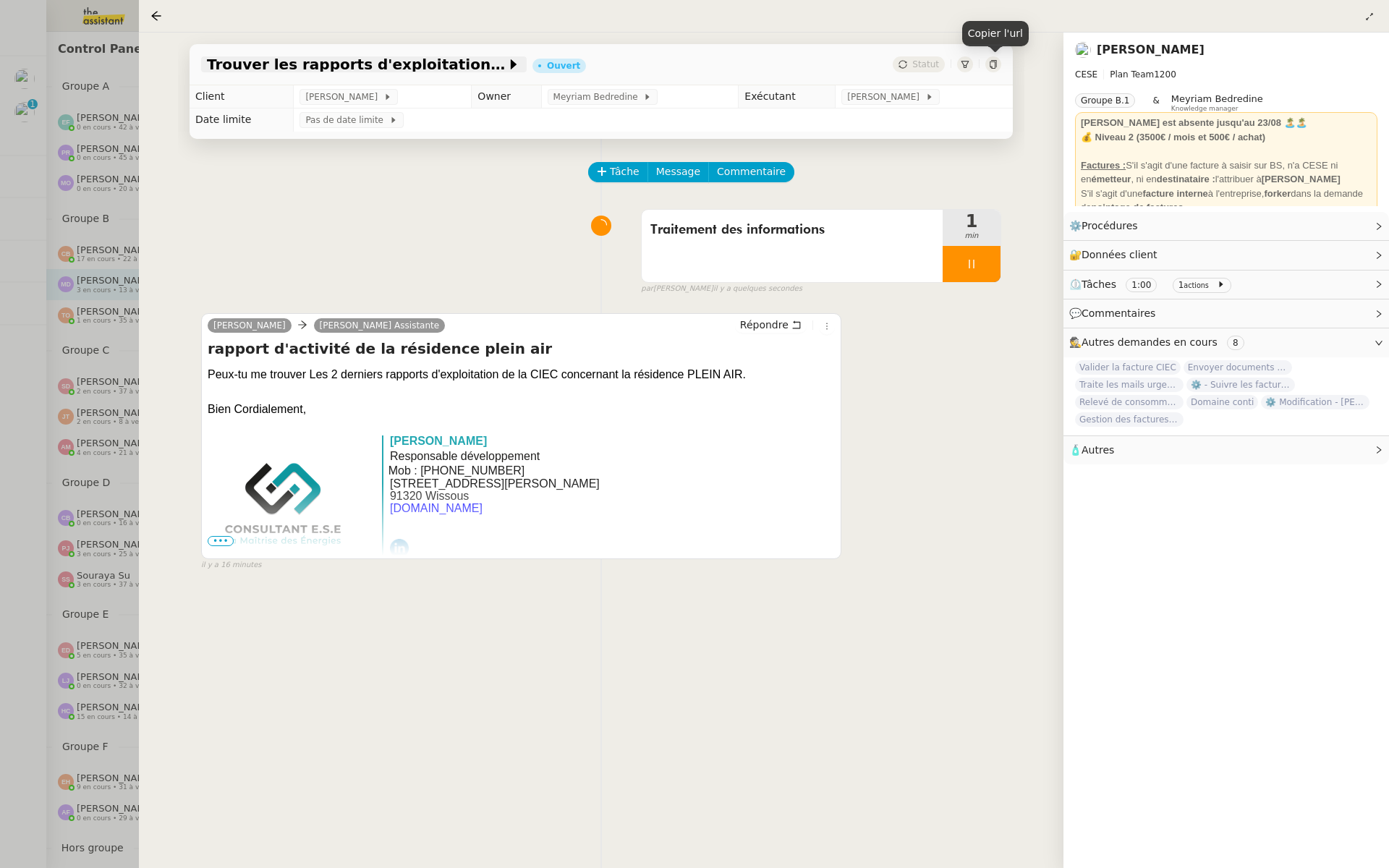
click at [302, 66] on span "Trouver les rapports d'exploitation CIEC" at bounding box center [356, 65] width 300 height 15
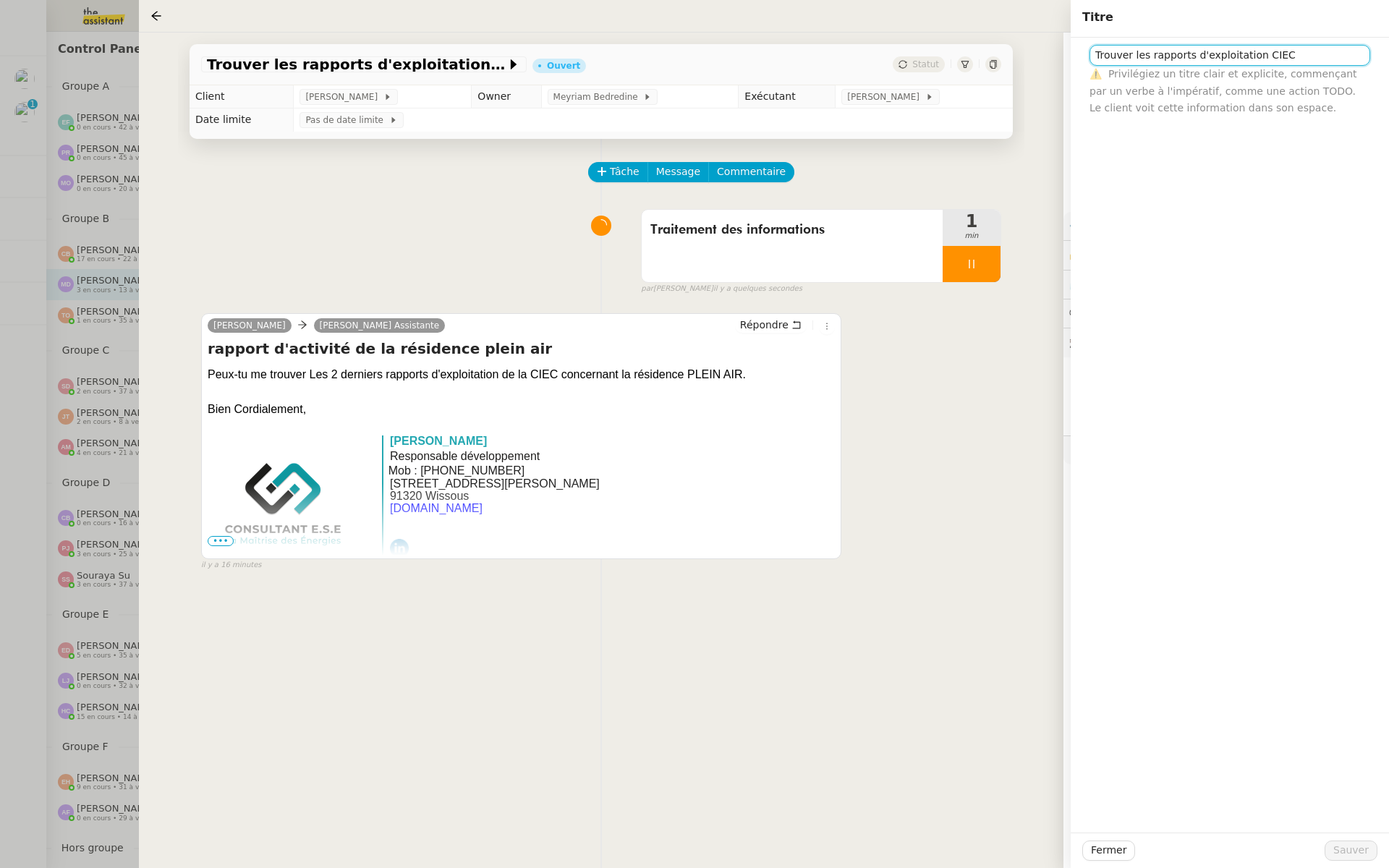
click at [1095, 54] on input "Trouver les rapports d'exploitation CIEC" at bounding box center [1230, 55] width 281 height 21
type input "🚨Trouver les rapports d'exploitation CIEC"
click at [1371, 851] on button "Sauver" at bounding box center [1351, 851] width 53 height 20
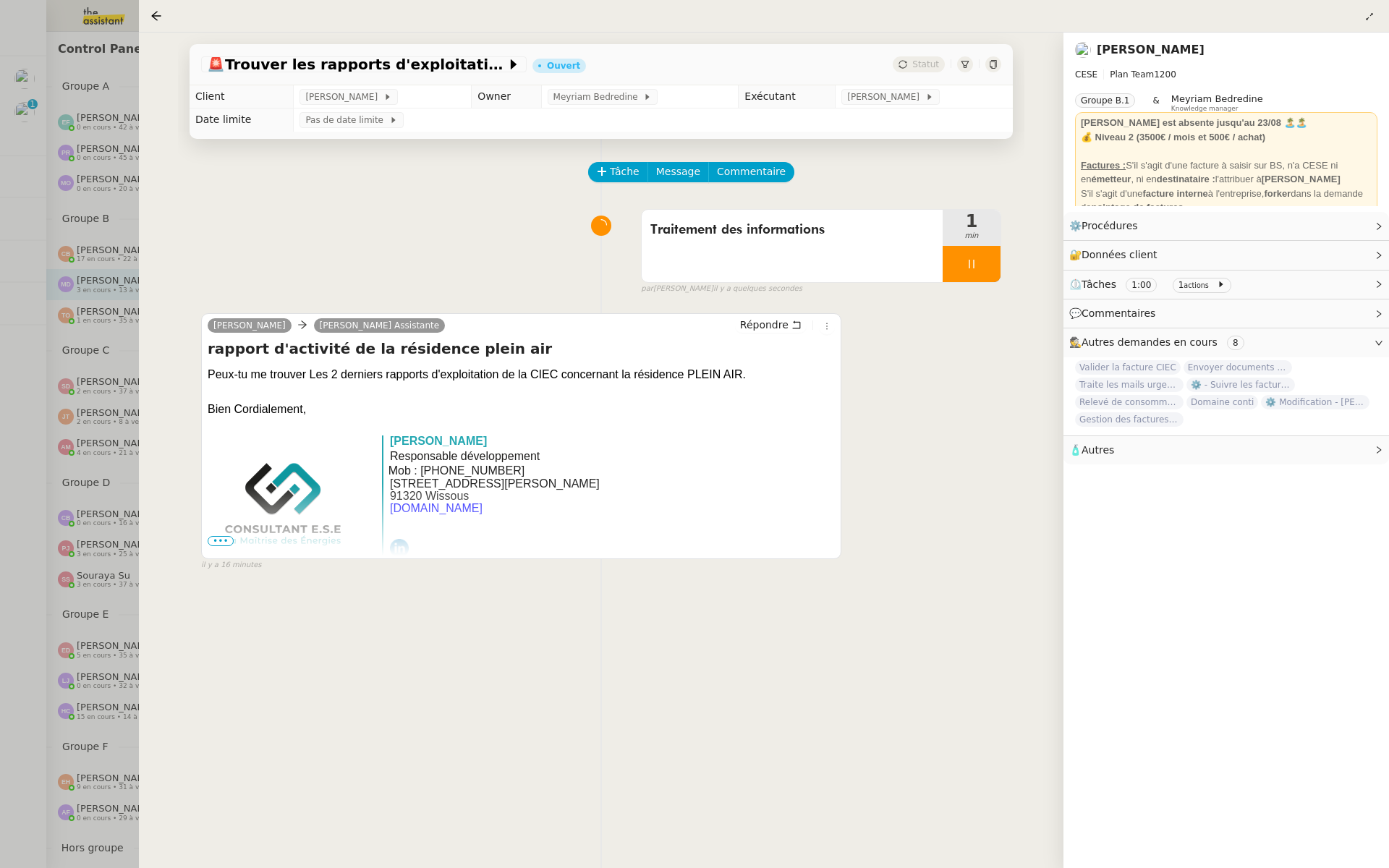
click at [88, 224] on div at bounding box center [694, 434] width 1389 height 868
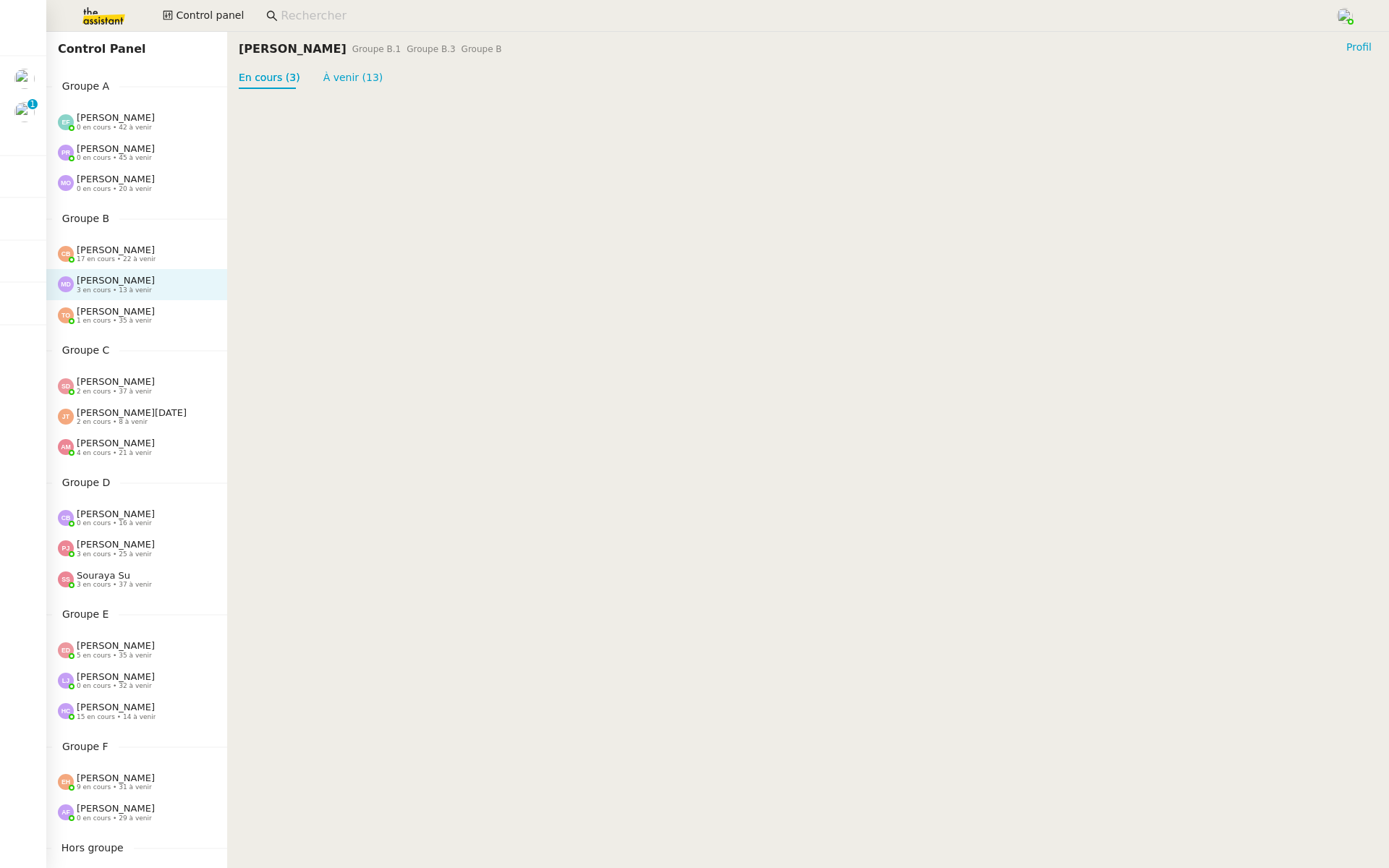
click at [117, 279] on span "Marylou Deybach" at bounding box center [116, 281] width 78 height 11
click at [102, 255] on span "[PERSON_NAME]" at bounding box center [116, 250] width 78 height 11
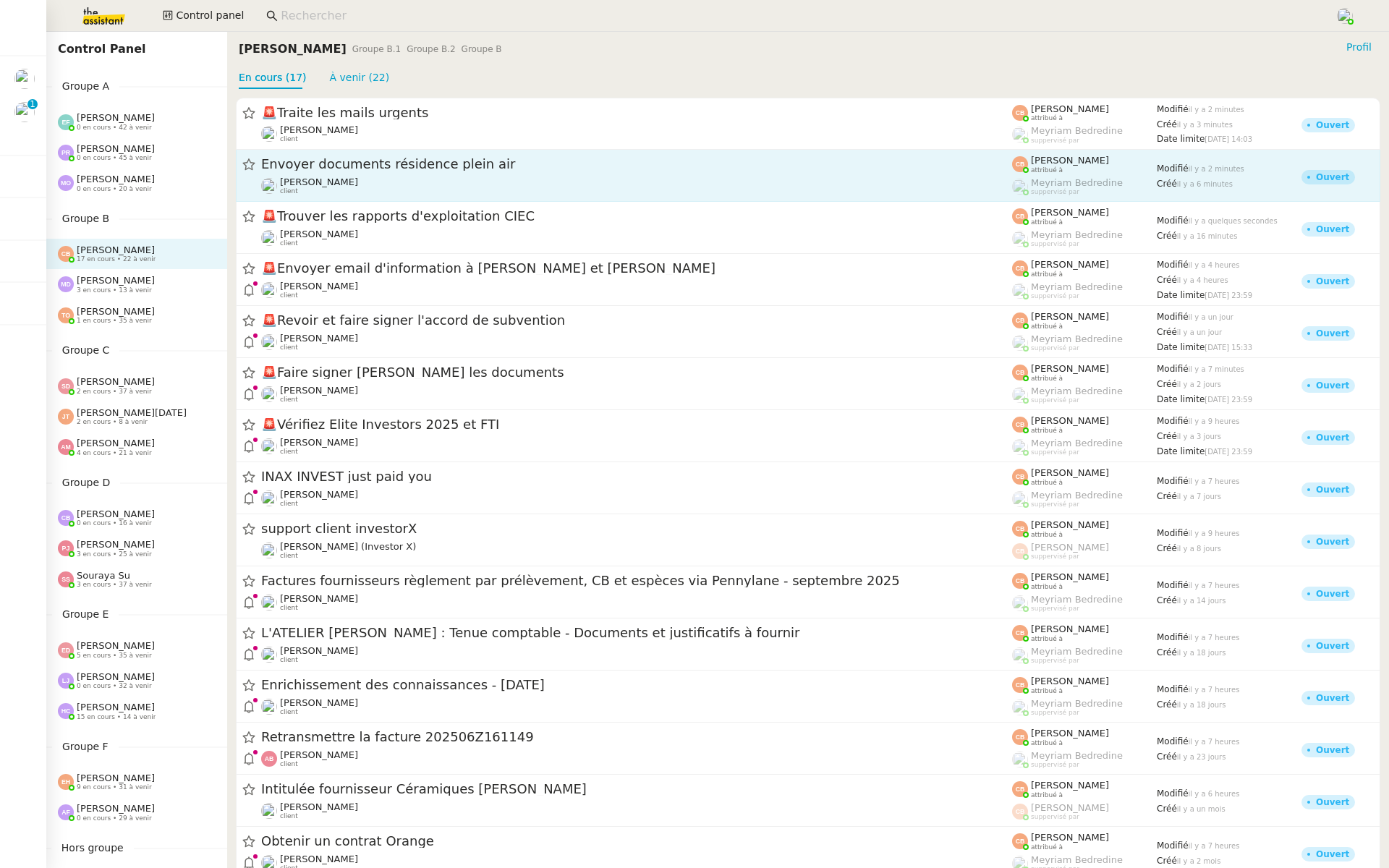
click at [342, 170] on span "Envoyer documents résidence plein air" at bounding box center [637, 165] width 751 height 13
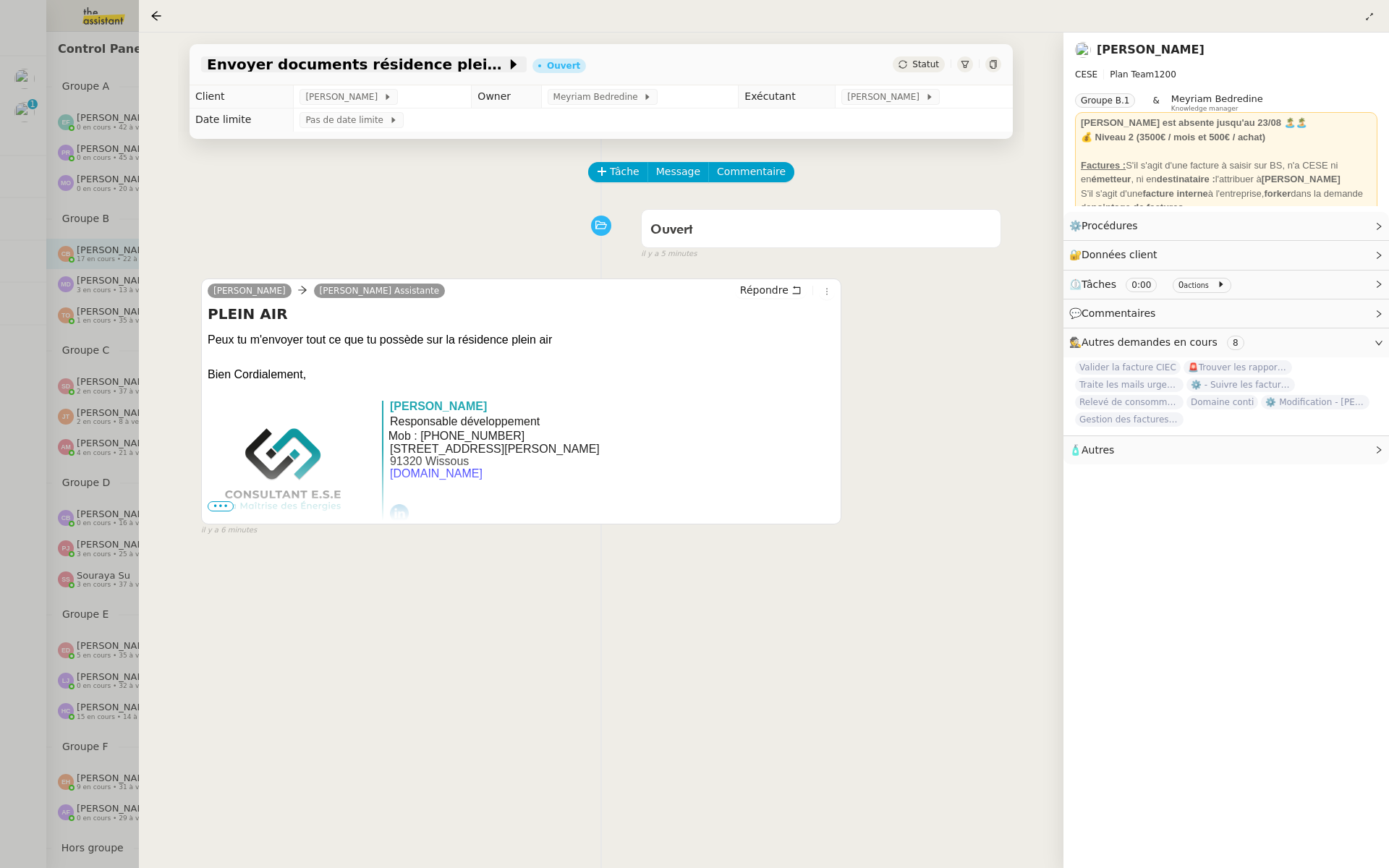
click at [234, 64] on span "Envoyer documents résidence plein air" at bounding box center [356, 65] width 300 height 15
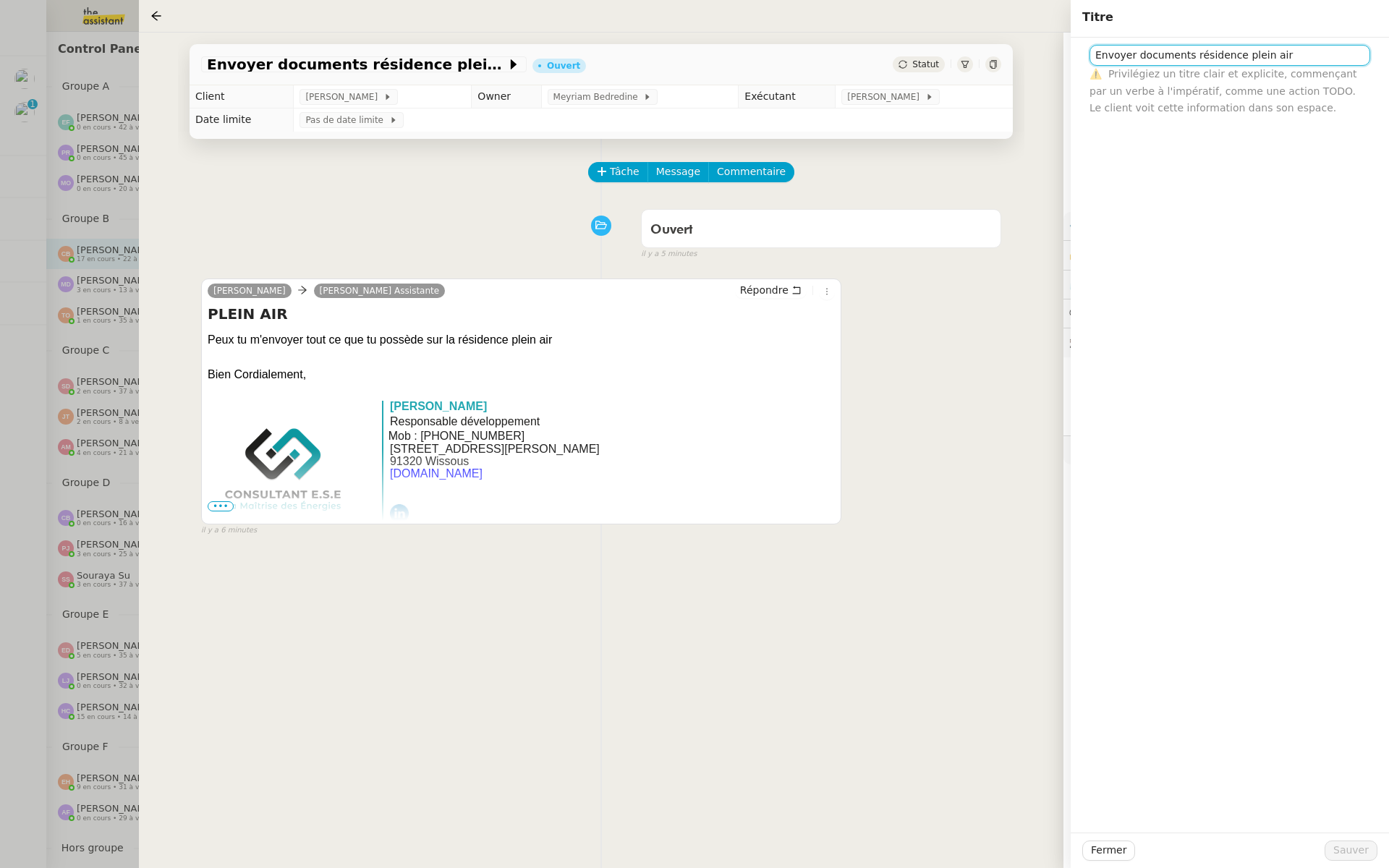
click at [1094, 56] on input "Envoyer documents résidence plein air" at bounding box center [1230, 55] width 281 height 21
type input "🚨Envoyer documents résidence plein air"
click at [1350, 847] on span "Sauver" at bounding box center [1350, 850] width 36 height 16
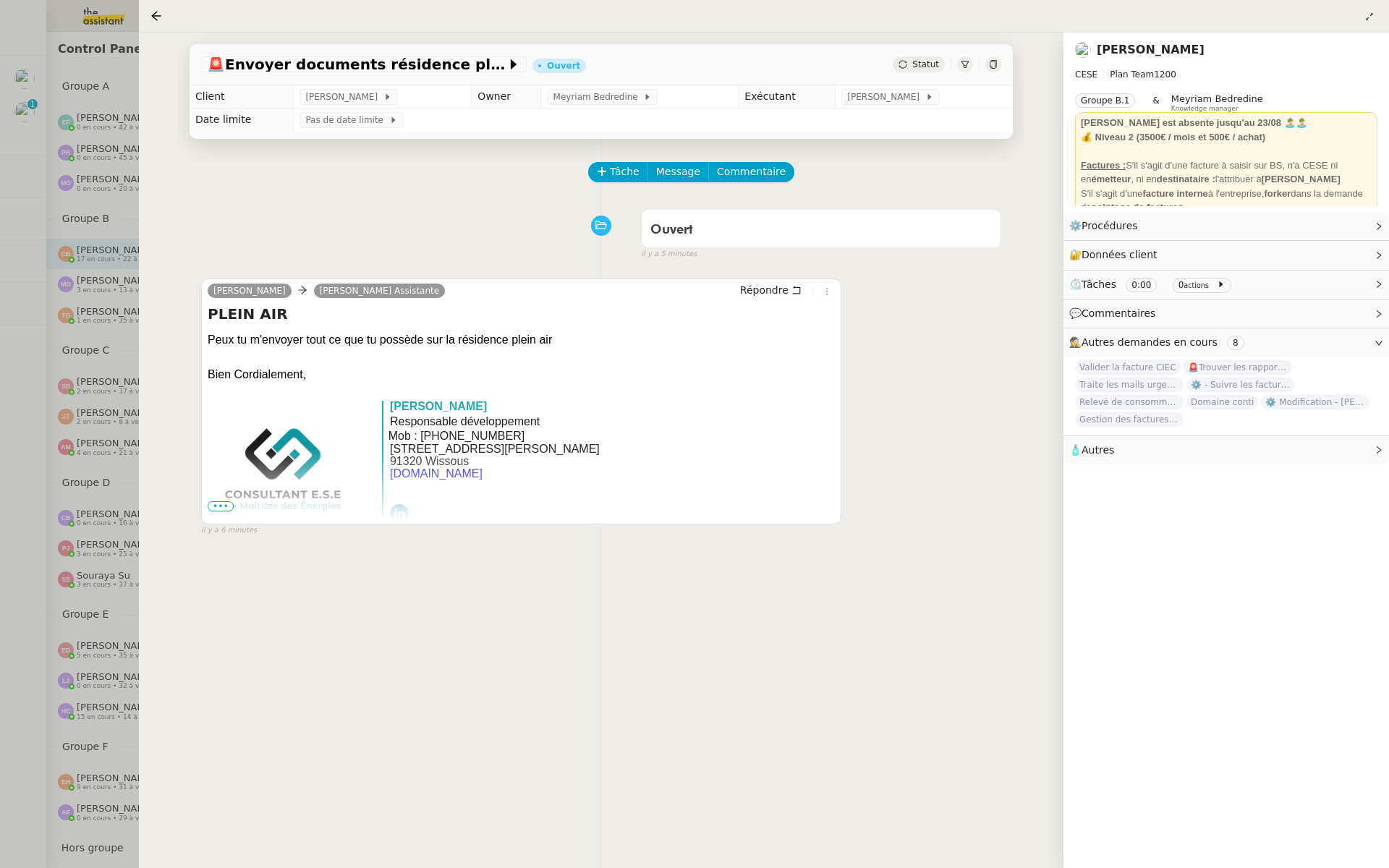
click at [87, 281] on div at bounding box center [694, 434] width 1389 height 868
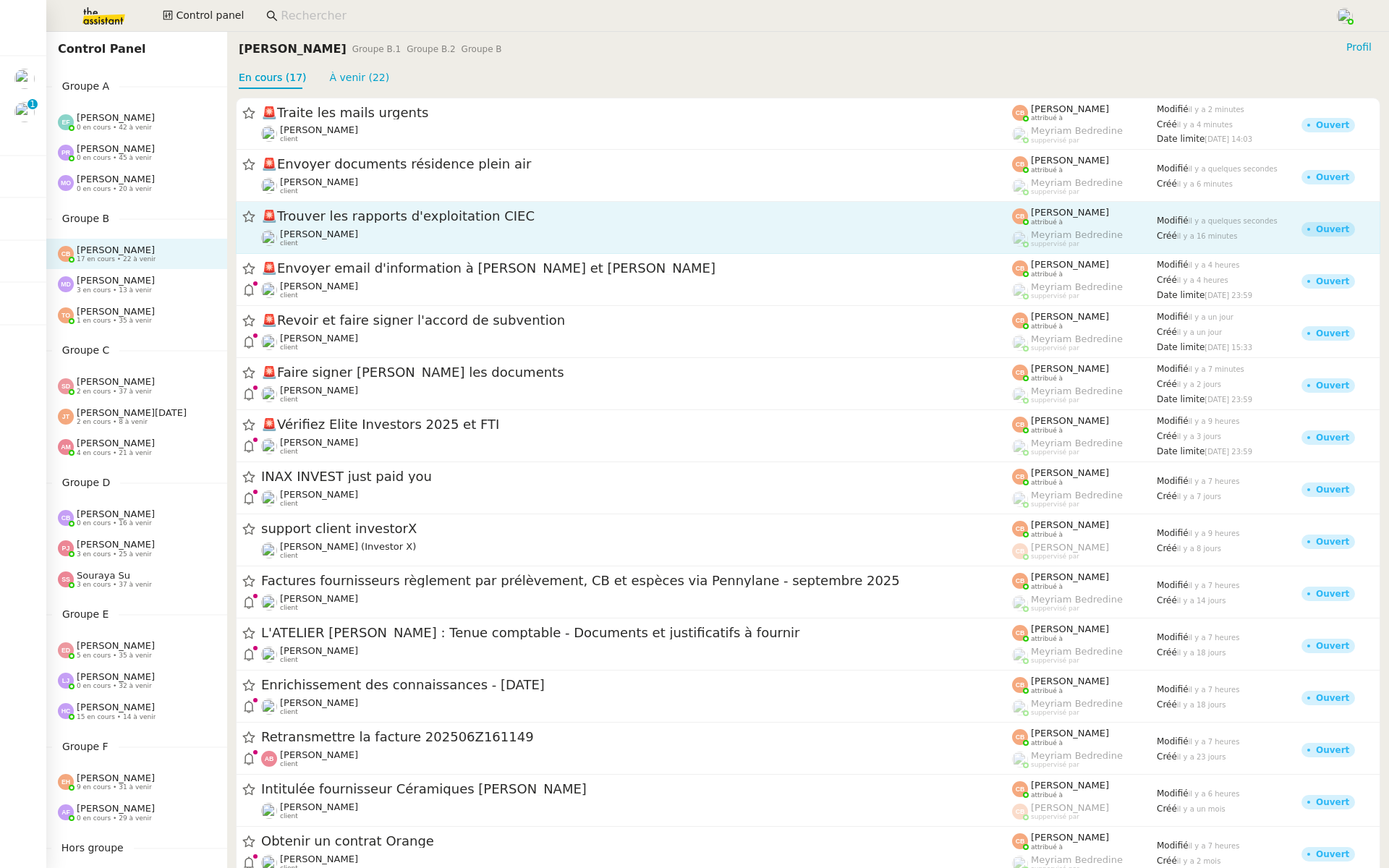
click at [413, 227] on div "🚨Trouver les rapports d'exploitation CIEC Charles Da Conceicao client" at bounding box center [637, 228] width 751 height 40
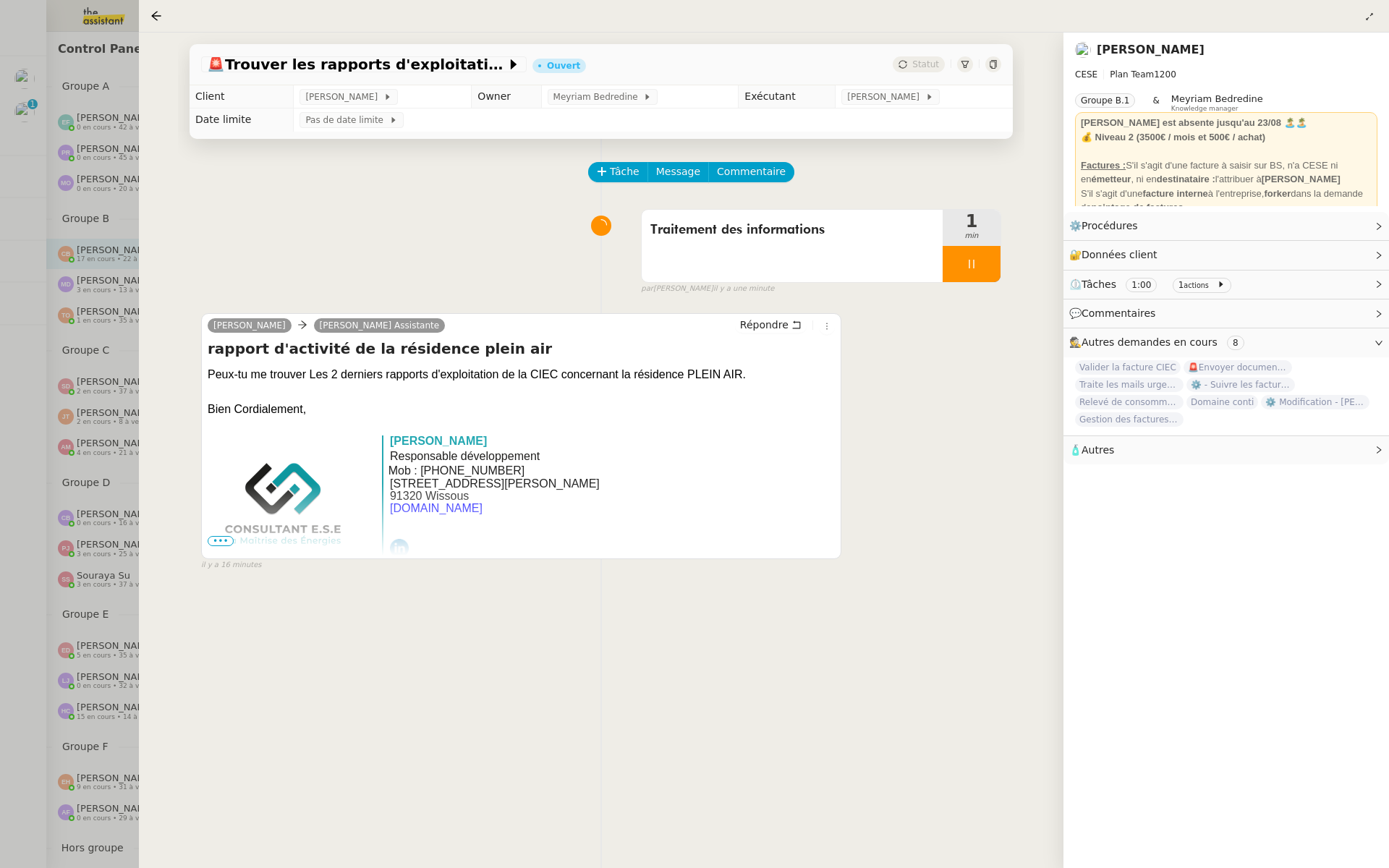
click at [74, 204] on div at bounding box center [694, 434] width 1389 height 868
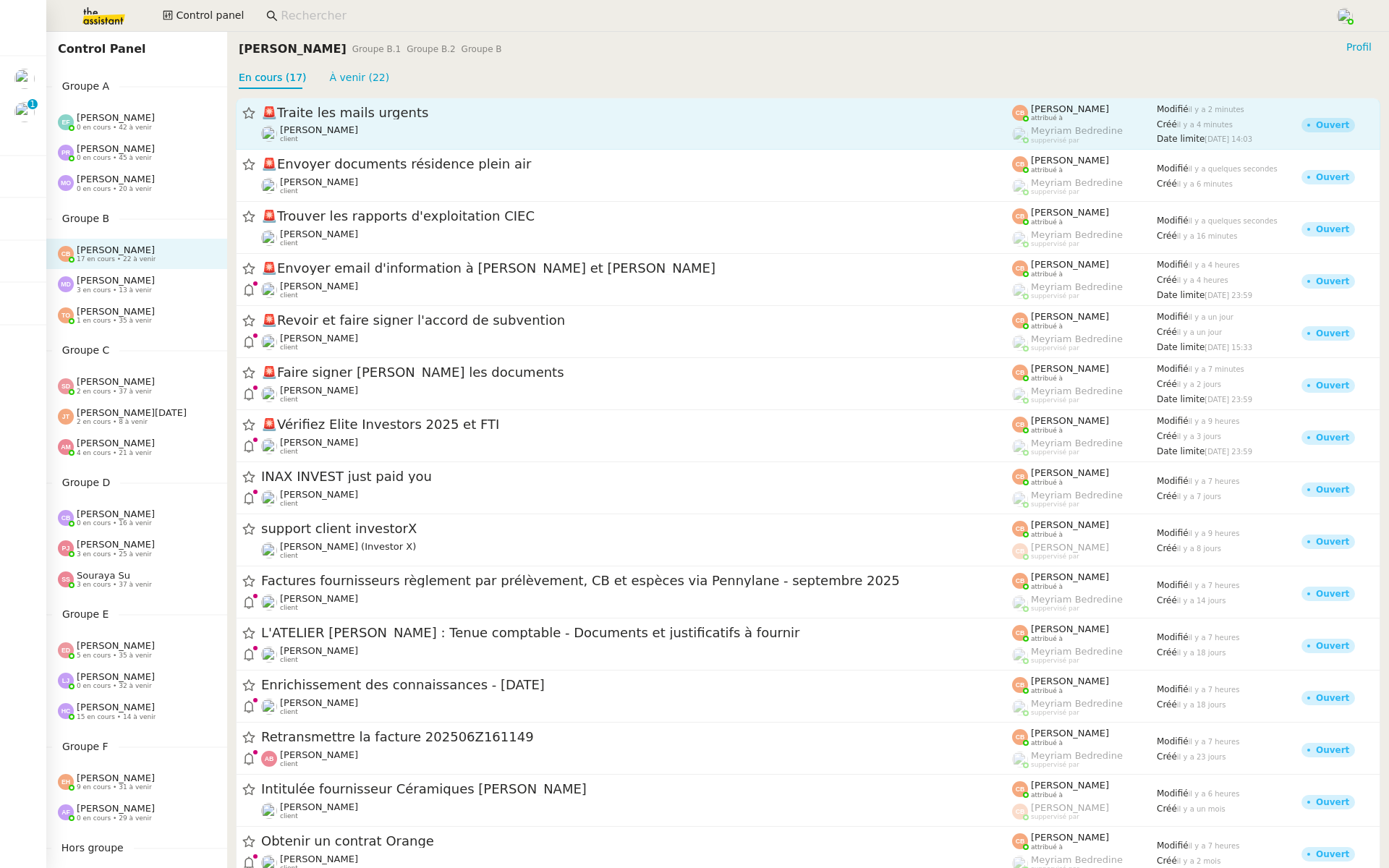
click at [433, 120] on div "🚨 Traite les mails urgents" at bounding box center [637, 112] width 751 height 17
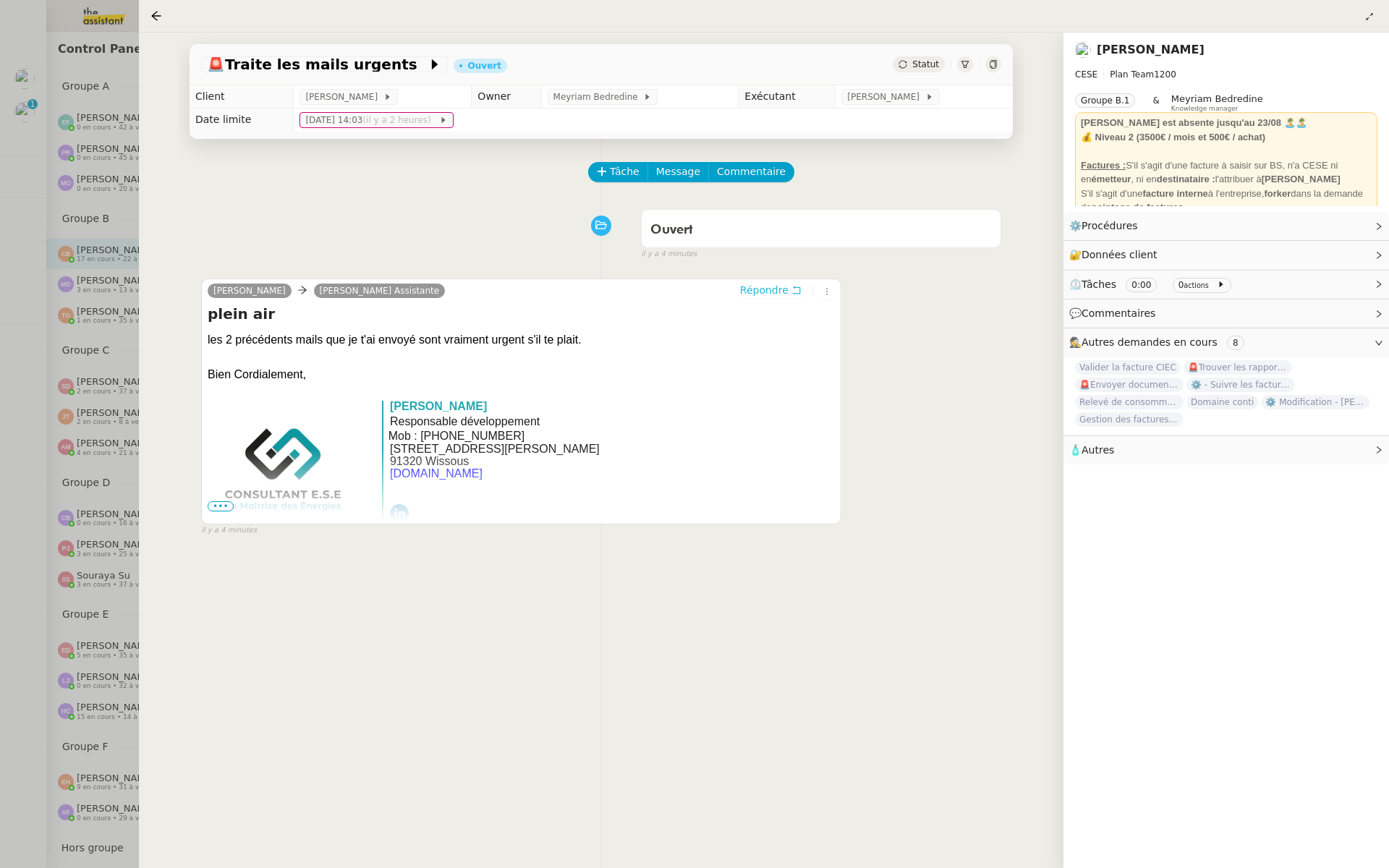
click at [769, 290] on span "Répondre" at bounding box center [763, 290] width 48 height 15
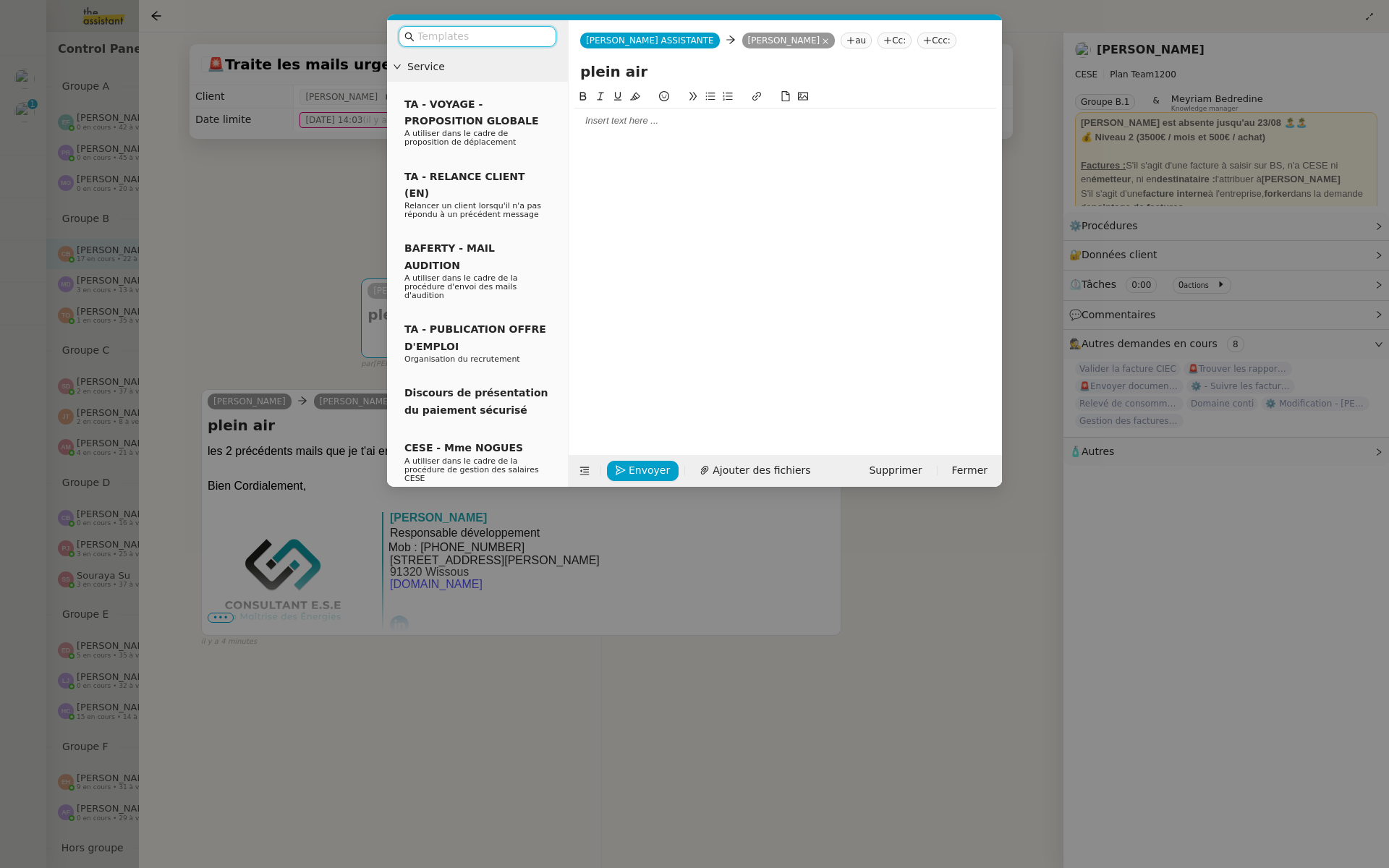
click at [490, 34] on input "text" at bounding box center [482, 36] width 130 height 16
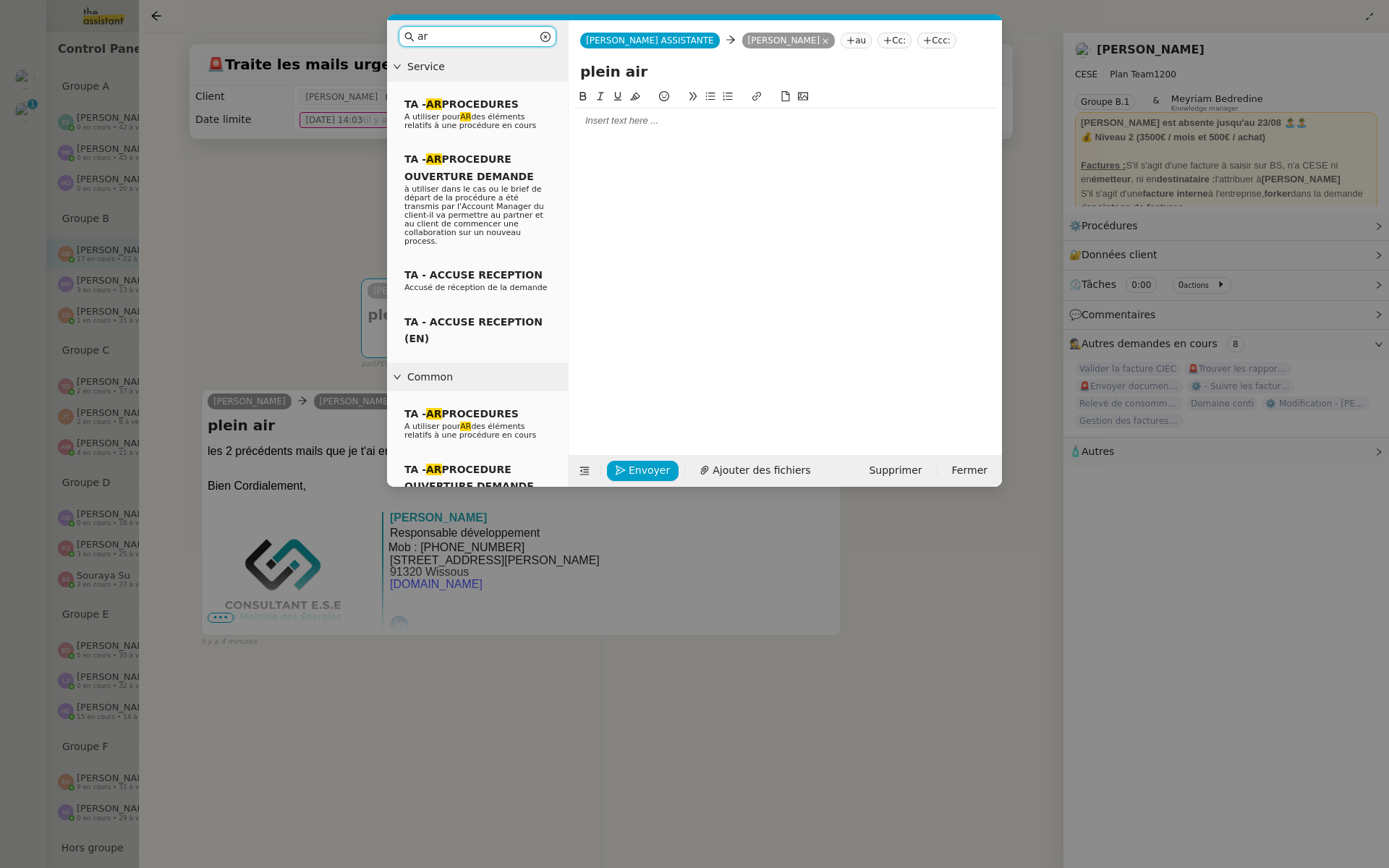
type input "ar"
click at [276, 233] on nz-modal-container "ar Service TA - AR PROCEDURES A utiliser pour AR des éléments relatifs à une pr…" at bounding box center [694, 434] width 1389 height 868
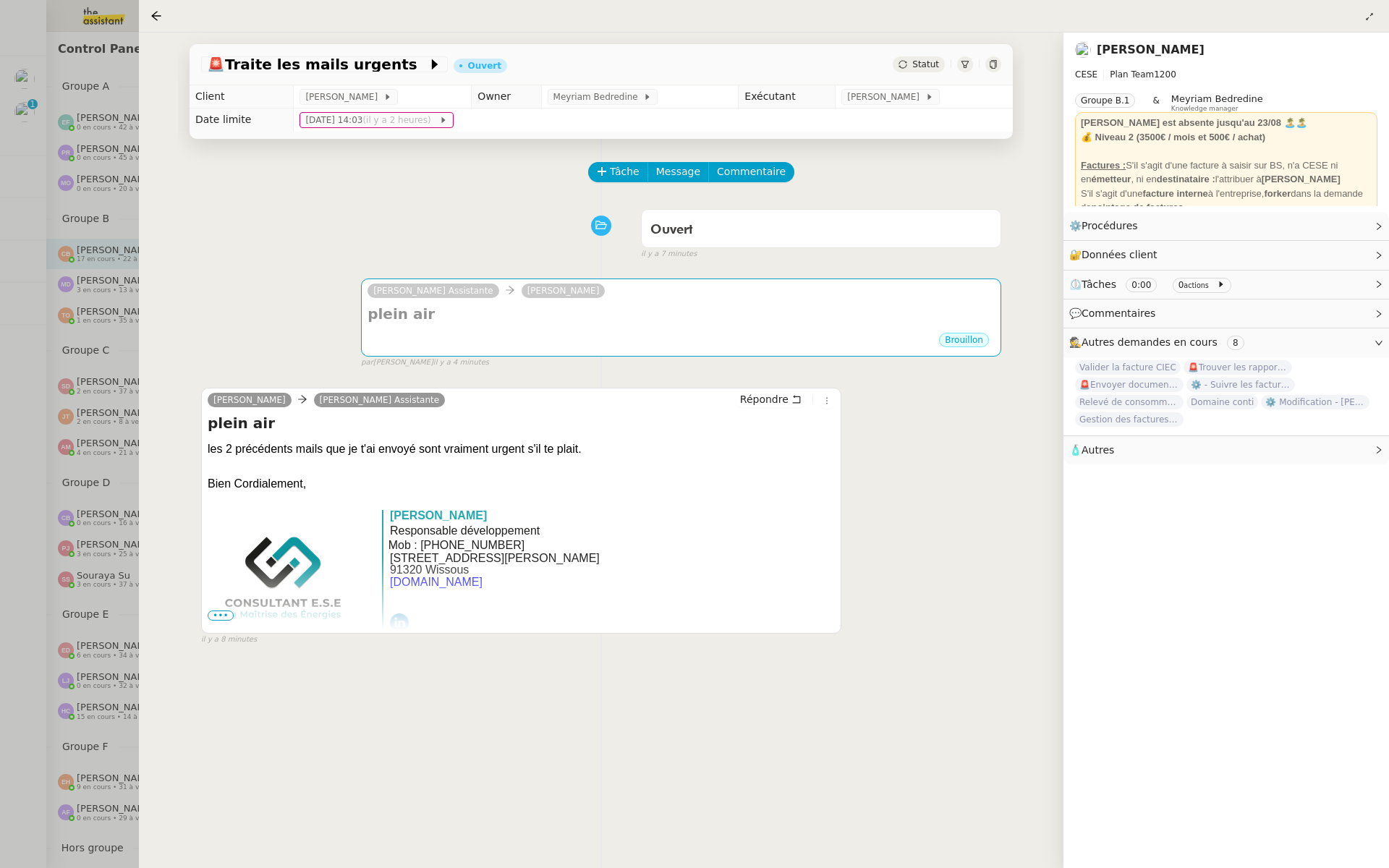
click at [84, 243] on div at bounding box center [694, 434] width 1389 height 868
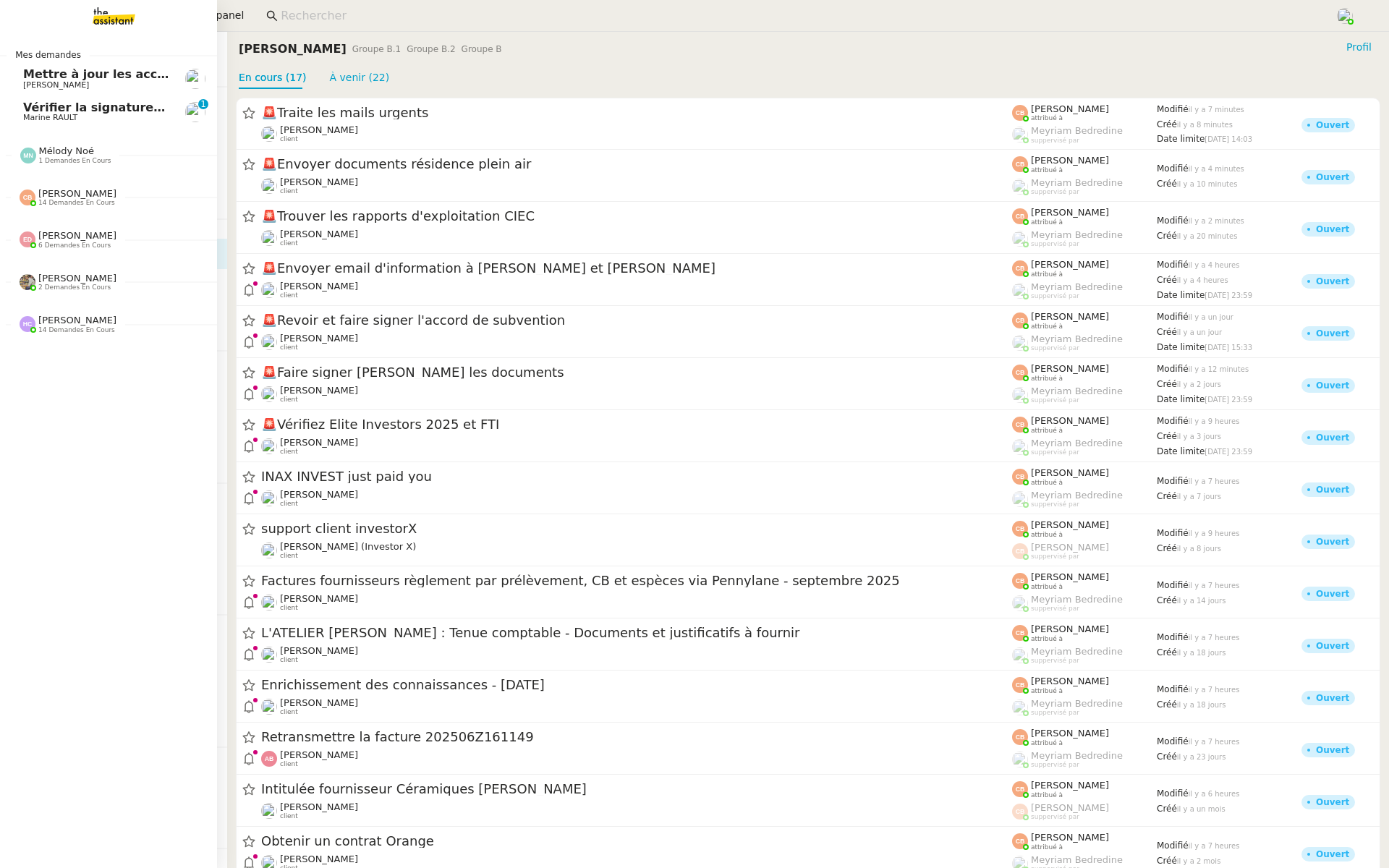
click at [23, 97] on link "Vérifier la signature de mail Marine RAULT 0 1 2 3 4 5 6 7 8 9" at bounding box center [108, 112] width 217 height 34
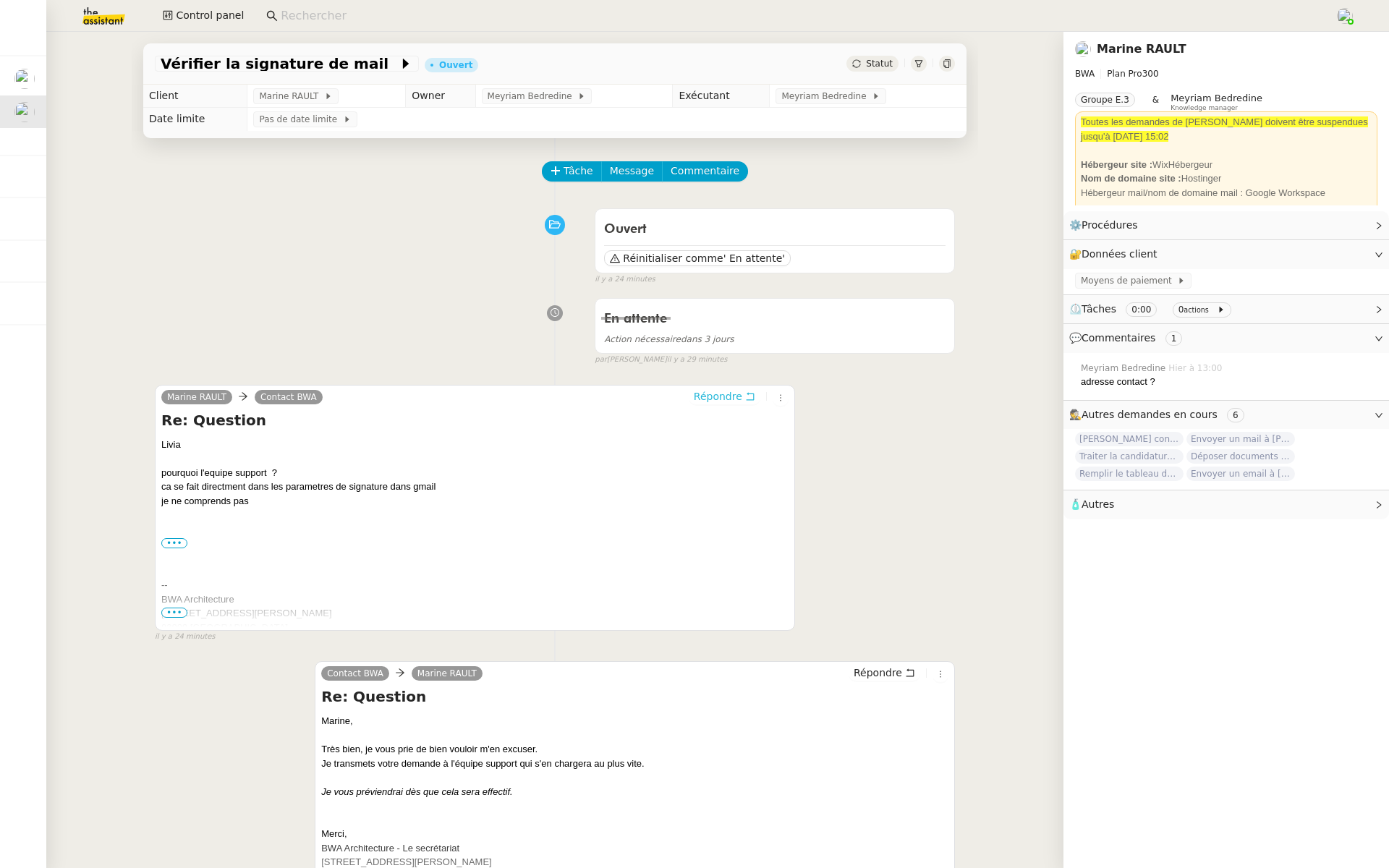
click at [712, 389] on span "Répondre" at bounding box center [717, 396] width 48 height 15
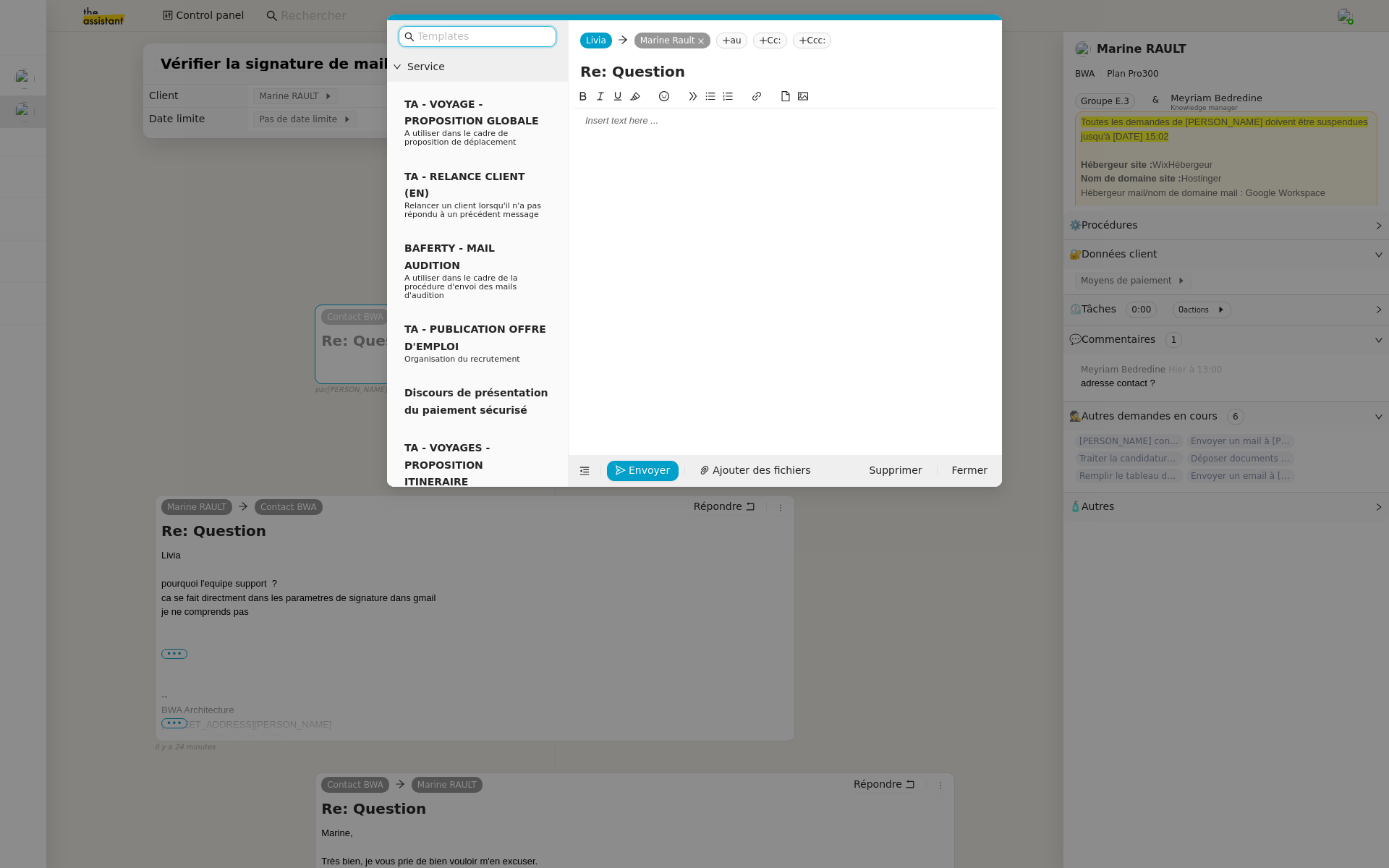
click at [617, 131] on div at bounding box center [784, 120] width 422 height 25
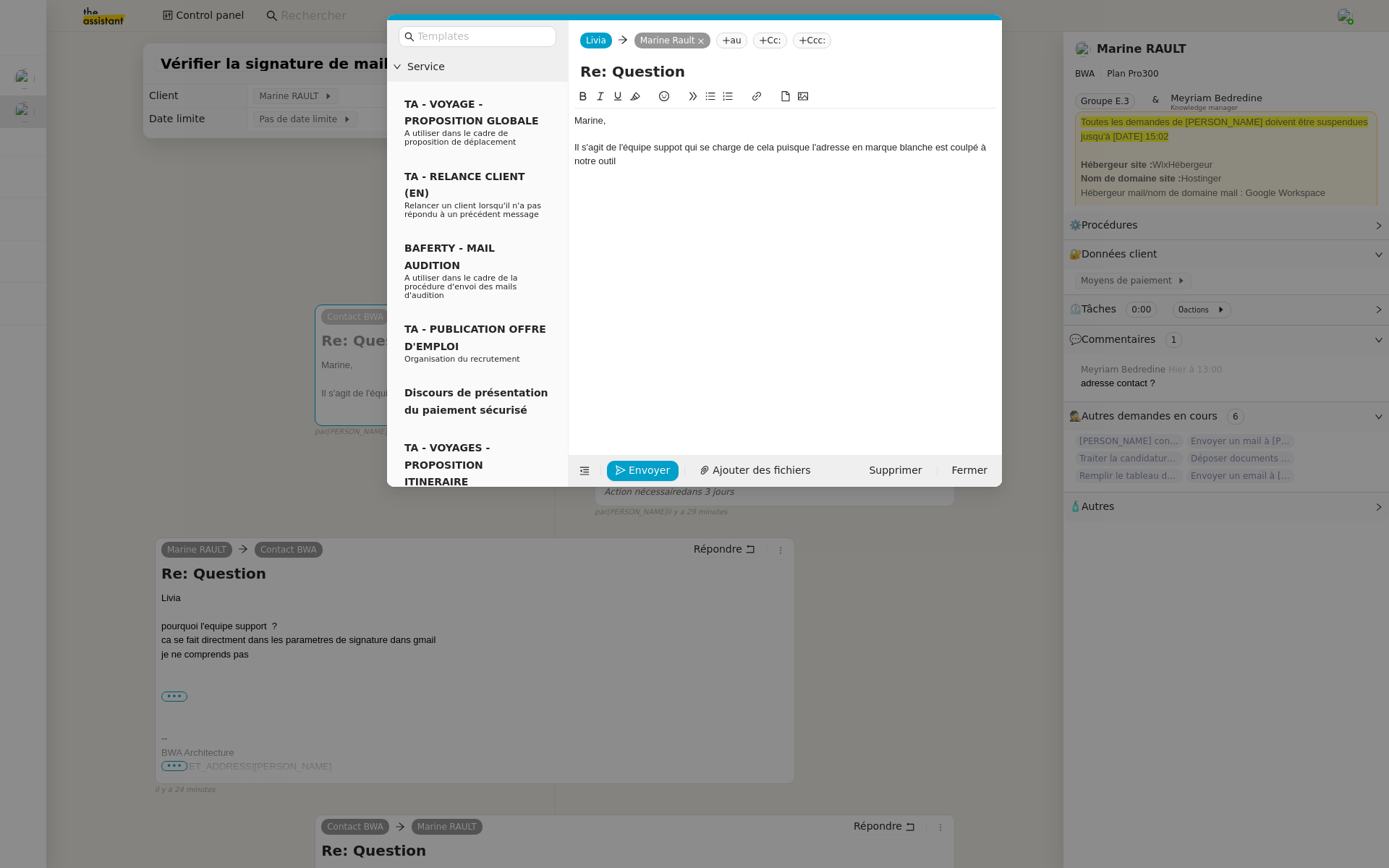
click at [669, 146] on div "Il s'agit de l'équipe suppot qui se charge de cela puisque l'adresse en marque …" at bounding box center [784, 154] width 422 height 26
click at [0, 0] on lt-span "support" at bounding box center [0, 0] width 0 height 0
click at [778, 149] on div "Il s'agit de l'équipe support qui se charge de cela puisque l'adresse en marque…" at bounding box center [784, 154] width 422 height 26
click at [587, 164] on div "Il s'agit de l'équipe support qui se charge de paramétrage puisque l'adresse en…" at bounding box center [784, 154] width 422 height 26
click at [600, 164] on div "Il s'agit de l'équipe support qui se charge de paramétrage puisque l'adresse en…" at bounding box center [784, 154] width 422 height 26
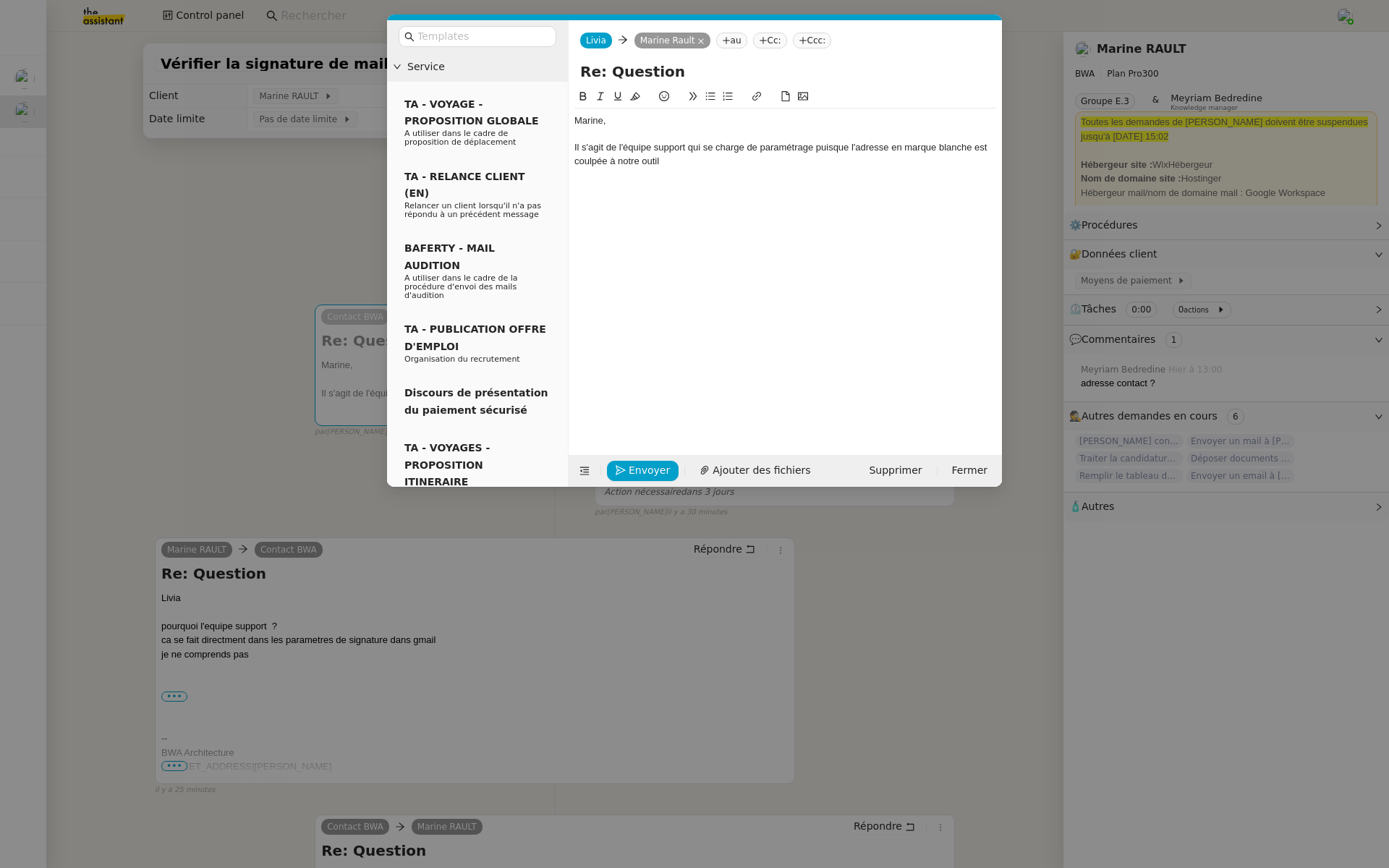
click at [662, 163] on div "Il s'agit de l'équipe support qui se charge de paramétrage puisque l'adresse en…" at bounding box center [784, 154] width 422 height 26
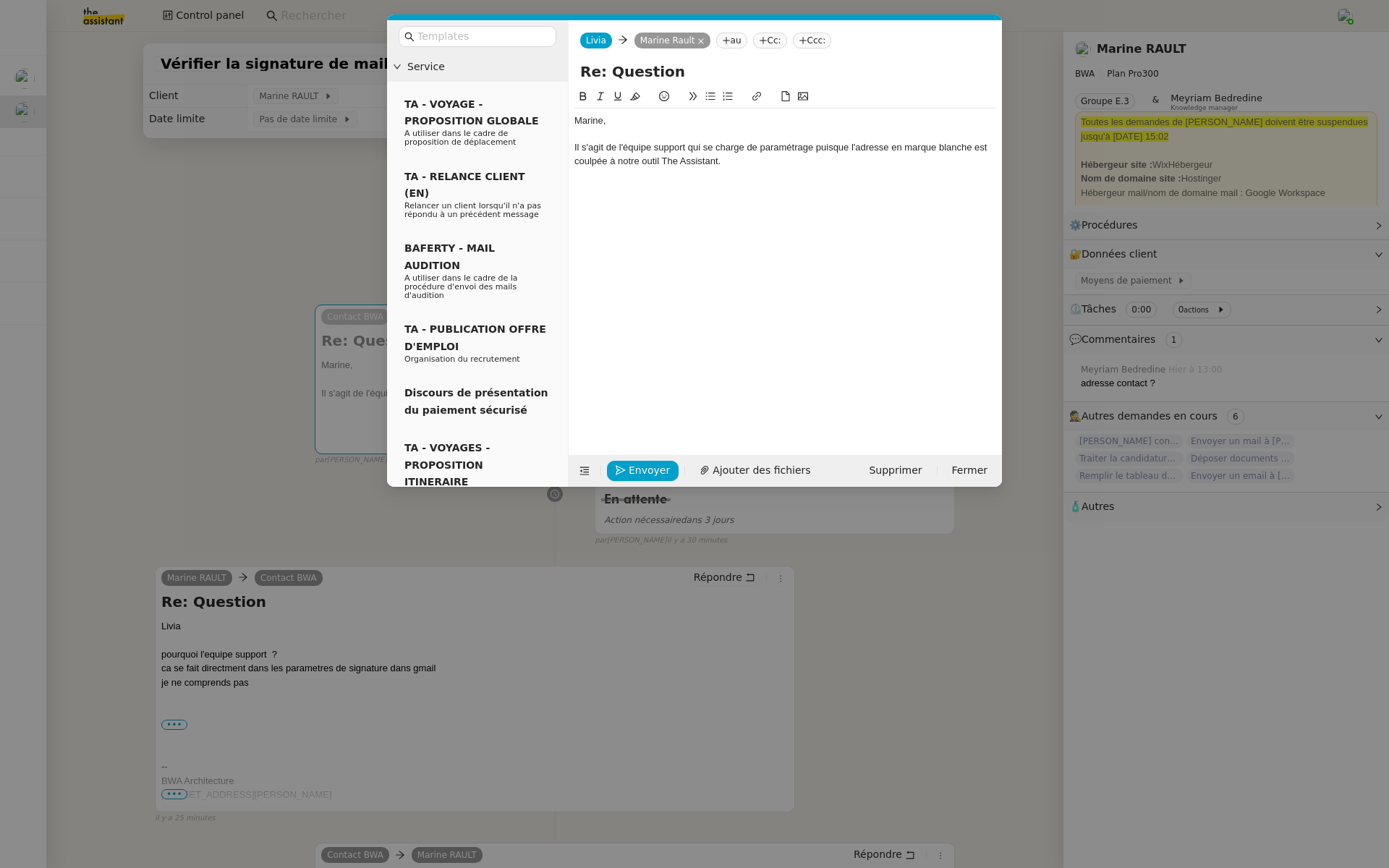
click at [595, 161] on div "Il s'agit de l'équipe support qui se charge de paramétrage puisque l'adresse en…" at bounding box center [784, 154] width 422 height 26
click at [0, 0] on lt-span "couplée" at bounding box center [0, 0] width 0 height 0
click at [729, 168] on div at bounding box center [784, 174] width 422 height 13
click at [682, 146] on div "Il s'agit de l'équipe support qui se charge de paramétrage puisque l'adresse en…" at bounding box center [784, 154] width 422 height 26
click at [792, 164] on div "Il s'agit de l'équipe support The Assistant qui se charge de paramétrage puisqu…" at bounding box center [784, 154] width 422 height 26
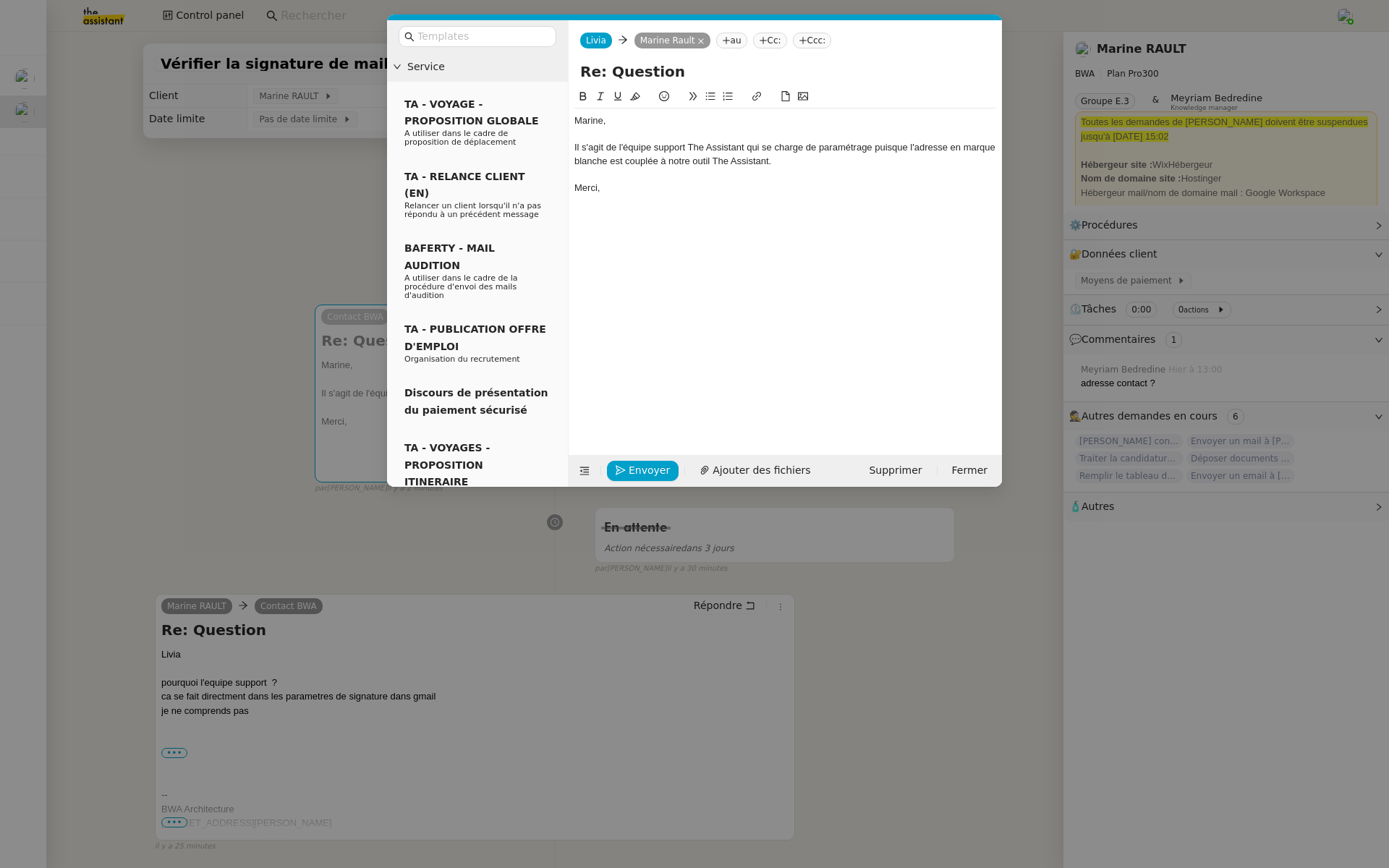
click at [812, 144] on div "Il s'agit de l'équipe support The Assistant qui se charge de paramétrage puisqu…" at bounding box center [784, 154] width 422 height 26
click at [814, 144] on div "Il s'agit de l'équipe support The Assistant qui se charge de paramétrage puisqu…" at bounding box center [784, 154] width 422 height 26
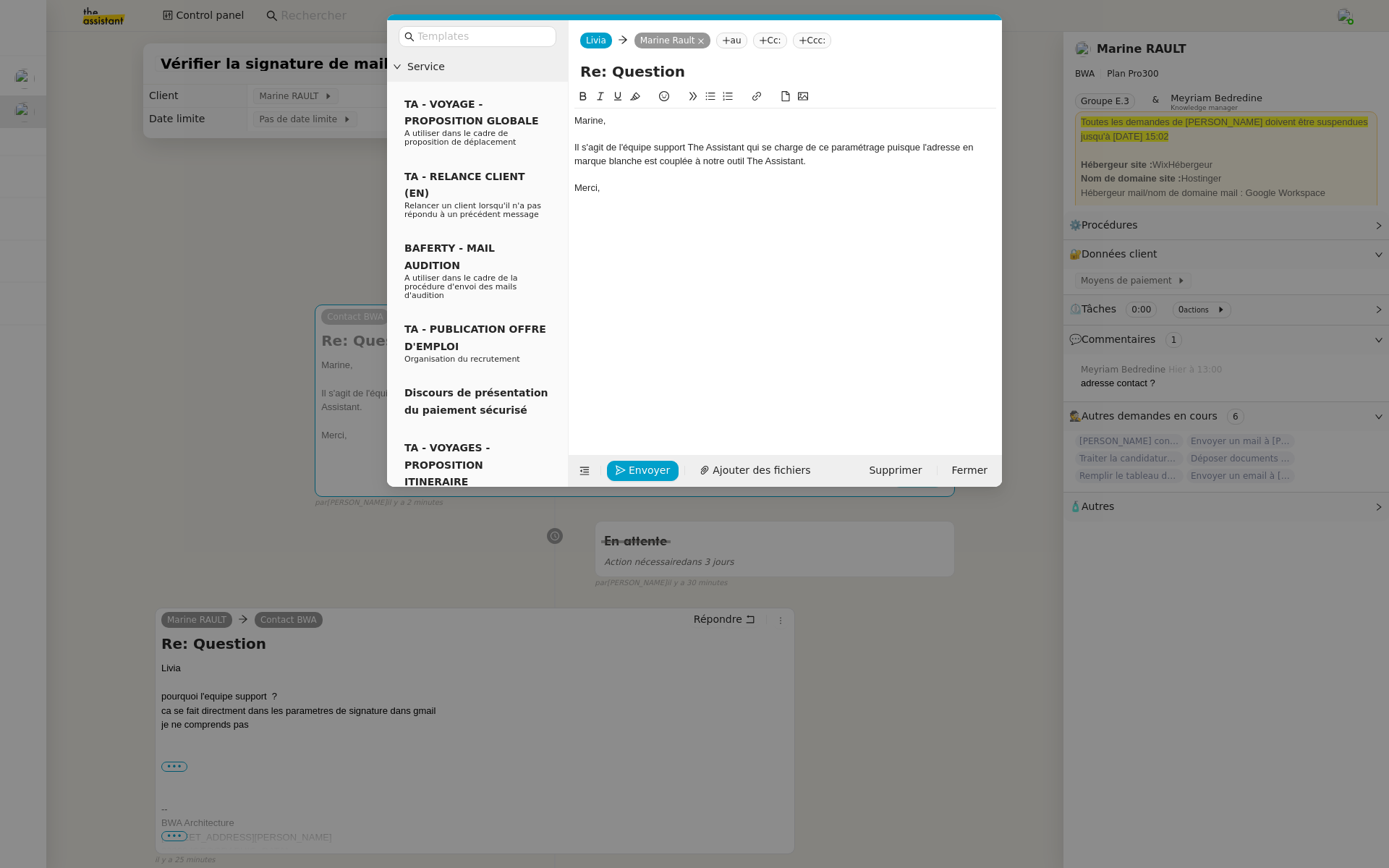
click at [828, 163] on div "Il s'agit de l'équipe support The Assistant qui se charge de ce paramétrage pui…" at bounding box center [784, 154] width 422 height 26
click at [814, 159] on div "Il s'agit de l'équipe support The Assistant qui se charge de ce paramétrage pui…" at bounding box center [784, 154] width 422 height 26
click at [647, 466] on span "Envoyer" at bounding box center [649, 470] width 41 height 16
click at [647, 458] on span "Confirmer l'envoi" at bounding box center [671, 450] width 87 height 16
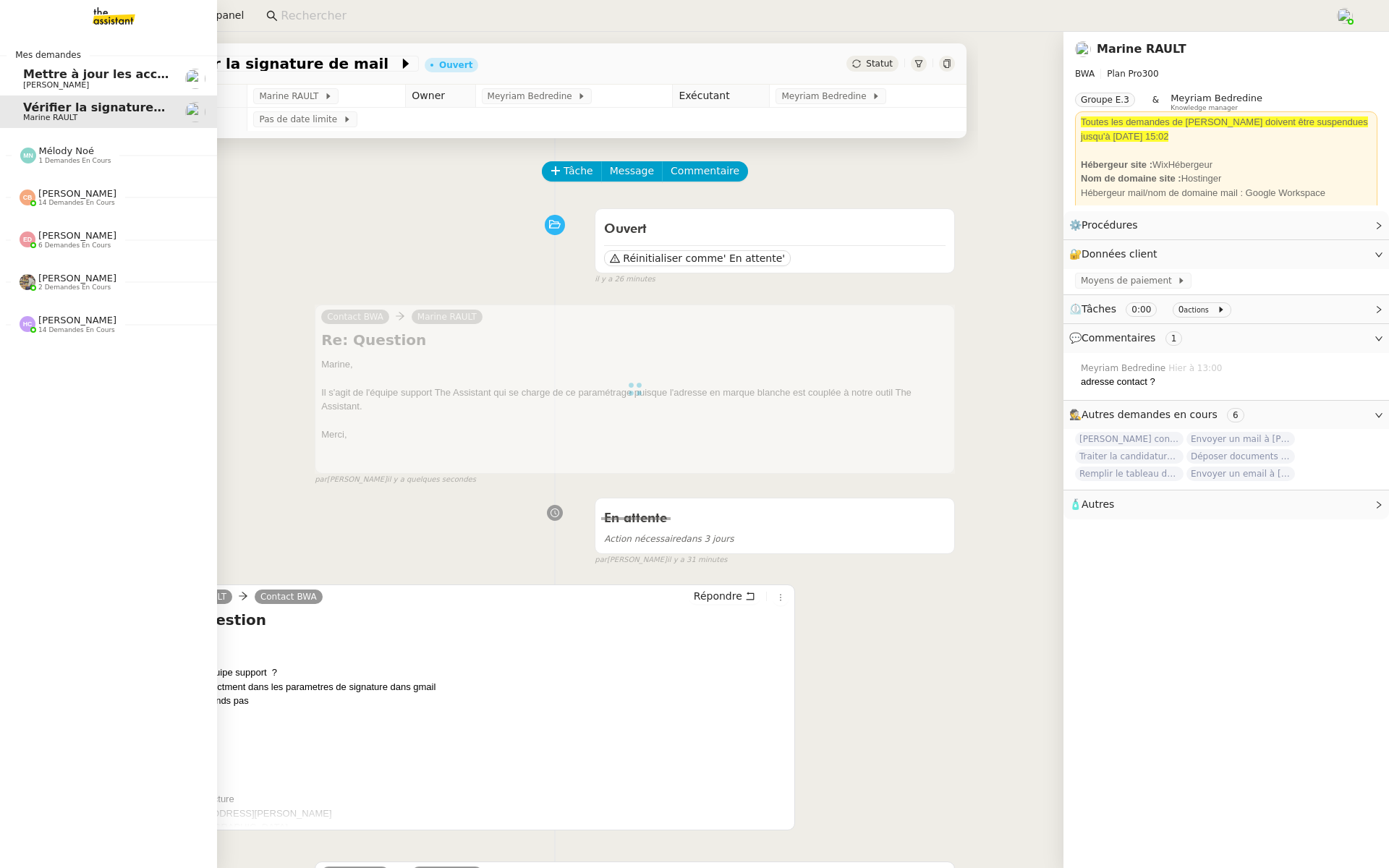
click at [30, 79] on span "Mettre à jour les accès internet" at bounding box center [126, 74] width 206 height 14
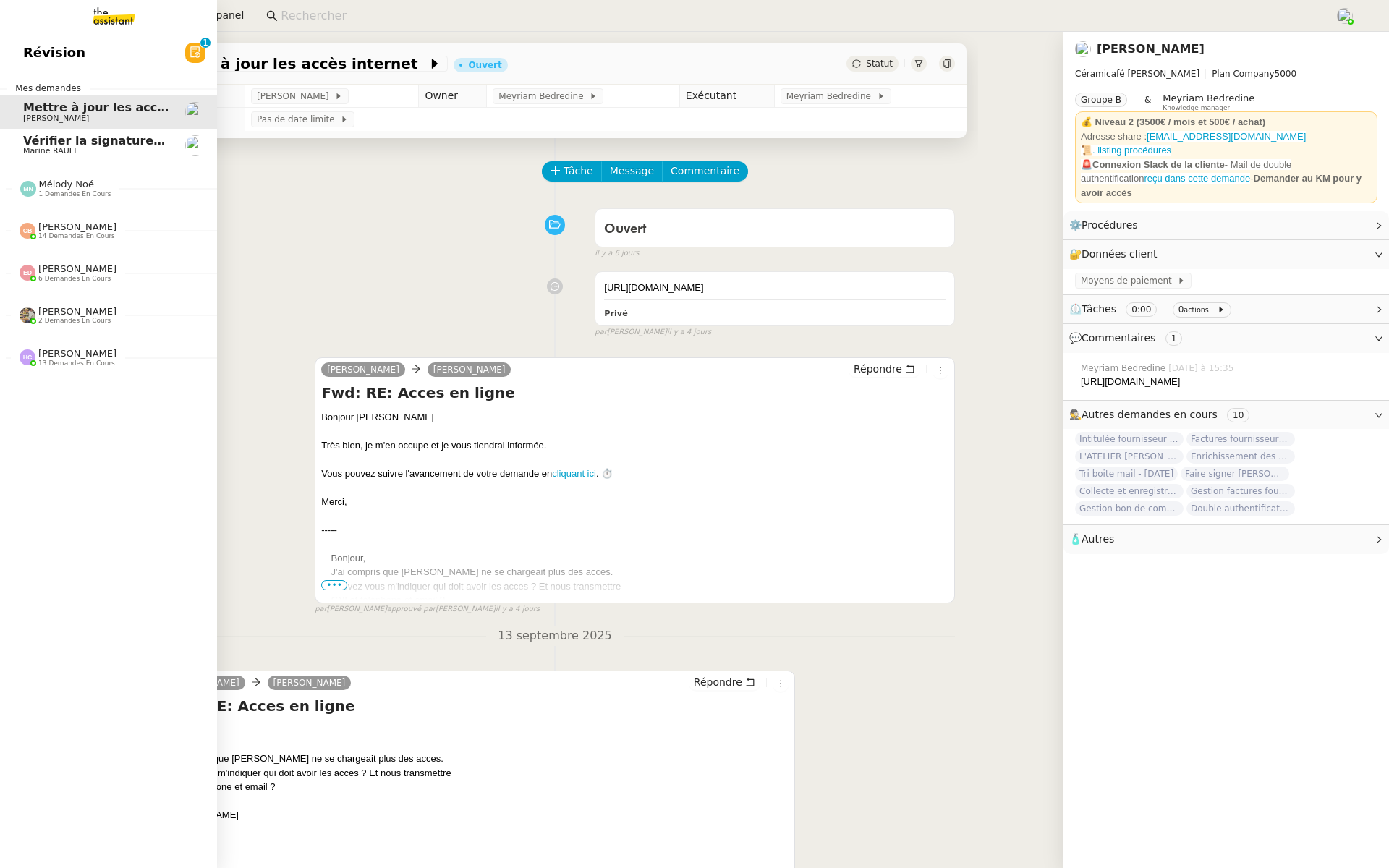
click at [25, 47] on span "Révision" at bounding box center [54, 53] width 62 height 22
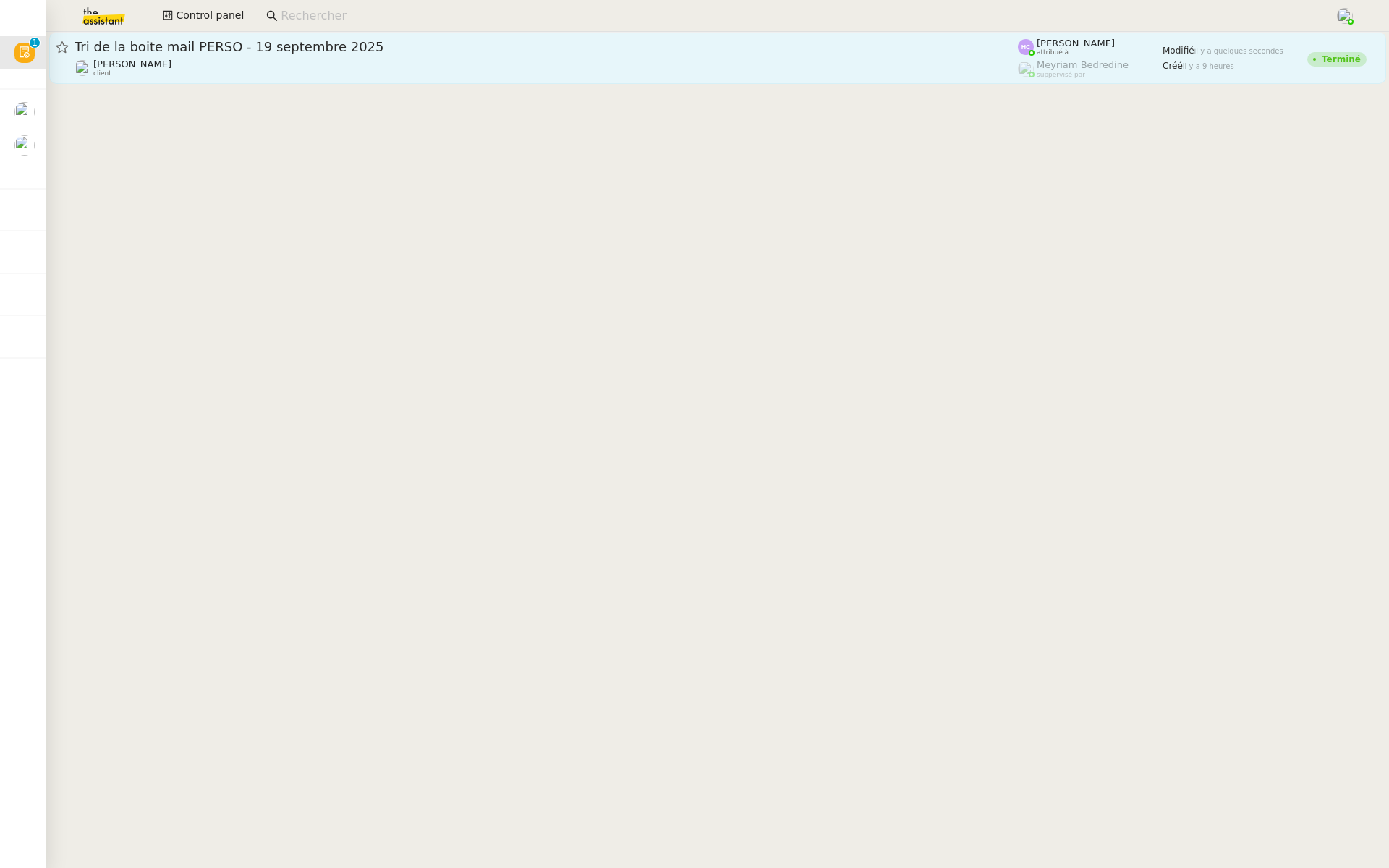
click at [275, 47] on span "Tri de la boite mail PERSO - 19 septembre 2025" at bounding box center [546, 46] width 943 height 13
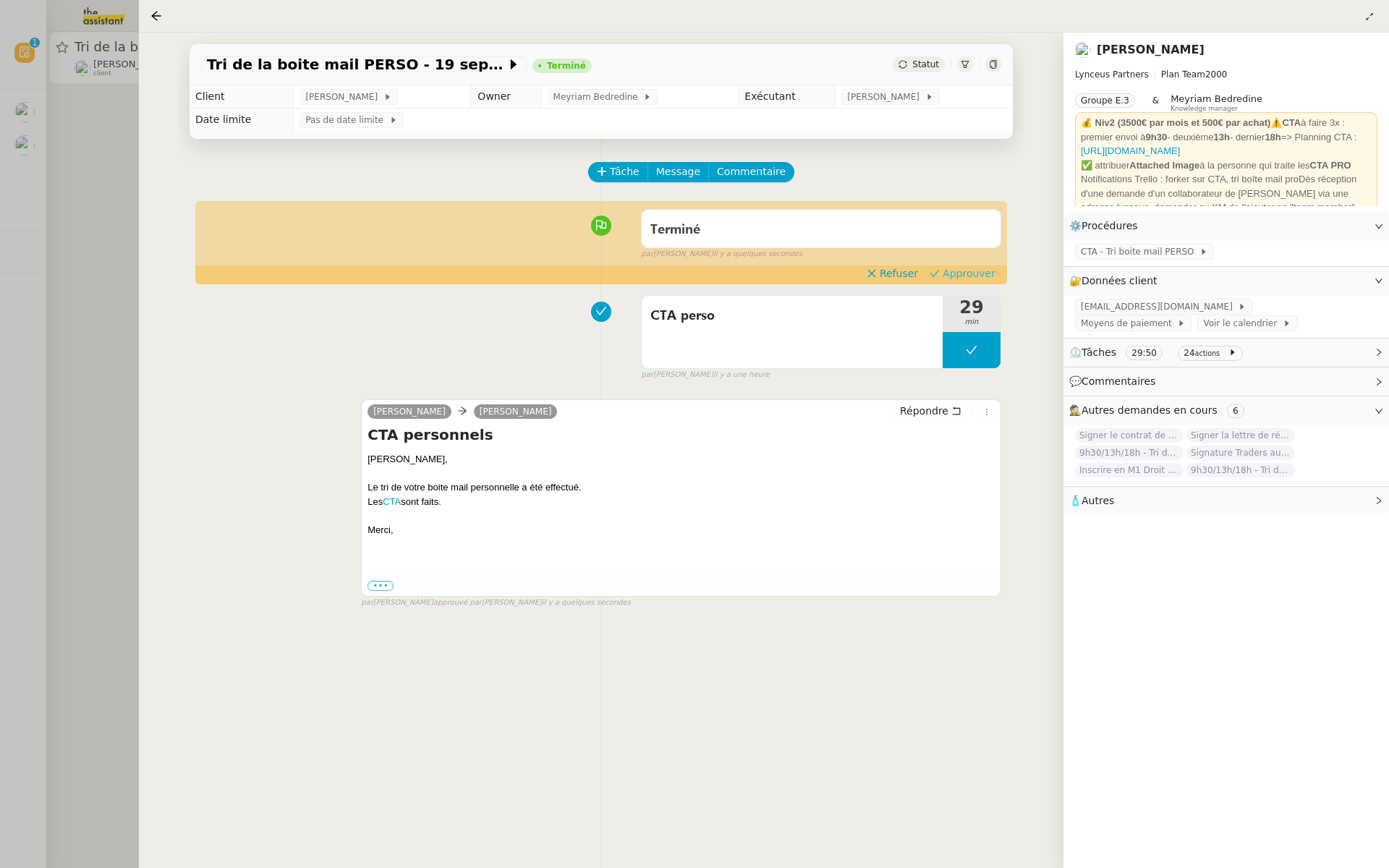
click at [965, 269] on span "Approuver" at bounding box center [969, 273] width 53 height 15
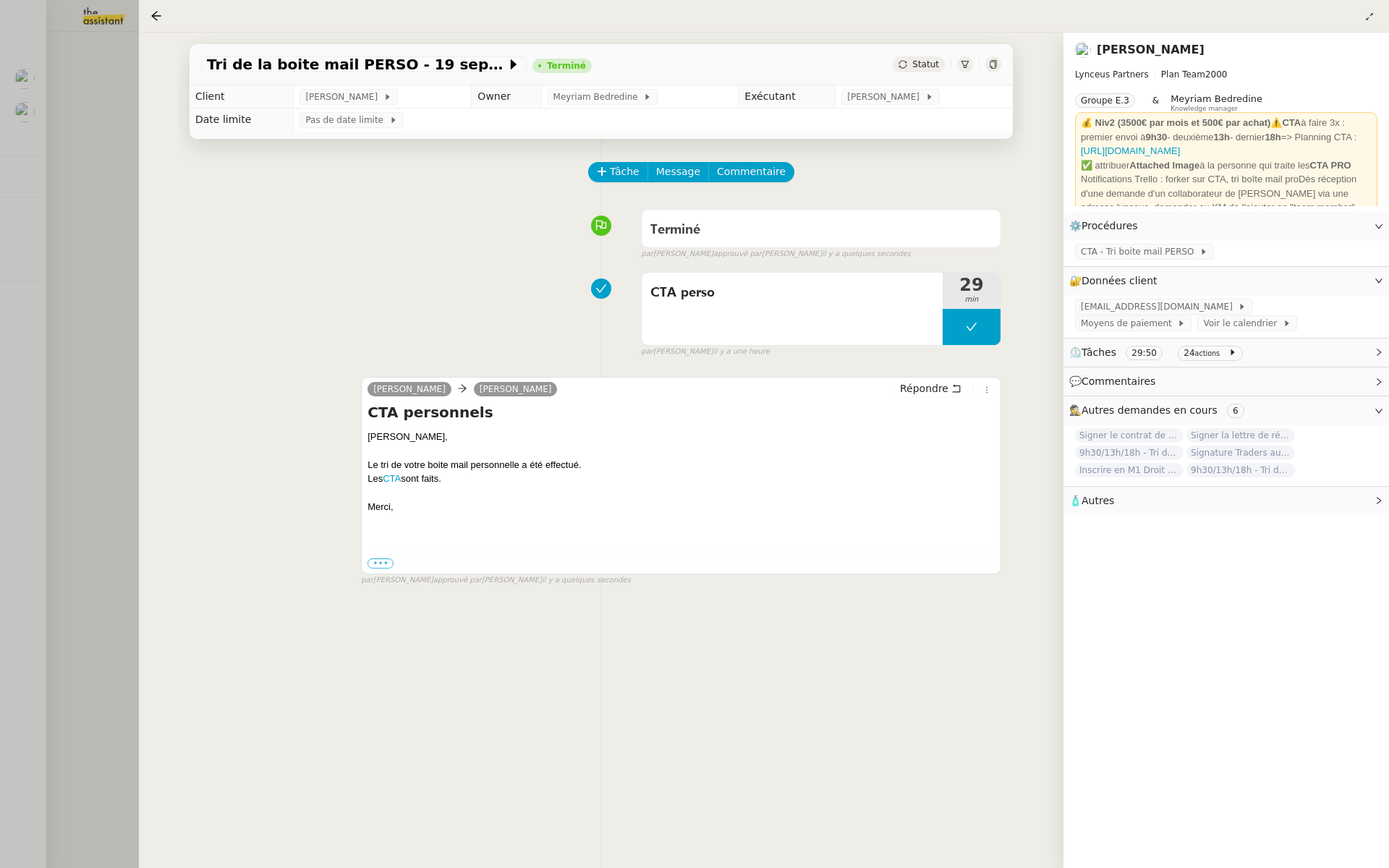
click at [47, 242] on div at bounding box center [694, 434] width 1389 height 868
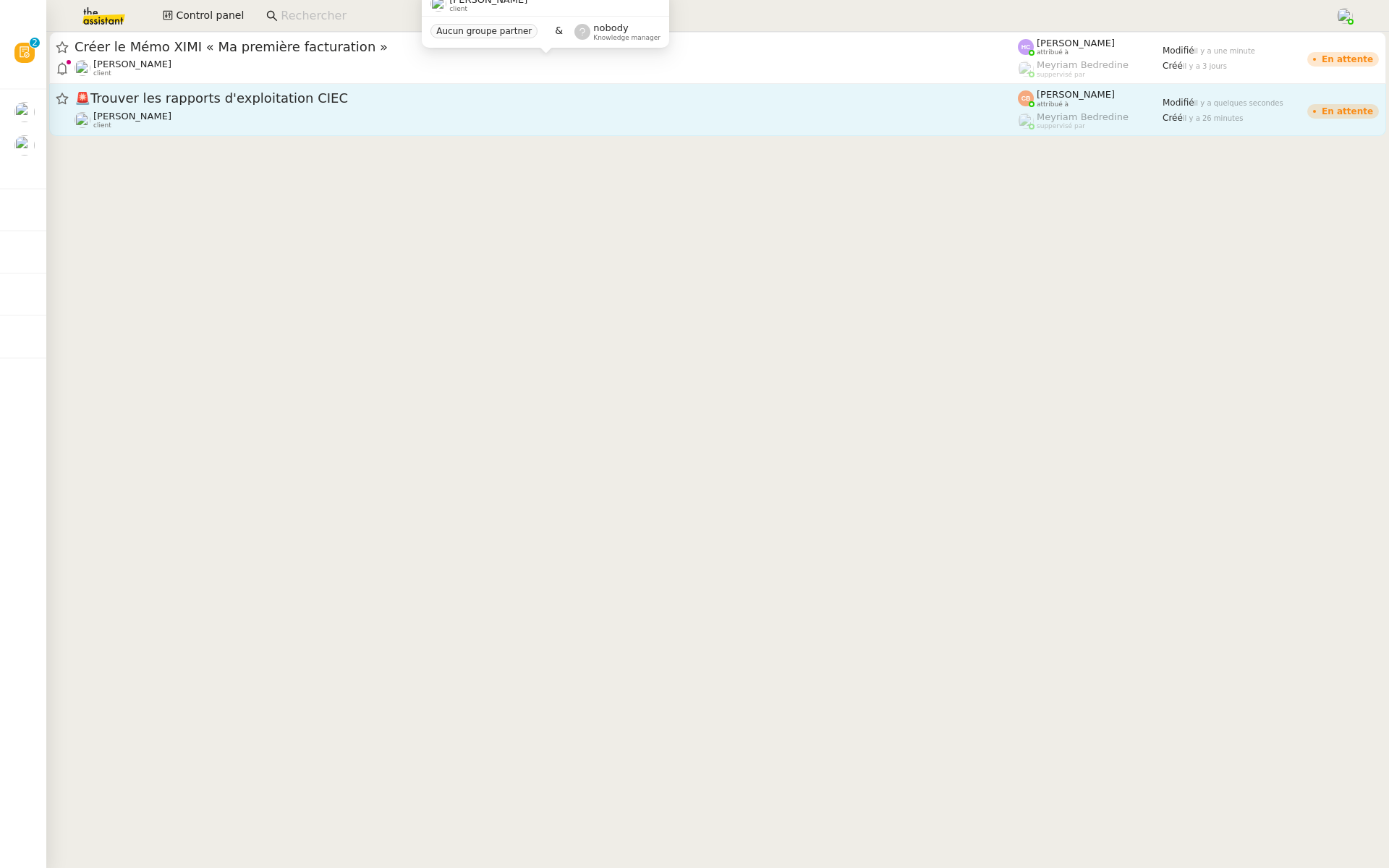
click at [150, 113] on span "[PERSON_NAME]" at bounding box center [132, 116] width 78 height 11
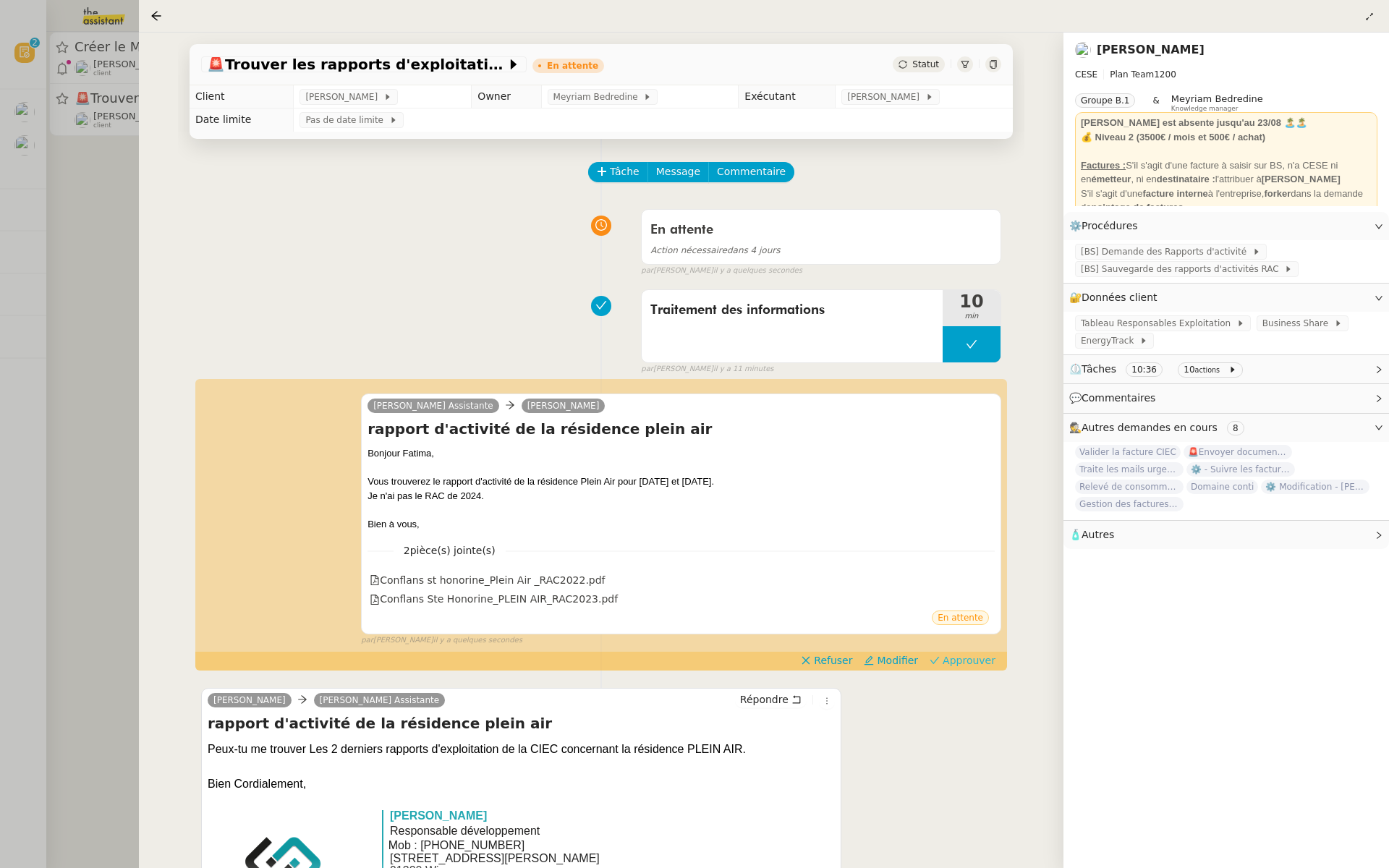
click at [969, 662] on span "Approuver" at bounding box center [969, 660] width 53 height 15
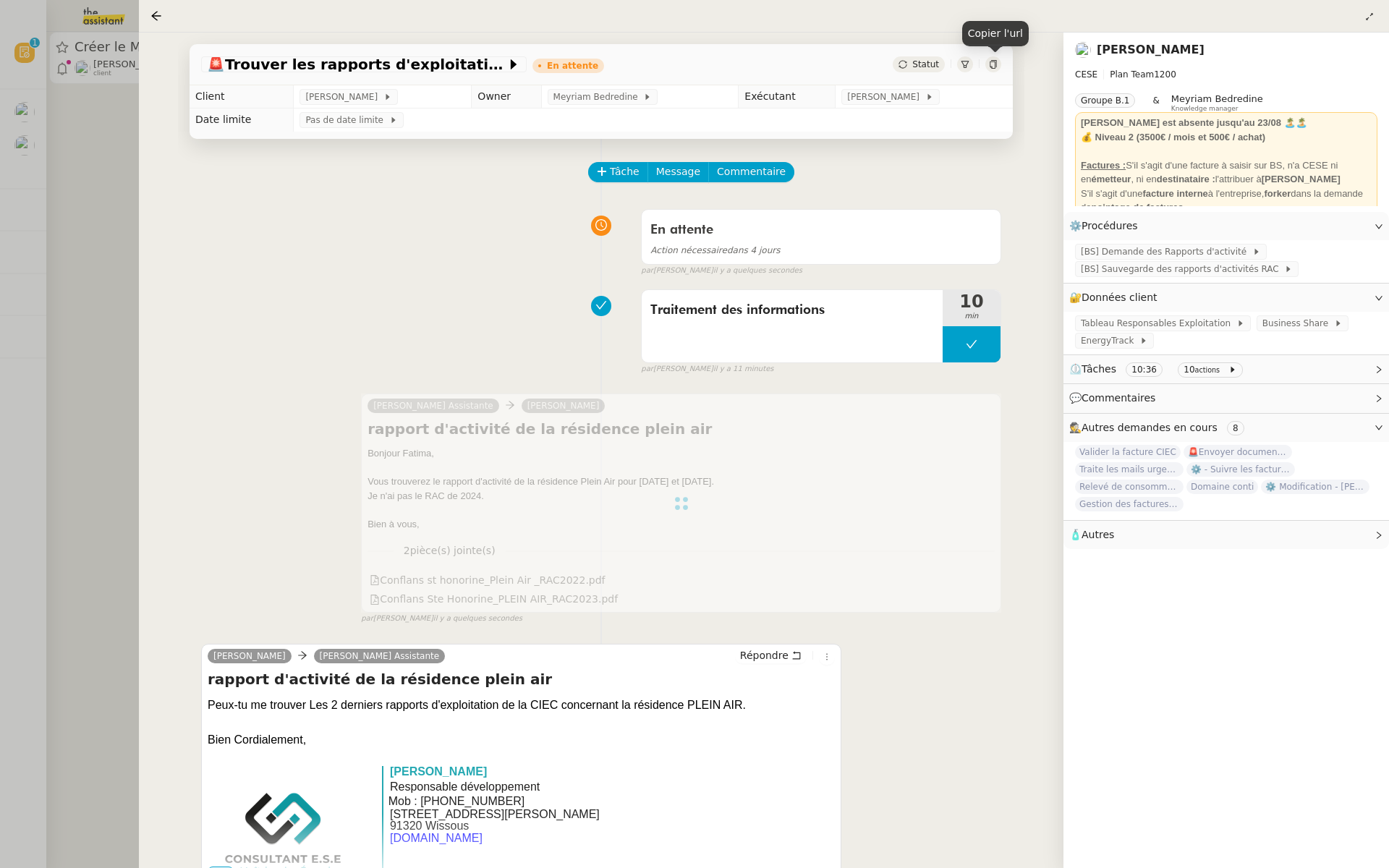
click at [988, 65] on icon at bounding box center [993, 65] width 9 height 9
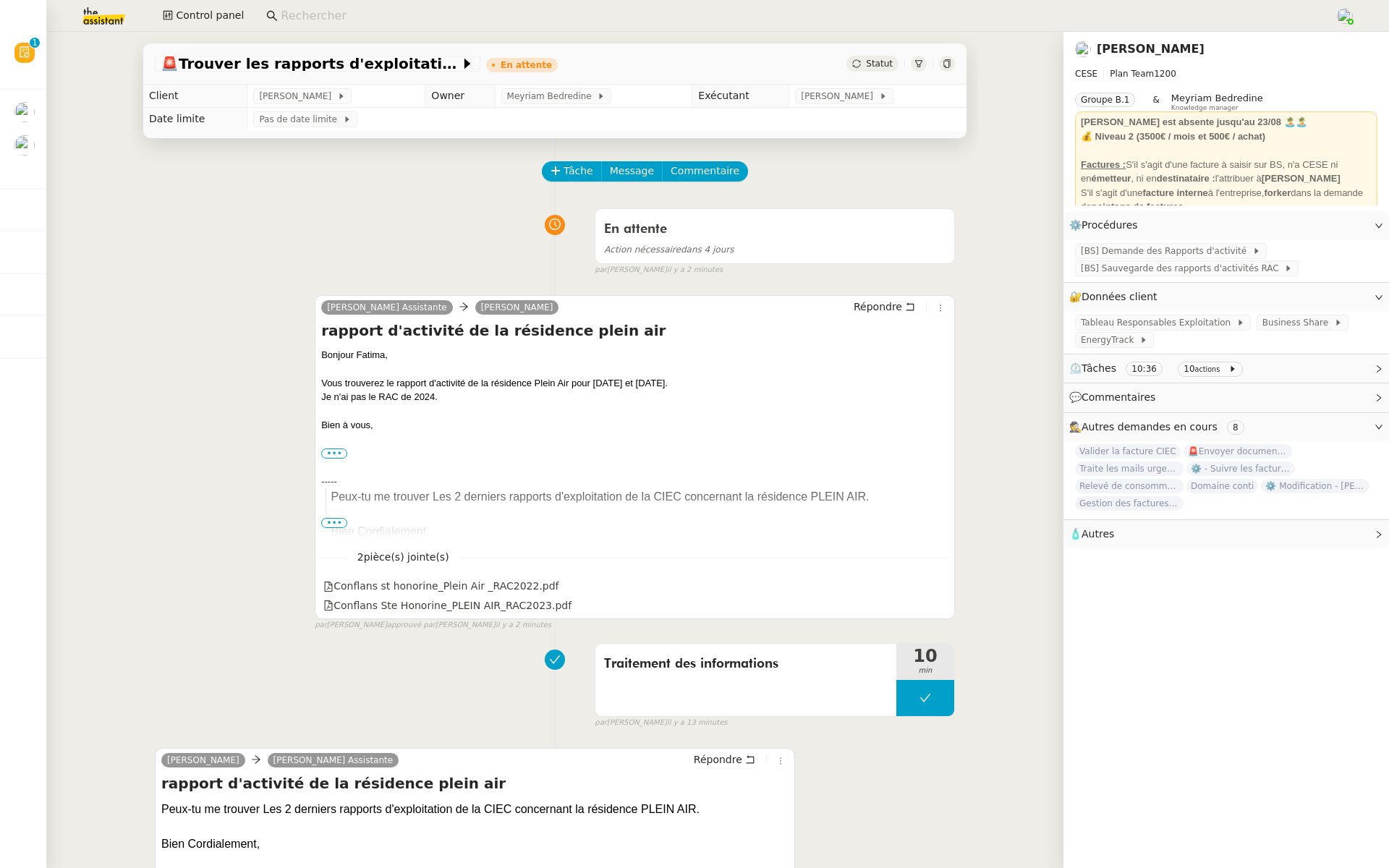
click at [333, 520] on span "•••" at bounding box center [334, 523] width 26 height 10
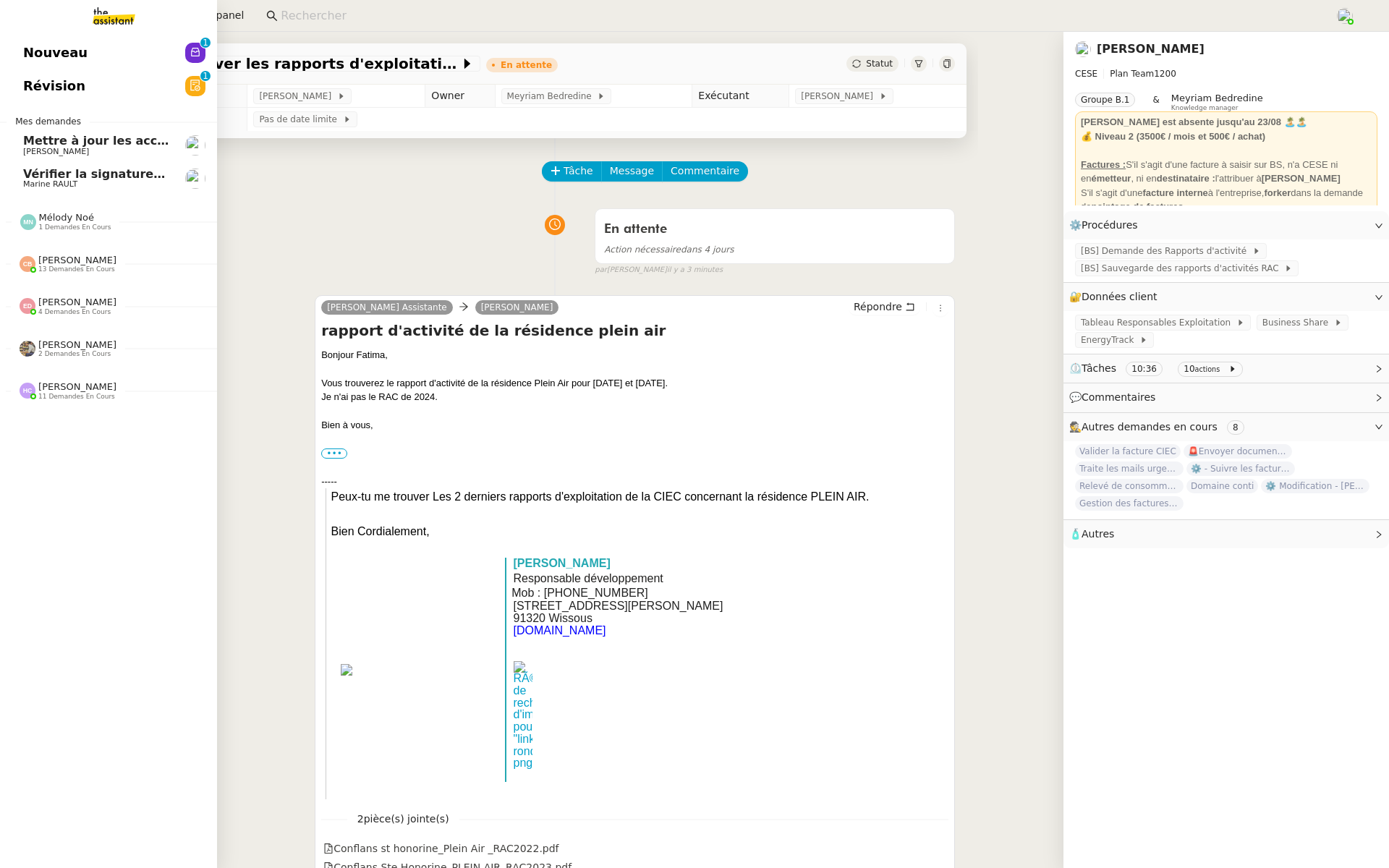
click at [29, 88] on span "Révision" at bounding box center [54, 87] width 62 height 22
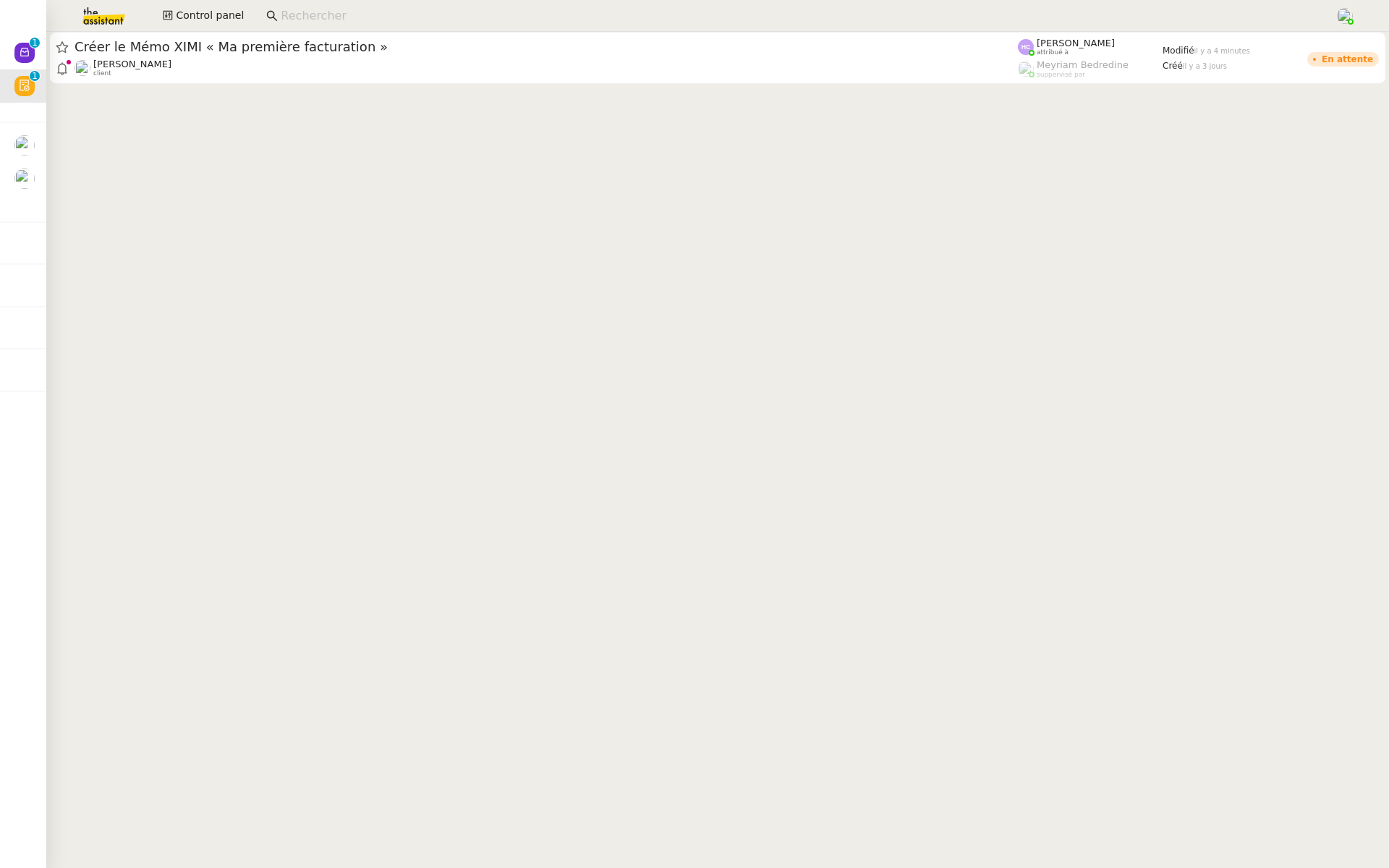
click at [266, 69] on div "[PERSON_NAME] client" at bounding box center [546, 67] width 943 height 19
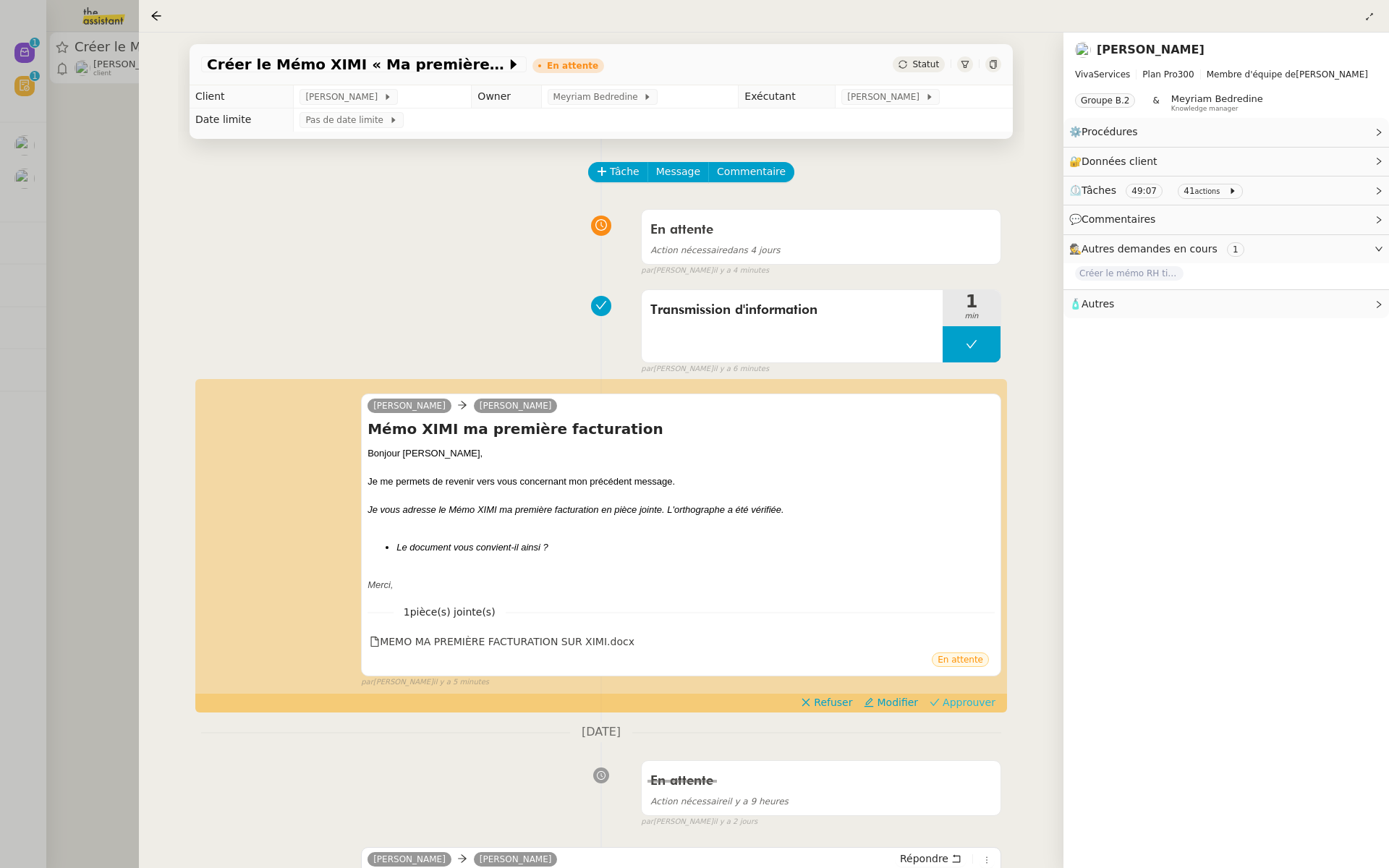
click at [965, 699] on span "Approuver" at bounding box center [969, 702] width 53 height 15
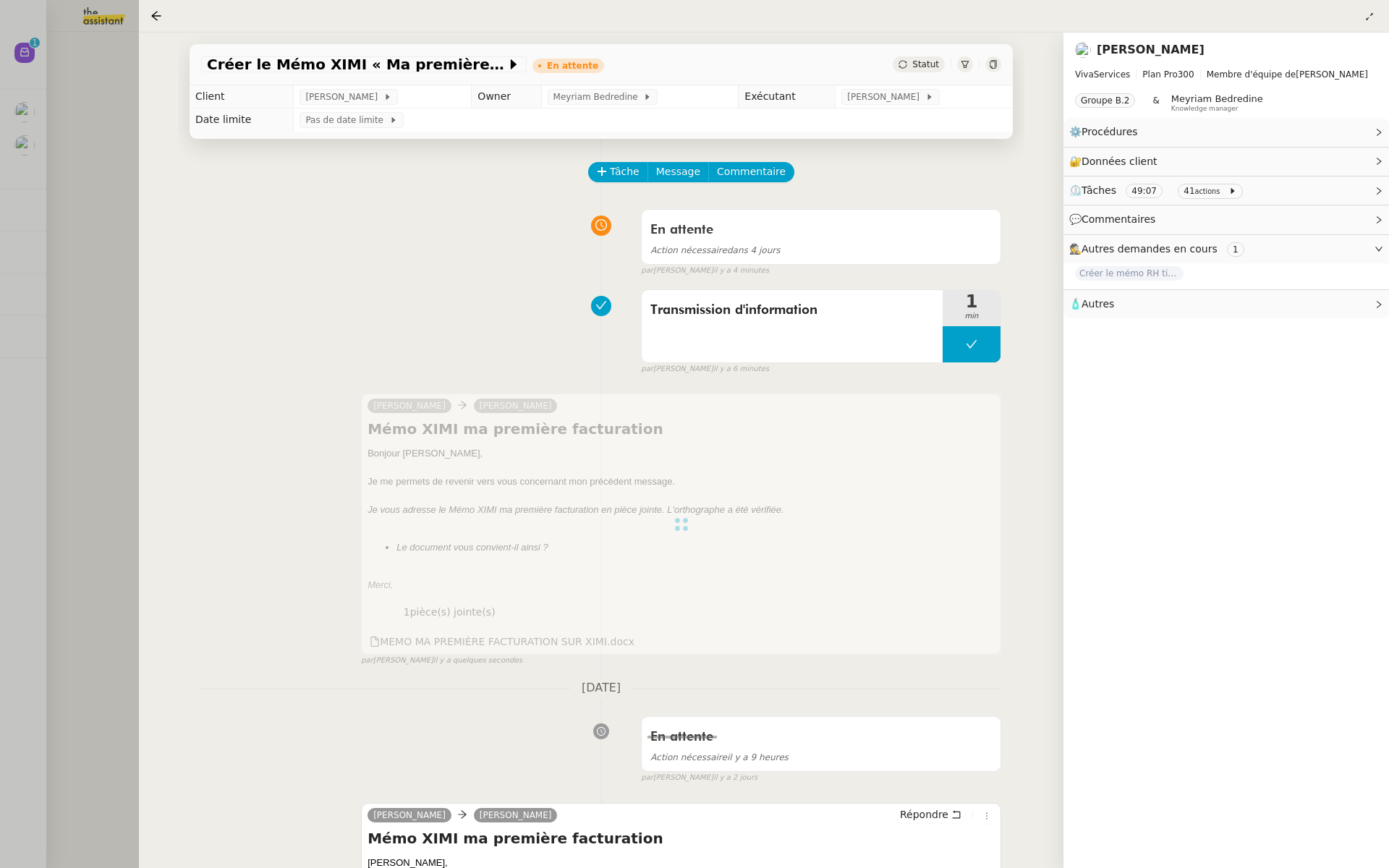
click at [0, 293] on div at bounding box center [694, 434] width 1389 height 868
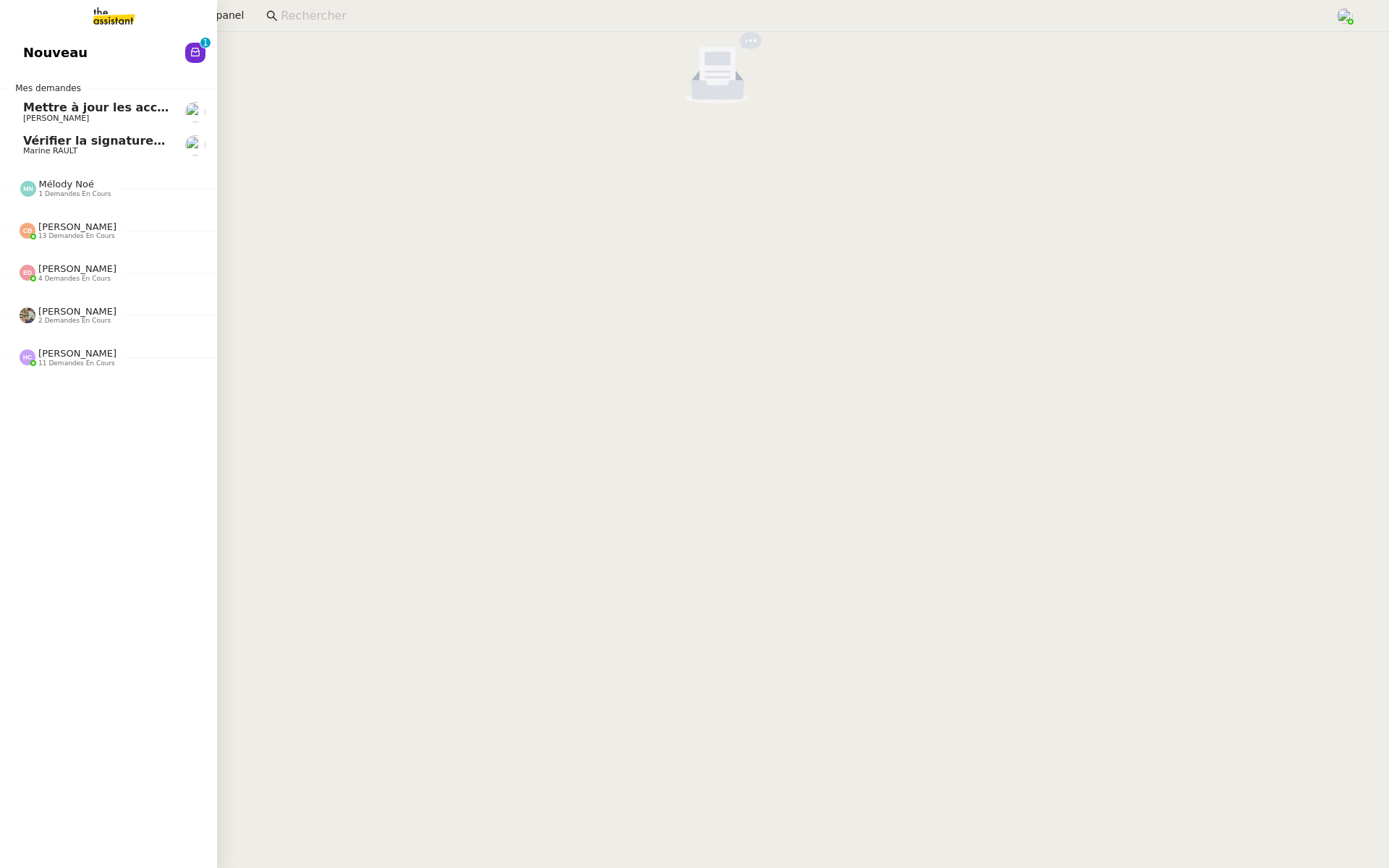
click at [107, 70] on div "Nouveau 0 1 2 3 4 5 6 7 8 9 Mes demandes Mettre à jour les accès internet [PERS…" at bounding box center [108, 450] width 217 height 836
click at [183, 46] on link "Nouveau 0 1 2 3 4 5 6 7 8 9" at bounding box center [108, 53] width 217 height 34
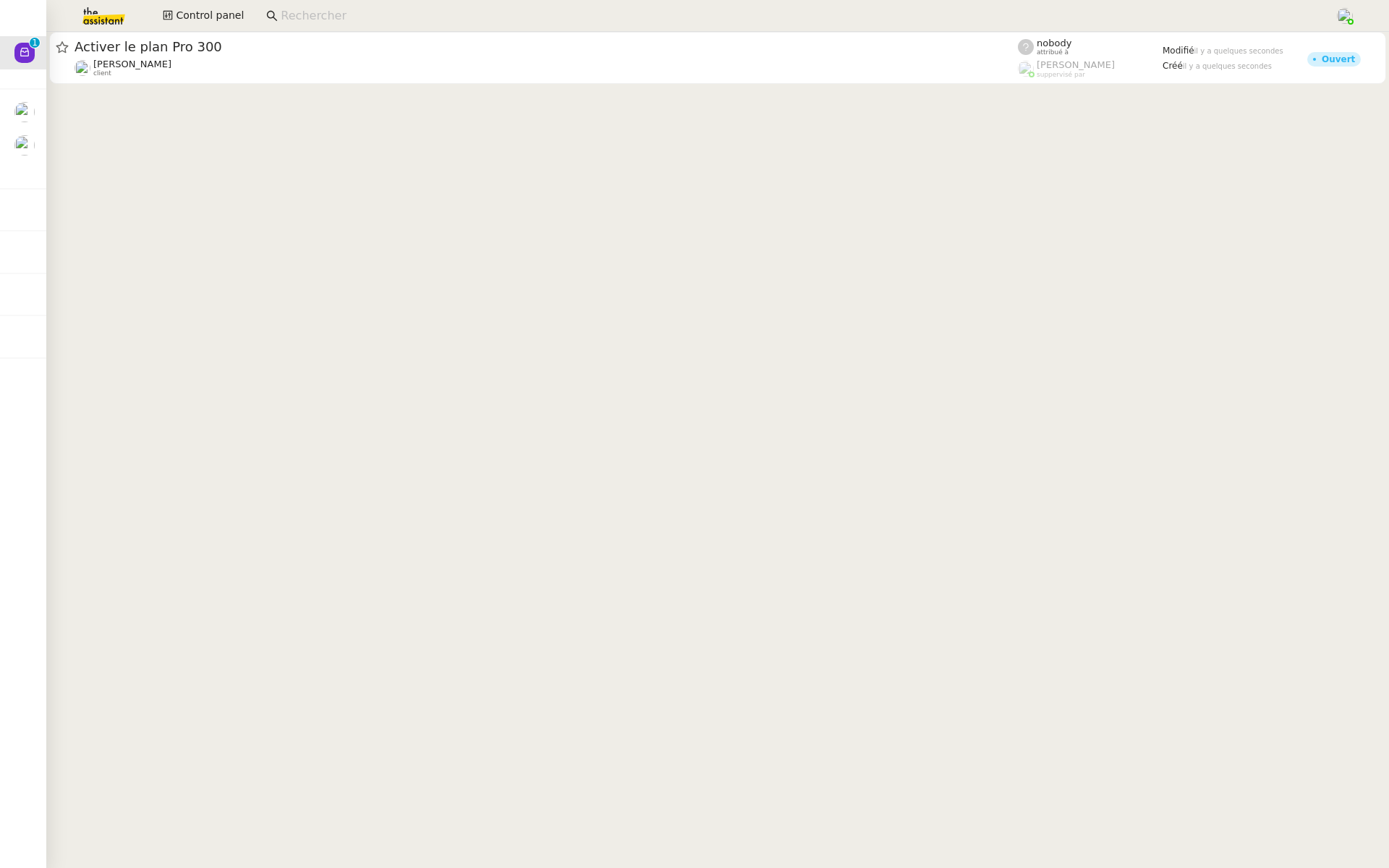
click at [327, 89] on cdk-virtual-scroll-viewport "Activer le plan Pro 300 [PERSON_NAME] client nobody attribué à [PERSON_NAME] su…" at bounding box center [718, 450] width 1343 height 836
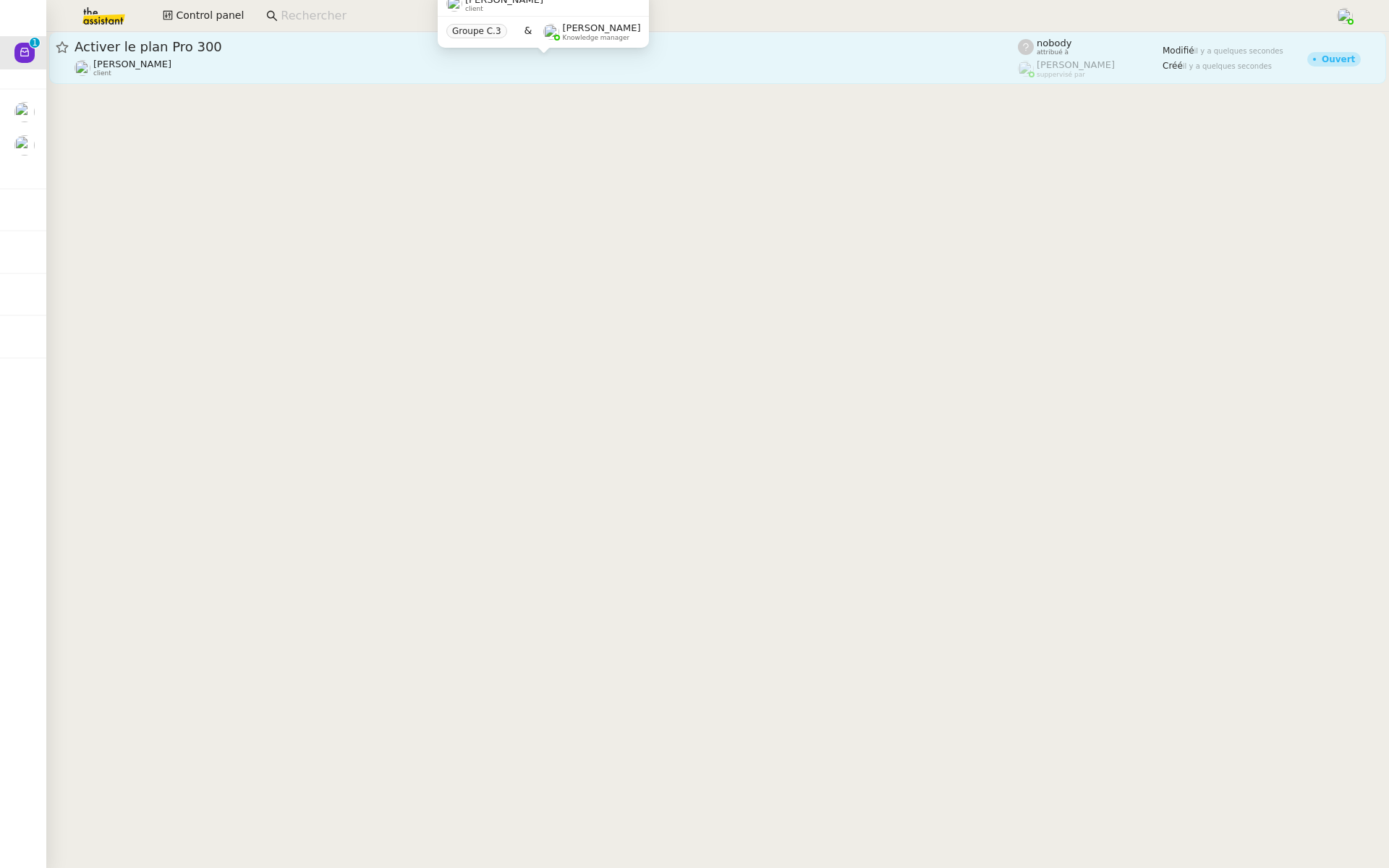
click at [314, 73] on div "[PERSON_NAME]Diaye client" at bounding box center [546, 67] width 943 height 19
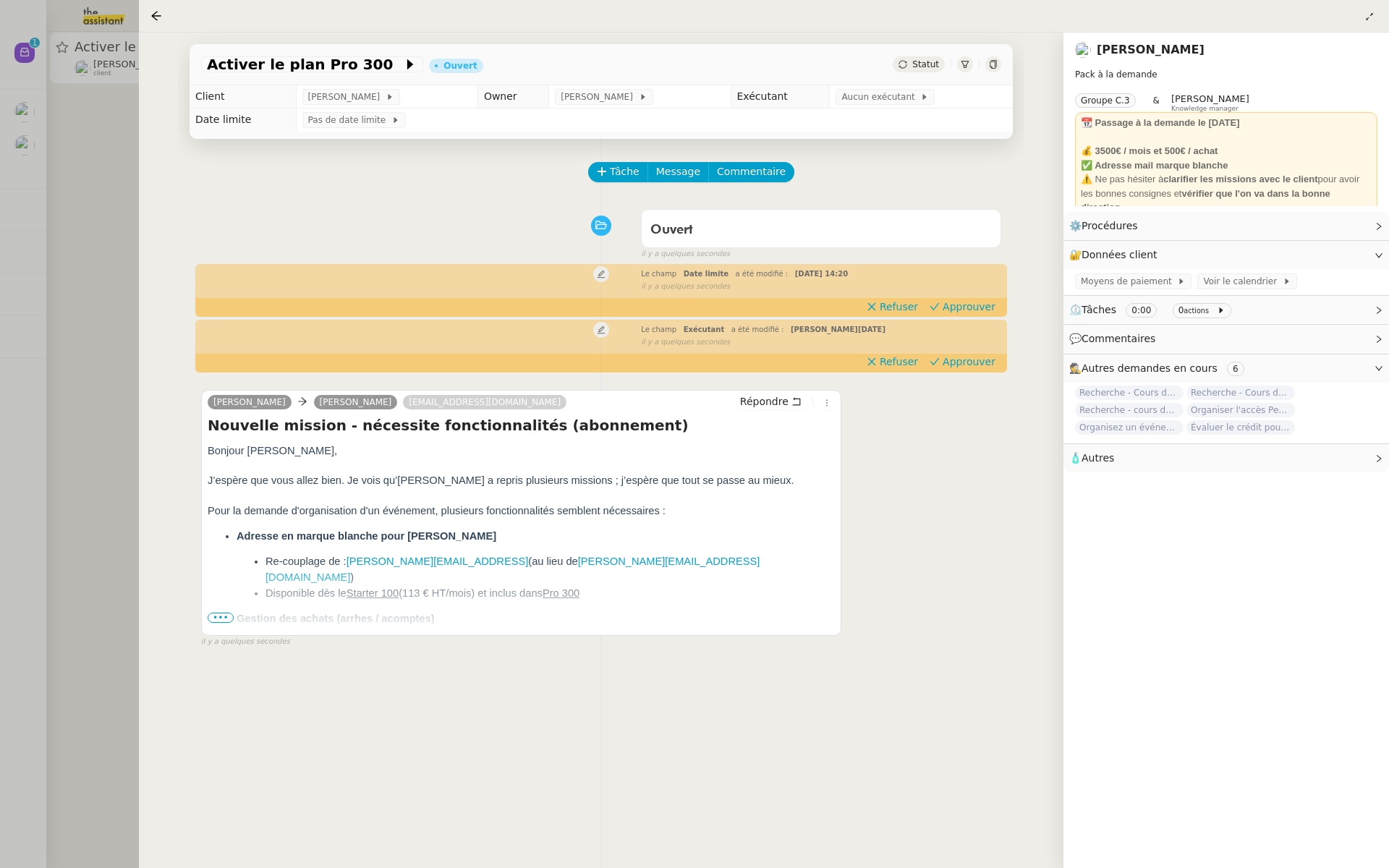
click at [213, 616] on span "•••" at bounding box center [220, 618] width 26 height 10
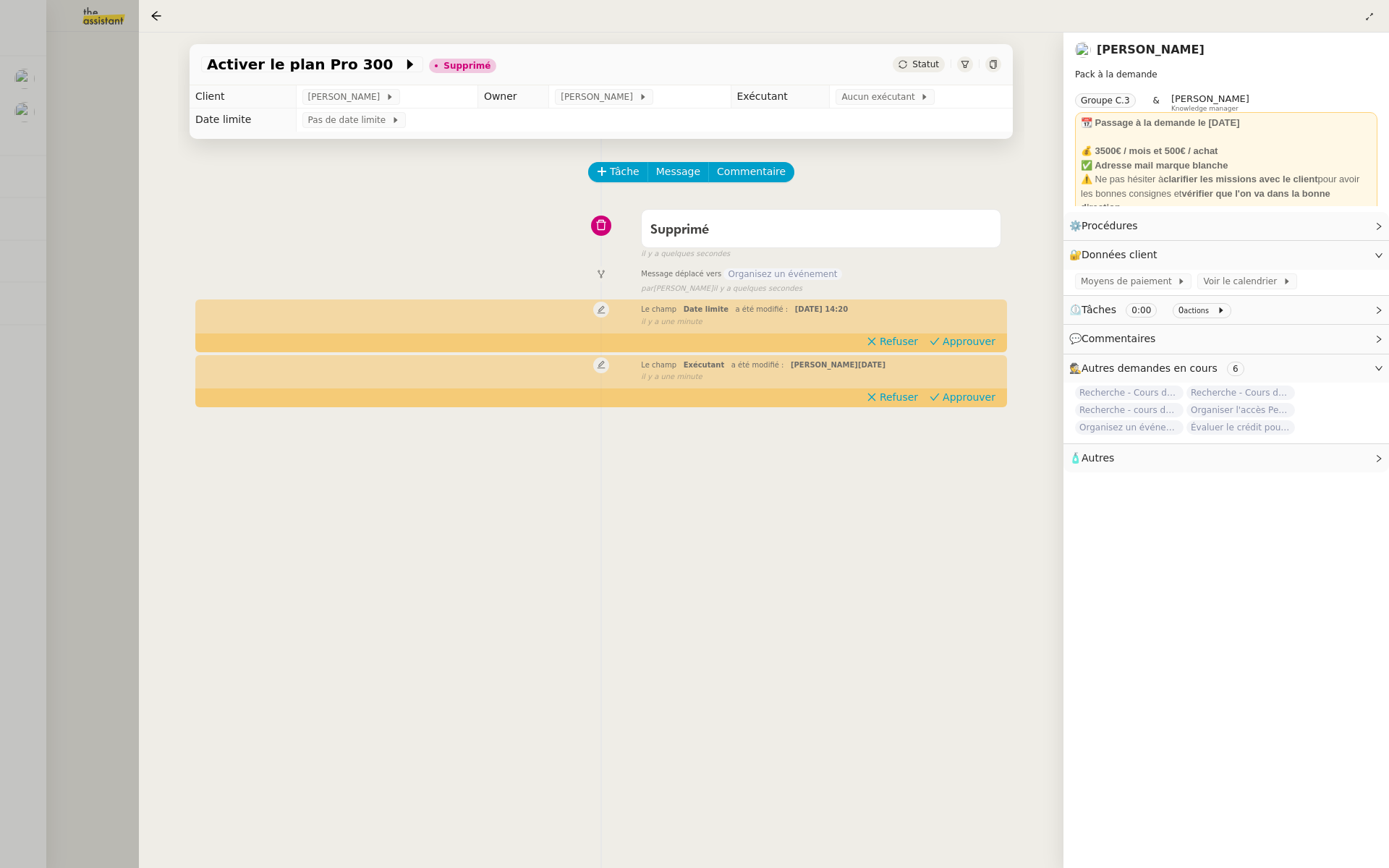
click at [69, 230] on div at bounding box center [694, 434] width 1389 height 868
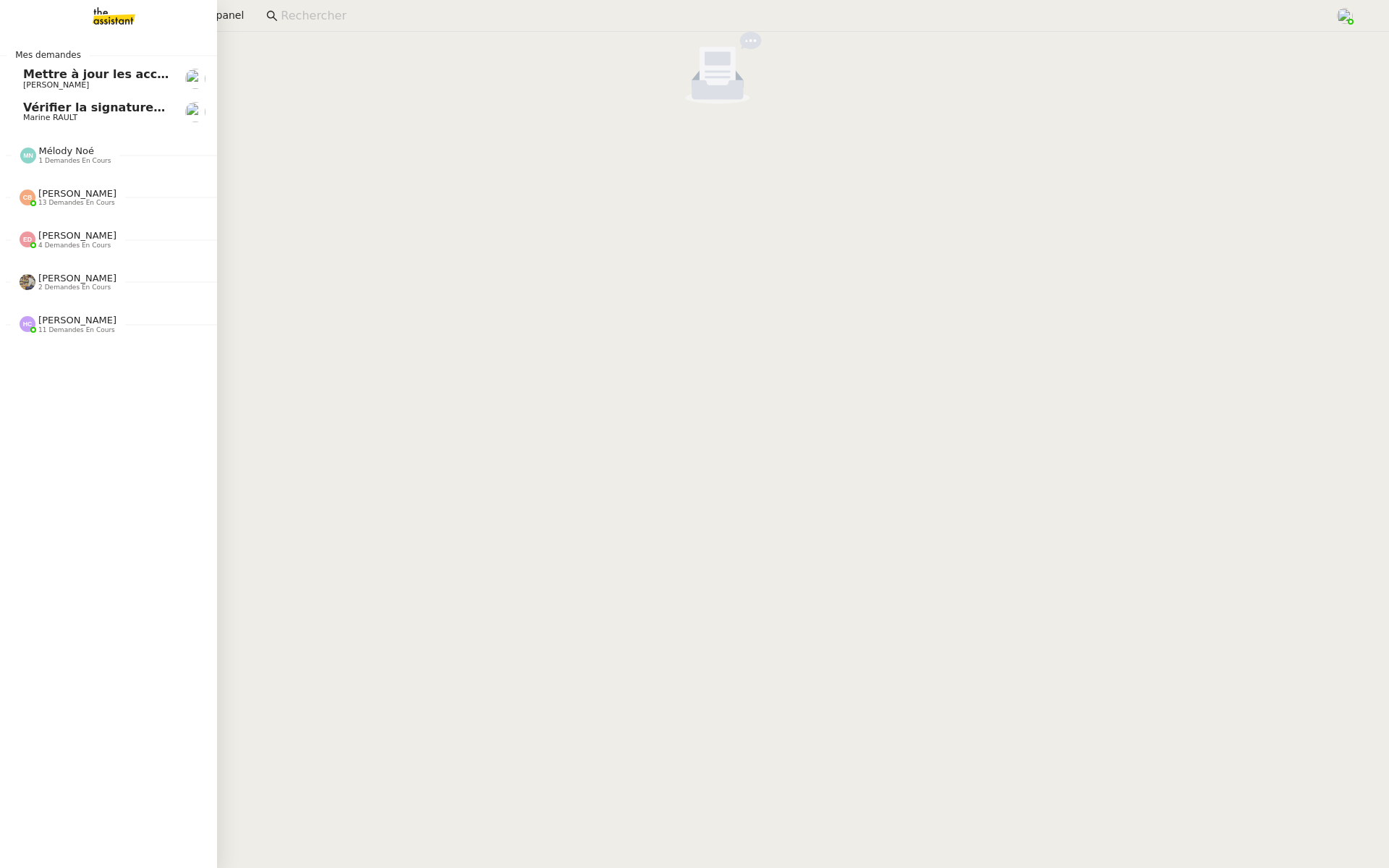
click at [39, 107] on span "Vérifier la signature de mail" at bounding box center [114, 107] width 182 height 14
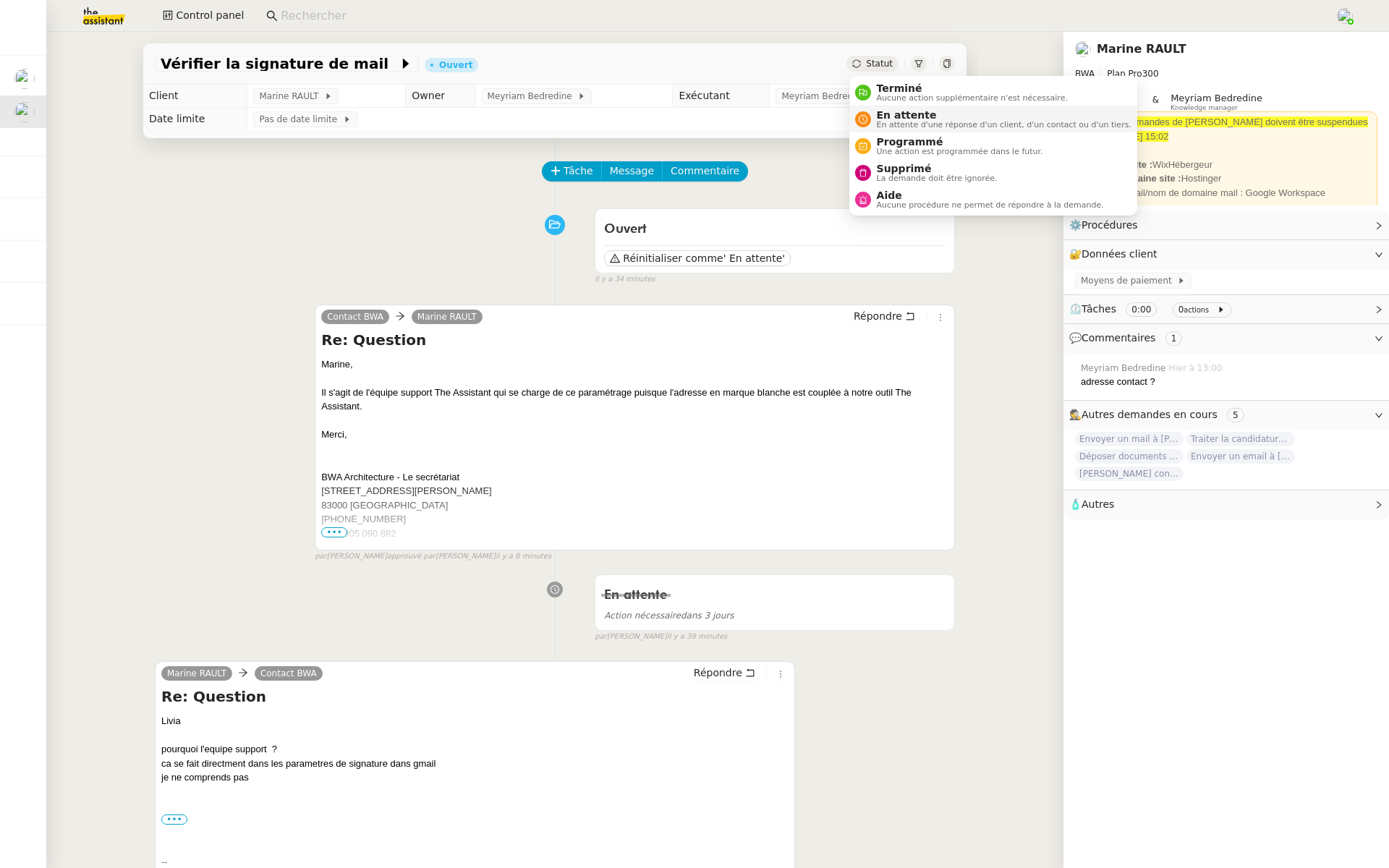
click at [883, 114] on span "En attente" at bounding box center [1004, 115] width 255 height 12
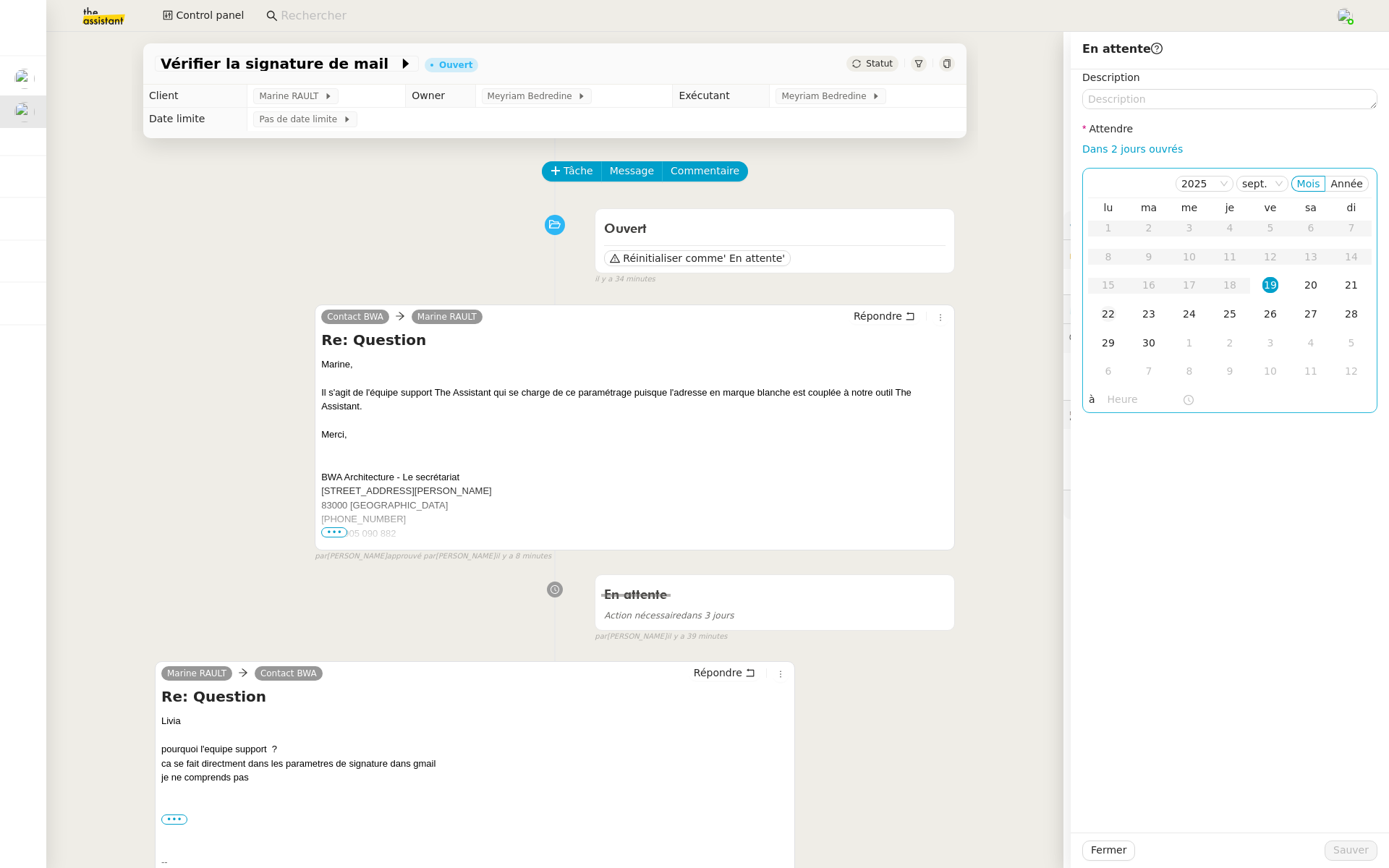
click at [1108, 311] on div "22" at bounding box center [1108, 313] width 15 height 15
click at [1111, 399] on input "text" at bounding box center [1145, 400] width 75 height 16
click at [1160, 420] on div "00" at bounding box center [1160, 421] width 40 height 17
click at [1118, 396] on input "16:00" at bounding box center [1145, 400] width 75 height 16
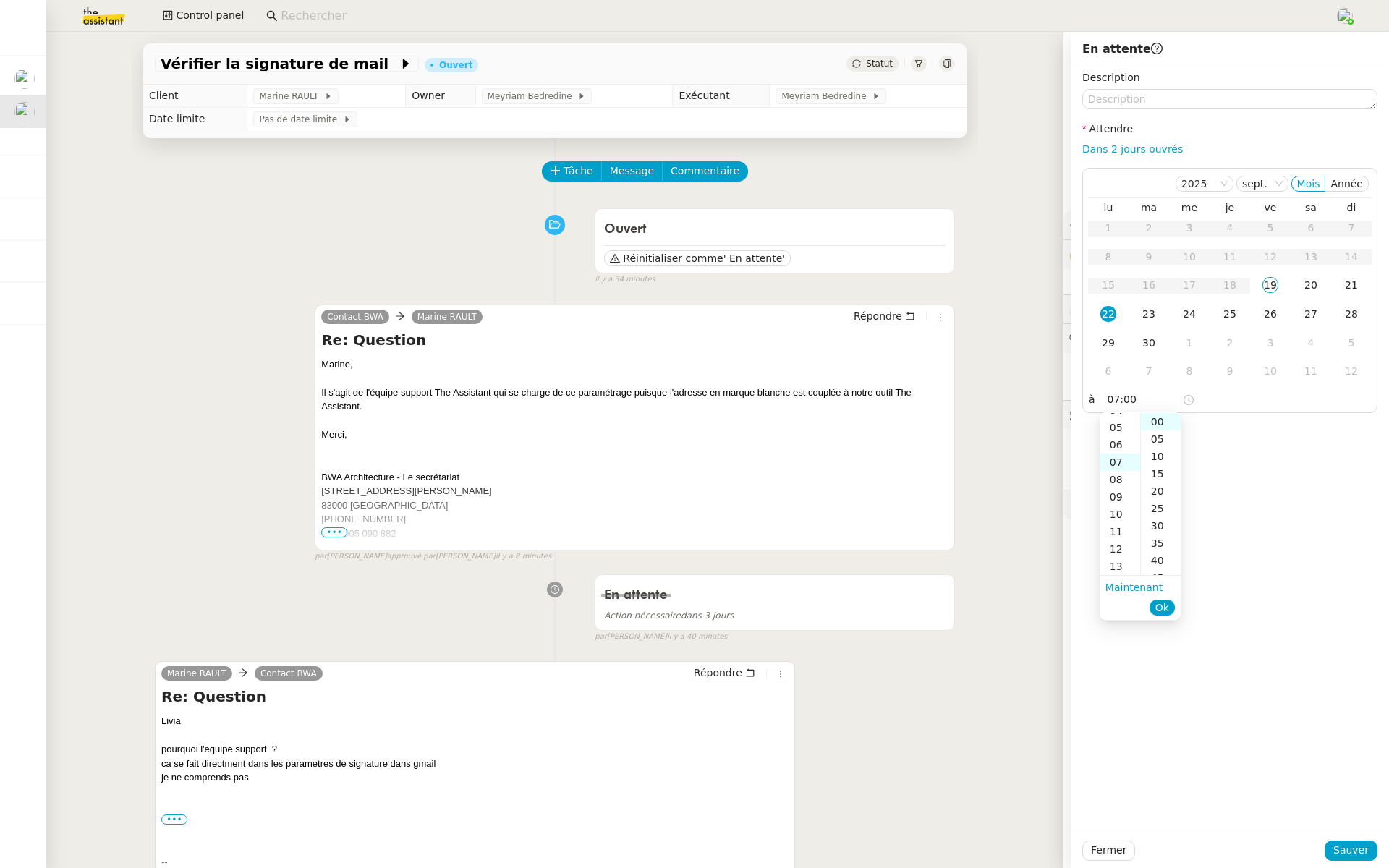
scroll to position [121, 0]
click at [1159, 603] on span "Ok" at bounding box center [1161, 608] width 14 height 15
type input "07:00"
click at [1344, 846] on span "Sauver" at bounding box center [1350, 850] width 36 height 16
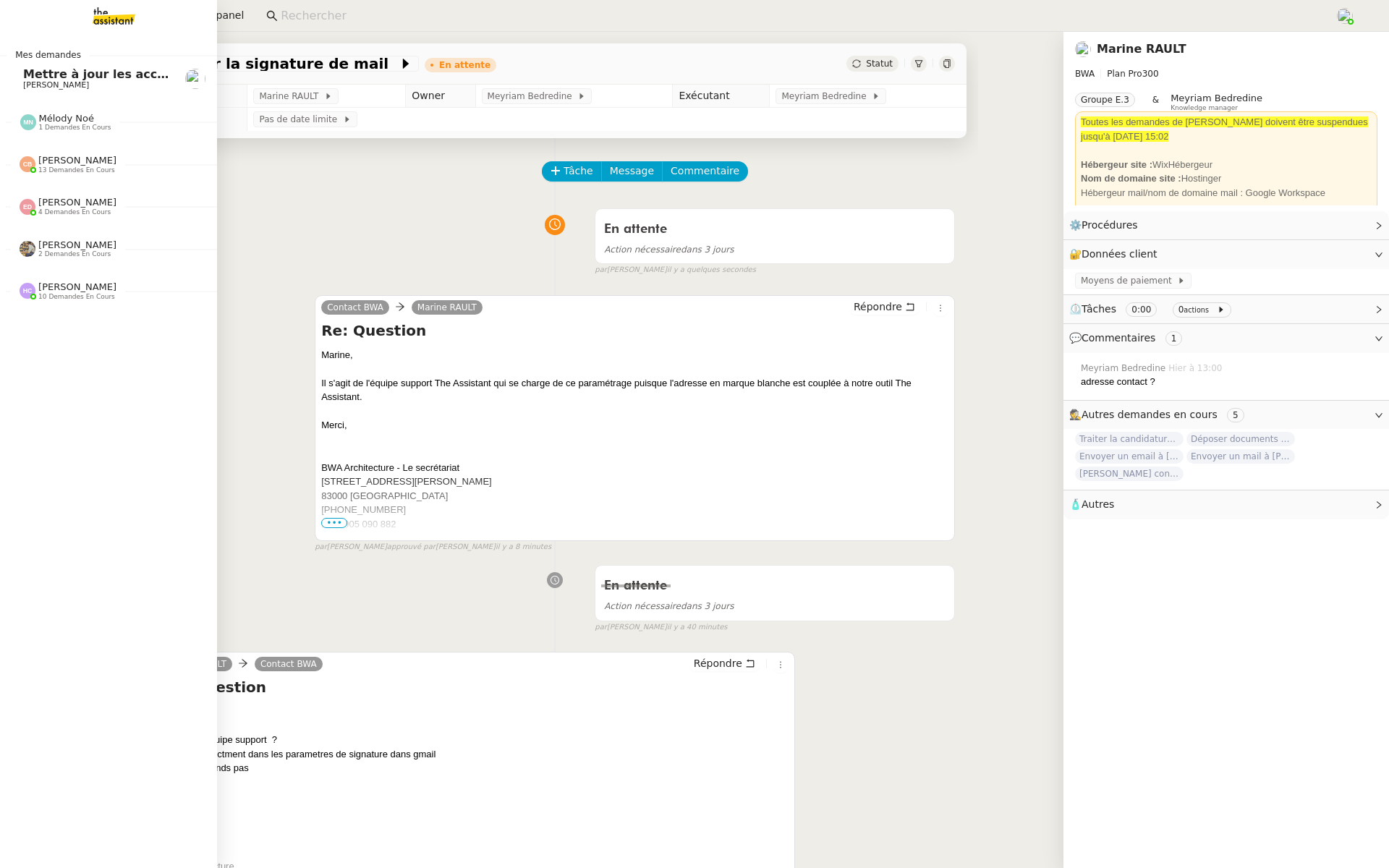
click at [23, 58] on span "Mes demandes" at bounding box center [47, 55] width 83 height 15
click at [56, 77] on span "Mettre à jour les accès internet" at bounding box center [126, 74] width 206 height 14
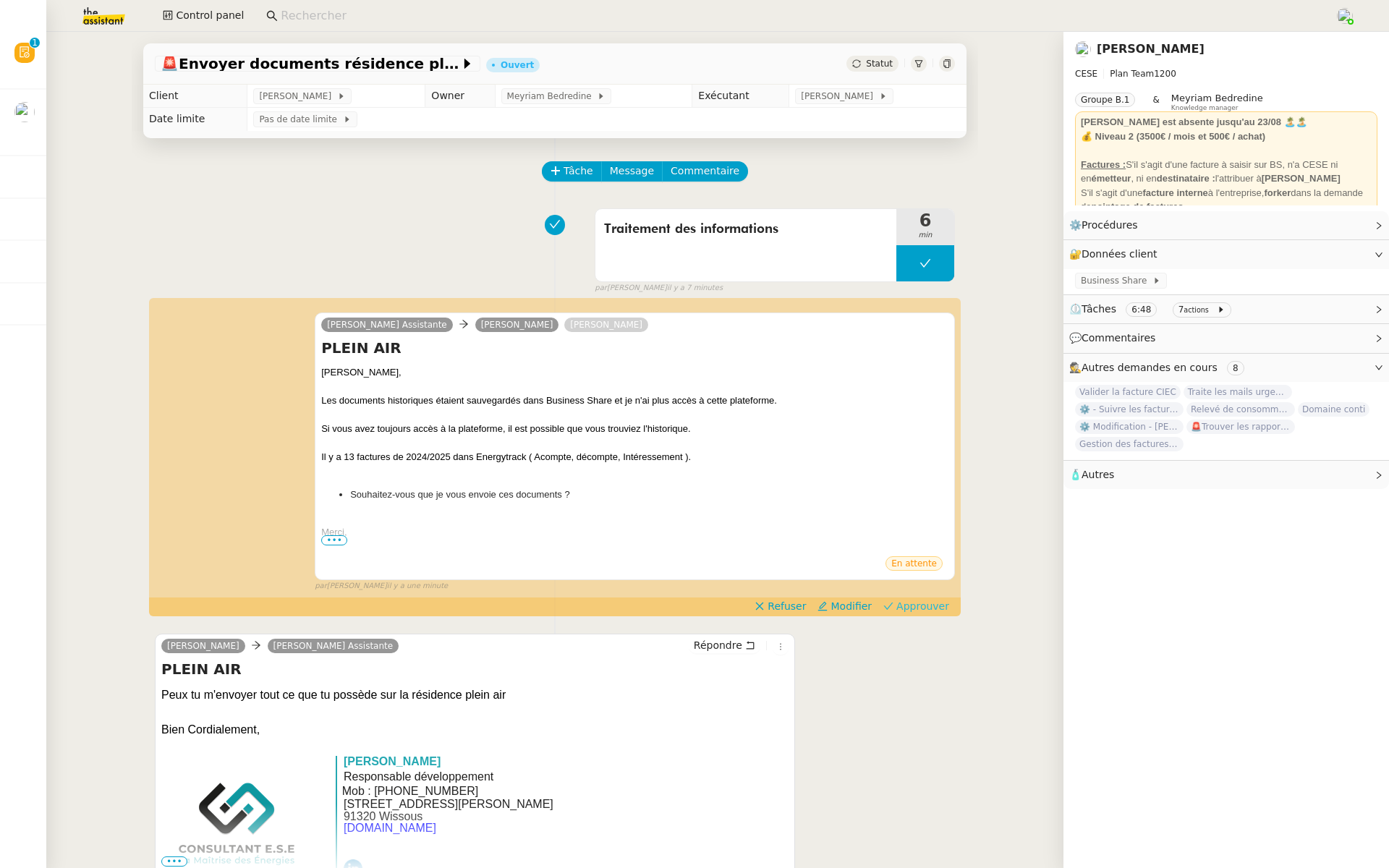
click at [918, 607] on span "Approuver" at bounding box center [923, 606] width 53 height 15
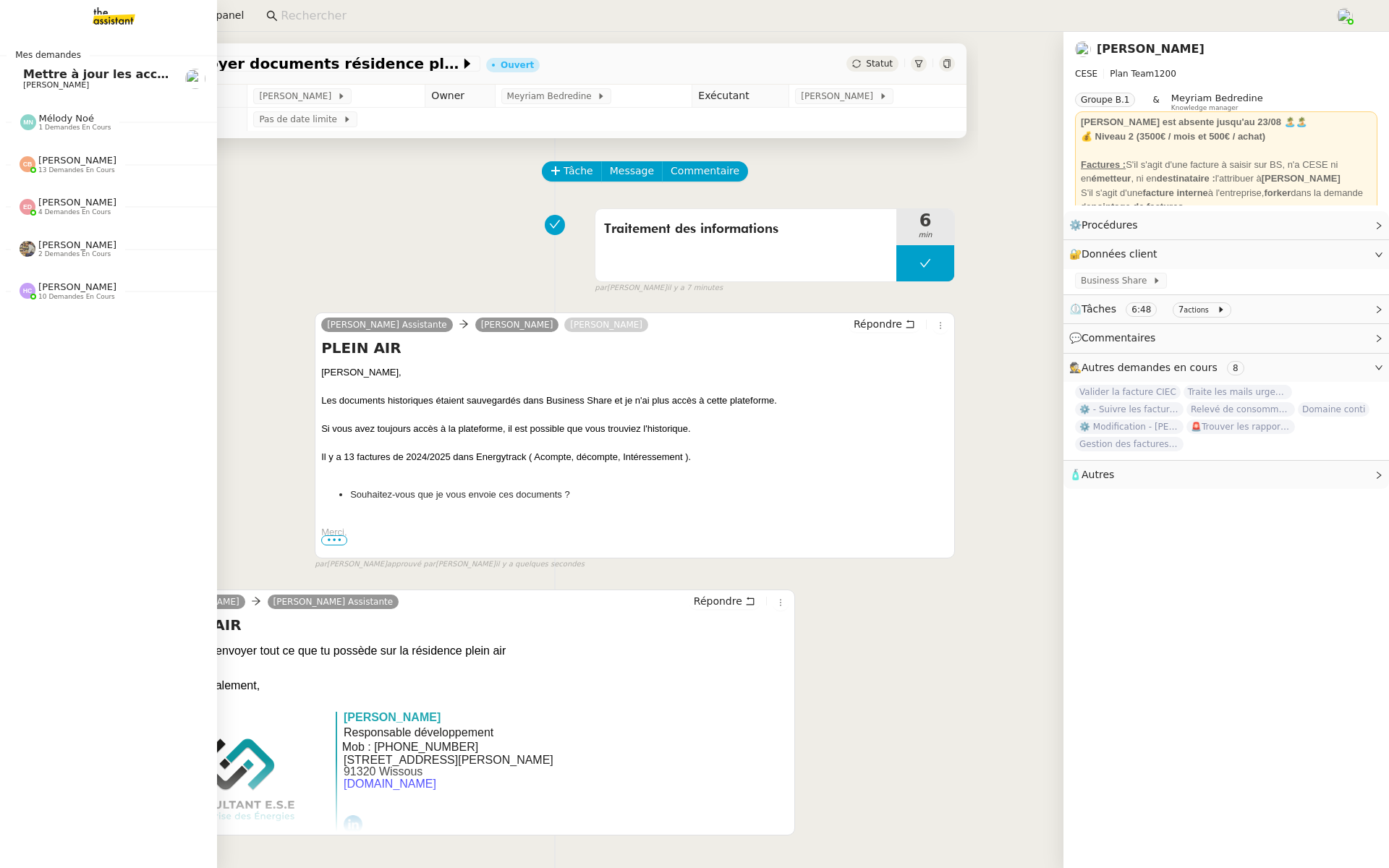
click at [37, 68] on span "Mettre à jour les accès internet" at bounding box center [126, 74] width 206 height 14
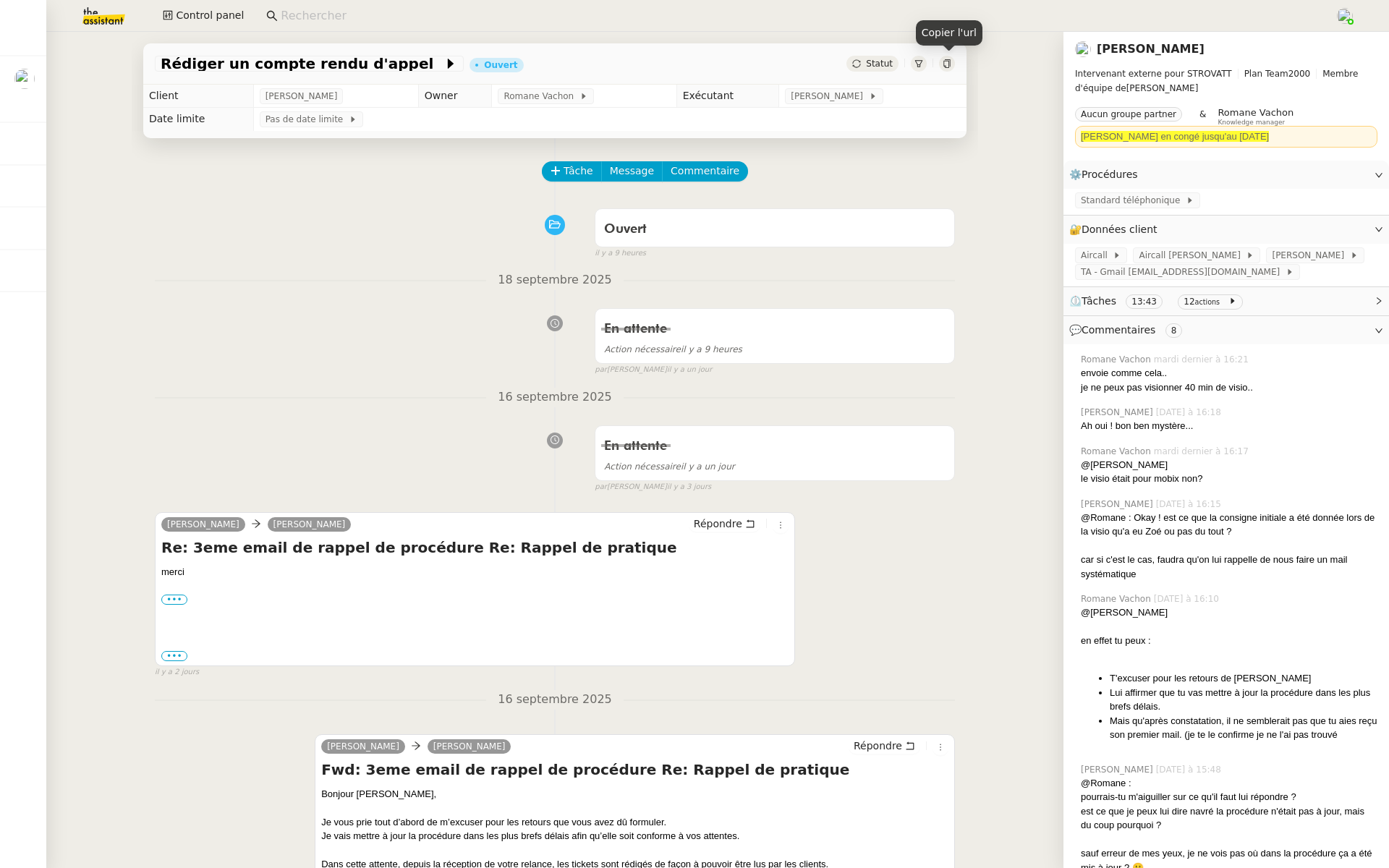
click at [947, 66] on icon at bounding box center [947, 64] width 9 height 9
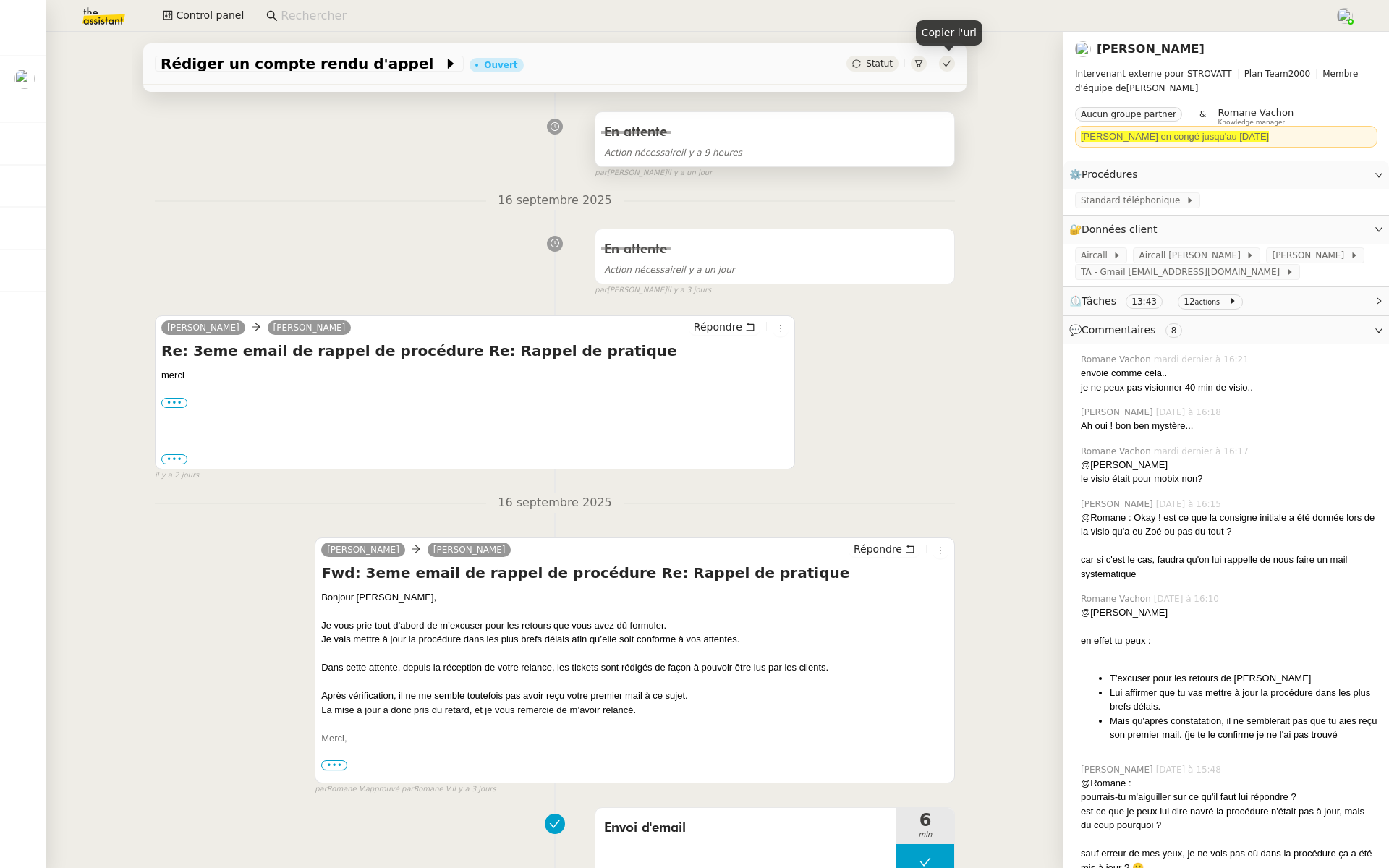
scroll to position [227, 0]
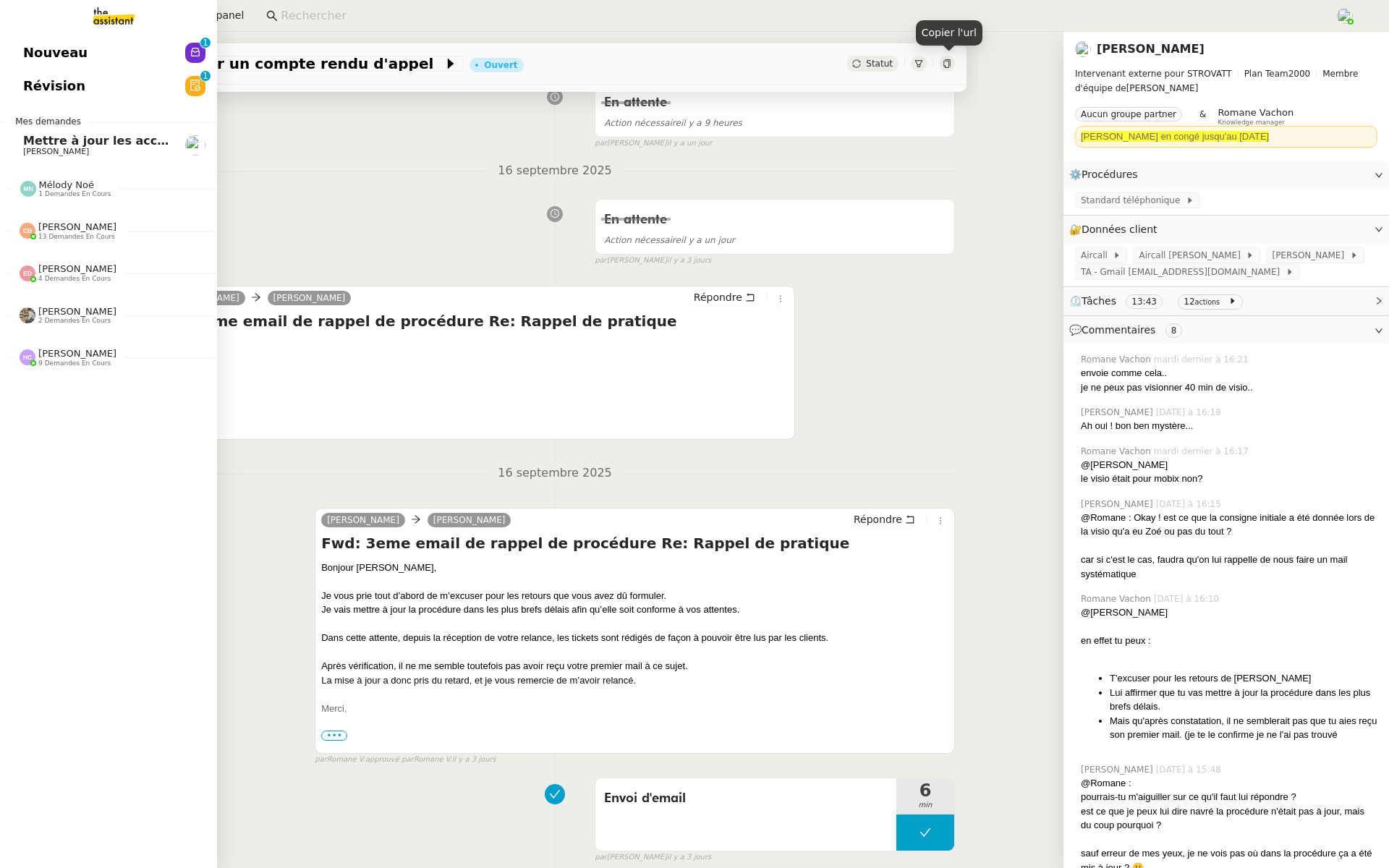
click at [30, 79] on span "Révision" at bounding box center [54, 87] width 62 height 22
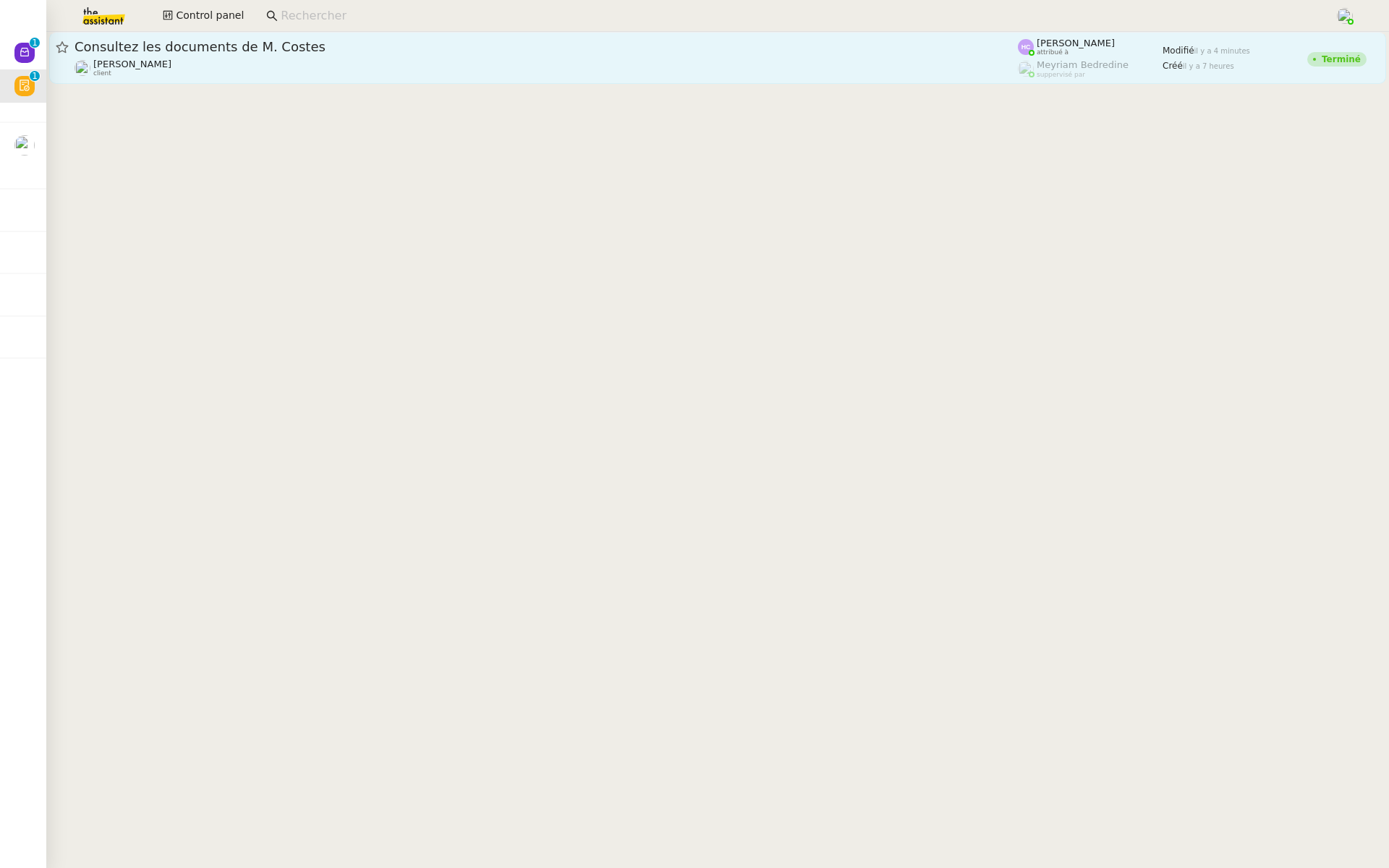
click at [300, 51] on span "Consultez les documents de M. Costes" at bounding box center [546, 46] width 943 height 13
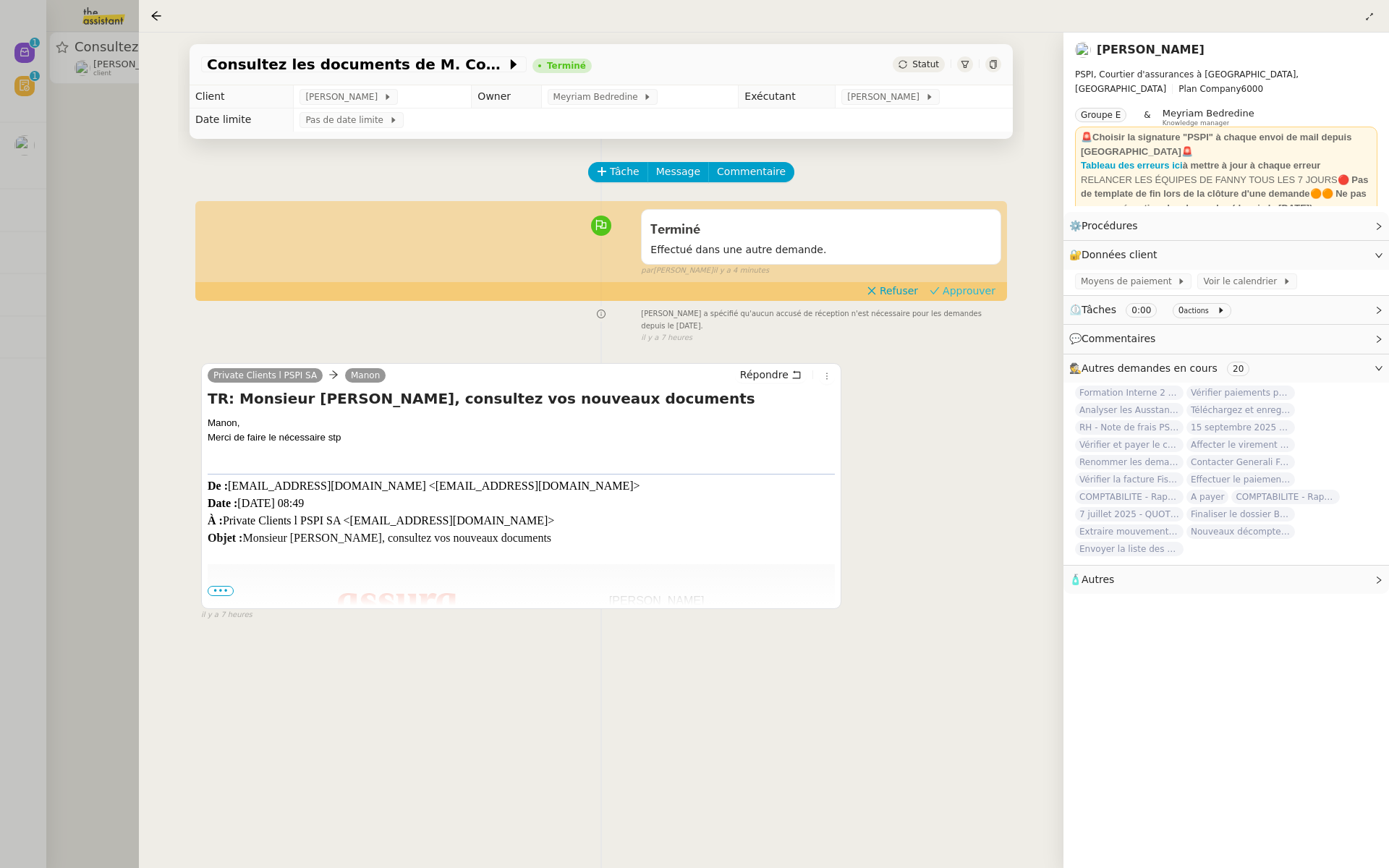
click at [975, 294] on span "Approuver" at bounding box center [969, 291] width 53 height 15
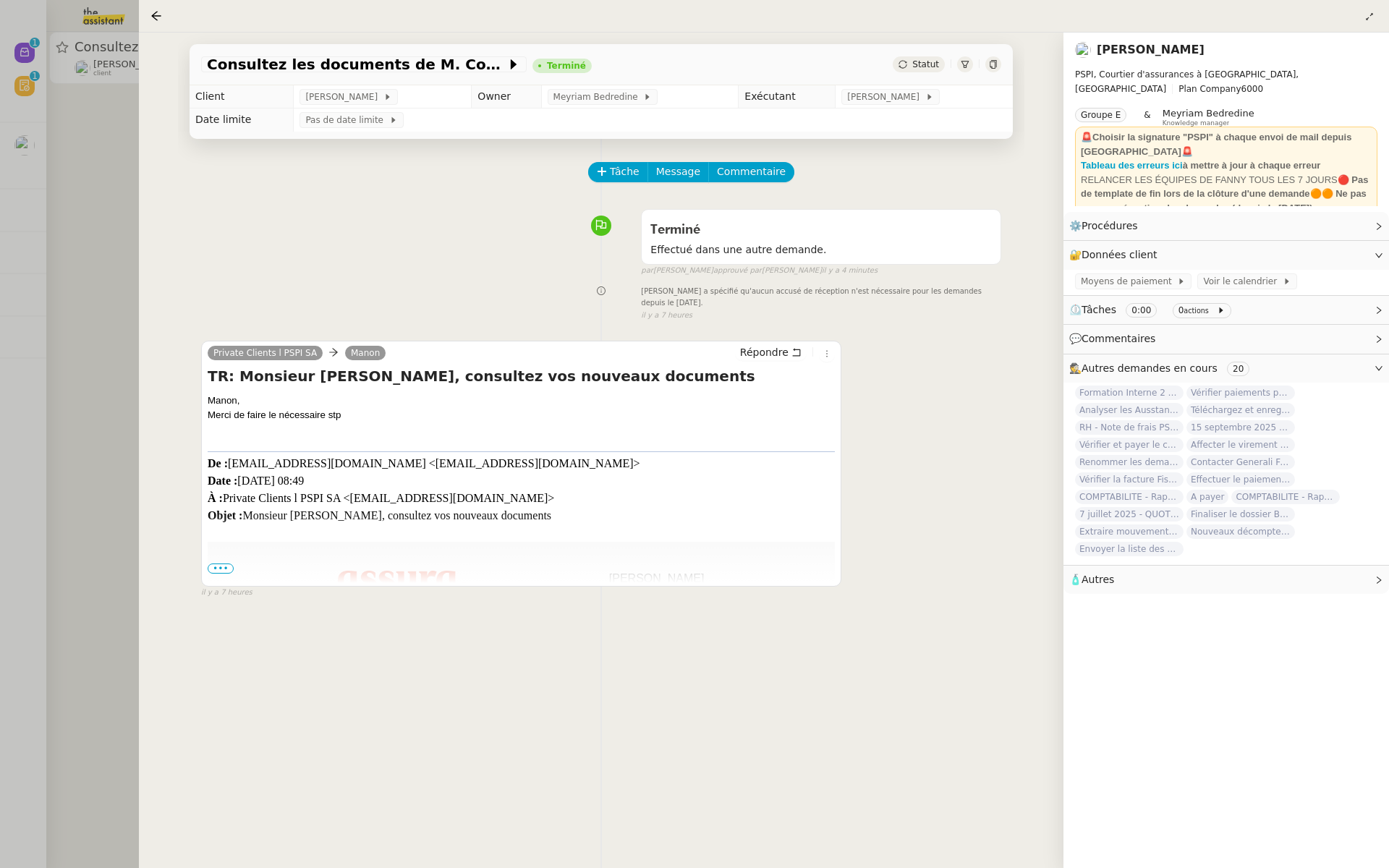
click at [56, 258] on div at bounding box center [694, 434] width 1389 height 868
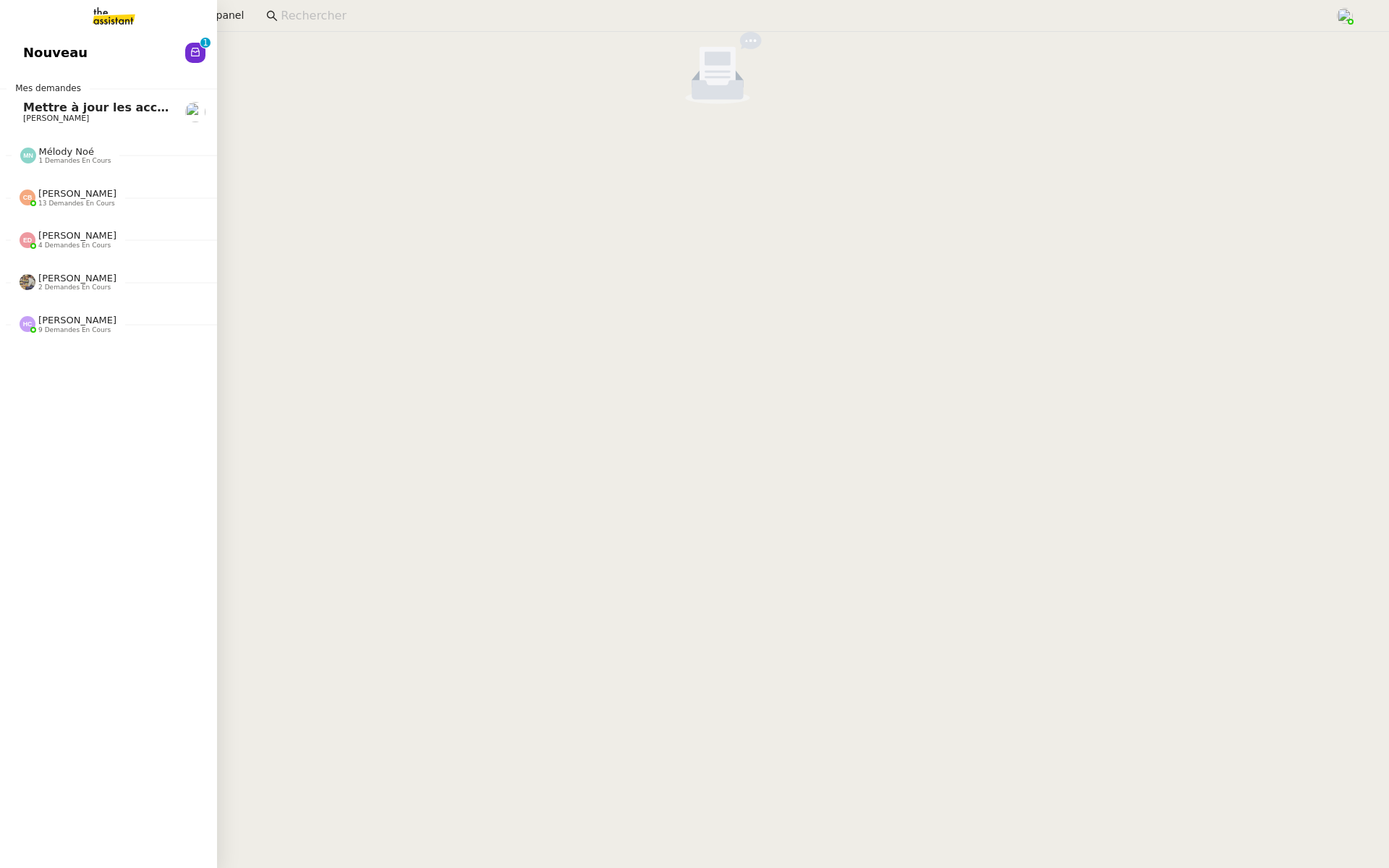
click at [45, 58] on span "Nouveau" at bounding box center [55, 53] width 65 height 22
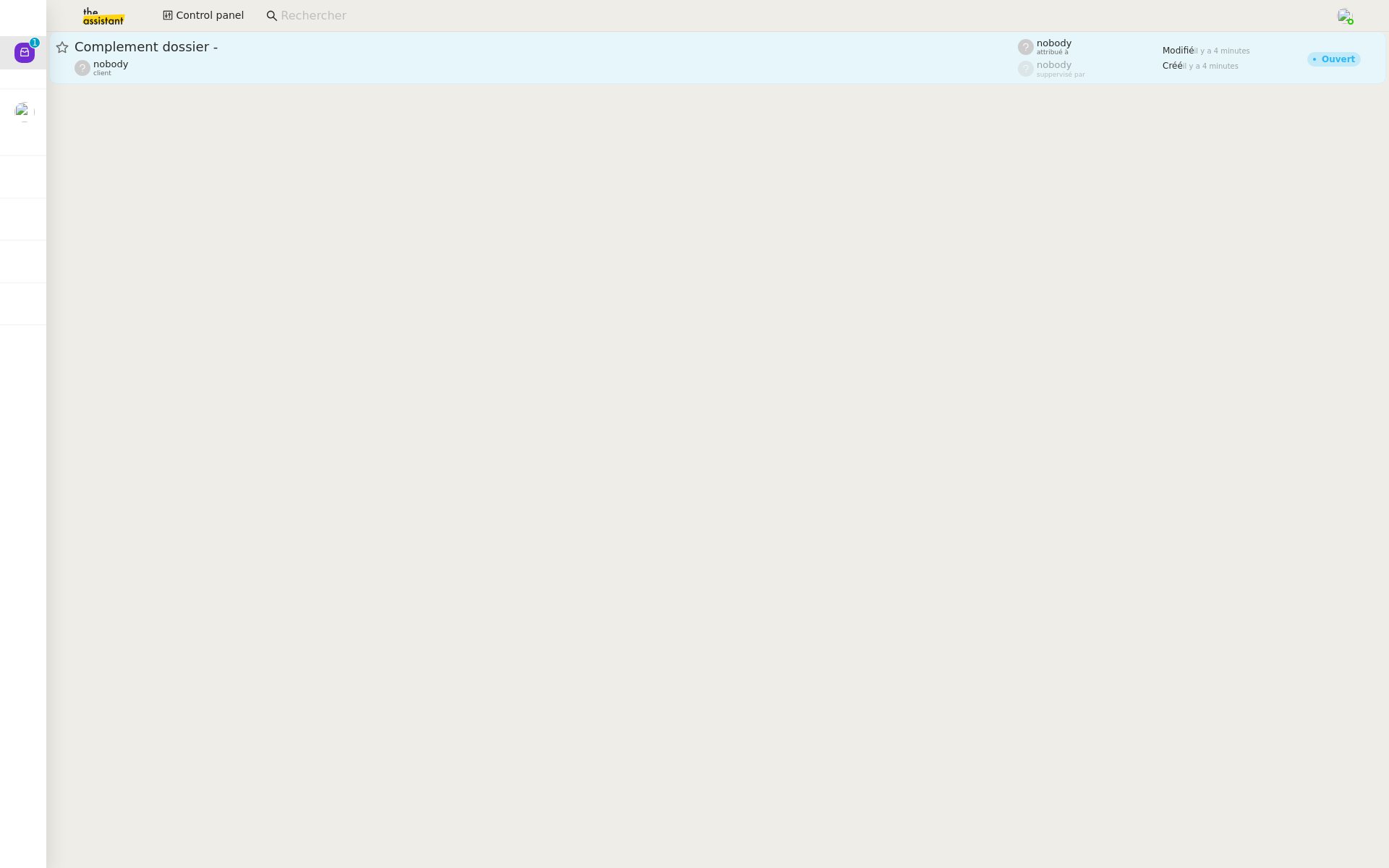
click at [332, 52] on span "Complement dossier -" at bounding box center [546, 46] width 943 height 13
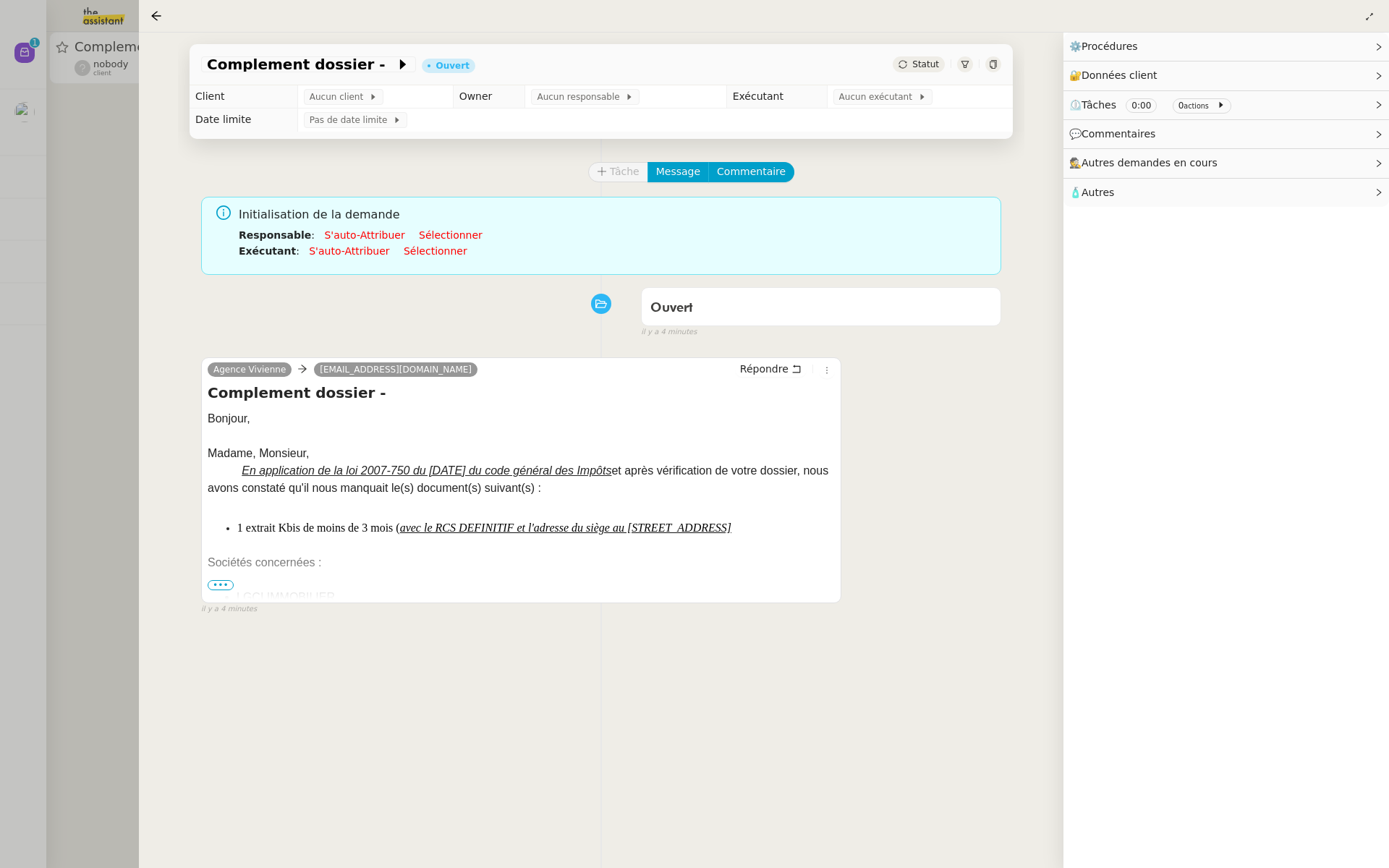
click at [214, 577] on div at bounding box center [521, 579] width 627 height 17
click at [220, 577] on div at bounding box center [521, 579] width 627 height 17
click at [344, 98] on span "Aucun client" at bounding box center [339, 97] width 59 height 15
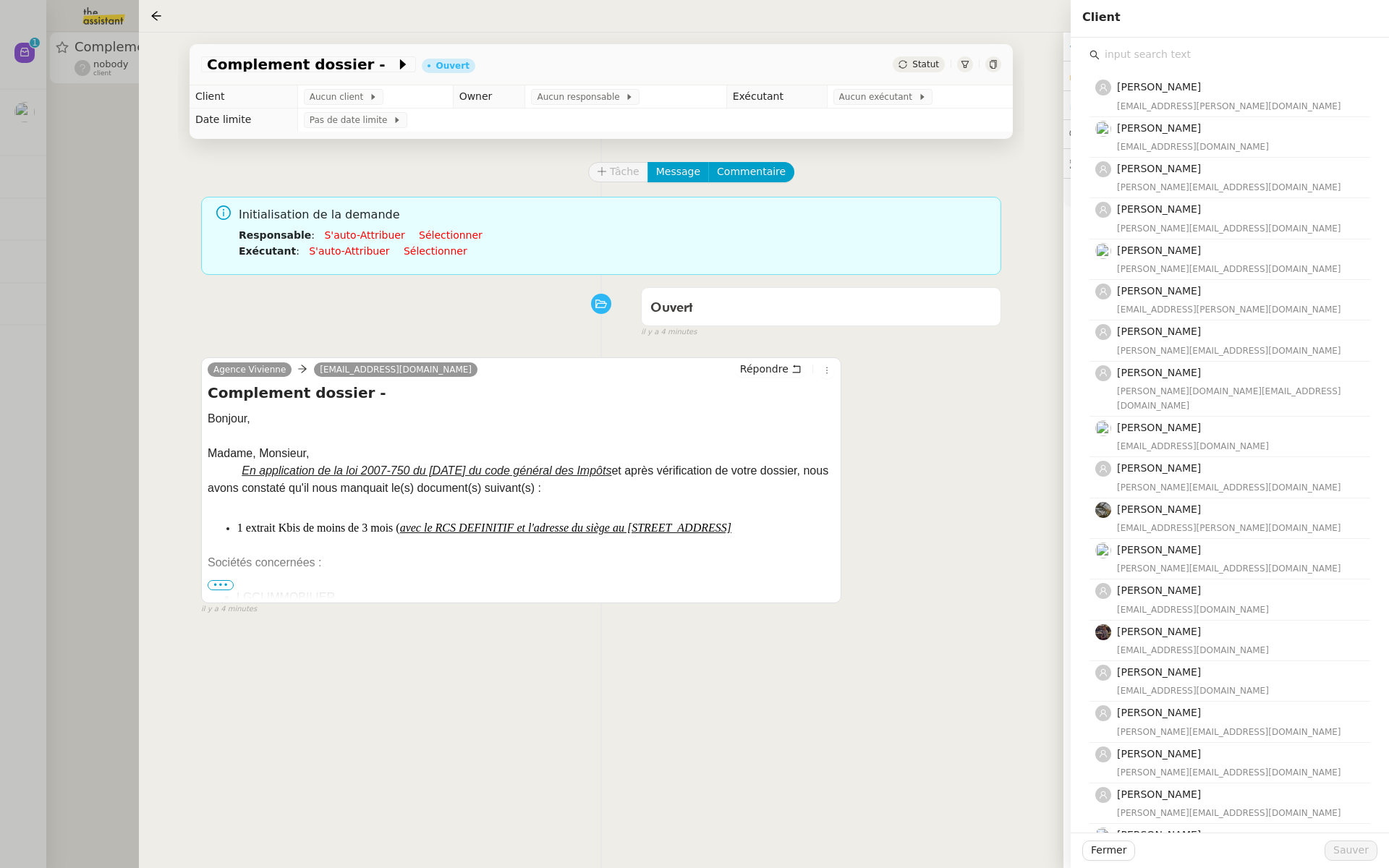
click at [1148, 55] on input "text" at bounding box center [1234, 54] width 271 height 19
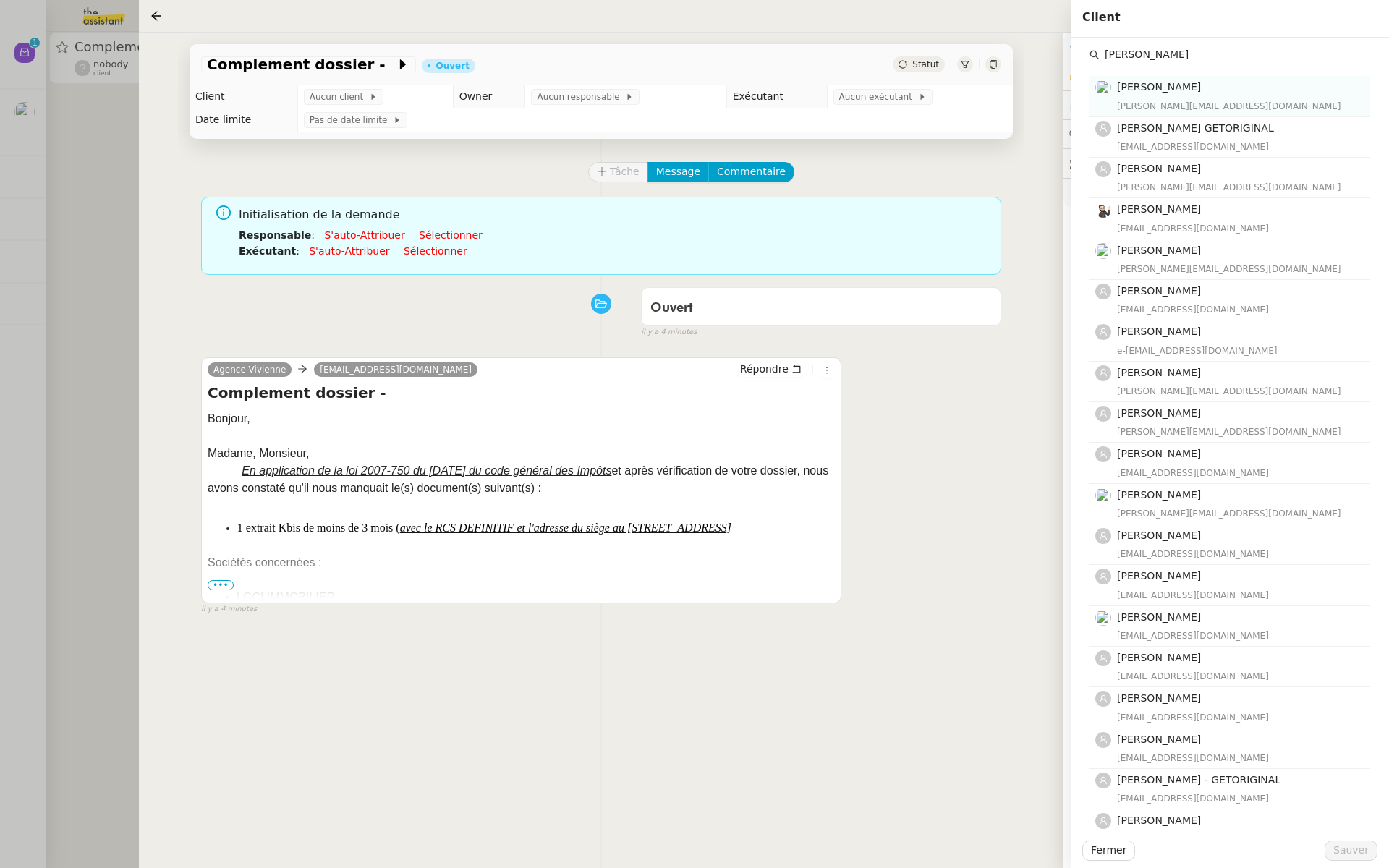
type input "laurene"
click at [1204, 91] on h4 "Laurène Gauthier" at bounding box center [1239, 87] width 244 height 16
click at [1360, 846] on span "Sauver" at bounding box center [1350, 850] width 36 height 16
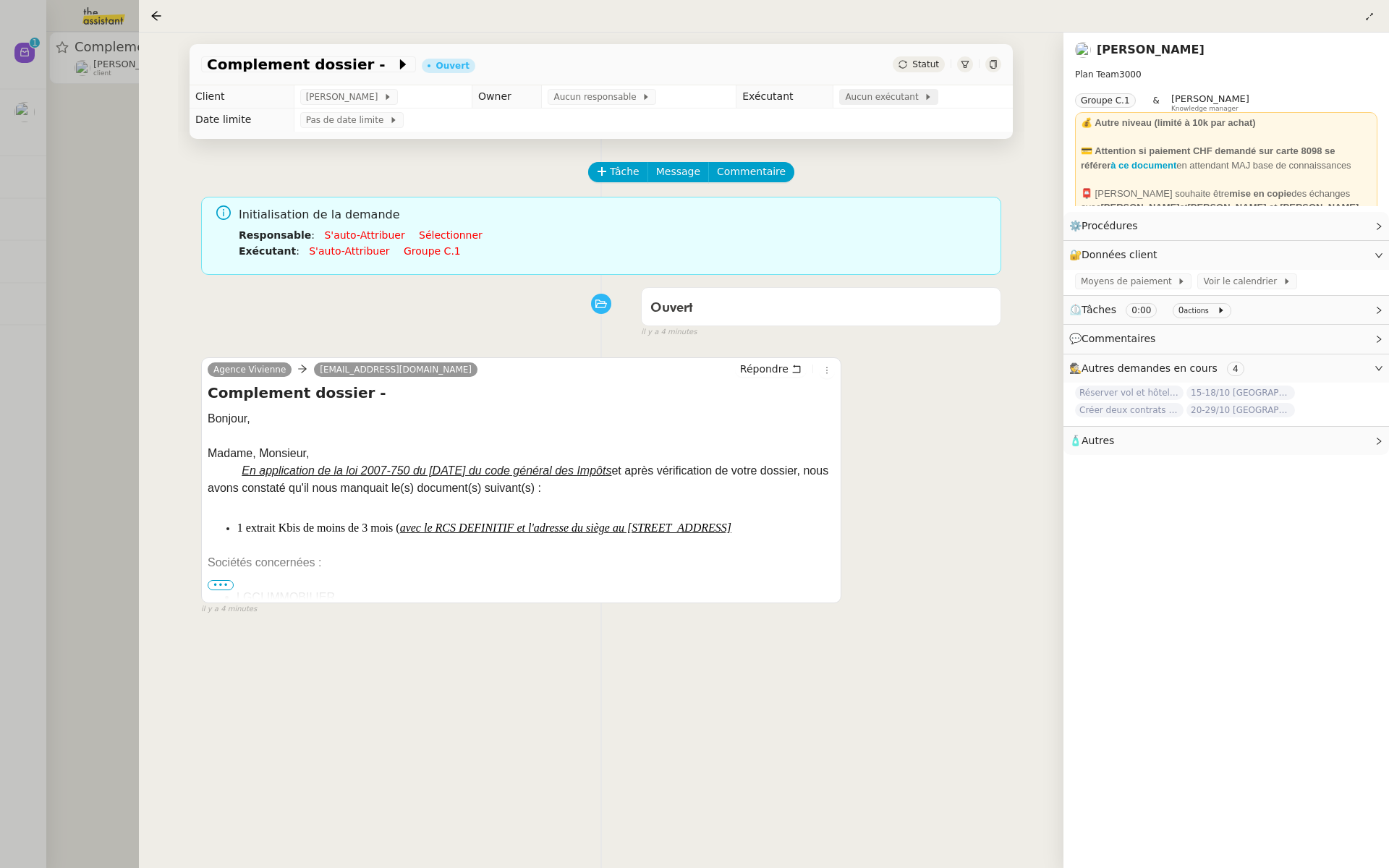
click at [866, 99] on span "Aucun exécutant" at bounding box center [883, 97] width 79 height 15
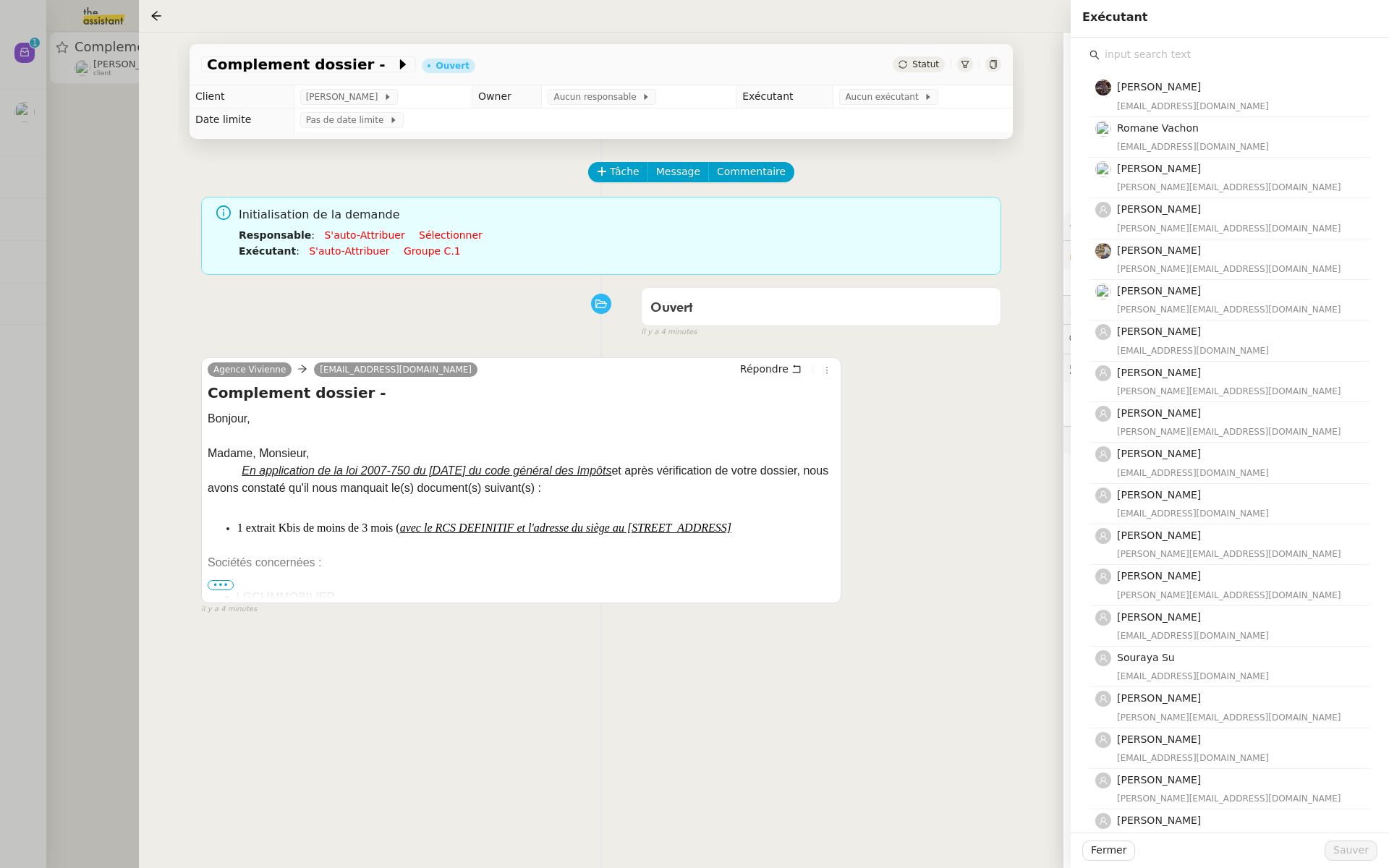
click at [1148, 50] on input "text" at bounding box center [1234, 54] width 271 height 19
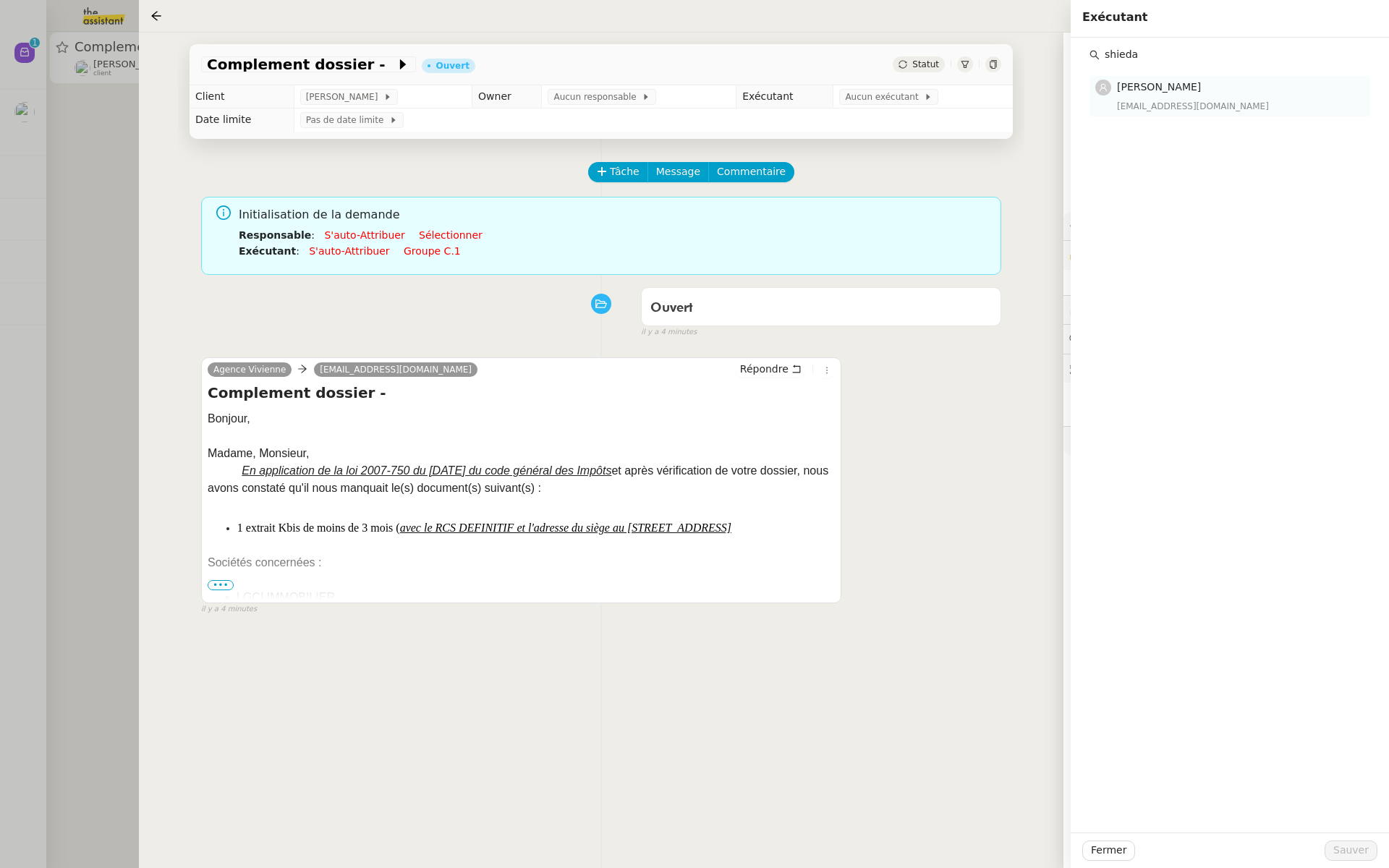
type input "shieda"
click at [1159, 104] on div "sheida@team.theassistant.com" at bounding box center [1239, 107] width 244 height 15
click at [1356, 853] on span "Sauver" at bounding box center [1350, 850] width 36 height 16
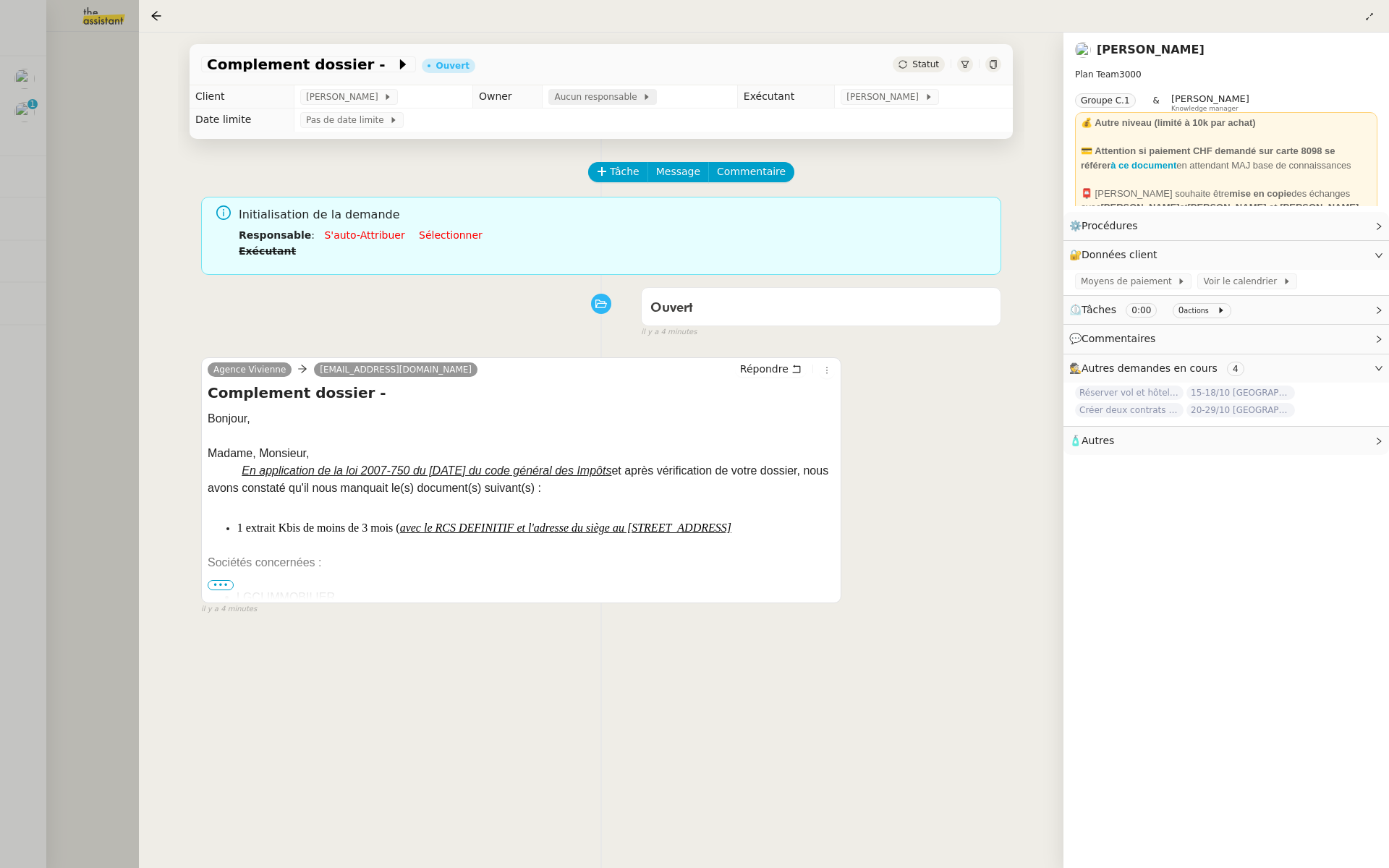
click at [602, 99] on span "Aucun responsable" at bounding box center [597, 97] width 88 height 15
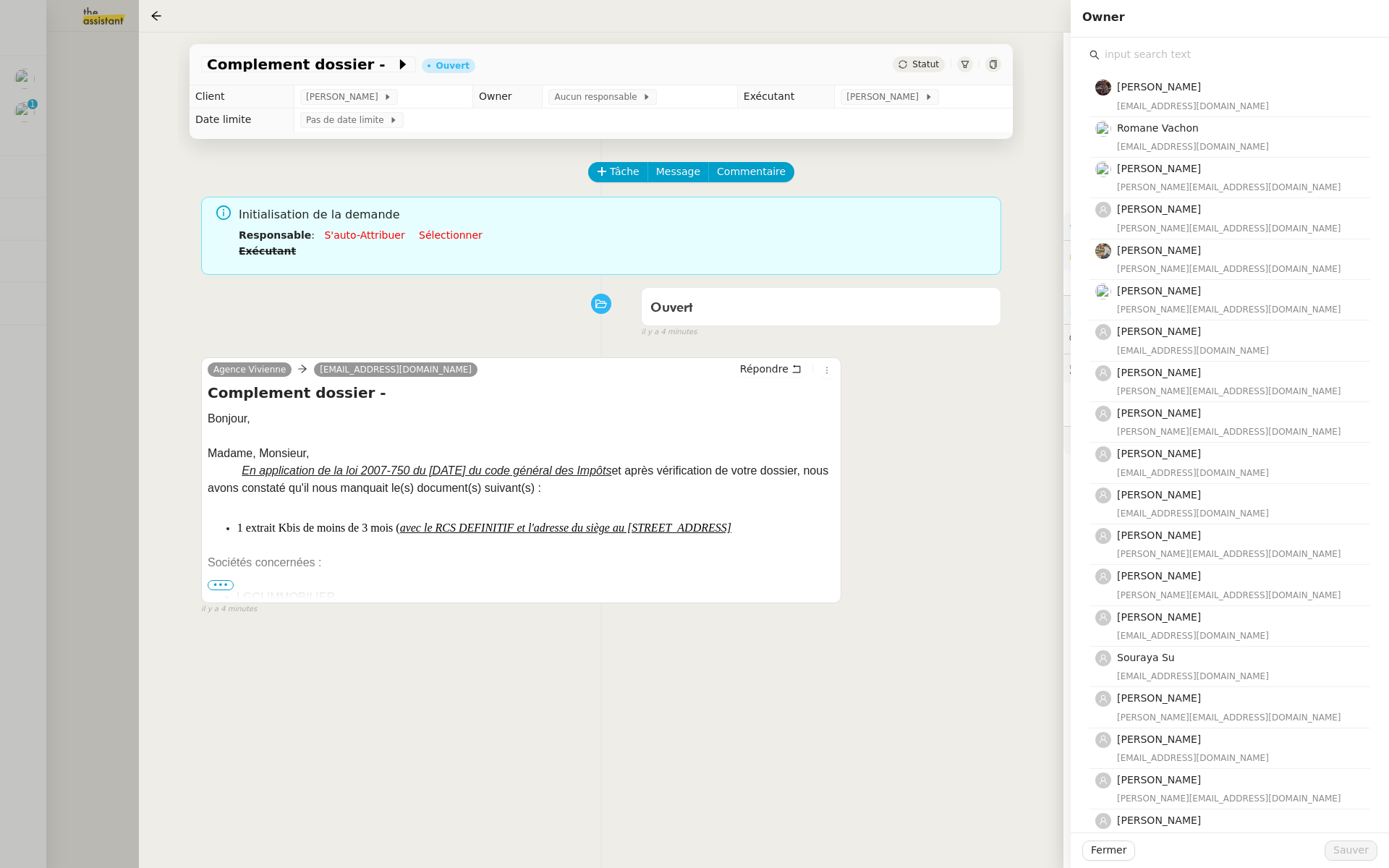
click at [1158, 48] on input "text" at bounding box center [1234, 54] width 271 height 19
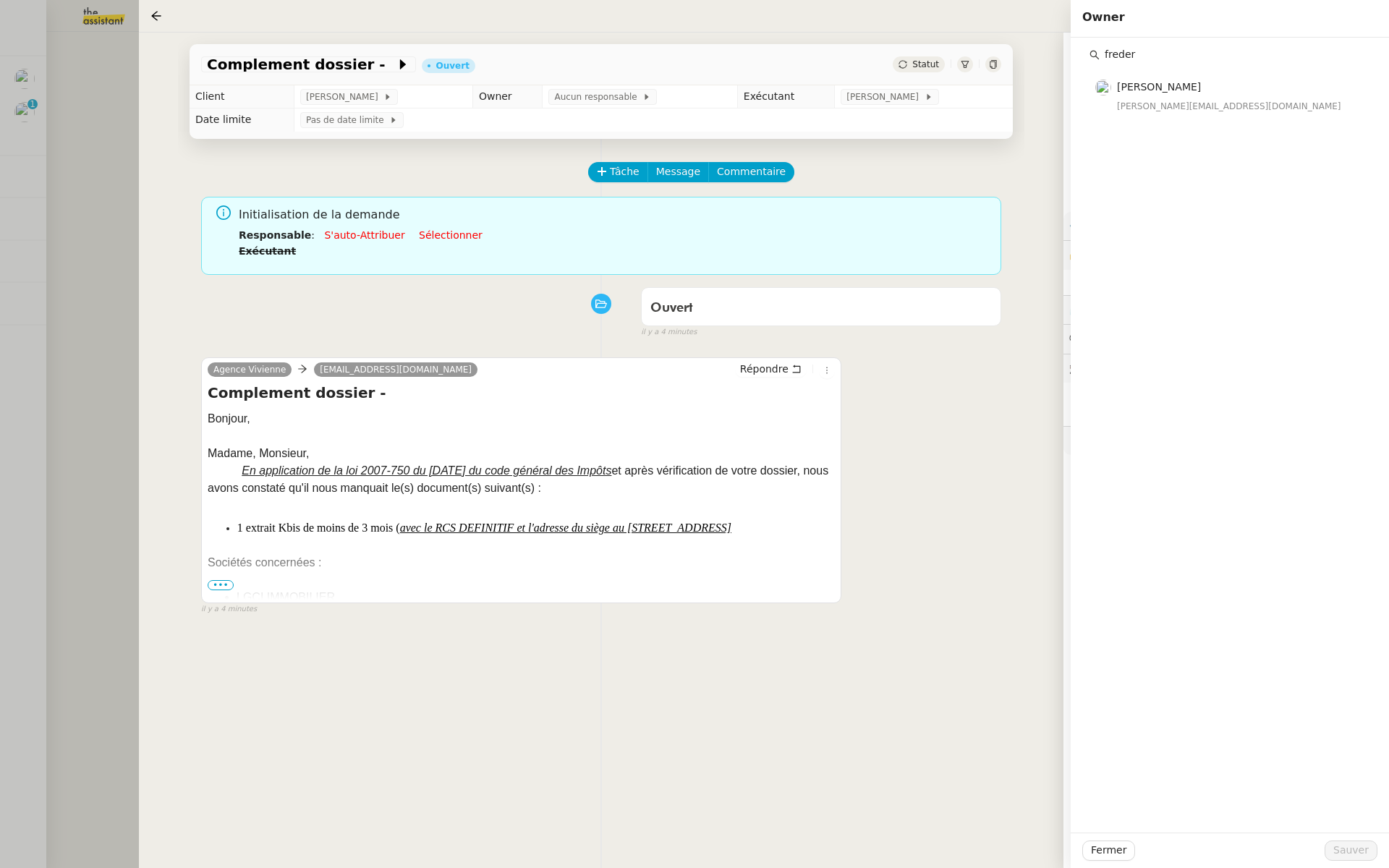
type input "freder"
click at [1181, 121] on div "freder Frédérique Albert frederique@team.theassistant.com" at bounding box center [1229, 434] width 318 height 795
click at [1186, 81] on span "[PERSON_NAME]" at bounding box center [1159, 87] width 84 height 12
click at [1347, 853] on span "Sauver" at bounding box center [1350, 850] width 36 height 16
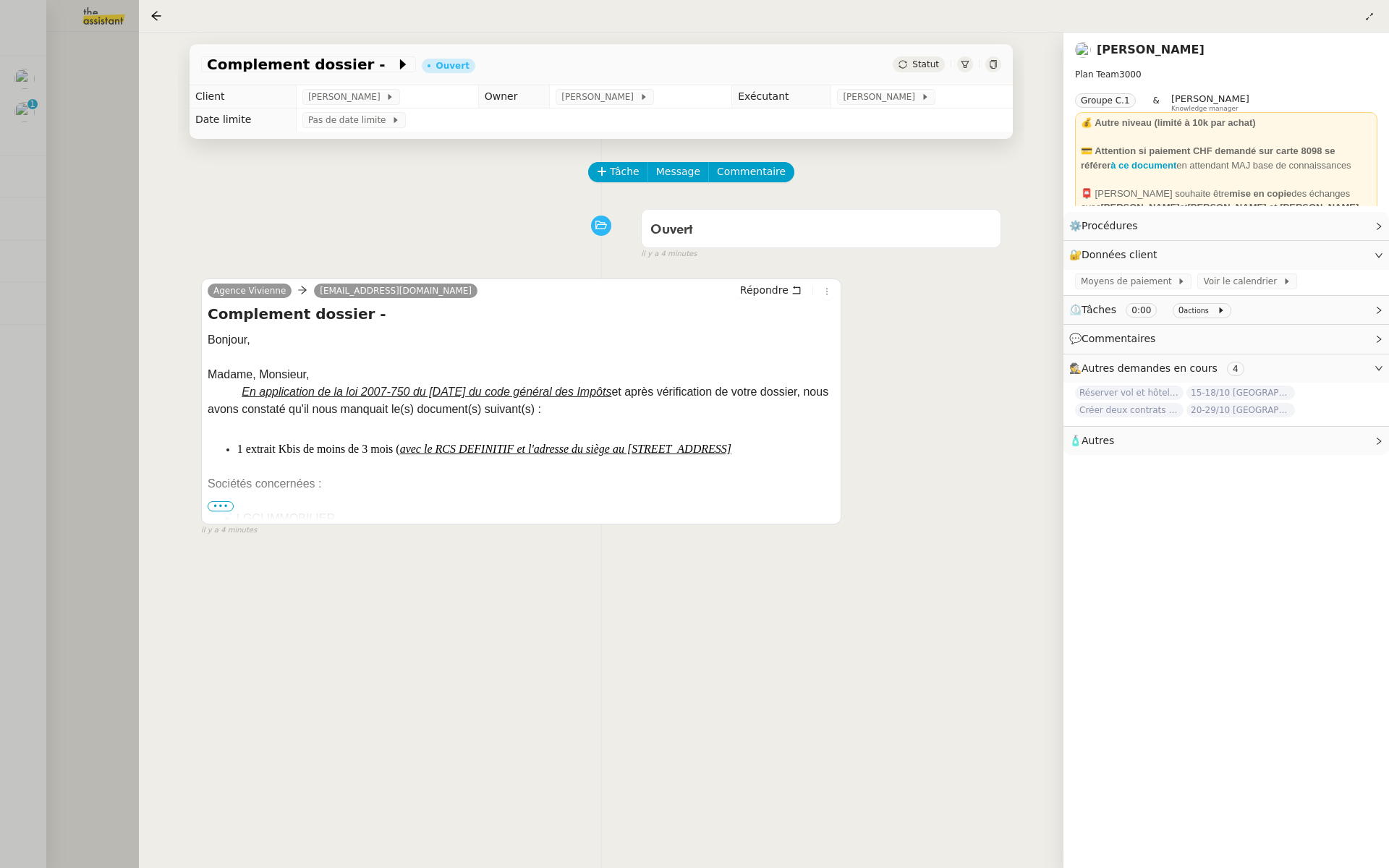
click at [59, 291] on div at bounding box center [694, 434] width 1389 height 868
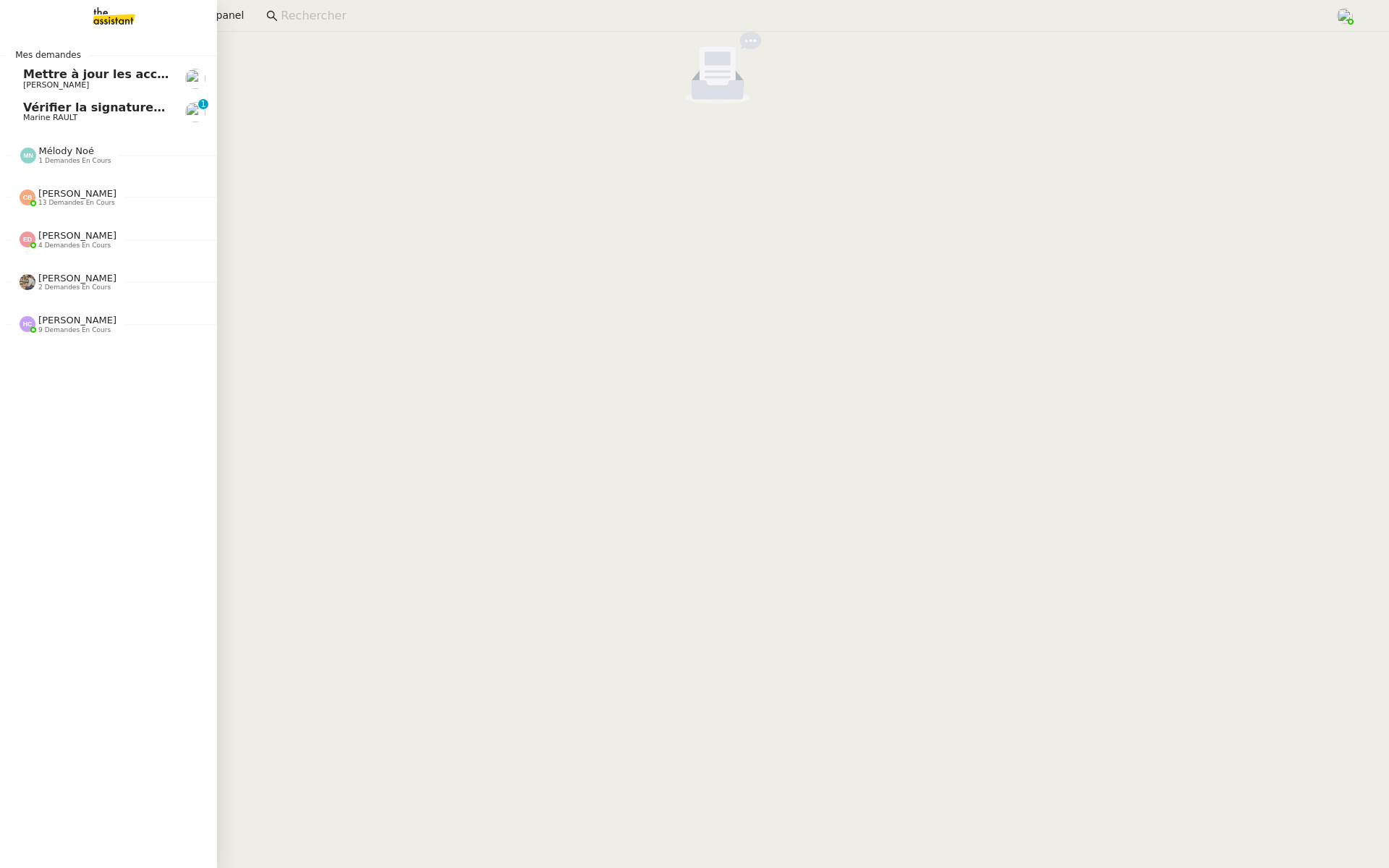
click at [26, 108] on span "Vérifier la signature de mail" at bounding box center [114, 107] width 182 height 14
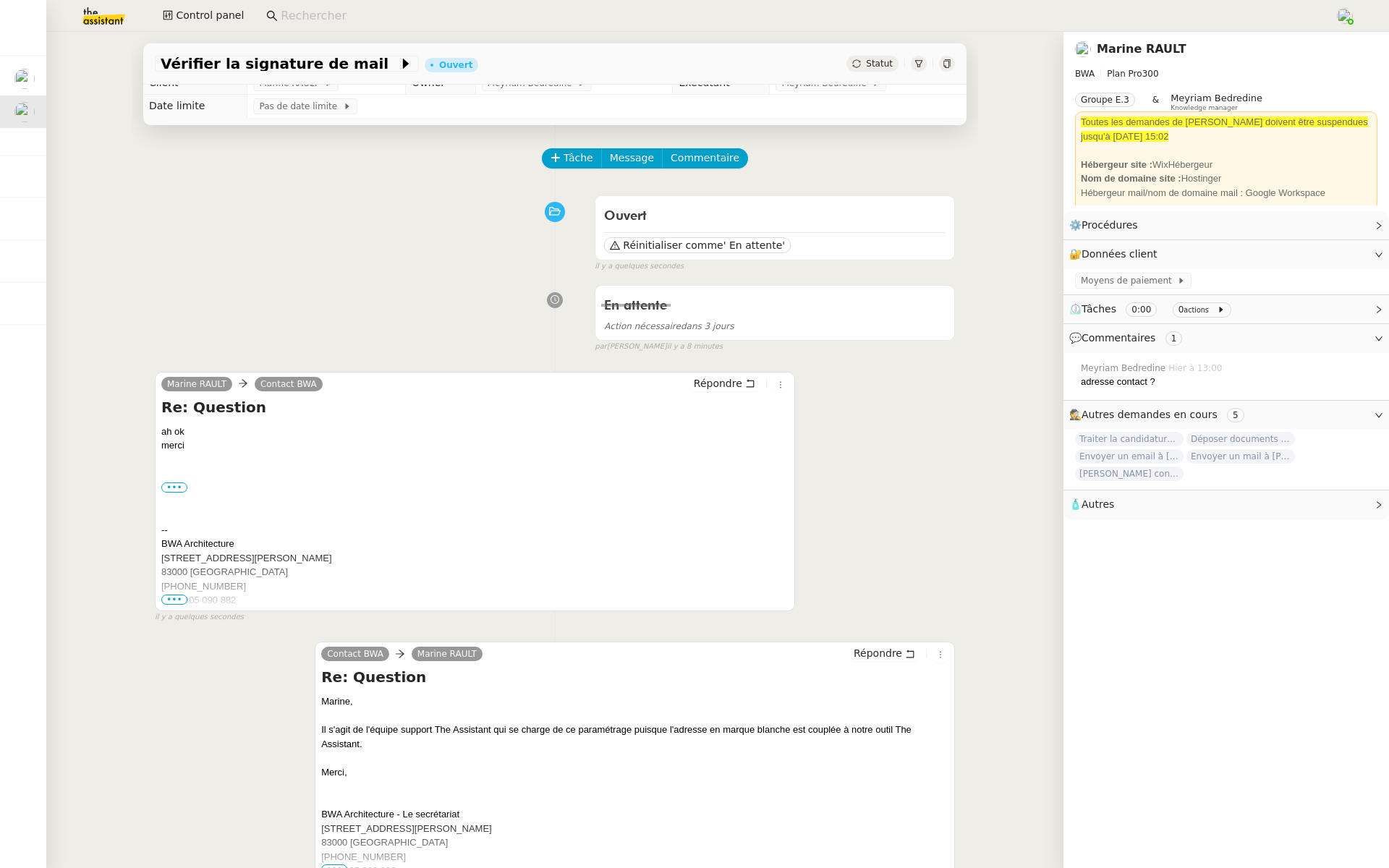
scroll to position [15, 0]
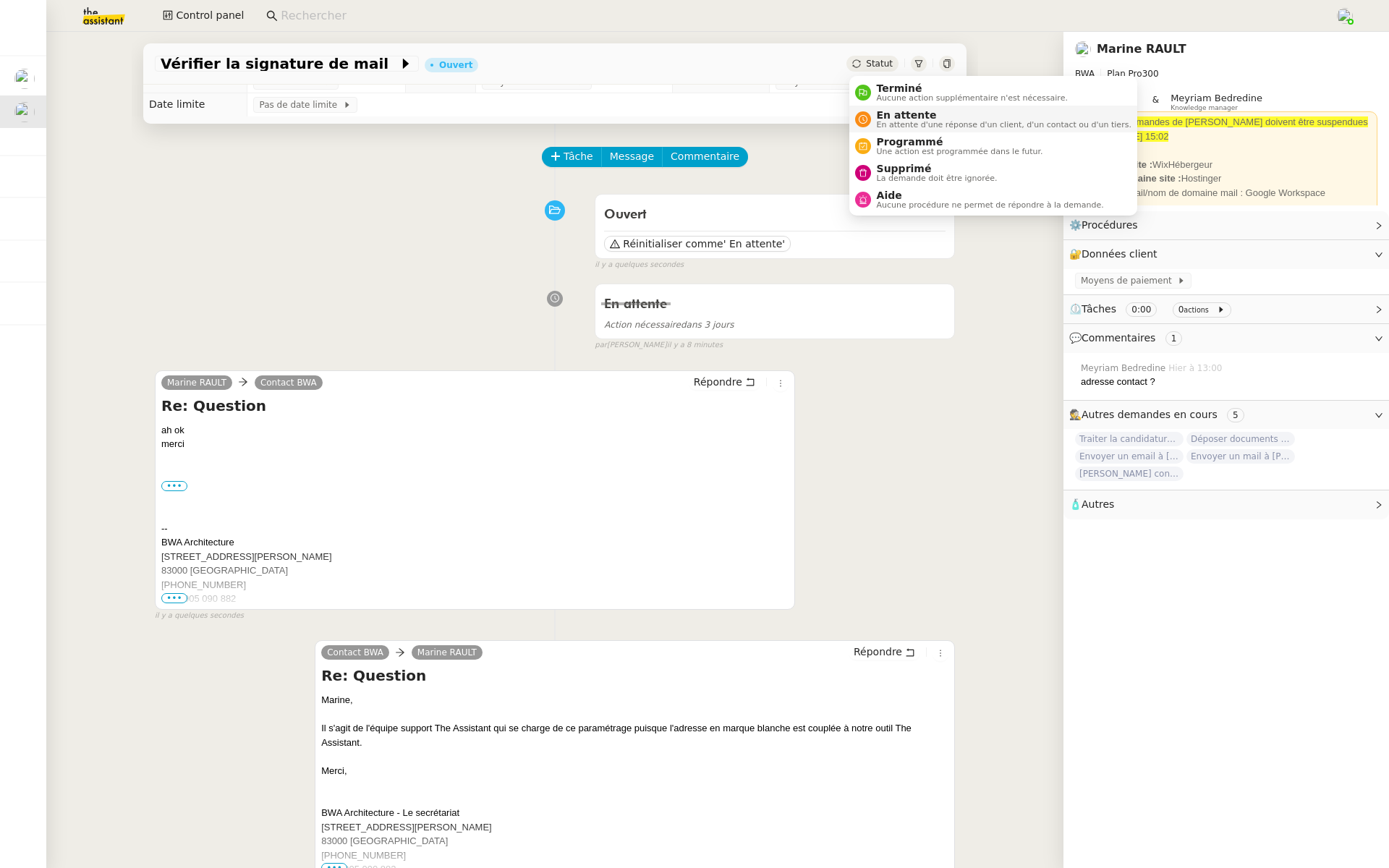
click at [896, 116] on span "En attente" at bounding box center [1004, 115] width 255 height 12
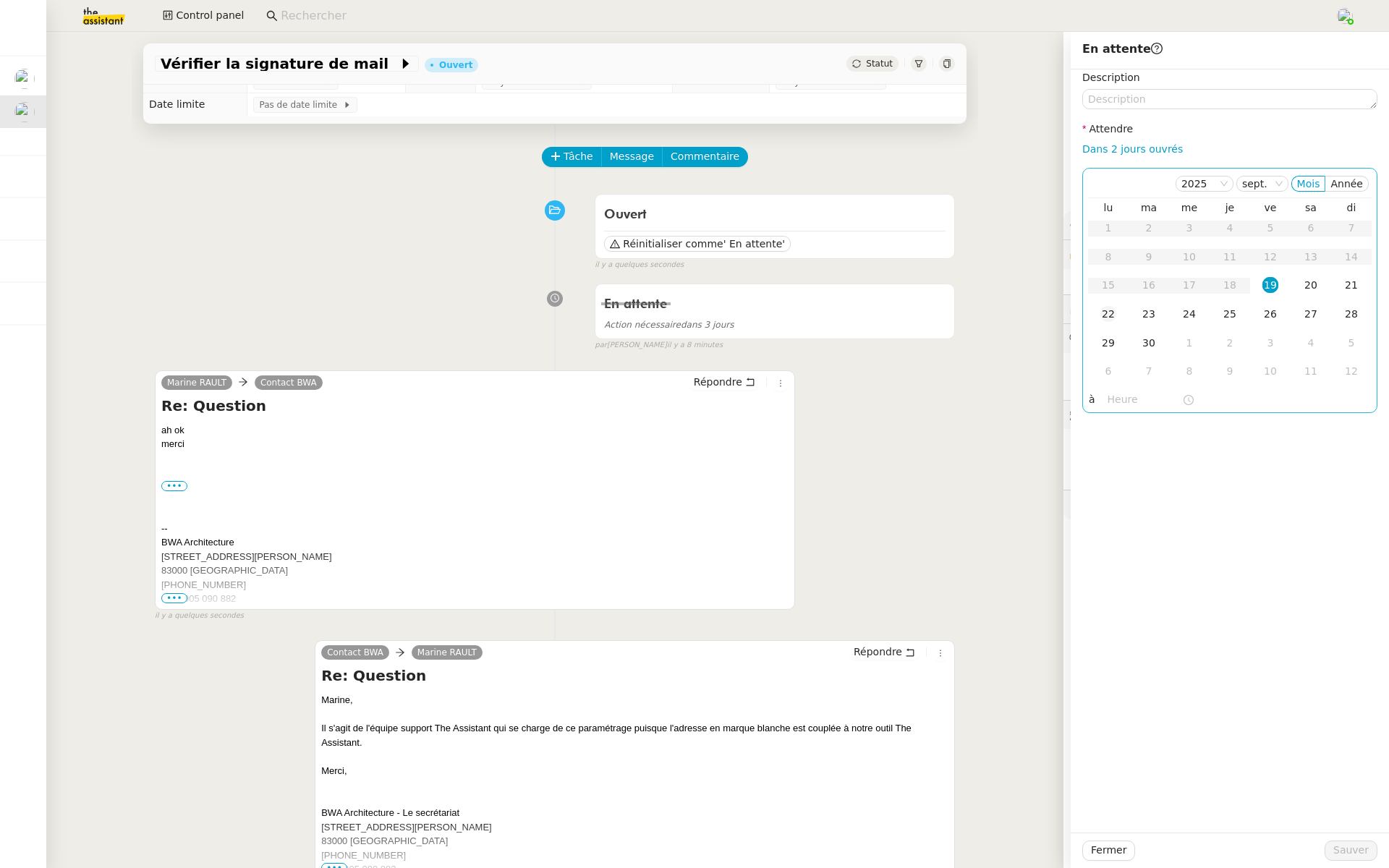
click at [1098, 318] on td "22" at bounding box center [1108, 315] width 40 height 29
click at [1118, 405] on input "text" at bounding box center [1145, 400] width 75 height 16
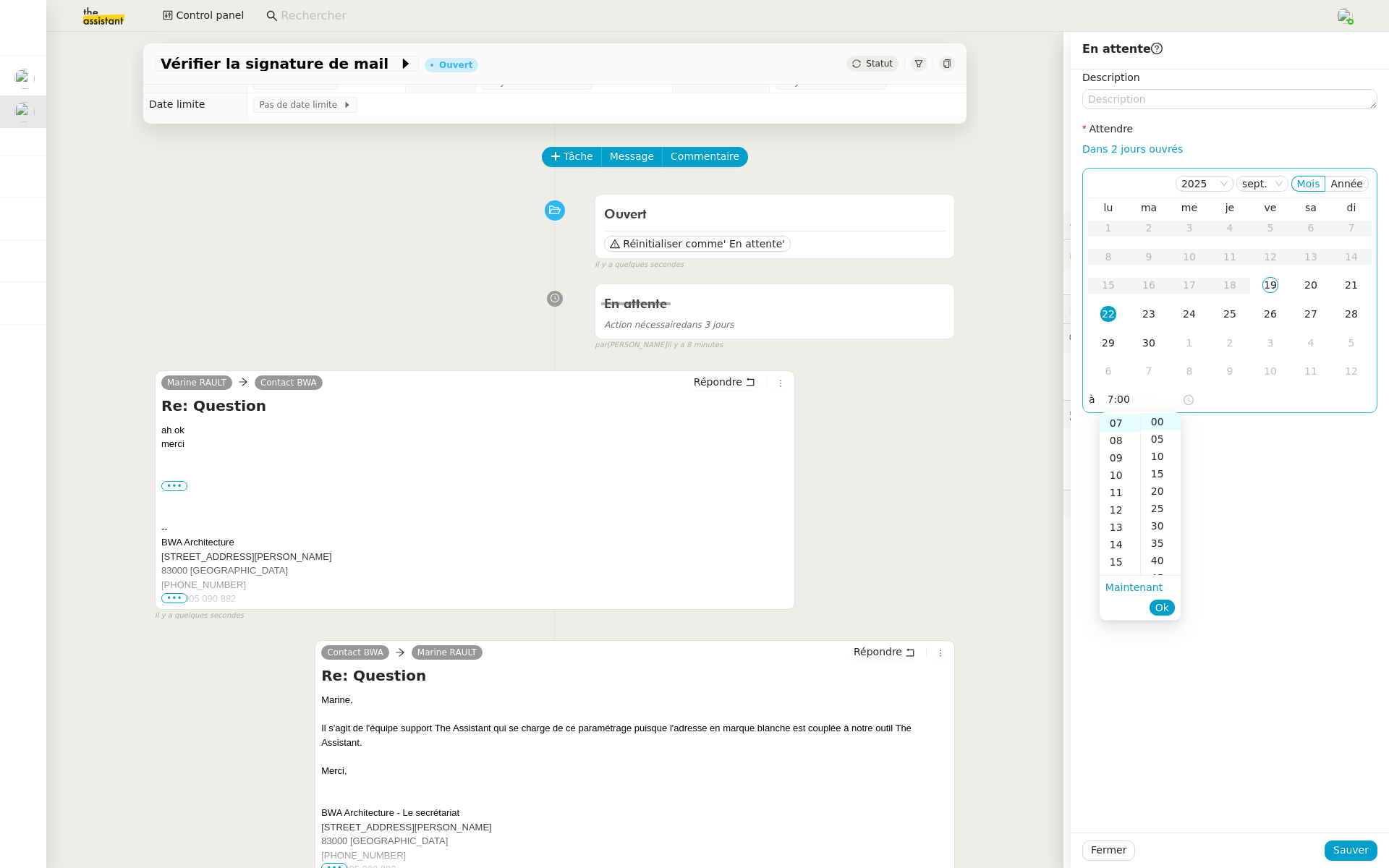
scroll to position [121, 0]
click at [1161, 600] on span "Ok" at bounding box center [1161, 608] width 14 height 15
type input "07:00"
click at [1350, 852] on span "Sauver" at bounding box center [1350, 850] width 36 height 16
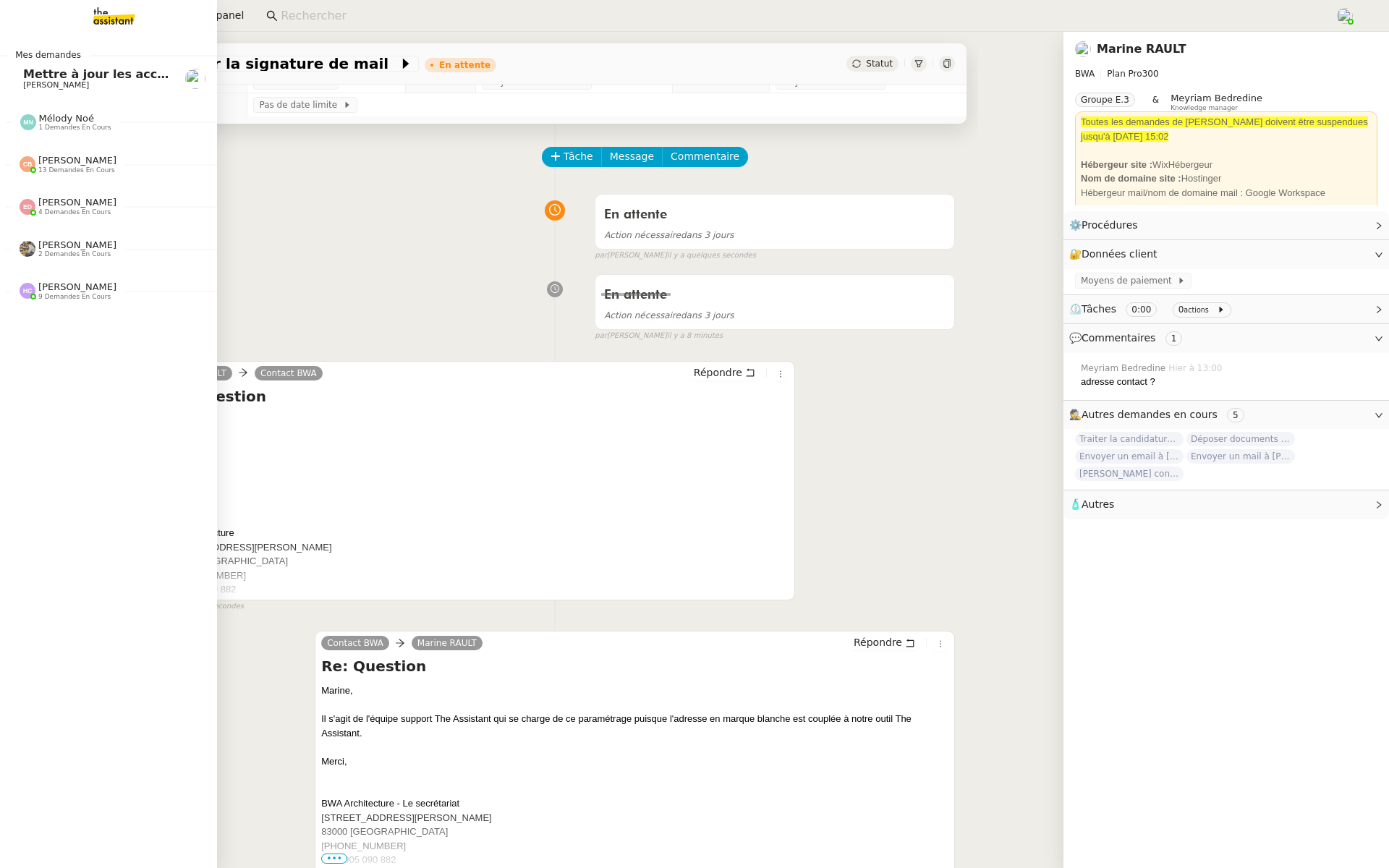
click at [11, 62] on link "Mettre à jour les accès internet Genevieve Landsmann" at bounding box center [108, 78] width 217 height 34
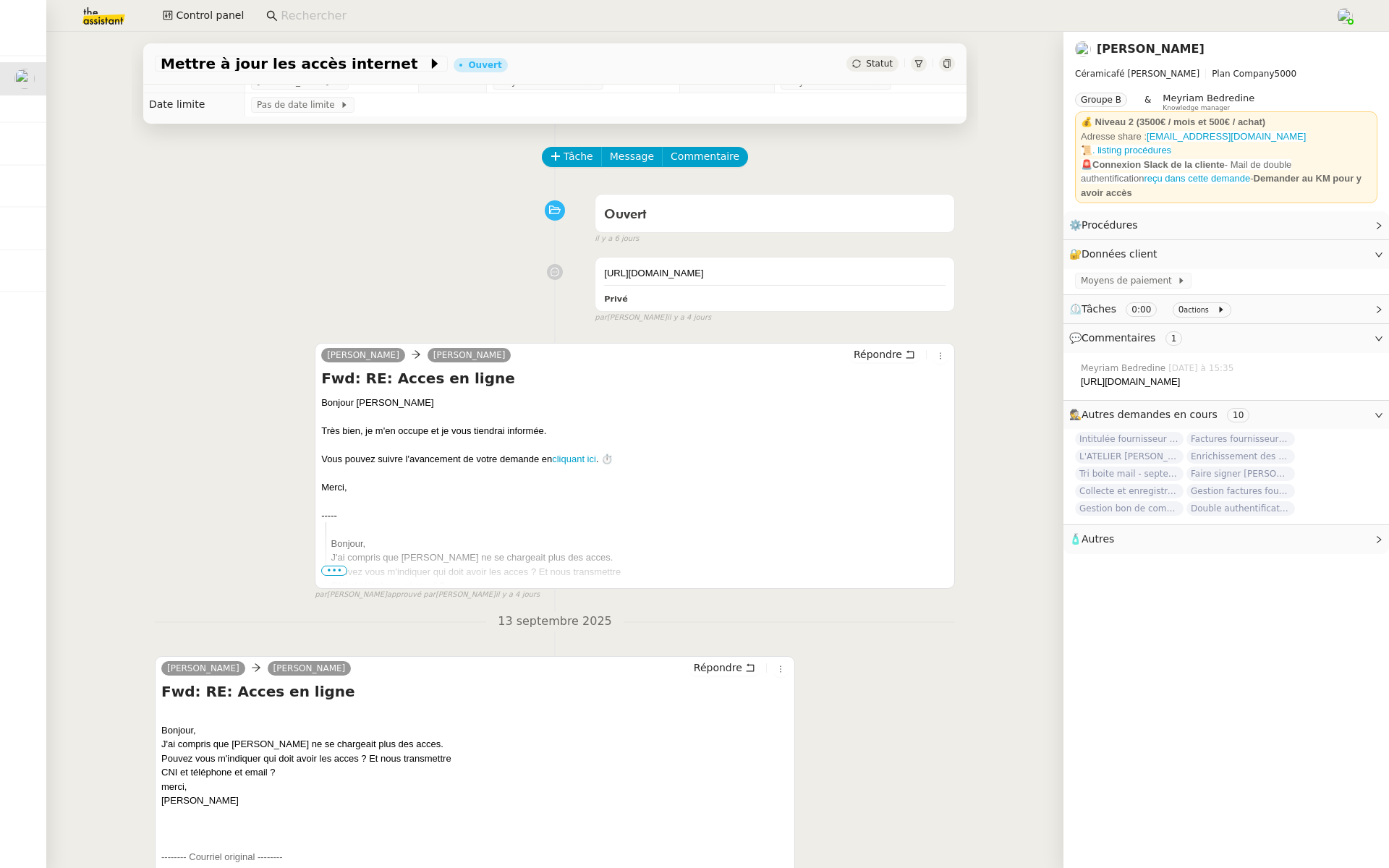
click at [190, 202] on div "Ouvert false il y a 6 jours" at bounding box center [555, 217] width 800 height 58
click at [233, 230] on div "Ouvert false il y a 6 jours" at bounding box center [555, 217] width 800 height 58
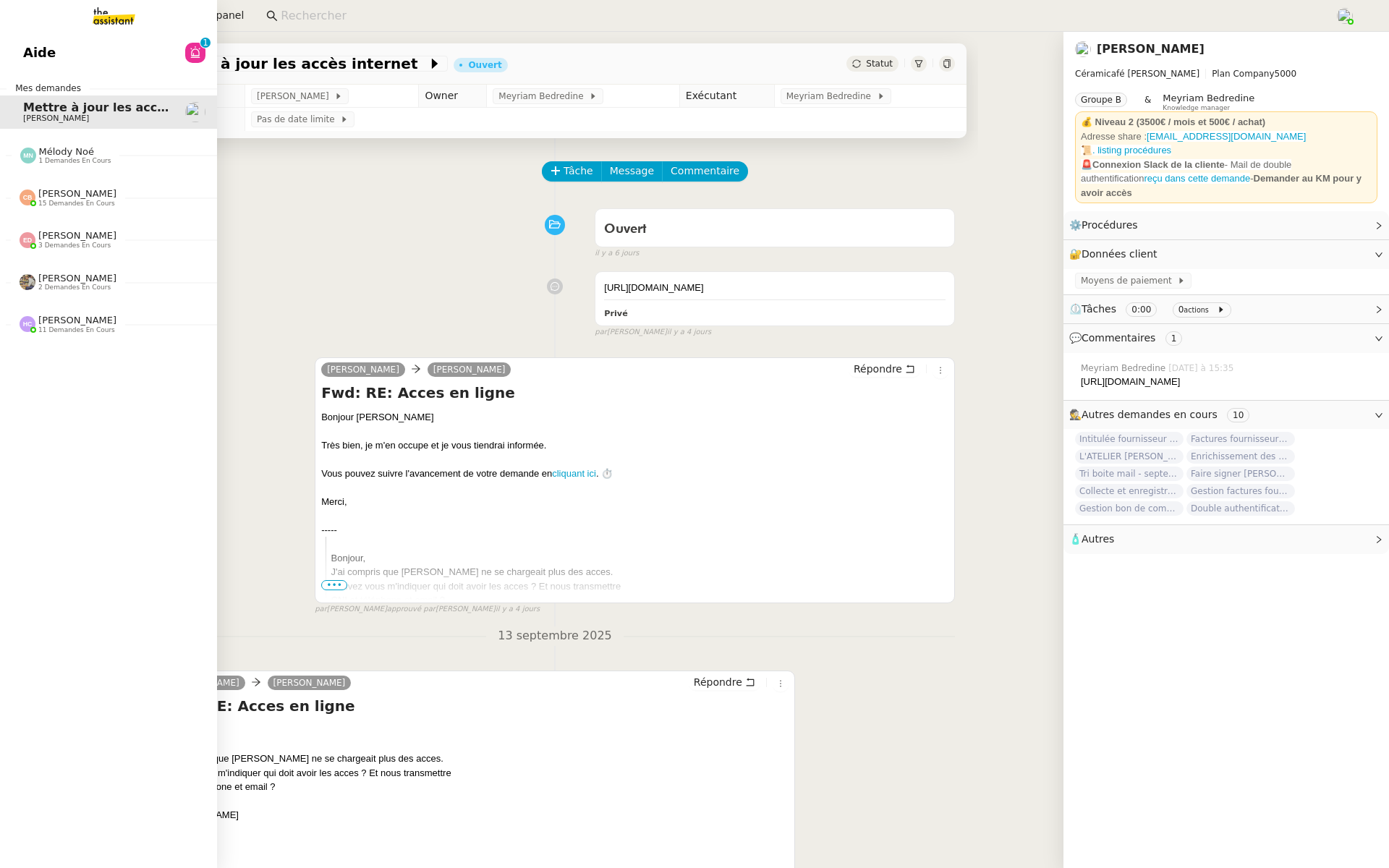
click at [40, 37] on link "Aide 0 1 2 3 4 5 6 7 8 9" at bounding box center [108, 53] width 217 height 34
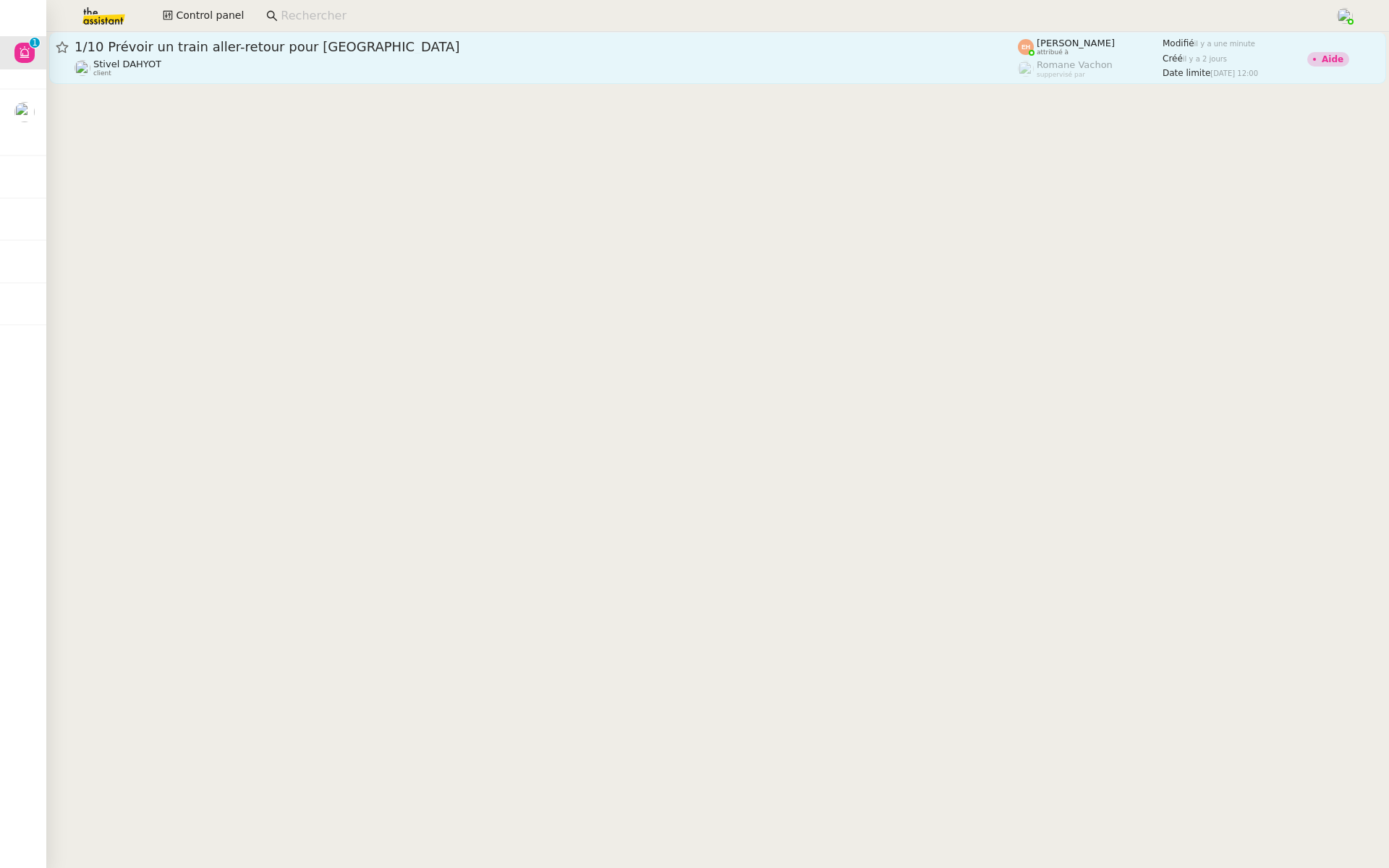
click at [241, 55] on div "1/10 Prévoir un train aller-retour pour Paris" at bounding box center [546, 46] width 943 height 17
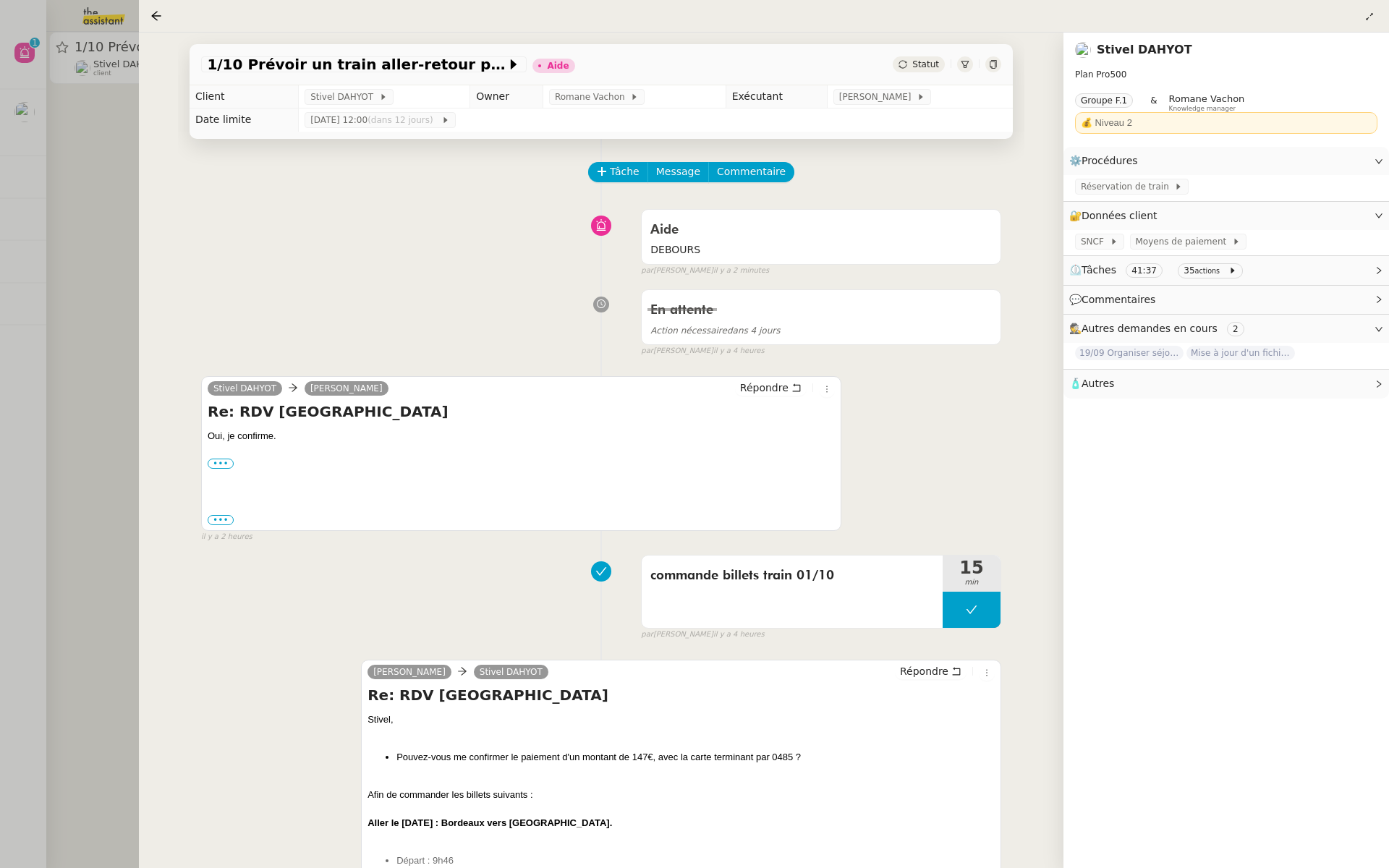
click at [280, 240] on div "Aide DEBOURS false par Esther H. il y a 2 minutes" at bounding box center [601, 240] width 800 height 75
click at [1, 265] on div at bounding box center [694, 434] width 1389 height 868
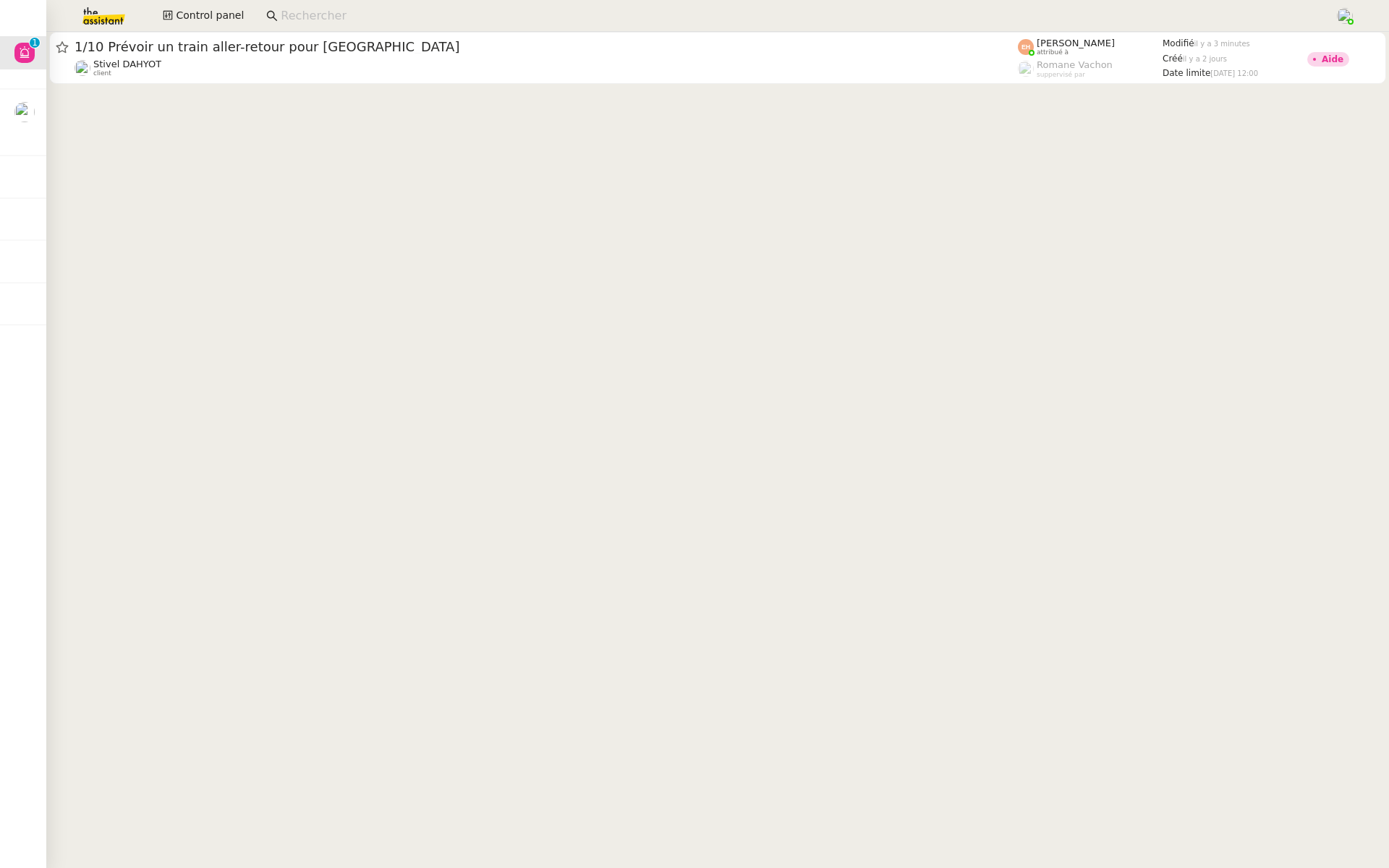
click at [105, 20] on img at bounding box center [92, 15] width 112 height 32
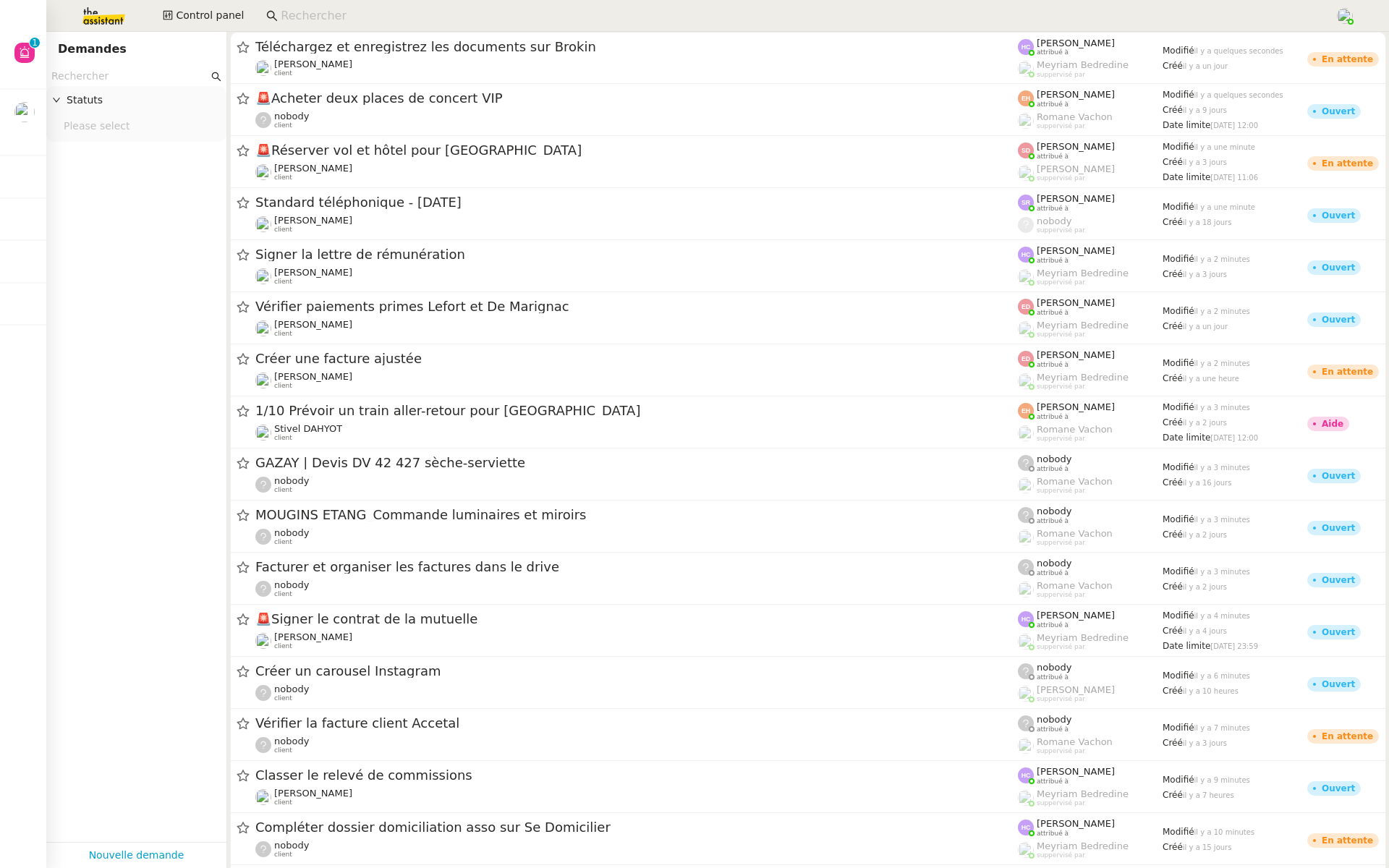
click at [99, 79] on input "text" at bounding box center [129, 77] width 157 height 16
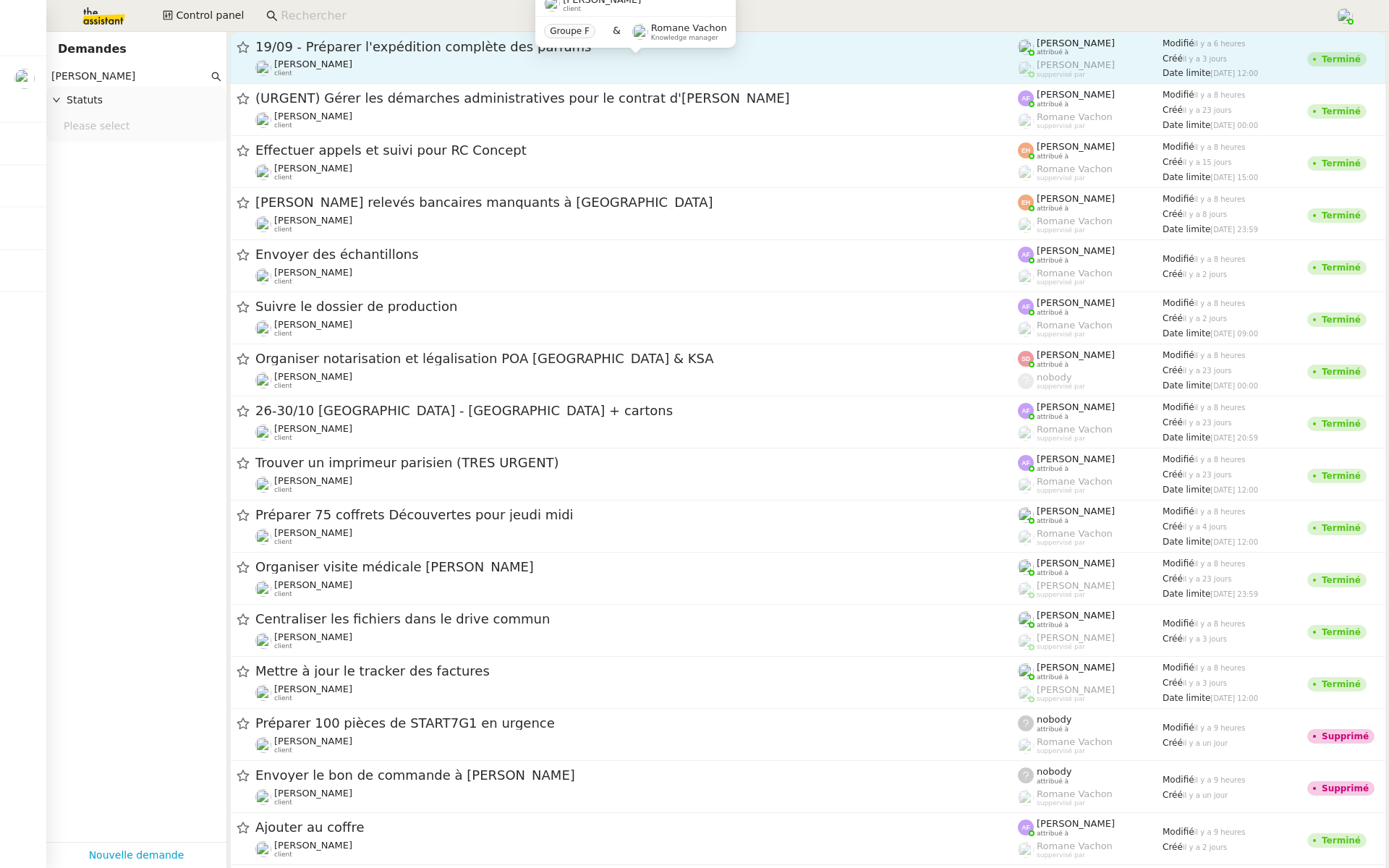
type input "pierre mergui"
click at [521, 61] on div "Pierre Mergui client" at bounding box center [636, 67] width 762 height 19
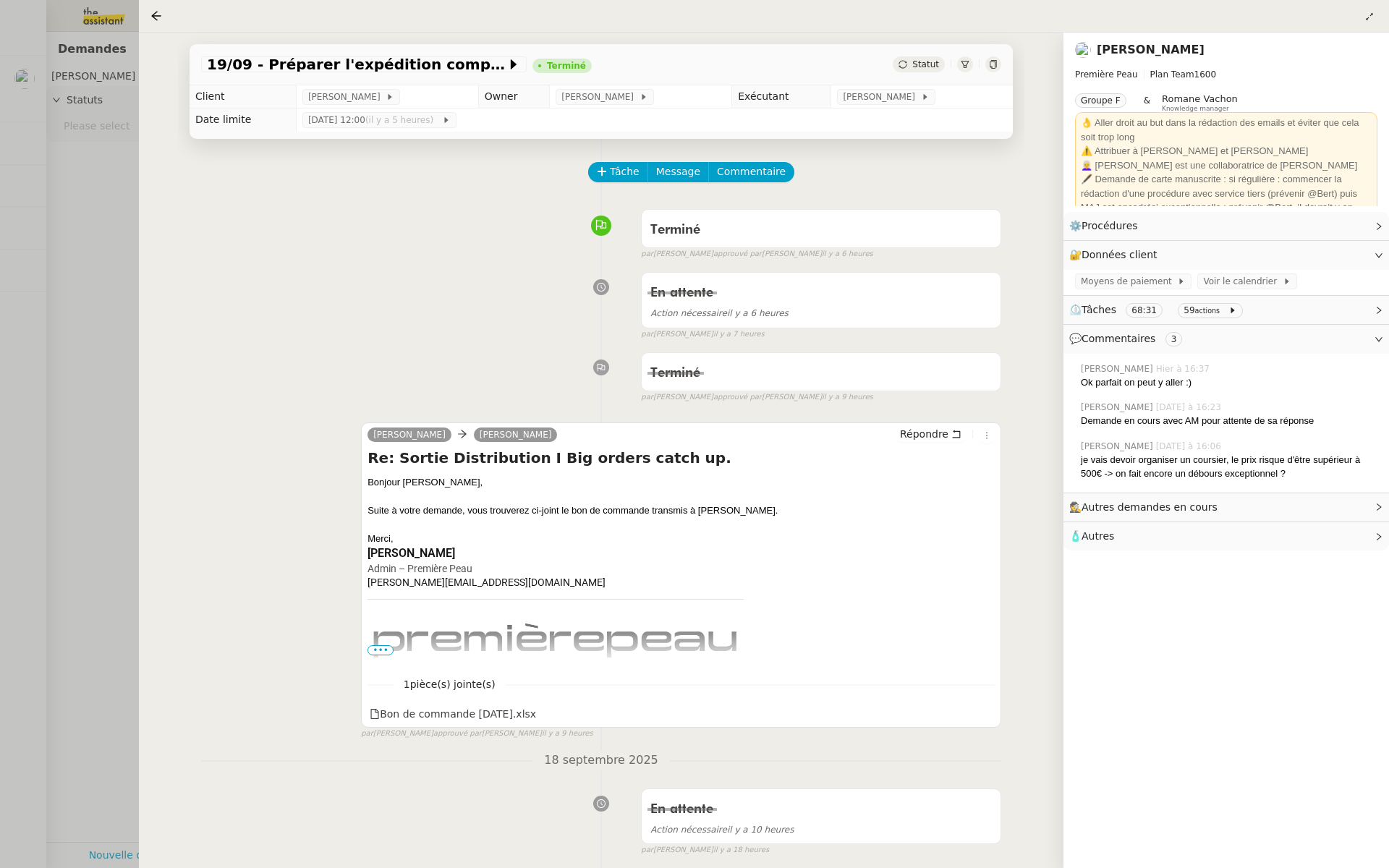
click at [42, 466] on div at bounding box center [694, 434] width 1389 height 868
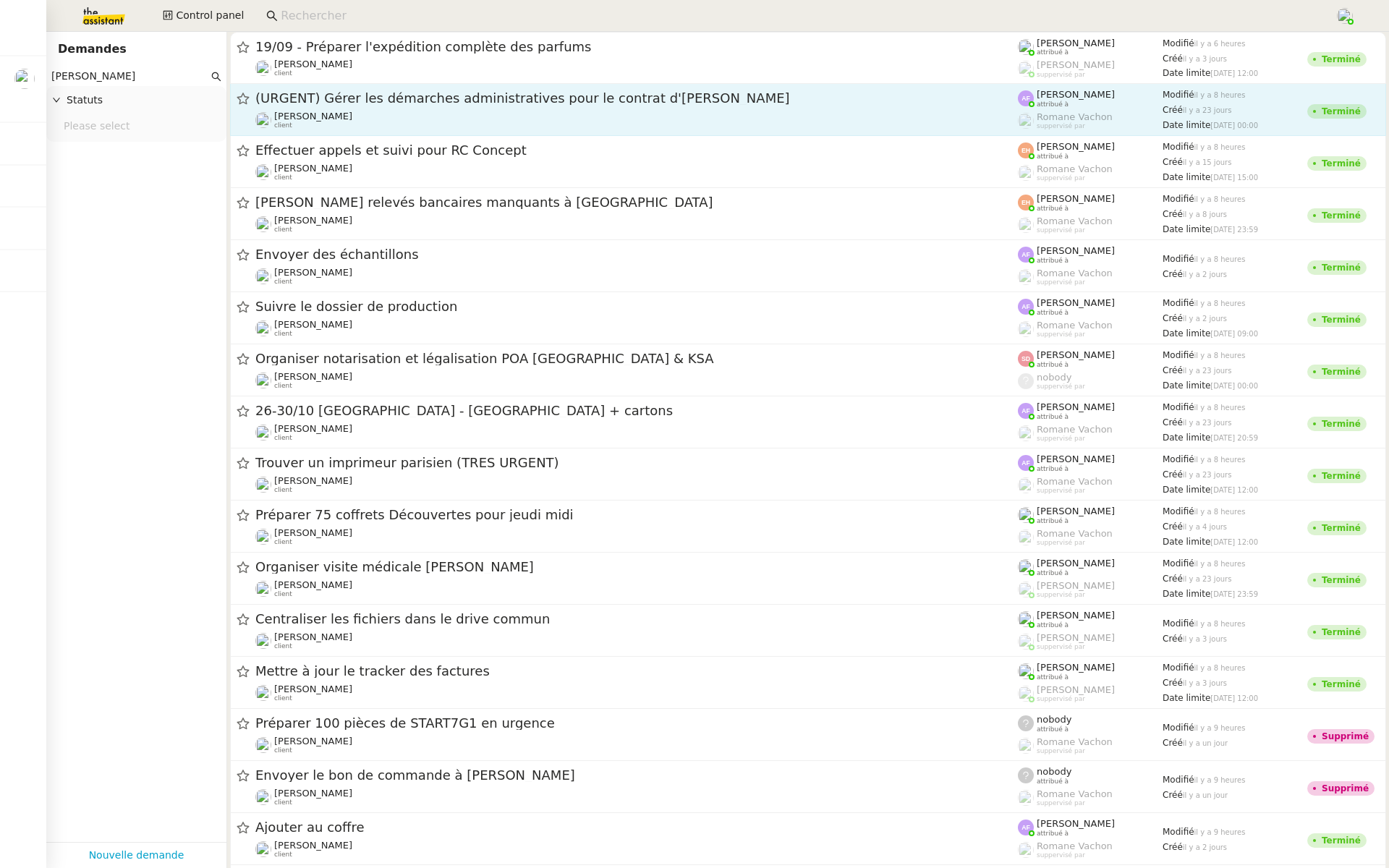
click at [539, 100] on span "(URGENT) Gérer les démarches administratives pour le contrat d'Ana" at bounding box center [636, 98] width 762 height 13
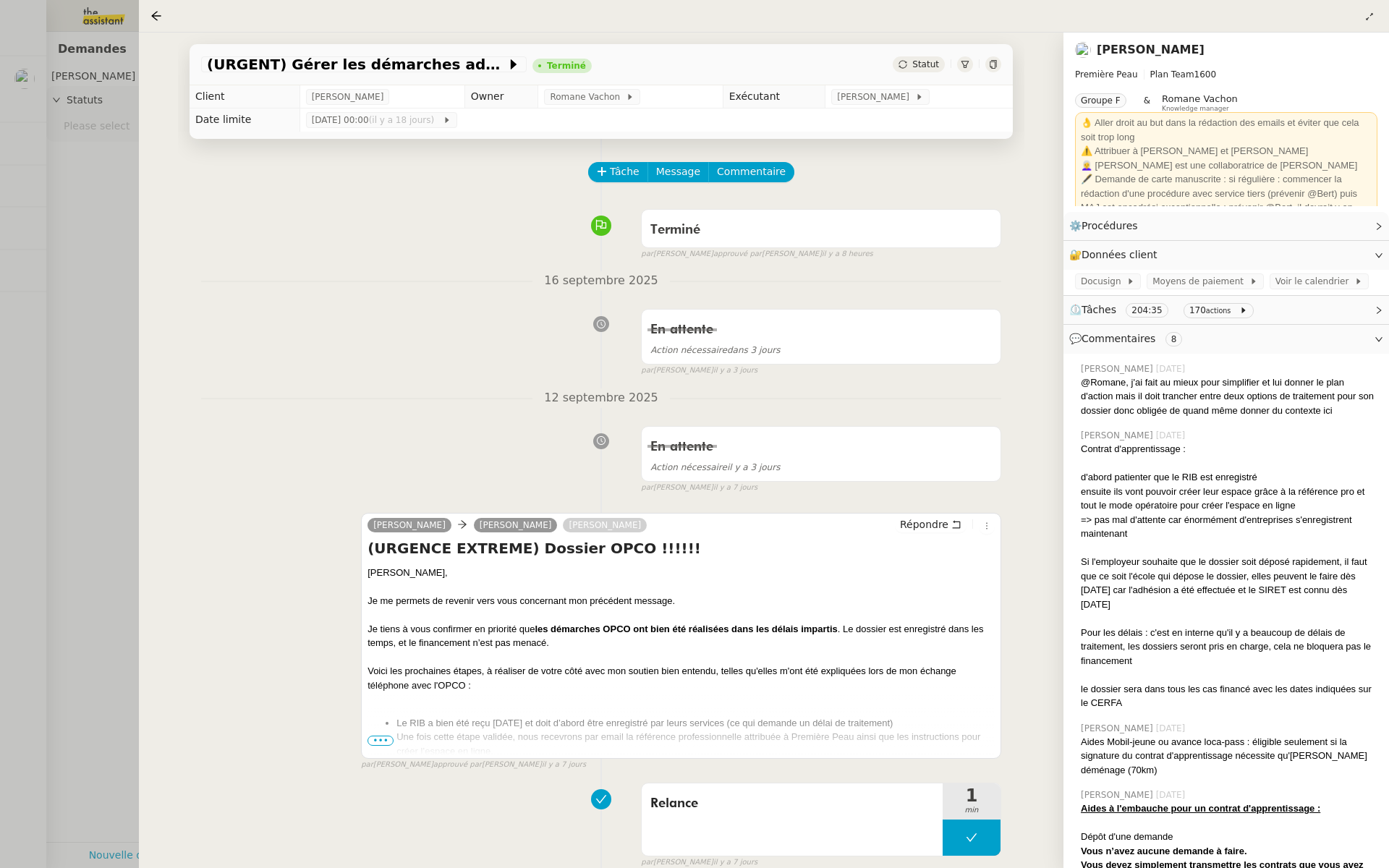
scroll to position [106, 0]
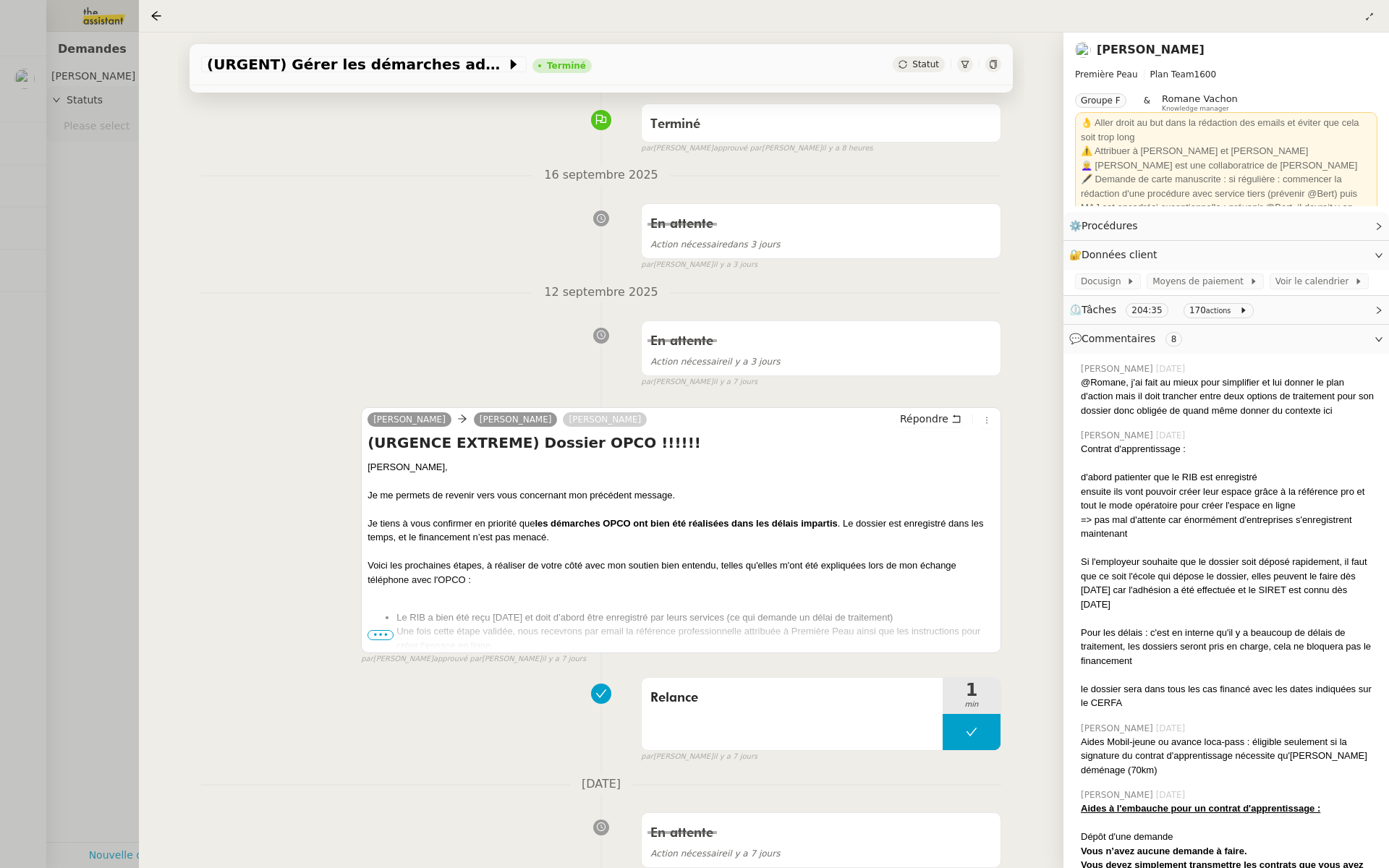
click at [19, 311] on div at bounding box center [694, 434] width 1389 height 868
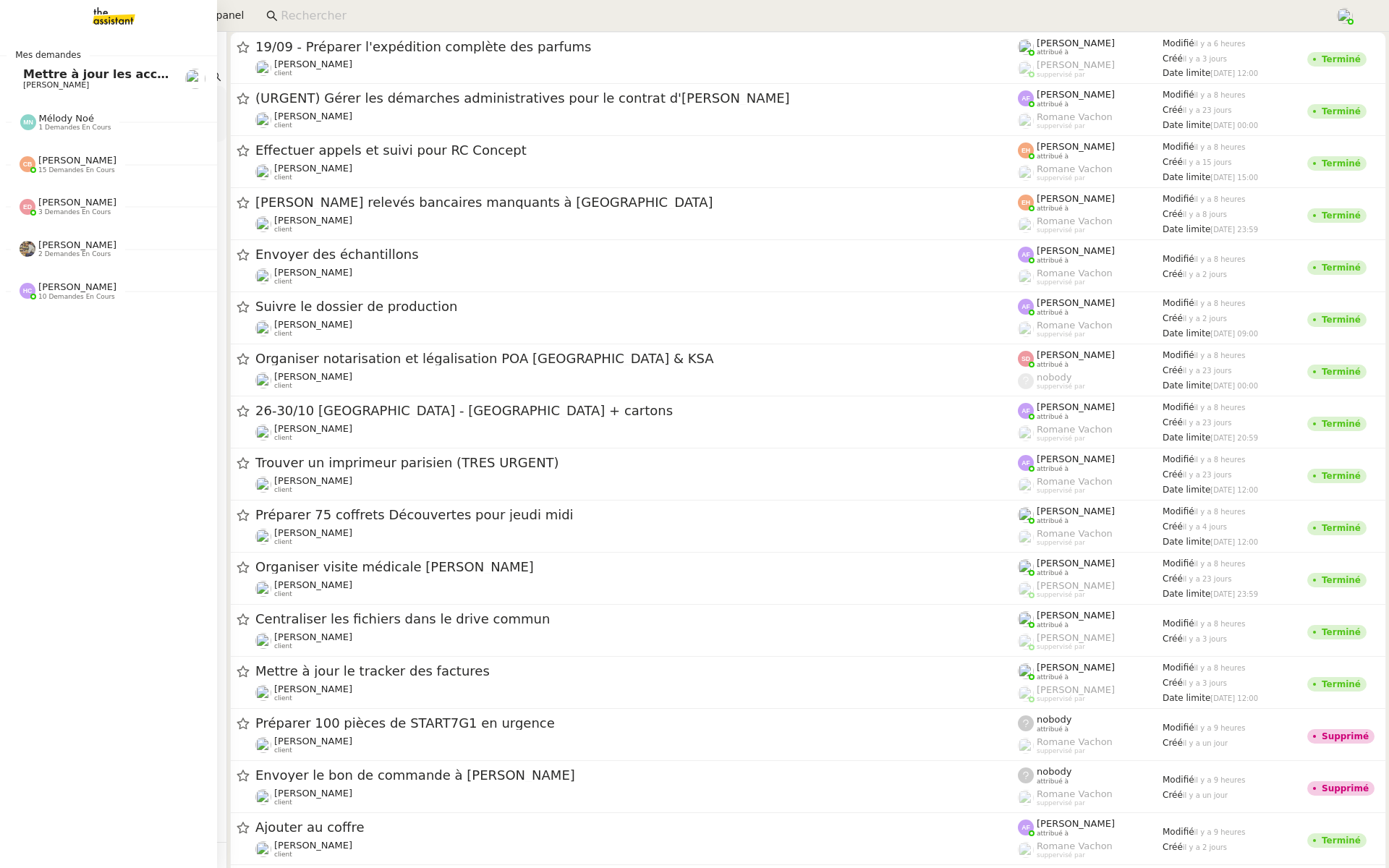
drag, startPoint x: 129, startPoint y: 81, endPoint x: 23, endPoint y: 80, distance: 106.0
click at [23, 80] on nz-layout "Mes demandes Mettre à jour les accès internet Genevieve Landsmann Mélody Noé 1 …" at bounding box center [694, 434] width 1389 height 868
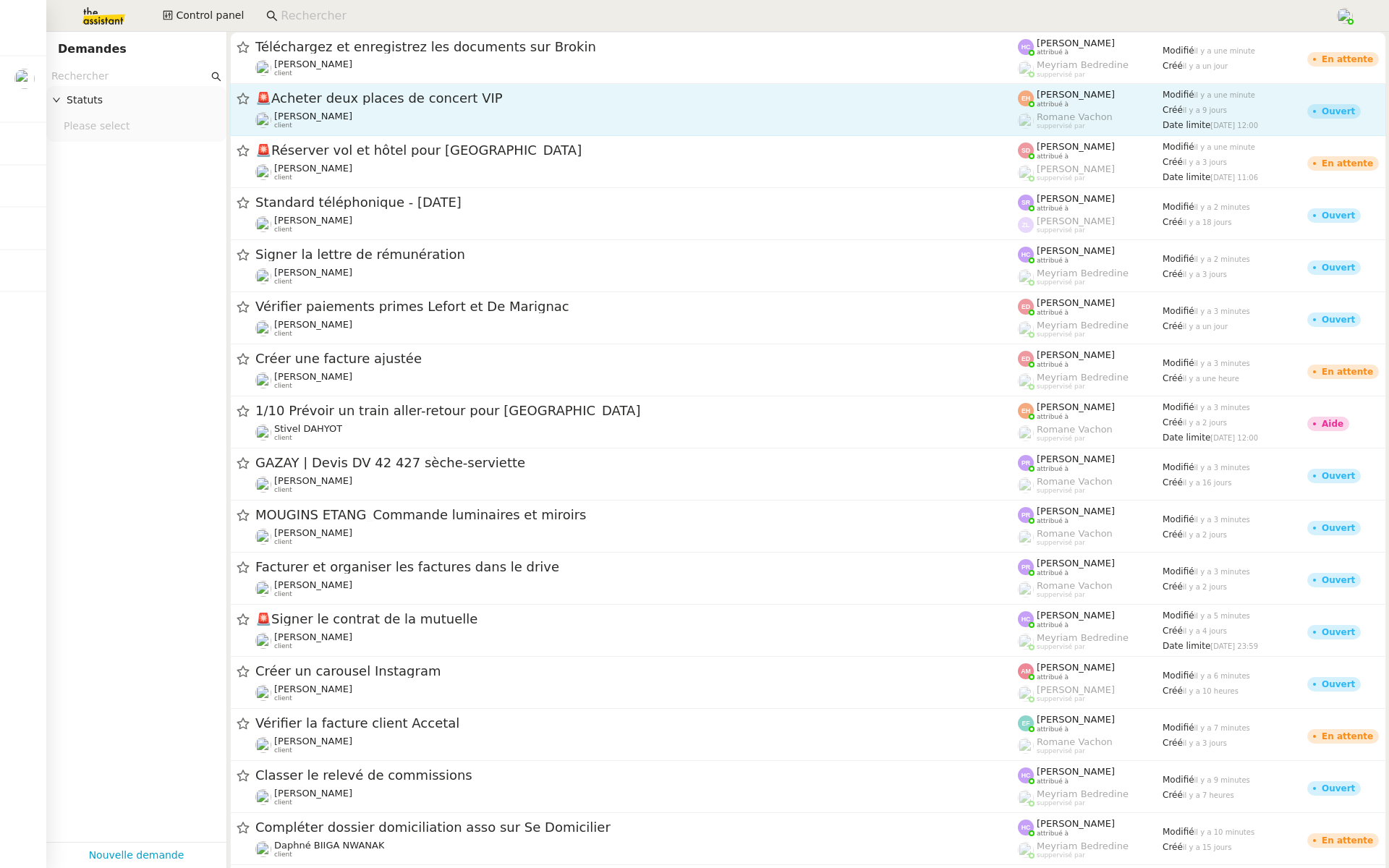
click at [778, 100] on span "🚨 Acheter deux places de concert VIP" at bounding box center [636, 98] width 762 height 13
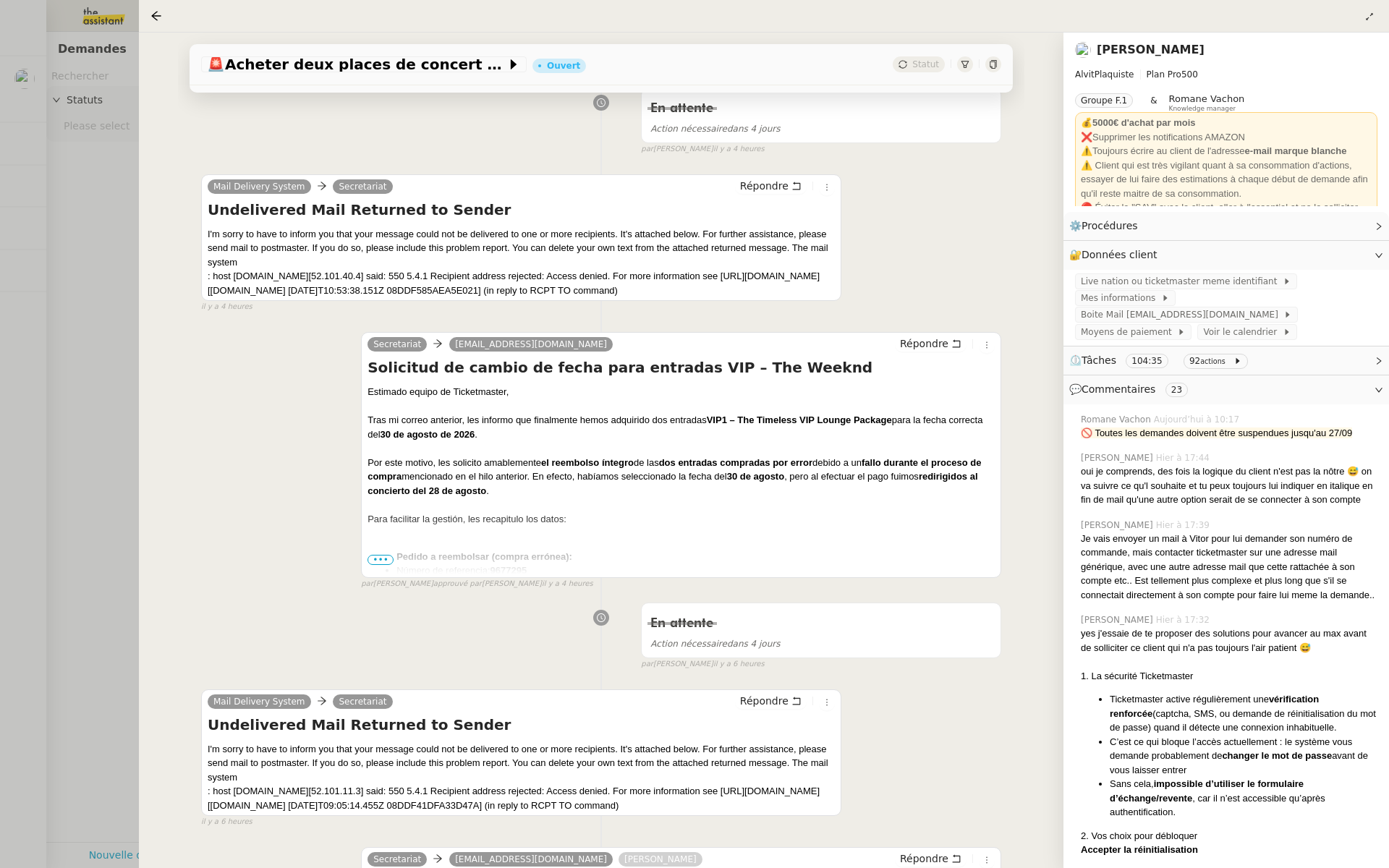
scroll to position [863, 0]
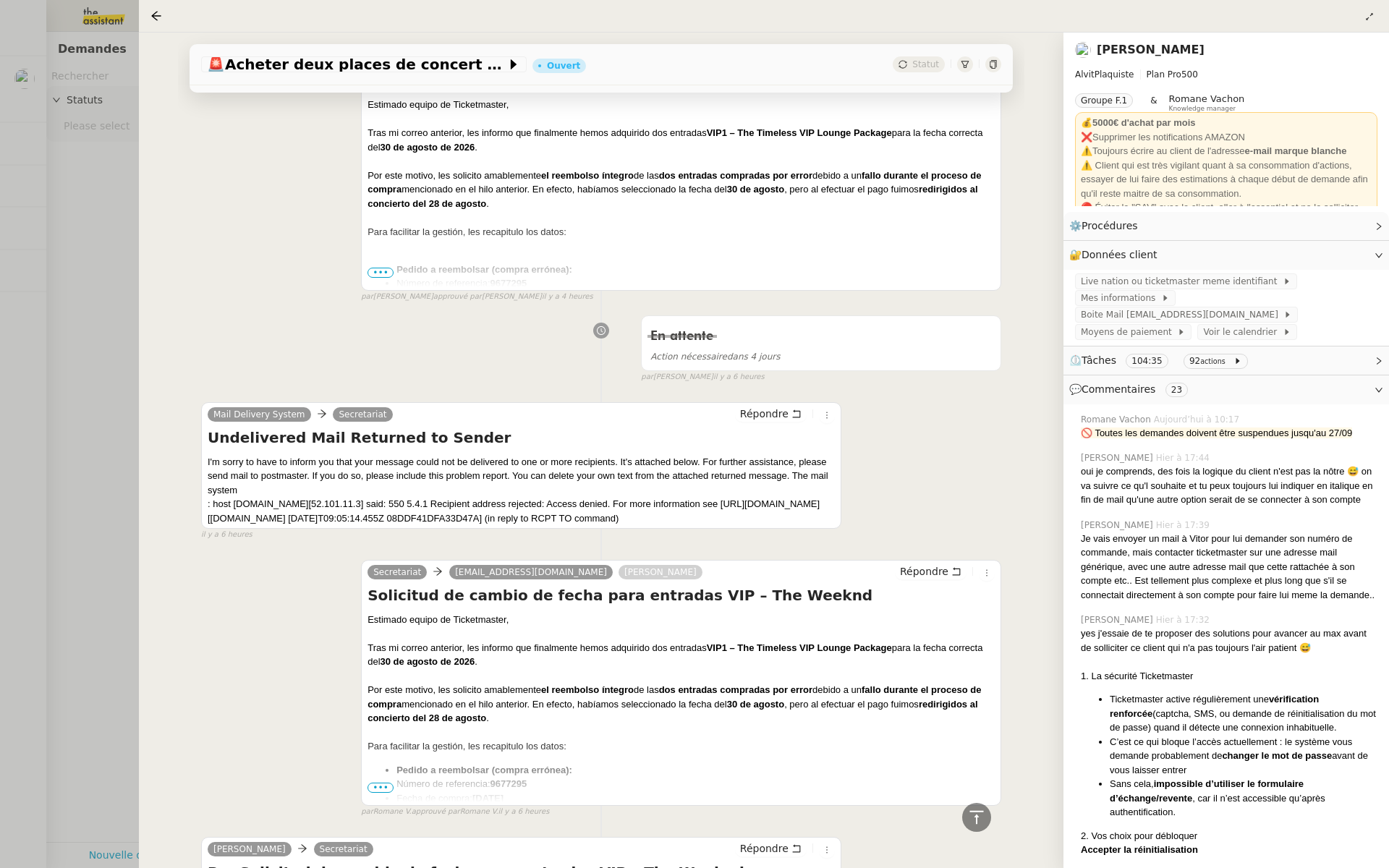
click at [43, 314] on div at bounding box center [694, 434] width 1389 height 868
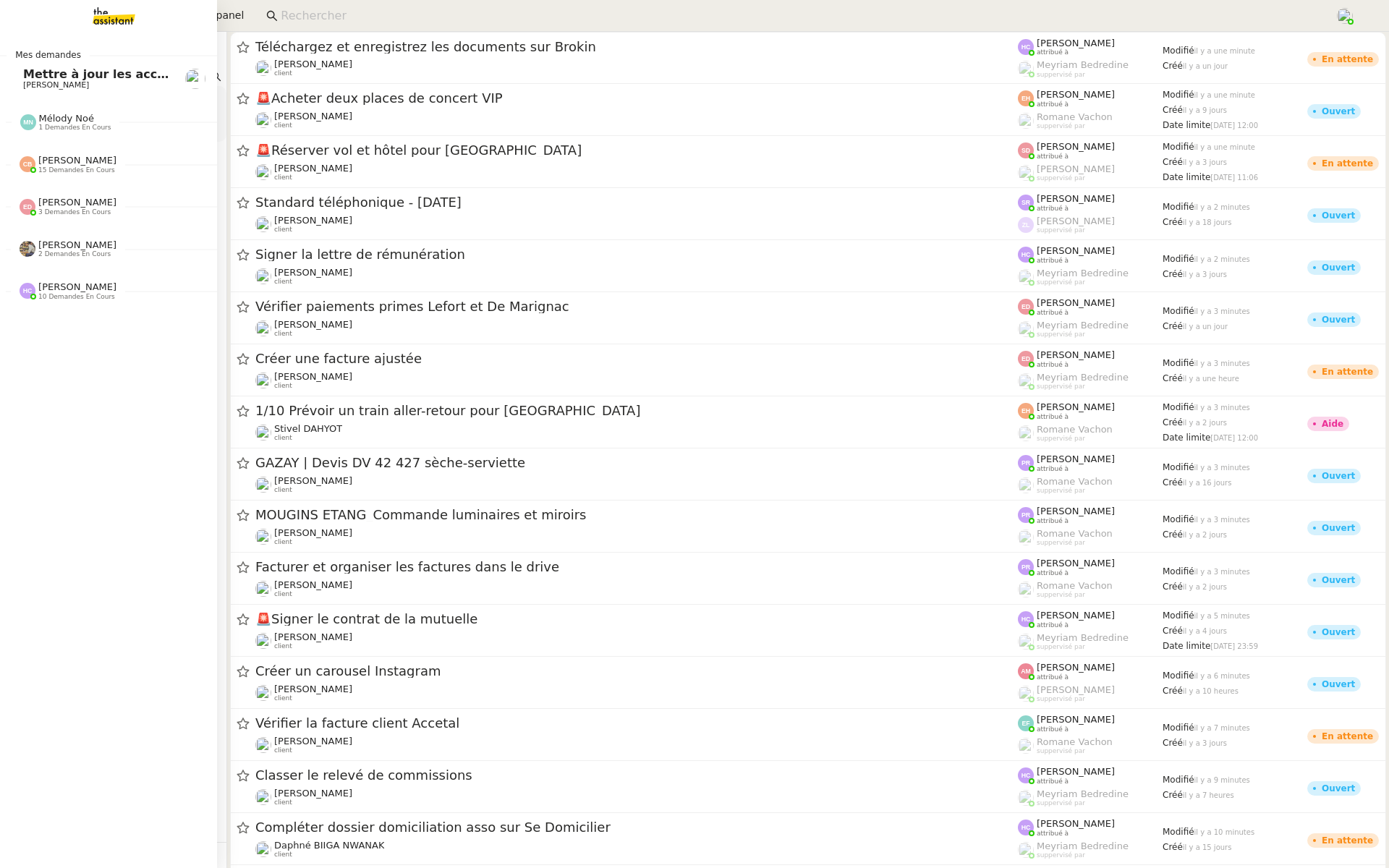
click at [15, 74] on link "Mettre à jour les accès internet Genevieve Landsmann" at bounding box center [108, 78] width 217 height 34
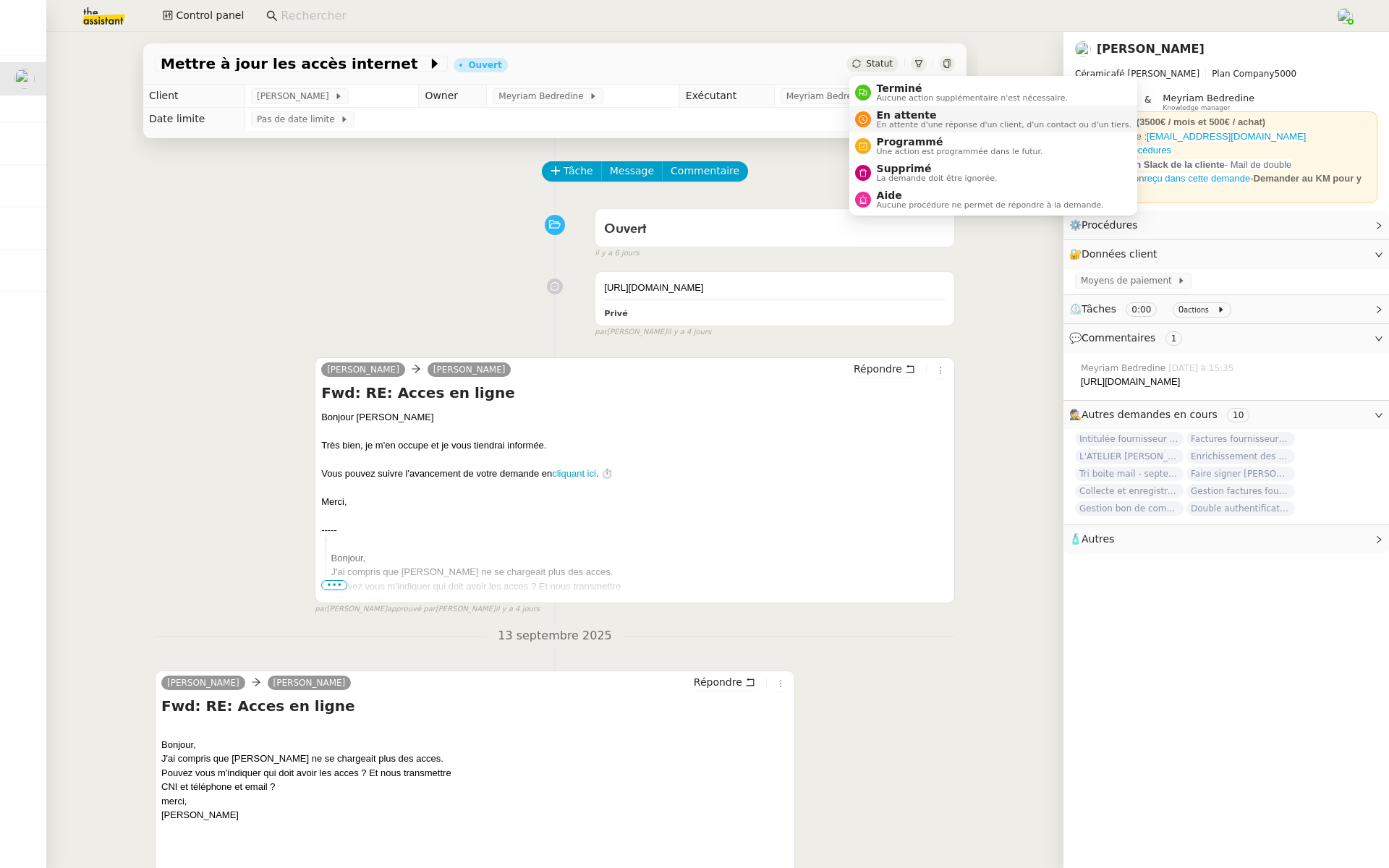
click at [877, 117] on span "En attente" at bounding box center [1004, 115] width 255 height 12
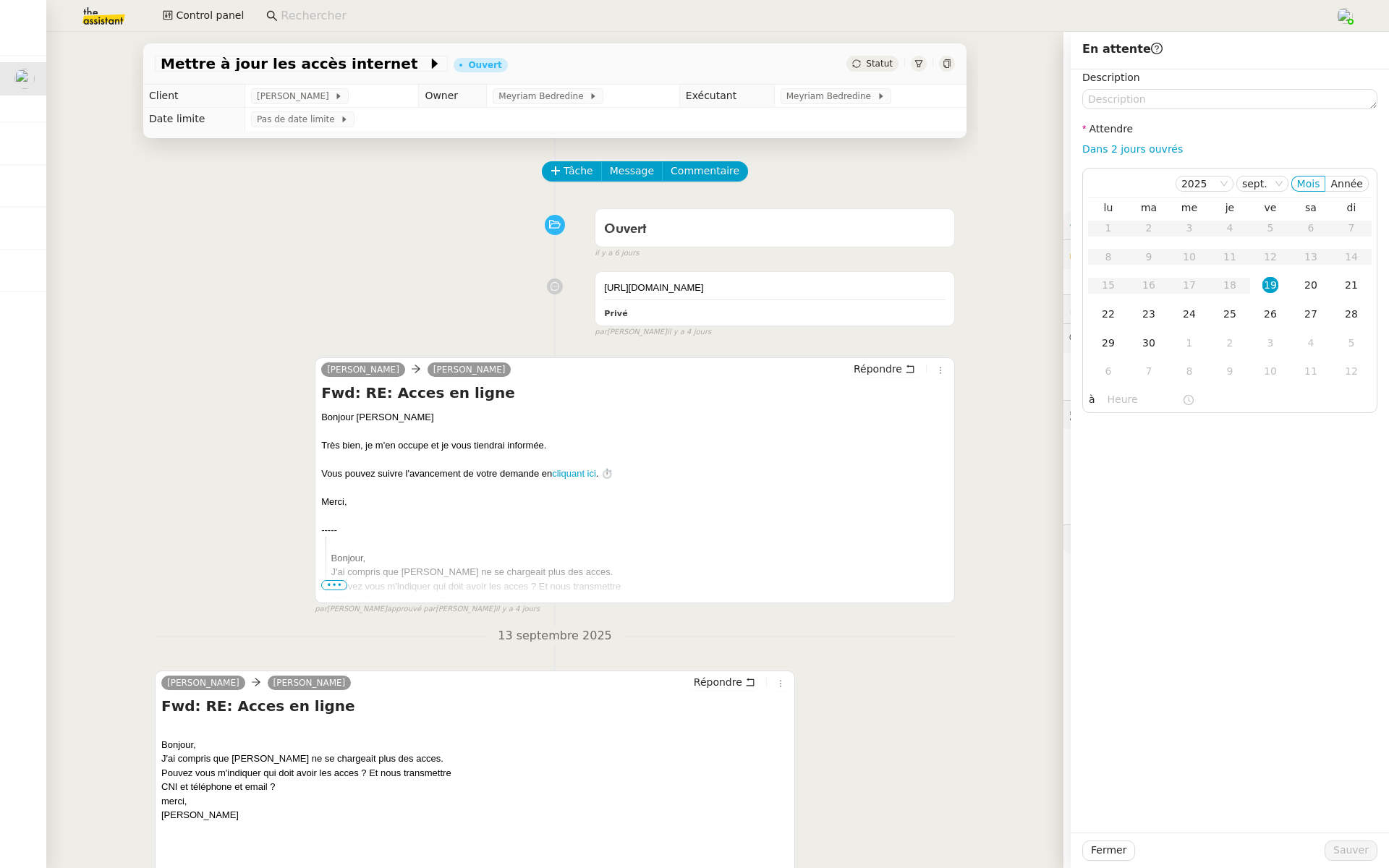
click at [243, 414] on div "Charlie Genevieve Landsmann Répondre Fwd: RE: Acces en ligne Bonjour Geneviève …" at bounding box center [555, 480] width 800 height 271
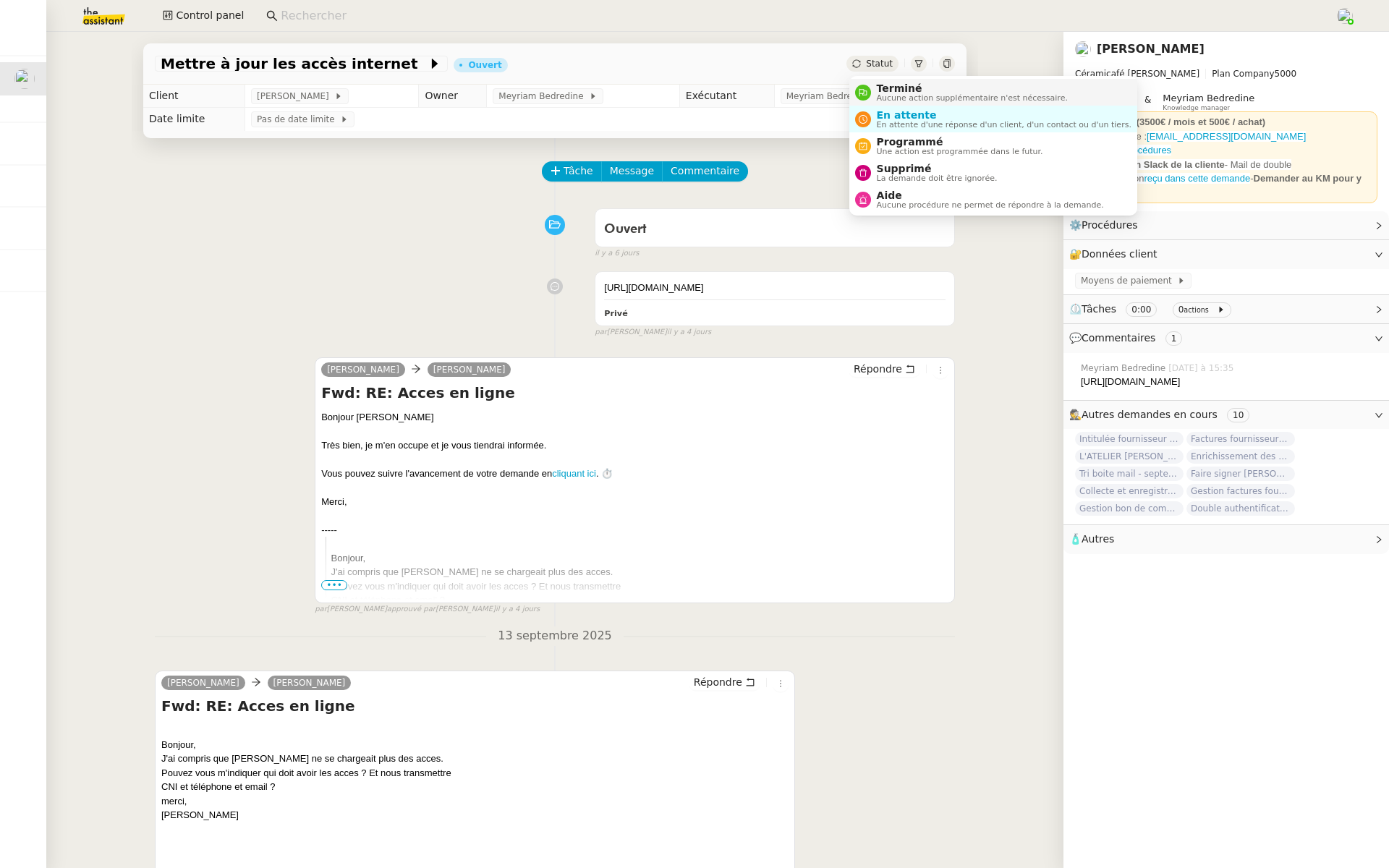
click at [883, 89] on span "Terminé" at bounding box center [972, 88] width 191 height 12
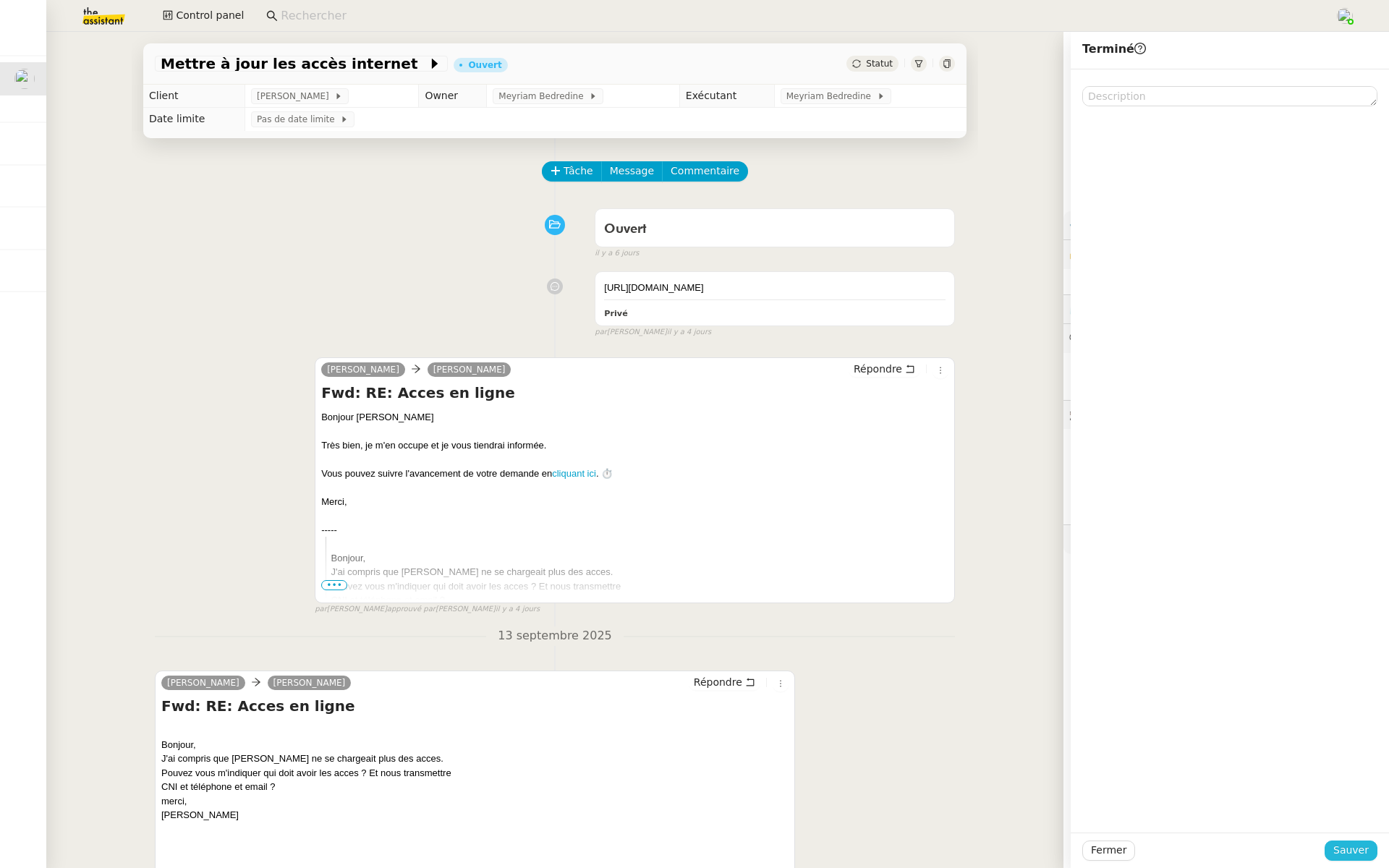
click at [1348, 842] on span "Sauver" at bounding box center [1350, 850] width 36 height 16
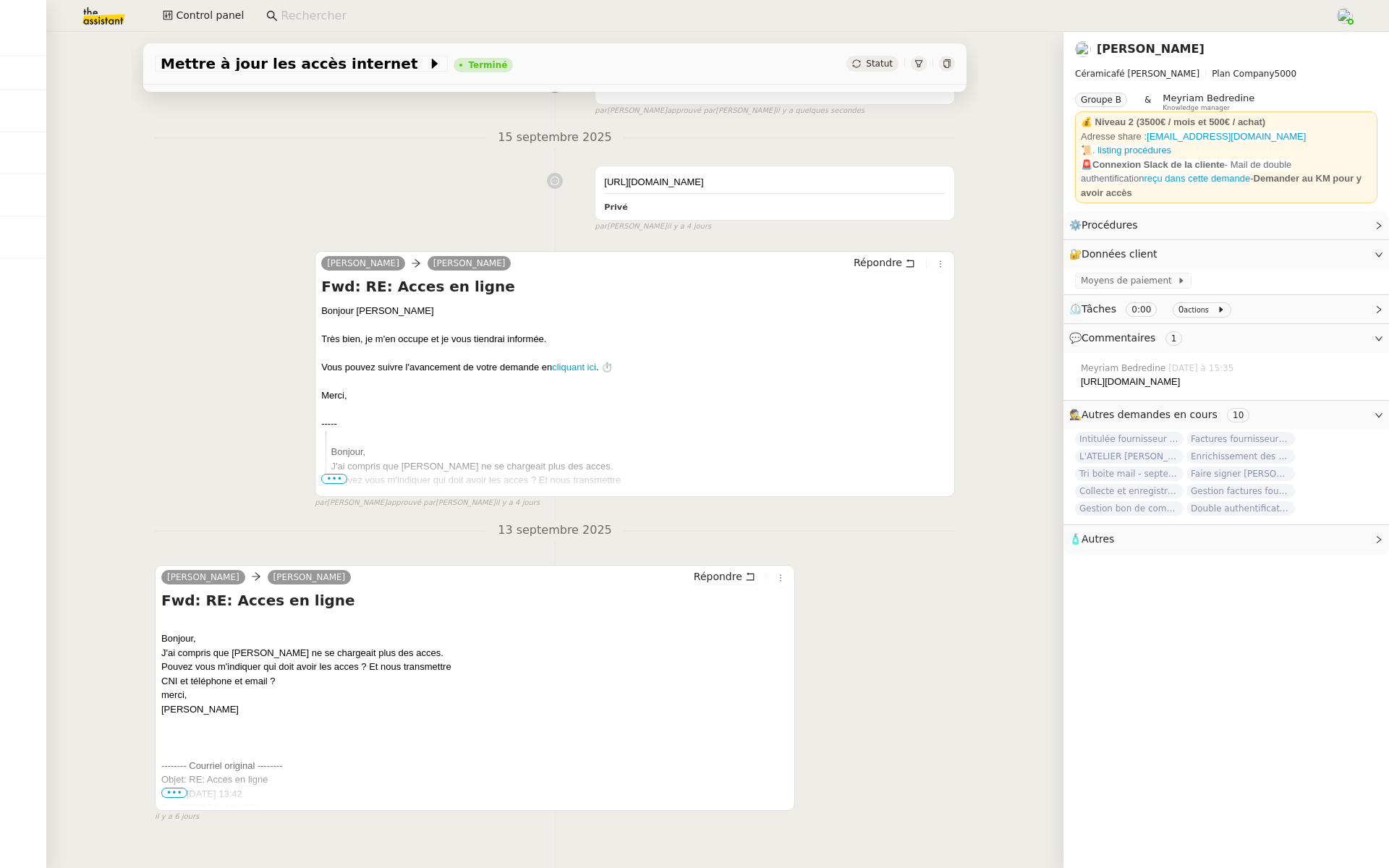
scroll to position [155, 0]
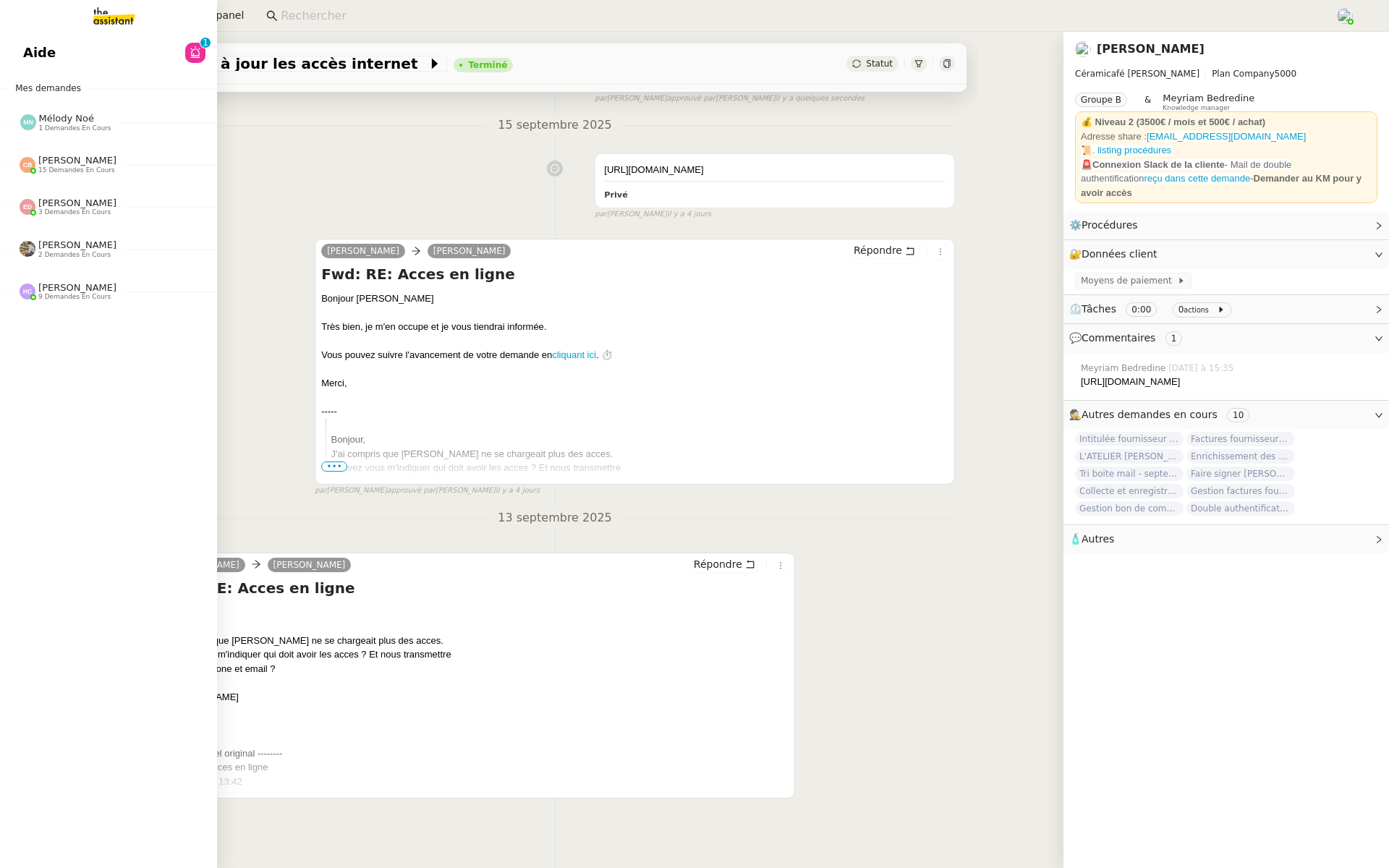
click at [16, 41] on link "Aide 0 1 2 3 4 5 6 7 8 9" at bounding box center [108, 53] width 217 height 34
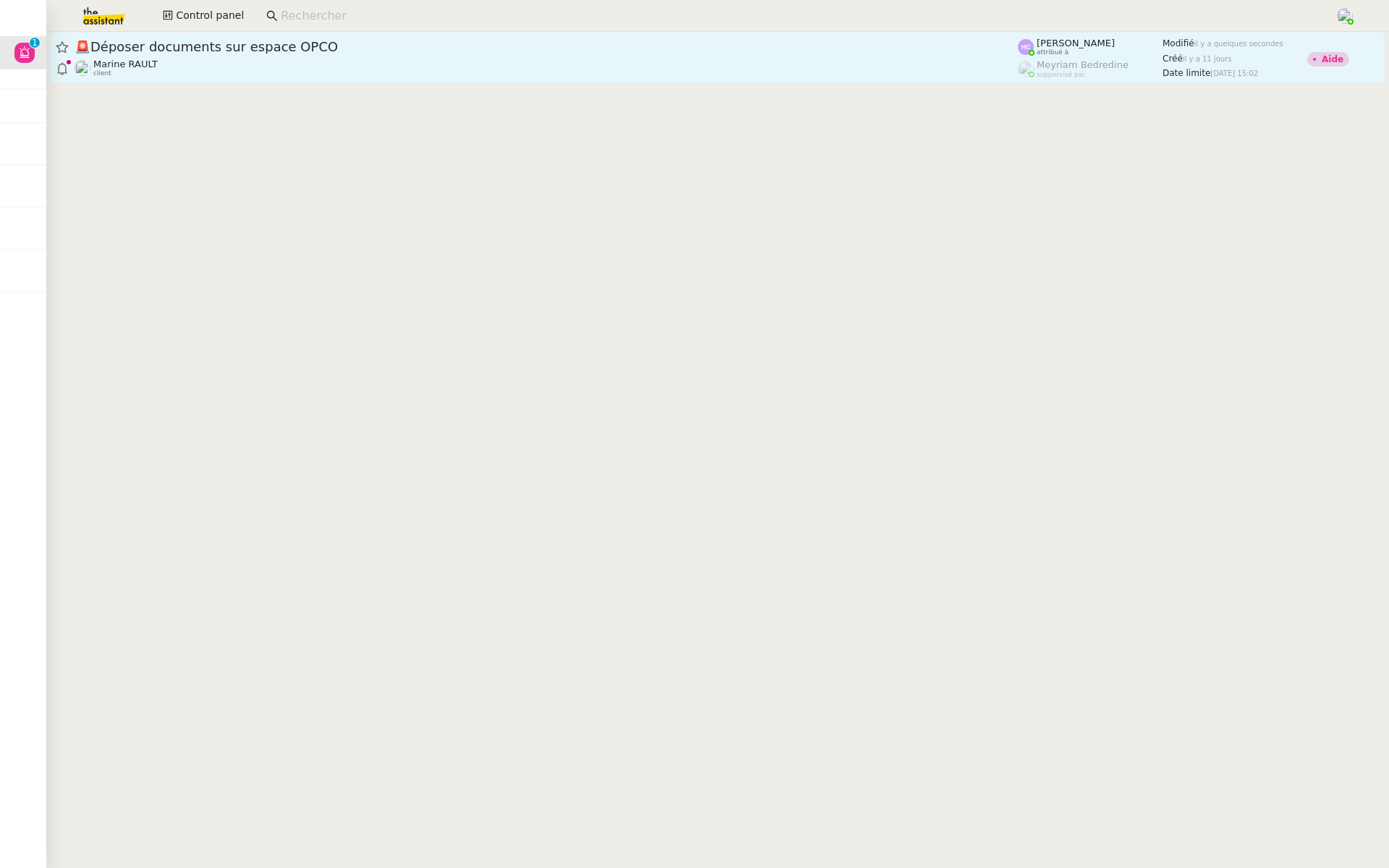
click at [297, 36] on link "🚨 Déposer documents sur espace OPCO Marine RAULT client Hannah Cassar attribué …" at bounding box center [717, 57] width 1336 height 52
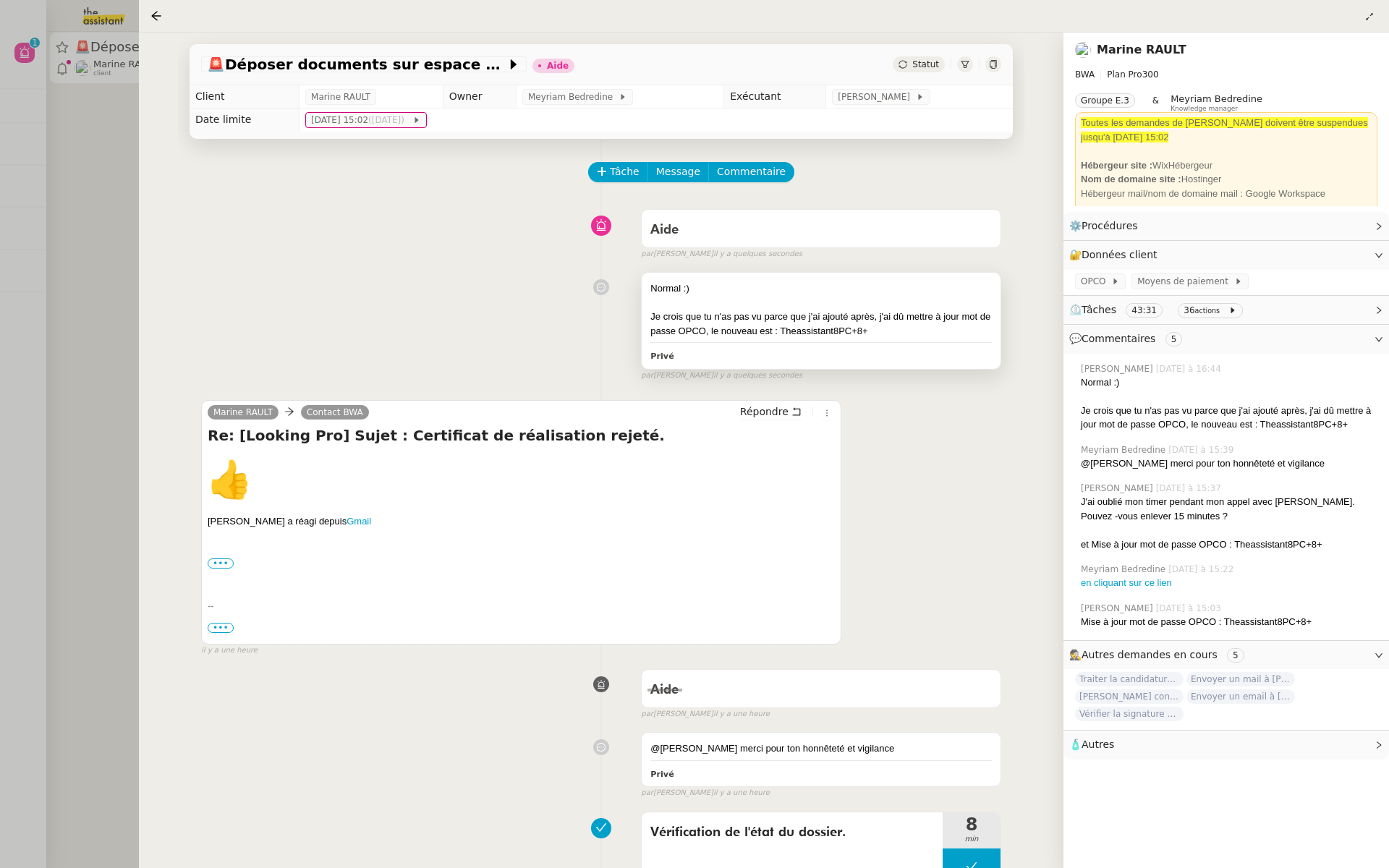
drag, startPoint x: 874, startPoint y: 330, endPoint x: 780, endPoint y: 335, distance: 94.1
click at [780, 335] on div "Je crois que tu n'as pas vu parce que j'ai ajouté après, j'ai dû mettre à jour …" at bounding box center [821, 323] width 342 height 28
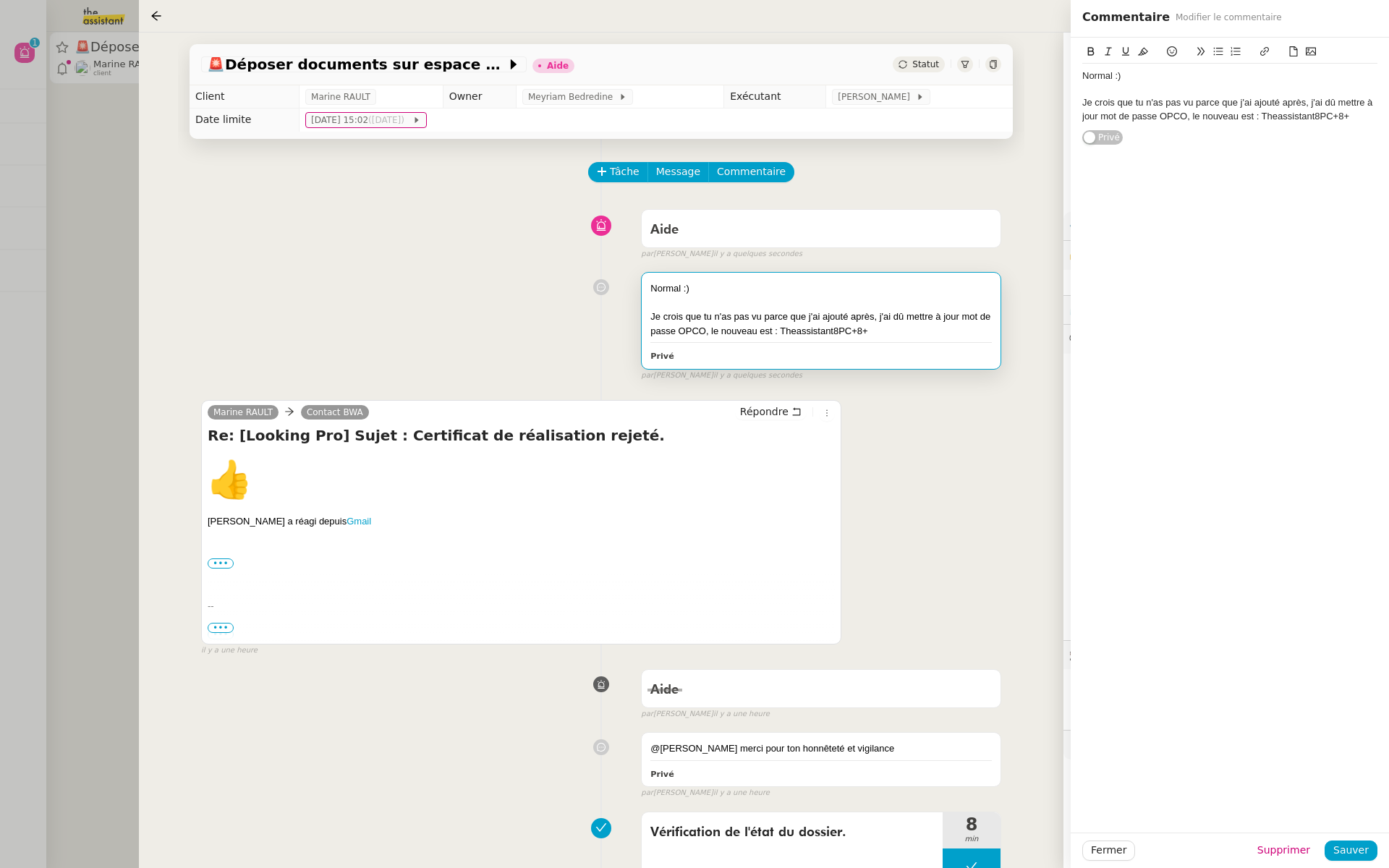
click at [474, 249] on div "Aide false par Hannah C. il y a quelques secondes" at bounding box center [601, 231] width 800 height 58
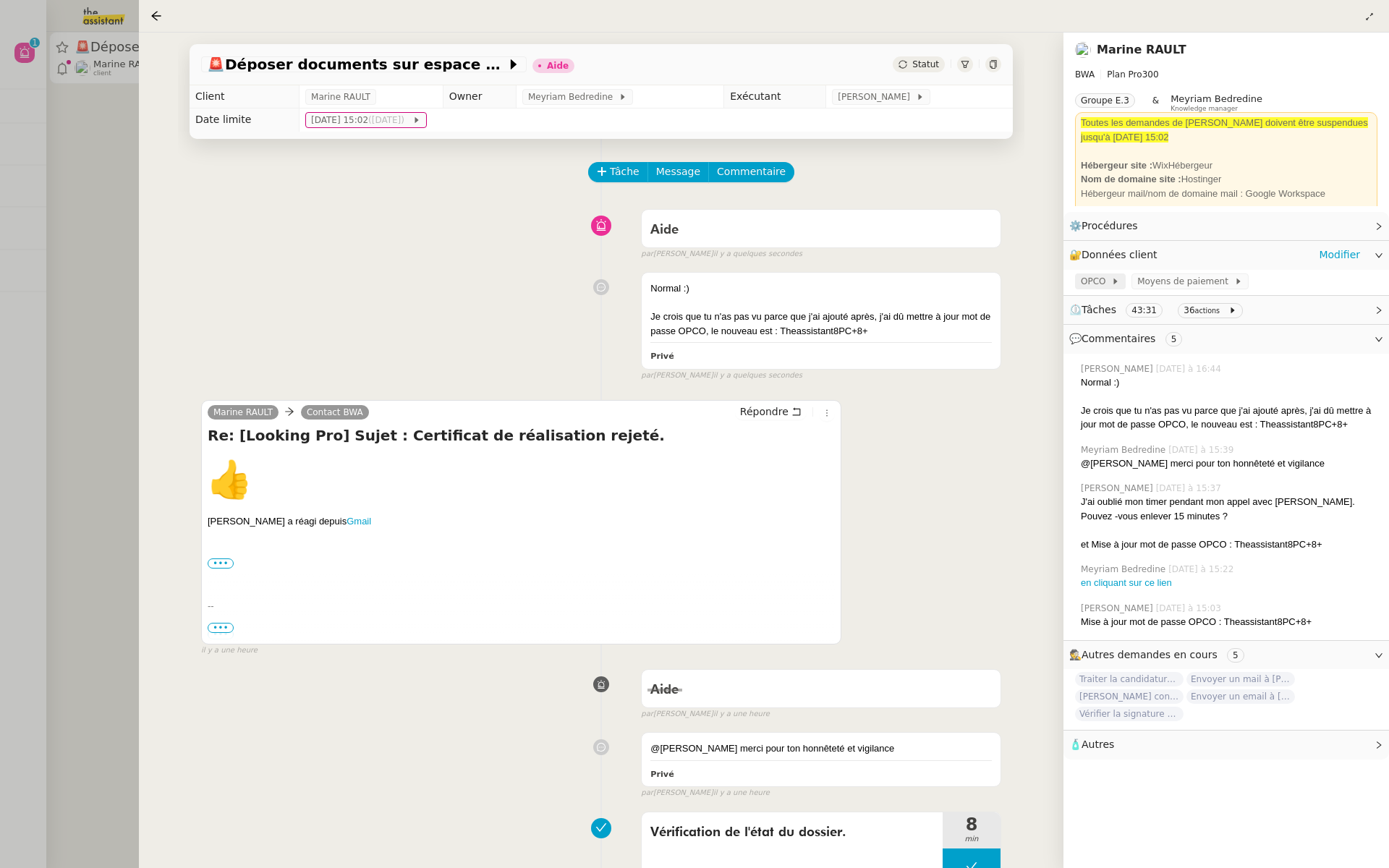
click at [1101, 281] on span "OPCO" at bounding box center [1095, 281] width 30 height 15
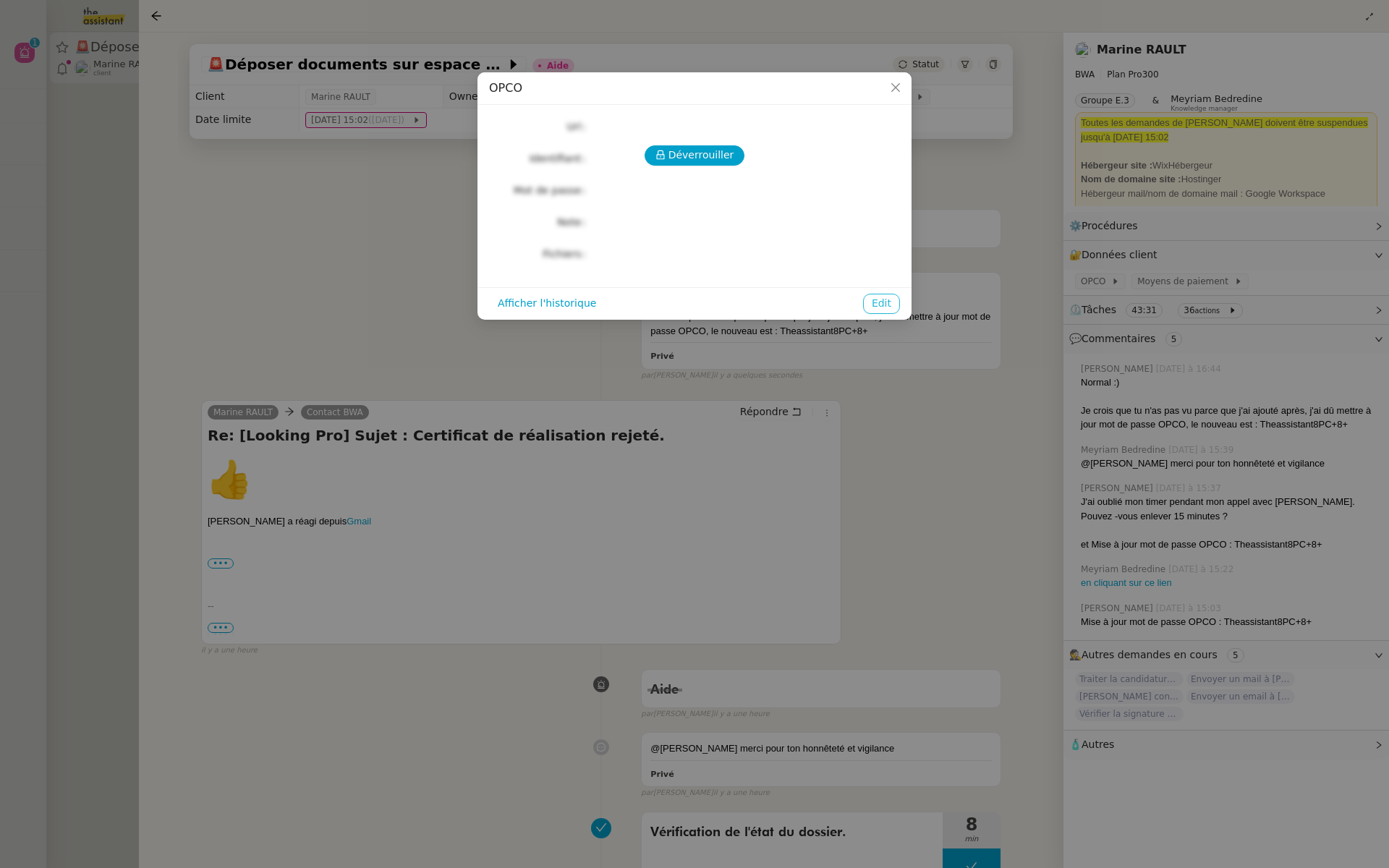
click at [883, 295] on span "Edit" at bounding box center [881, 303] width 19 height 16
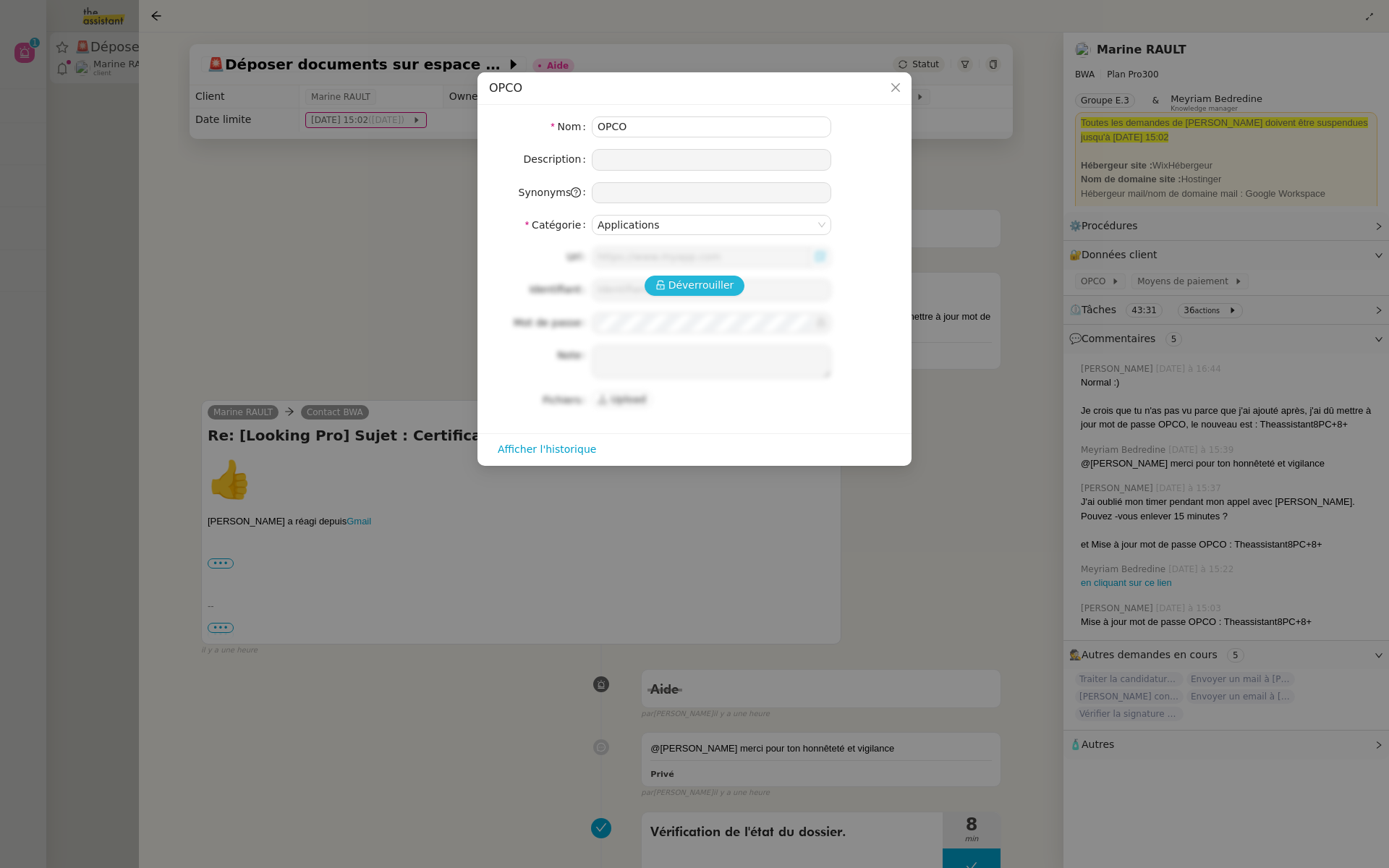
click at [716, 281] on span "Déverrouiller" at bounding box center [701, 285] width 66 height 16
type input "https://www.opcoep.fr/"
type input "bwa.archi@gmail.com"
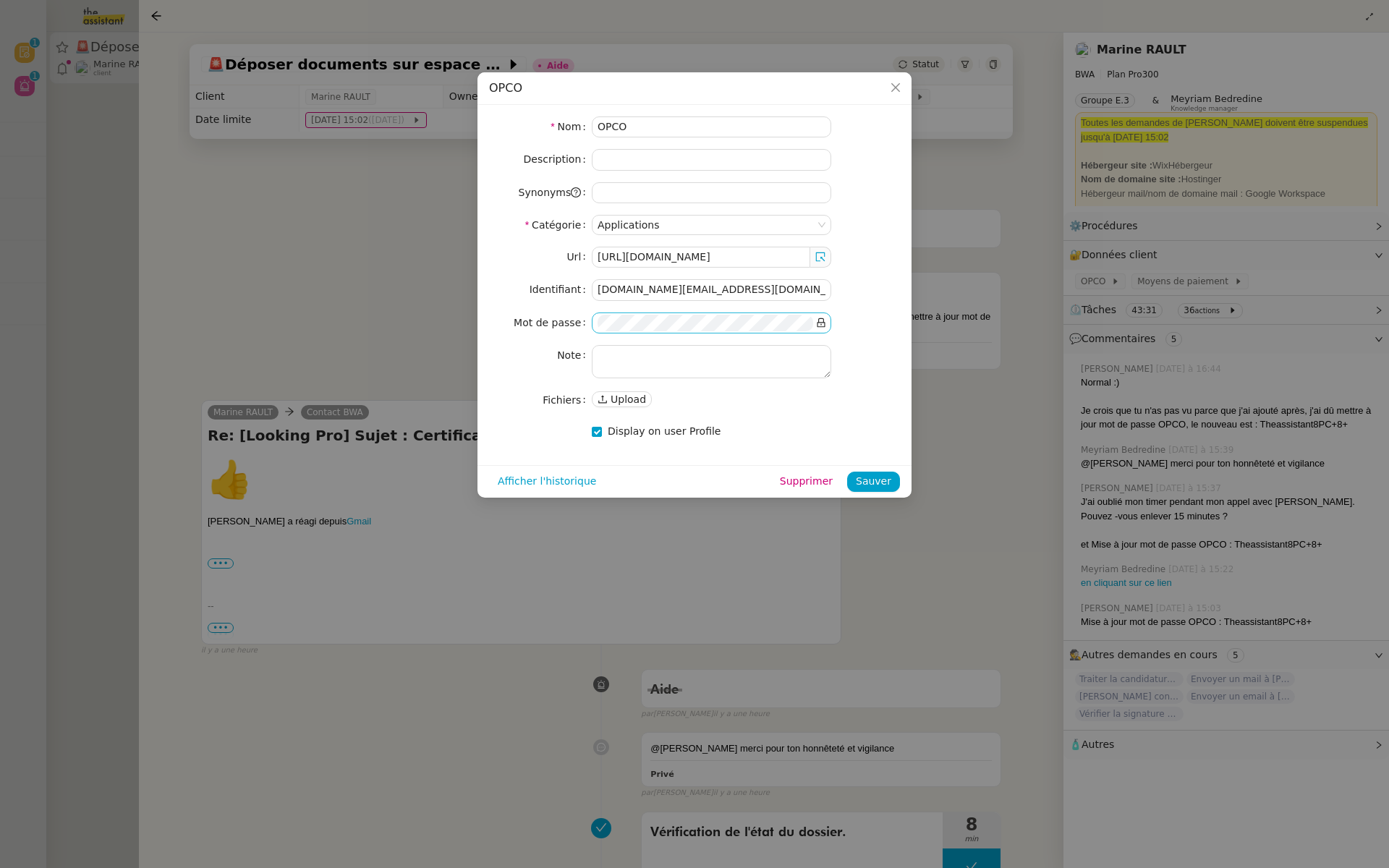
click at [822, 322] on icon at bounding box center [821, 322] width 10 height 10
click at [542, 318] on nz-form-item "Mot de passe" at bounding box center [694, 322] width 411 height 21
click at [861, 475] on span "Sauver" at bounding box center [873, 481] width 36 height 16
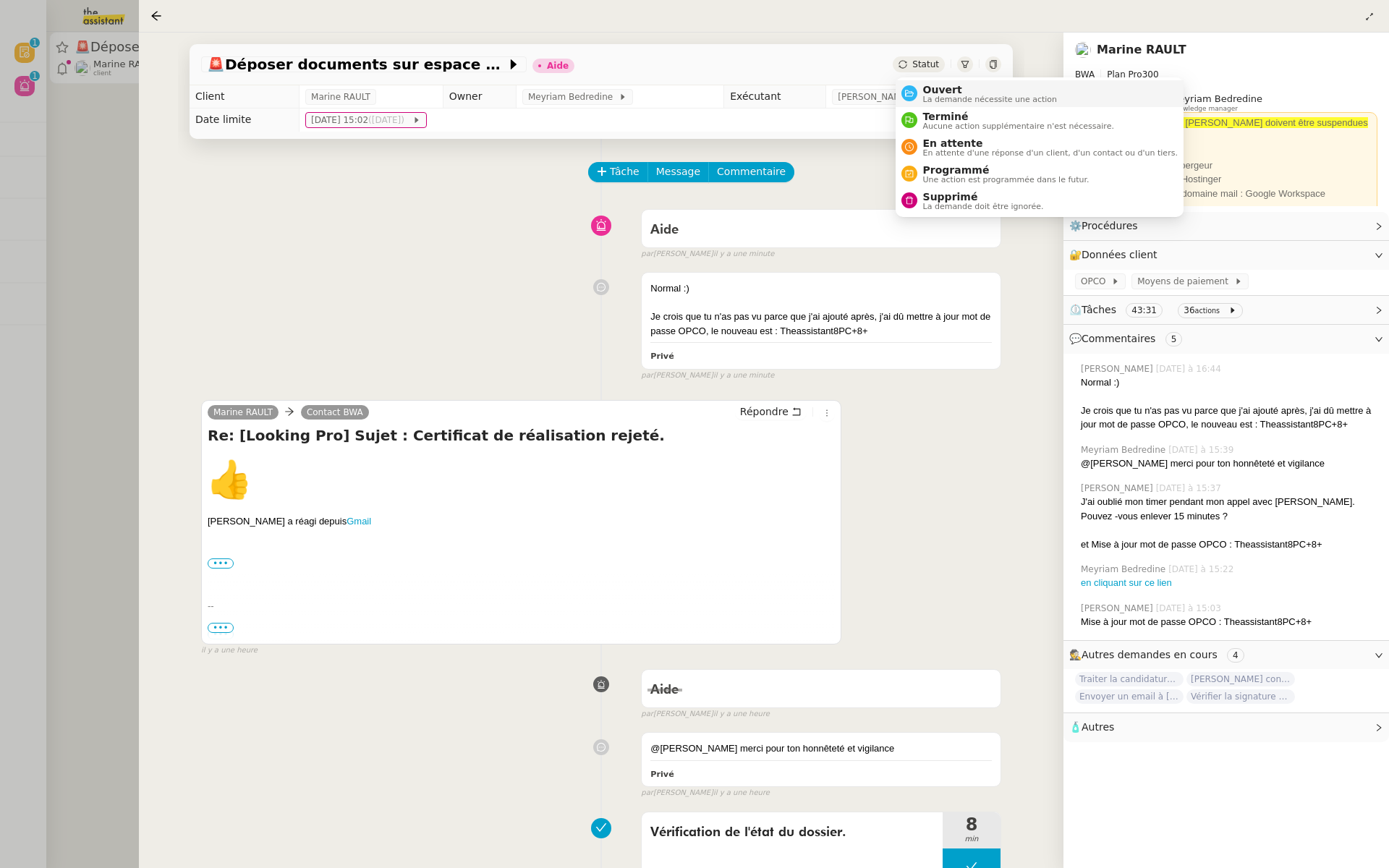
click at [939, 96] on span "La demande nécessite une action" at bounding box center [990, 99] width 135 height 8
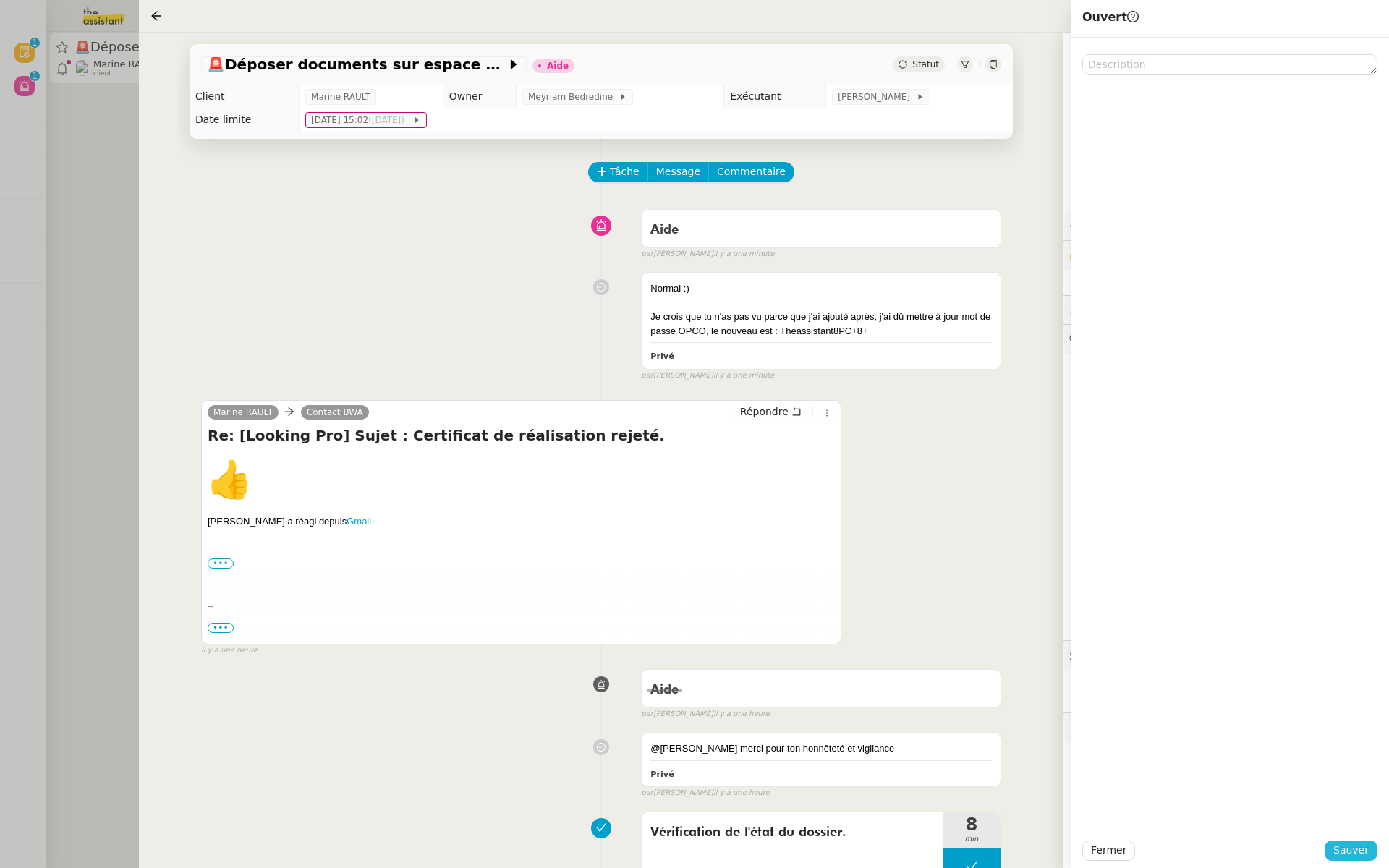
click at [1362, 848] on span "Sauver" at bounding box center [1350, 850] width 36 height 16
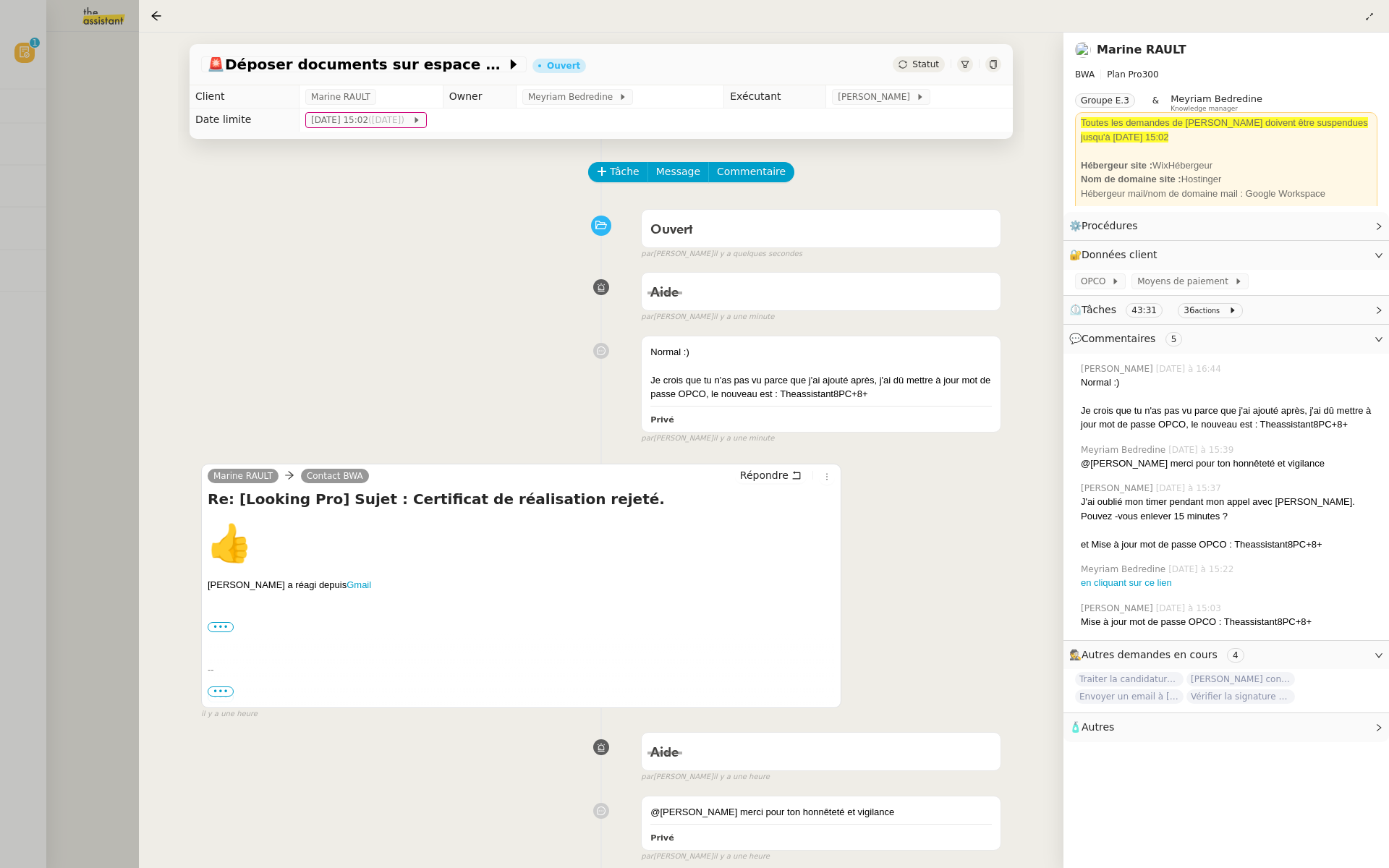
click at [1178, 65] on nz-page-header-content "BWA Plan Pro 300 Groupe E.3 & Meyriam Bedredine Knowledge manager Toutes les de…" at bounding box center [1226, 133] width 302 height 145
click at [89, 212] on div at bounding box center [694, 434] width 1389 height 868
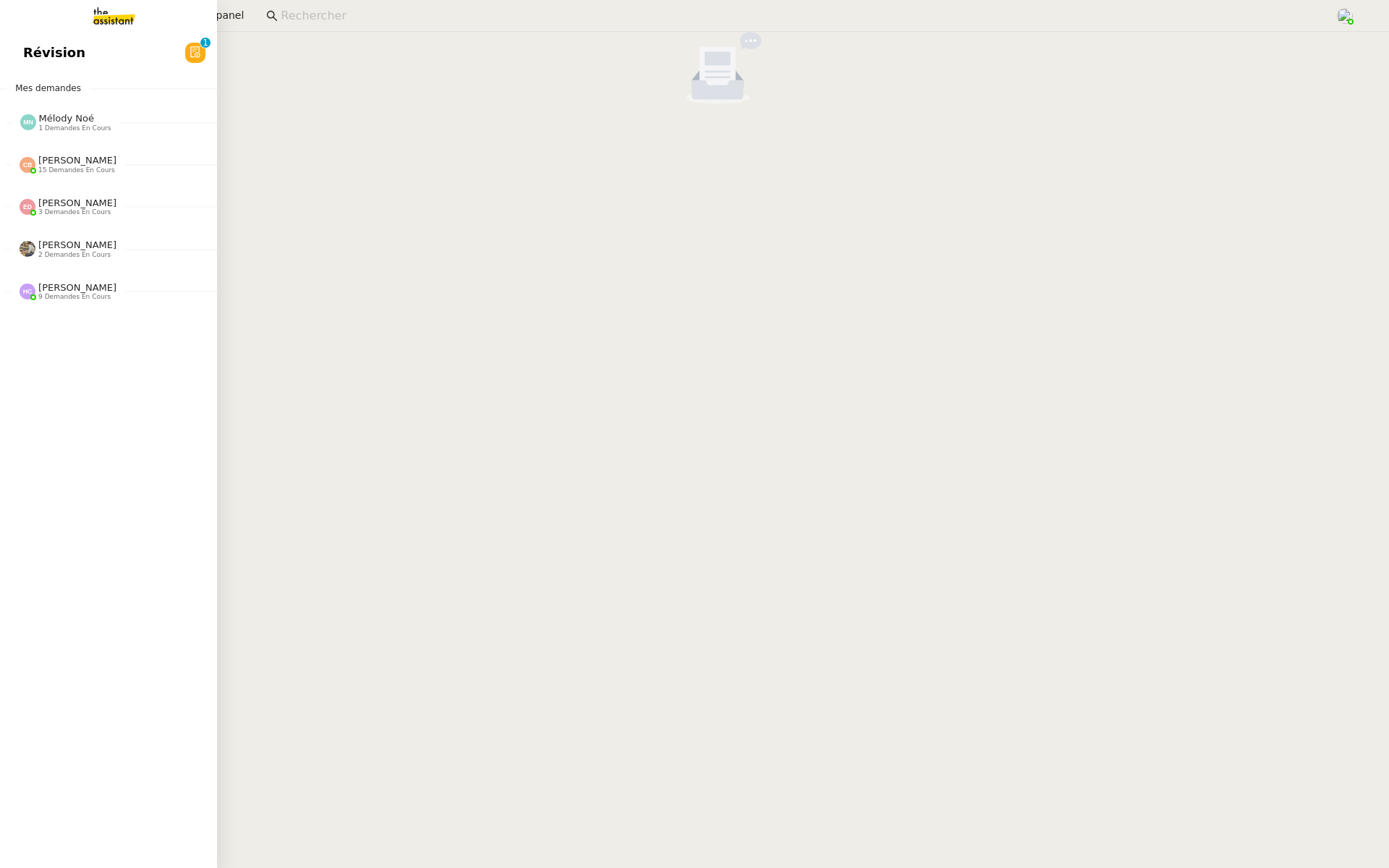
click at [9, 44] on link "Révision 0 1 2 3 4 5 6 7 8 9" at bounding box center [108, 53] width 217 height 34
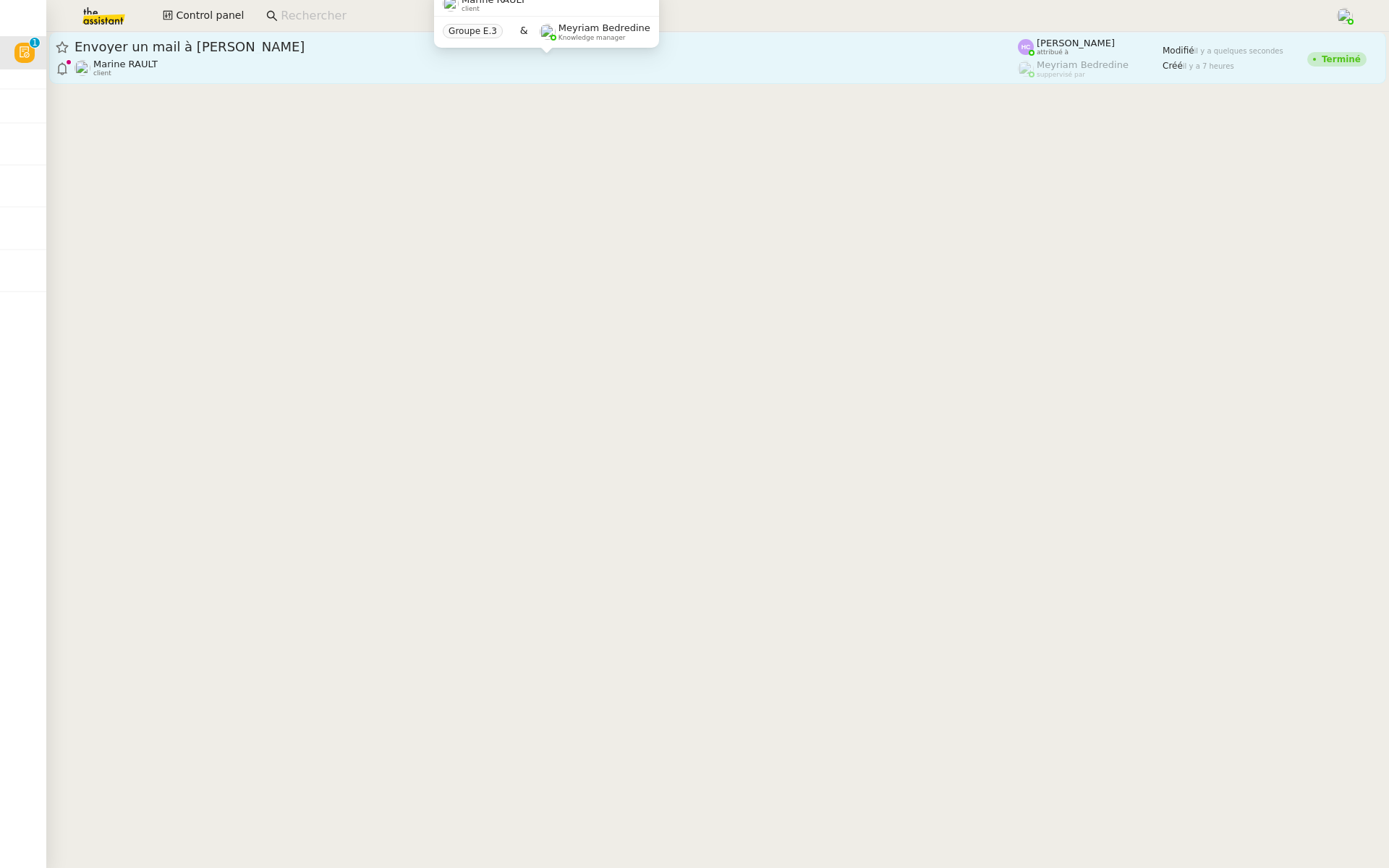
click at [314, 65] on div "Marine RAULT client" at bounding box center [546, 67] width 943 height 19
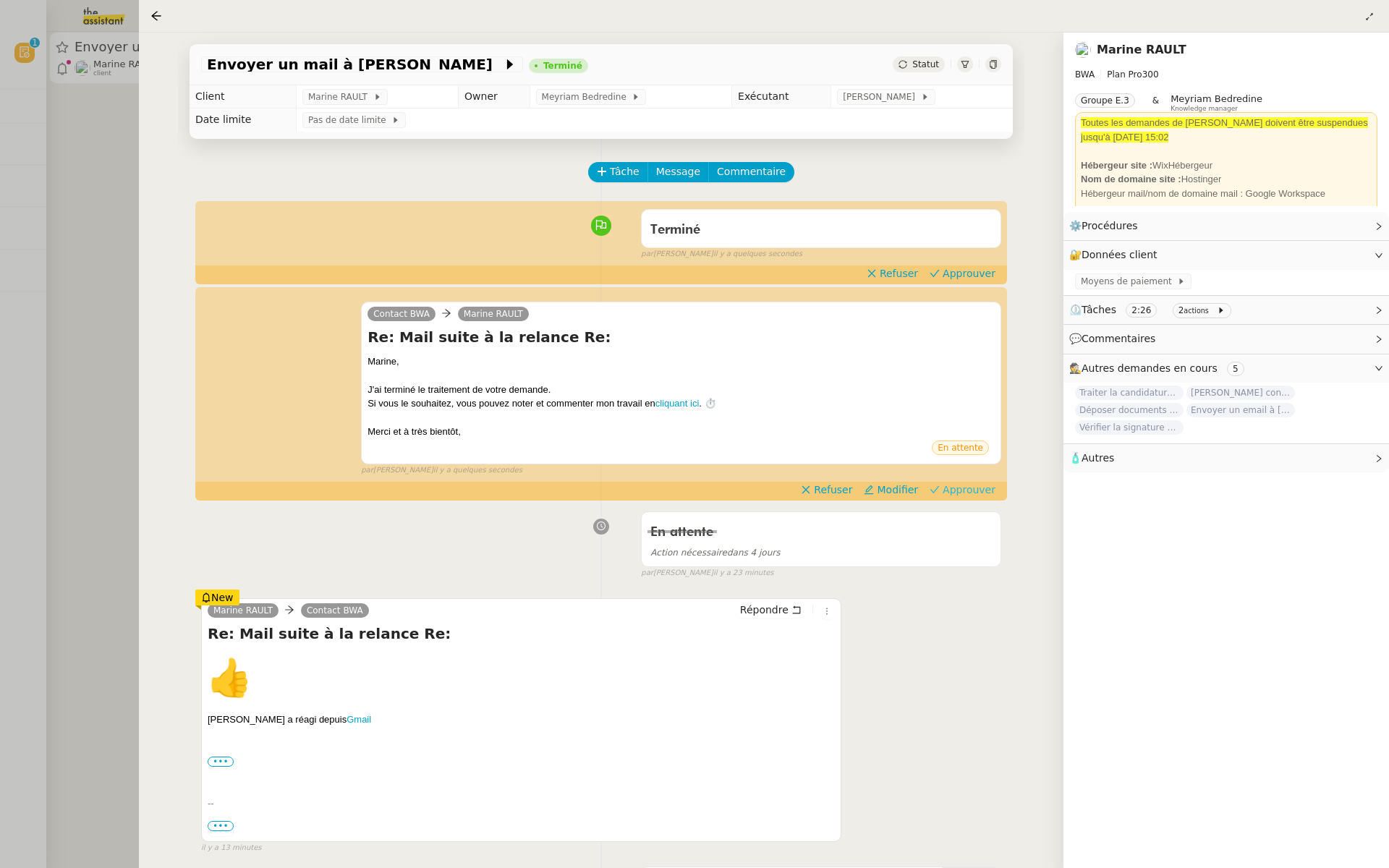
click at [974, 485] on span "Approuver" at bounding box center [969, 490] width 53 height 15
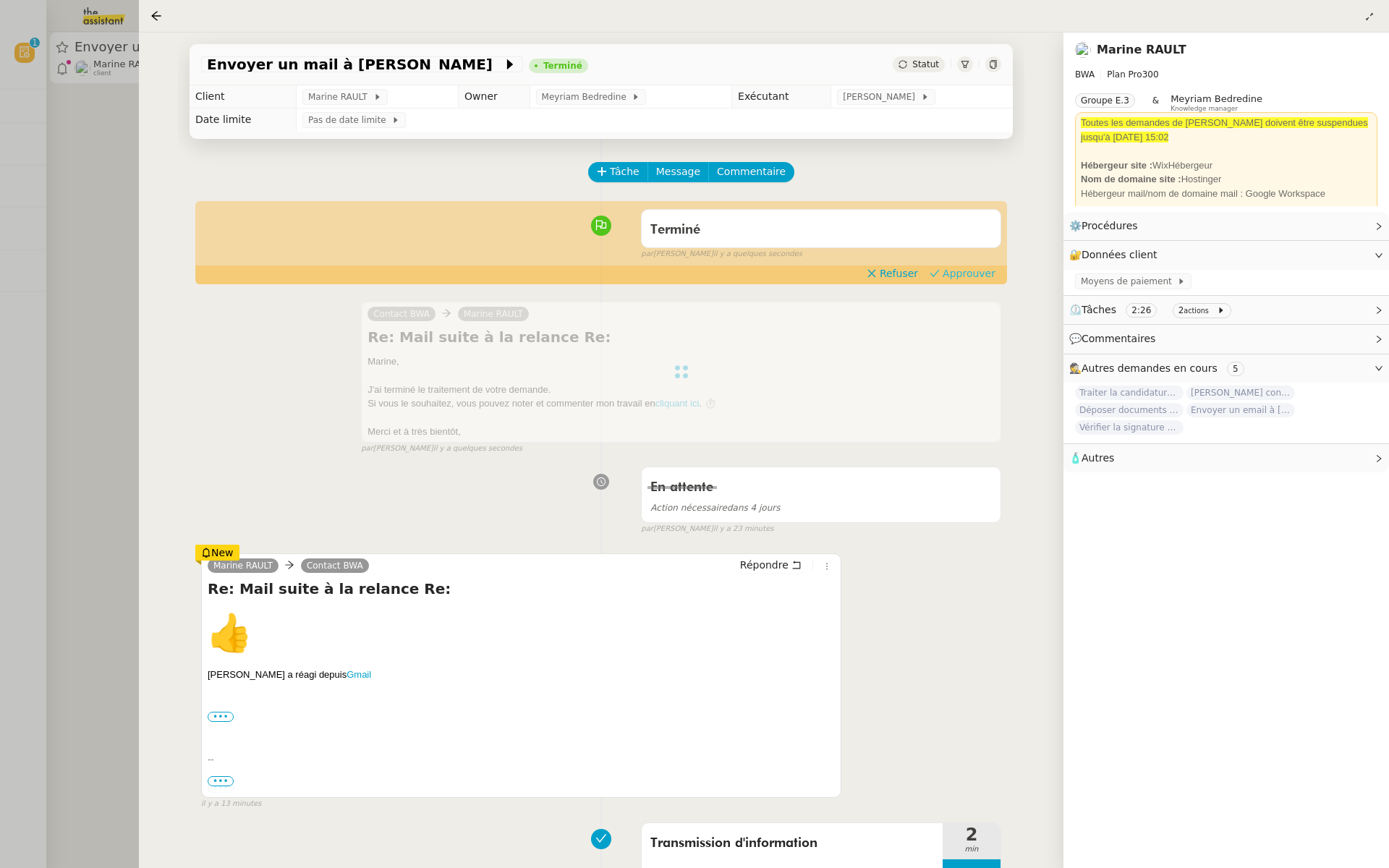
click at [972, 272] on span "Approuver" at bounding box center [969, 273] width 53 height 15
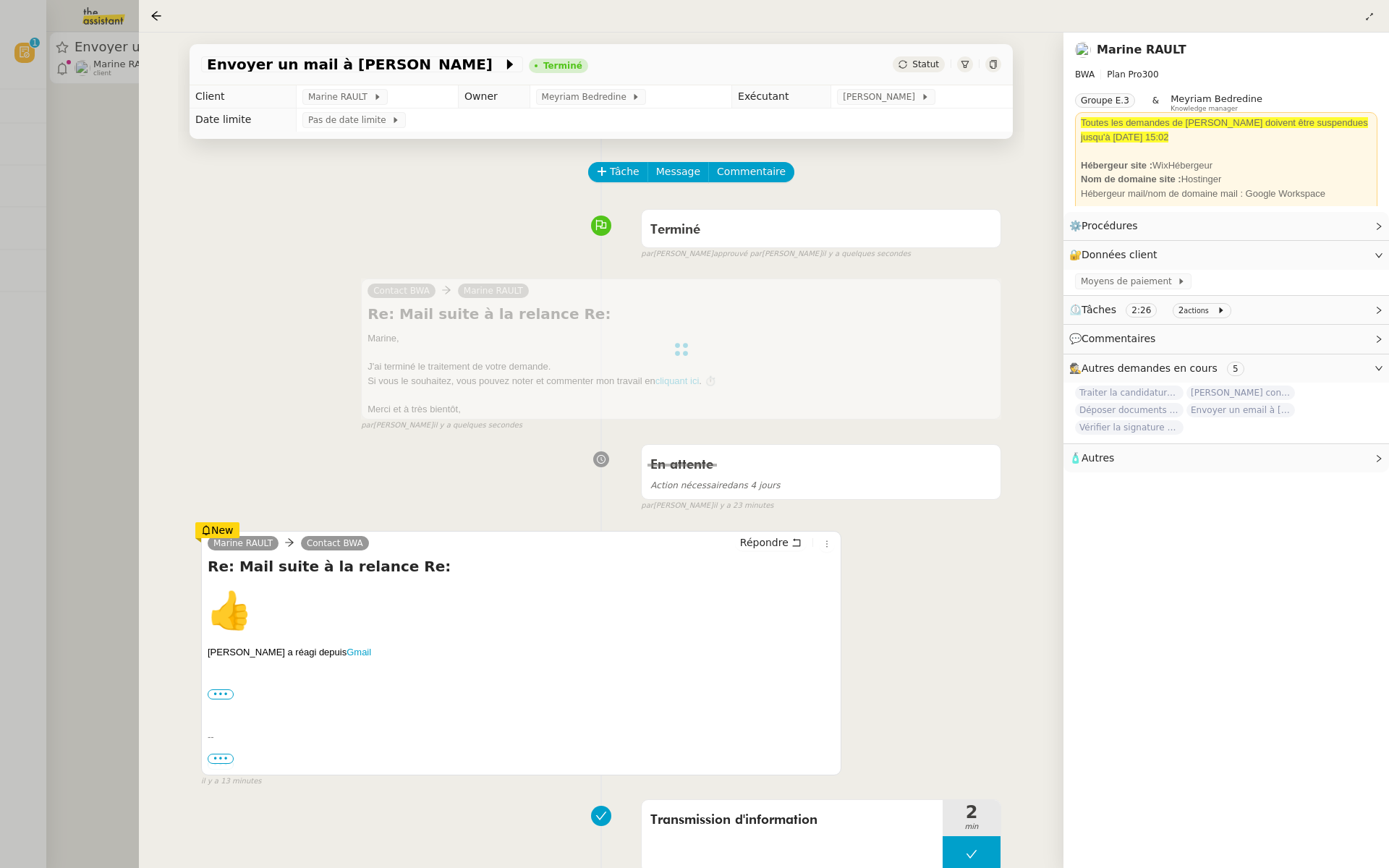
click at [10, 215] on div at bounding box center [694, 434] width 1389 height 868
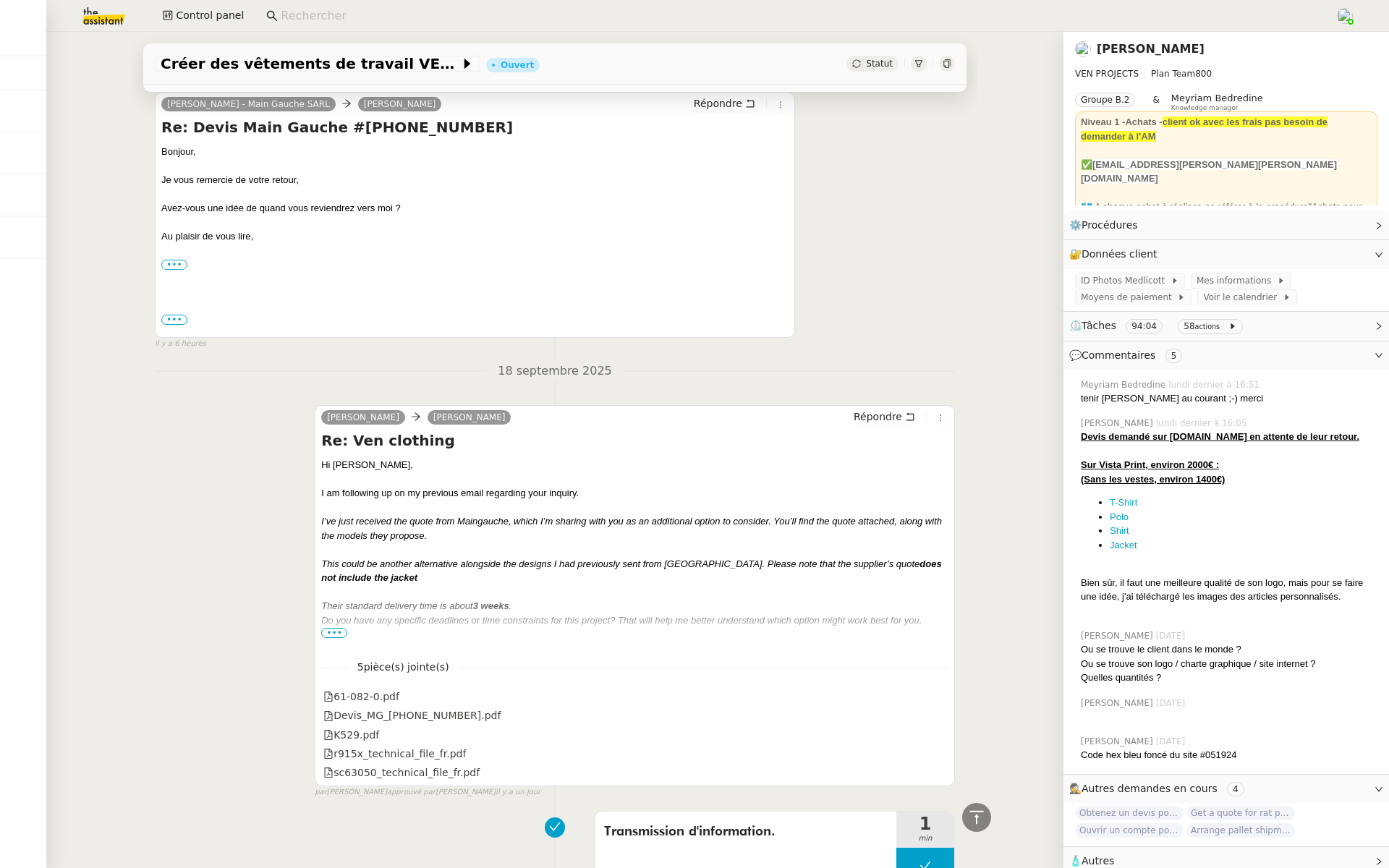
scroll to position [614, 0]
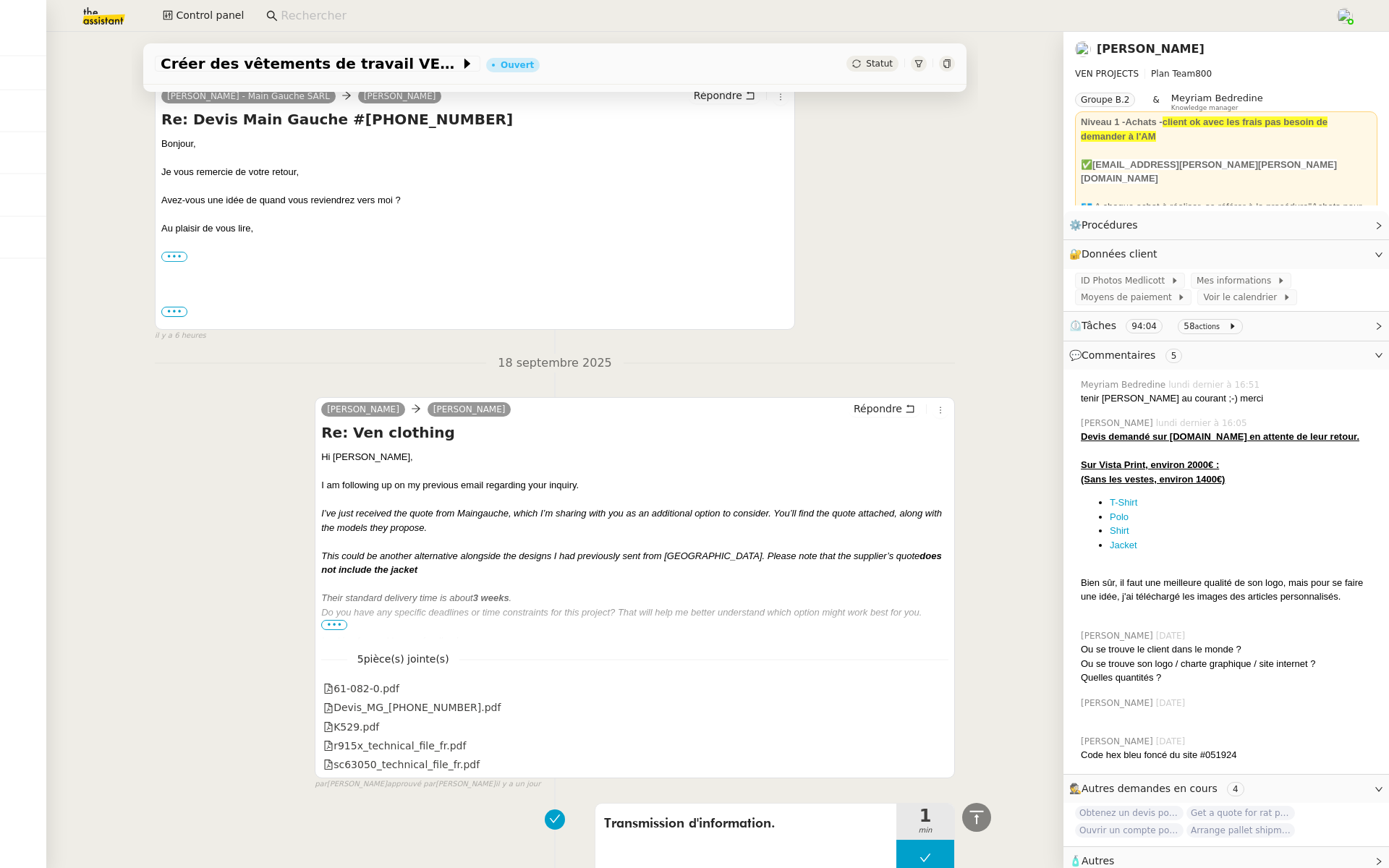
click at [335, 617] on div "Do you have any specific deadlines or time constraints for this project? That w…" at bounding box center [635, 613] width 627 height 15
click at [332, 621] on span "•••" at bounding box center [334, 625] width 26 height 10
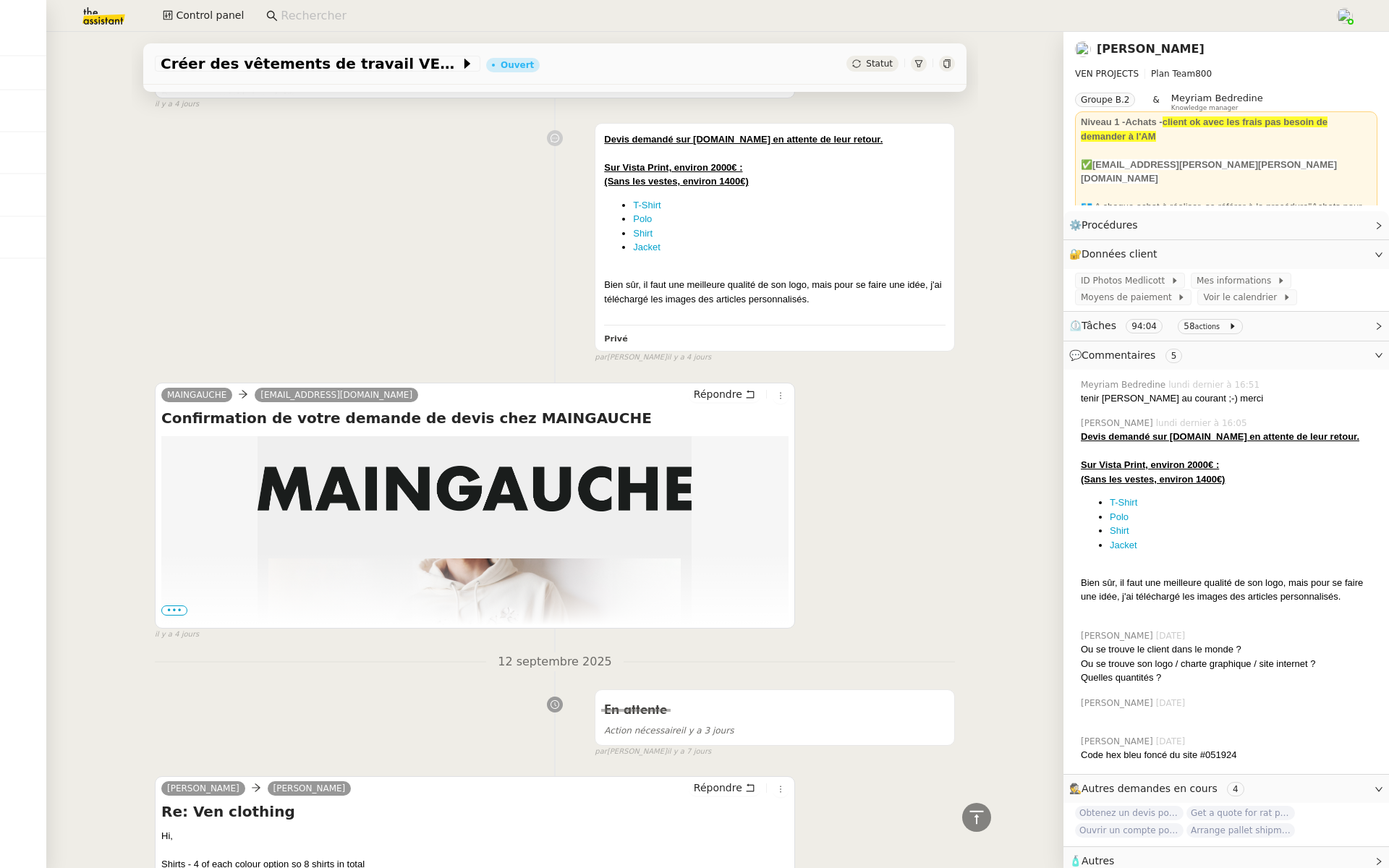
scroll to position [8012, 0]
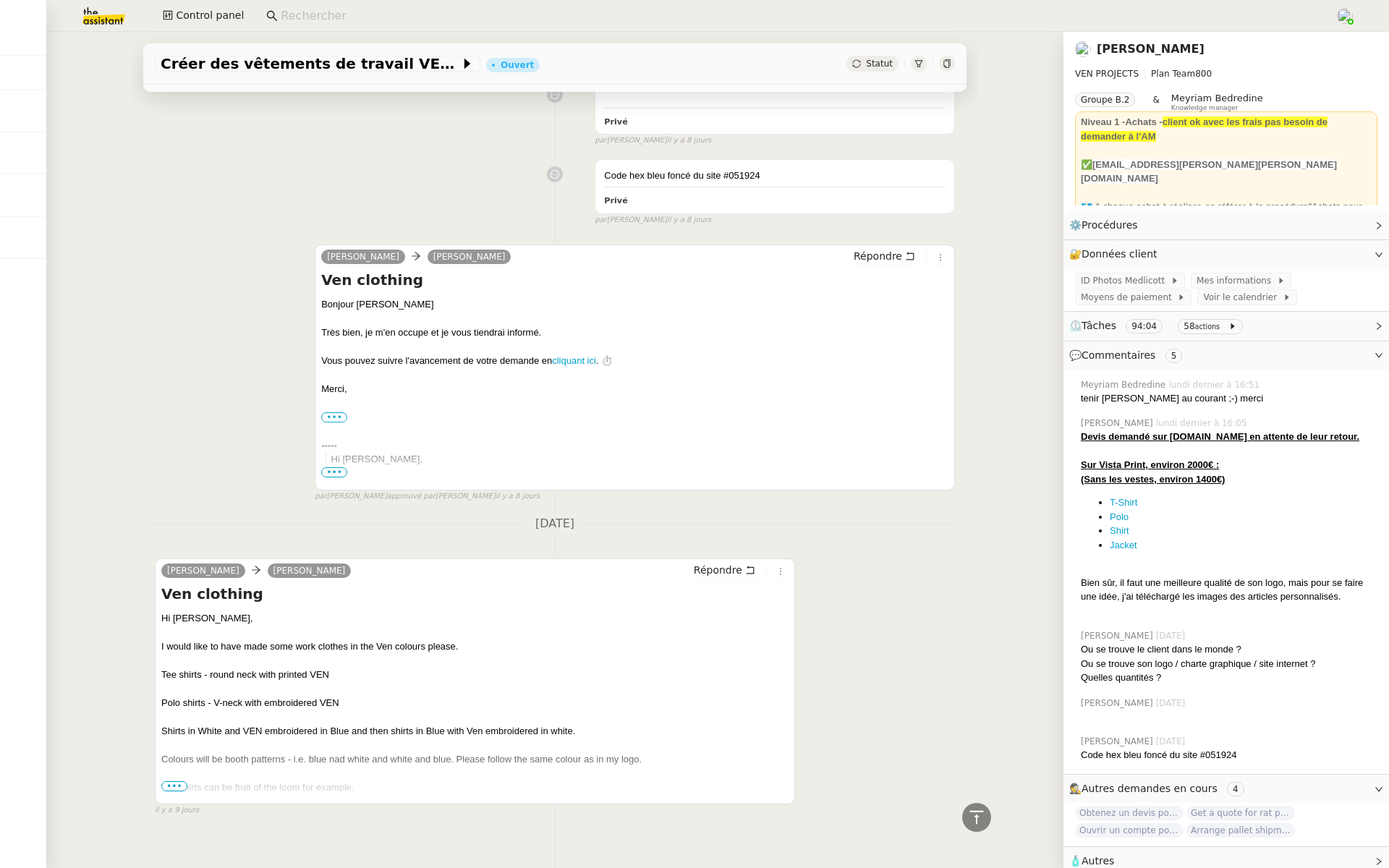
click at [174, 781] on span "•••" at bounding box center [174, 786] width 26 height 10
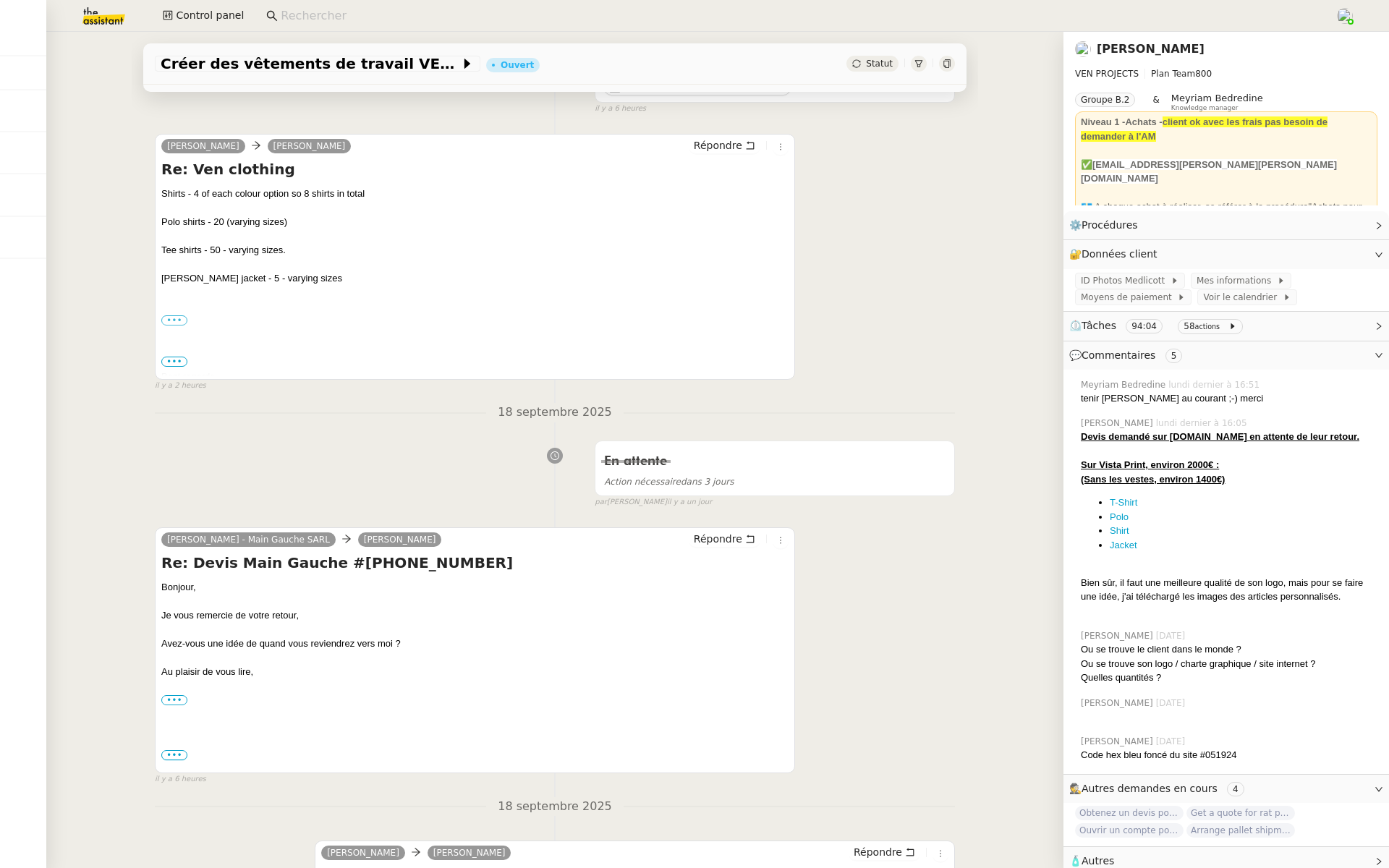
scroll to position [0, 0]
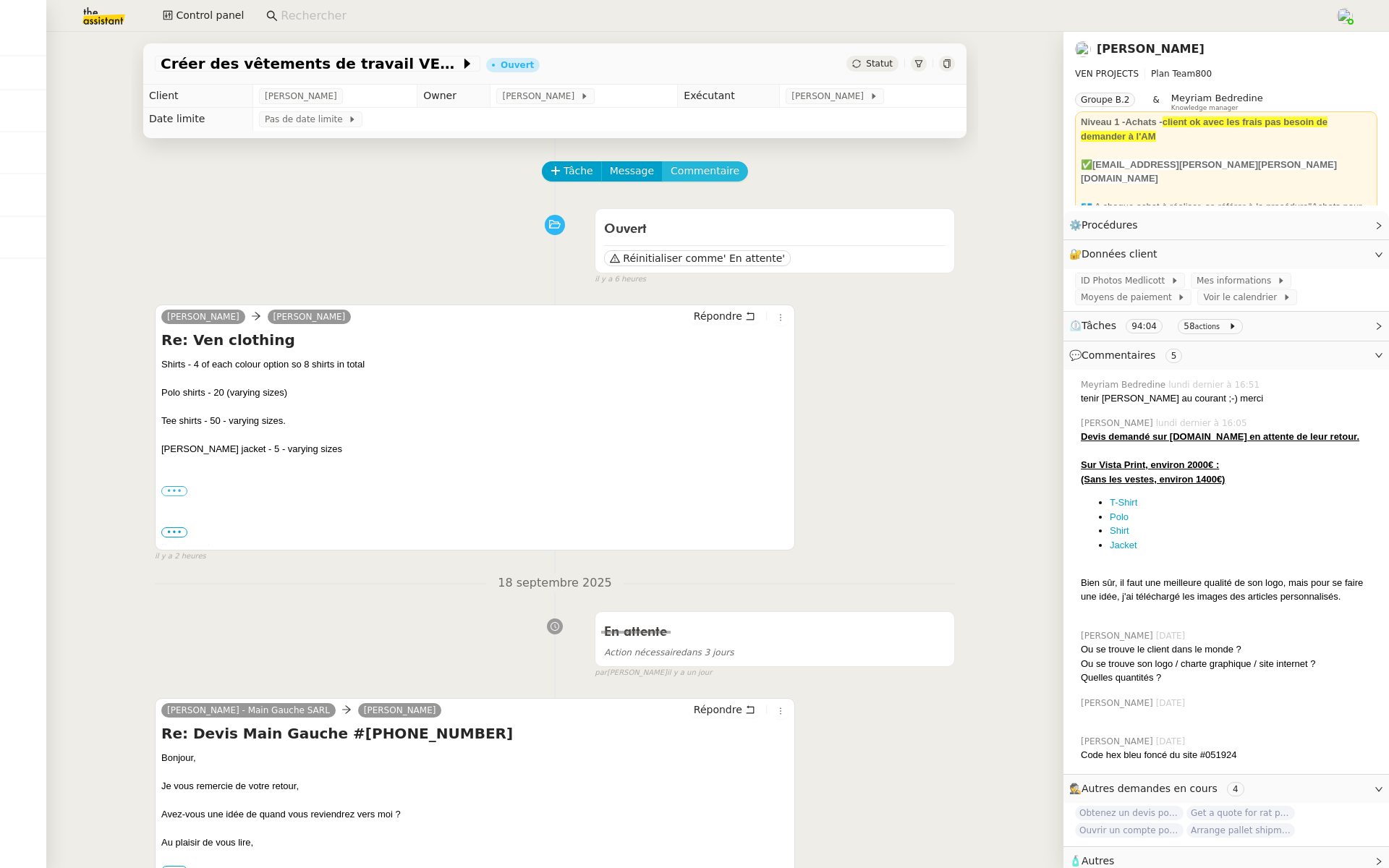
click at [706, 163] on span "Commentaire" at bounding box center [704, 171] width 68 height 16
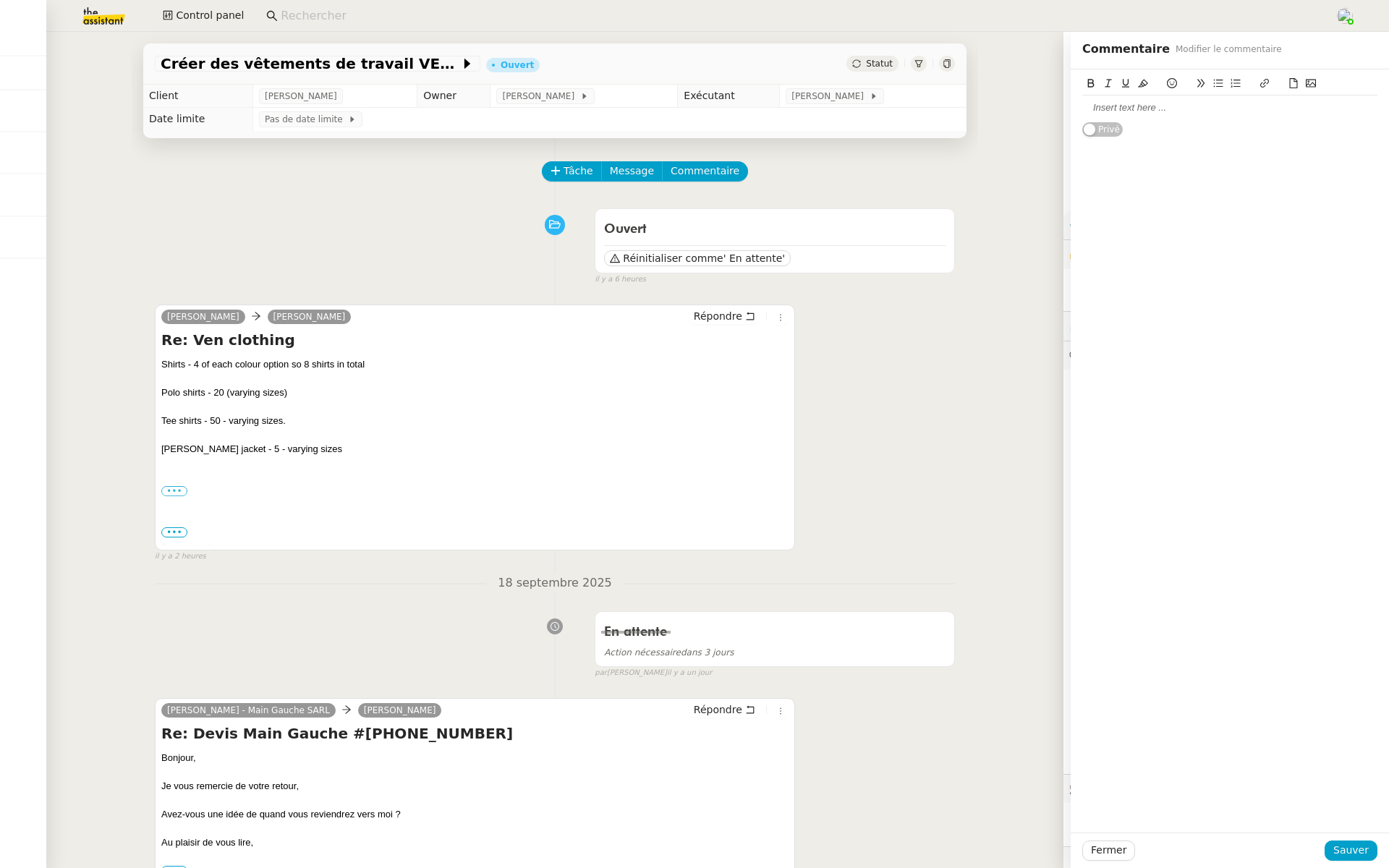
click at [1311, 79] on icon at bounding box center [1310, 83] width 10 height 10
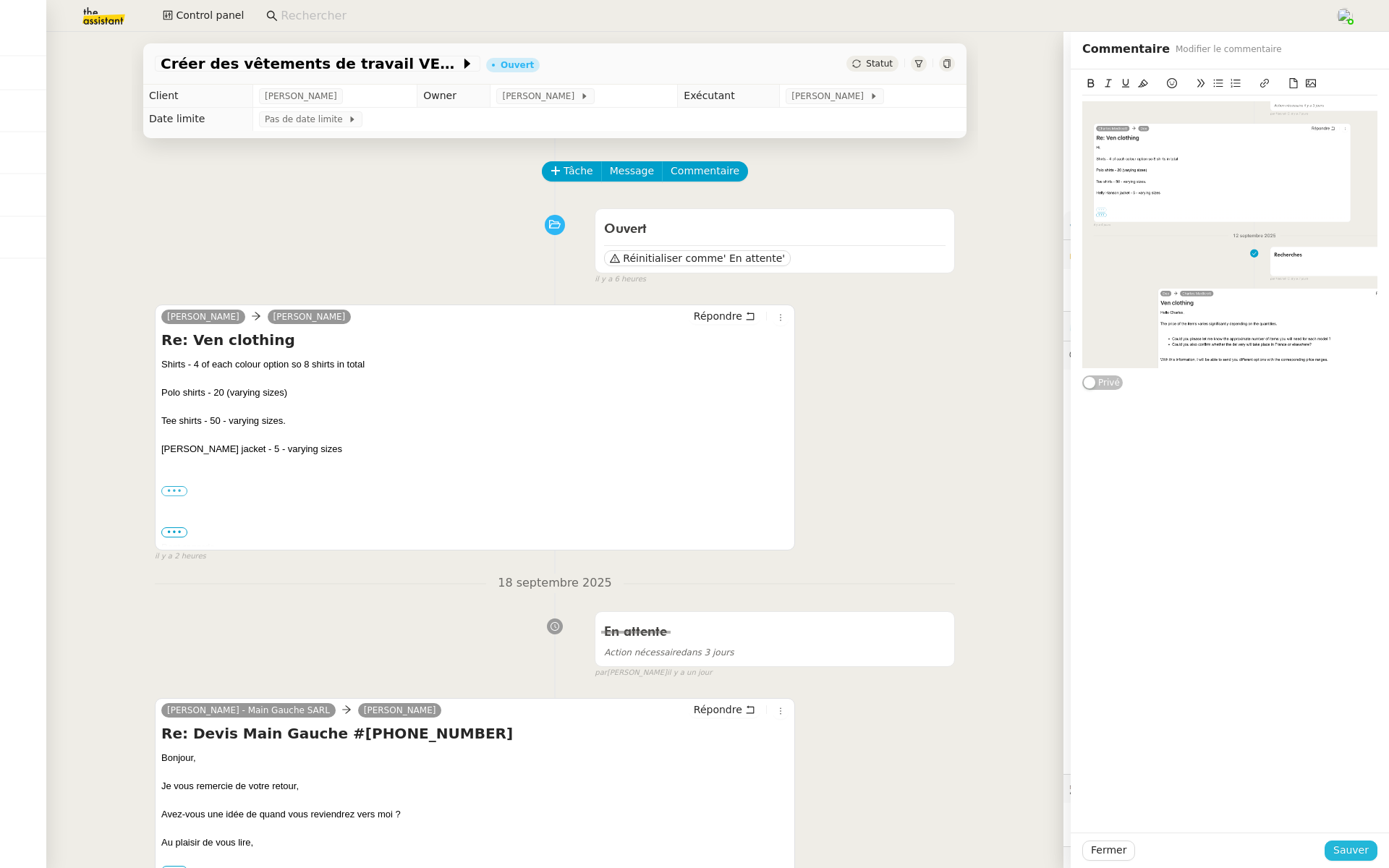
click at [1359, 847] on span "Sauver" at bounding box center [1350, 850] width 36 height 16
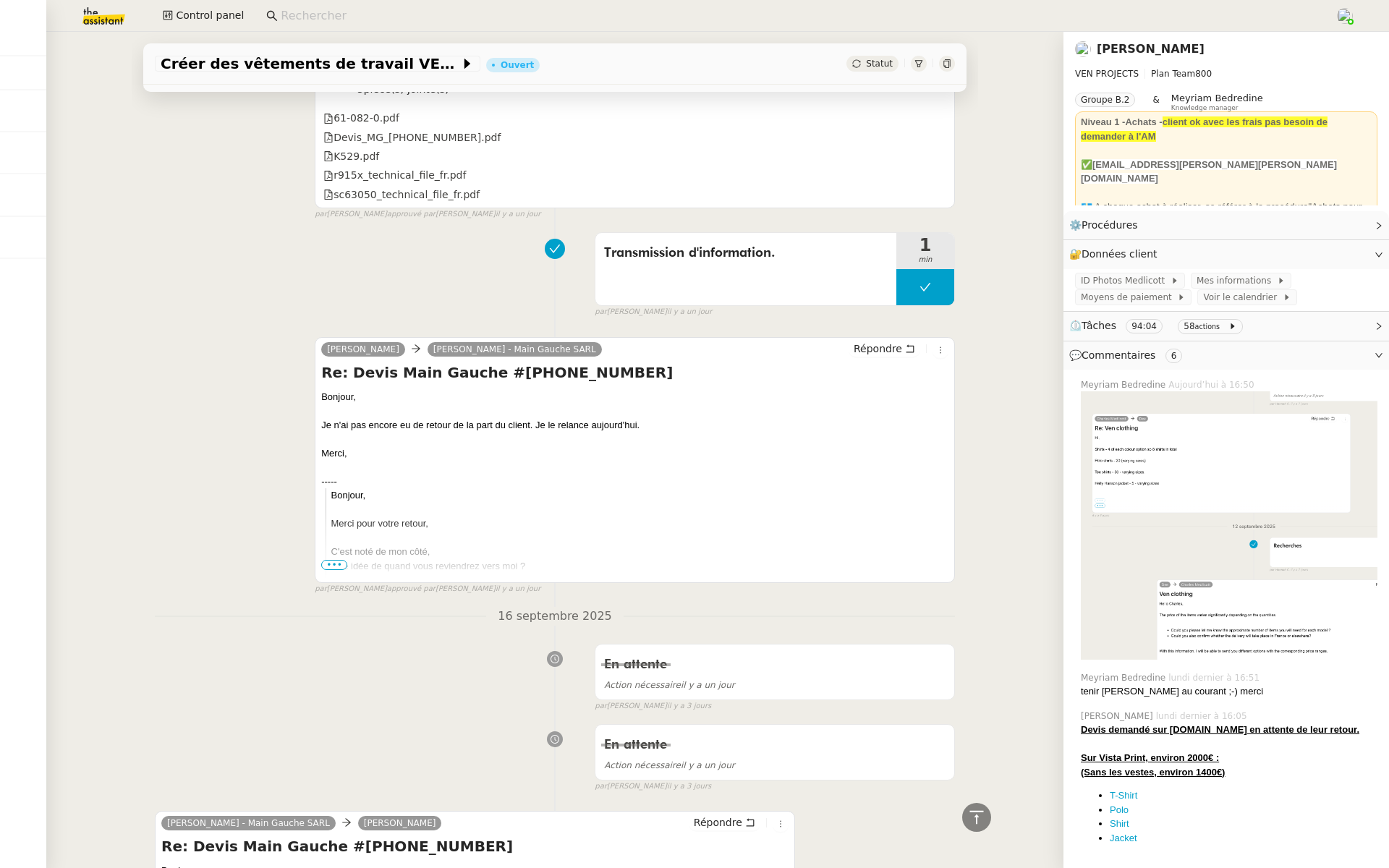
scroll to position [2416, 0]
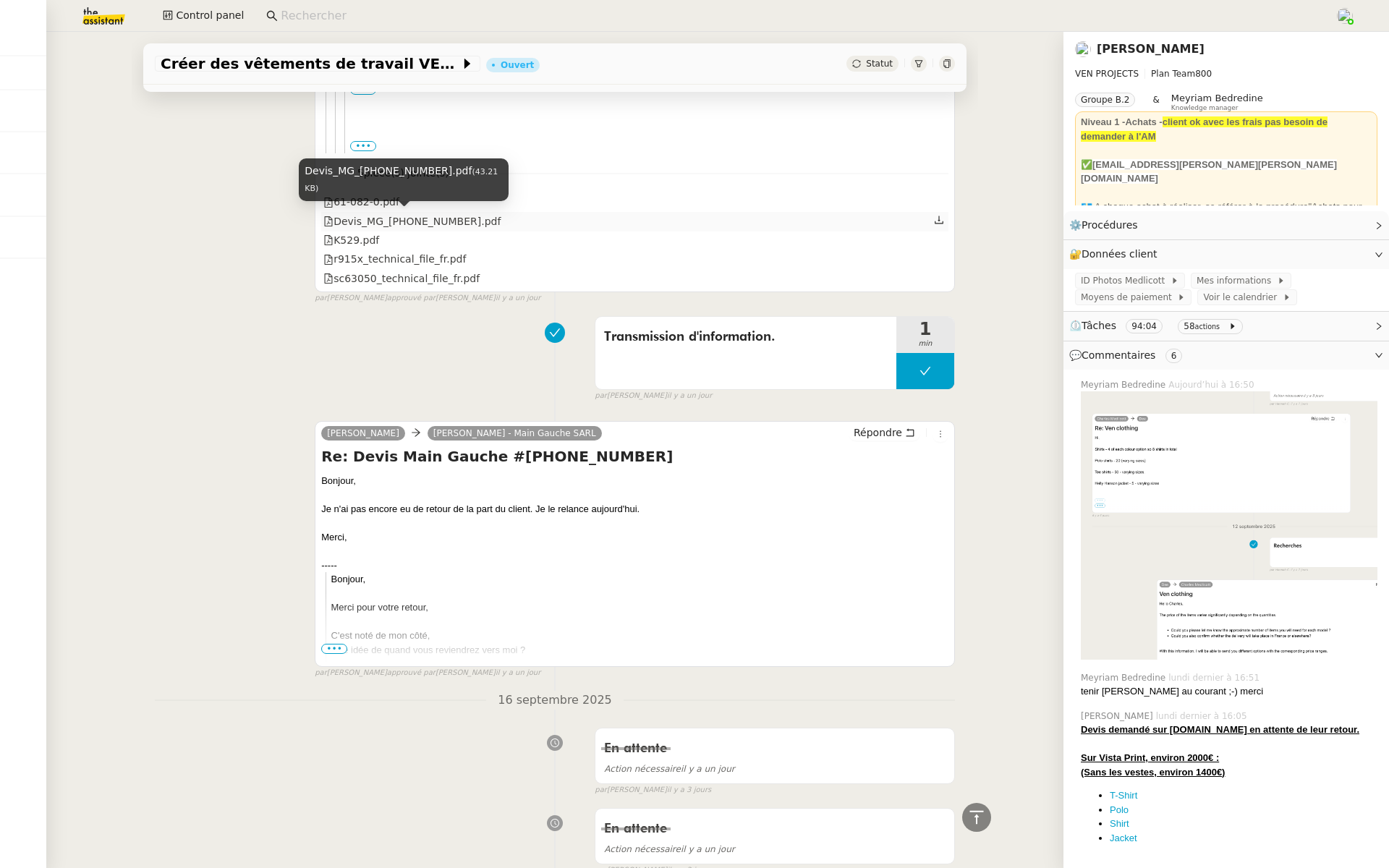
click at [434, 219] on div "Devis_MG_[PHONE_NUMBER].pdf" at bounding box center [412, 221] width 178 height 16
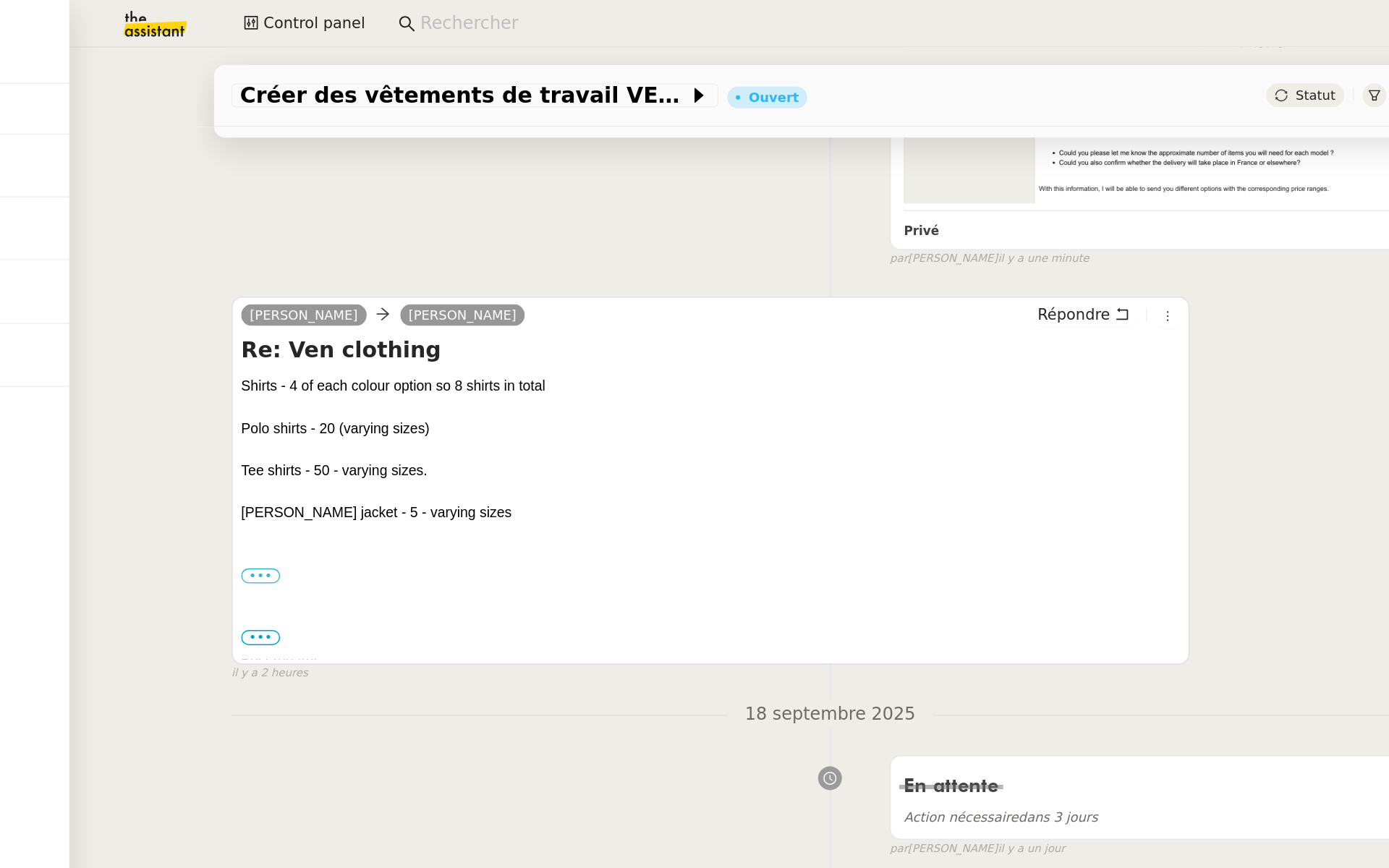
scroll to position [505, 0]
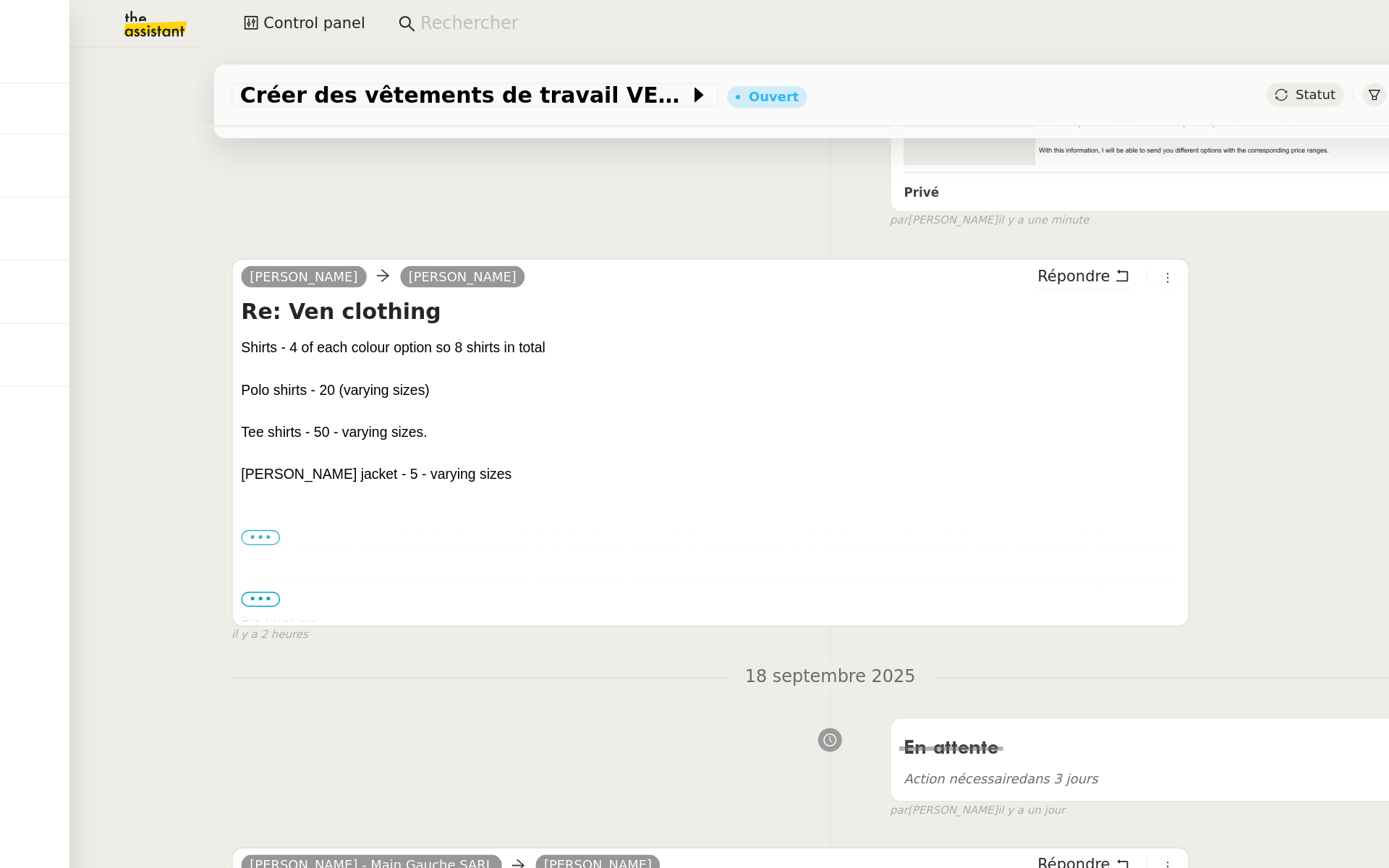
click at [520, 397] on div "Shirts - 4 of each colour option so 8 shirts in total Polo shirts - 20 (varying…" at bounding box center [475, 339] width 627 height 226
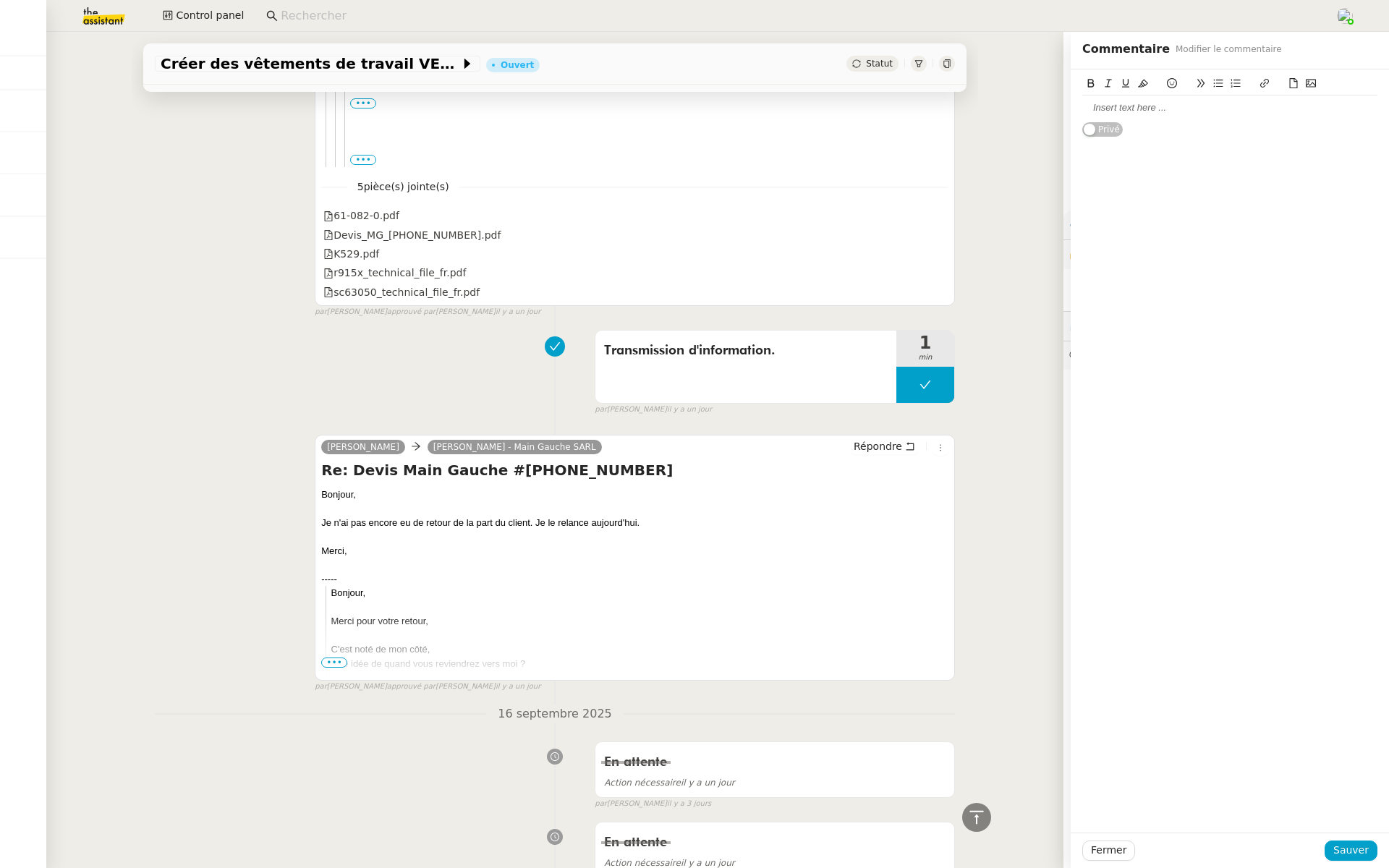
scroll to position [2376, 0]
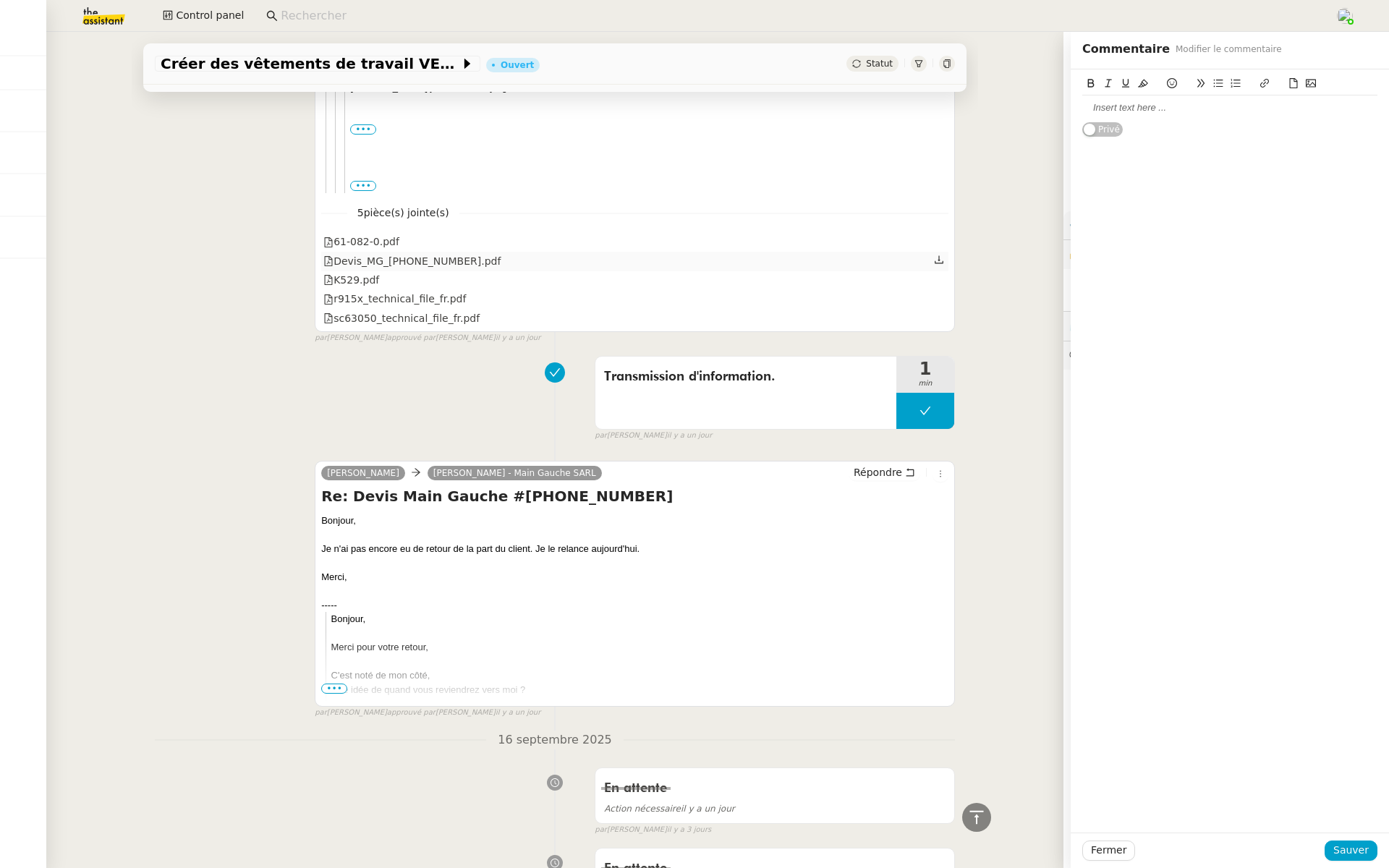
click at [395, 257] on div "Devis_MG_[PHONE_NUMBER].pdf" at bounding box center [412, 261] width 178 height 16
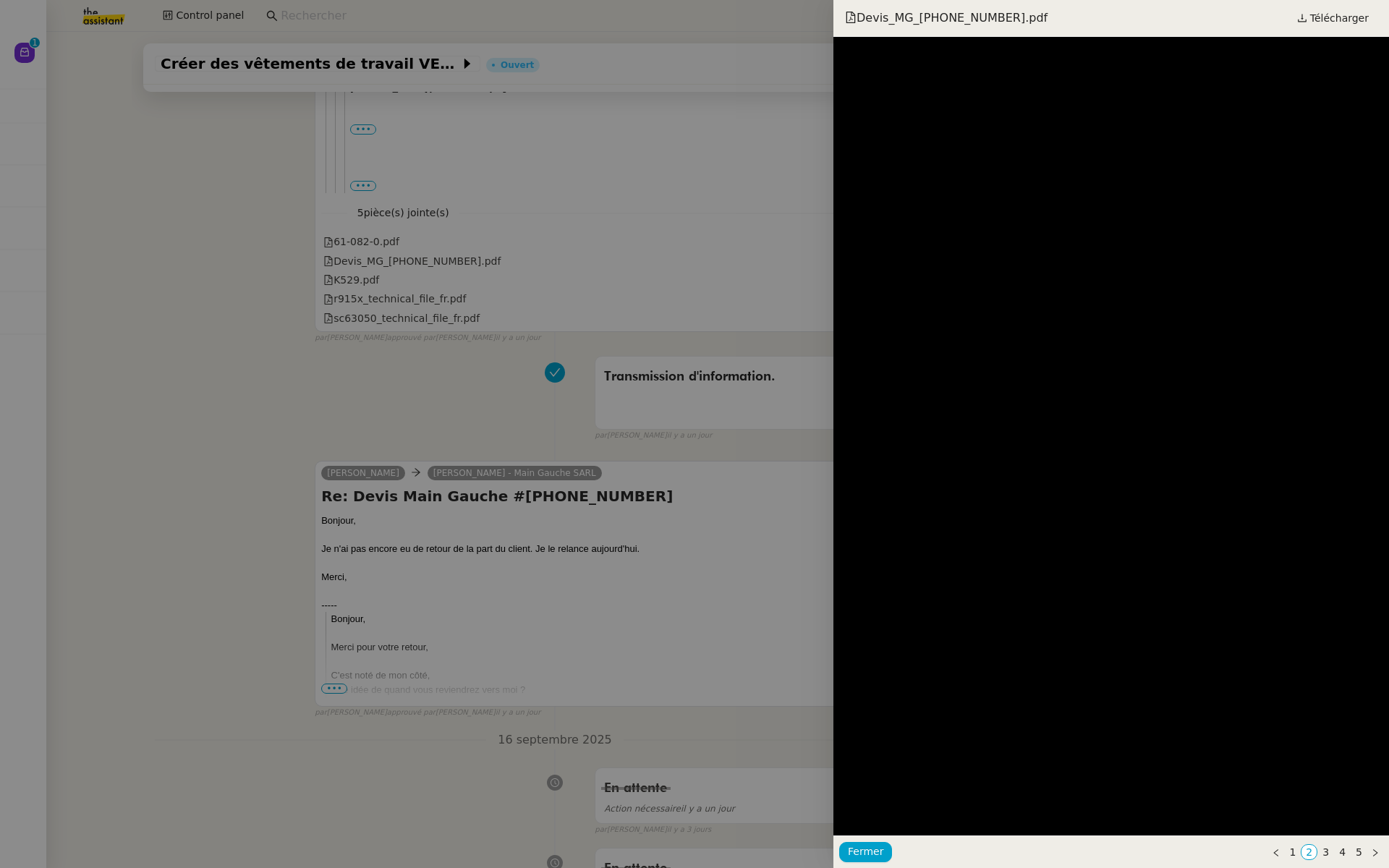
click at [253, 412] on div at bounding box center [694, 434] width 1389 height 868
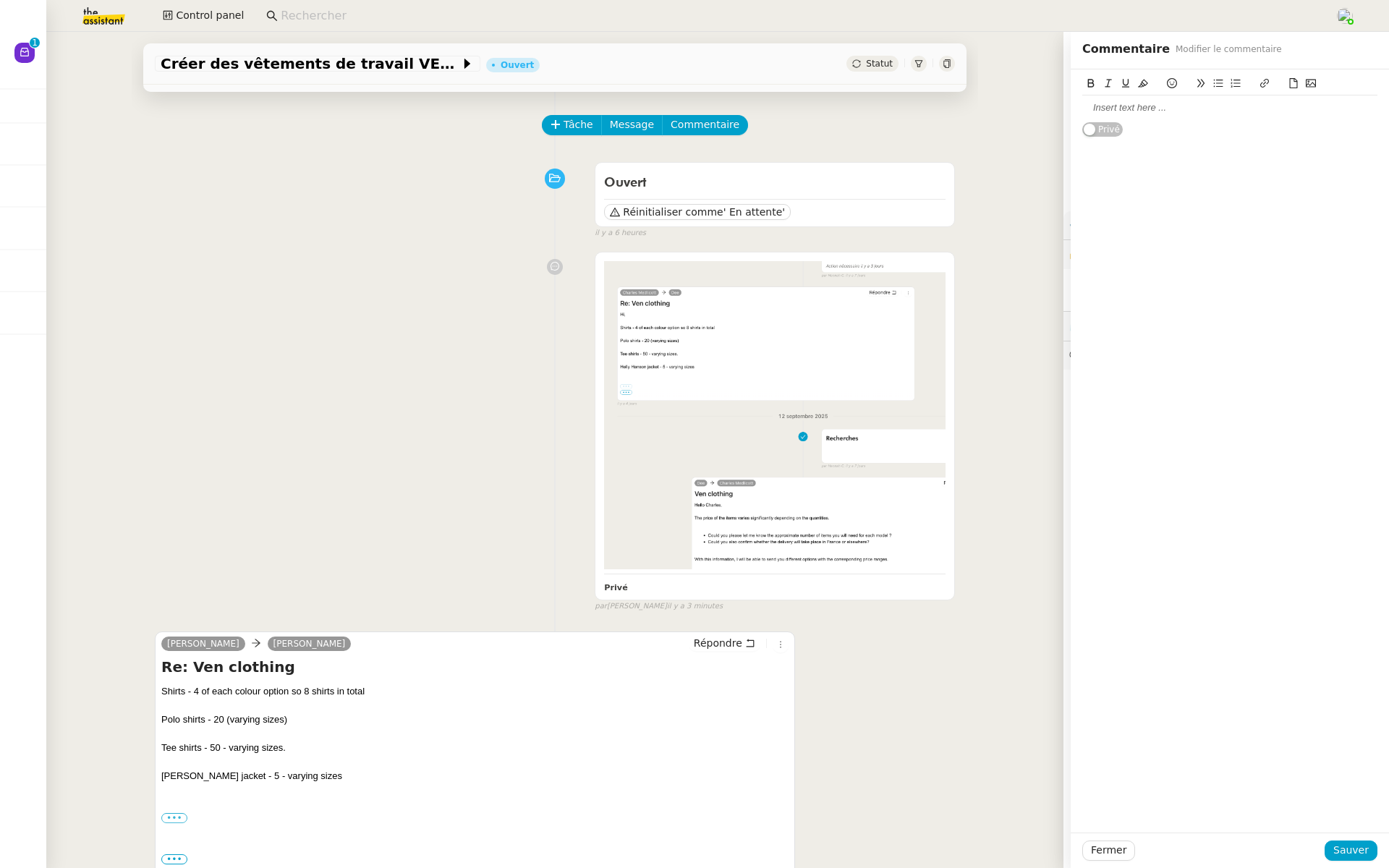
scroll to position [52, 0]
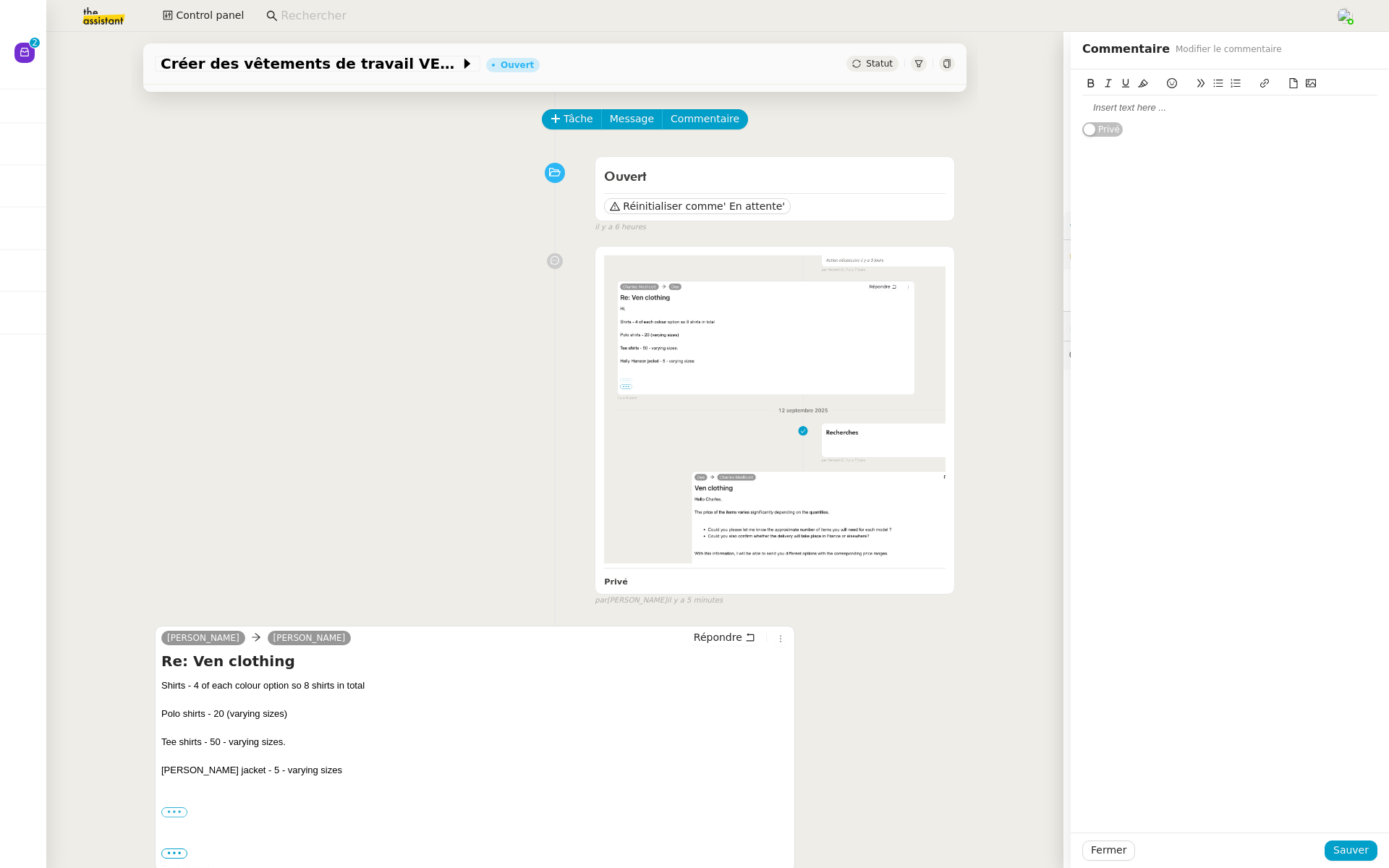
click at [353, 445] on div "Privé false par [PERSON_NAME] il y a 5 minutes" at bounding box center [555, 423] width 800 height 367
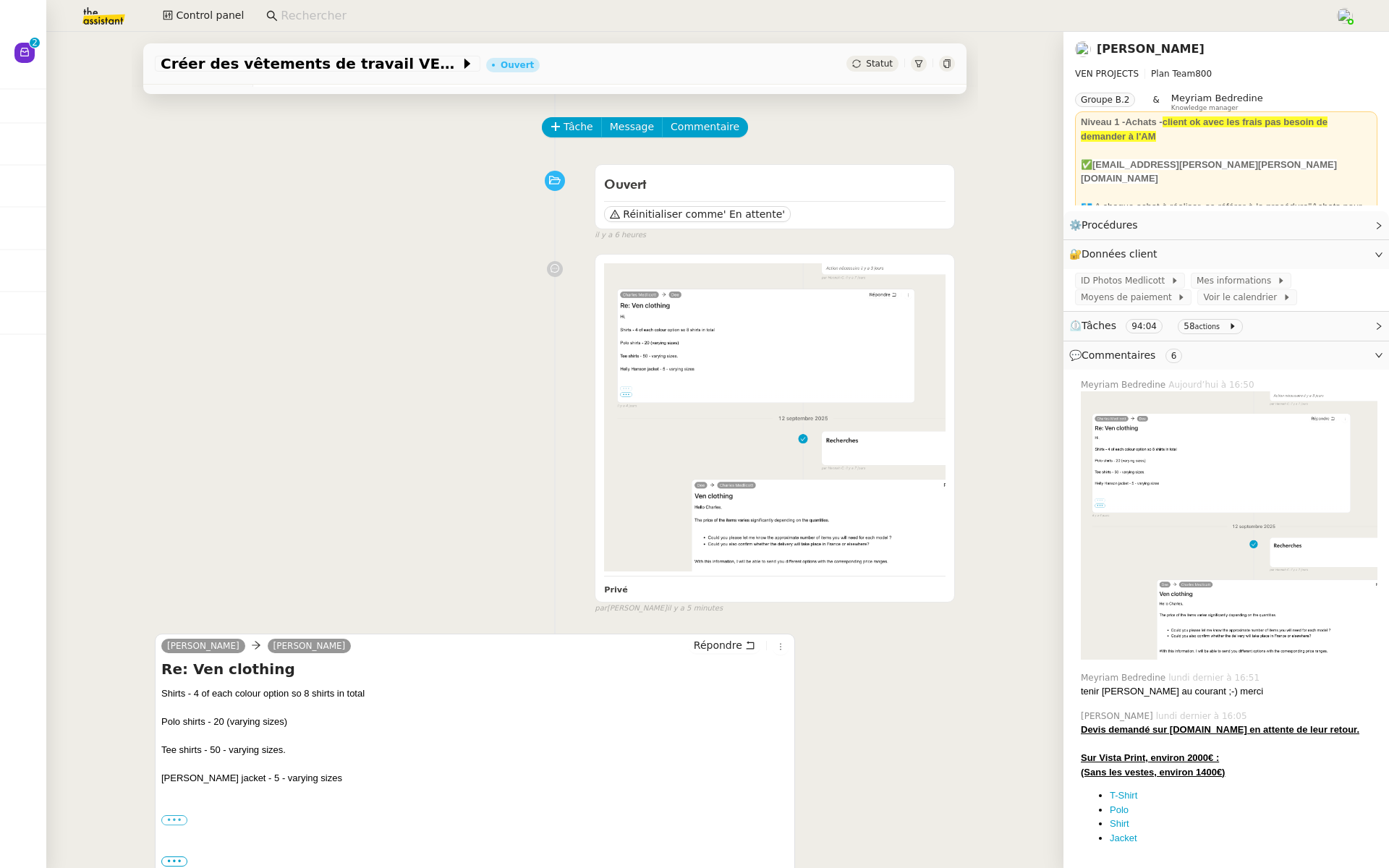
scroll to position [52, 0]
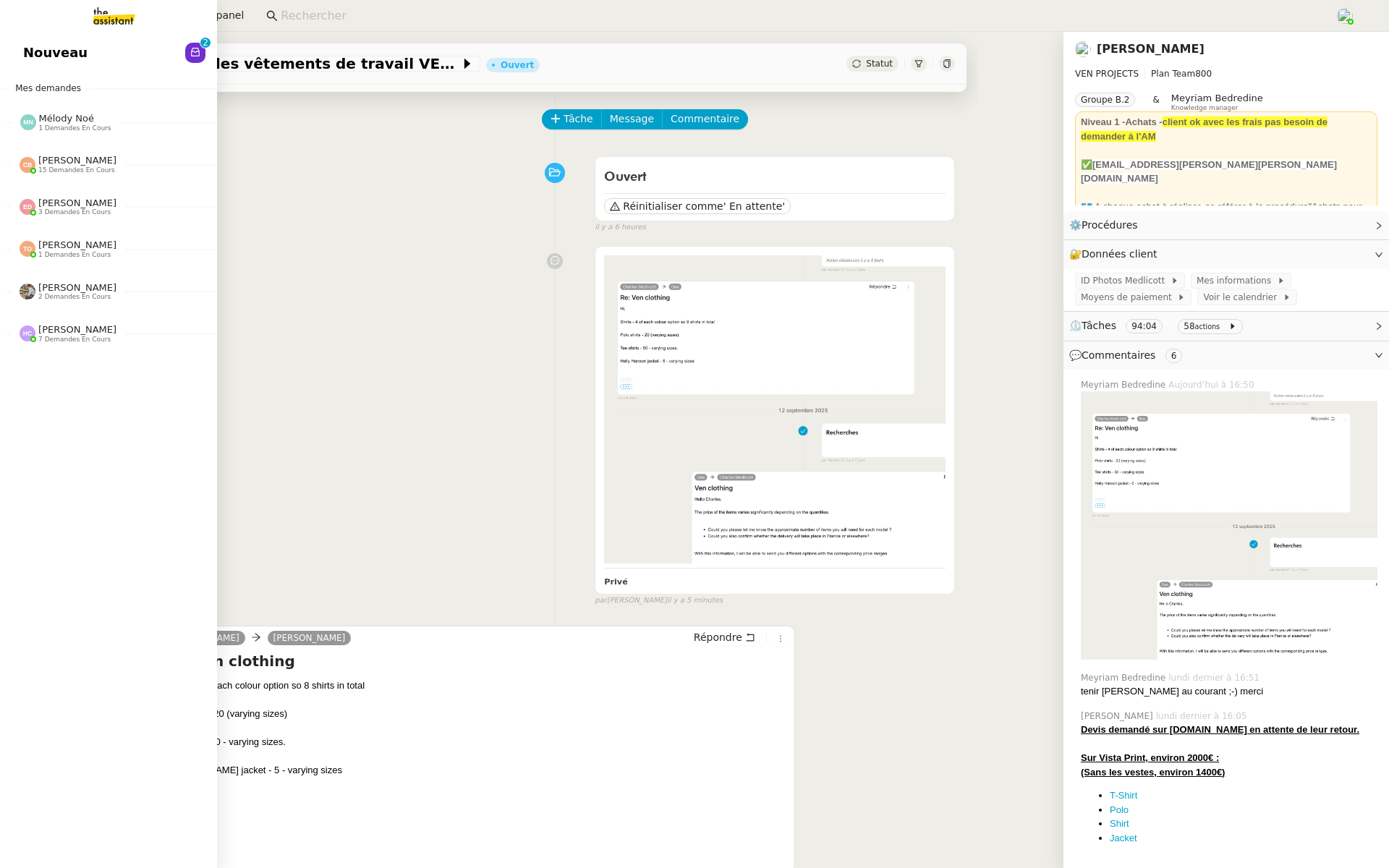
click at [45, 58] on span "Nouveau" at bounding box center [55, 53] width 65 height 22
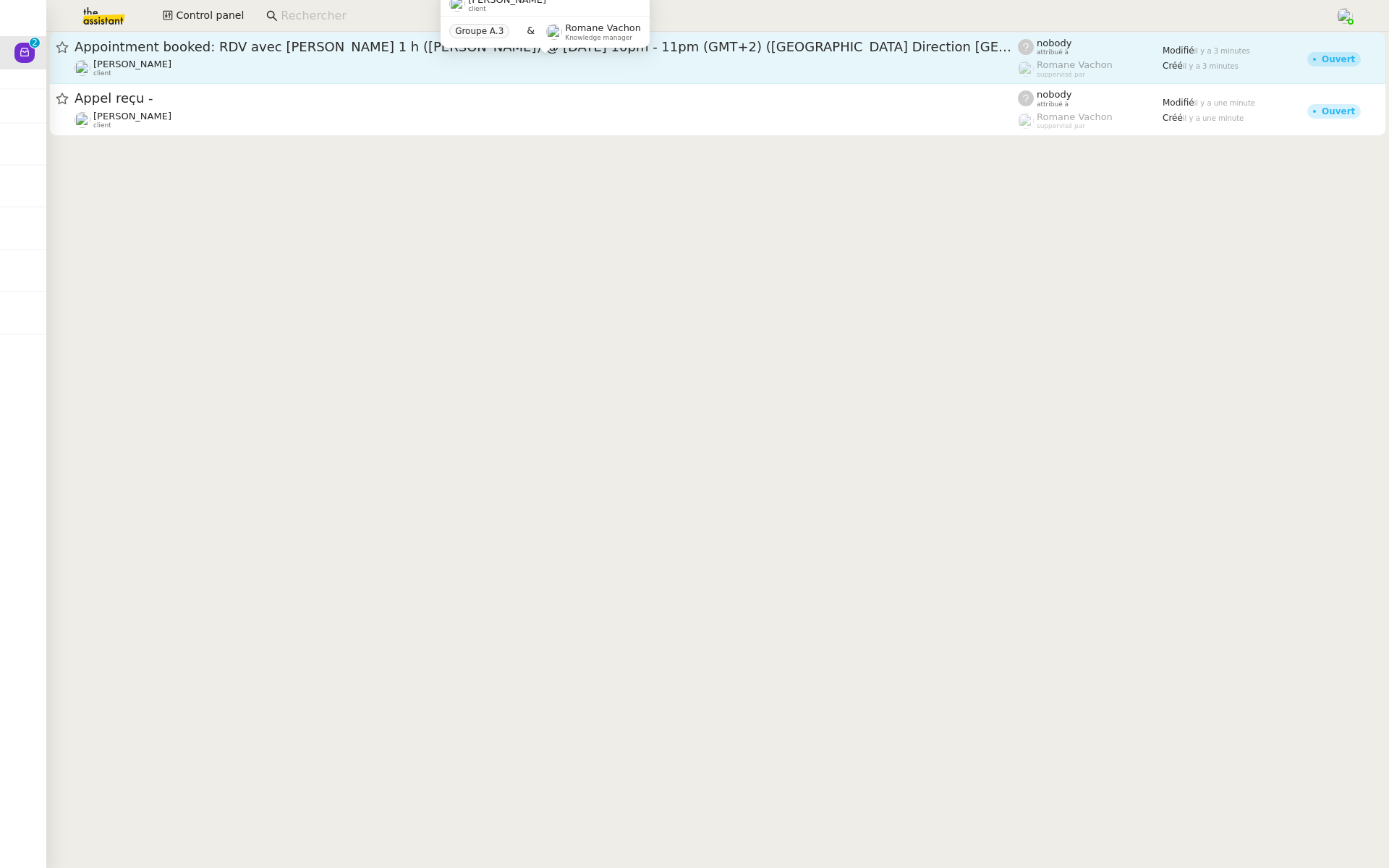
click at [248, 65] on div "[PERSON_NAME] client" at bounding box center [546, 67] width 943 height 19
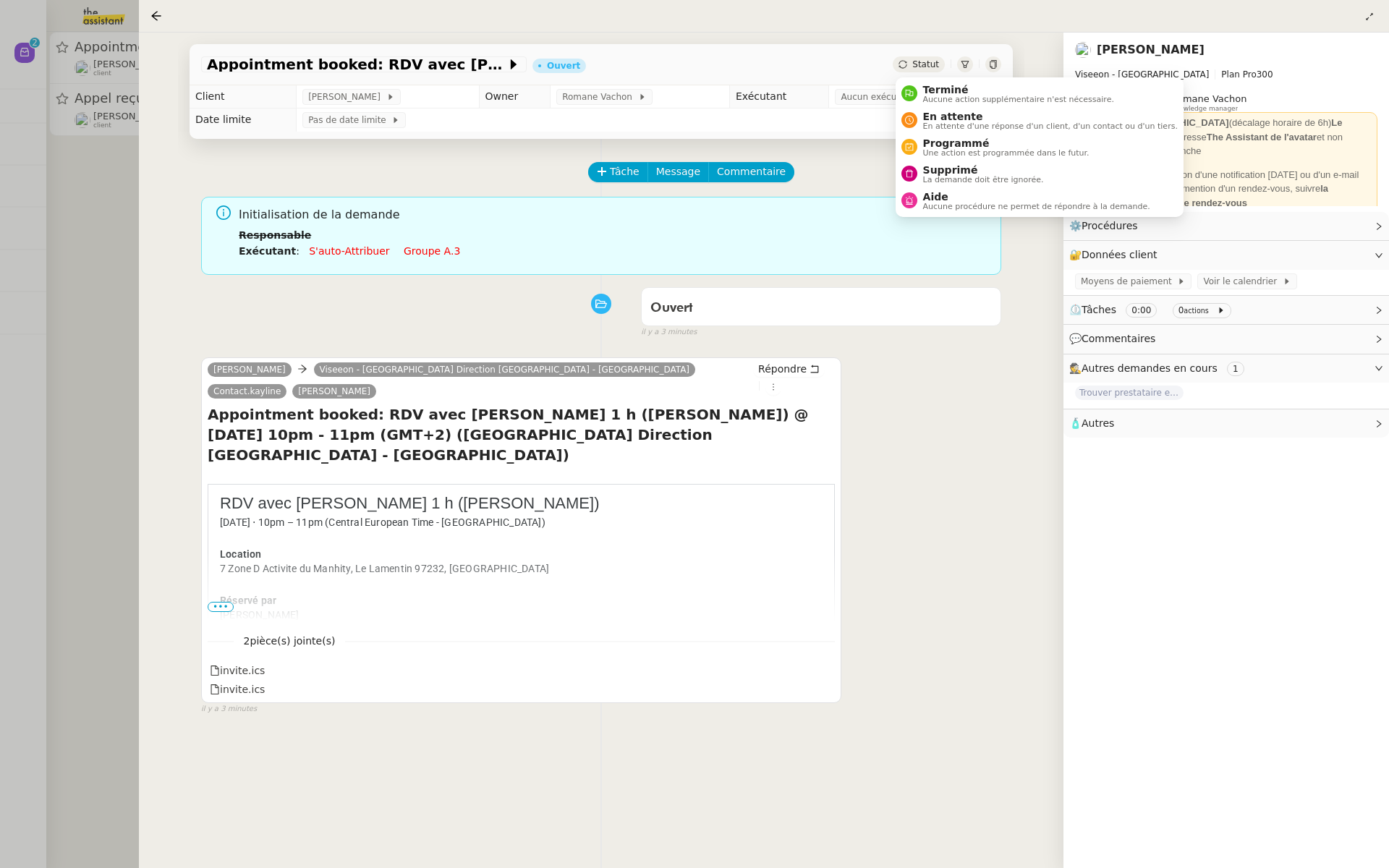
click at [104, 204] on div at bounding box center [694, 434] width 1389 height 868
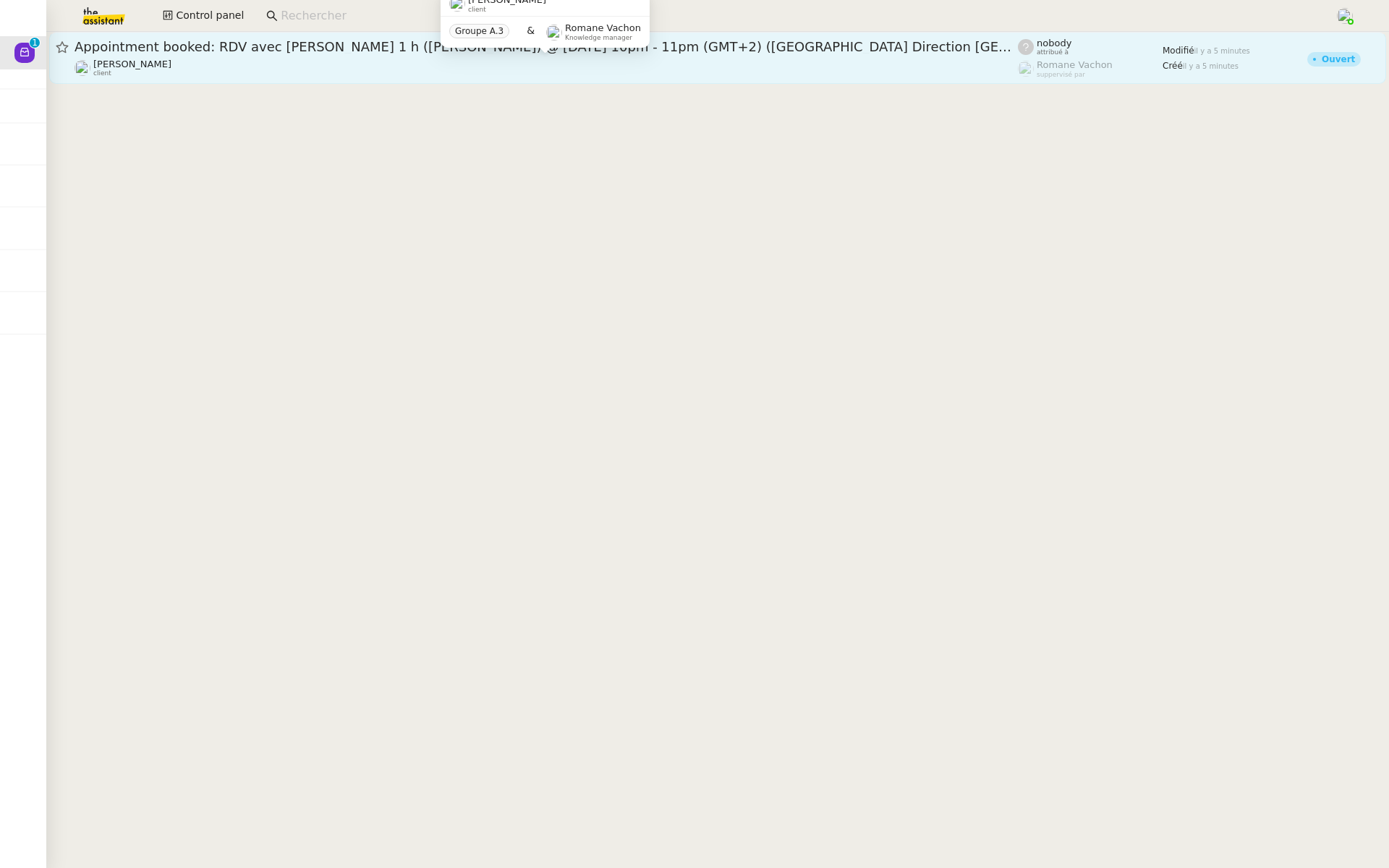
click at [138, 64] on span "[PERSON_NAME]" at bounding box center [132, 64] width 78 height 11
